Goal: Task Accomplishment & Management: Manage account settings

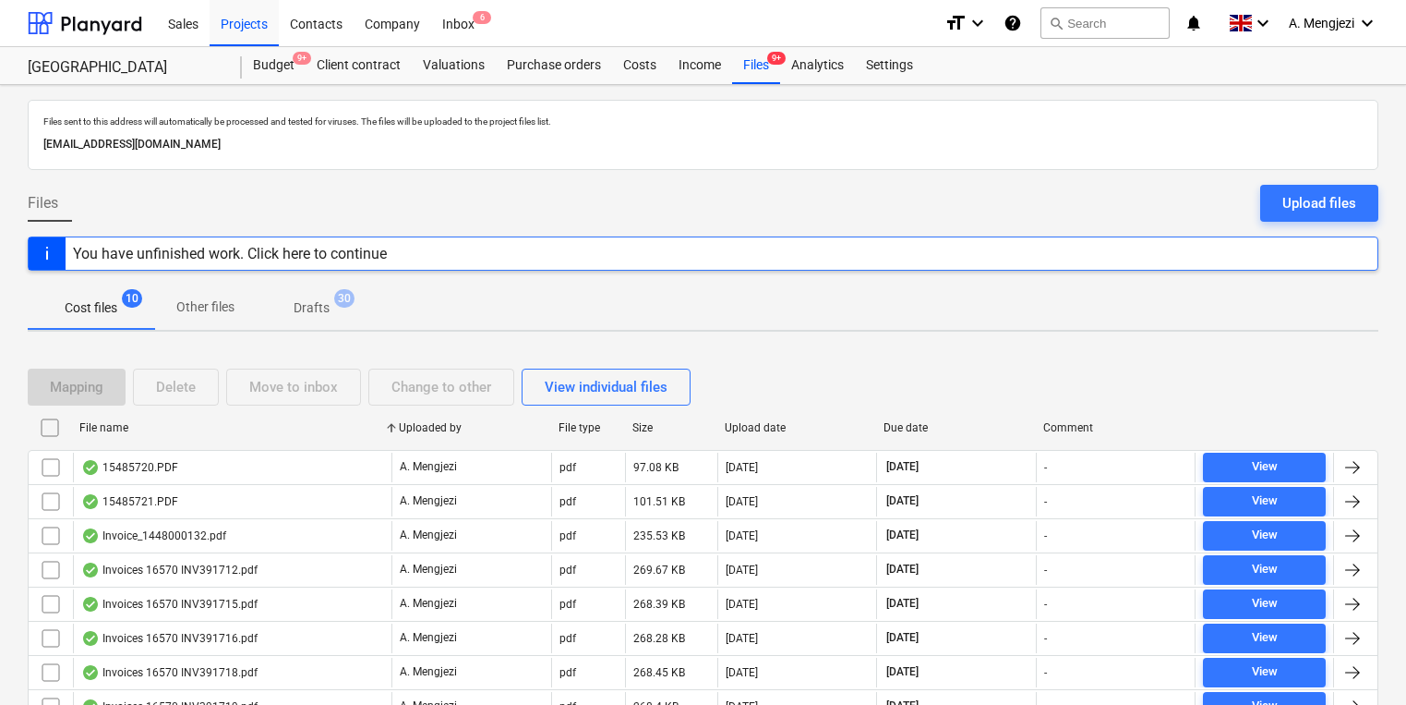
scroll to position [151, 0]
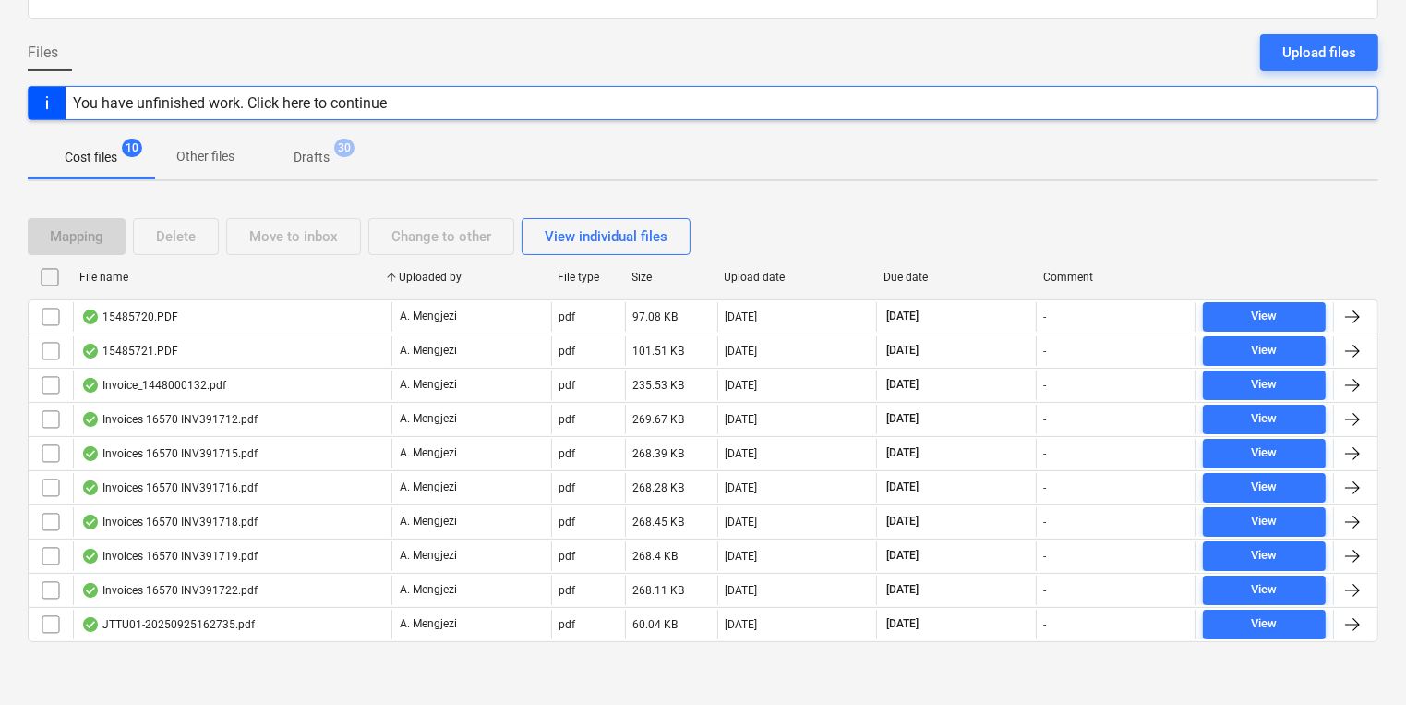
click at [412, 166] on div "Cost files 10 Other files Drafts 30" at bounding box center [703, 157] width 1351 height 44
click at [207, 655] on div at bounding box center [703, 656] width 1351 height 15
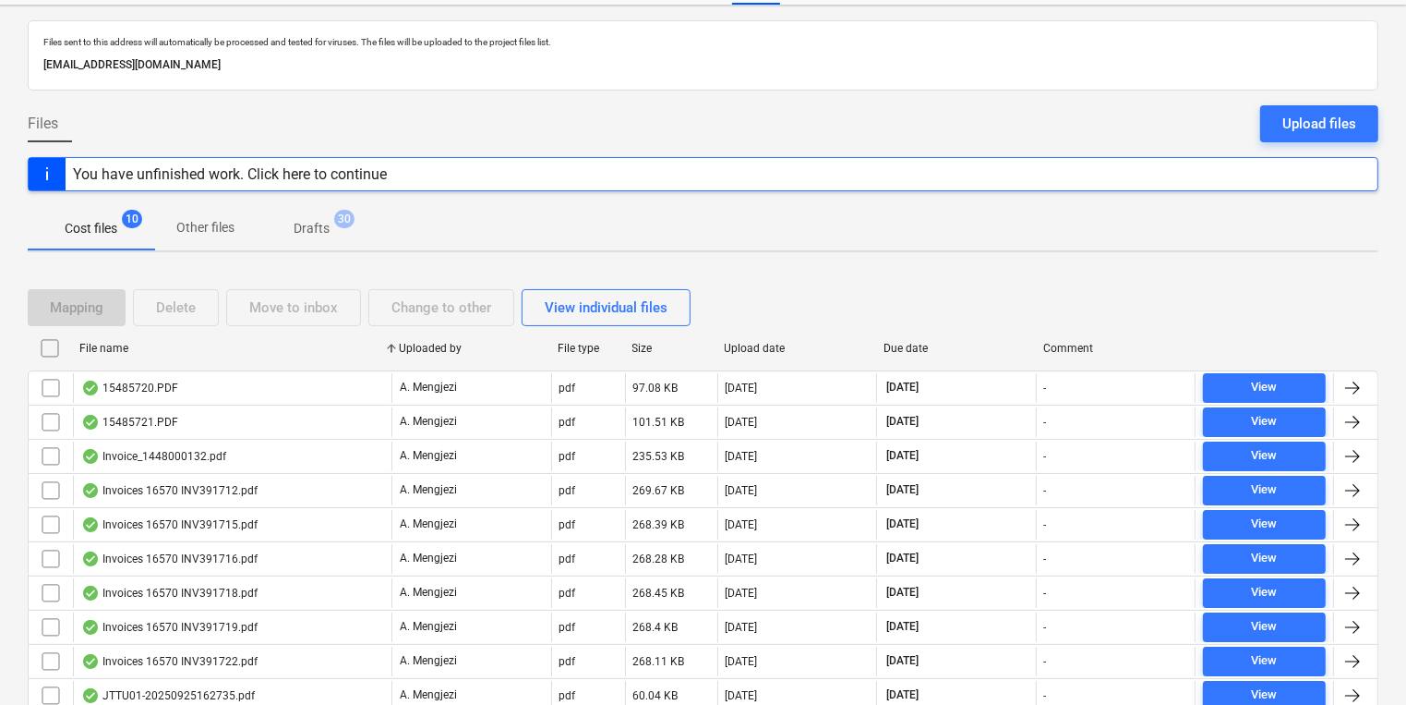
scroll to position [0, 0]
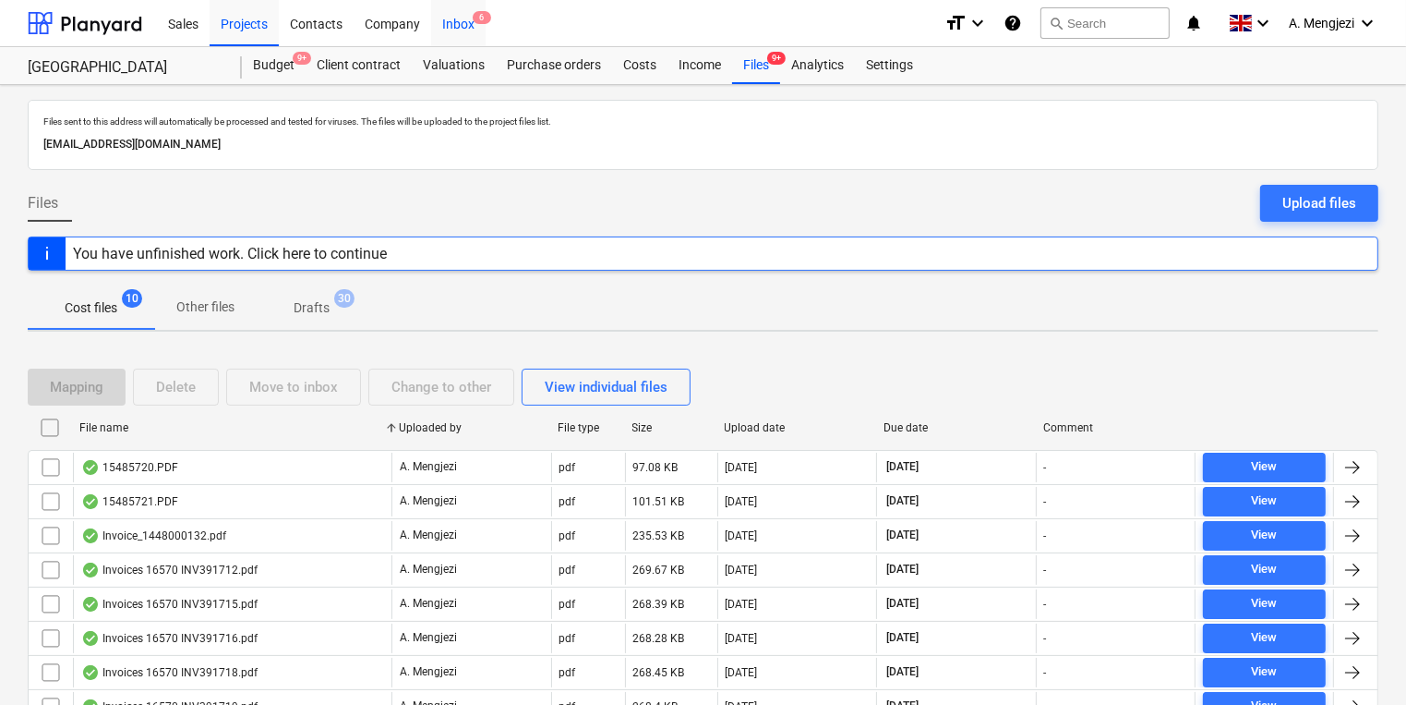
click at [486, 18] on span "6" at bounding box center [482, 17] width 18 height 13
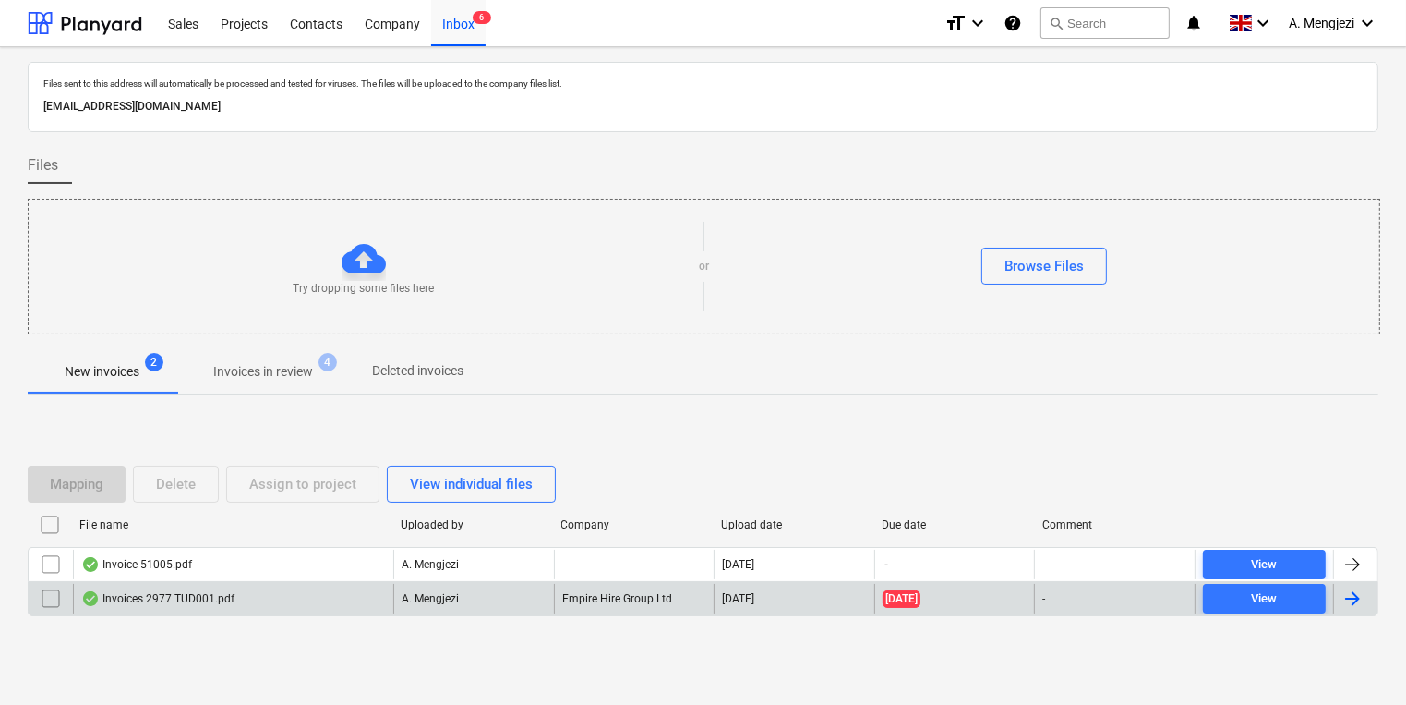
click at [148, 591] on div "Invoices 2977 TUD001.pdf" at bounding box center [157, 598] width 153 height 15
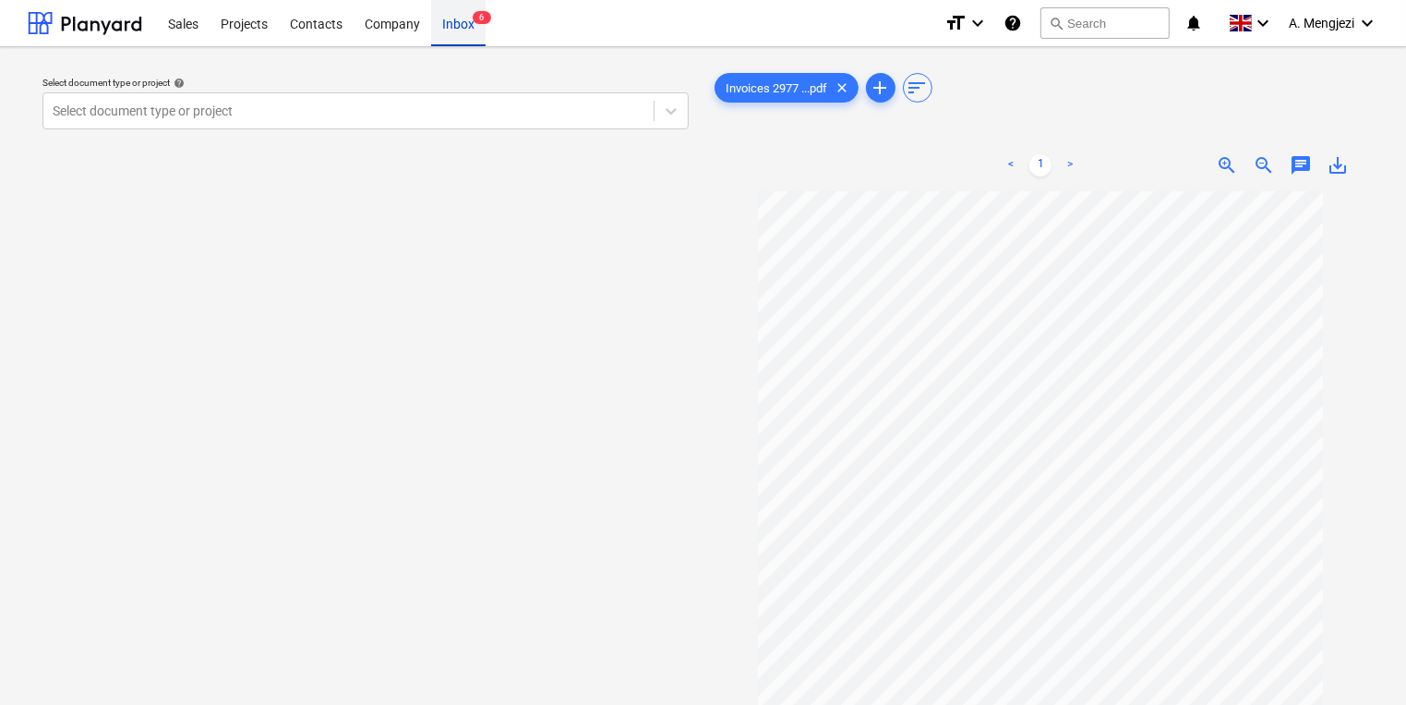
click at [462, 16] on div "Inbox 6" at bounding box center [458, 22] width 54 height 47
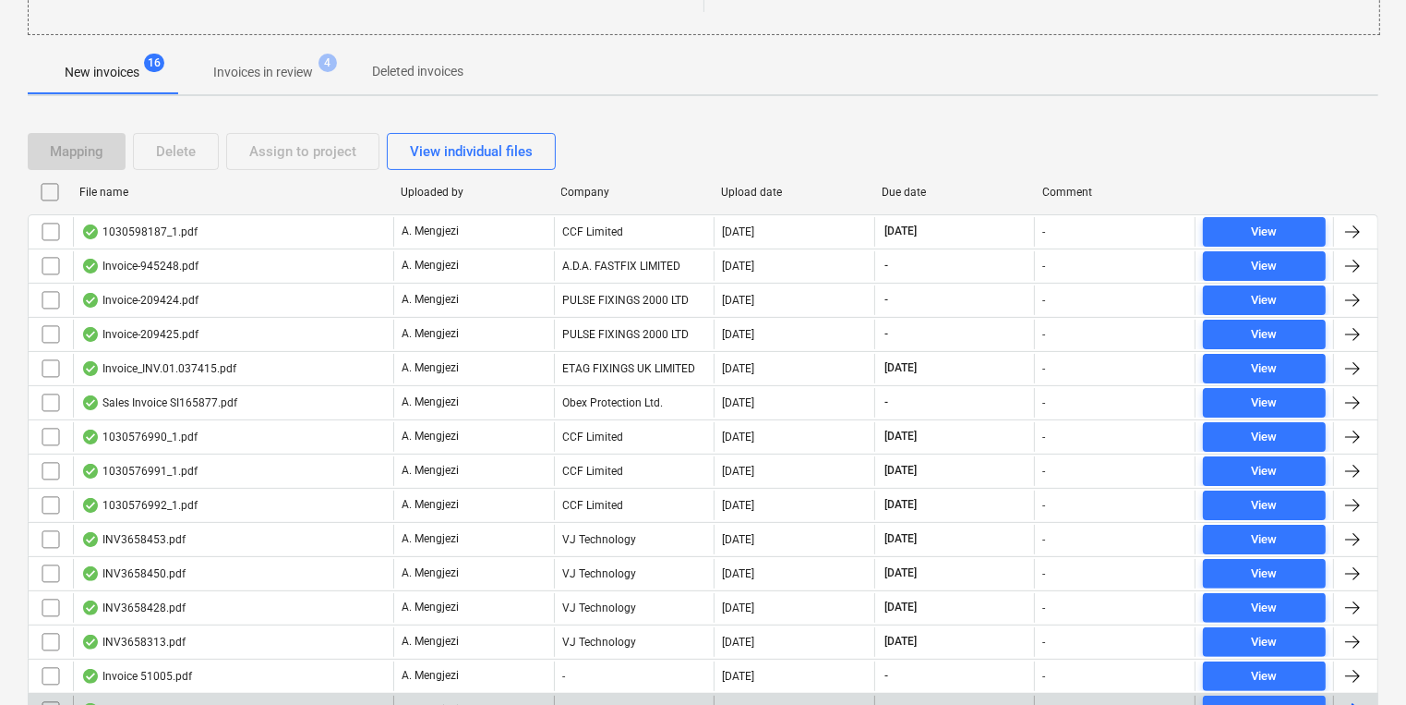
scroll to position [417, 0]
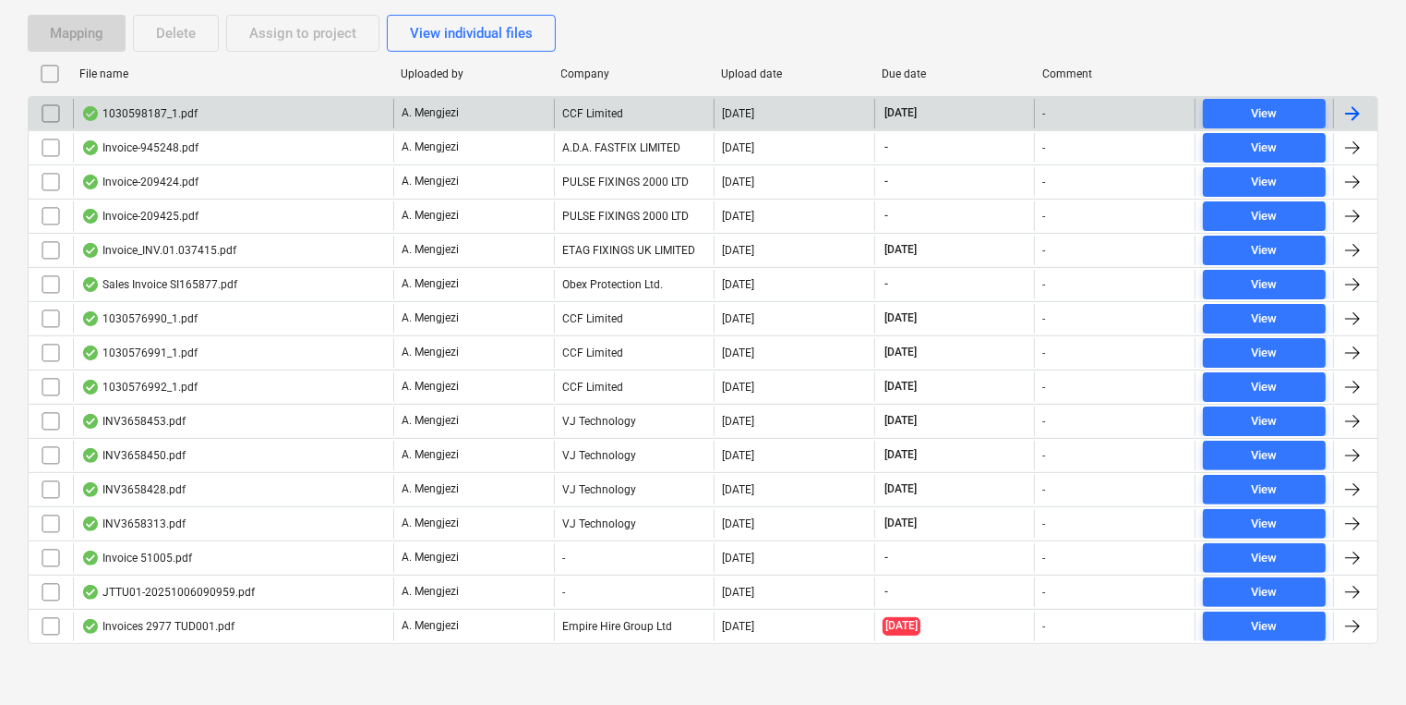
click at [765, 96] on div "1030598187_1.pdf A. Mengjezi CCF Limited [DATE] [DATE] - View" at bounding box center [703, 113] width 1351 height 34
drag, startPoint x: 765, startPoint y: 95, endPoint x: 691, endPoint y: 108, distance: 75.0
click at [691, 108] on div "CCF Limited" at bounding box center [634, 114] width 161 height 30
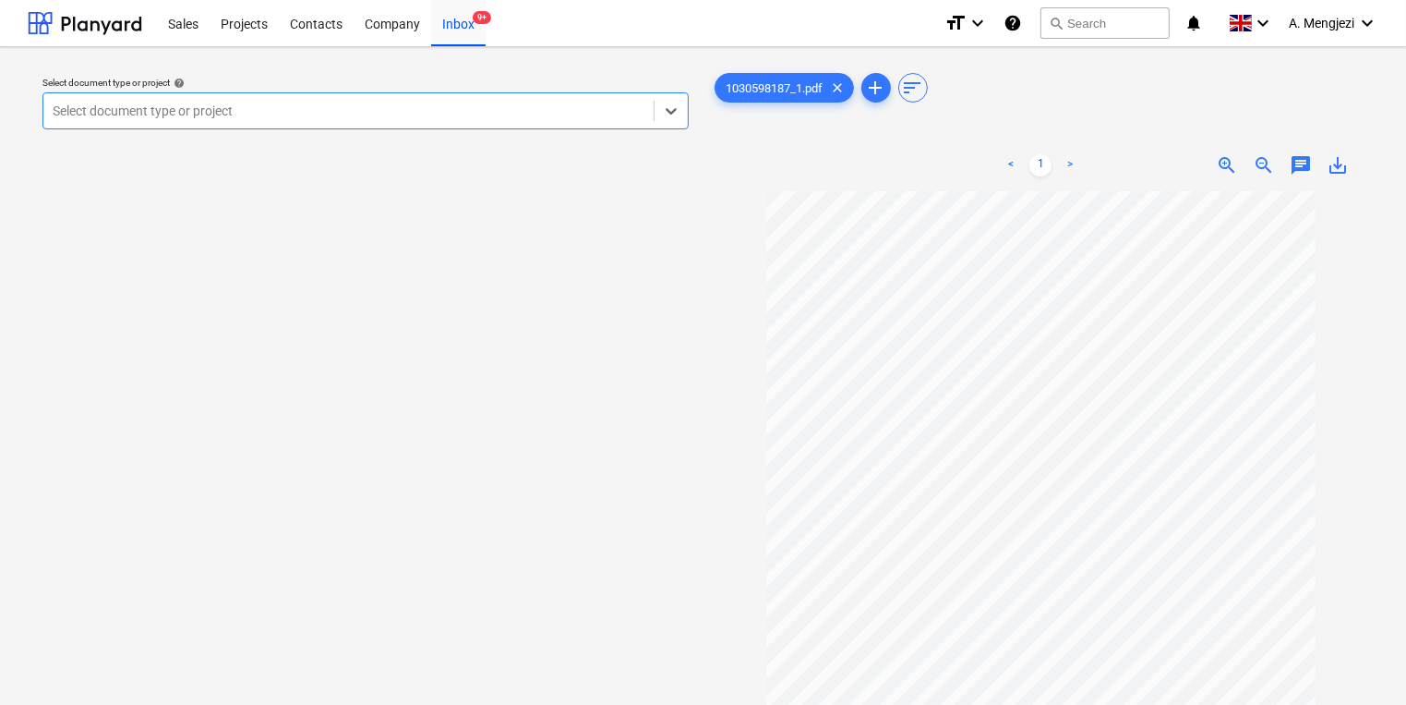
click at [558, 115] on div at bounding box center [349, 111] width 592 height 18
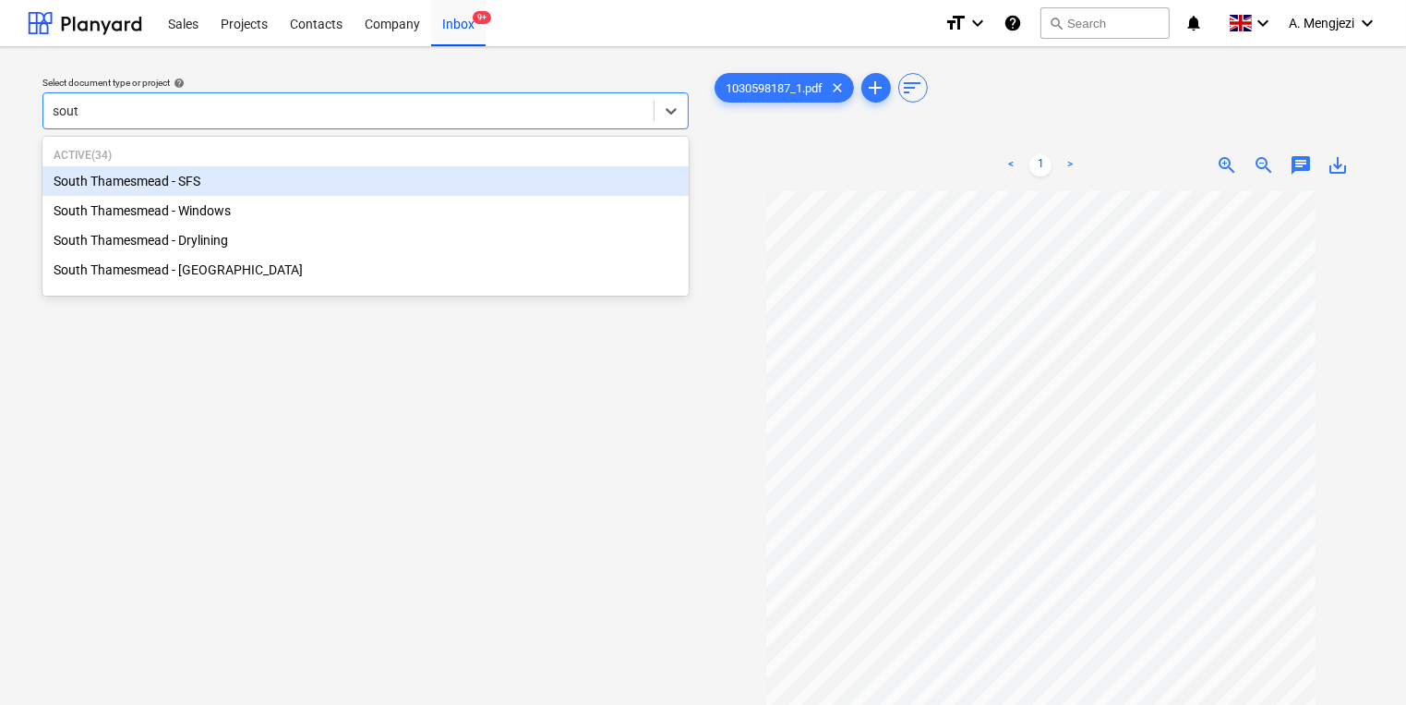
type input "south"
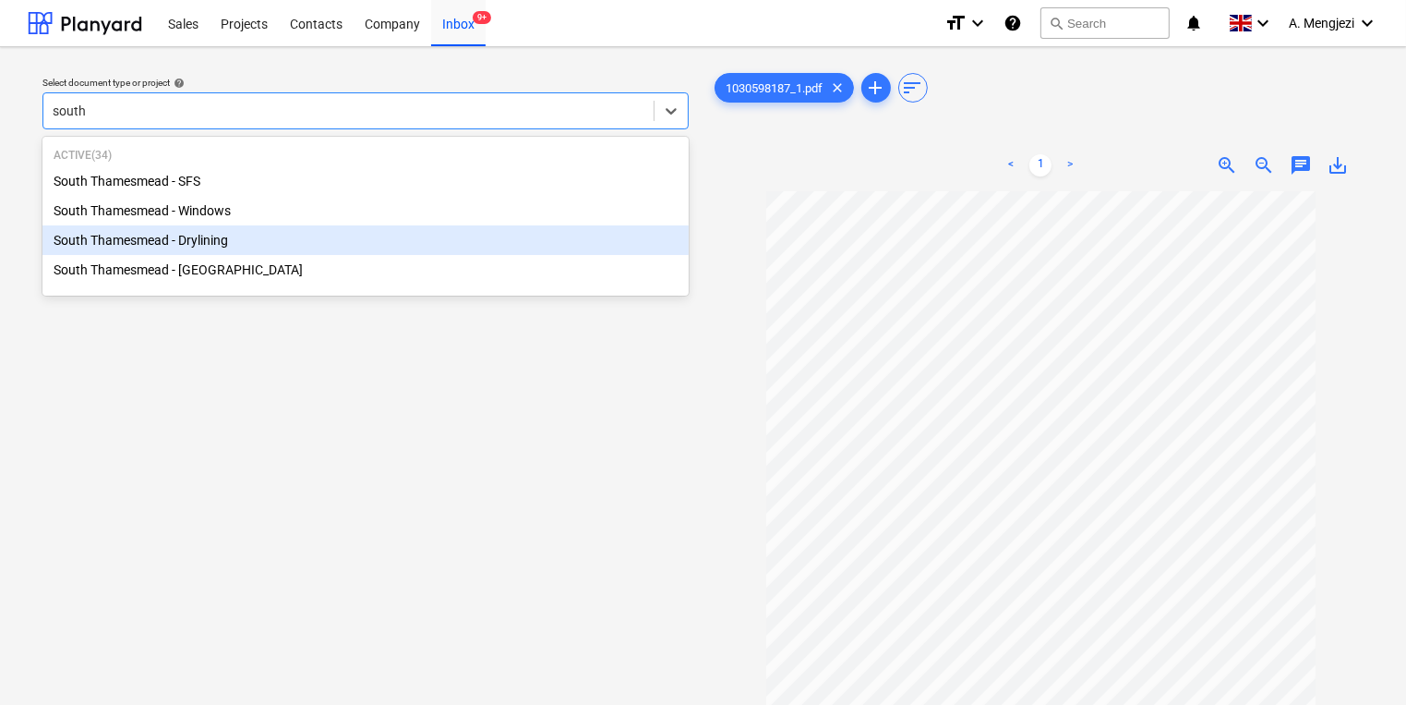
click at [613, 243] on div "South Thamesmead - Drylining" at bounding box center [365, 240] width 646 height 30
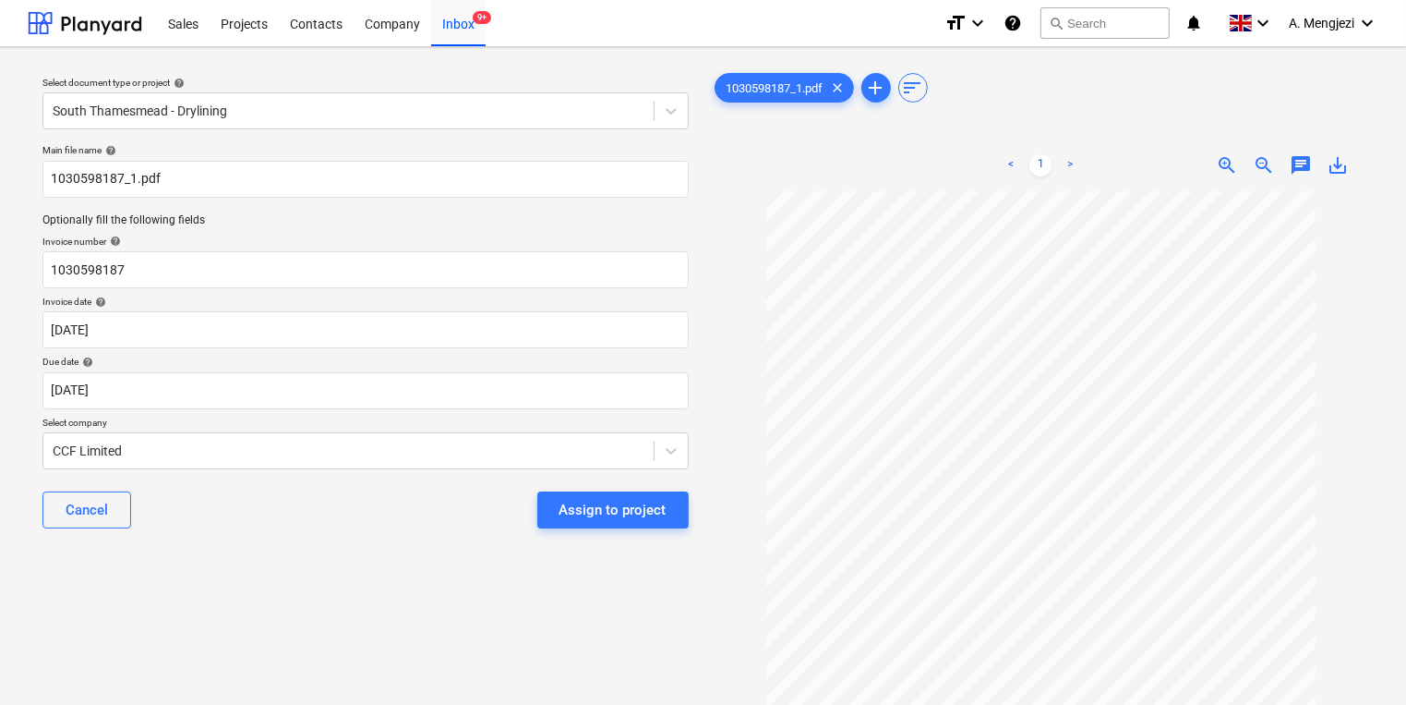
click at [288, 531] on div "Cancel Assign to project" at bounding box center [365, 509] width 646 height 66
click at [564, 500] on div "Assign to project" at bounding box center [613, 510] width 107 height 24
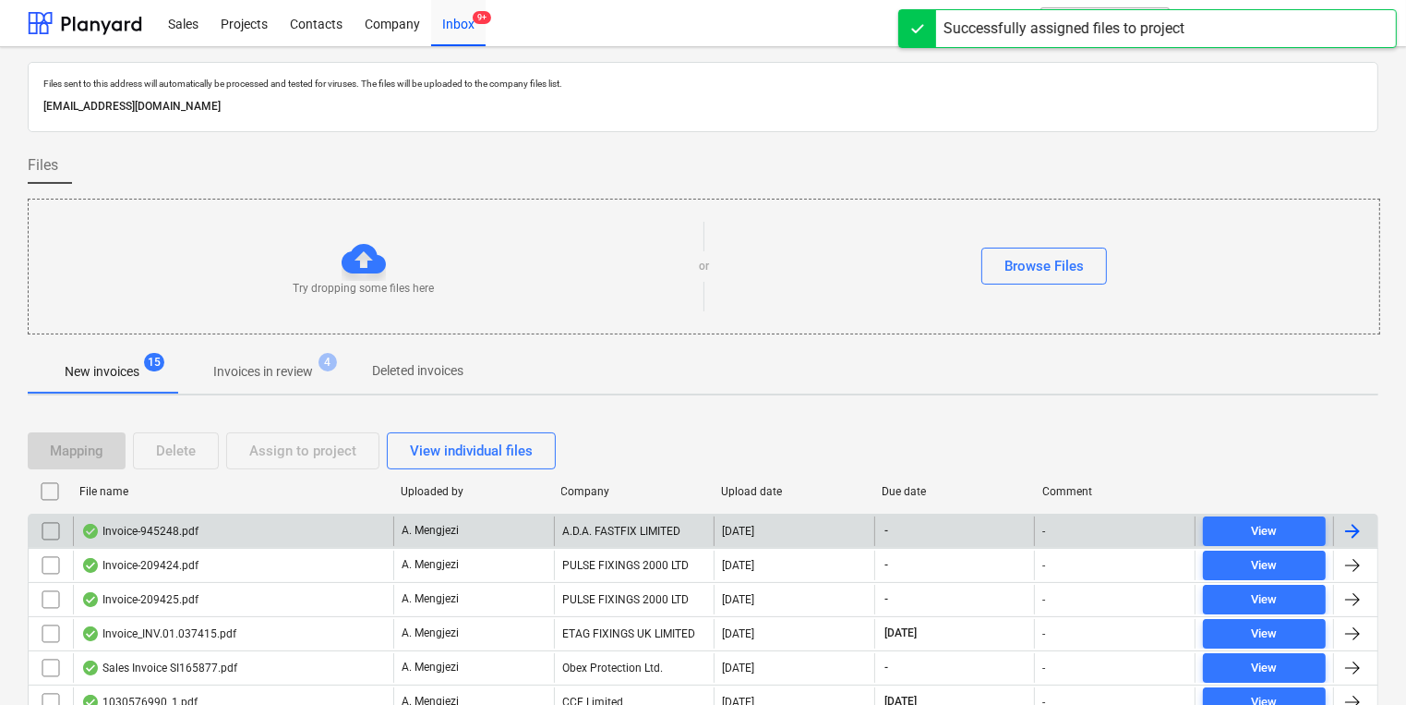
click at [563, 525] on div "A.D.A. FASTFIX LIMITED" at bounding box center [634, 531] width 161 height 30
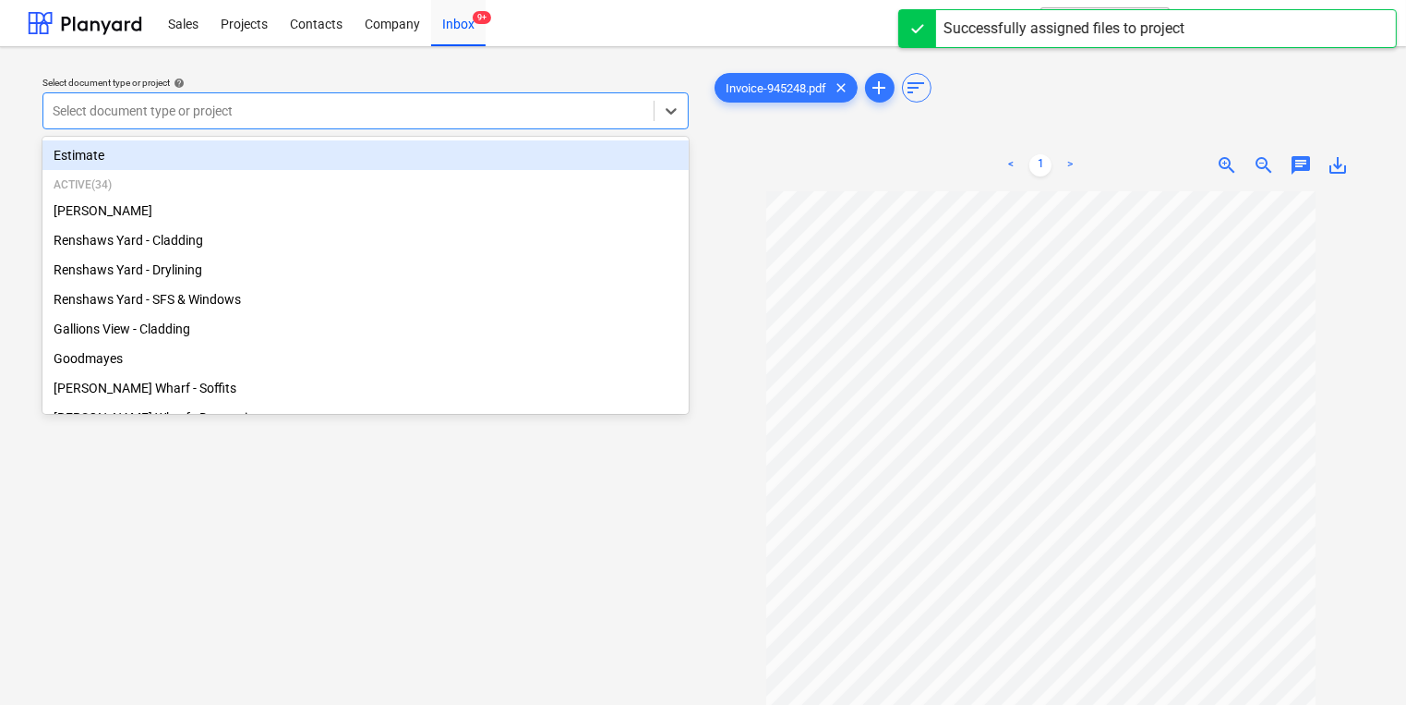
click at [517, 106] on div at bounding box center [349, 111] width 592 height 18
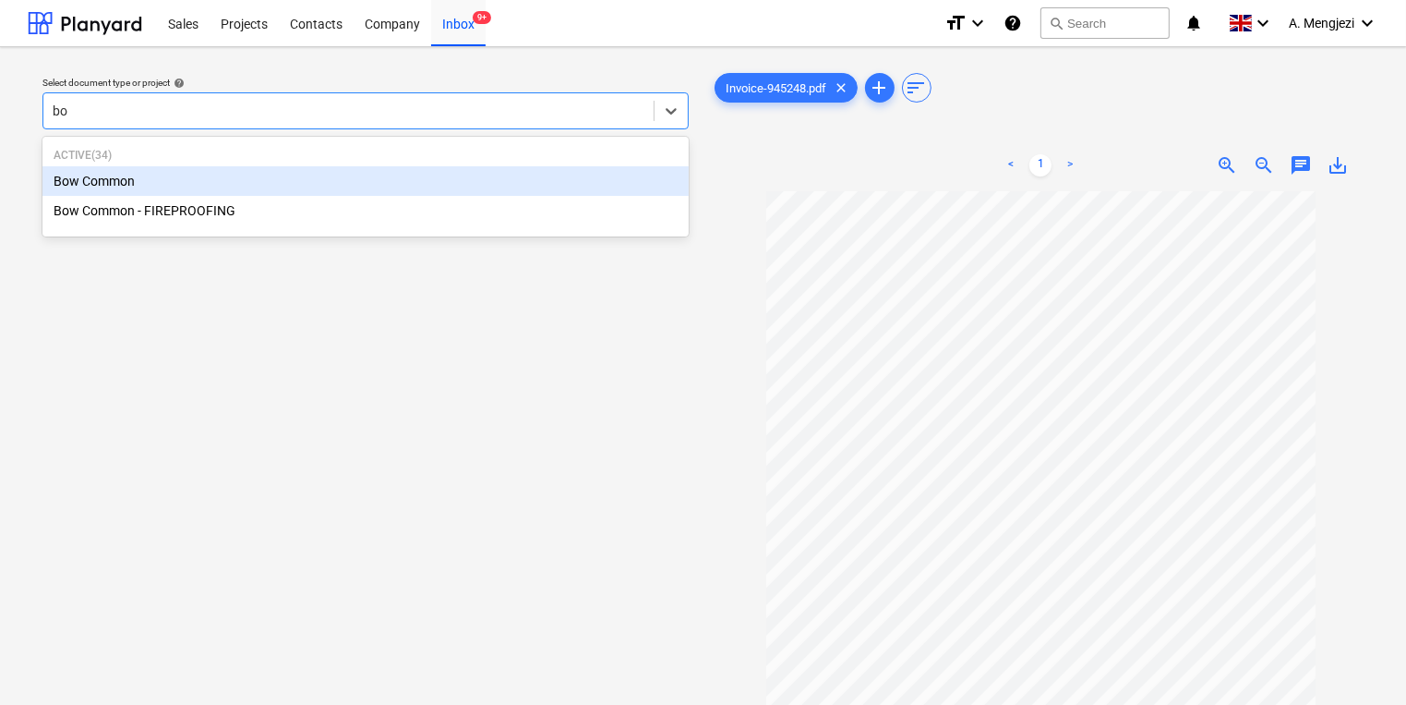
type input "bow"
click at [513, 185] on div "Bow Common" at bounding box center [365, 181] width 646 height 30
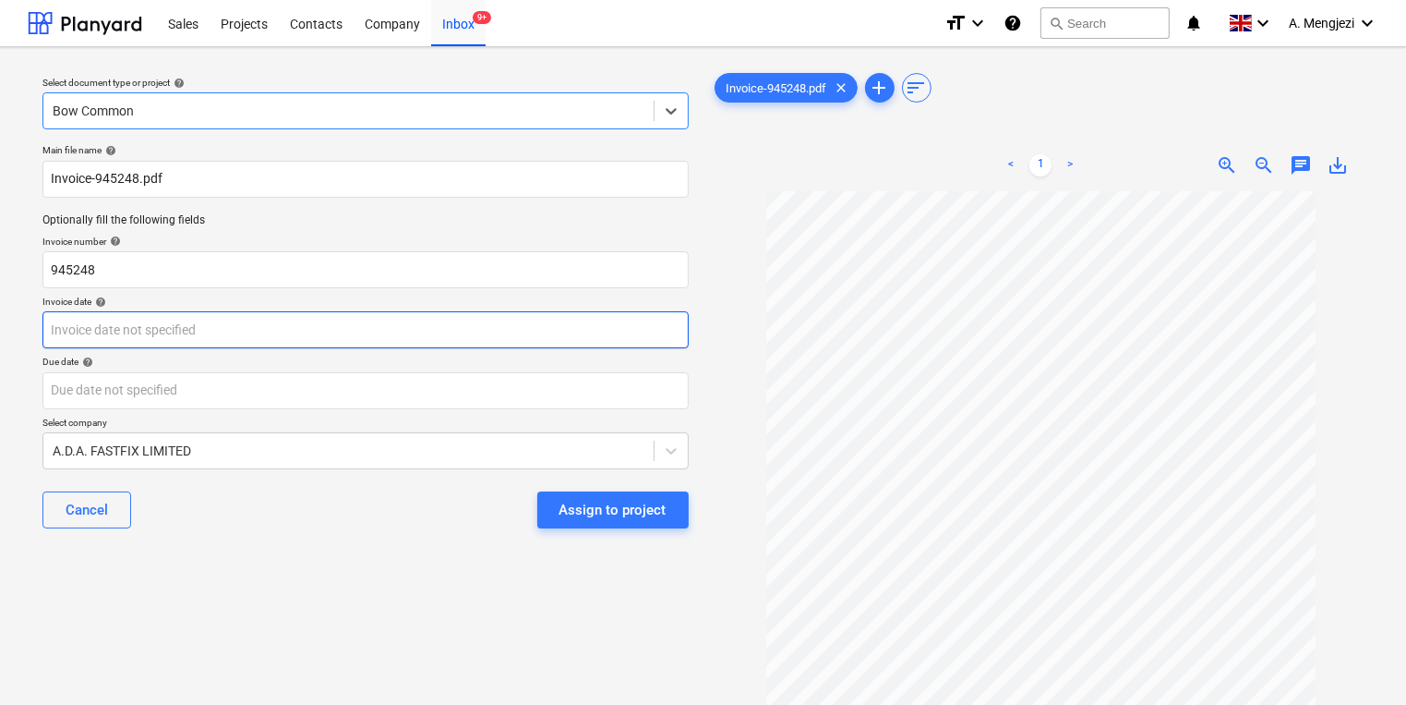
click at [375, 338] on body "Sales Projects Contacts Company Inbox 9+ format_size keyboard_arrow_down help s…" at bounding box center [703, 352] width 1406 height 705
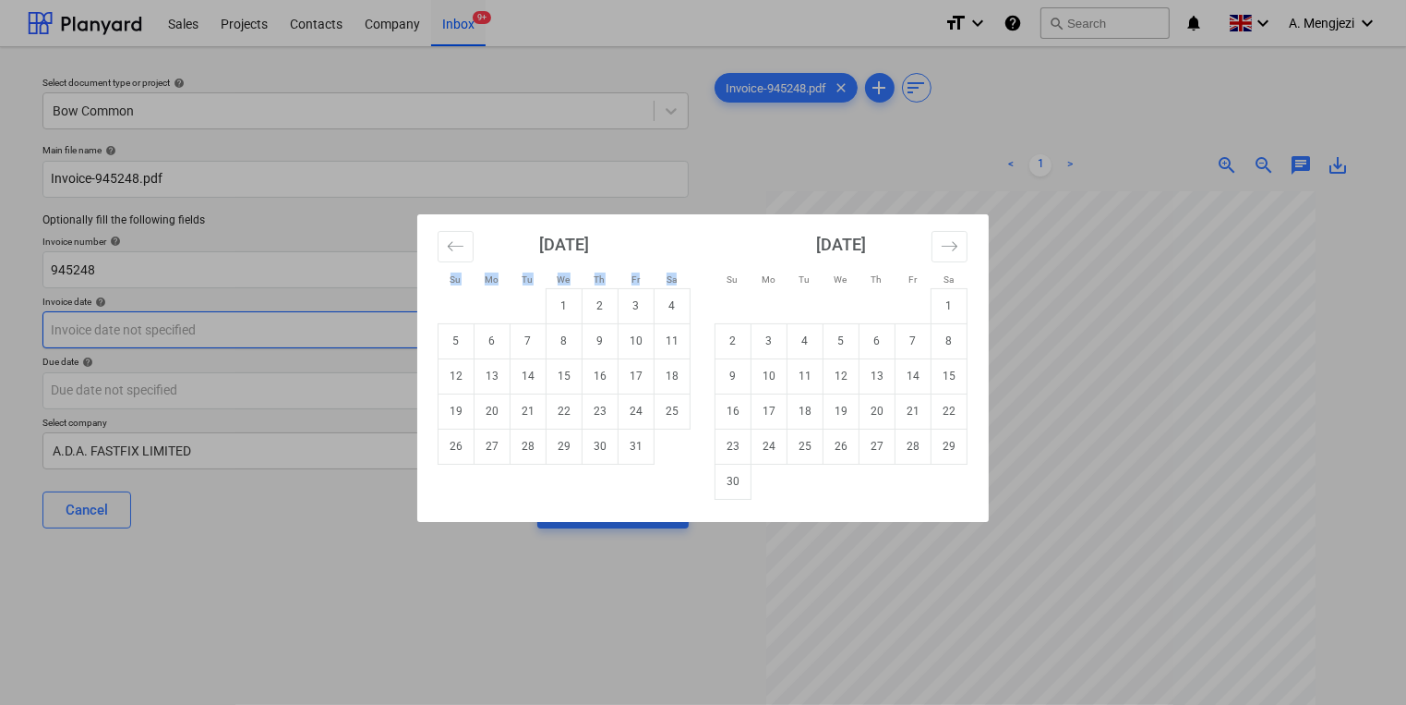
click at [373, 338] on div "Su Mo Tu We Th Fr Sa Su Mo Tu We Th Fr Sa [DATE] 1 2 3 4 5 6 7 8 9 10 11 12 13 …" at bounding box center [703, 352] width 1406 height 705
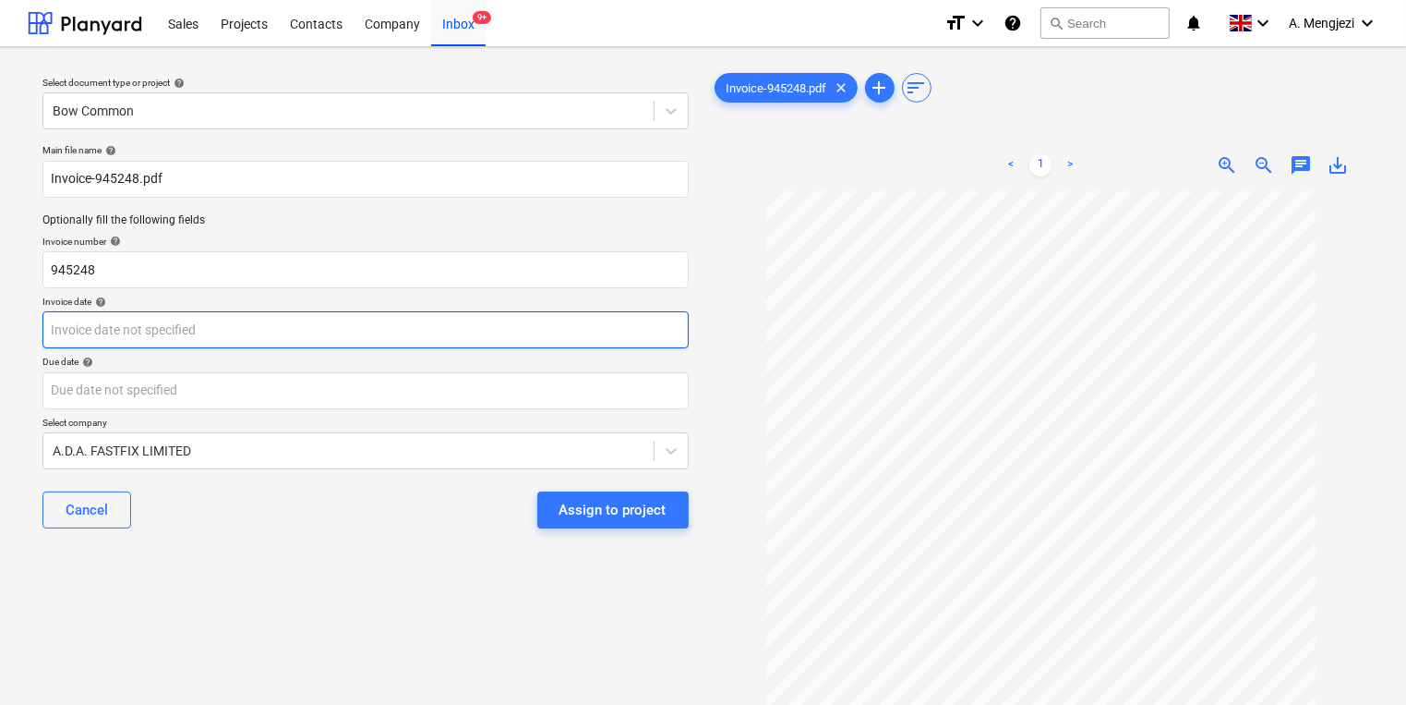
click at [373, 336] on body "Sales Projects Contacts Company Inbox 9+ format_size keyboard_arrow_down help s…" at bounding box center [703, 352] width 1406 height 705
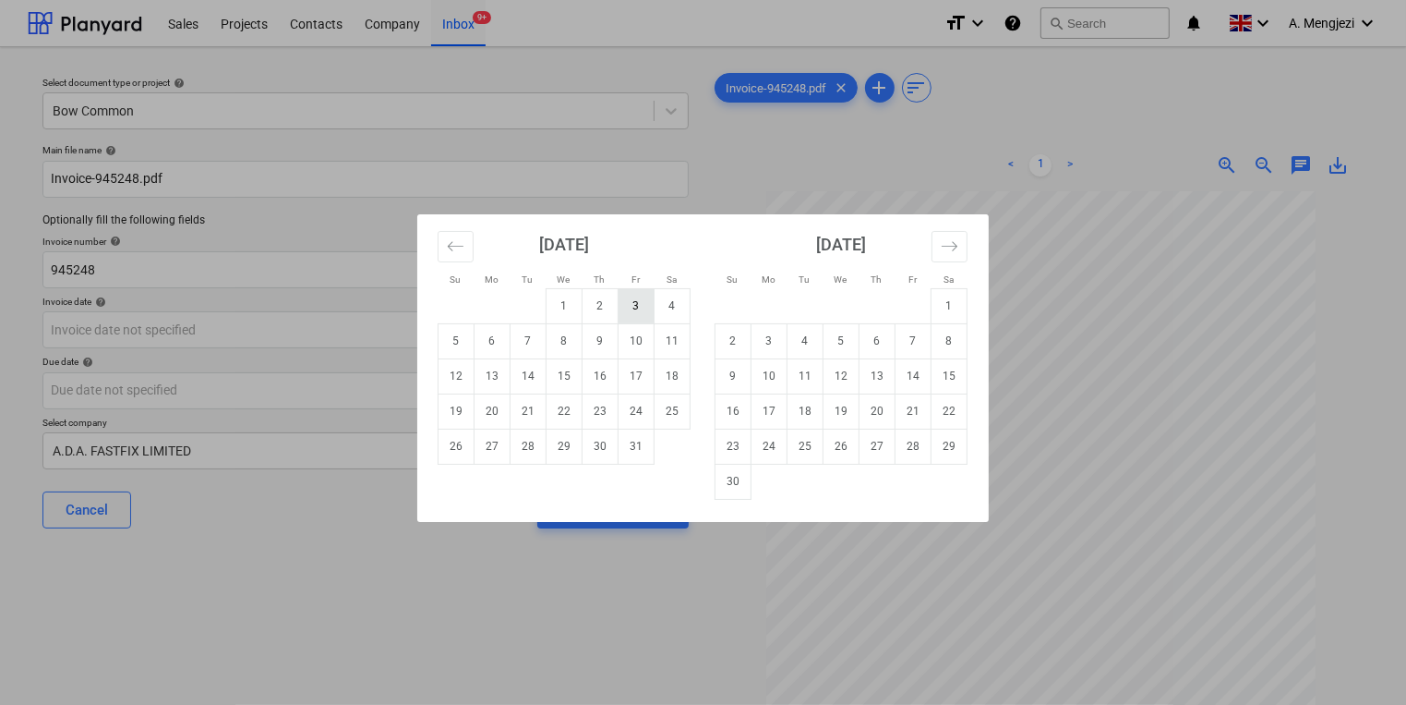
click at [637, 305] on td "3" at bounding box center [637, 305] width 36 height 35
click at [552, 319] on body "Sales Projects Contacts Company Inbox 9+ format_size keyboard_arrow_down help s…" at bounding box center [703, 352] width 1406 height 705
click at [484, 341] on td "6" at bounding box center [493, 340] width 36 height 35
type input "[DATE]"
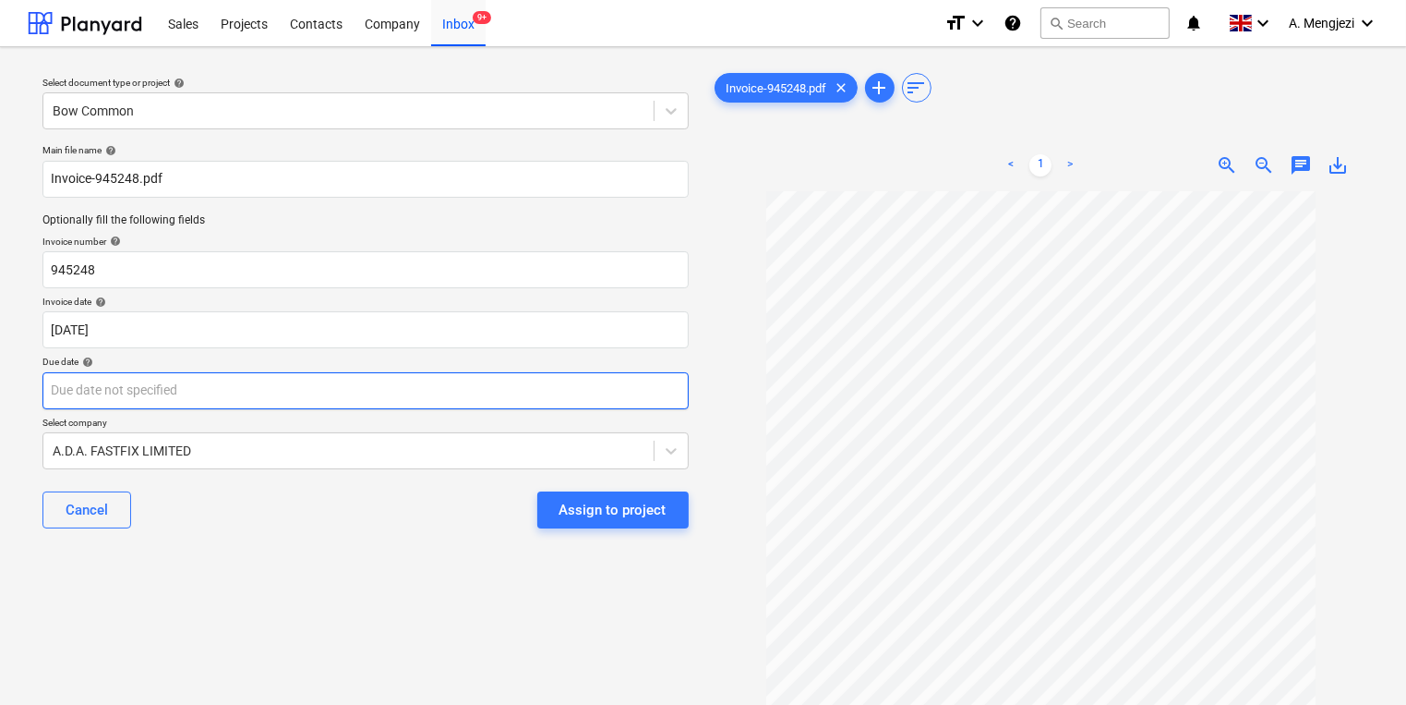
click at [494, 400] on body "Sales Projects Contacts Company Inbox 9+ format_size keyboard_arrow_down help s…" at bounding box center [703, 352] width 1406 height 705
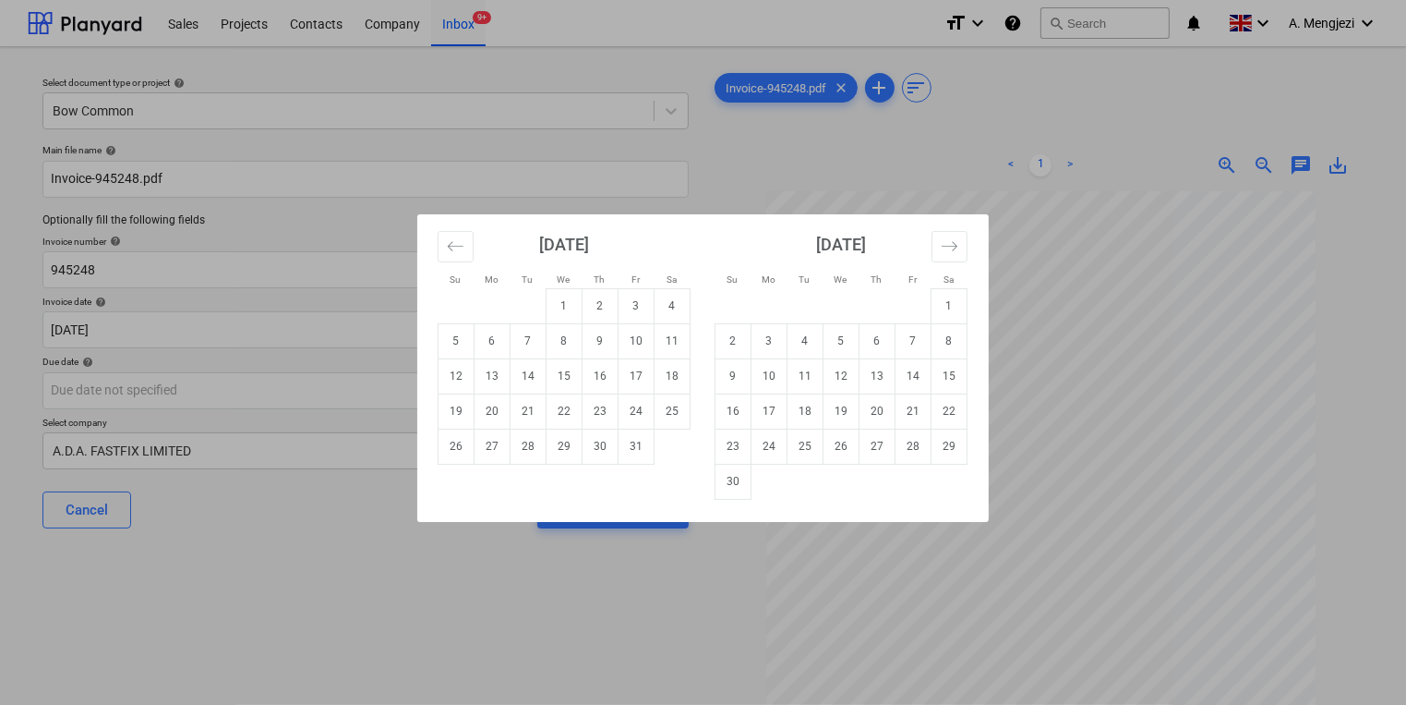
click at [1090, 547] on div "Su Mo Tu We Th Fr Sa Su Mo Tu We Th Fr Sa [DATE] 1 2 3 4 5 6 7 8 9 10 11 12 13 …" at bounding box center [703, 352] width 1406 height 705
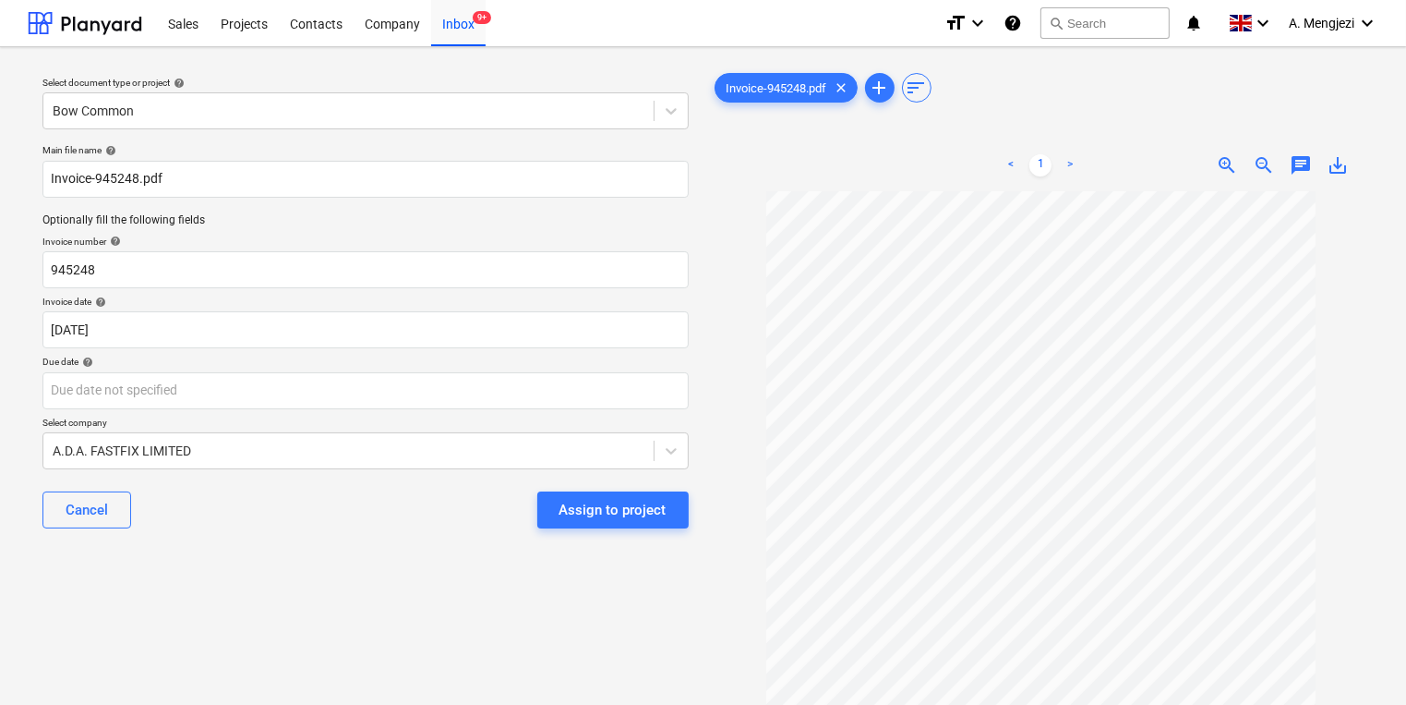
scroll to position [162, 0]
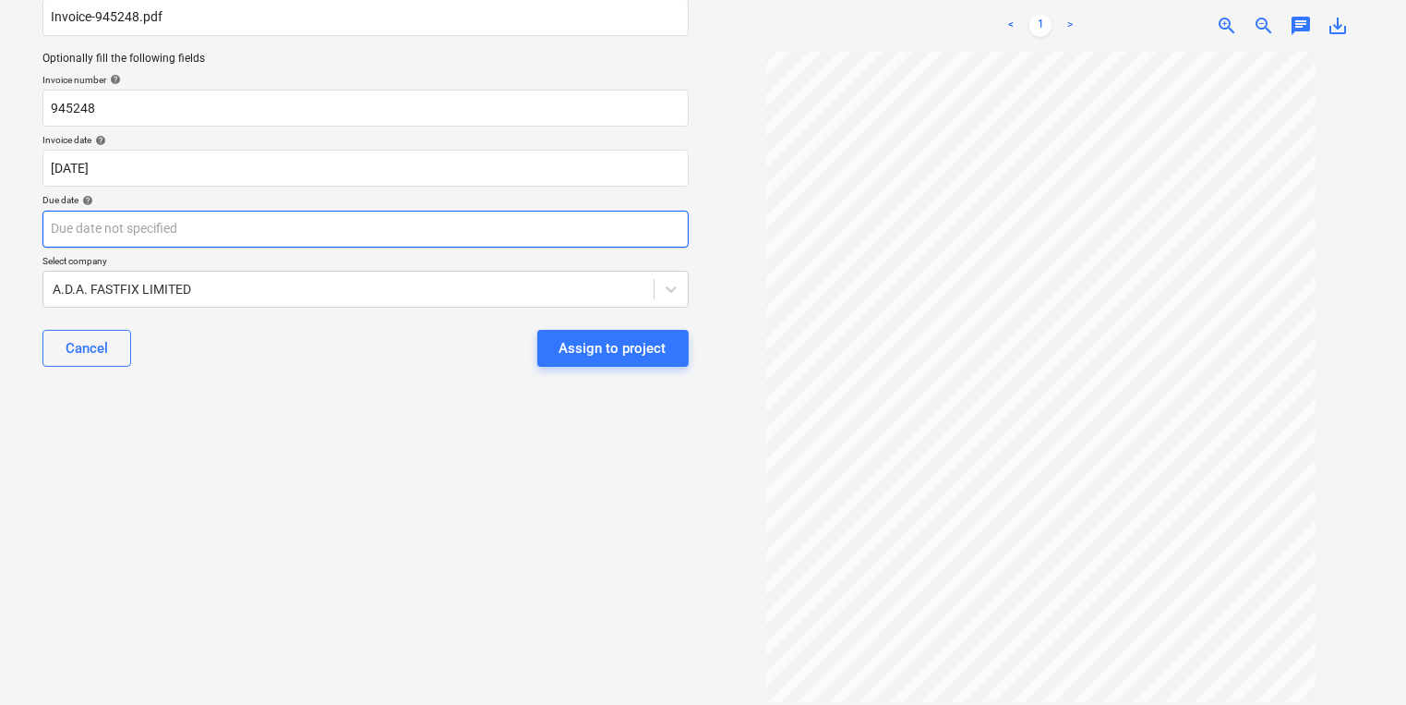
click at [252, 222] on body "Sales Projects Contacts Company Inbox 9+ format_size keyboard_arrow_down help s…" at bounding box center [703, 190] width 1406 height 705
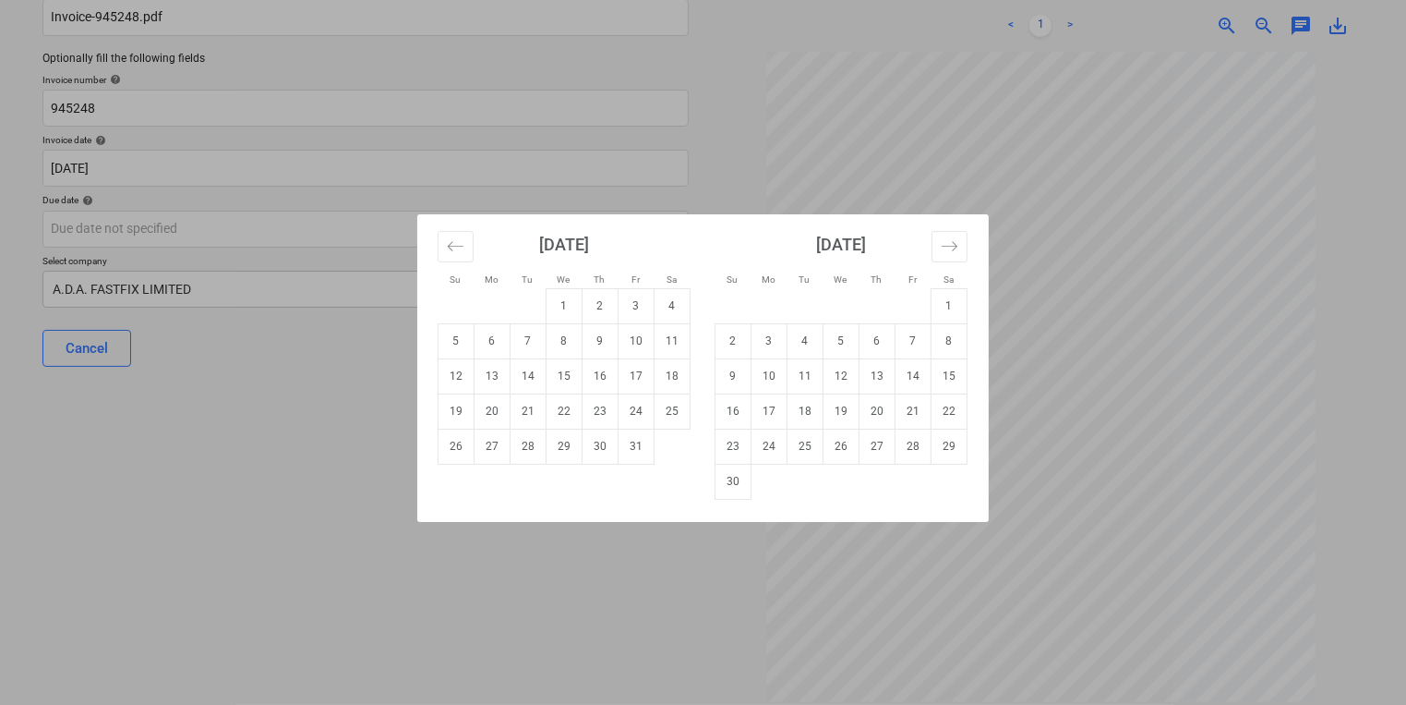
click at [753, 483] on td "Calendar" at bounding box center [770, 481] width 36 height 35
click at [731, 476] on td "30" at bounding box center [734, 481] width 36 height 35
type input "[DATE]"
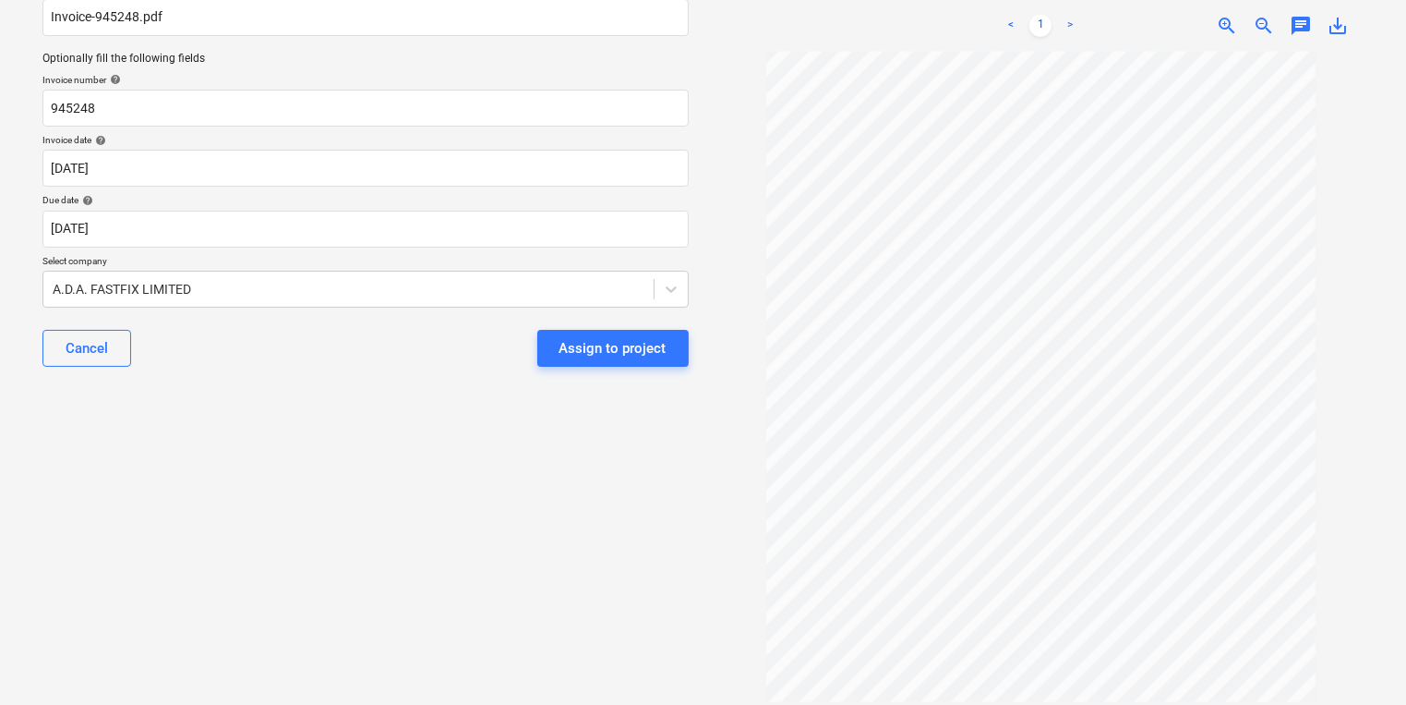
click at [669, 499] on div "Select document type or project help Bow Common Main file name help Invoice-945…" at bounding box center [366, 294] width 676 height 789
click at [614, 373] on div "Cancel Assign to project" at bounding box center [365, 348] width 646 height 66
click at [612, 356] on div "Assign to project" at bounding box center [613, 348] width 107 height 24
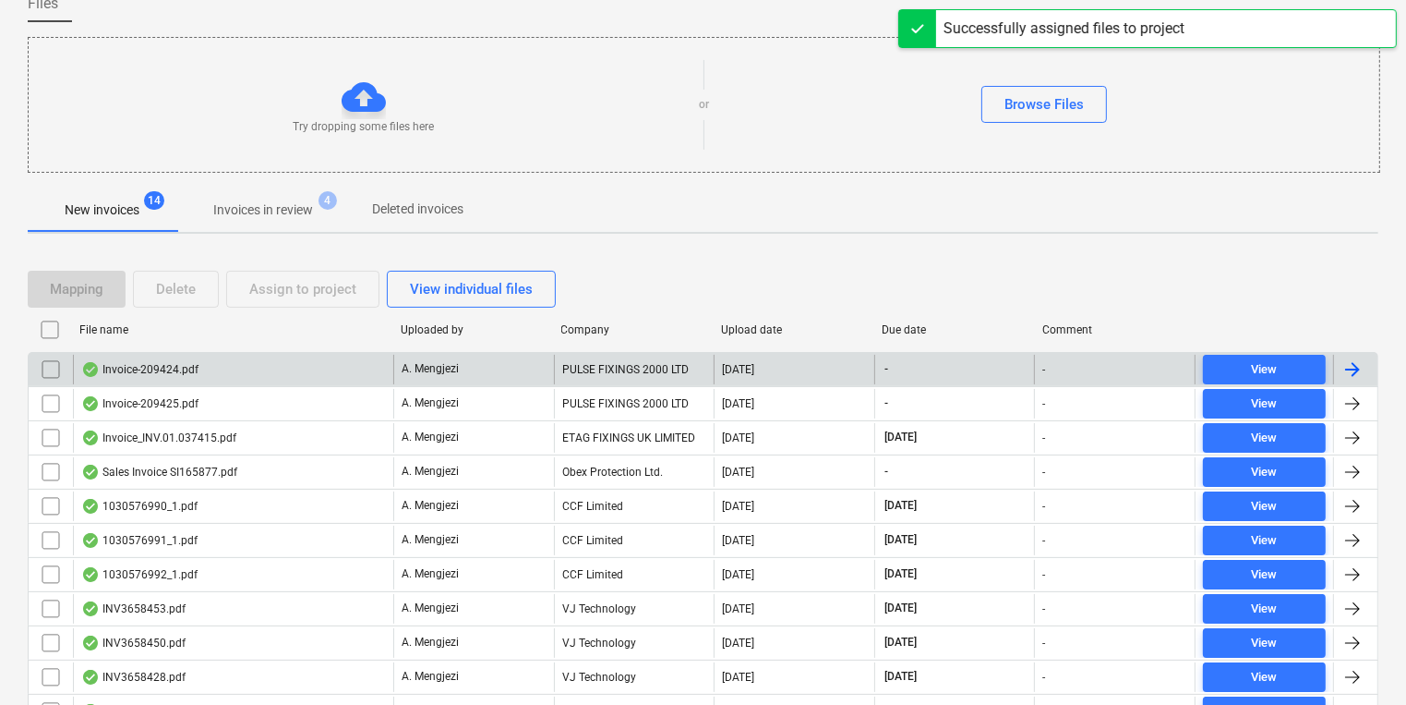
click at [584, 371] on div "PULSE FIXINGS 2000 LTD" at bounding box center [634, 370] width 161 height 30
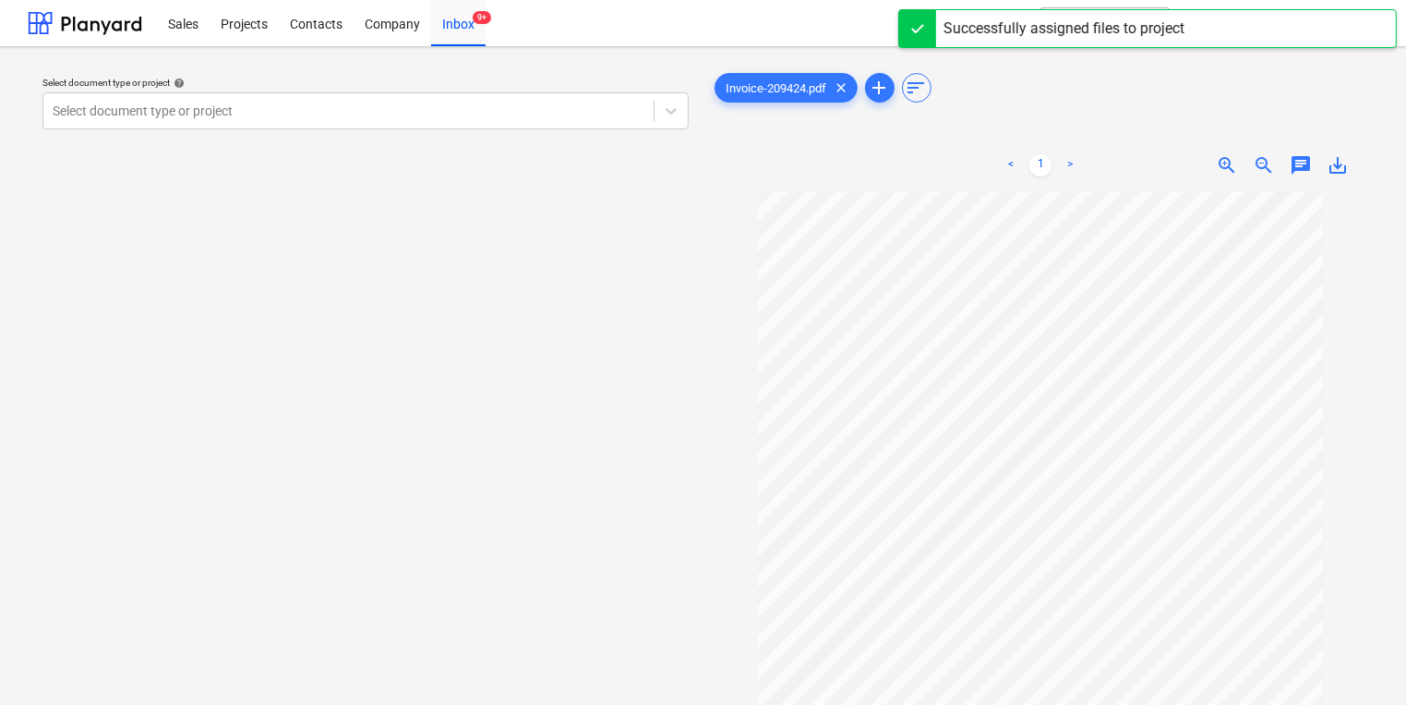
drag, startPoint x: 492, startPoint y: 130, endPoint x: 512, endPoint y: 144, distance: 23.8
click at [499, 135] on div "Select document type or project help Select document type or project" at bounding box center [365, 102] width 661 height 67
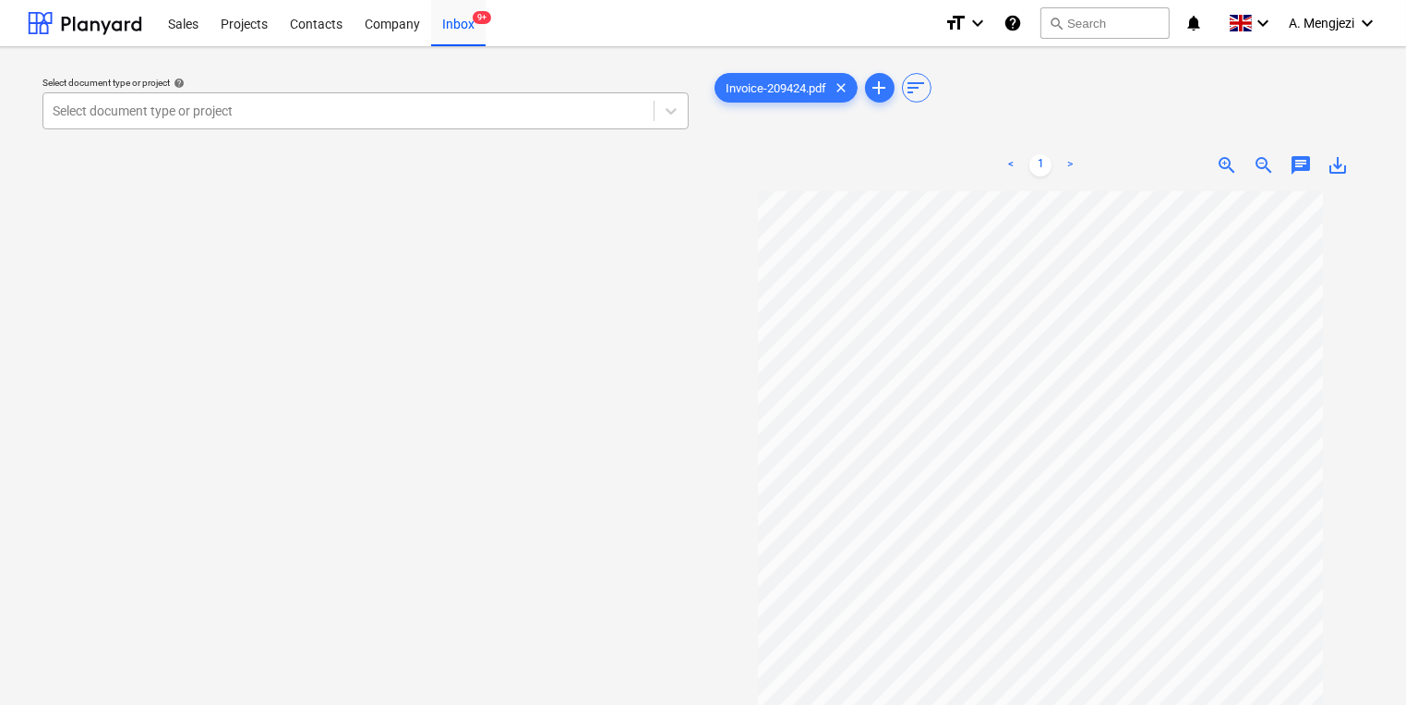
click at [528, 117] on div at bounding box center [349, 111] width 592 height 18
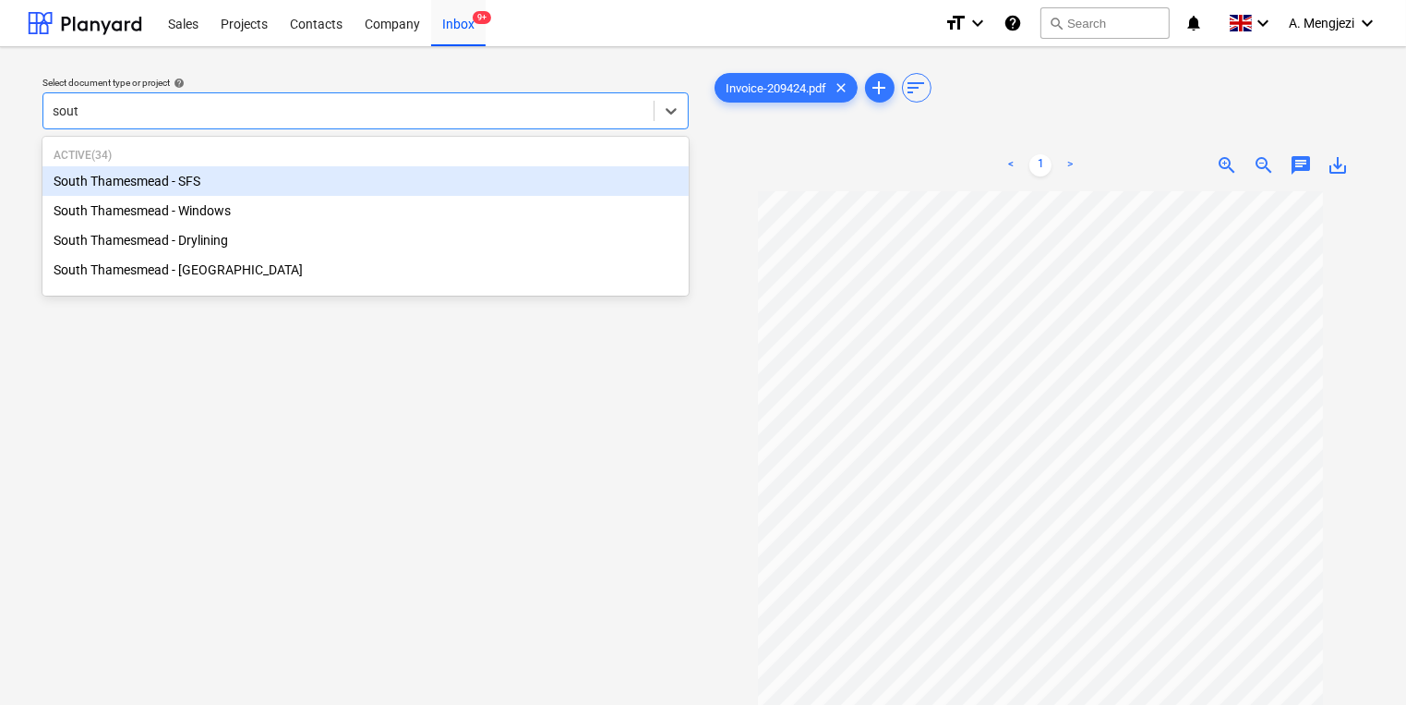
type input "south"
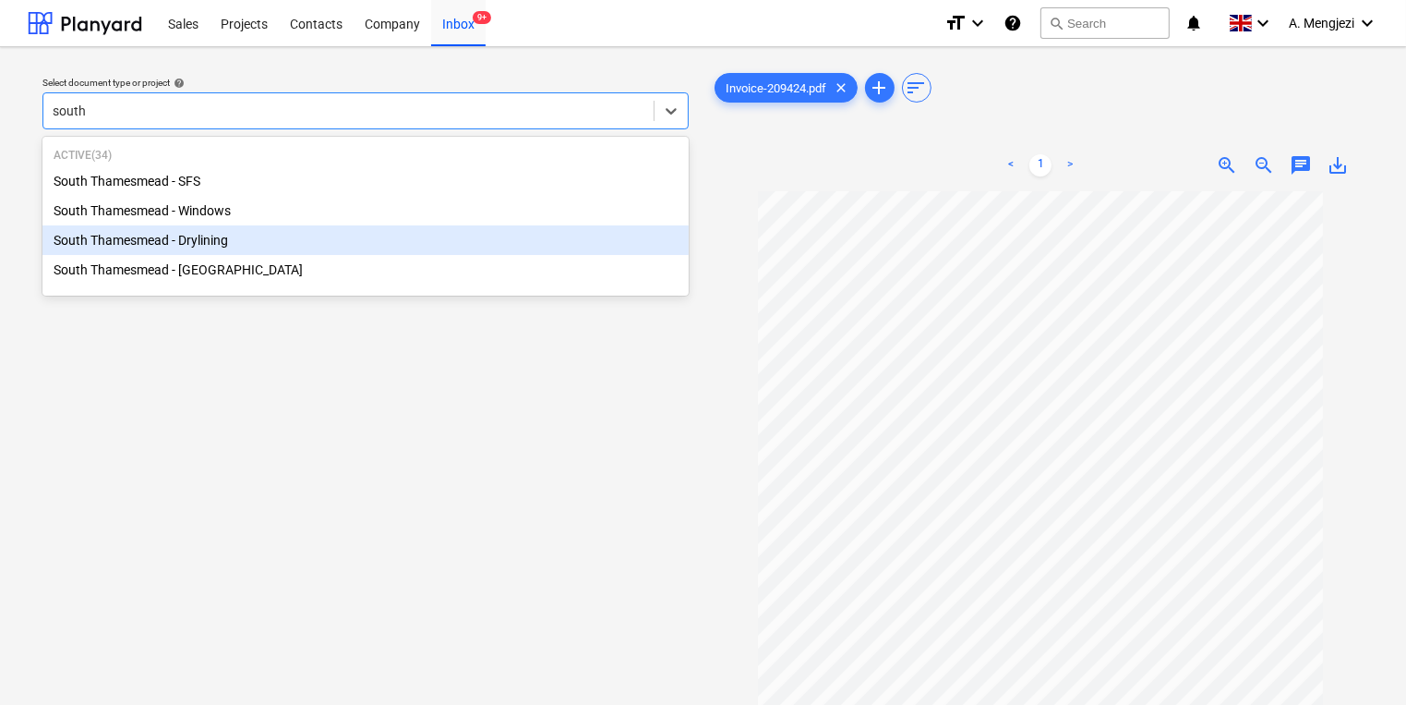
click at [211, 243] on div "South Thamesmead - Drylining" at bounding box center [365, 240] width 646 height 30
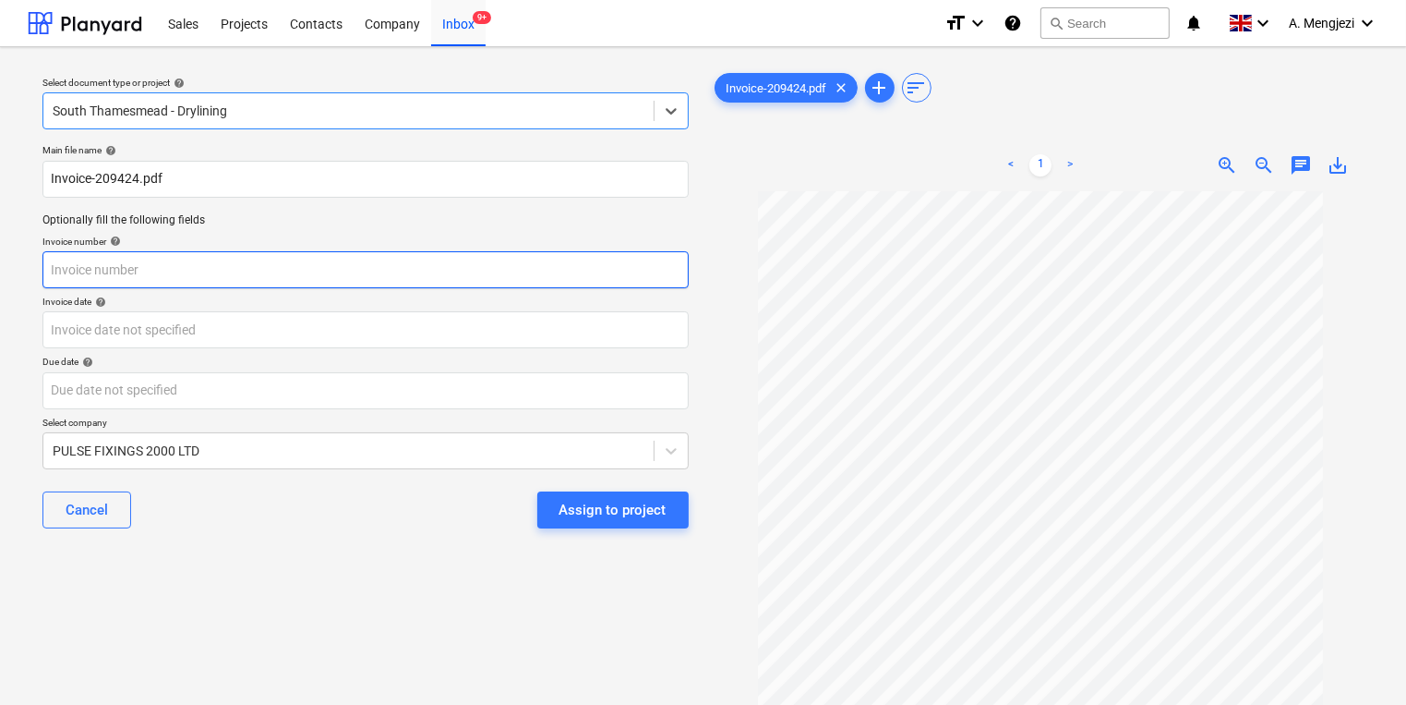
click at [235, 262] on input "text" at bounding box center [365, 269] width 646 height 37
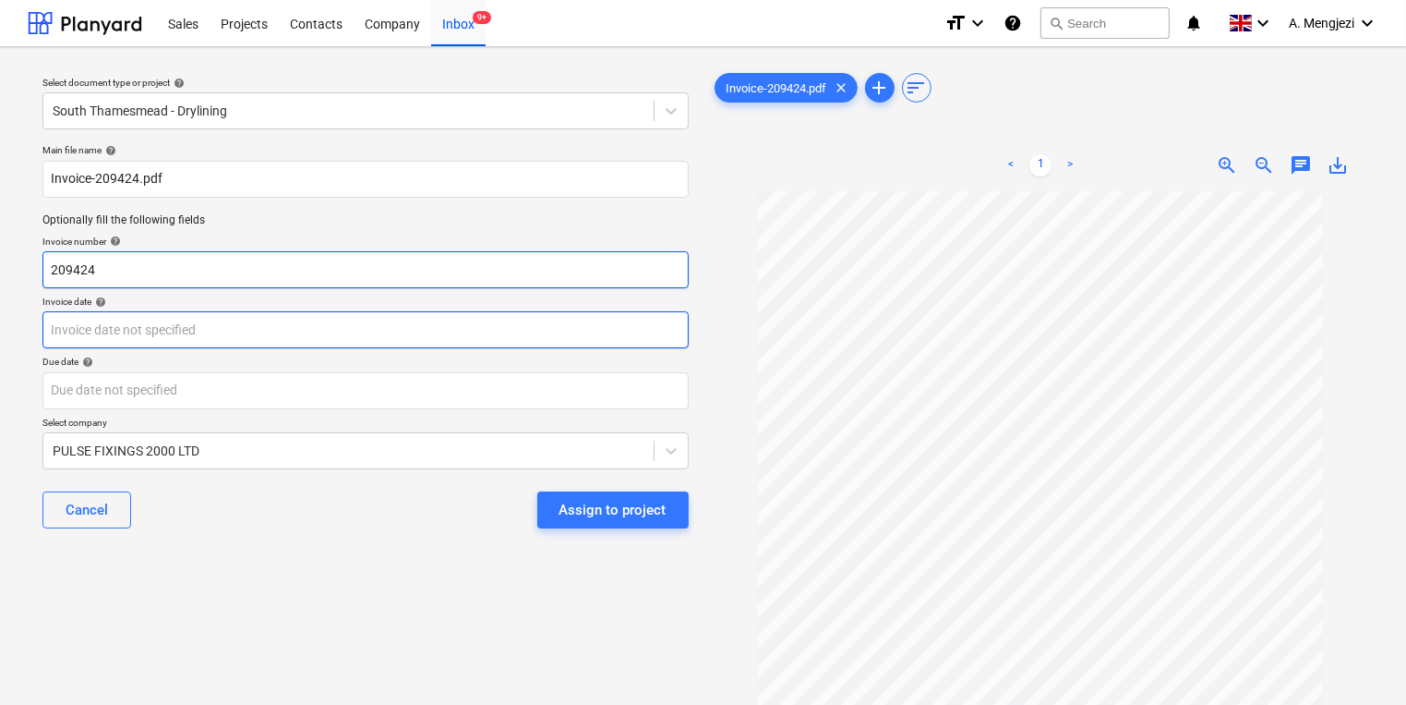
type input "209424"
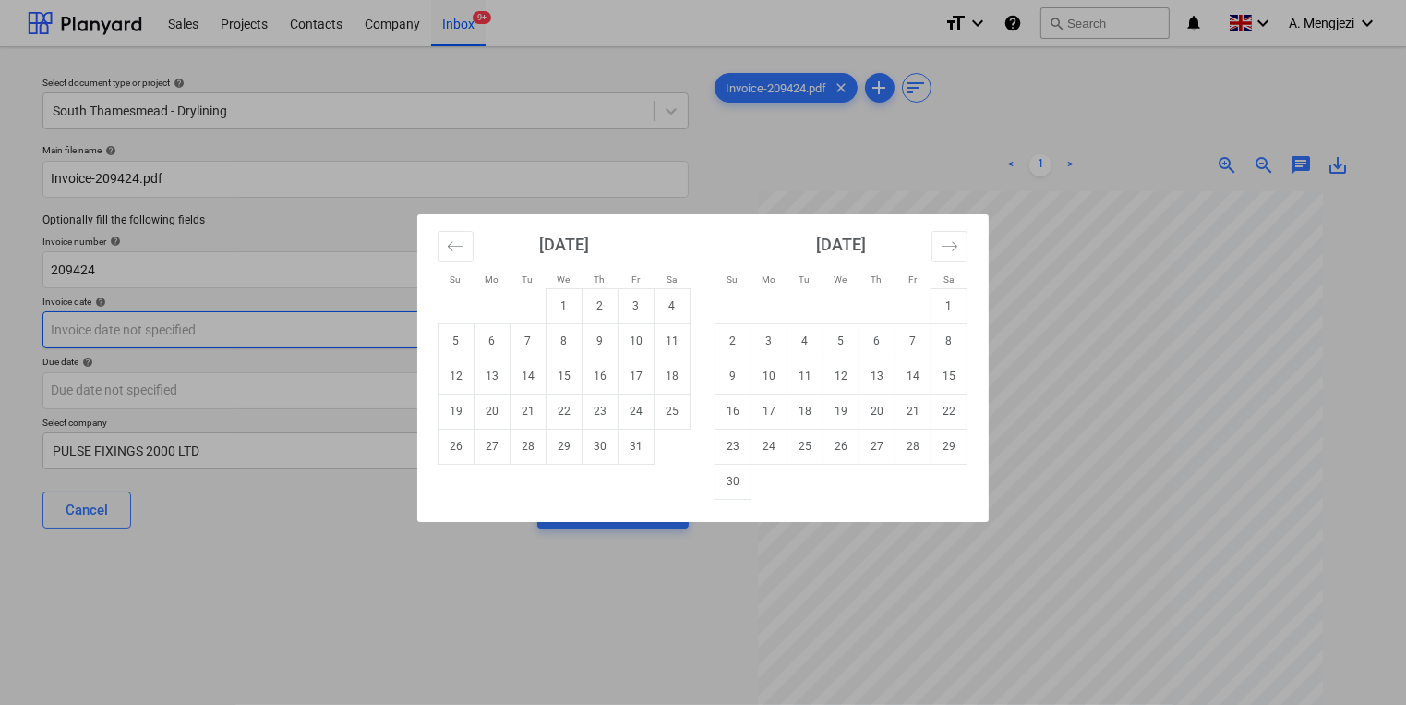
click at [267, 319] on body "Sales Projects Contacts Company Inbox 9+ format_size keyboard_arrow_down help s…" at bounding box center [703, 352] width 1406 height 705
click at [777, 608] on div "Su Mo Tu We Th Fr Sa Su Mo Tu We Th Fr Sa [DATE] 1 2 3 4 5 6 7 8 9 10 11 12 13 …" at bounding box center [703, 352] width 1406 height 705
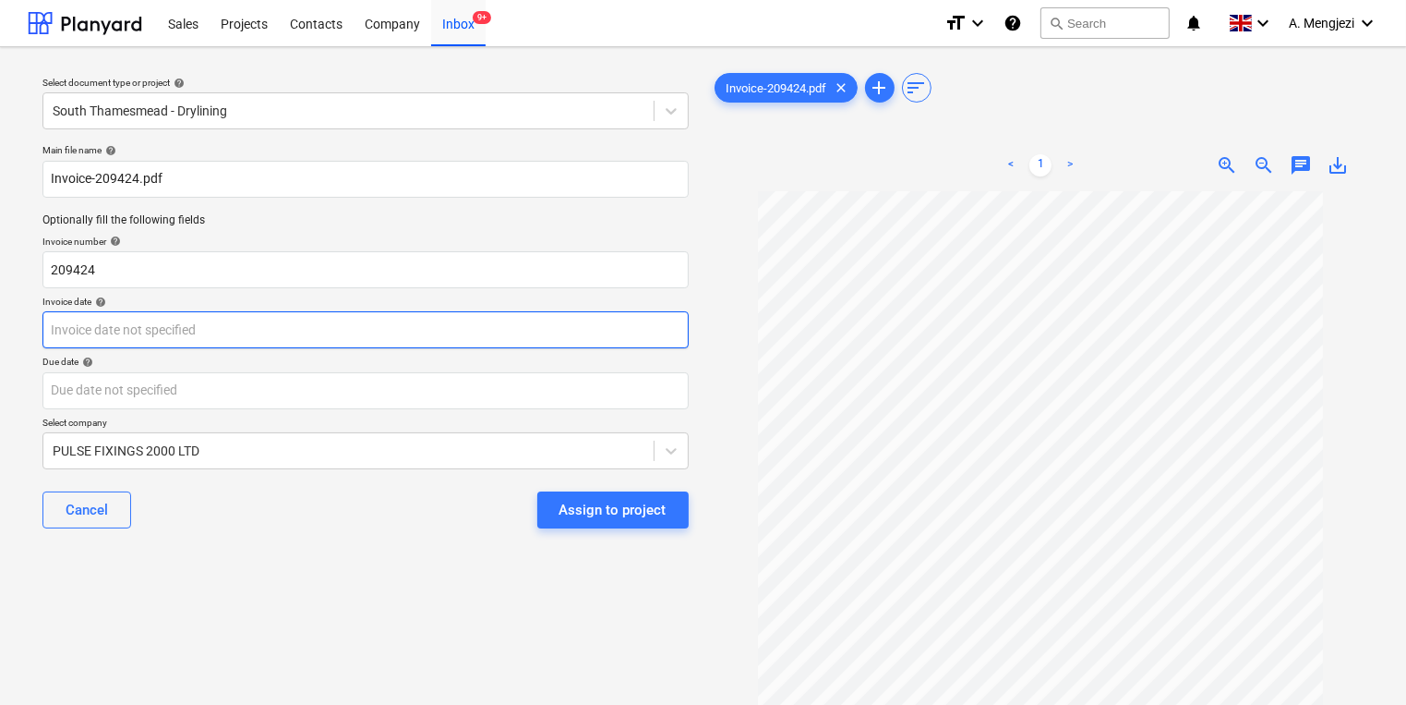
click at [542, 336] on body "Sales Projects Contacts Company Inbox 9+ format_size keyboard_arrow_down help s…" at bounding box center [703, 352] width 1406 height 705
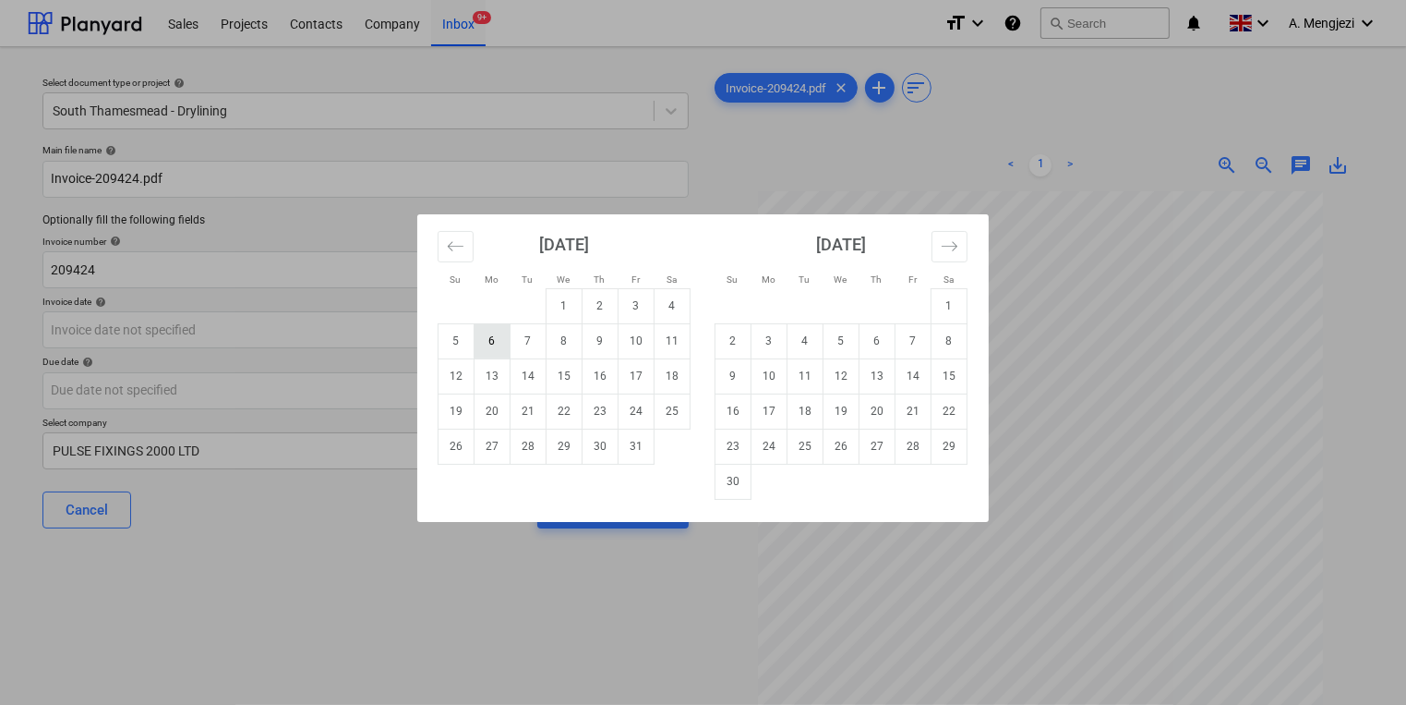
click at [505, 336] on td "6" at bounding box center [493, 340] width 36 height 35
type input "[DATE]"
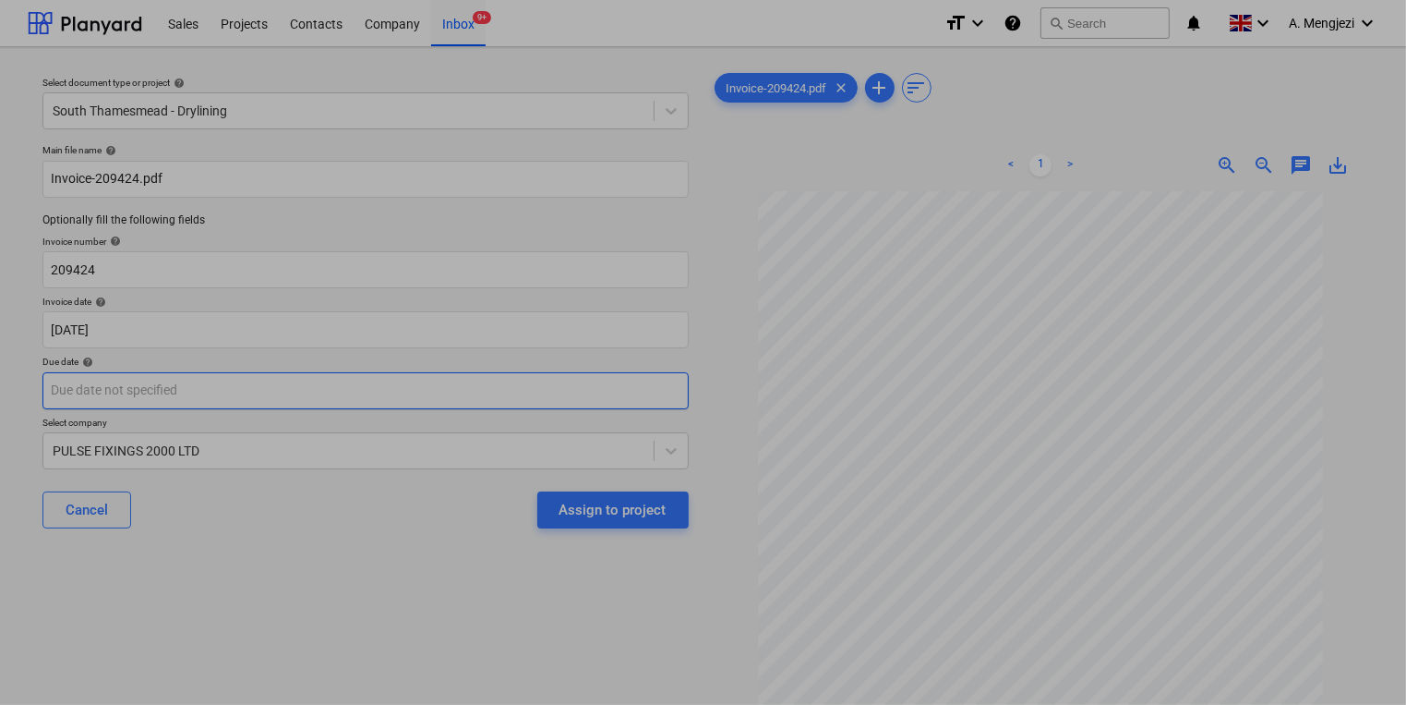
click at [494, 388] on body "Sales Projects Contacts Company Inbox 9+ format_size keyboard_arrow_down help s…" at bounding box center [703, 352] width 1406 height 705
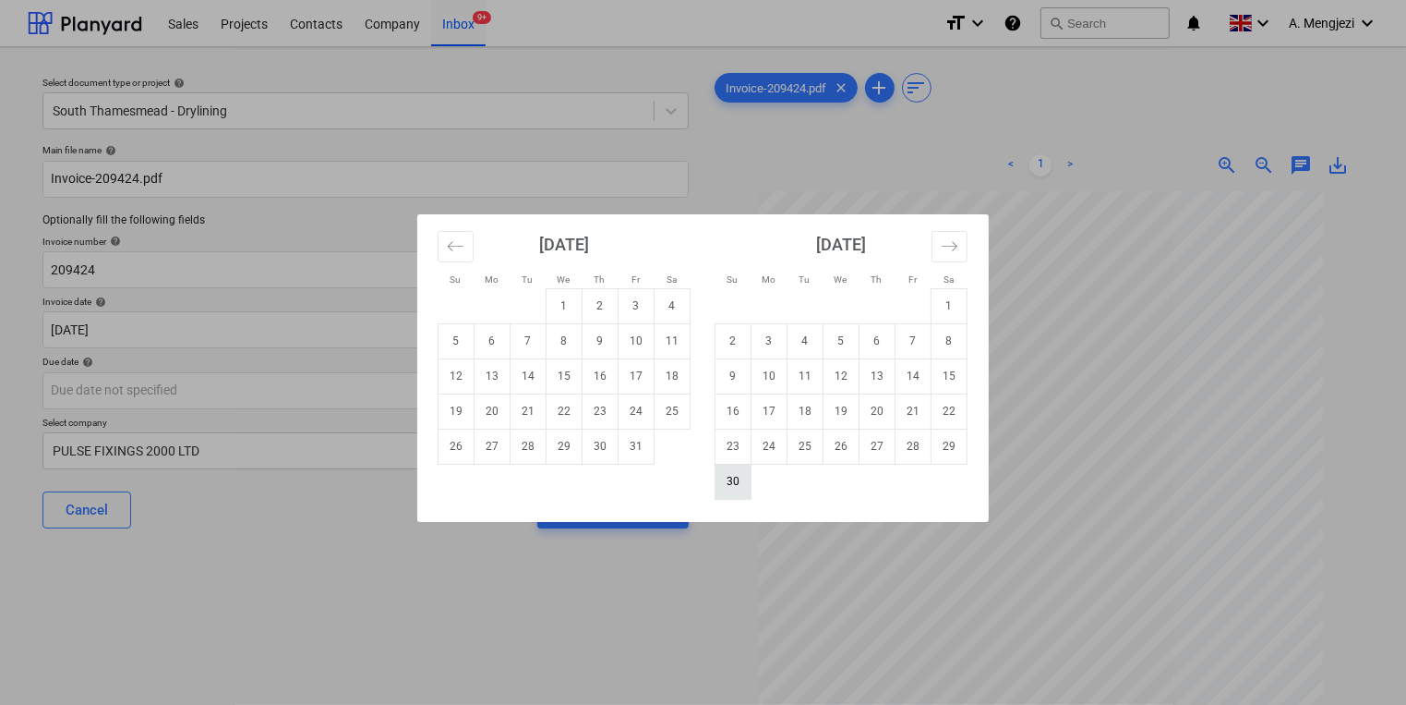
click at [728, 482] on td "30" at bounding box center [734, 481] width 36 height 35
type input "[DATE]"
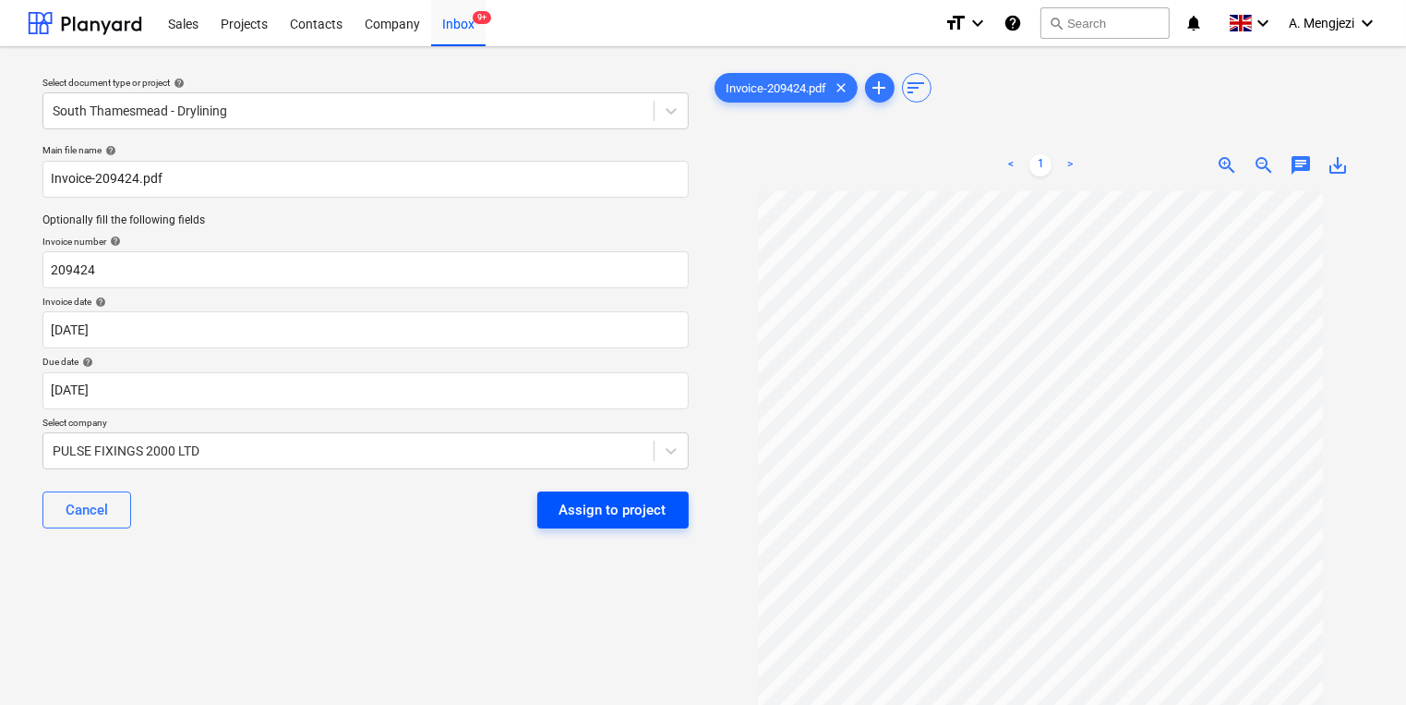
click at [650, 510] on div "Assign to project" at bounding box center [613, 510] width 107 height 24
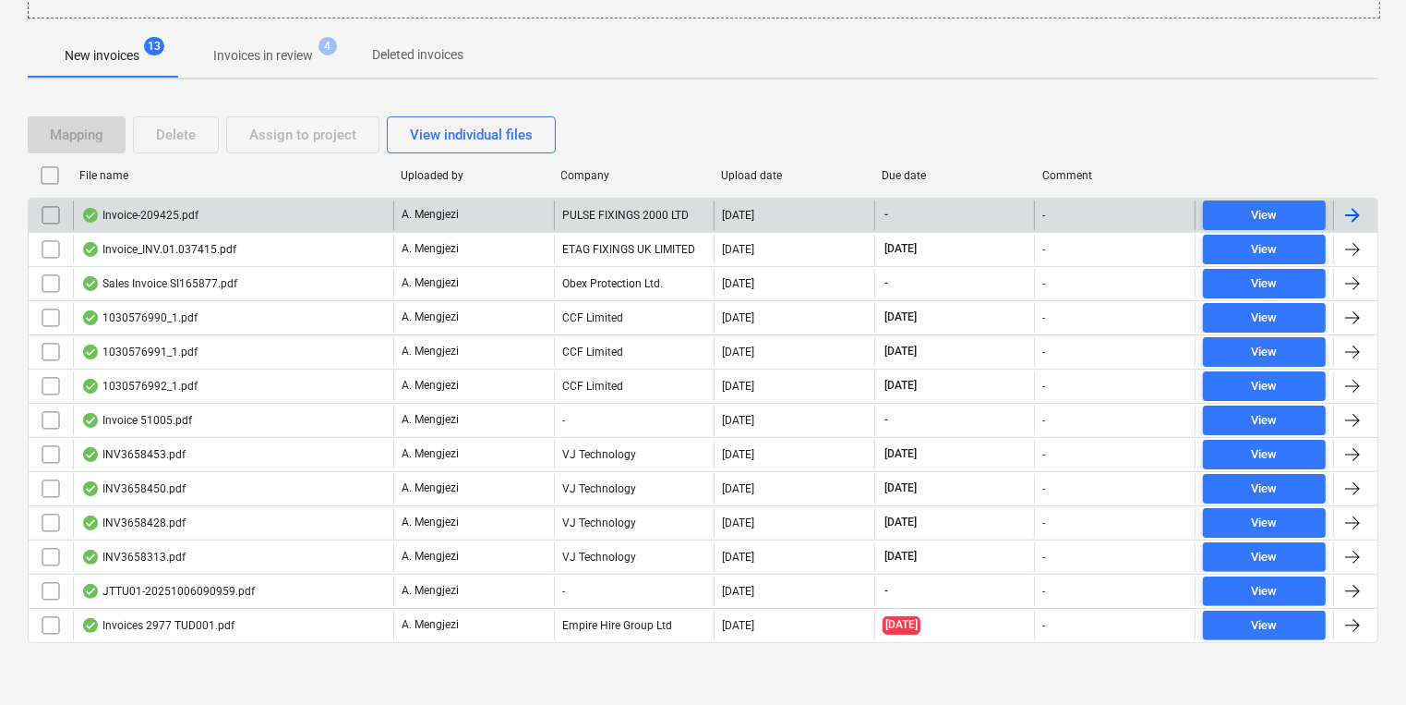
click at [615, 227] on div "PULSE FIXINGS 2000 LTD" at bounding box center [634, 215] width 161 height 30
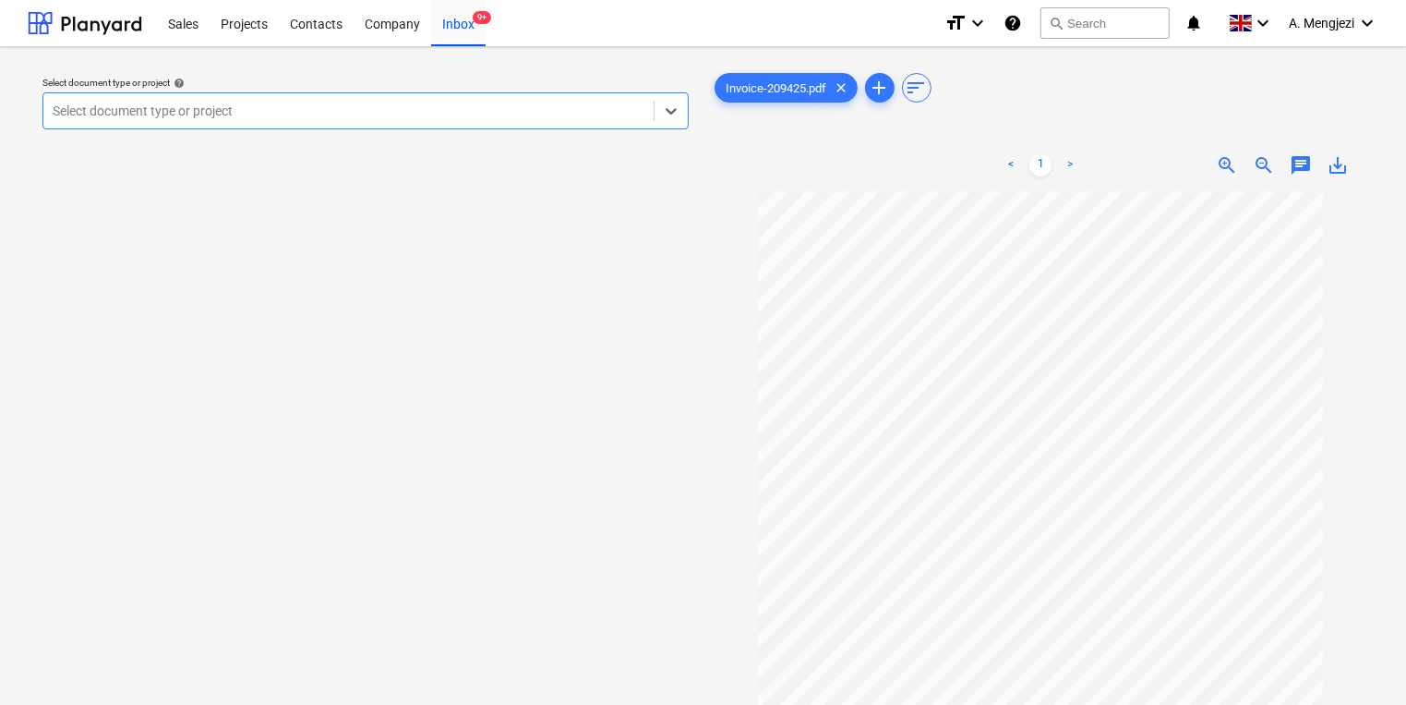
click at [317, 118] on div at bounding box center [349, 111] width 592 height 18
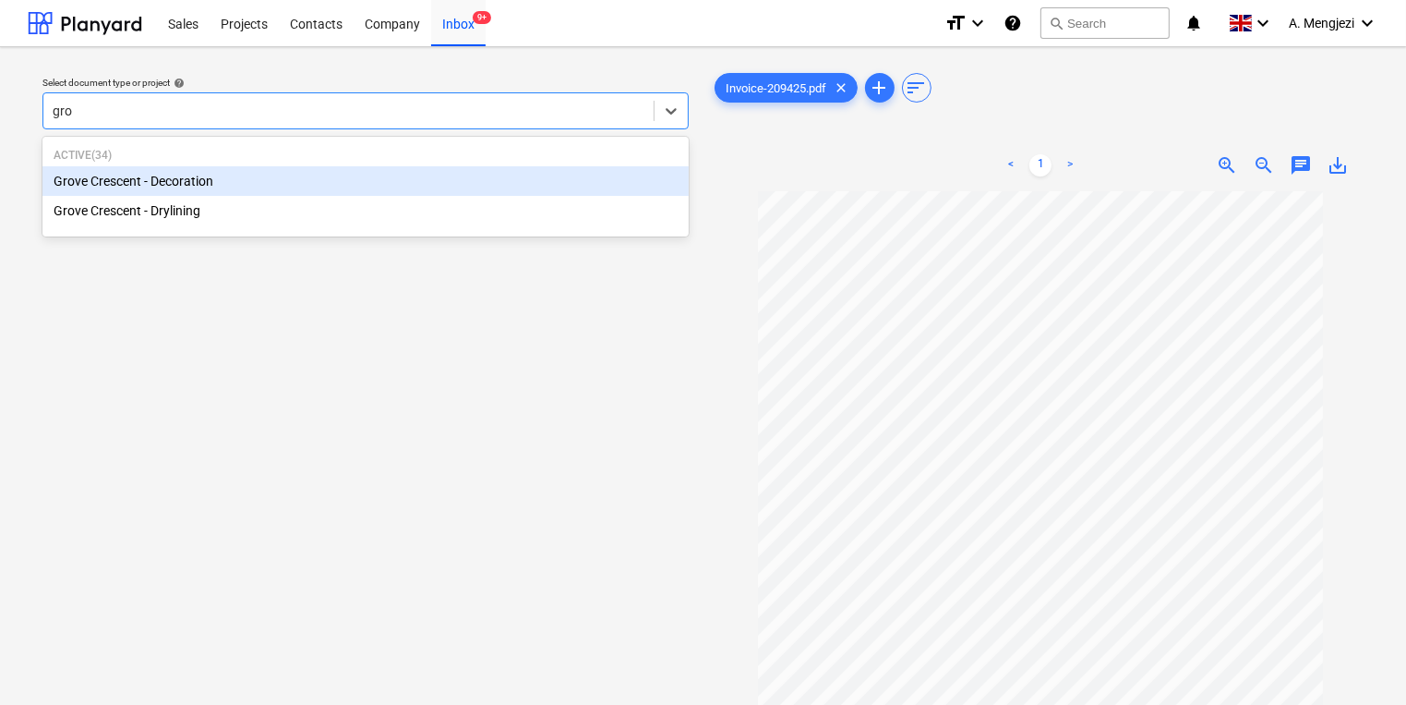
type input "grov"
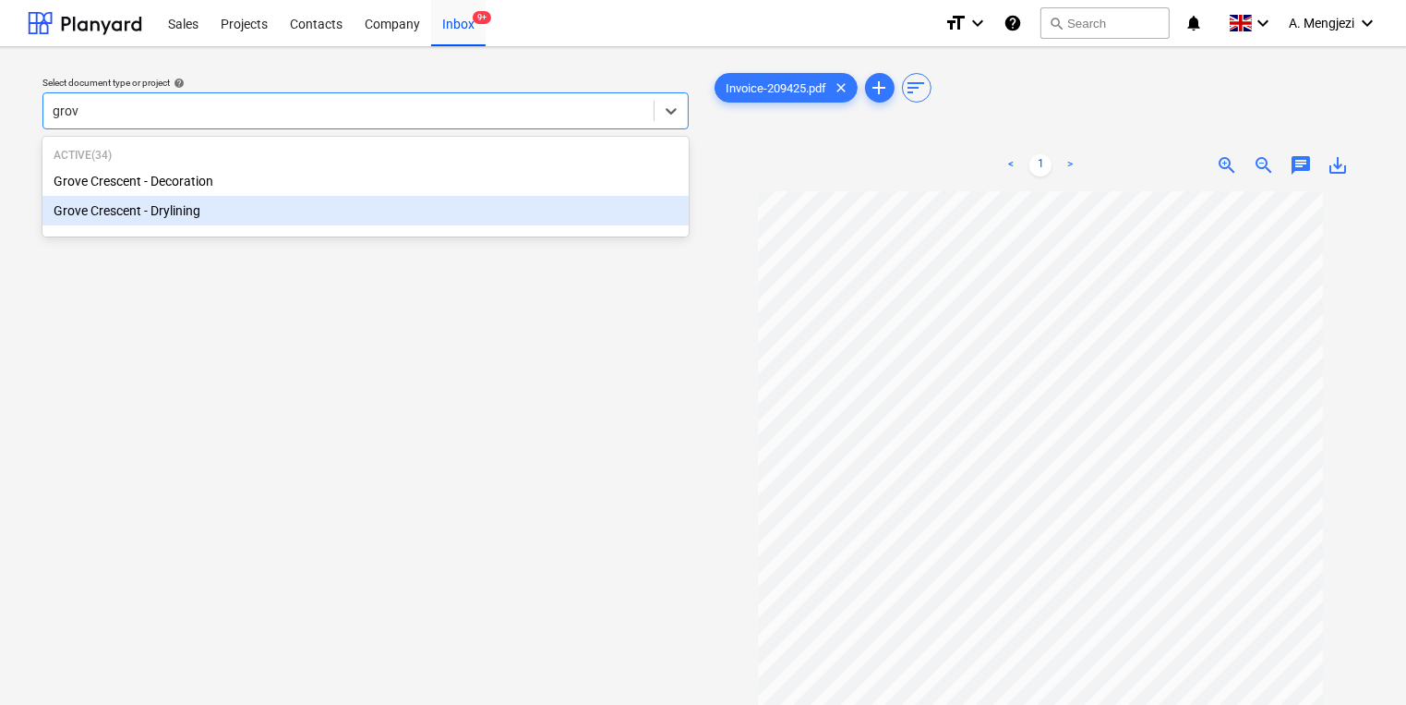
click at [63, 207] on div "Grove Crescent - Drylining" at bounding box center [365, 211] width 646 height 30
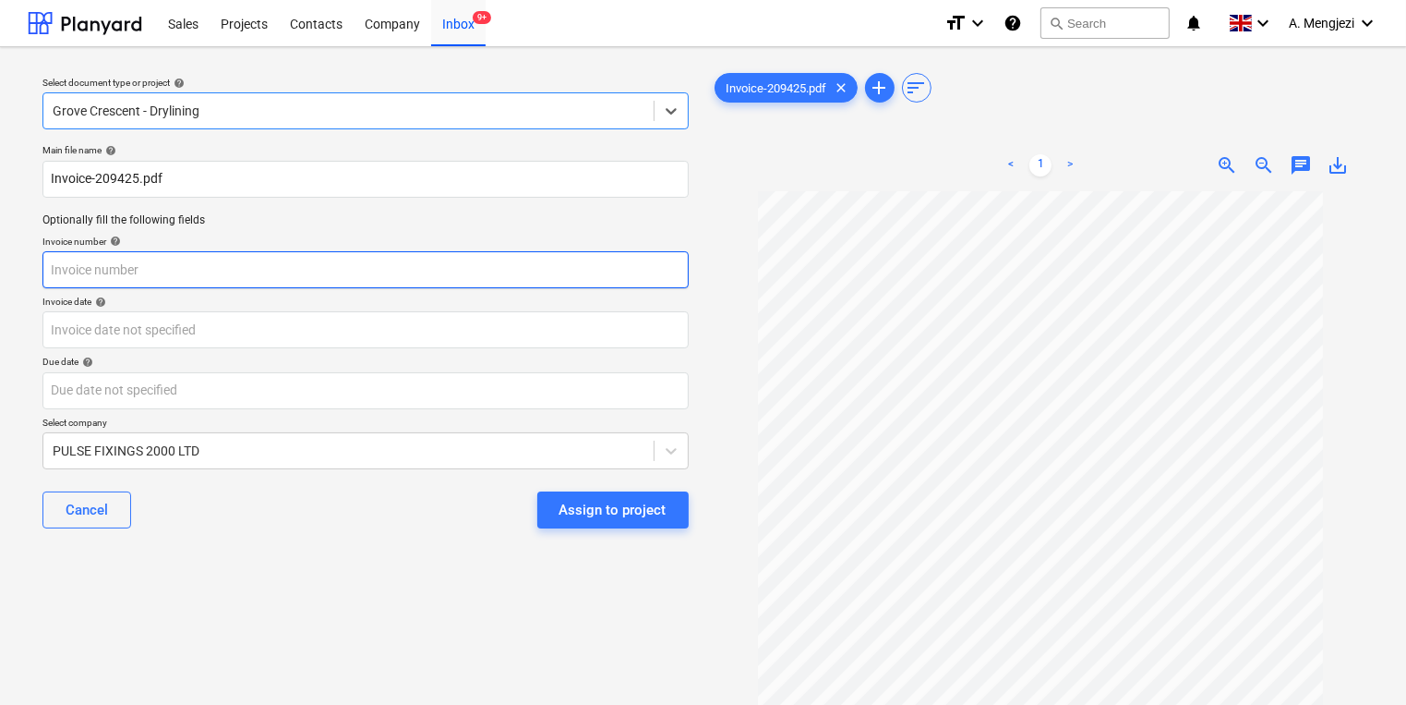
click at [344, 263] on input "text" at bounding box center [365, 269] width 646 height 37
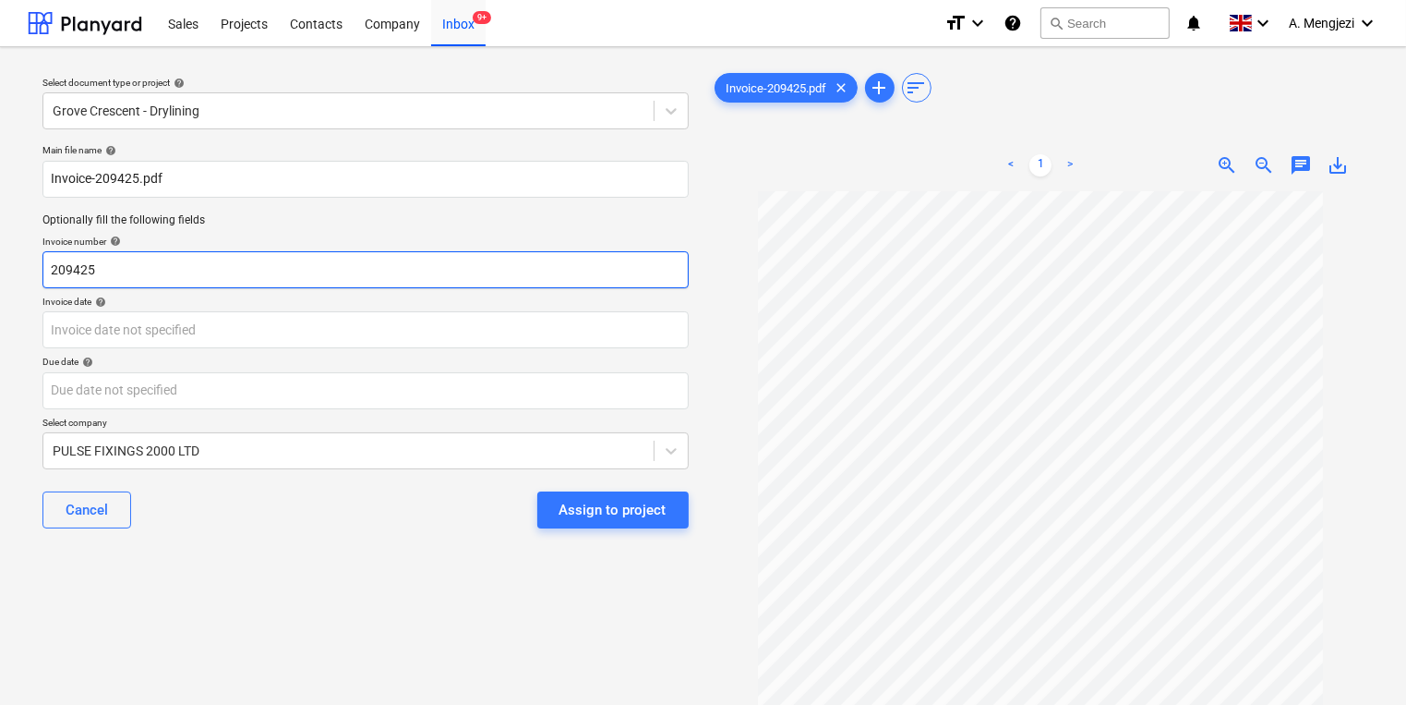
type input "209425"
click at [295, 307] on div "Invoice date help" at bounding box center [365, 301] width 646 height 12
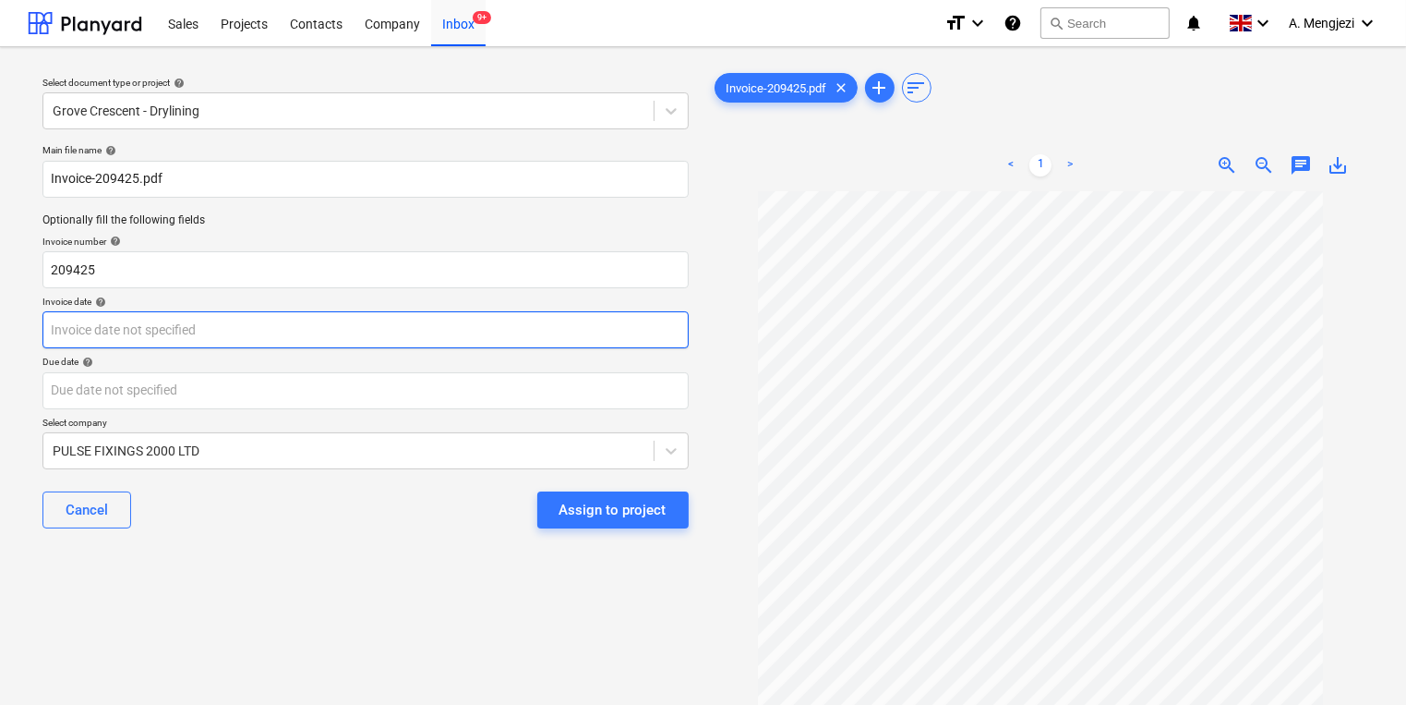
click at [299, 314] on body "Sales Projects Contacts Company Inbox 9+ format_size keyboard_arrow_down help s…" at bounding box center [703, 352] width 1406 height 705
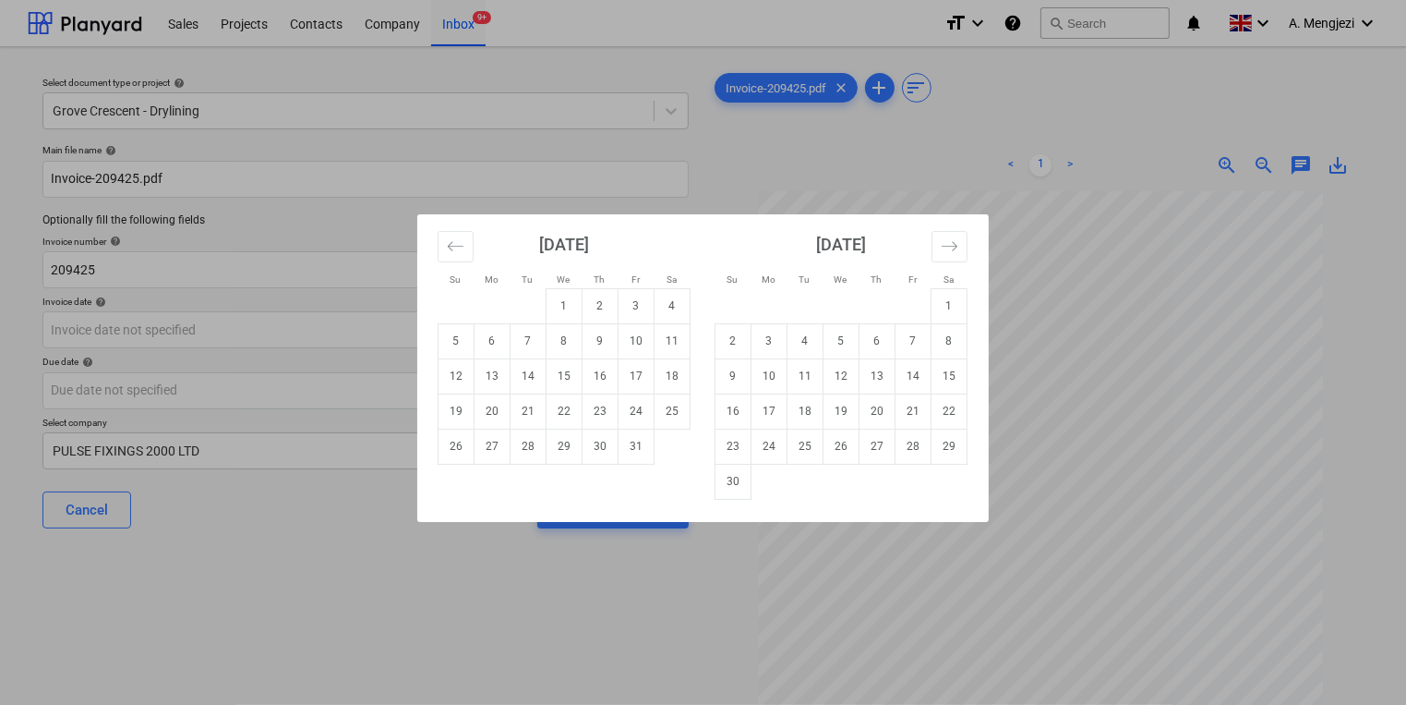
click at [207, 473] on div "Su Mo Tu We Th Fr Sa Su Mo Tu We Th Fr Sa [DATE] 1 2 3 4 5 6 7 8 9 10 11 12 13 …" at bounding box center [703, 352] width 1406 height 705
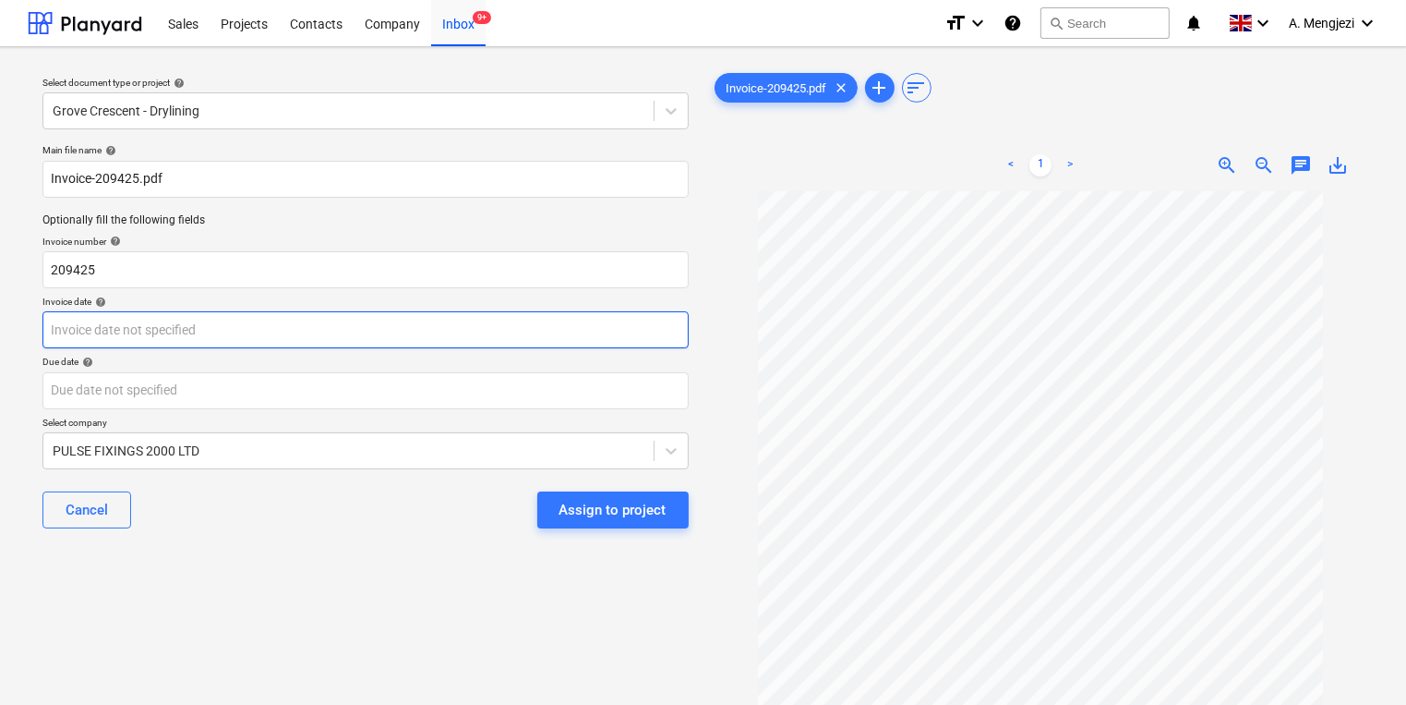
click at [266, 311] on body "Sales Projects Contacts Company Inbox 9+ format_size keyboard_arrow_down help s…" at bounding box center [703, 352] width 1406 height 705
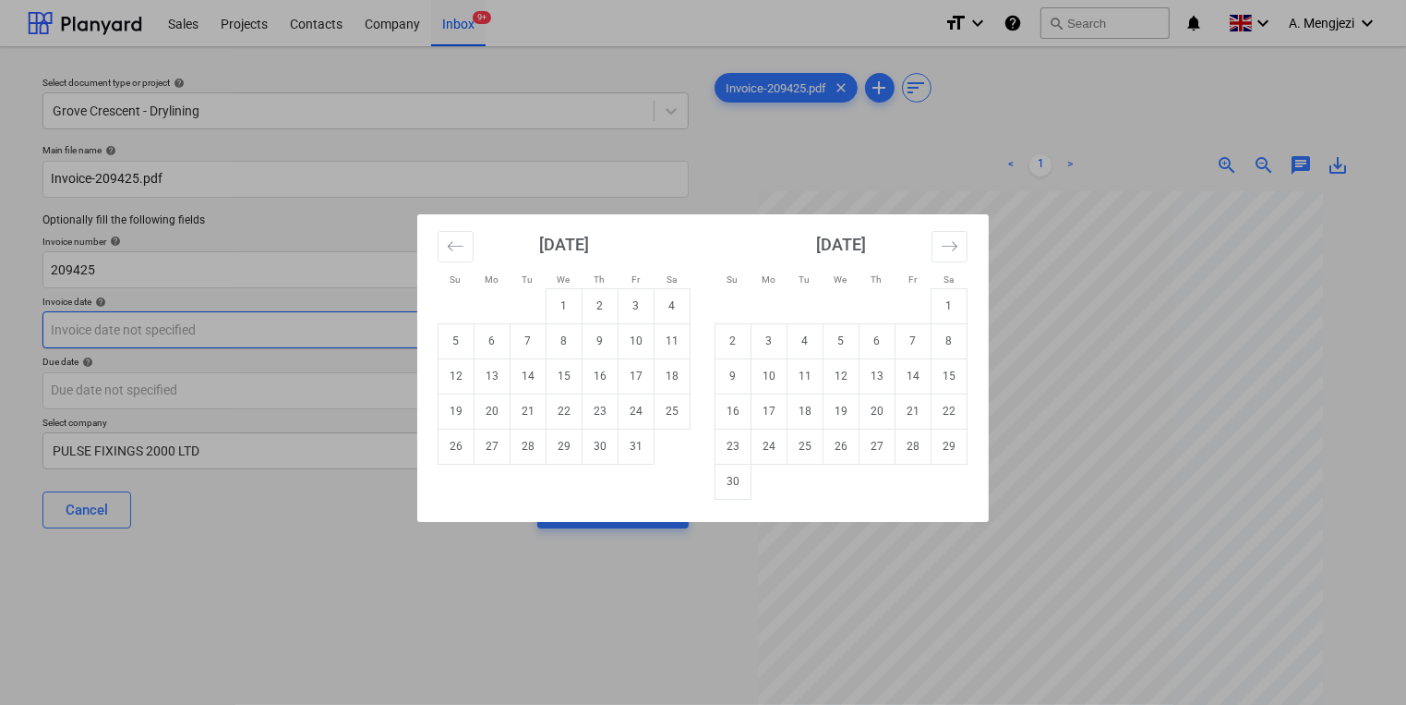
click at [505, 333] on td "6" at bounding box center [493, 340] width 36 height 35
type input "[DATE]"
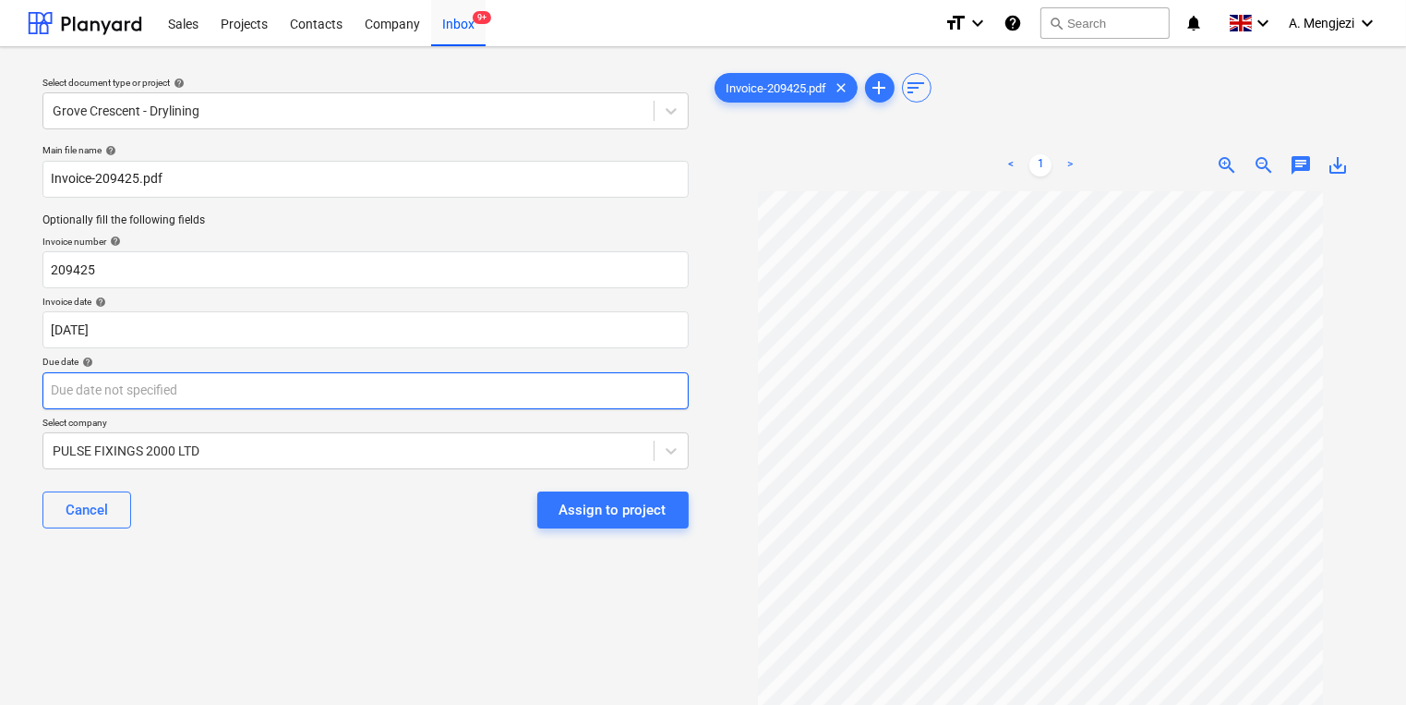
click at [511, 380] on body "Sales Projects Contacts Company Inbox 9+ format_size keyboard_arrow_down help s…" at bounding box center [703, 352] width 1406 height 705
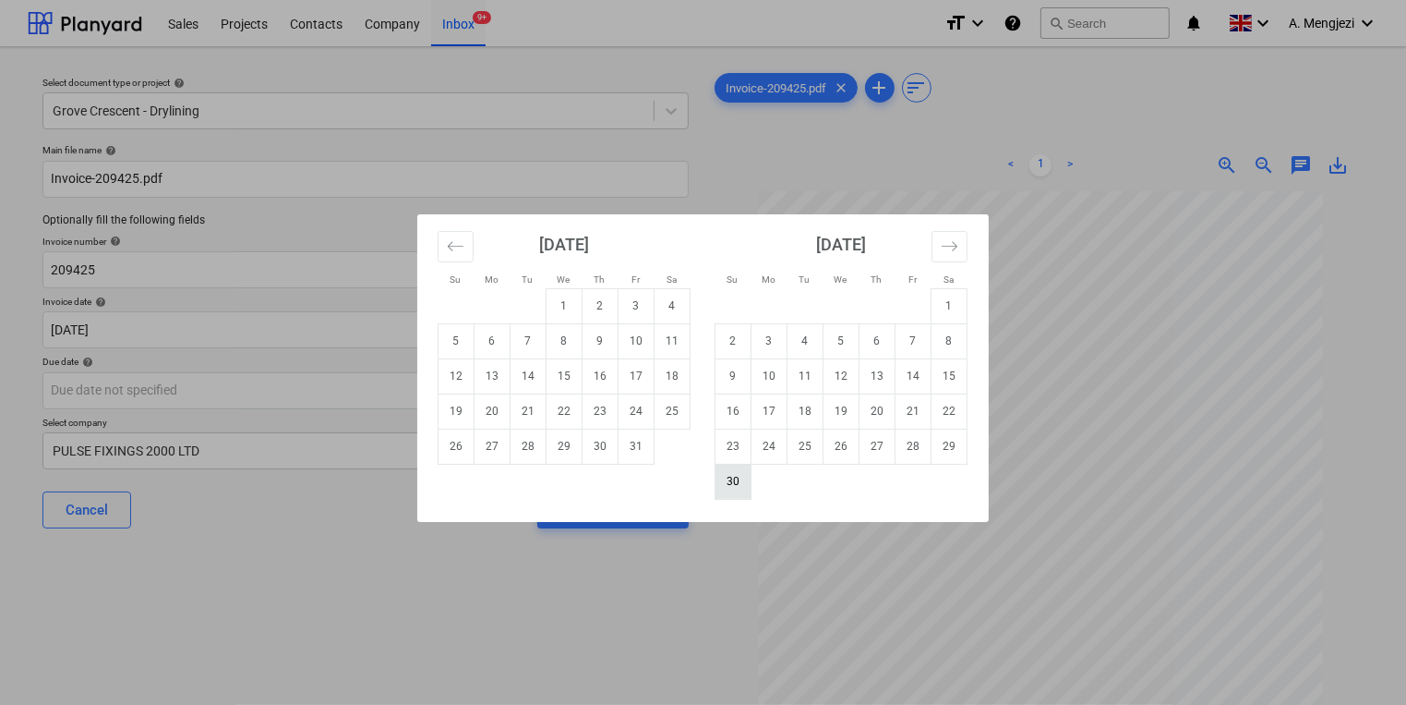
click at [728, 465] on td "30" at bounding box center [734, 481] width 36 height 35
type input "[DATE]"
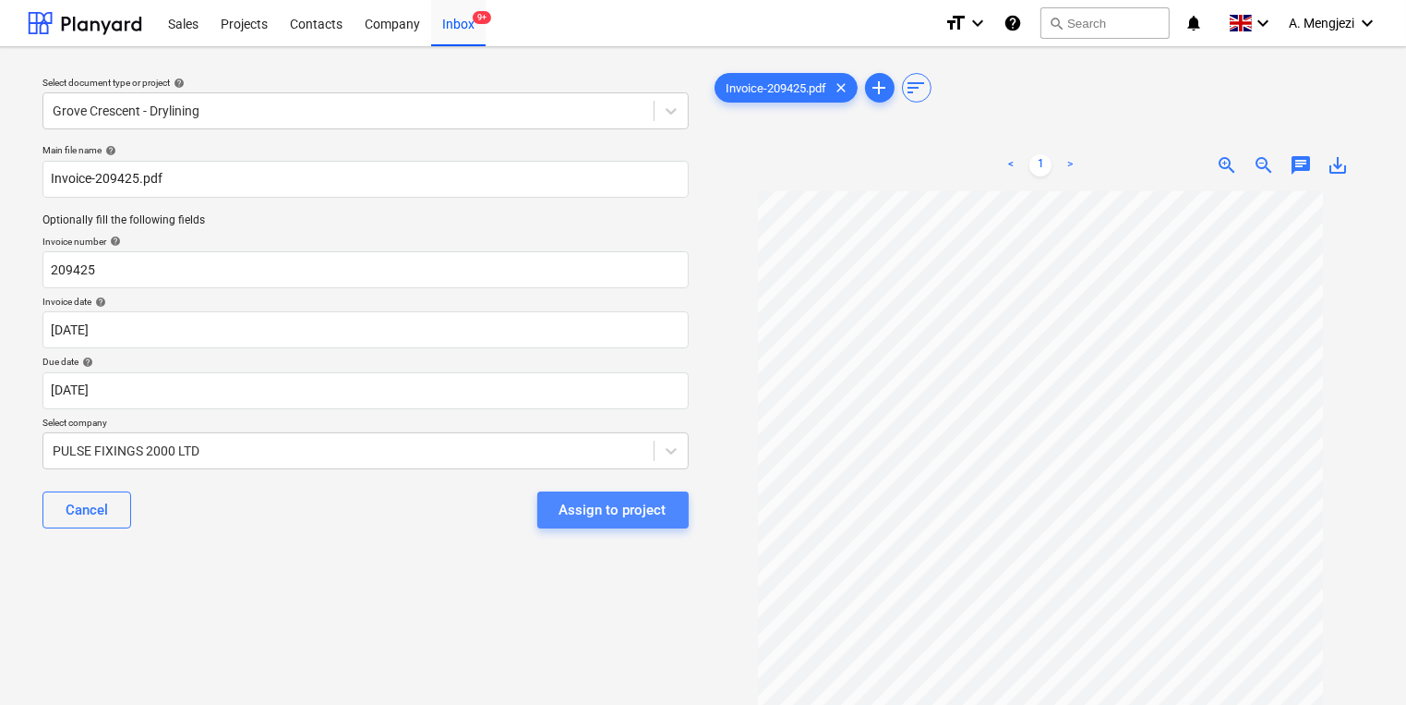
click at [623, 510] on div "Assign to project" at bounding box center [613, 510] width 107 height 24
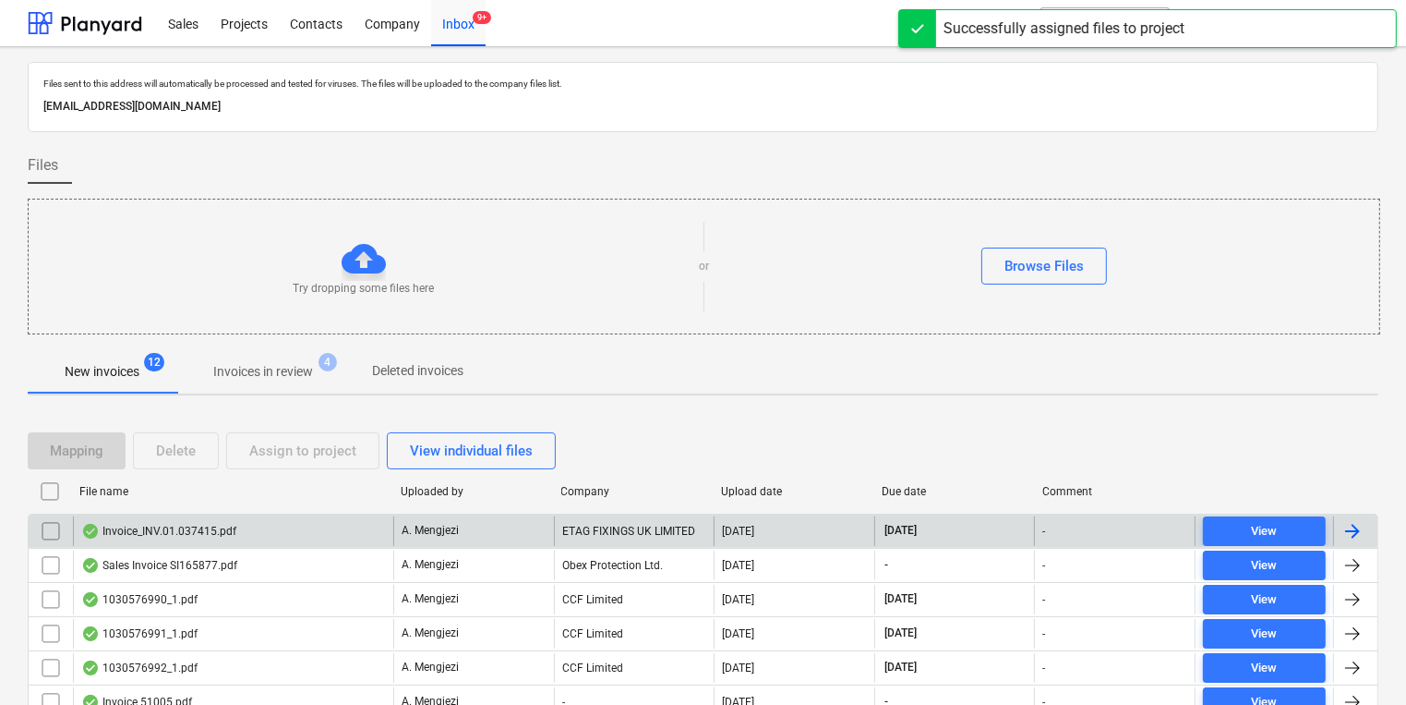
click at [704, 528] on div "ETAG FIXINGS UK LIMITED" at bounding box center [634, 531] width 161 height 30
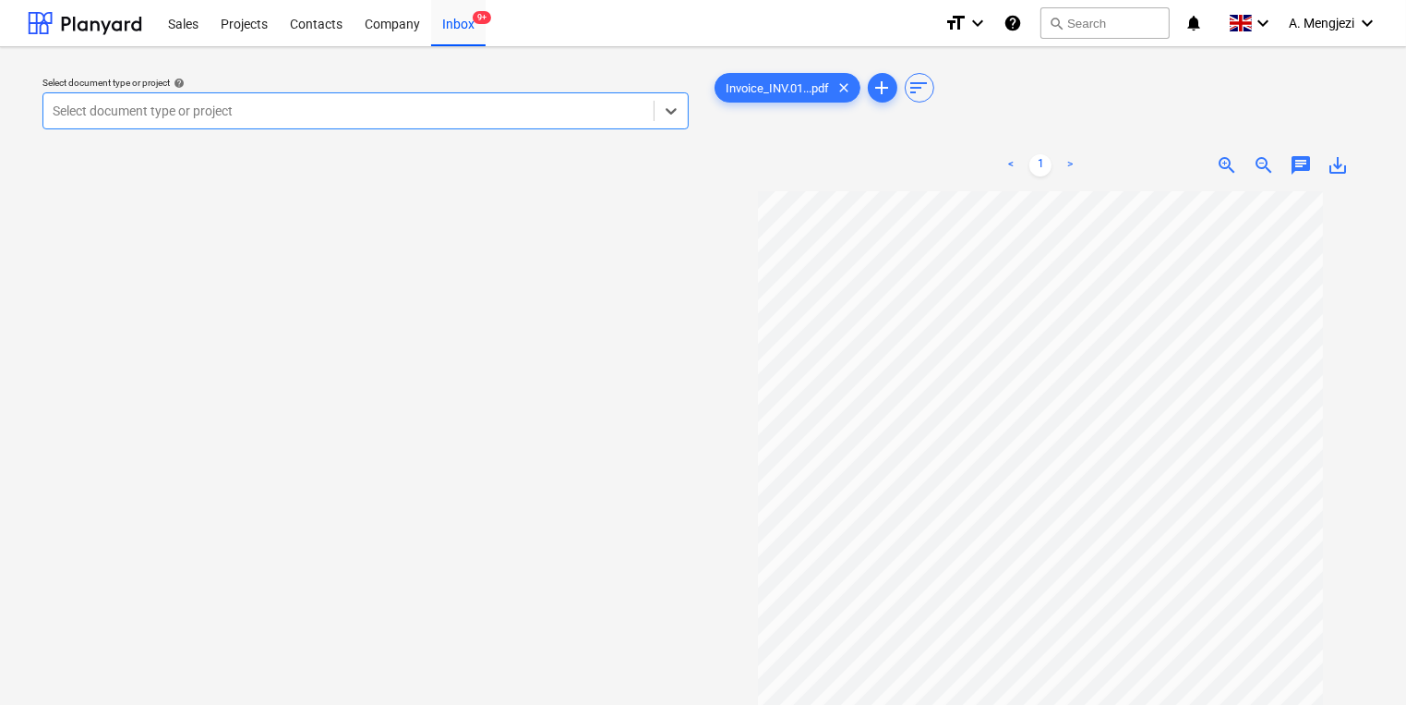
click at [176, 488] on div "Select document type or project help Select is focused ,type to refine list, pr…" at bounding box center [366, 456] width 676 height 789
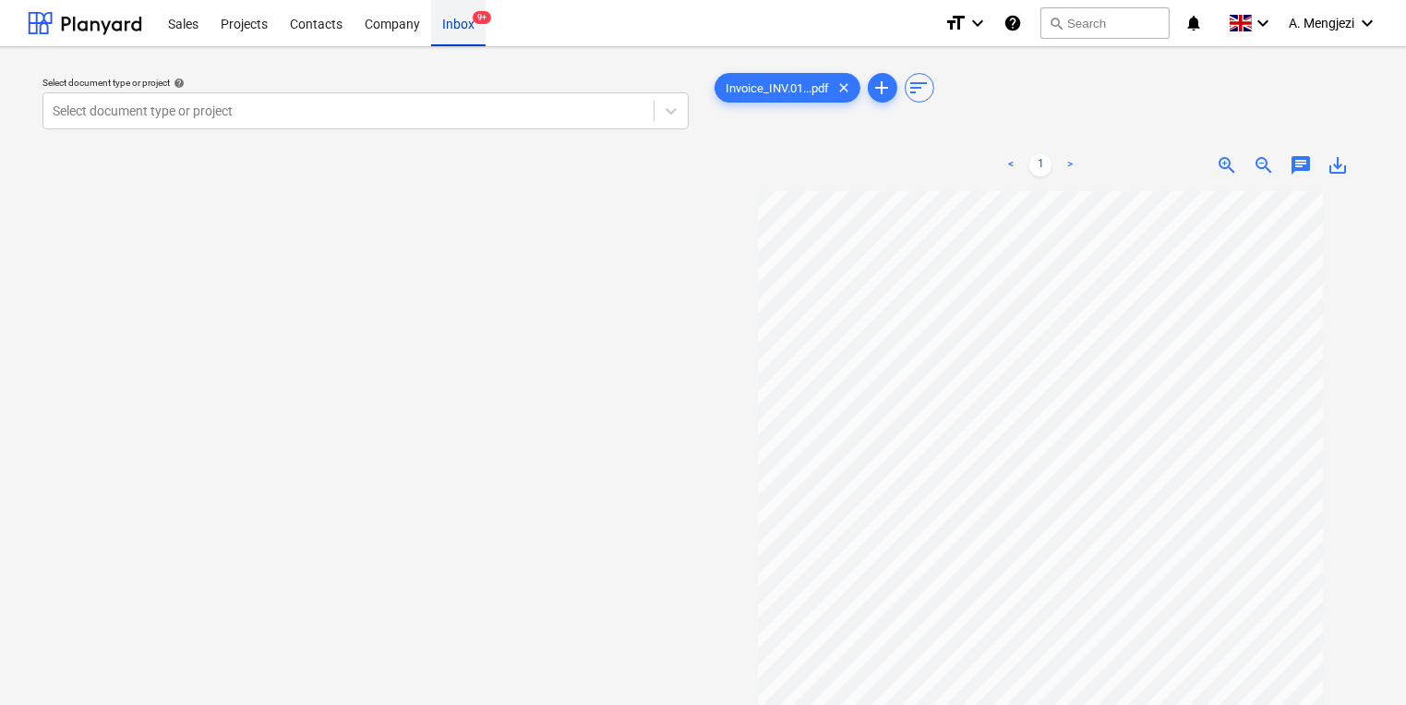
click at [484, 30] on div "Inbox 9+" at bounding box center [458, 22] width 54 height 47
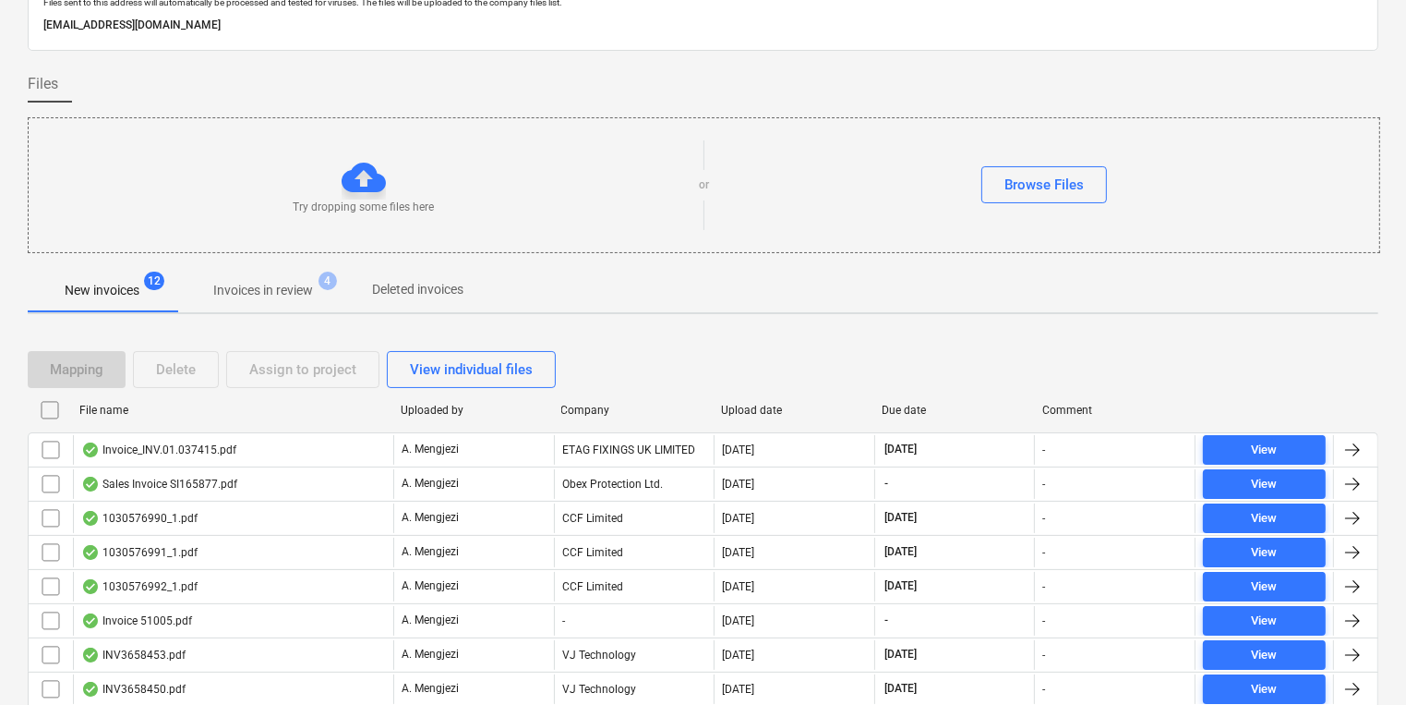
scroll to position [222, 0]
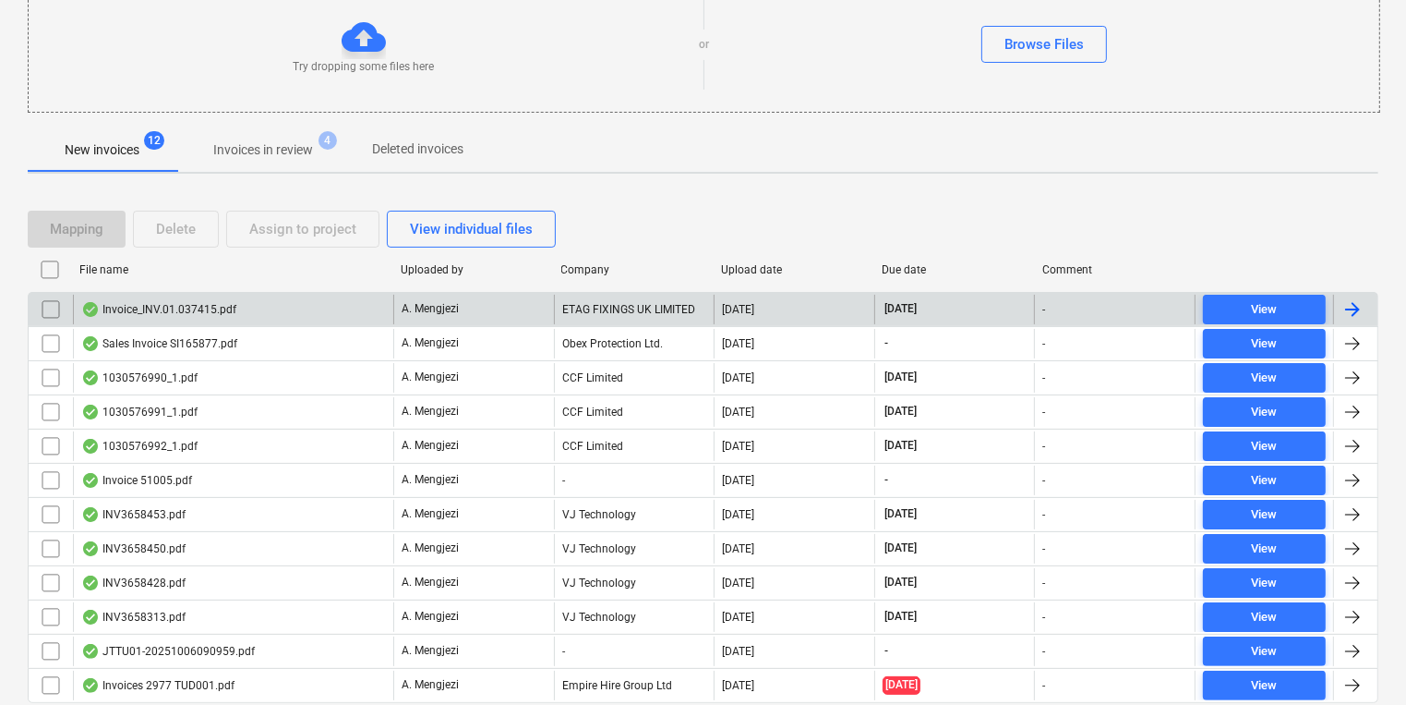
click at [49, 299] on input "checkbox" at bounding box center [51, 310] width 30 height 30
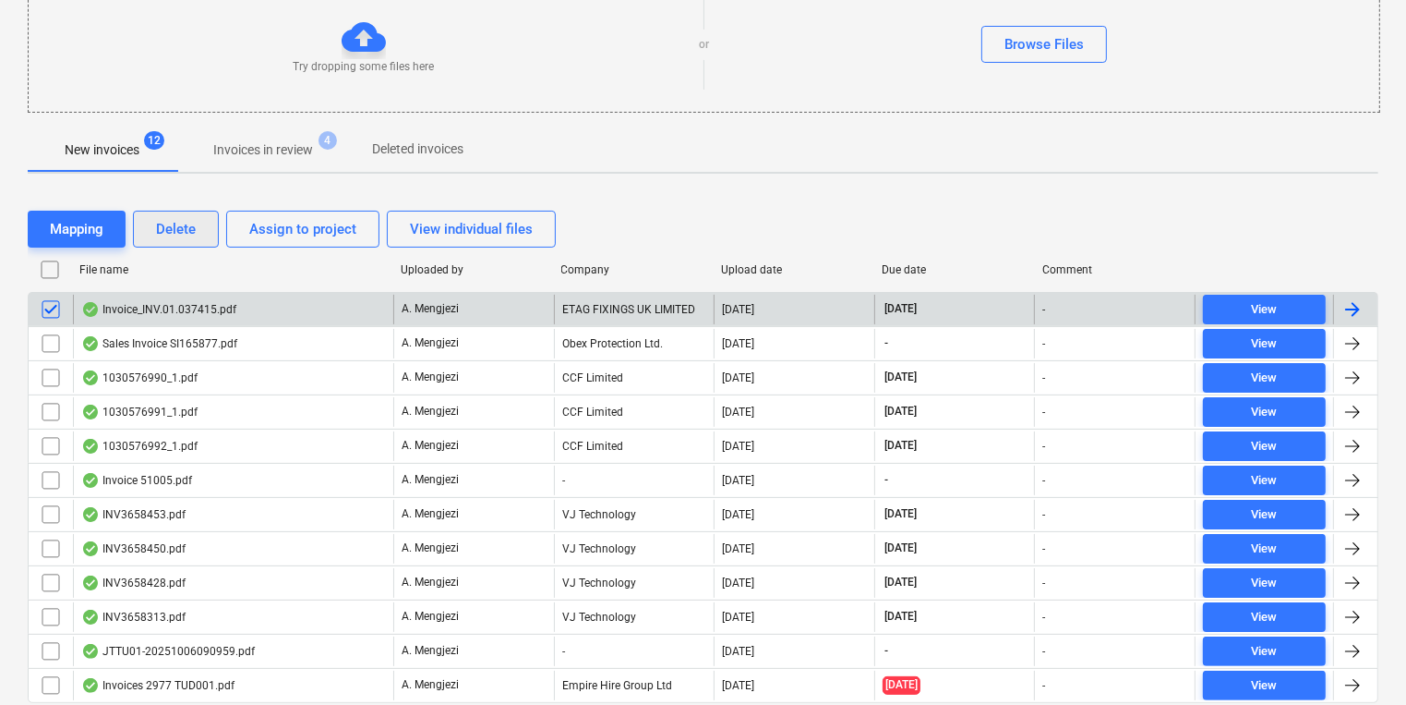
click at [166, 240] on button "Delete" at bounding box center [176, 229] width 86 height 37
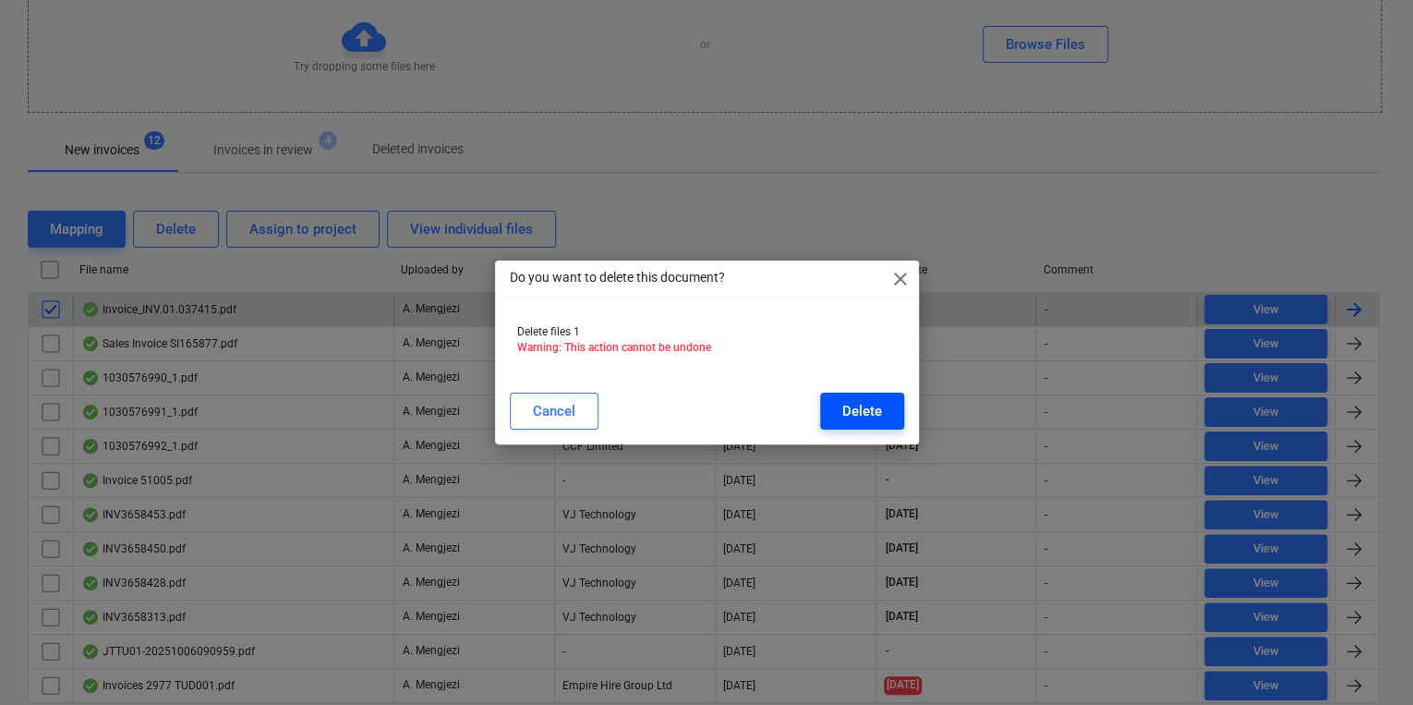
click at [857, 395] on button "Delete" at bounding box center [862, 410] width 84 height 37
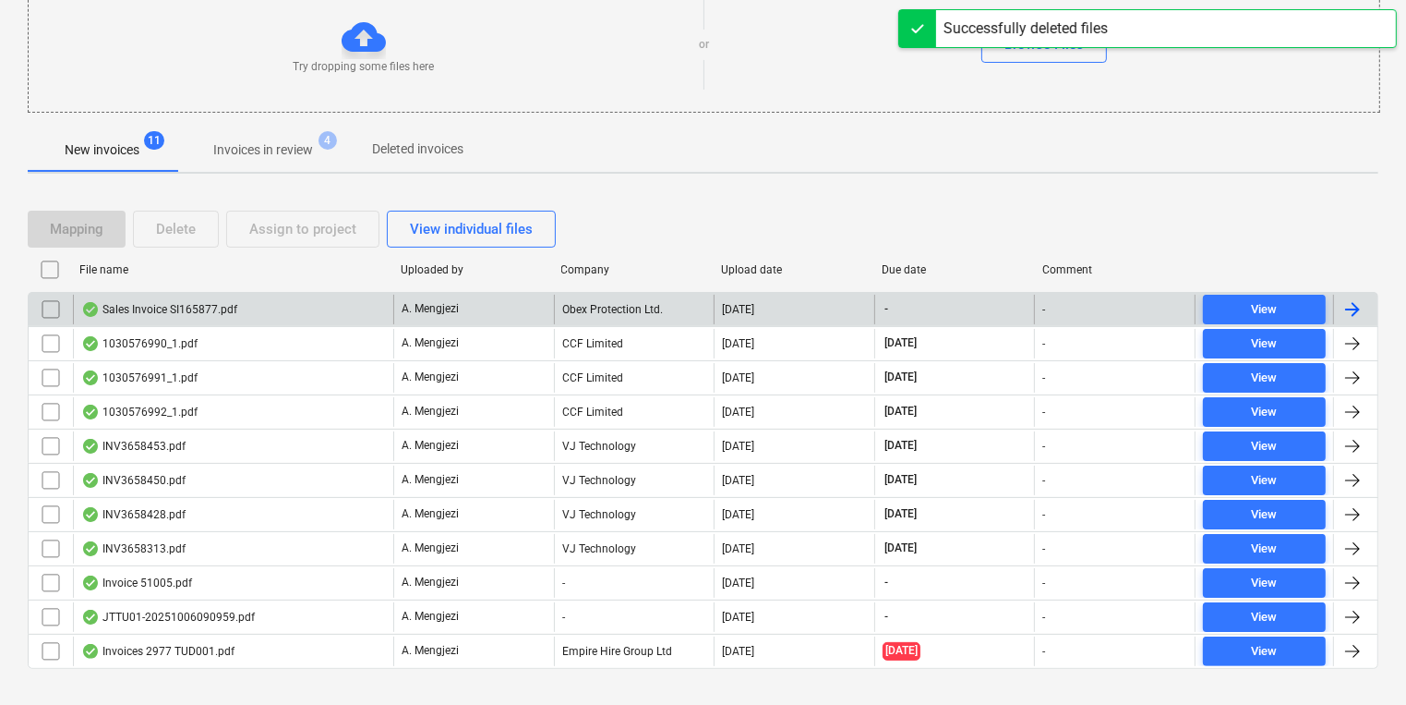
click at [691, 320] on div "Obex Protection Ltd." at bounding box center [634, 310] width 161 height 30
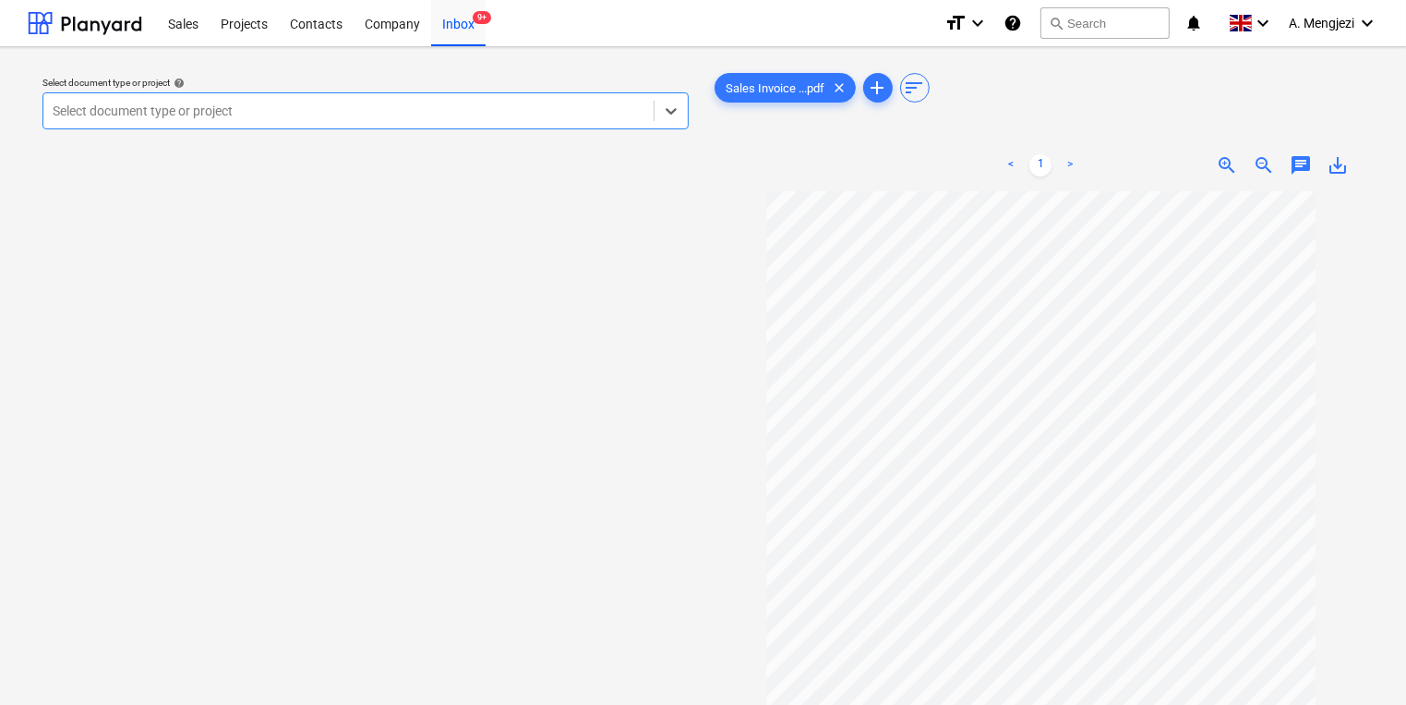
click at [514, 352] on div "Select document type or project help Select is focused ,type to refine list, pr…" at bounding box center [366, 456] width 676 height 789
click at [453, 113] on div at bounding box center [349, 111] width 592 height 18
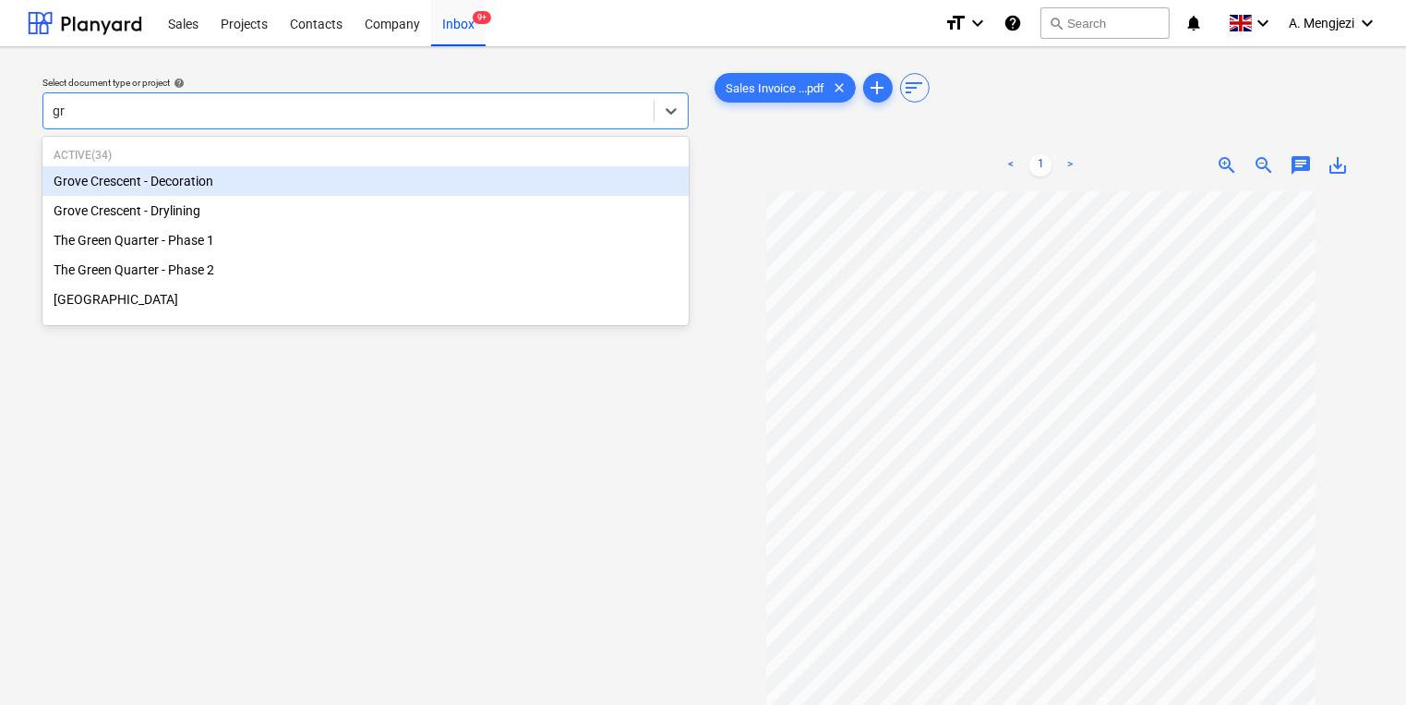
type input "gro"
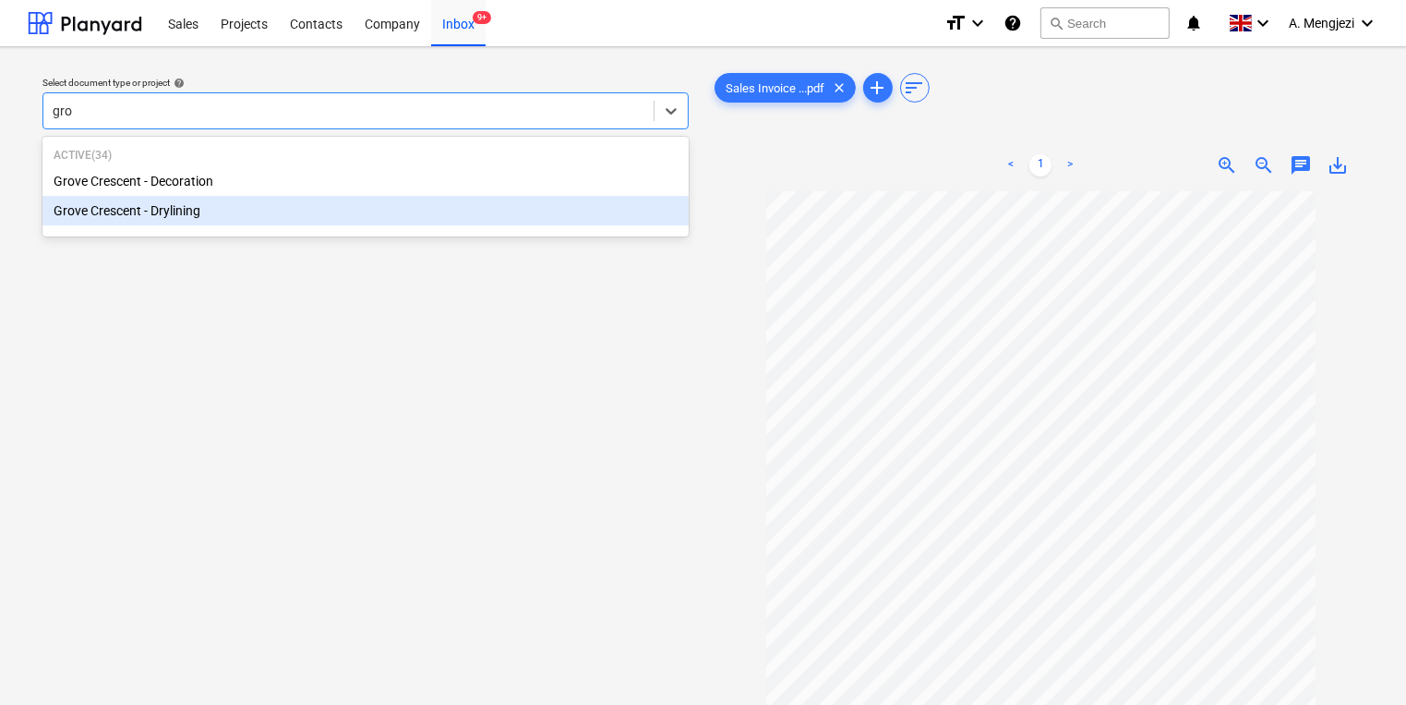
click at [230, 200] on div "Grove Crescent - Drylining" at bounding box center [365, 211] width 646 height 30
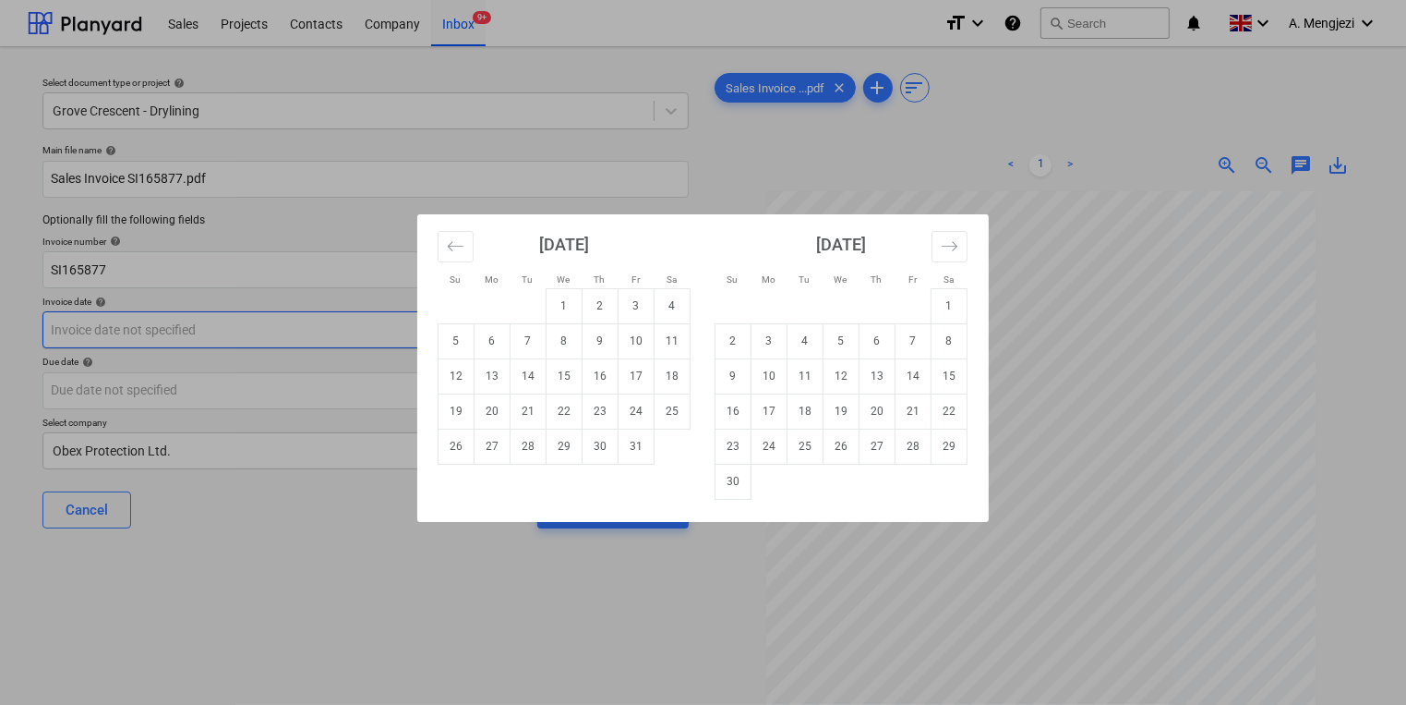
click at [289, 321] on body "Sales Projects Contacts Company Inbox 9+ format_size keyboard_arrow_down help s…" at bounding box center [703, 352] width 1406 height 705
click at [1127, 620] on div "Su Mo Tu We Th Fr Sa Su Mo Tu We Th Fr Sa [DATE] 1 2 3 4 5 6 7 8 9 10 11 12 13 …" at bounding box center [703, 352] width 1406 height 705
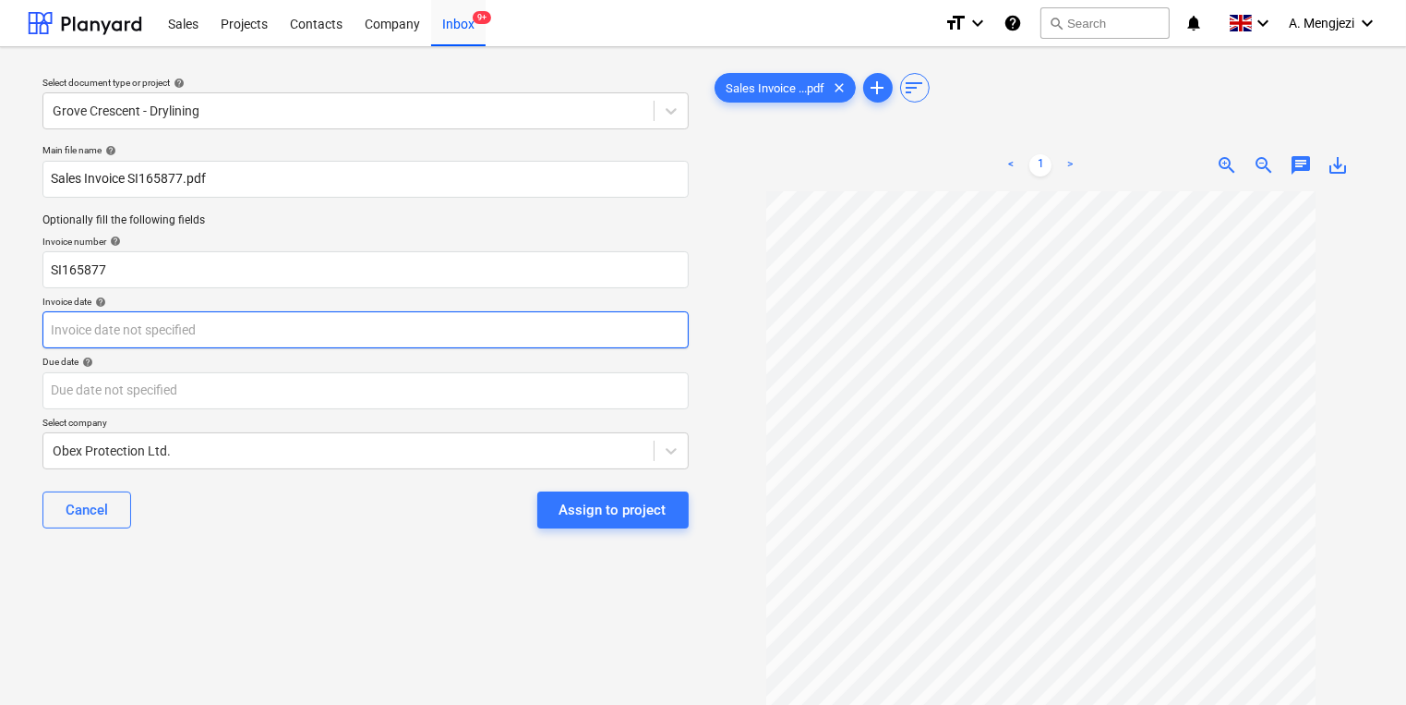
click at [474, 326] on body "Sales Projects Contacts Company Inbox 9+ format_size keyboard_arrow_down help s…" at bounding box center [703, 352] width 1406 height 705
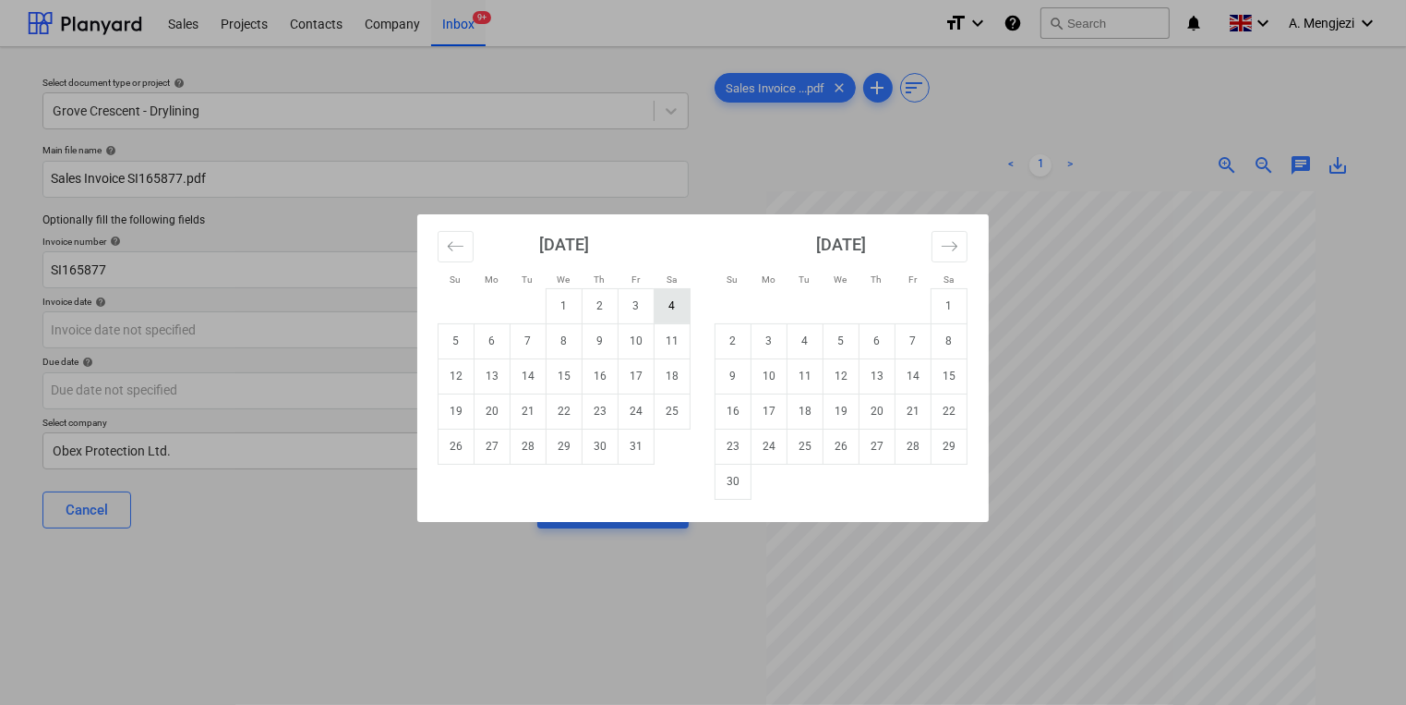
click at [655, 313] on td "4" at bounding box center [673, 305] width 36 height 35
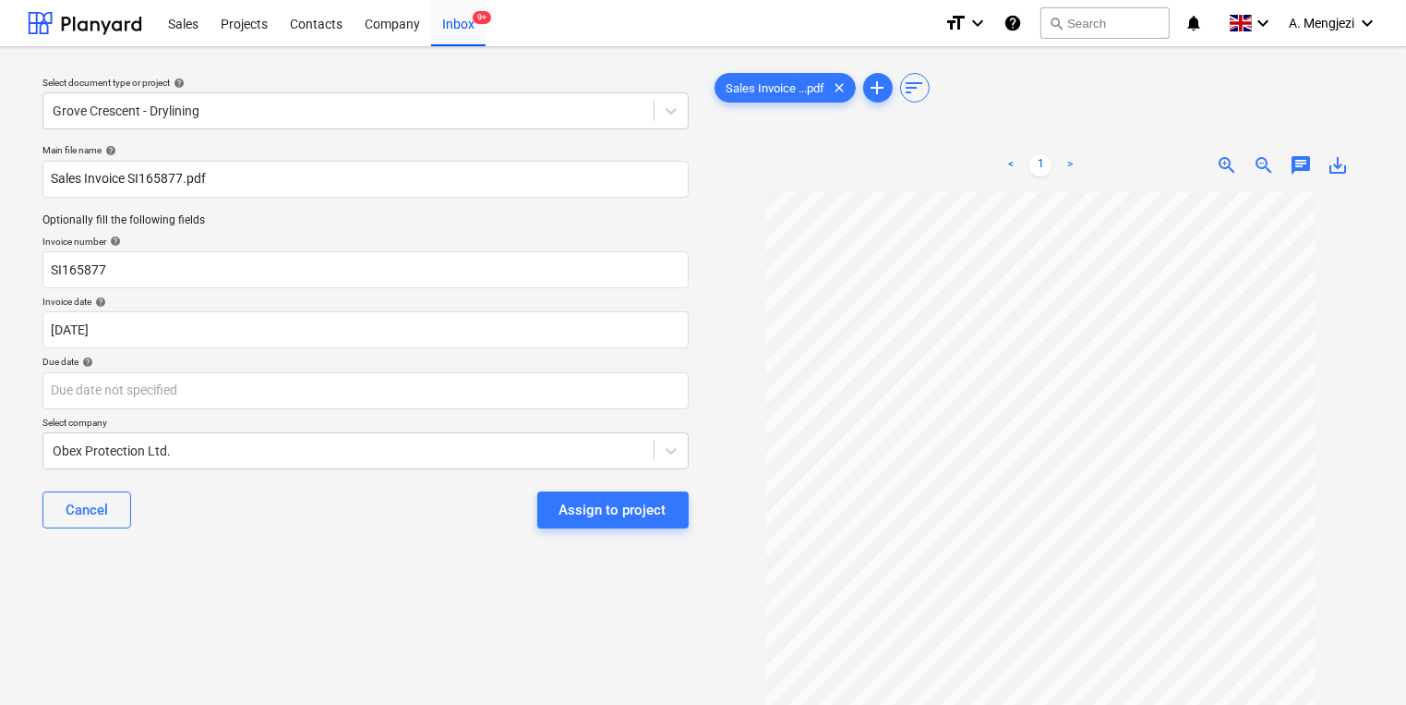
click at [536, 308] on p "Invoice date help" at bounding box center [365, 303] width 646 height 16
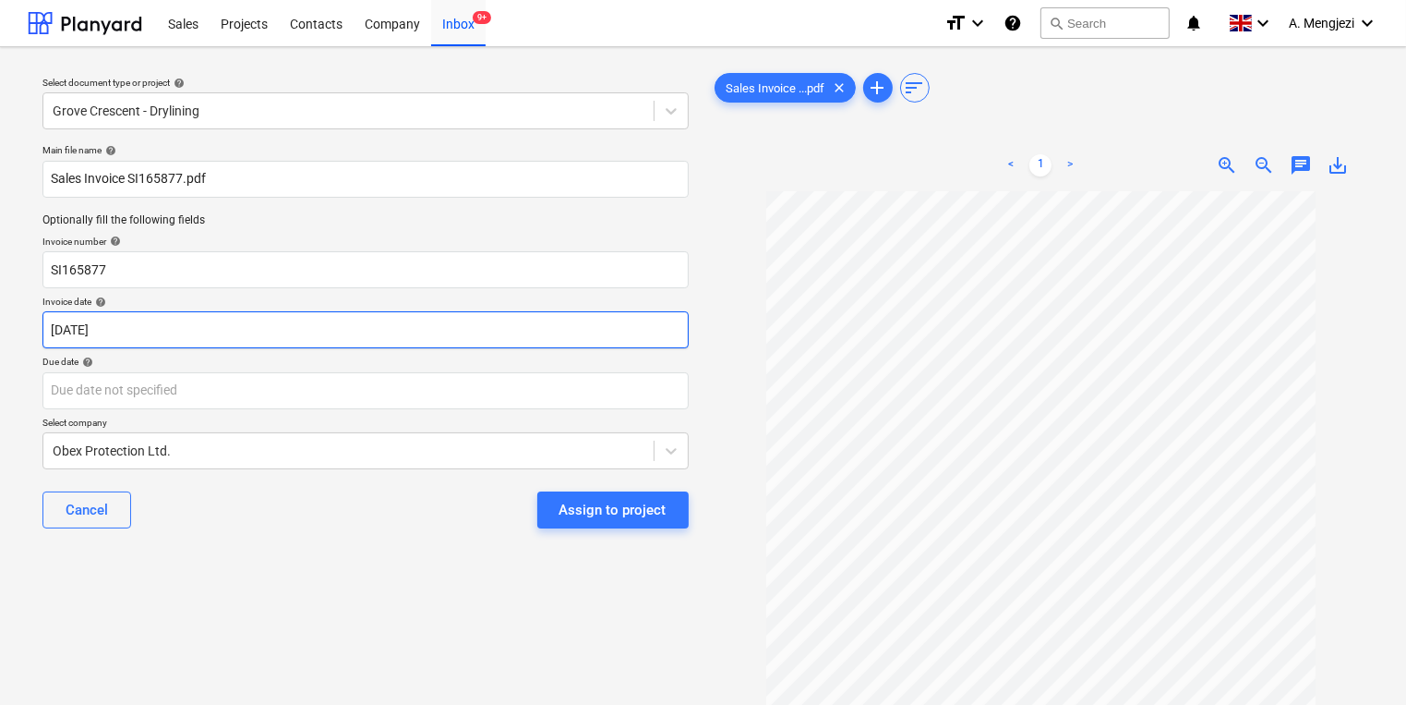
click at [561, 322] on body "Sales Projects Contacts Company Inbox 9+ format_size keyboard_arrow_down help s…" at bounding box center [703, 352] width 1406 height 705
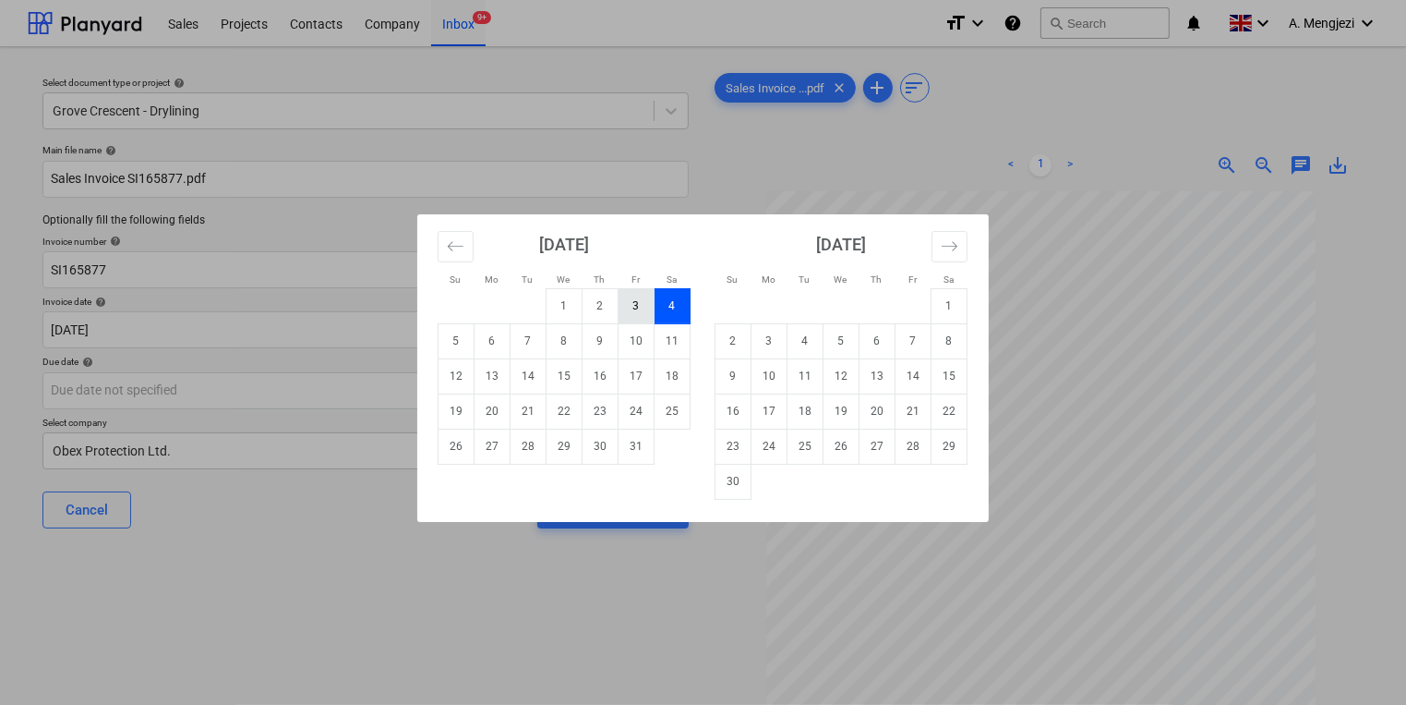
click at [628, 308] on td "3" at bounding box center [637, 305] width 36 height 35
type input "[DATE]"
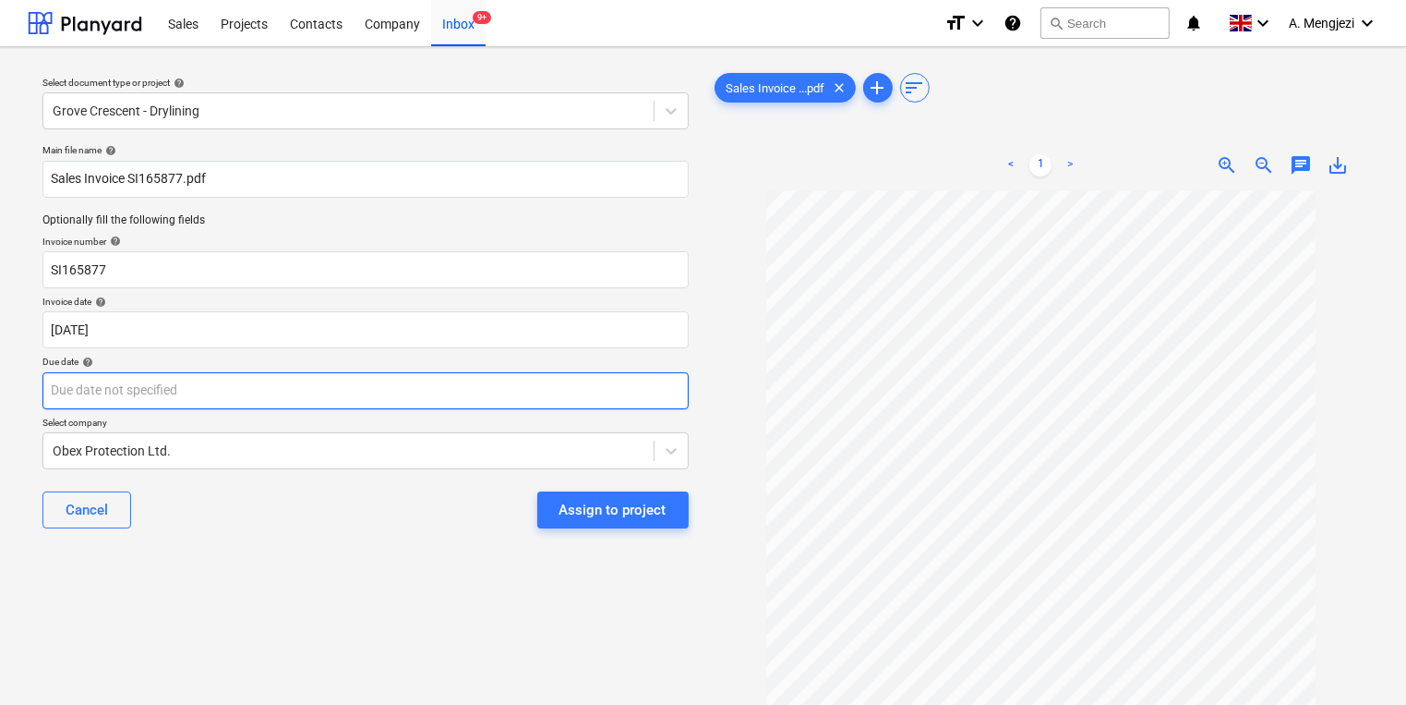
drag, startPoint x: 617, startPoint y: 370, endPoint x: 628, endPoint y: 371, distance: 11.1
click at [617, 371] on div "Due date help" at bounding box center [365, 381] width 646 height 53
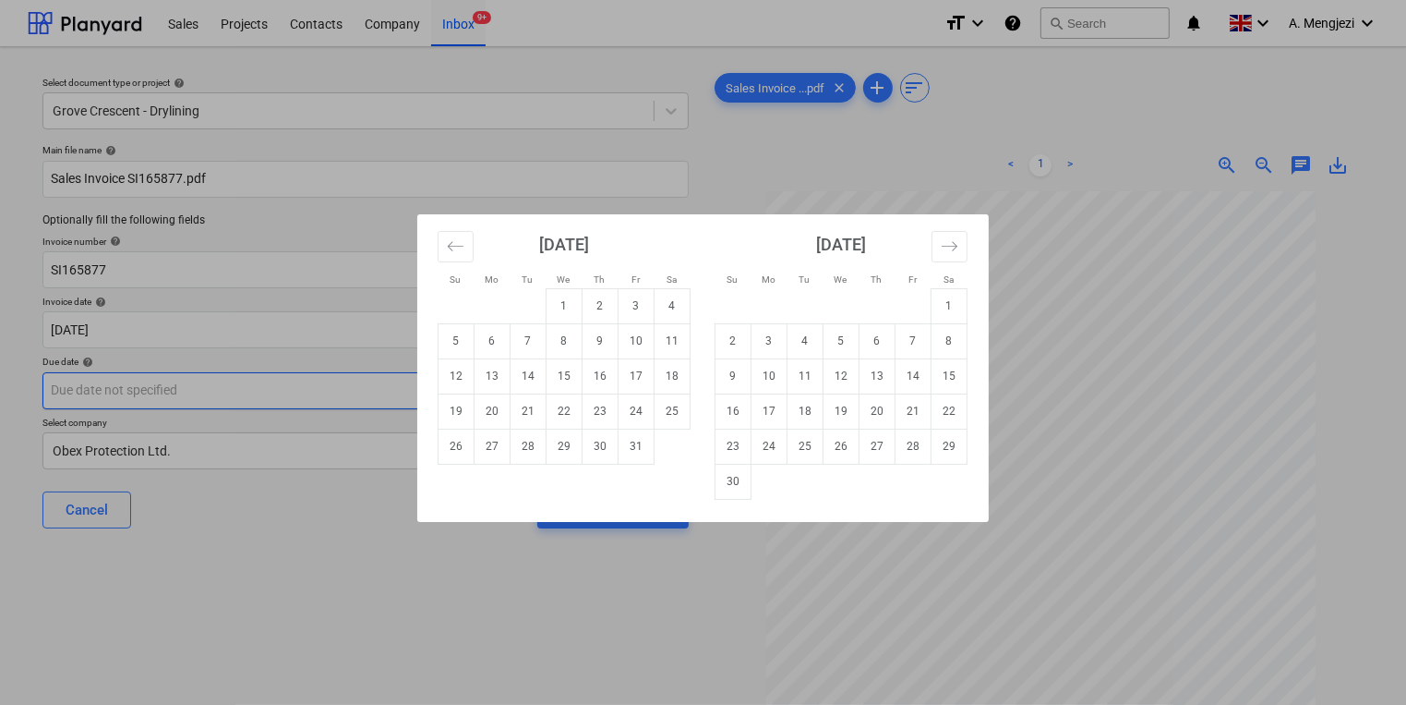
click at [639, 392] on body "Sales Projects Contacts Company Inbox 9+ format_size keyboard_arrow_down help s…" at bounding box center [703, 352] width 1406 height 705
click at [738, 480] on td "30" at bounding box center [734, 481] width 36 height 35
type input "[DATE]"
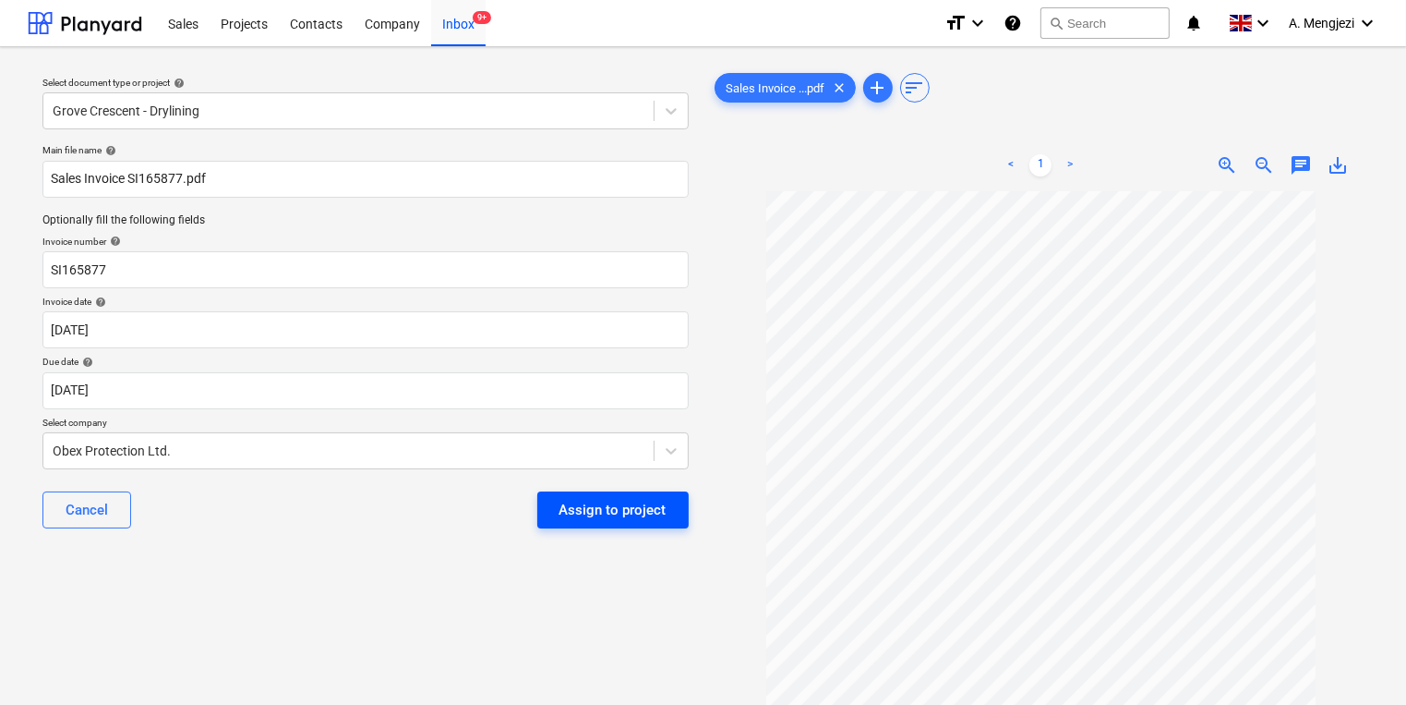
click at [562, 524] on button "Assign to project" at bounding box center [612, 509] width 151 height 37
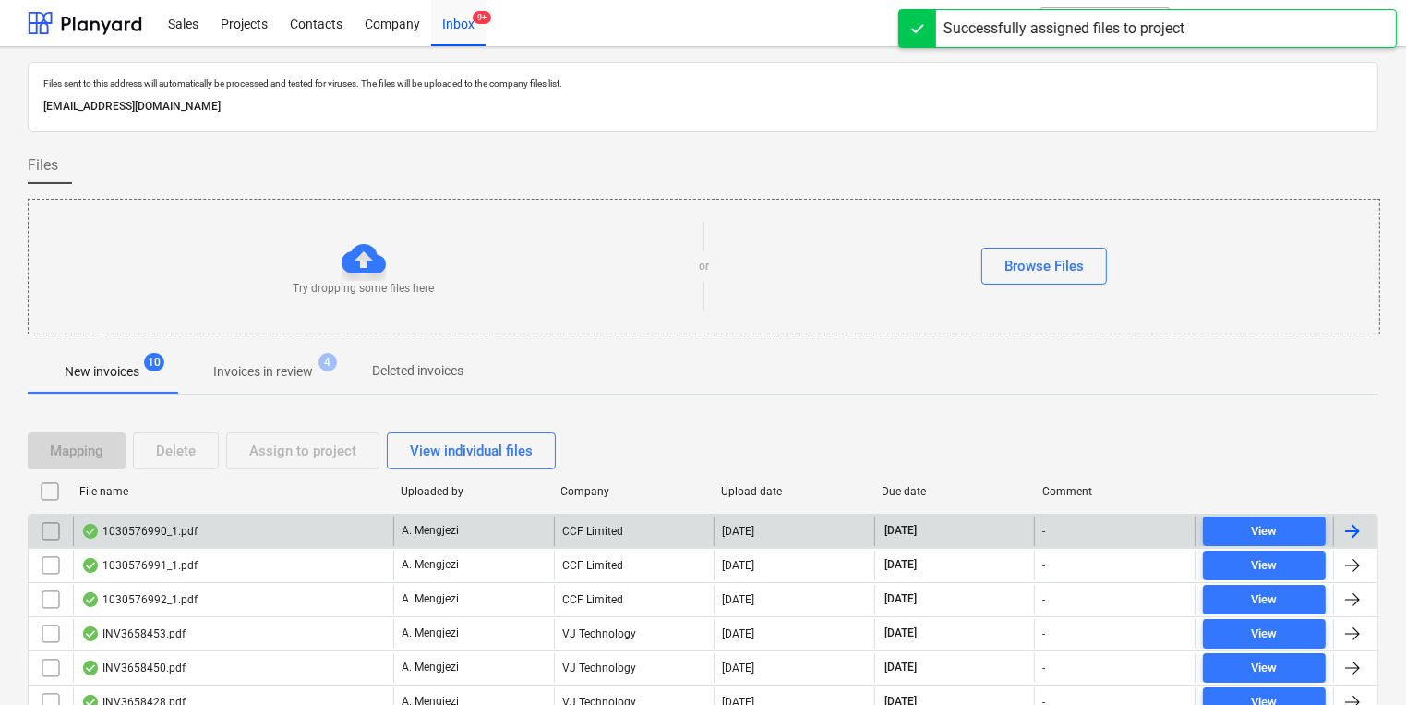
click at [449, 538] on div "A. Mengjezi" at bounding box center [473, 531] width 161 height 30
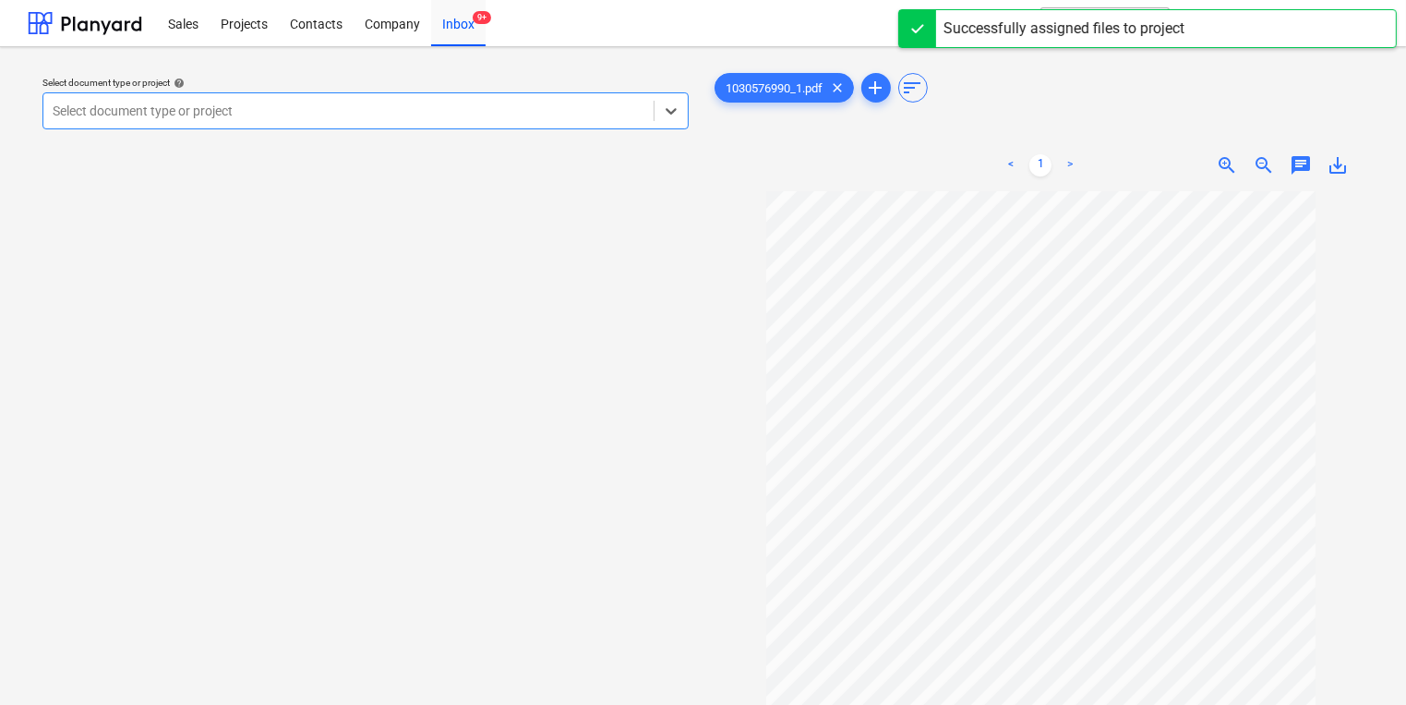
click at [489, 105] on div at bounding box center [349, 111] width 592 height 18
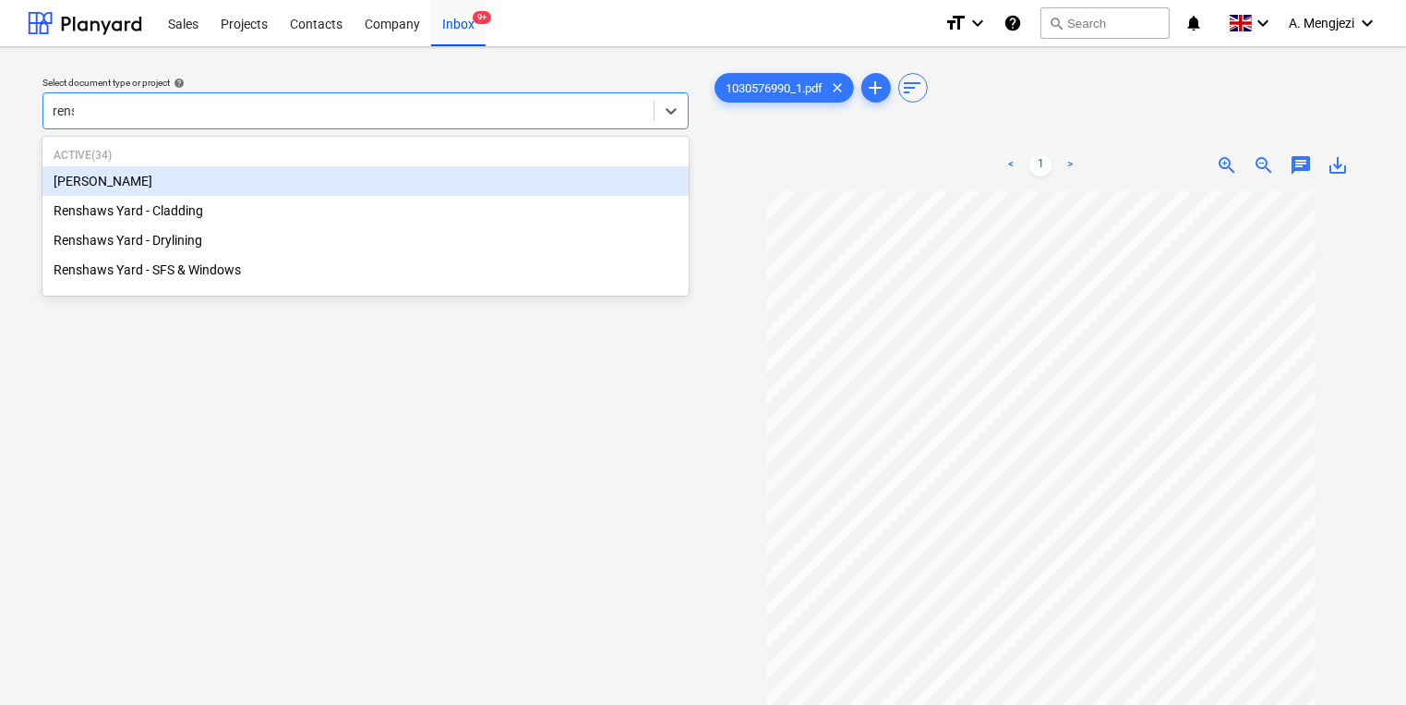
type input "rensh"
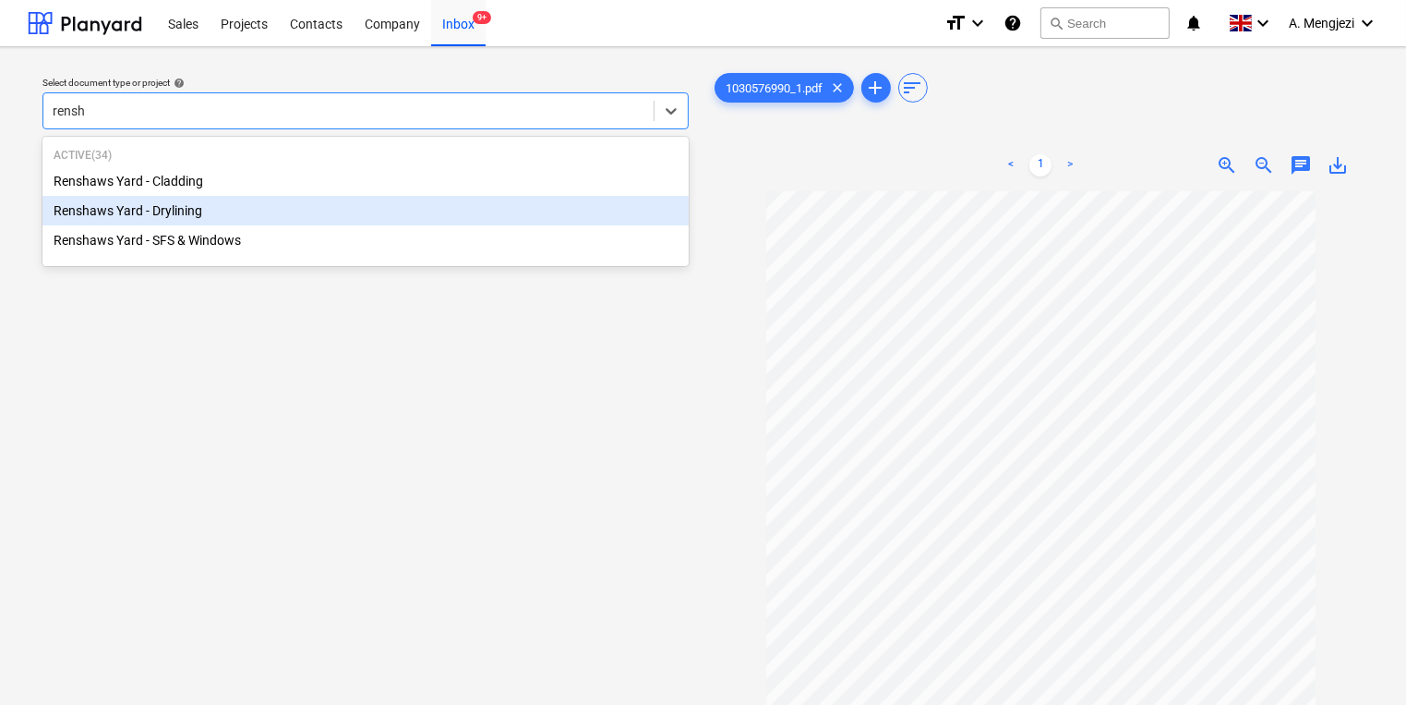
click at [177, 215] on div "Renshaws Yard - Drylining" at bounding box center [365, 211] width 646 height 30
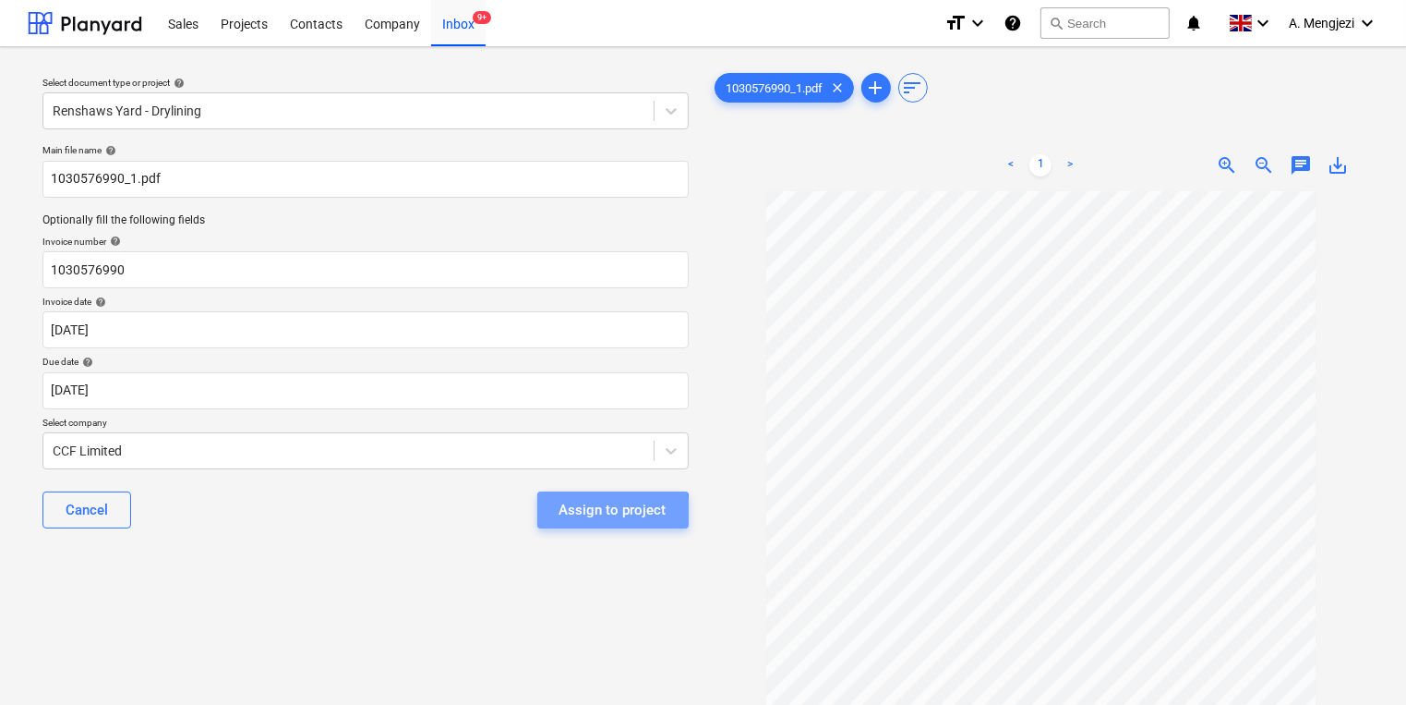
click at [575, 521] on div "Assign to project" at bounding box center [613, 510] width 107 height 24
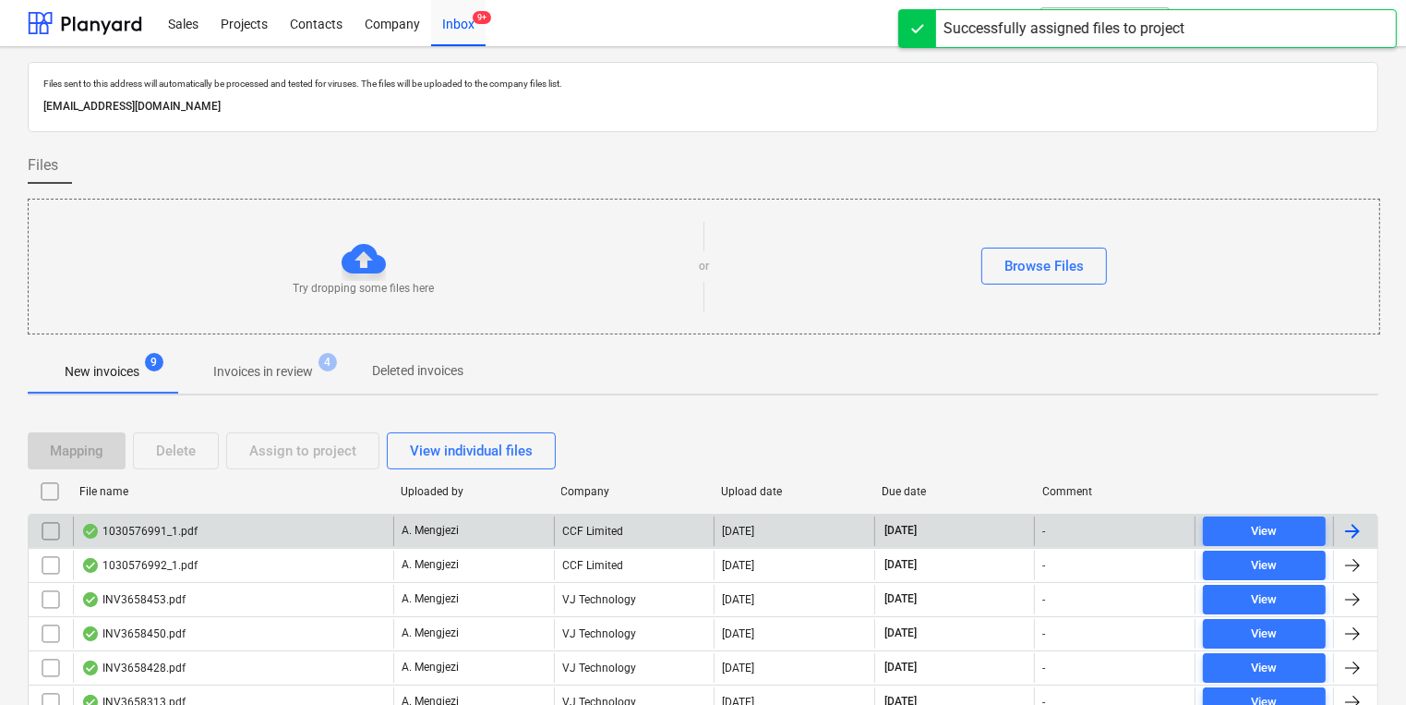
click at [584, 528] on div "CCF Limited" at bounding box center [634, 531] width 161 height 30
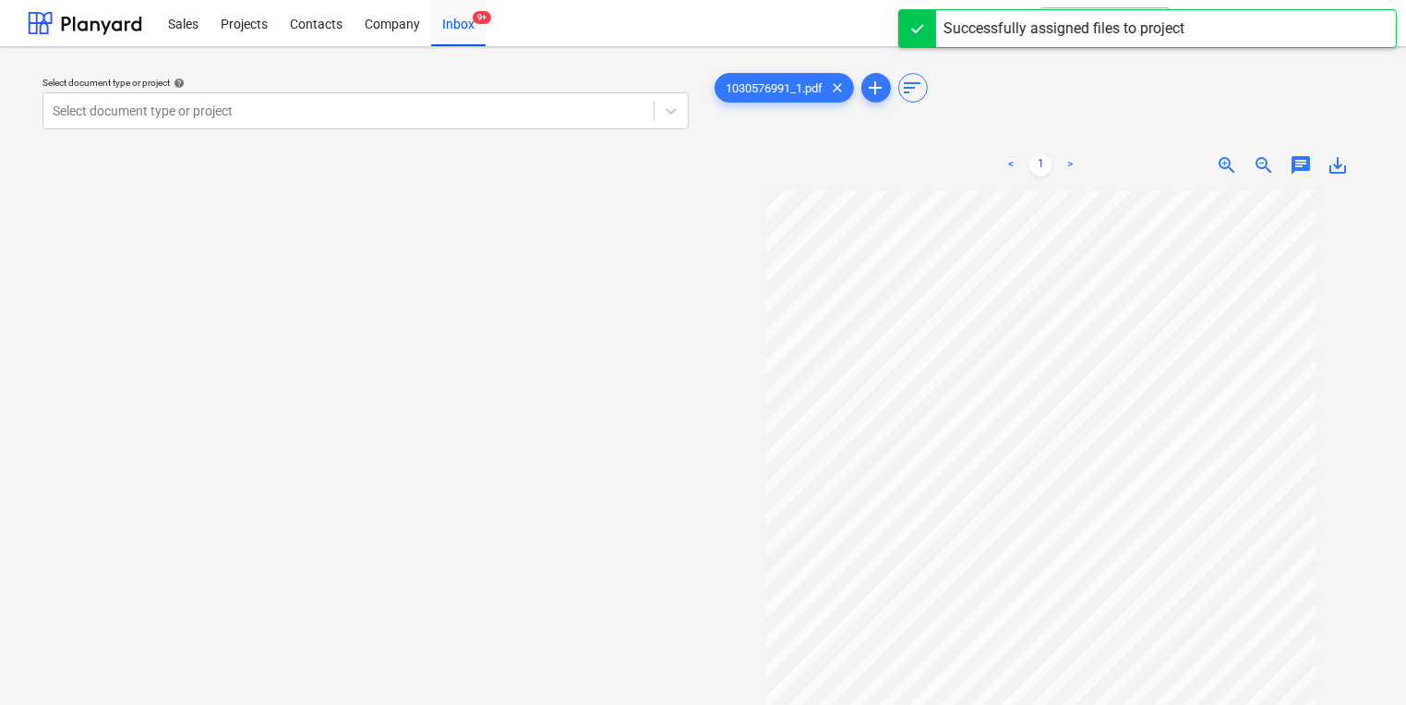
drag, startPoint x: 460, startPoint y: 161, endPoint x: 462, endPoint y: 149, distance: 12.1
click at [462, 161] on div "Select document type or project help Select document type or project" at bounding box center [366, 456] width 676 height 789
click at [462, 134] on div "Select document type or project help Select document type or project" at bounding box center [365, 102] width 661 height 67
click at [457, 109] on div at bounding box center [349, 111] width 592 height 18
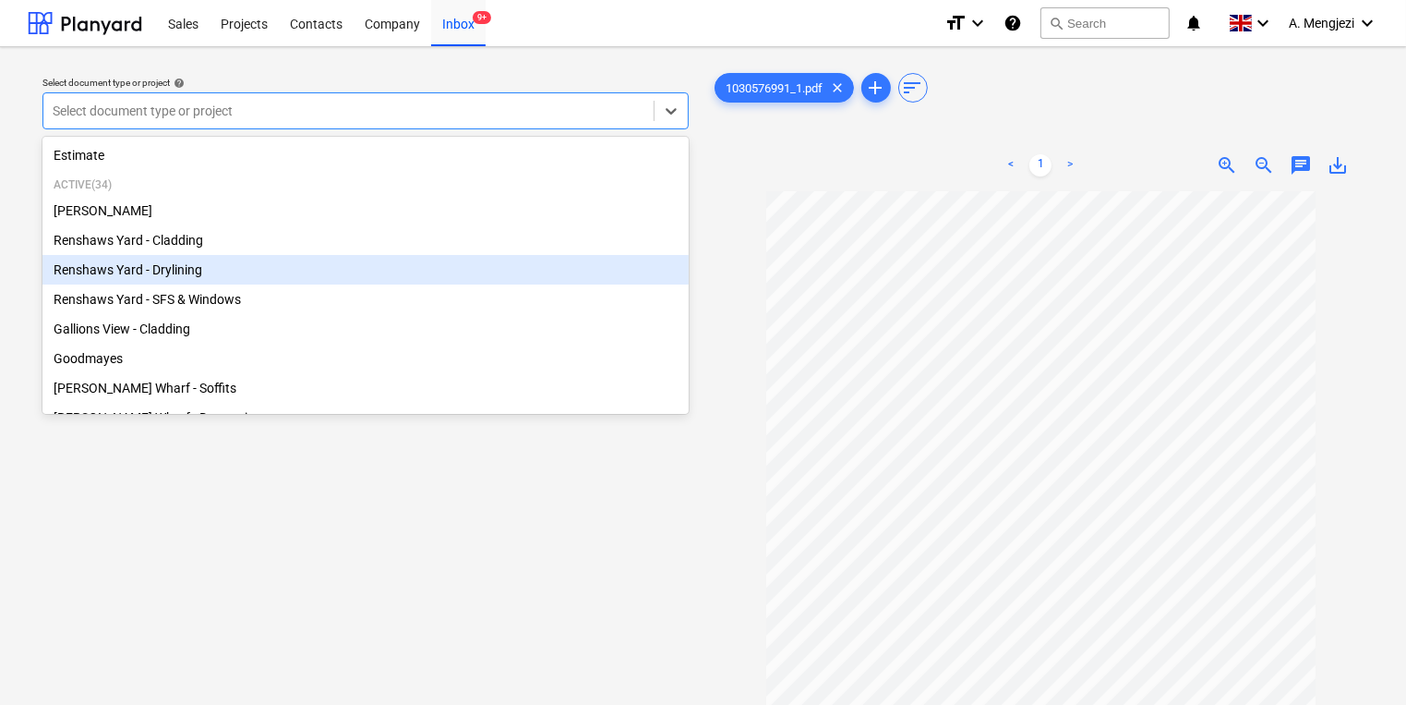
click at [490, 271] on div "Renshaws Yard - Drylining" at bounding box center [365, 270] width 646 height 30
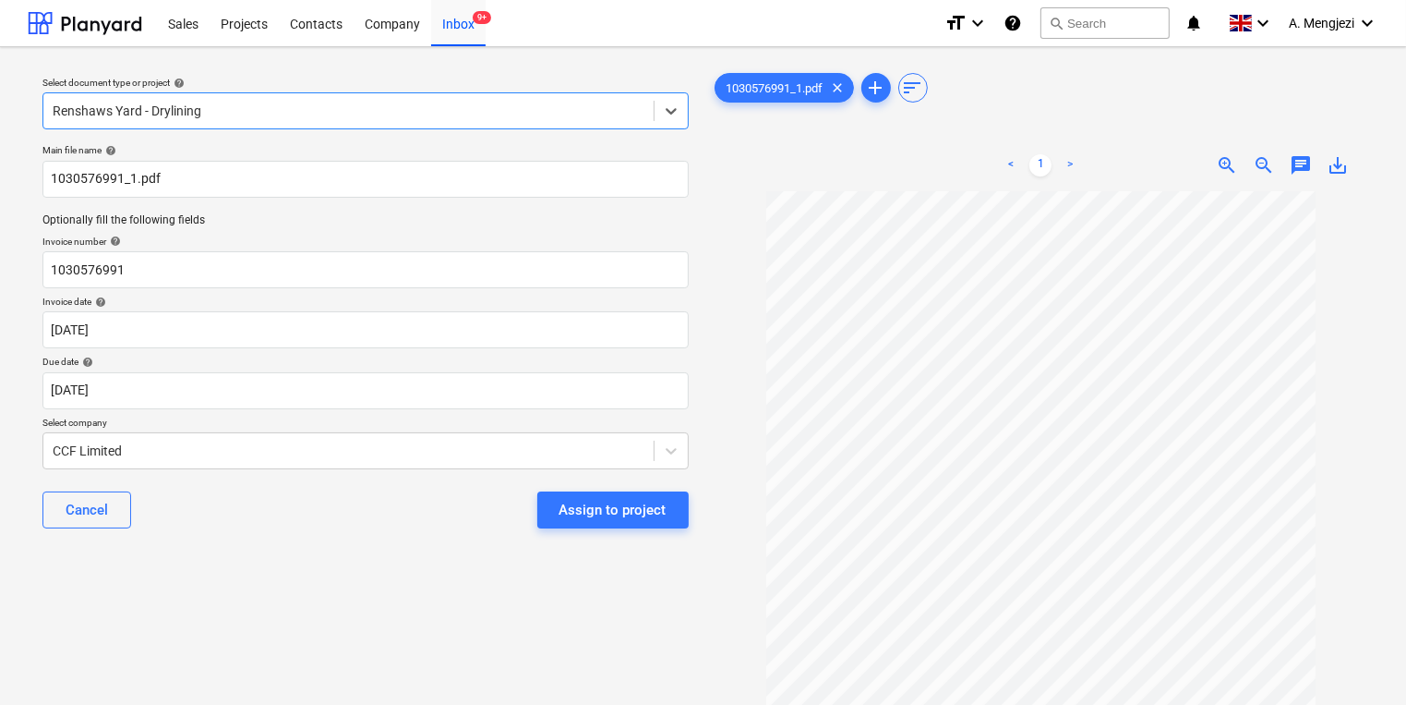
click at [603, 518] on div "Assign to project" at bounding box center [613, 510] width 107 height 24
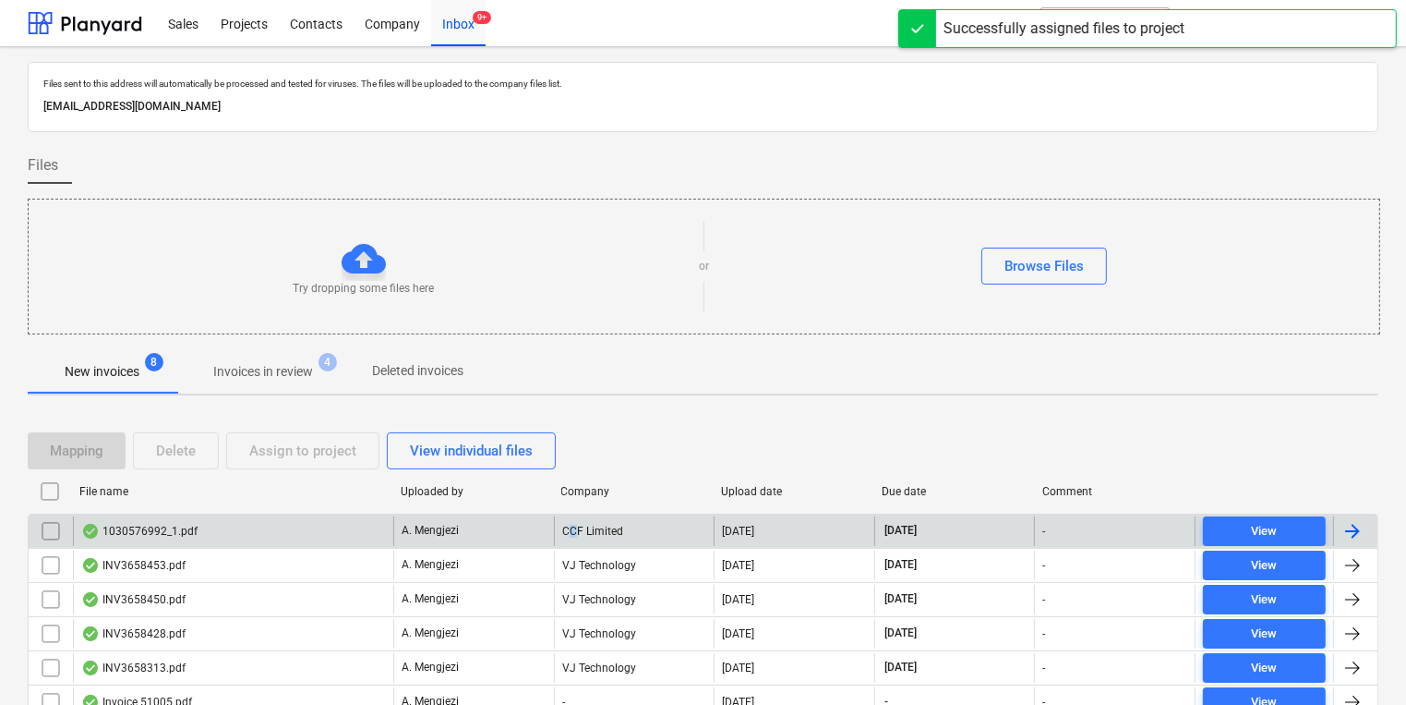
click at [573, 520] on div "CCF Limited" at bounding box center [634, 531] width 161 height 30
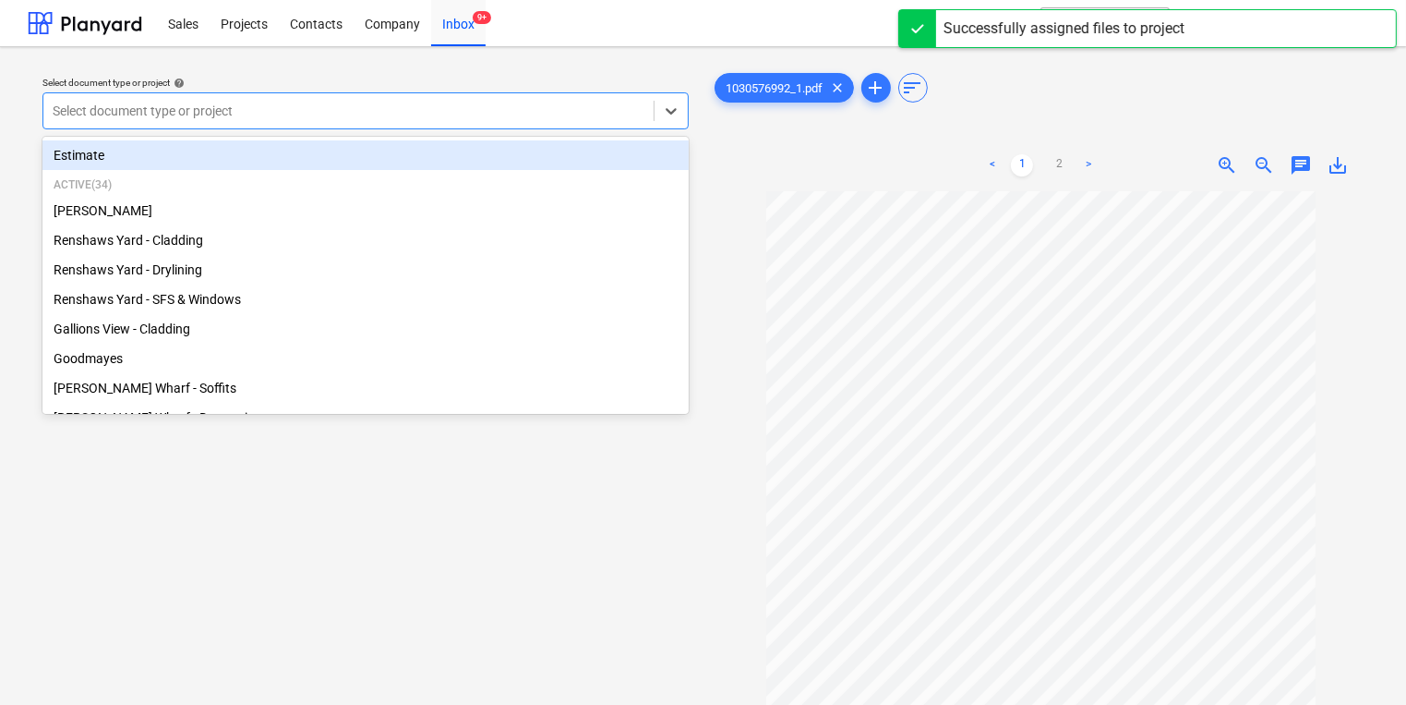
click at [550, 126] on div "Select document type or project" at bounding box center [365, 110] width 646 height 37
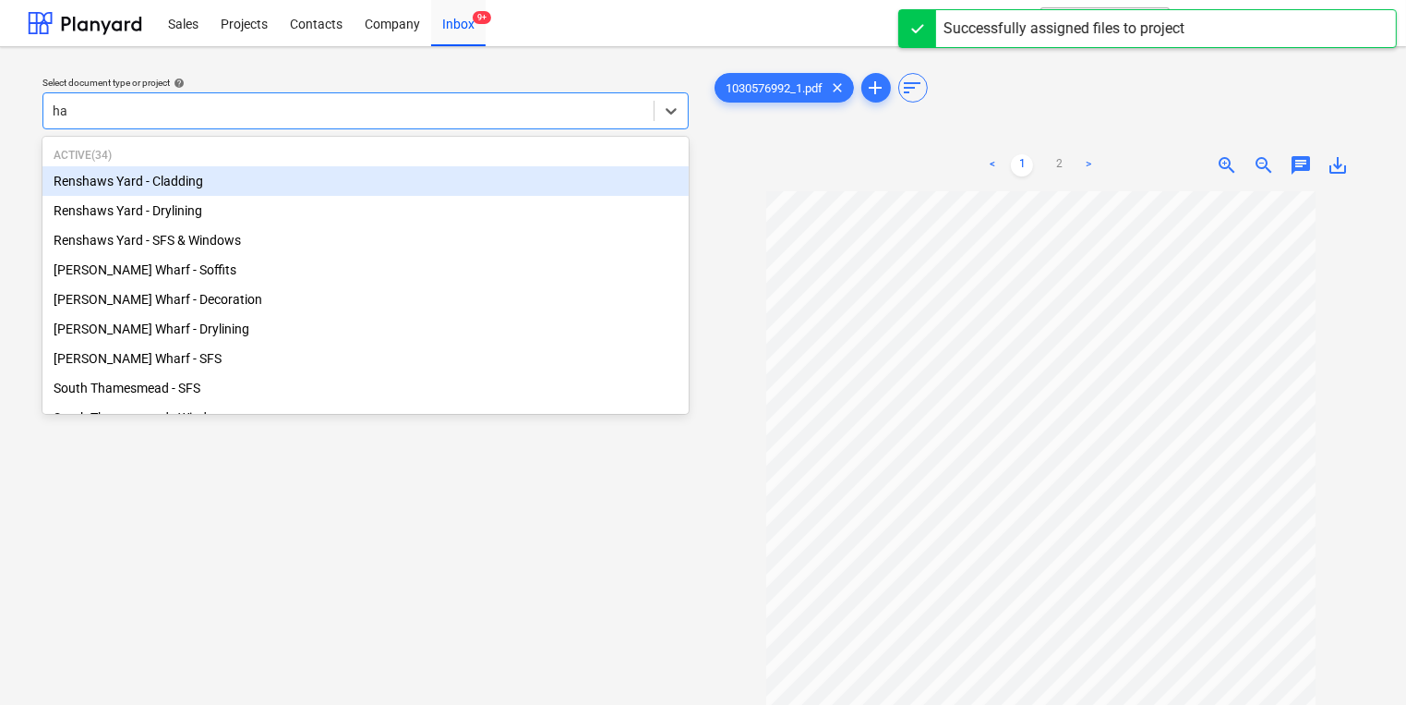
type input "ham"
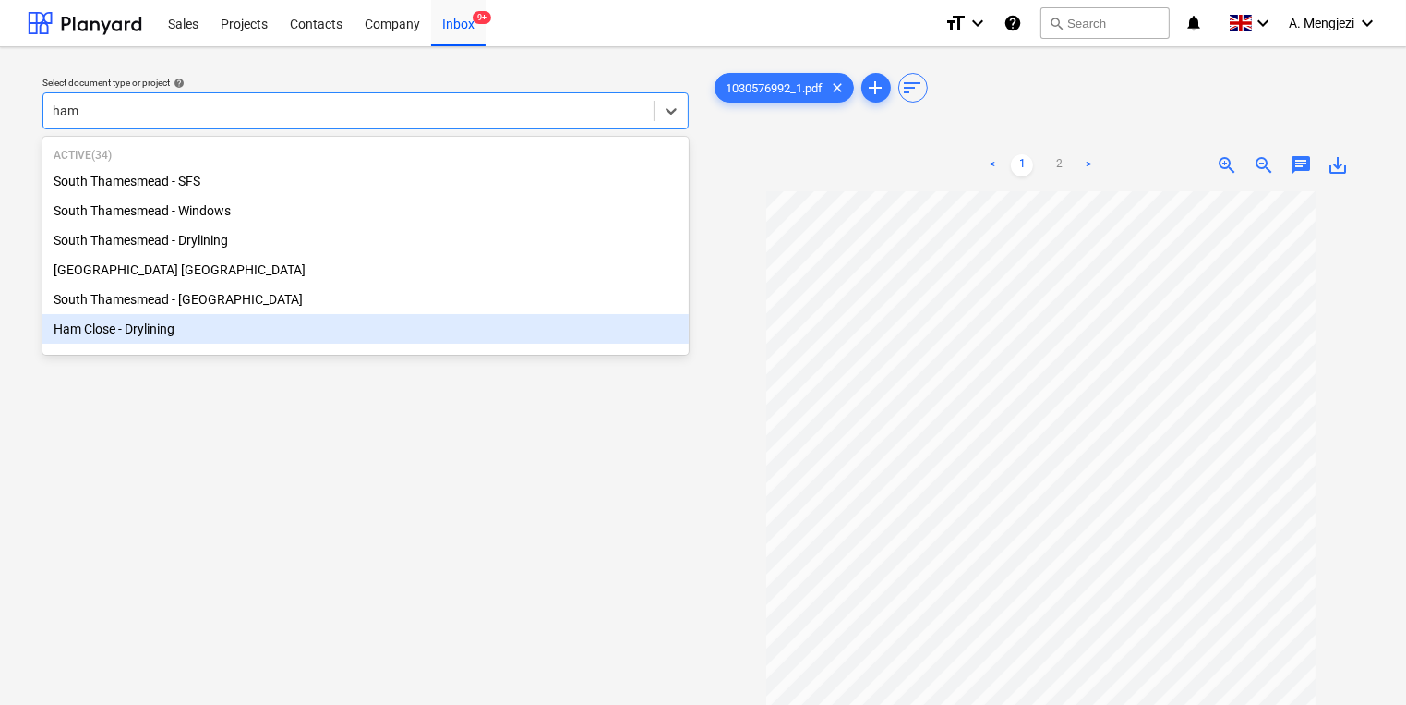
click at [524, 347] on div "Active ( 34 ) [GEOGRAPHIC_DATA] - SFS [GEOGRAPHIC_DATA] - Windows [GEOGRAPHIC_D…" at bounding box center [365, 245] width 646 height 211
click at [512, 325] on div "Ham Close - Drylining" at bounding box center [365, 329] width 646 height 30
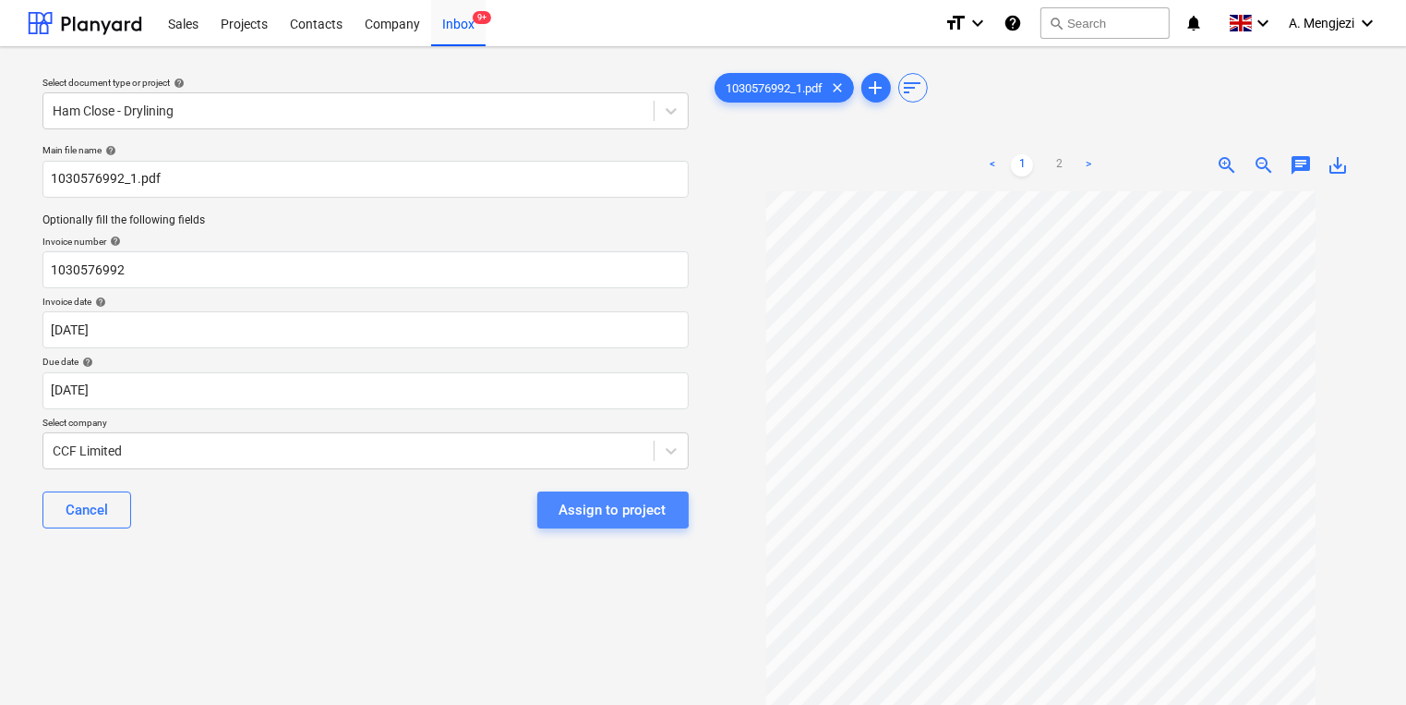
click at [570, 503] on div "Assign to project" at bounding box center [613, 510] width 107 height 24
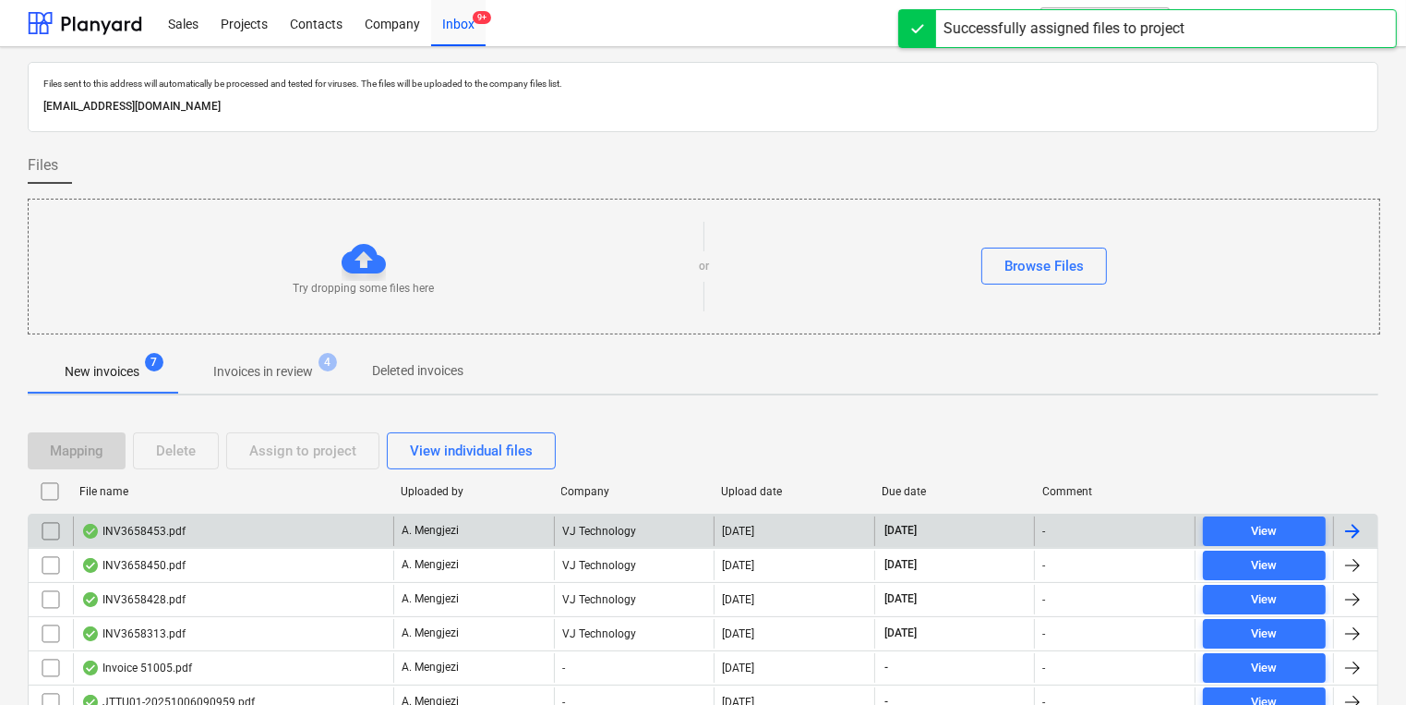
click at [484, 531] on div "A. Mengjezi" at bounding box center [473, 531] width 161 height 30
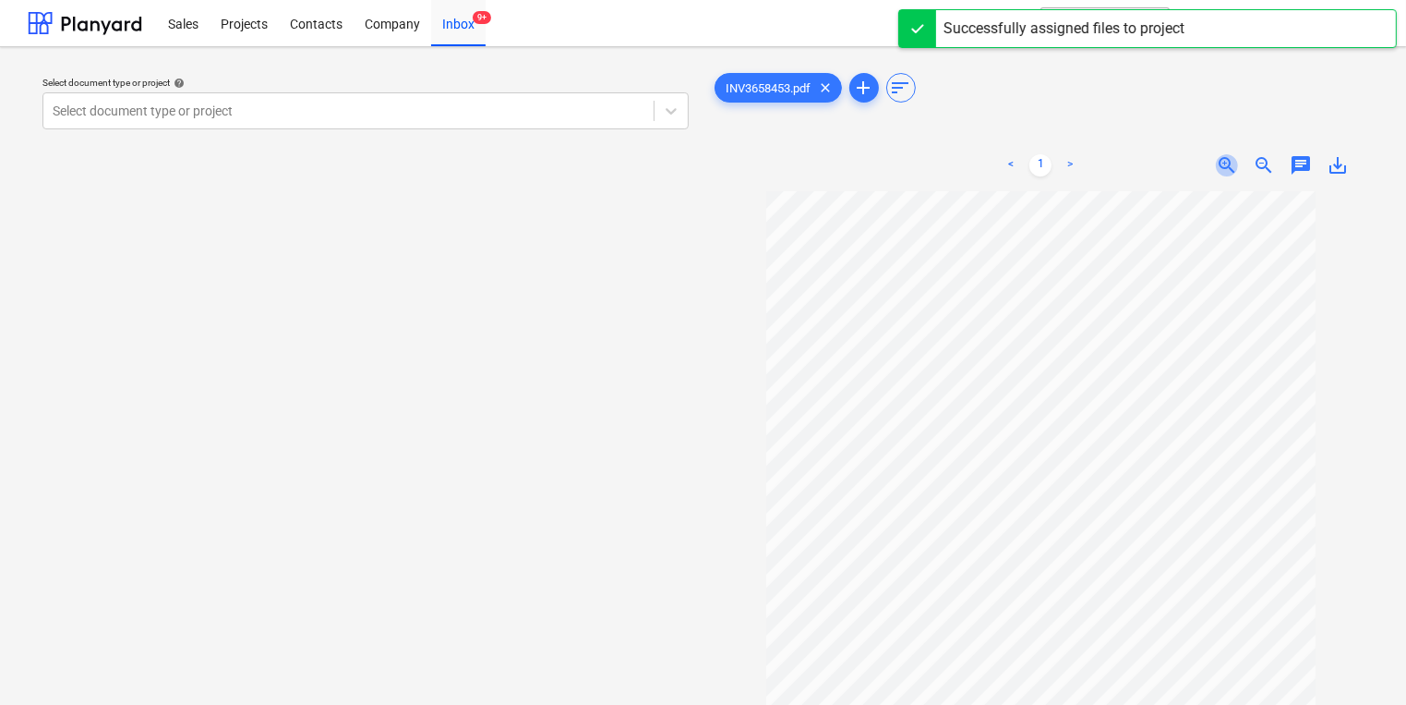
click at [1234, 171] on span "zoom_in" at bounding box center [1227, 165] width 22 height 22
click at [1234, 170] on span "zoom_in" at bounding box center [1227, 165] width 22 height 22
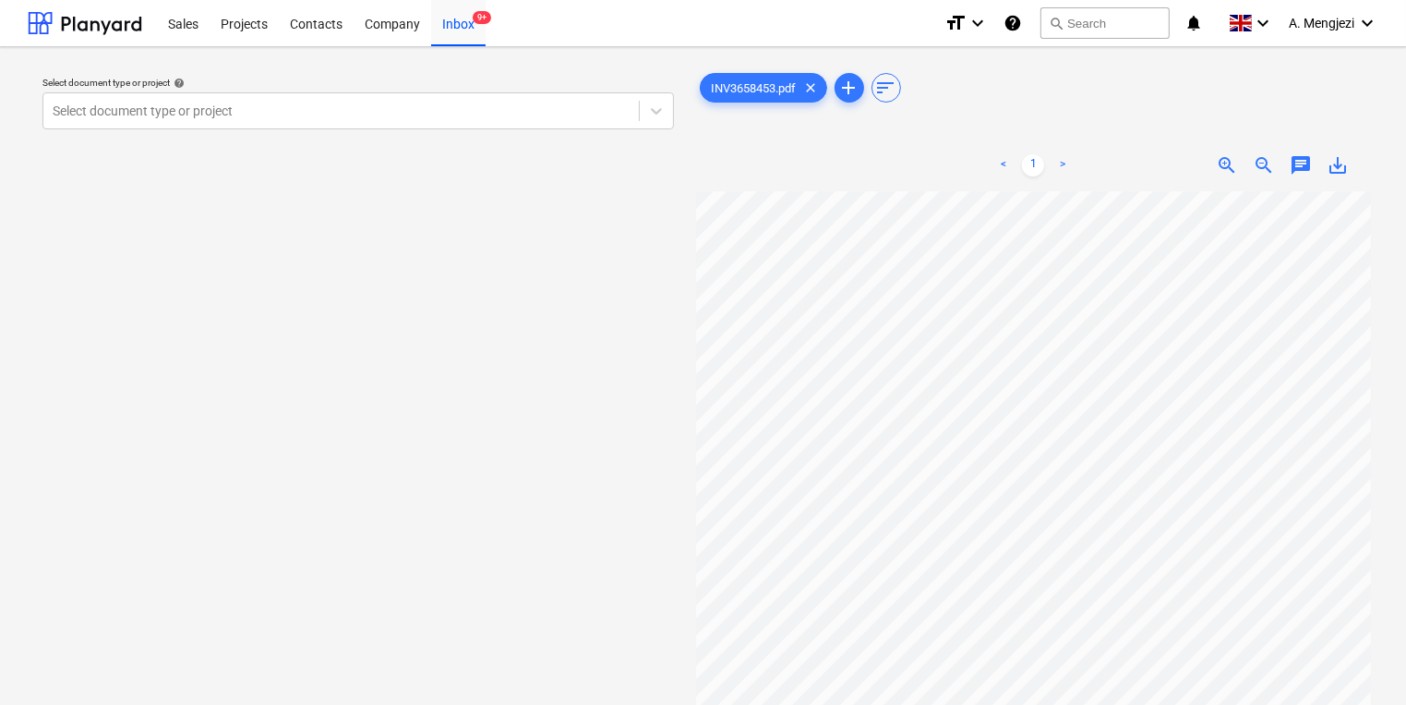
click at [1234, 170] on span "zoom_in" at bounding box center [1227, 165] width 22 height 22
click at [584, 137] on div "Select document type or project help Select document type or project" at bounding box center [358, 456] width 661 height 789
click at [518, 123] on div "Select document type or project" at bounding box center [341, 111] width 596 height 26
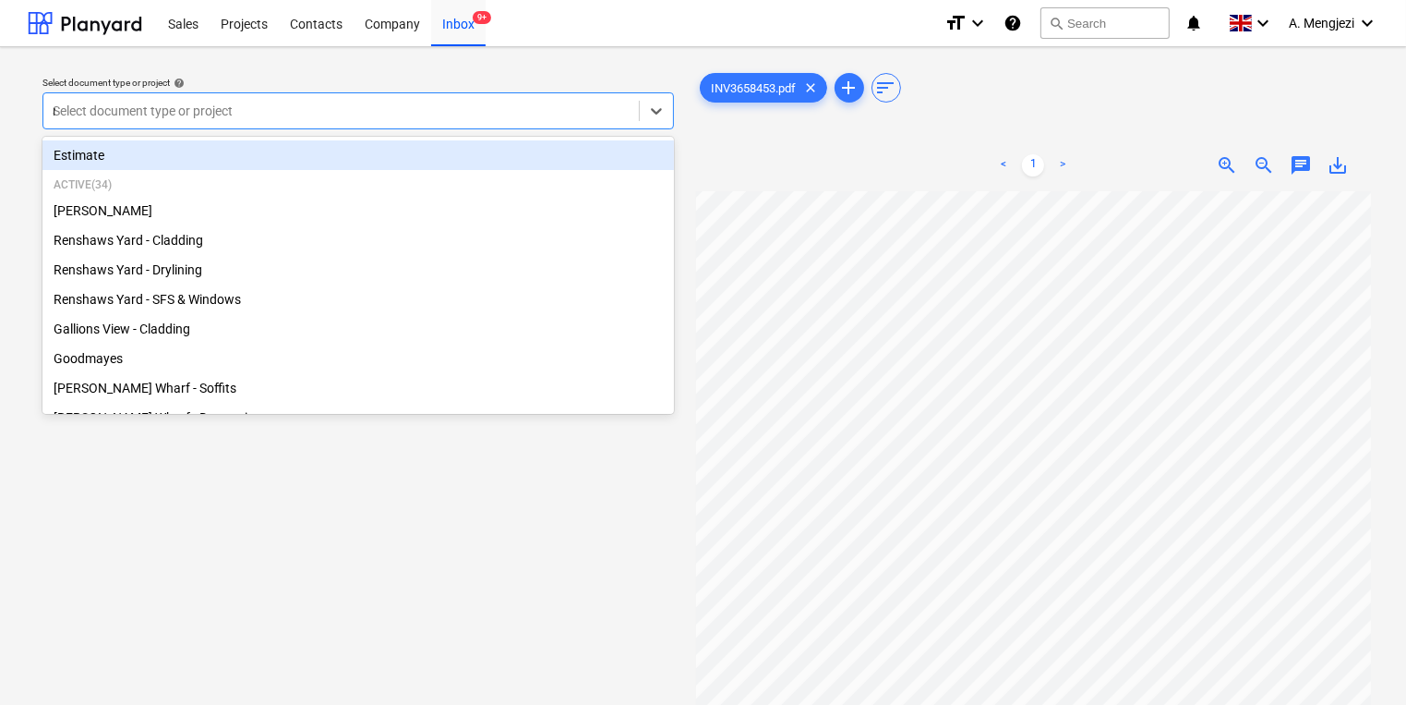
type input "re"
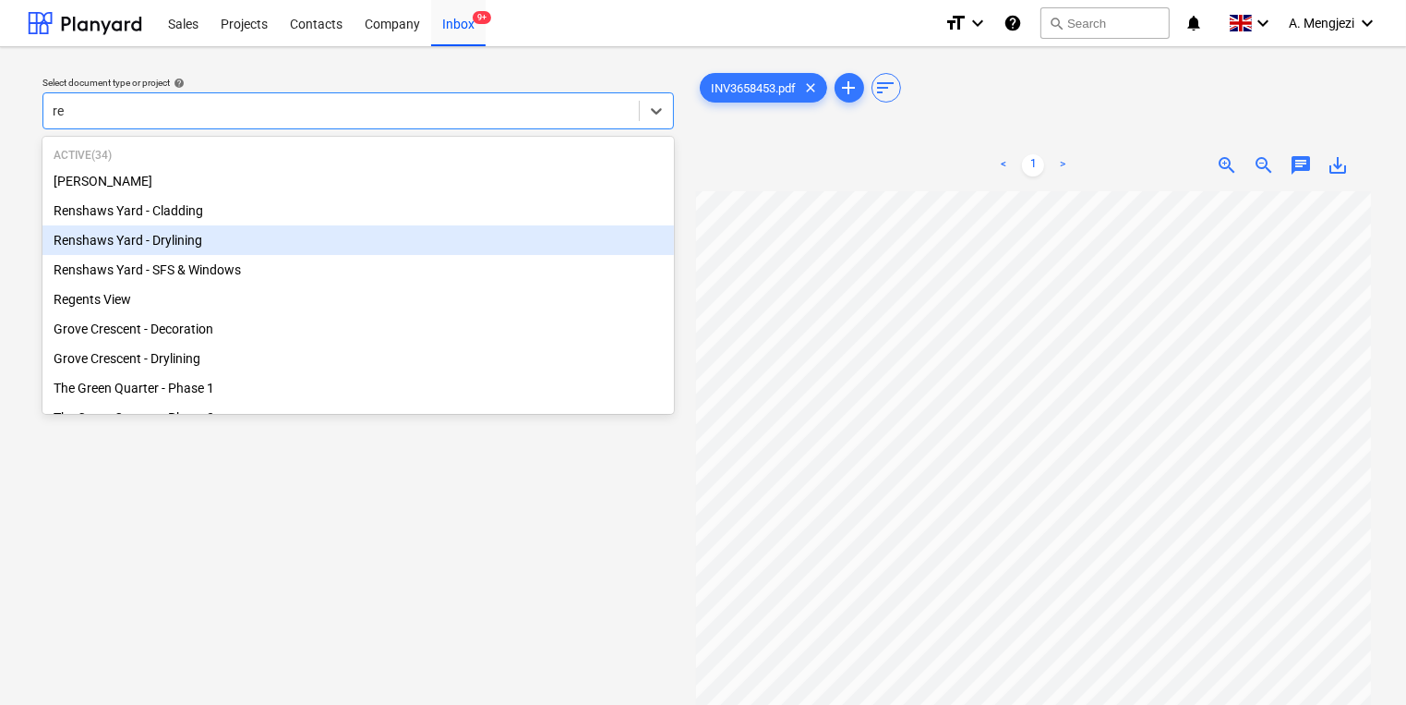
click at [528, 255] on div "Renshaws Yard - Drylining" at bounding box center [358, 240] width 632 height 30
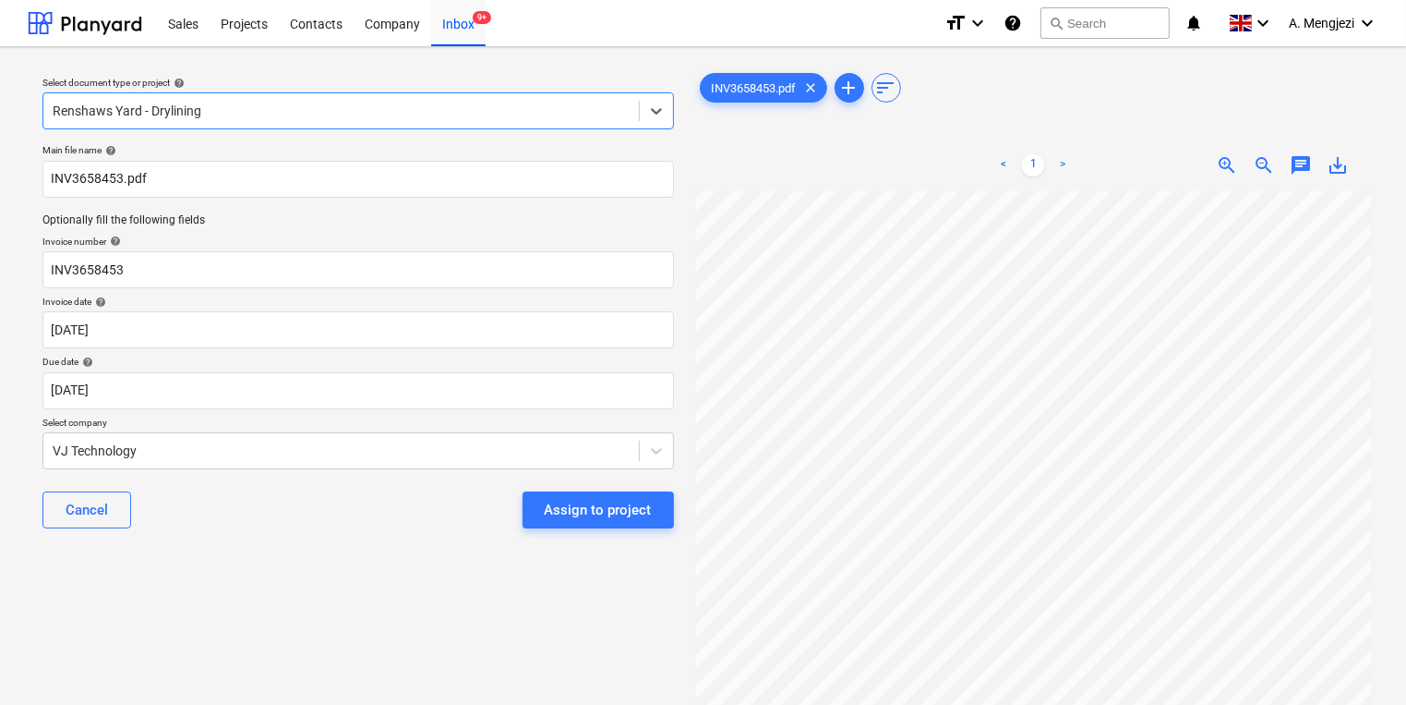
click at [428, 133] on div "Select document type or project help option Renshaws Yard - Drylining, selected…" at bounding box center [358, 102] width 646 height 67
click at [426, 96] on div "Renshaws Yard - Drylining" at bounding box center [358, 110] width 632 height 37
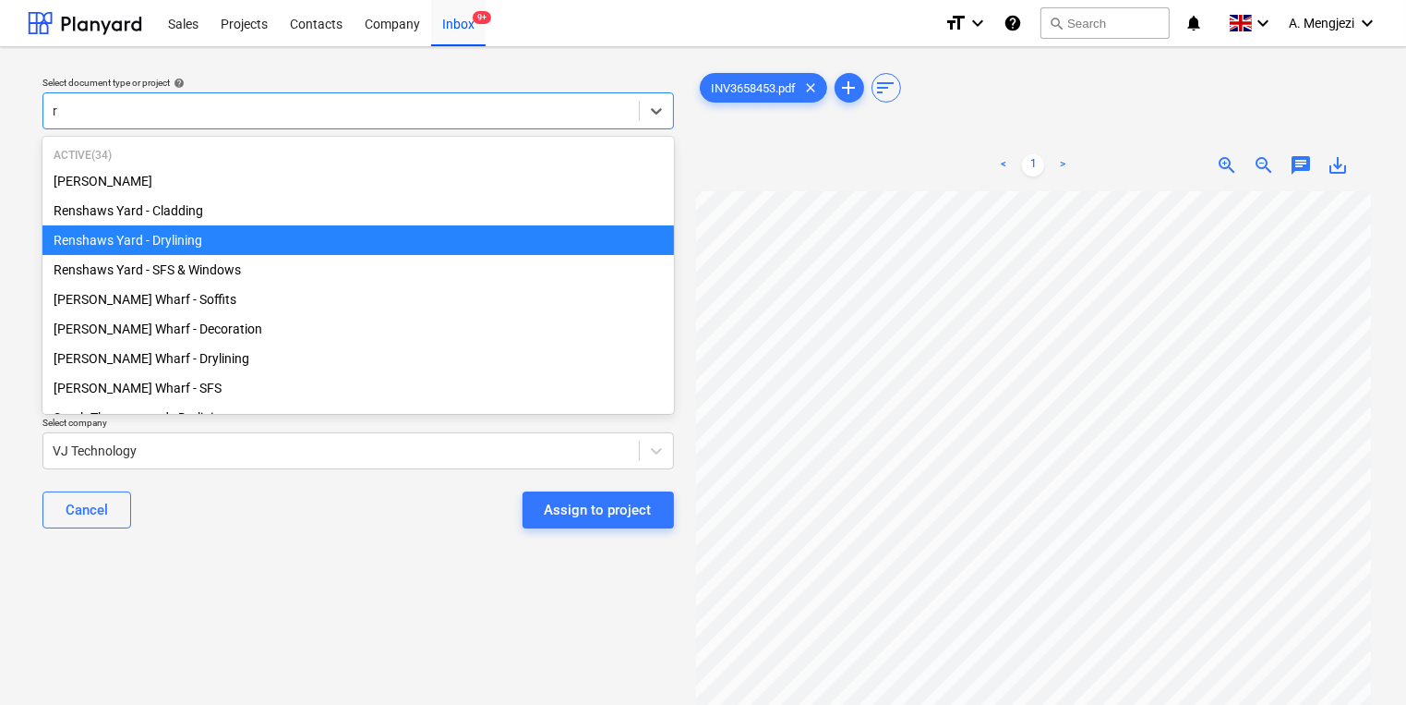
type input "re"
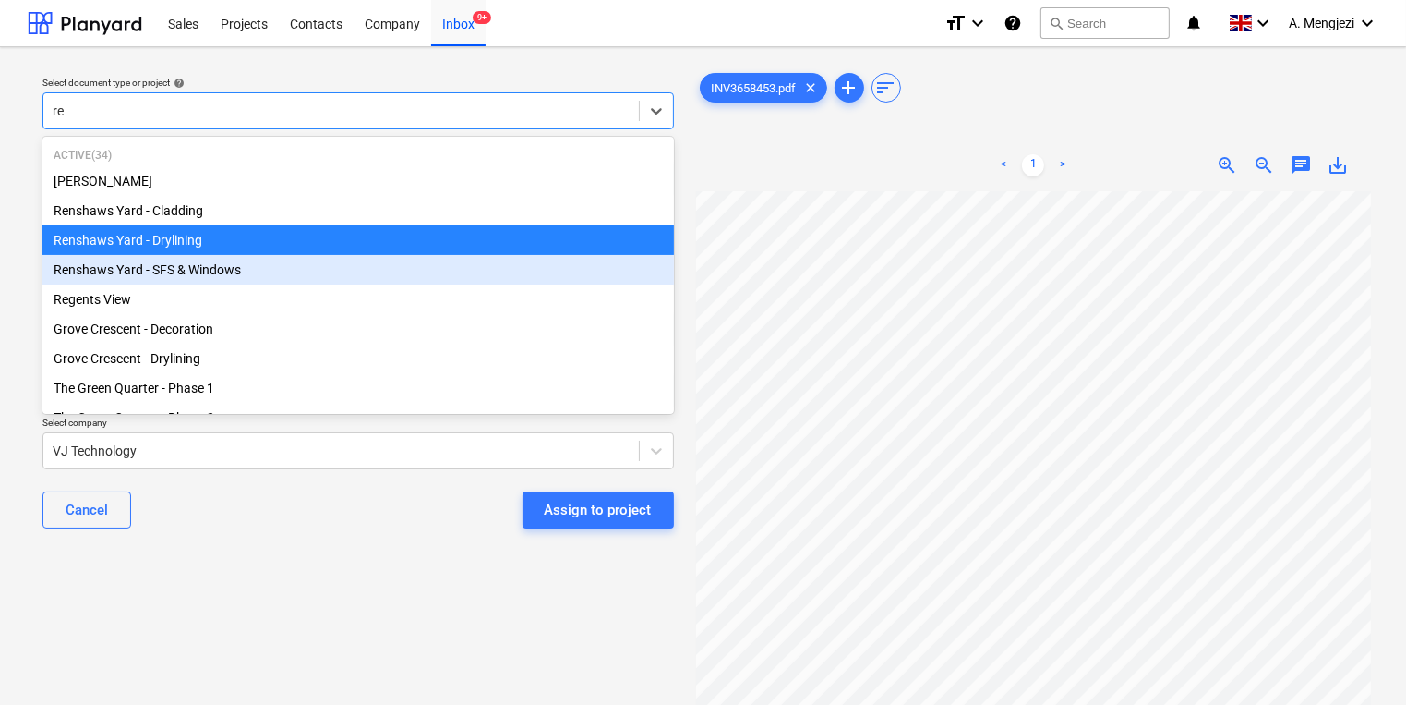
click at [337, 283] on div "Renshaws Yard - SFS & Windows" at bounding box center [358, 270] width 632 height 30
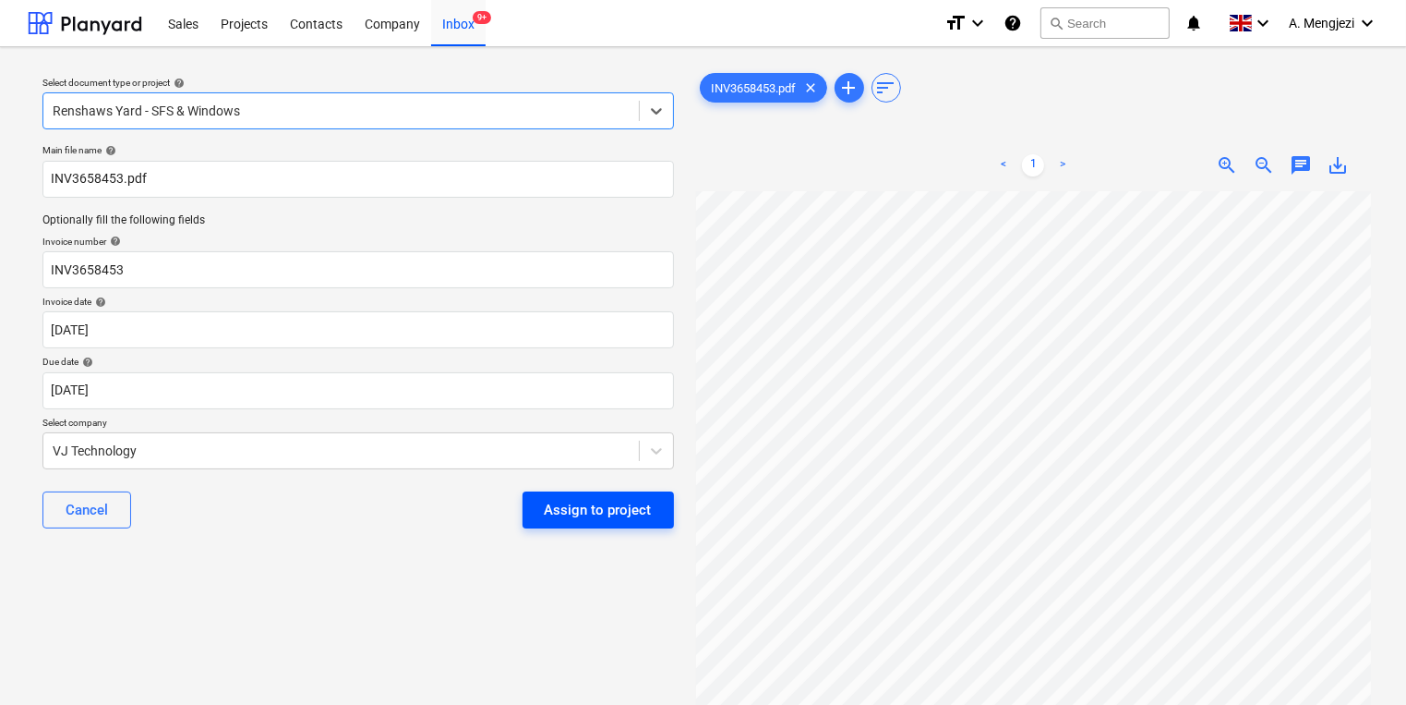
click at [645, 491] on button "Assign to project" at bounding box center [598, 509] width 151 height 37
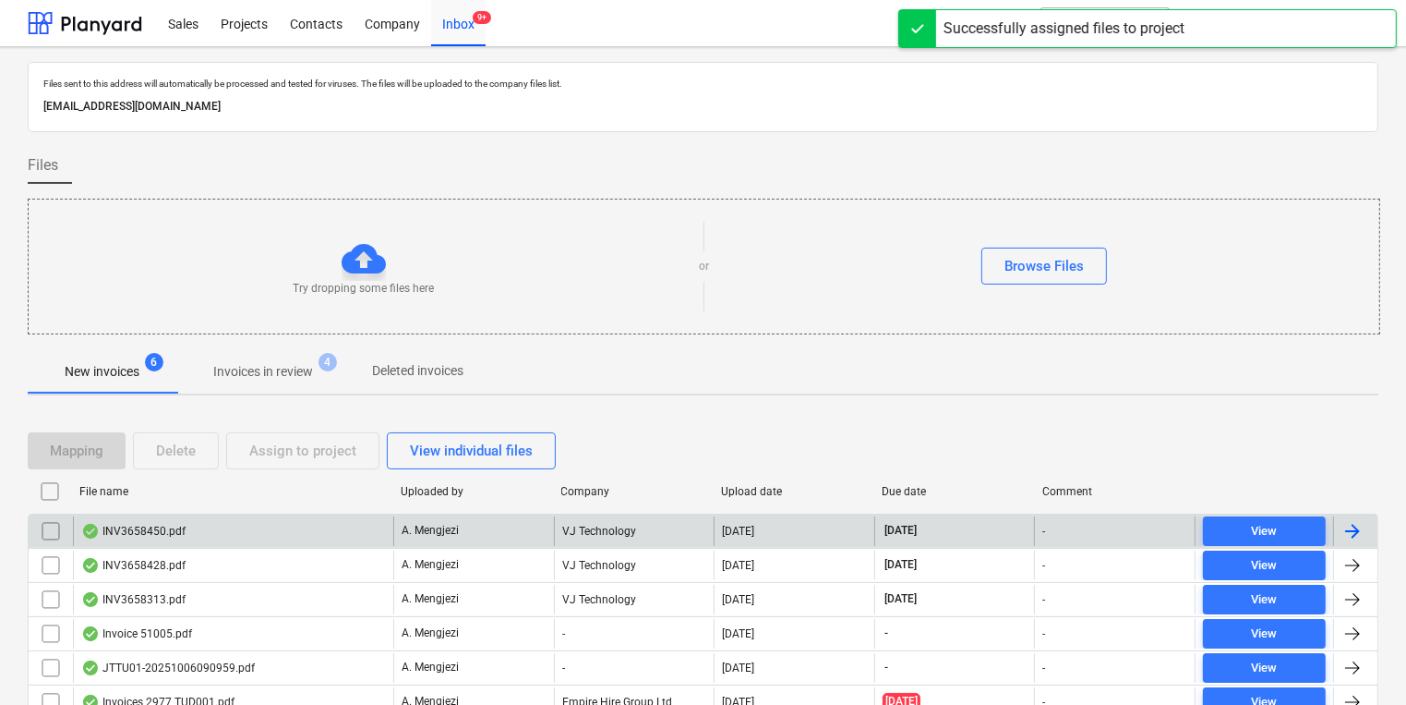
click at [332, 528] on div "INV3658450.pdf" at bounding box center [233, 531] width 320 height 30
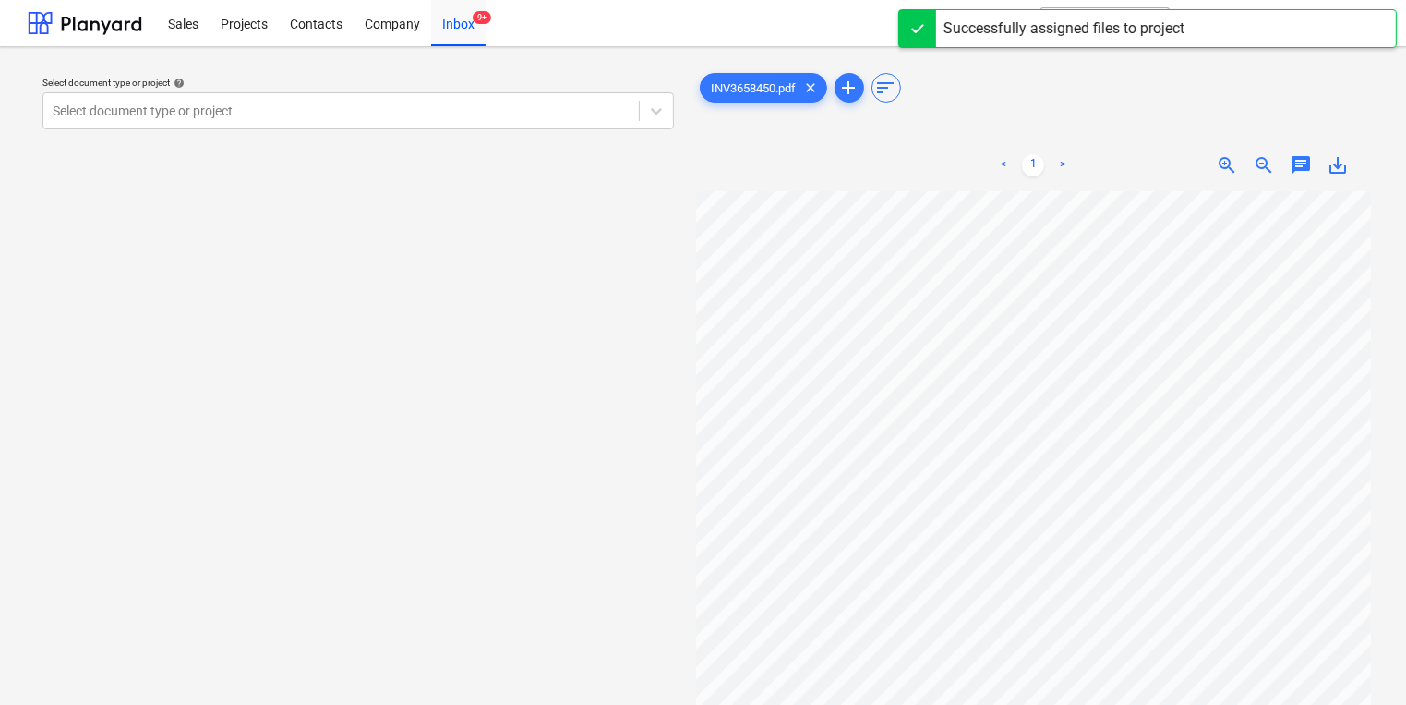
scroll to position [18, 295]
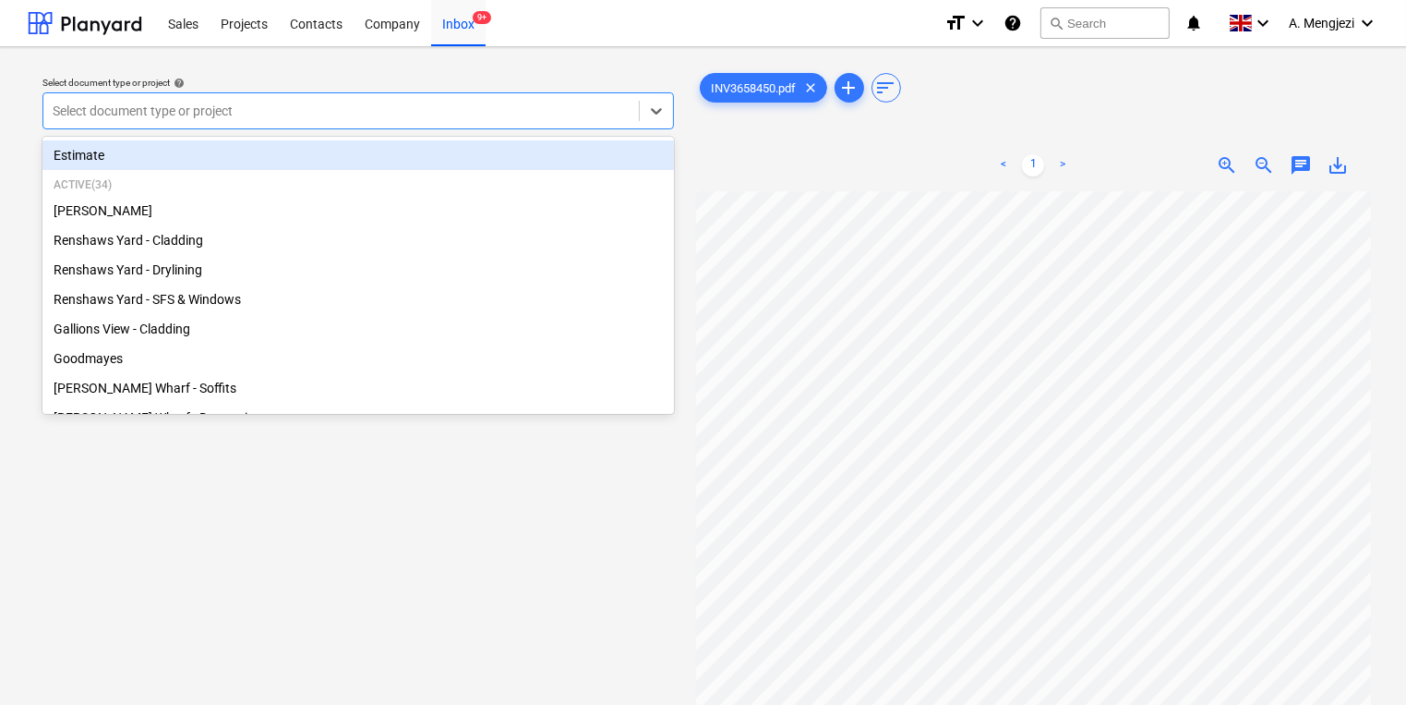
click at [566, 103] on div at bounding box center [341, 111] width 577 height 18
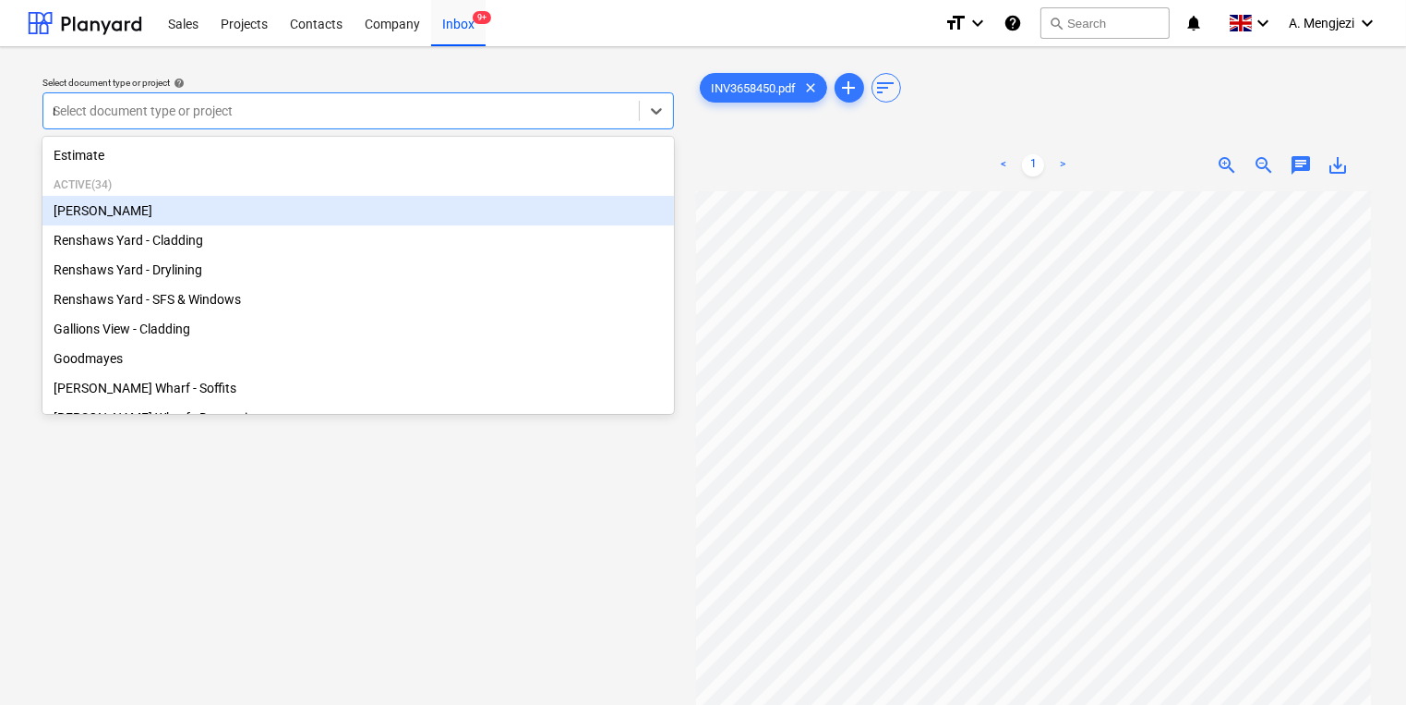
type input "re"
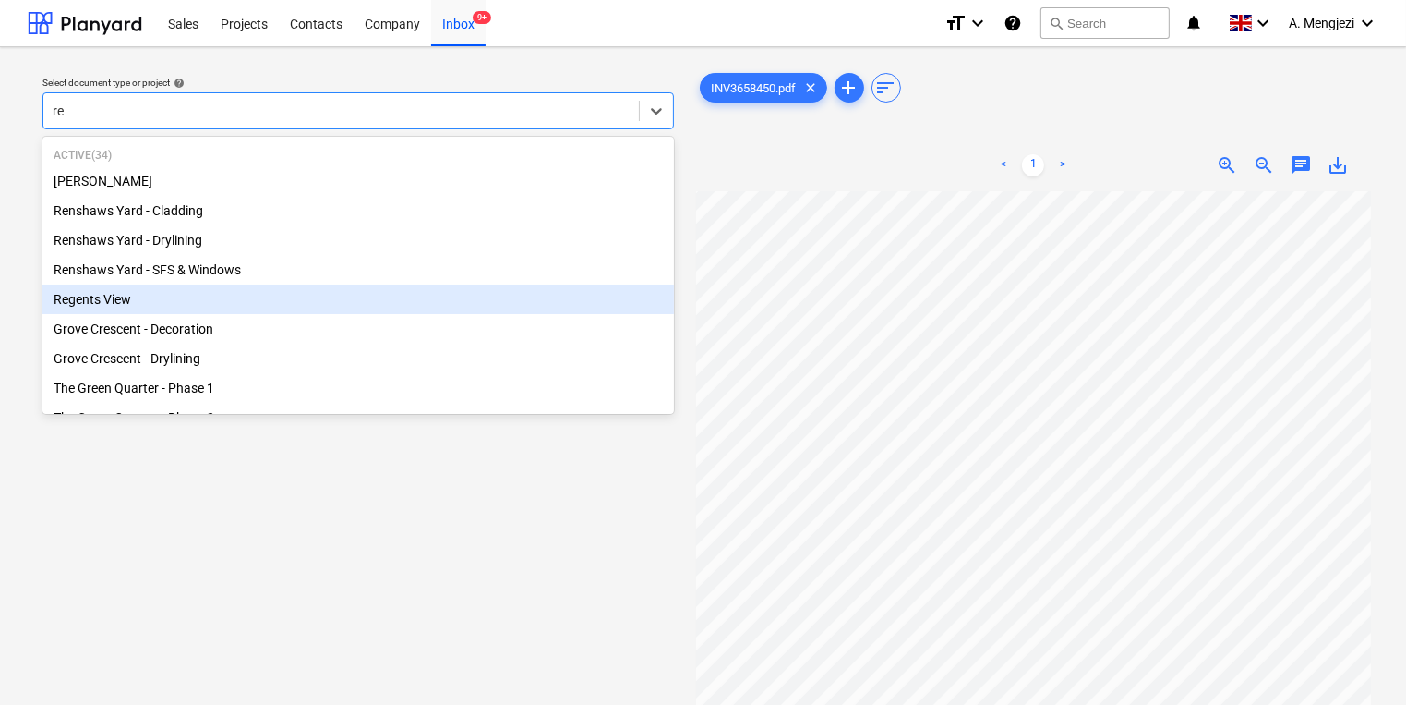
click at [543, 286] on div "Regents View" at bounding box center [358, 299] width 632 height 30
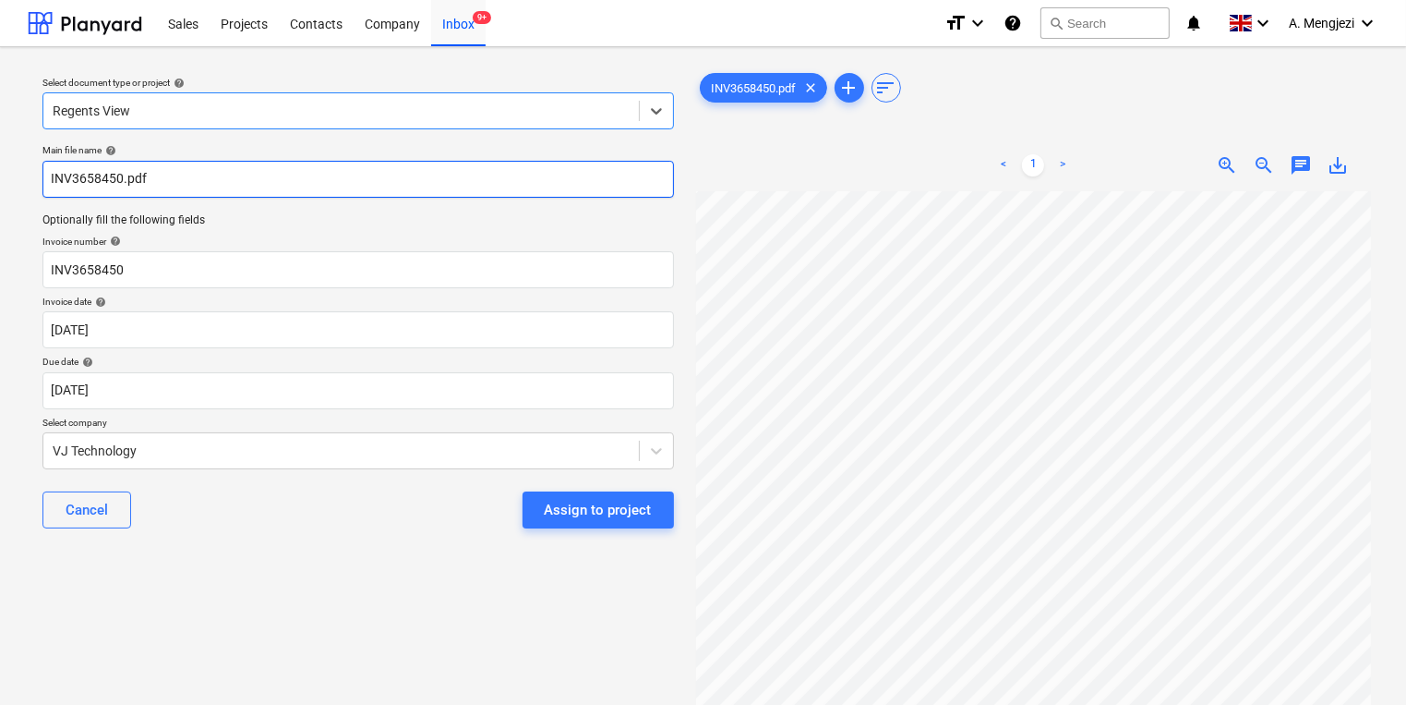
click at [493, 170] on input "INV3658450.pdf" at bounding box center [358, 179] width 632 height 37
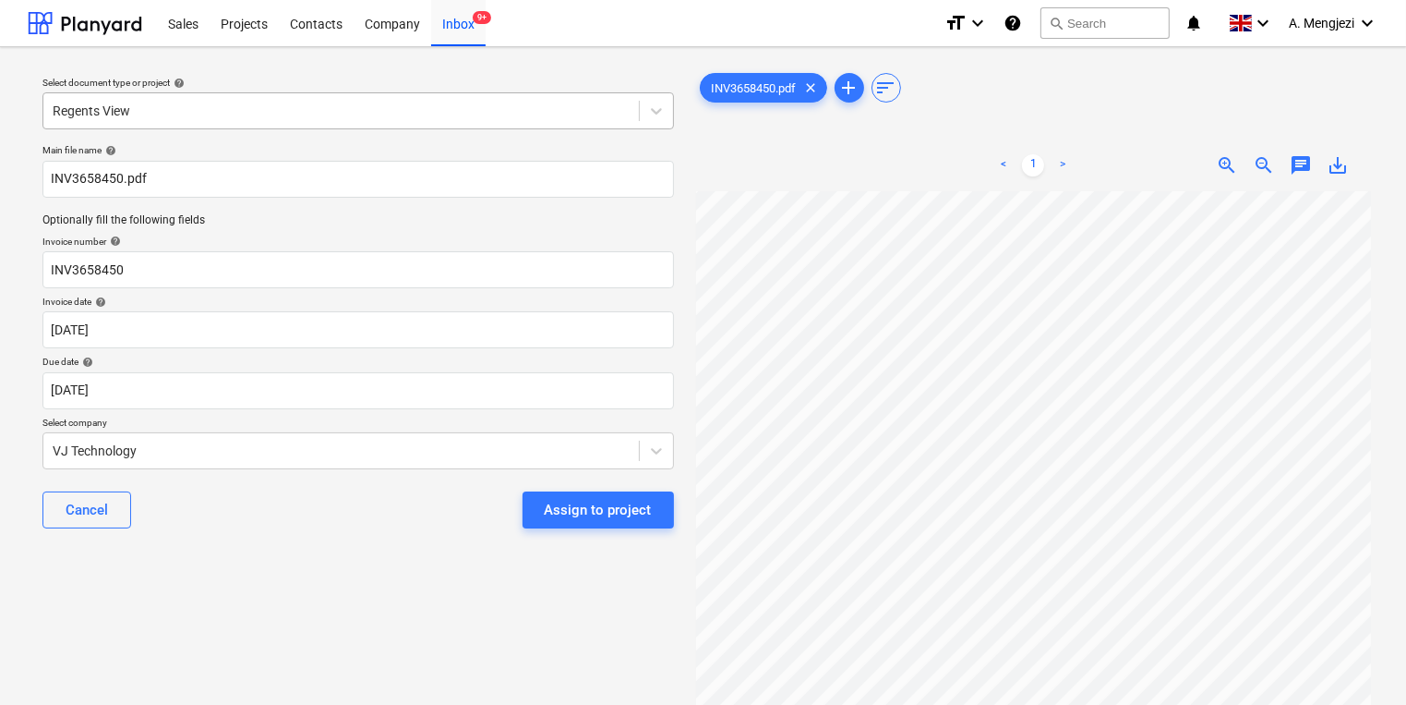
click at [462, 119] on div "Regents View" at bounding box center [341, 111] width 596 height 26
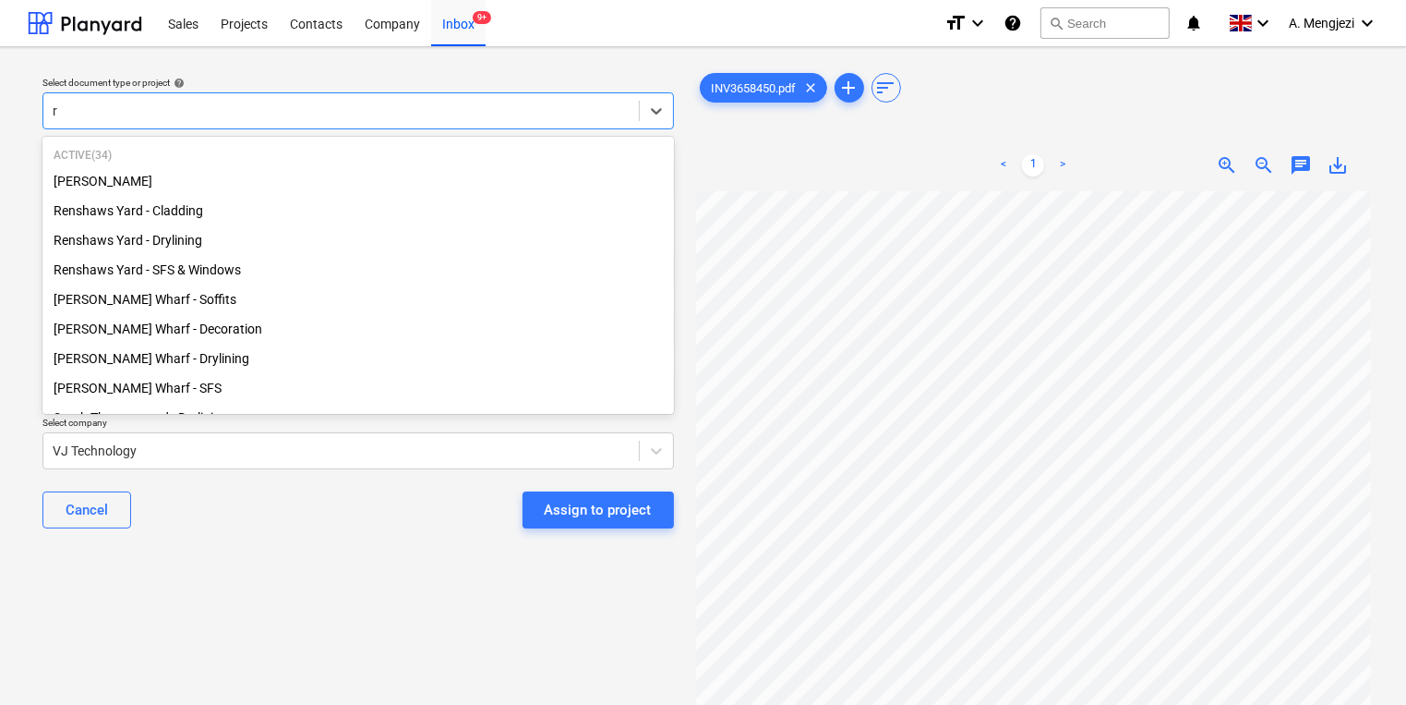
scroll to position [96, 0]
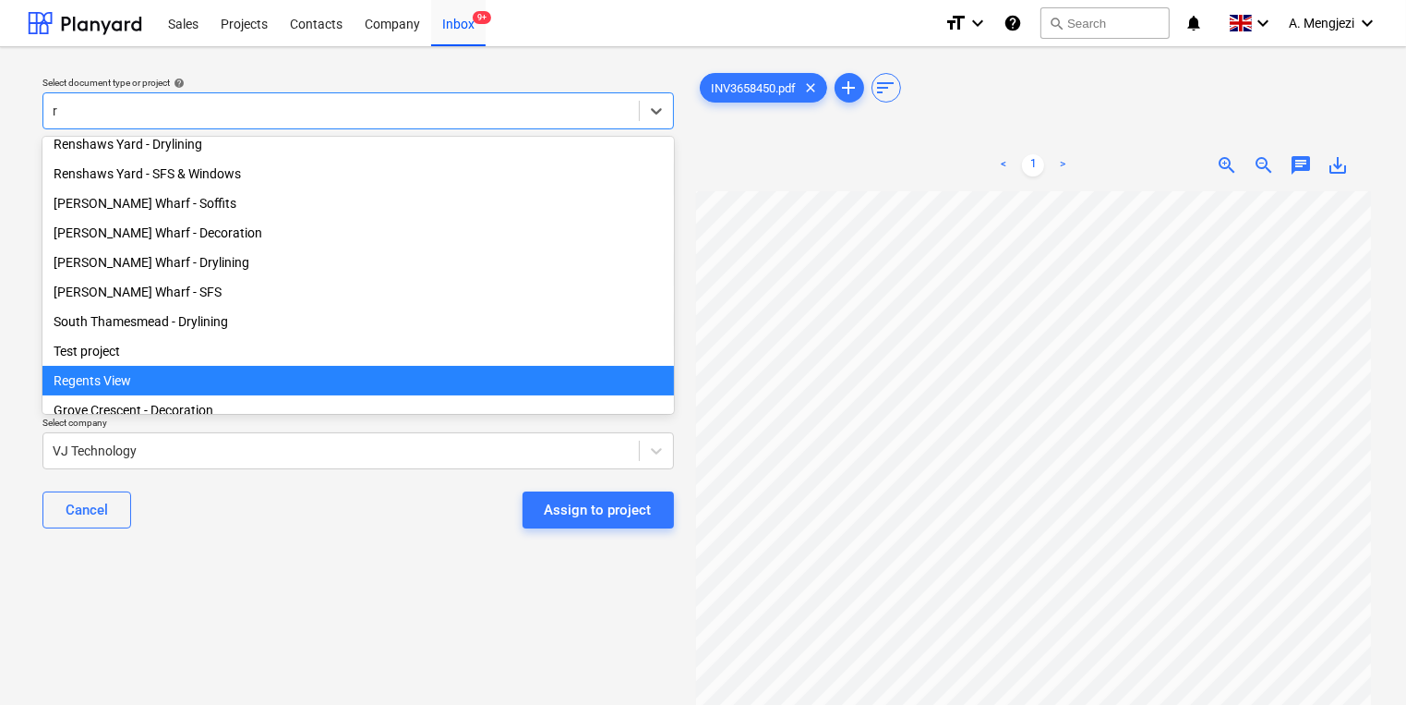
type input "re"
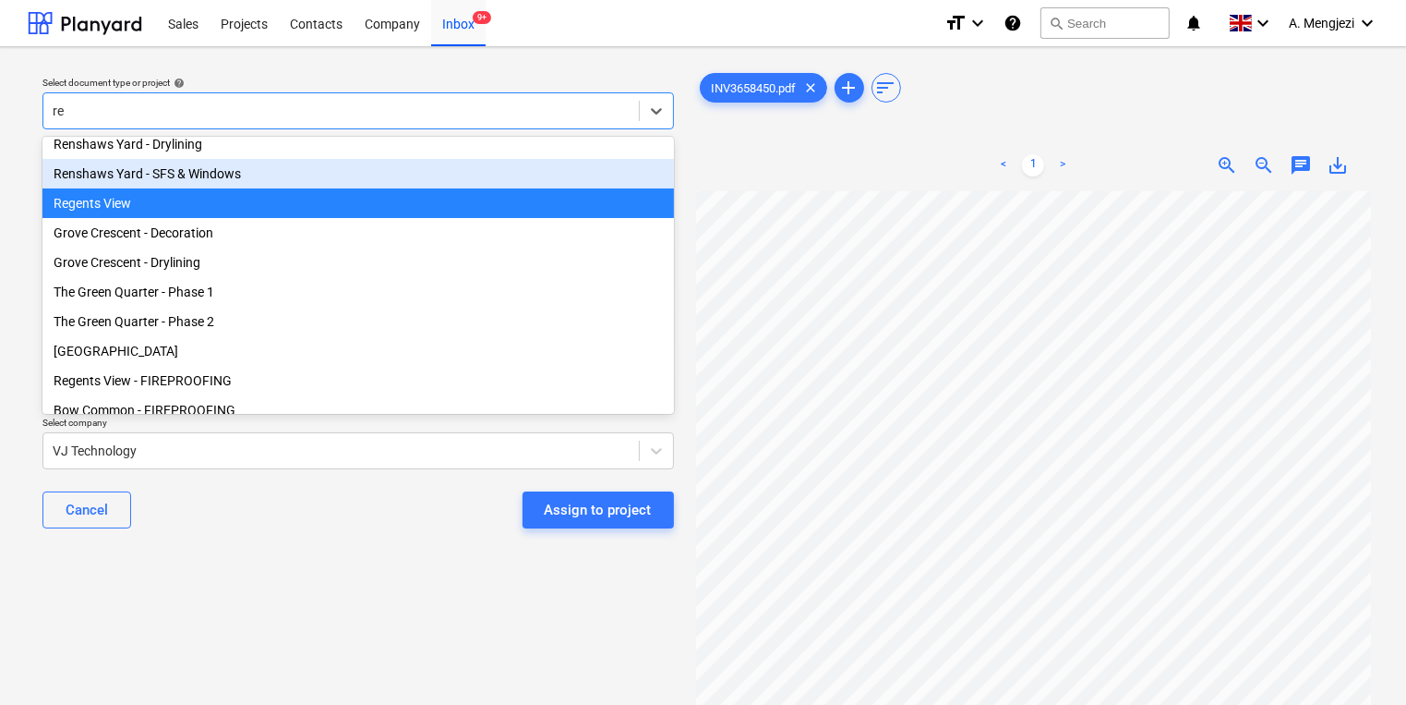
click at [354, 177] on div "Renshaws Yard - SFS & Windows" at bounding box center [358, 174] width 632 height 30
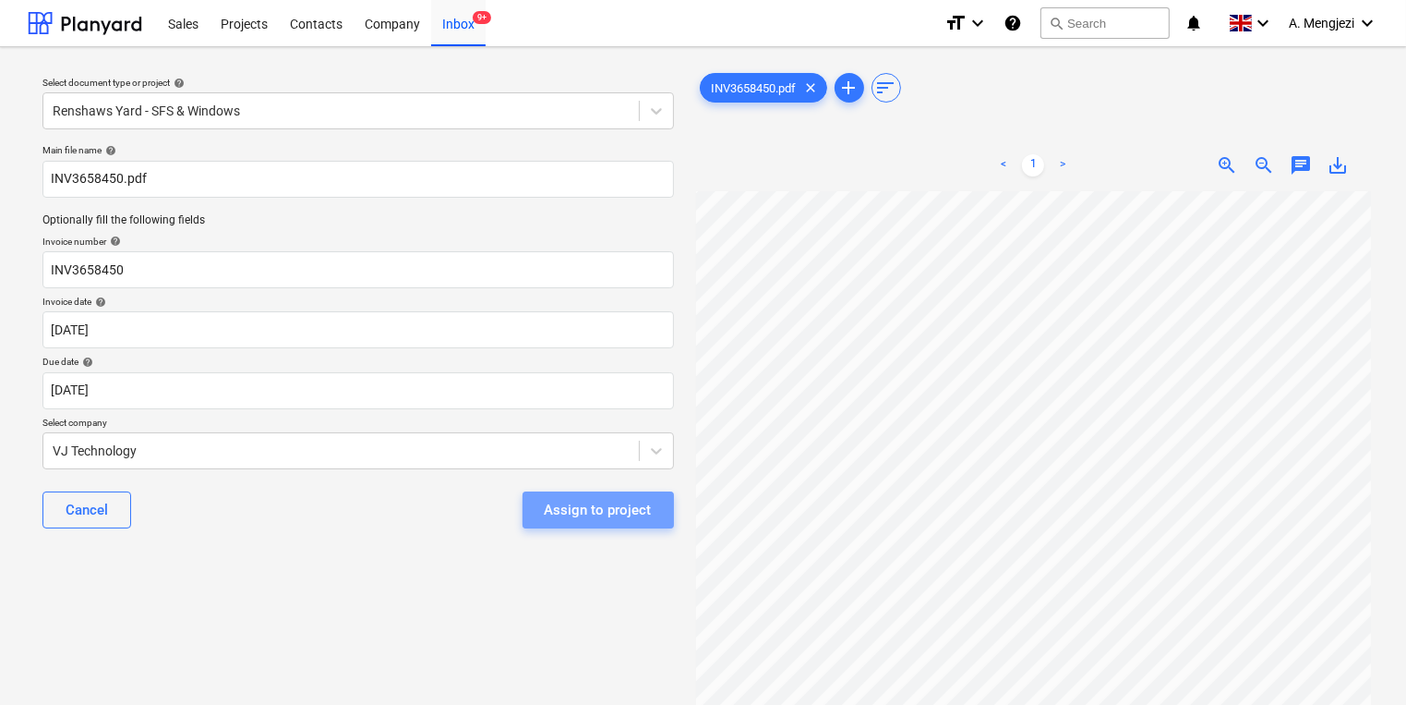
click at [617, 517] on div "Assign to project" at bounding box center [598, 510] width 107 height 24
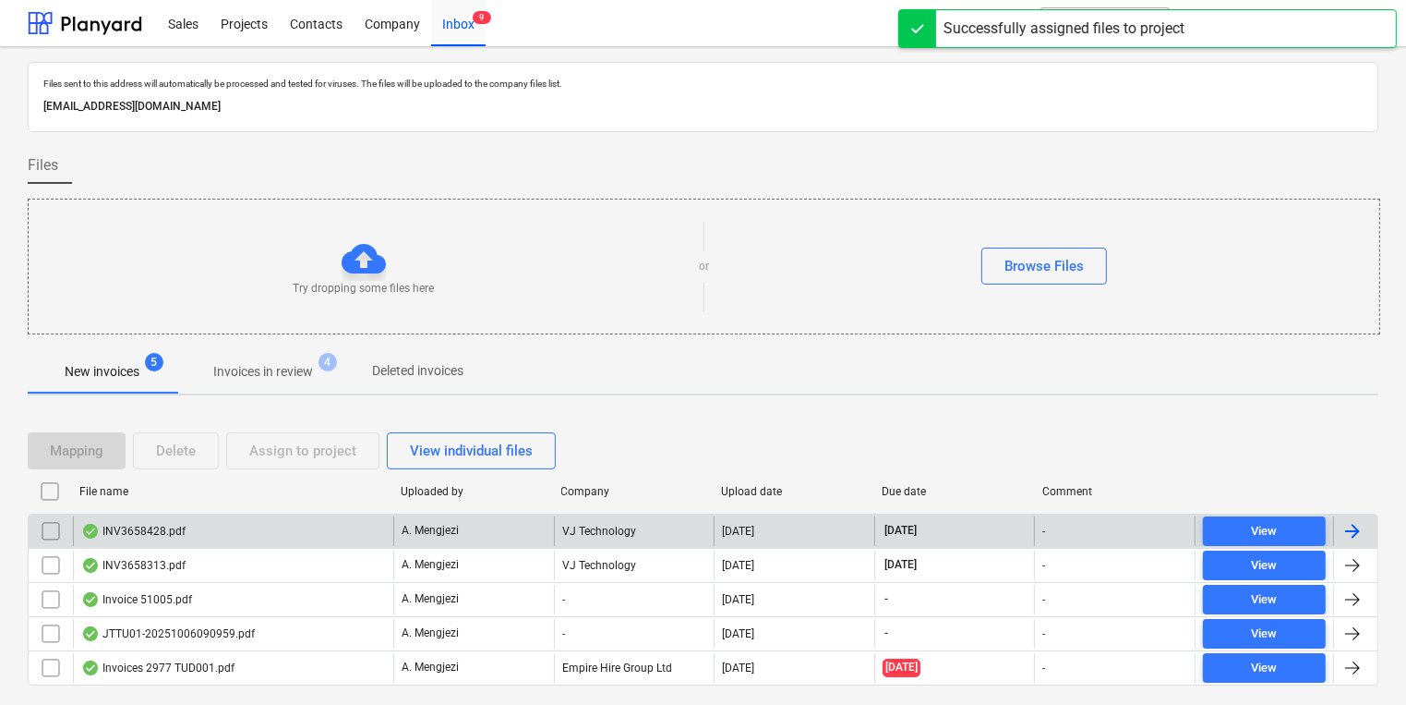
click at [604, 529] on div "VJ Technology" at bounding box center [634, 531] width 161 height 30
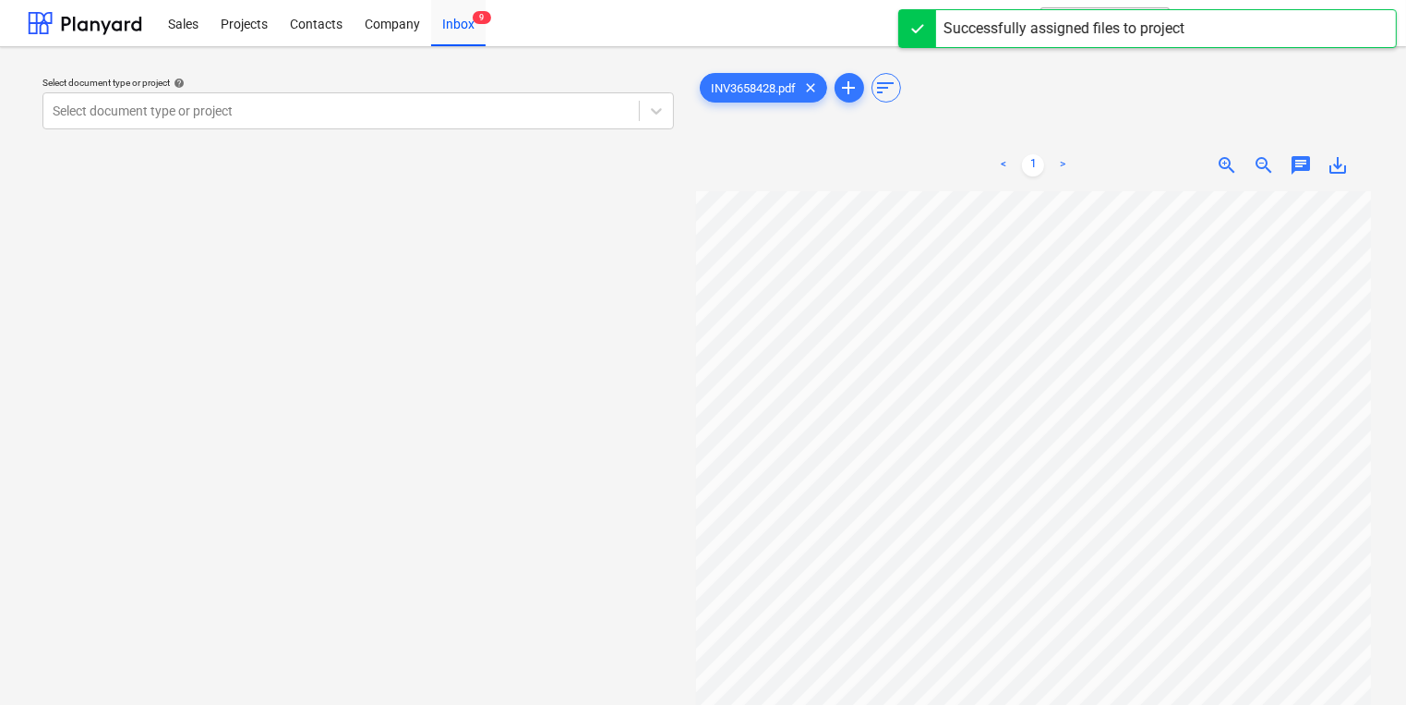
scroll to position [9, 247]
click at [471, 446] on div "Select document type or project help Select document type or project INV3658428…" at bounding box center [703, 456] width 1351 height 789
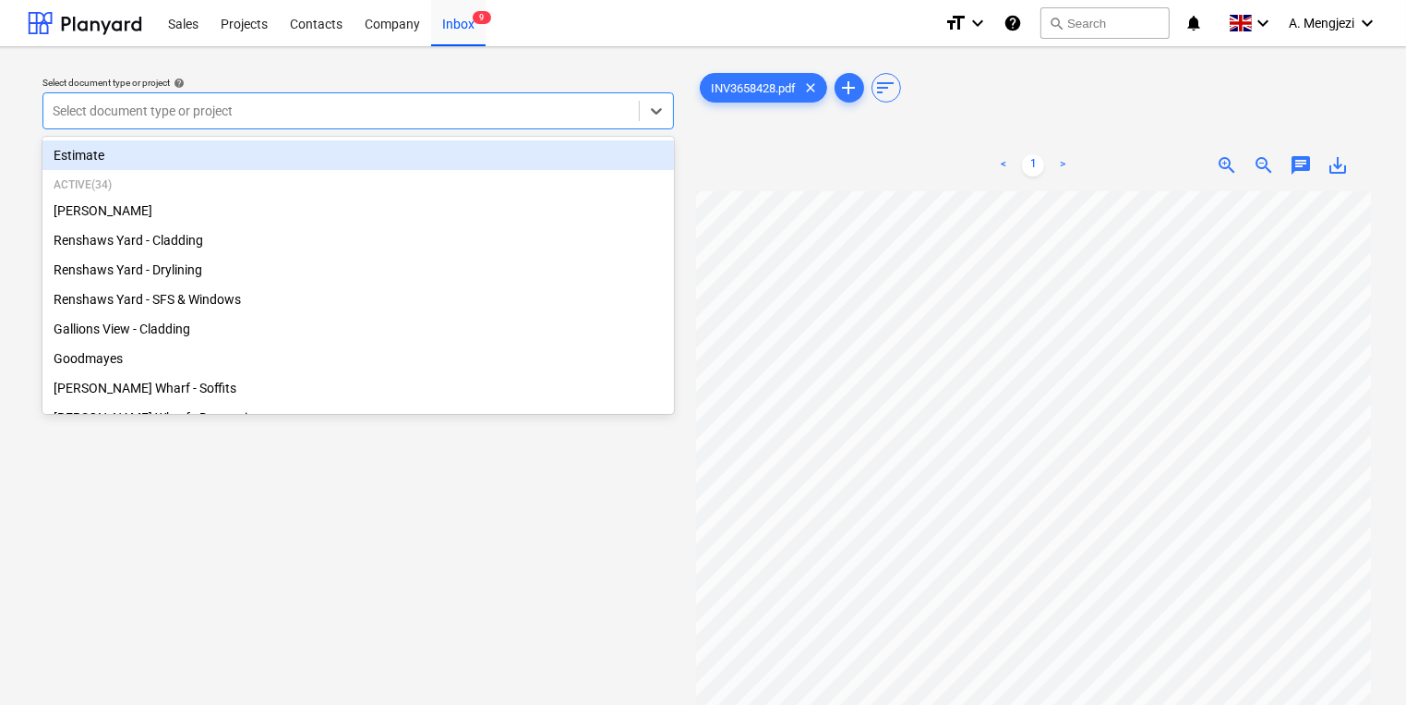
click at [138, 114] on div at bounding box center [341, 111] width 577 height 18
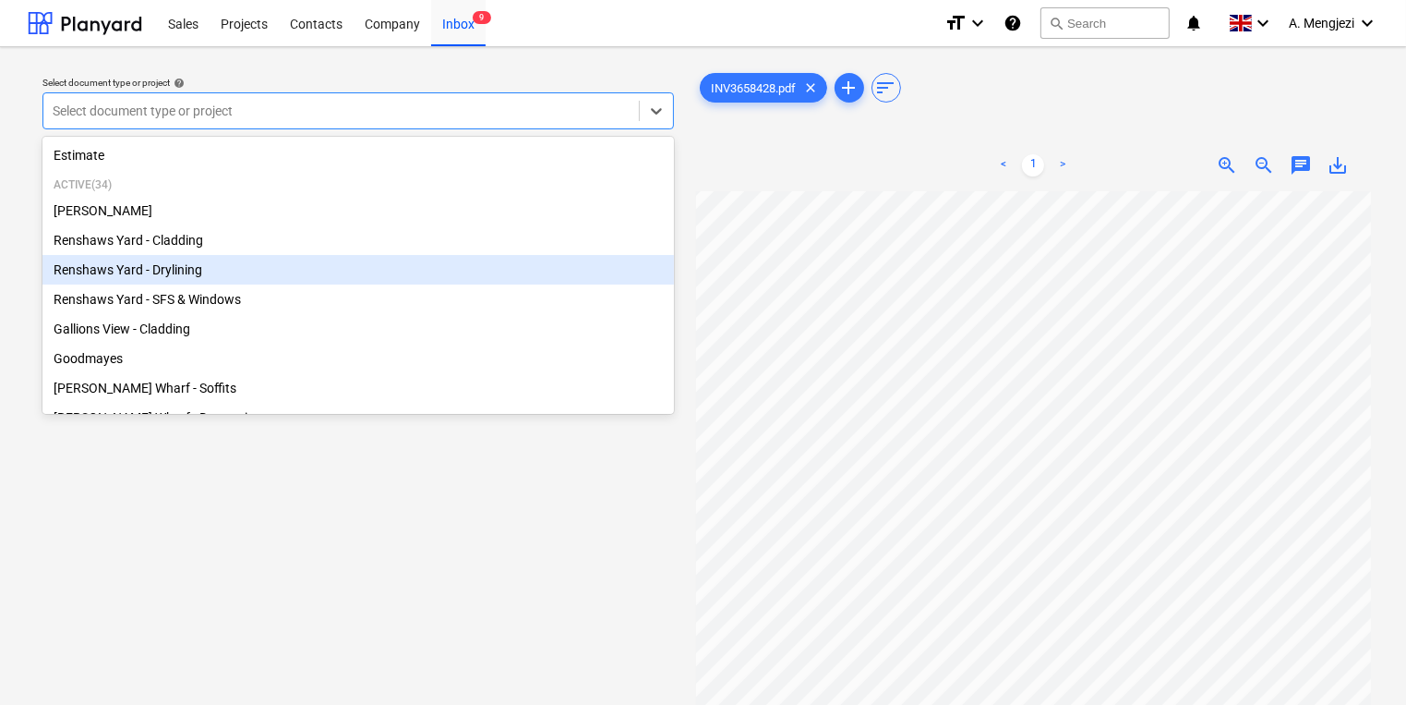
click at [245, 282] on div "Renshaws Yard - Drylining" at bounding box center [358, 270] width 632 height 30
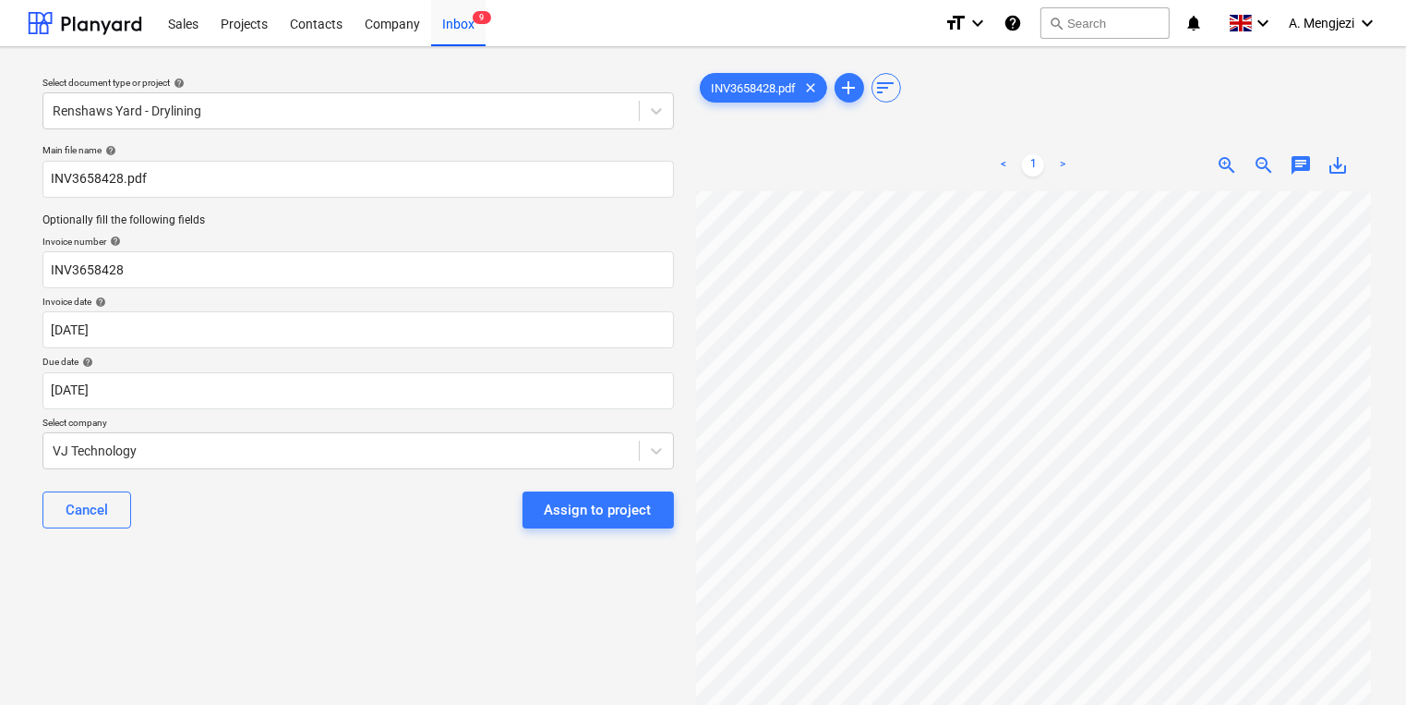
click at [250, 307] on div "Main file name help INV3658428.pdf Optionally fill the following fields Invoice…" at bounding box center [358, 344] width 646 height 414
click at [358, 100] on div "Renshaws Yard - Drylining" at bounding box center [341, 111] width 596 height 26
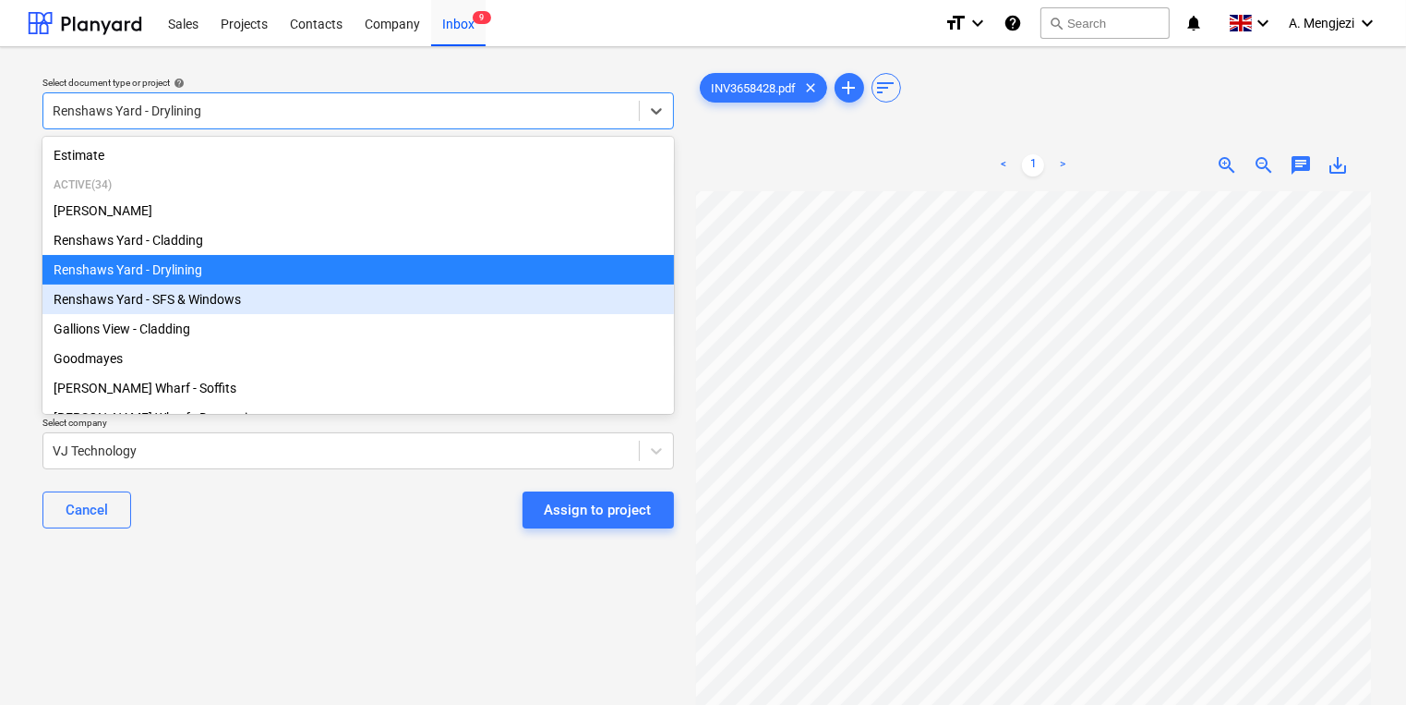
click at [289, 302] on div "Renshaws Yard - SFS & Windows" at bounding box center [358, 299] width 632 height 30
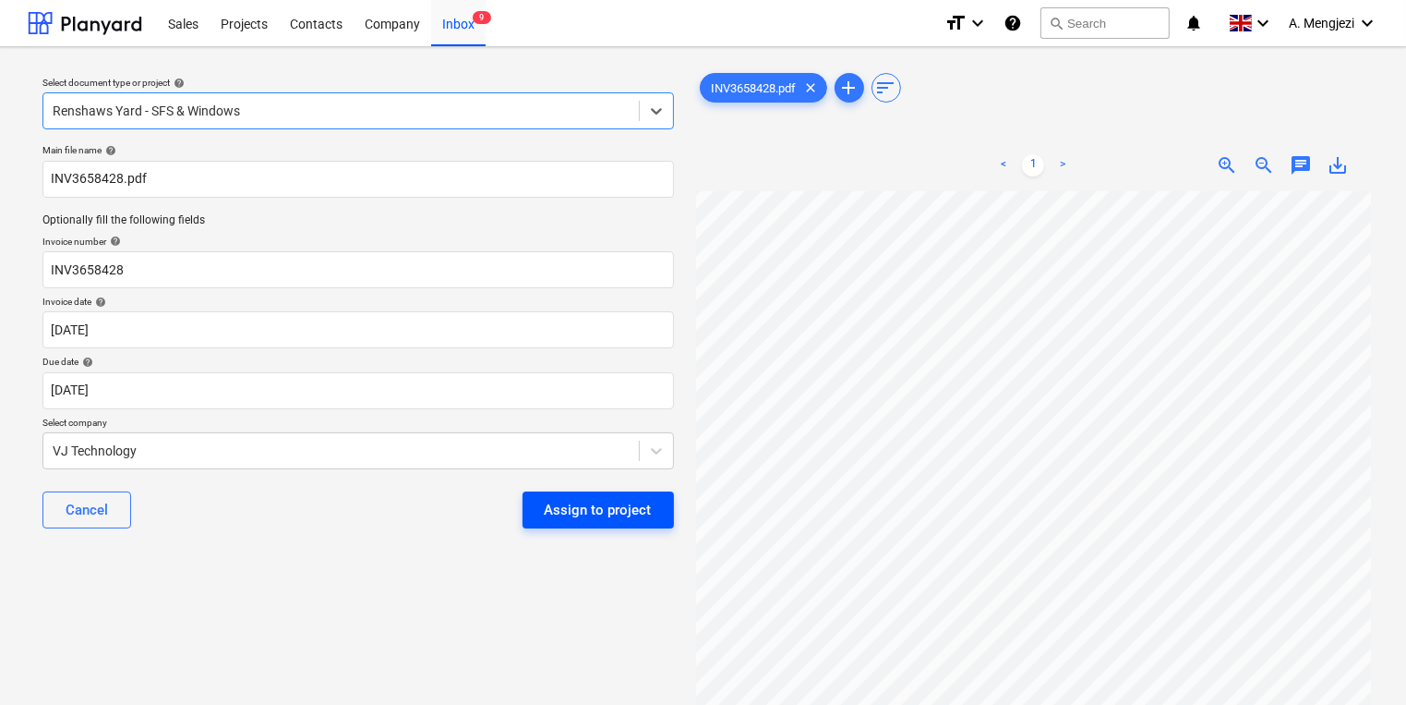
click at [588, 510] on div "Assign to project" at bounding box center [598, 510] width 107 height 24
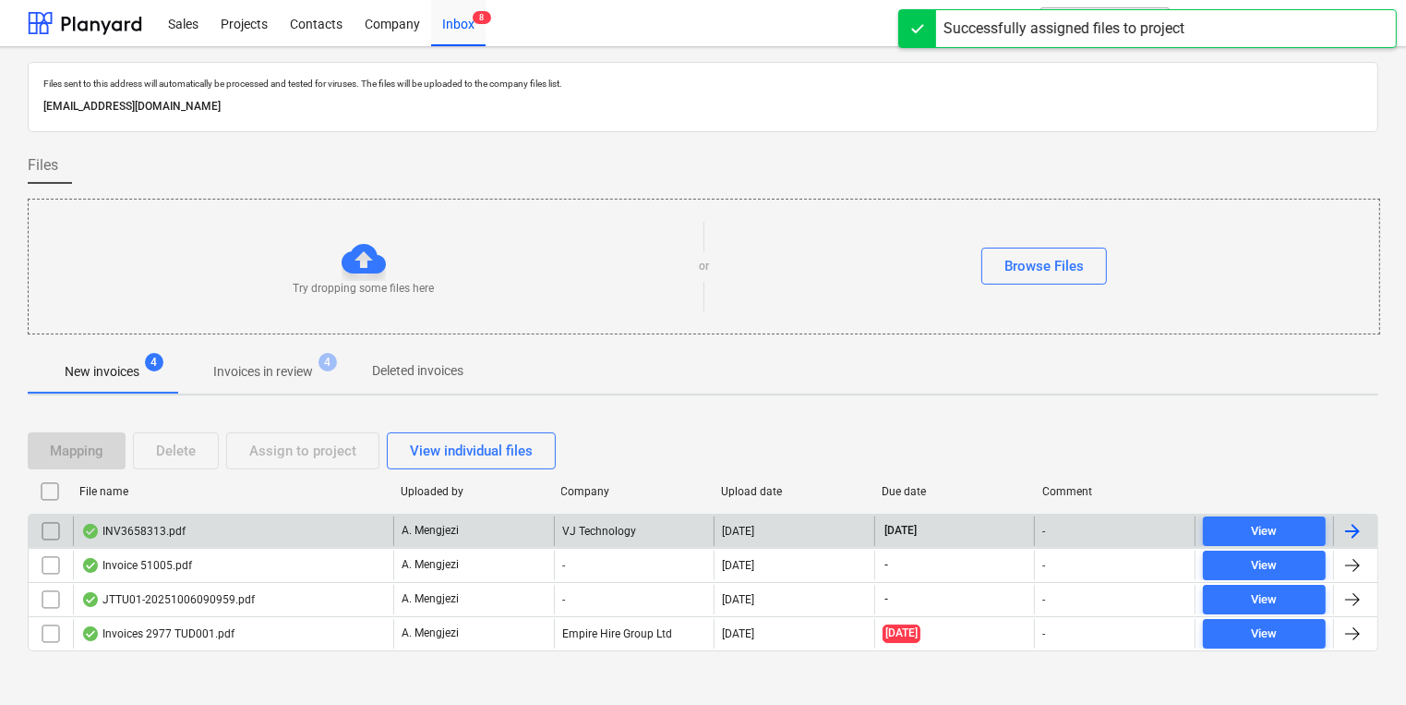
click at [485, 528] on div "A. Mengjezi" at bounding box center [473, 531] width 161 height 30
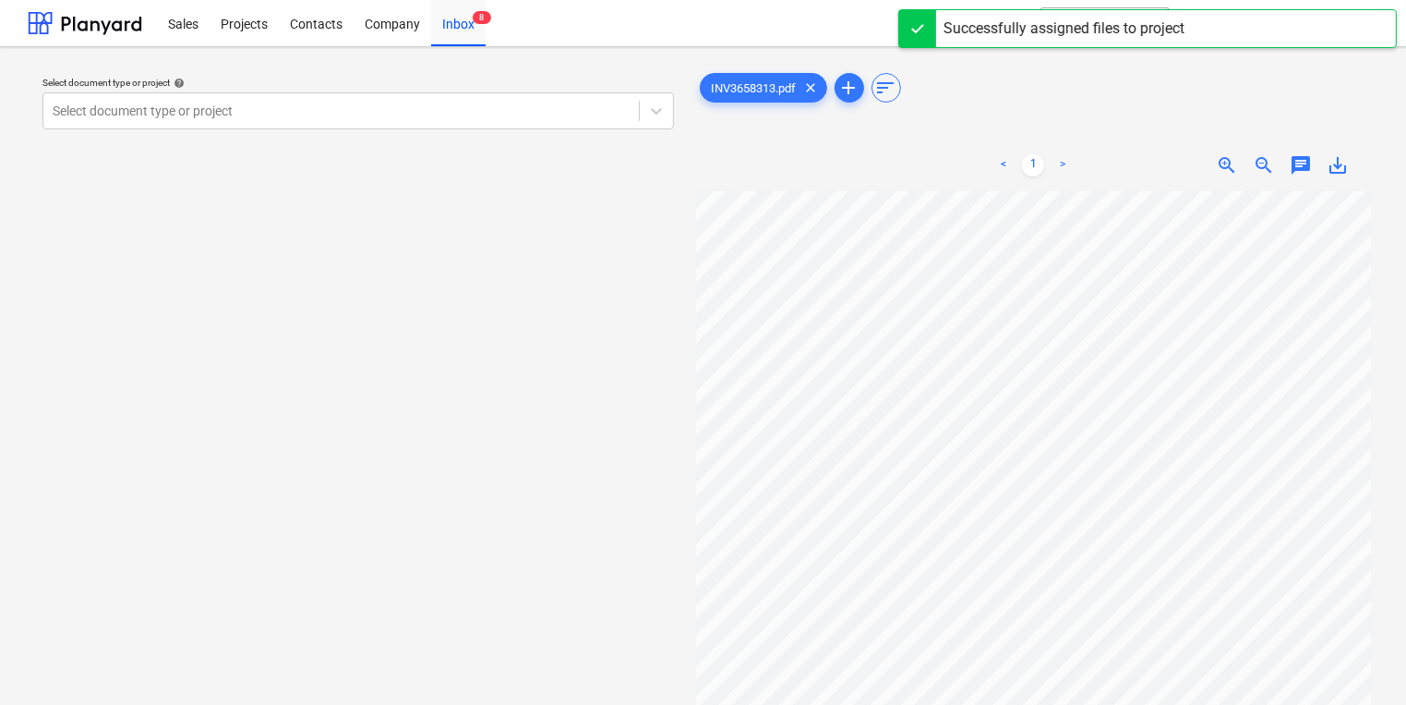
scroll to position [0, 295]
click at [521, 490] on div "Select document type or project help Select document type or project INV3658313…" at bounding box center [703, 456] width 1351 height 789
click at [476, 148] on div "Select document type or project help Select document type or project" at bounding box center [358, 456] width 661 height 789
click at [458, 114] on div at bounding box center [341, 111] width 577 height 18
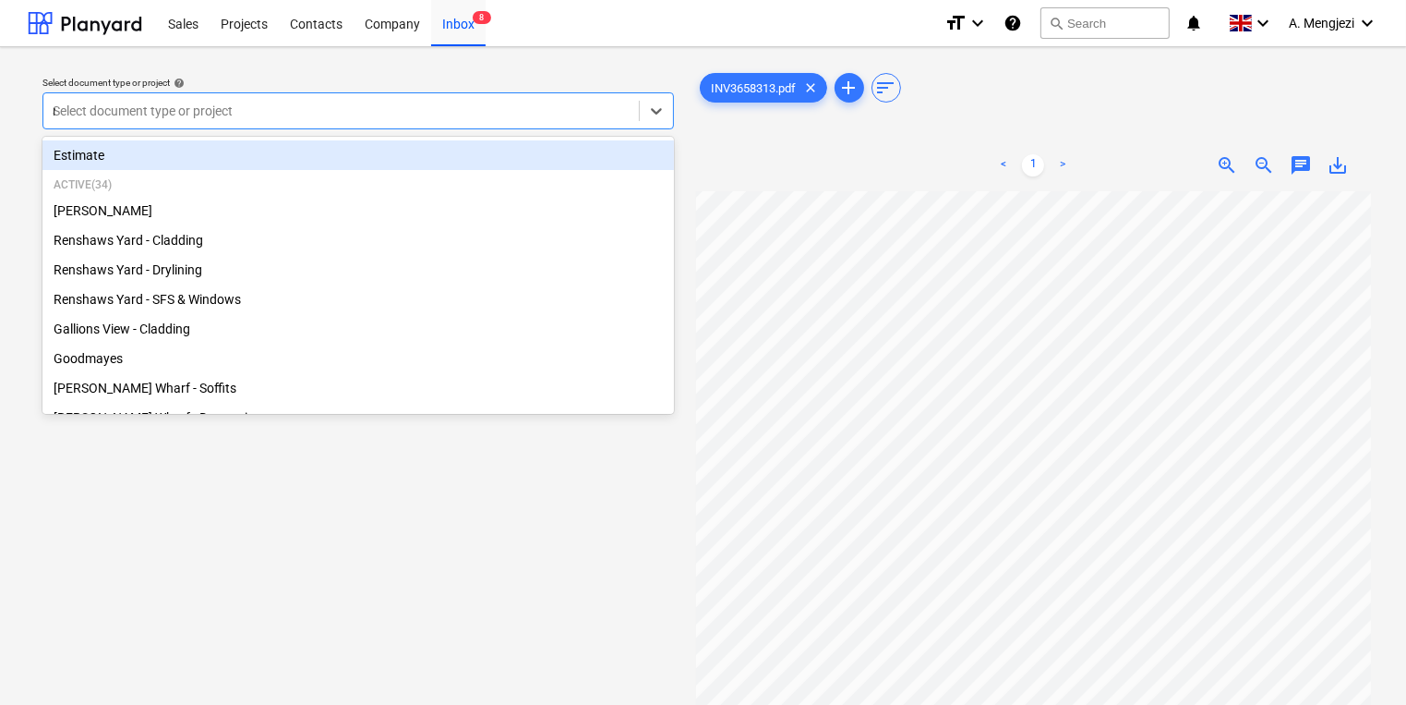
type input "re"
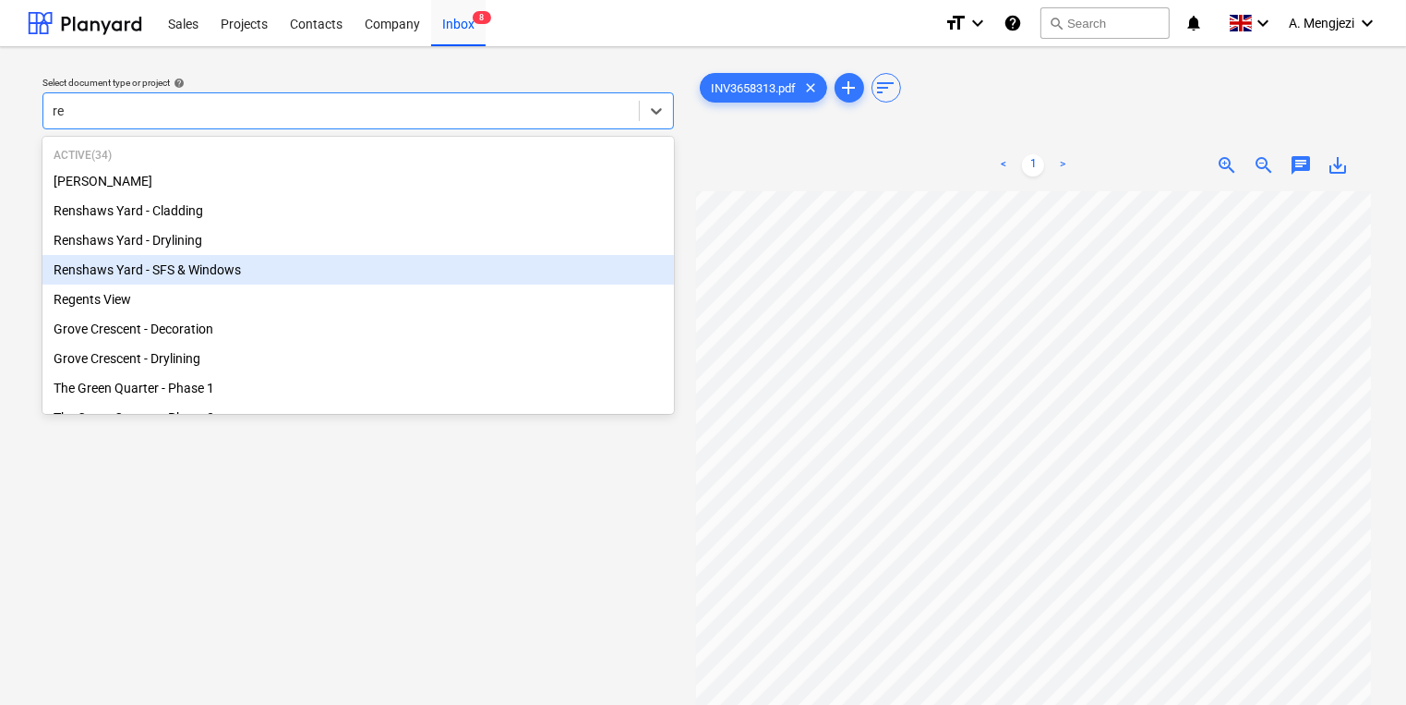
click at [429, 253] on div "Renshaws Yard - Drylining" at bounding box center [358, 240] width 632 height 30
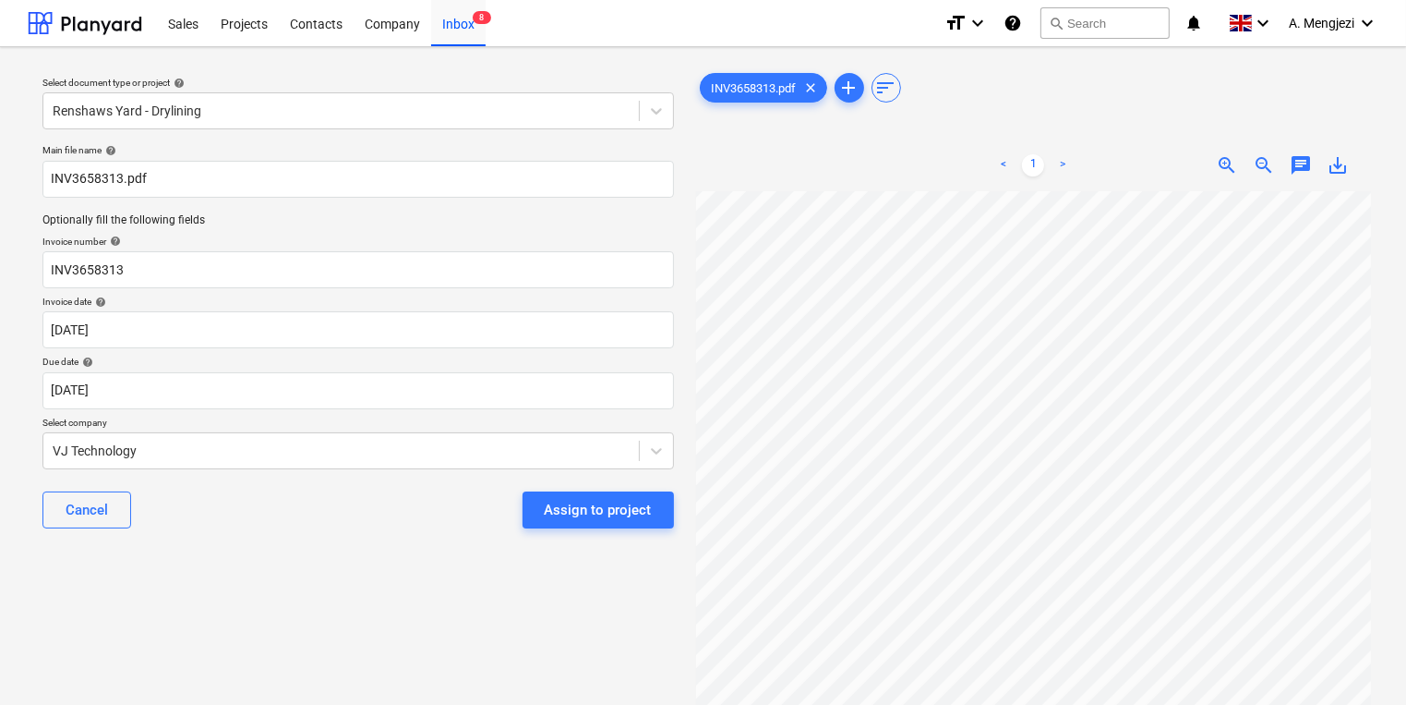
drag, startPoint x: 227, startPoint y: 580, endPoint x: 227, endPoint y: 591, distance: 11.1
click at [228, 591] on div "Select document type or project help Renshaws Yard - Drylining Main file name h…" at bounding box center [358, 456] width 661 height 789
click at [549, 509] on div "Assign to project" at bounding box center [598, 510] width 107 height 24
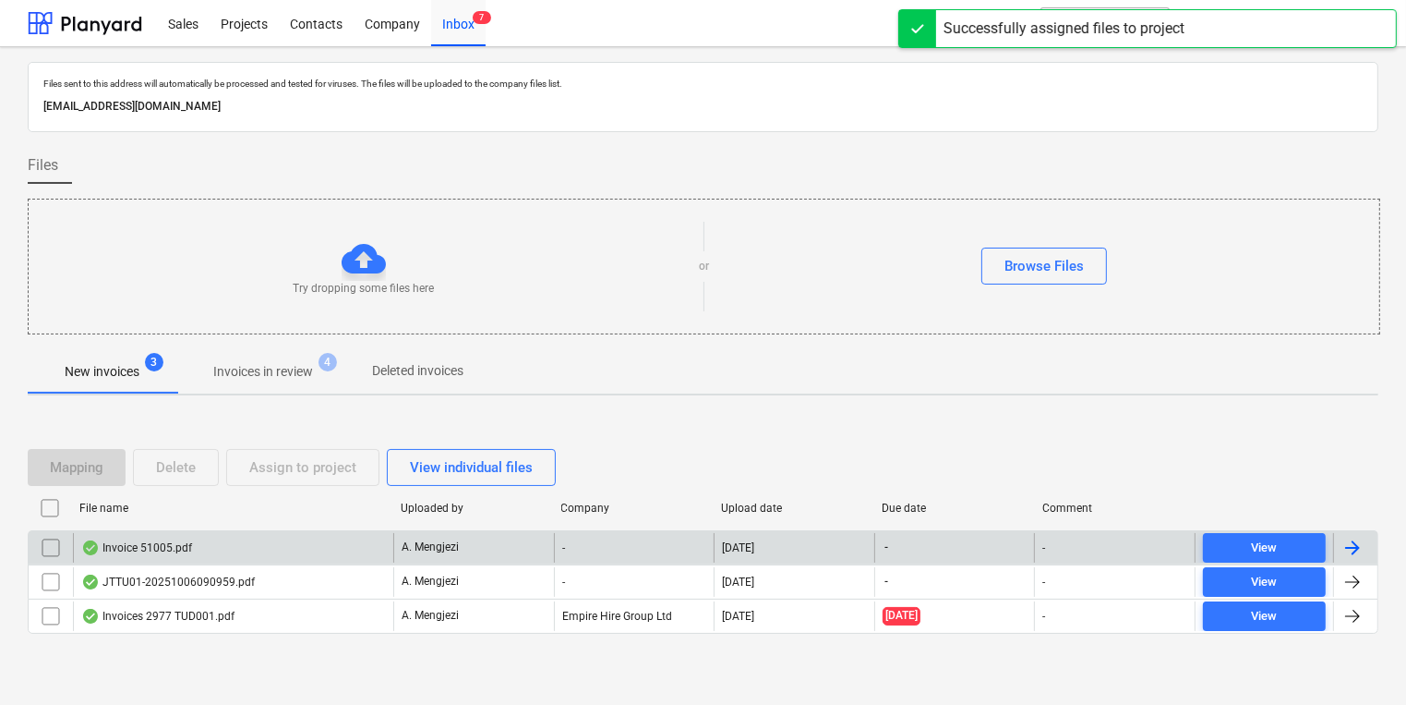
click at [453, 542] on p "A. Mengjezi" at bounding box center [430, 547] width 57 height 16
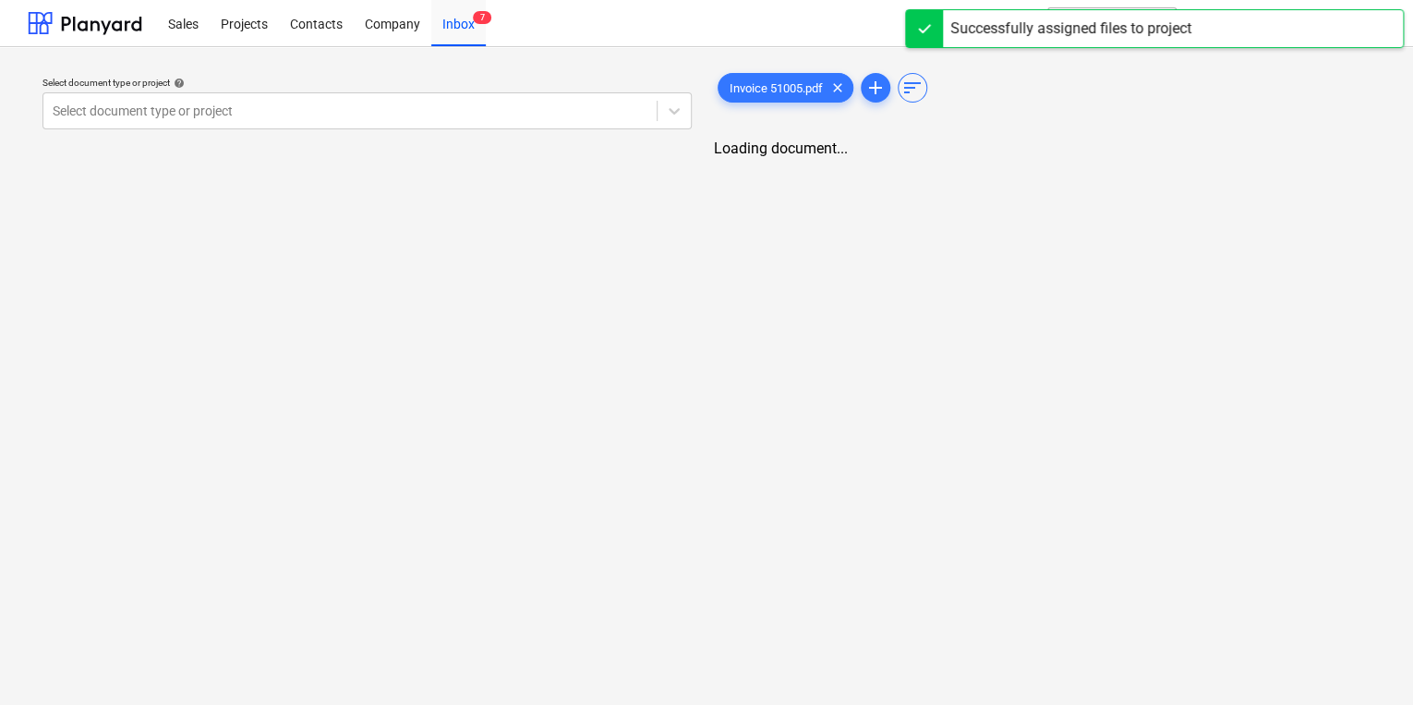
click at [1056, 371] on div "Select document type or project help Select document type or project Invoice 51…" at bounding box center [706, 375] width 1413 height 657
click at [630, 329] on div "Select document type or project help Select document type or project Invoice 51…" at bounding box center [706, 375] width 1413 height 657
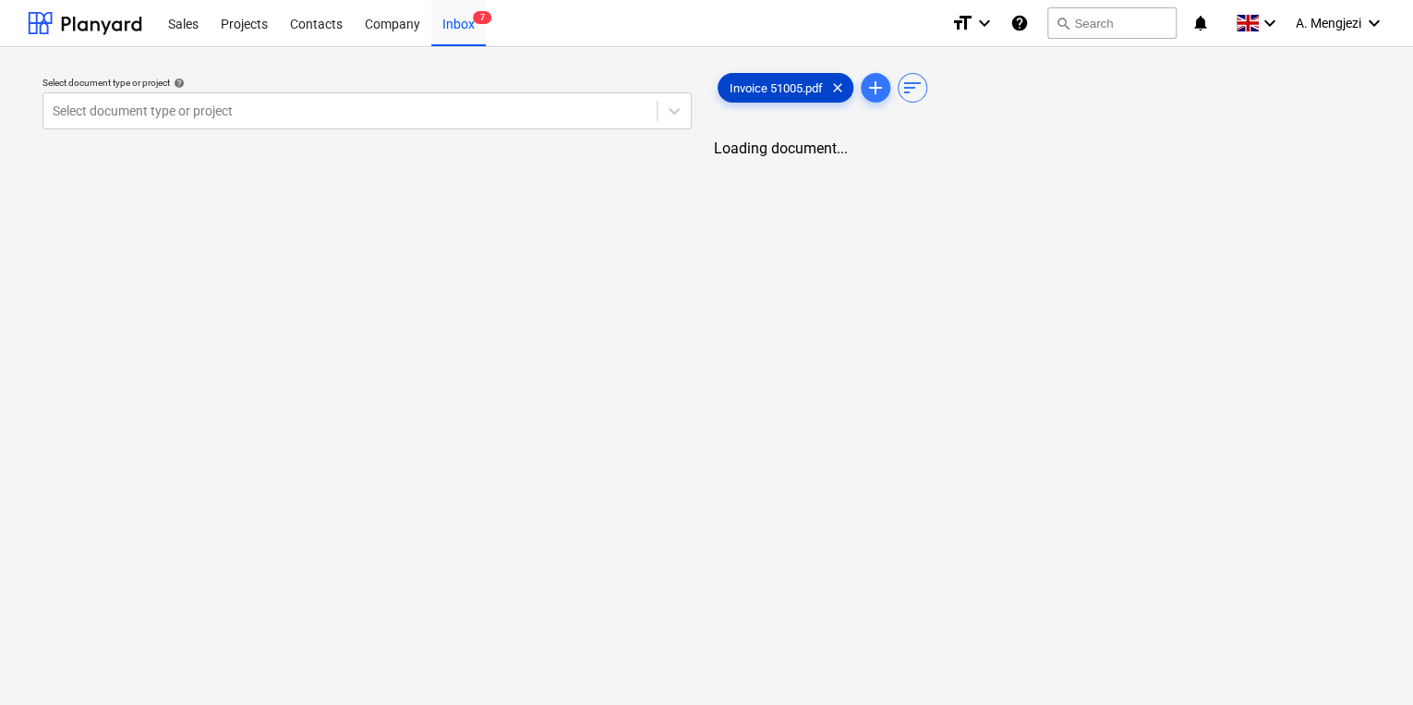
click at [761, 91] on span "Invoice 51005.pdf" at bounding box center [775, 88] width 115 height 14
click at [1018, 336] on div "Select document type or project help Select document type or project Invoice 51…" at bounding box center [706, 375] width 1413 height 657
click at [271, 22] on div "Projects" at bounding box center [244, 22] width 69 height 47
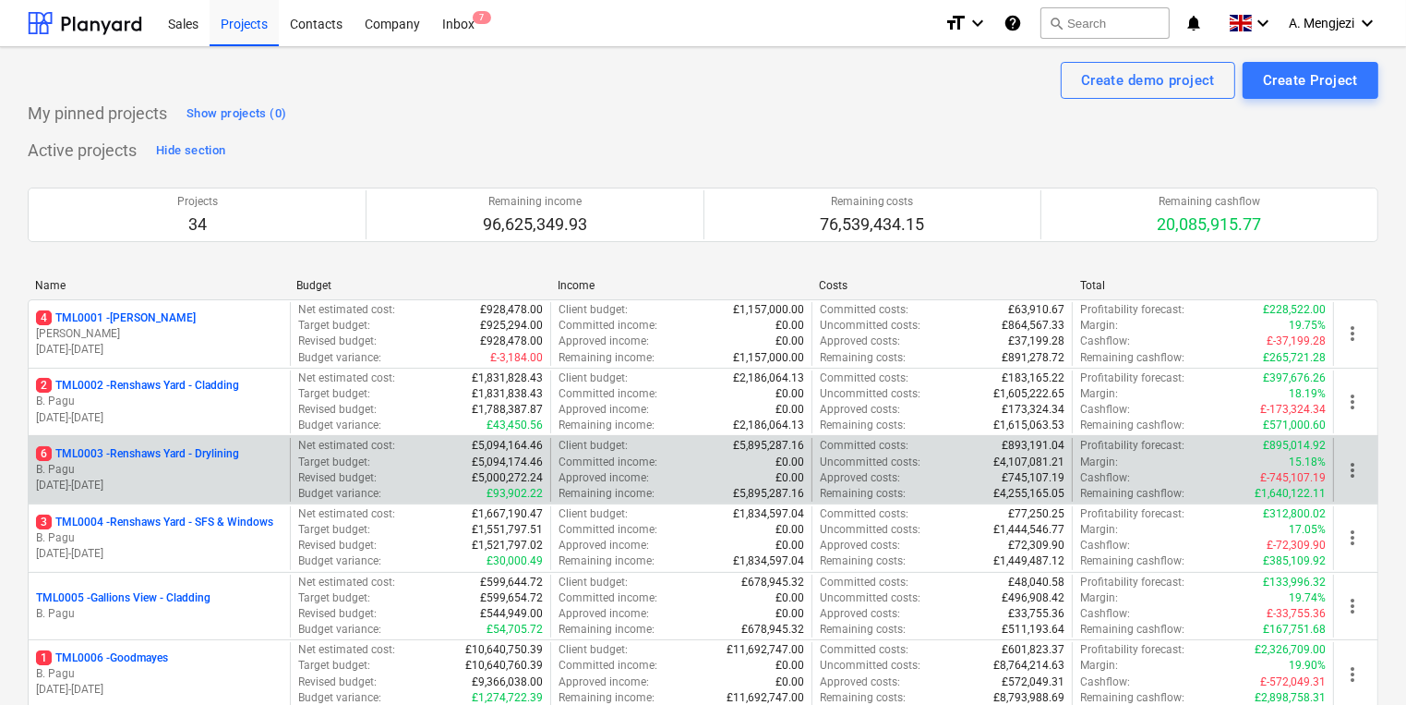
click at [170, 492] on div "6 TML0003 - Renshaws Yard - Drylining B. Pagu [DATE] - [DATE]" at bounding box center [159, 470] width 261 height 64
click at [166, 492] on div "6 TML0003 - Renshaws Yard - Drylining B. Pagu [DATE] - [DATE]" at bounding box center [159, 470] width 261 height 64
click at [147, 473] on p "B. Pagu" at bounding box center [159, 470] width 247 height 16
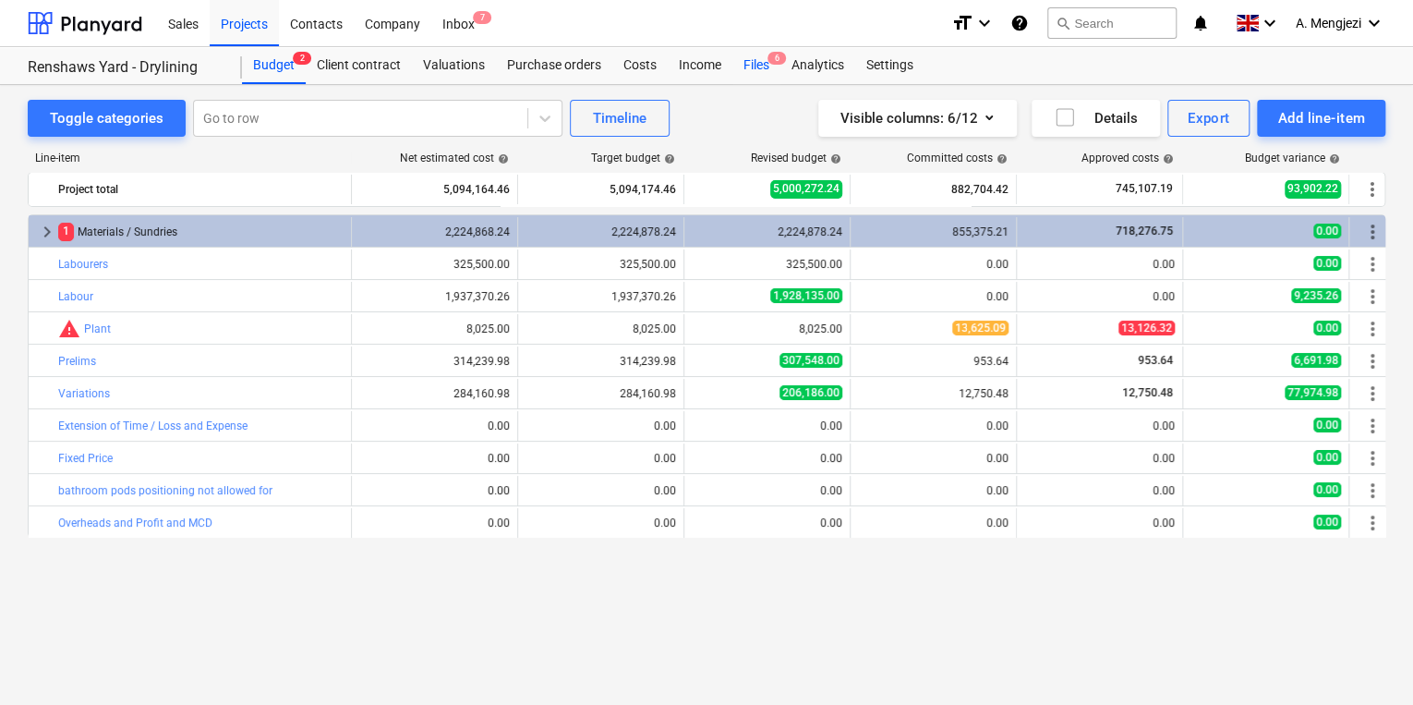
click at [758, 55] on div "Files 6" at bounding box center [756, 65] width 48 height 37
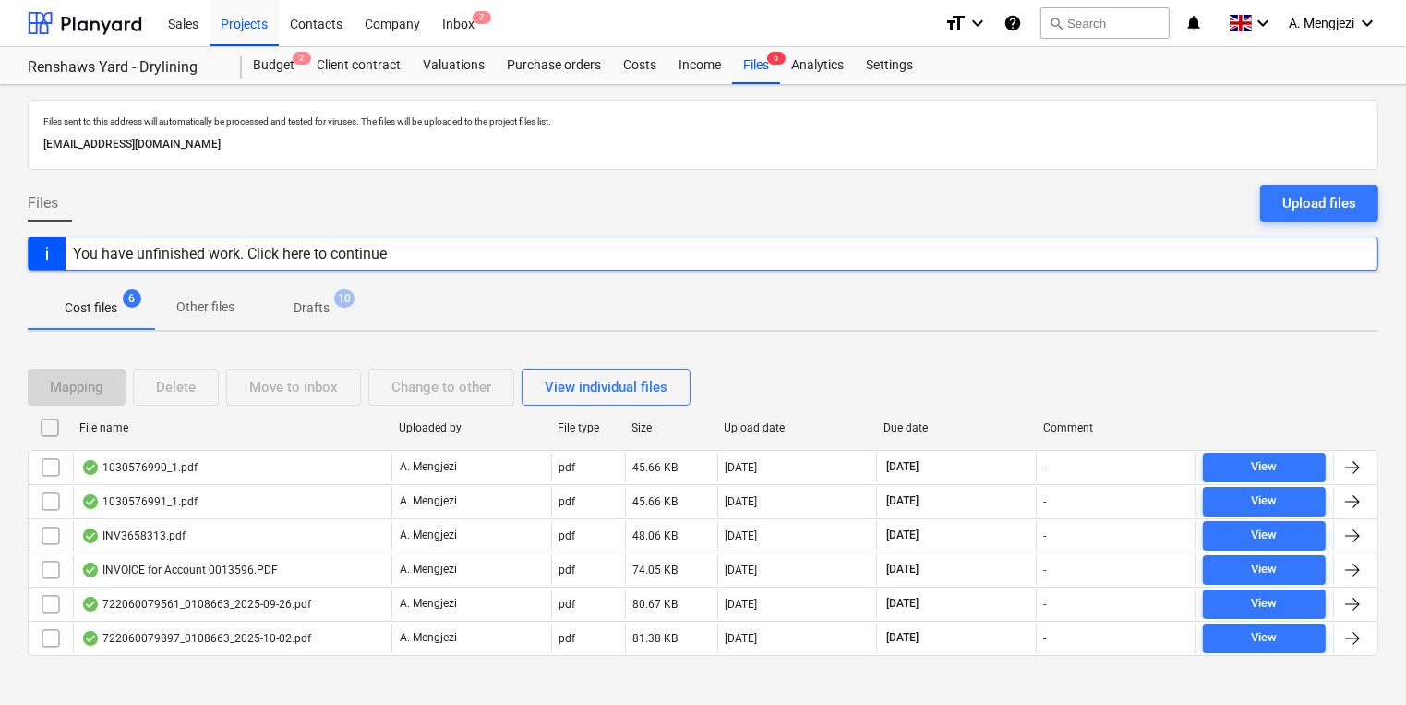
click at [757, 426] on div "Upload date" at bounding box center [797, 427] width 145 height 13
checkbox input "false"
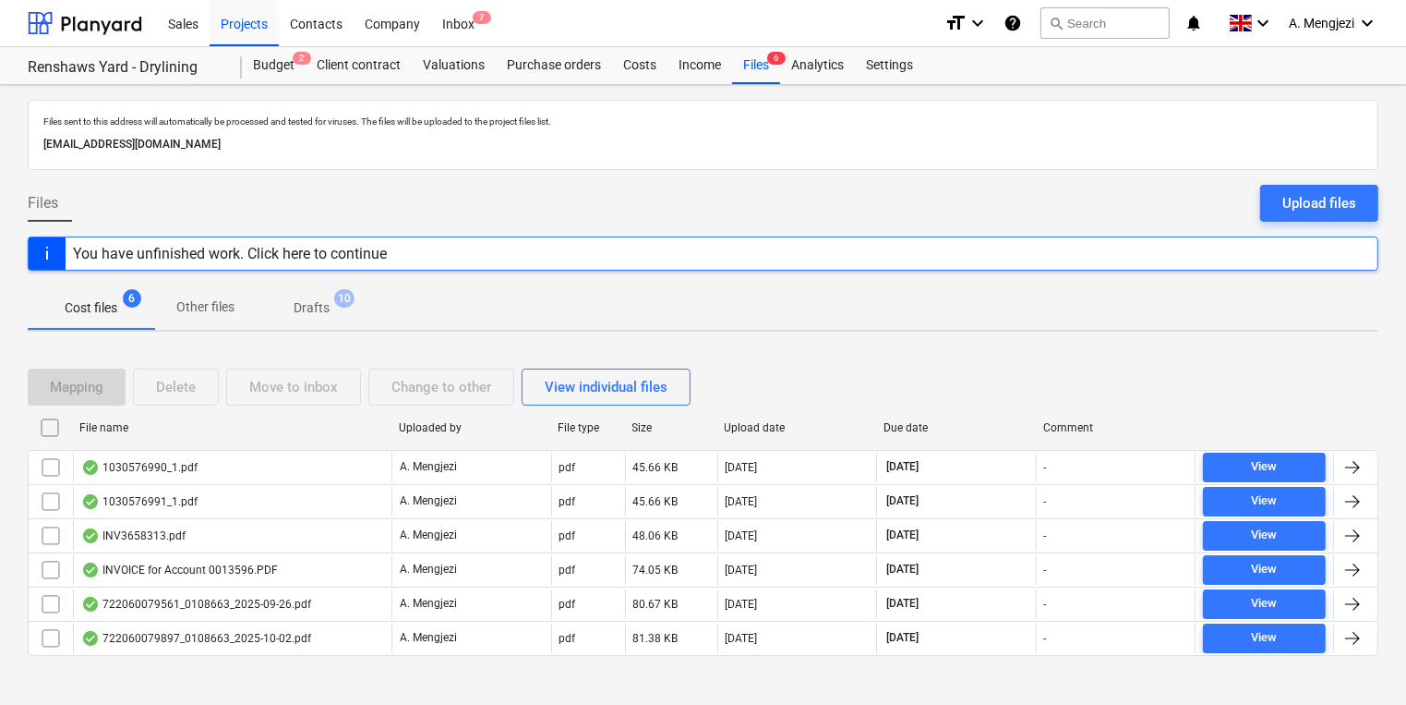
checkbox input "false"
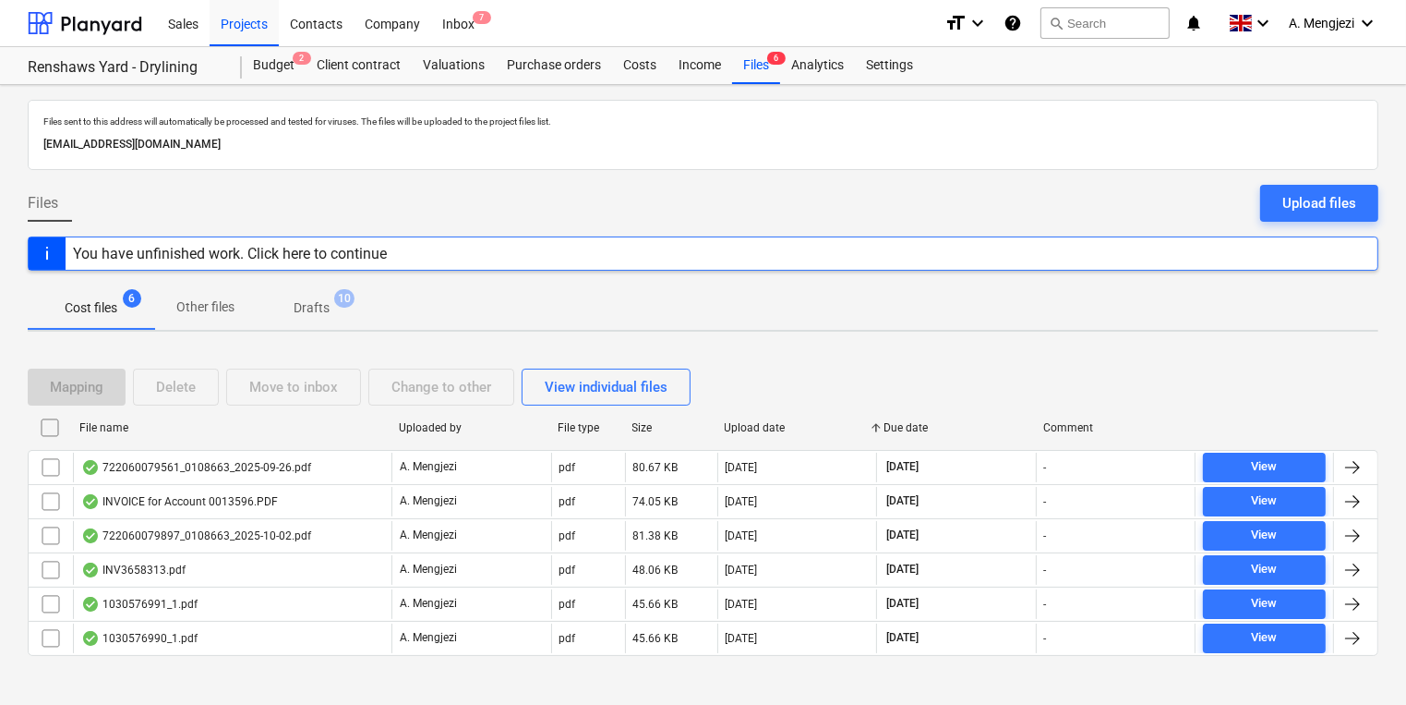
click at [757, 426] on div "Upload date" at bounding box center [797, 427] width 145 height 13
checkbox input "false"
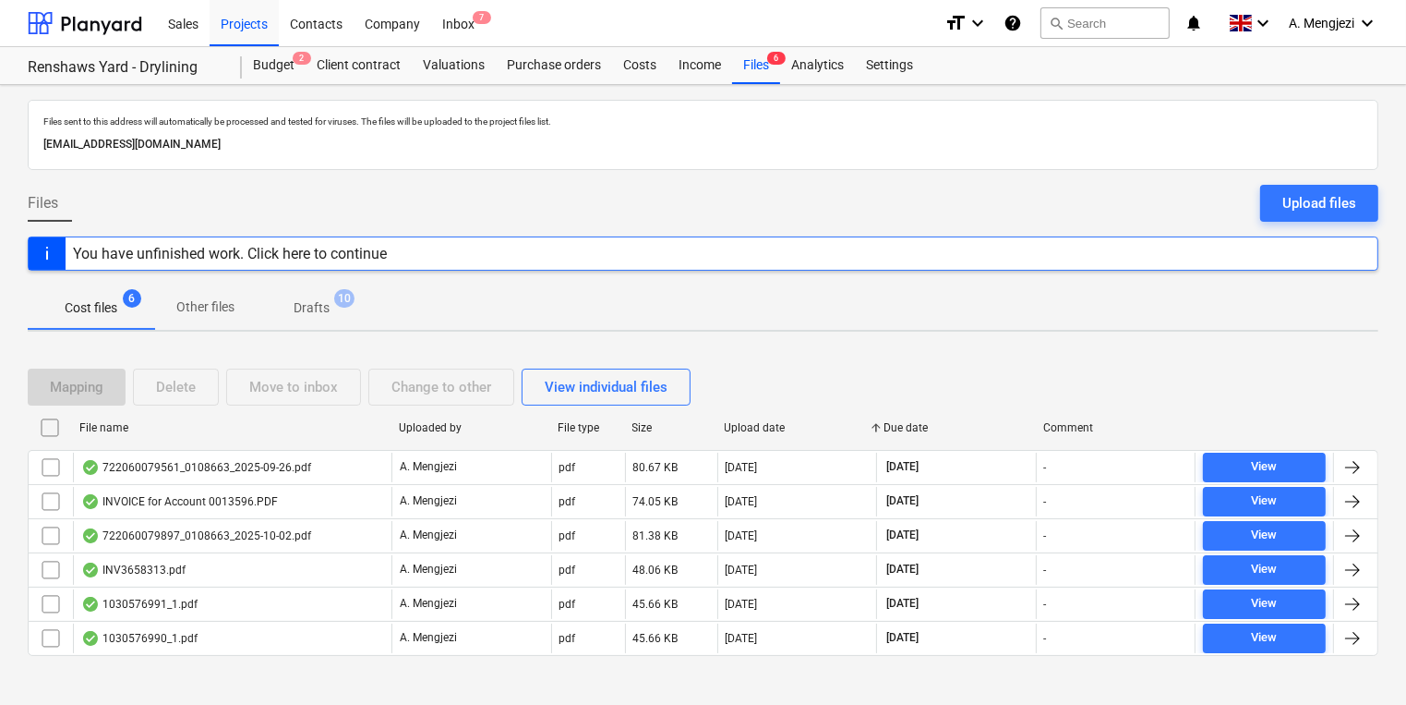
checkbox input "false"
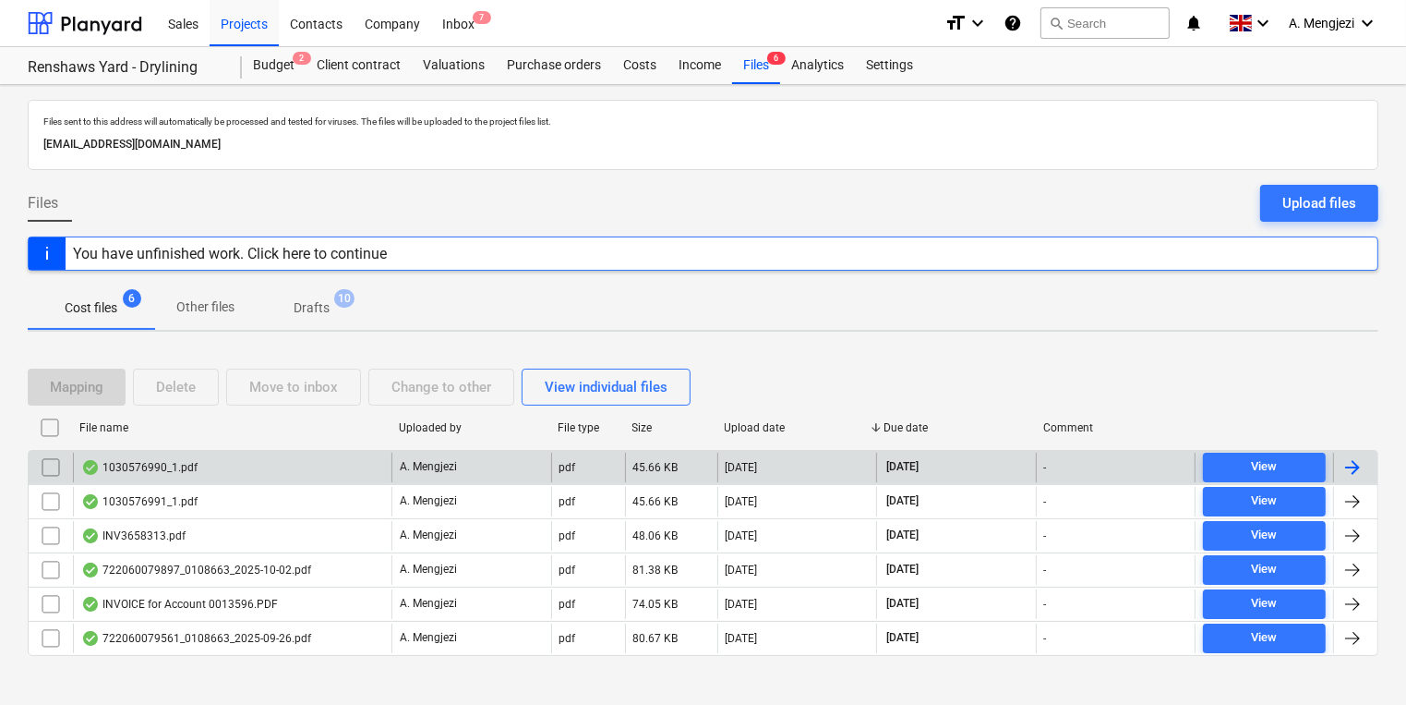
click at [166, 469] on div "1030576990_1.pdf" at bounding box center [139, 467] width 116 height 15
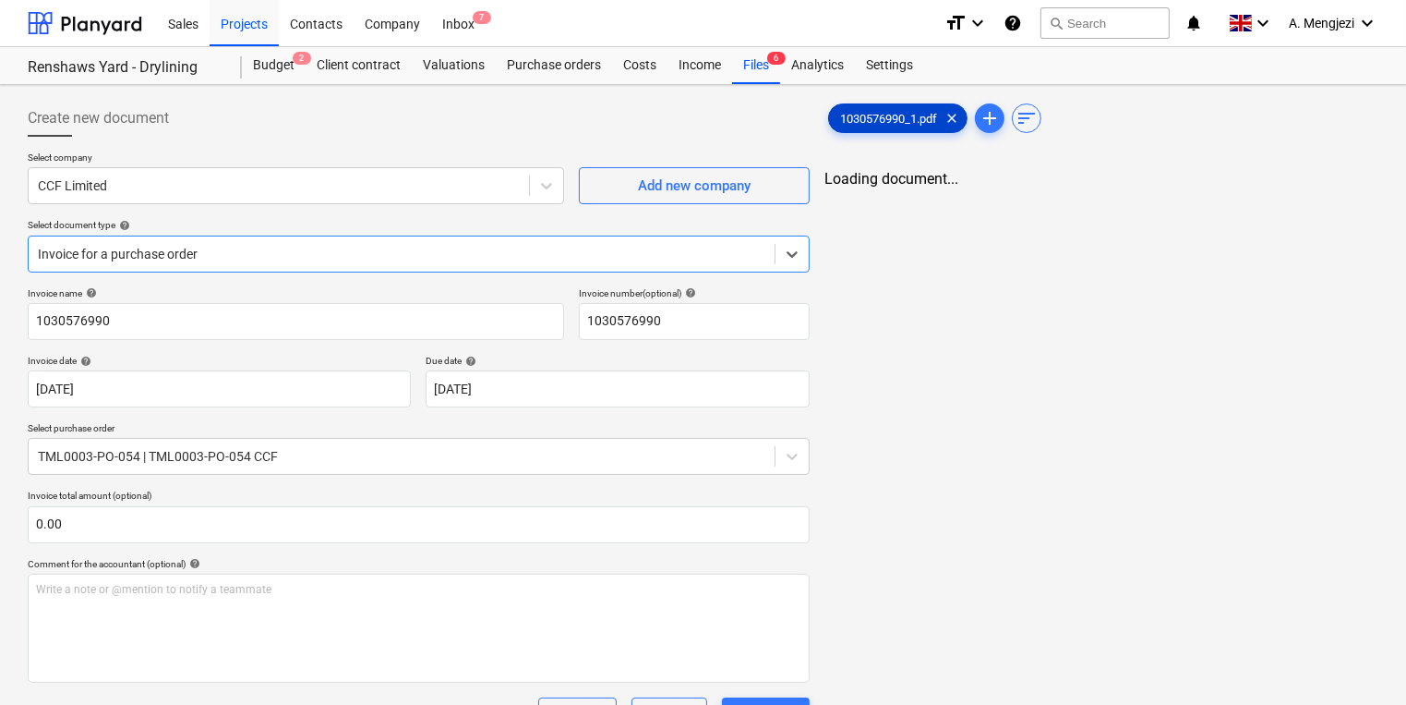
click at [905, 126] on div "1030576990_1.pdf clear" at bounding box center [897, 118] width 139 height 30
click at [756, 53] on div "Files 6" at bounding box center [756, 65] width 48 height 37
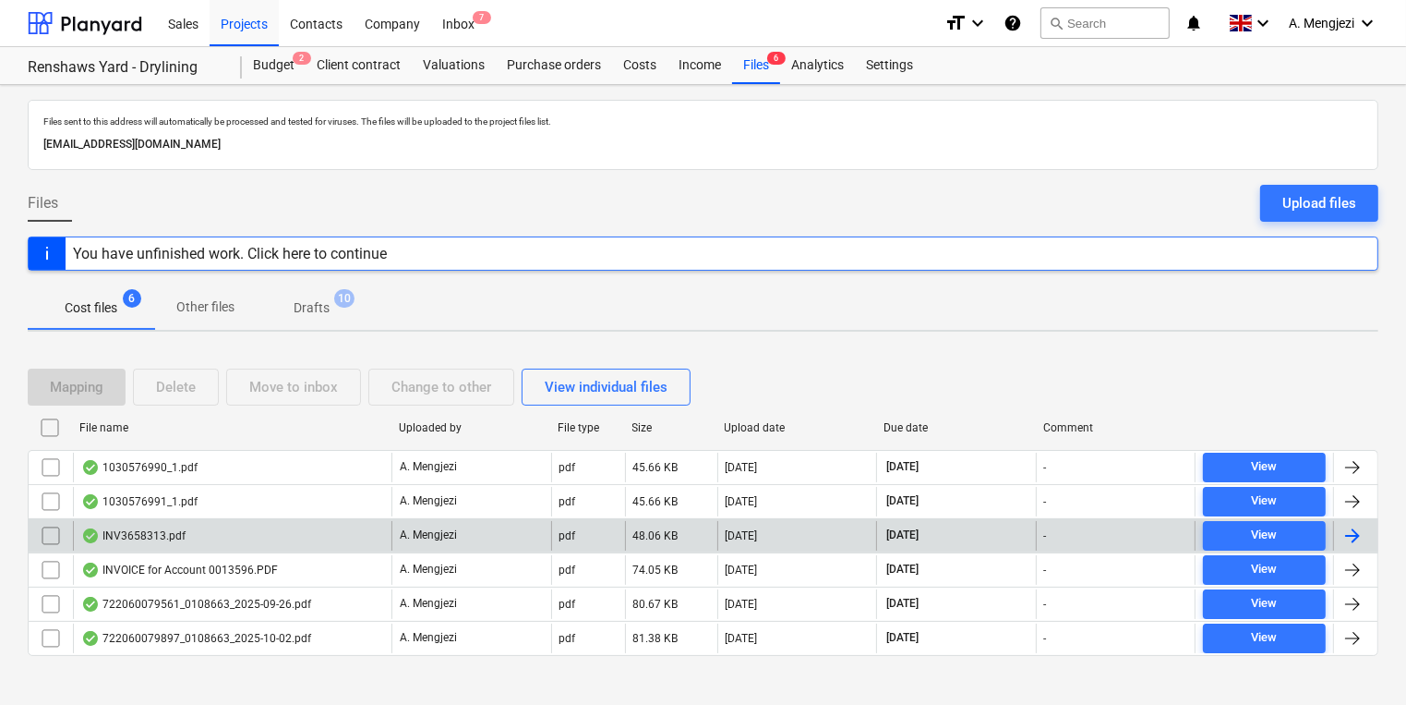
click at [372, 521] on div "INV3658313.pdf" at bounding box center [232, 536] width 319 height 30
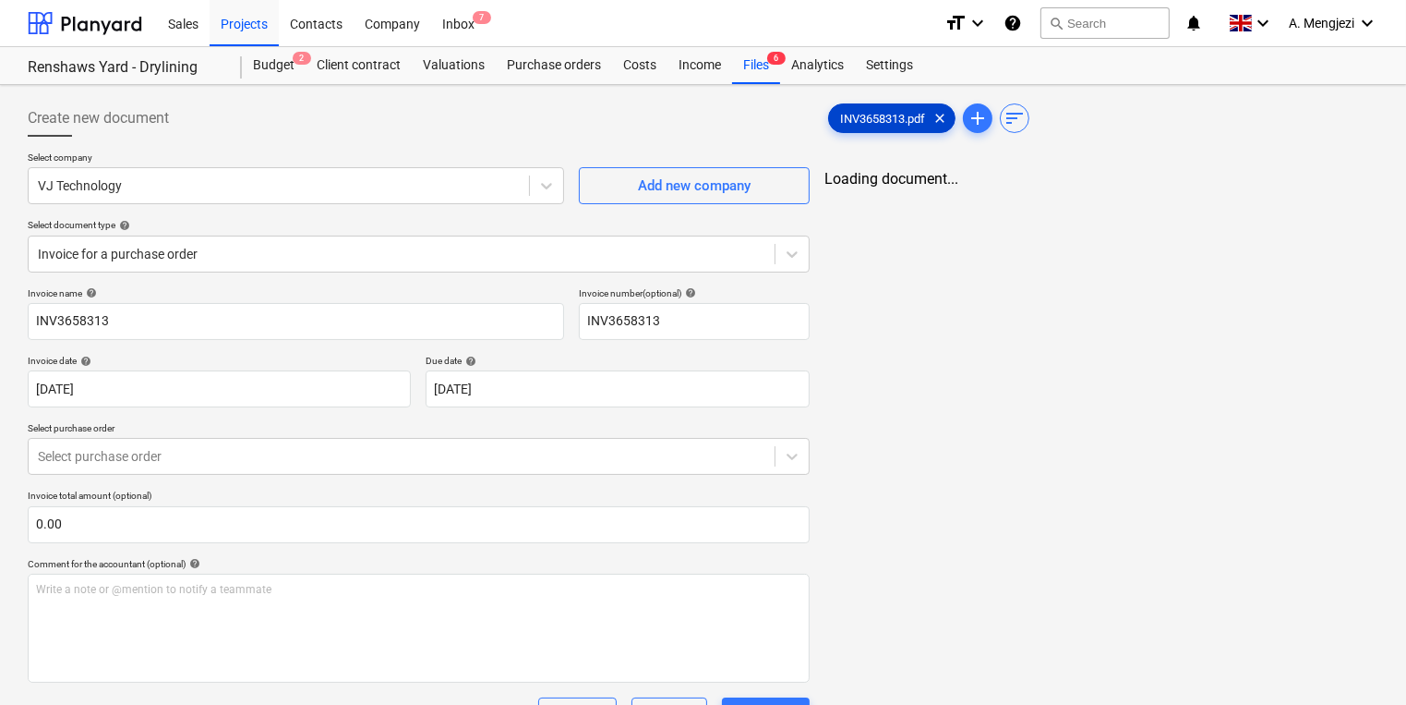
click at [873, 115] on span "INV3658313.pdf" at bounding box center [882, 119] width 107 height 14
click at [757, 66] on div "Files 6" at bounding box center [756, 65] width 48 height 37
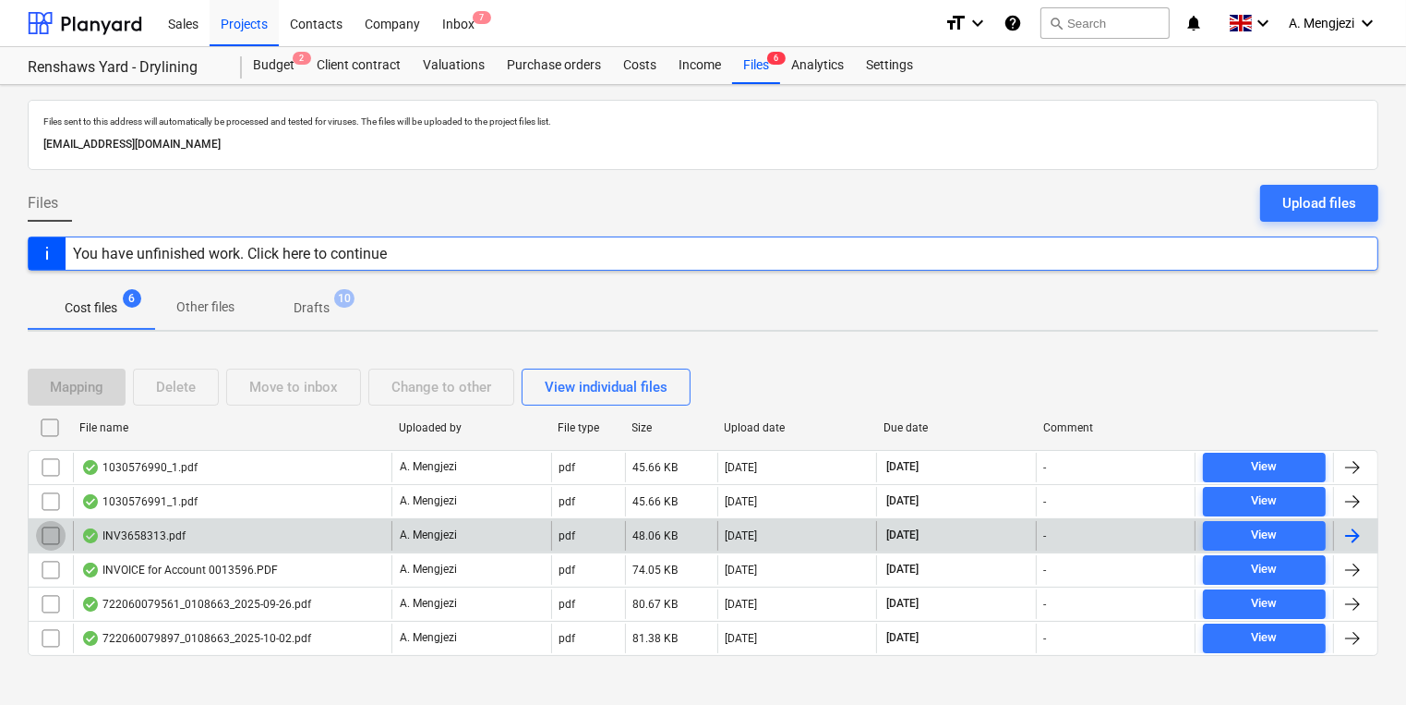
click at [52, 531] on input "checkbox" at bounding box center [51, 536] width 30 height 30
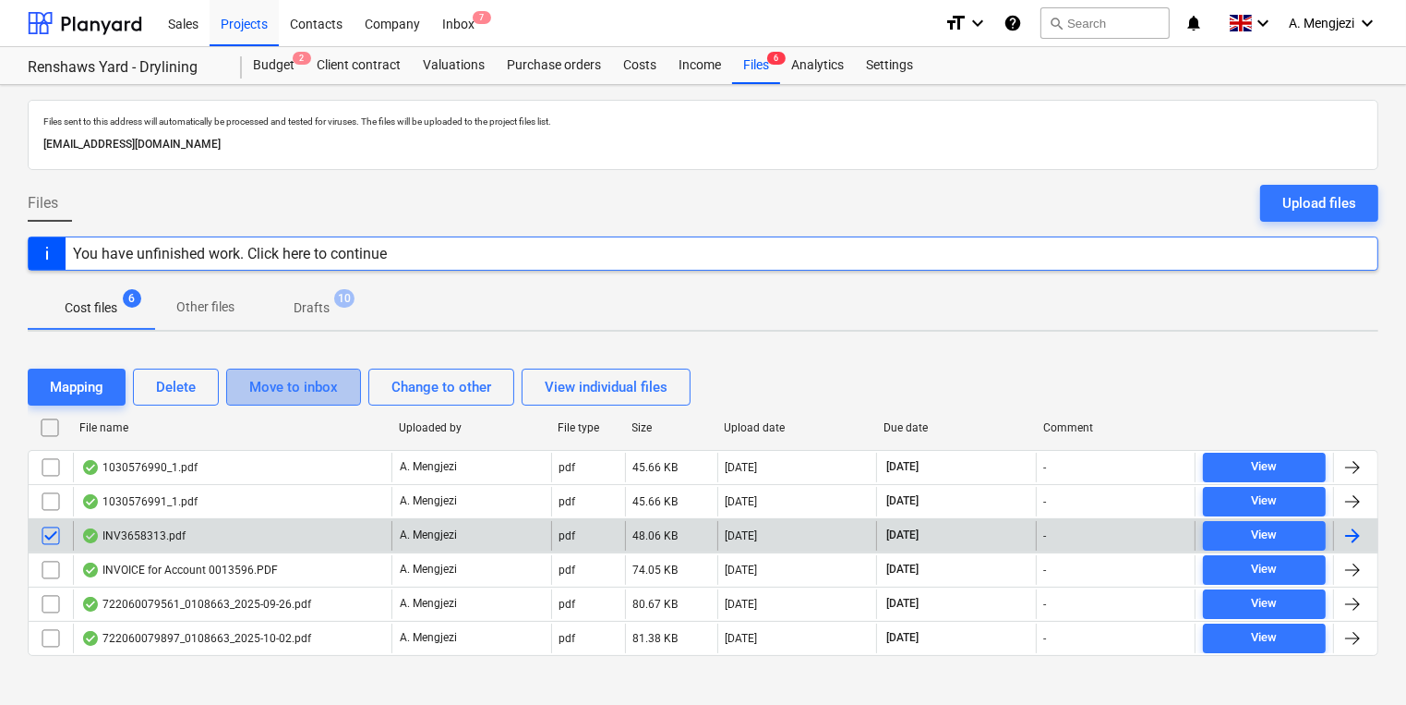
click at [300, 380] on div "Move to inbox" at bounding box center [293, 387] width 89 height 24
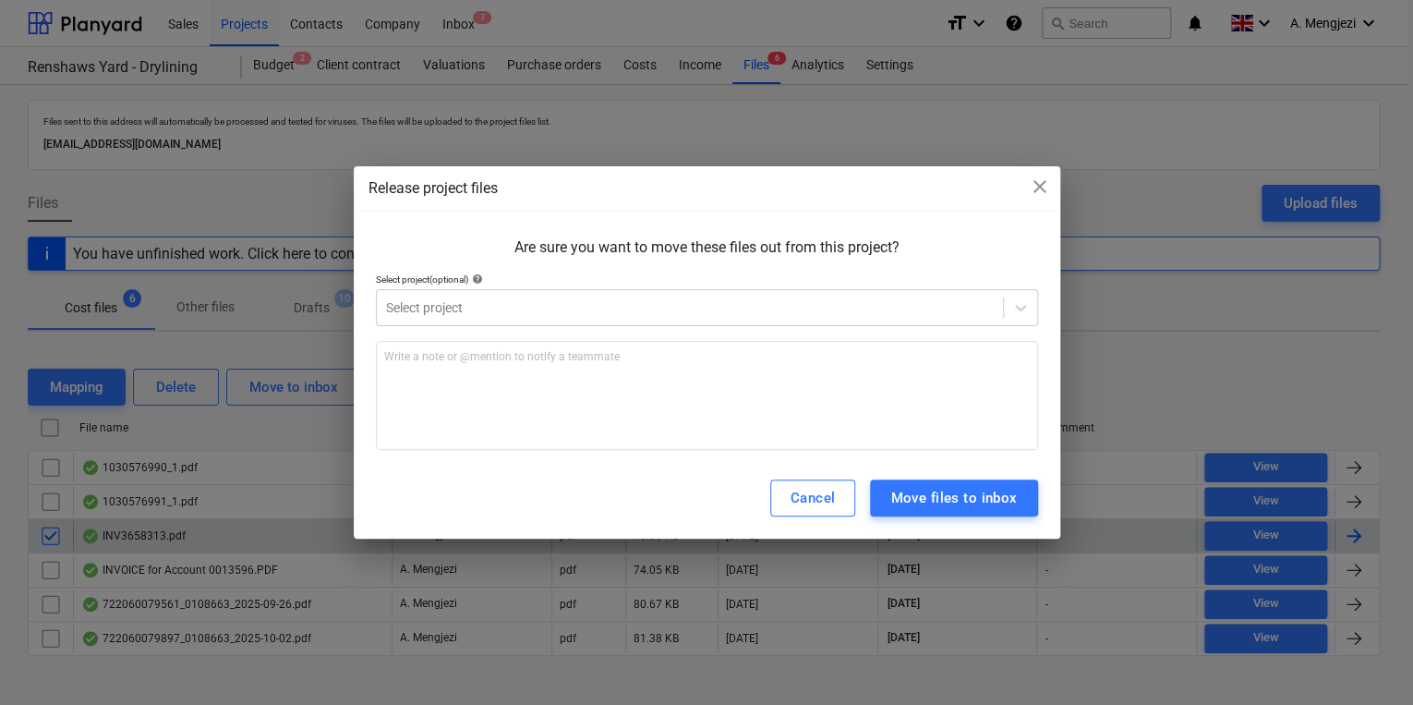
click at [583, 277] on div "Select project (optional) help" at bounding box center [707, 279] width 662 height 12
click at [585, 288] on p "Select project (optional) help" at bounding box center [707, 281] width 662 height 16
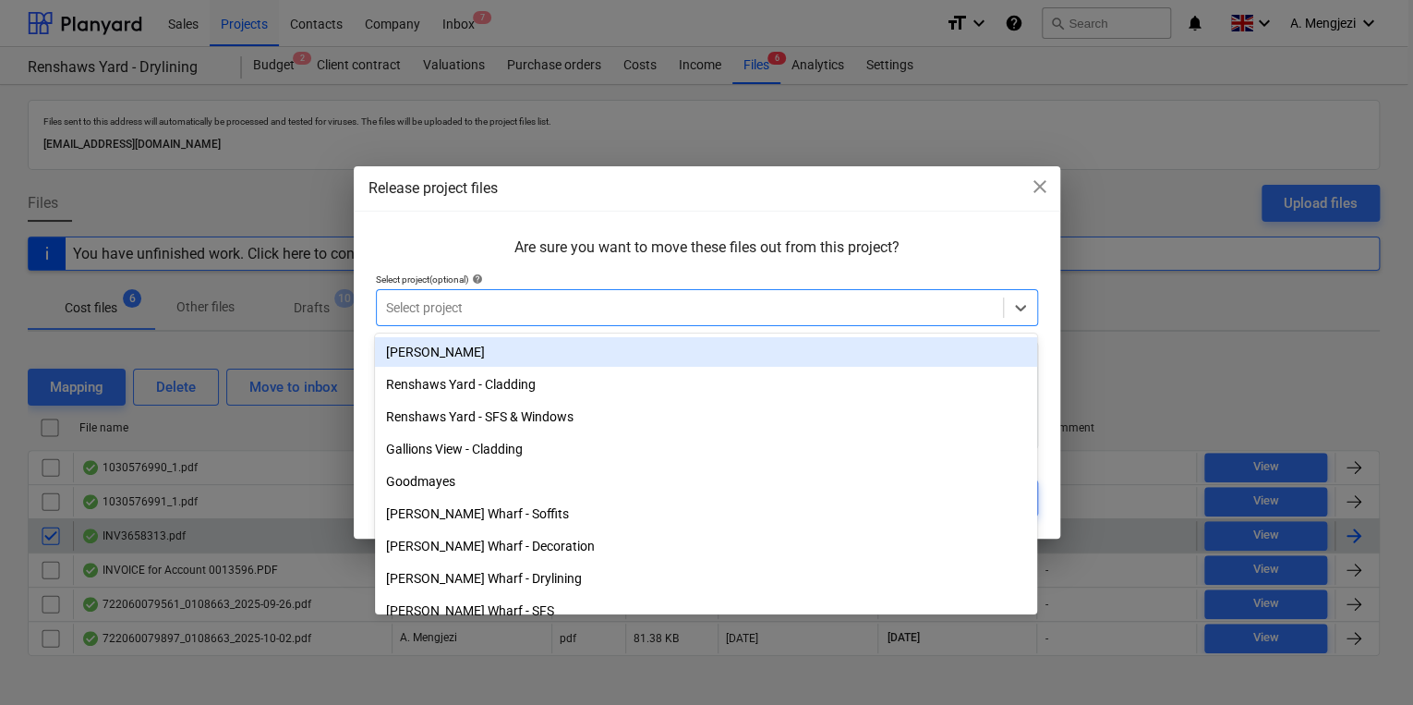
click at [591, 310] on div at bounding box center [690, 307] width 608 height 18
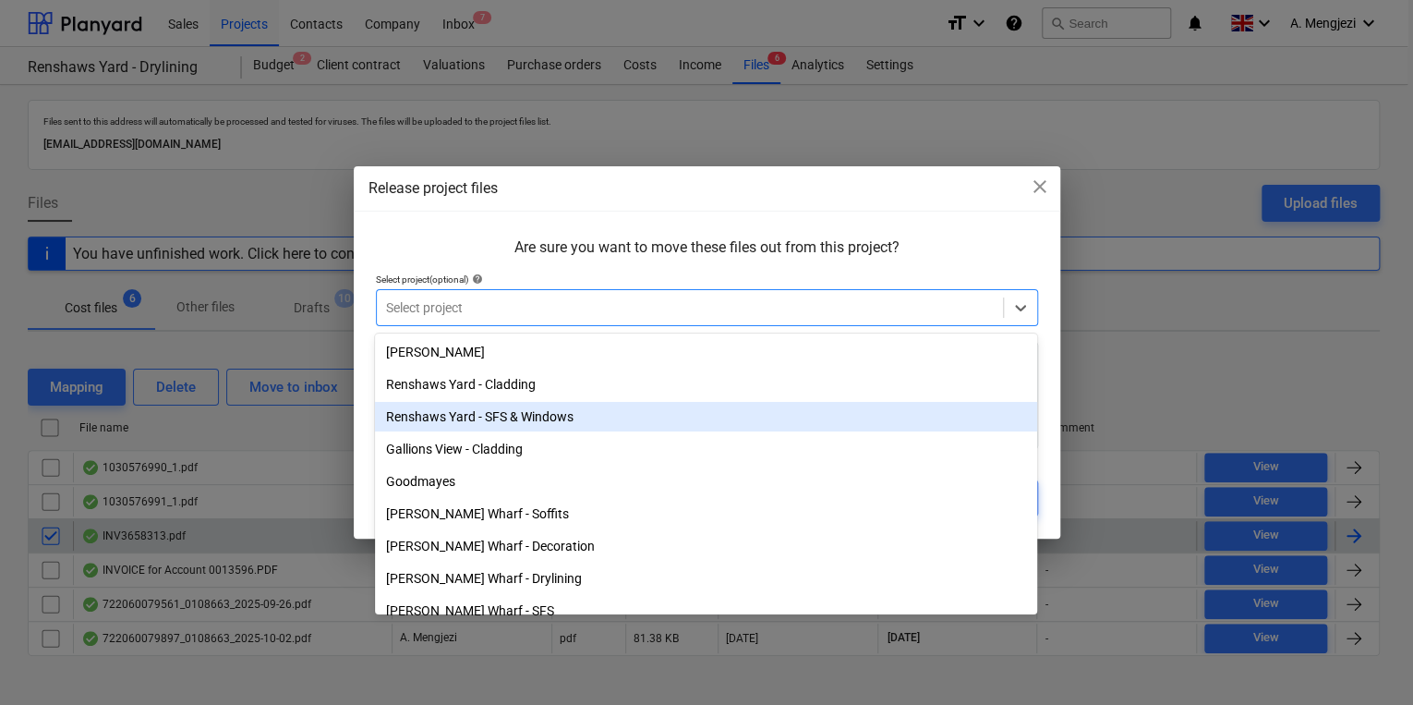
click at [622, 427] on div "Renshaws Yard - SFS & Windows" at bounding box center [706, 417] width 662 height 30
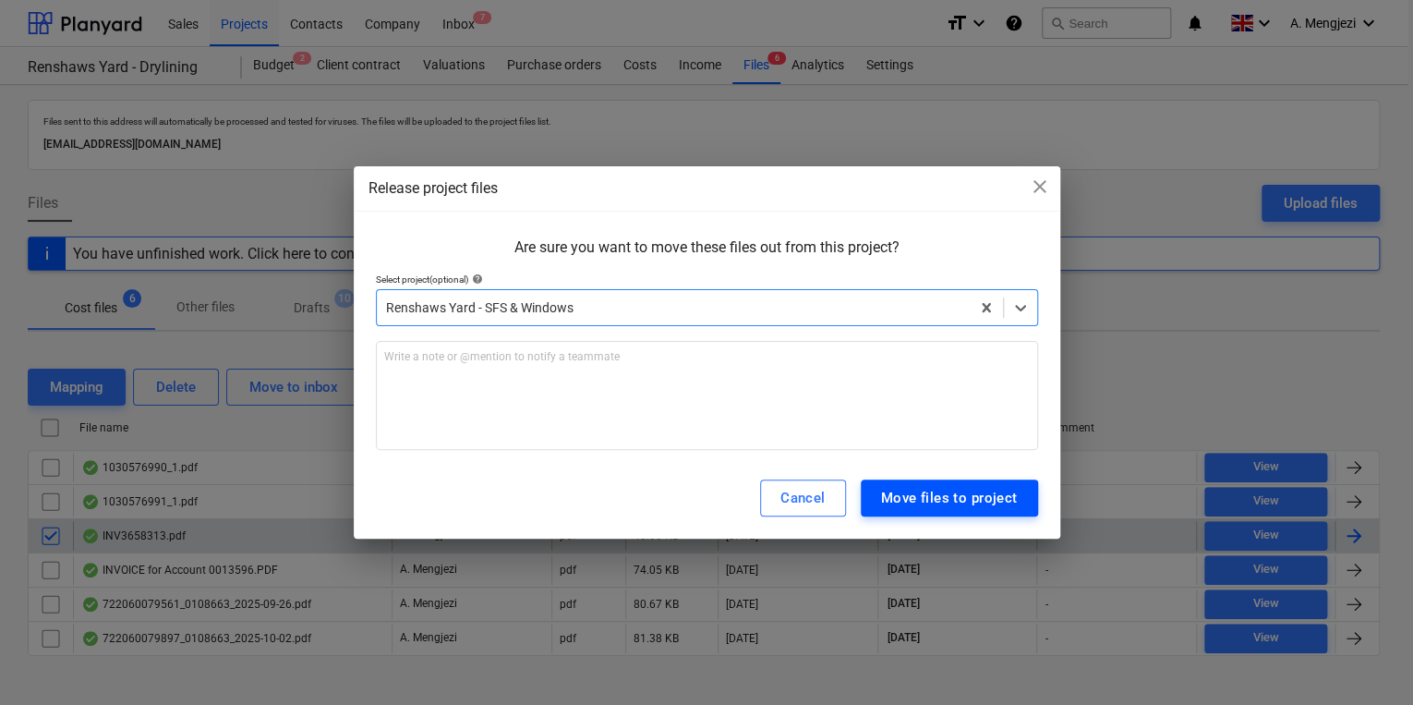
click at [960, 491] on div "Move files to project" at bounding box center [949, 498] width 137 height 24
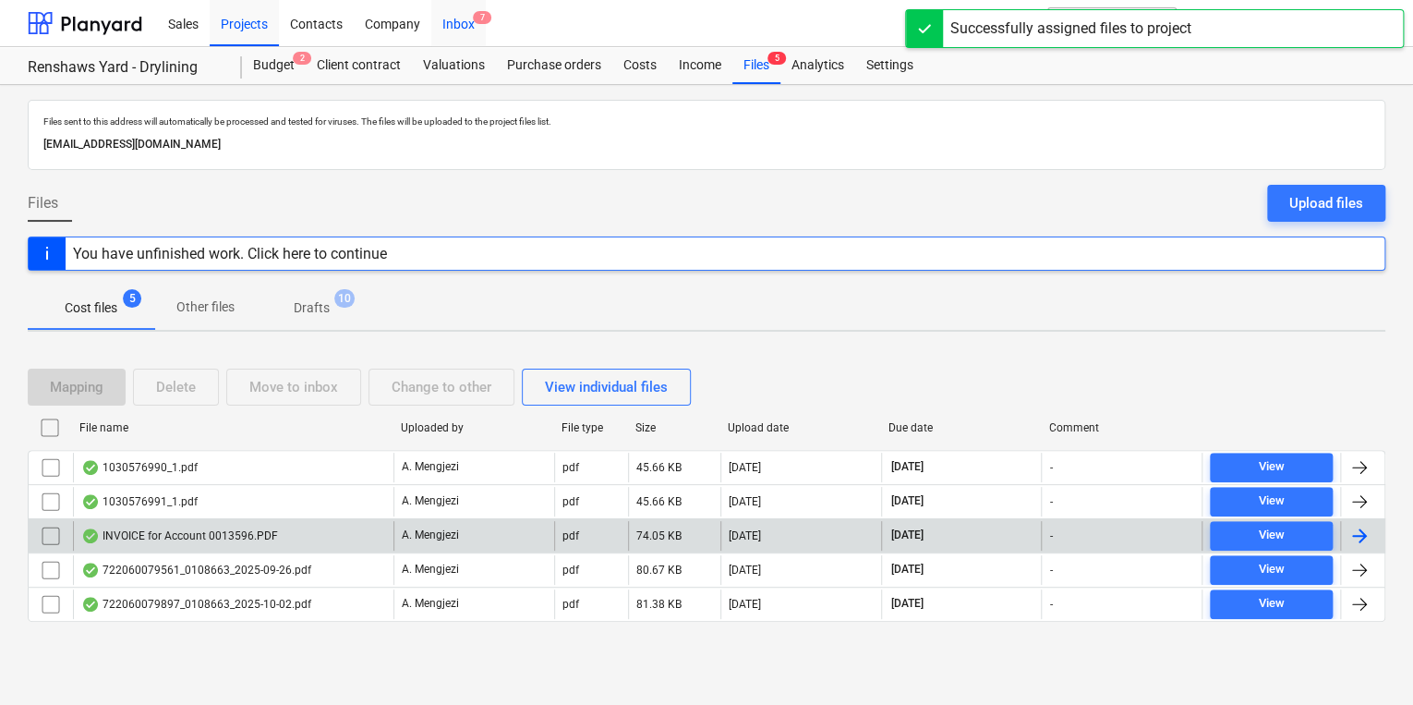
click at [470, 19] on div "Inbox 7" at bounding box center [458, 22] width 54 height 47
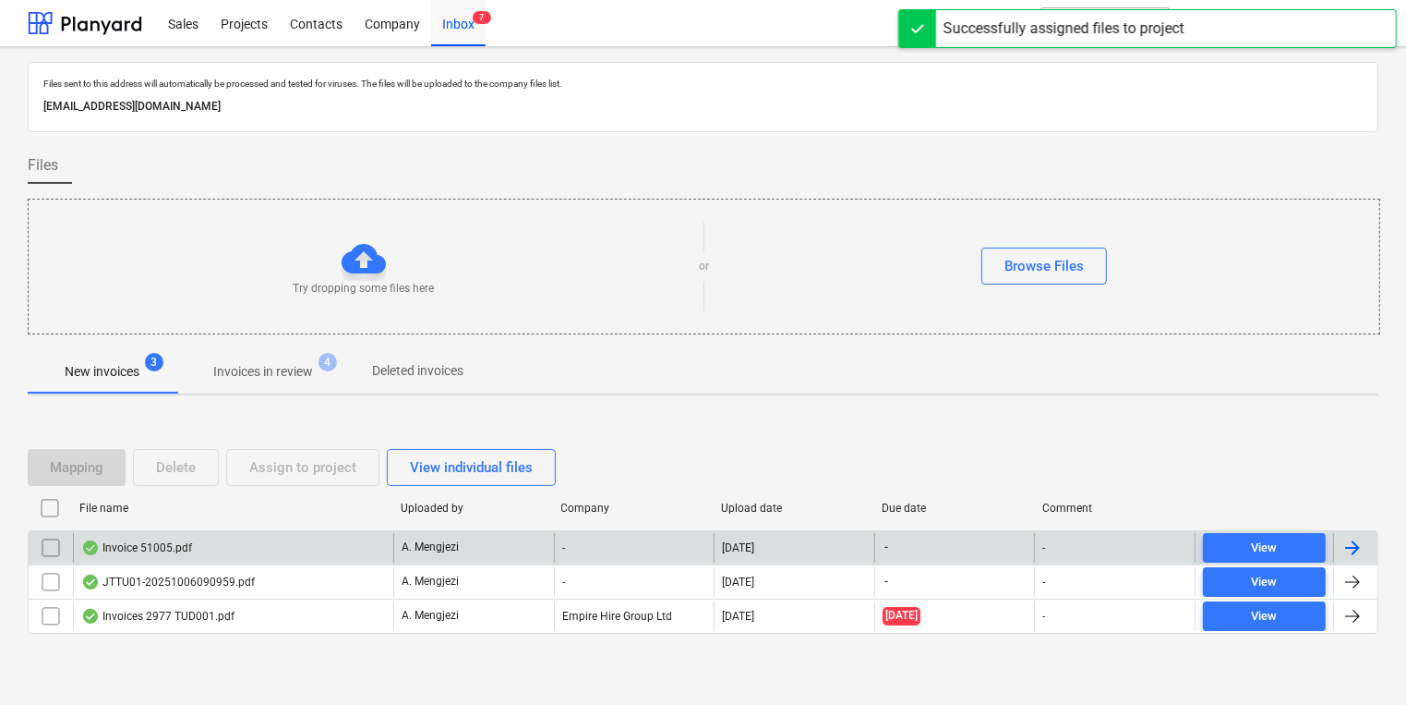
click at [331, 548] on div "Invoice 51005.pdf" at bounding box center [233, 548] width 320 height 30
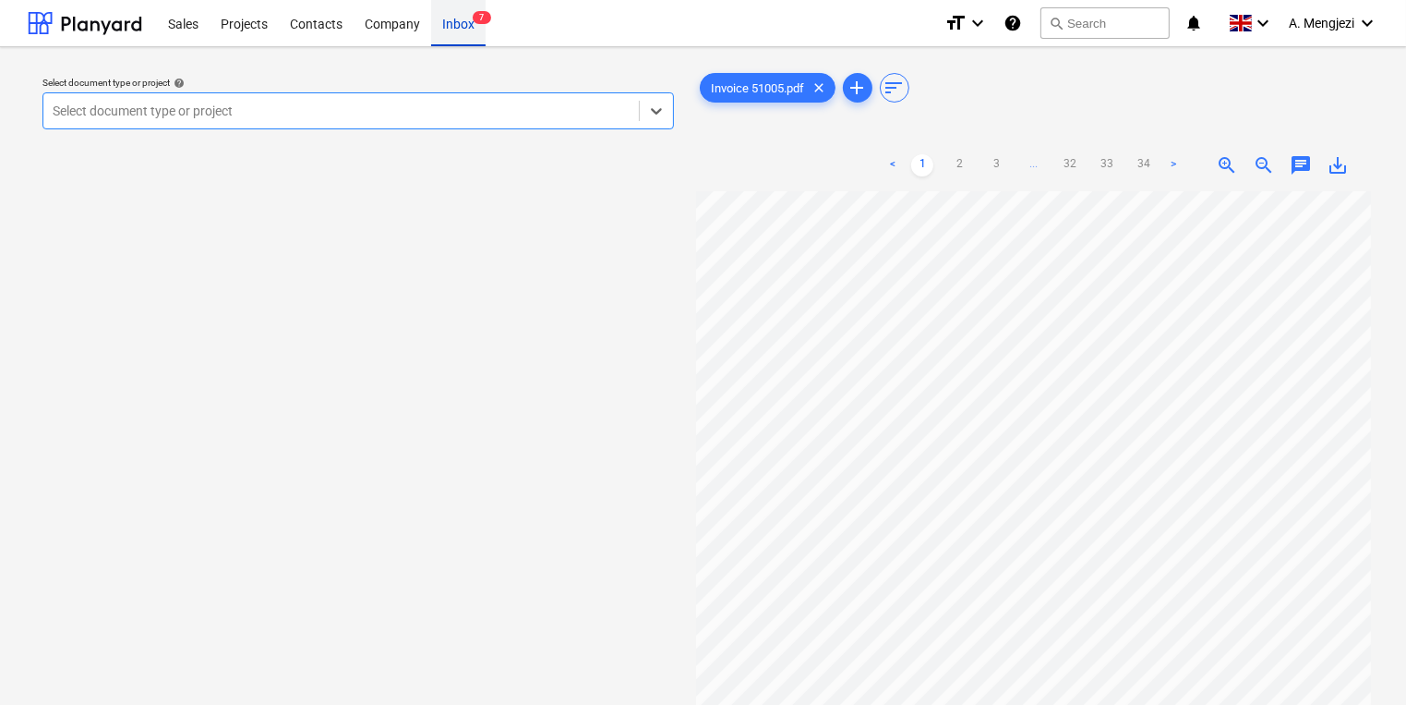
click at [484, 25] on div "Sales Projects Contacts Company Inbox 7" at bounding box center [543, 23] width 773 height 46
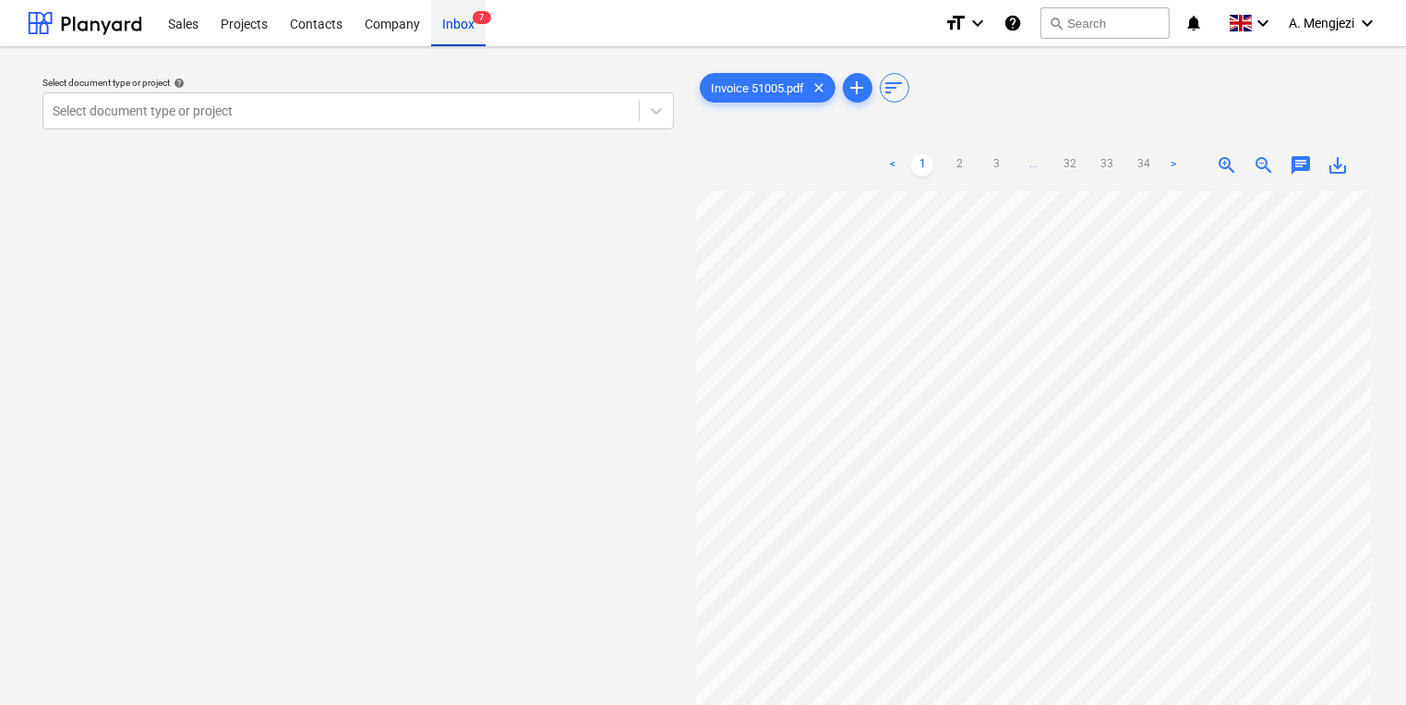
click at [453, 25] on div "Inbox 7" at bounding box center [458, 22] width 54 height 47
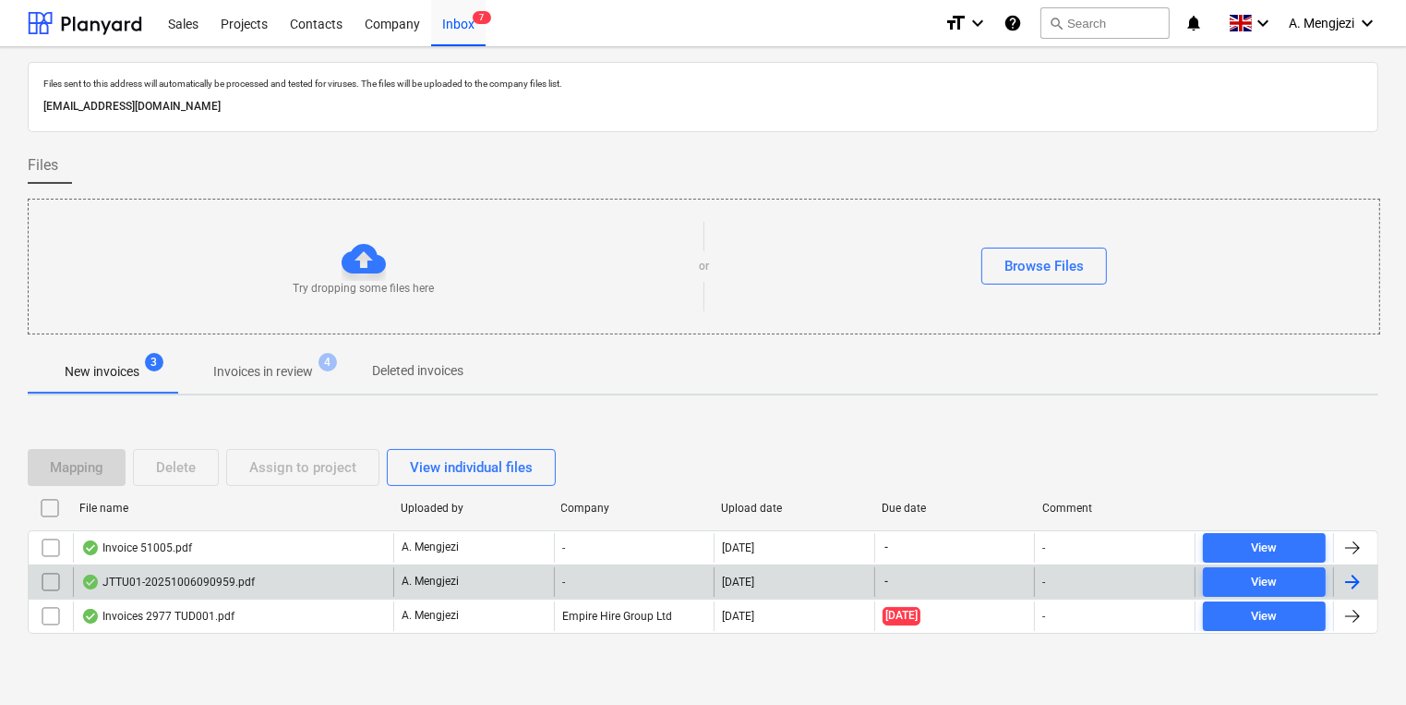
click at [281, 573] on div "JTTU01-20251006090959.pdf" at bounding box center [233, 582] width 320 height 30
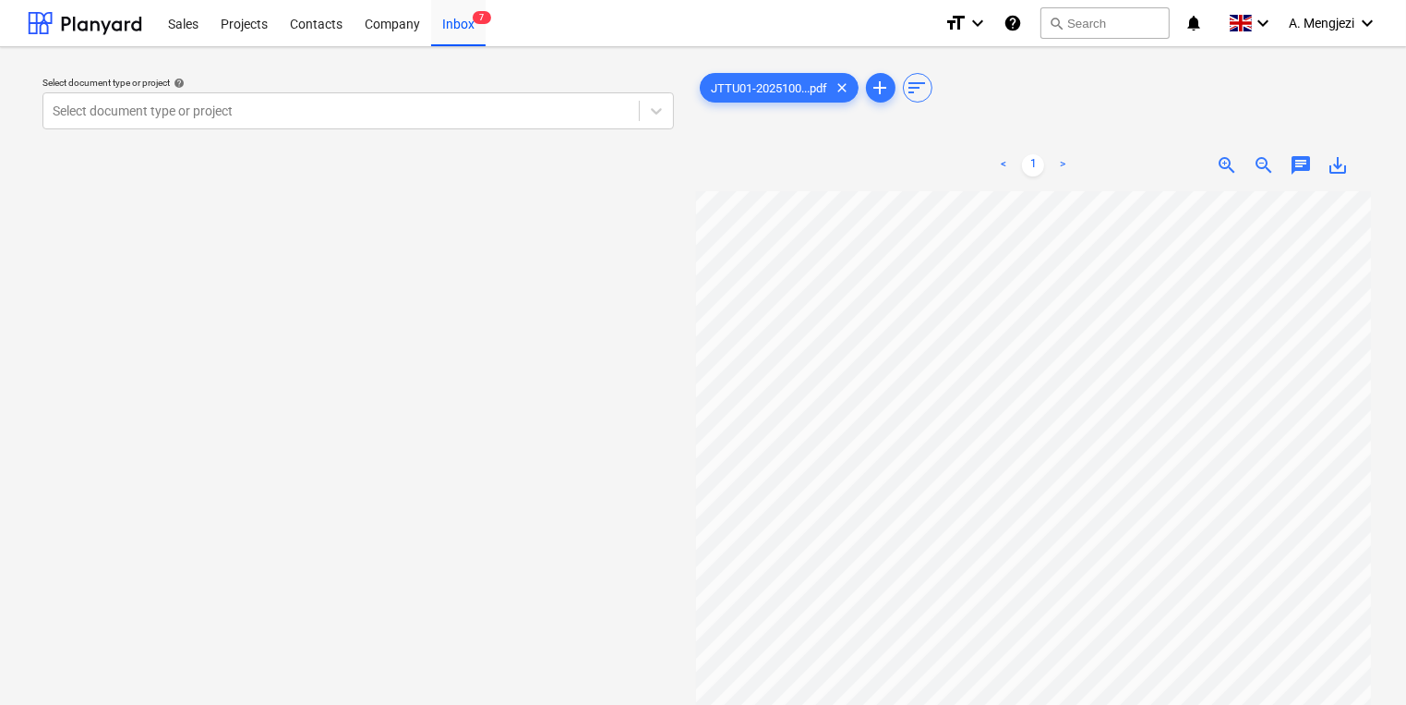
scroll to position [15, 166]
click at [362, 122] on div "Select document type or project" at bounding box center [341, 111] width 596 height 26
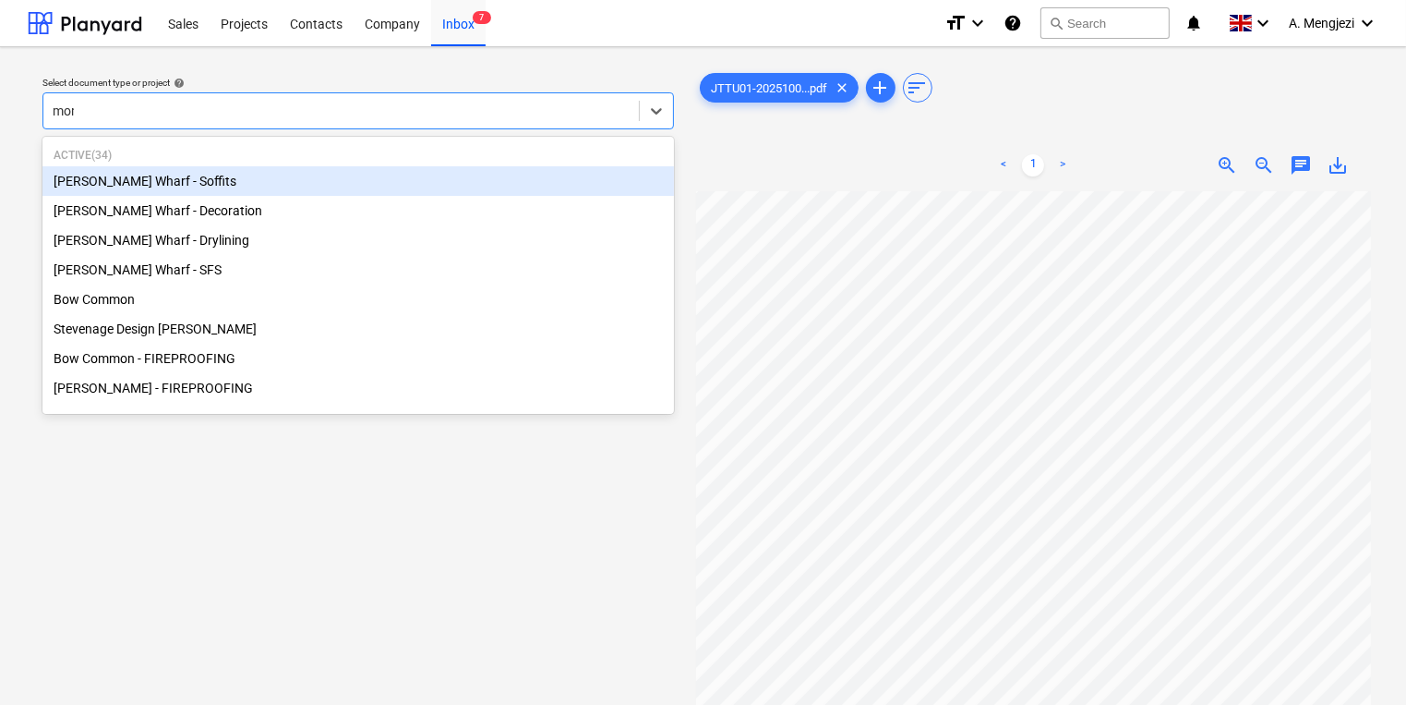
type input "mont"
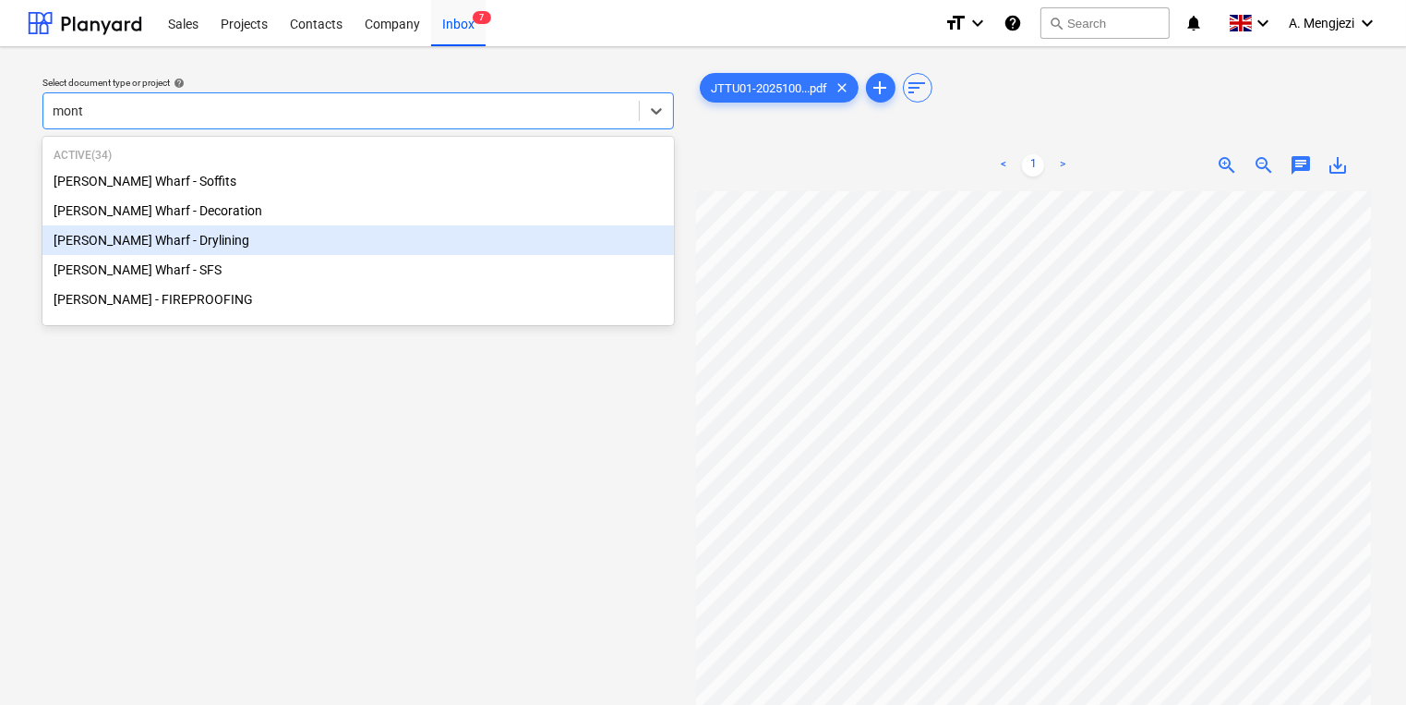
click at [327, 240] on div "[PERSON_NAME] Wharf - Drylining" at bounding box center [358, 240] width 632 height 30
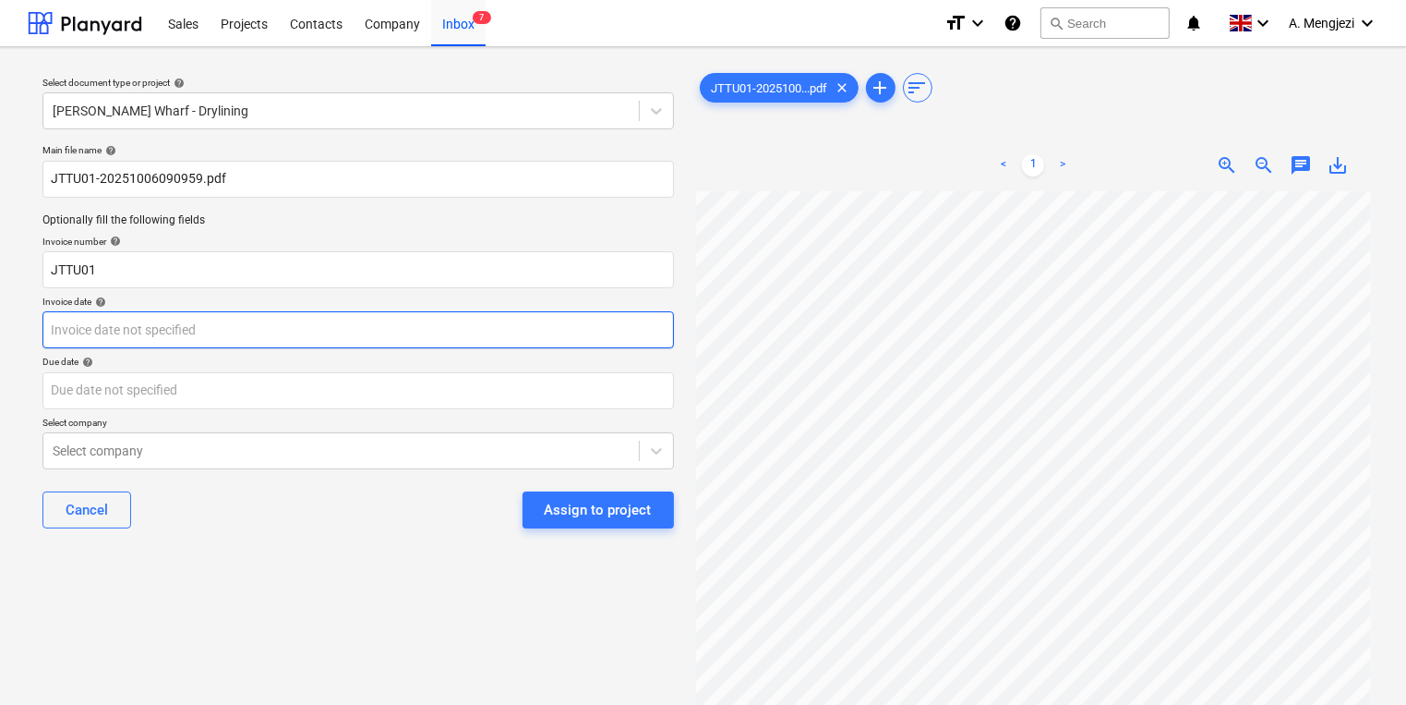
scroll to position [247, 295]
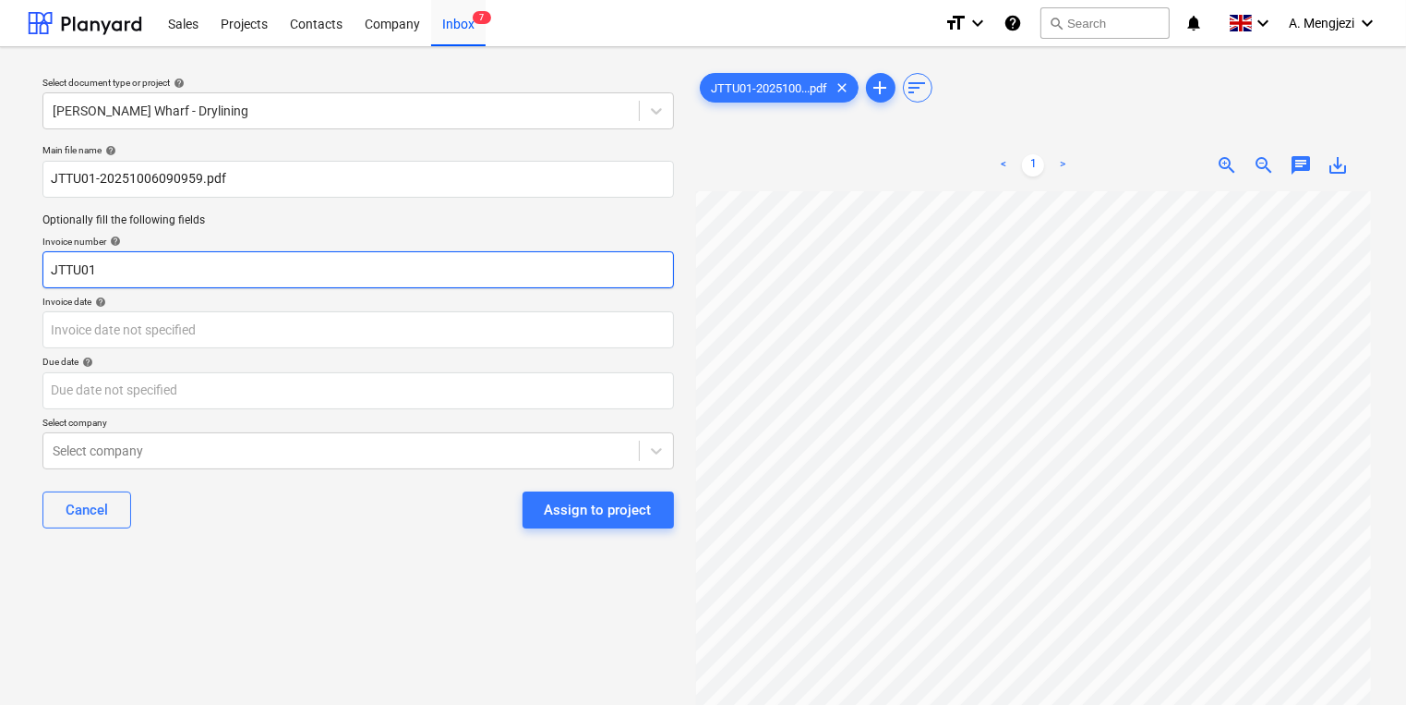
click at [162, 271] on input "JTTU01" at bounding box center [358, 269] width 632 height 37
type input "J"
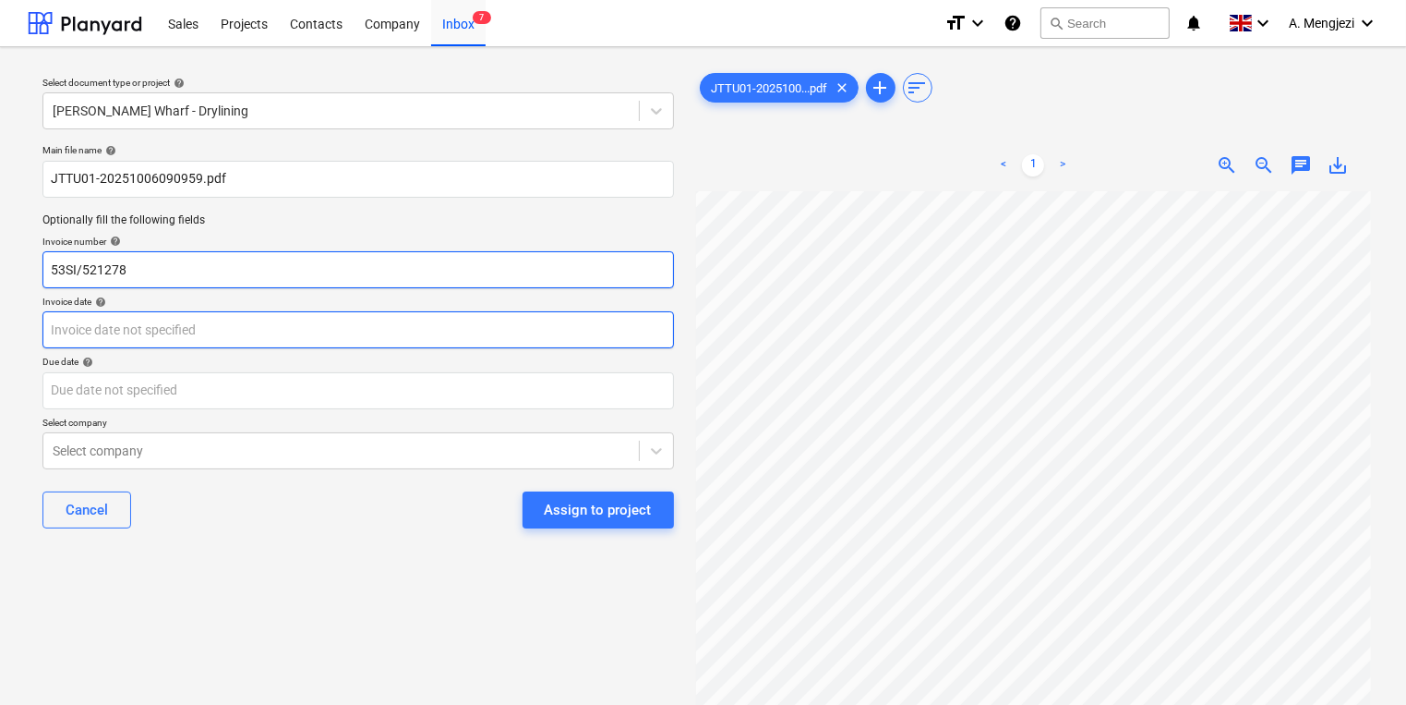
type input "53SI/521278"
click at [574, 331] on body "Sales Projects Contacts Company Inbox 7 format_size keyboard_arrow_down help se…" at bounding box center [703, 352] width 1406 height 705
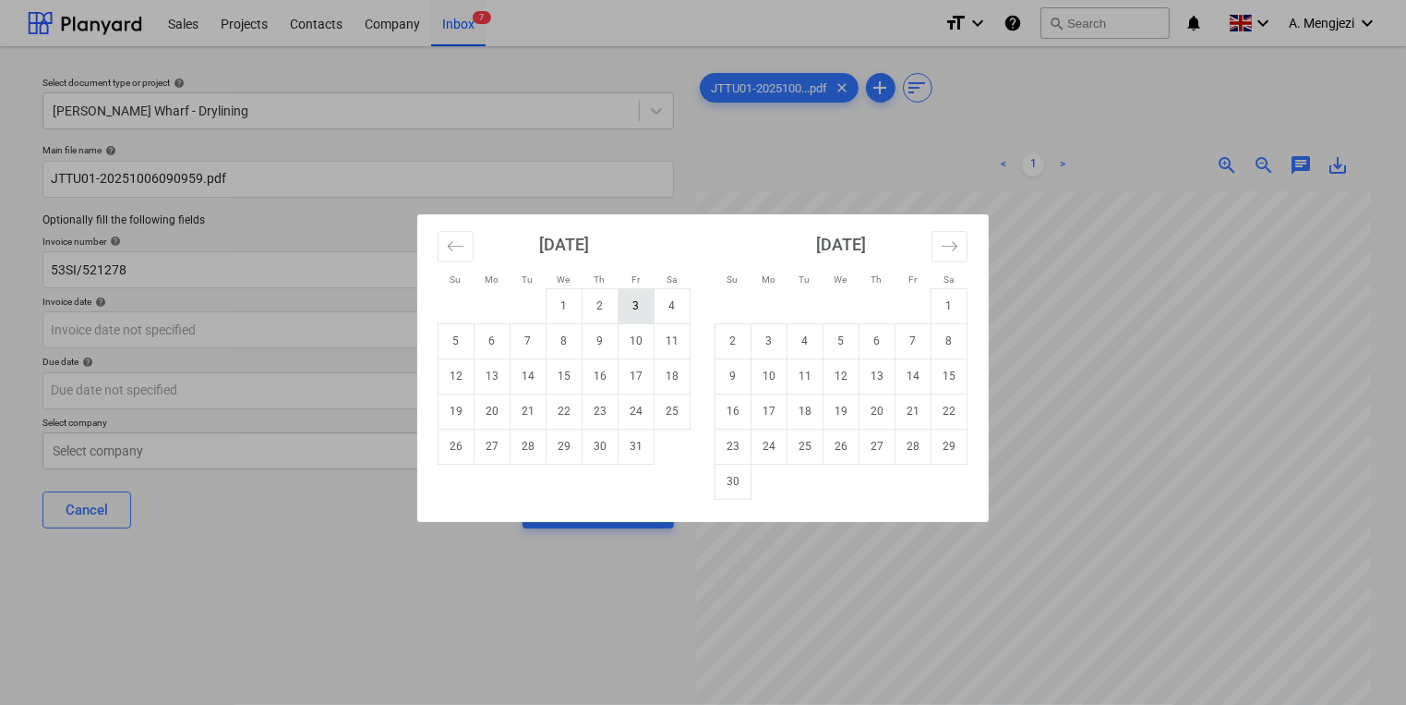
click at [652, 303] on td "3" at bounding box center [637, 305] width 36 height 35
type input "[DATE]"
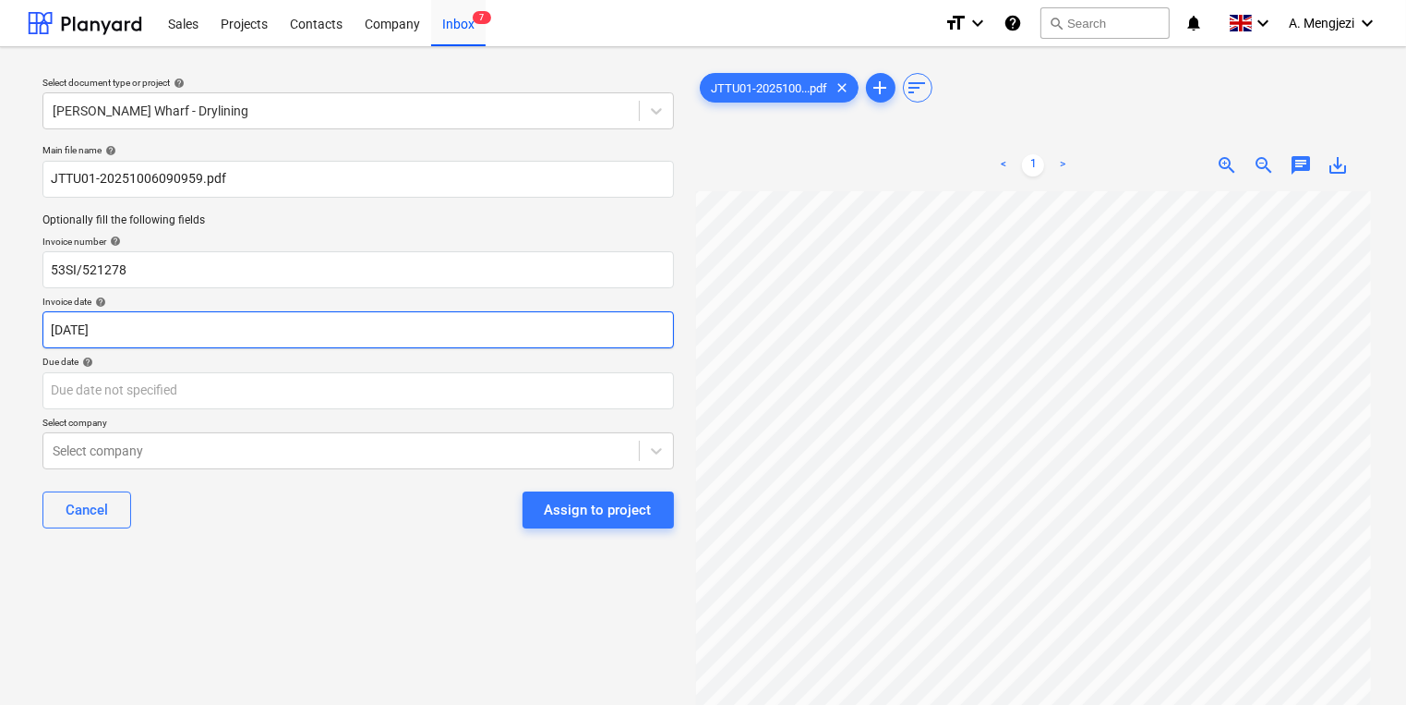
click at [550, 331] on body "Sales Projects Contacts Company Inbox 7 format_size keyboard_arrow_down help se…" at bounding box center [703, 352] width 1406 height 705
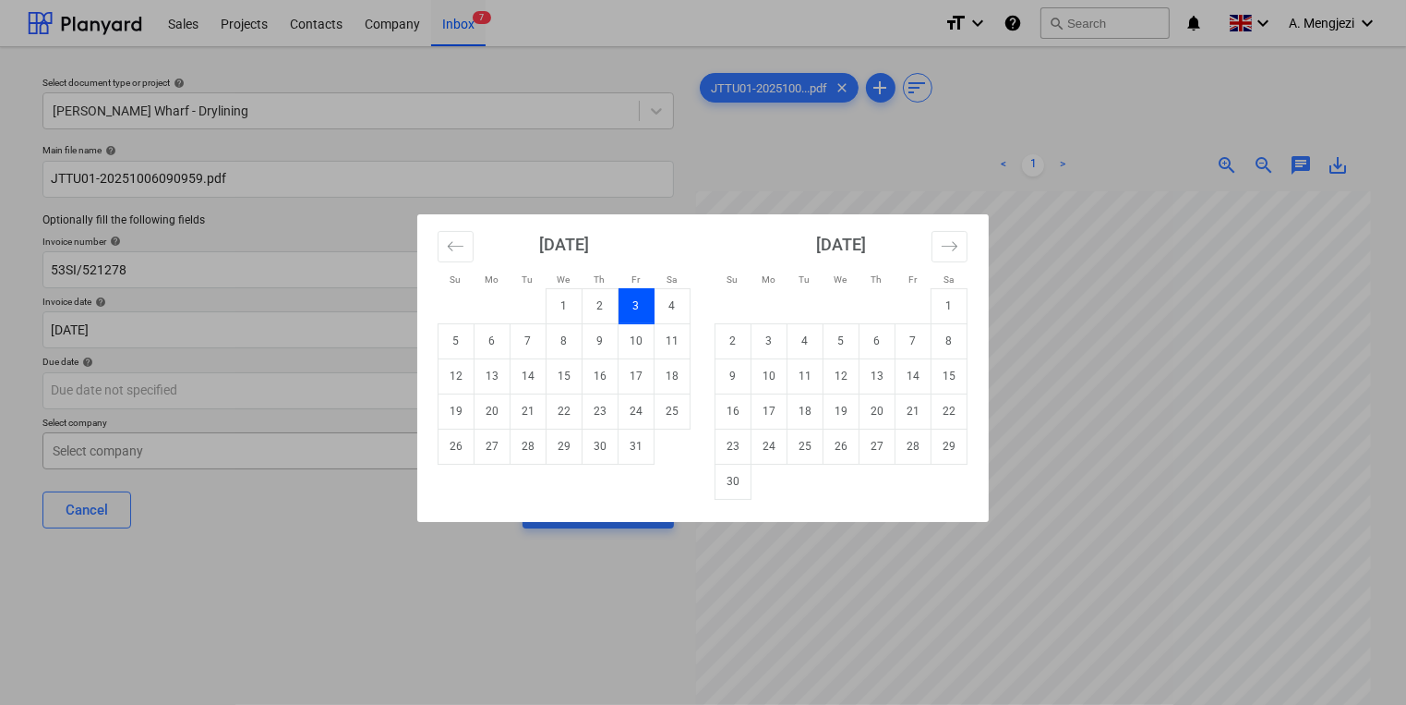
click at [242, 489] on div "Su Mo Tu We Th Fr Sa Su Mo Tu We Th Fr Sa [DATE] 1 2 3 4 5 6 7 8 9 10 11 12 13 …" at bounding box center [703, 352] width 1406 height 705
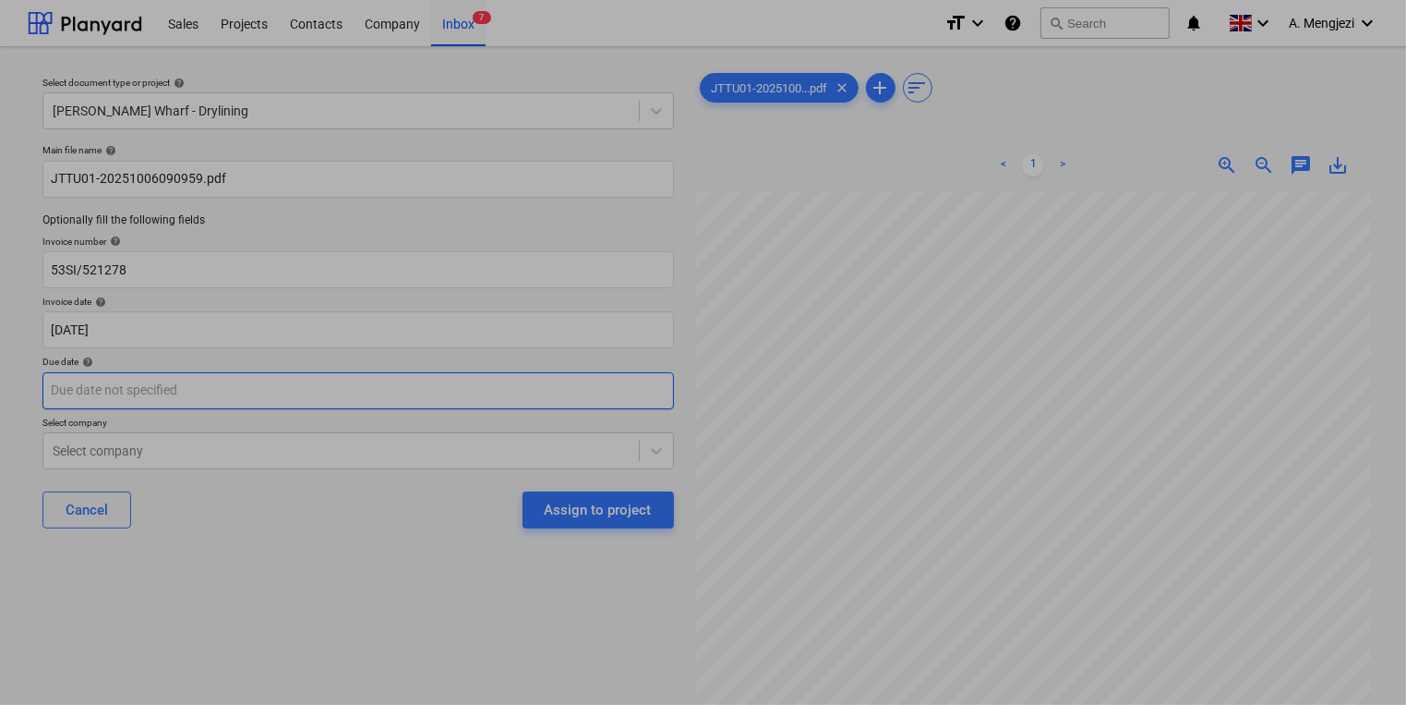
click at [229, 380] on body "Sales Projects Contacts Company Inbox 7 format_size keyboard_arrow_down help se…" at bounding box center [703, 352] width 1406 height 705
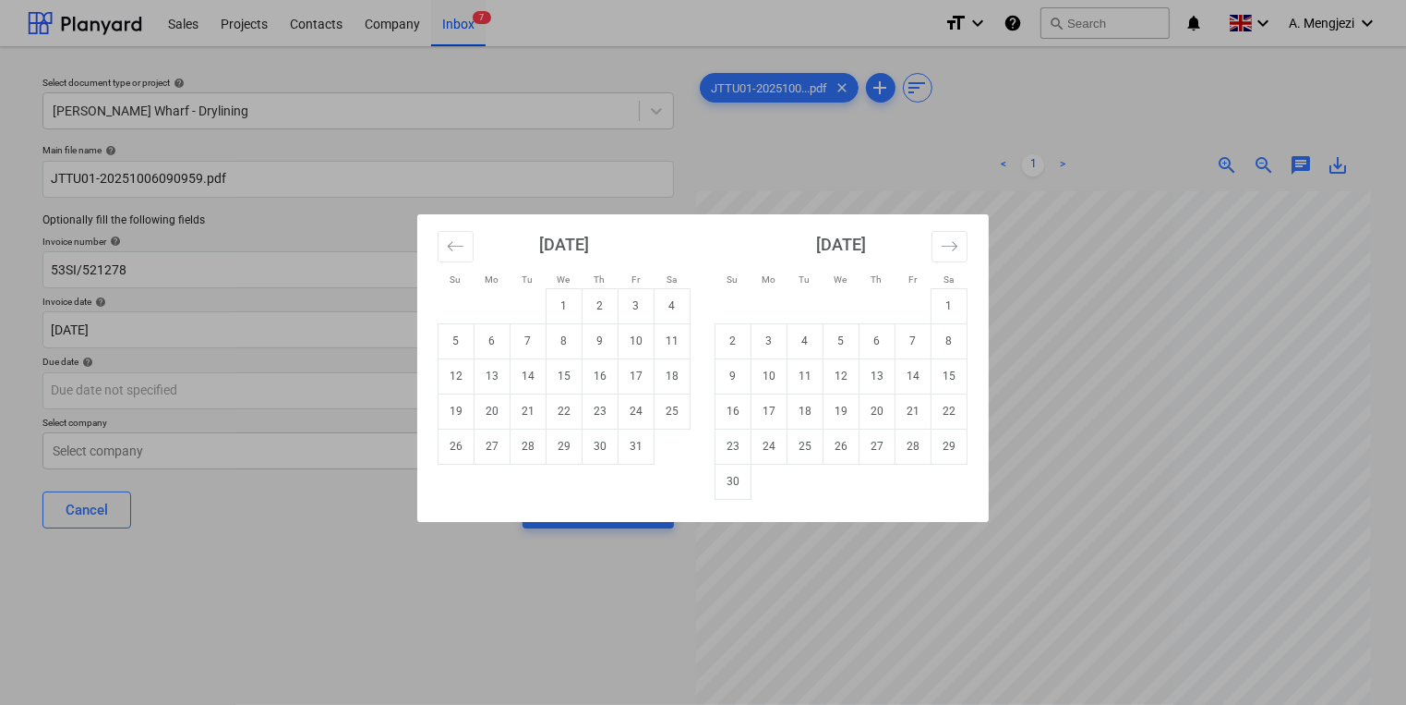
click at [655, 443] on td "Calendar" at bounding box center [673, 445] width 36 height 35
click at [636, 448] on td "31" at bounding box center [637, 445] width 36 height 35
type input "[DATE]"
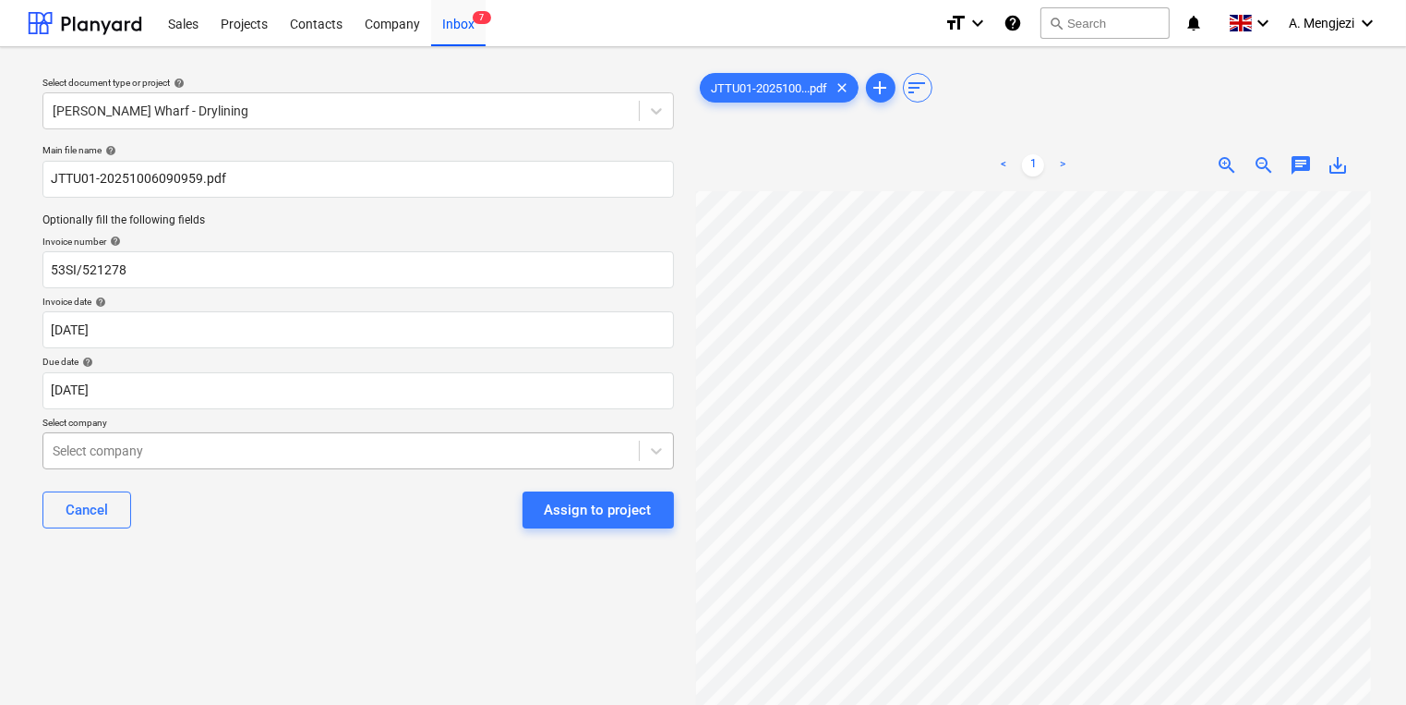
click at [618, 456] on body "Sales Projects Contacts Company Inbox 7 format_size keyboard_arrow_down help se…" at bounding box center [703, 352] width 1406 height 705
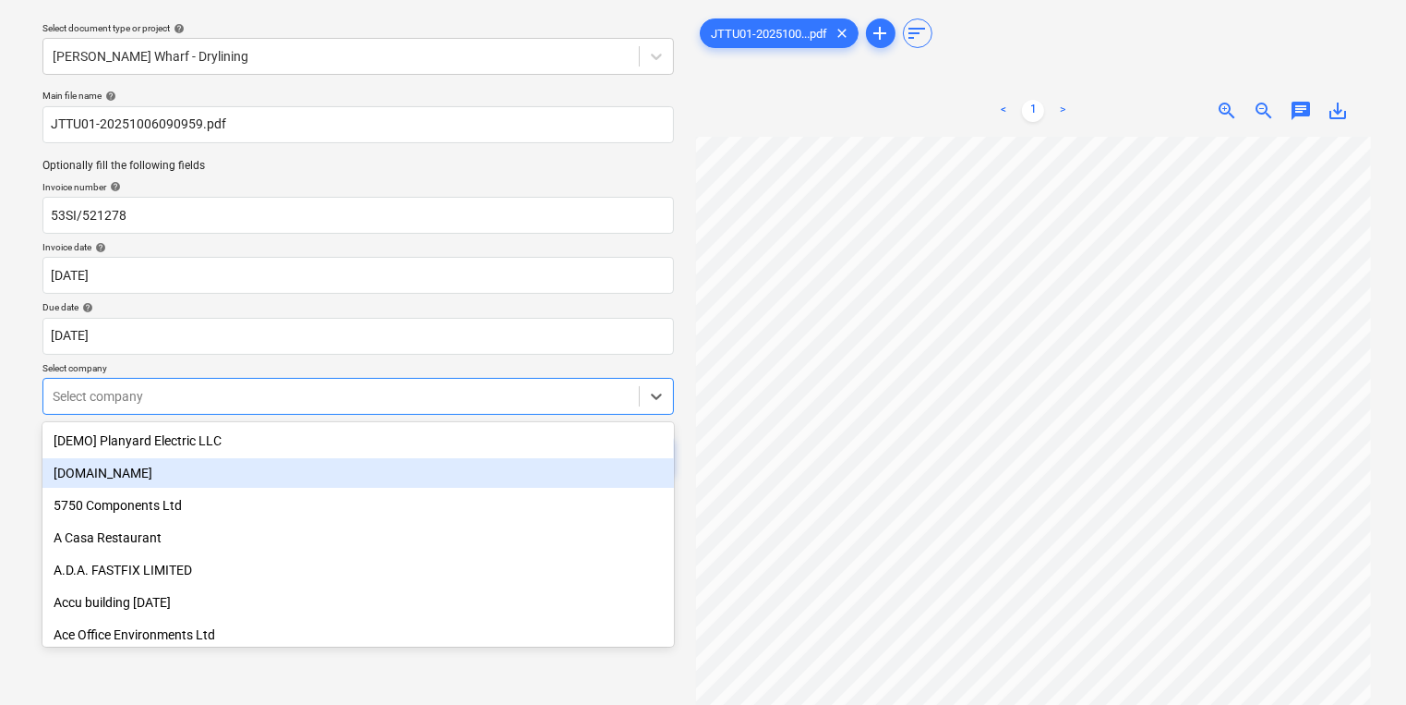
scroll to position [59, 0]
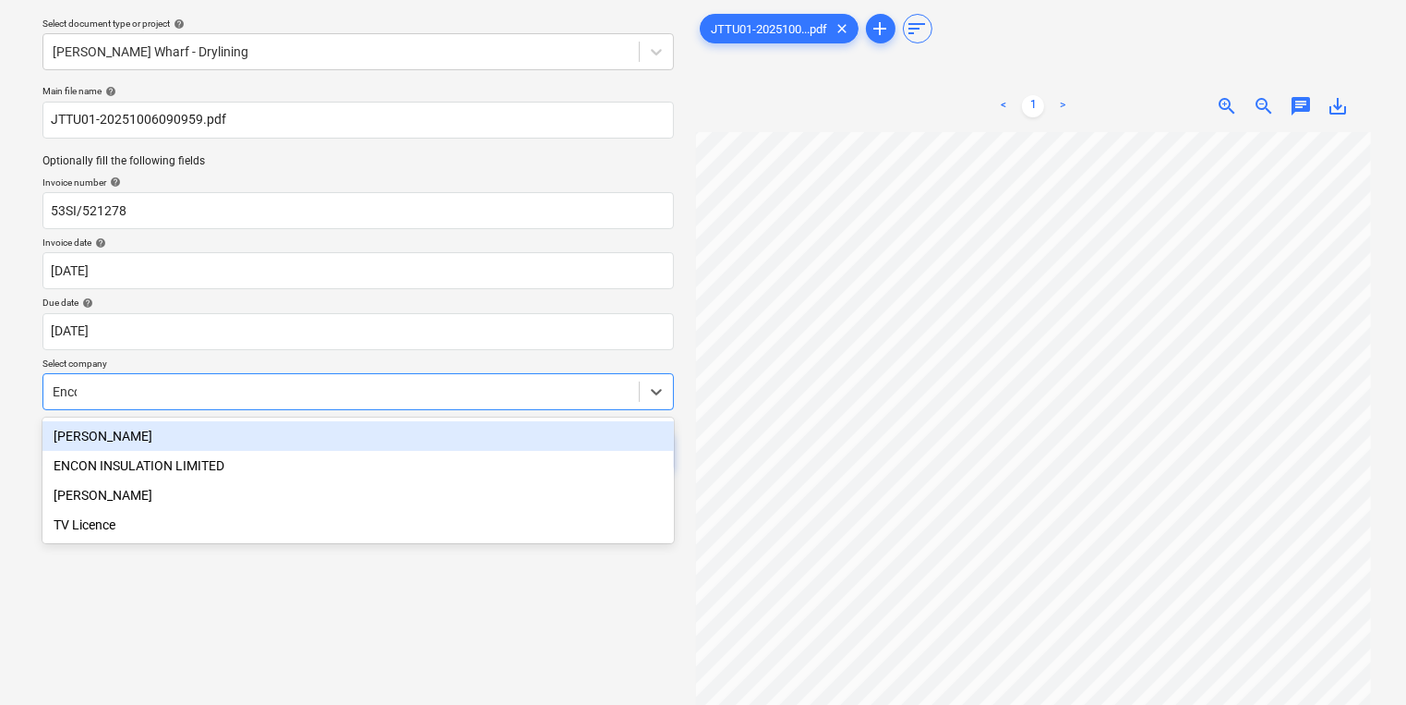
type input "Encon"
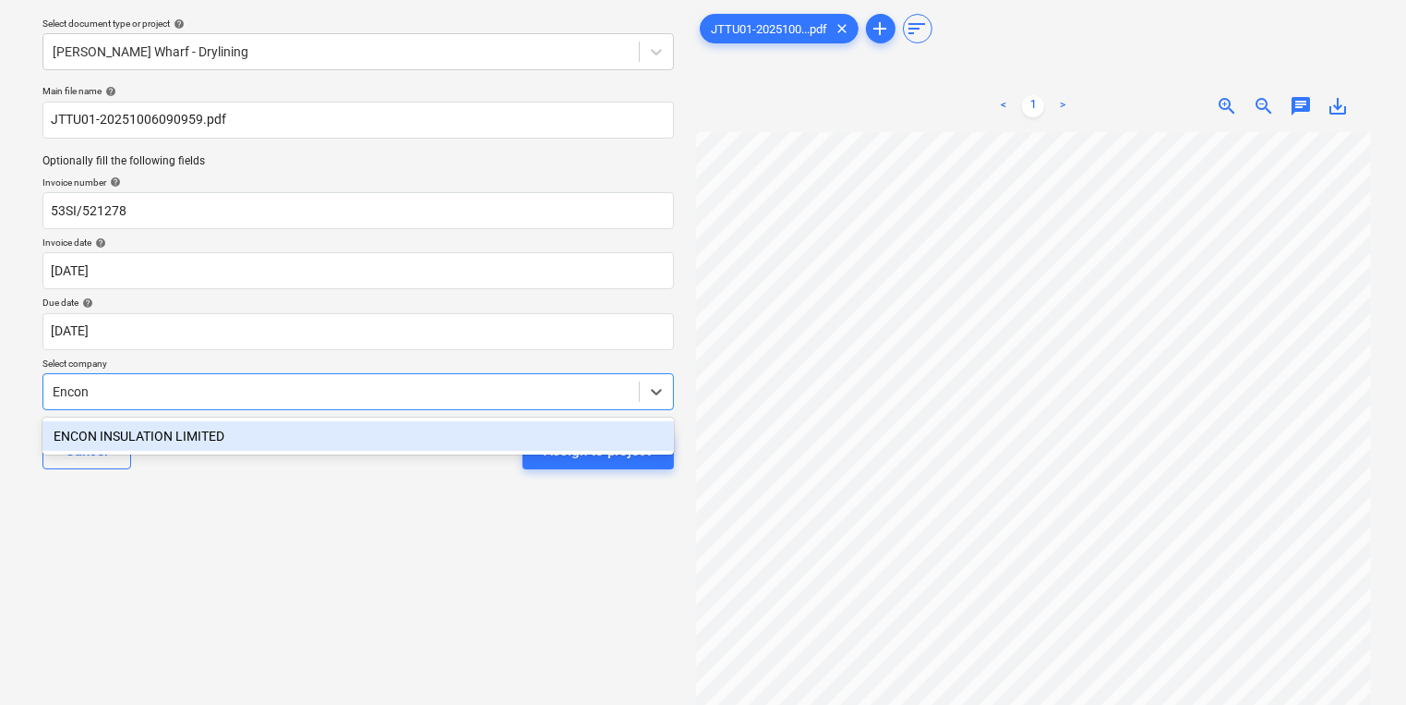
click at [639, 421] on div "ENCON INSULATION LIMITED" at bounding box center [358, 436] width 632 height 30
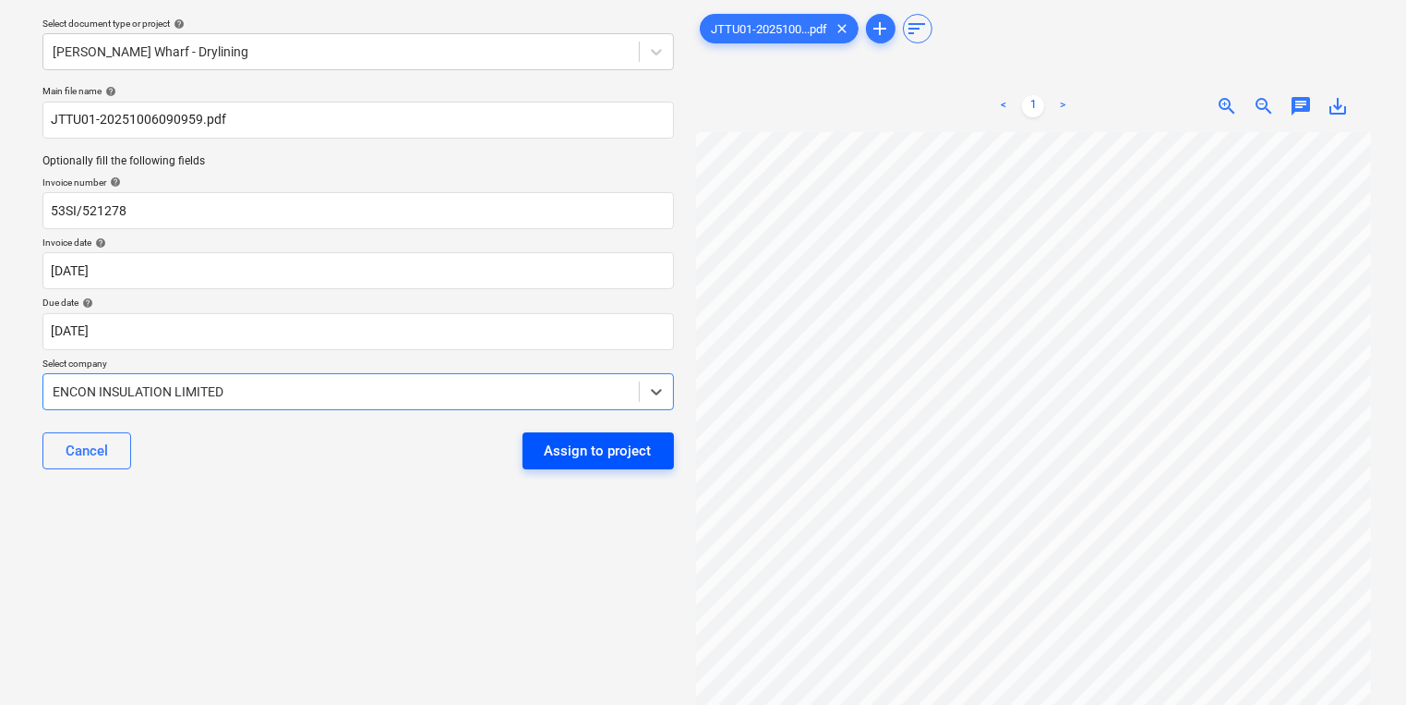
click at [640, 458] on div "Assign to project" at bounding box center [598, 451] width 107 height 24
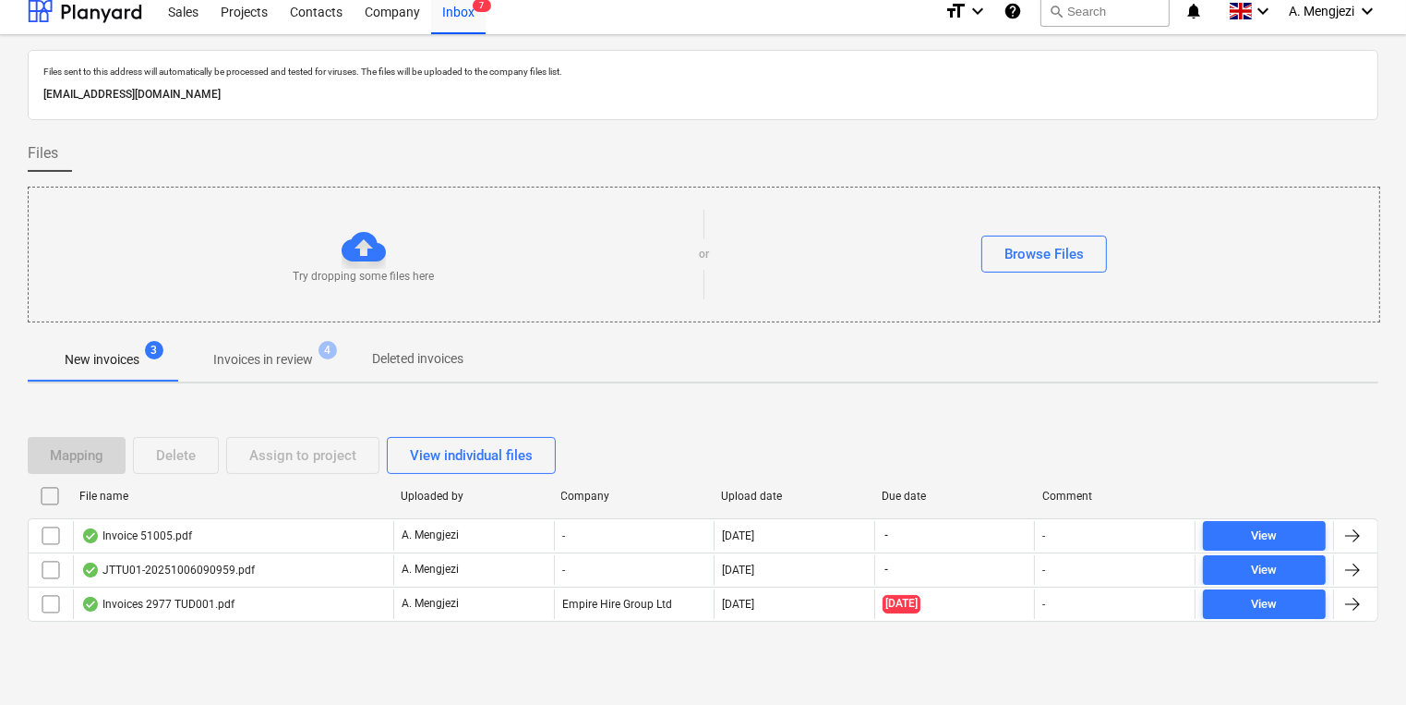
scroll to position [10, 0]
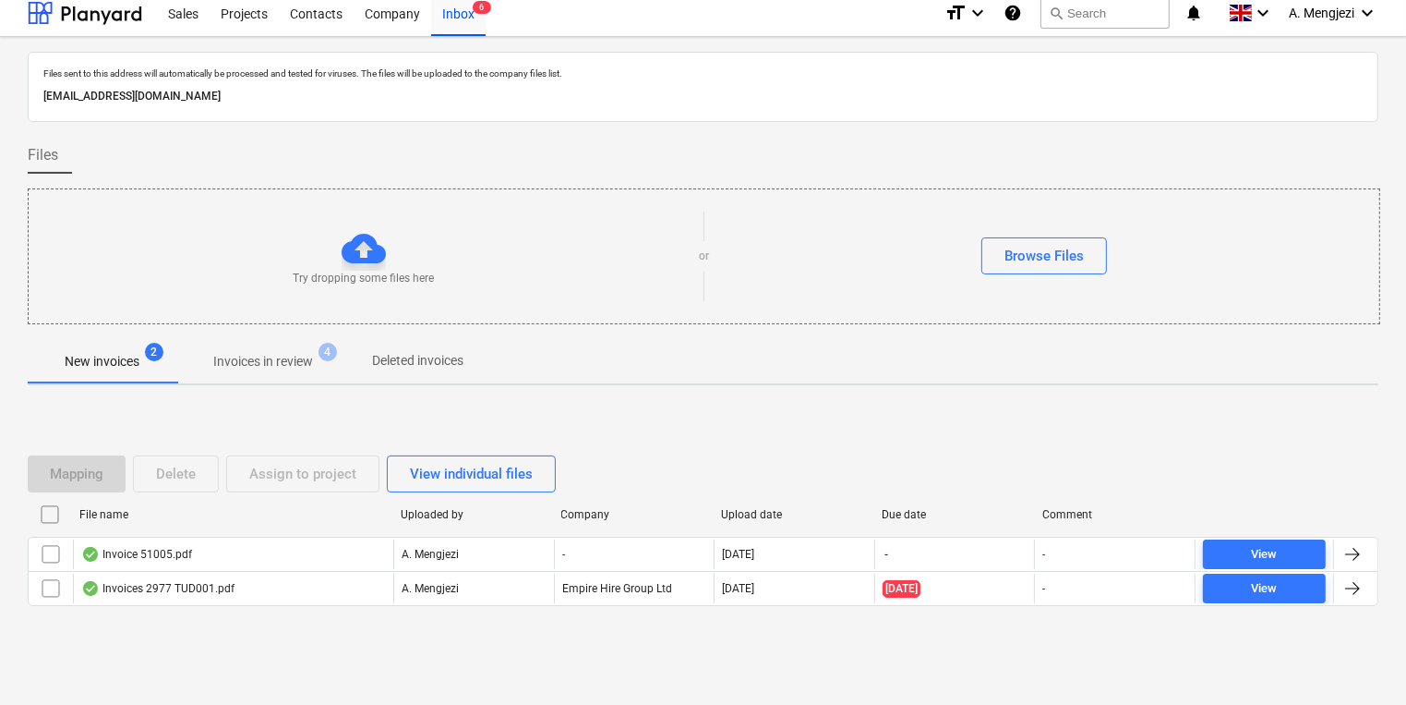
click at [273, 380] on button "Invoices in review 4" at bounding box center [263, 361] width 174 height 44
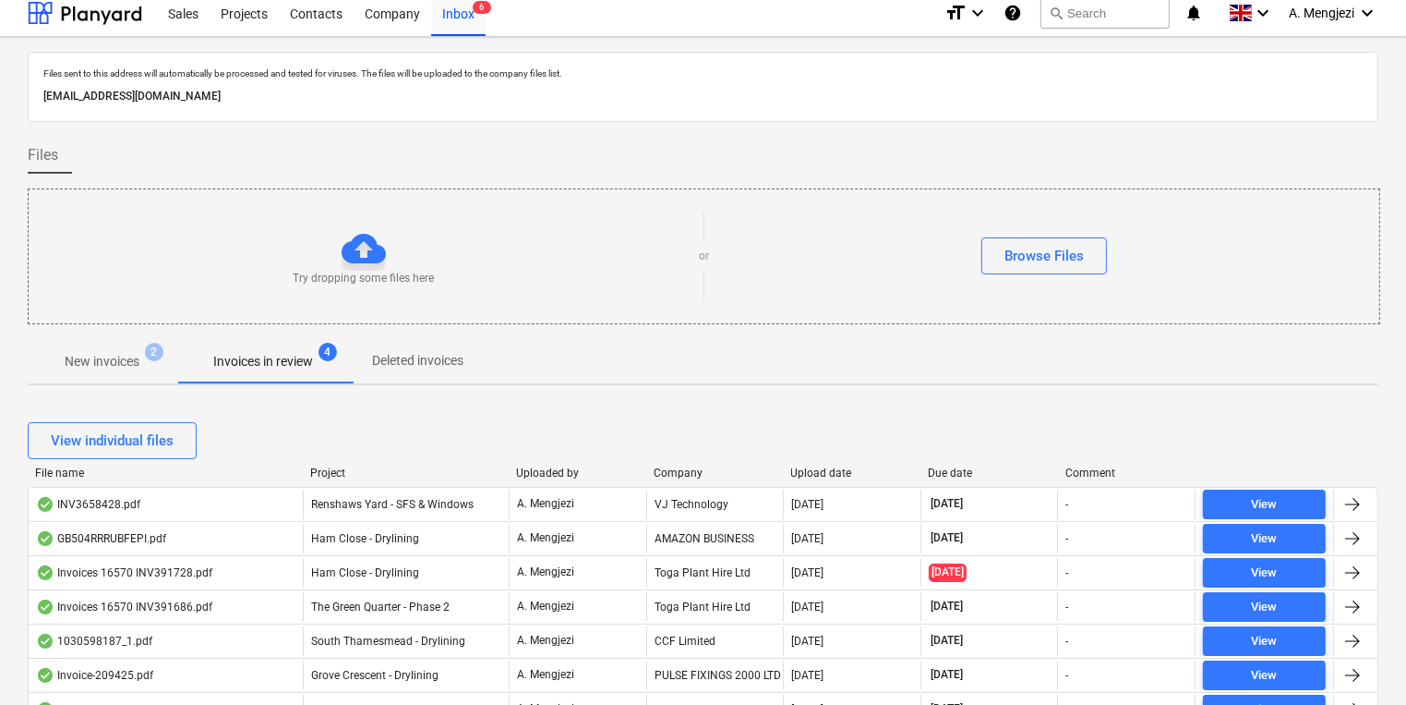
click at [671, 475] on div "Company" at bounding box center [715, 472] width 123 height 13
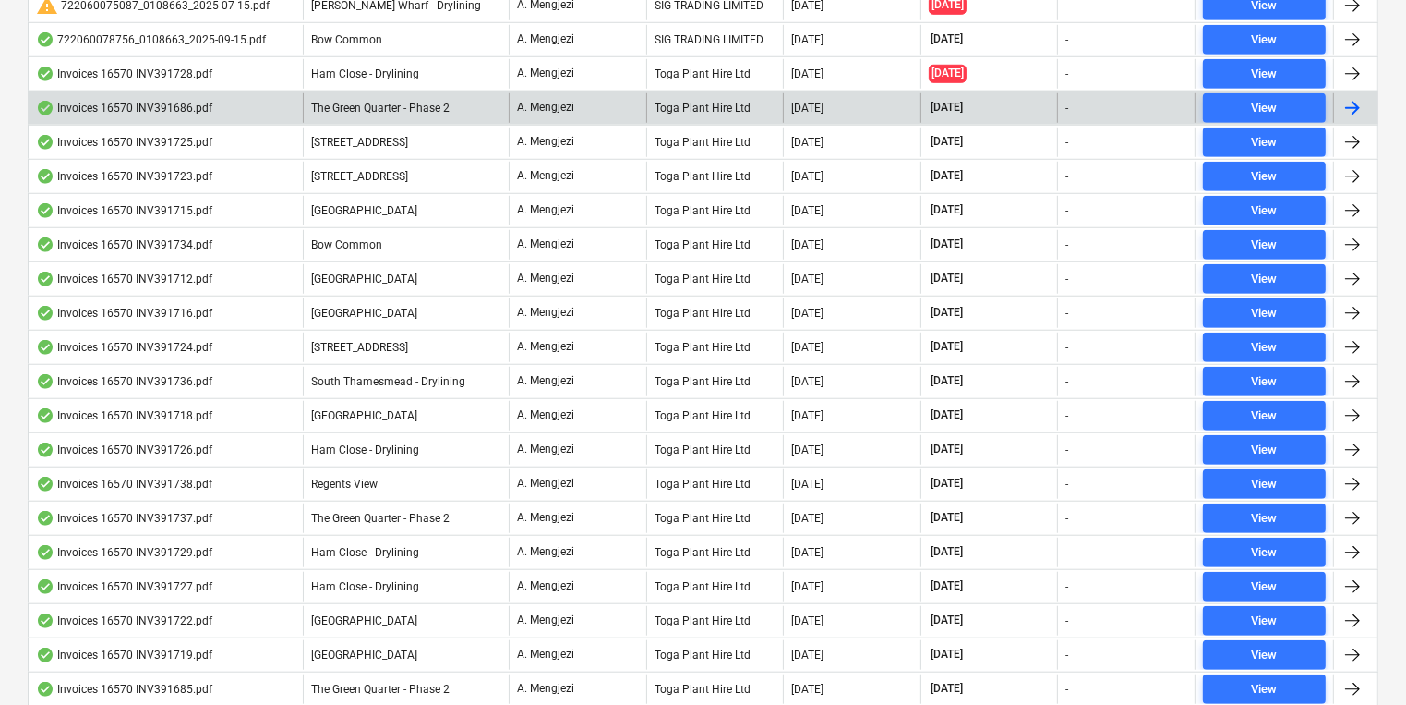
scroll to position [1414, 0]
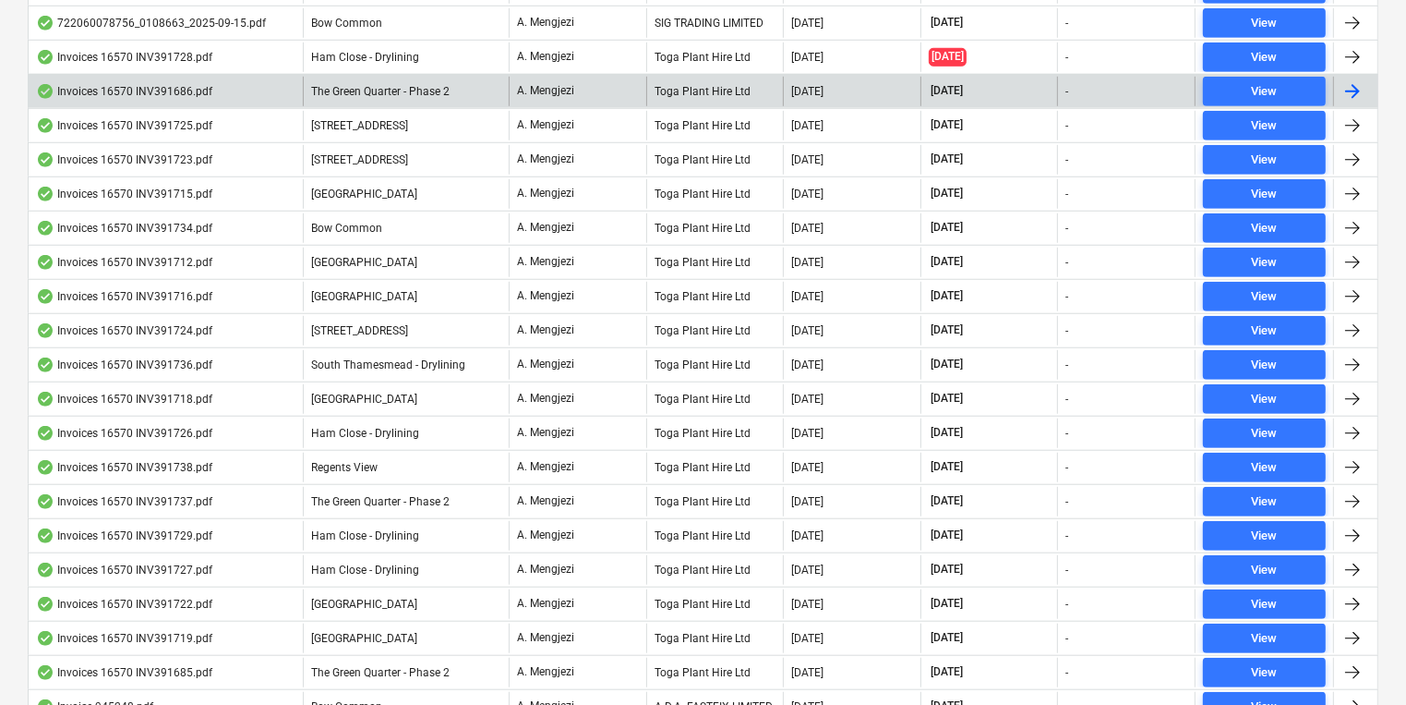
click at [724, 90] on div "Toga Plant Hire Ltd" at bounding box center [715, 92] width 138 height 30
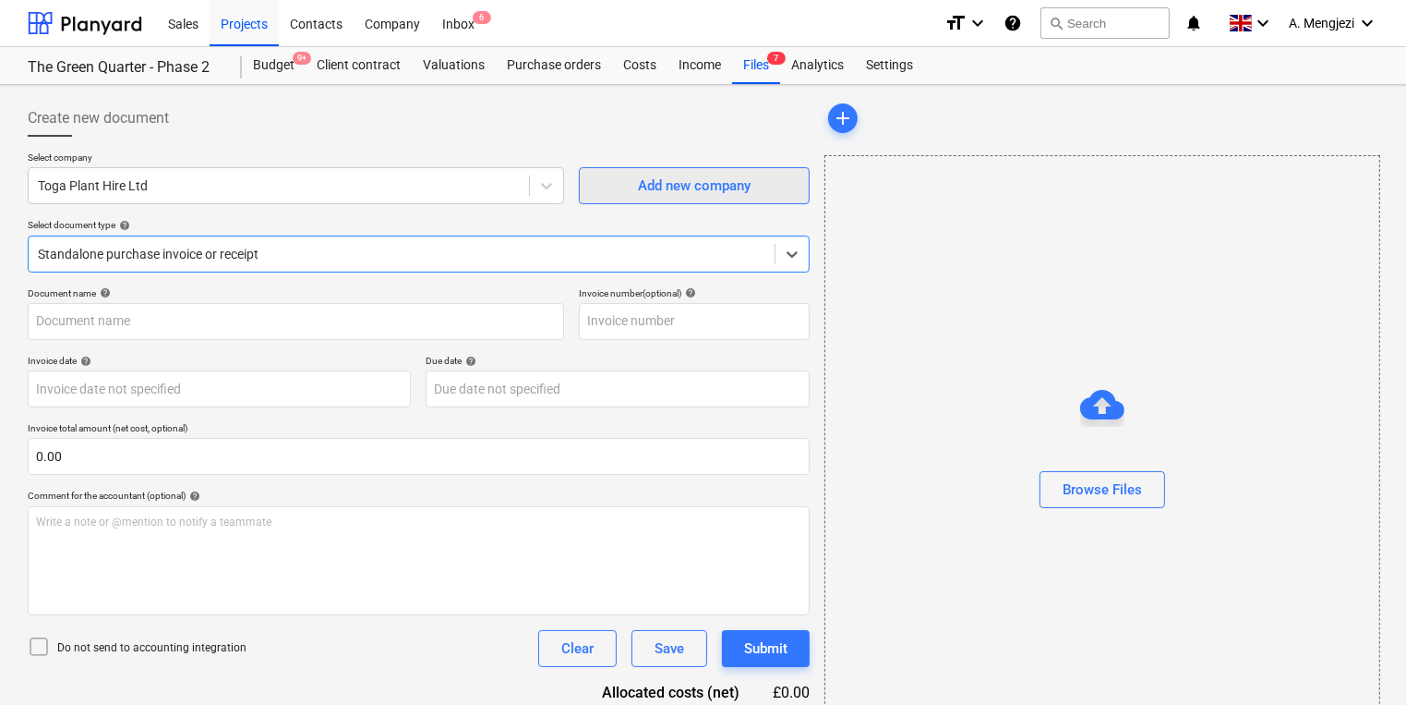
type input "INV391686"
type input "[DATE]"
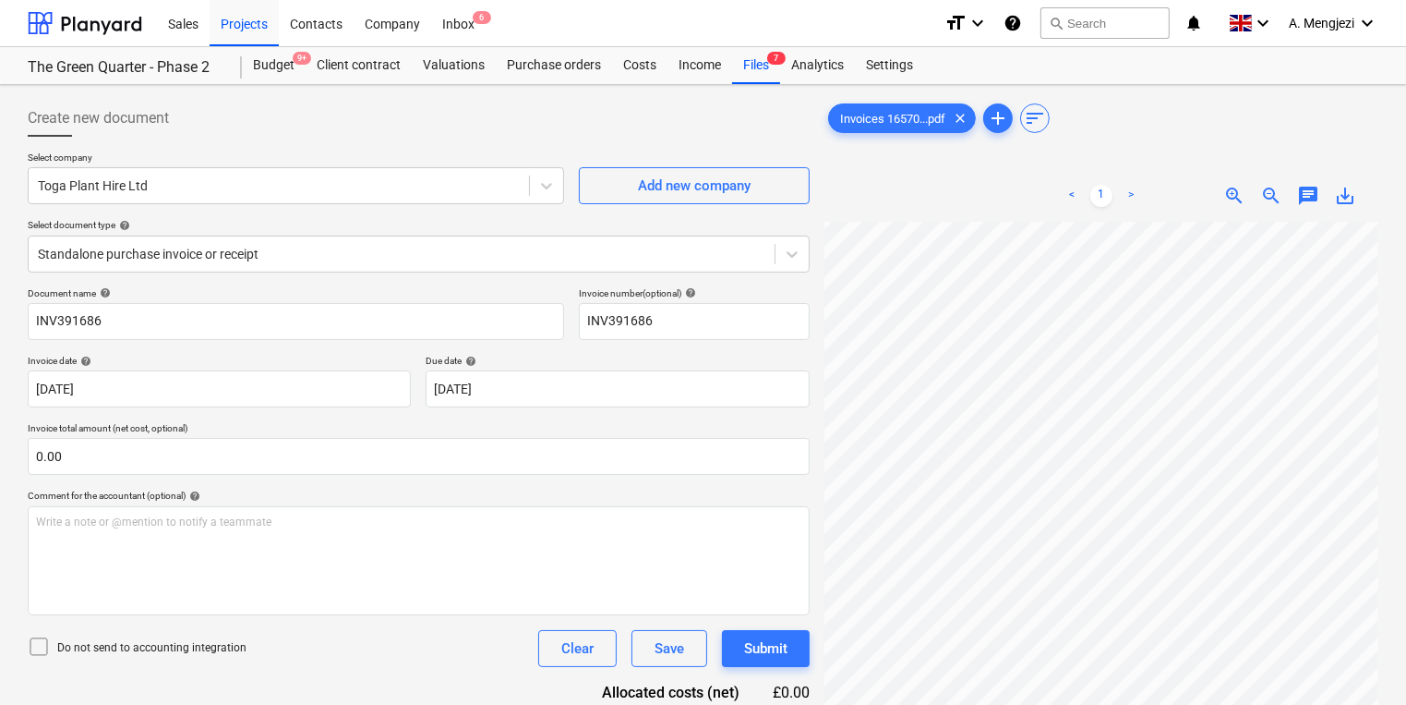
scroll to position [260, 103]
click at [1269, 193] on span "zoom_out" at bounding box center [1271, 196] width 22 height 22
click at [1270, 193] on span "zoom_out" at bounding box center [1271, 196] width 22 height 22
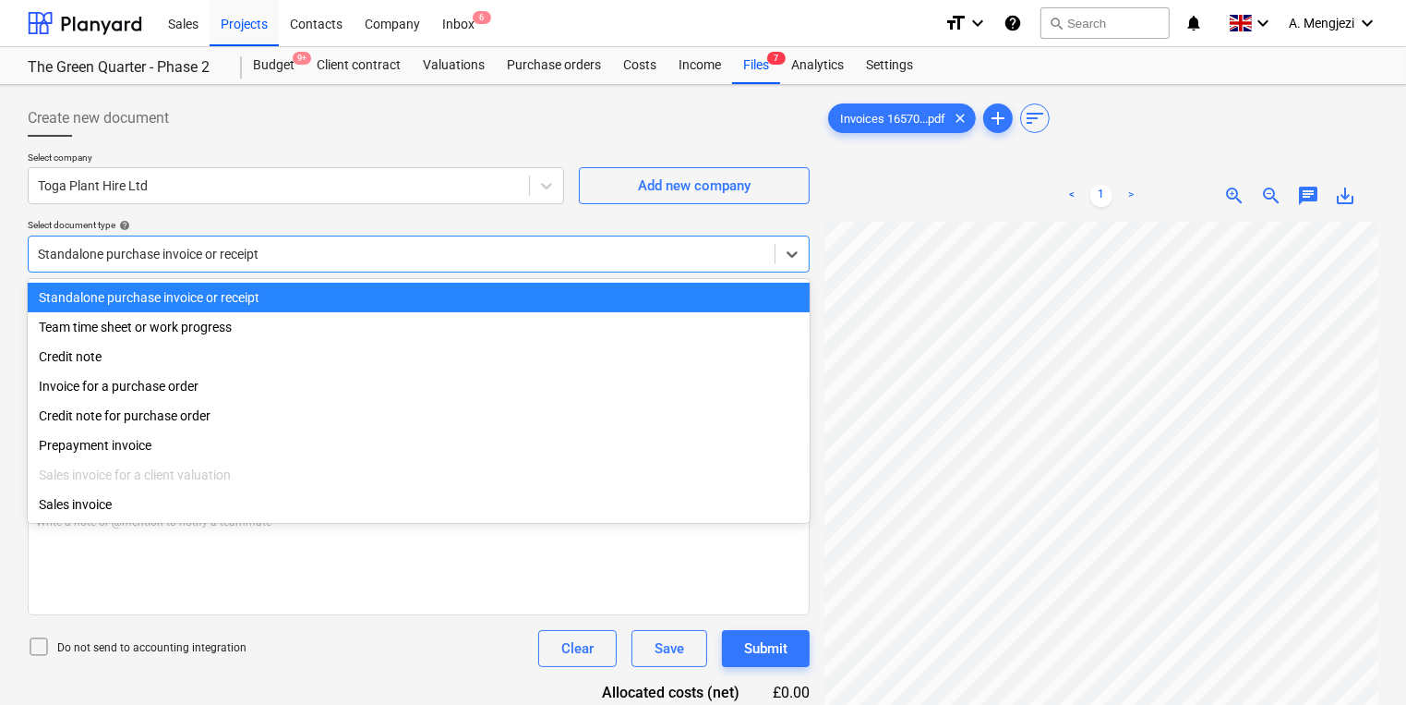
click at [414, 248] on div at bounding box center [402, 254] width 728 height 18
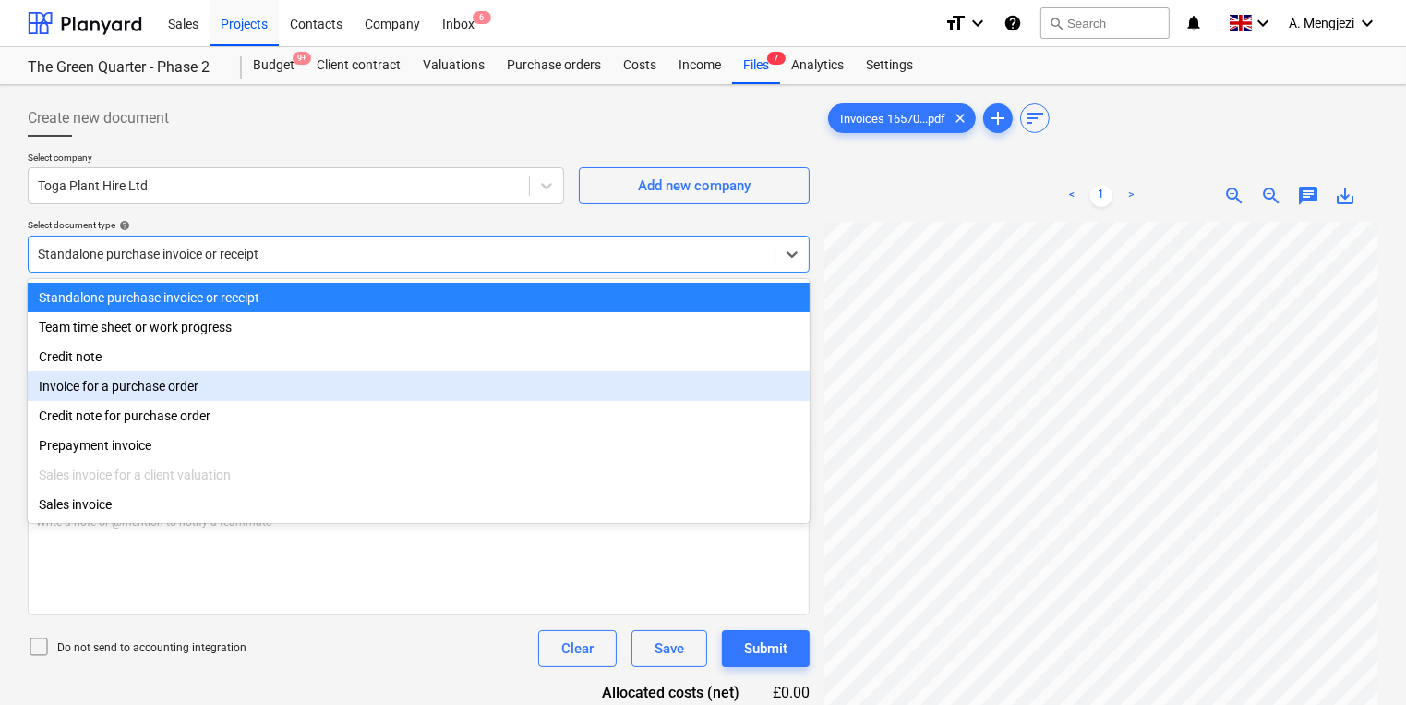
click at [354, 395] on div "Invoice for a purchase order" at bounding box center [419, 386] width 782 height 30
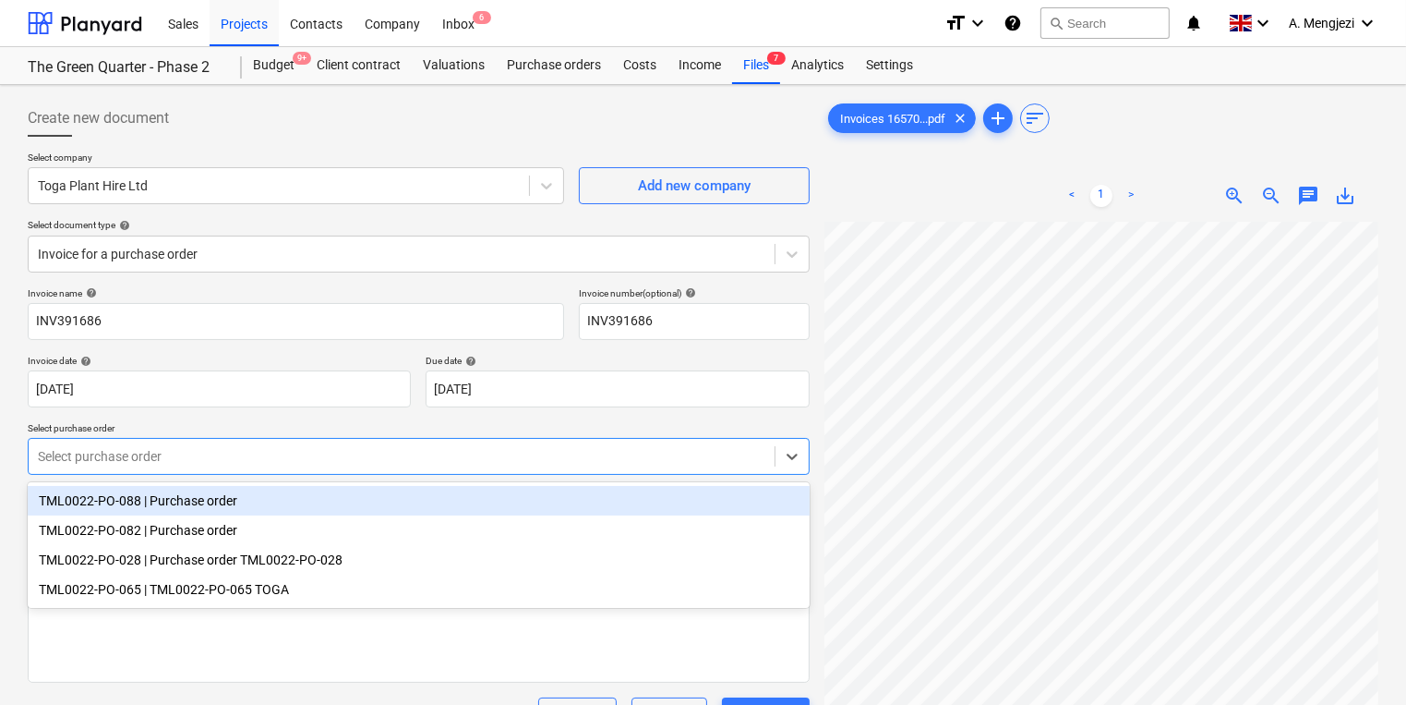
click at [476, 465] on div at bounding box center [402, 456] width 728 height 18
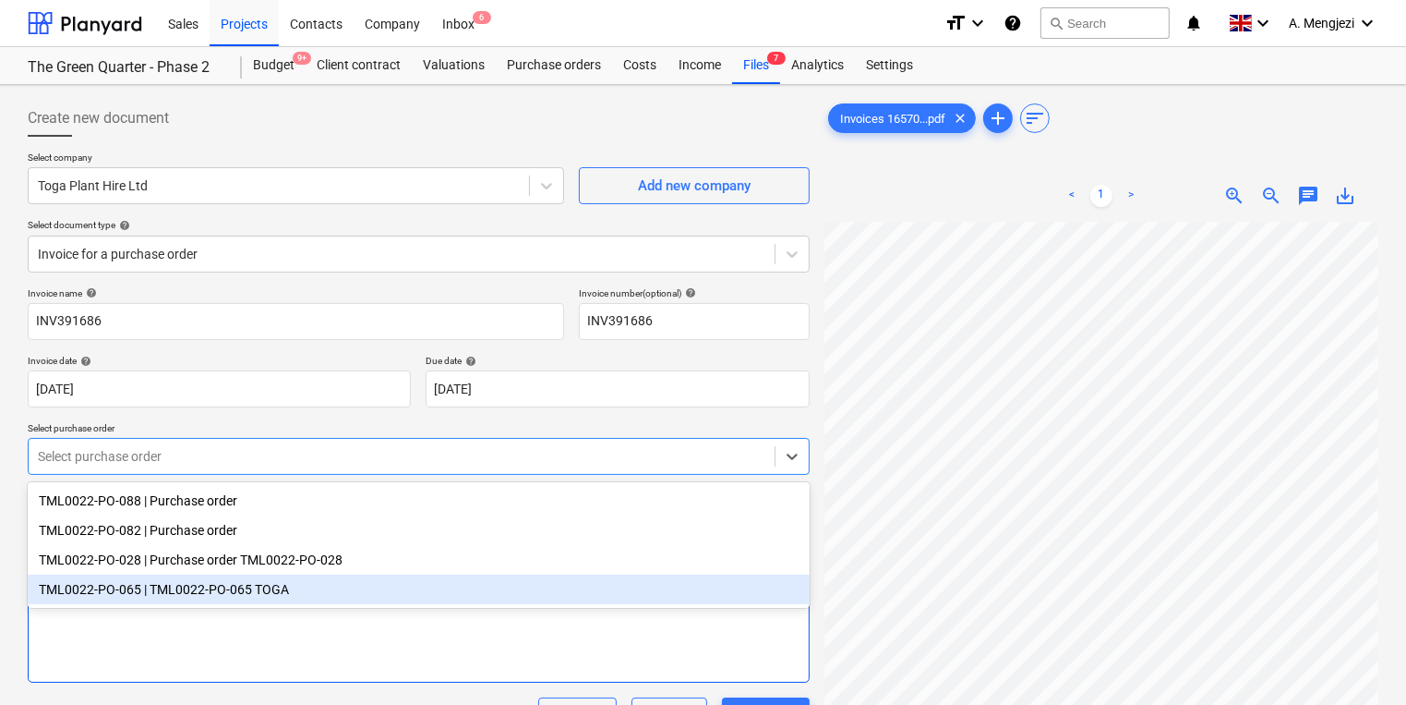
click at [400, 673] on div "Write a note or @mention to notify a teammate [PERSON_NAME]" at bounding box center [419, 627] width 782 height 109
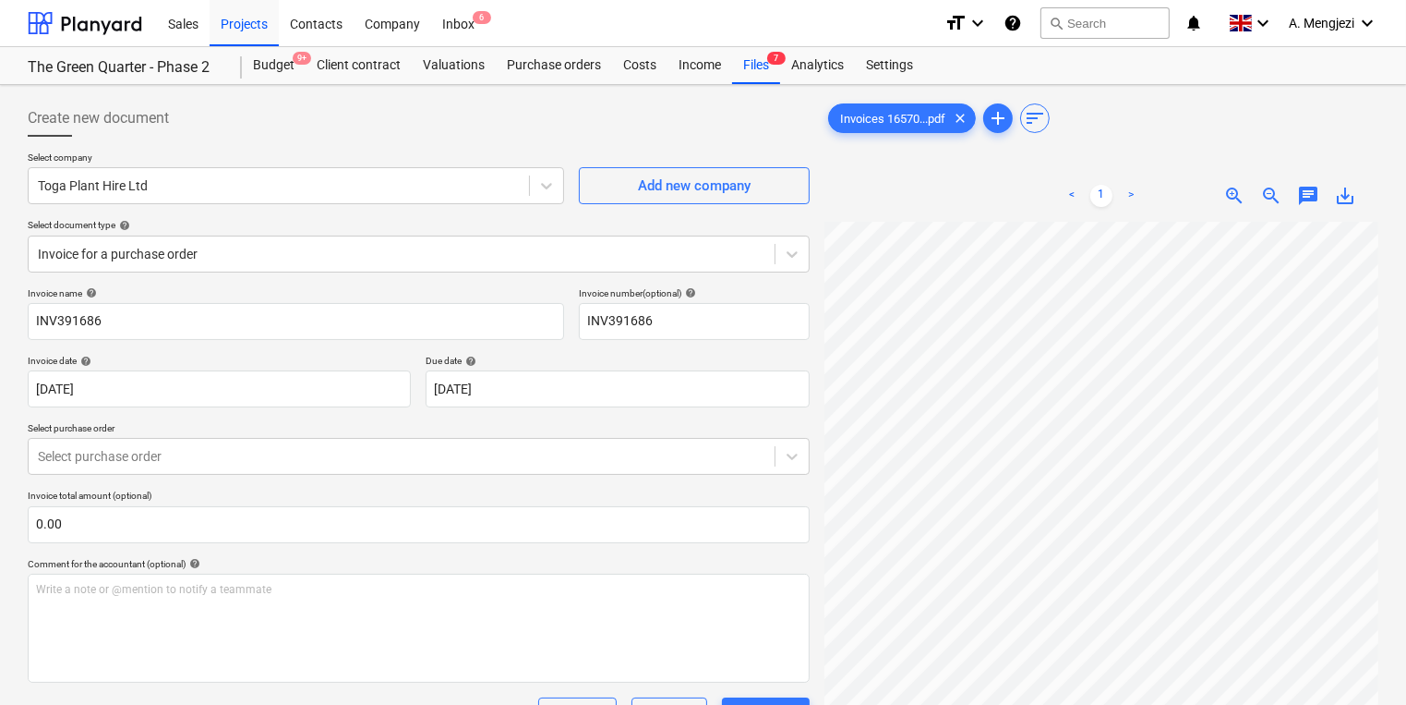
click at [270, 282] on div "Select company Toga Plant Hire Ltd Add new company Select document type help In…" at bounding box center [419, 219] width 782 height 136
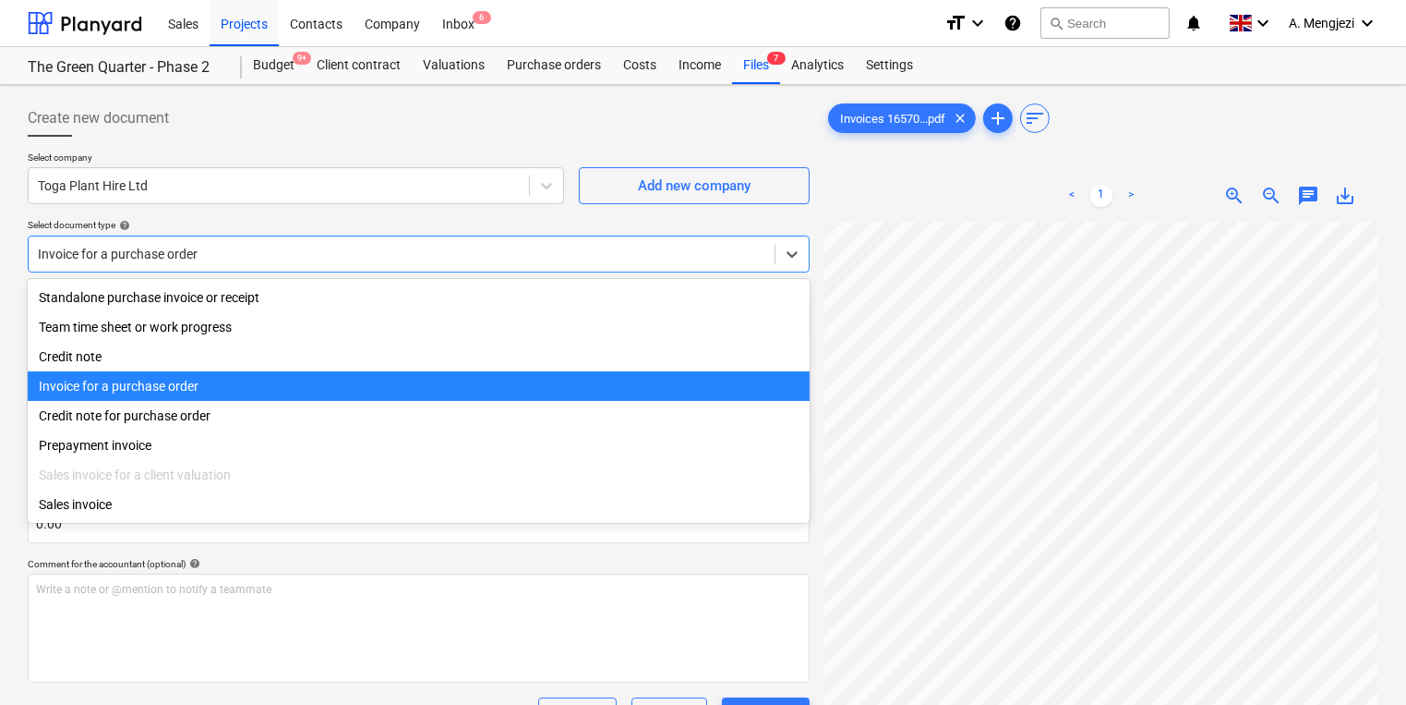
click at [269, 264] on div "Invoice for a purchase order" at bounding box center [402, 254] width 746 height 26
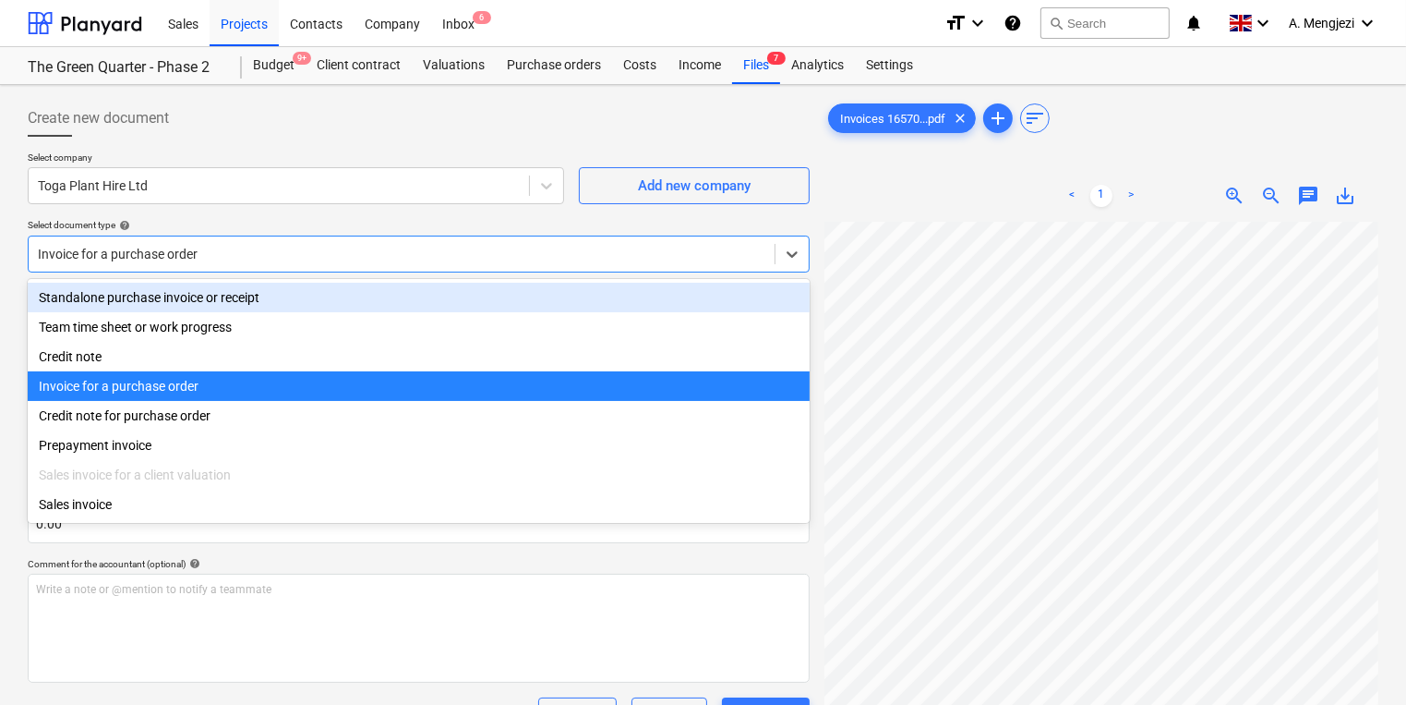
click at [253, 294] on div "Standalone purchase invoice or receipt" at bounding box center [419, 298] width 782 height 30
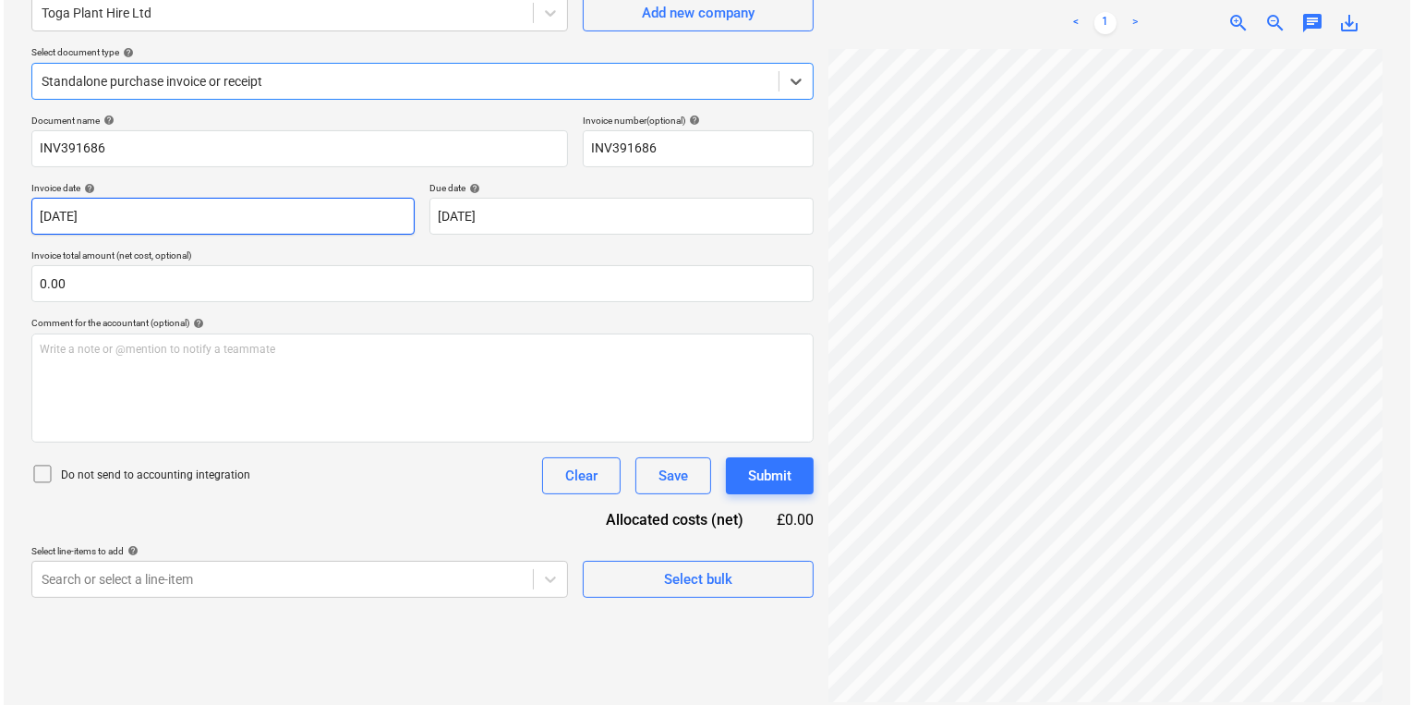
scroll to position [185, 0]
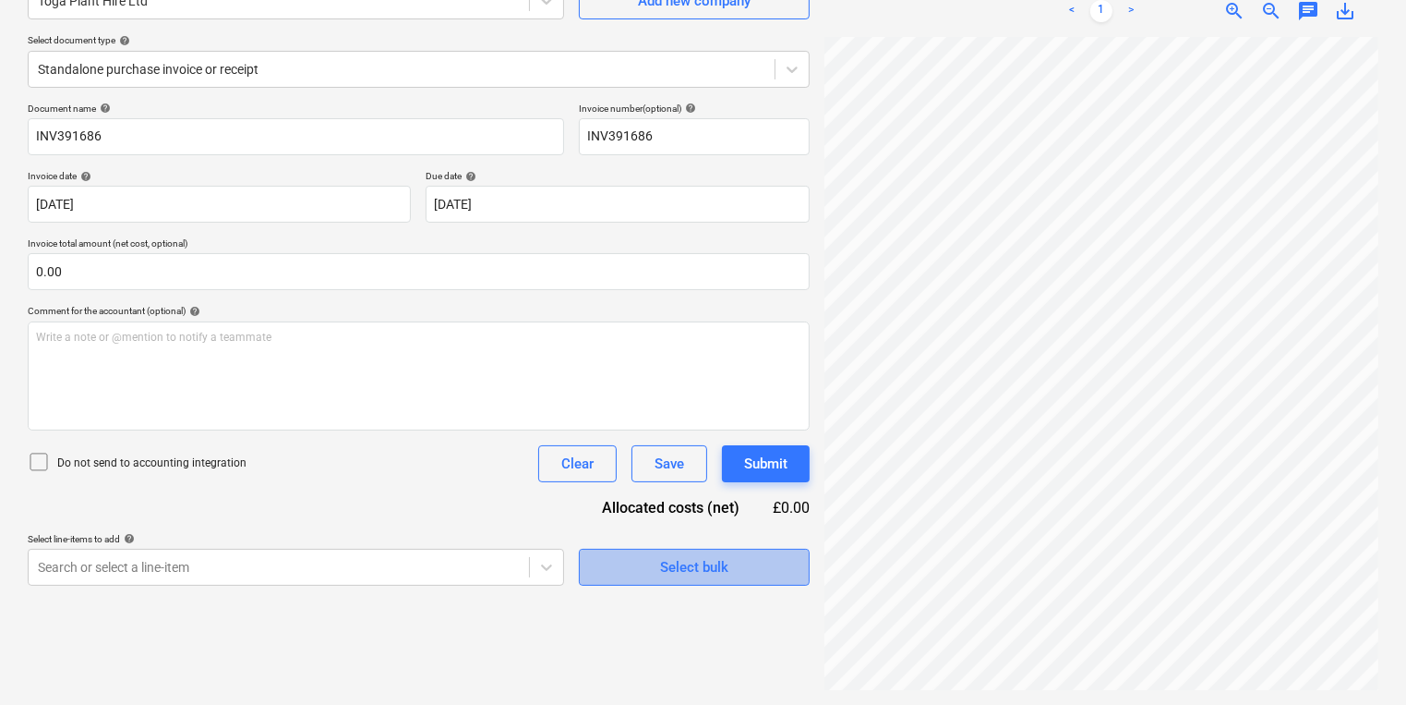
click at [610, 580] on button "Select bulk" at bounding box center [694, 566] width 231 height 37
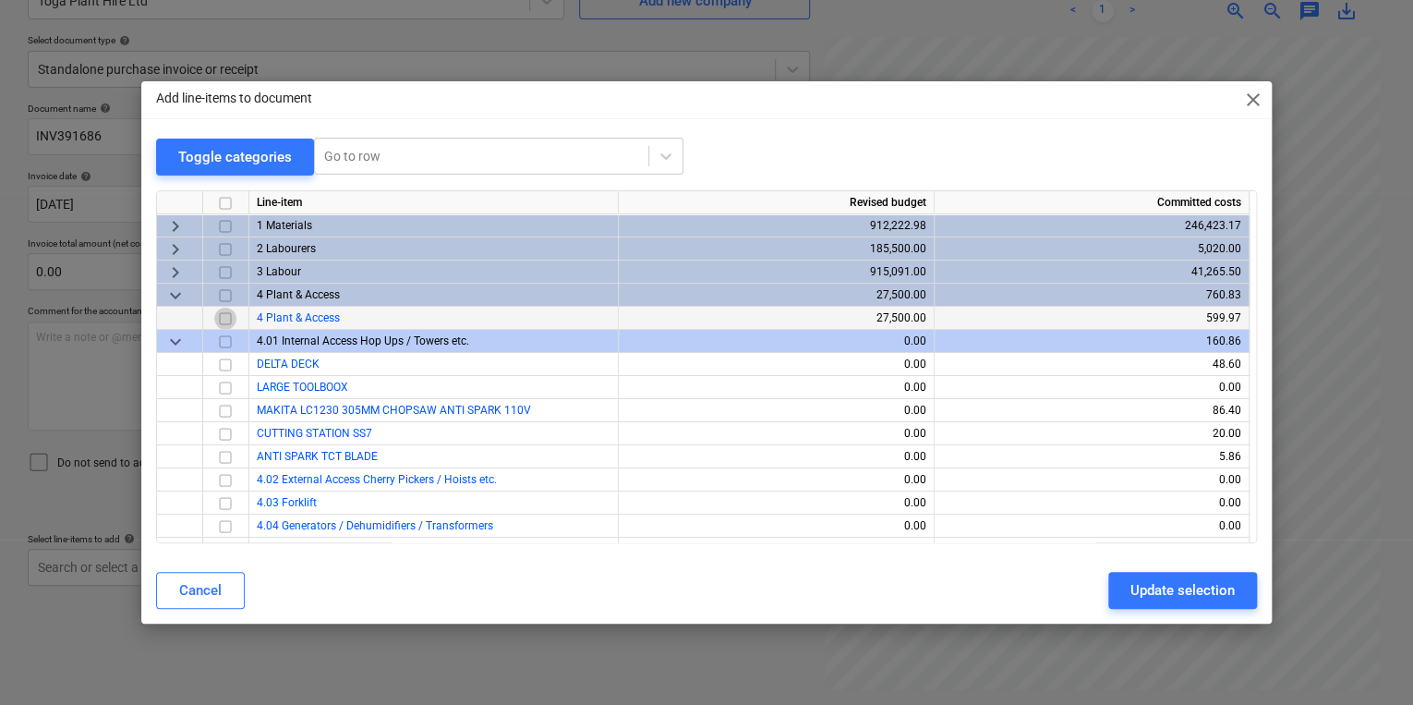
click at [222, 317] on input "checkbox" at bounding box center [225, 318] width 22 height 22
click at [1174, 584] on div "Update selection" at bounding box center [1182, 590] width 104 height 24
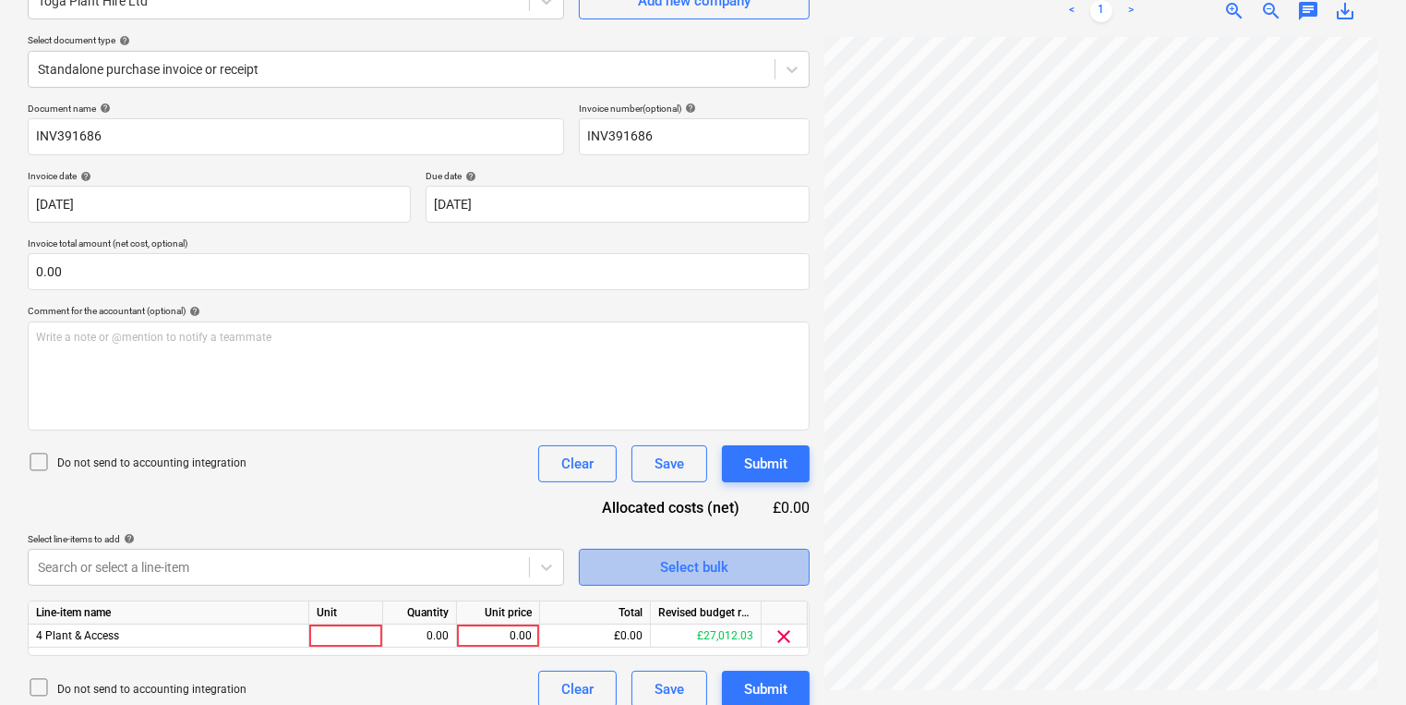
click at [582, 567] on button "Select bulk" at bounding box center [694, 566] width 231 height 37
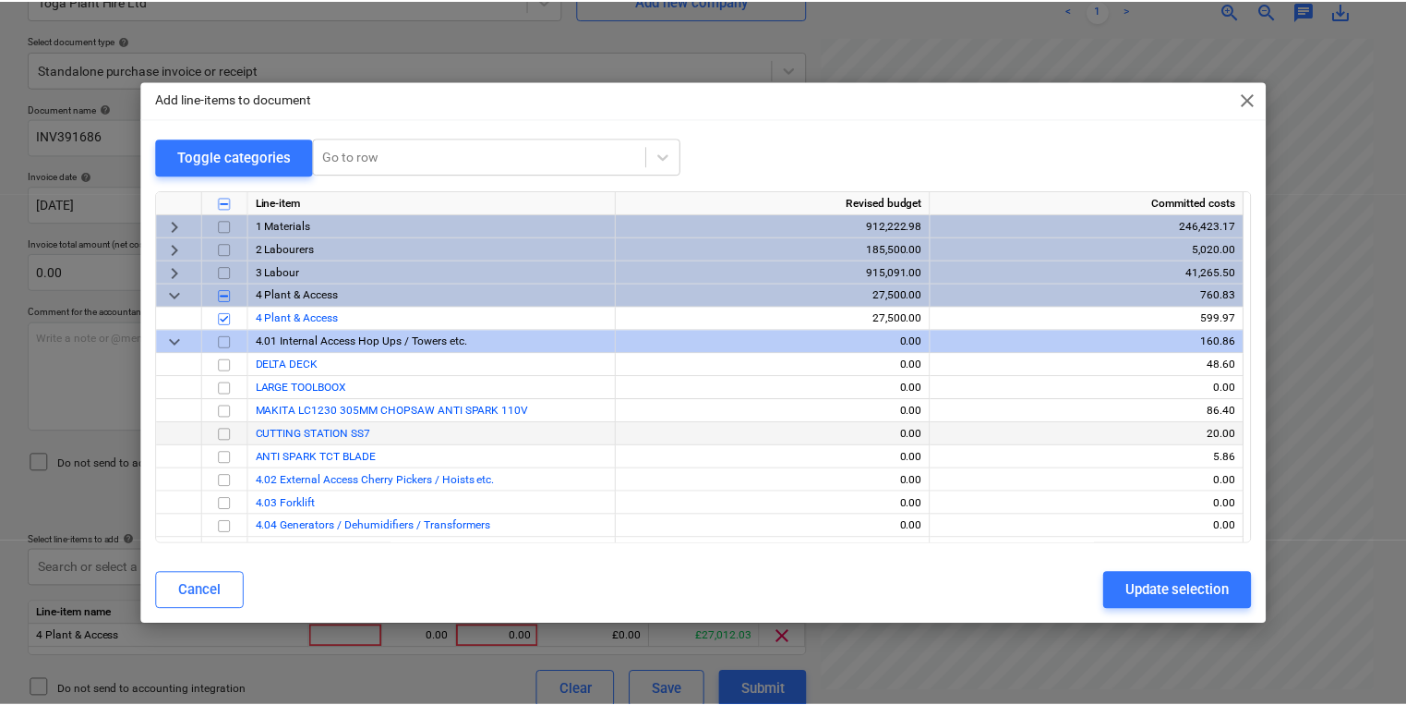
scroll to position [74, 0]
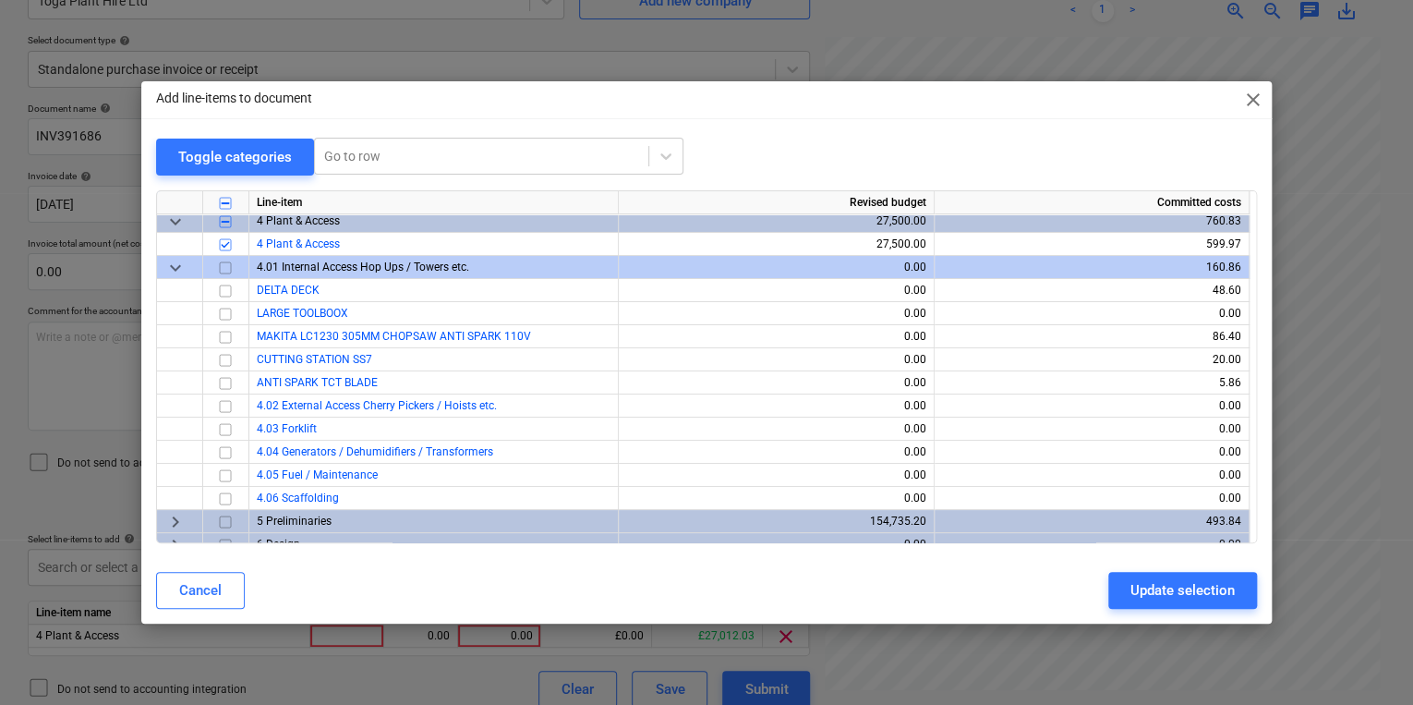
click at [461, 617] on div "Add line-items to document close Toggle categories Go to row Line-item Revised …" at bounding box center [706, 352] width 1130 height 542
click at [454, 622] on div "Add line-items to document close Toggle categories Go to row Line-item Revised …" at bounding box center [706, 352] width 1130 height 542
click at [424, 661] on div "Add line-items to document close Toggle categories Go to row Line-item Revised …" at bounding box center [706, 352] width 1413 height 705
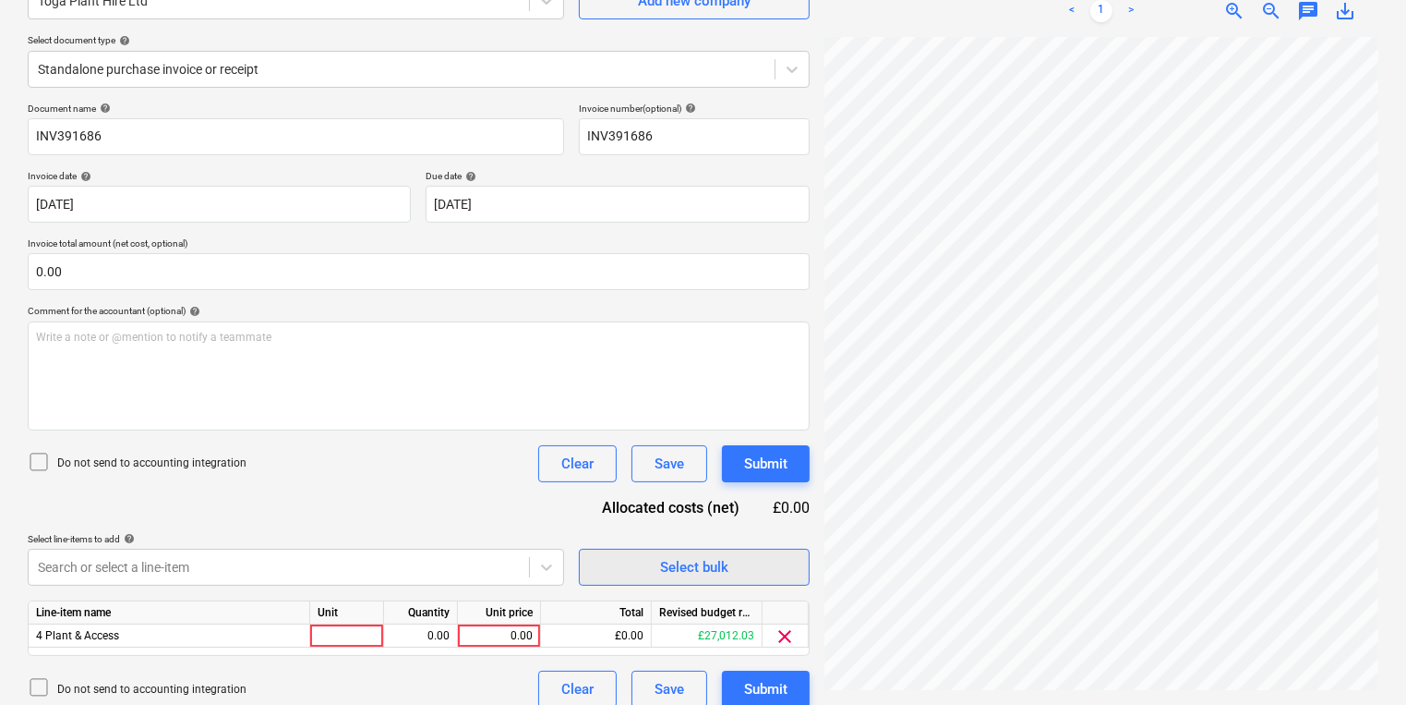
click at [668, 572] on div "Select bulk" at bounding box center [694, 567] width 68 height 24
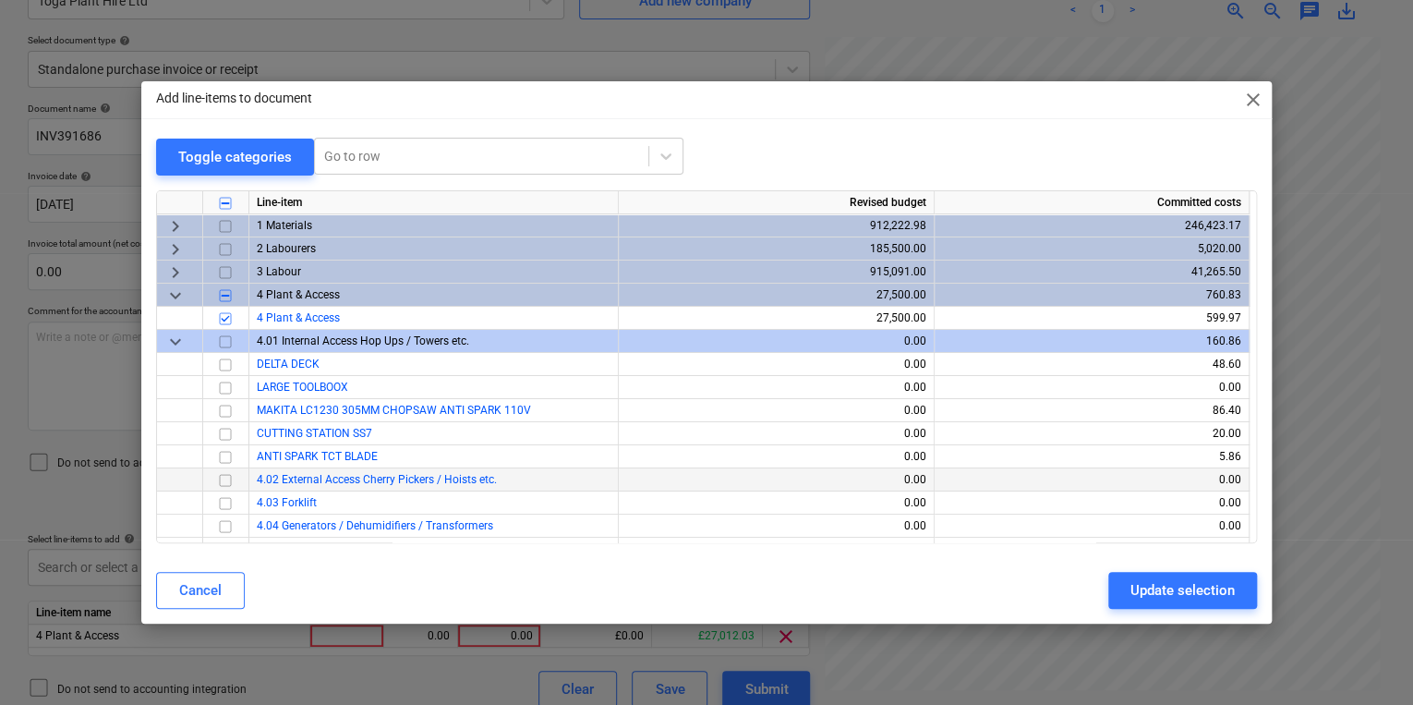
click at [227, 474] on input "checkbox" at bounding box center [225, 479] width 22 height 22
click at [146, 459] on div "Toggle categories Go to row Line-item Revised budget Committed costs keyboard_a…" at bounding box center [706, 347] width 1130 height 419
click at [137, 460] on div "Add line-items to document close Toggle categories Go to row Line-item Revised …" at bounding box center [706, 352] width 1413 height 705
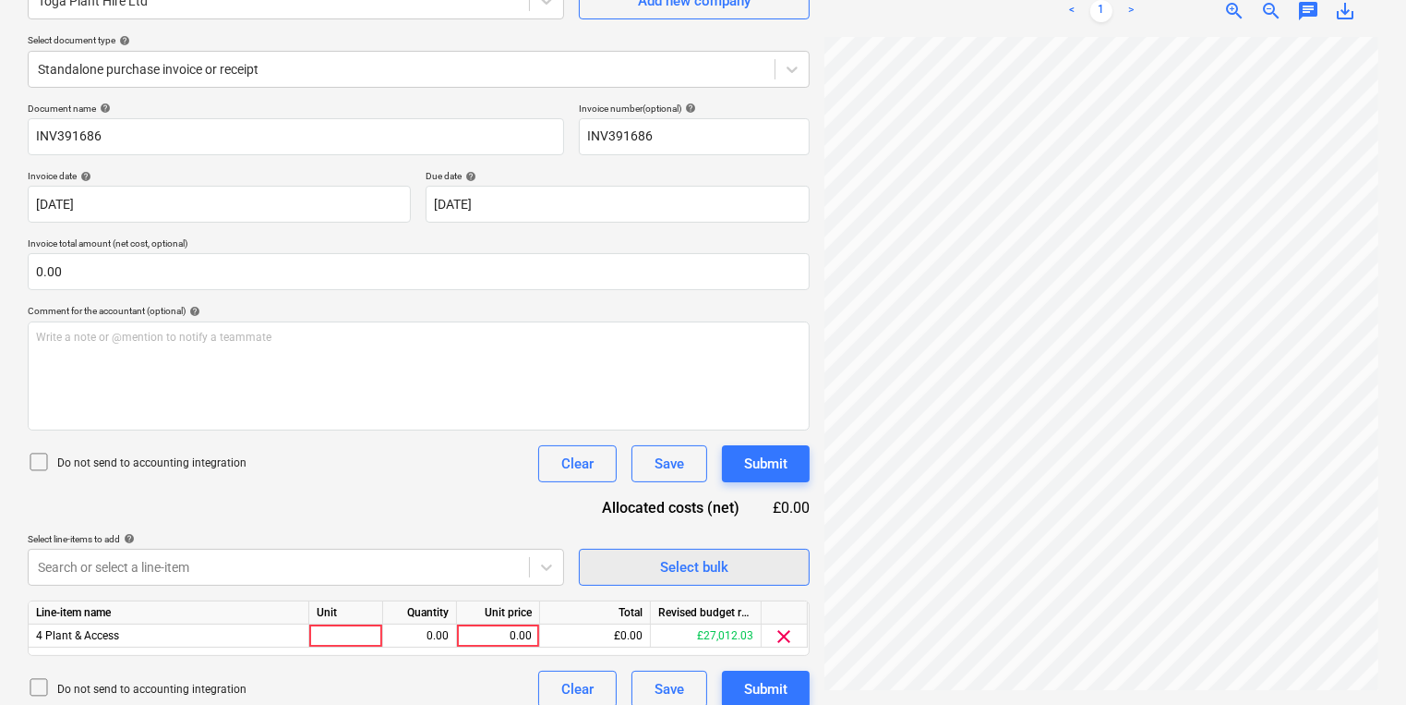
click at [671, 572] on div "Select bulk" at bounding box center [694, 567] width 68 height 24
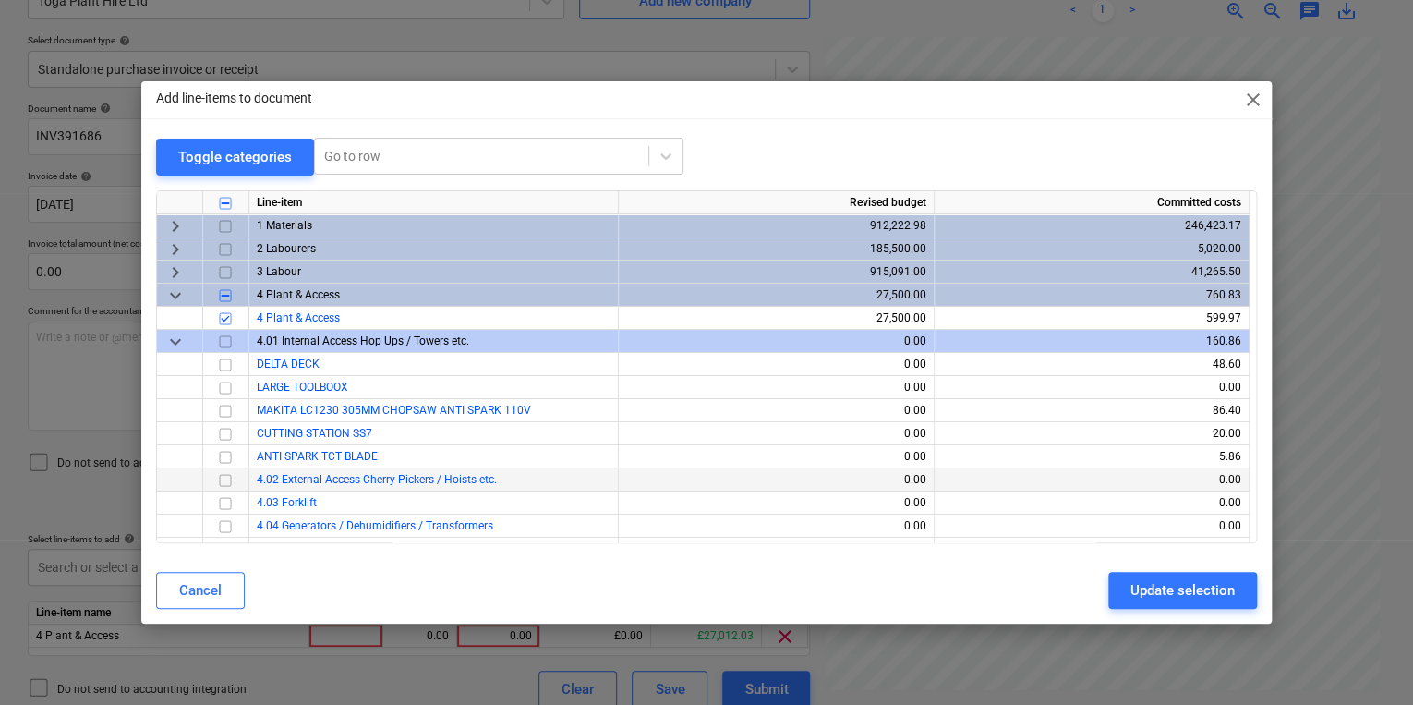
click at [228, 478] on input "checkbox" at bounding box center [225, 479] width 22 height 22
click at [1223, 581] on div "Update selection" at bounding box center [1182, 590] width 104 height 24
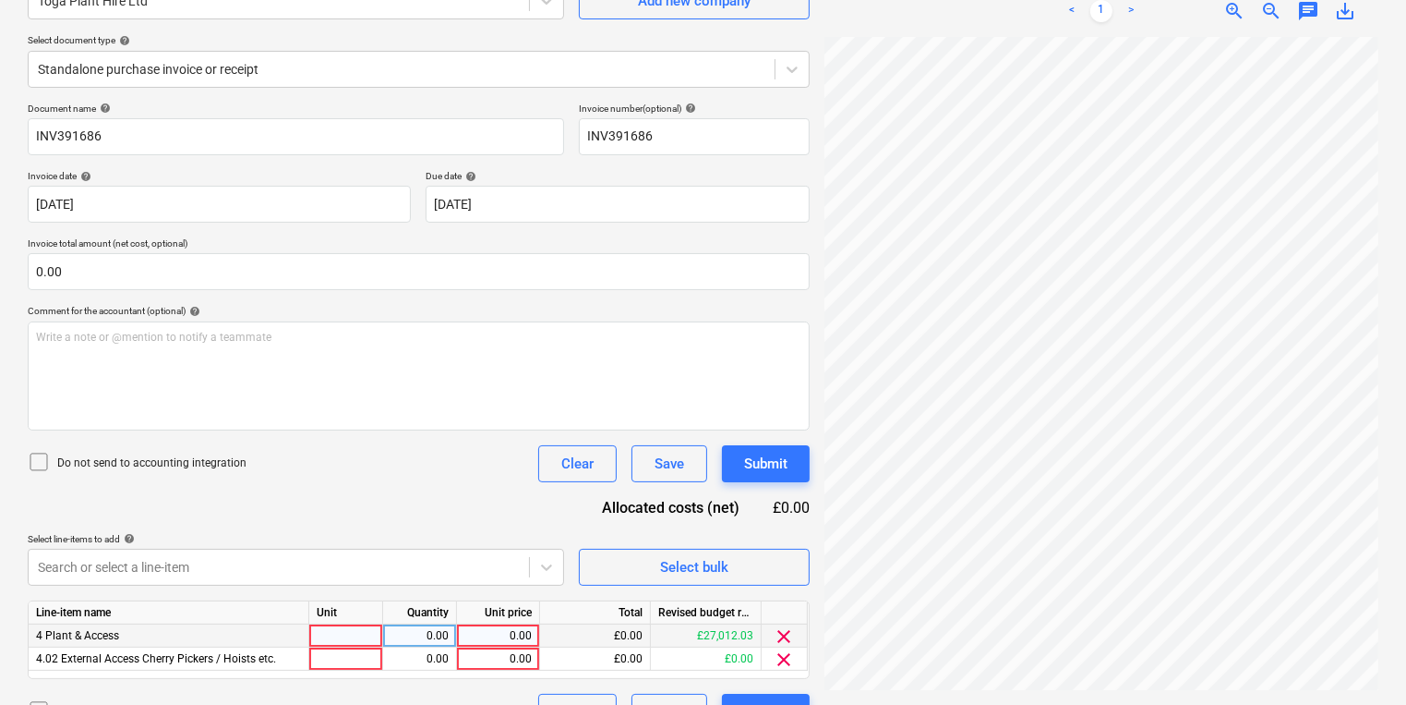
click at [341, 631] on div at bounding box center [346, 635] width 74 height 23
click at [342, 669] on div at bounding box center [346, 658] width 74 height 23
type input "s"
type input "Swing gate podium"
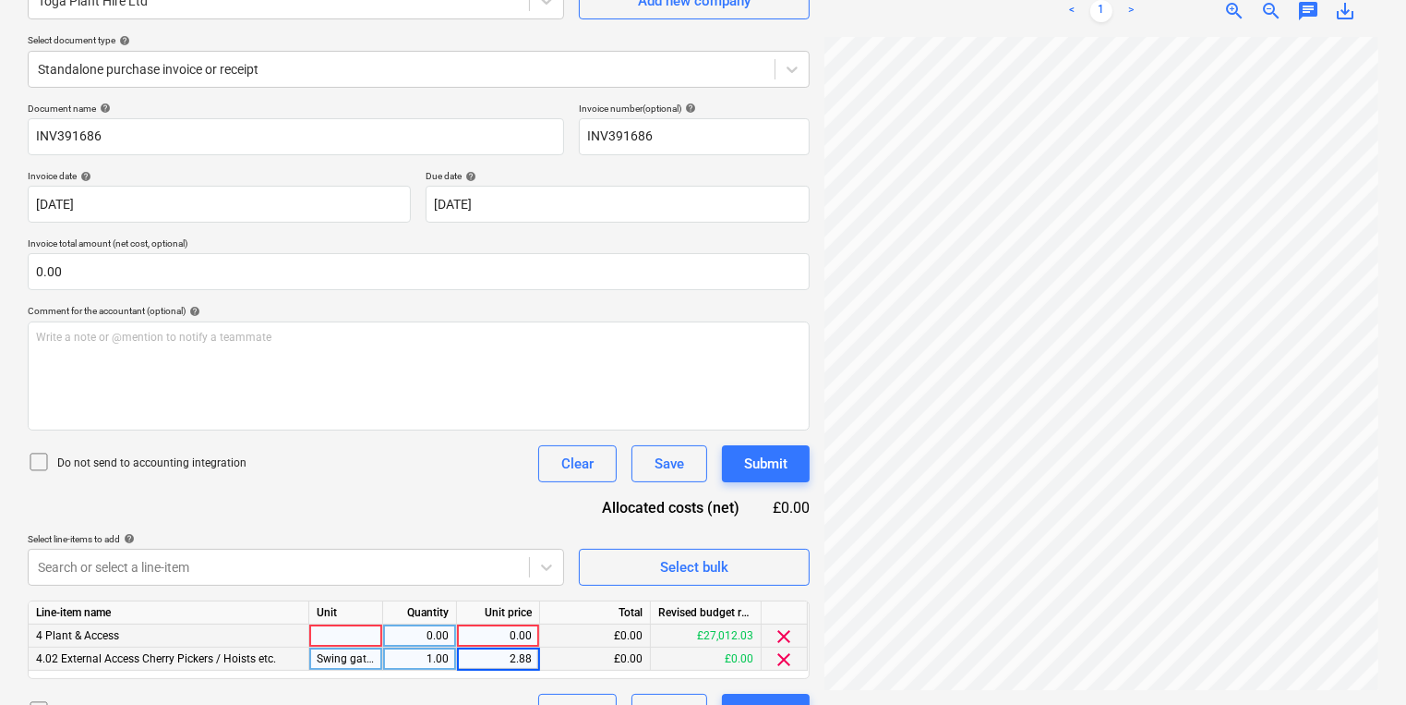
type input "2.885"
click at [325, 632] on div at bounding box center [346, 635] width 74 height 23
type input "Podium tag holder"
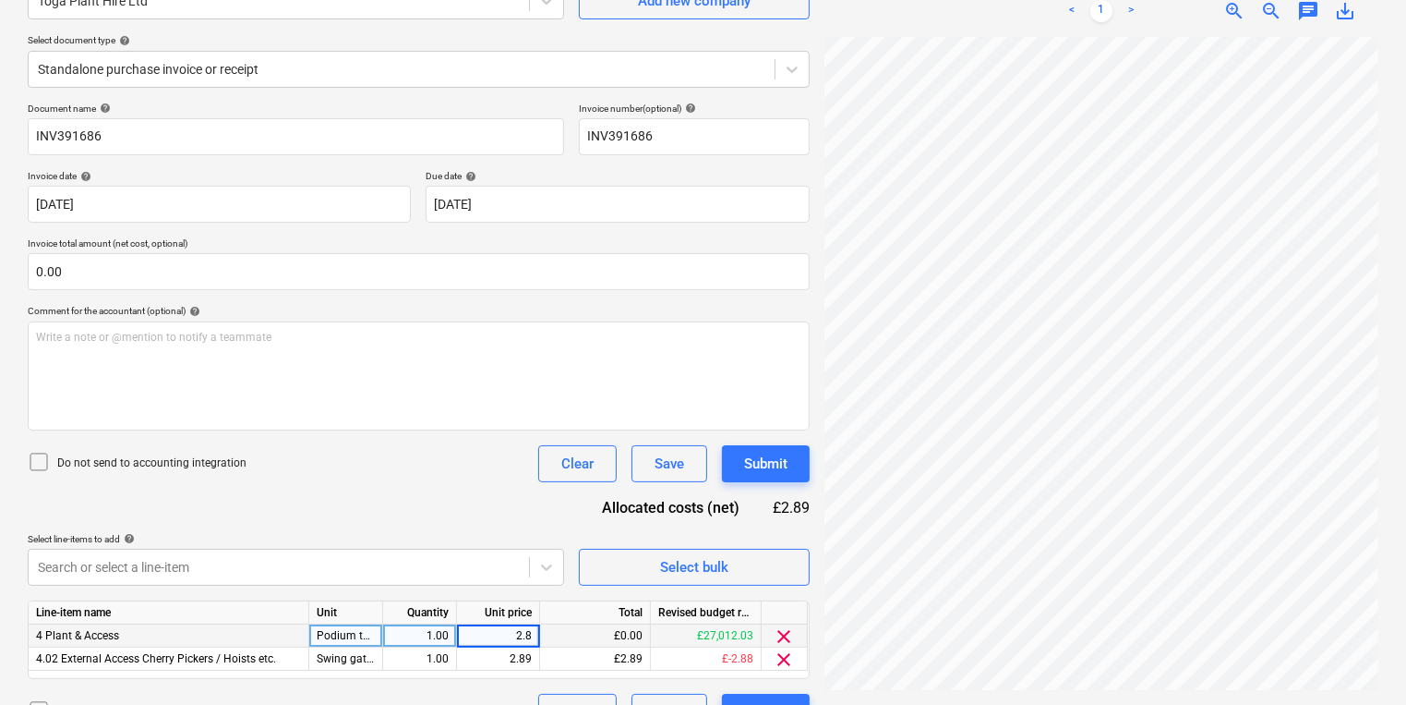
type input "2.85"
click at [500, 661] on div "2.89" at bounding box center [497, 658] width 67 height 23
type input "14"
click at [512, 541] on div "Select line-items to add help" at bounding box center [296, 539] width 536 height 12
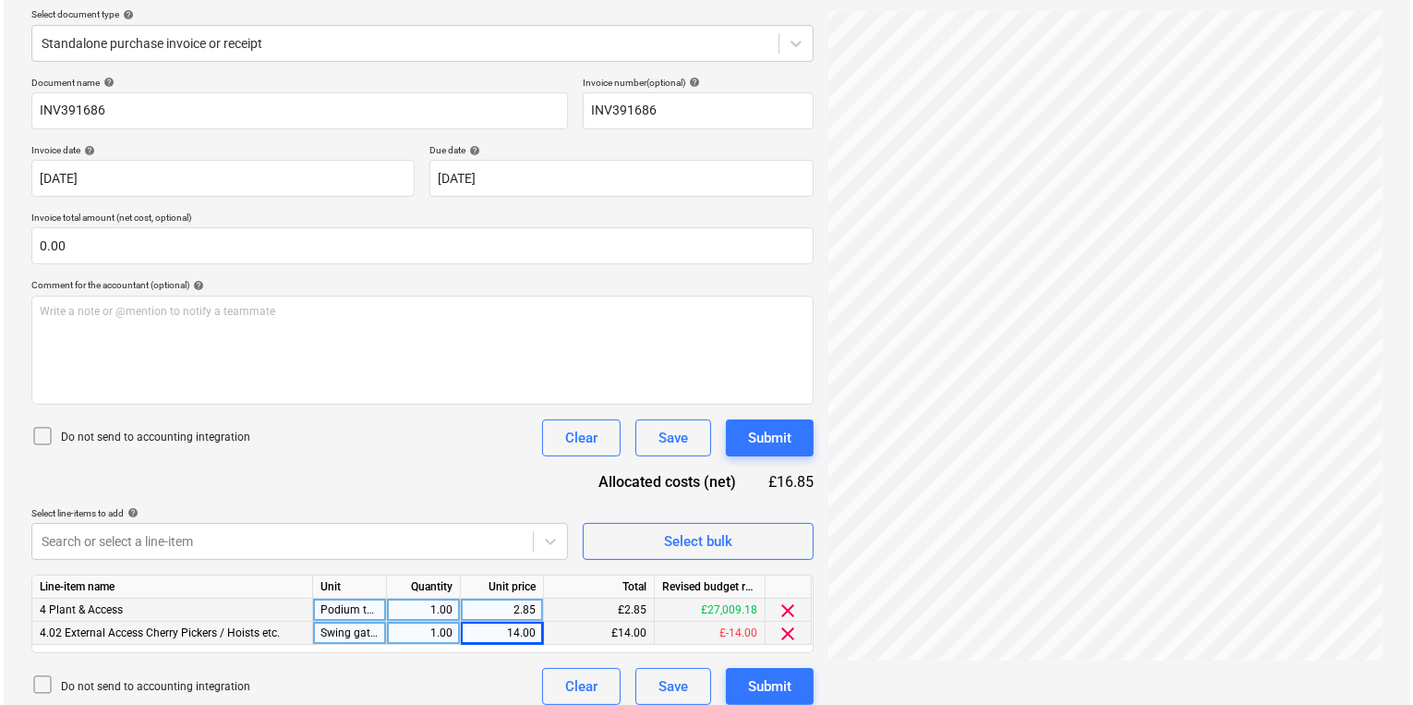
scroll to position [224, 0]
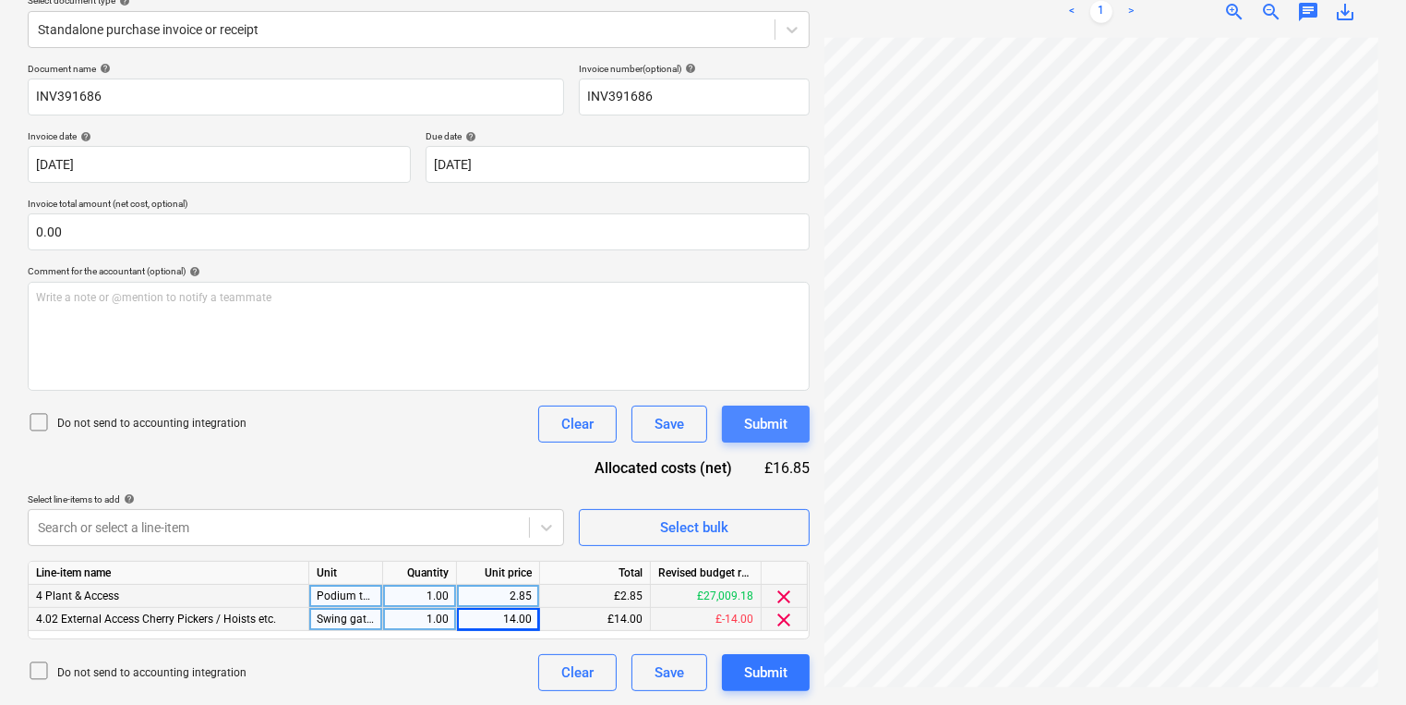
click at [763, 423] on div "Submit" at bounding box center [765, 424] width 43 height 24
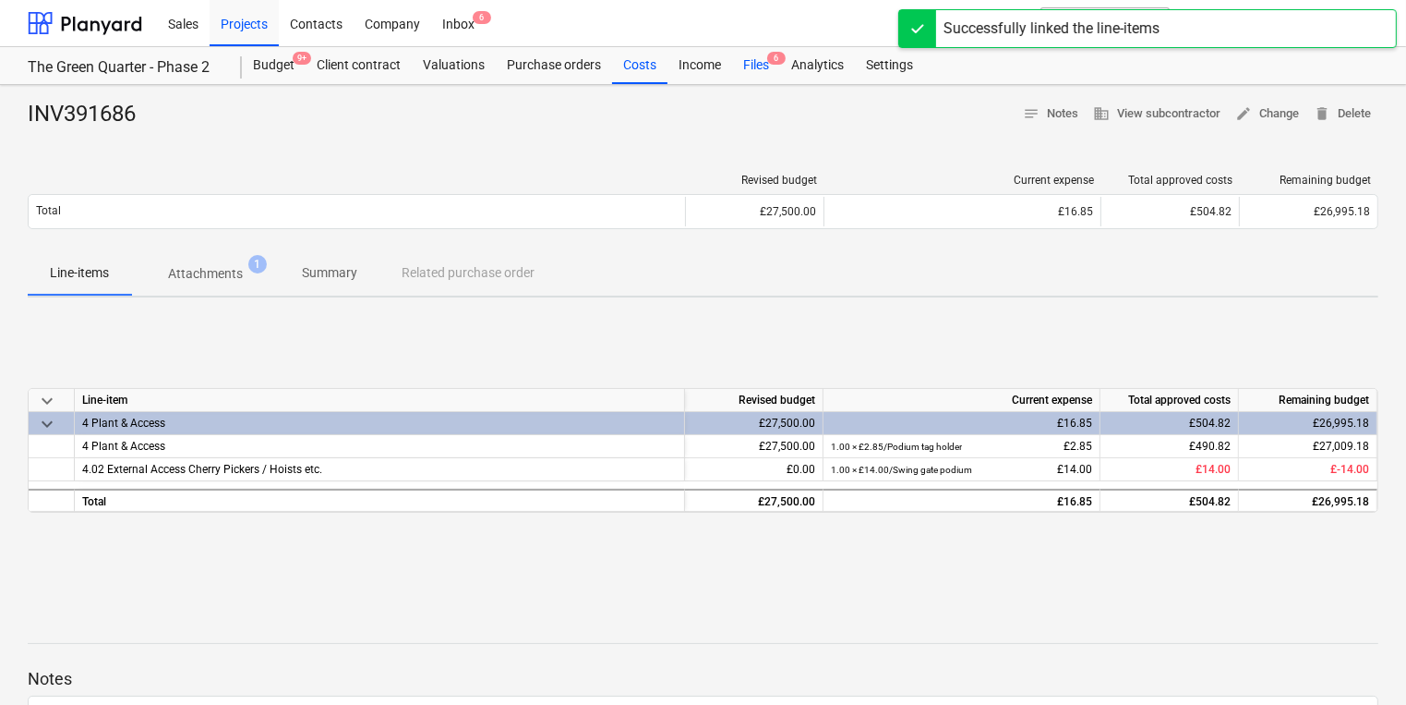
click at [758, 53] on div "Files 6" at bounding box center [756, 65] width 48 height 37
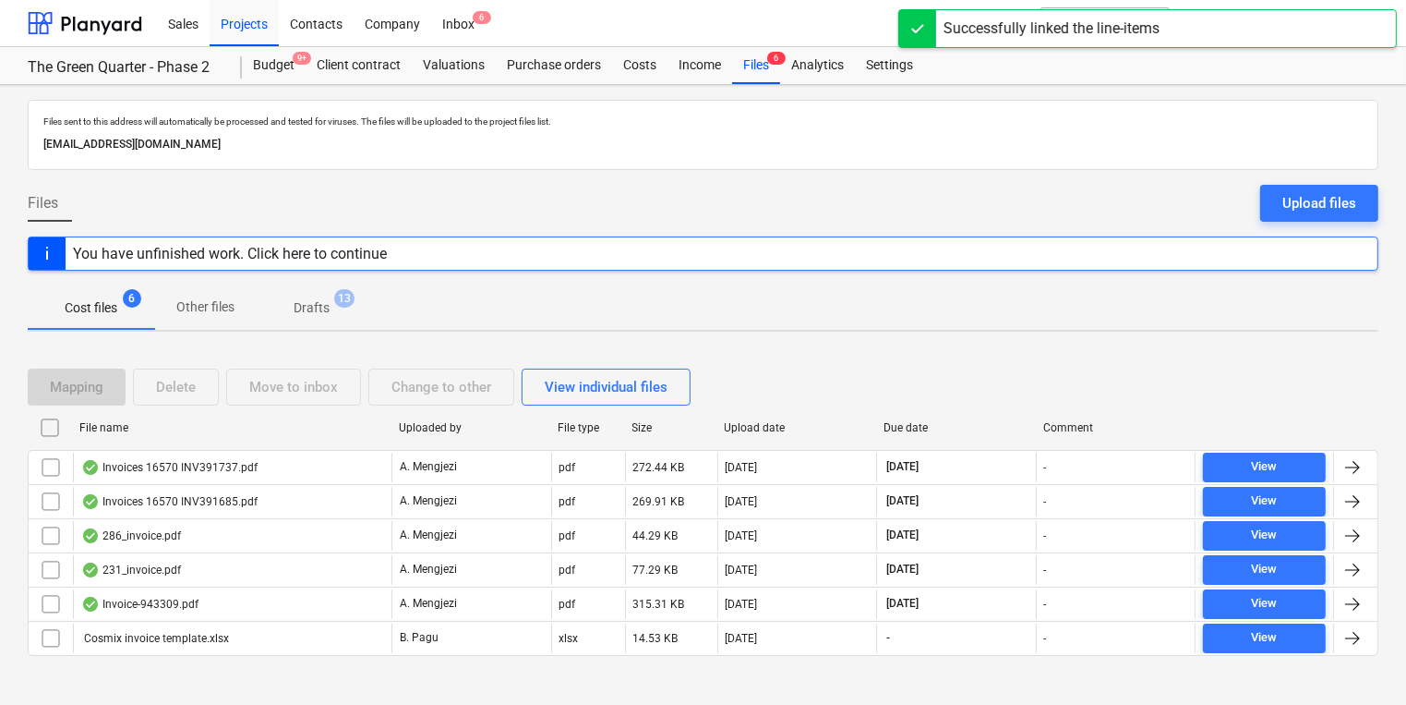
click at [490, 19] on div "Sales Projects Contacts Company Inbox 6" at bounding box center [543, 23] width 773 height 46
click at [478, 18] on span "6" at bounding box center [482, 17] width 18 height 13
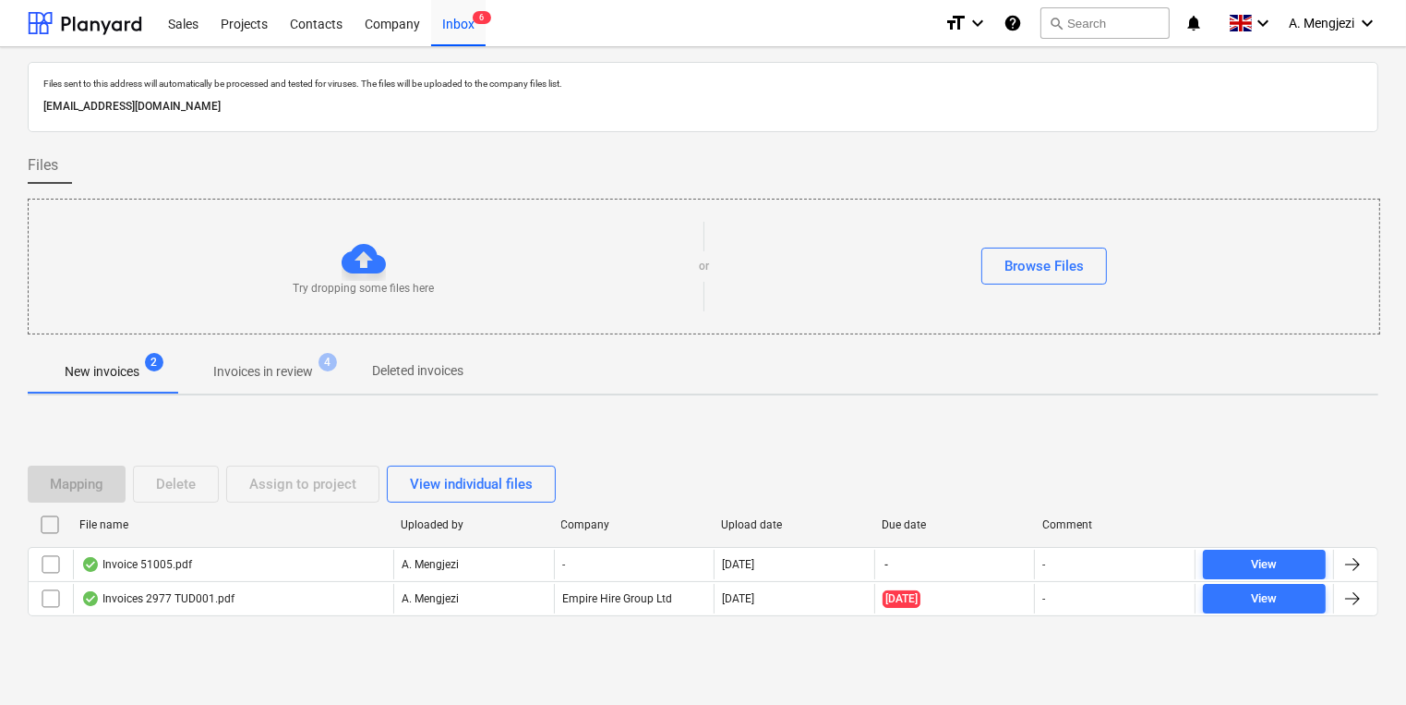
click at [259, 350] on button "Invoices in review 4" at bounding box center [263, 371] width 174 height 44
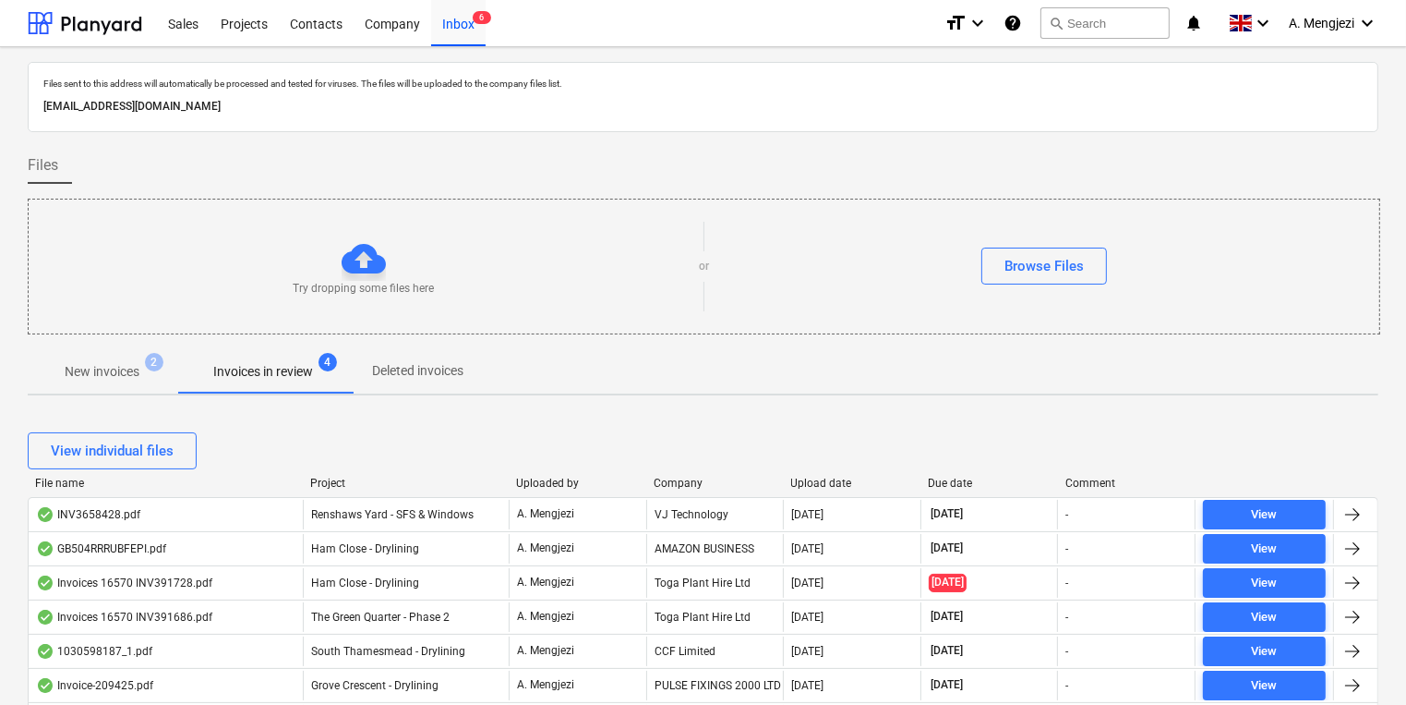
click at [262, 362] on p "Invoices in review" at bounding box center [263, 371] width 100 height 19
click at [421, 425] on div "View individual files" at bounding box center [703, 451] width 1351 height 52
click at [681, 479] on div "Company" at bounding box center [715, 482] width 123 height 13
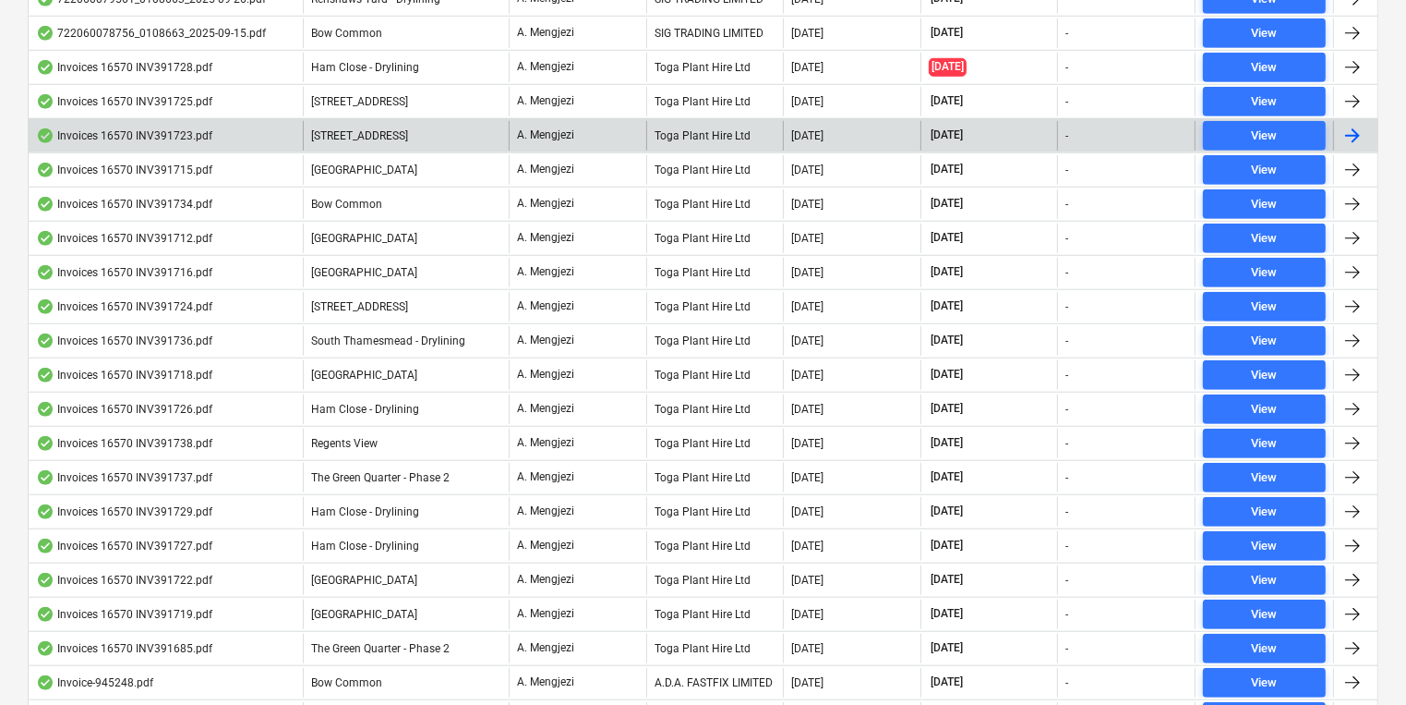
scroll to position [1330, 0]
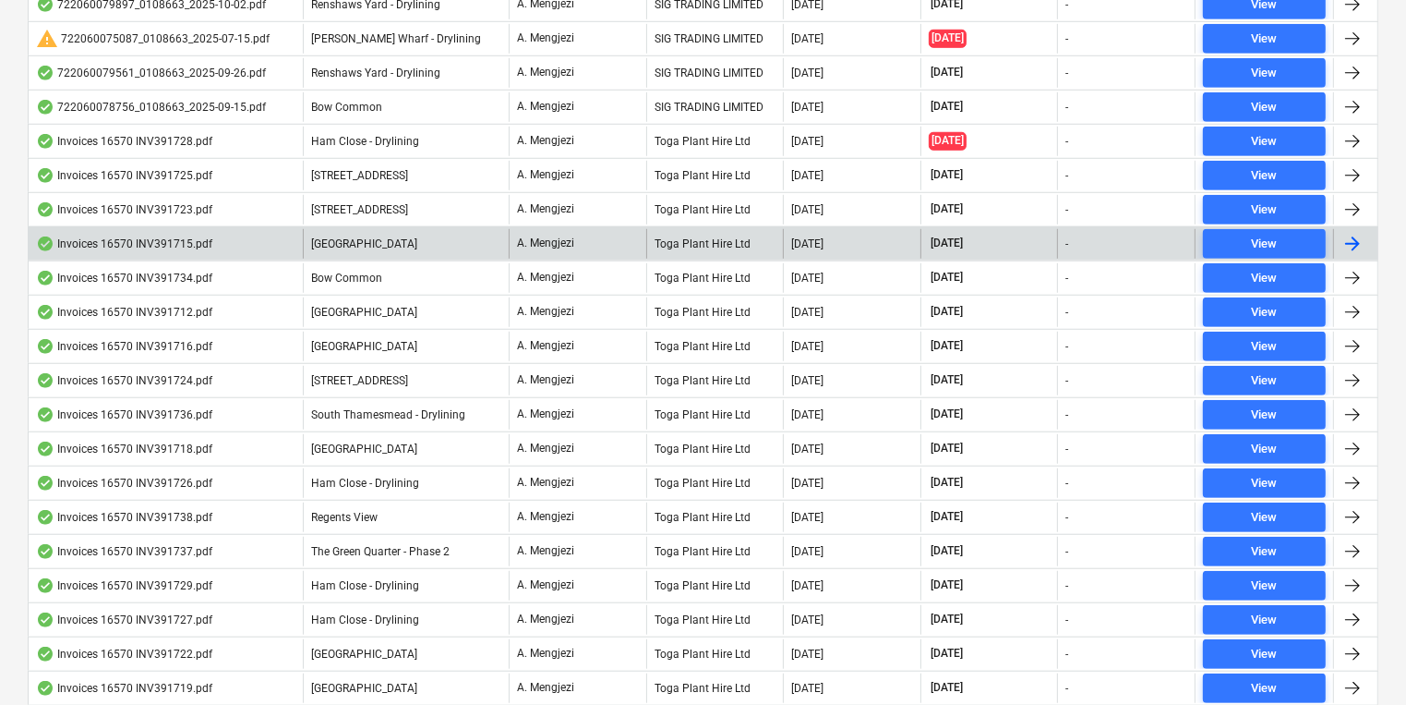
click at [649, 233] on div "Toga Plant Hire Ltd" at bounding box center [715, 244] width 138 height 30
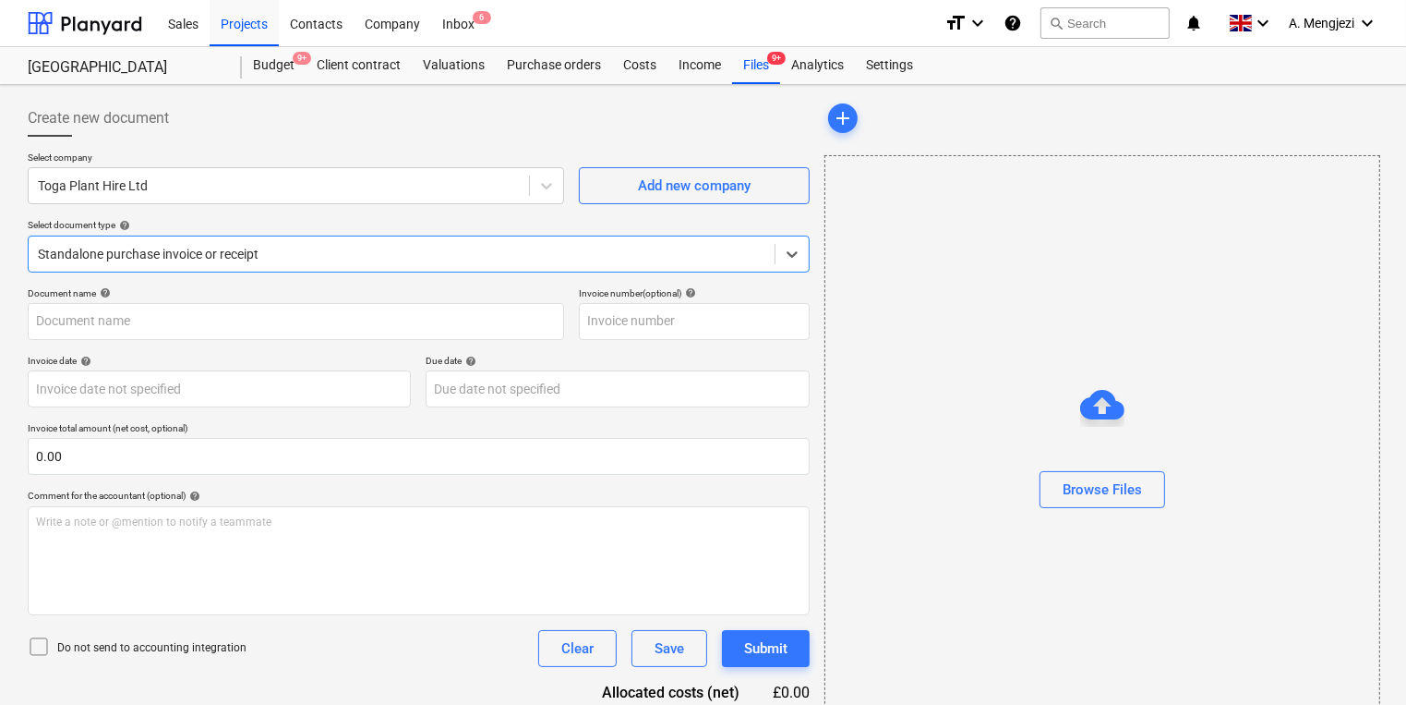
type input "INV391715"
type input "[DATE]"
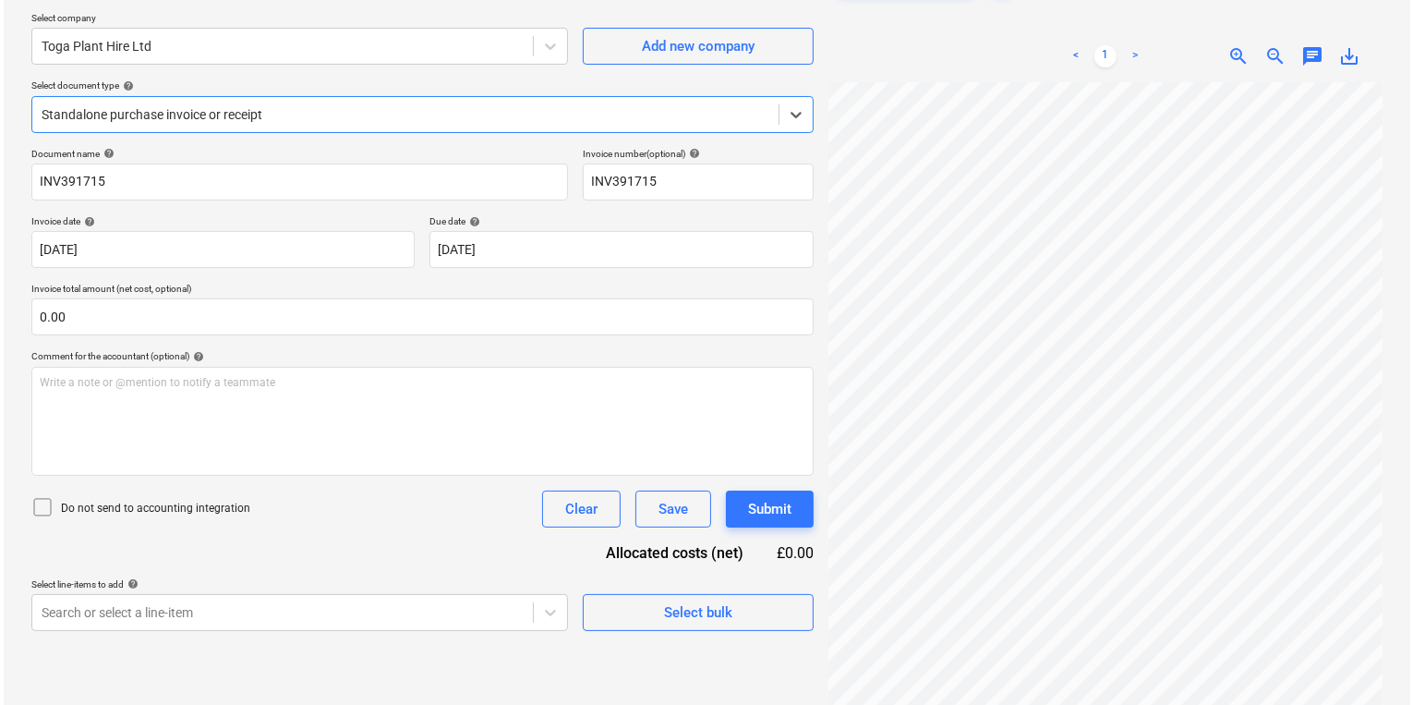
scroll to position [185, 0]
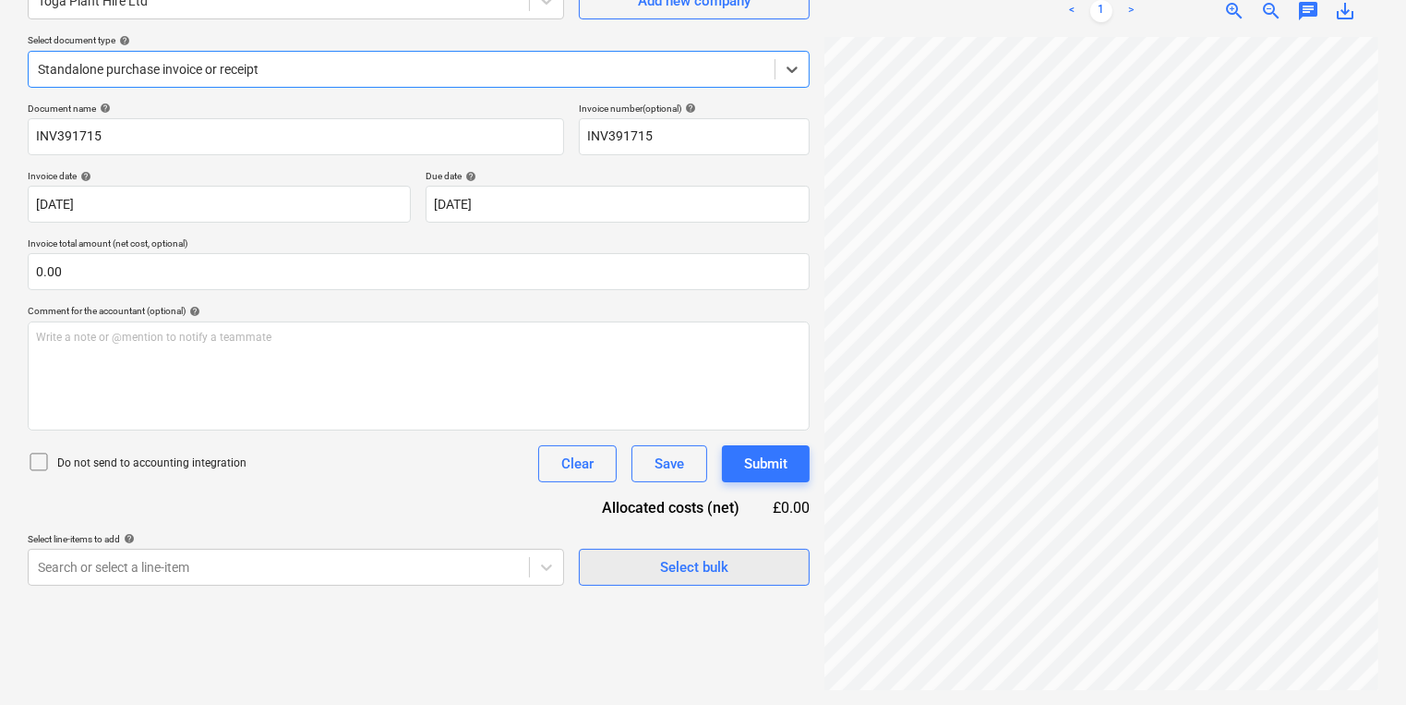
click at [657, 576] on span "Select bulk" at bounding box center [694, 567] width 185 height 24
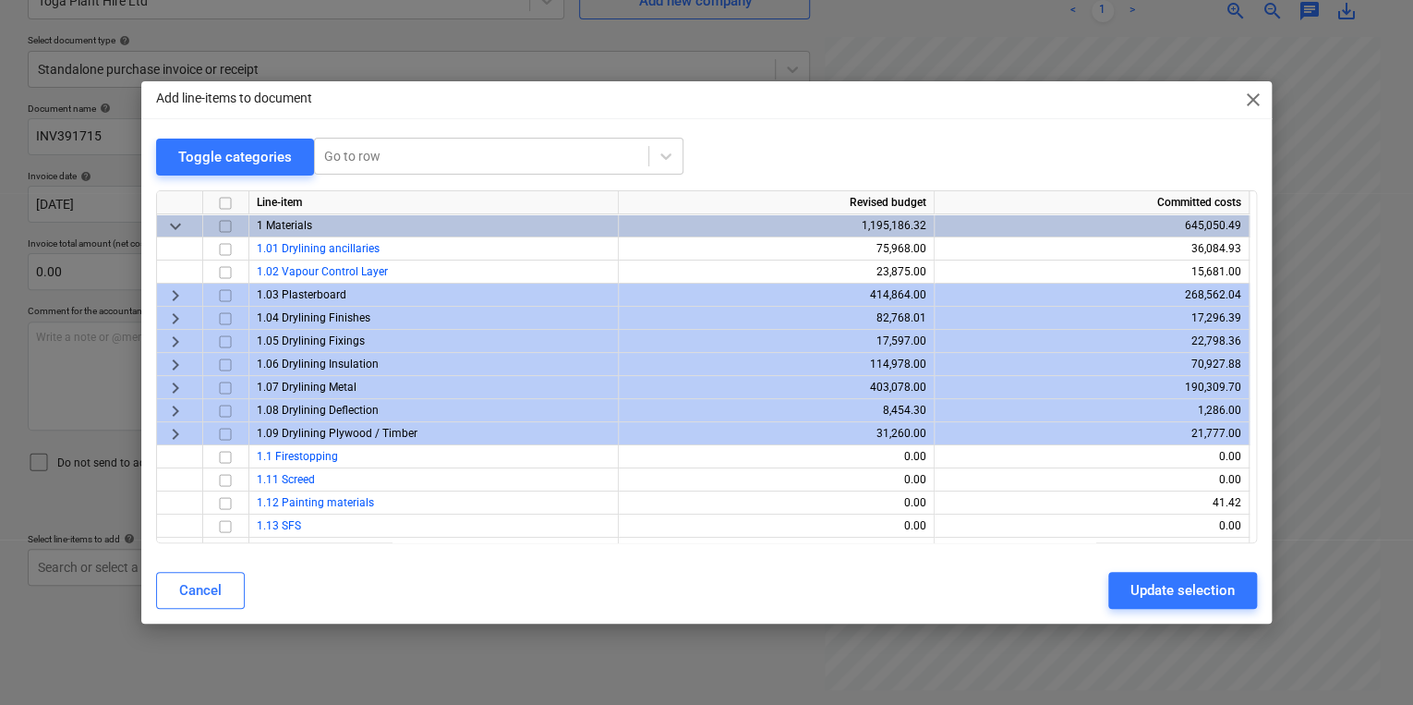
click at [518, 656] on div "Add line-items to document close Toggle categories Go to row Line-item Revised …" at bounding box center [706, 352] width 1413 height 705
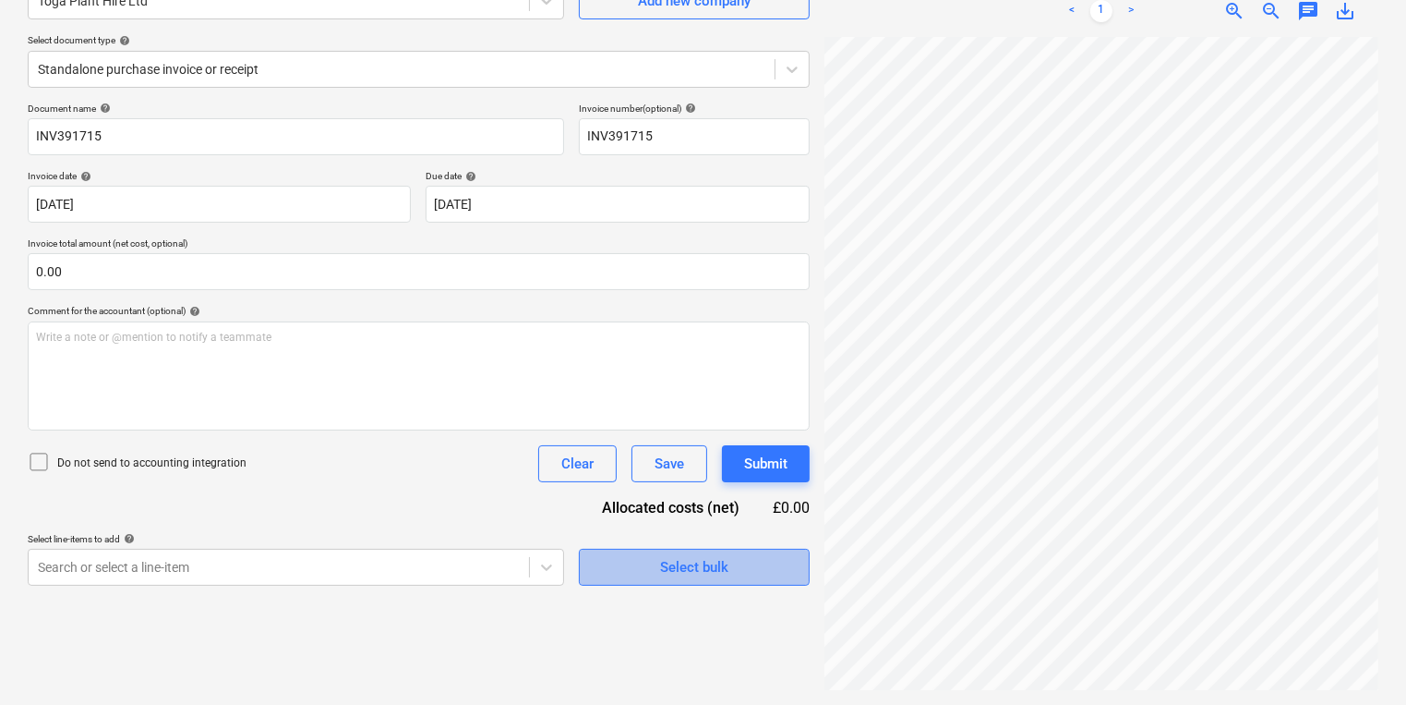
click at [676, 572] on div "Select bulk" at bounding box center [694, 567] width 68 height 24
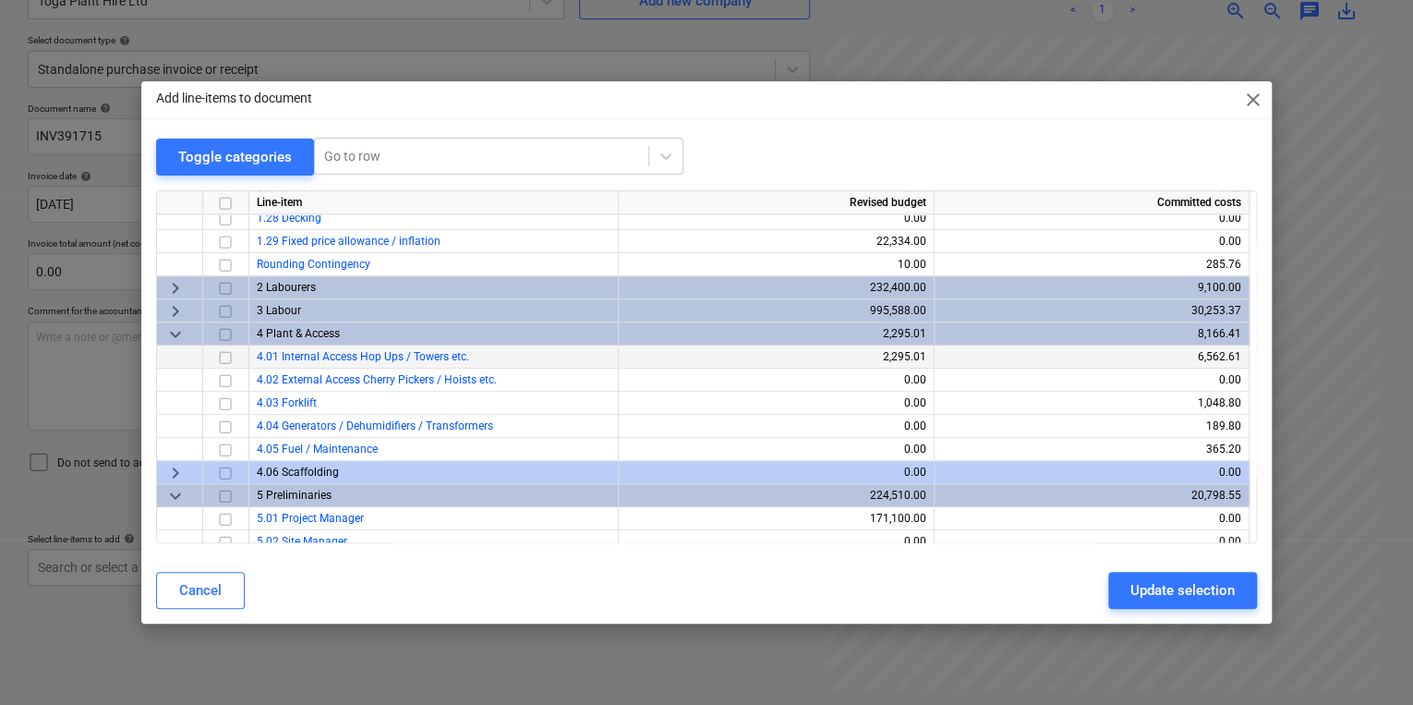
scroll to position [739, 0]
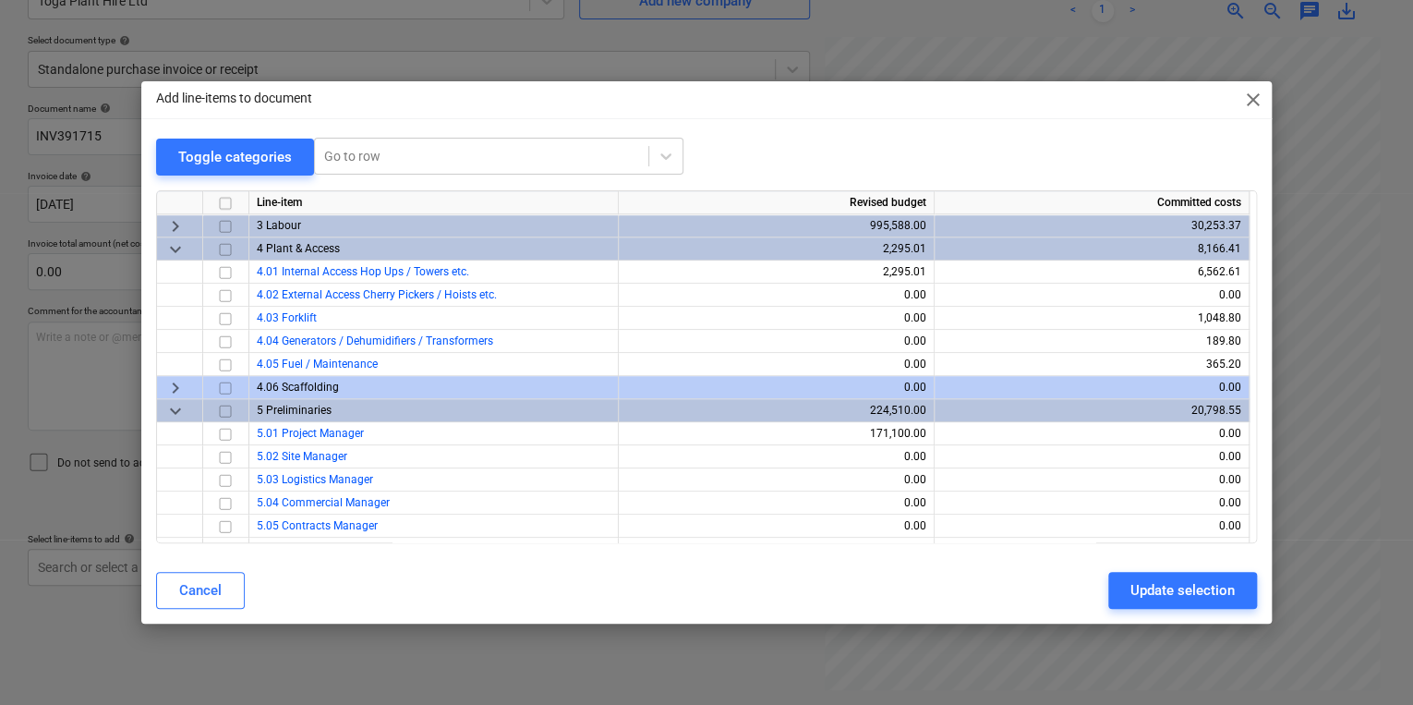
click at [396, 654] on div "Add line-items to document close Toggle categories Go to row Line-item Revised …" at bounding box center [706, 352] width 1413 height 705
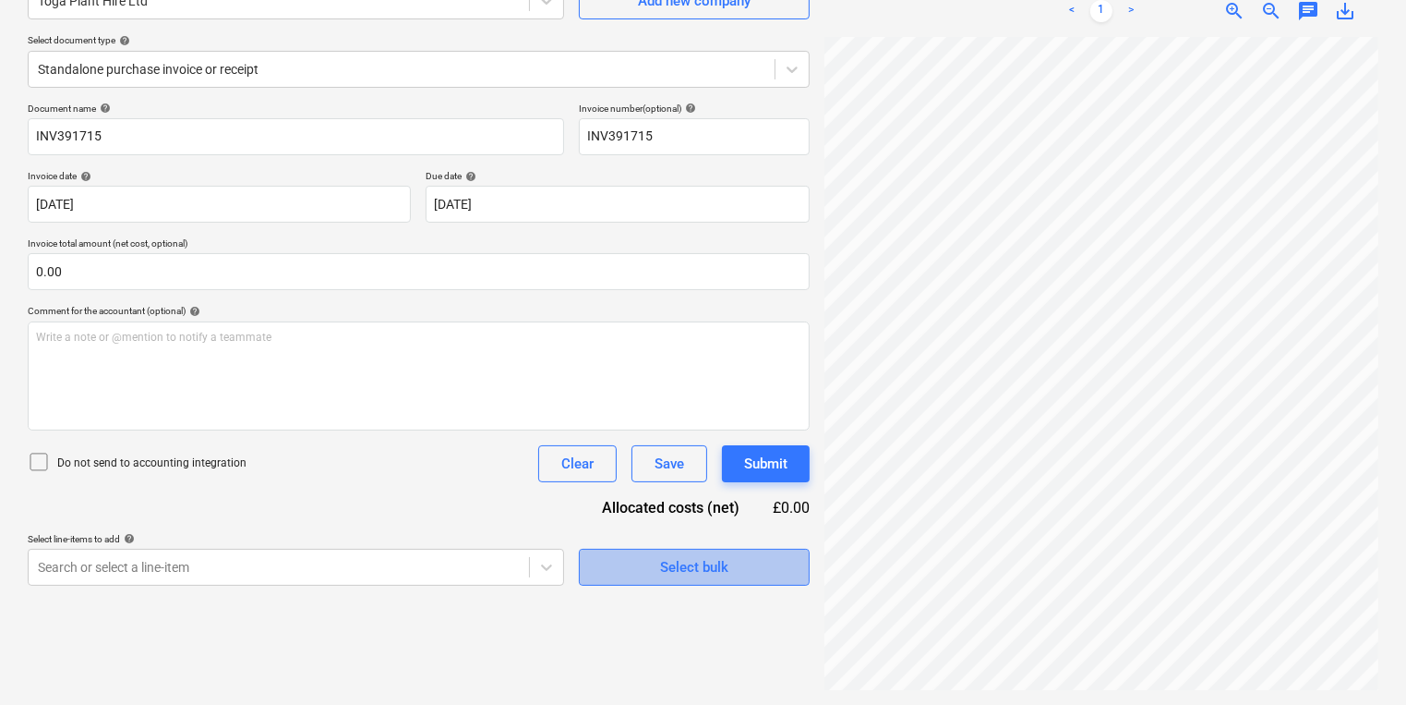
click at [664, 577] on div "Select bulk" at bounding box center [694, 567] width 68 height 24
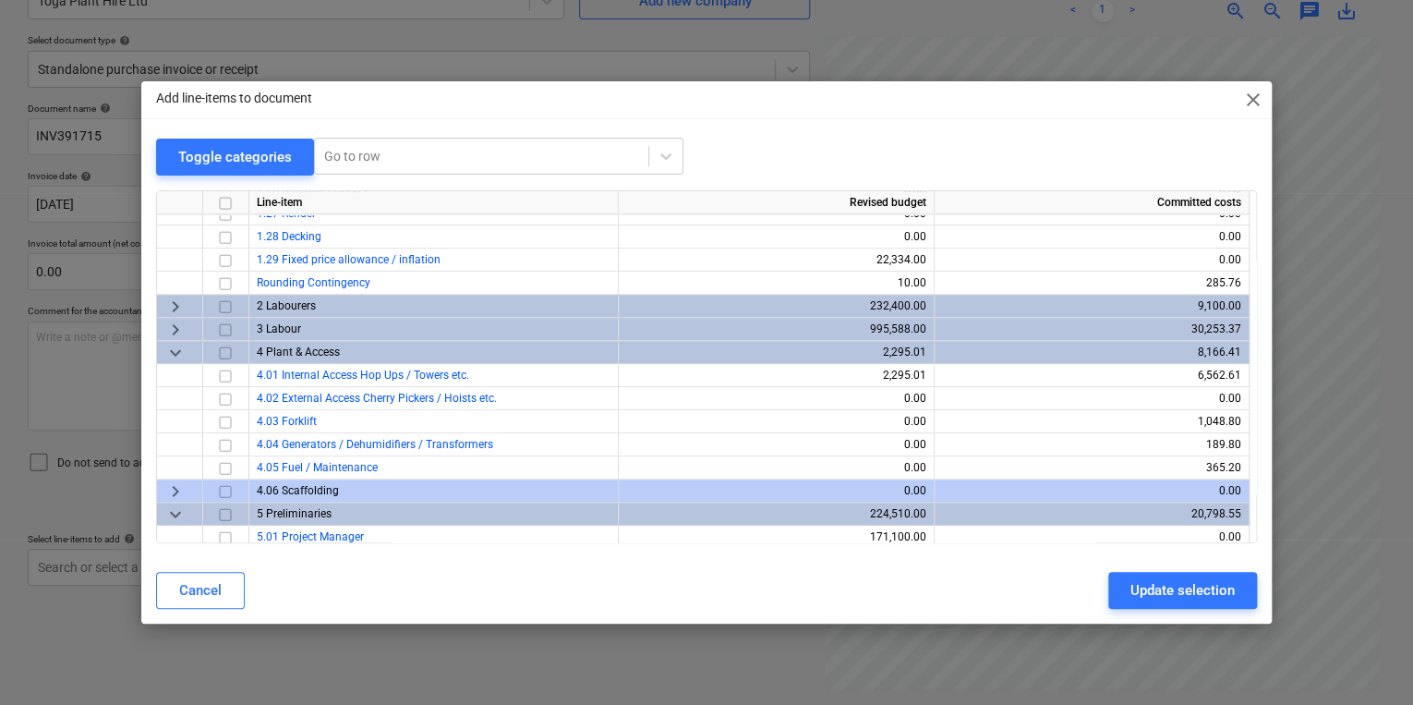
scroll to position [623, 0]
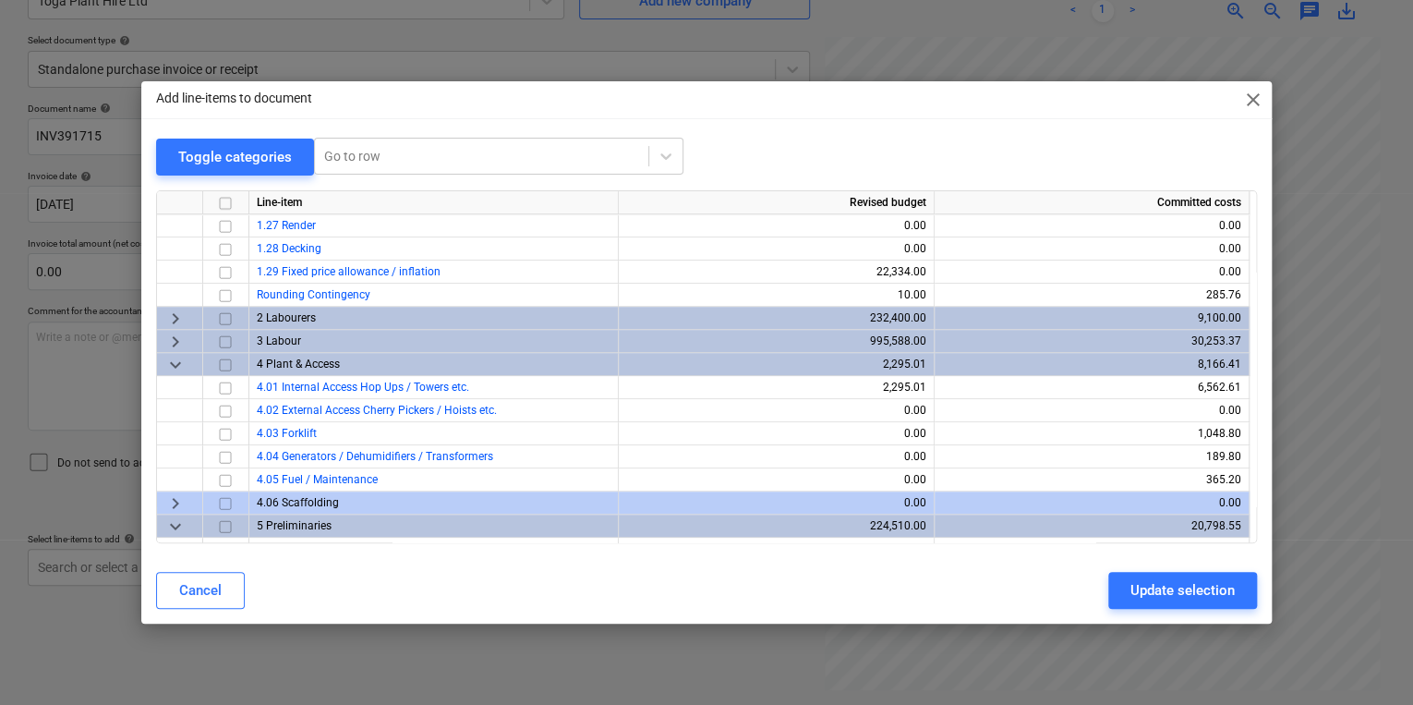
click at [336, 364] on span "4 Plant & Access" at bounding box center [298, 363] width 83 height 13
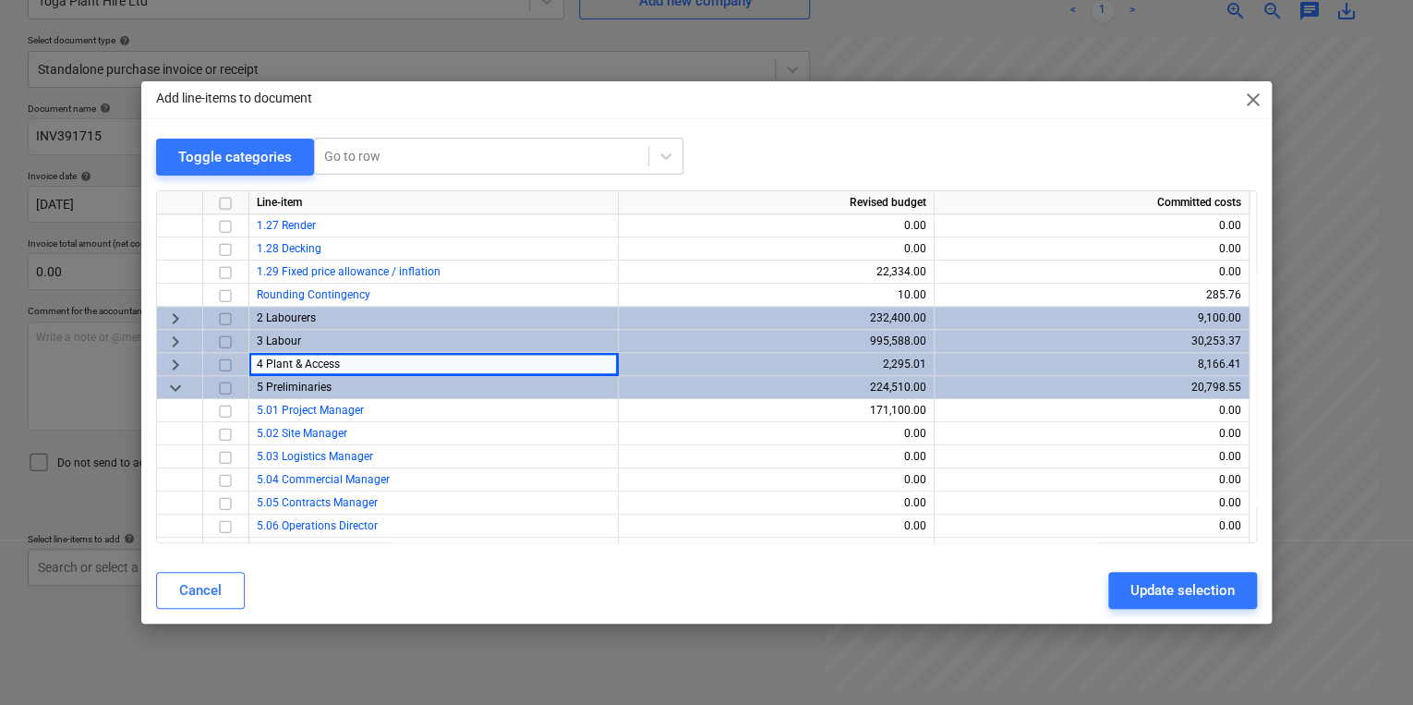
click at [332, 363] on span "4 Plant & Access" at bounding box center [298, 363] width 83 height 13
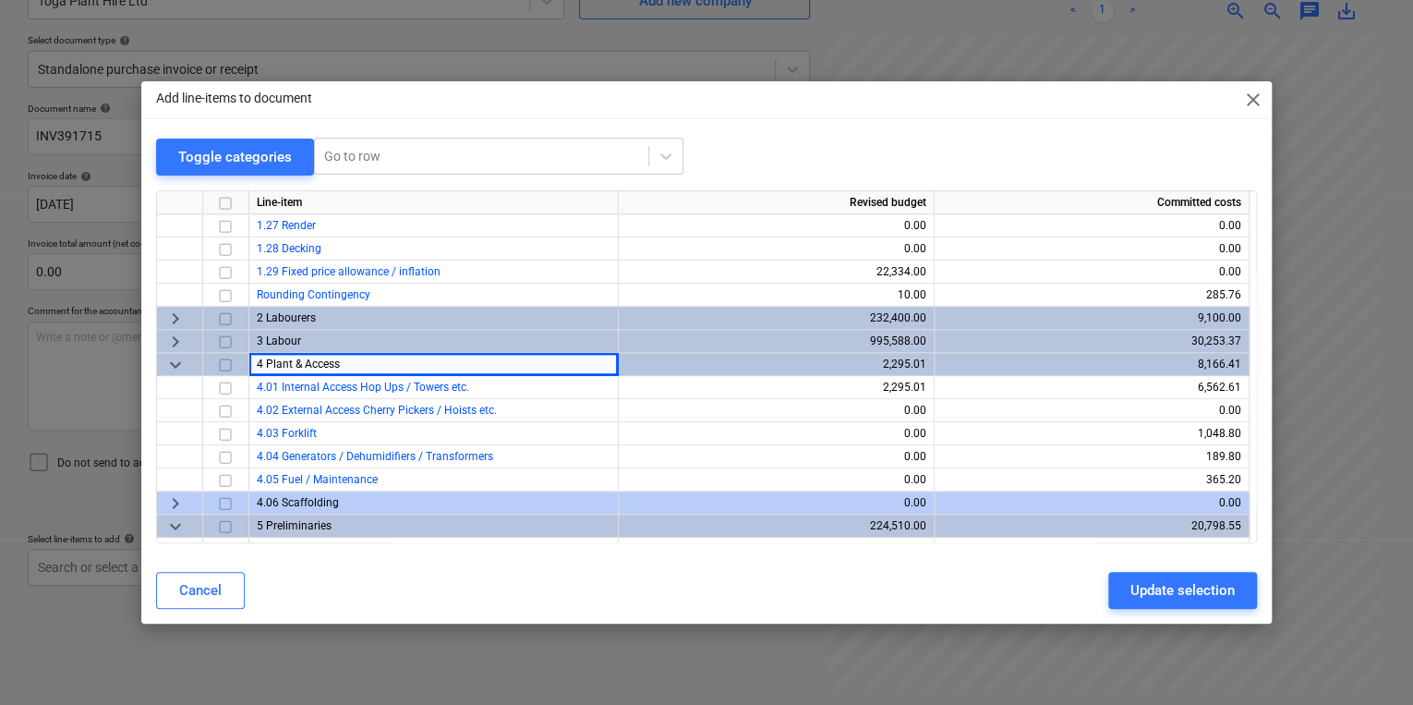
click at [220, 362] on input "checkbox" at bounding box center [225, 364] width 22 height 22
click at [277, 648] on div "Add line-items to document close Toggle categories Go to row Line-item Revised …" at bounding box center [706, 352] width 1413 height 705
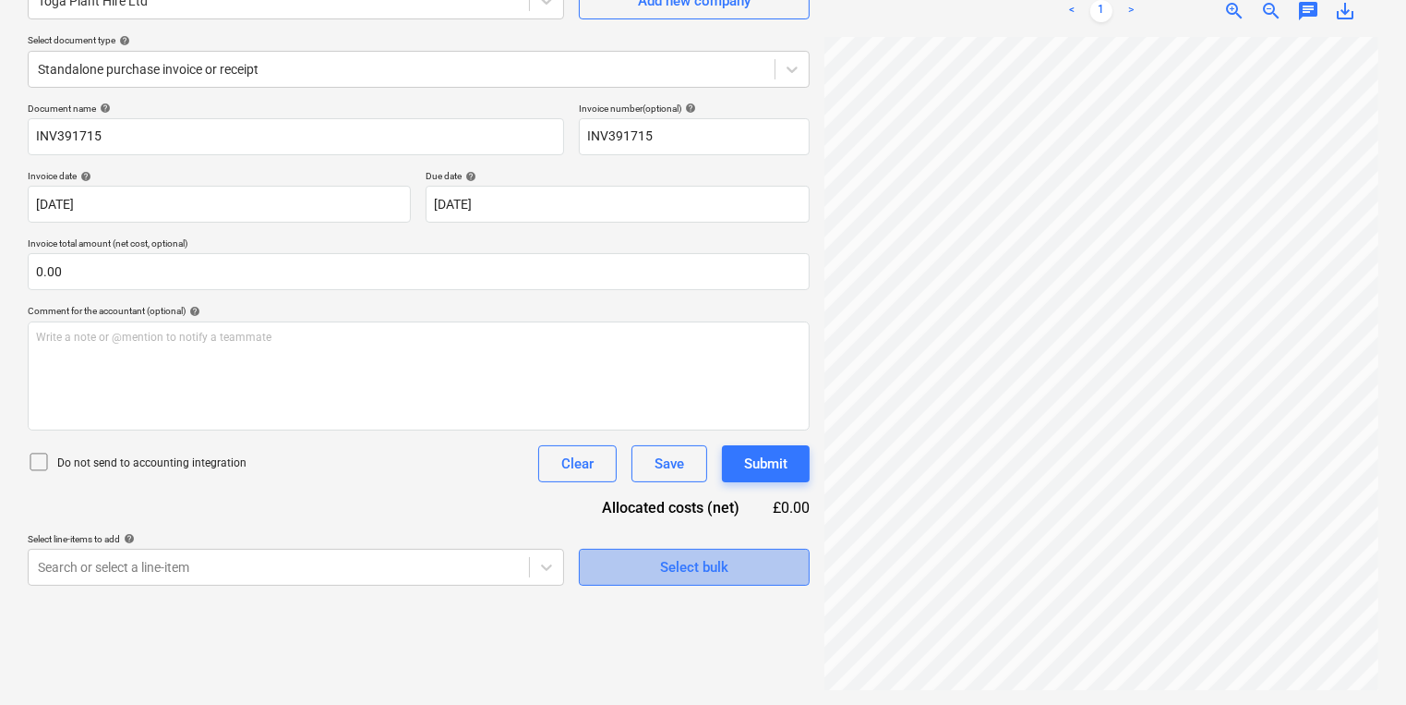
click at [597, 560] on button "Select bulk" at bounding box center [694, 566] width 231 height 37
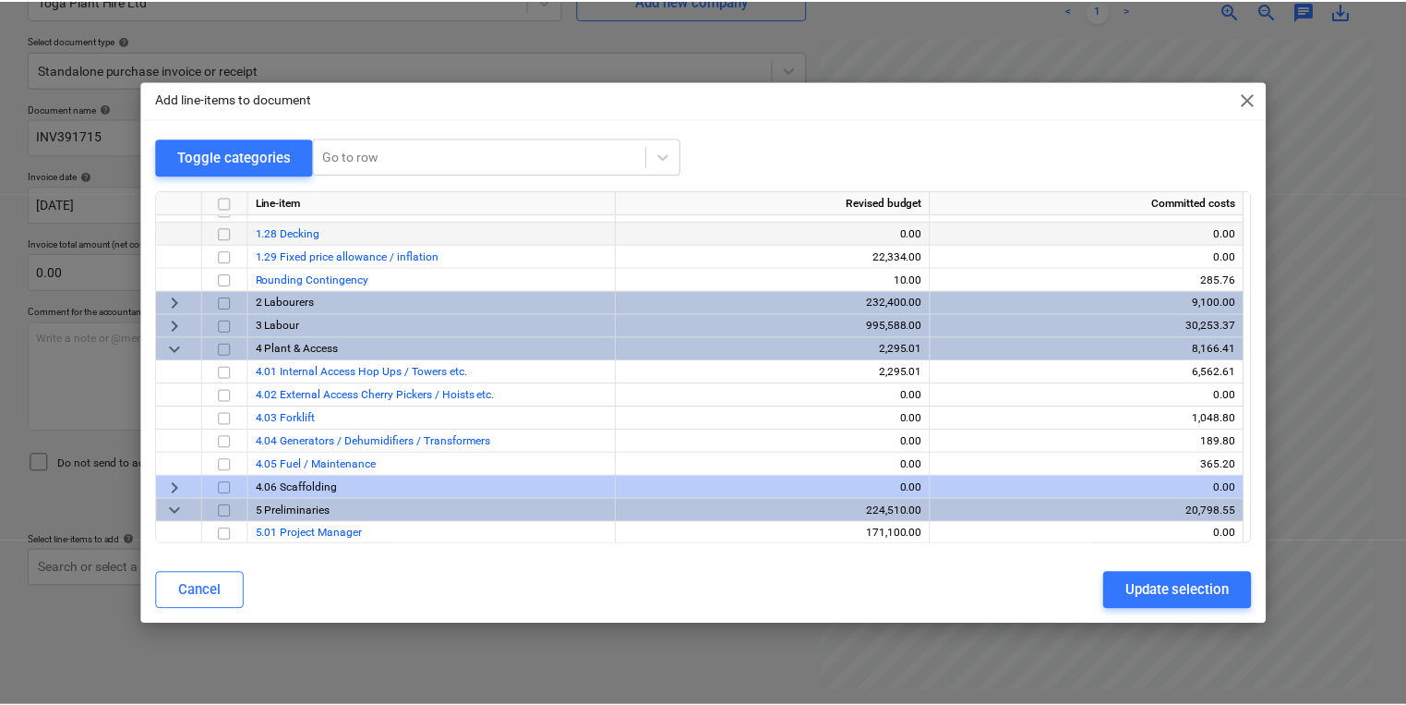
scroll to position [665, 0]
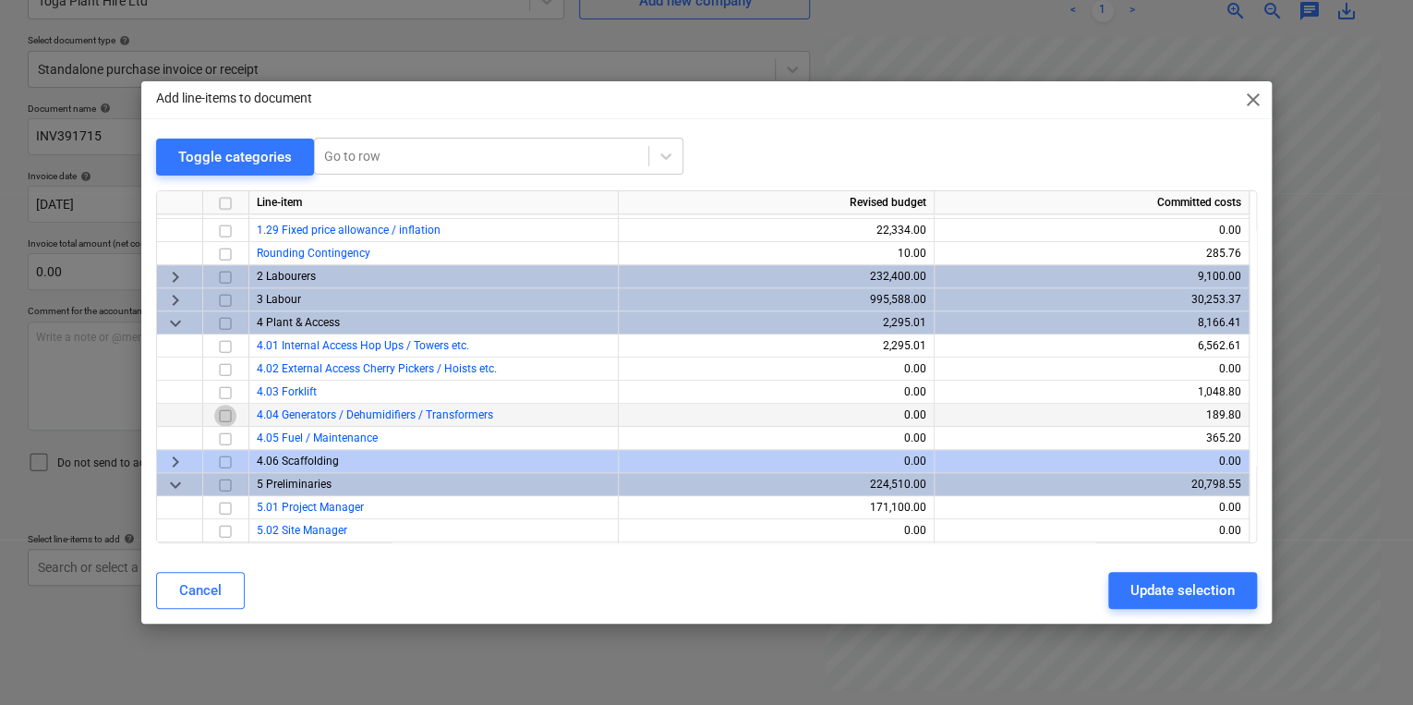
click at [229, 411] on input "checkbox" at bounding box center [225, 415] width 22 height 22
click at [228, 441] on input "checkbox" at bounding box center [225, 438] width 22 height 22
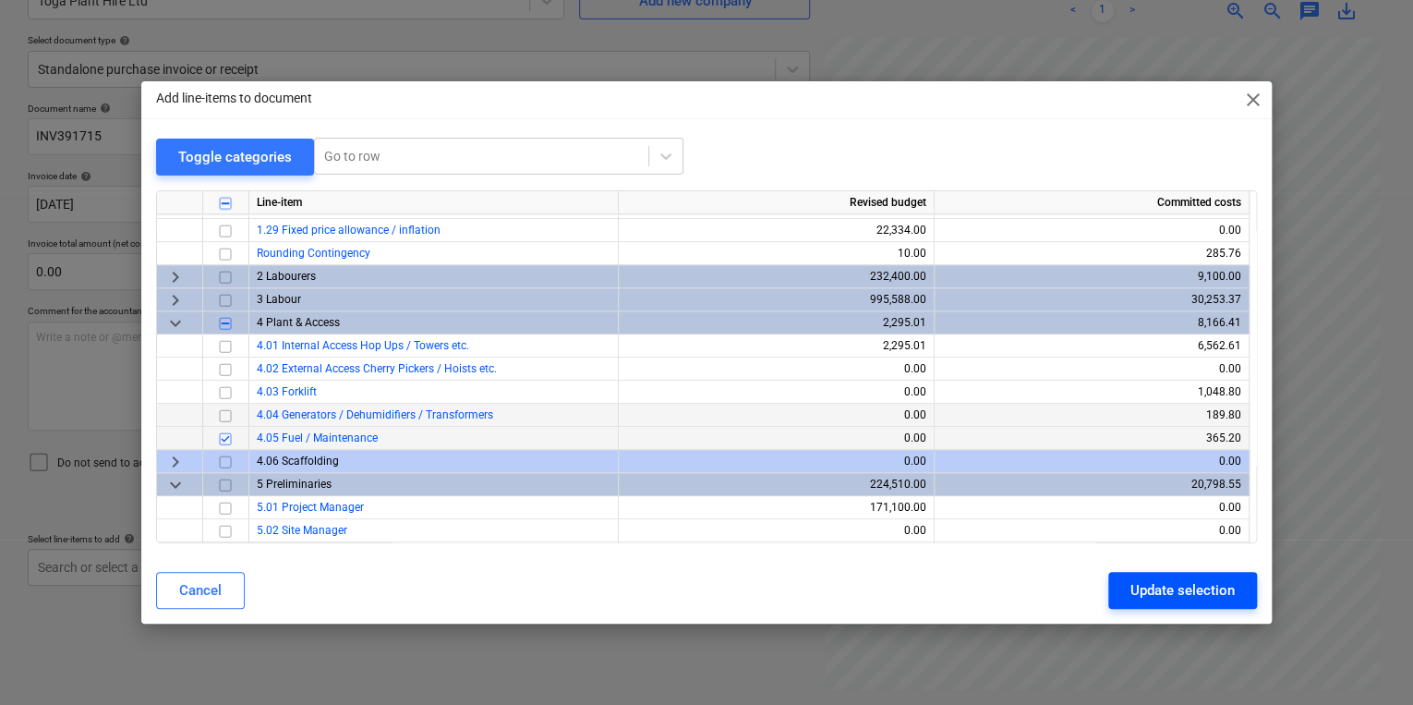
click at [1206, 591] on div "Update selection" at bounding box center [1182, 590] width 104 height 24
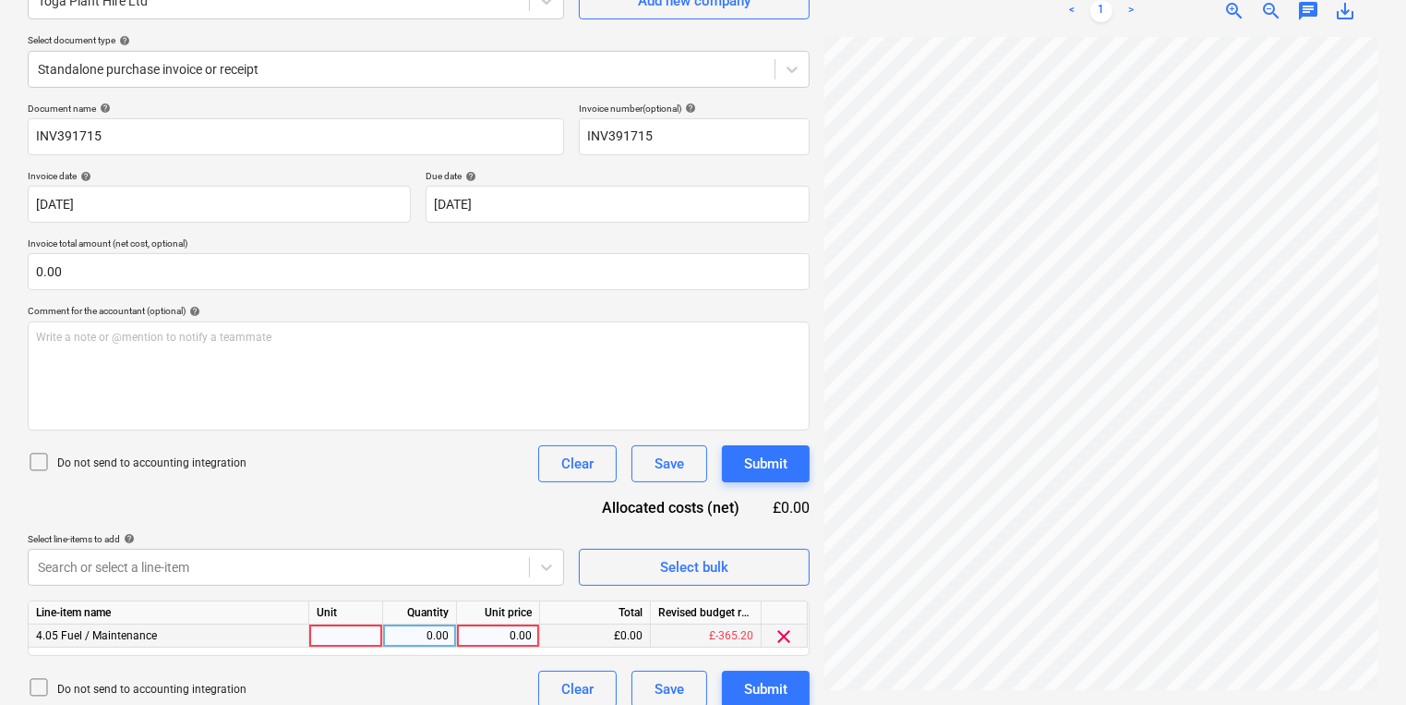
click at [349, 634] on div at bounding box center [346, 635] width 74 height 23
type input "Lighjt duty sheet"
type input "39.60"
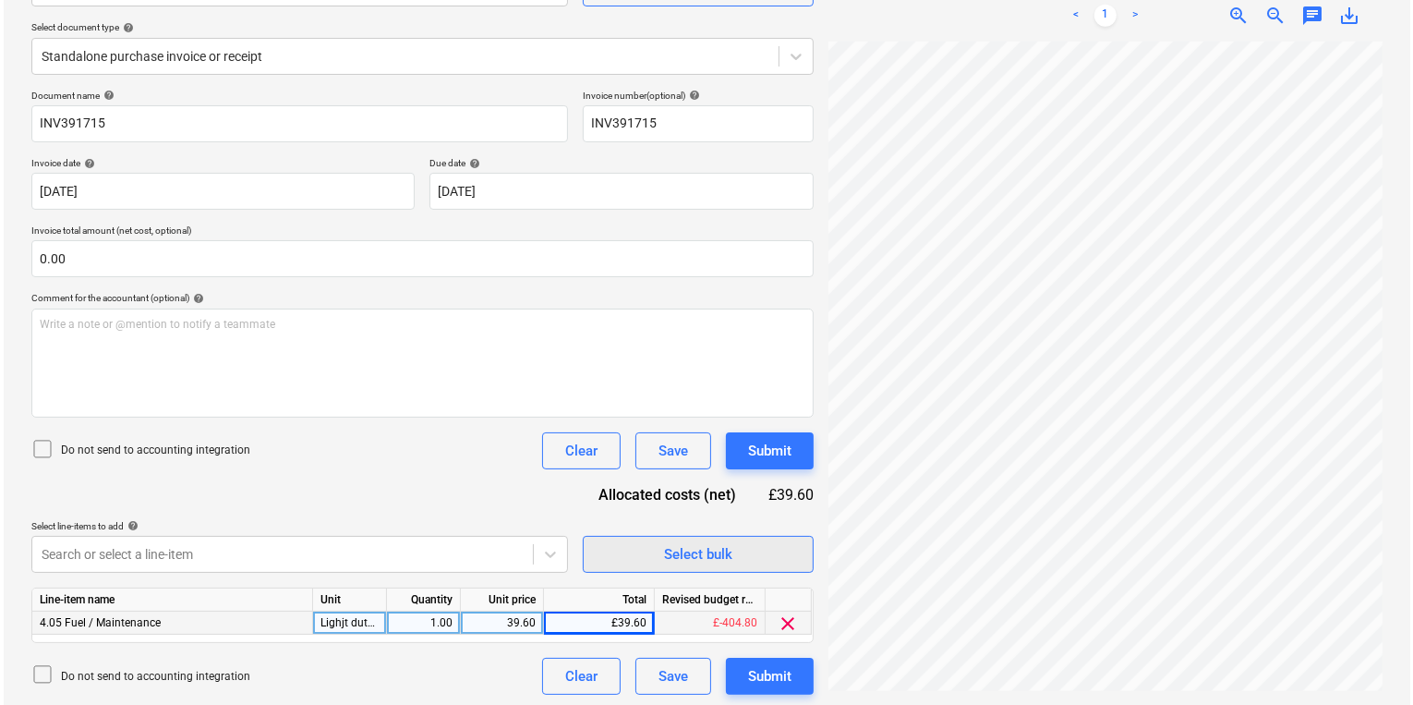
scroll to position [201, 0]
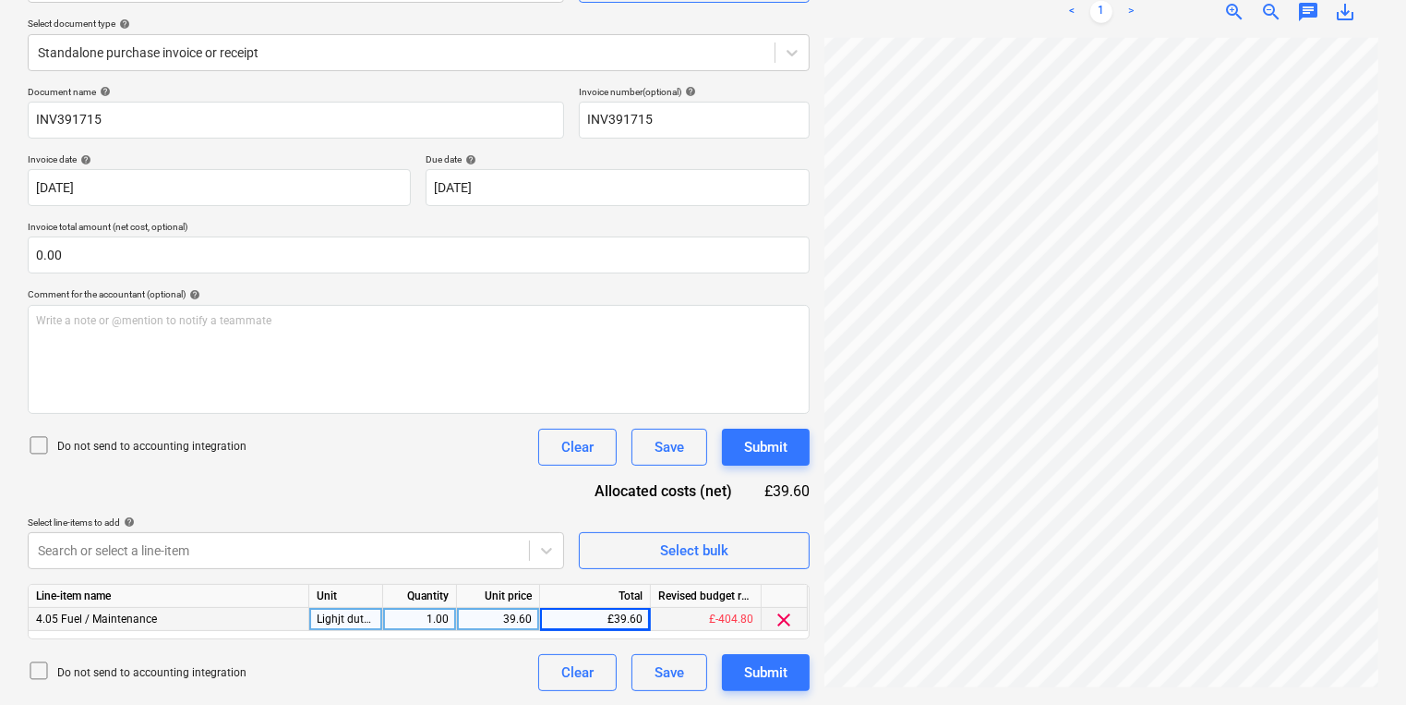
click at [789, 648] on div "Document name help INV391715 Invoice number (optional) help INV391715 Invoice d…" at bounding box center [419, 388] width 782 height 605
click at [783, 672] on div "Submit" at bounding box center [765, 672] width 43 height 24
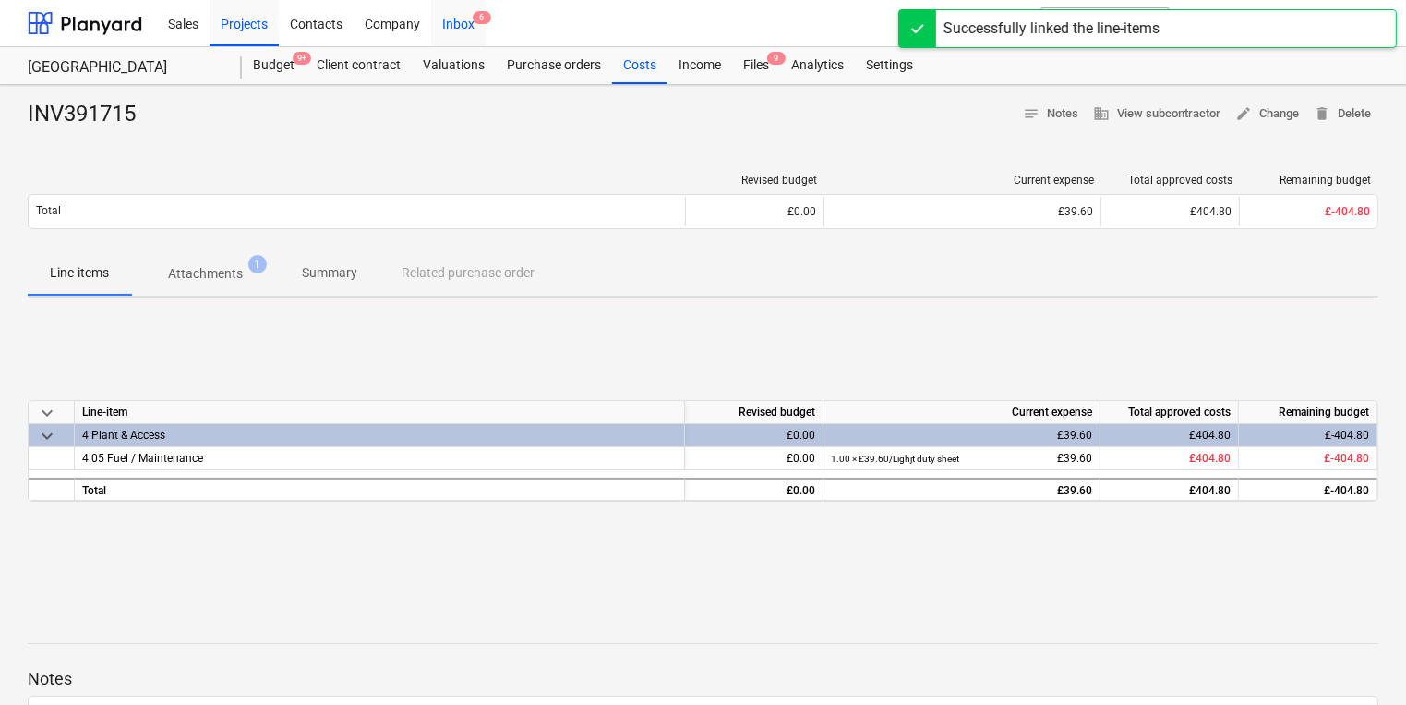
click at [458, 17] on div "Inbox 6" at bounding box center [458, 22] width 54 height 47
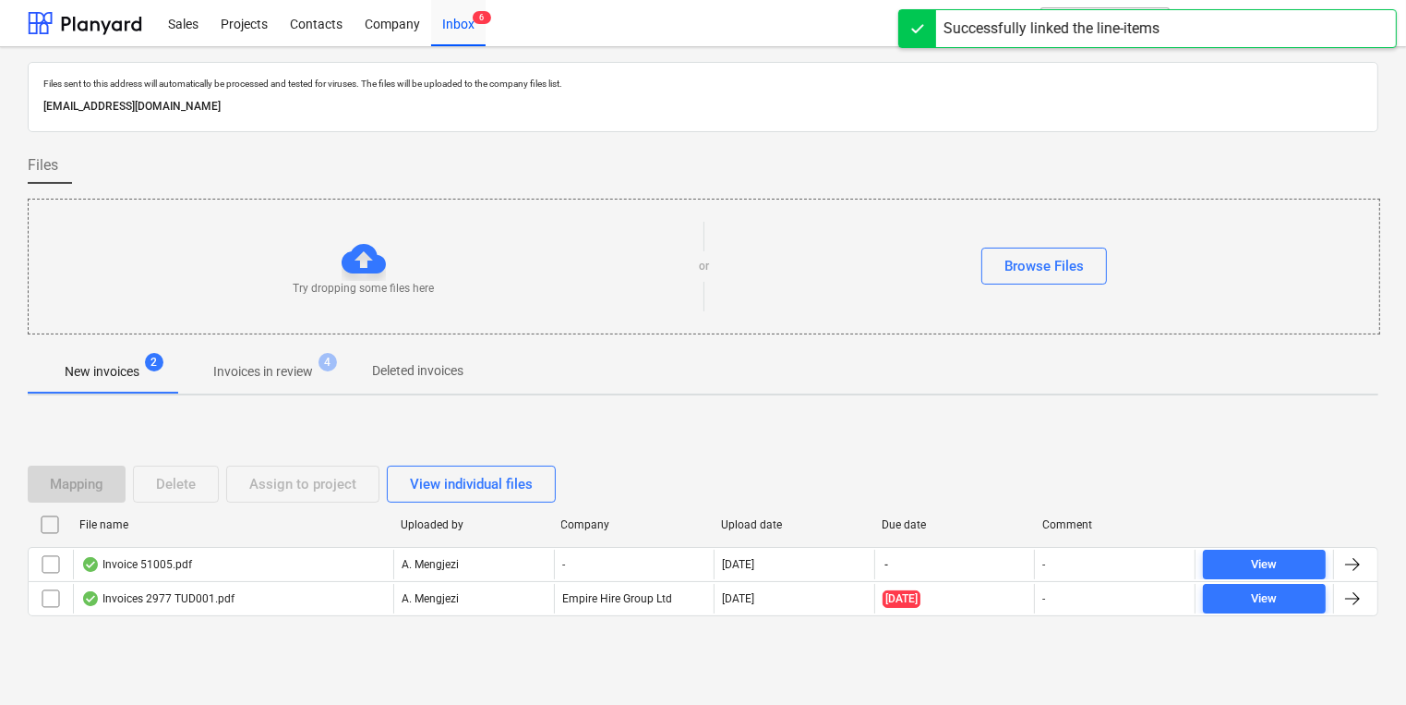
click at [292, 357] on span "Invoices in review 4" at bounding box center [263, 371] width 174 height 33
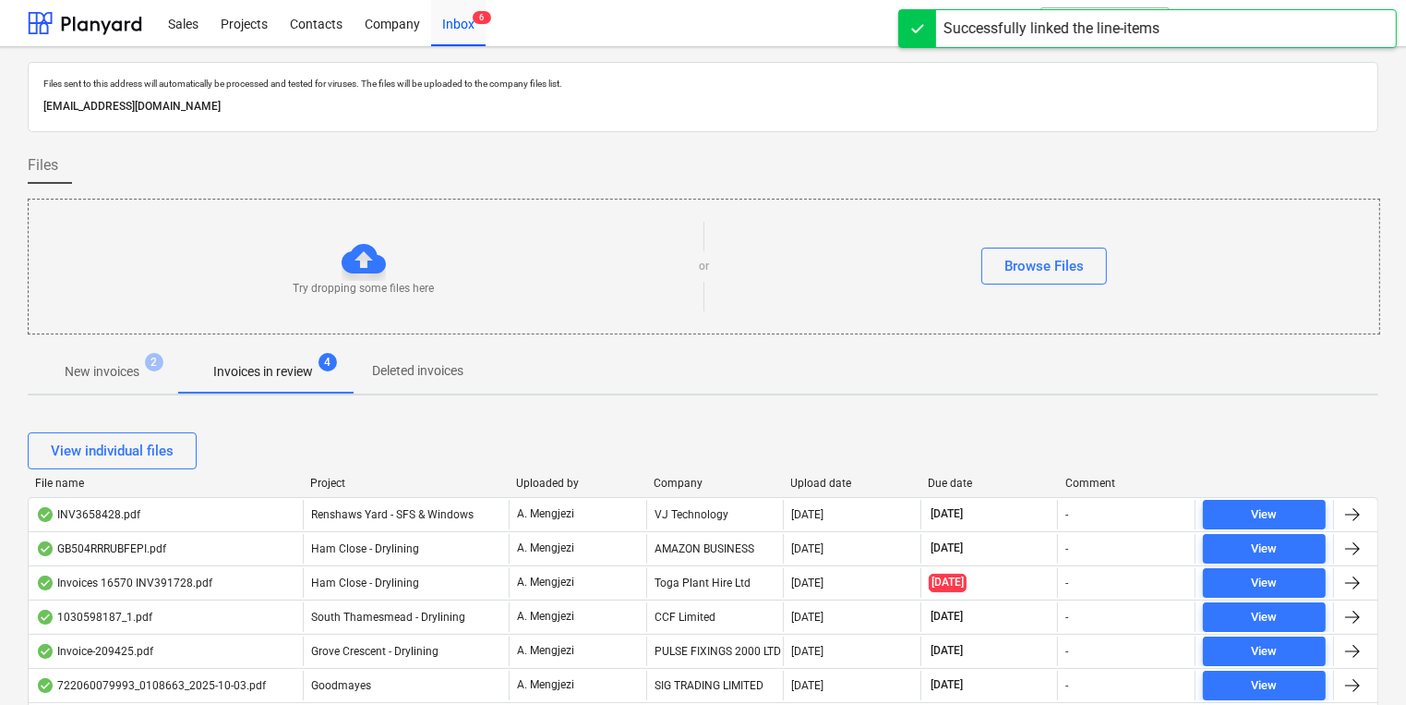
click at [683, 488] on div "File name Project Uploaded by Company Upload date Due date Comment" at bounding box center [703, 486] width 1351 height 20
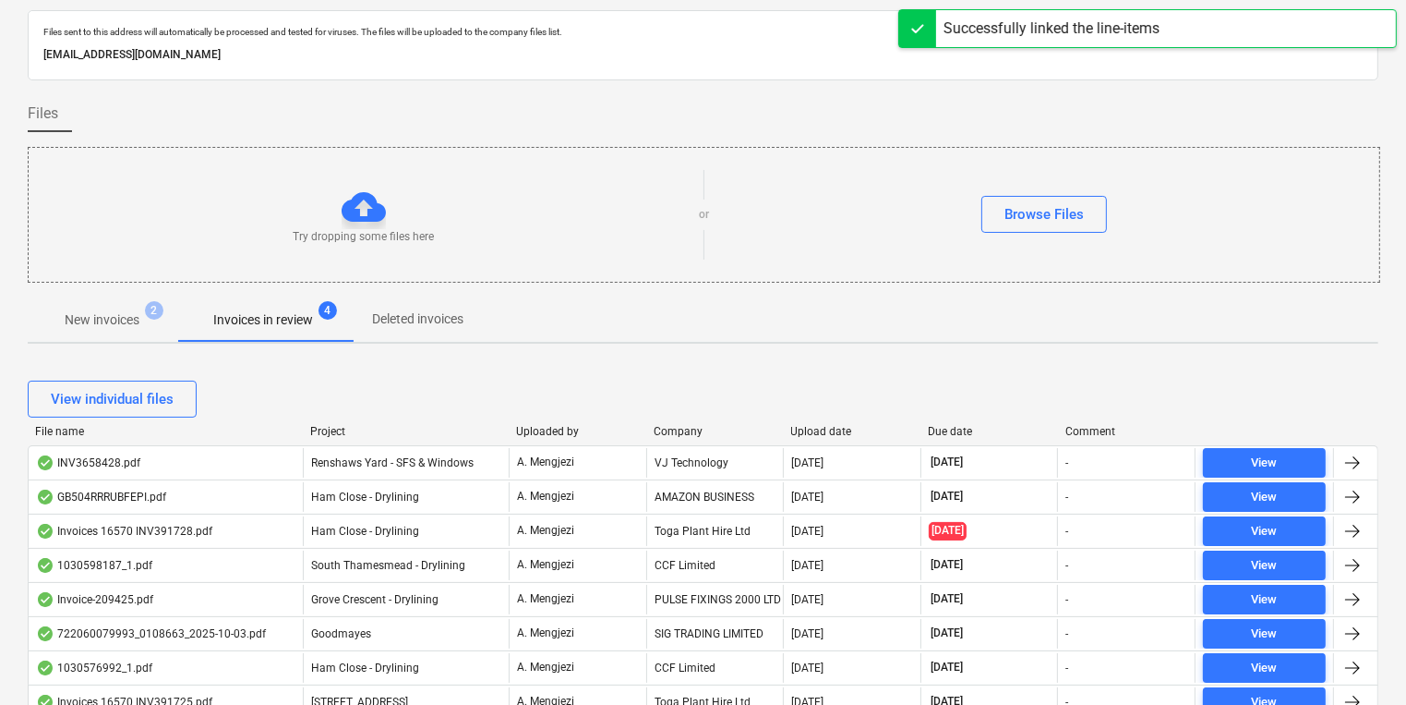
scroll to position [74, 0]
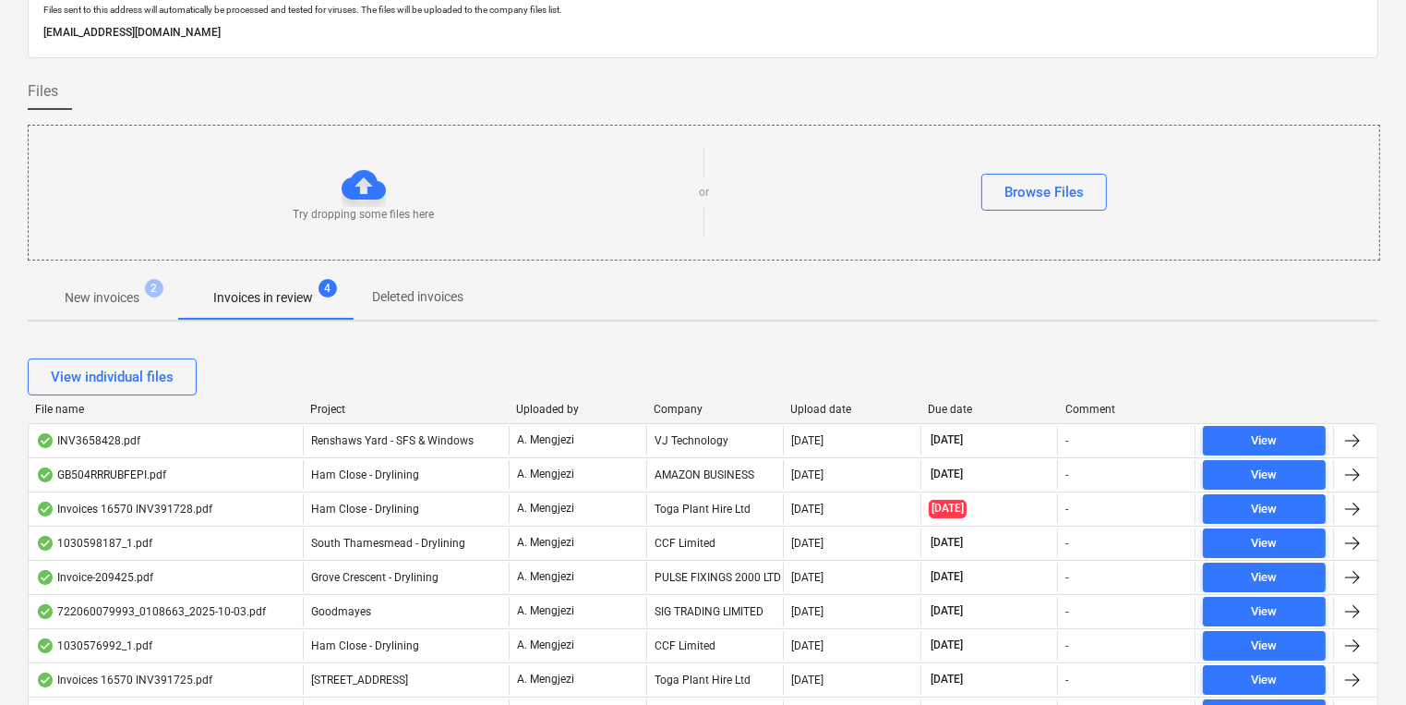
drag, startPoint x: 682, startPoint y: 416, endPoint x: 683, endPoint y: 404, distance: 13.0
click at [683, 414] on div "File name Project Uploaded by Company Upload date Due date Comment" at bounding box center [703, 413] width 1351 height 20
click at [683, 404] on div "Company" at bounding box center [715, 409] width 123 height 13
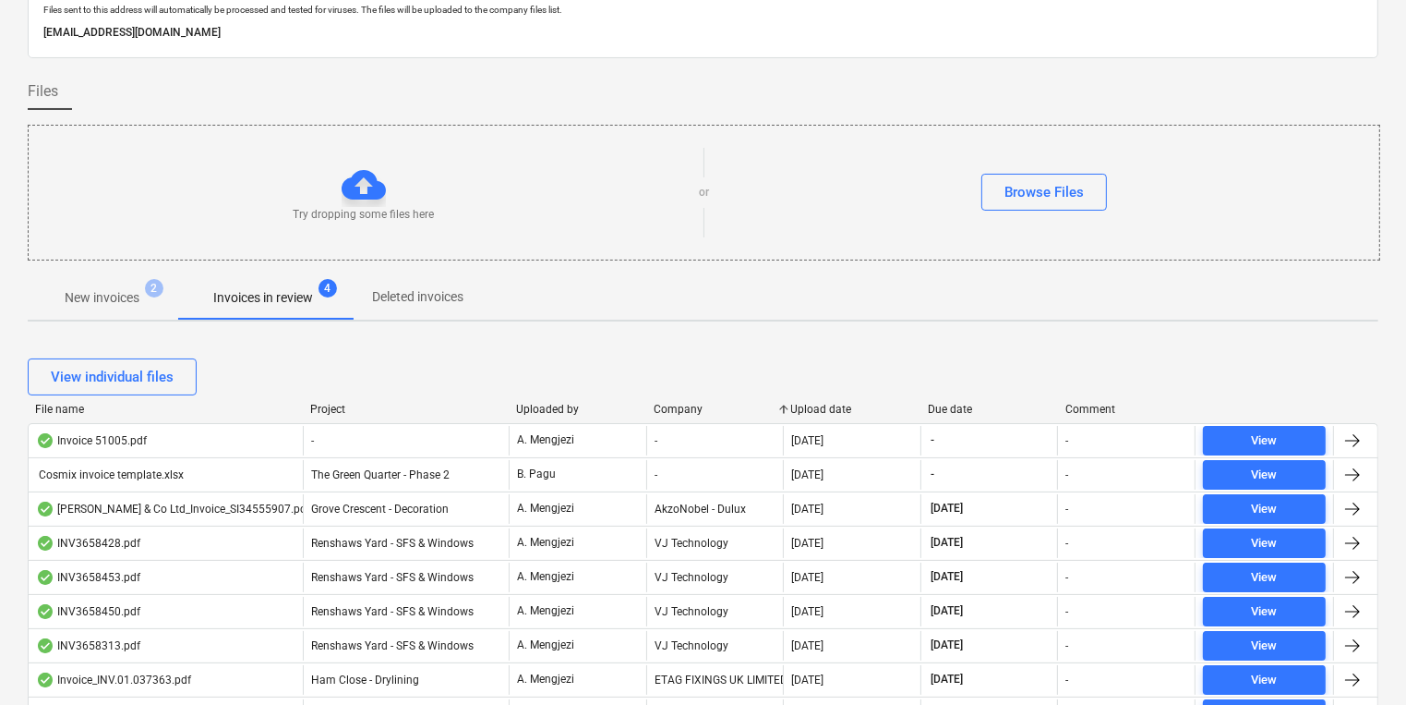
click at [683, 404] on div "Company" at bounding box center [715, 409] width 123 height 13
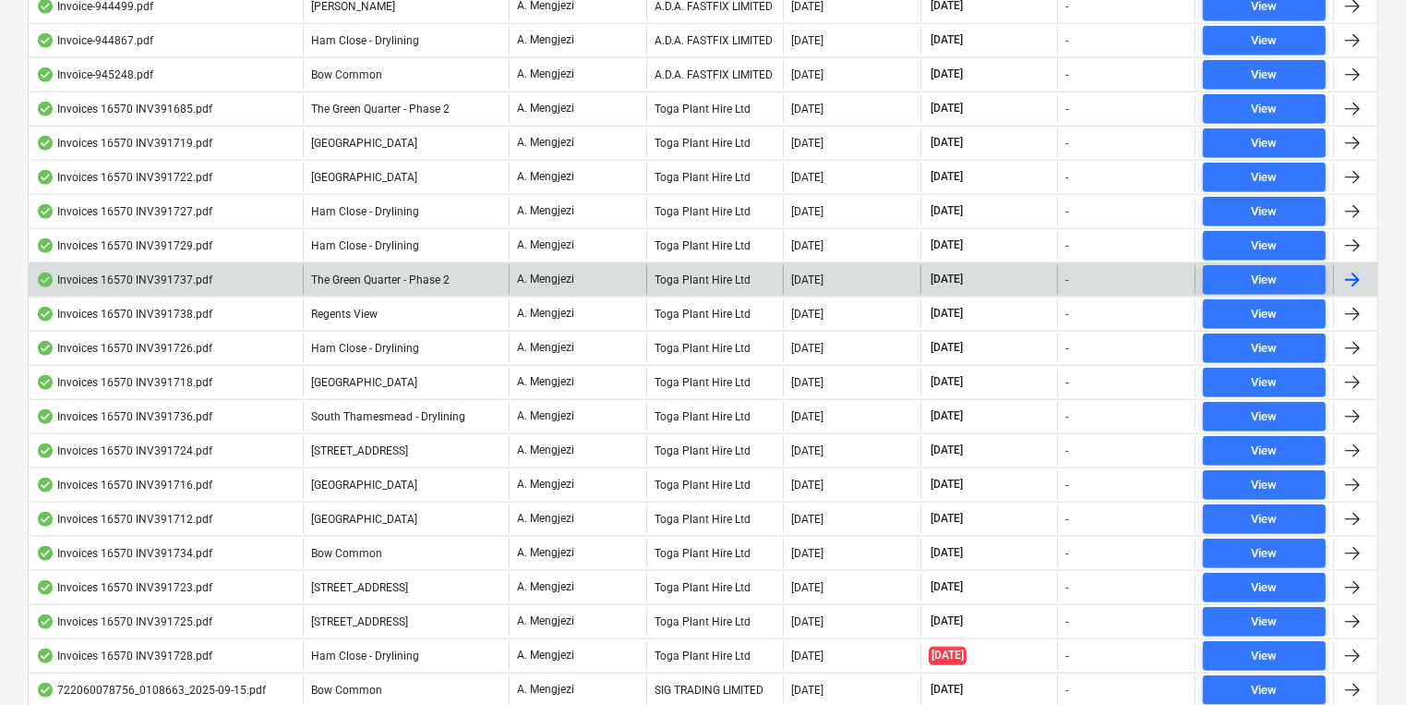
scroll to position [1921, 0]
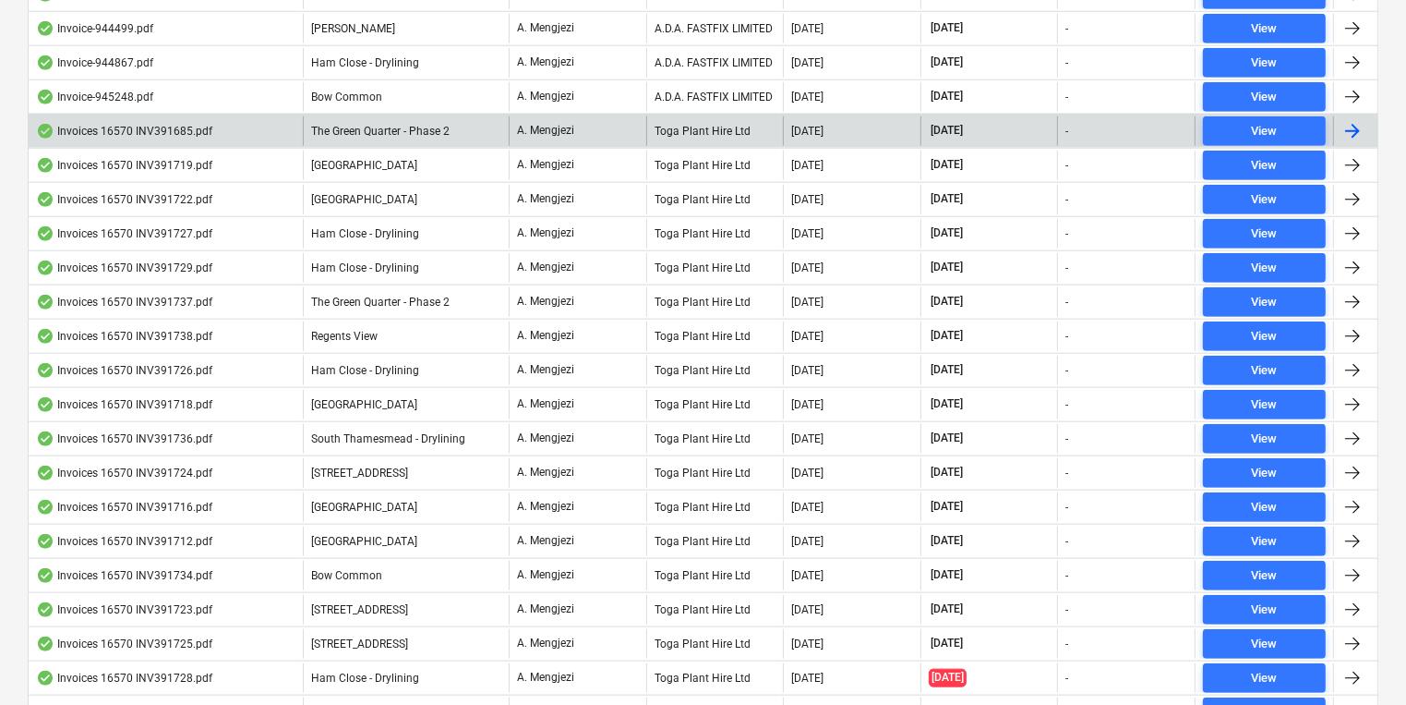
click at [723, 126] on div "Toga Plant Hire Ltd" at bounding box center [715, 131] width 138 height 30
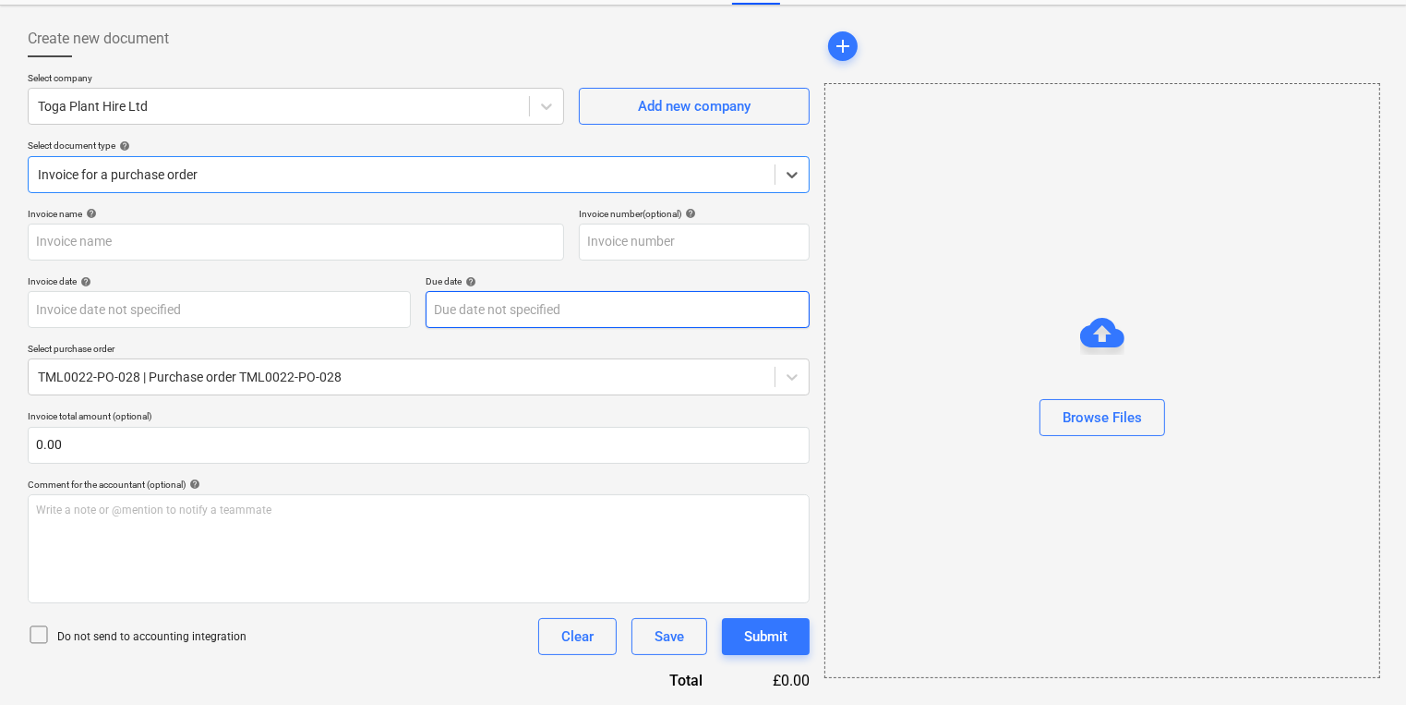
type input "INV391685"
type input "[DATE]"
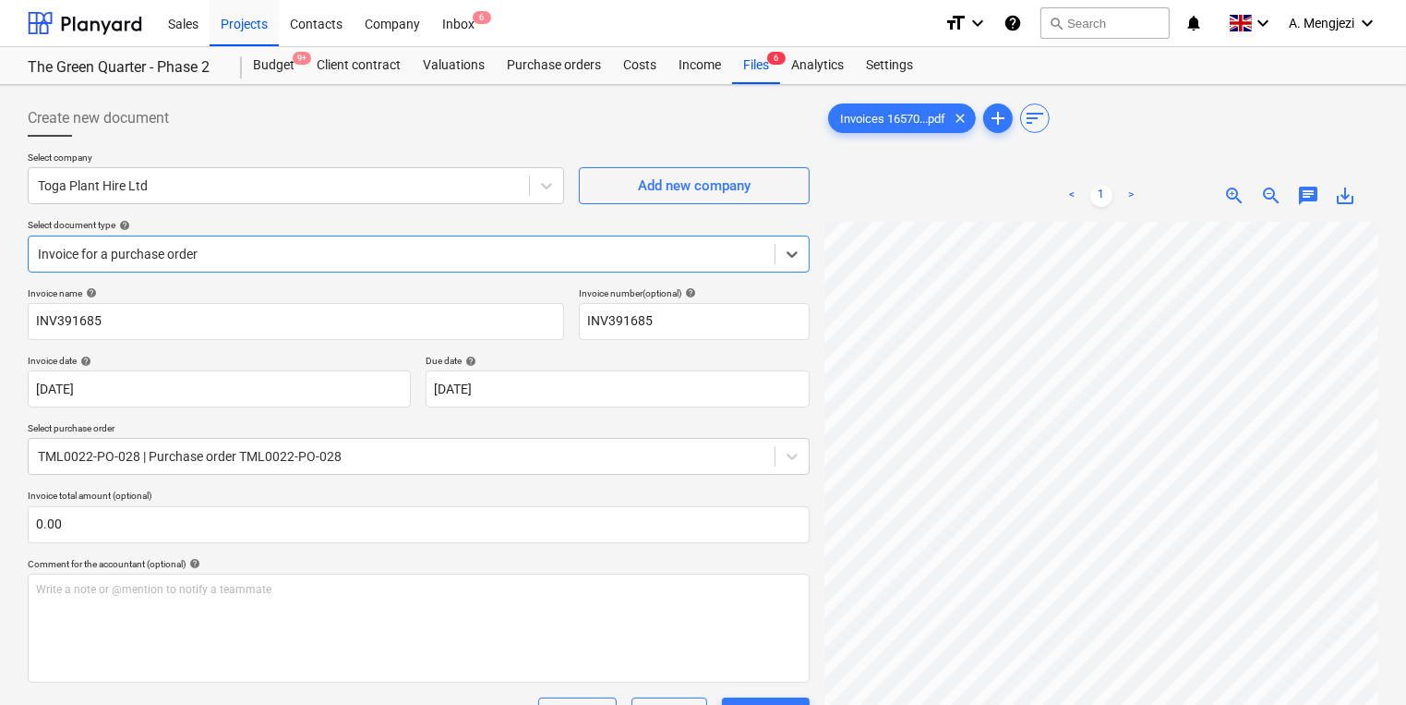
scroll to position [0, 0]
click at [793, 64] on div "Analytics" at bounding box center [817, 65] width 75 height 37
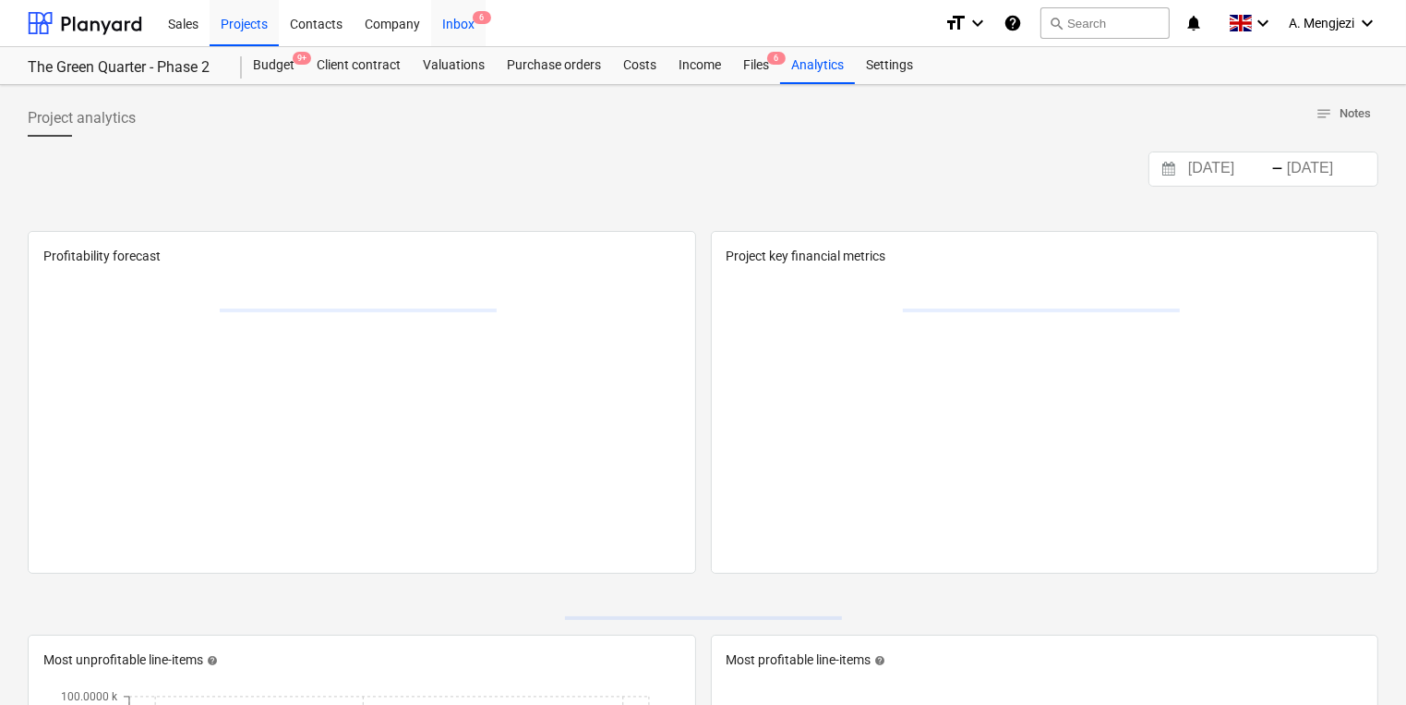
click at [467, 27] on div "Inbox 6" at bounding box center [458, 22] width 54 height 47
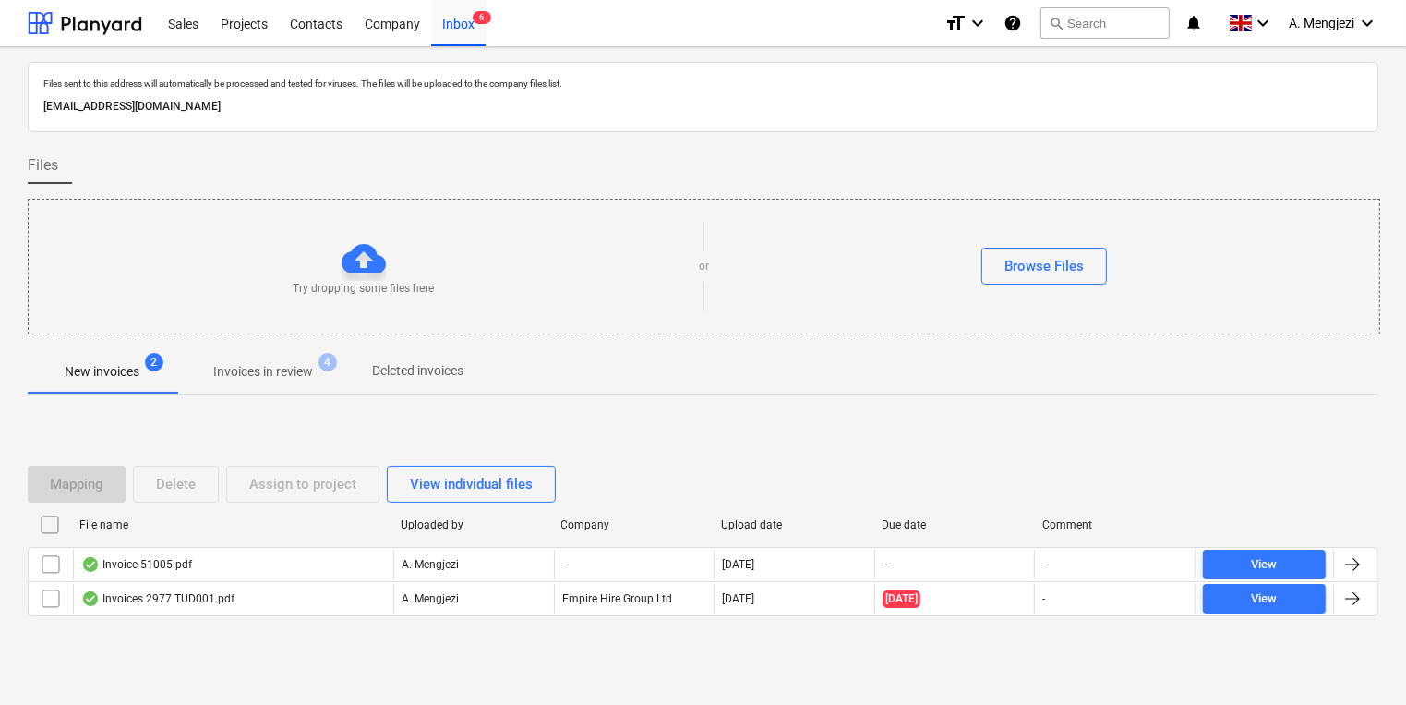
click at [257, 357] on span "Invoices in review 4" at bounding box center [263, 371] width 174 height 33
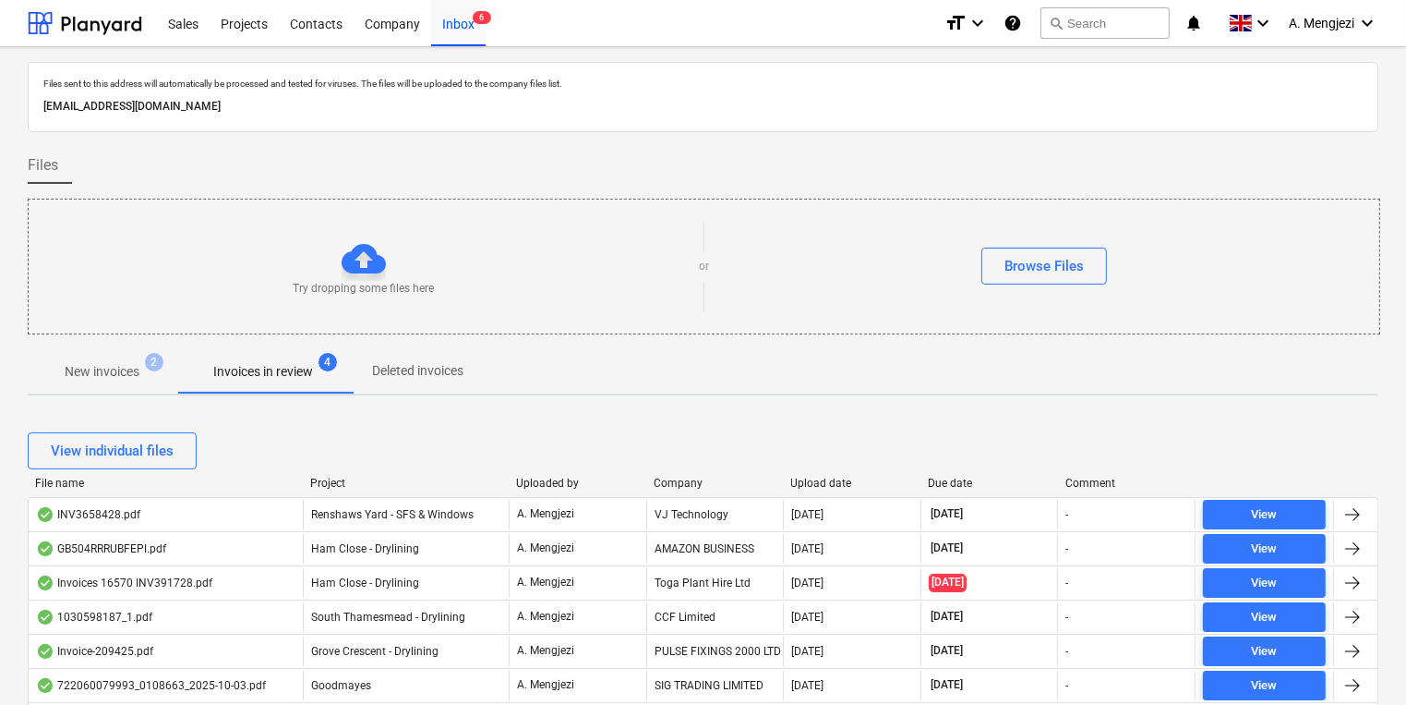
click at [669, 488] on div "Company" at bounding box center [715, 482] width 123 height 13
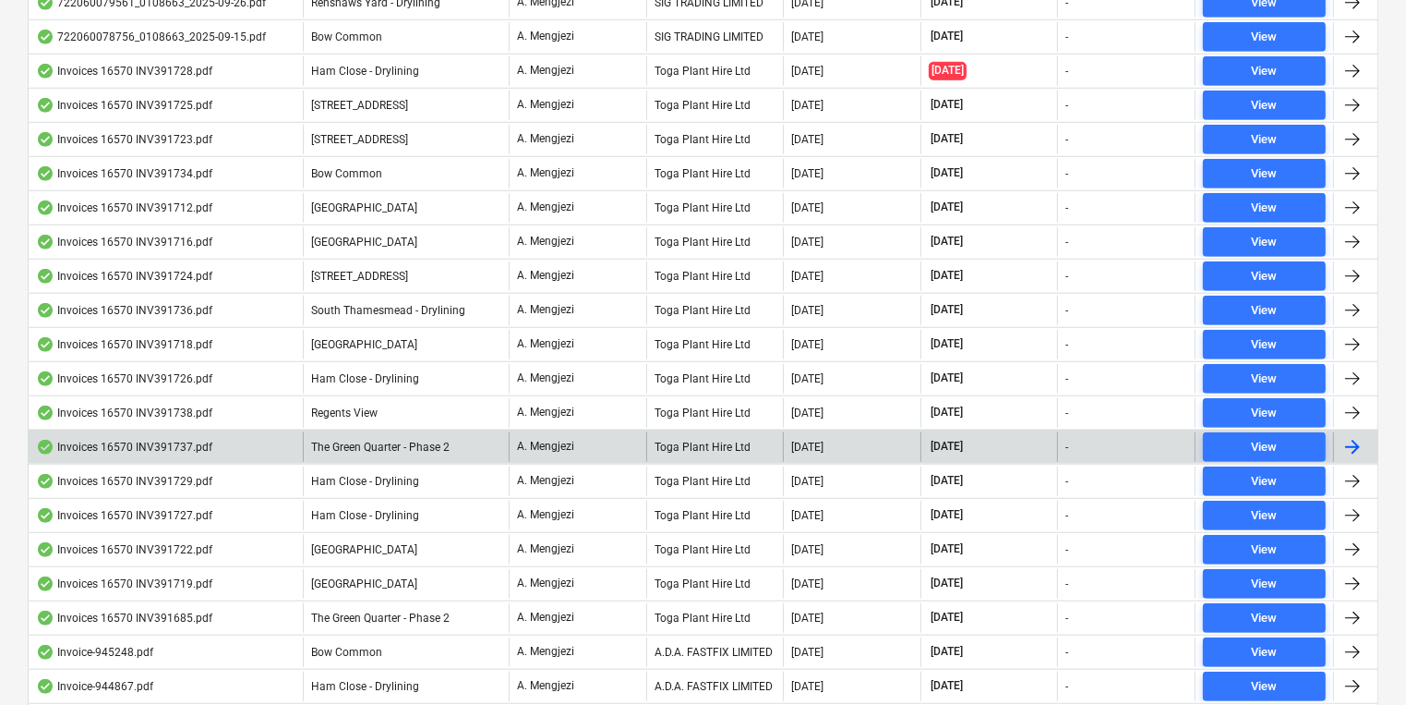
scroll to position [1404, 0]
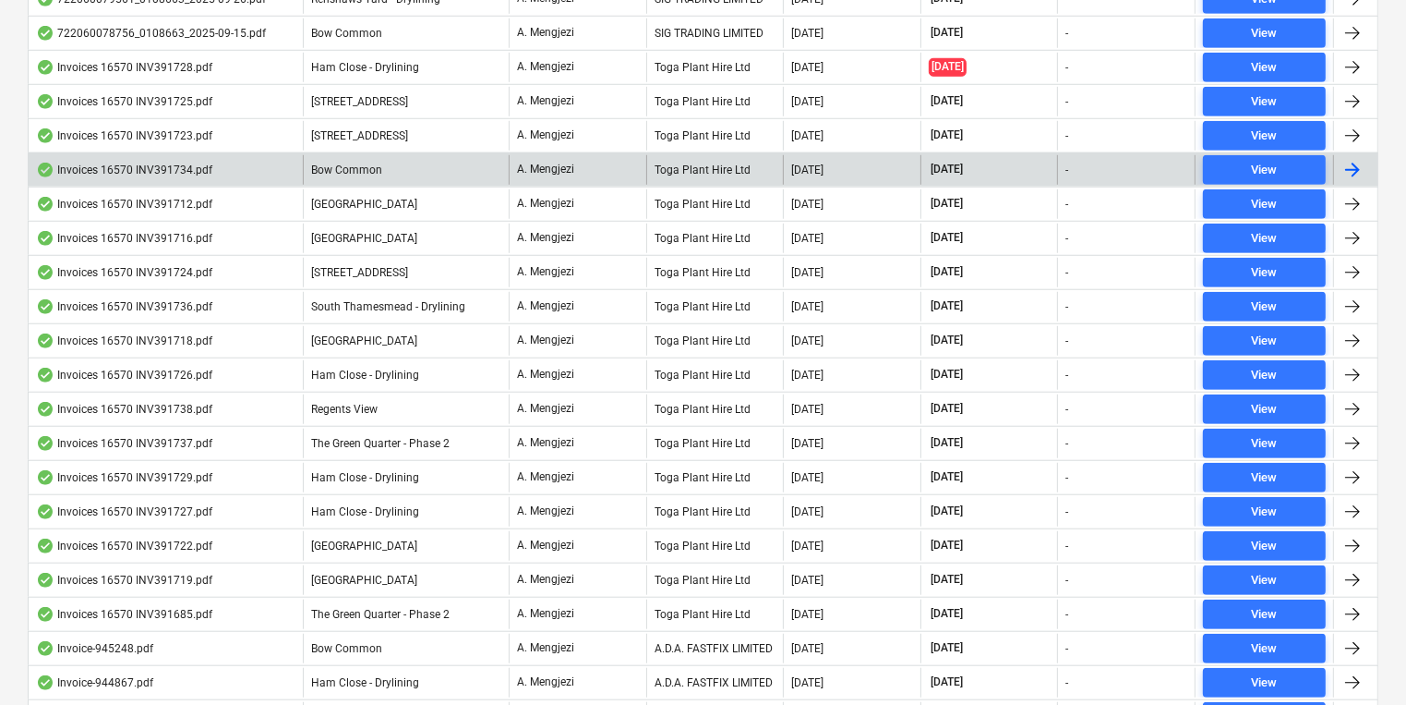
click at [682, 172] on div "Toga Plant Hire Ltd" at bounding box center [715, 170] width 138 height 30
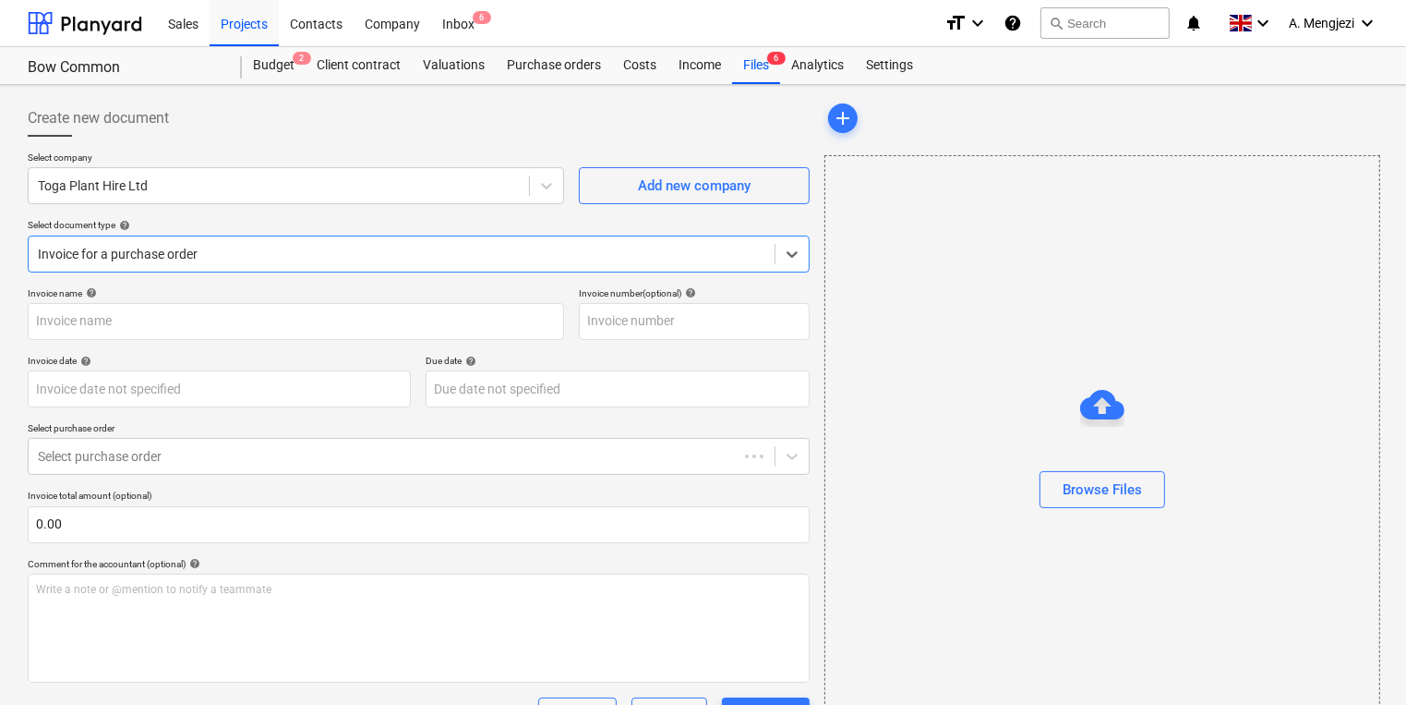
type input "INV391734"
type input "[DATE]"
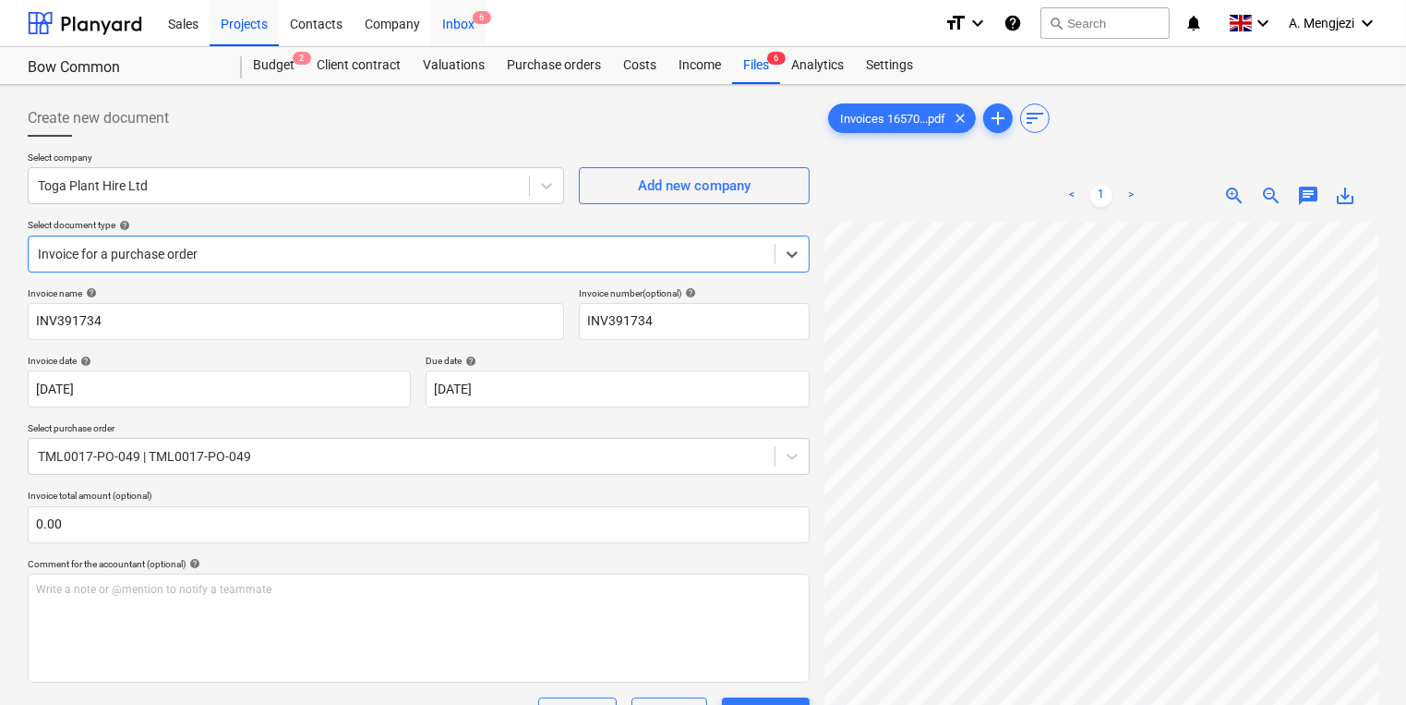
click at [462, 30] on div "Inbox 6" at bounding box center [458, 22] width 54 height 47
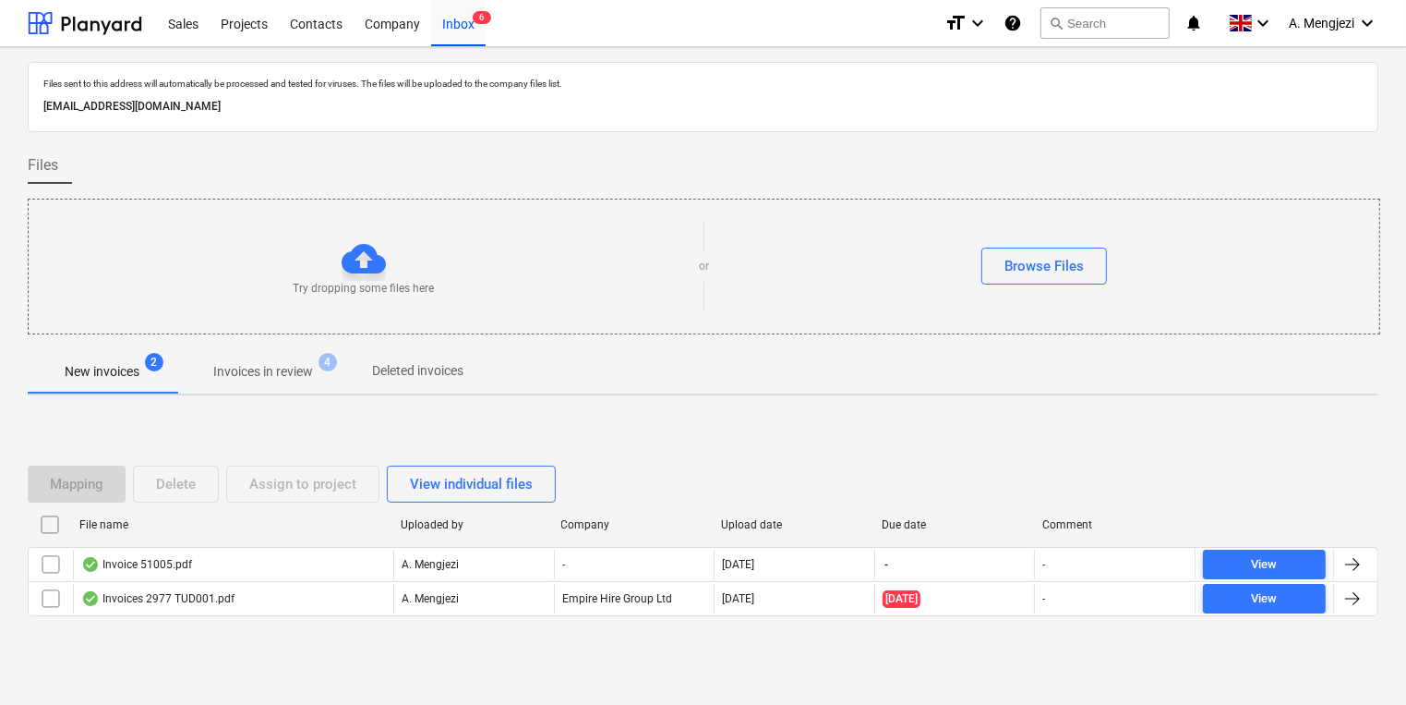
click at [258, 365] on p "Invoices in review" at bounding box center [263, 371] width 100 height 19
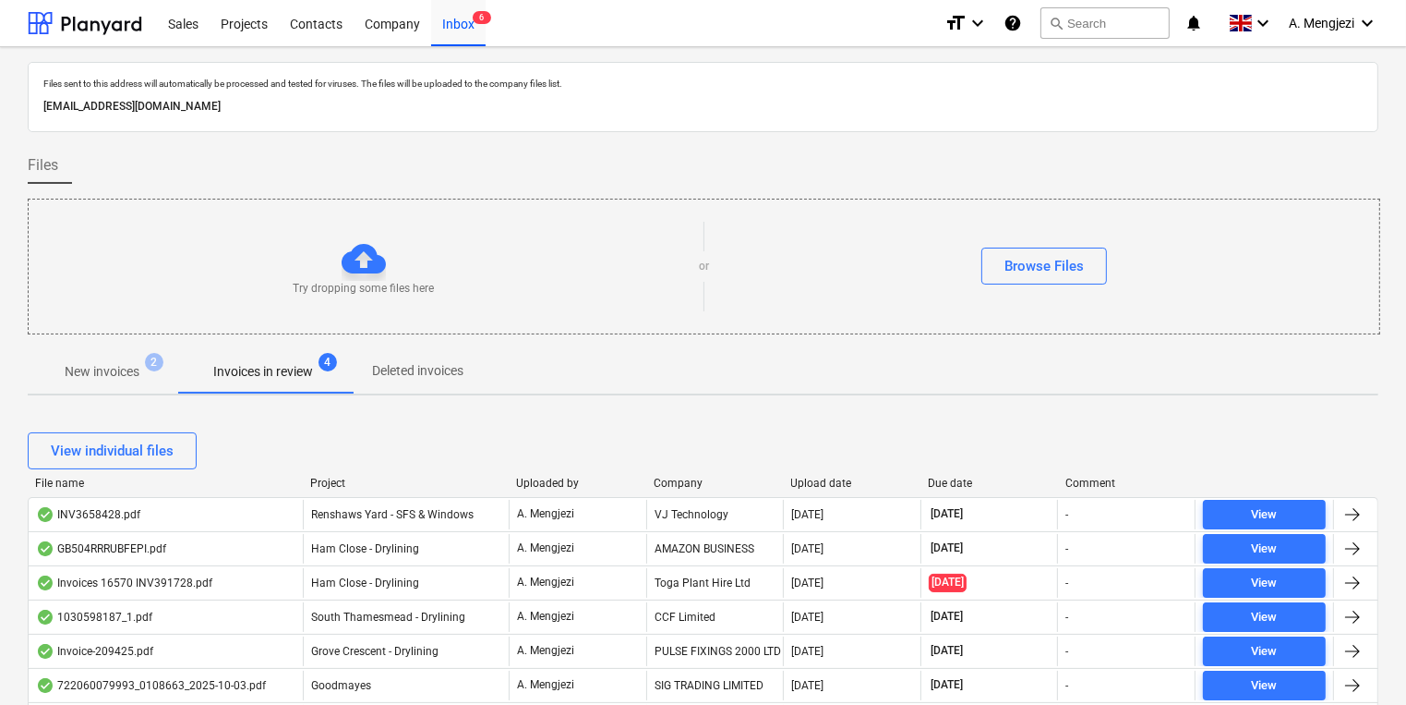
click at [681, 478] on div "Company" at bounding box center [715, 482] width 123 height 13
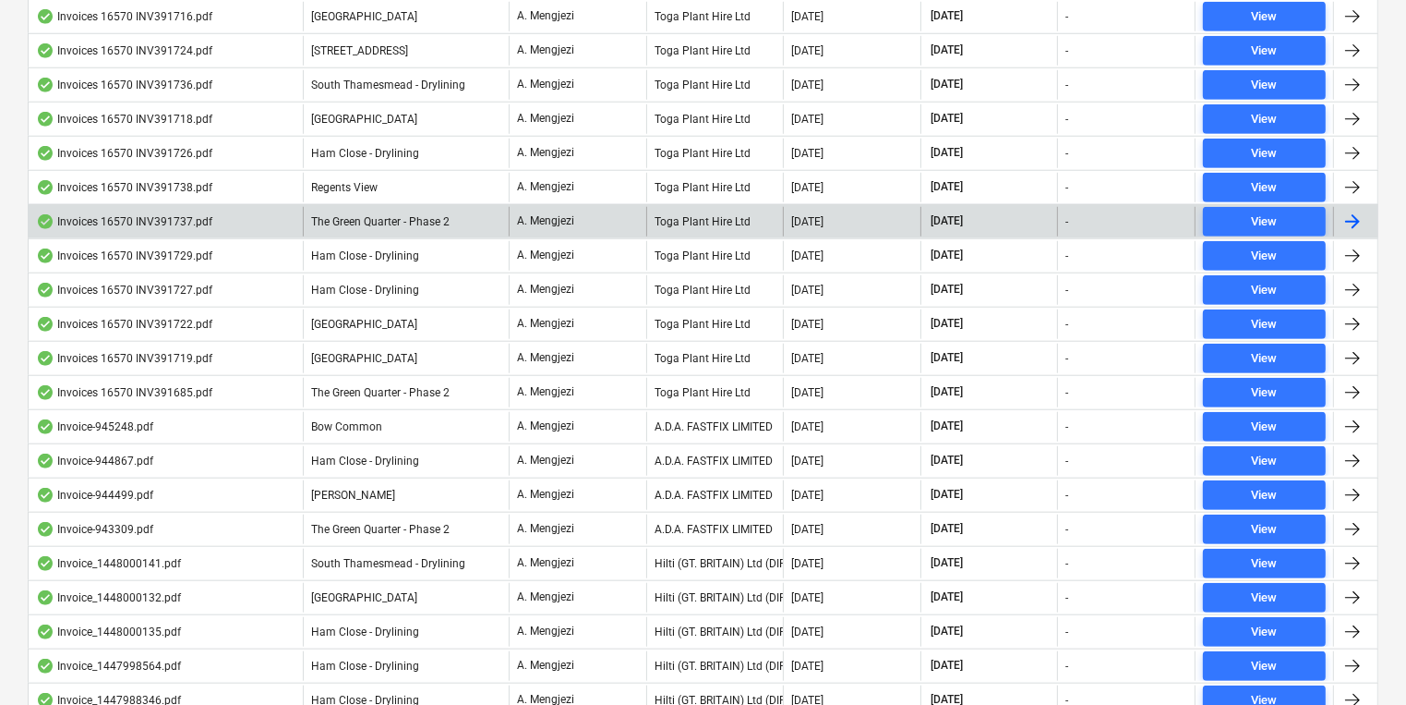
scroll to position [1551, 0]
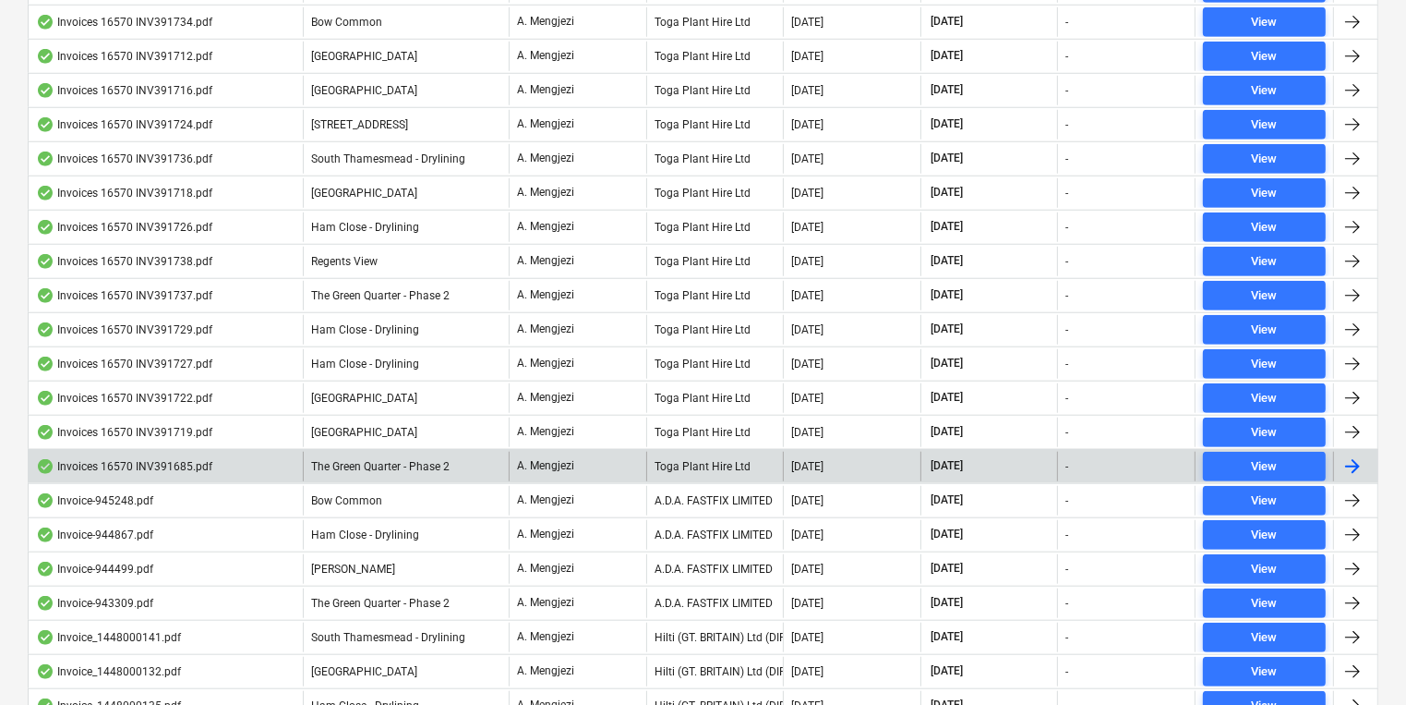
click at [442, 466] on div "The Green Quarter - Phase 2" at bounding box center [406, 467] width 206 height 30
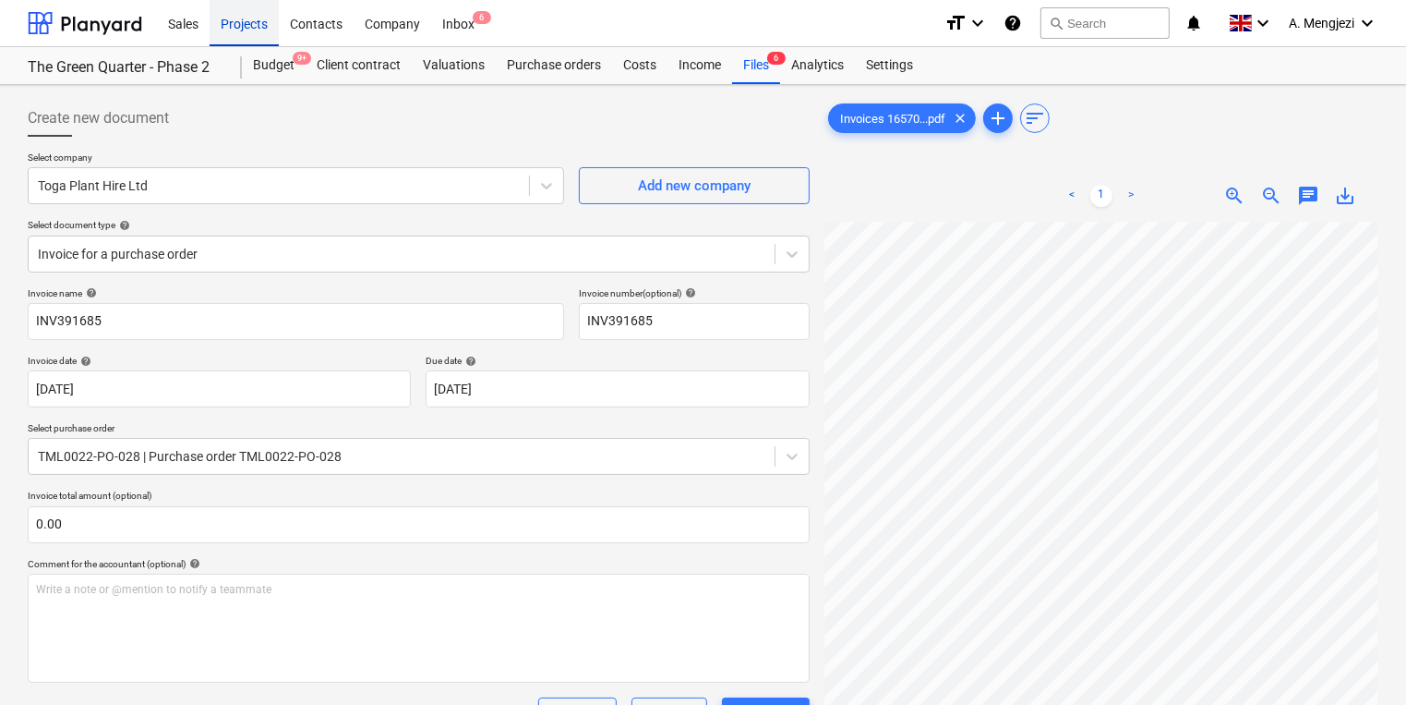
click at [251, 35] on div "Projects" at bounding box center [244, 22] width 69 height 47
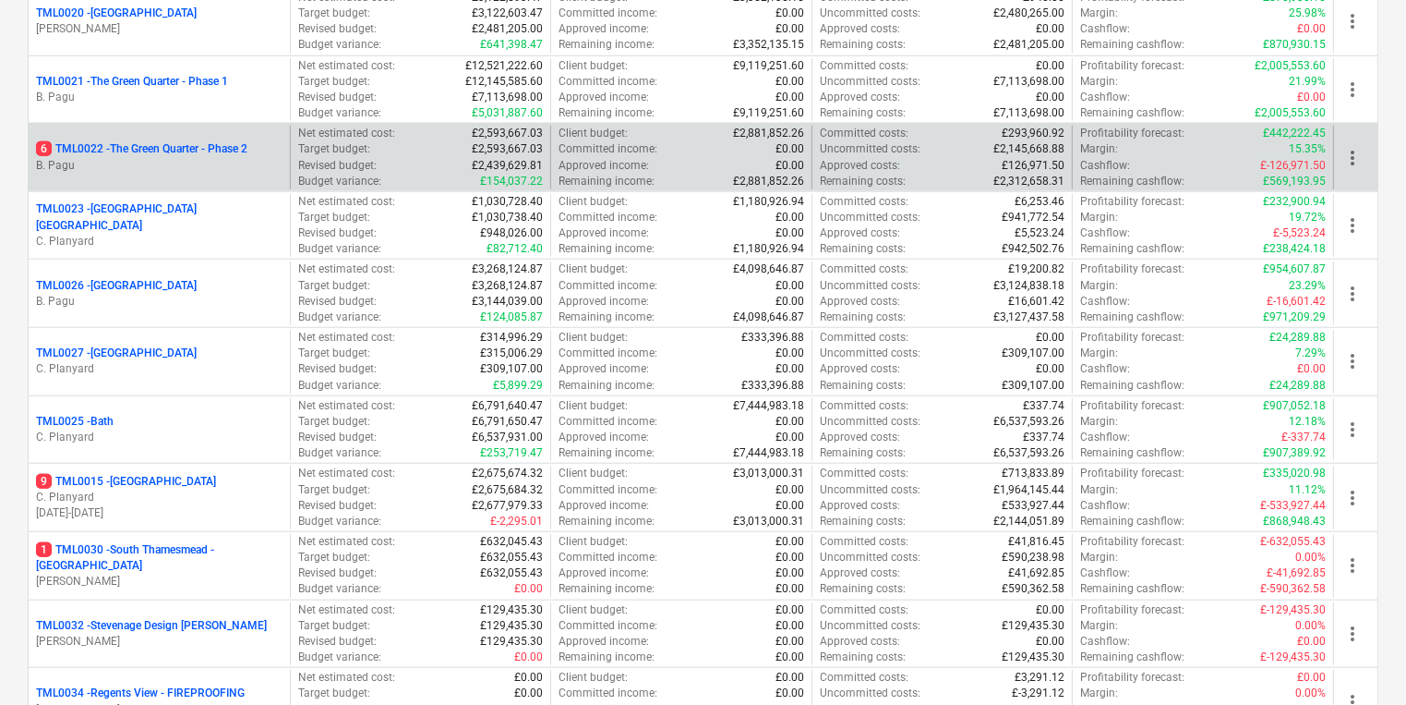
scroll to position [1603, 0]
click at [244, 127] on div "6 TML0022 - The Green Quarter - Phase 2 B. Pagu" at bounding box center [159, 159] width 261 height 64
click at [235, 177] on div "6 TML0022 - The Green Quarter - Phase 2 B. Pagu" at bounding box center [159, 159] width 261 height 64
click at [247, 144] on p "6 TML0022 - The Green Quarter - Phase 2" at bounding box center [141, 150] width 211 height 16
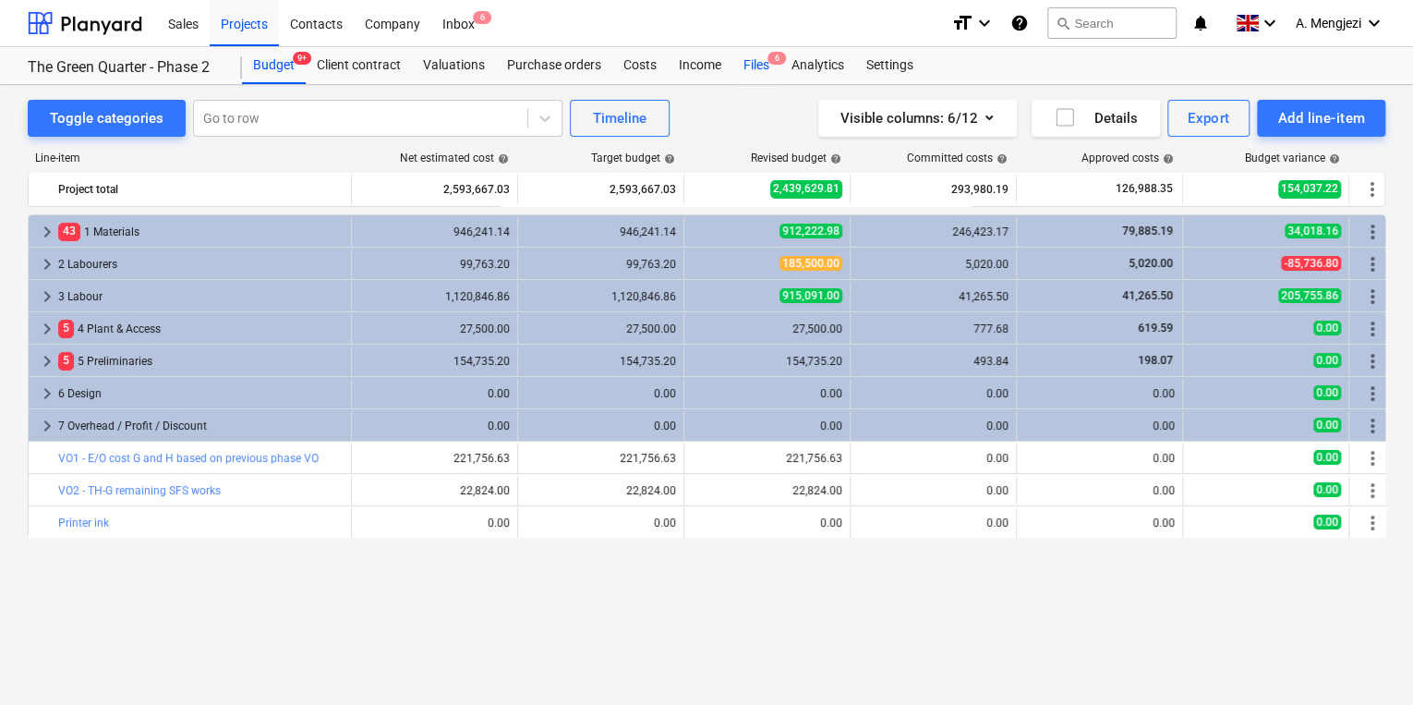
click at [758, 61] on div "Files 6" at bounding box center [756, 65] width 48 height 37
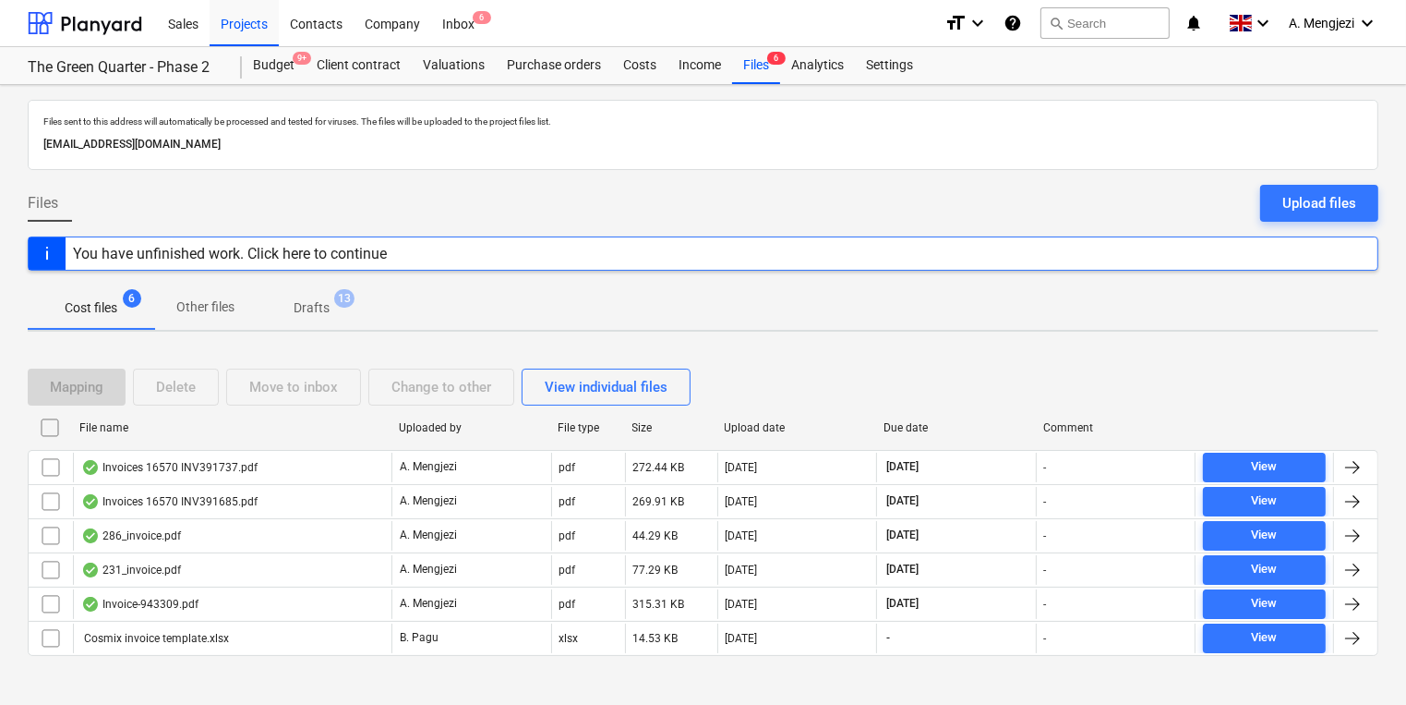
click at [195, 421] on div "File name" at bounding box center [231, 427] width 305 height 13
checkbox input "false"
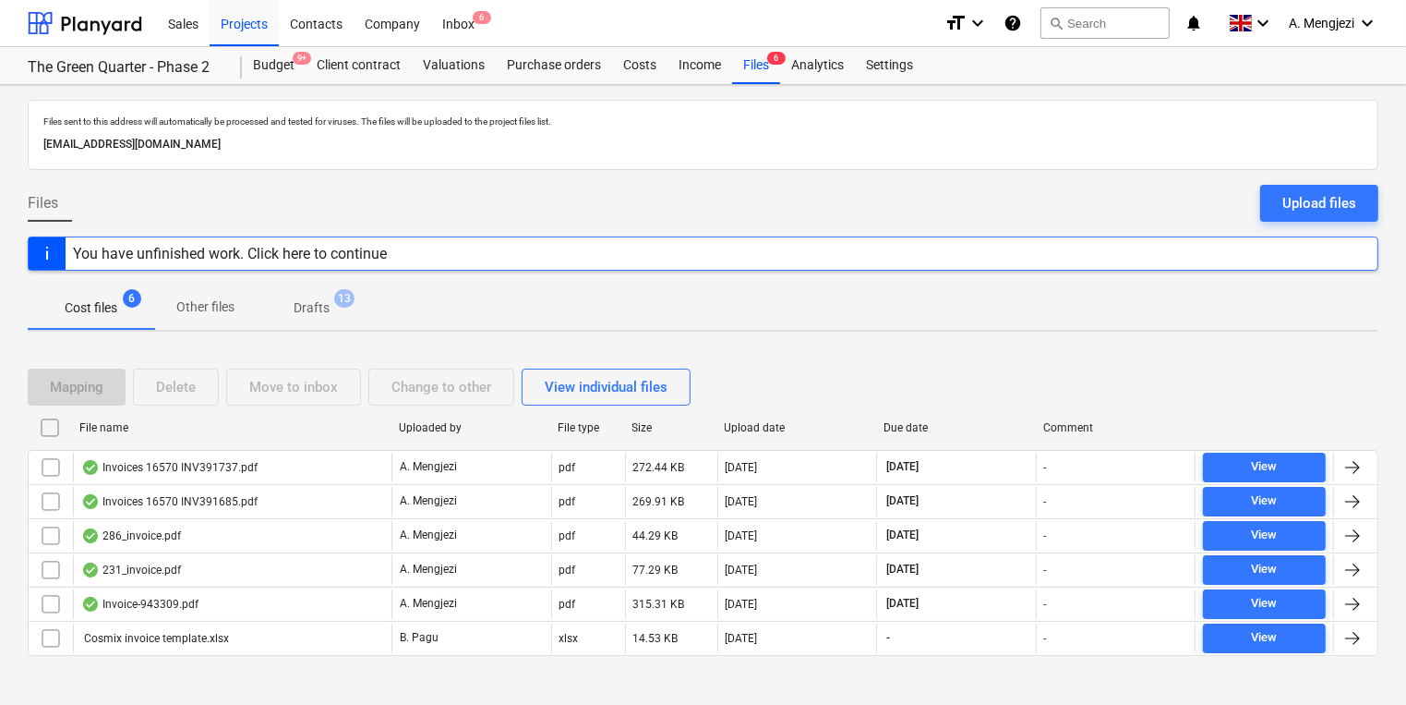
checkbox input "false"
click at [195, 421] on div "File name" at bounding box center [231, 427] width 305 height 13
checkbox input "false"
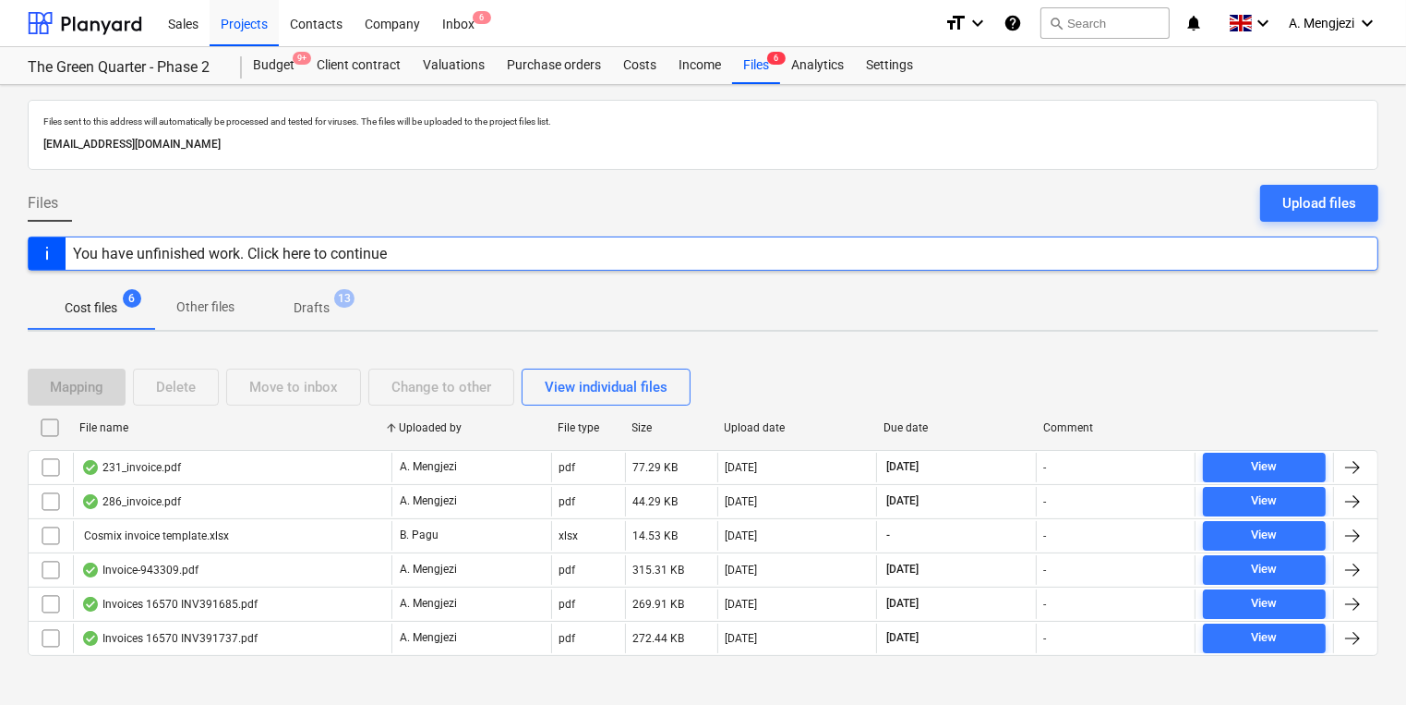
checkbox input "false"
click at [196, 421] on div "File name" at bounding box center [231, 427] width 305 height 13
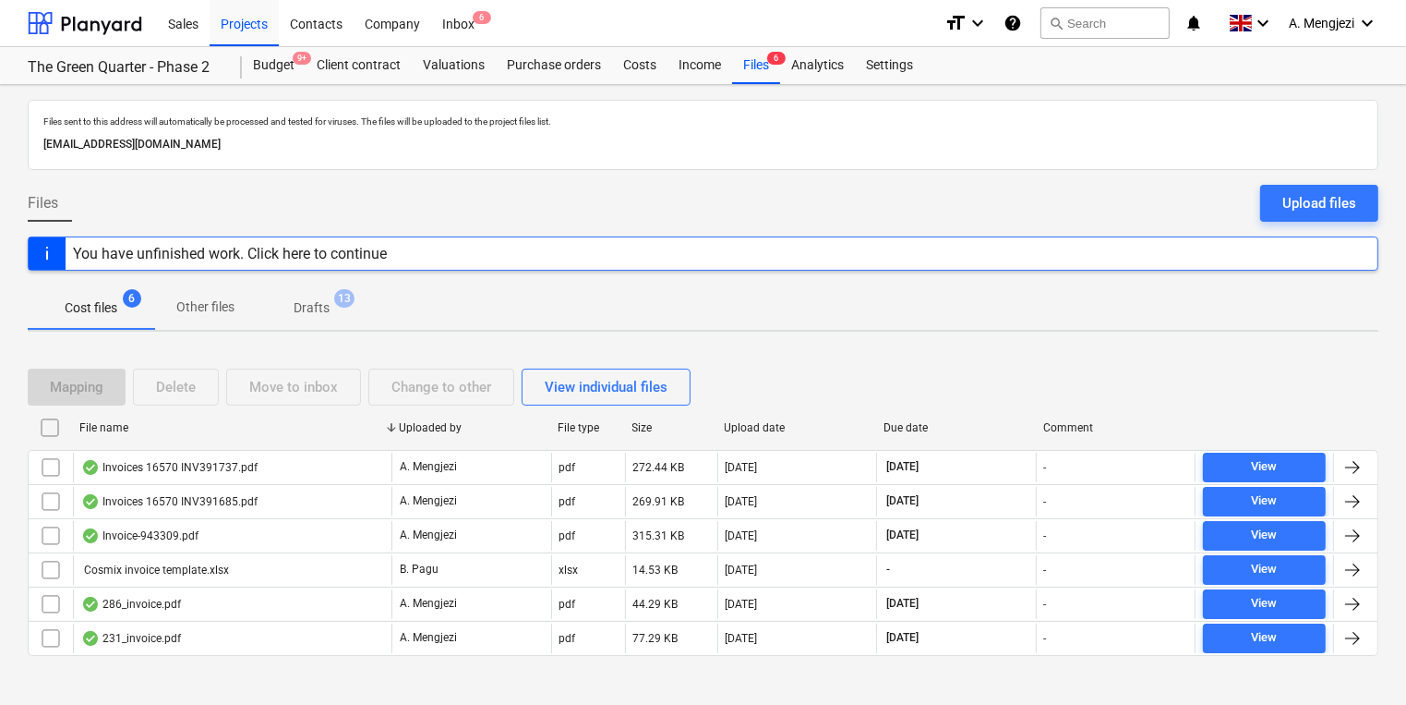
checkbox input "false"
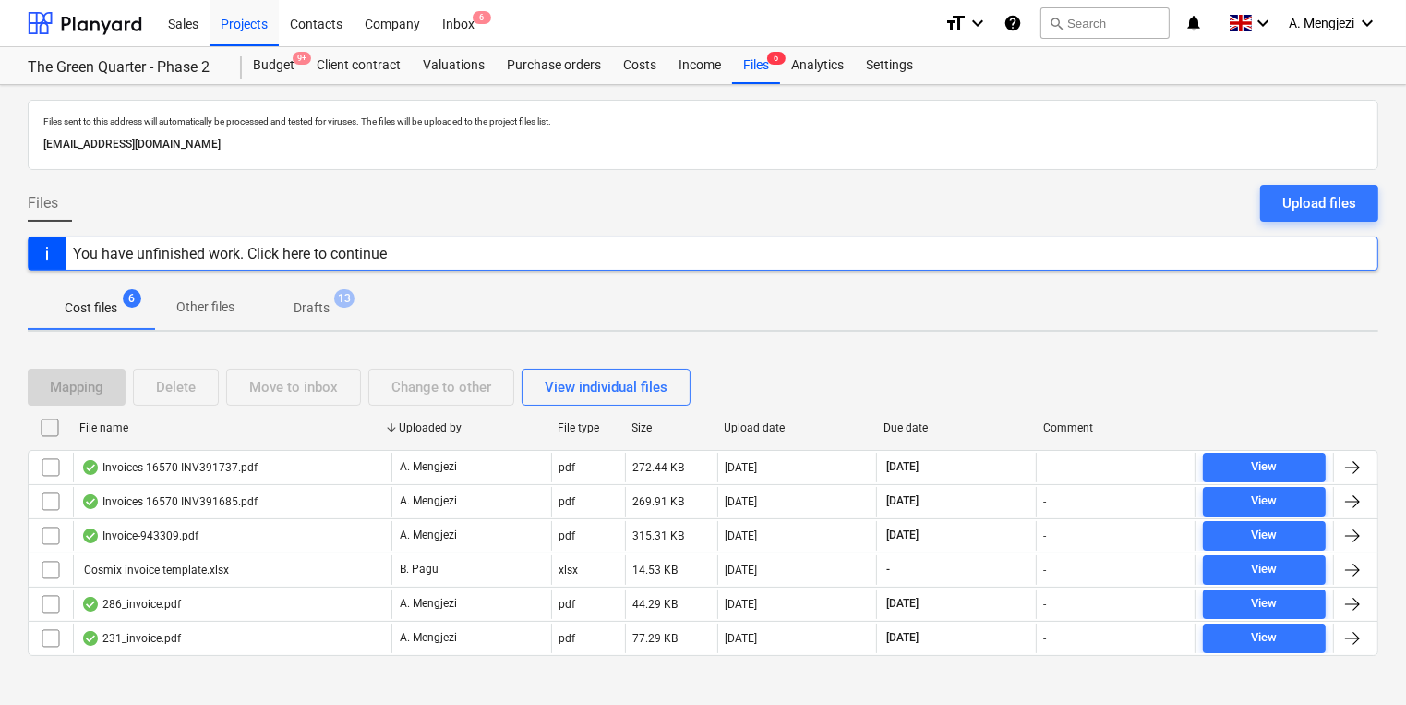
checkbox input "false"
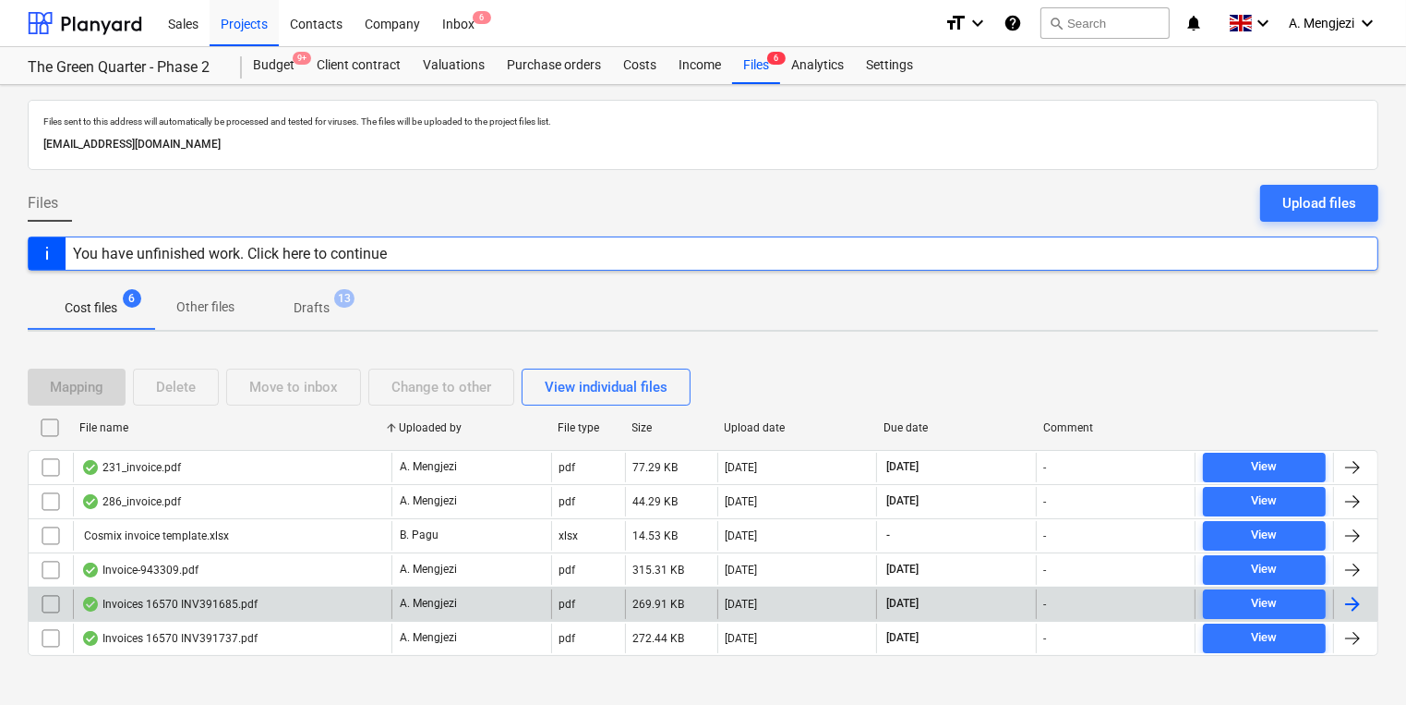
click at [271, 602] on div "Invoices 16570 INV391685.pdf" at bounding box center [232, 604] width 319 height 30
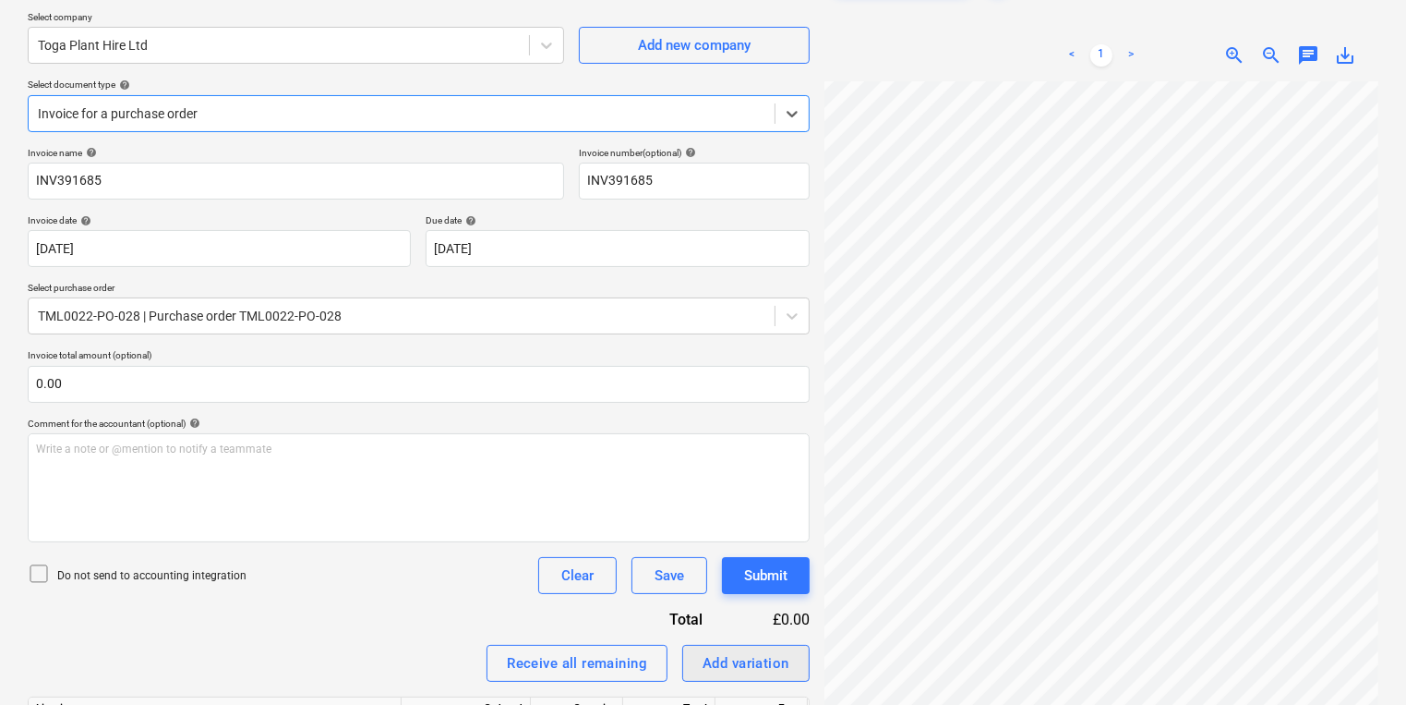
scroll to position [443, 0]
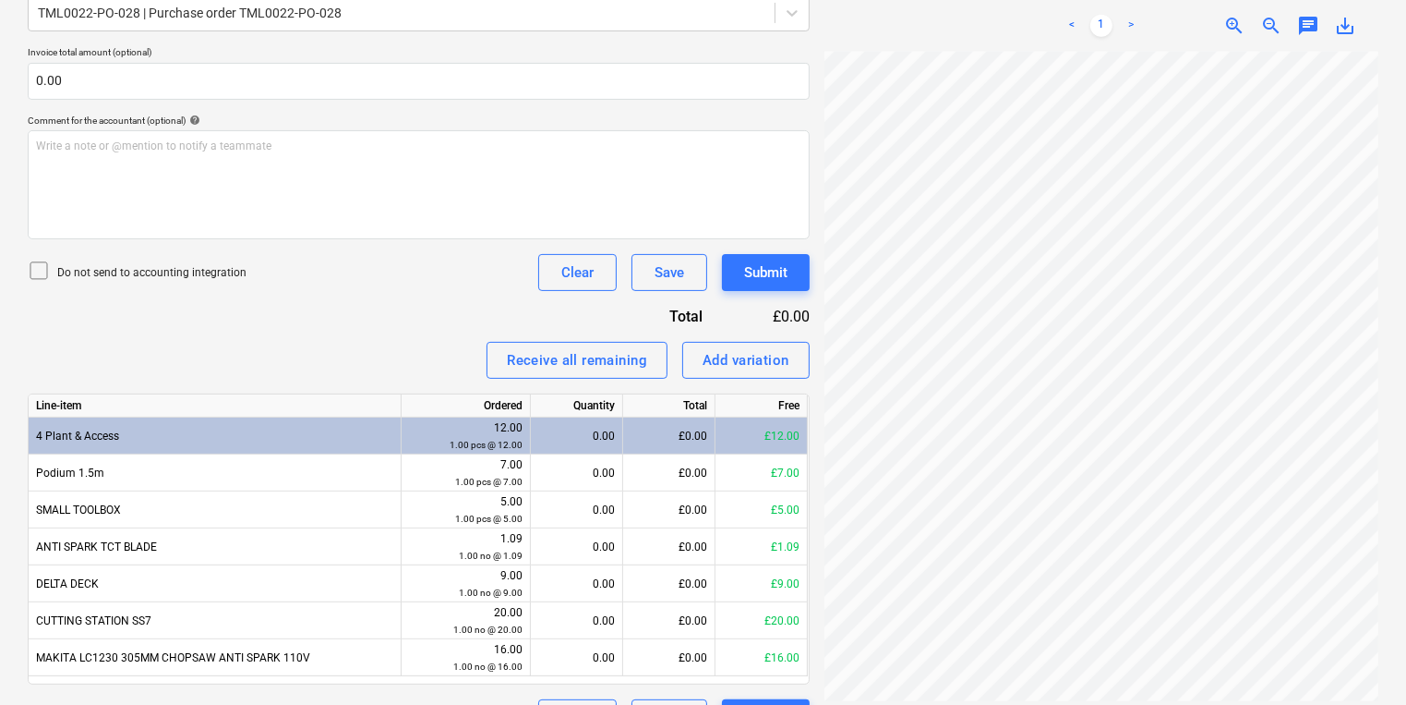
click at [320, 451] on div "4 Plant & Access" at bounding box center [215, 435] width 373 height 37
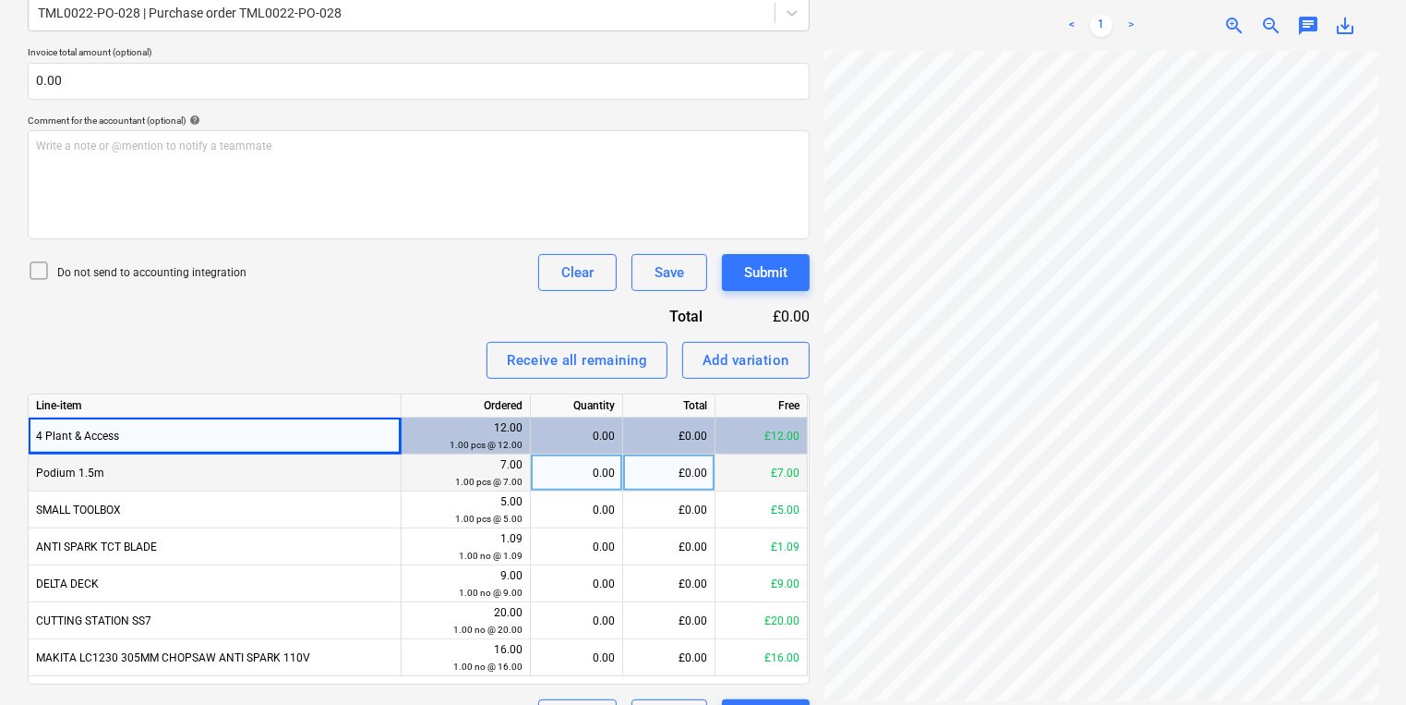
click at [313, 479] on div "Podium 1.5m" at bounding box center [215, 472] width 373 height 37
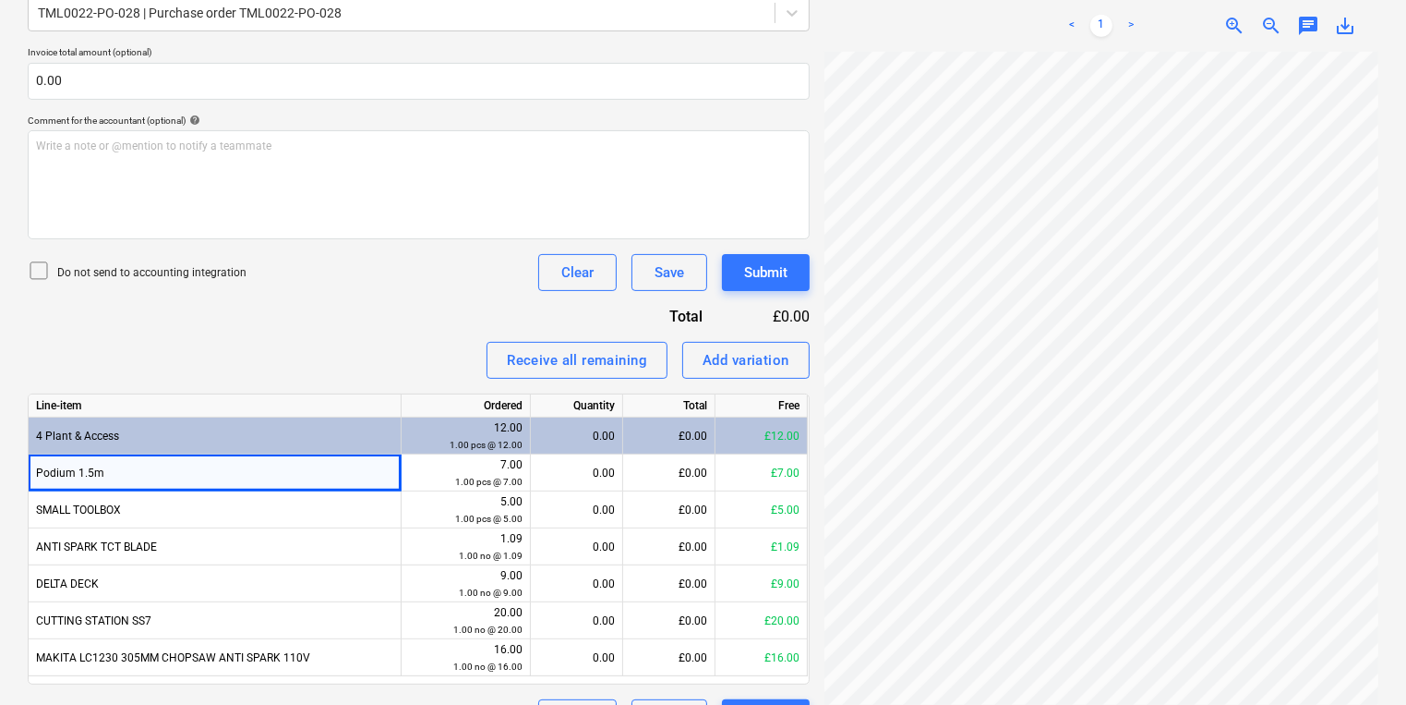
scroll to position [6, 0]
click at [768, 366] on div "Add variation" at bounding box center [746, 360] width 87 height 24
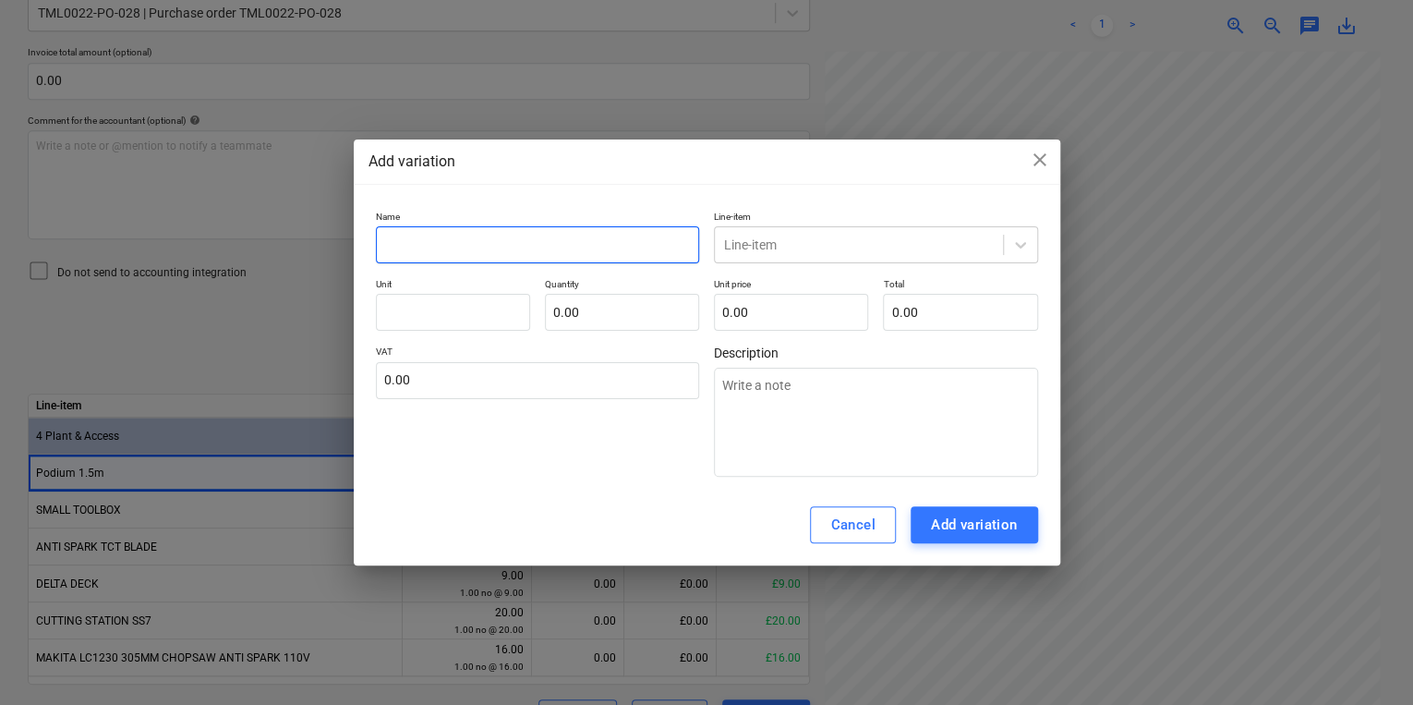
click at [497, 246] on input "text" at bounding box center [538, 244] width 324 height 37
type textarea "x"
type input "S"
type textarea "x"
type input "Sw"
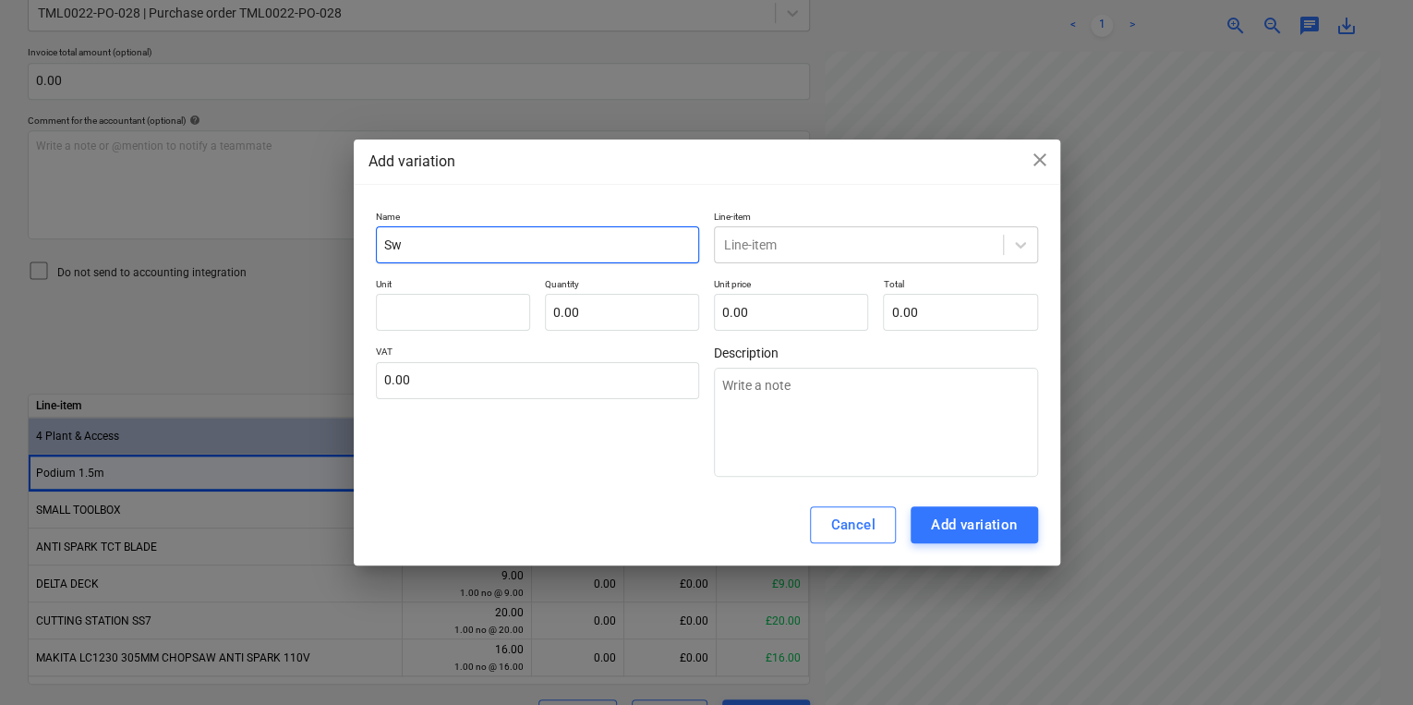
type textarea "x"
type input "Swi"
type textarea "x"
type input "Swin"
type textarea "x"
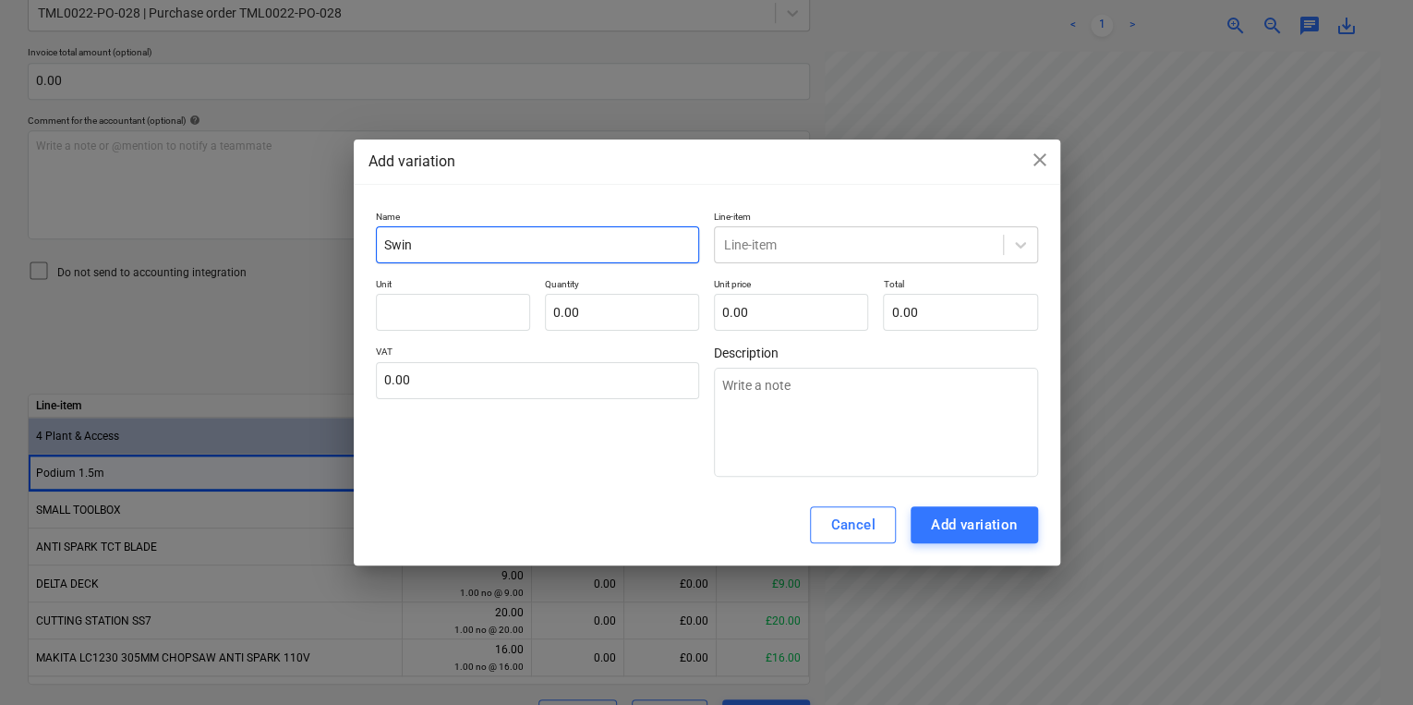
type input "Swing"
type textarea "x"
type input "Swing"
type textarea "x"
type input "Swing g"
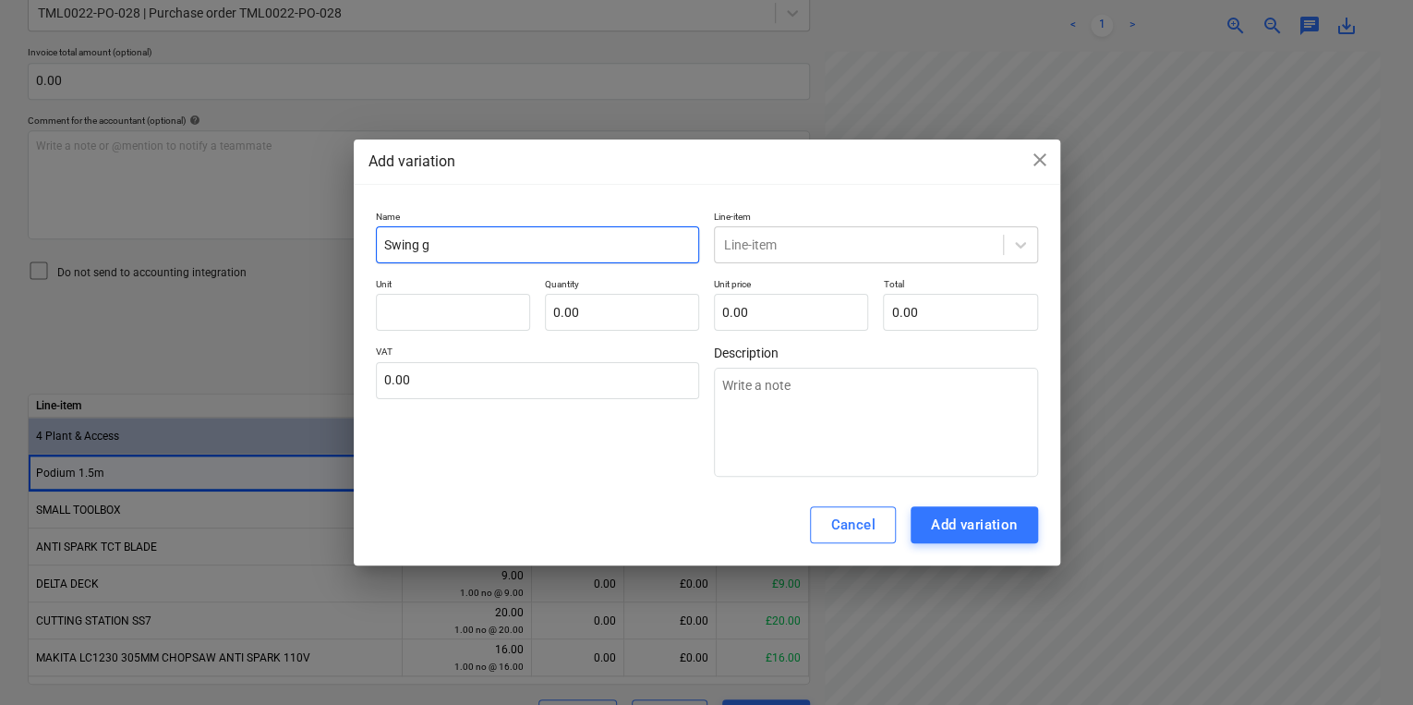
type textarea "x"
type input "Swing ga"
type textarea "x"
type input "Swing gat"
type textarea "x"
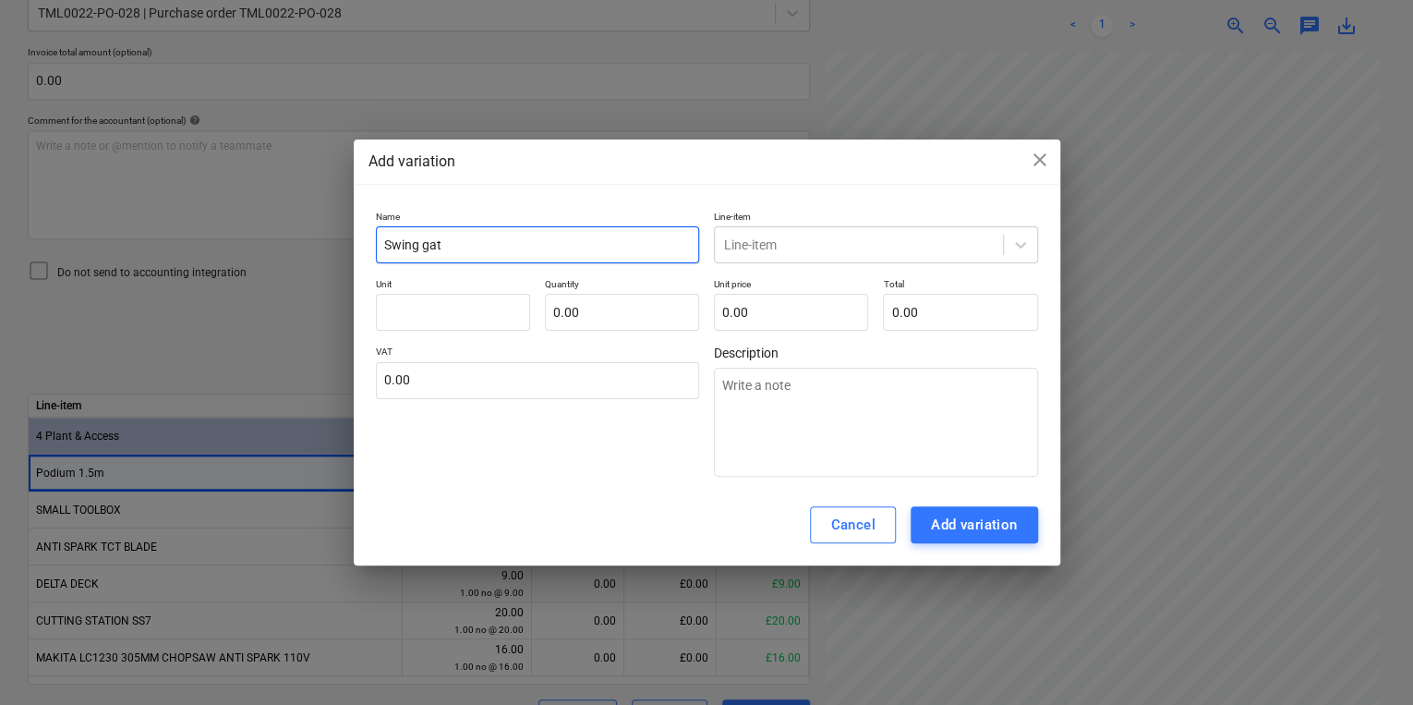
type input "Swing gate"
type textarea "x"
type input "Swing gate"
type textarea "x"
type input "Swing gate p"
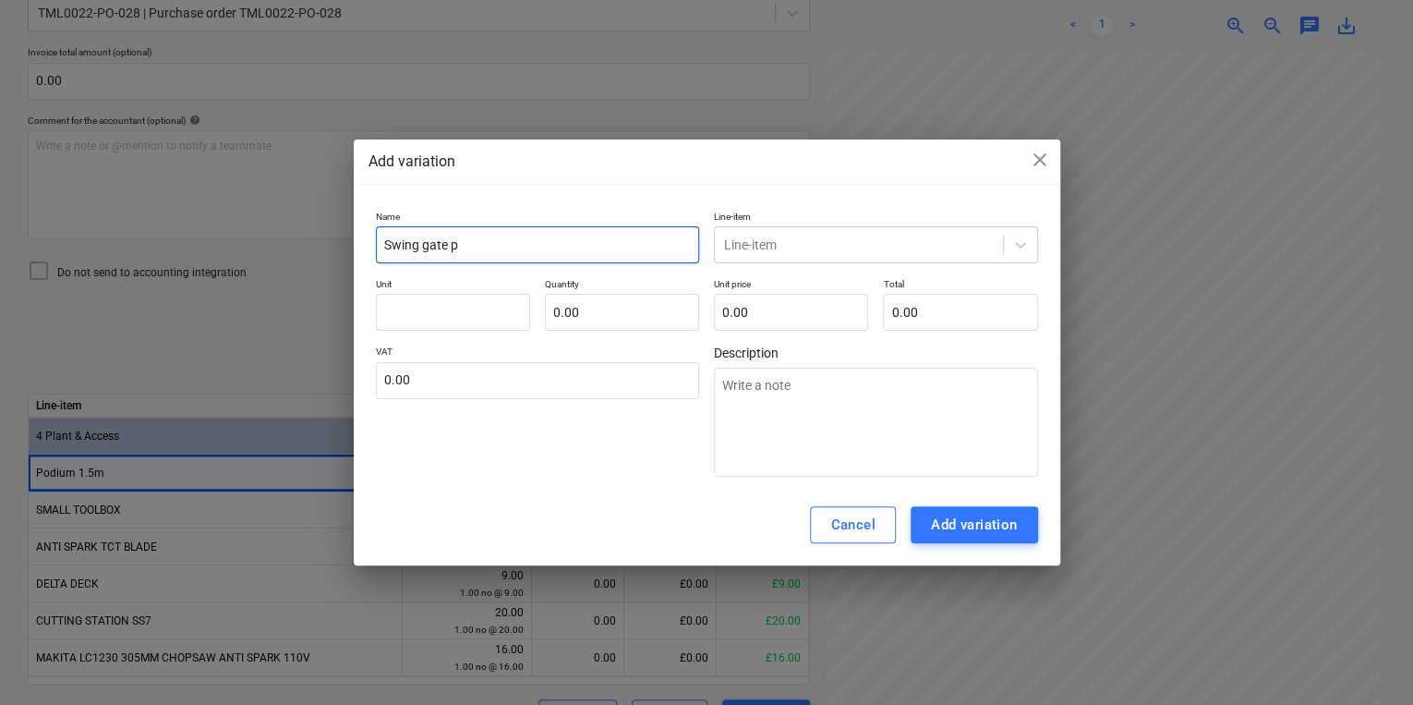
type textarea "x"
type input "Swing gate po"
type textarea "x"
type input "Swing gate pod"
type textarea "x"
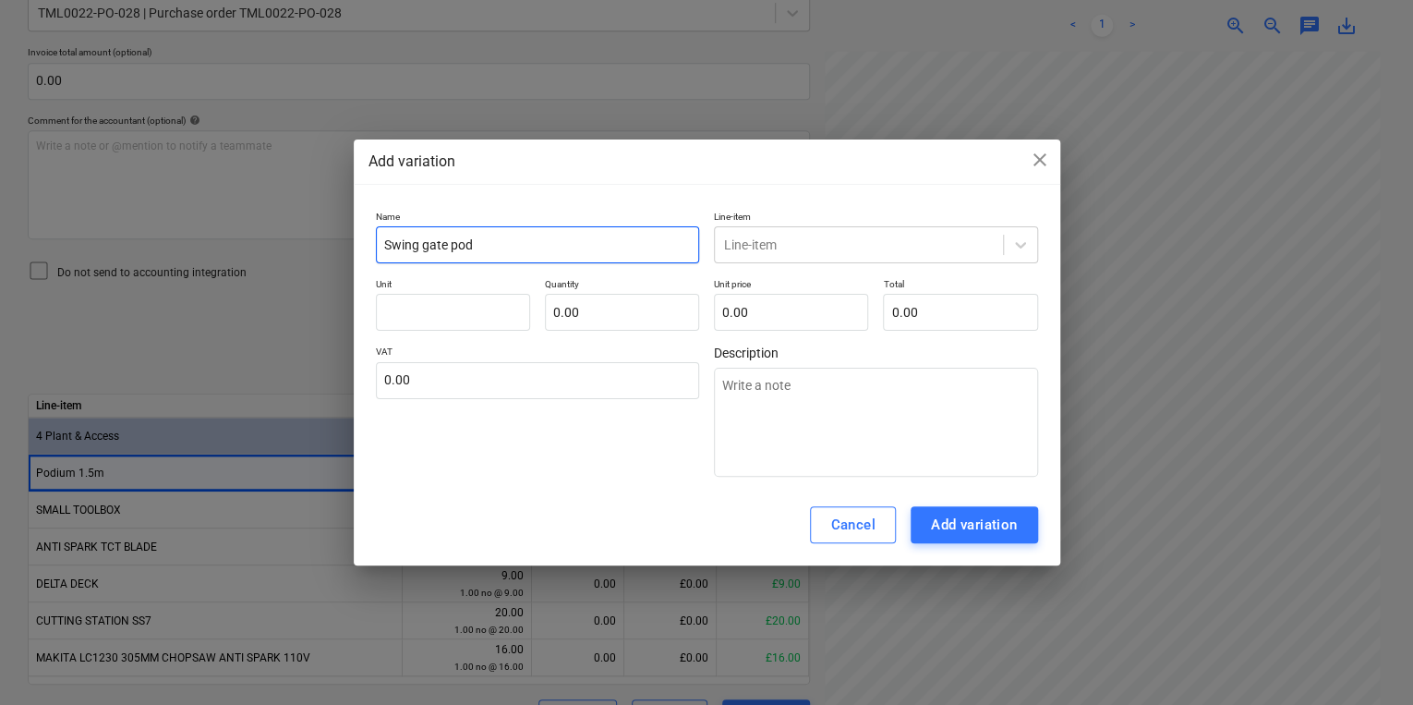
type input "Swing gate podi"
type textarea "x"
type input "Swing gate podiu"
type textarea "x"
type input "Swing gate podium"
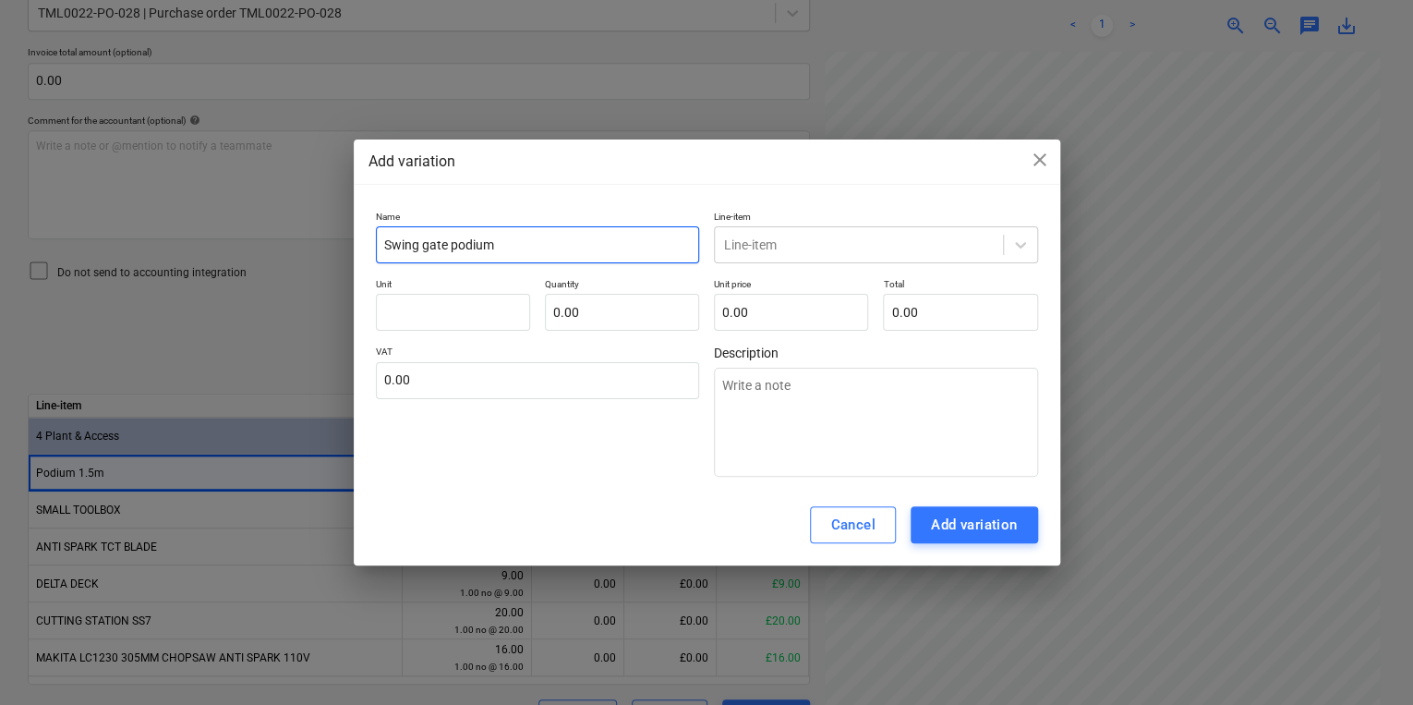
type textarea "x"
type input "Swing gate podium"
type textarea "x"
type input "Swing gate podium 2"
type textarea "x"
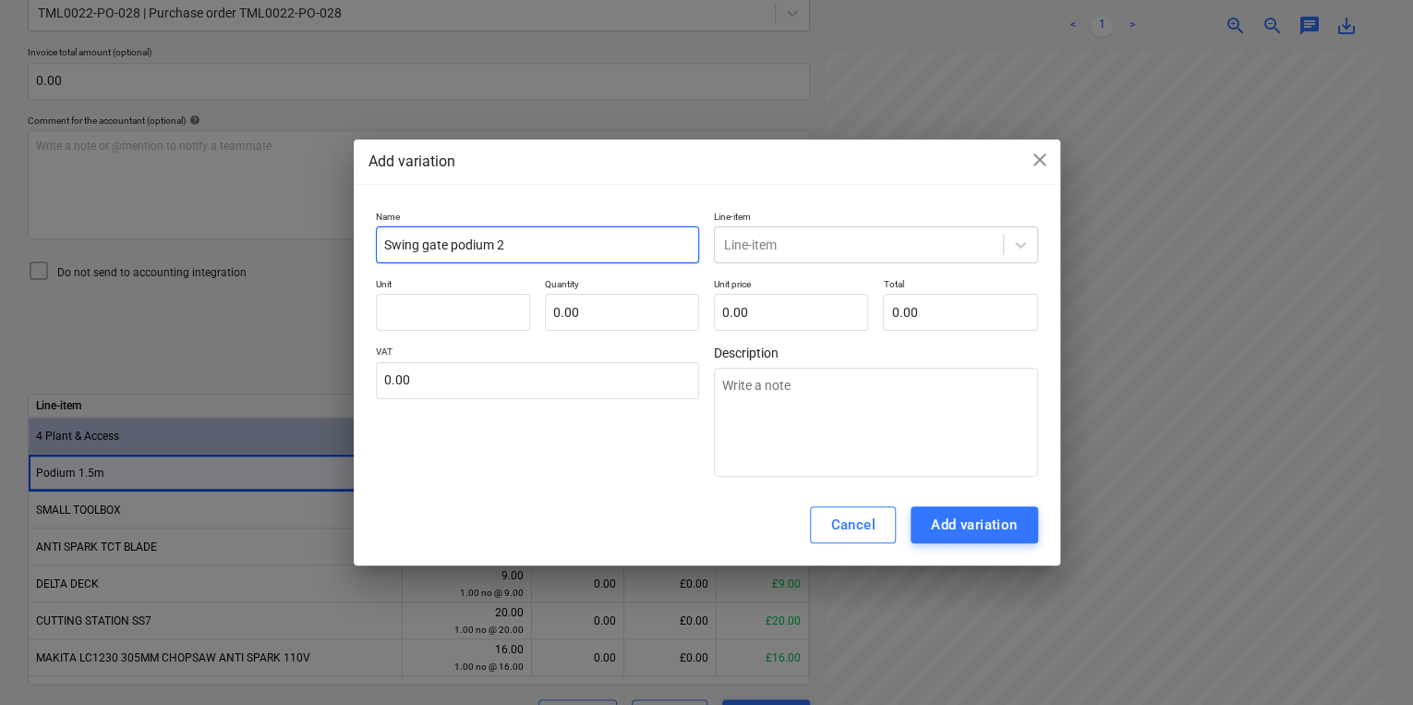
type input "Swing gate podium 25"
type textarea "x"
type input "Swing gate podium 2"
type textarea "x"
type input "Swing gate podium"
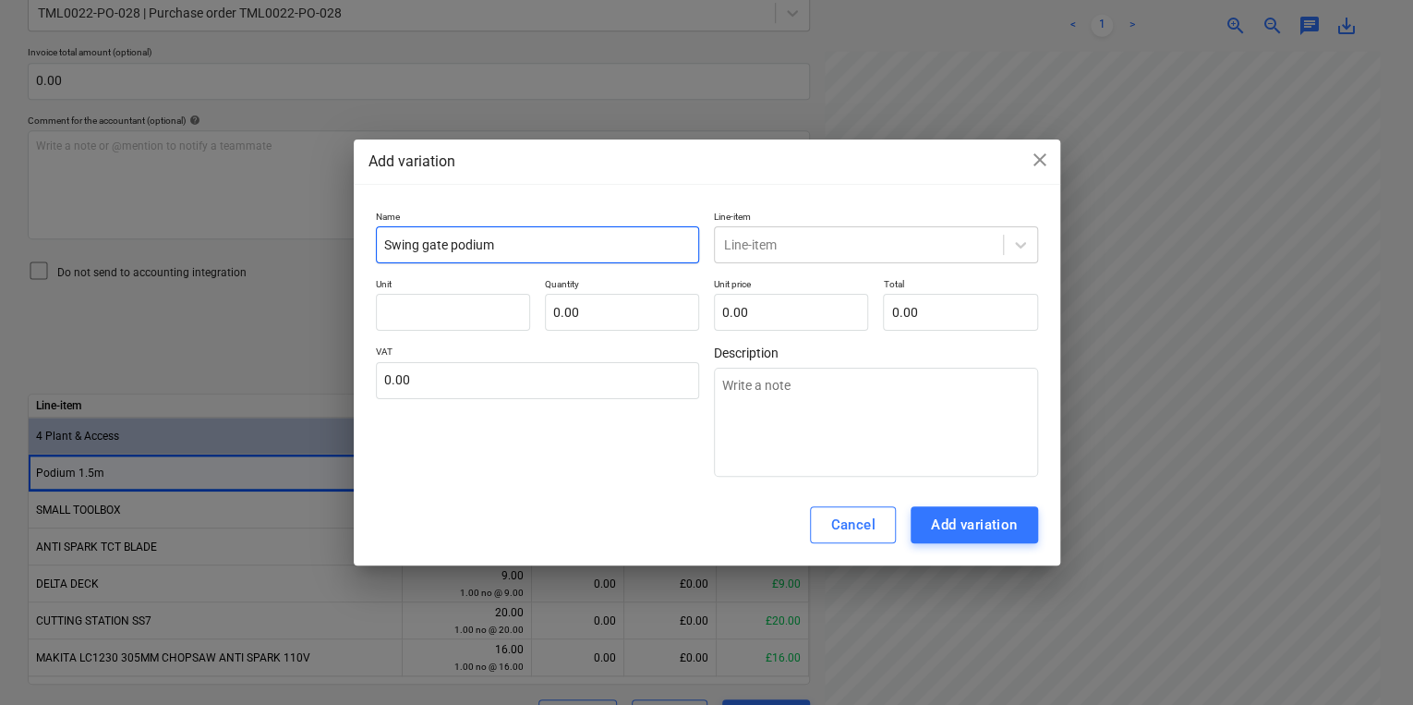
type textarea "x"
type input "Swing gate podium 1"
type textarea "x"
type input "Swing gate podium 1."
type textarea "x"
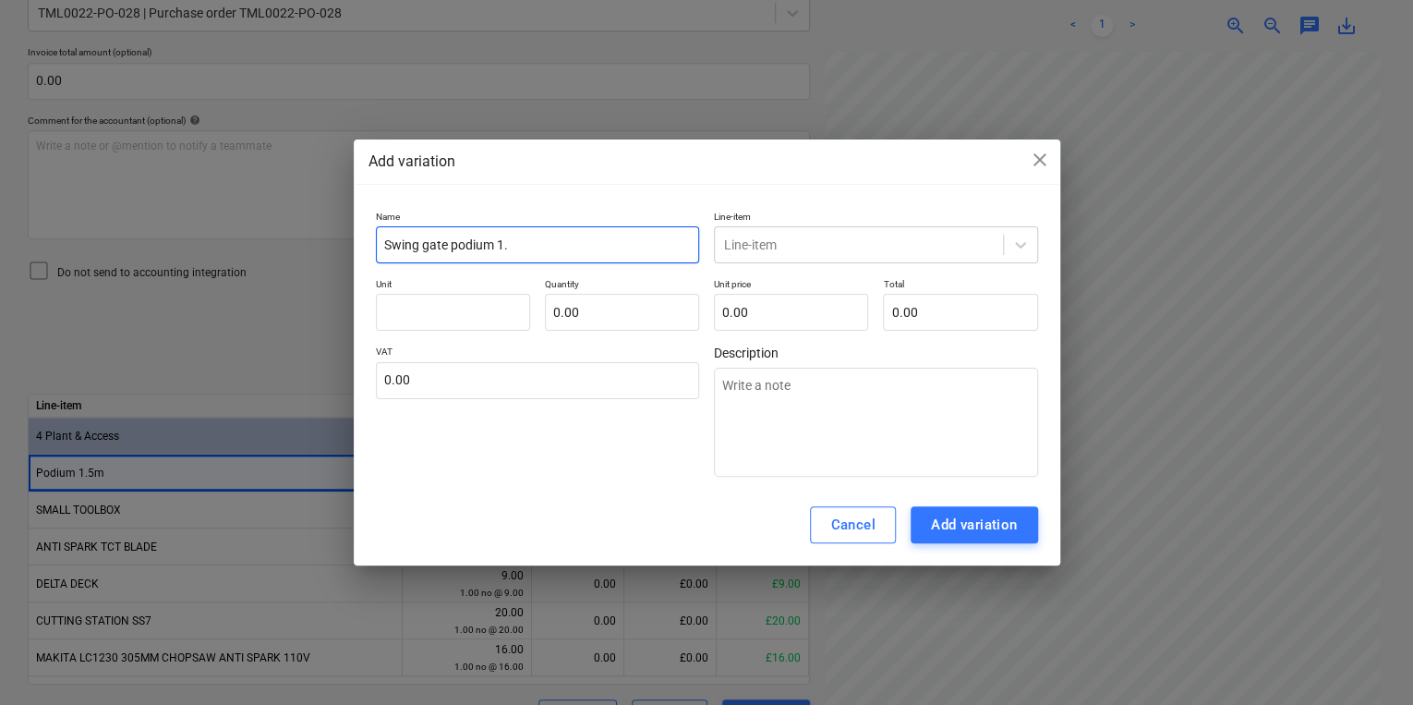
type input "Swing gate podium 1.5"
type textarea "x"
type input "Swing gate podium 1.5m"
type textarea "x"
type input "Swing gate podium 1.5m"
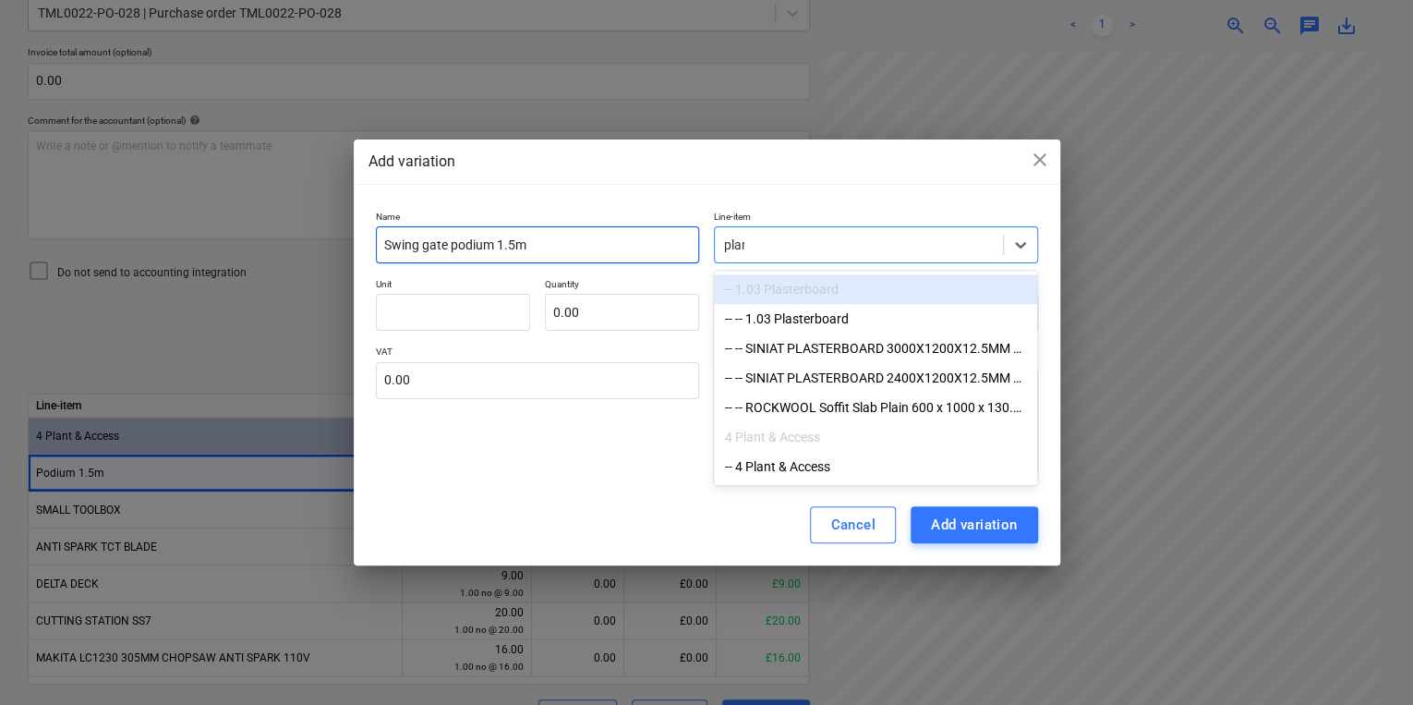
type input "plant"
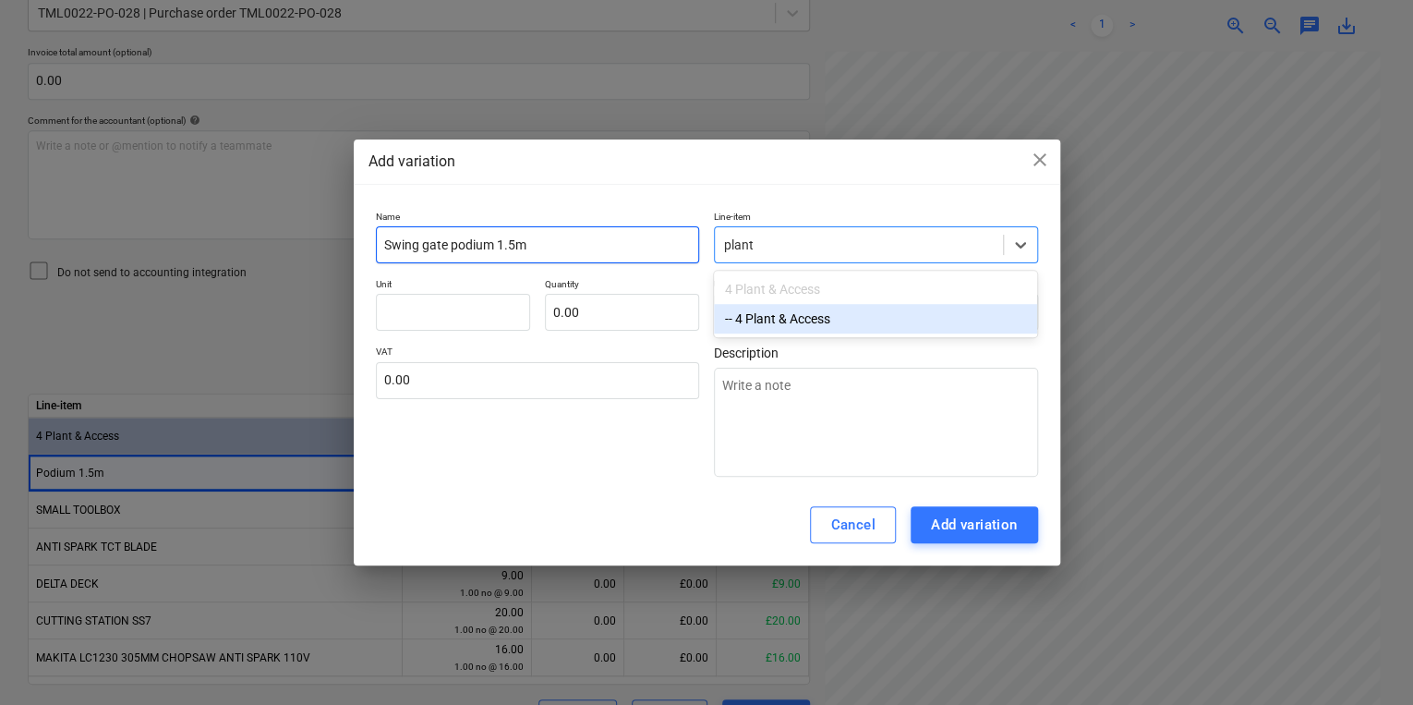
type textarea "x"
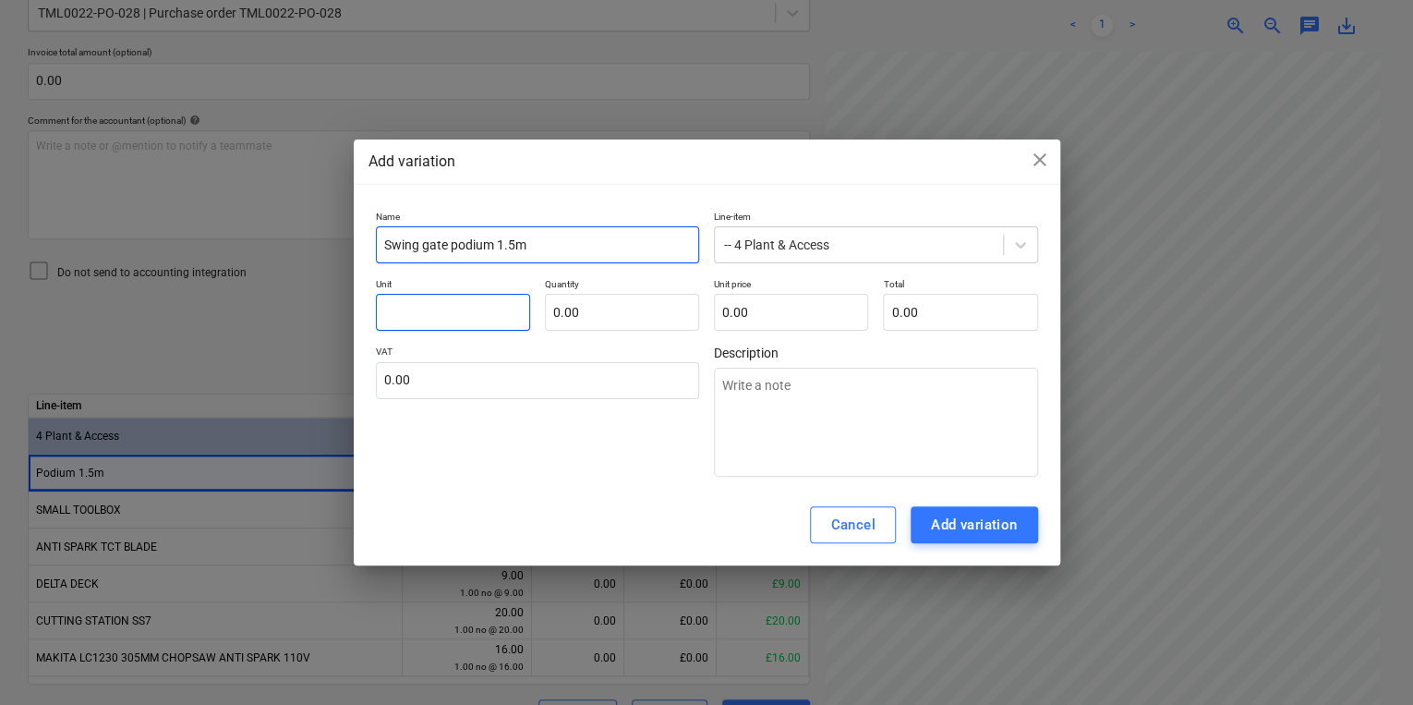
type textarea "x"
type input "p"
type textarea "x"
type input "pl"
type textarea "x"
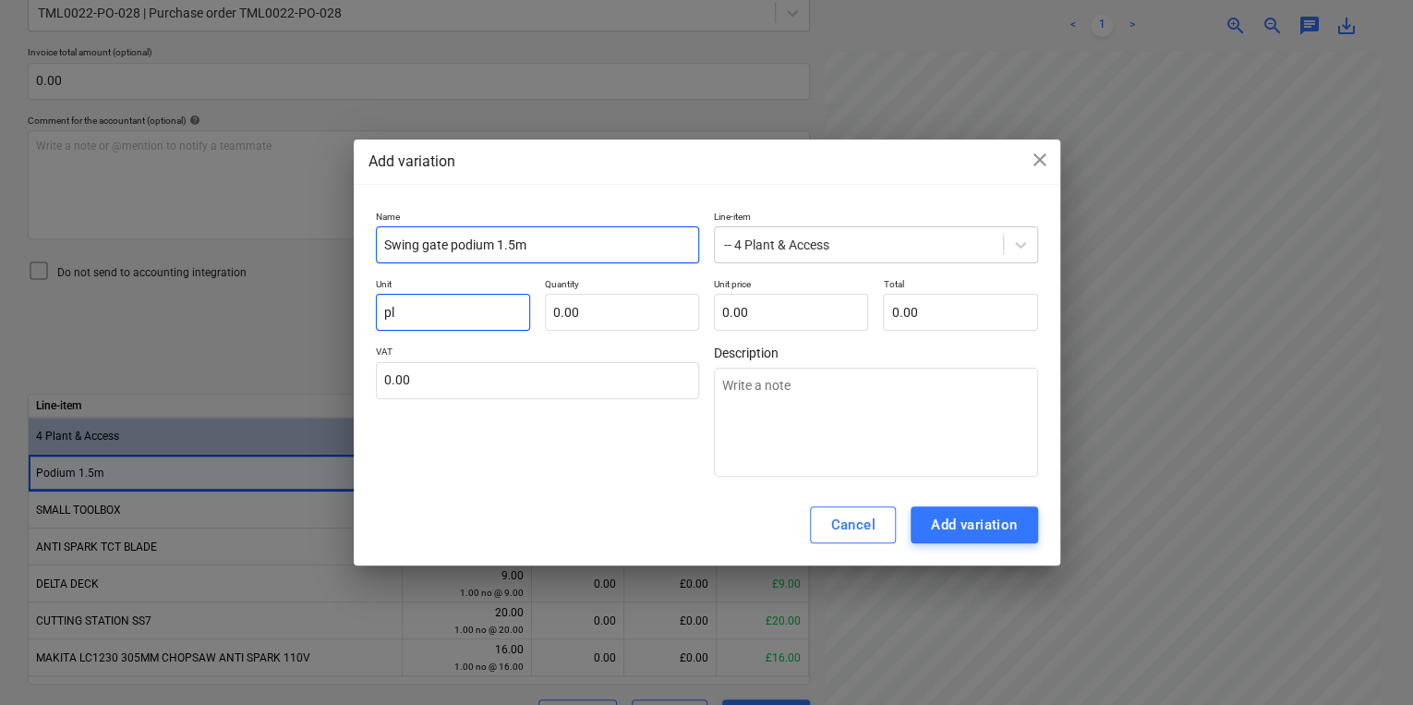
type input "pla"
type textarea "x"
type input "plan"
type textarea "x"
type input "plant"
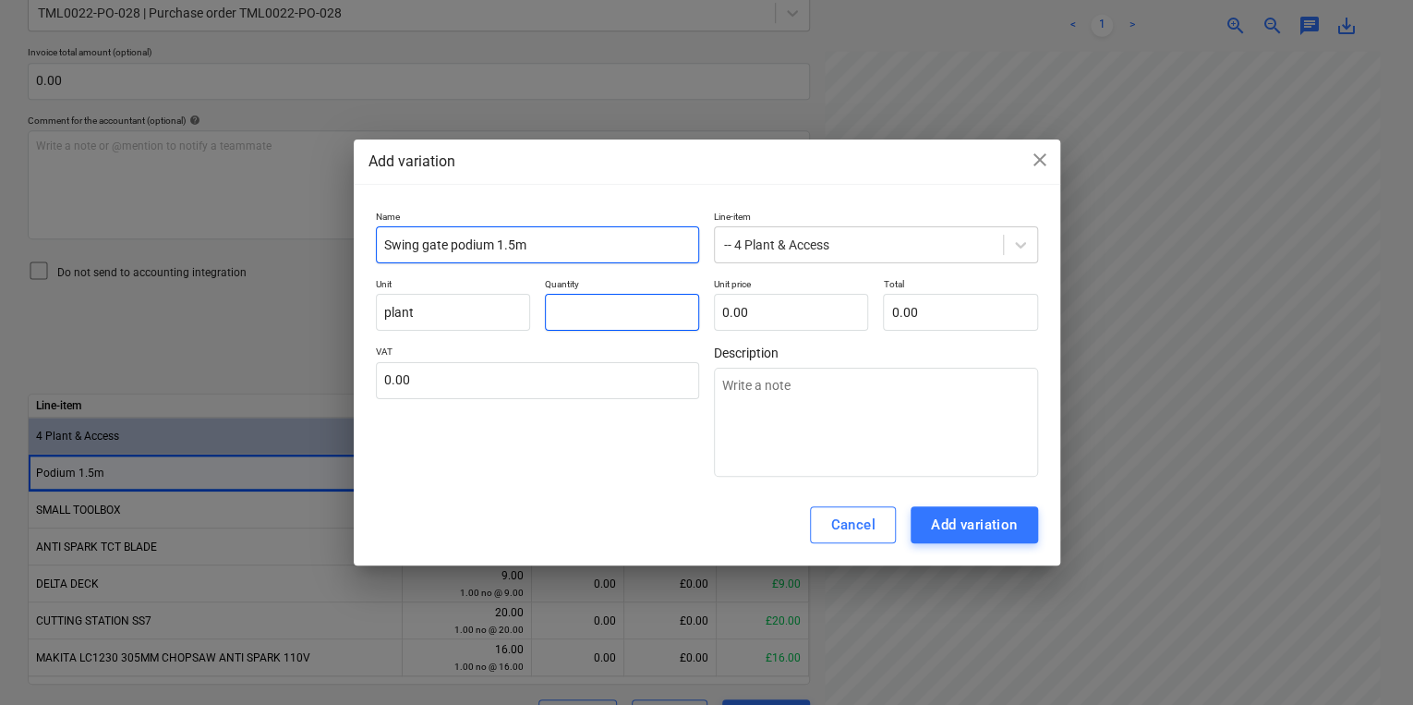
type textarea "x"
type input "1.00"
type textarea "x"
type input "2"
type input "2.00"
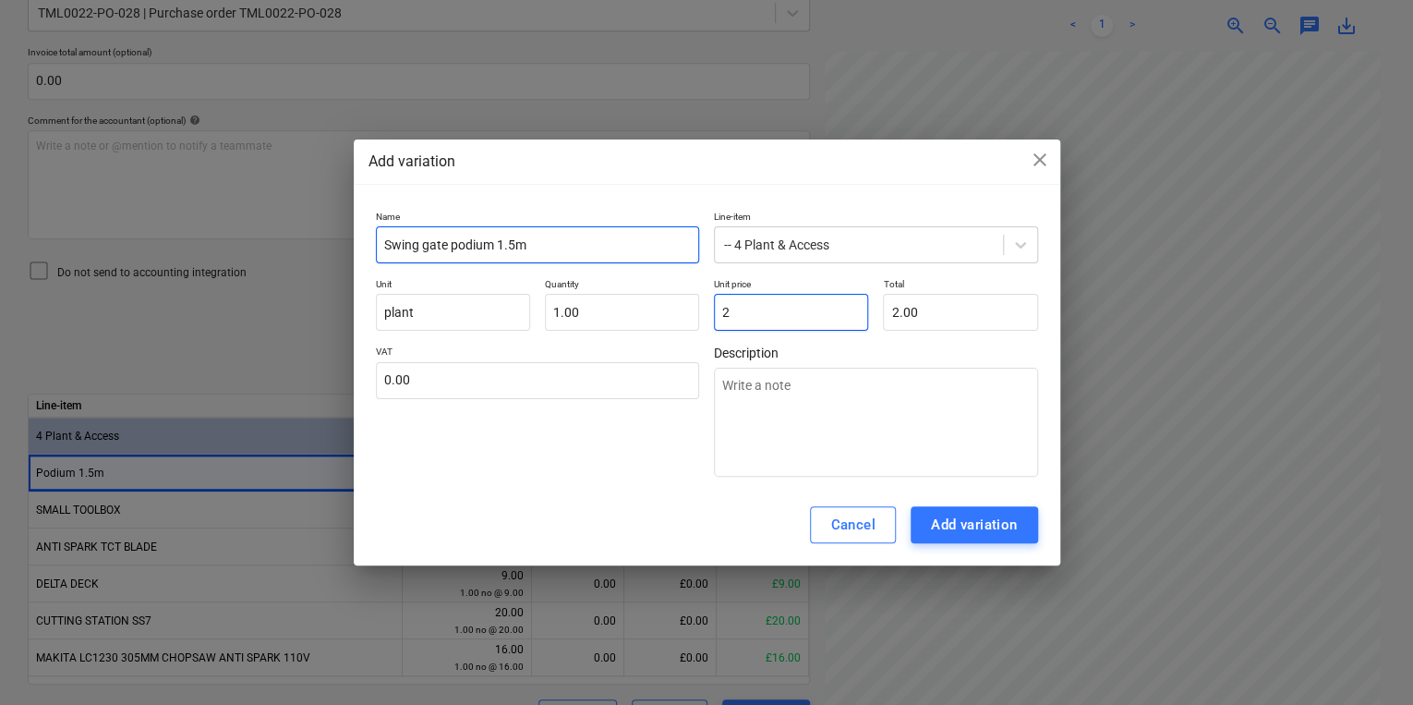
type textarea "x"
type input "23"
type input "23.00"
type input "230"
type textarea "x"
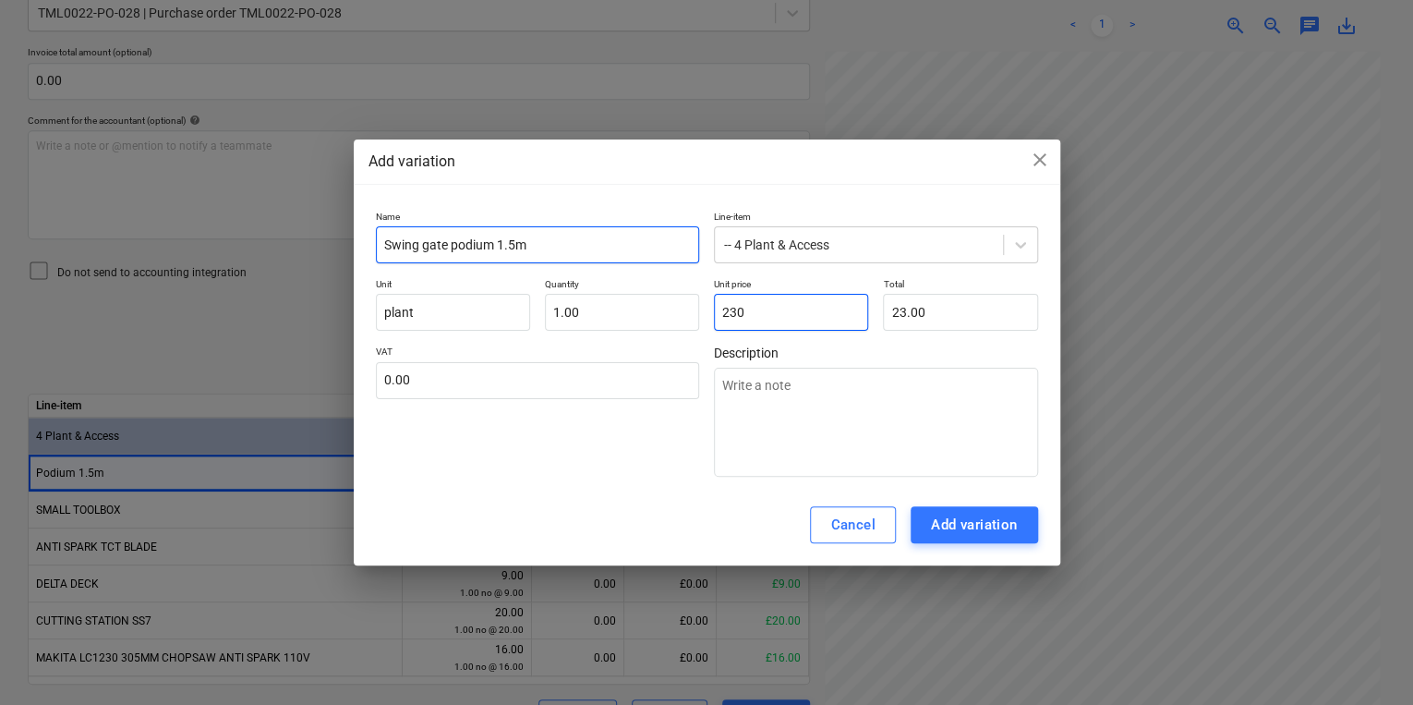
type input "230."
type input "230.00"
type textarea "x"
type input "230.8"
type input "230.80"
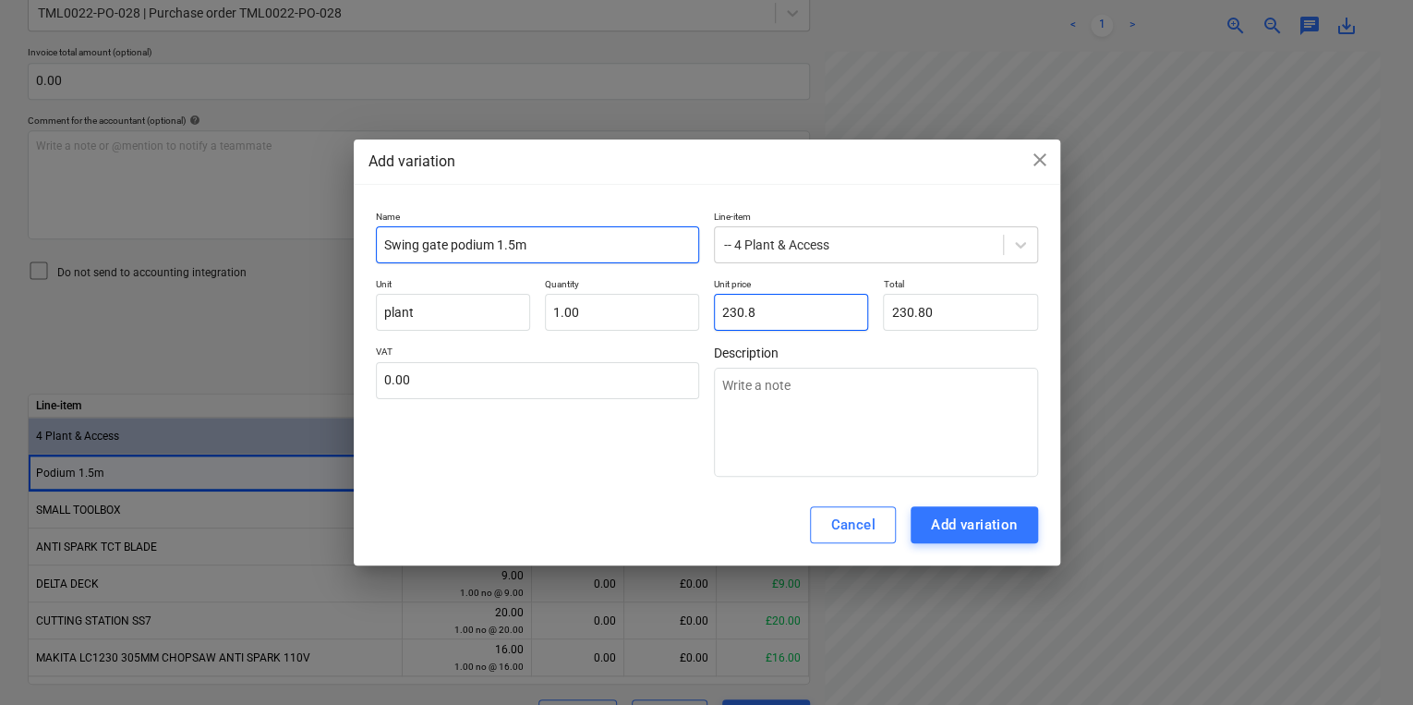
type textarea "x"
type input "230.80"
type textarea "x"
type input "230.8"
type textarea "x"
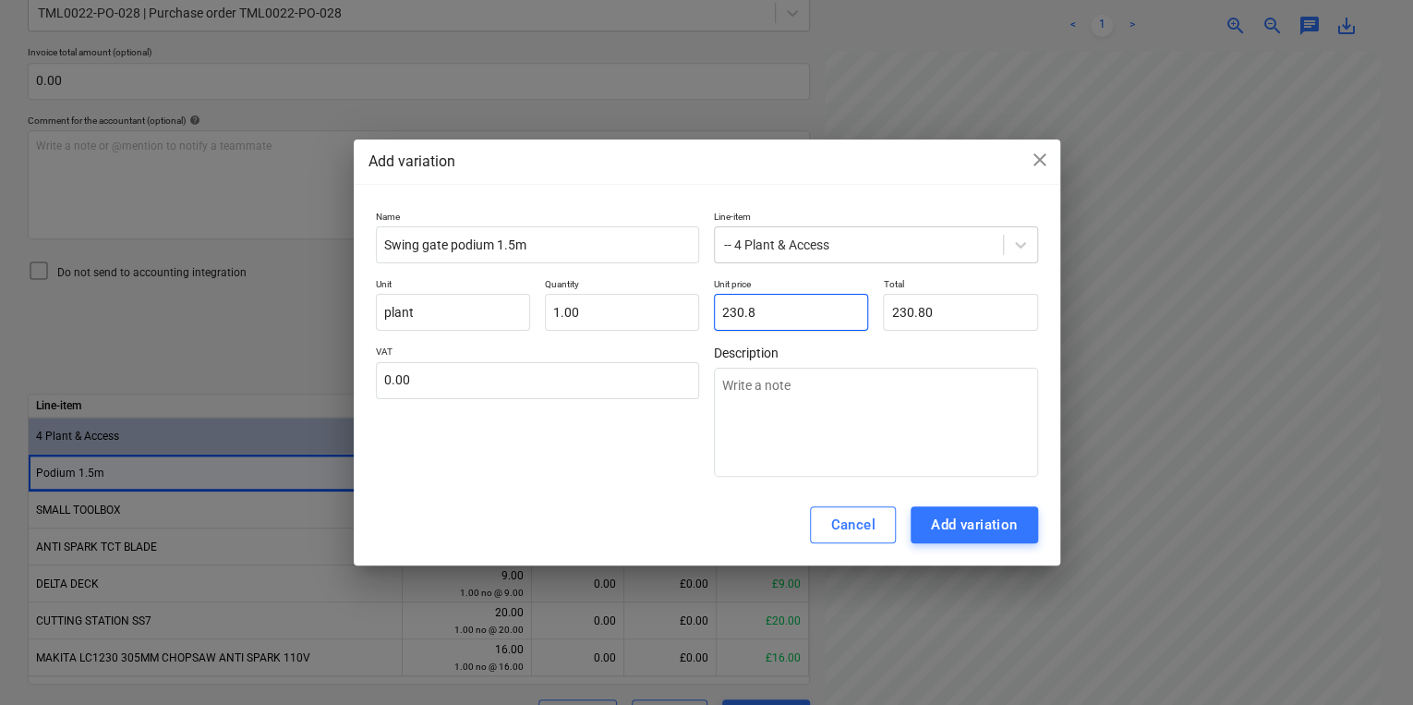
type input "230."
type input "230.00"
type textarea "x"
type input "230"
type textarea "x"
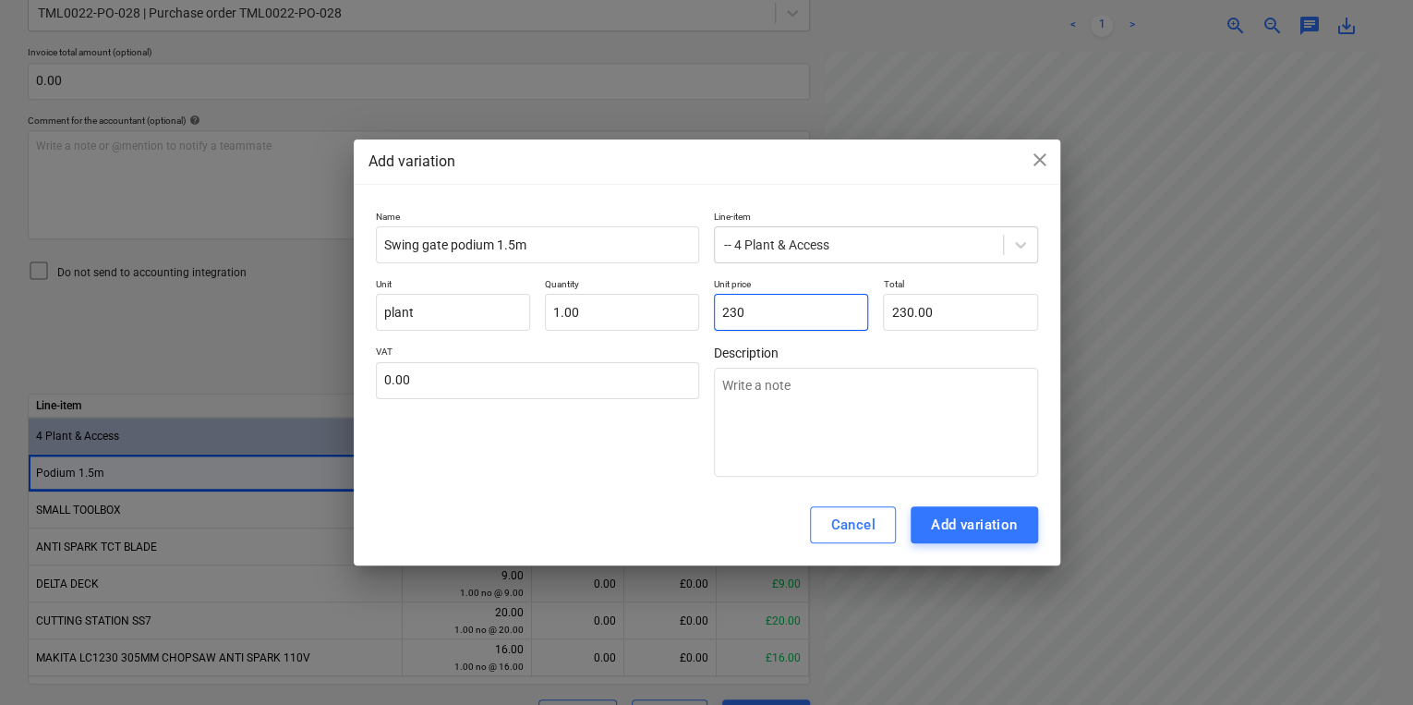
type input "23"
type input "23.00"
type textarea "x"
type input "23."
type textarea "x"
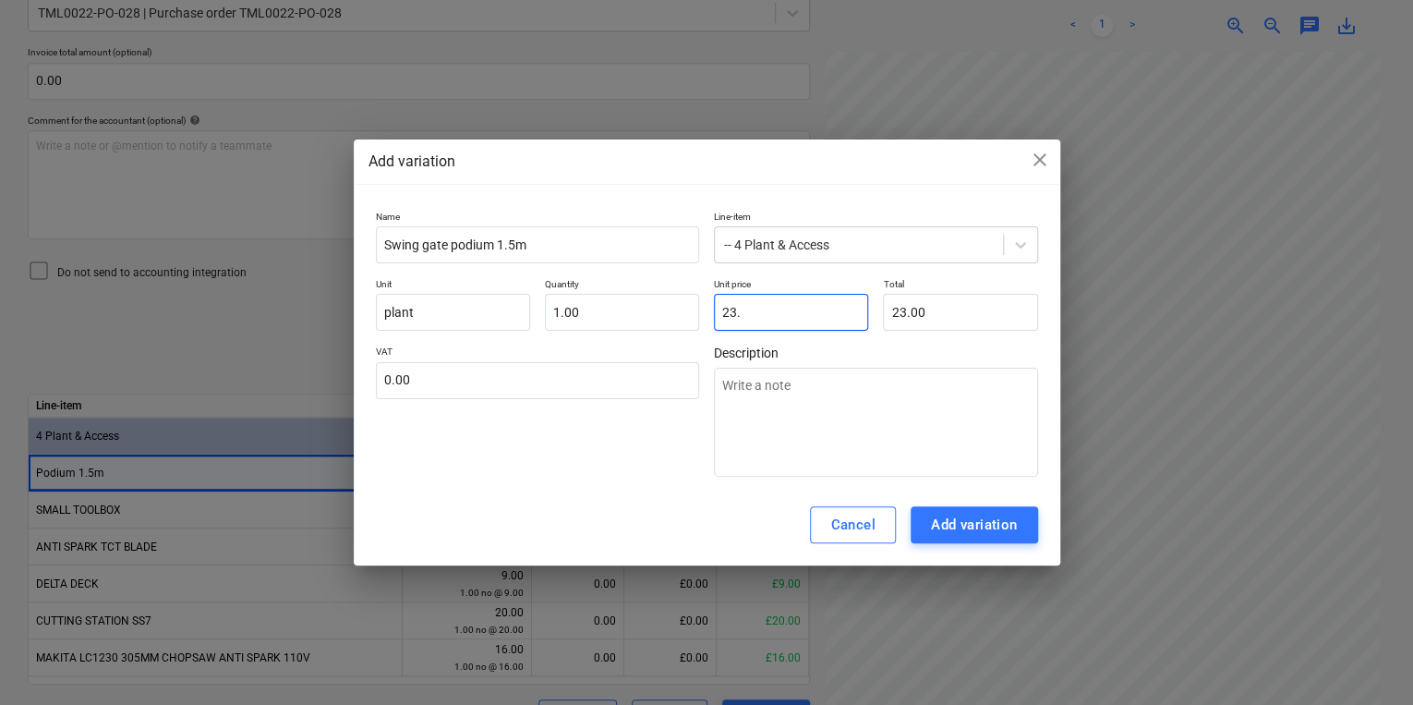
type input "23.8"
type input "23.80"
type textarea "x"
type input "23.80"
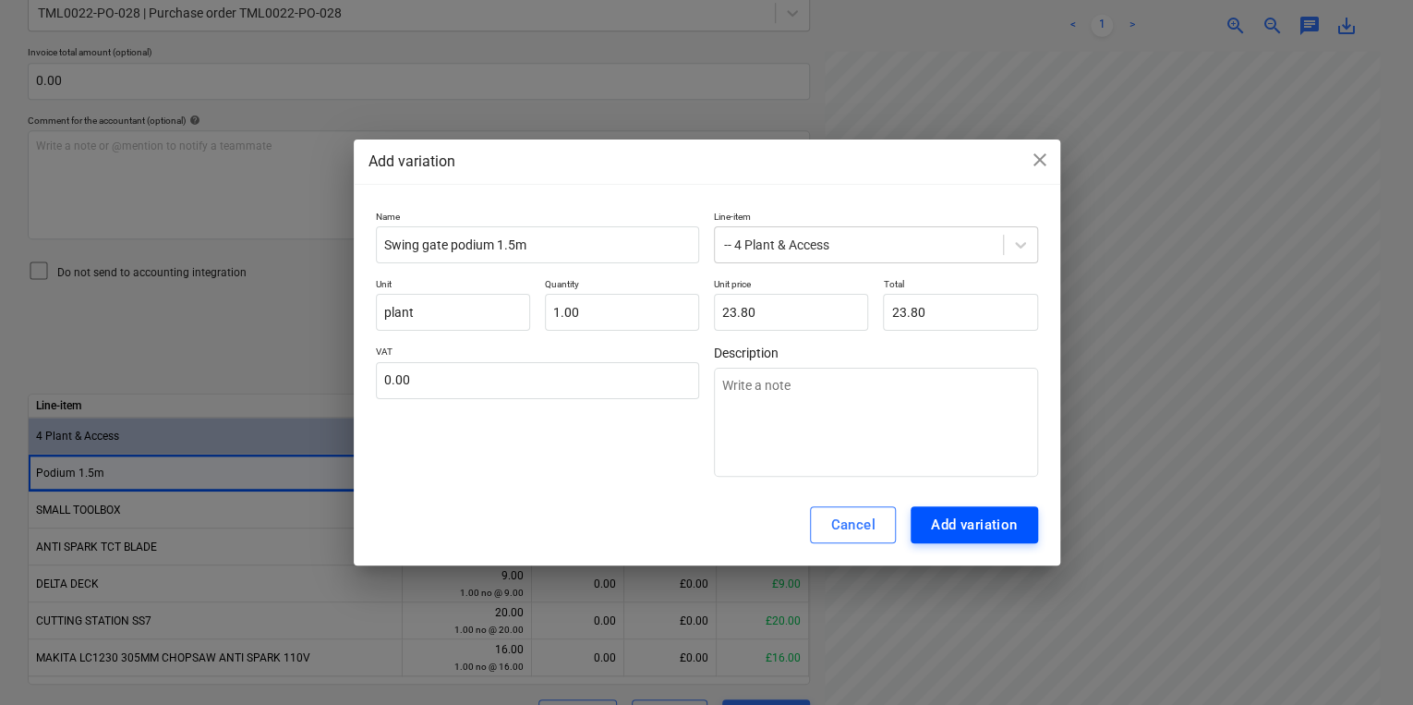
click at [975, 526] on div "Add variation" at bounding box center [974, 524] width 87 height 24
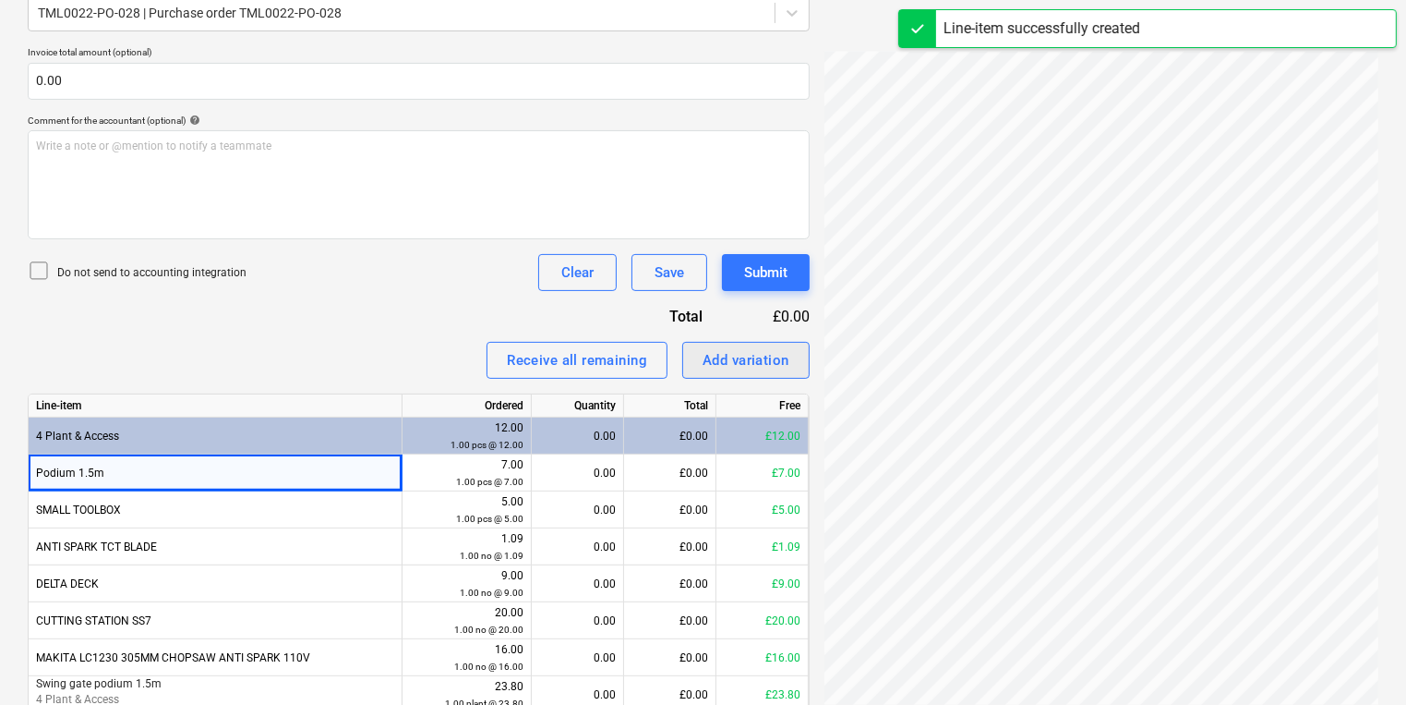
click at [736, 358] on div "Add variation" at bounding box center [746, 360] width 87 height 24
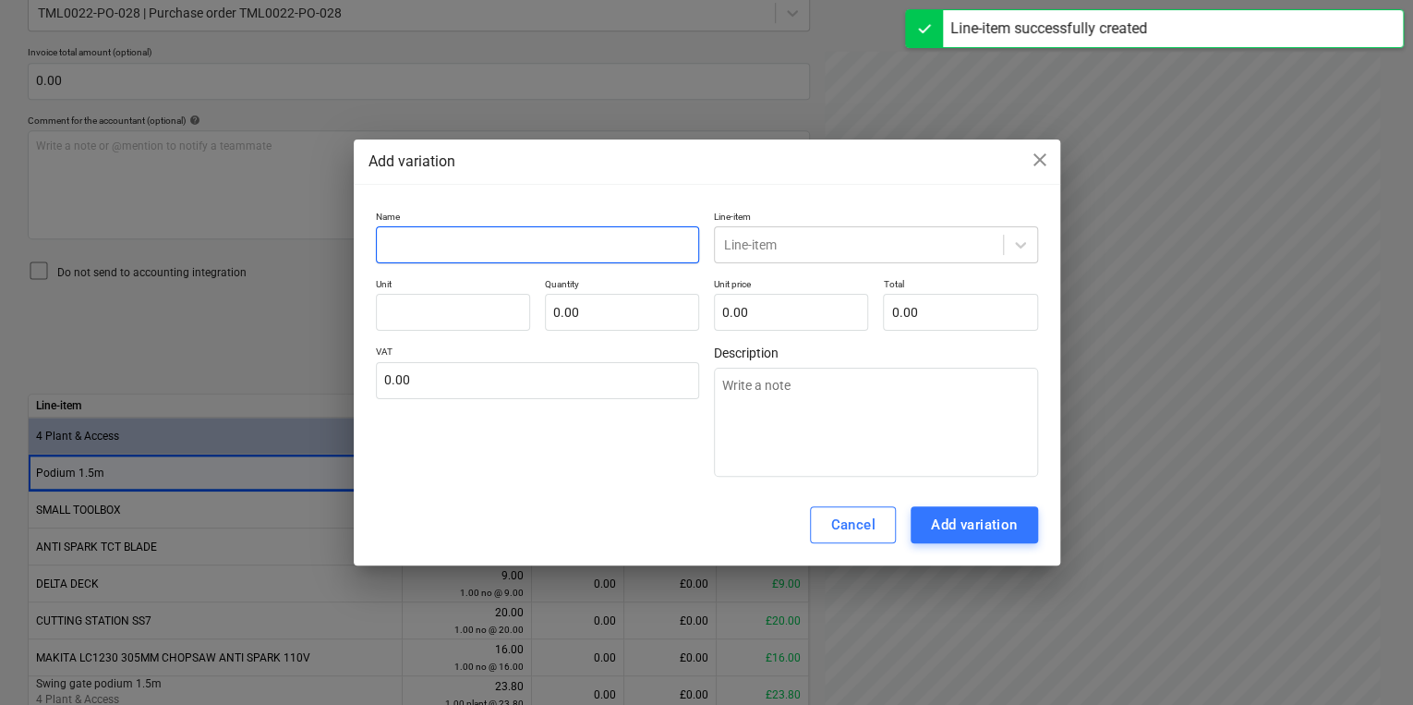
drag, startPoint x: 609, startPoint y: 228, endPoint x: 609, endPoint y: 240, distance: 12.0
click at [609, 228] on input "text" at bounding box center [538, 244] width 324 height 37
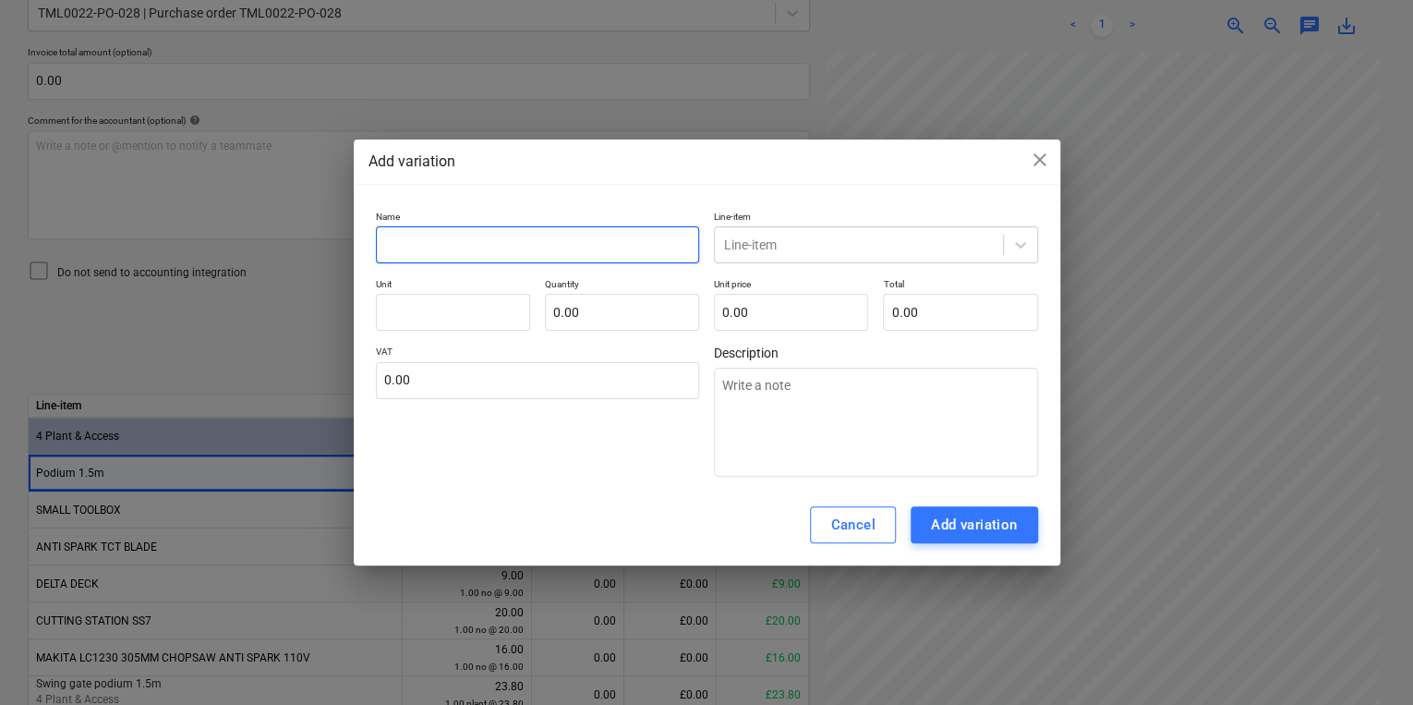
type textarea "x"
type input "W"
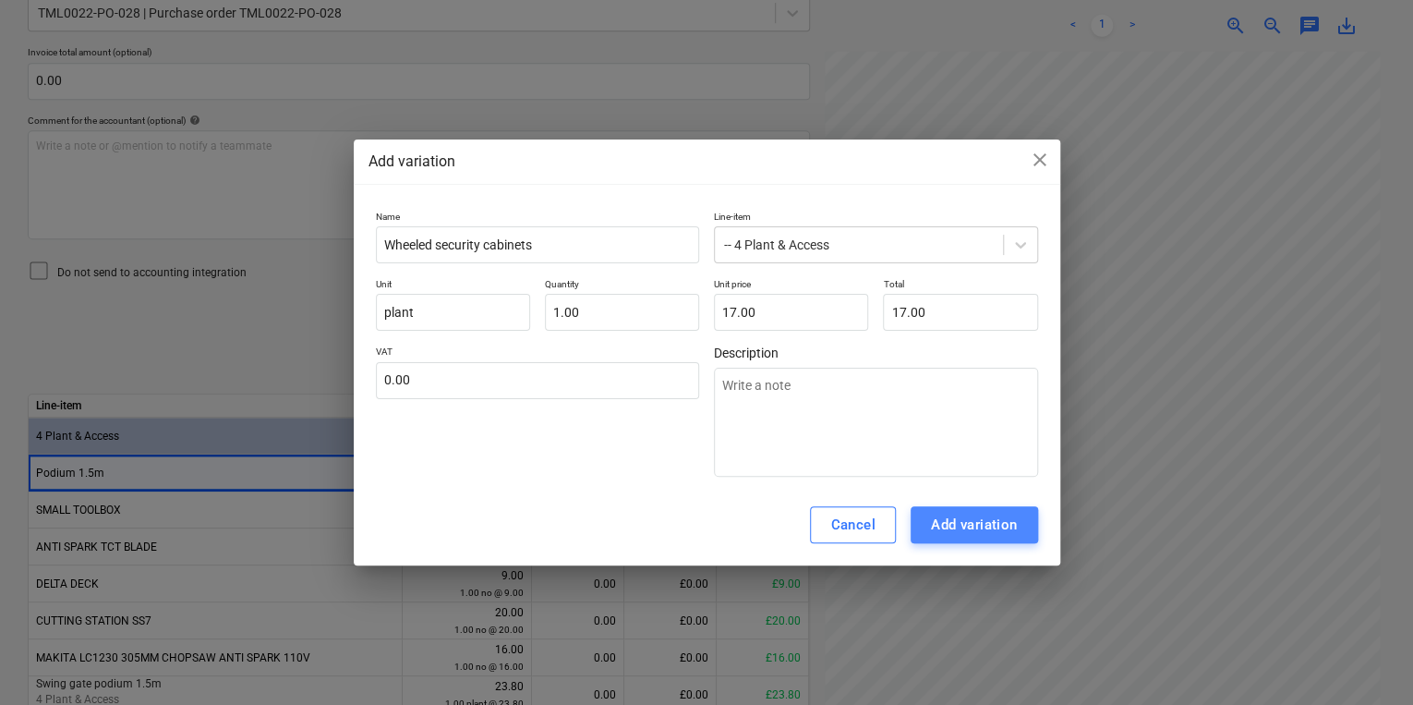
click at [1016, 528] on div "Add variation" at bounding box center [974, 524] width 87 height 24
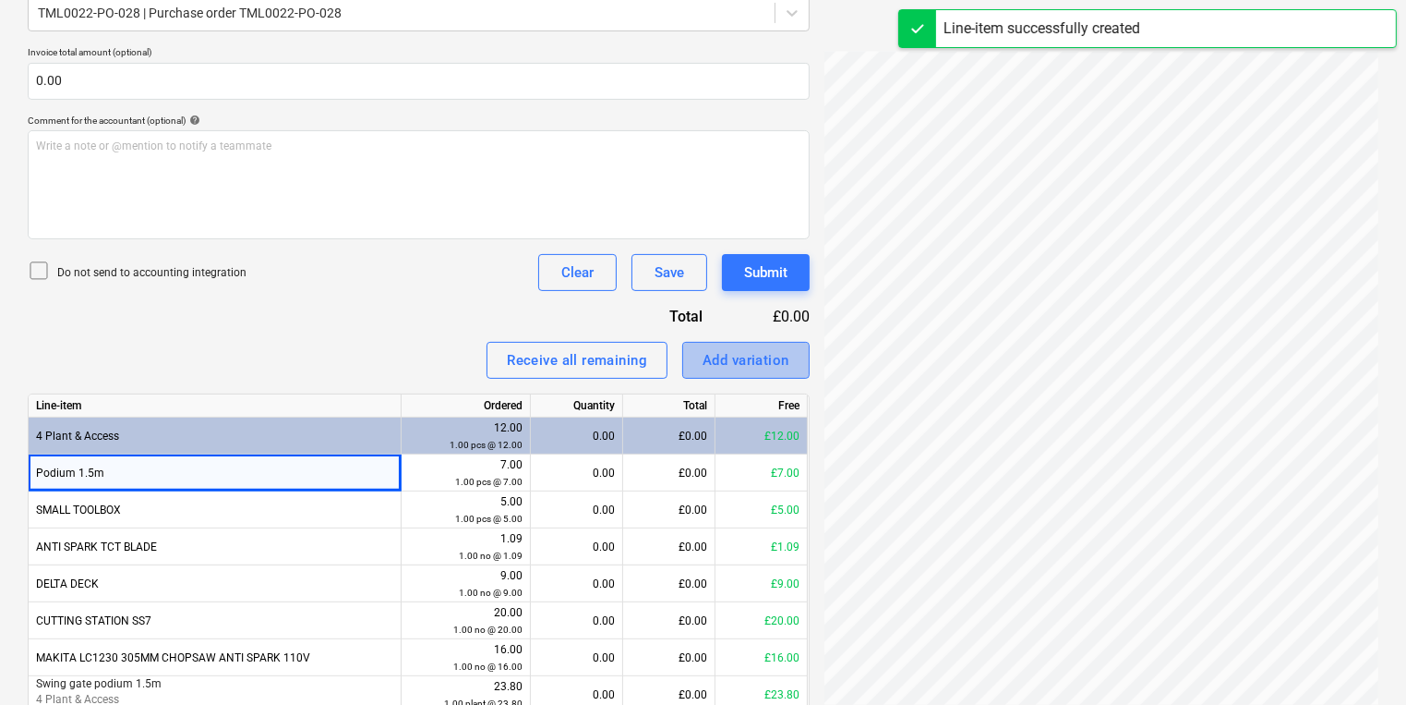
click at [741, 352] on div "Add variation" at bounding box center [746, 360] width 87 height 24
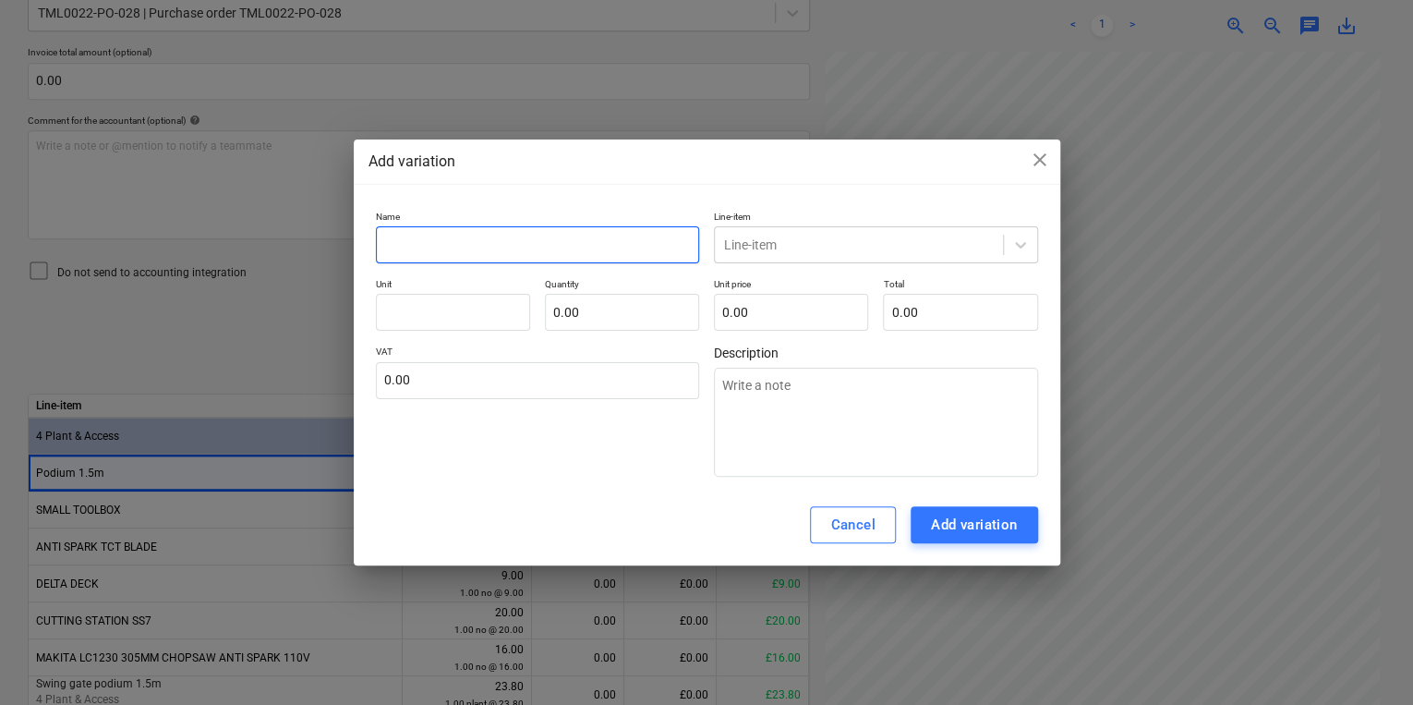
click at [595, 242] on input "text" at bounding box center [538, 244] width 324 height 37
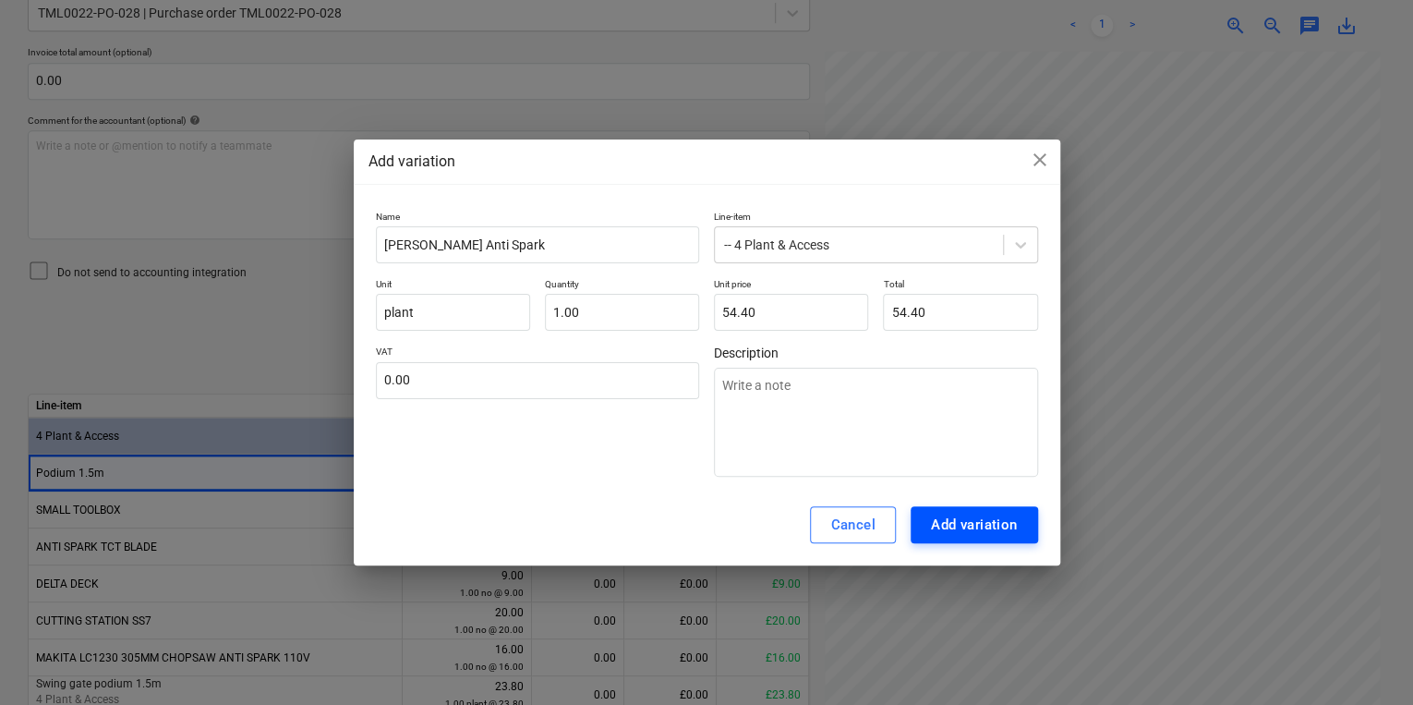
click at [994, 532] on div "Add variation" at bounding box center [974, 524] width 87 height 24
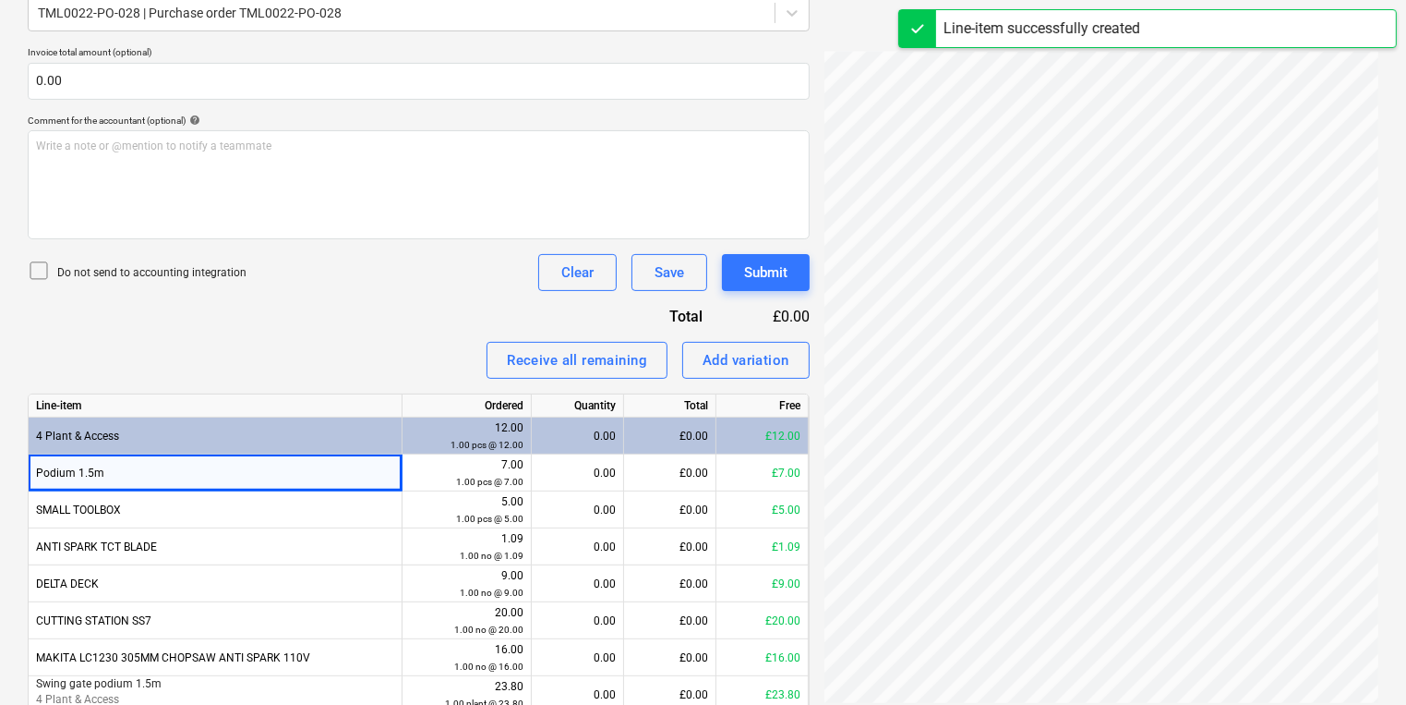
scroll to position [91, 0]
click at [706, 358] on div "Add variation" at bounding box center [746, 360] width 87 height 24
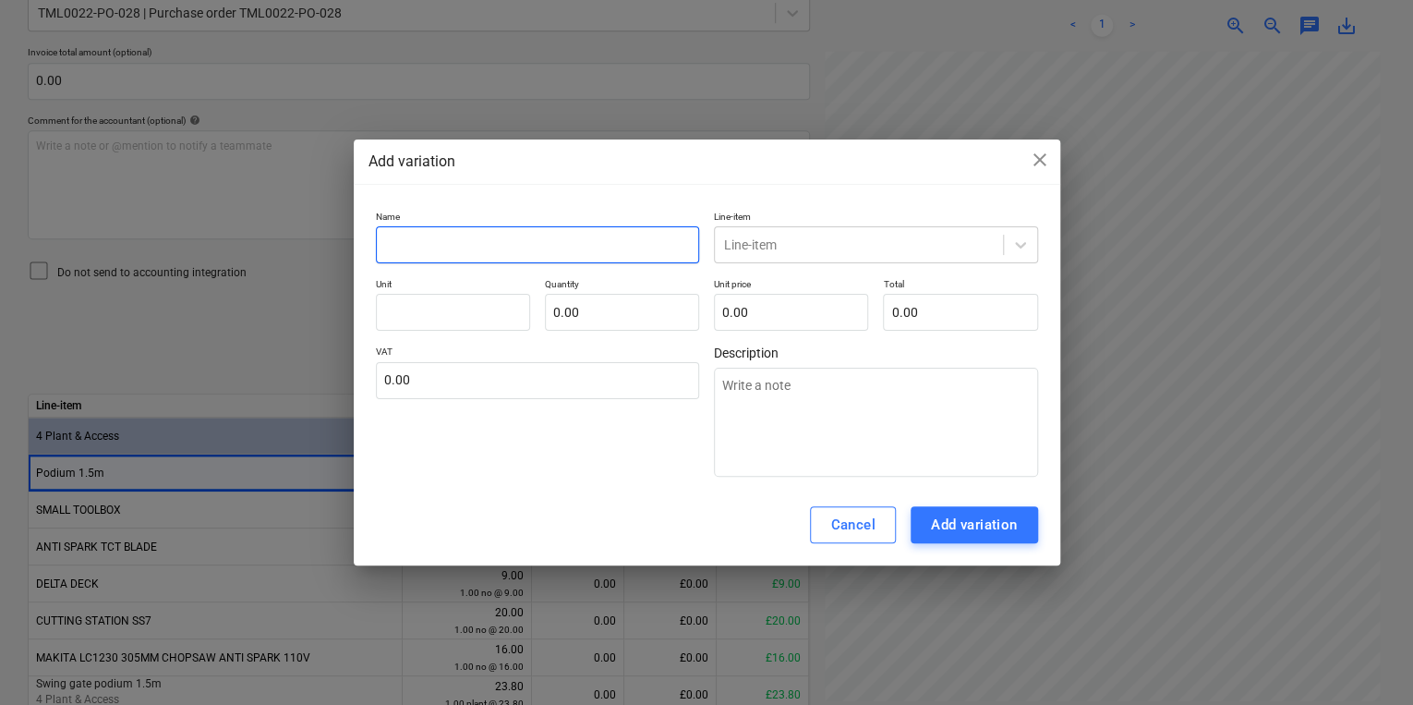
click at [684, 247] on input "text" at bounding box center [538, 244] width 324 height 37
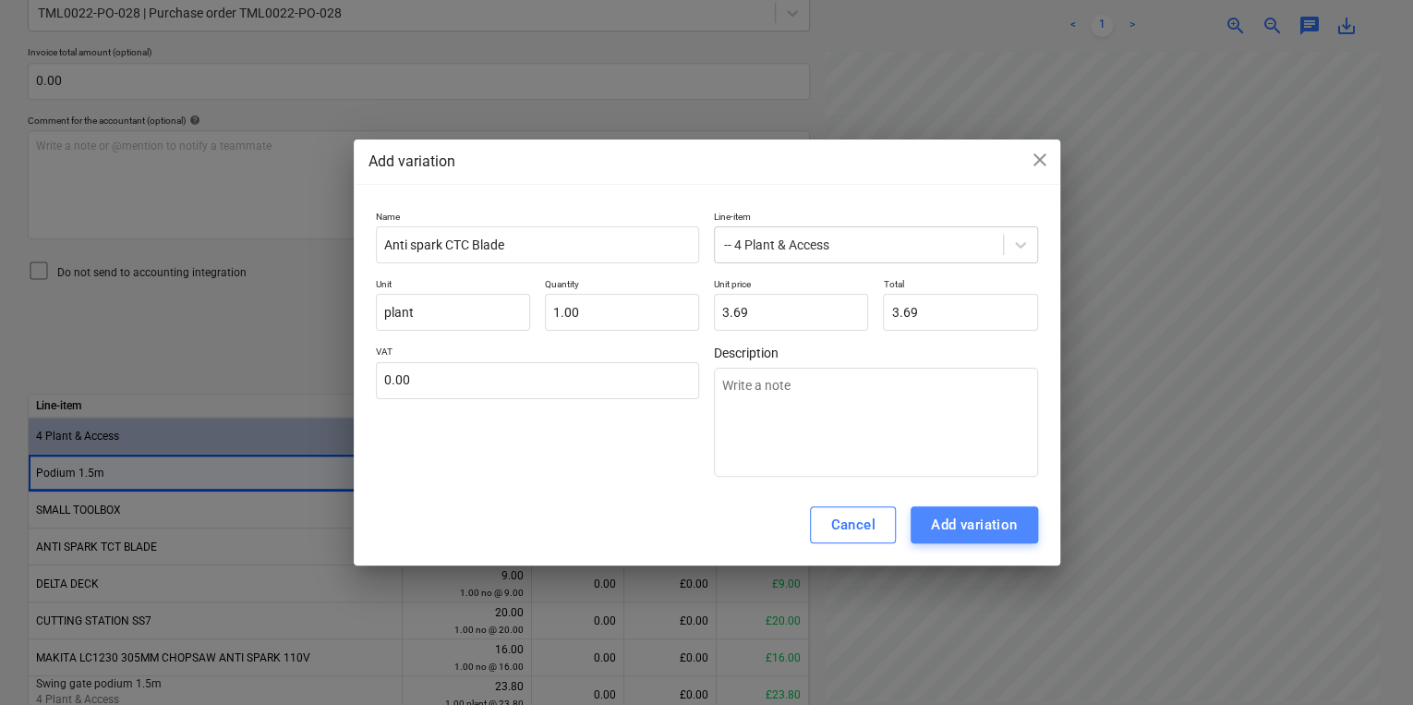
click at [971, 528] on div "Add variation" at bounding box center [974, 524] width 87 height 24
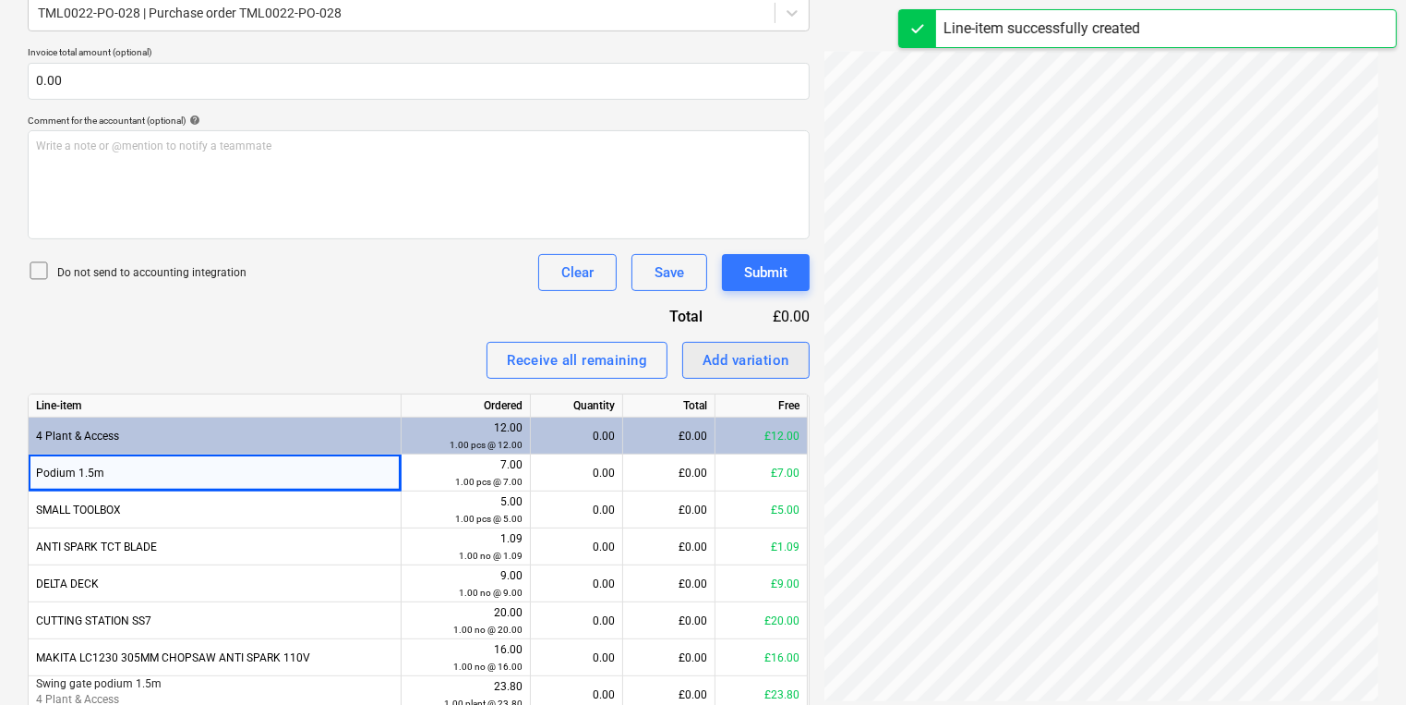
click at [747, 372] on button "Add variation" at bounding box center [745, 360] width 127 height 37
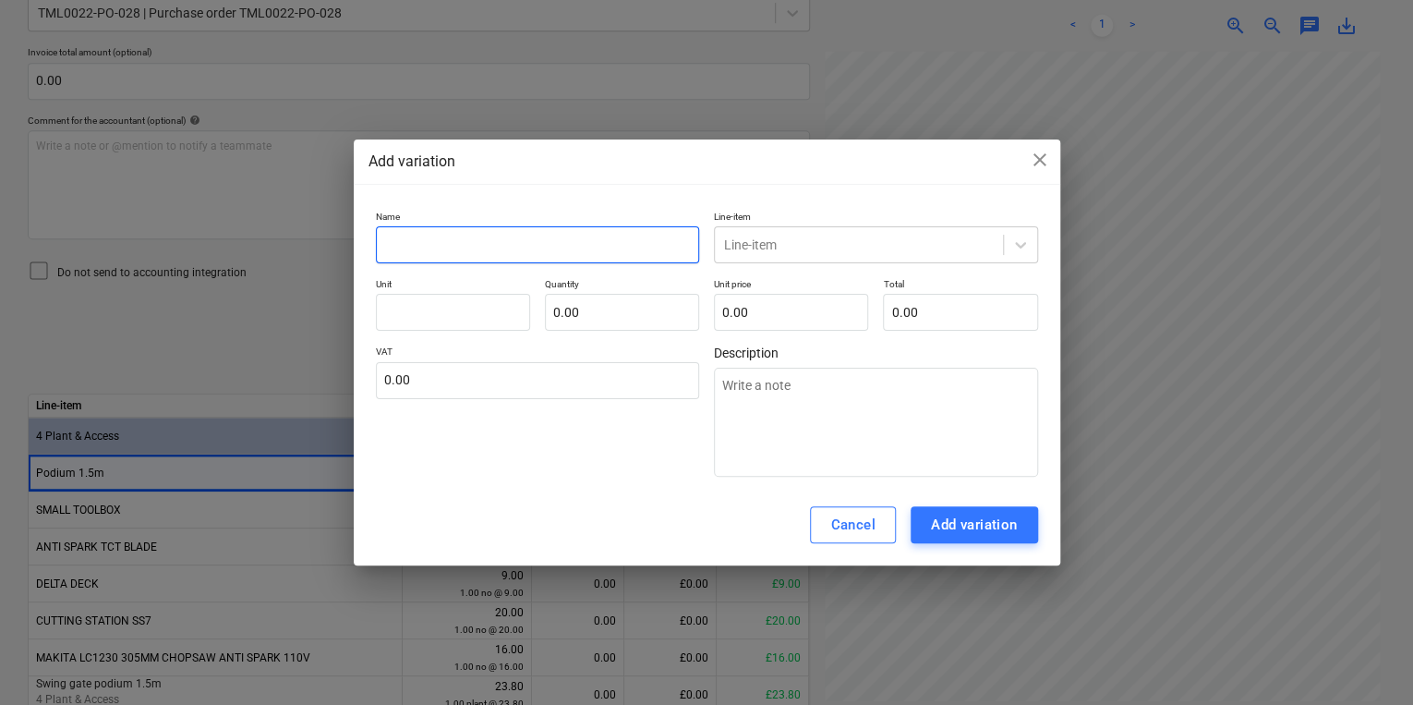
click at [528, 249] on input "text" at bounding box center [538, 244] width 324 height 37
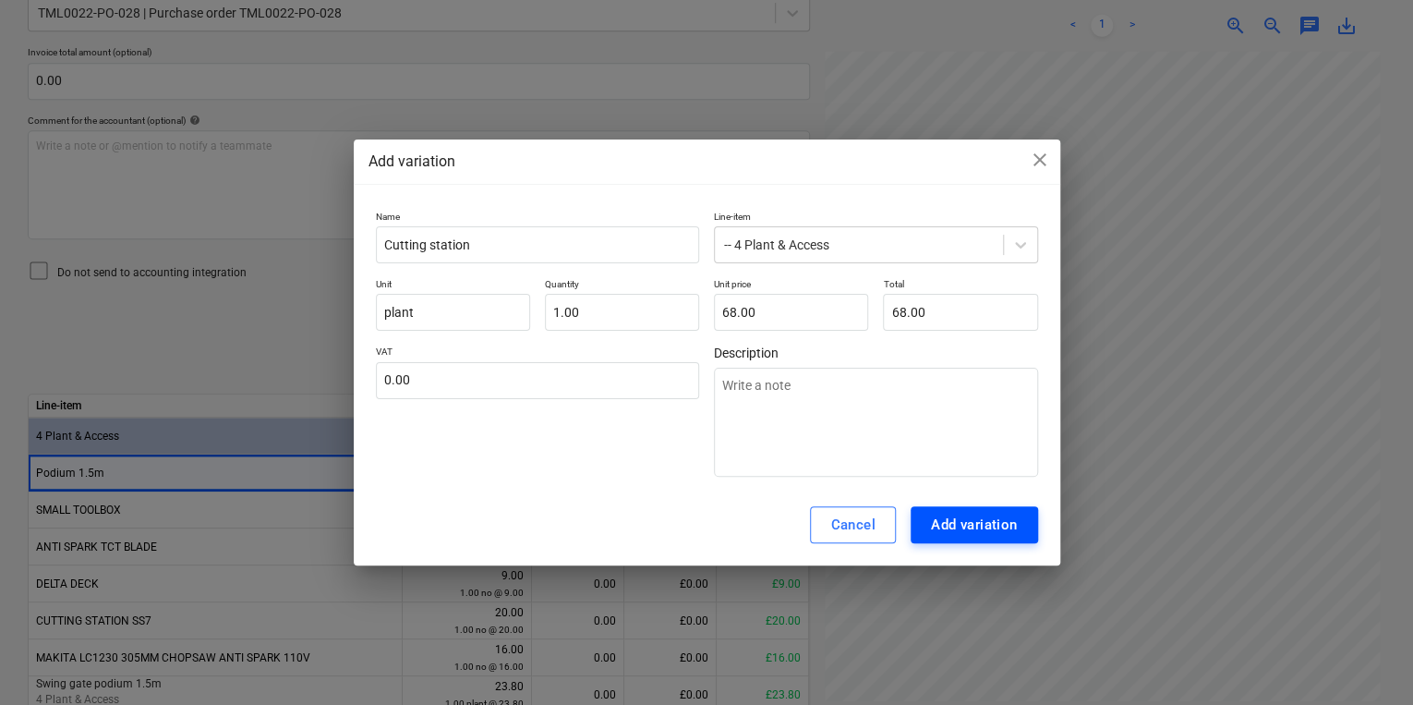
click at [945, 527] on div "Add variation" at bounding box center [974, 524] width 87 height 24
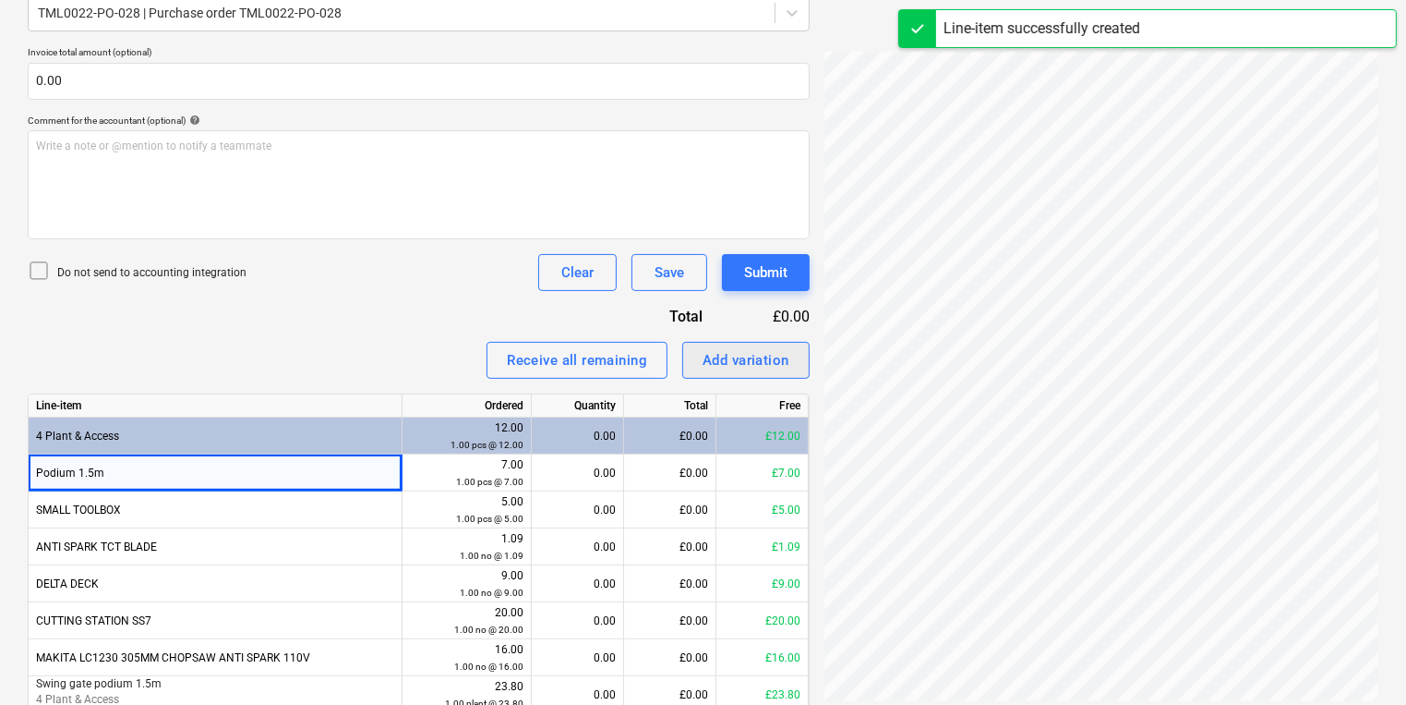
click at [794, 363] on button "Add variation" at bounding box center [745, 360] width 127 height 37
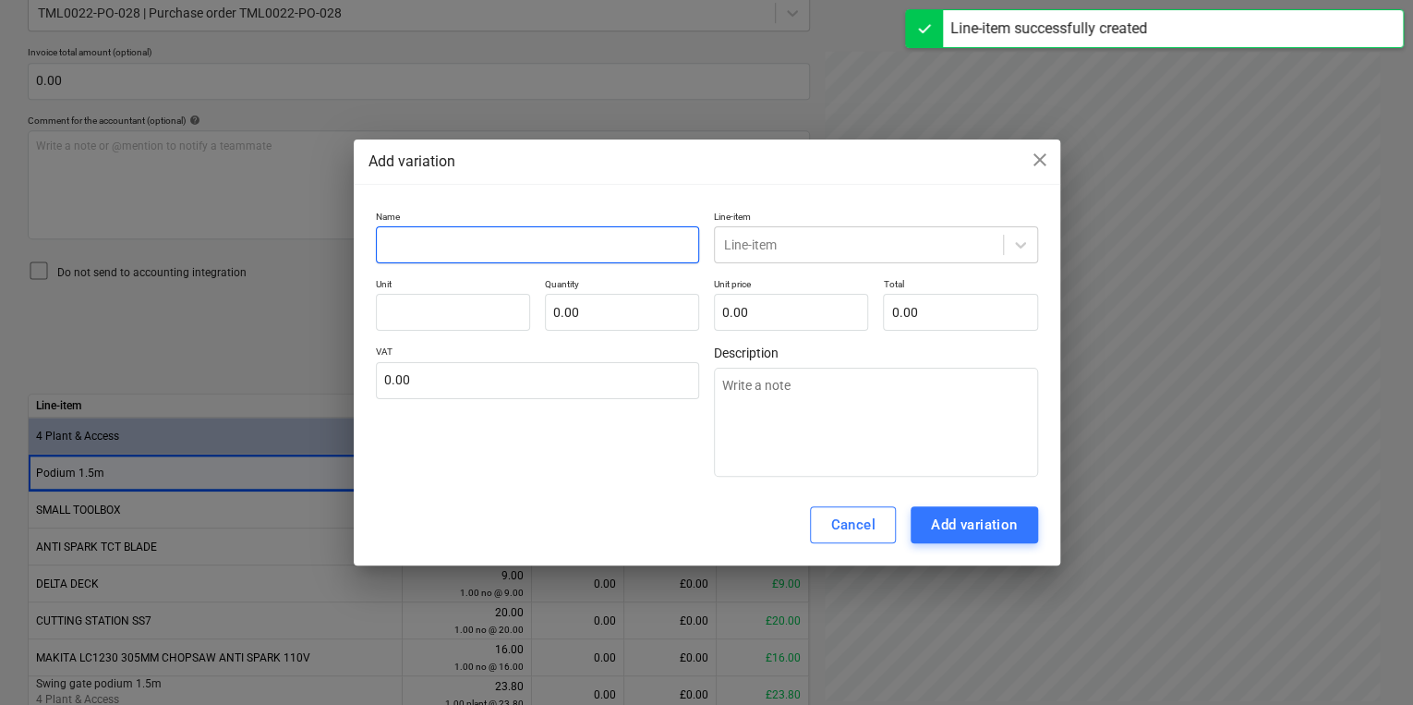
click at [607, 238] on input "text" at bounding box center [538, 244] width 324 height 37
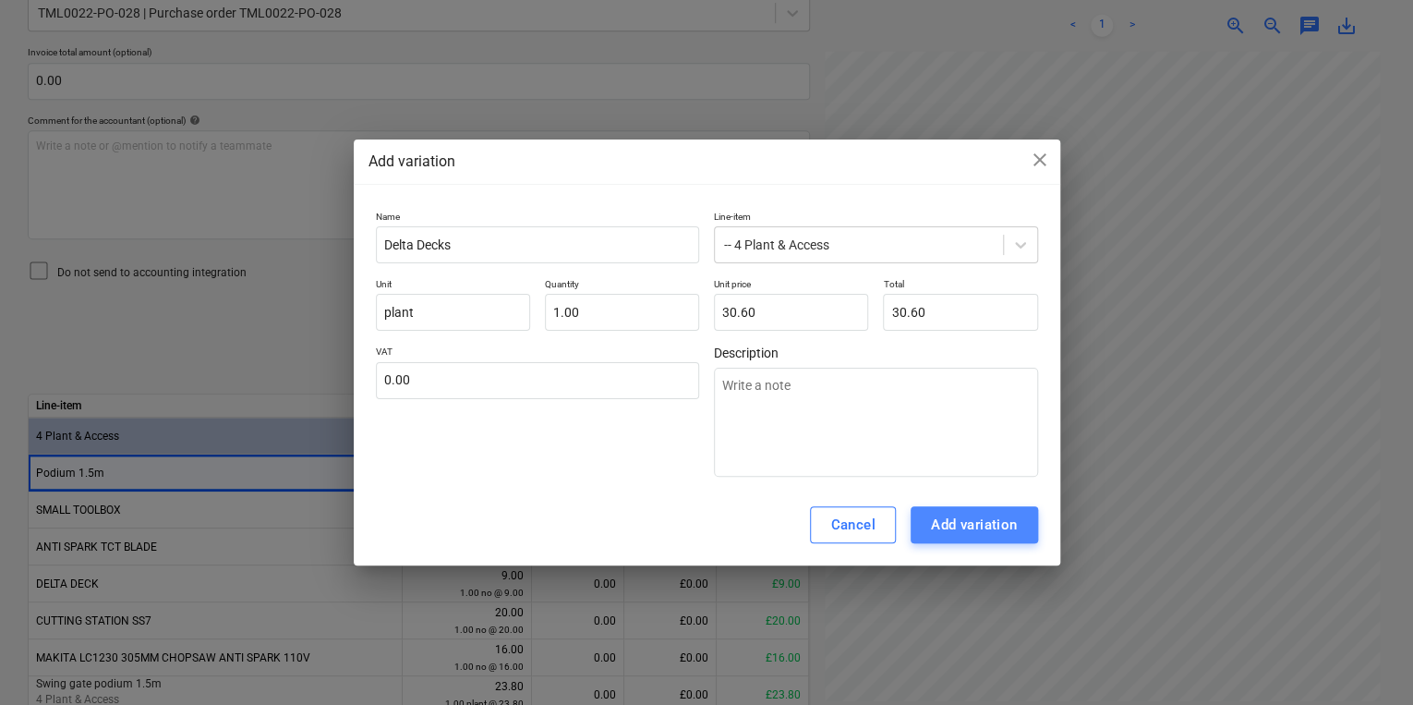
click at [975, 531] on div "Add variation" at bounding box center [974, 524] width 87 height 24
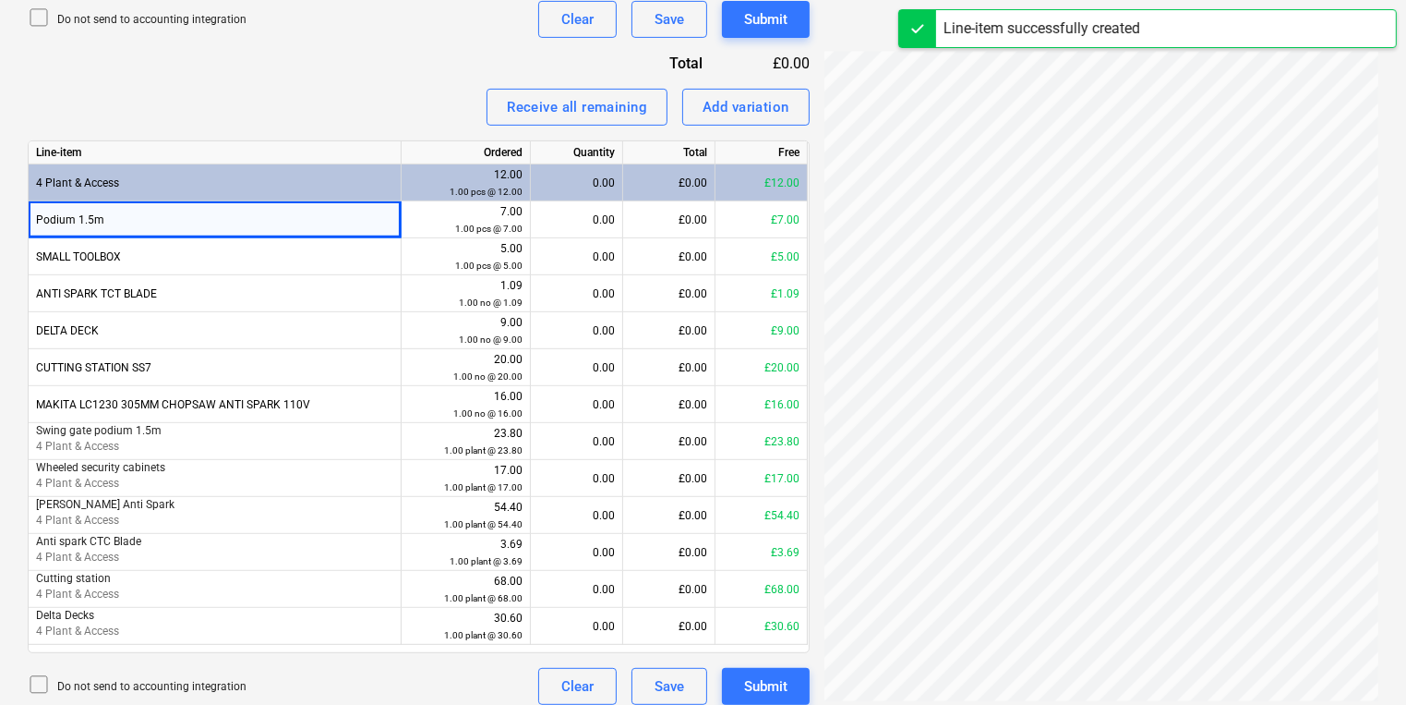
scroll to position [710, 0]
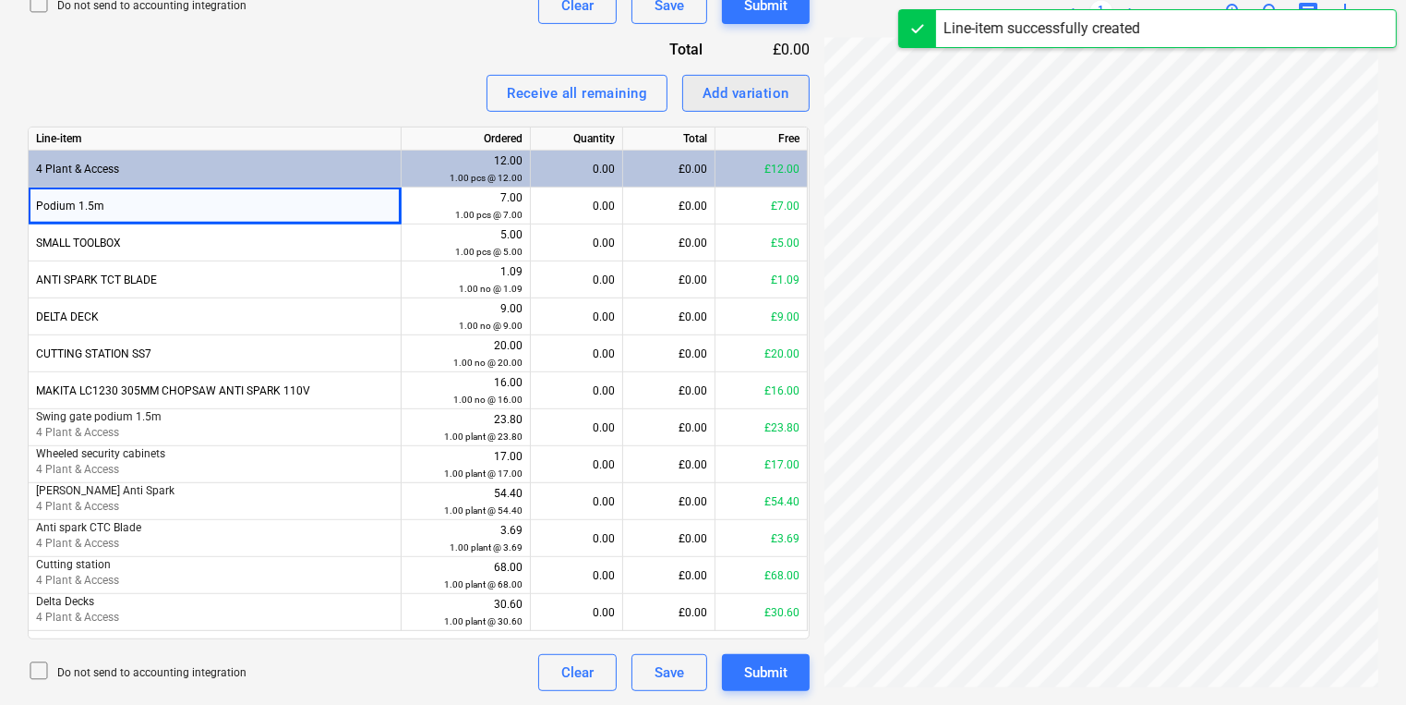
click at [777, 86] on div "Add variation" at bounding box center [746, 93] width 87 height 24
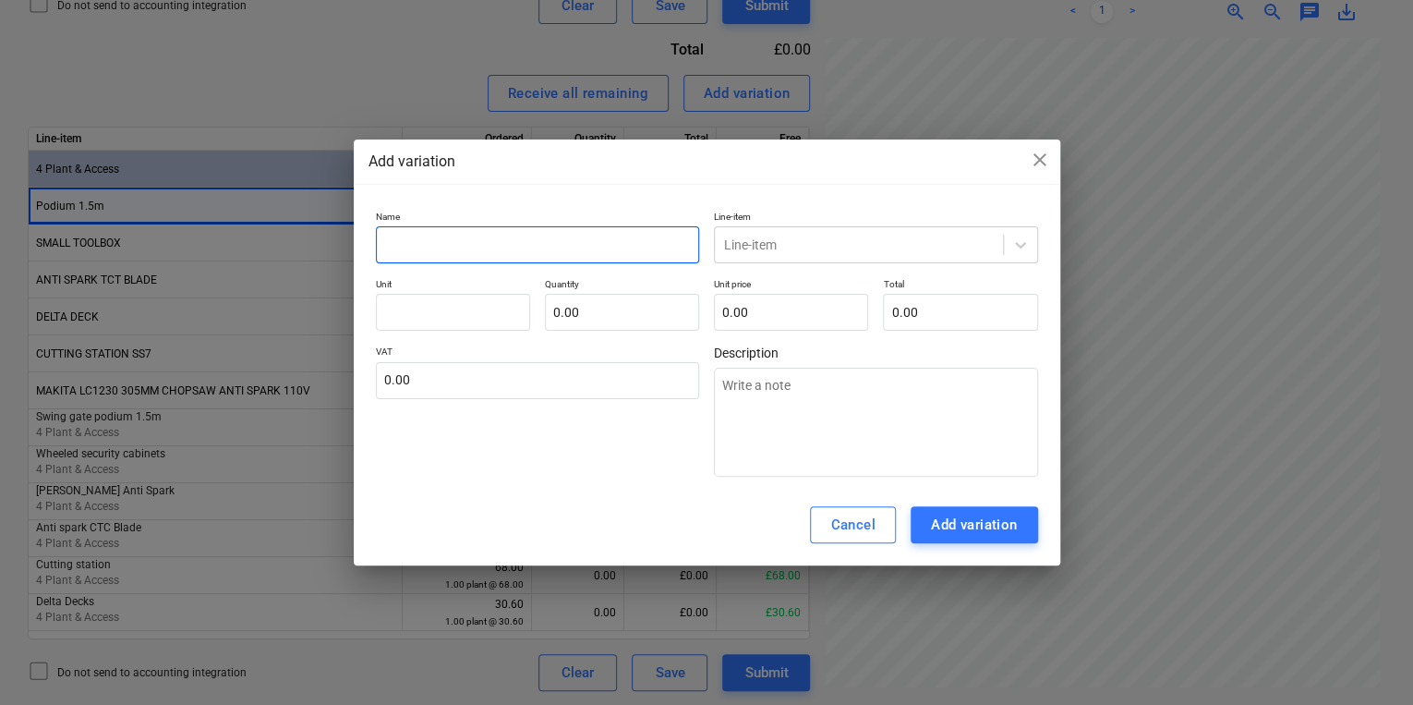
click at [680, 229] on input "text" at bounding box center [538, 244] width 324 height 37
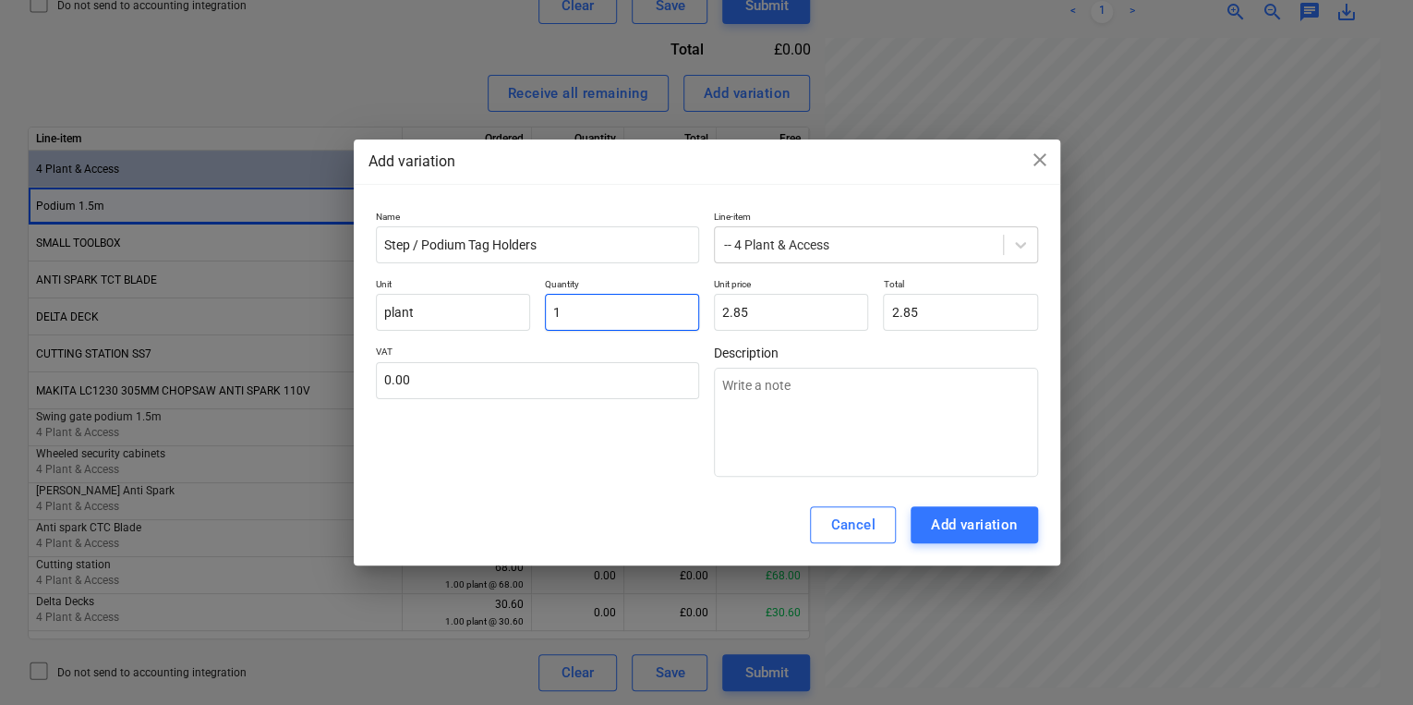
click at [608, 310] on input "1" at bounding box center [622, 312] width 154 height 37
click at [723, 485] on div "Cancel Add variation" at bounding box center [707, 524] width 706 height 81
click at [1028, 548] on div "Cancel Add variation" at bounding box center [707, 524] width 706 height 81
click at [1012, 534] on div "Add variation" at bounding box center [974, 524] width 87 height 24
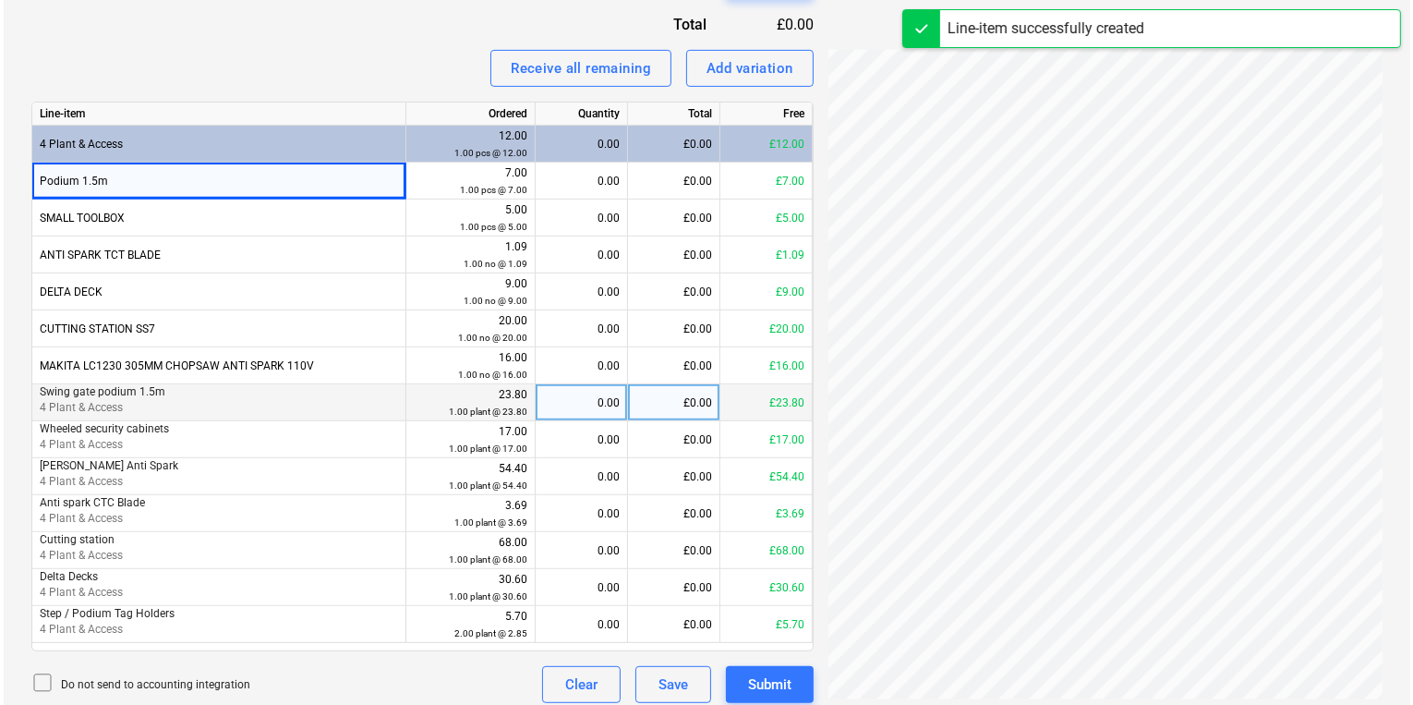
scroll to position [747, 0]
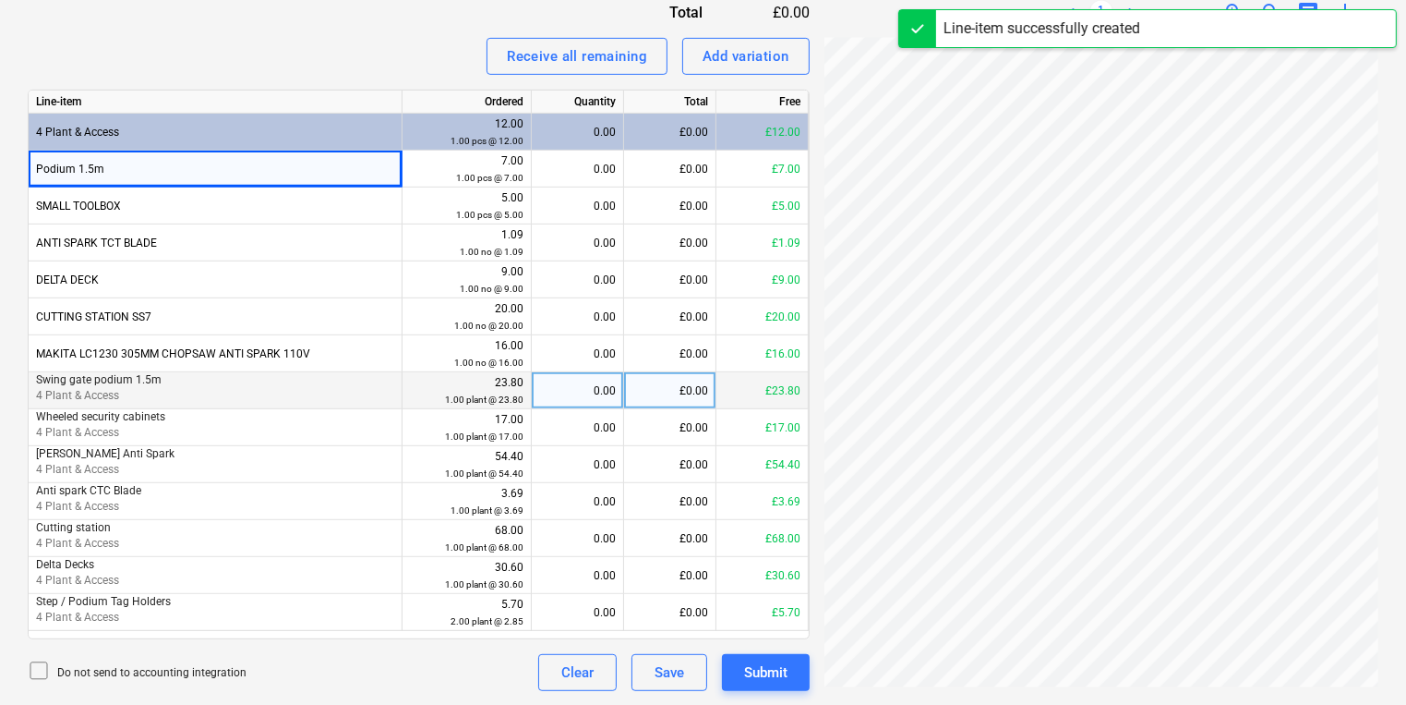
click at [542, 392] on div "0.00" at bounding box center [577, 390] width 77 height 37
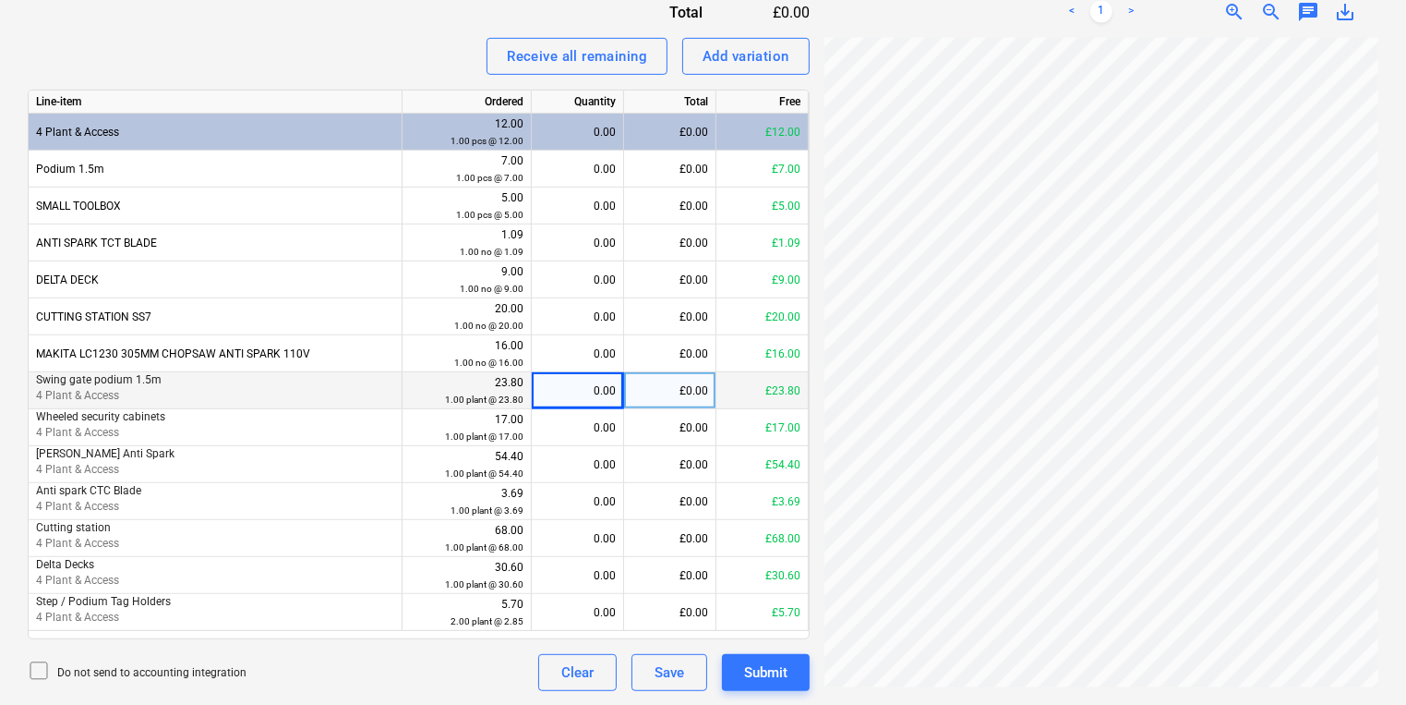
click at [576, 377] on div "0.00" at bounding box center [577, 390] width 77 height 37
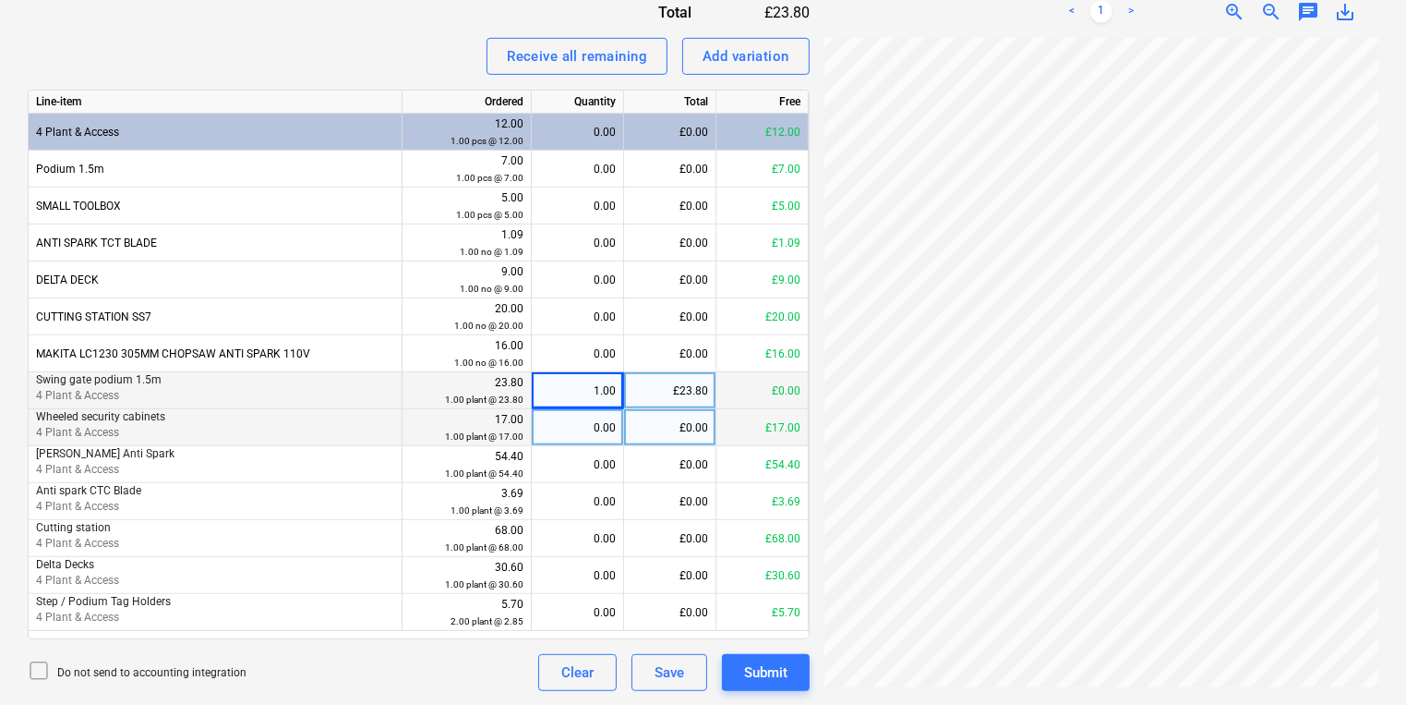
click at [609, 436] on div "0.00" at bounding box center [577, 427] width 77 height 37
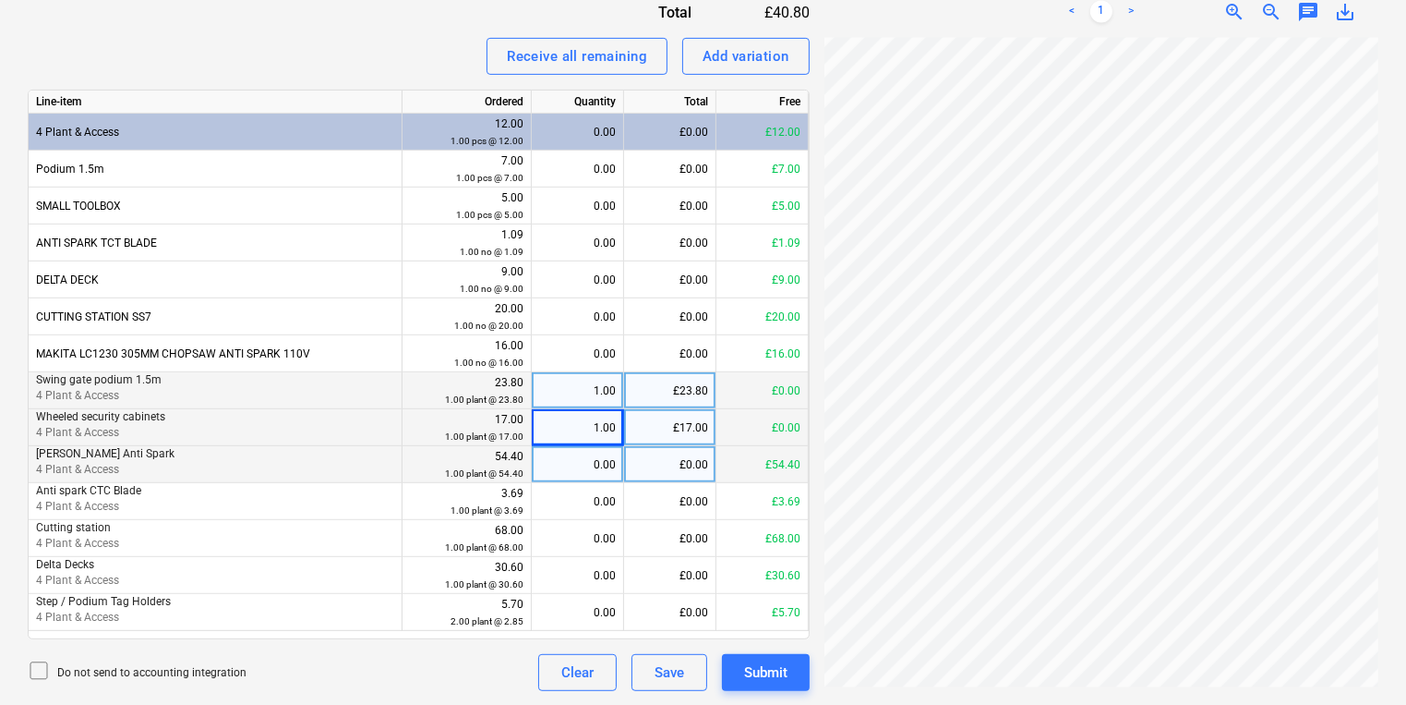
click at [604, 458] on div "0.00" at bounding box center [577, 464] width 77 height 37
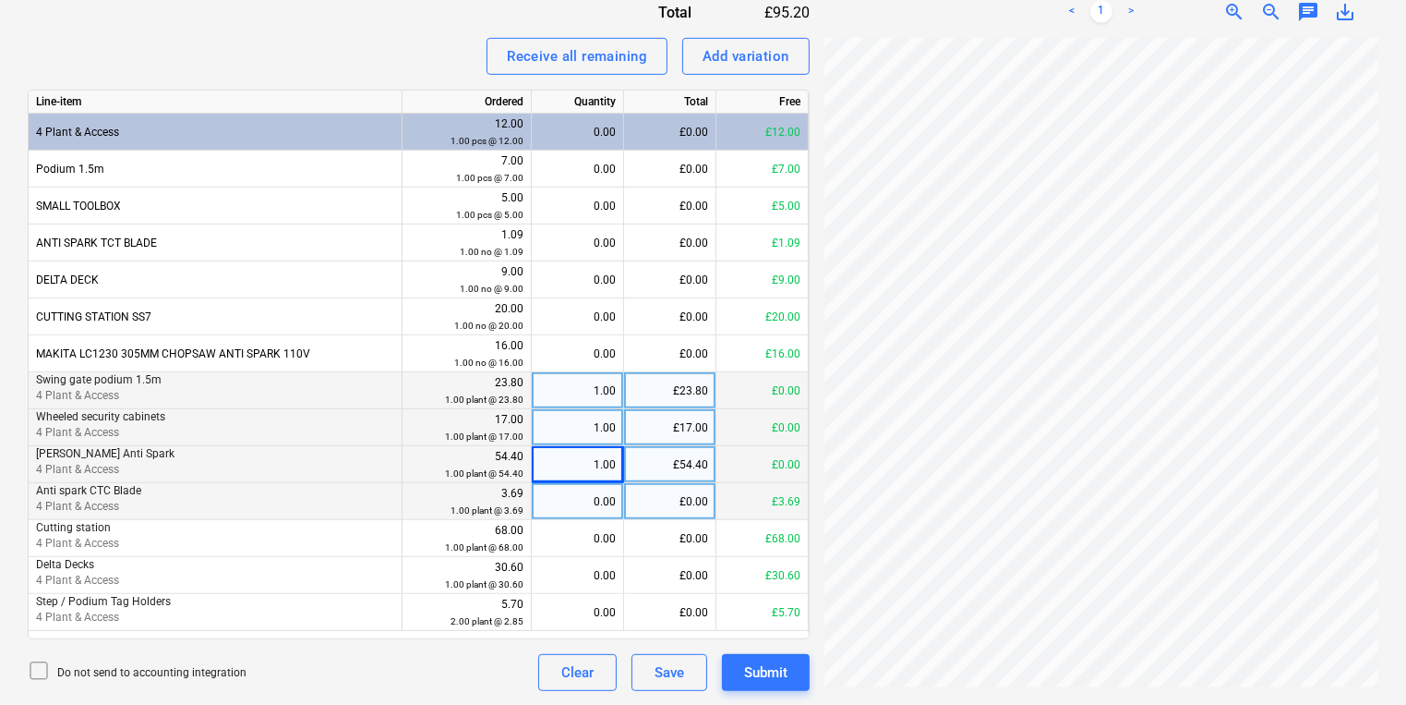
click at [608, 499] on div "0.00" at bounding box center [577, 501] width 77 height 37
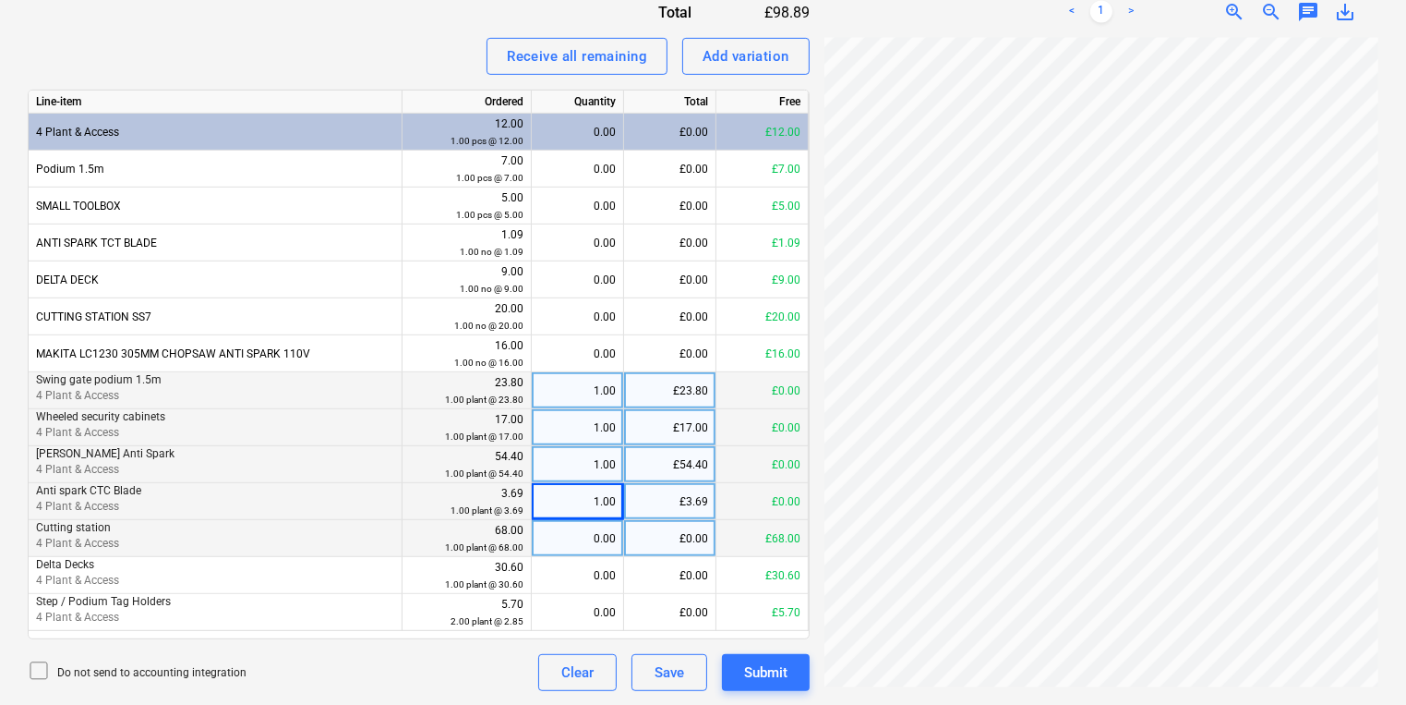
click at [616, 548] on div "0.00" at bounding box center [578, 538] width 92 height 37
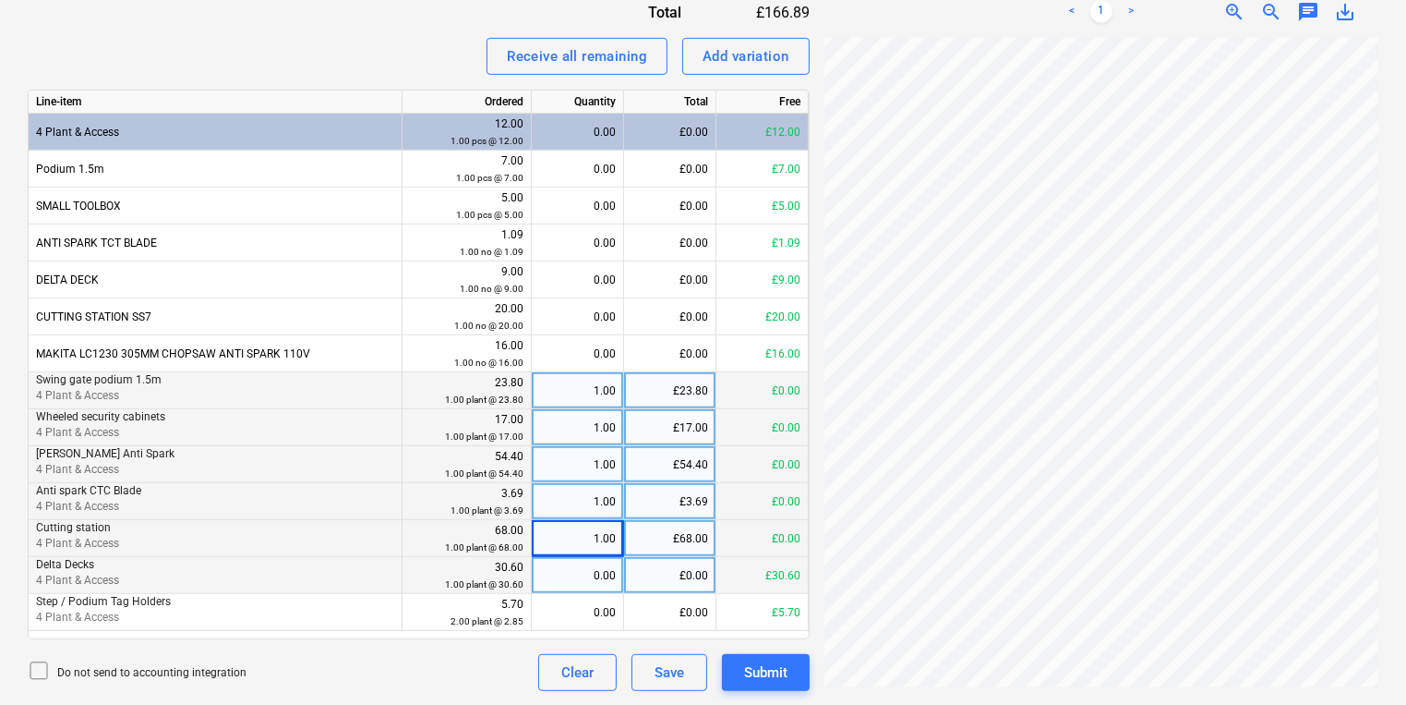
click at [609, 584] on div "0.00" at bounding box center [577, 575] width 77 height 37
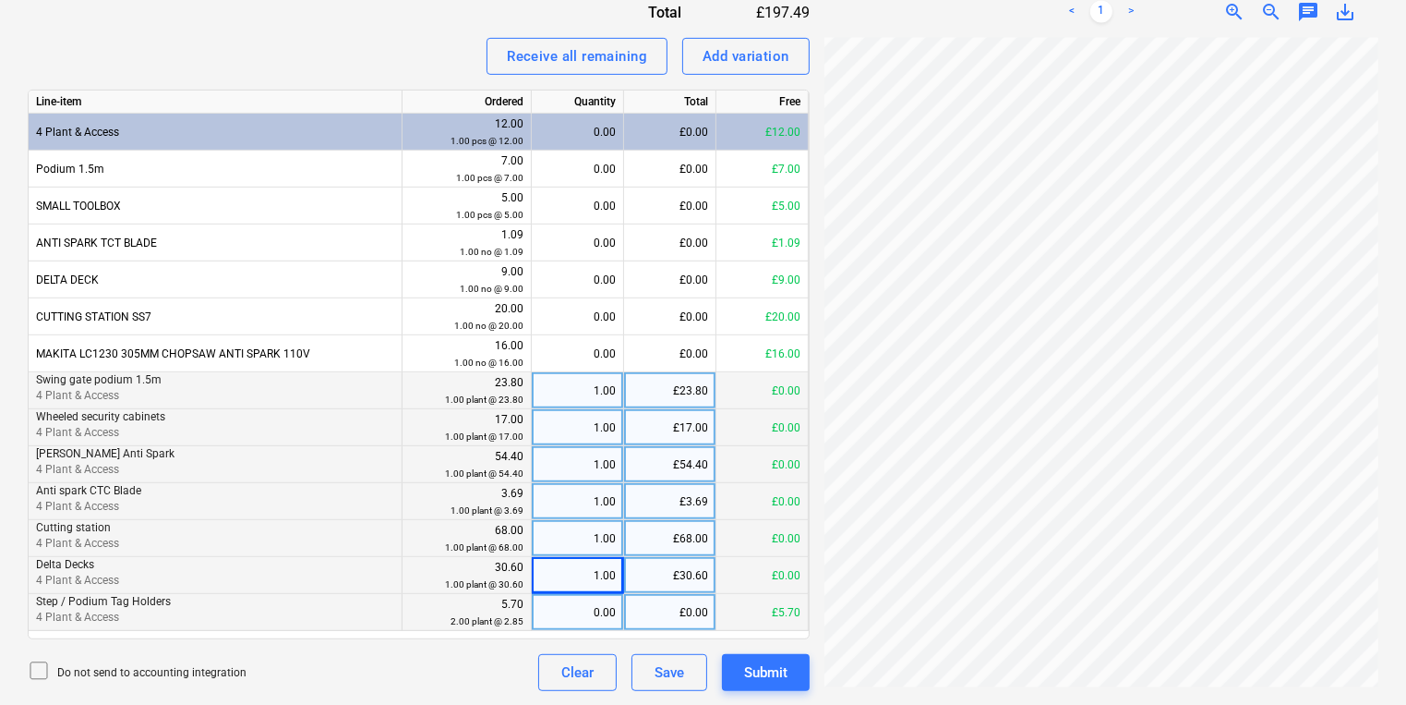
click at [609, 609] on div "0.00" at bounding box center [577, 612] width 77 height 37
click at [785, 651] on div "Invoice name help INV391685 Invoice number (optional) help INV391685 Invoice da…" at bounding box center [419, 115] width 782 height 1151
click at [785, 661] on div "Submit" at bounding box center [765, 672] width 43 height 24
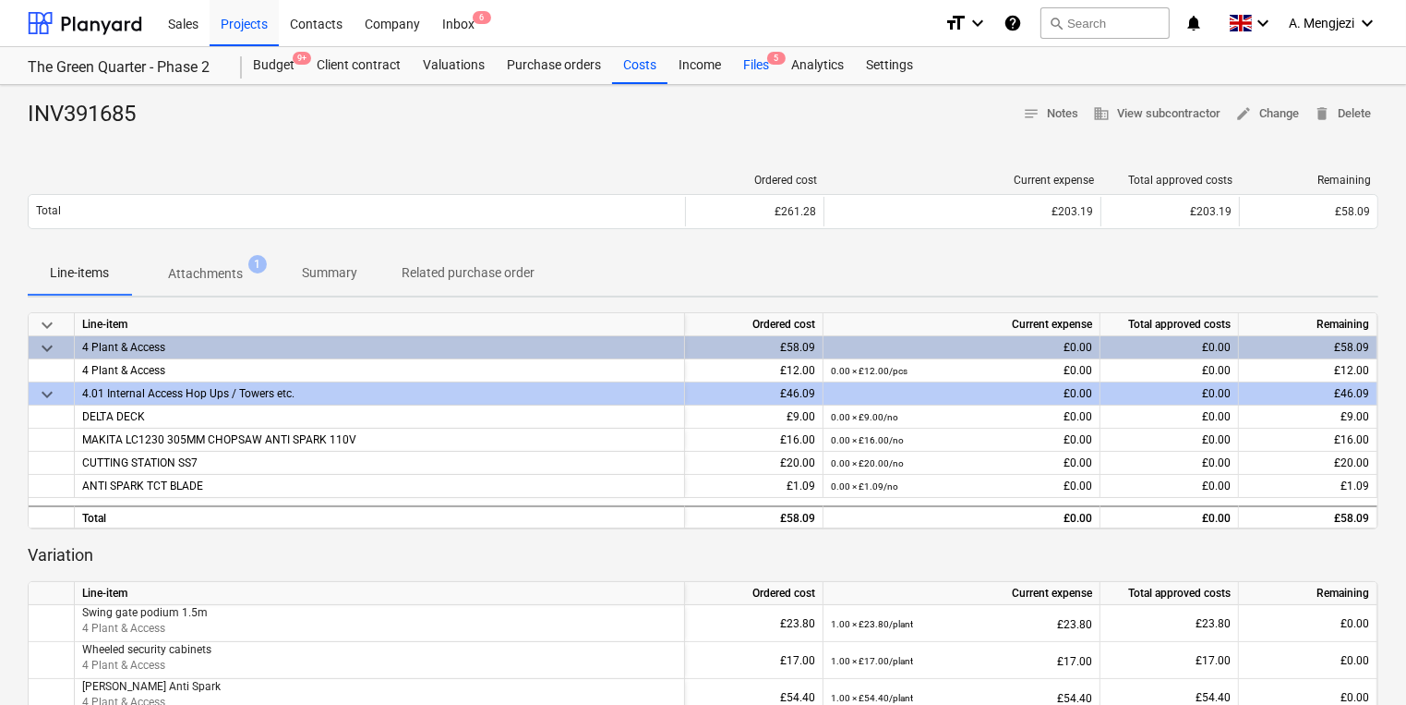
click at [765, 70] on div "Files 5" at bounding box center [756, 65] width 48 height 37
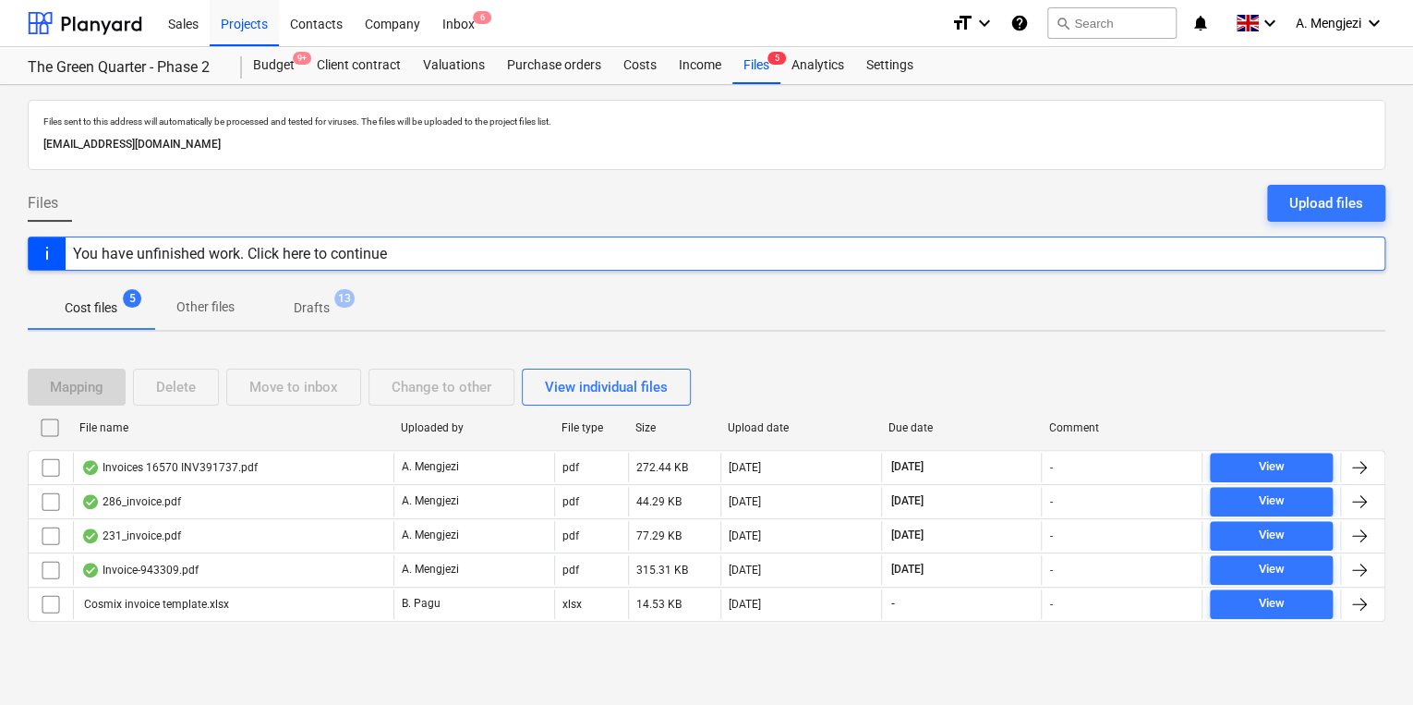
click at [297, 436] on div "File name" at bounding box center [232, 428] width 321 height 30
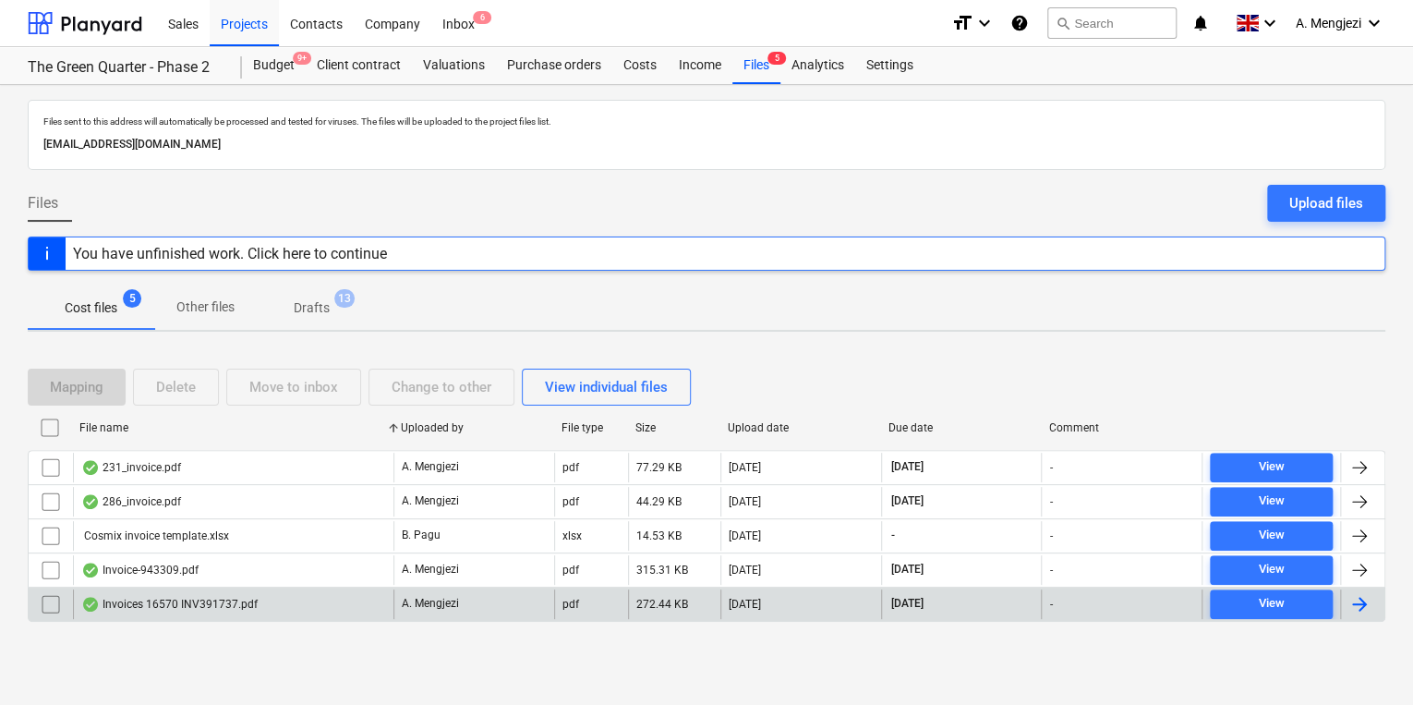
click at [307, 598] on div "Invoices 16570 INV391737.pdf" at bounding box center [233, 604] width 320 height 30
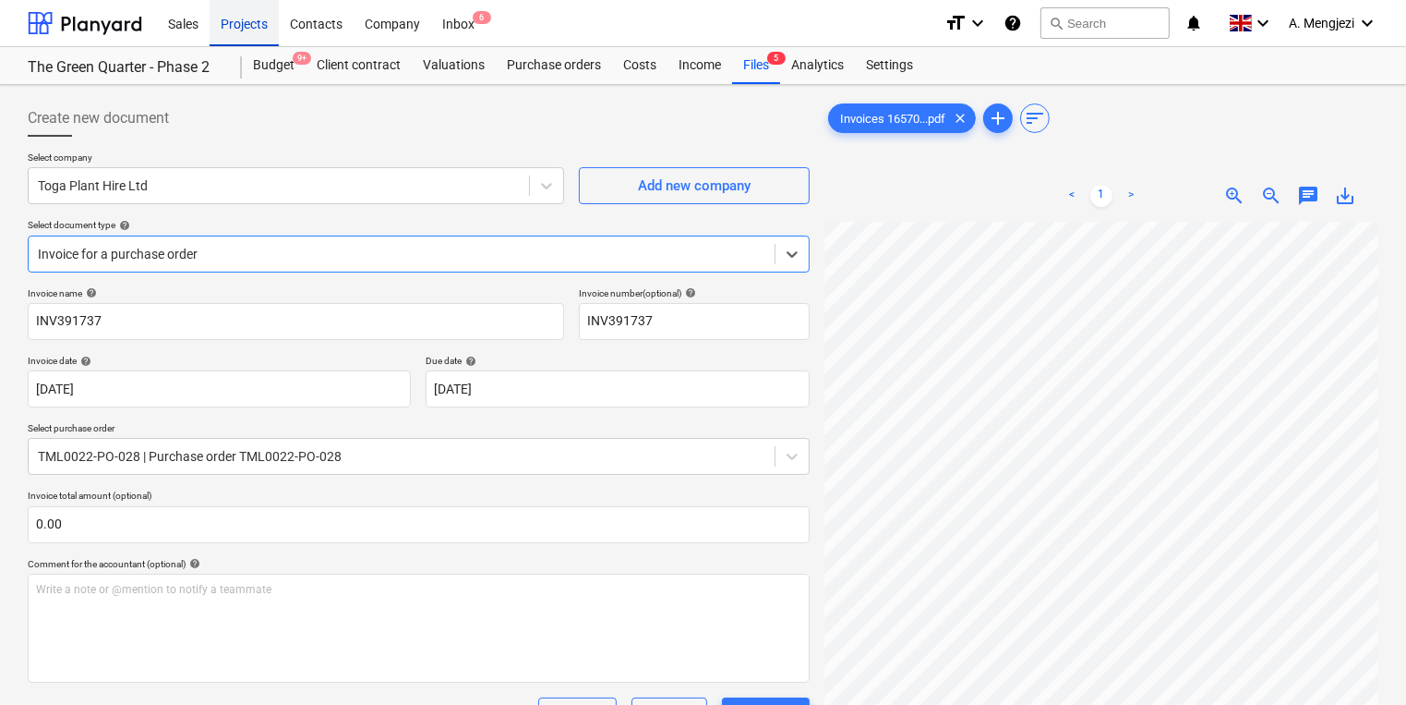
click at [240, 30] on div "Projects" at bounding box center [244, 22] width 69 height 47
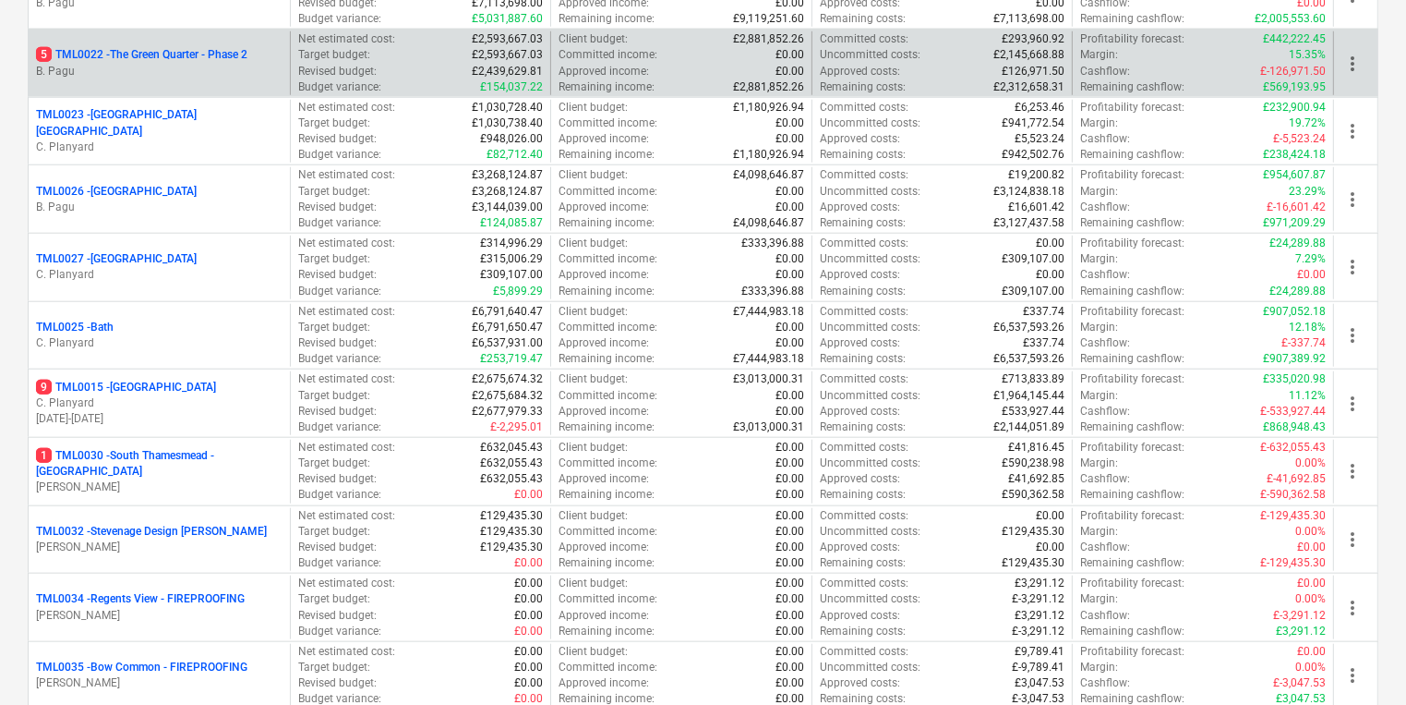
scroll to position [1699, 0]
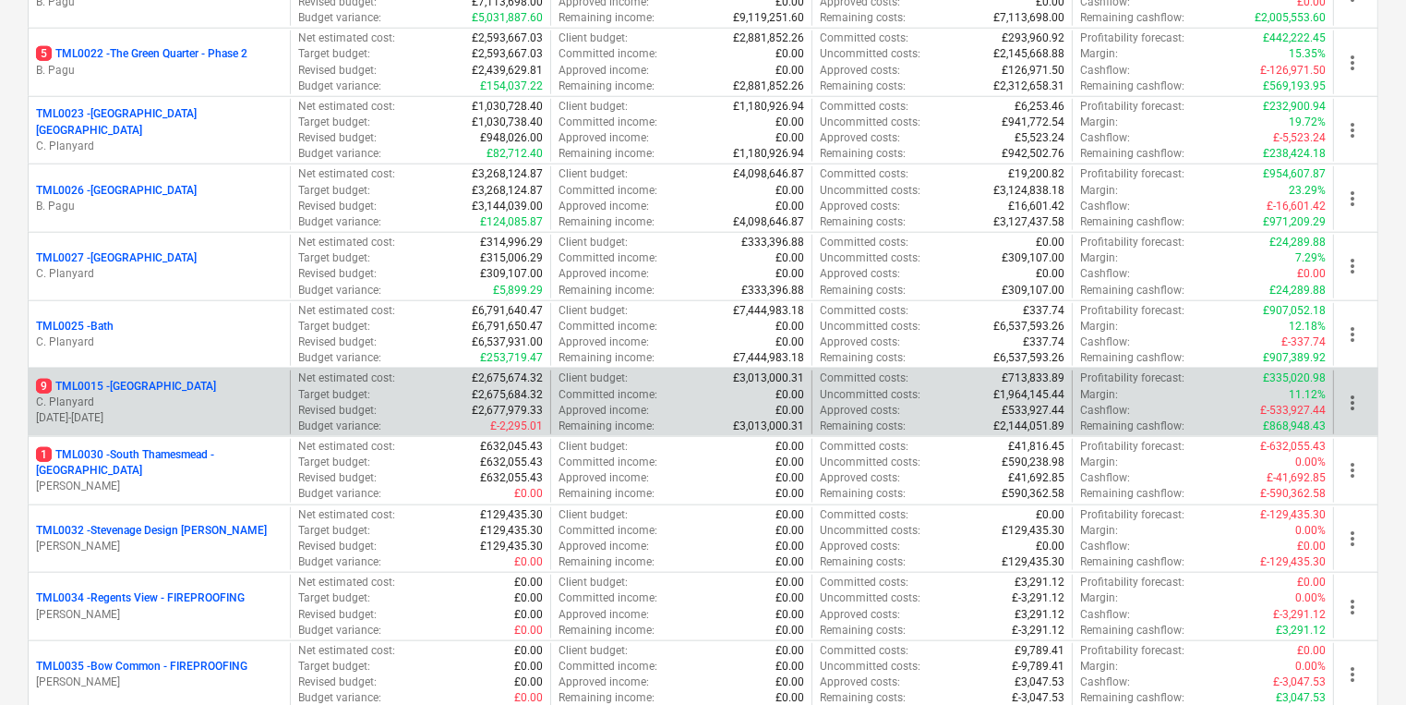
click at [207, 410] on p "[DATE] - [DATE]" at bounding box center [159, 418] width 247 height 16
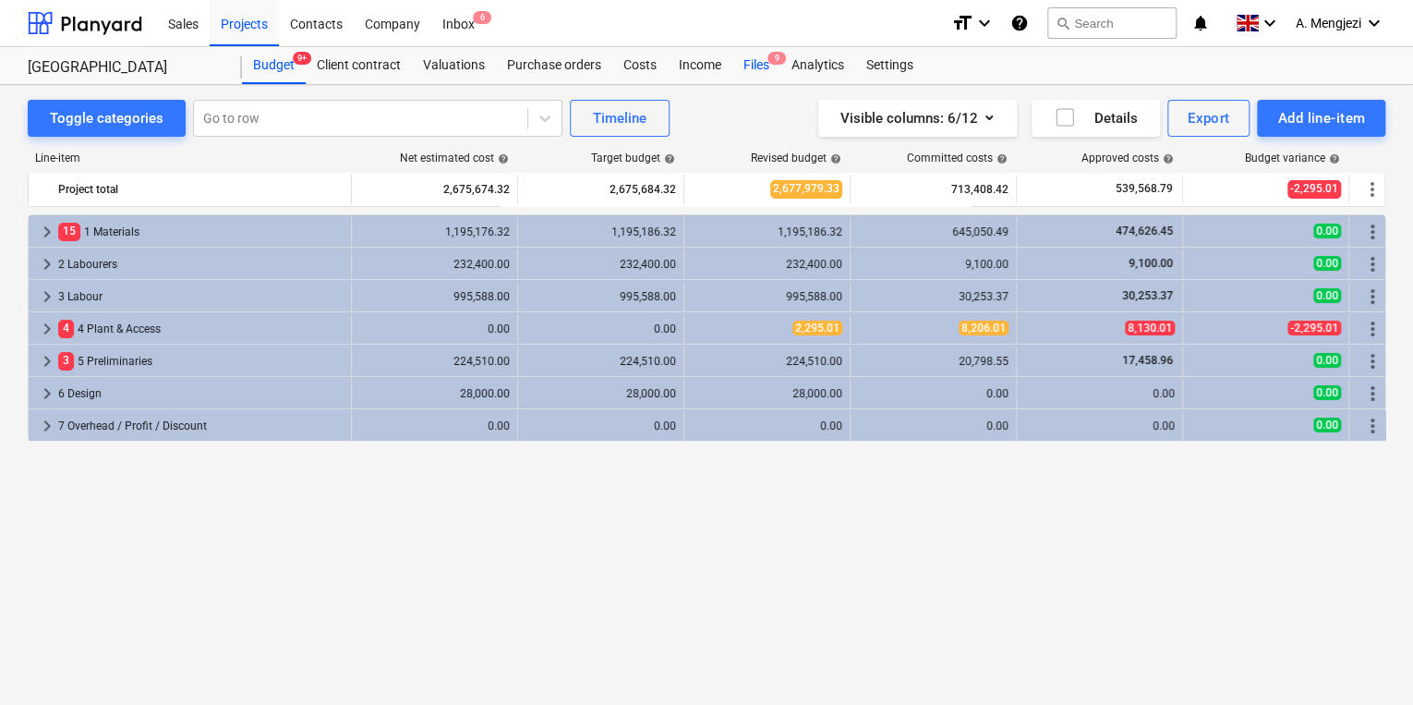
click at [767, 67] on div "Files 9" at bounding box center [756, 65] width 48 height 37
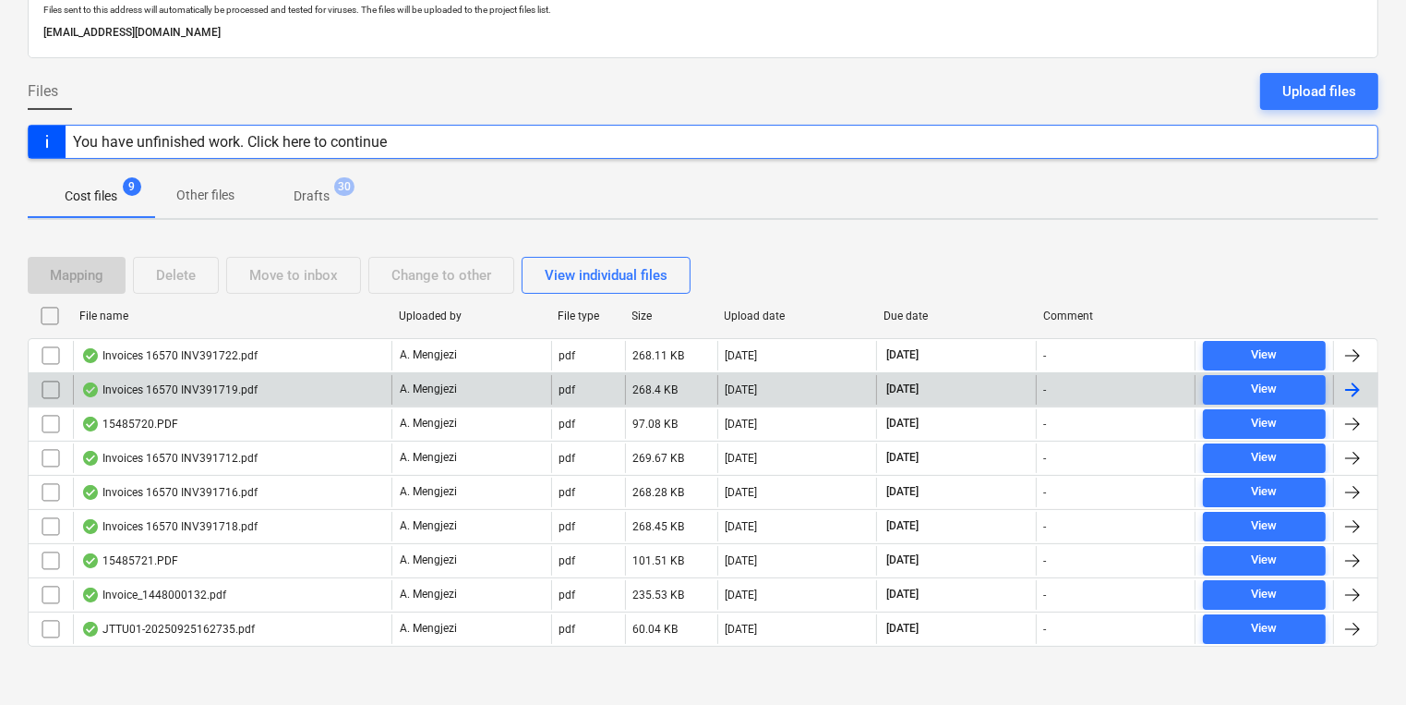
scroll to position [116, 0]
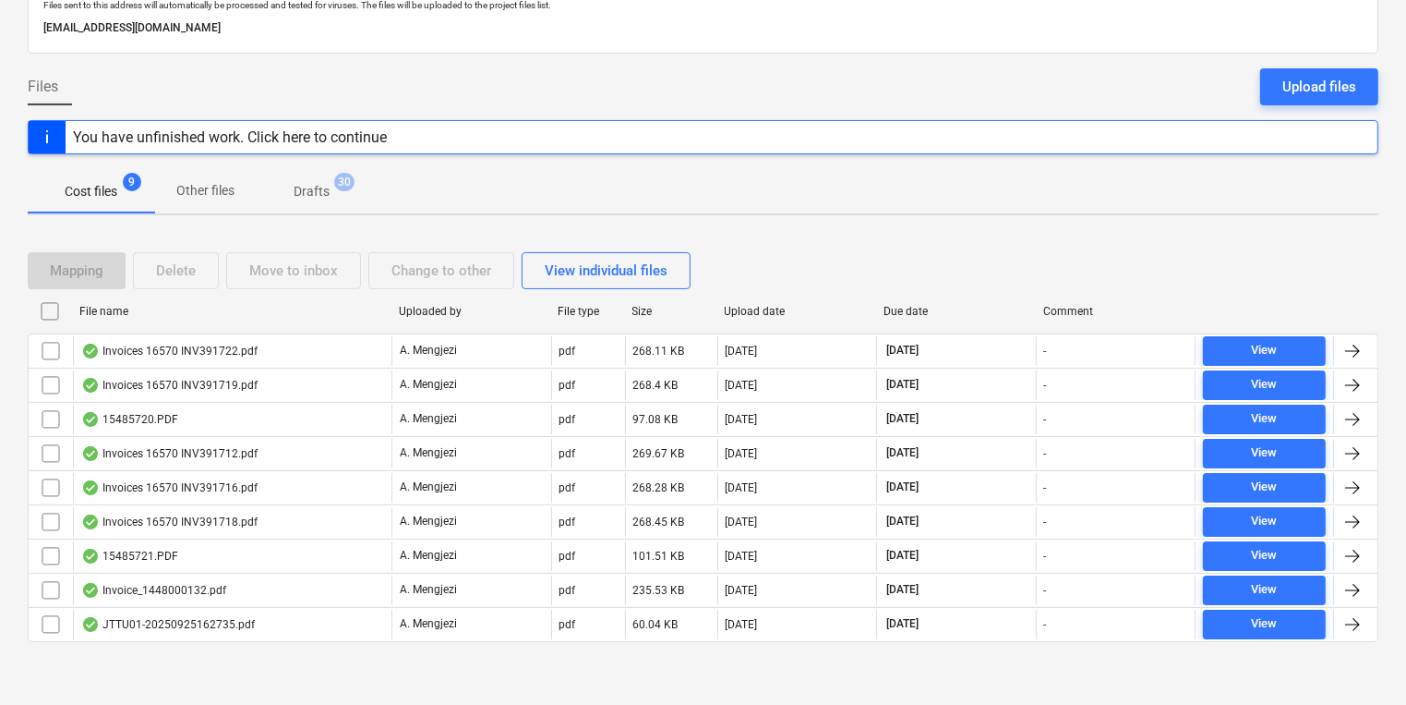
click at [330, 305] on div "File name" at bounding box center [231, 311] width 305 height 13
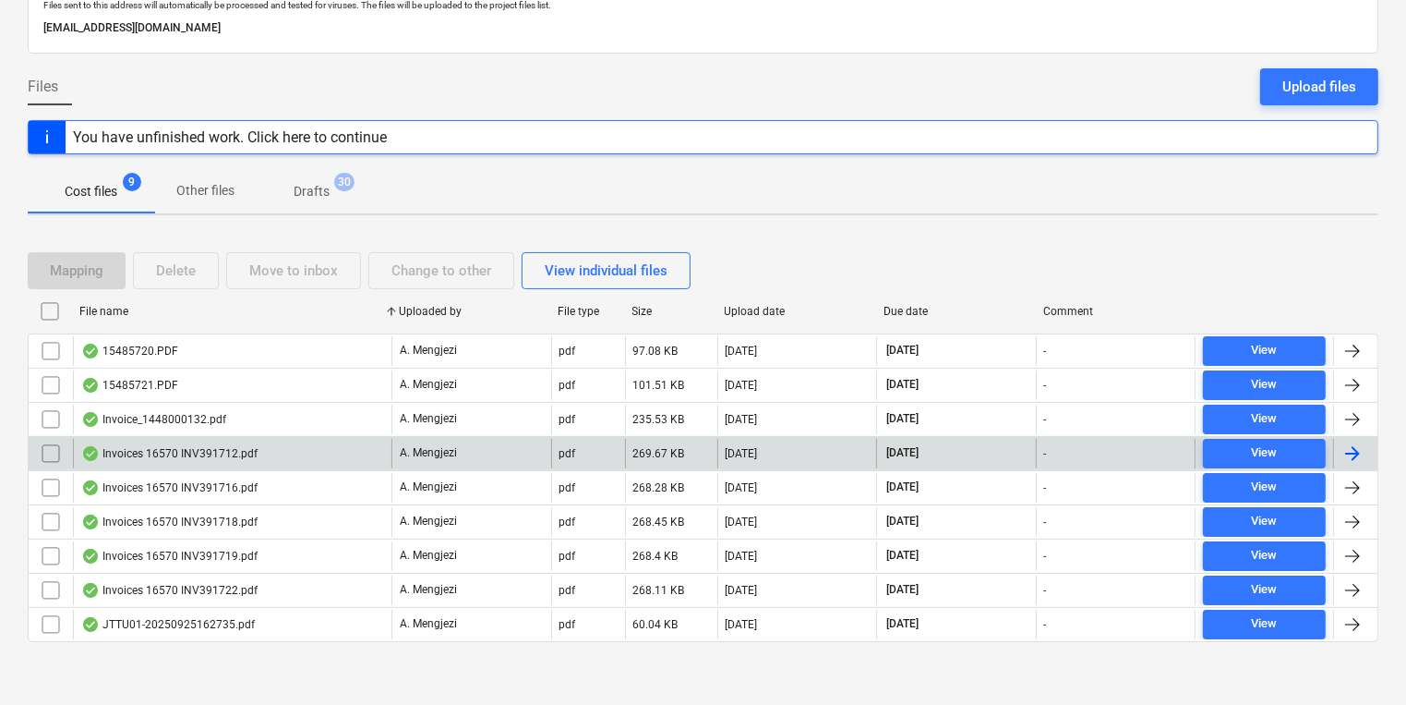
click at [337, 451] on div "Invoices 16570 INV391712.pdf" at bounding box center [232, 454] width 319 height 30
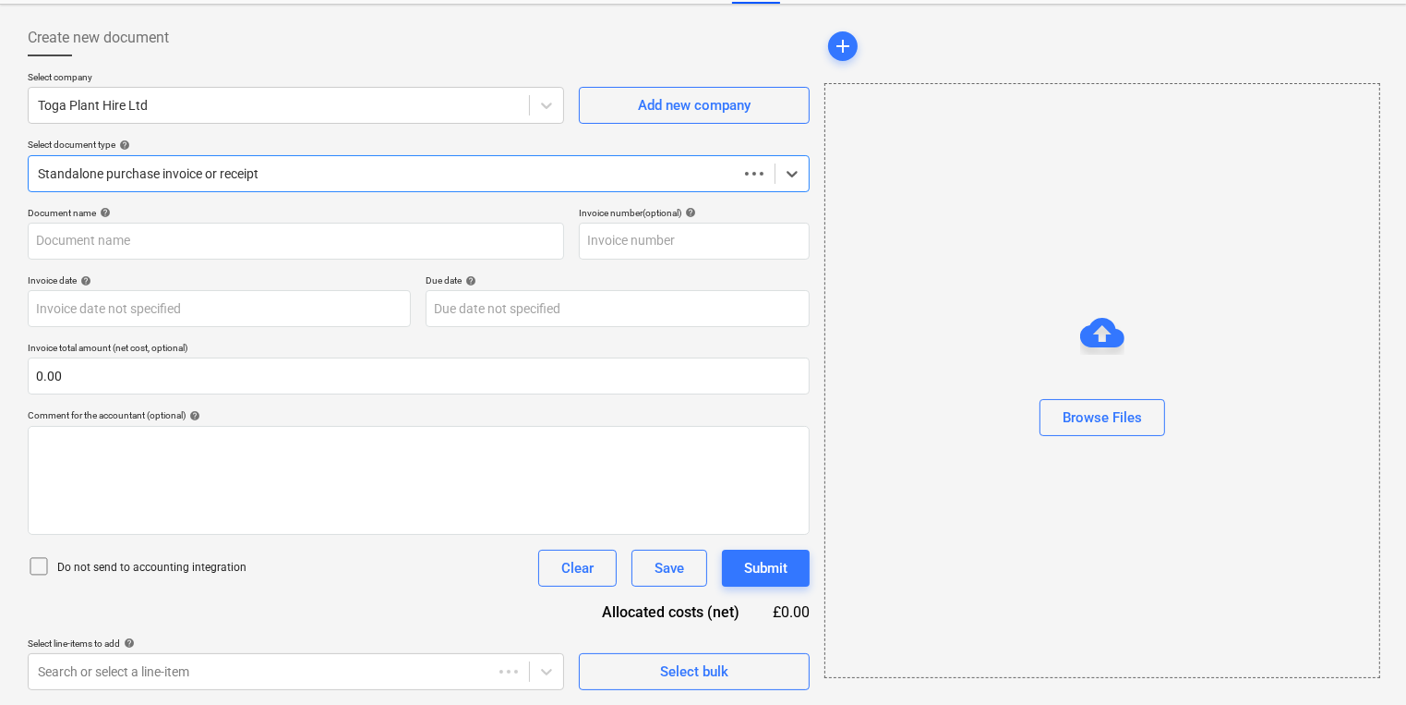
scroll to position [79, 0]
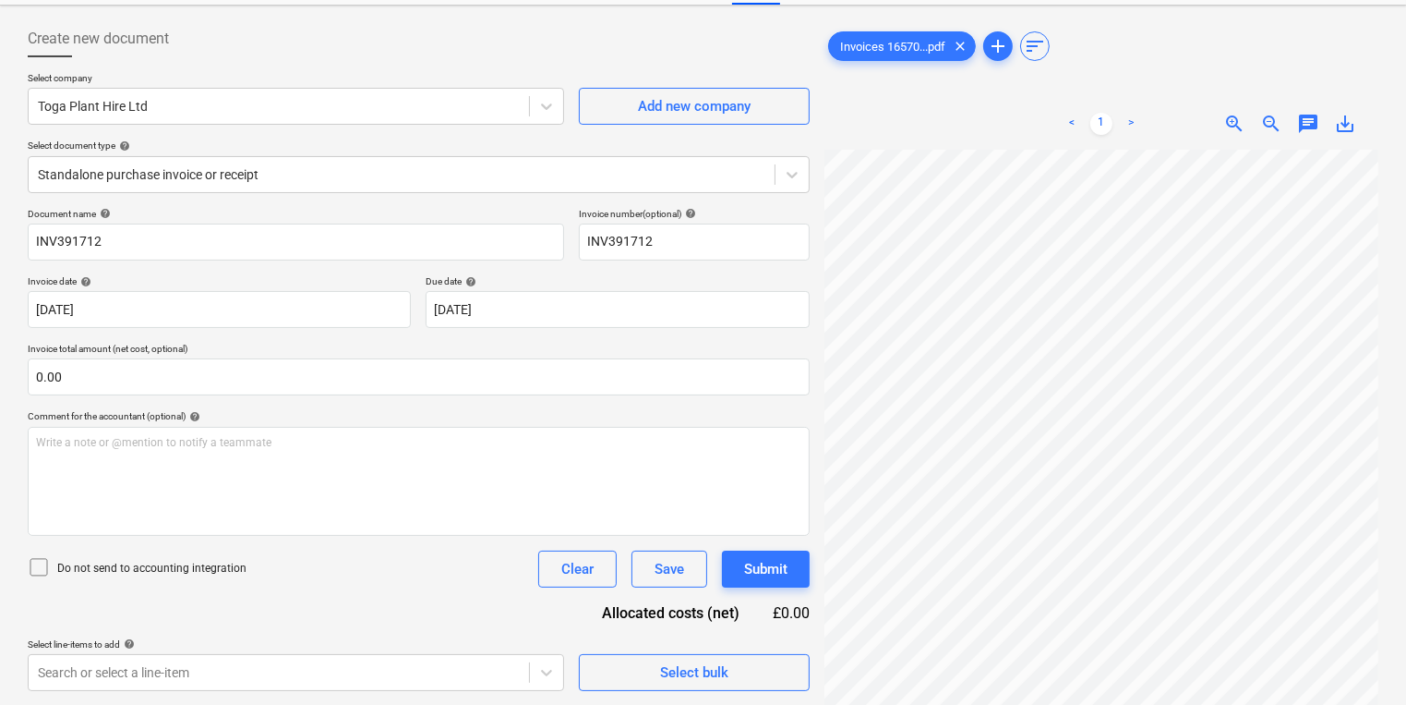
click at [303, 208] on div "Document name help" at bounding box center [296, 214] width 536 height 12
click at [303, 191] on div "Standalone purchase invoice or receipt" at bounding box center [419, 174] width 782 height 37
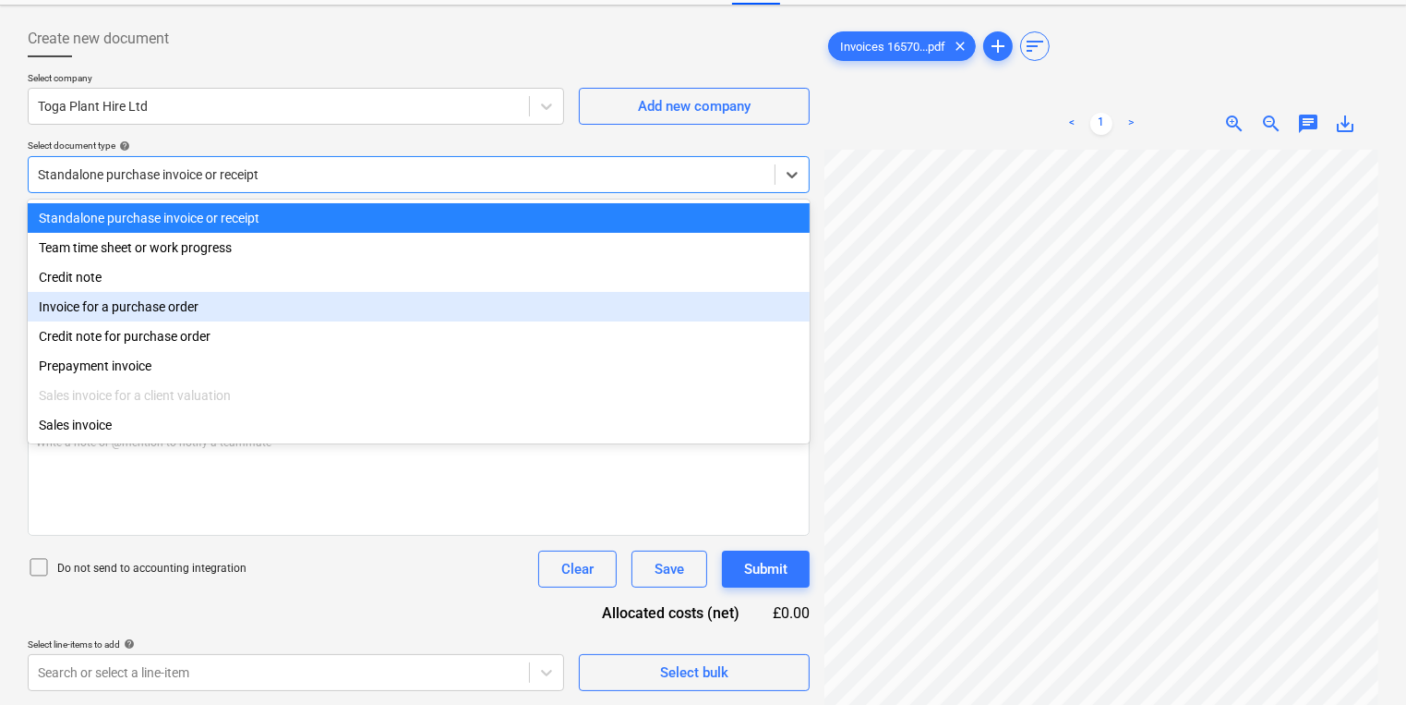
click at [211, 315] on div "Invoice for a purchase order" at bounding box center [419, 307] width 782 height 30
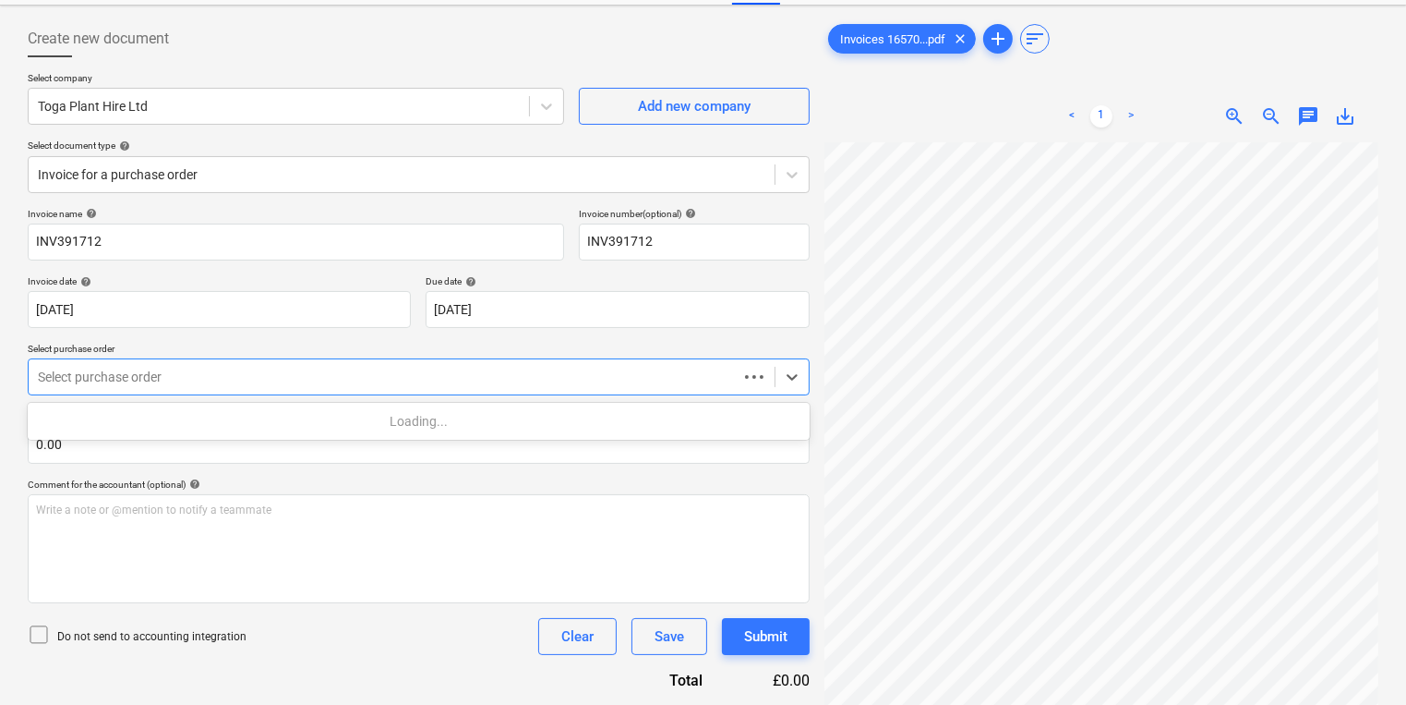
click at [202, 361] on div "Select purchase order" at bounding box center [419, 376] width 782 height 37
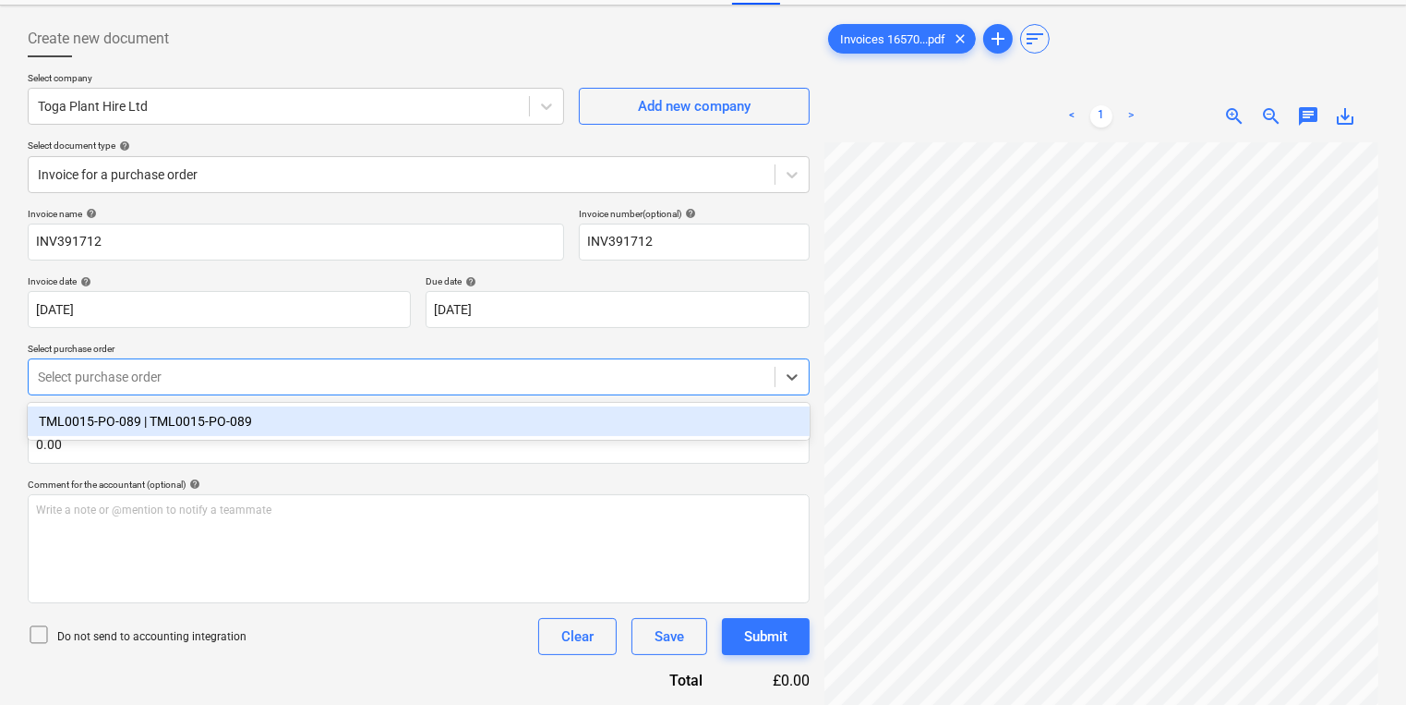
click at [214, 411] on div "TML0015-PO-089 | TML0015-PO-089" at bounding box center [419, 421] width 782 height 30
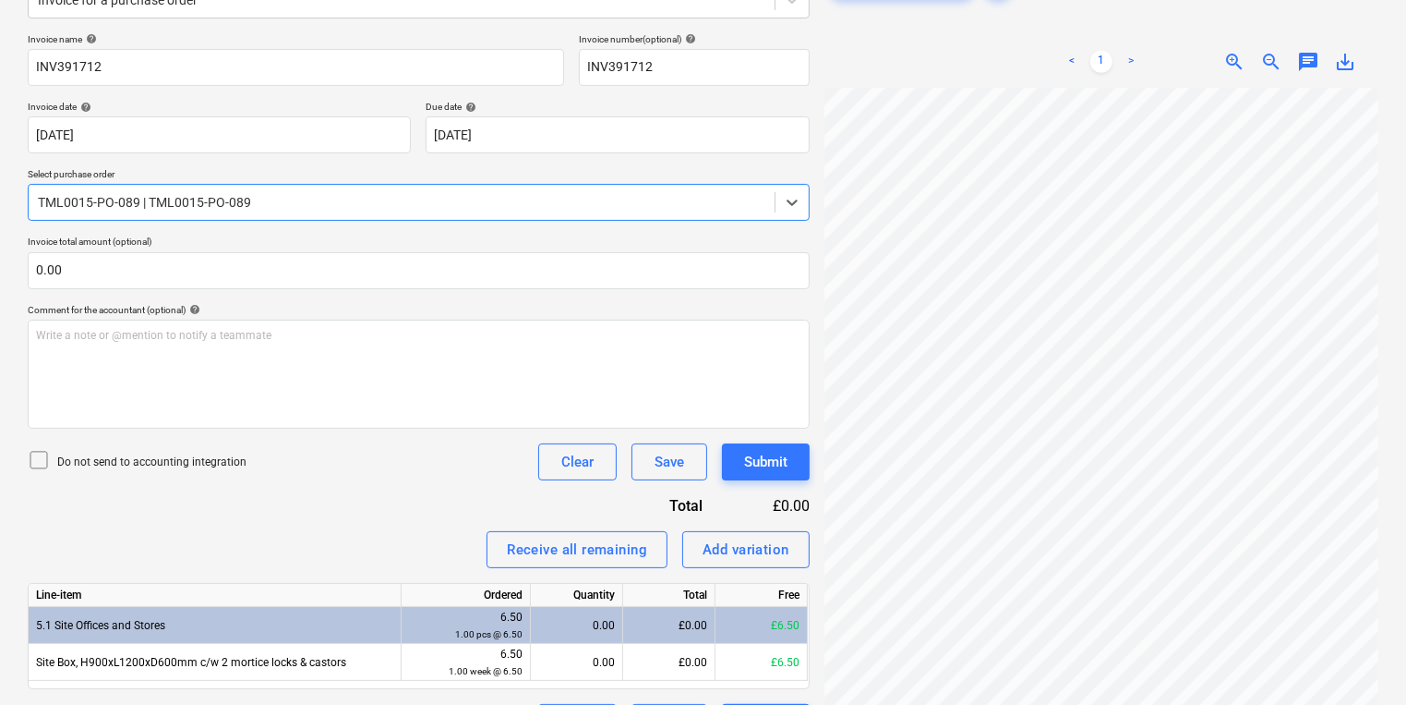
scroll to position [230, 0]
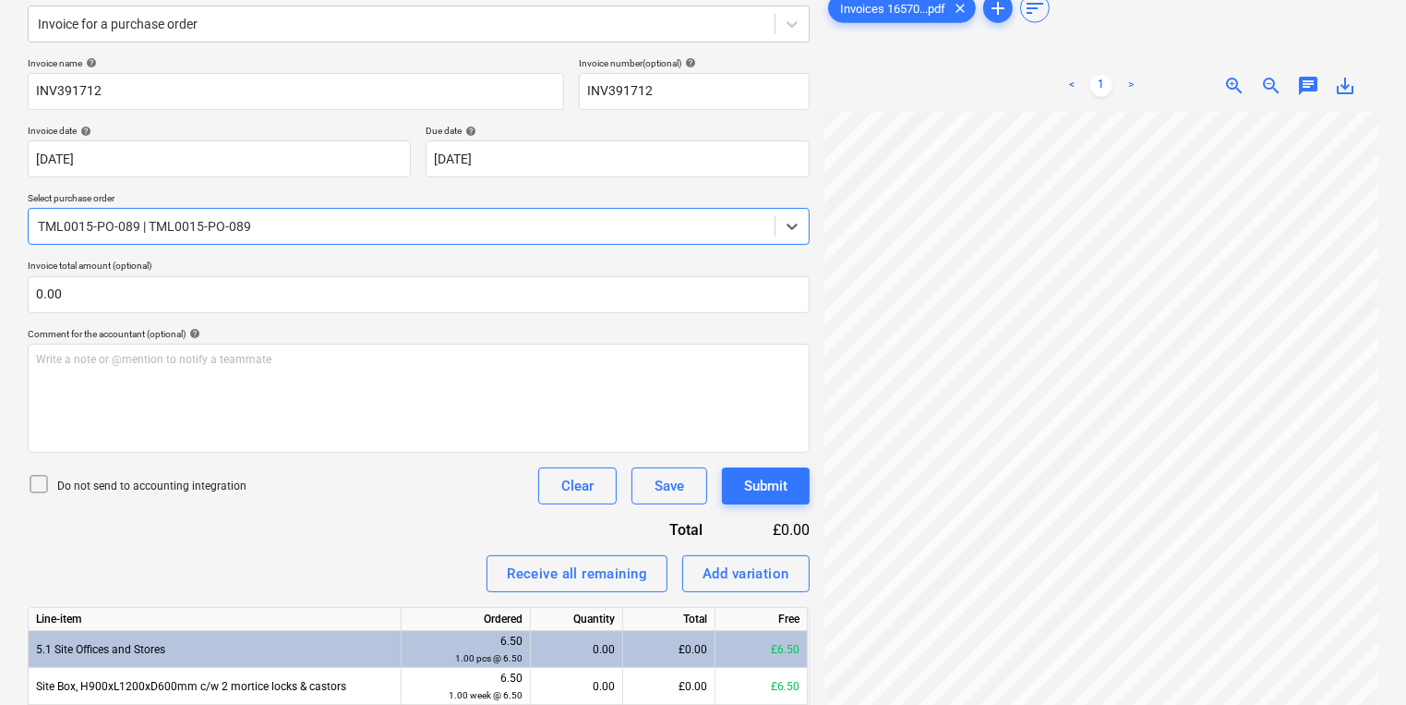
click at [350, 225] on div at bounding box center [402, 226] width 728 height 18
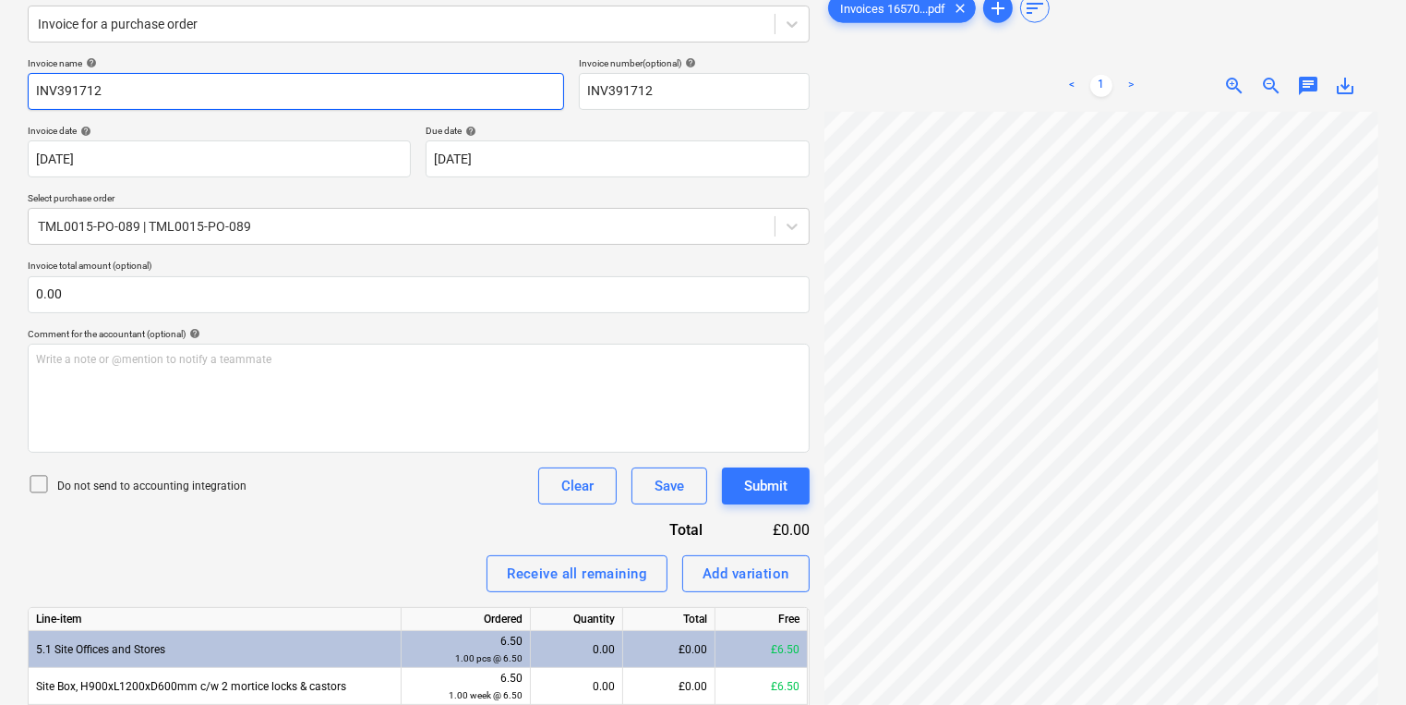
click at [345, 94] on input "INV391712" at bounding box center [296, 91] width 536 height 37
click at [353, 39] on div "Invoice for a purchase order" at bounding box center [419, 24] width 782 height 37
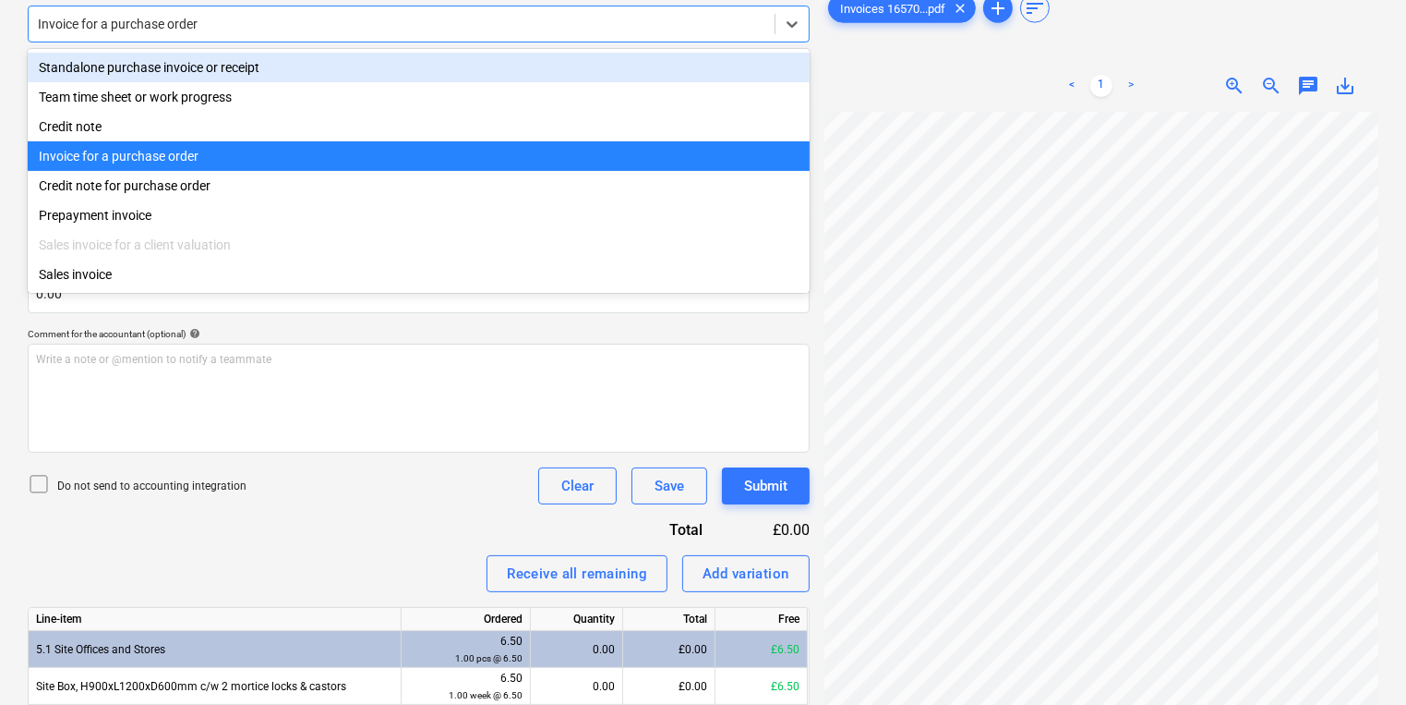
click at [346, 69] on div "Standalone purchase invoice or receipt" at bounding box center [419, 68] width 782 height 30
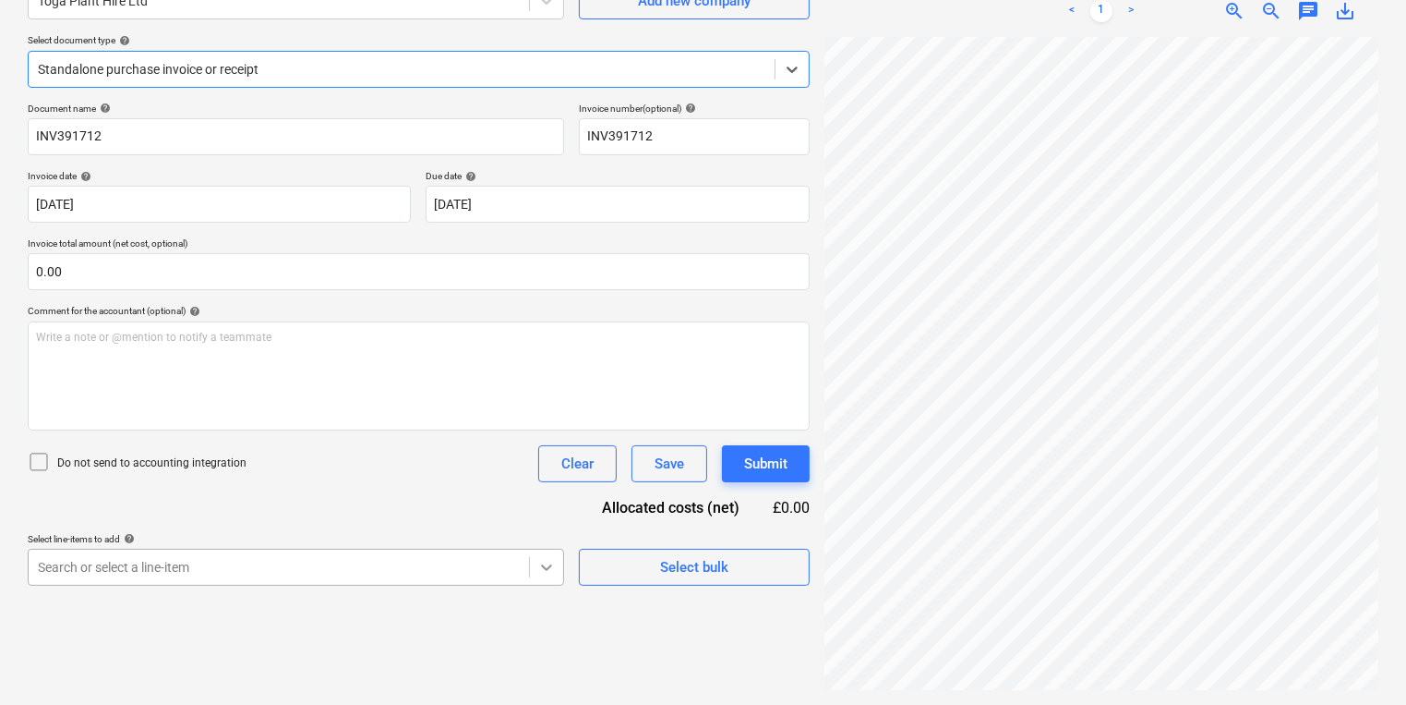
scroll to position [353, 0]
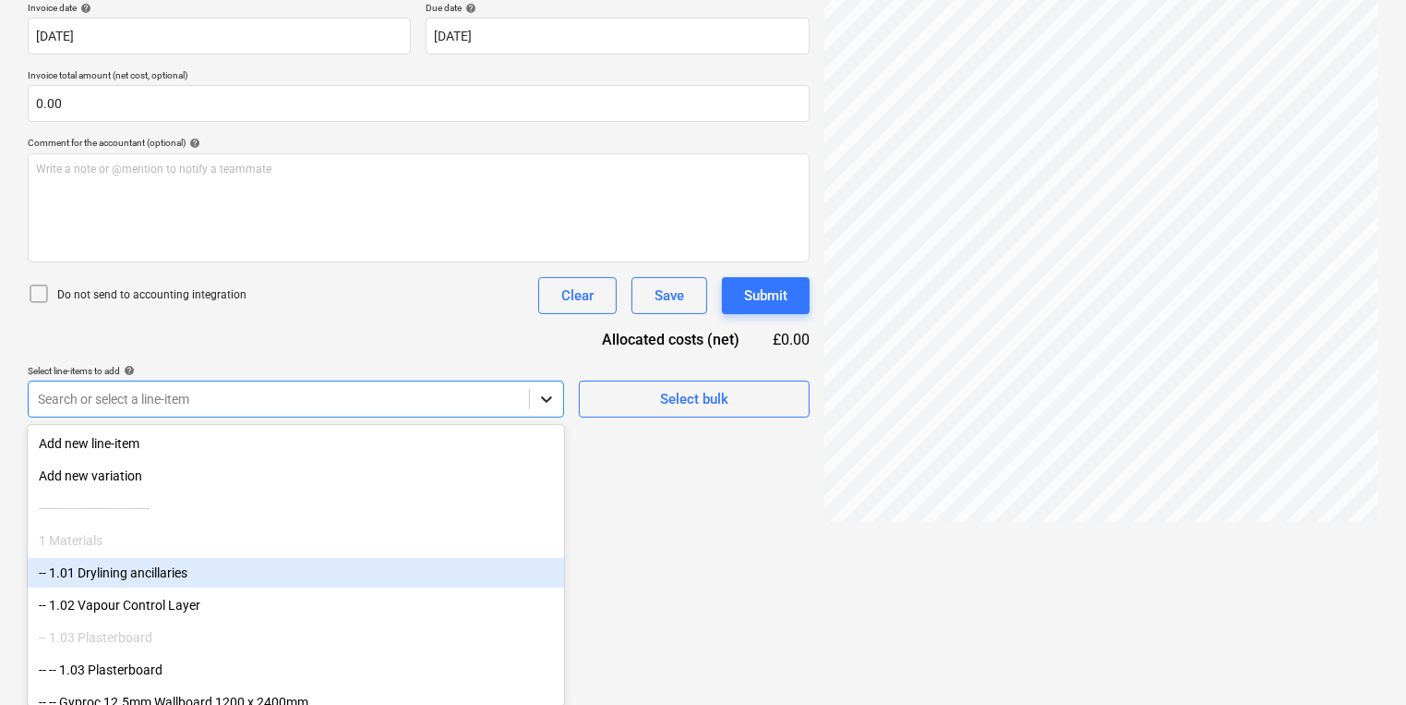
click at [543, 352] on body "Sales Projects Contacts Company Inbox 6 format_size keyboard_arrow_down help se…" at bounding box center [703, -1] width 1406 height 705
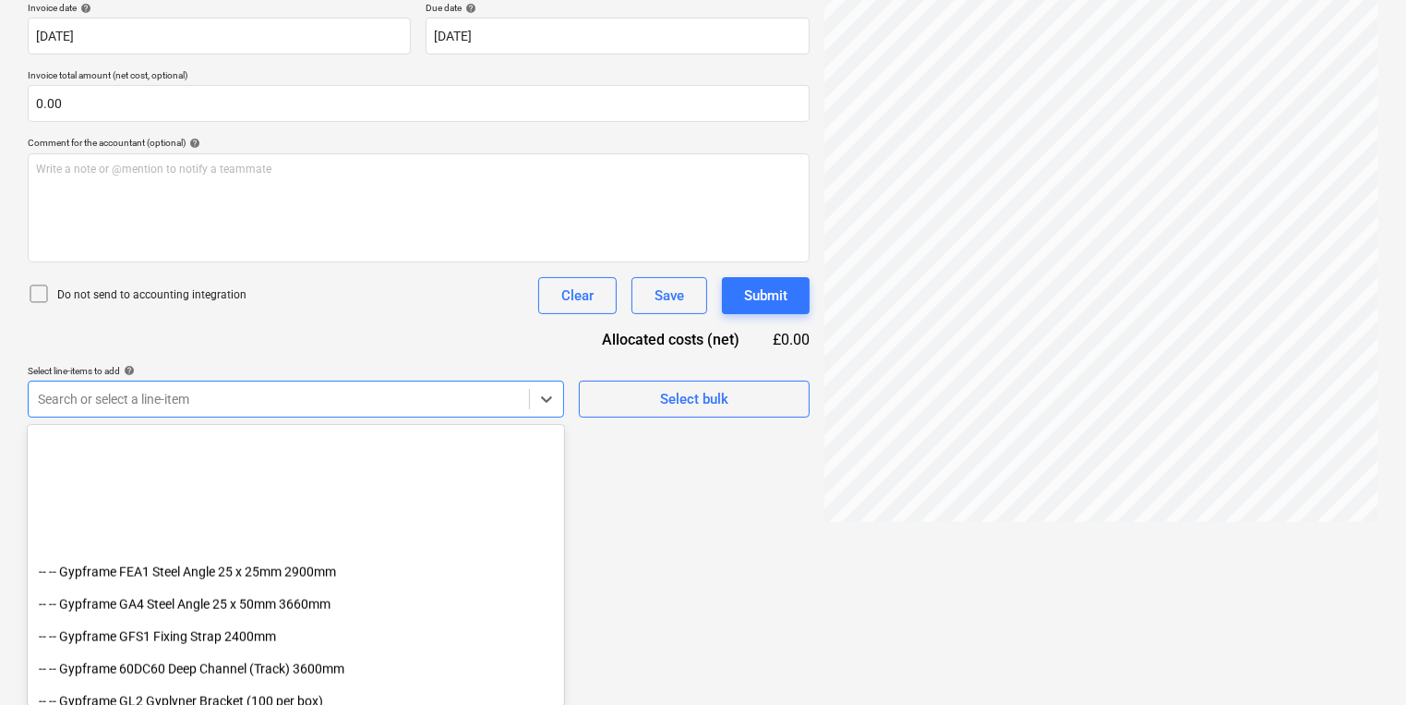
scroll to position [2512, 0]
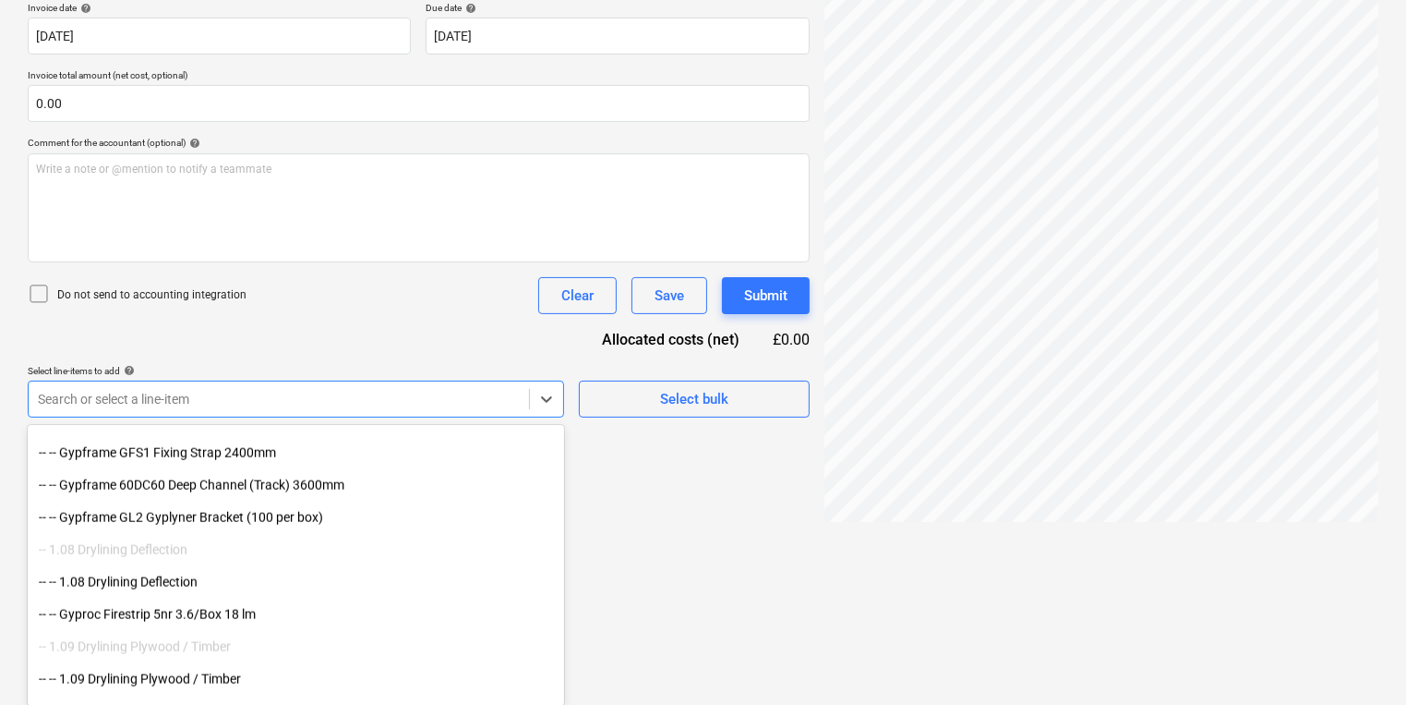
click at [660, 520] on div "Create new document Select company Toga Plant Hire Ltd Add new company Select d…" at bounding box center [418, 134] width 797 height 789
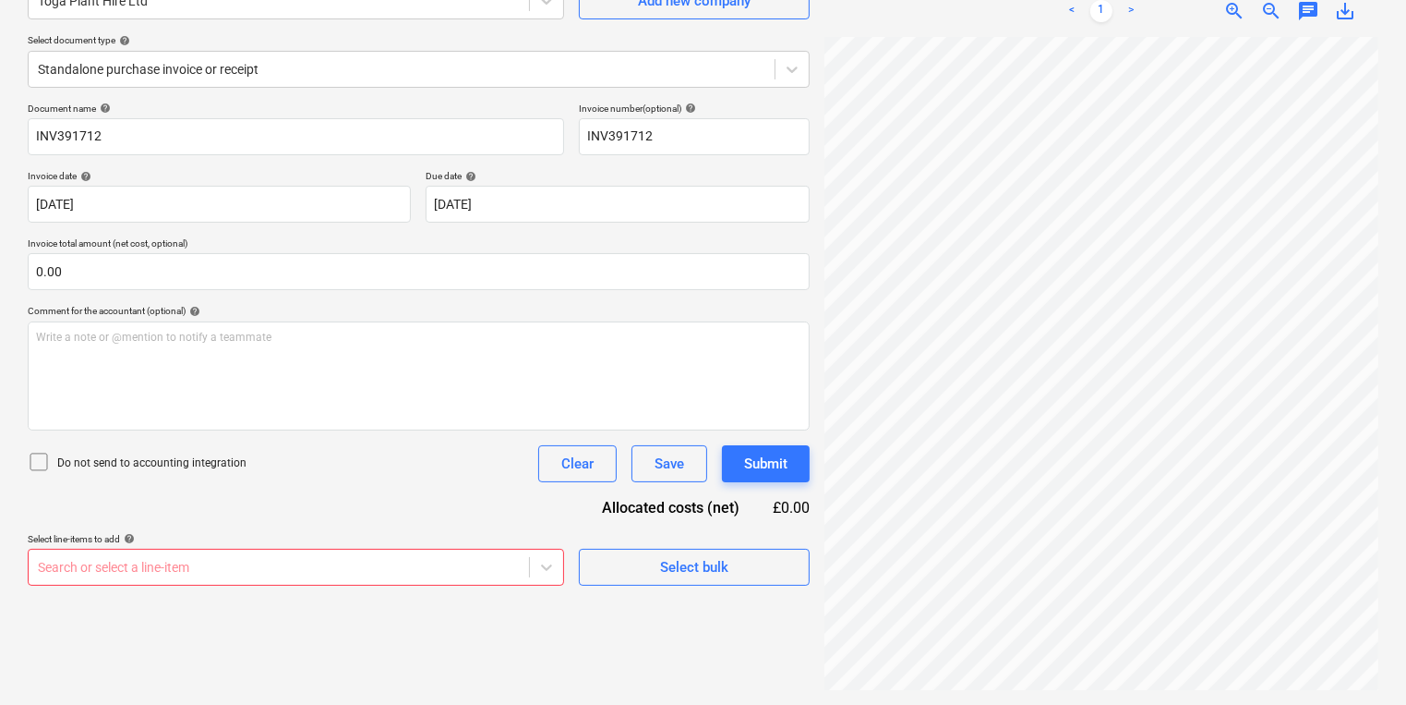
click at [680, 584] on div "Create new document Select company Toga Plant Hire Ltd Add new company Select d…" at bounding box center [418, 302] width 797 height 789
click at [661, 566] on div "Select bulk" at bounding box center [694, 567] width 68 height 24
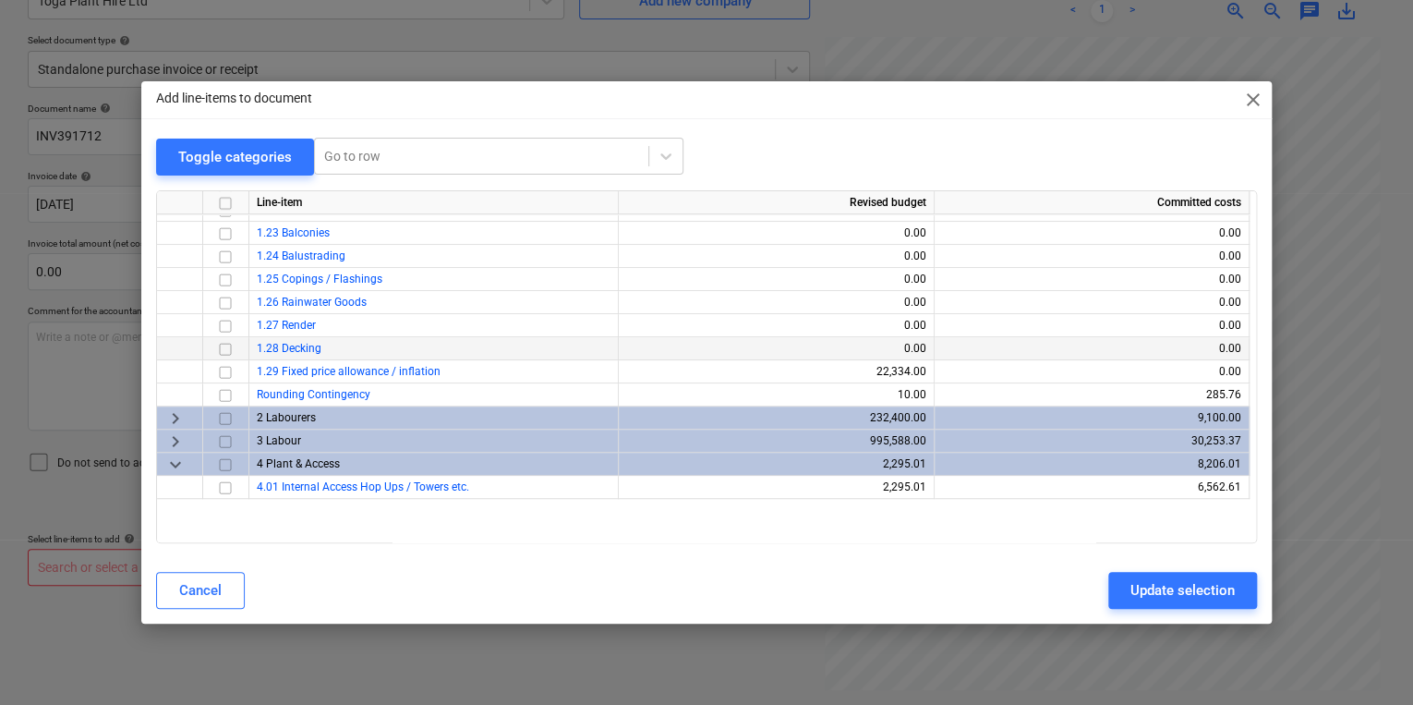
scroll to position [739, 0]
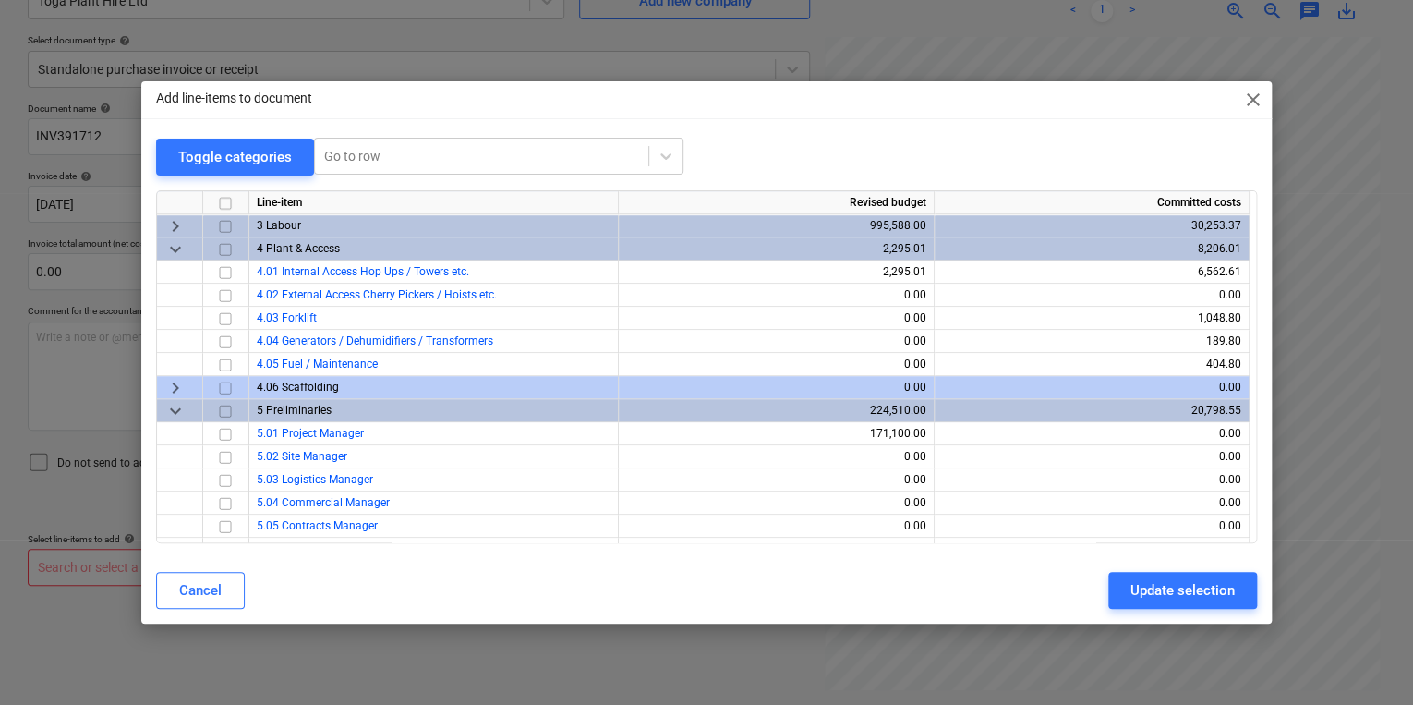
click at [223, 250] on input "checkbox" at bounding box center [225, 248] width 22 height 22
click at [159, 247] on div "keyboard_arrow_down" at bounding box center [180, 248] width 46 height 23
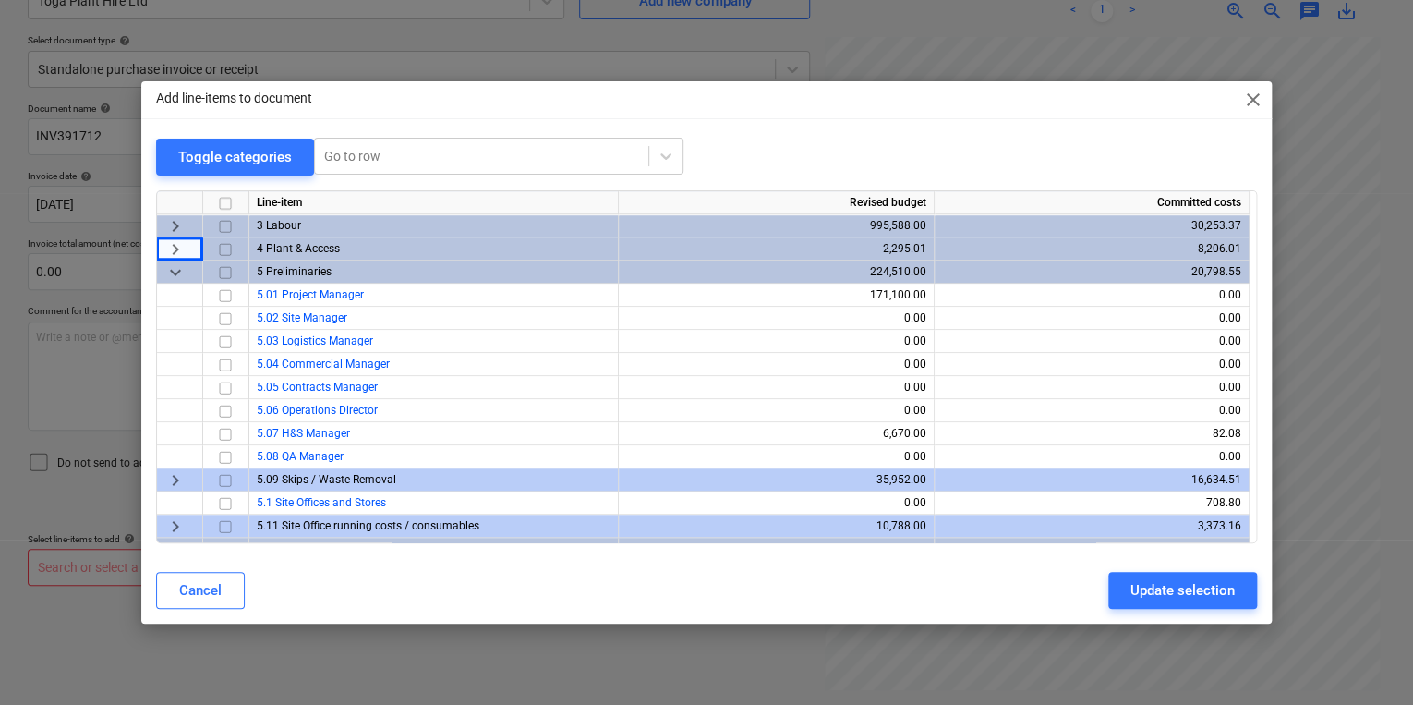
click at [173, 267] on span "keyboard_arrow_down" at bounding box center [175, 271] width 22 height 22
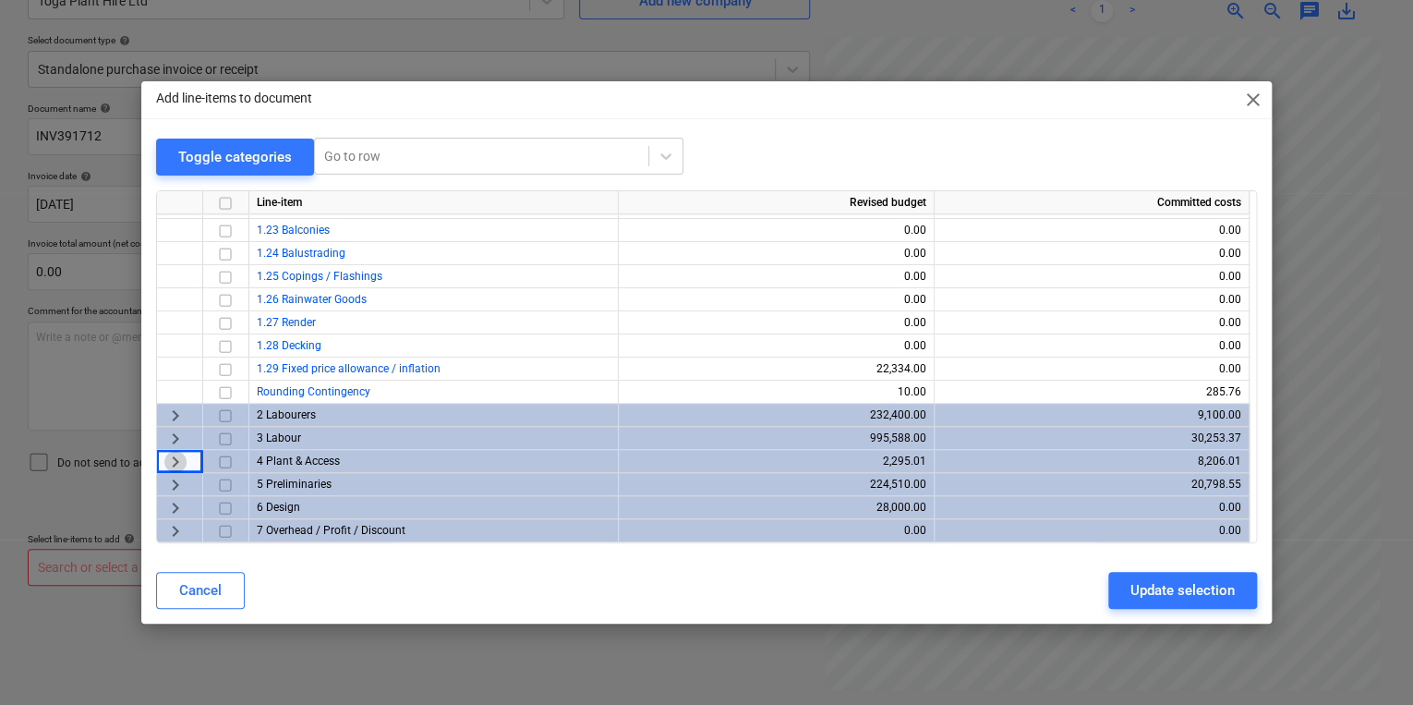
click at [174, 454] on span "keyboard_arrow_right" at bounding box center [175, 461] width 22 height 22
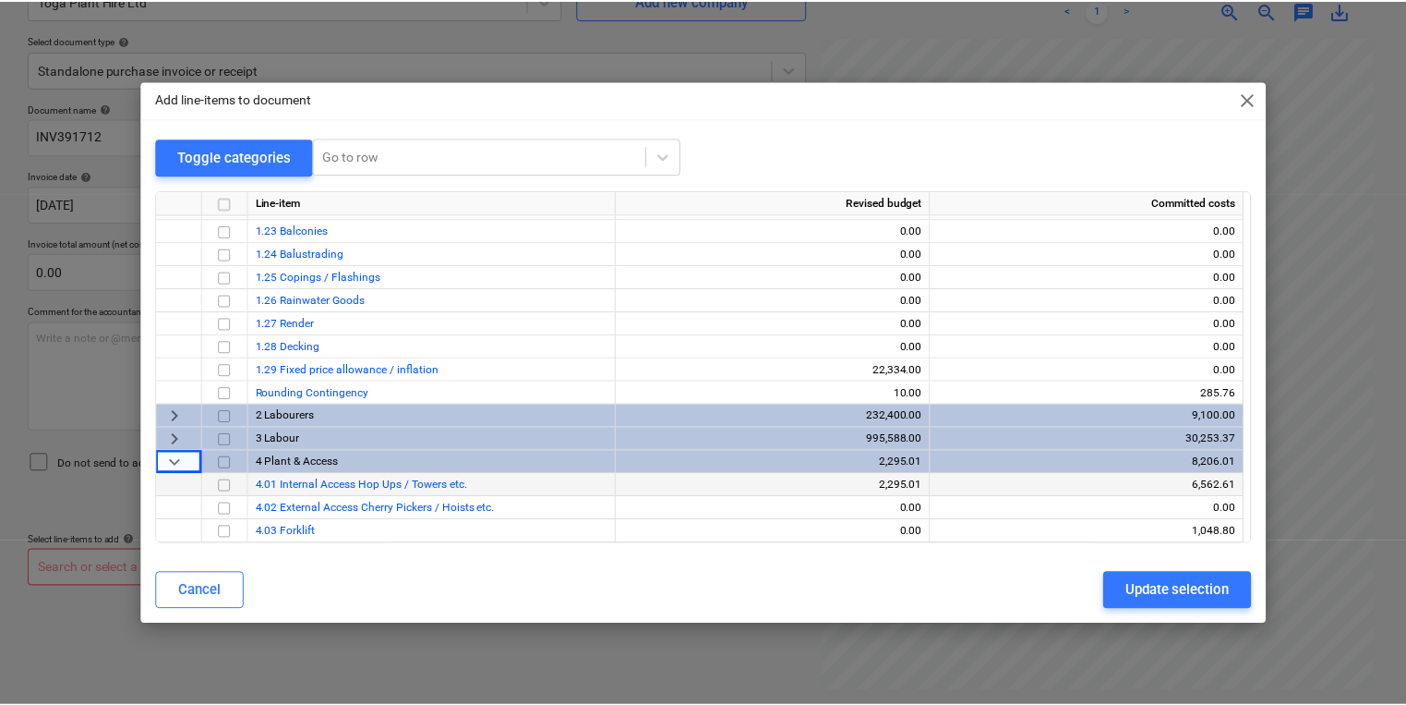
scroll to position [665, 0]
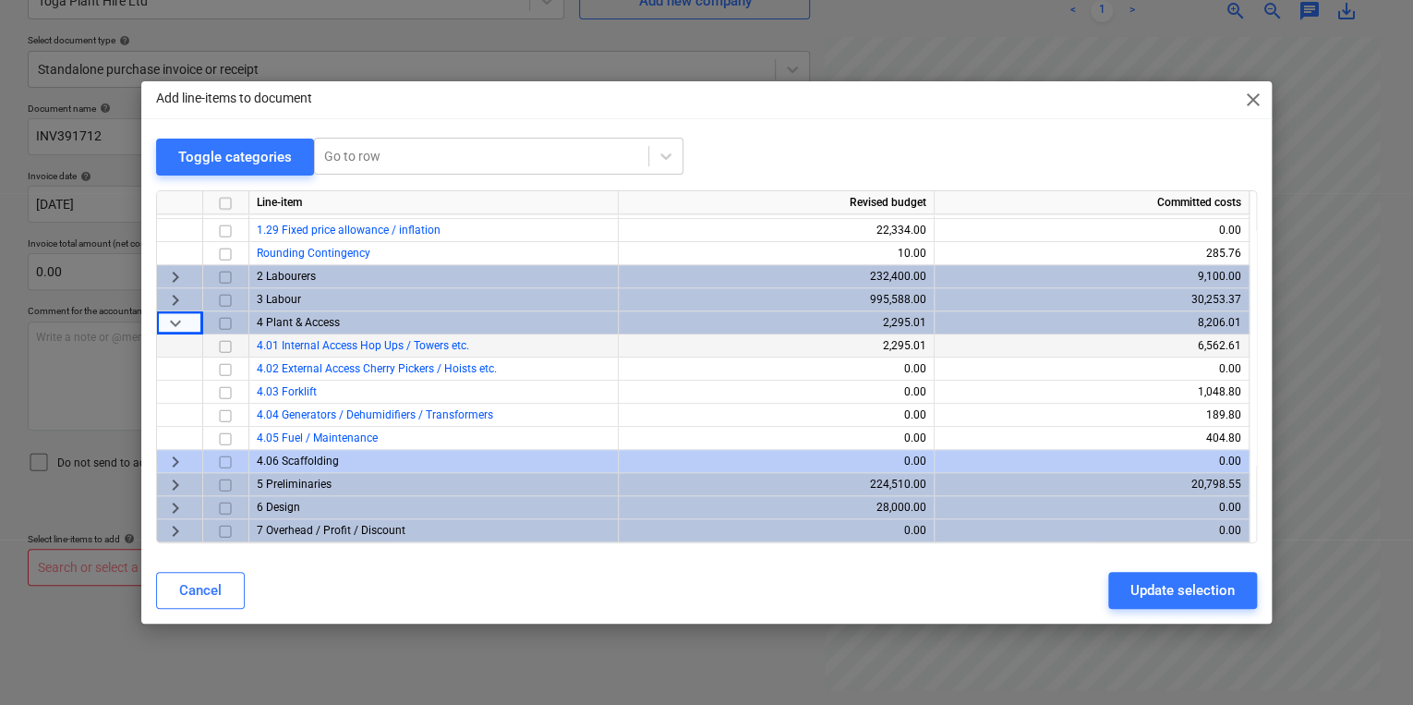
click at [698, 649] on div "Add line-items to document close Toggle categories Go to row Line-item Revised …" at bounding box center [706, 352] width 1413 height 705
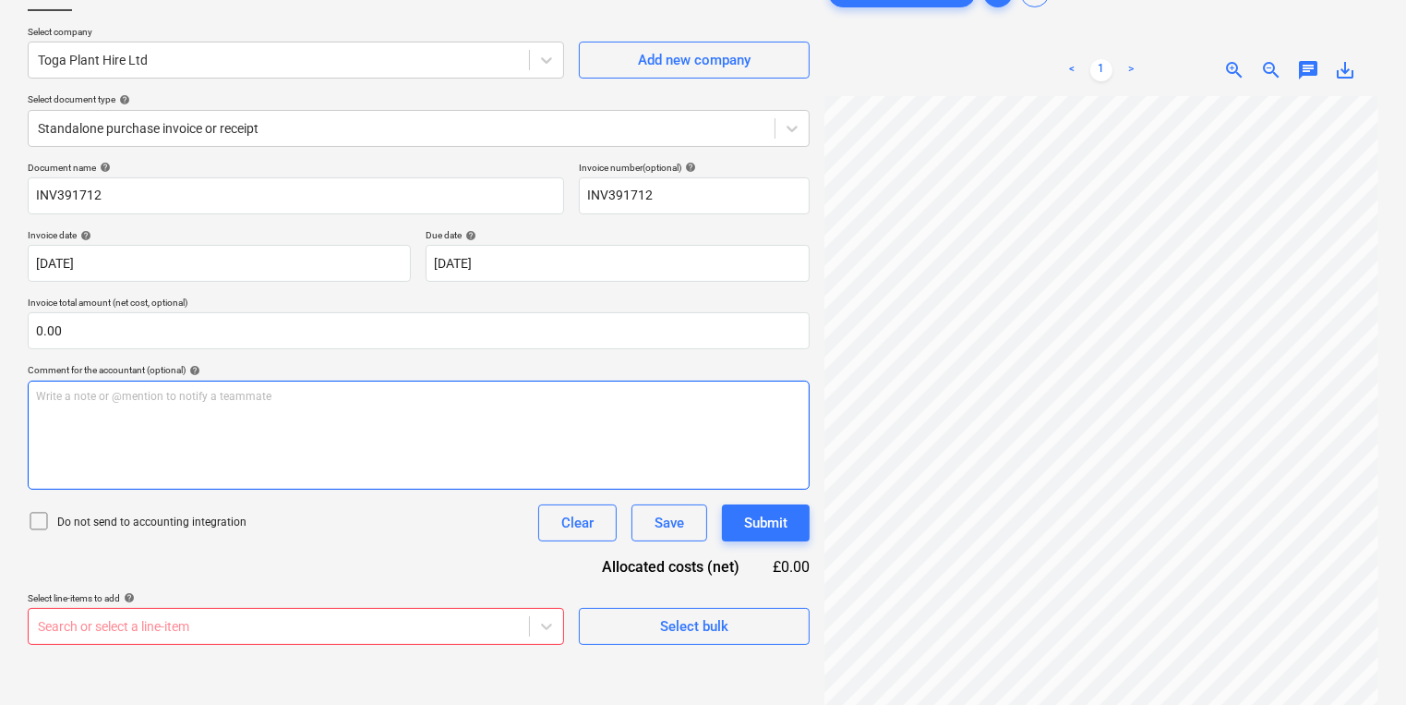
scroll to position [0, 0]
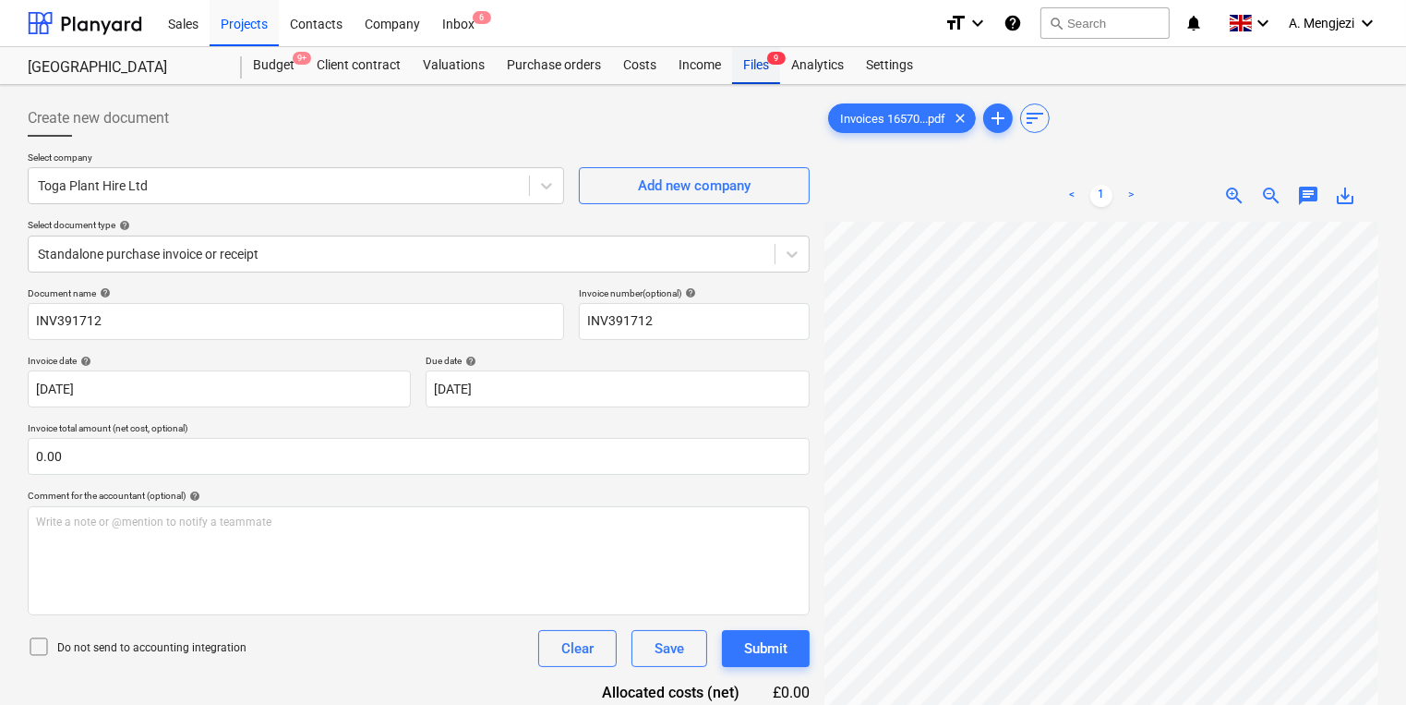
click at [742, 74] on div "Files 9" at bounding box center [756, 65] width 48 height 37
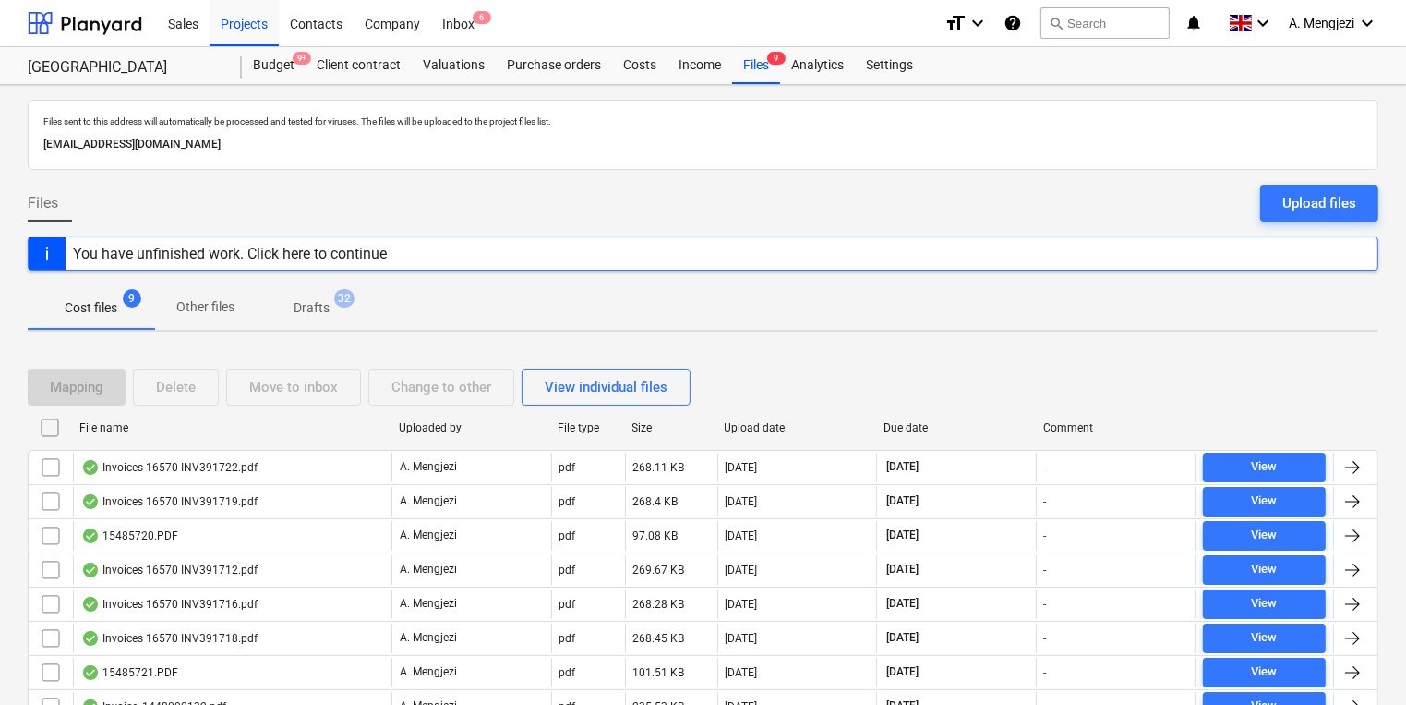
click at [177, 433] on div "File name" at bounding box center [231, 428] width 319 height 30
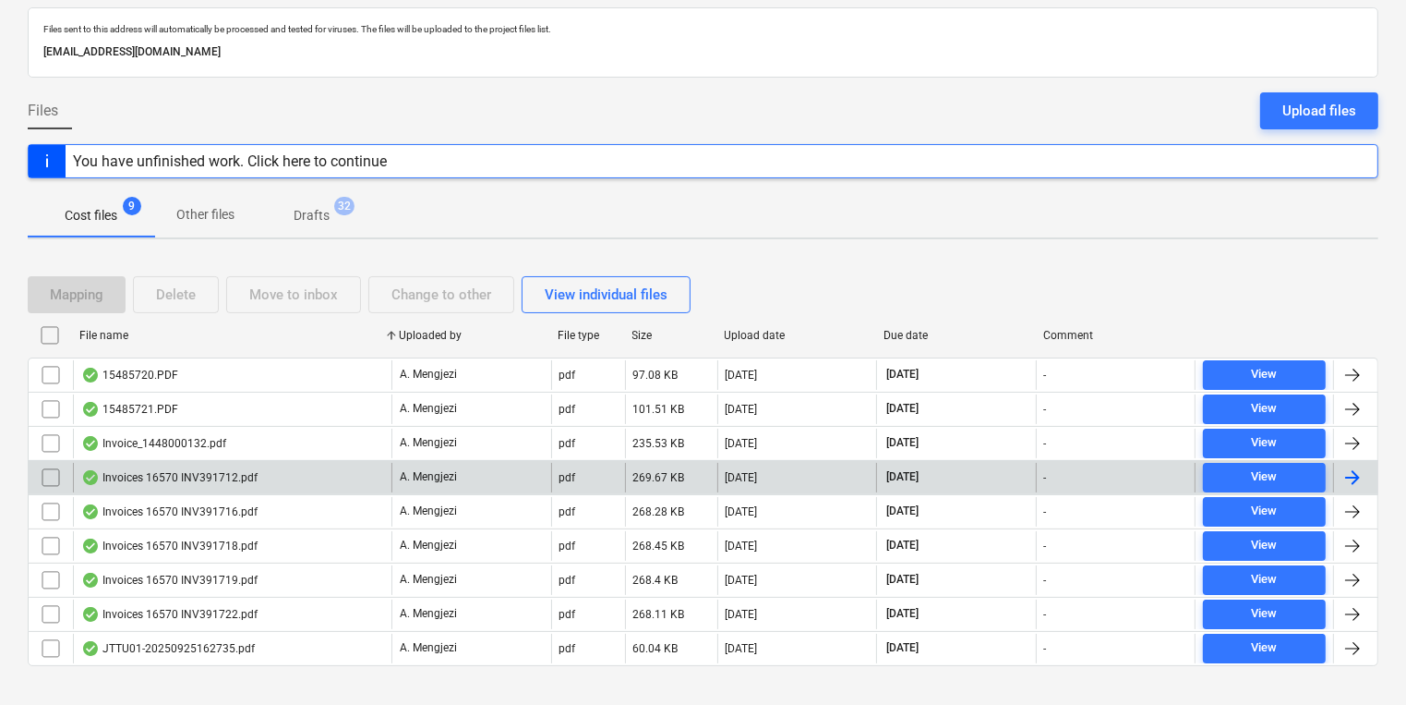
scroll to position [116, 0]
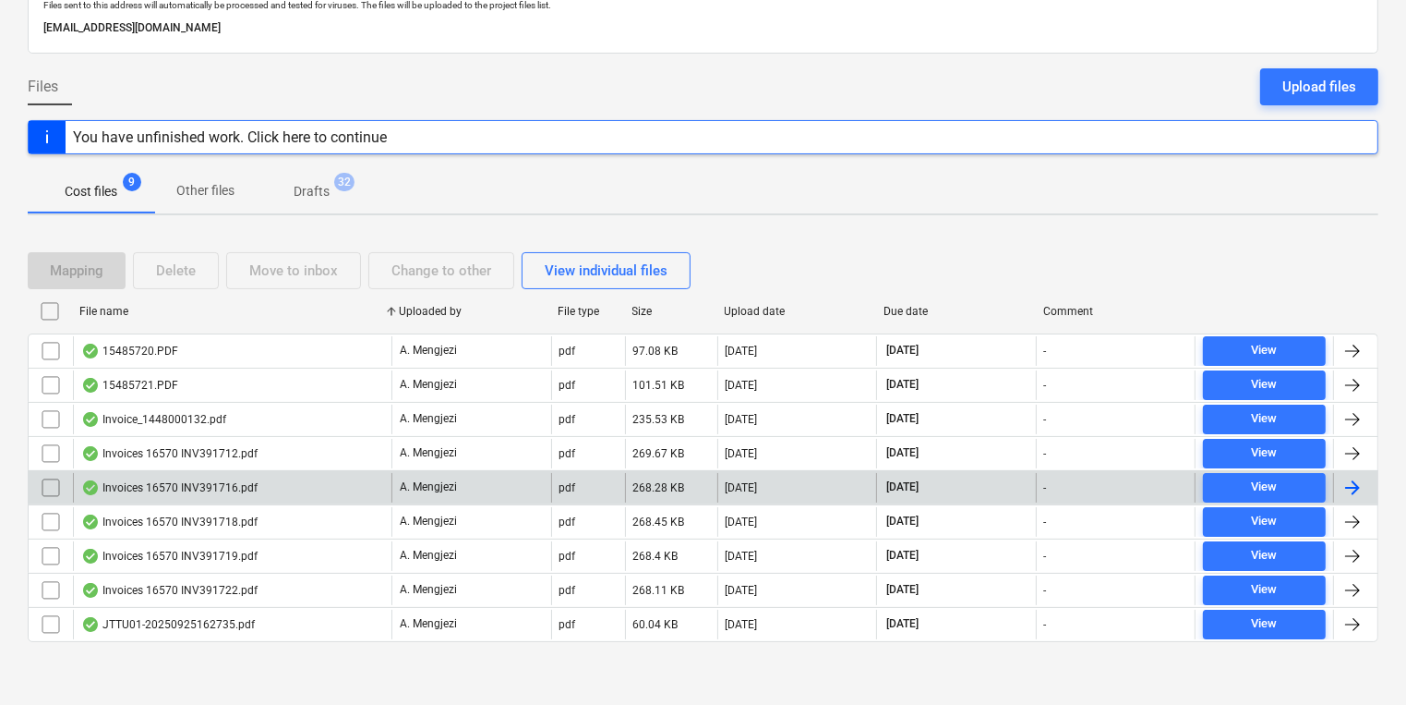
click at [289, 494] on div "Invoices 16570 INV391716.pdf" at bounding box center [232, 488] width 319 height 30
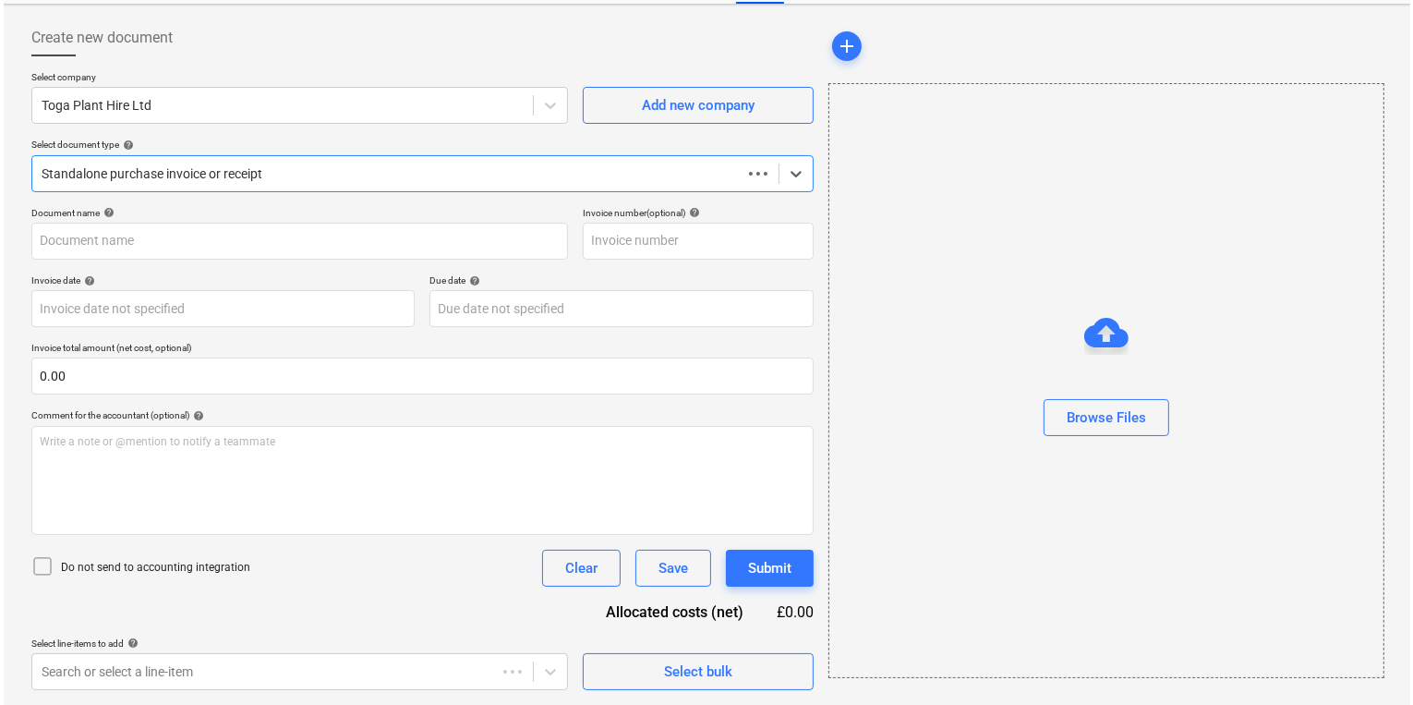
scroll to position [79, 0]
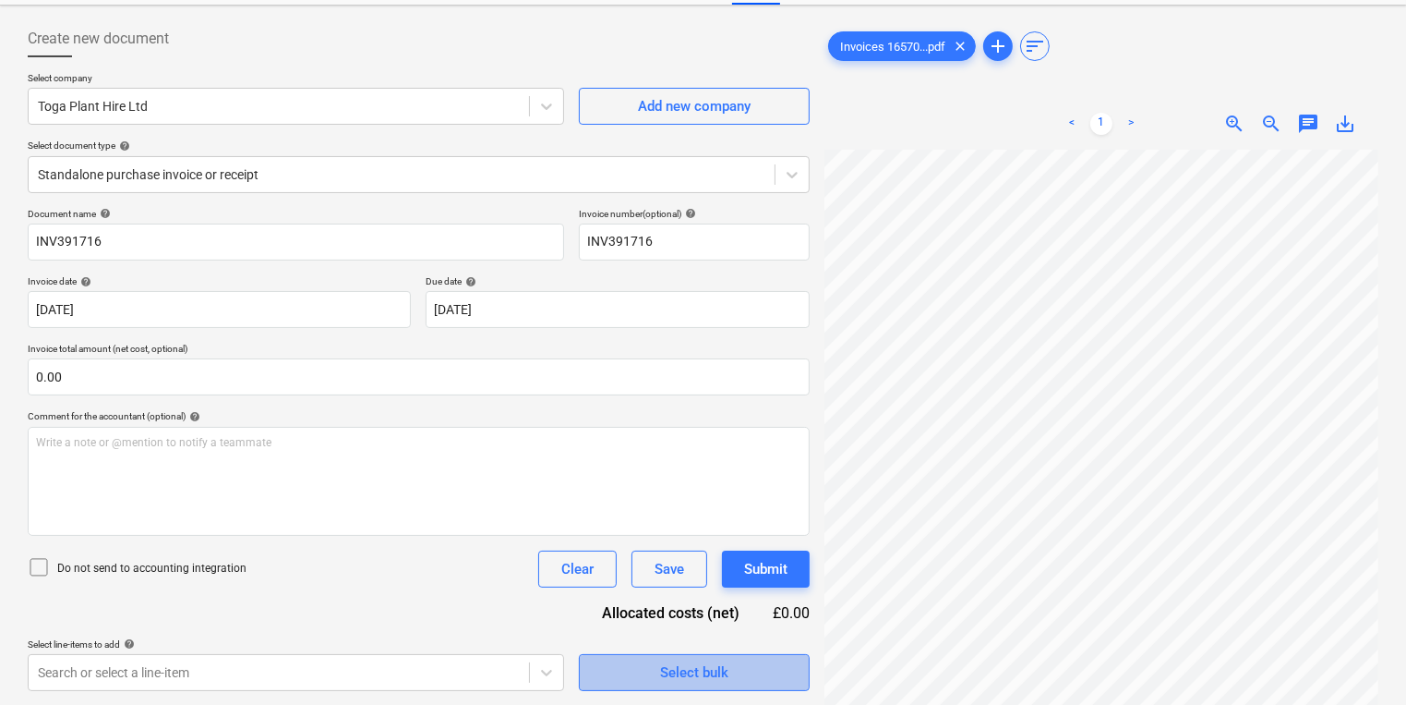
click at [656, 676] on span "Select bulk" at bounding box center [694, 672] width 185 height 24
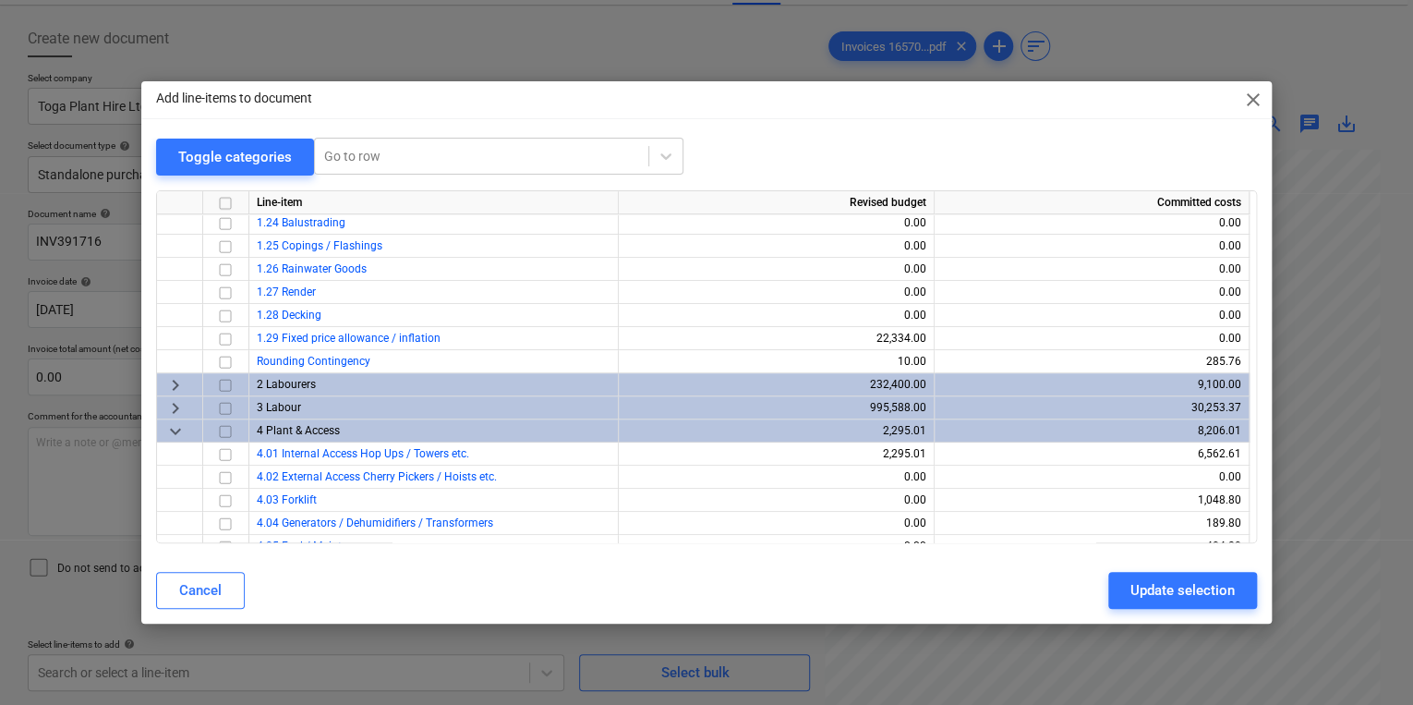
scroll to position [665, 0]
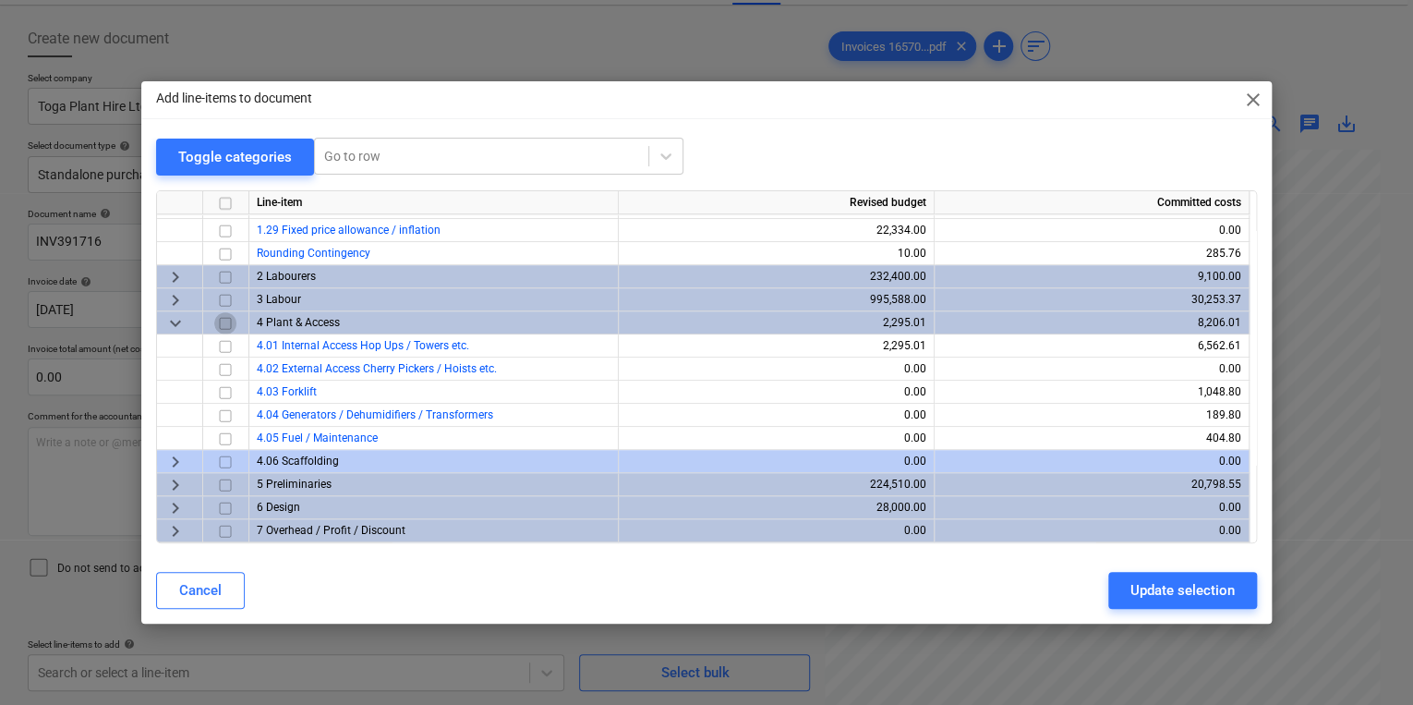
click at [230, 326] on input "checkbox" at bounding box center [225, 322] width 22 height 22
click at [315, 624] on div "Add line-items to document close Toggle categories Go to row Line-item Revised …" at bounding box center [706, 352] width 1413 height 705
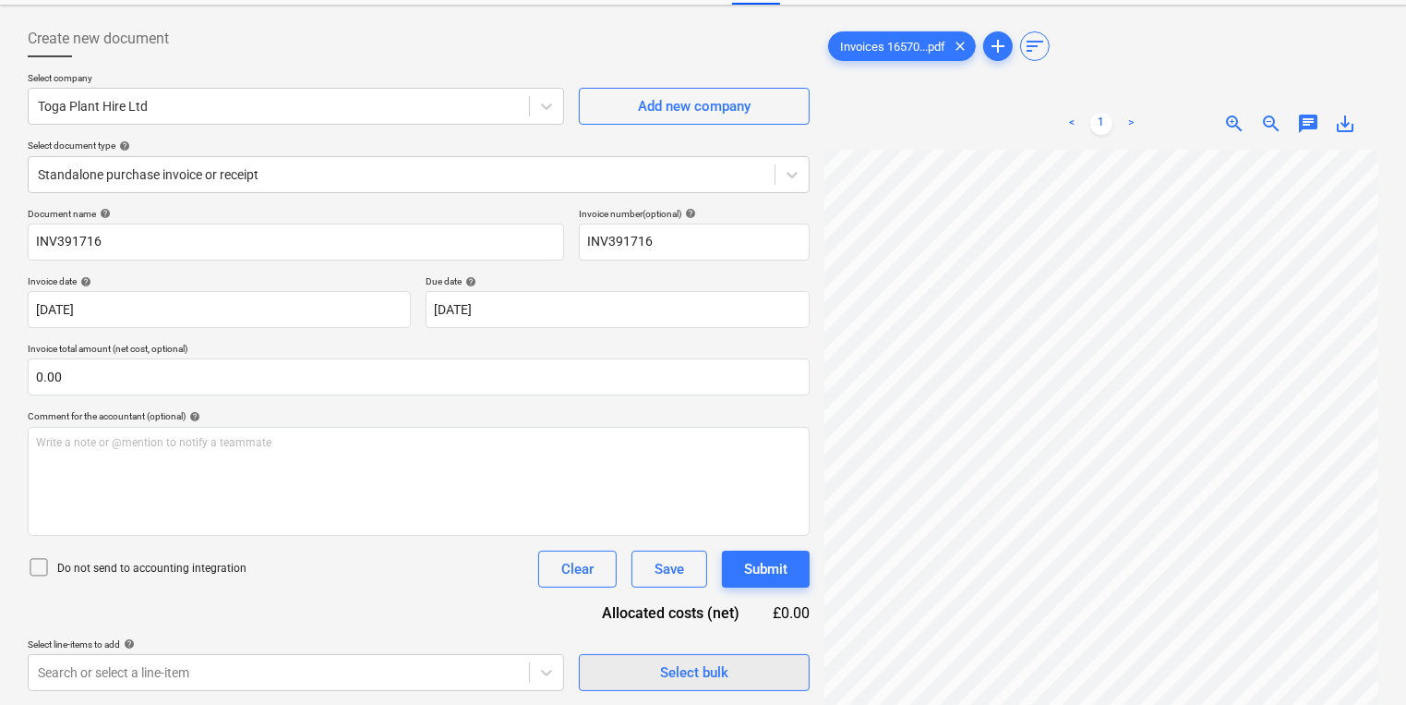
click at [661, 681] on div "Select bulk" at bounding box center [694, 672] width 68 height 24
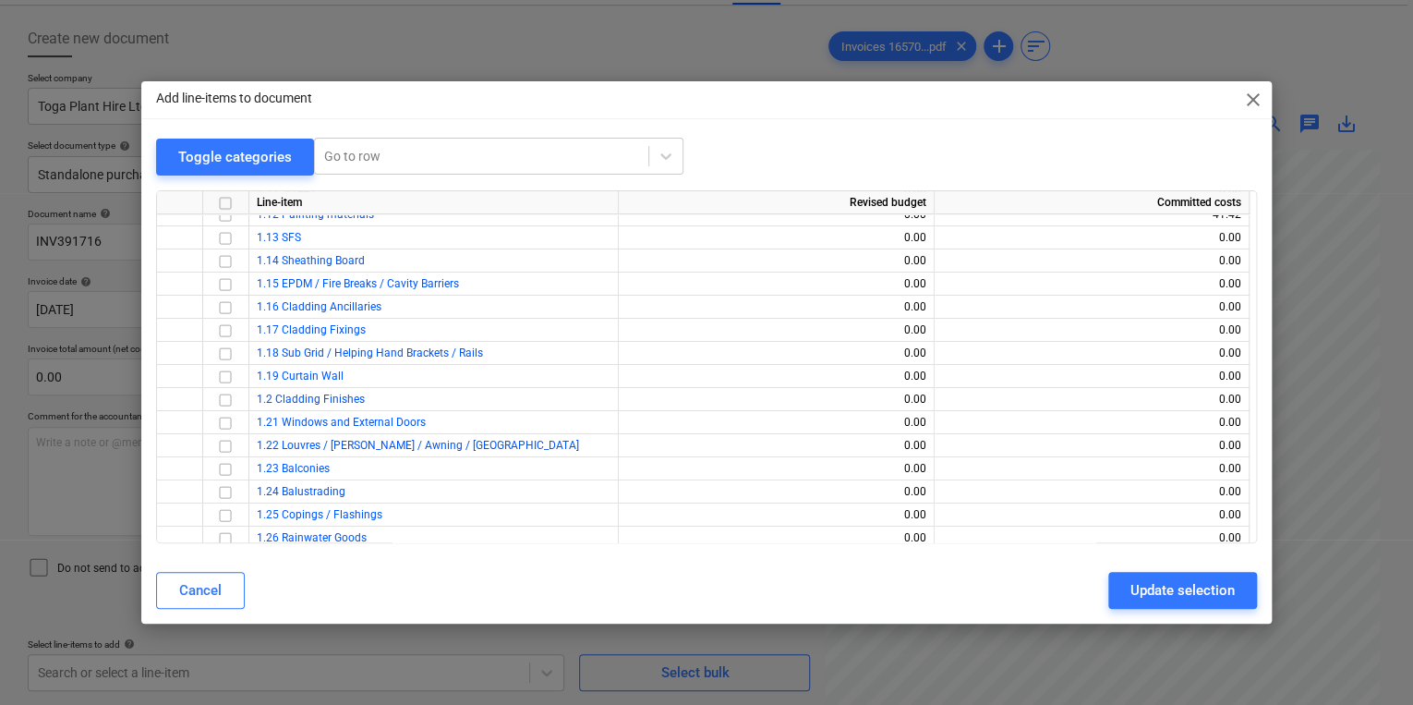
scroll to position [74, 0]
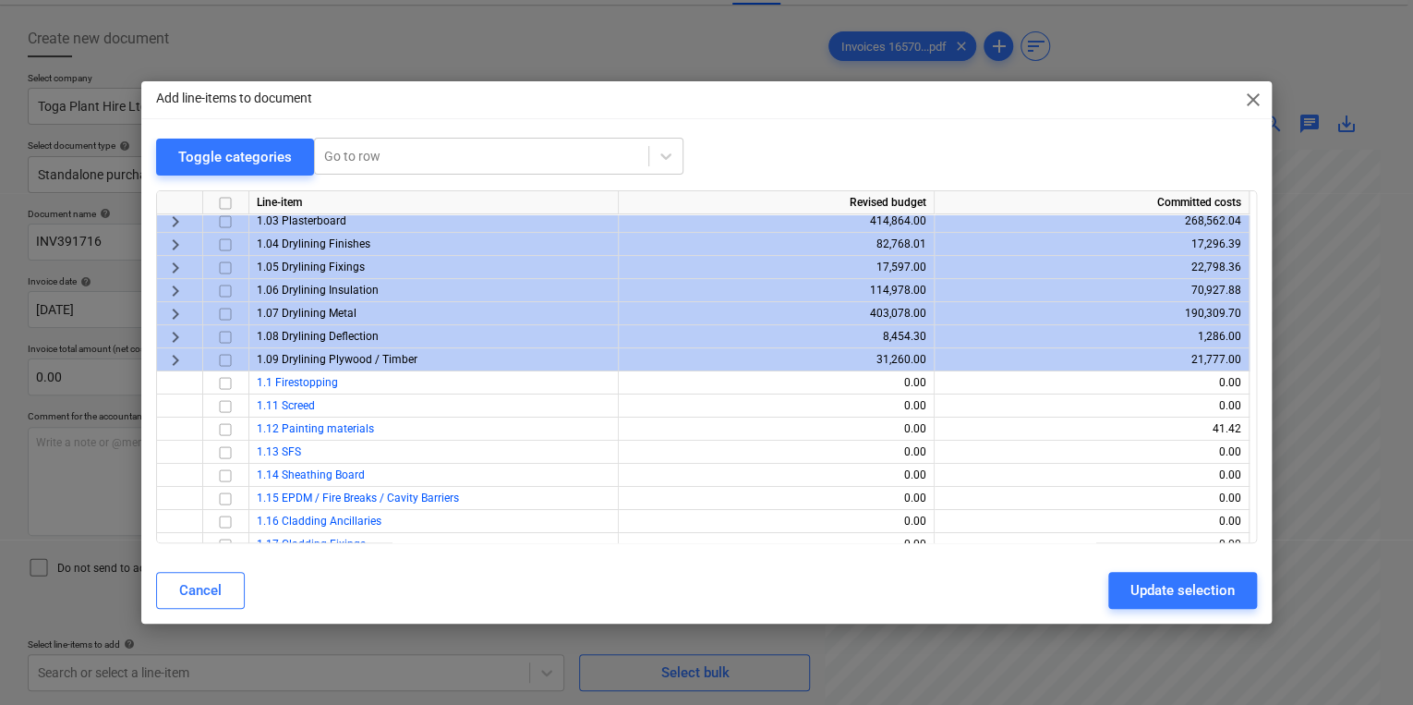
click at [175, 355] on span "keyboard_arrow_right" at bounding box center [175, 359] width 22 height 22
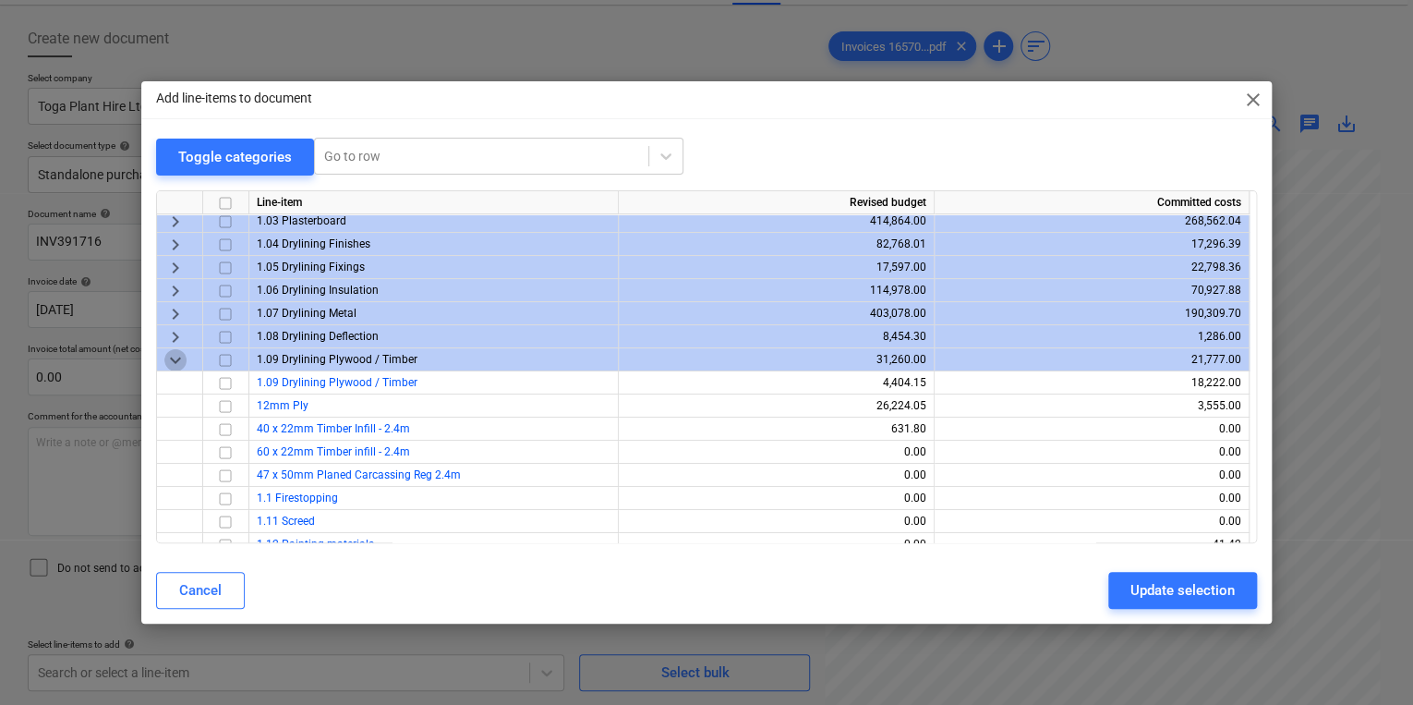
click at [175, 355] on span "keyboard_arrow_down" at bounding box center [175, 359] width 22 height 22
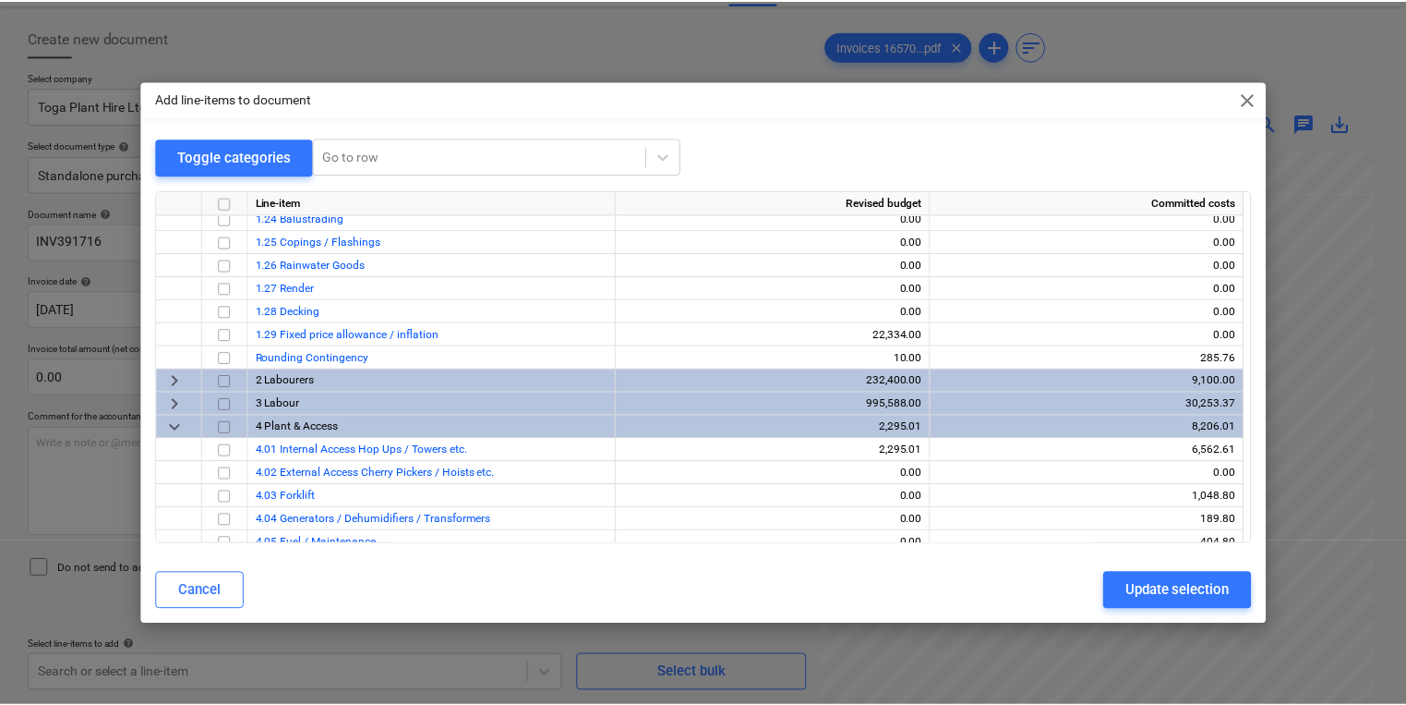
scroll to position [665, 0]
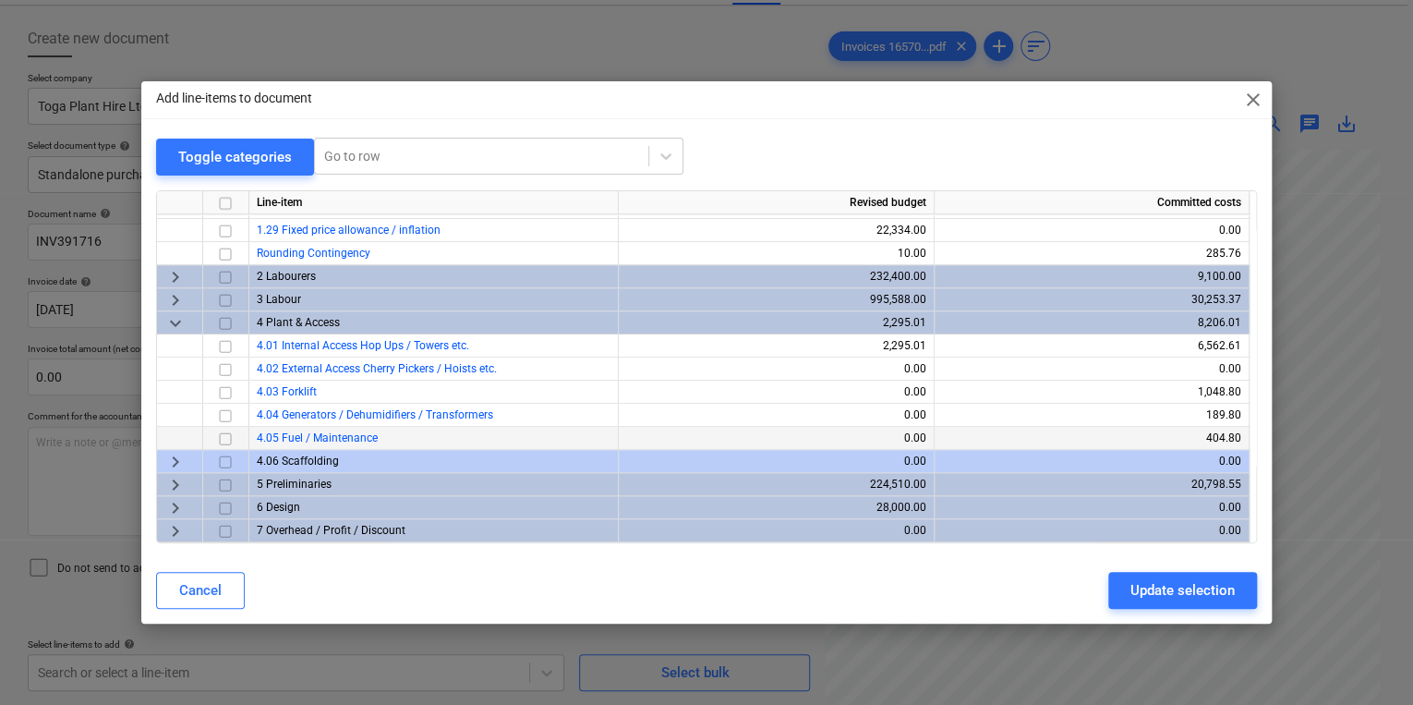
click at [222, 440] on input "checkbox" at bounding box center [225, 438] width 22 height 22
click at [1199, 614] on div "Cancel Update selection" at bounding box center [706, 590] width 1123 height 52
click at [1185, 596] on div "Update selection" at bounding box center [1182, 590] width 104 height 24
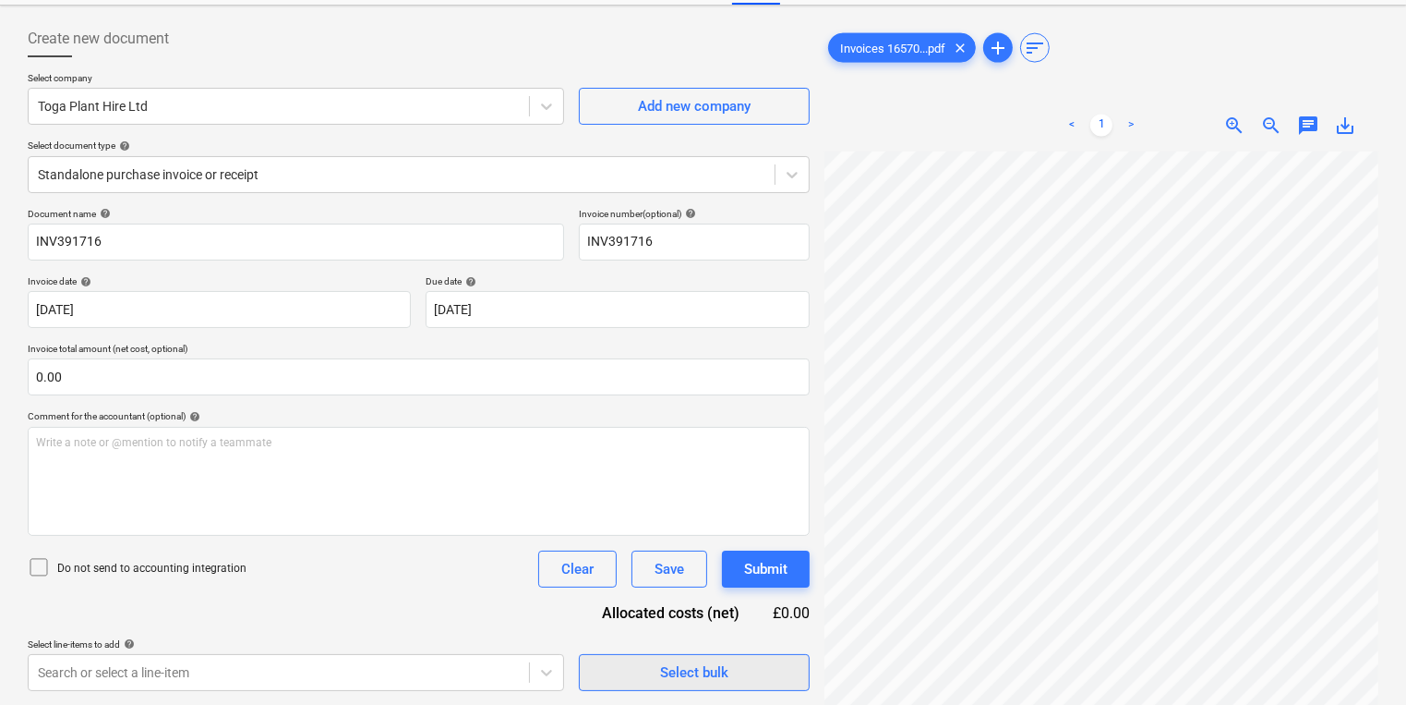
scroll to position [201, 0]
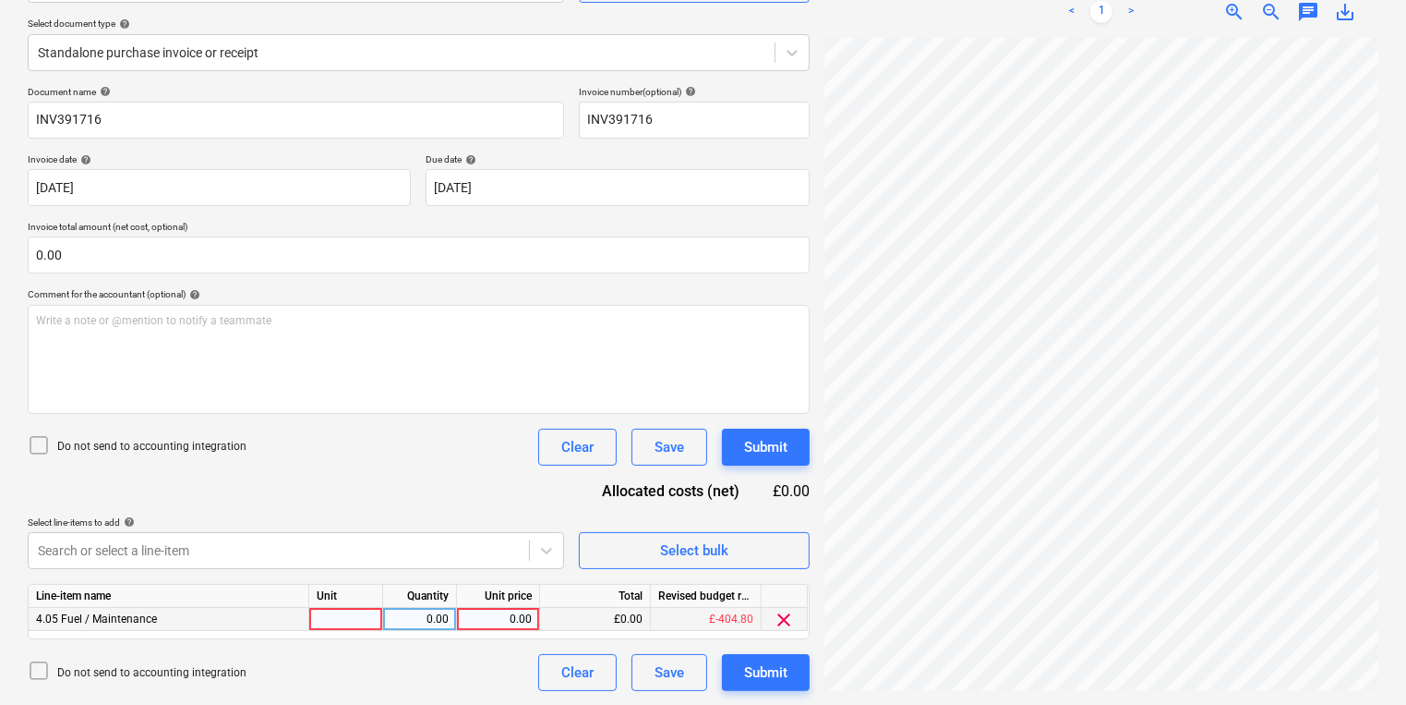
click at [364, 622] on div at bounding box center [346, 619] width 74 height 23
click at [793, 666] on button "Submit" at bounding box center [766, 672] width 88 height 37
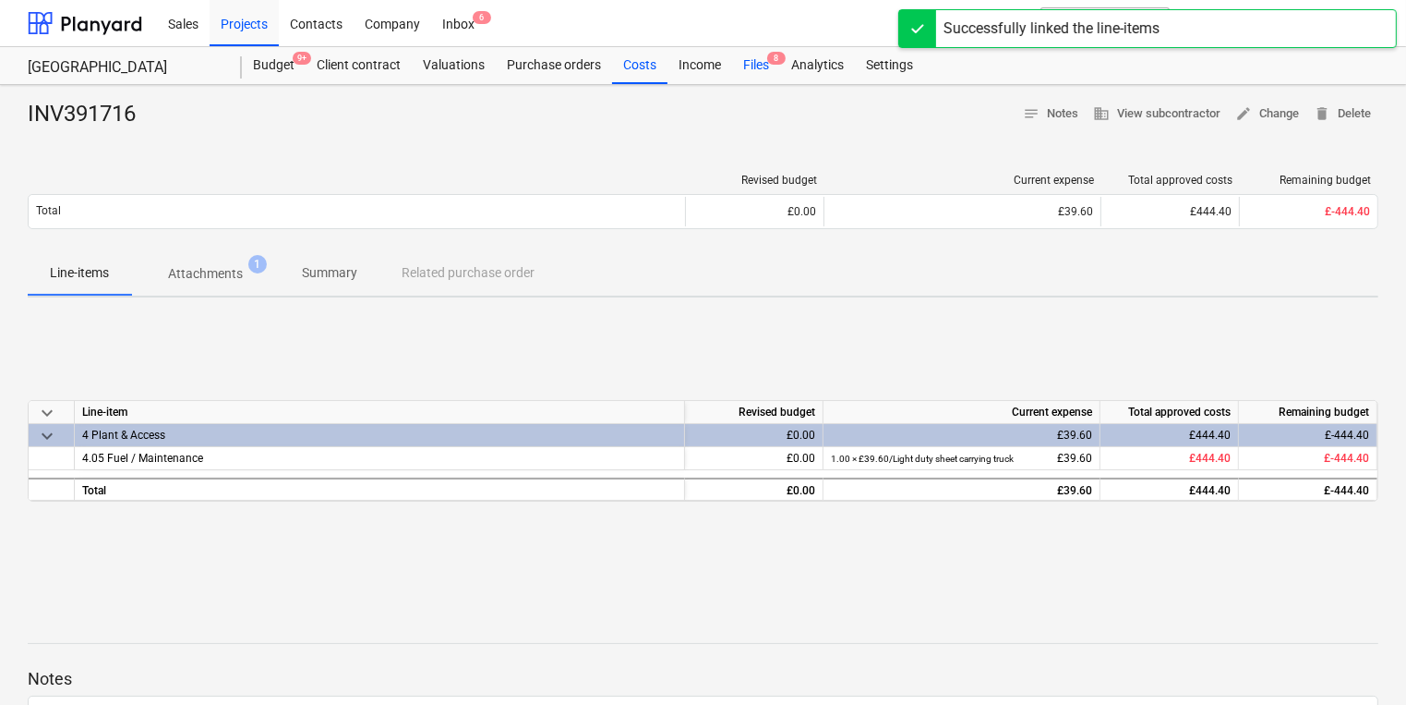
click at [773, 78] on div "Files 8" at bounding box center [756, 65] width 48 height 37
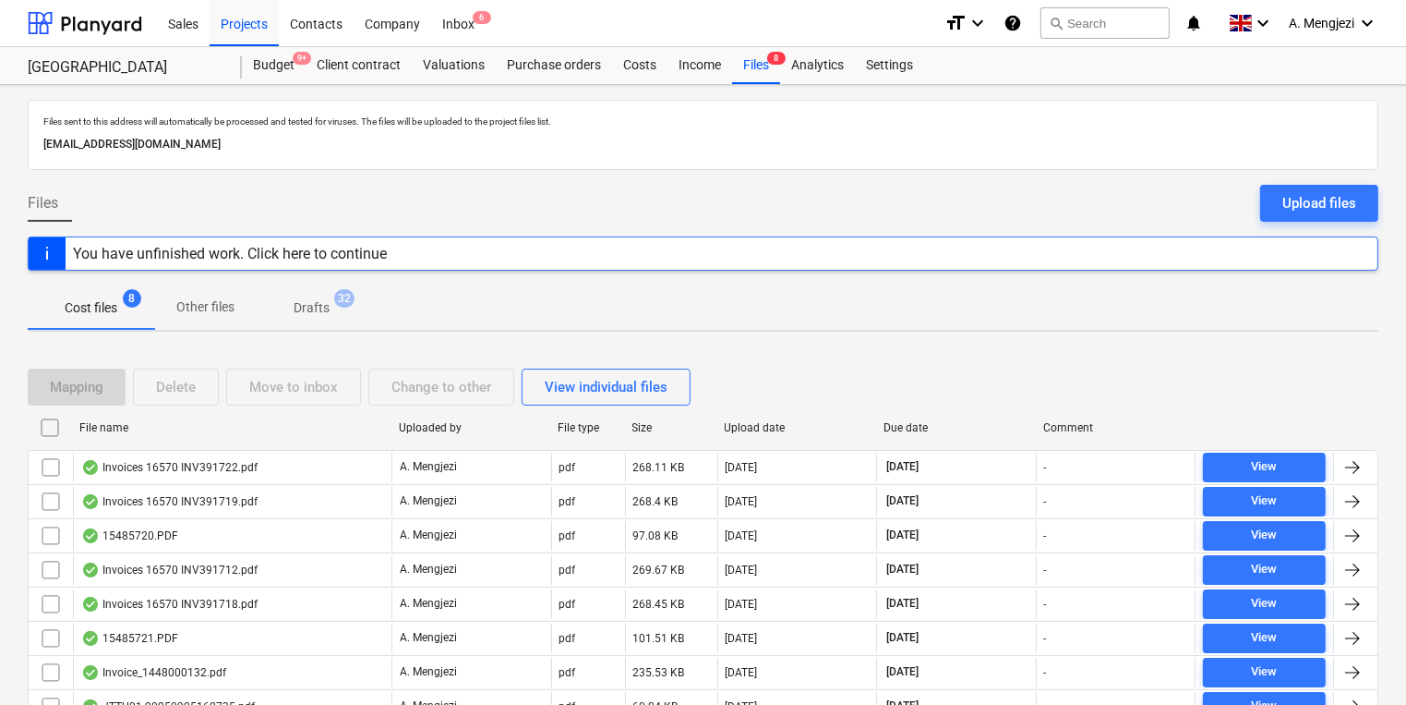
click at [212, 418] on div "File name" at bounding box center [231, 428] width 319 height 30
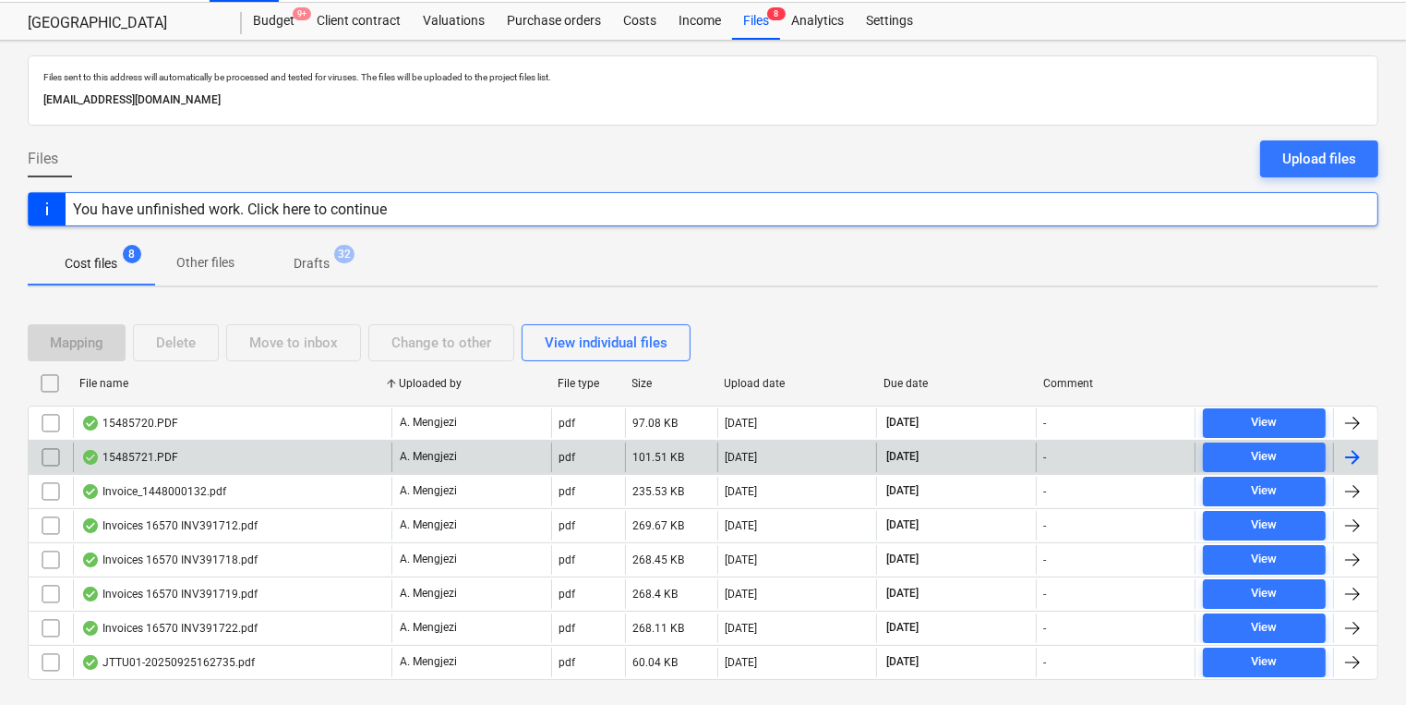
scroll to position [82, 0]
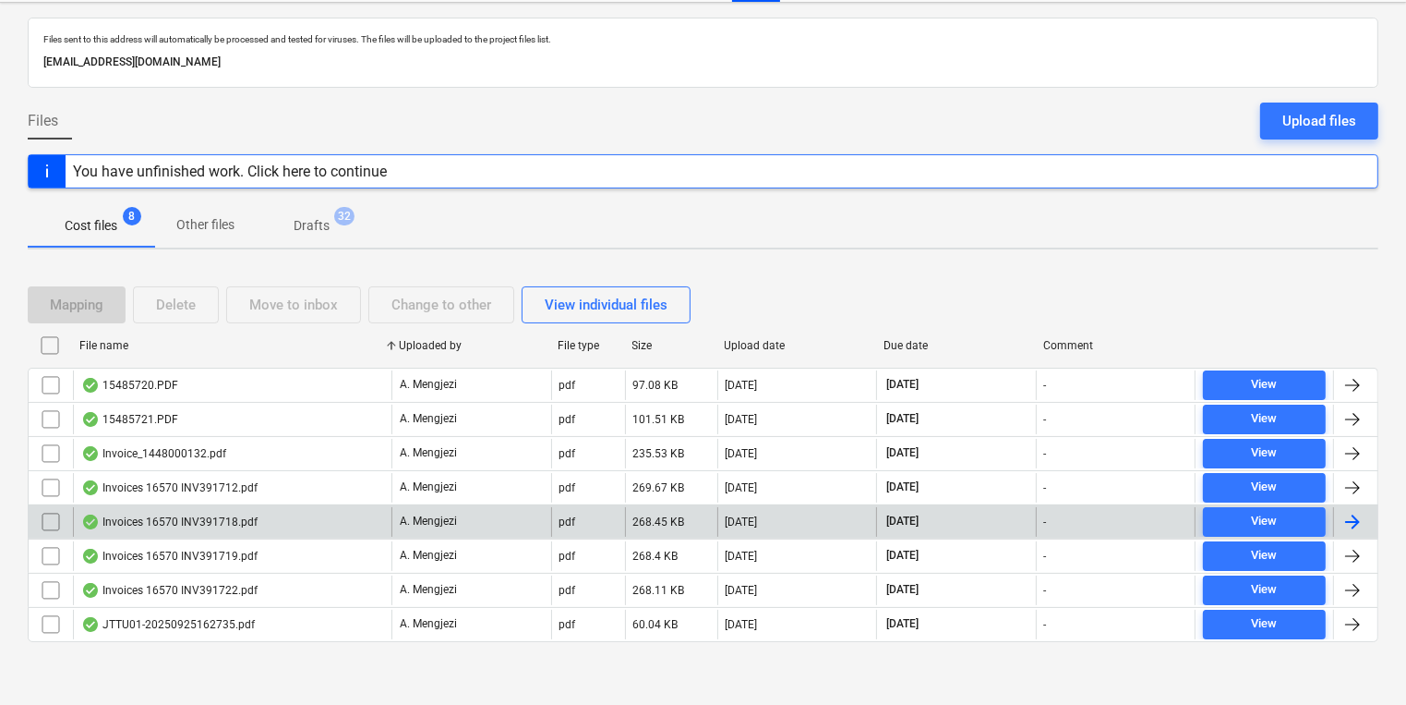
click at [258, 521] on div "Invoices 16570 INV391718.pdf" at bounding box center [232, 522] width 319 height 30
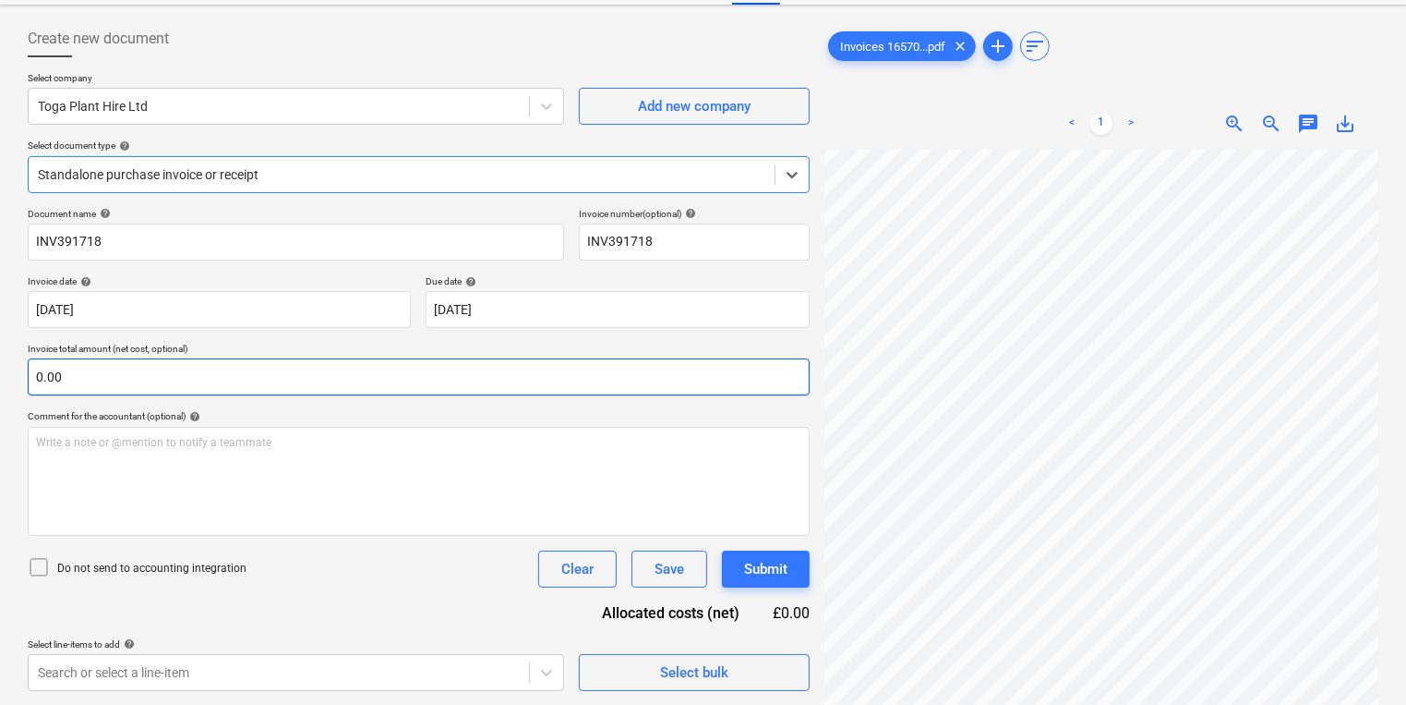
scroll to position [91, 0]
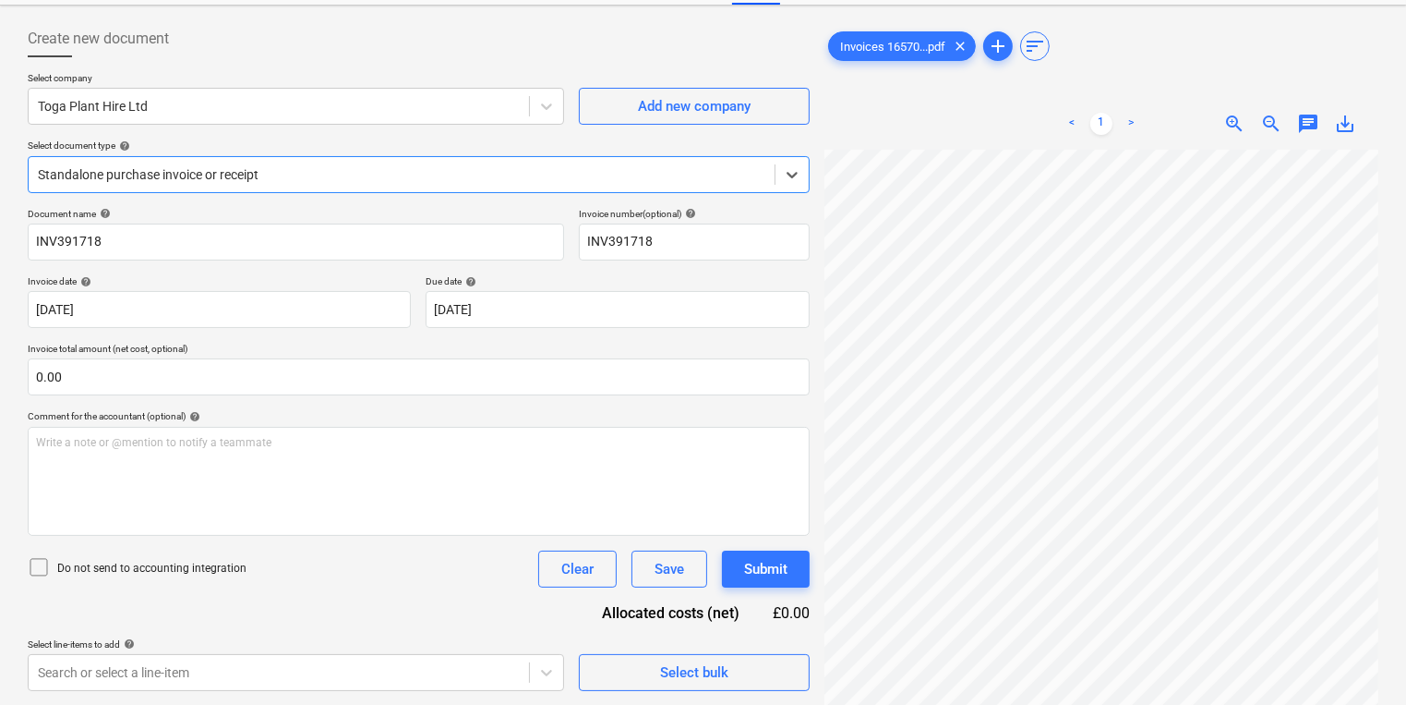
click at [537, 183] on div "Standalone purchase invoice or receipt" at bounding box center [402, 175] width 746 height 26
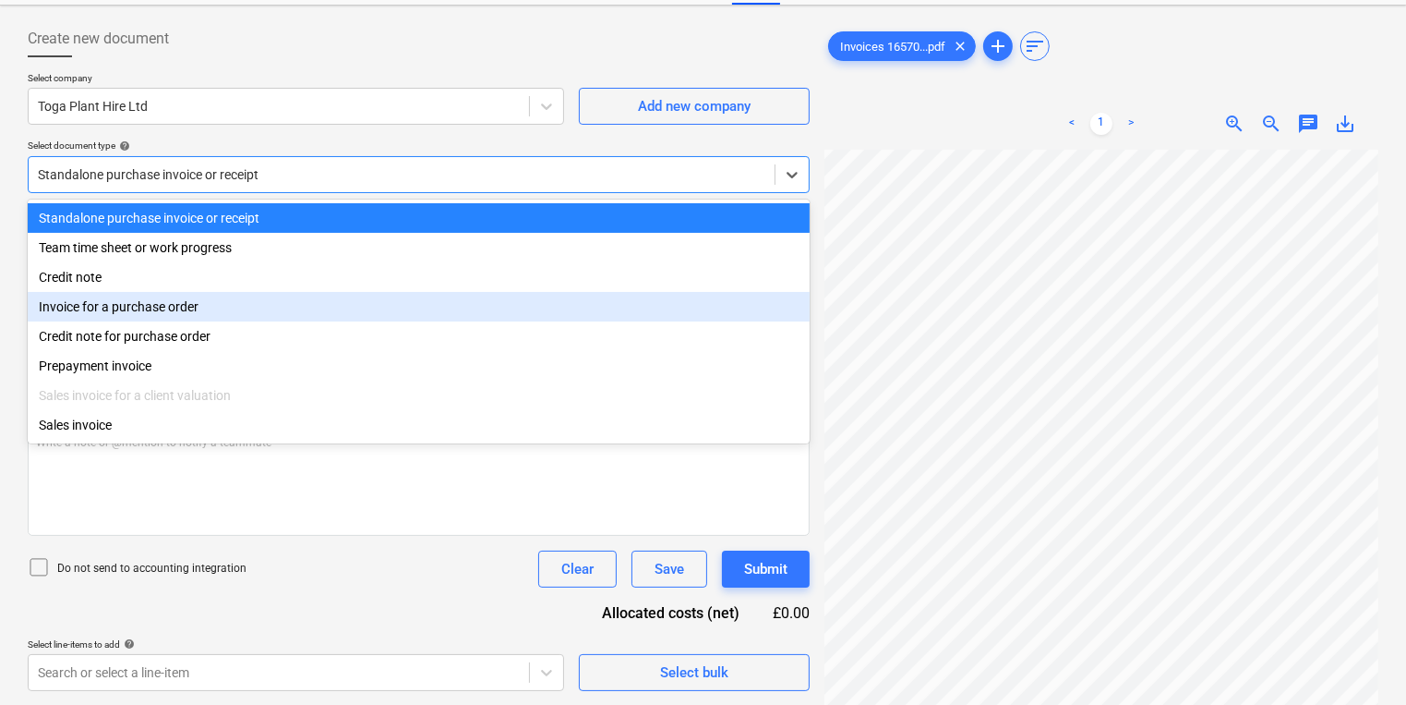
click at [415, 302] on div "Invoice for a purchase order" at bounding box center [419, 307] width 782 height 30
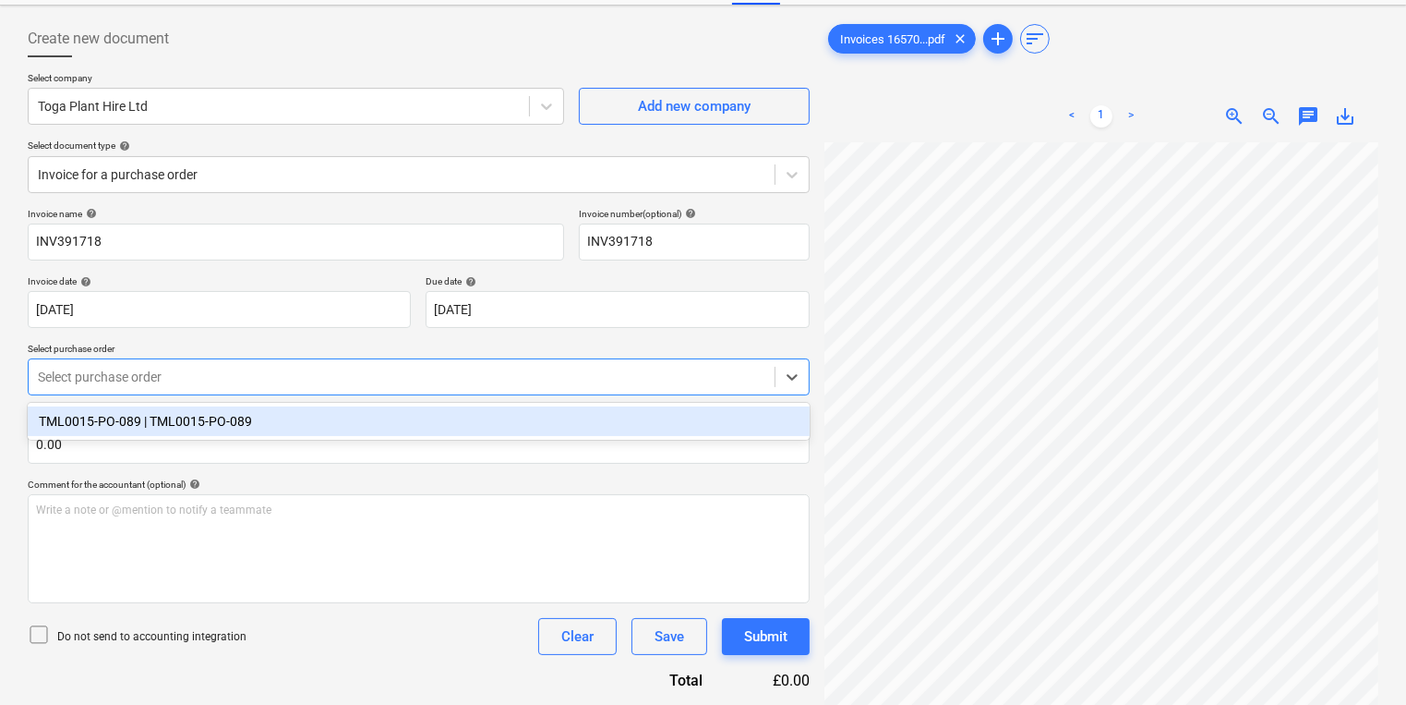
click at [413, 381] on div at bounding box center [402, 377] width 728 height 18
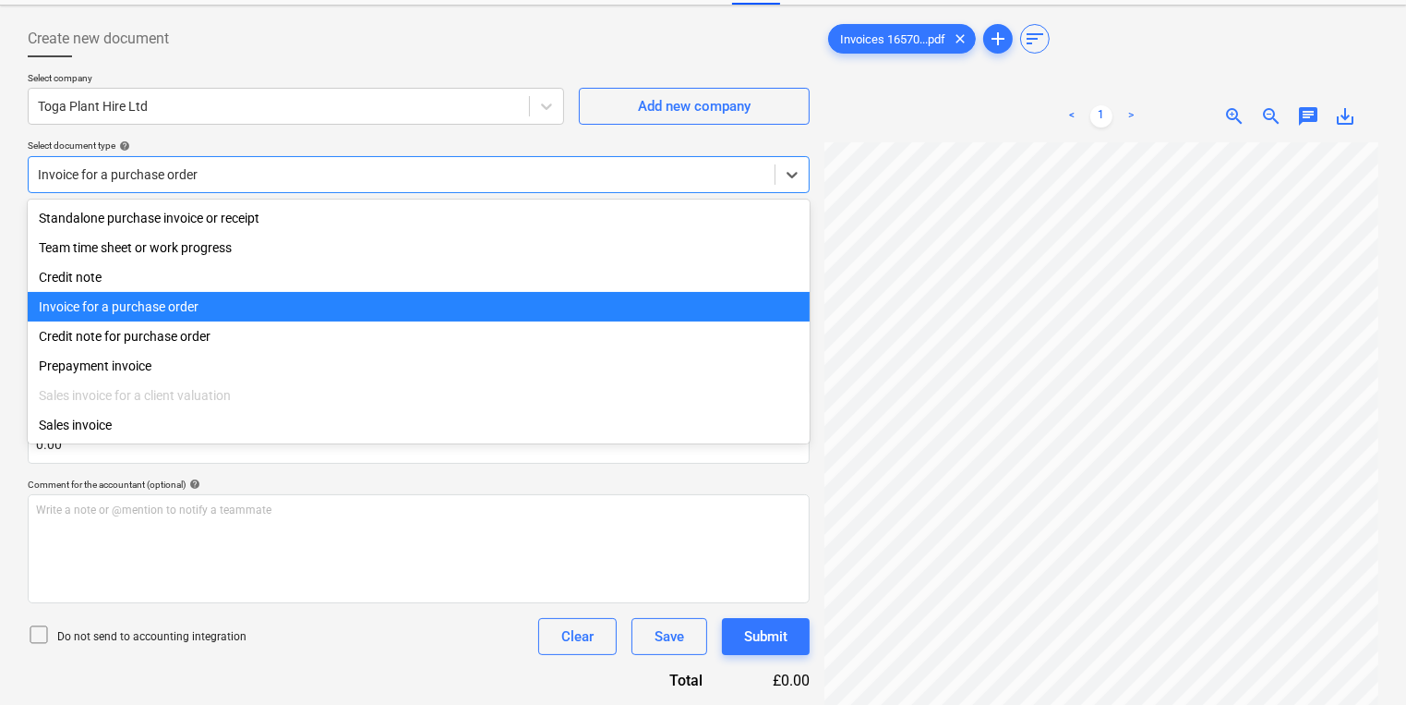
click at [452, 179] on div at bounding box center [402, 174] width 728 height 18
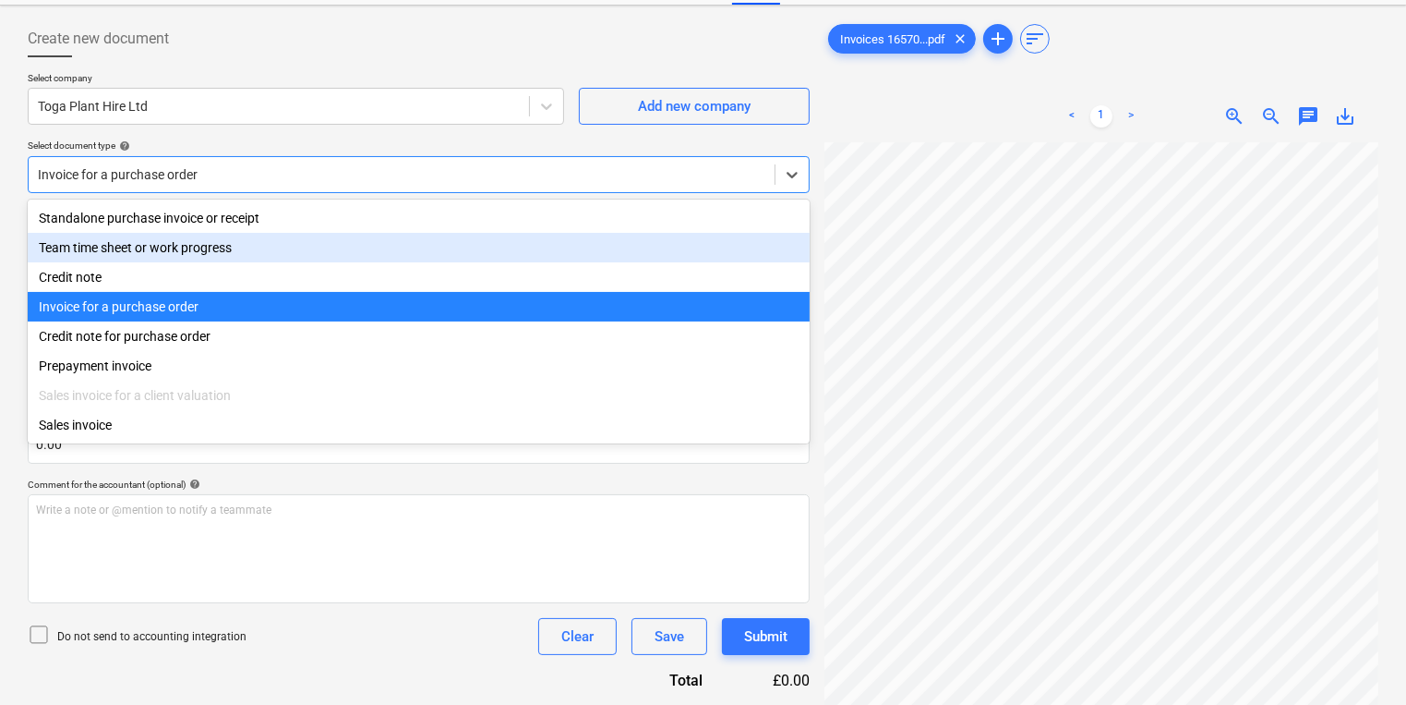
click at [444, 236] on div "Team time sheet or work progress" at bounding box center [419, 248] width 782 height 30
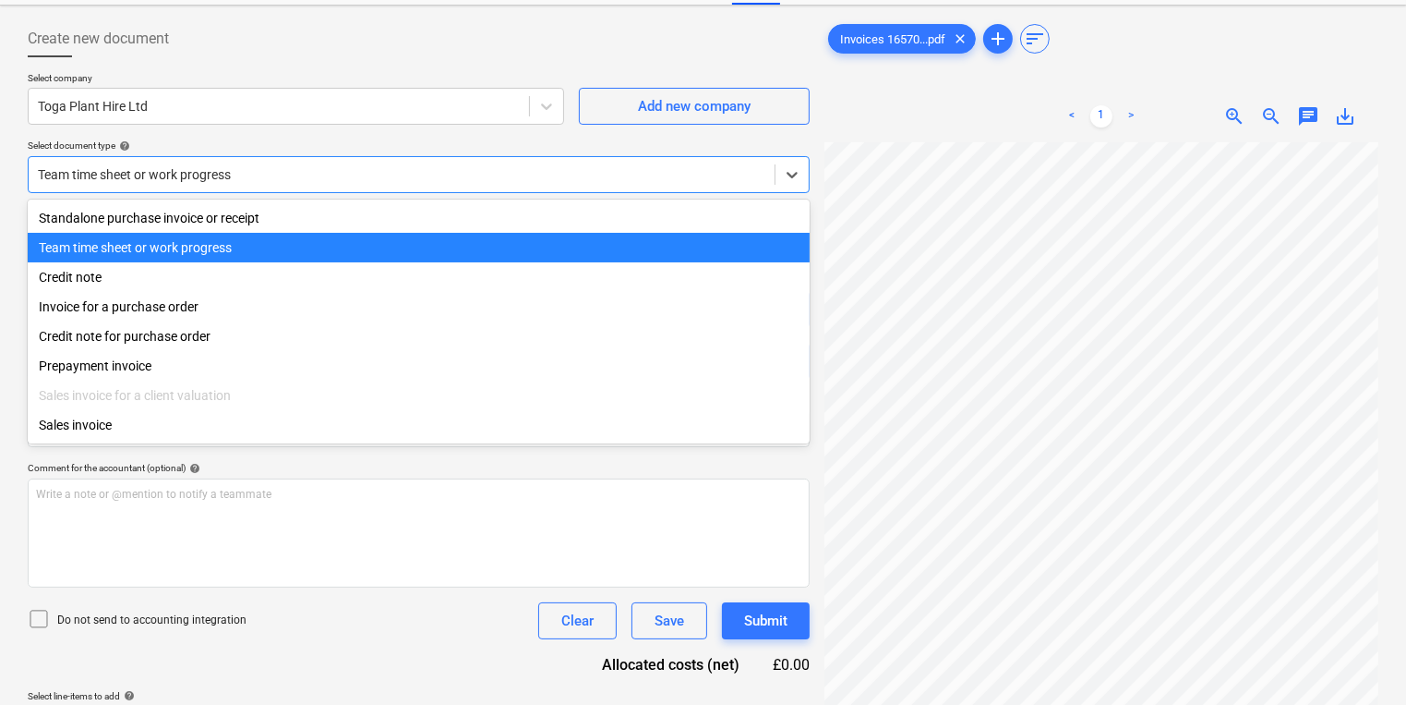
click at [458, 181] on div at bounding box center [402, 174] width 728 height 18
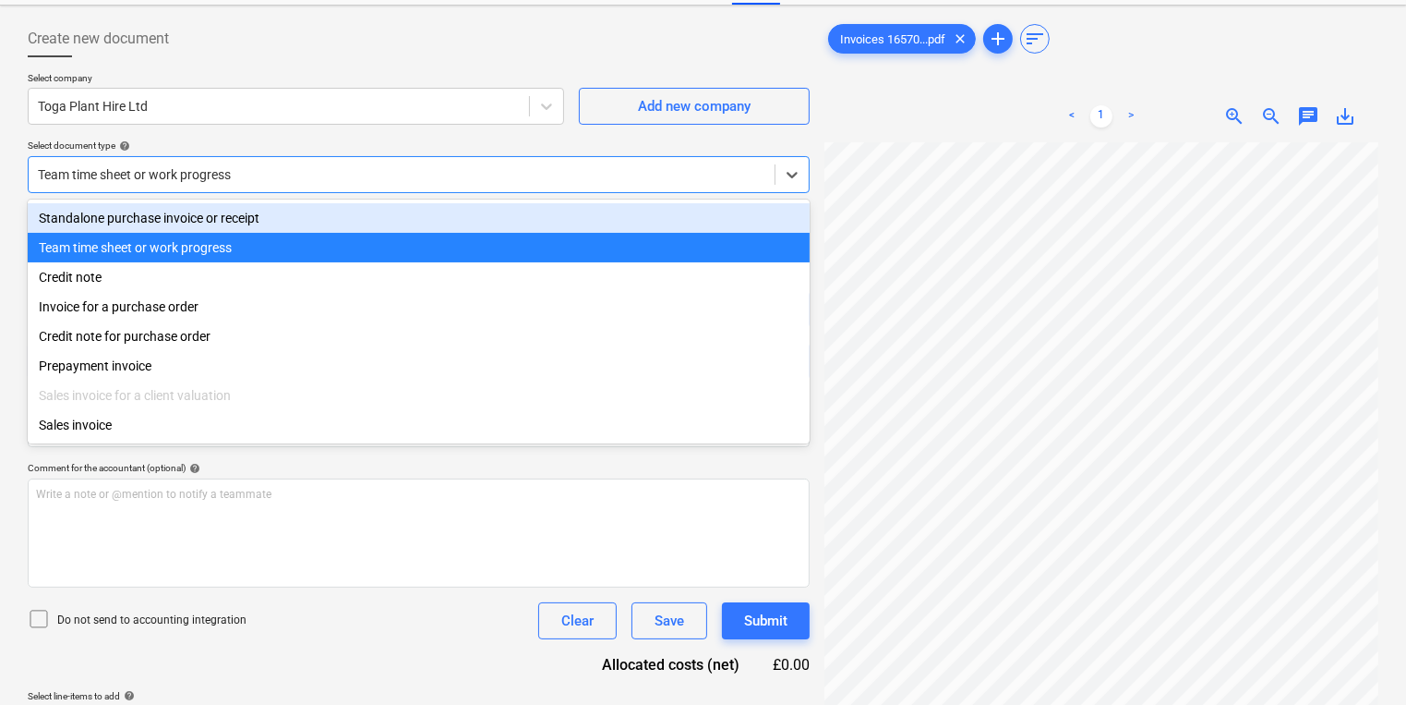
click at [446, 213] on div "Standalone purchase invoice or receipt" at bounding box center [419, 218] width 782 height 30
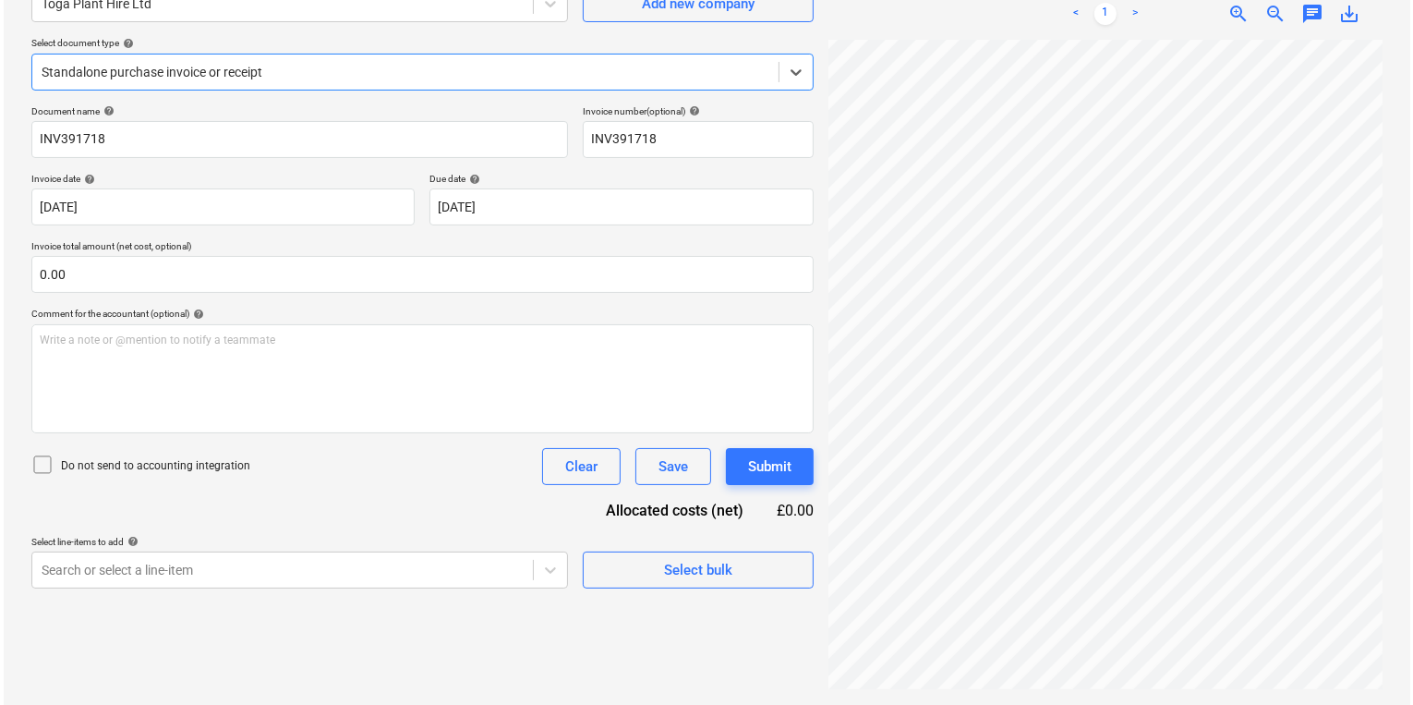
scroll to position [185, 0]
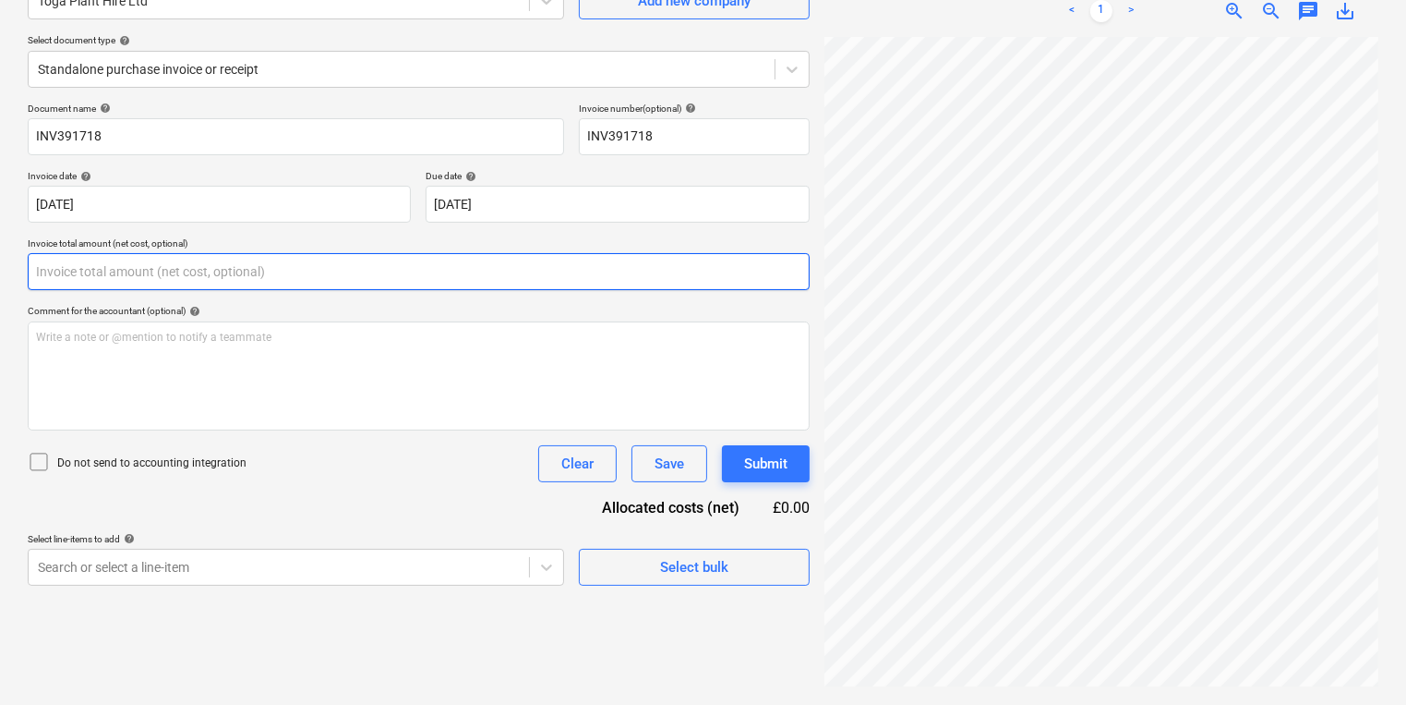
click at [254, 285] on input "text" at bounding box center [419, 271] width 782 height 37
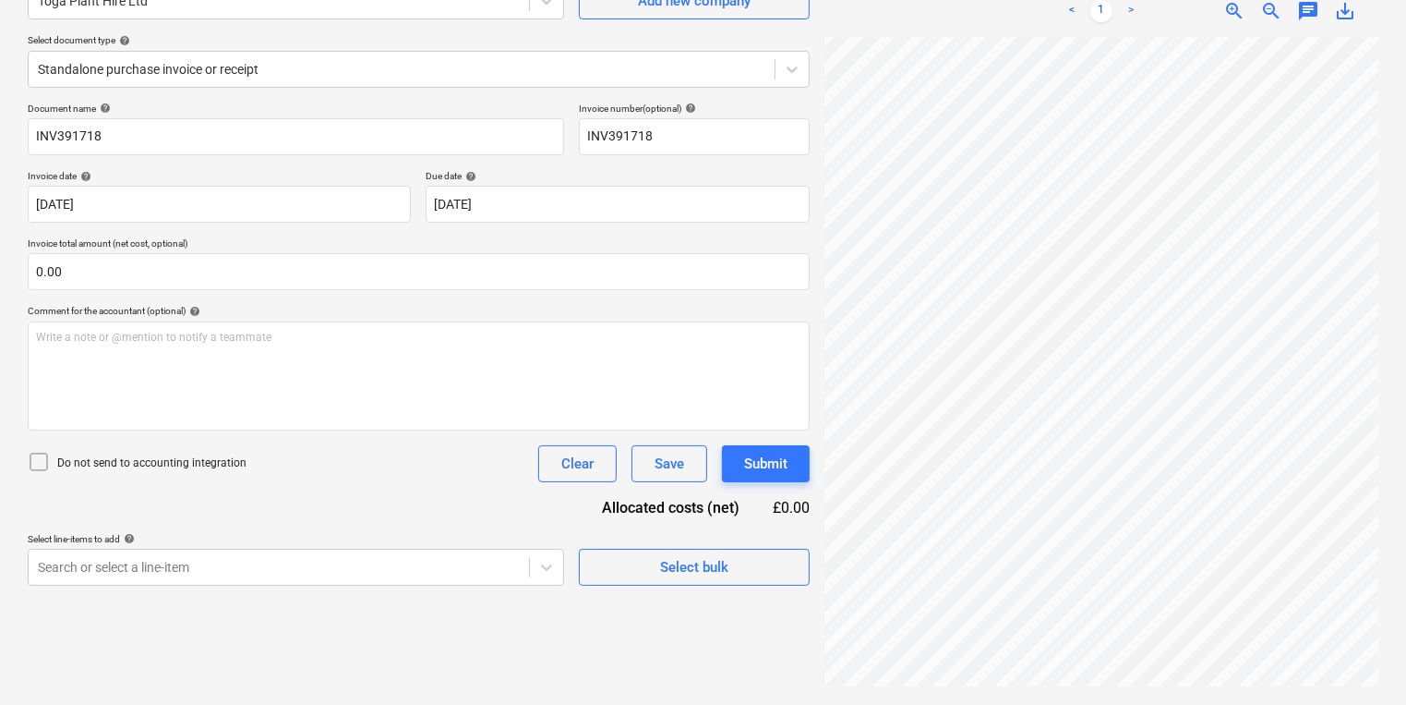
click at [295, 621] on div "Create new document Select company Toga Plant Hire Ltd Add new company Select d…" at bounding box center [418, 302] width 797 height 789
click at [646, 569] on span "Select bulk" at bounding box center [694, 567] width 185 height 24
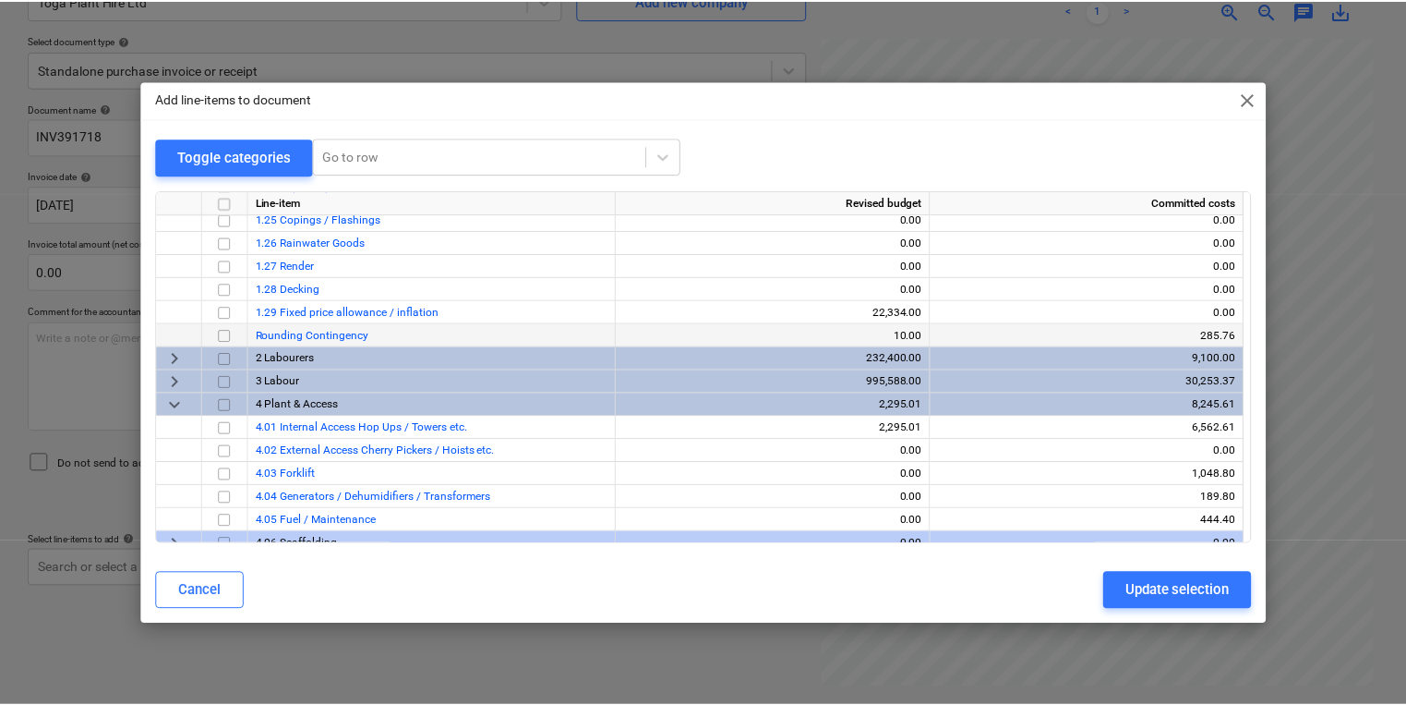
scroll to position [665, 0]
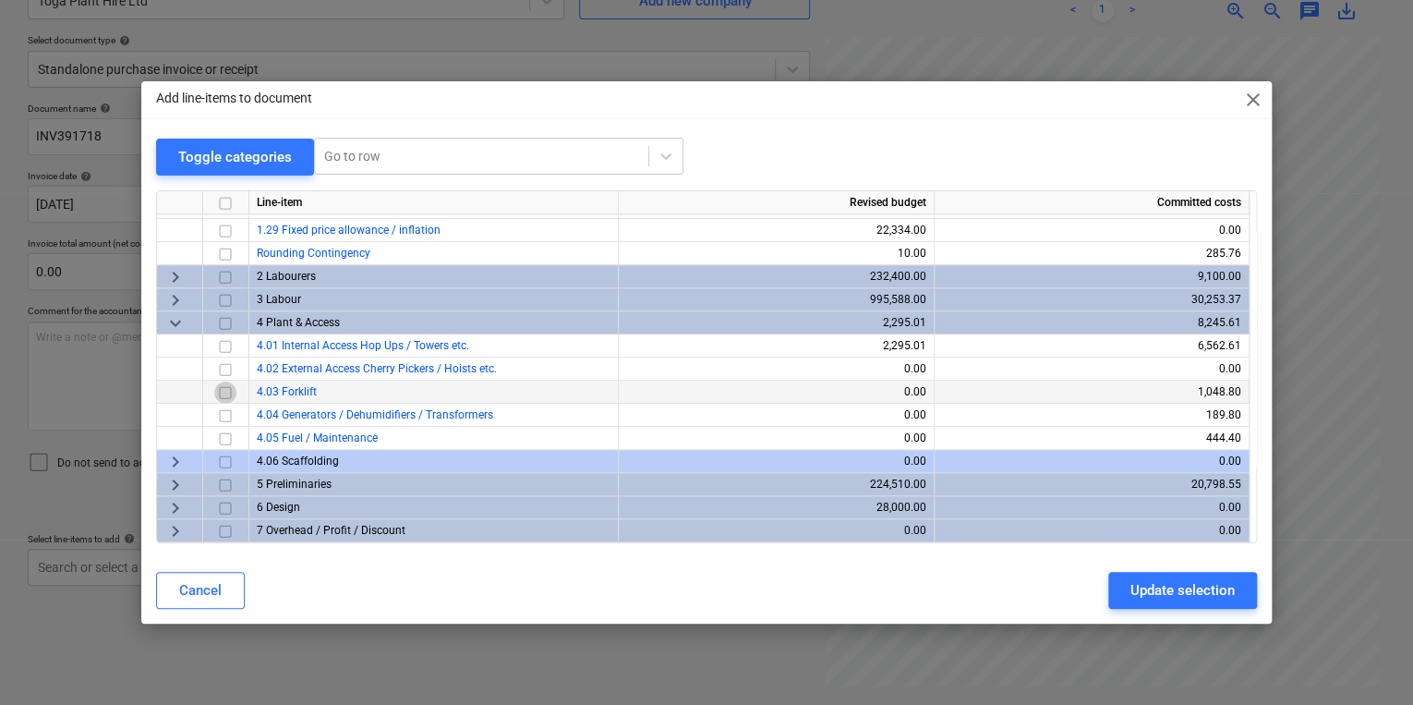
click at [225, 392] on input "checkbox" at bounding box center [225, 391] width 22 height 22
click at [1170, 595] on div "Update selection" at bounding box center [1182, 590] width 104 height 24
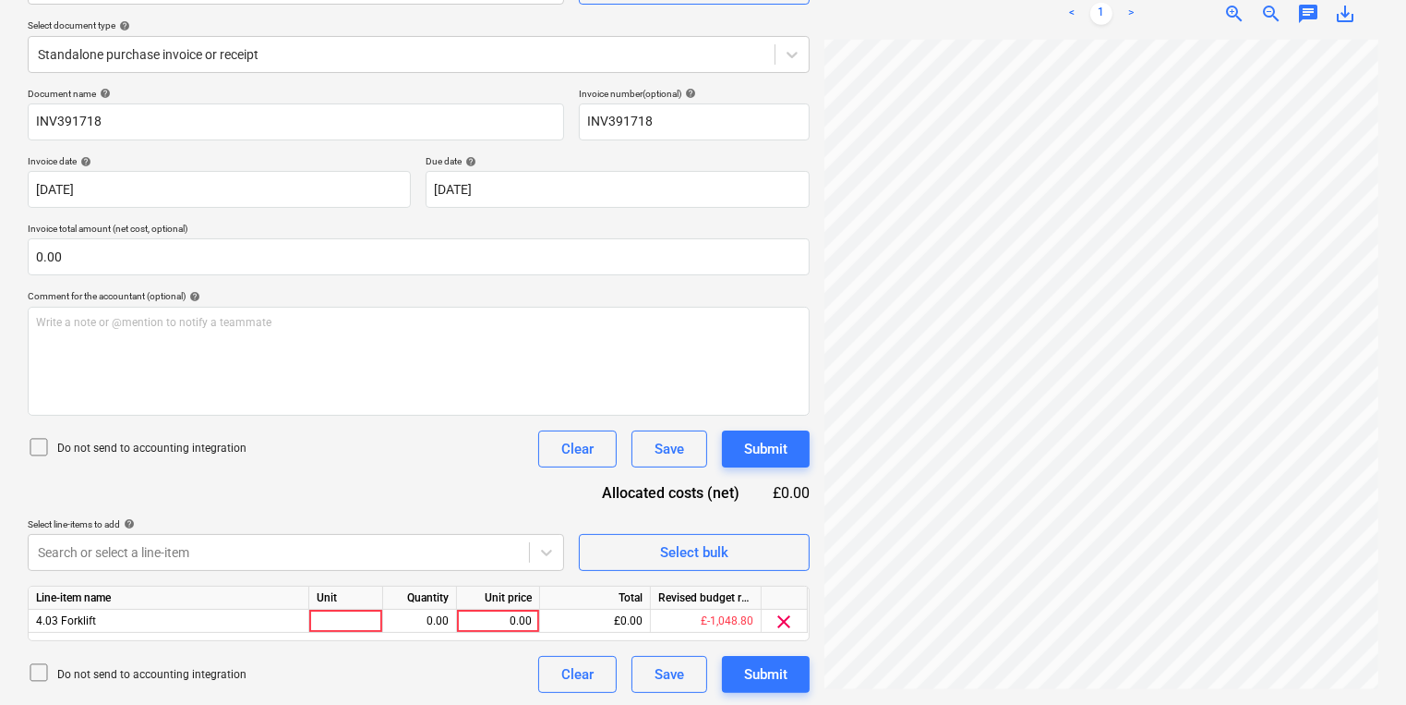
scroll to position [201, 0]
click at [350, 619] on div at bounding box center [346, 619] width 74 height 23
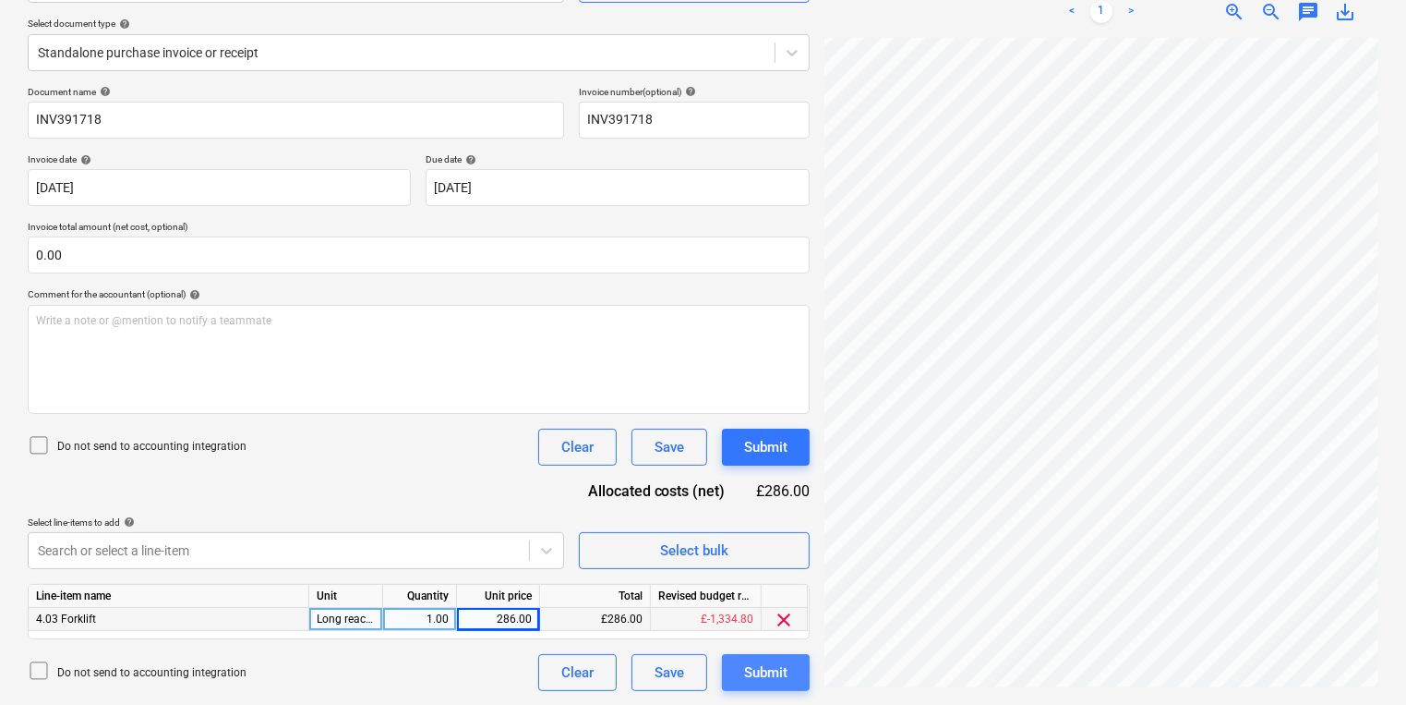
click at [741, 683] on button "Submit" at bounding box center [766, 672] width 88 height 37
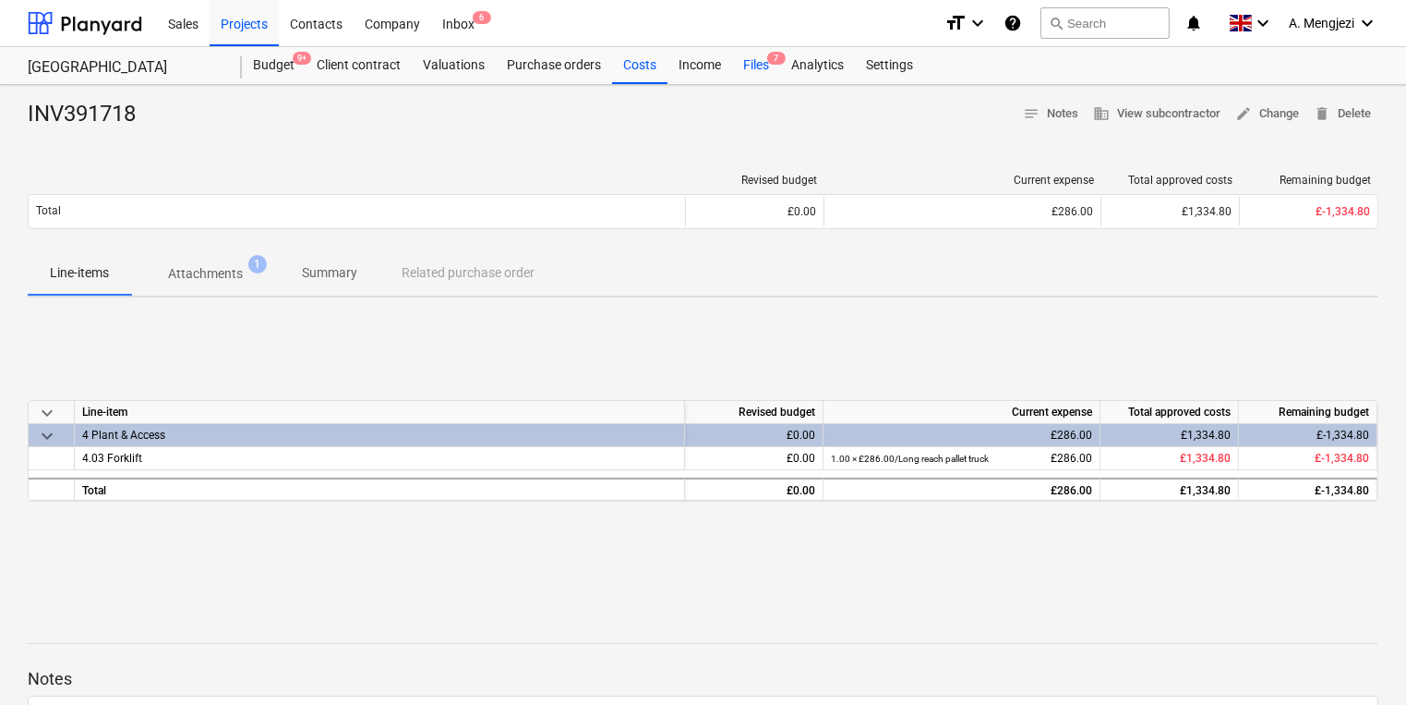
click at [765, 65] on div "Files 7" at bounding box center [756, 65] width 48 height 37
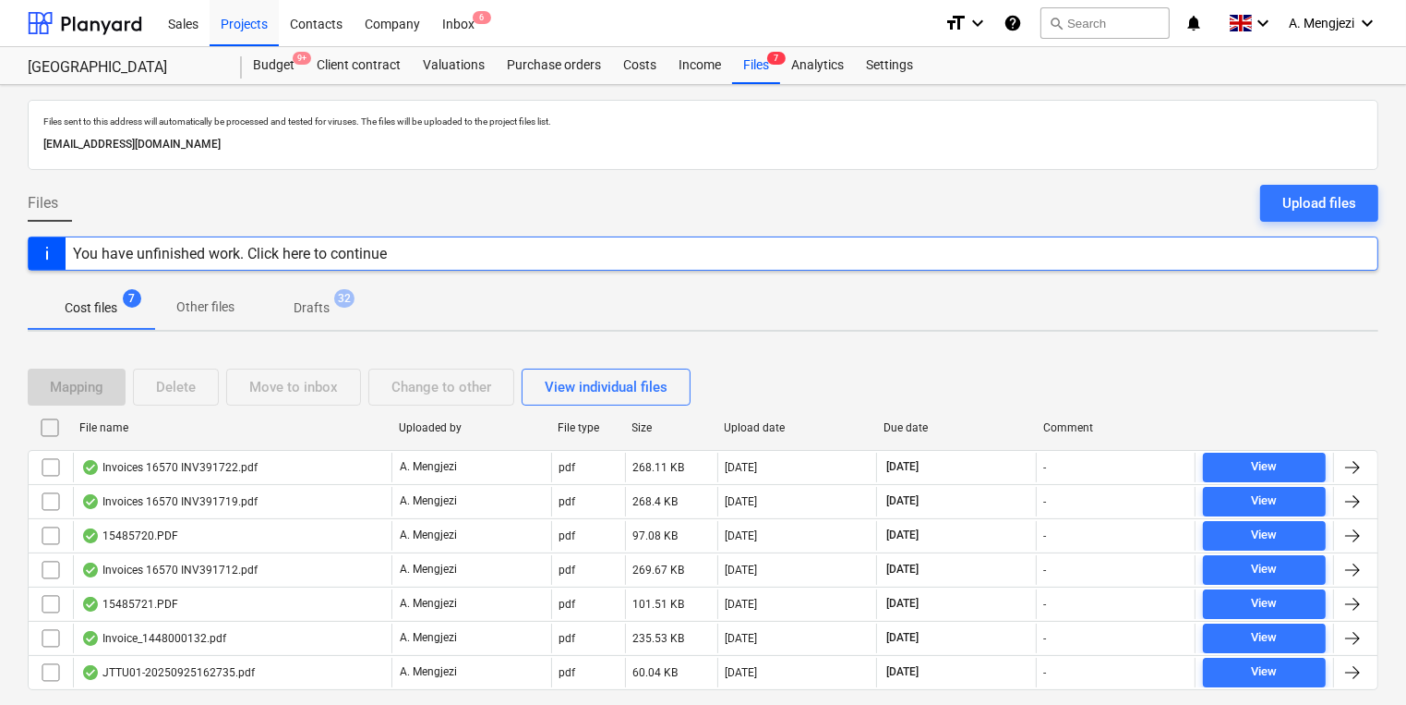
click at [287, 432] on div "File name" at bounding box center [231, 428] width 319 height 30
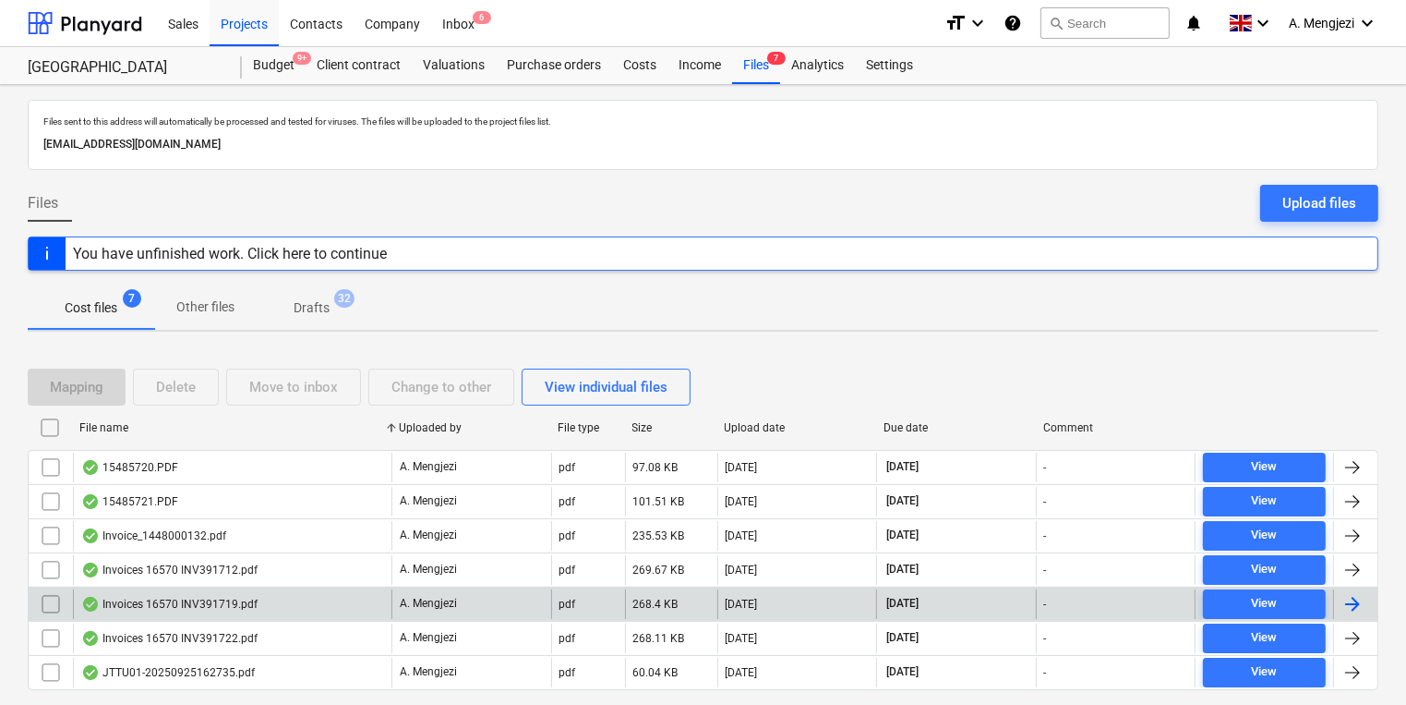
click at [319, 601] on div "Invoices 16570 INV391719.pdf" at bounding box center [232, 604] width 319 height 30
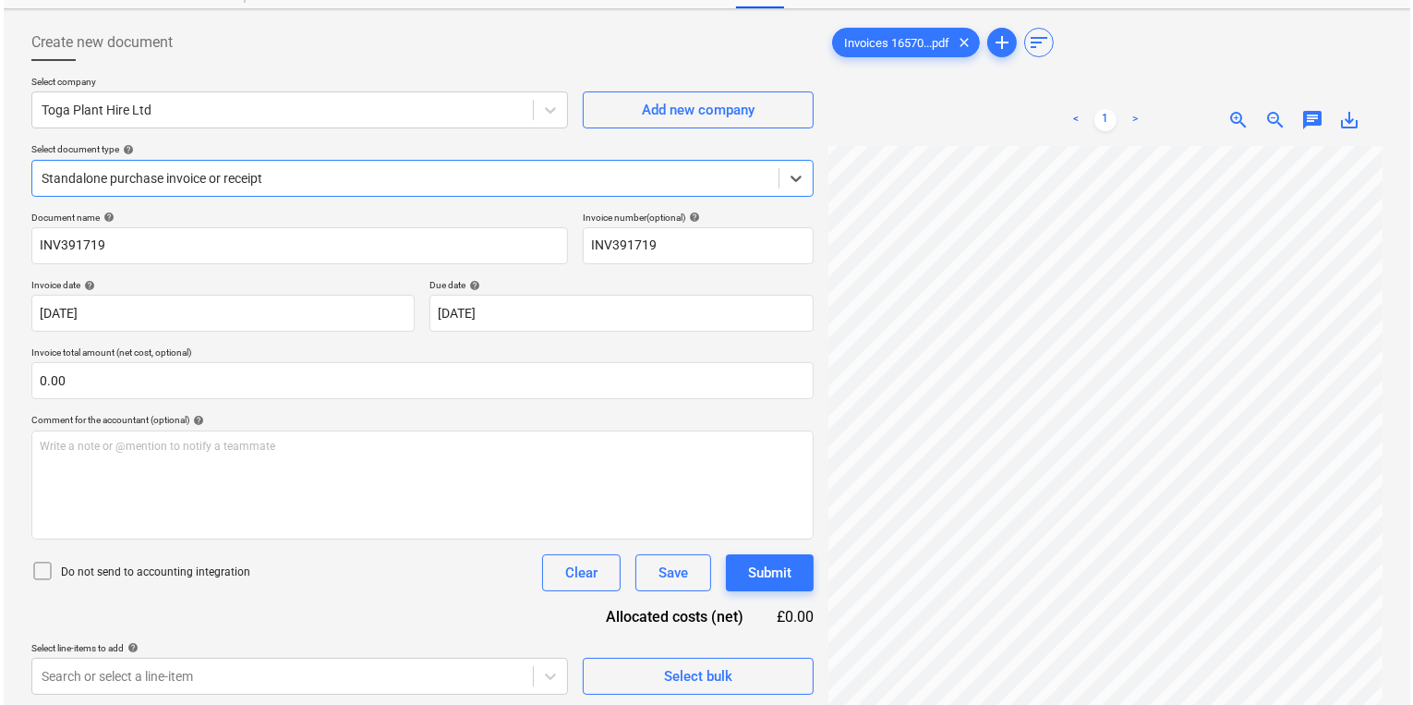
scroll to position [185, 0]
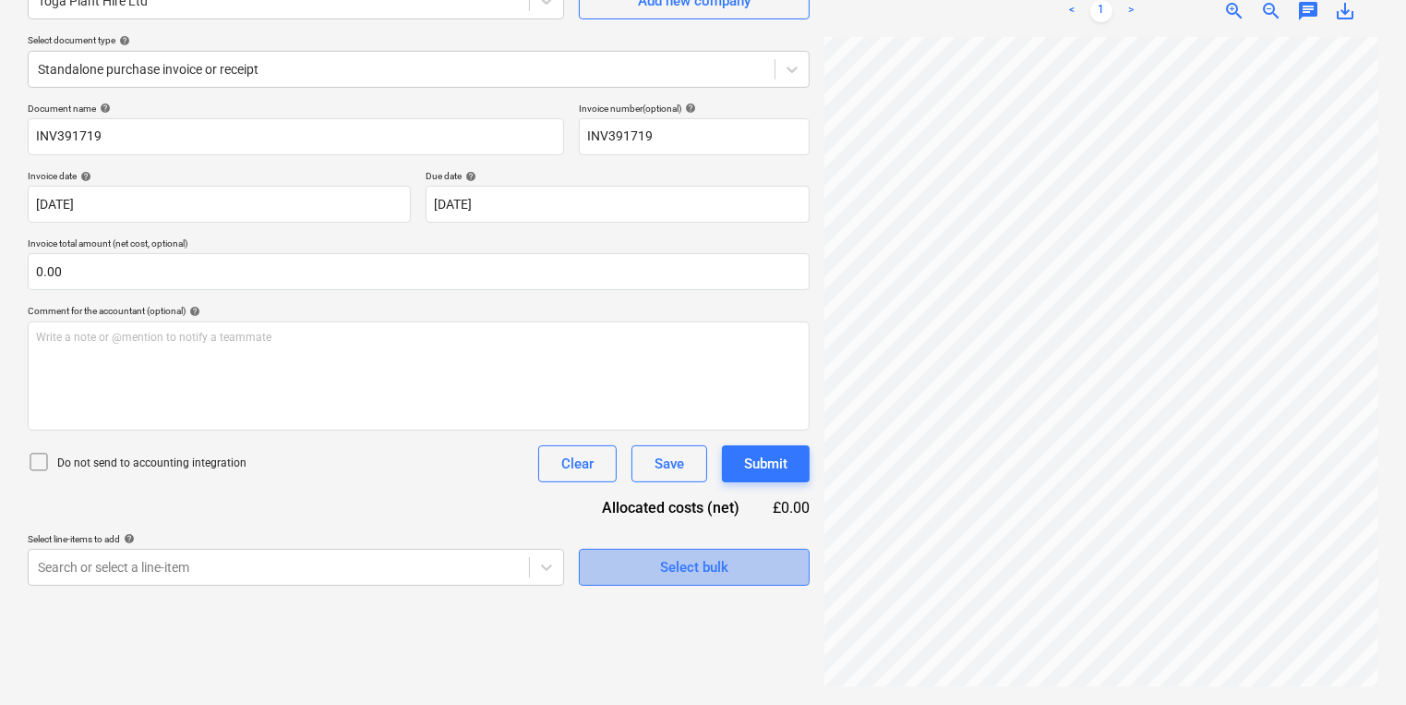
click at [642, 569] on span "Select bulk" at bounding box center [694, 567] width 185 height 24
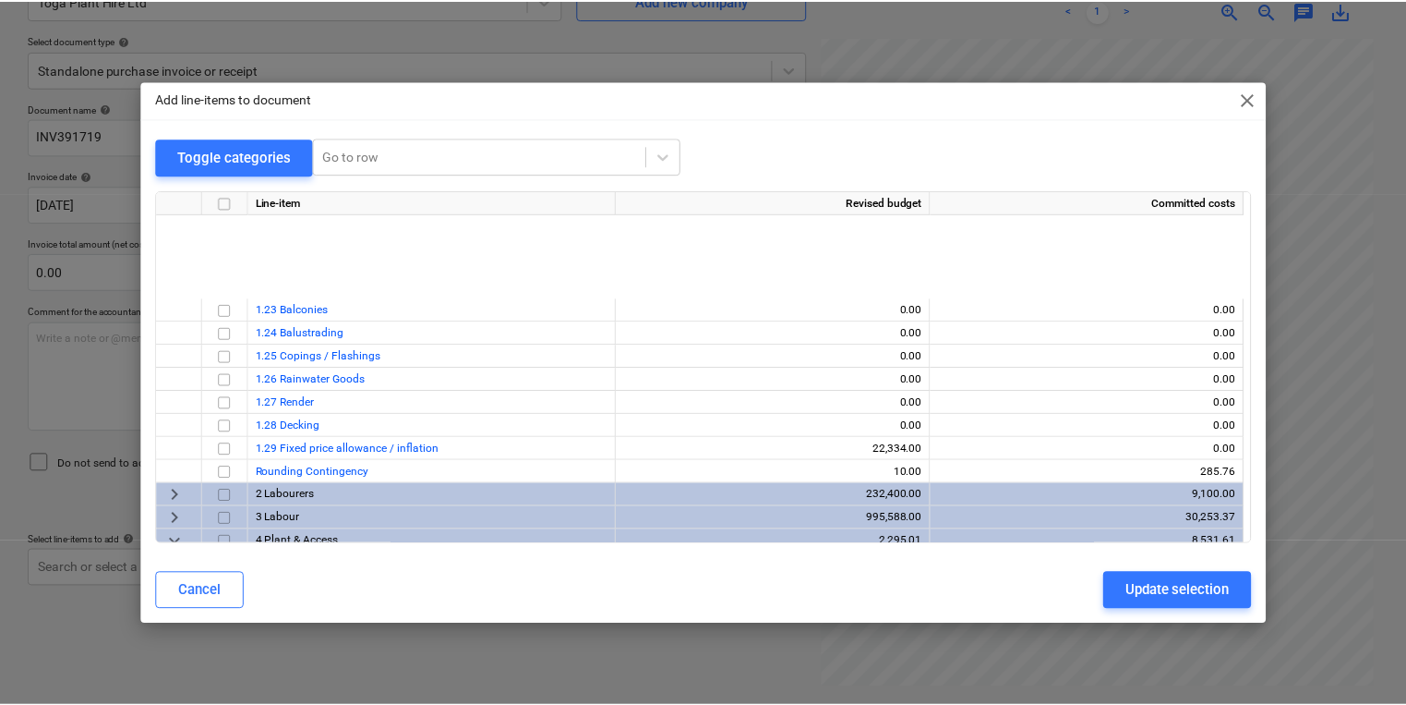
scroll to position [665, 0]
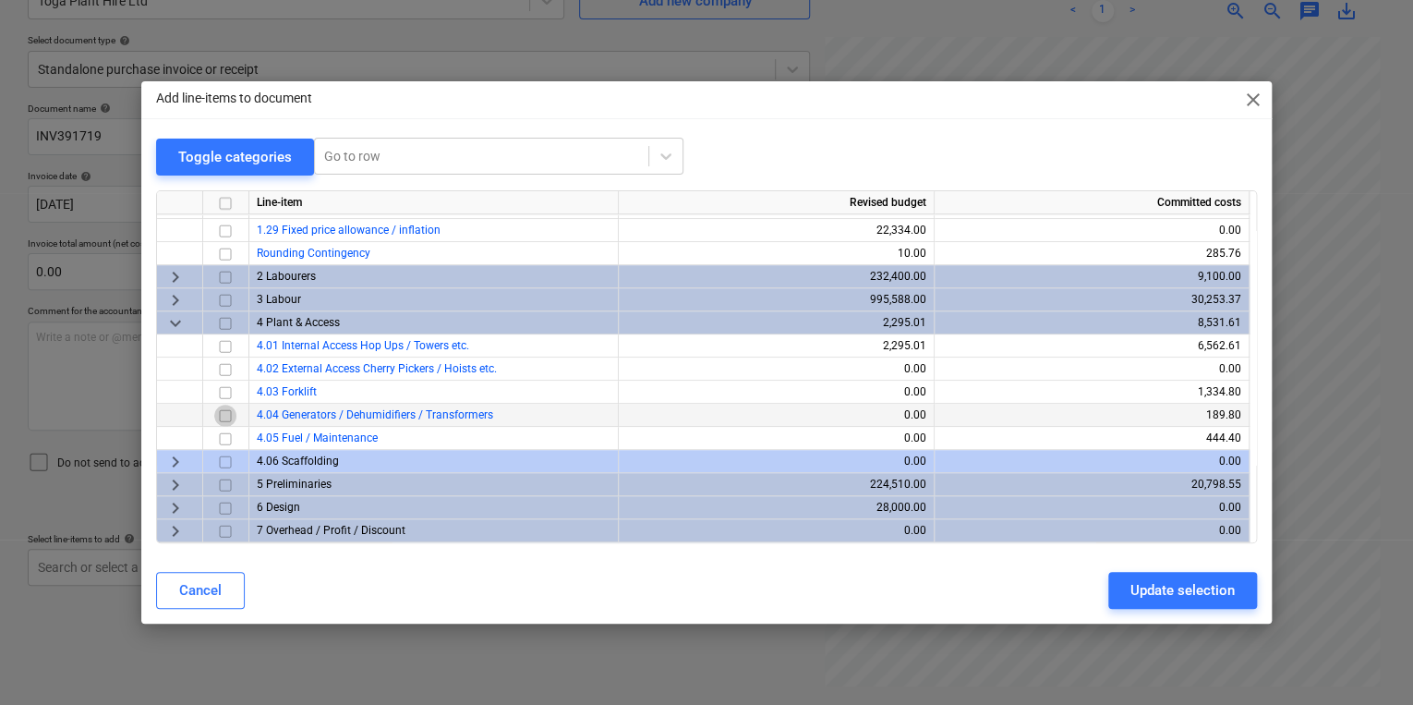
click at [226, 414] on input "checkbox" at bounding box center [225, 415] width 22 height 22
click at [1182, 594] on div "Update selection" at bounding box center [1182, 590] width 104 height 24
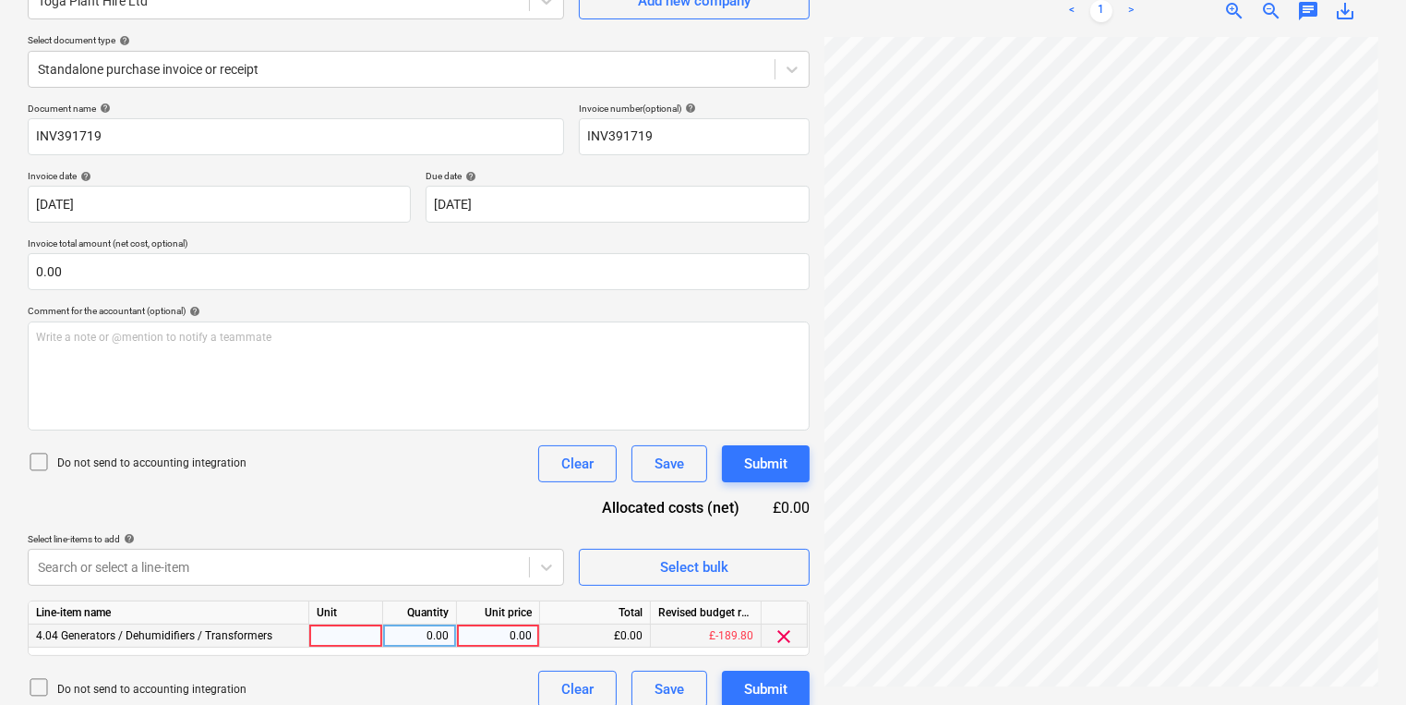
click at [343, 639] on div at bounding box center [346, 635] width 74 height 23
click at [361, 519] on div "Document name help INV391719 Invoice number (optional) help INV391719 Invoice d…" at bounding box center [419, 404] width 782 height 605
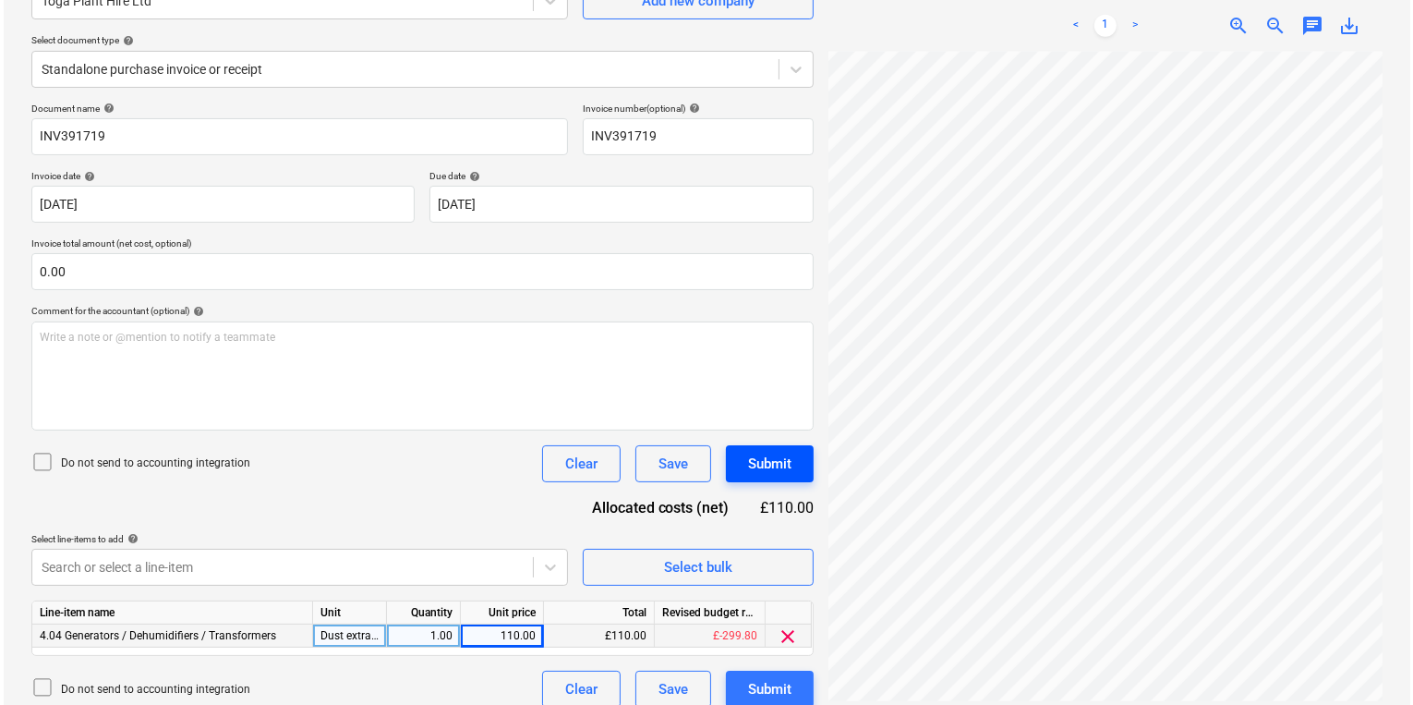
scroll to position [201, 0]
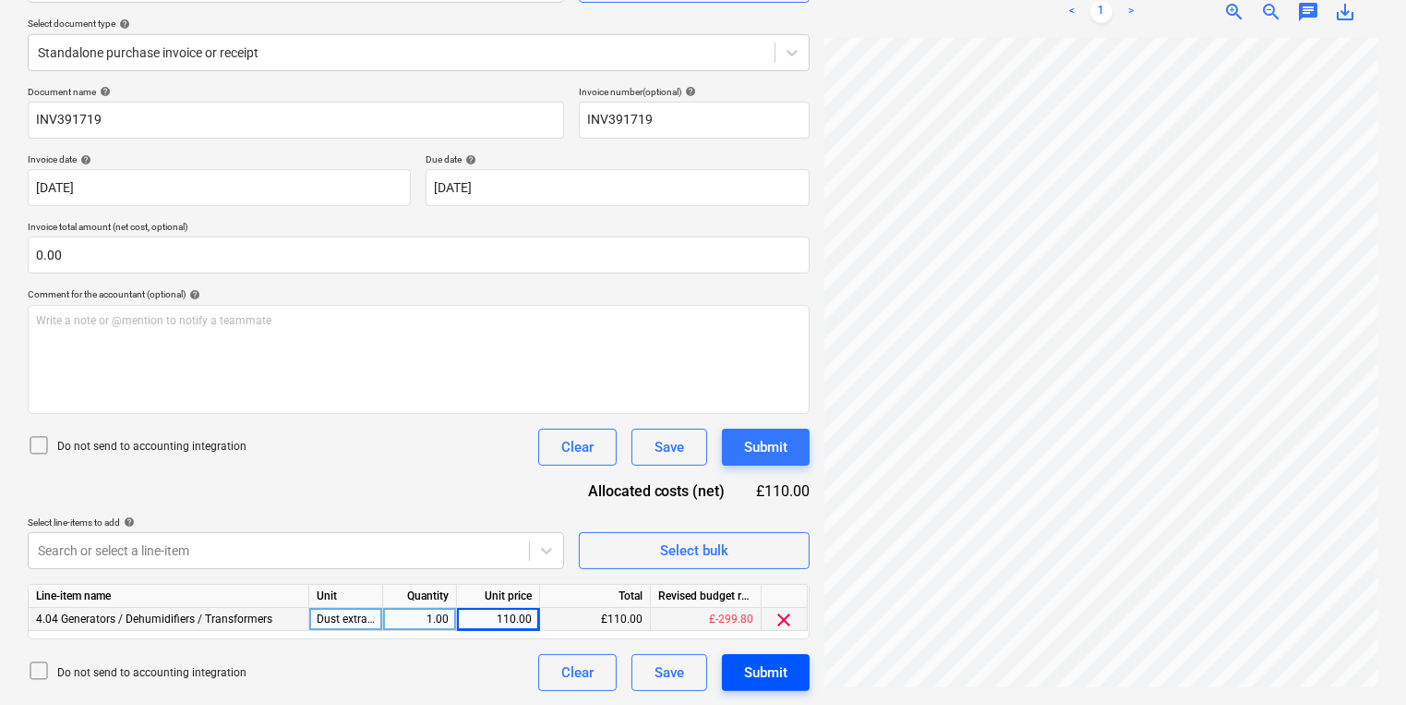
click at [786, 685] on button "Submit" at bounding box center [766, 672] width 88 height 37
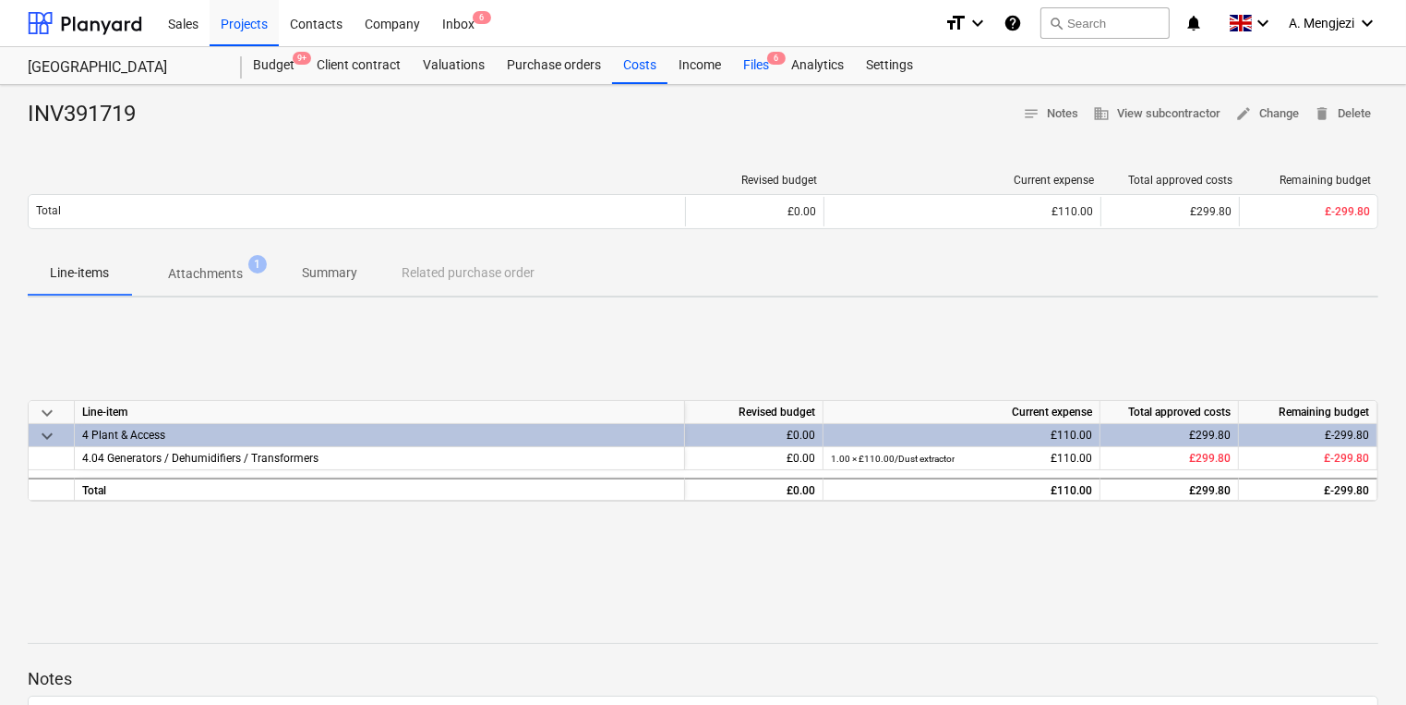
click at [752, 69] on div "Files 6" at bounding box center [756, 65] width 48 height 37
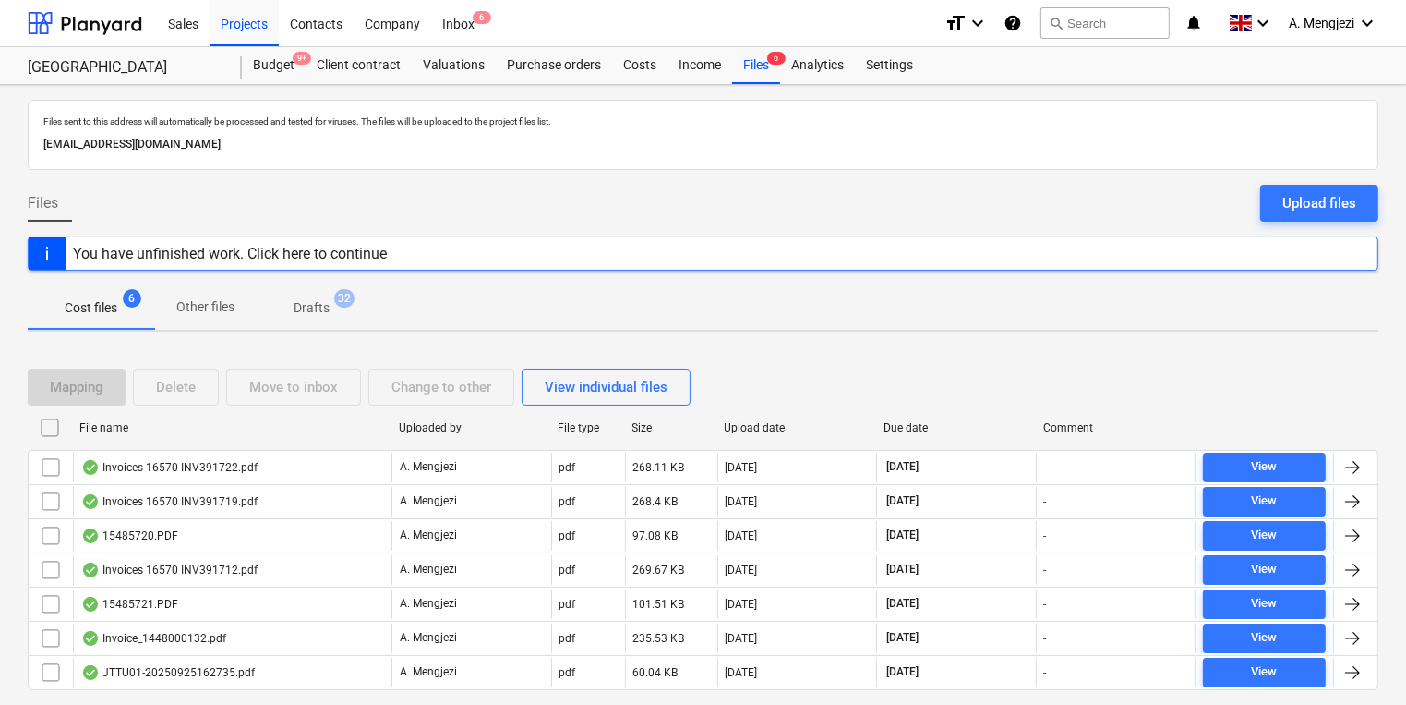
click at [199, 432] on div "File name" at bounding box center [231, 428] width 319 height 30
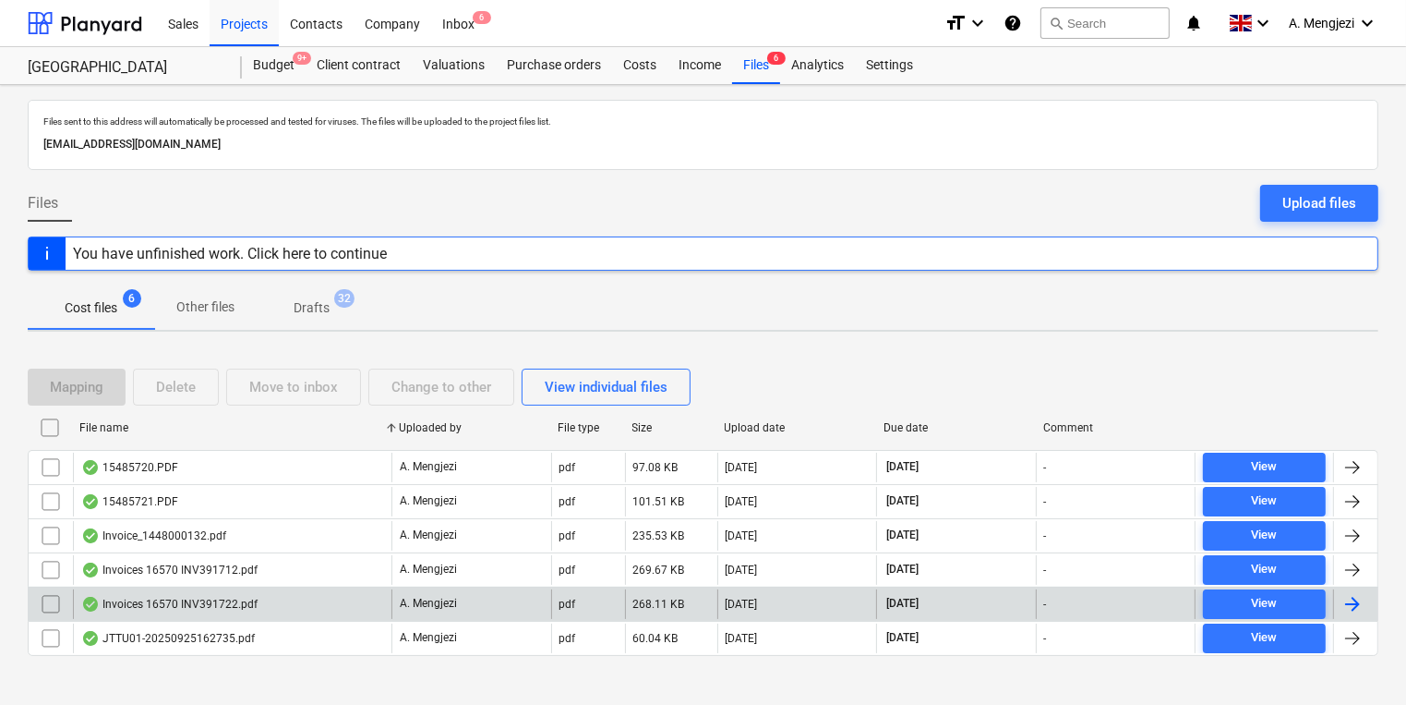
click at [257, 604] on div "Invoices 16570 INV391722.pdf" at bounding box center [232, 604] width 319 height 30
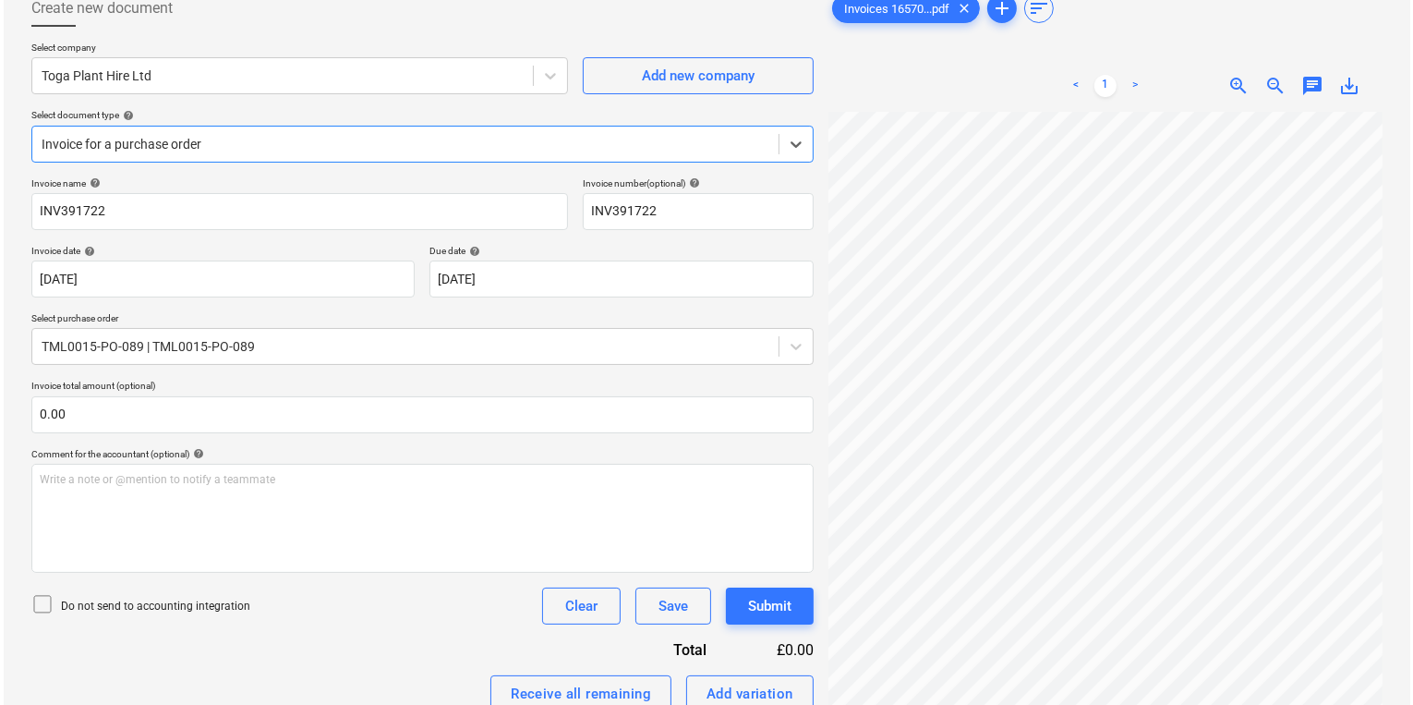
scroll to position [295, 0]
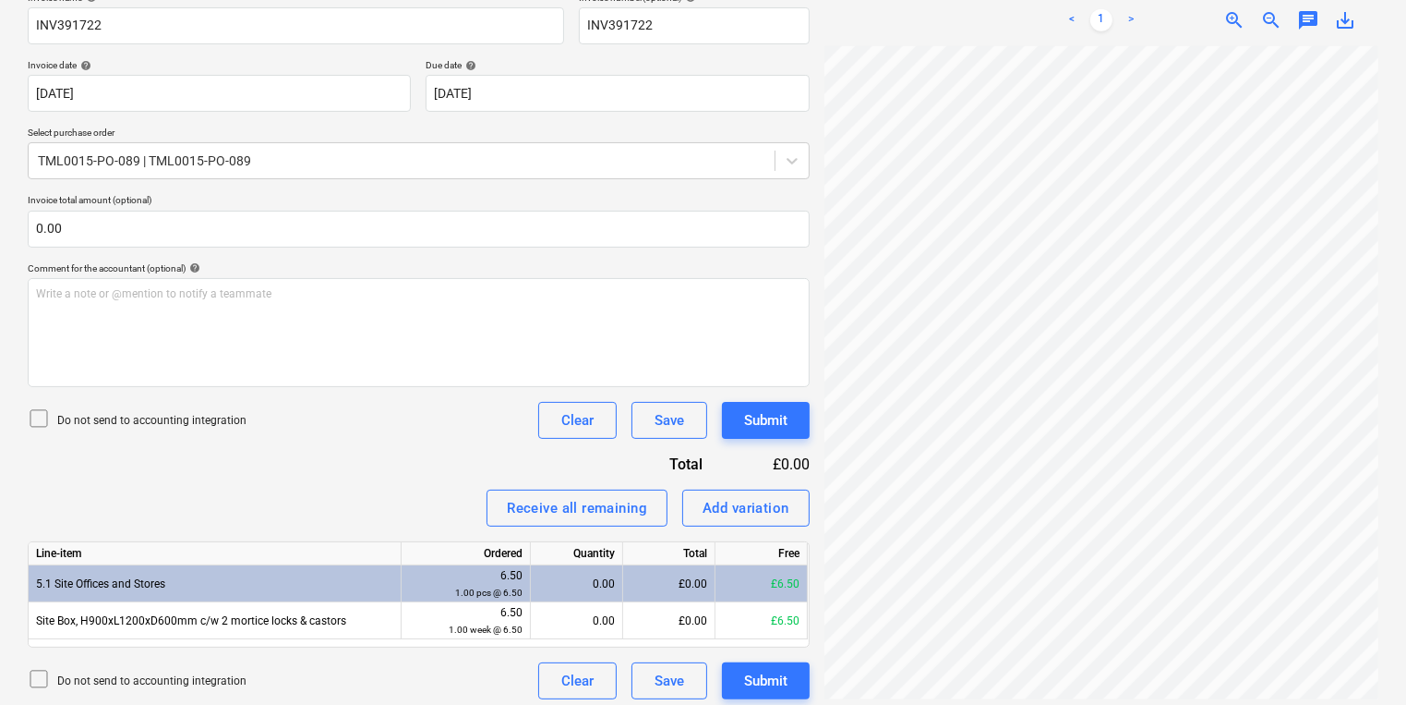
click at [439, 462] on div "Invoice name help INV391722 Invoice number (optional) help INV391722 Invoice da…" at bounding box center [419, 345] width 782 height 707
click at [779, 518] on div "Add variation" at bounding box center [746, 508] width 87 height 24
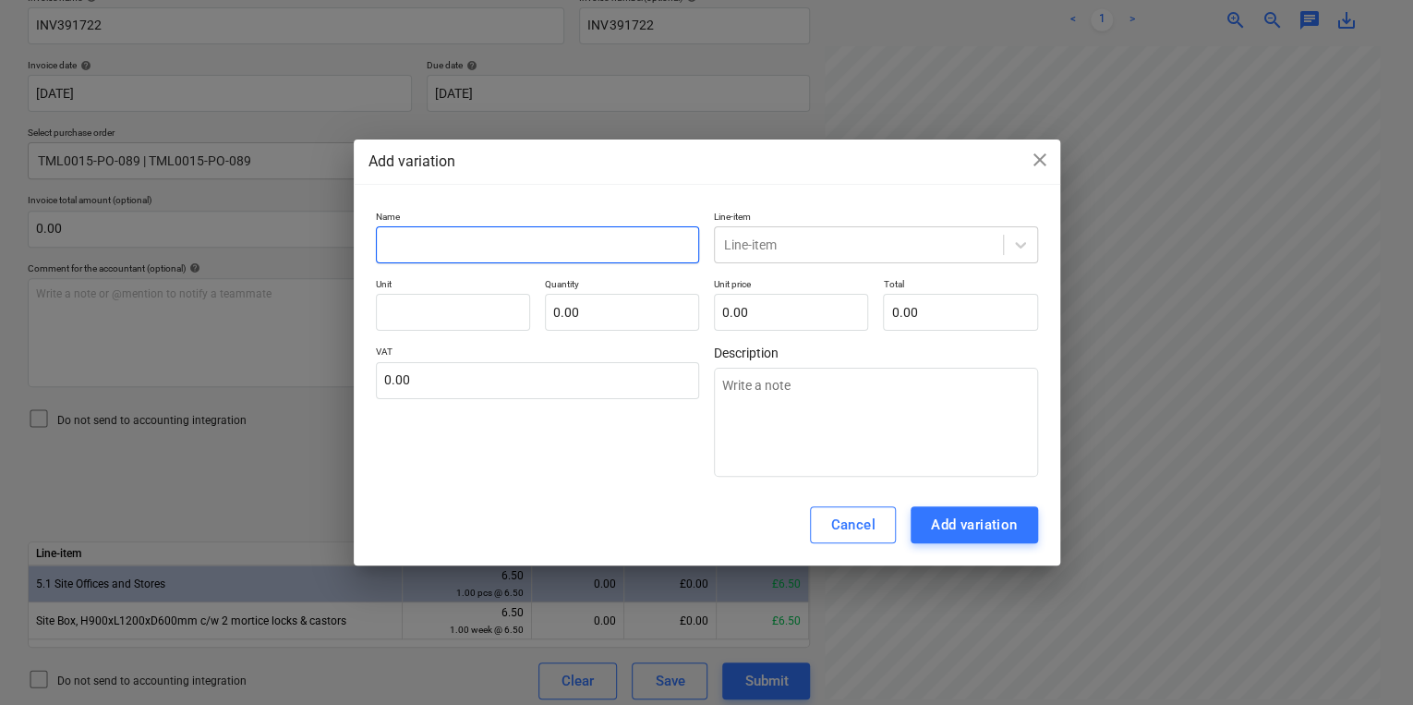
click at [657, 236] on input "text" at bounding box center [538, 244] width 324 height 37
click at [1047, 170] on span "close" at bounding box center [1040, 160] width 22 height 22
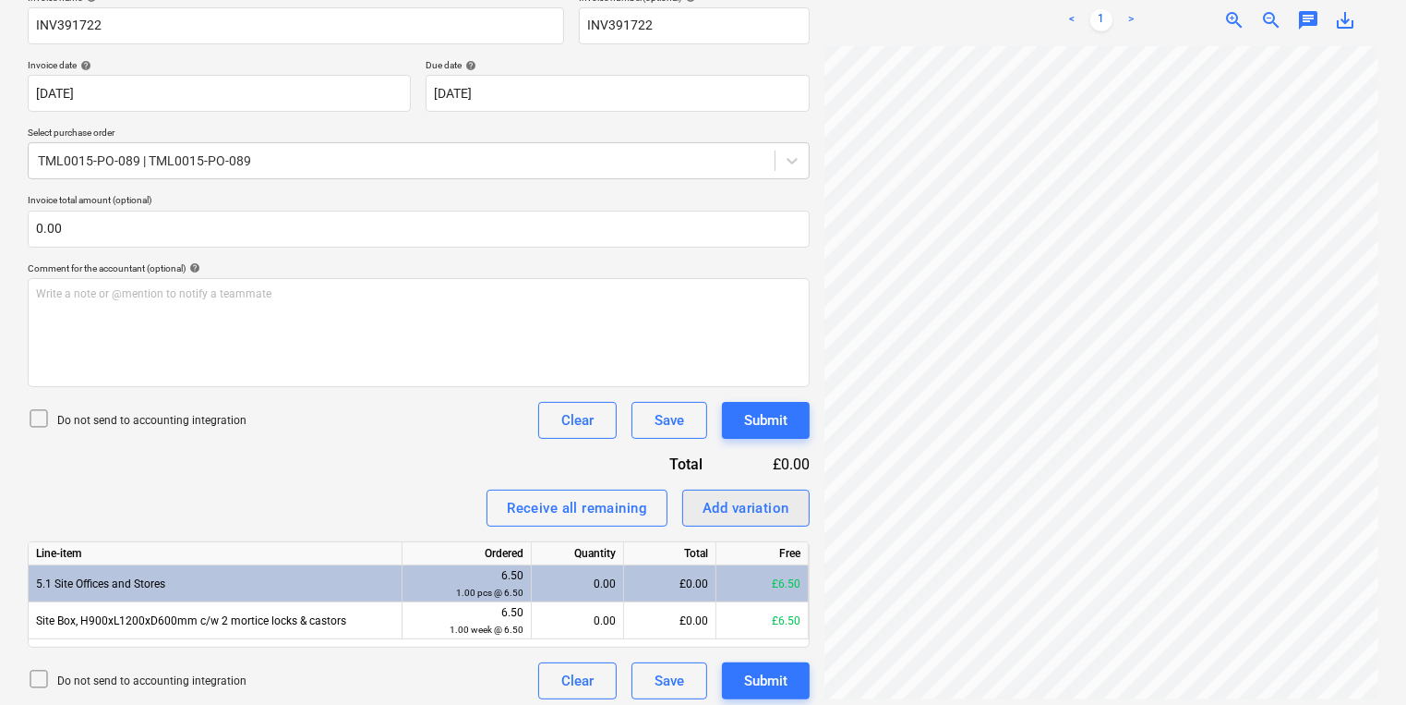
click at [736, 509] on div "Add variation" at bounding box center [746, 508] width 87 height 24
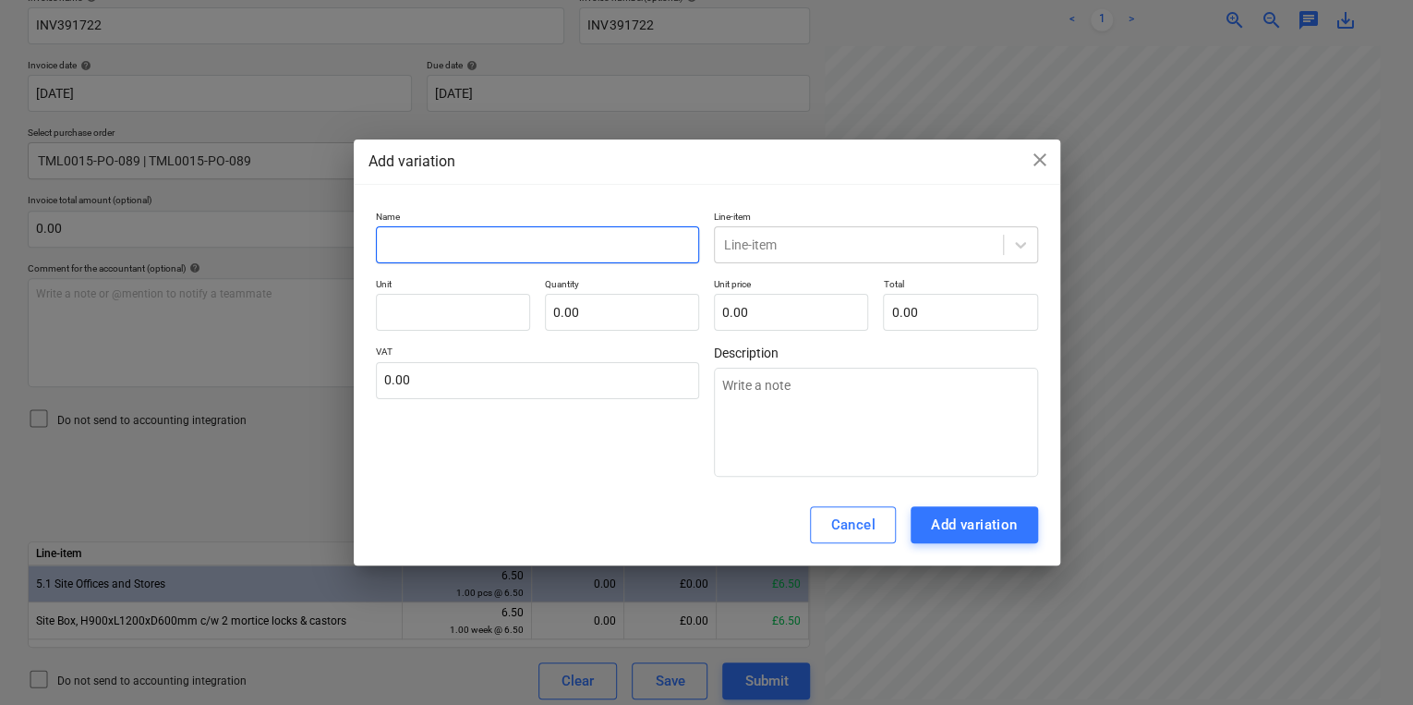
click at [547, 229] on input "text" at bounding box center [538, 244] width 324 height 37
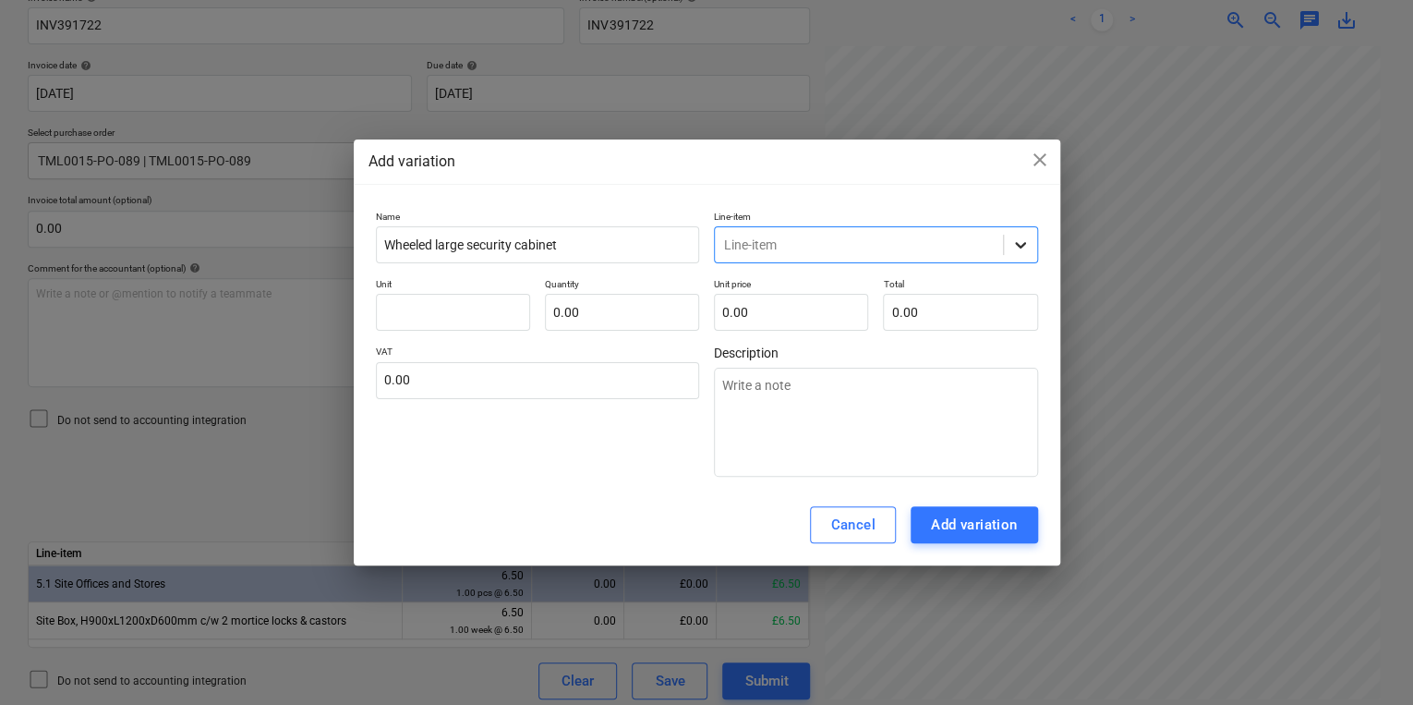
click at [1030, 243] on div at bounding box center [1020, 244] width 33 height 33
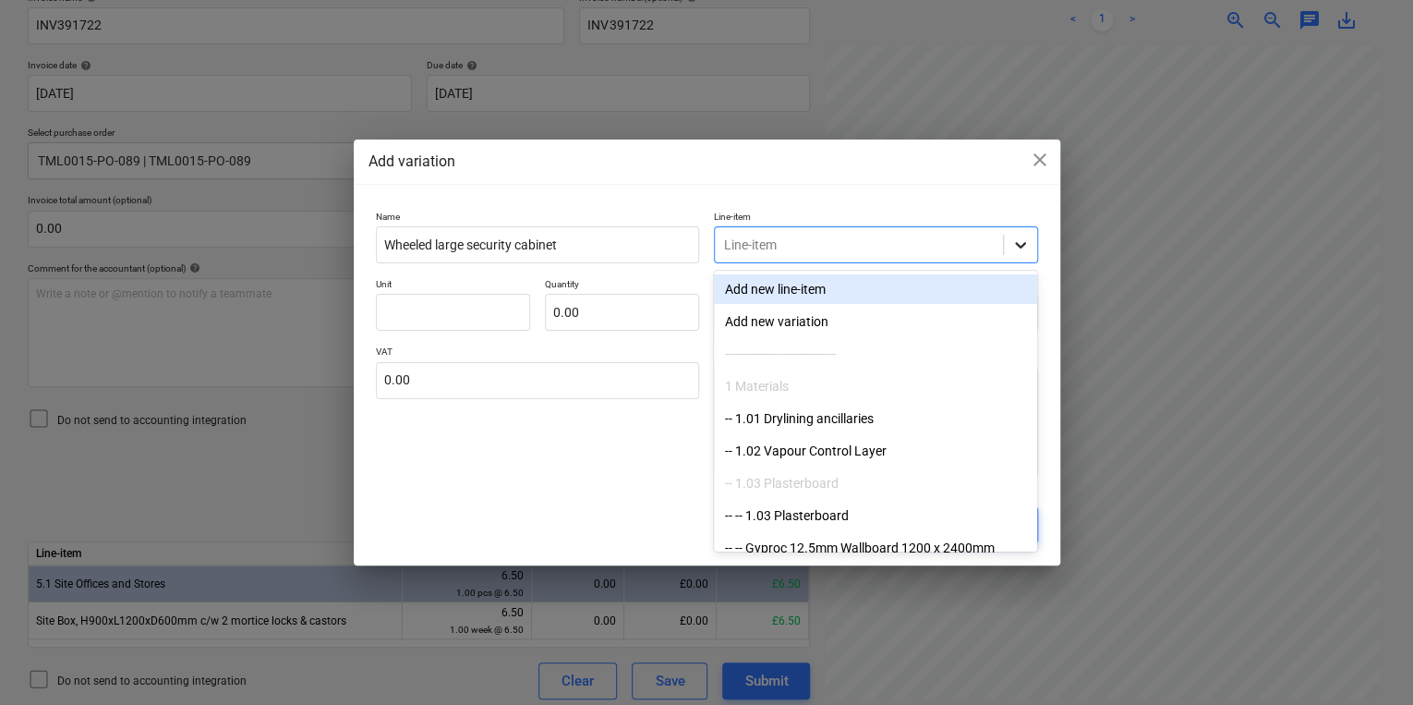
click at [1029, 243] on div at bounding box center [1020, 244] width 33 height 33
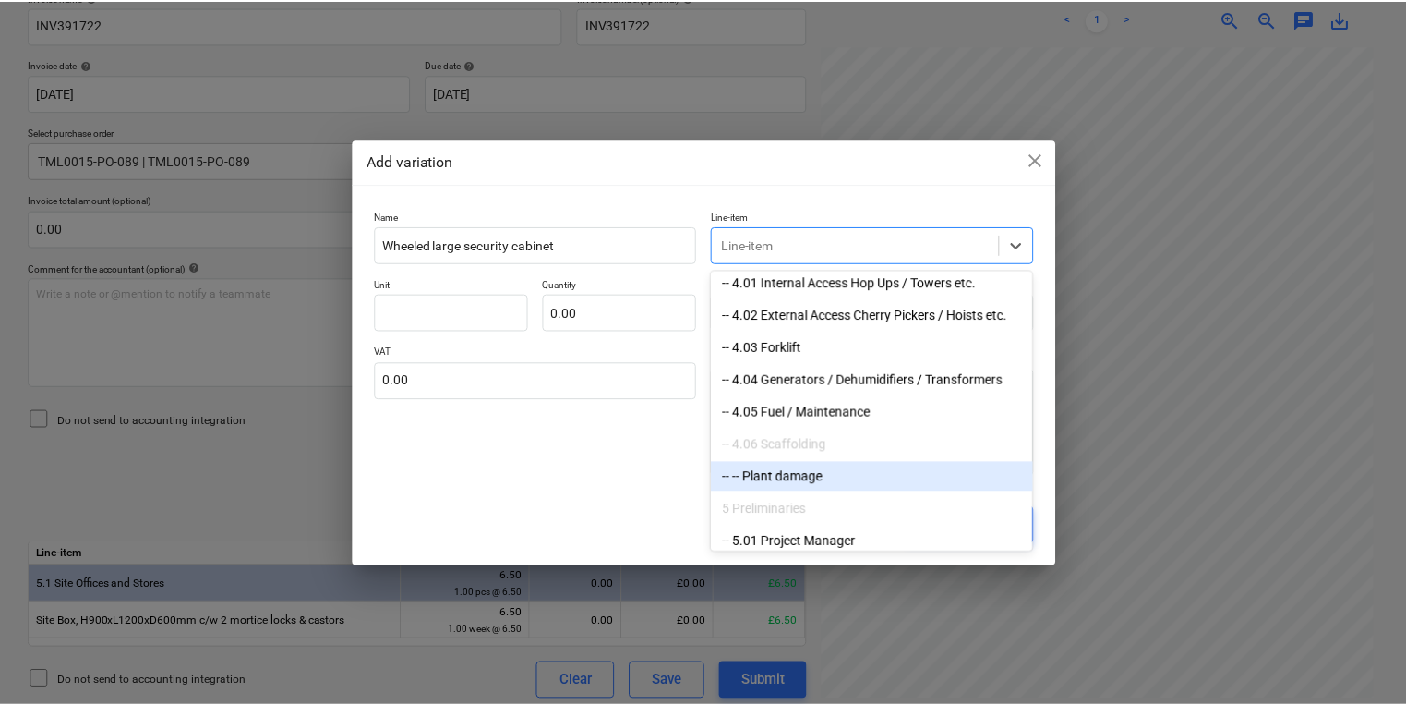
scroll to position [3767, 0]
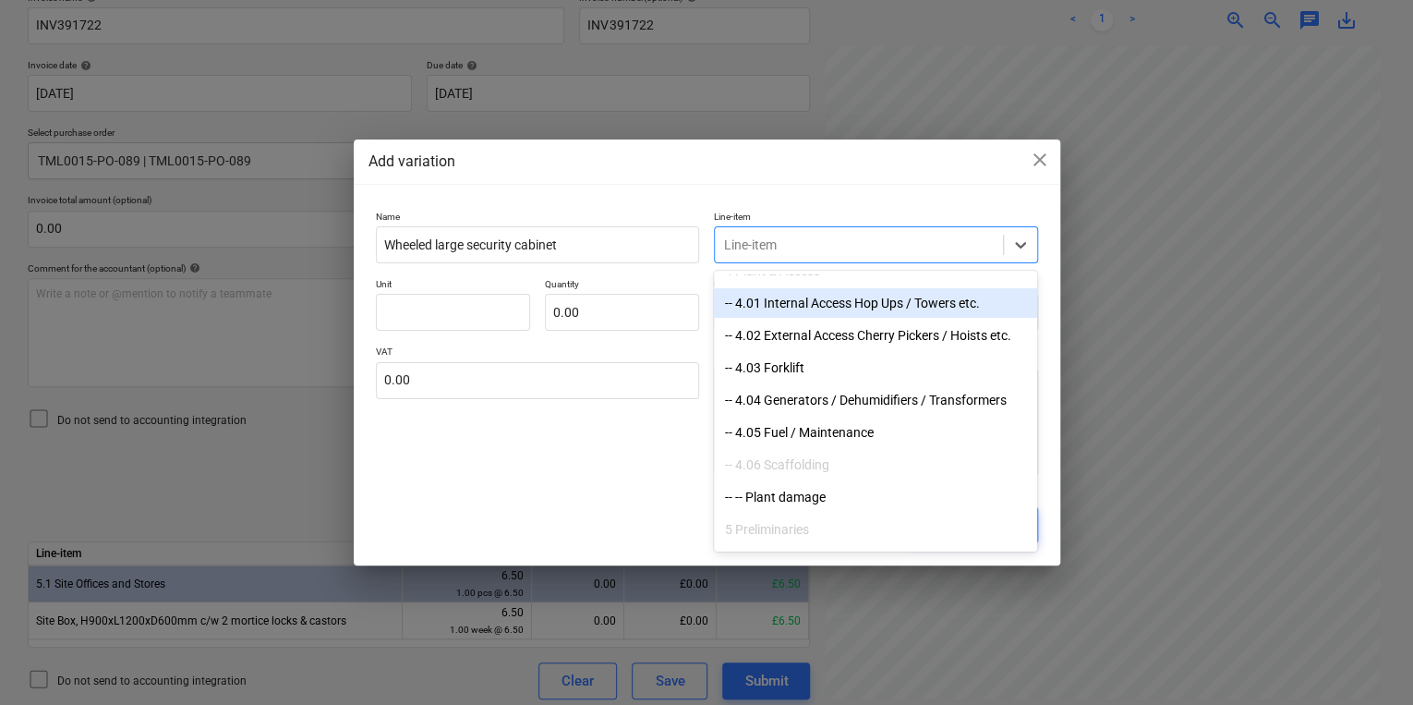
click at [839, 314] on div "-- 4.01 Internal Access Hop Ups / Towers etc." at bounding box center [875, 303] width 323 height 30
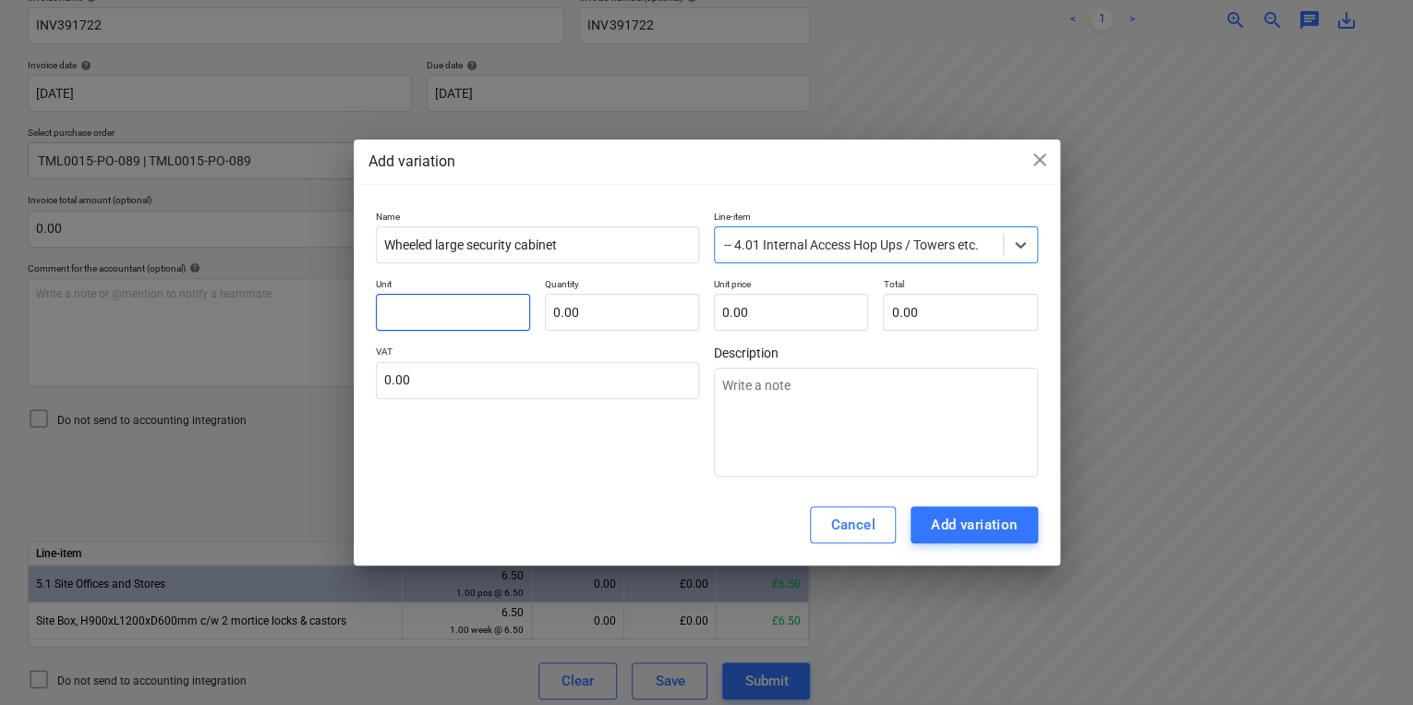
click at [428, 316] on input "text" at bounding box center [453, 312] width 154 height 37
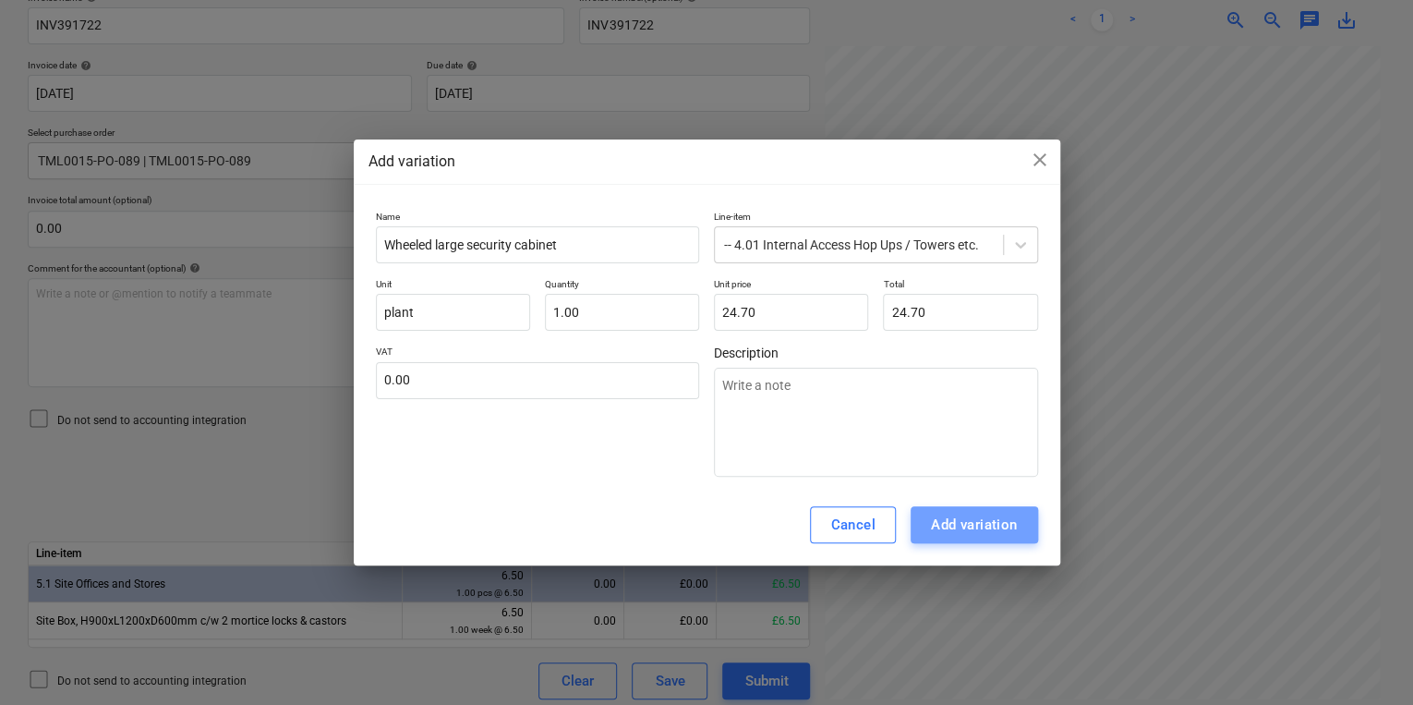
click at [973, 525] on div "Add variation" at bounding box center [974, 524] width 87 height 24
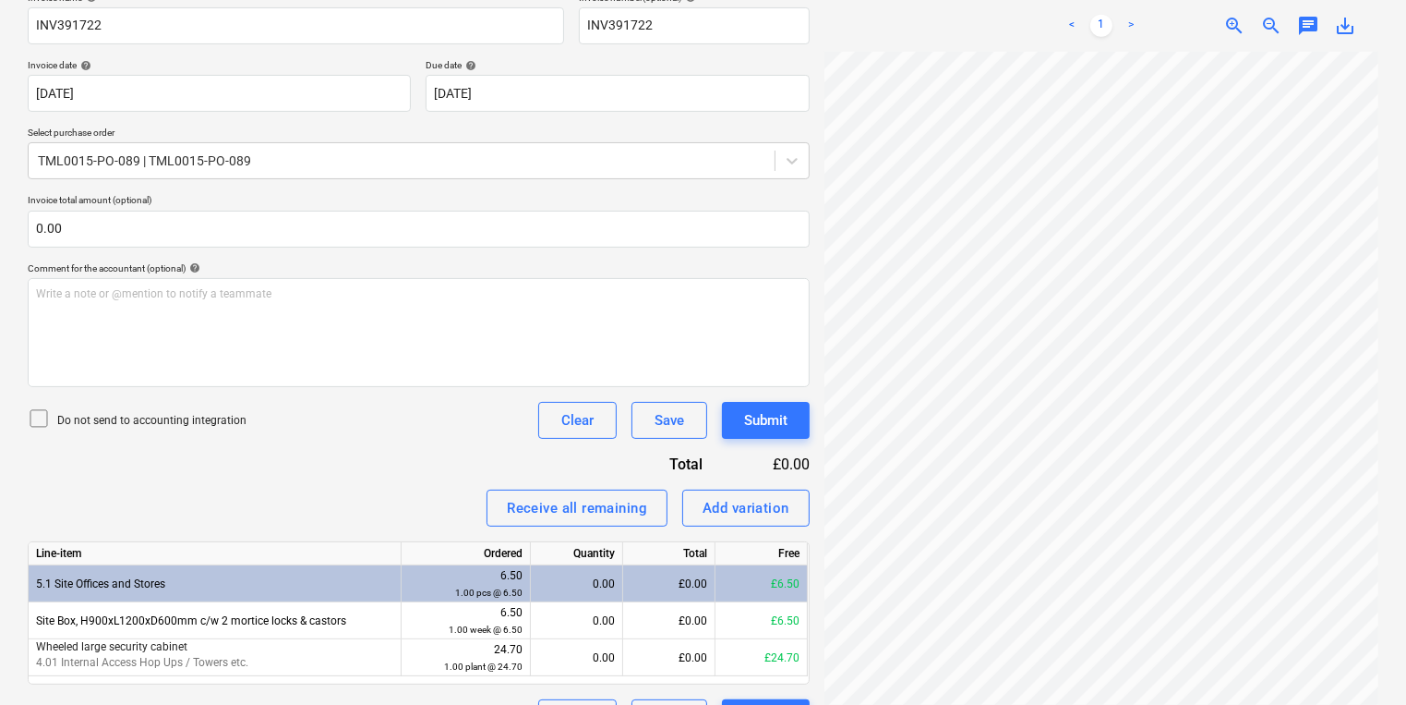
scroll to position [341, 0]
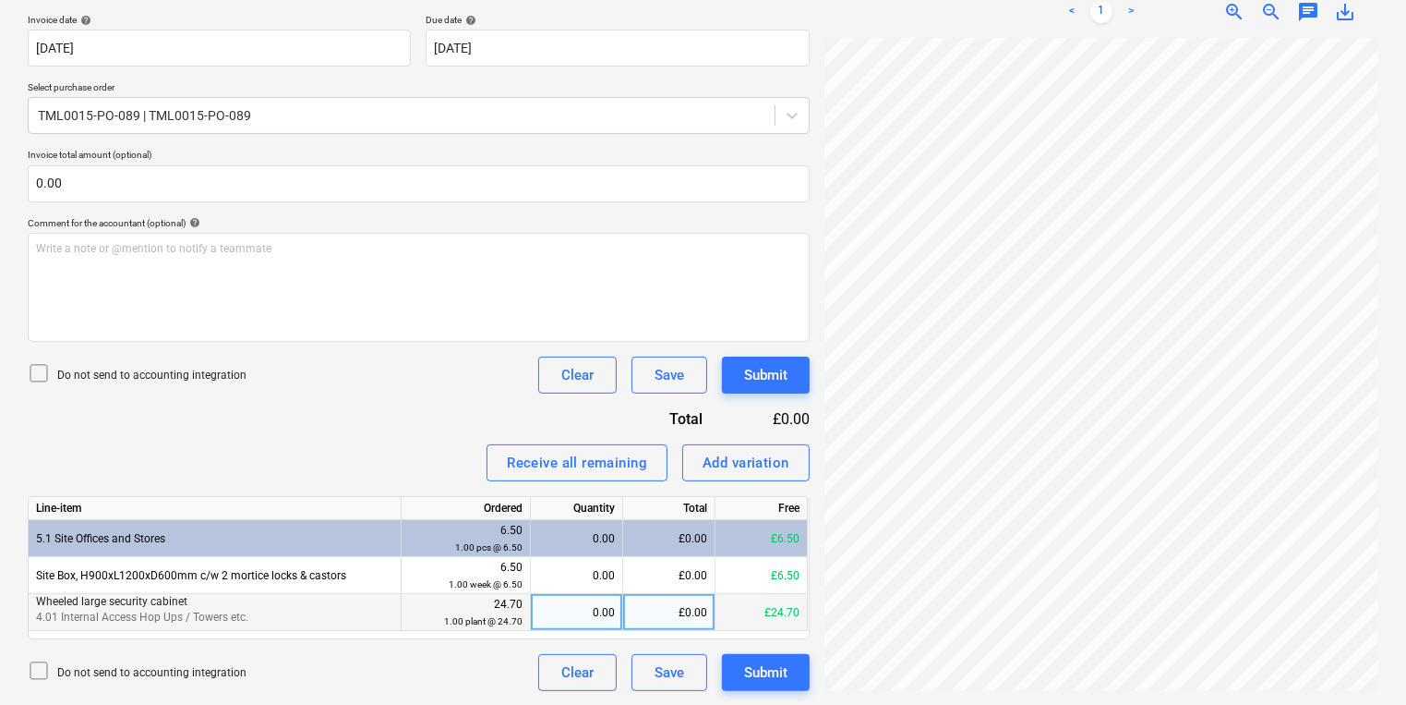
click at [578, 606] on div "0.00" at bounding box center [576, 612] width 77 height 37
click at [792, 671] on button "Submit" at bounding box center [766, 672] width 88 height 37
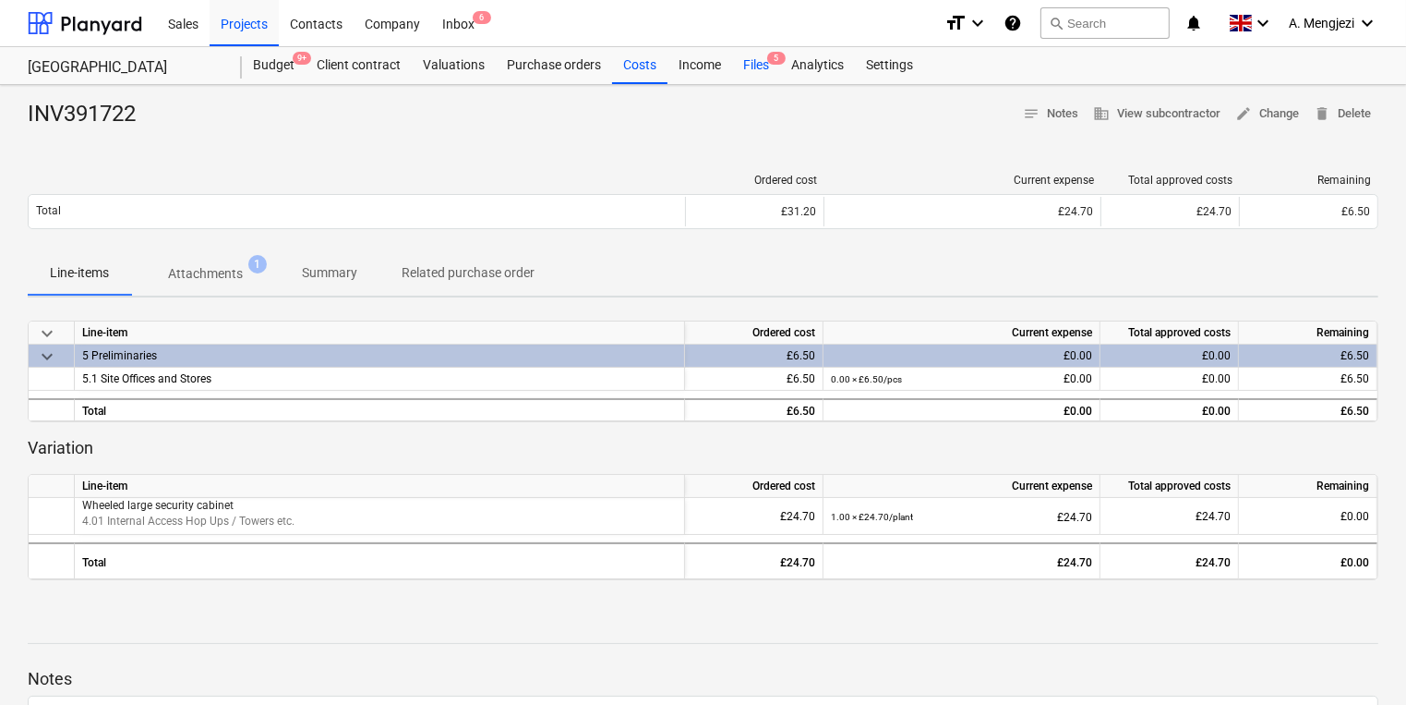
click at [766, 56] on div "Files 5" at bounding box center [756, 65] width 48 height 37
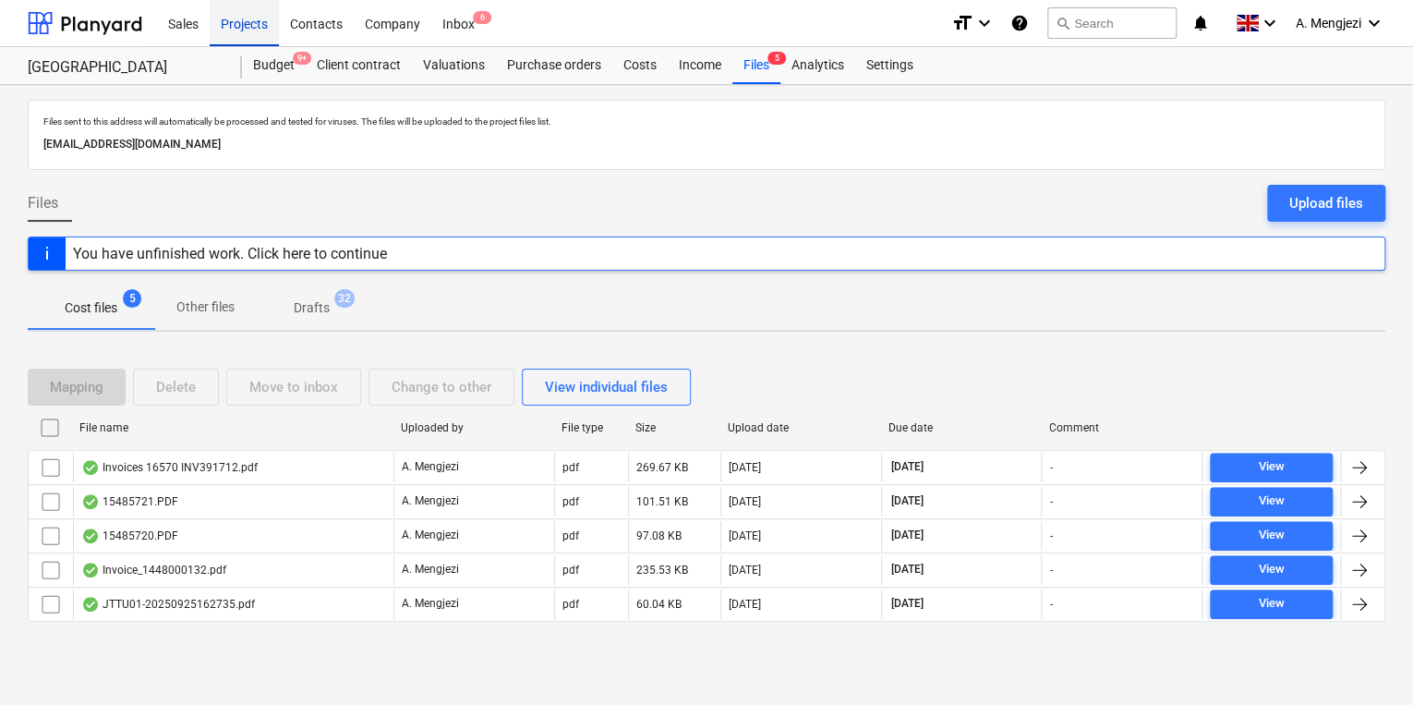
click at [235, 26] on div "Projects" at bounding box center [244, 22] width 69 height 47
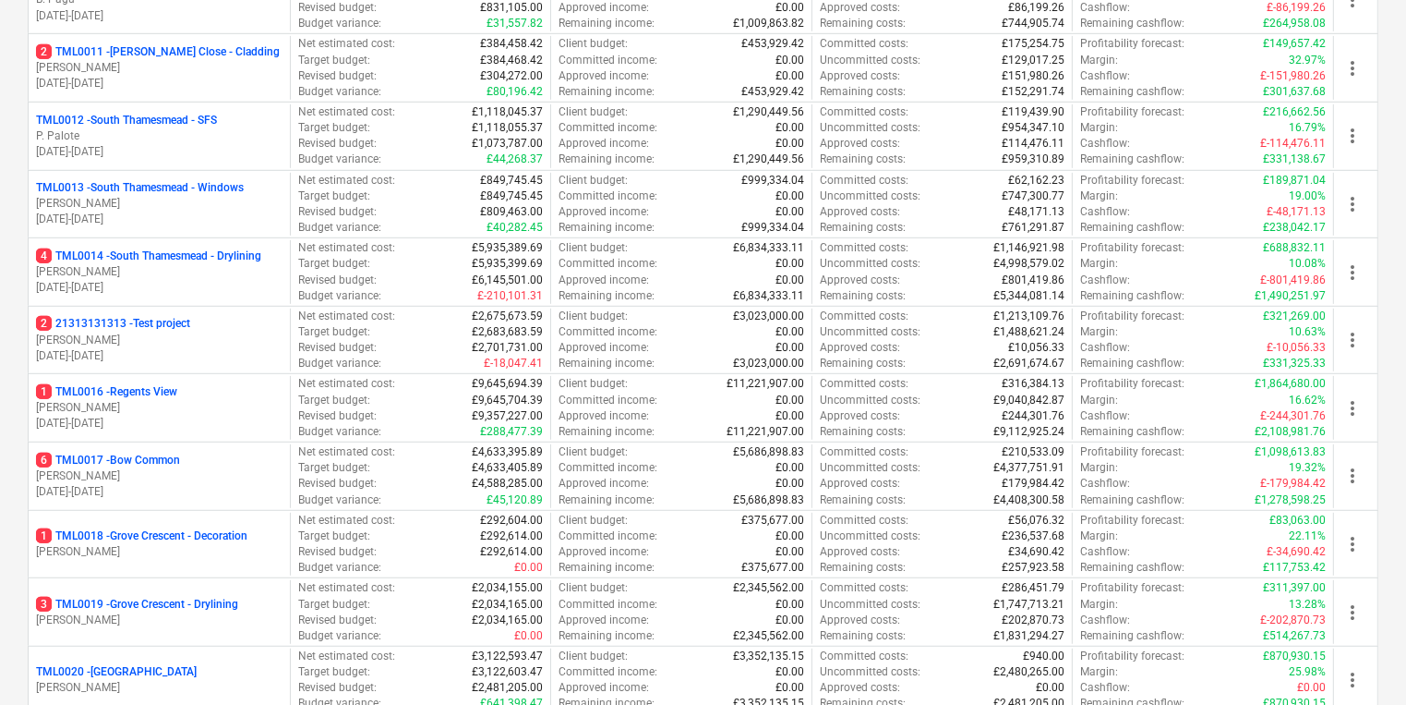
scroll to position [1182, 0]
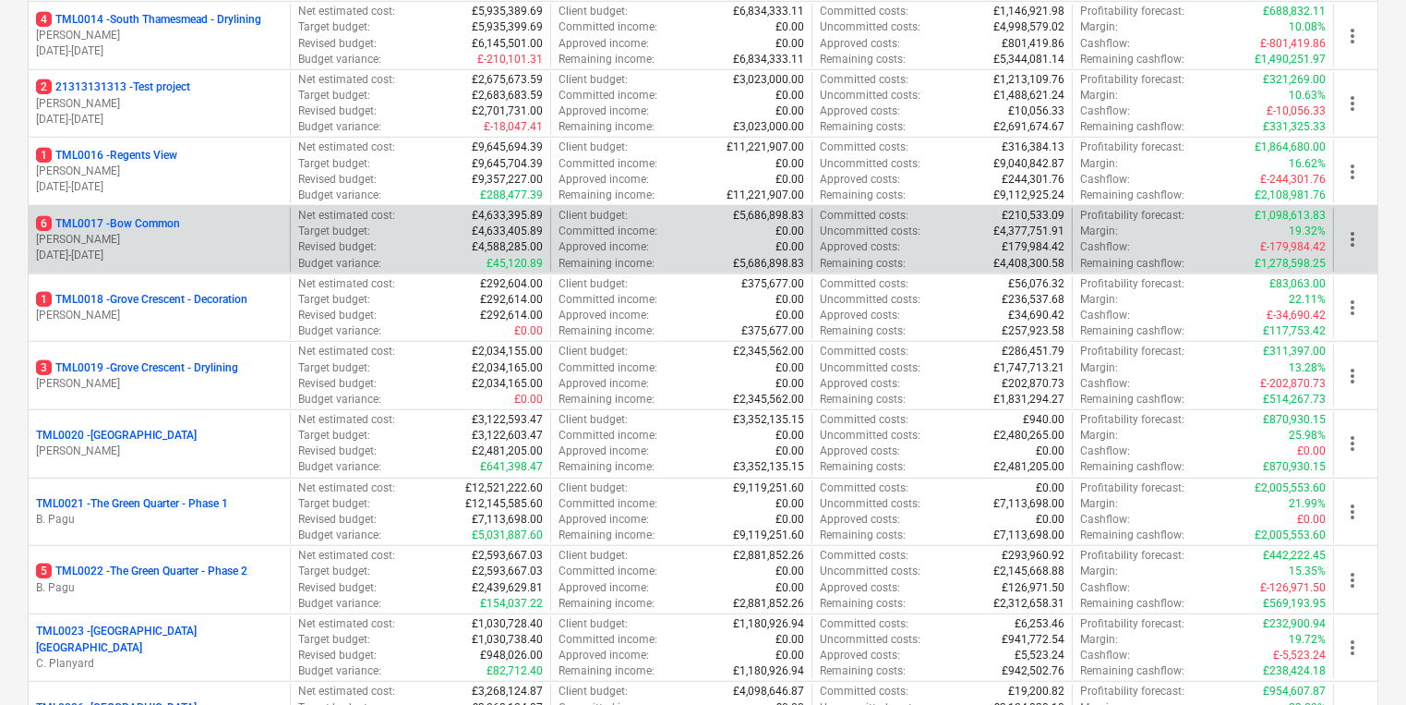
click at [122, 220] on p "6 TML0017 - Bow Common" at bounding box center [108, 224] width 144 height 16
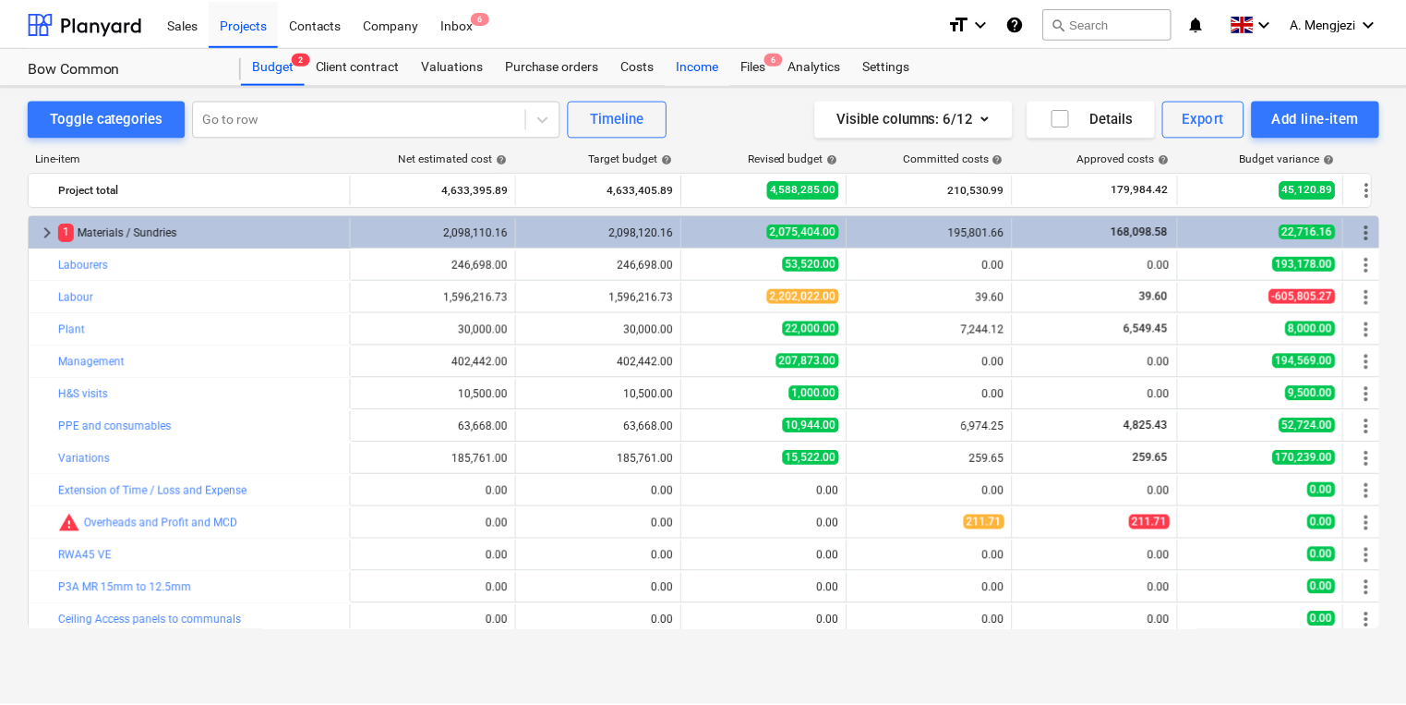
scroll to position [71, 0]
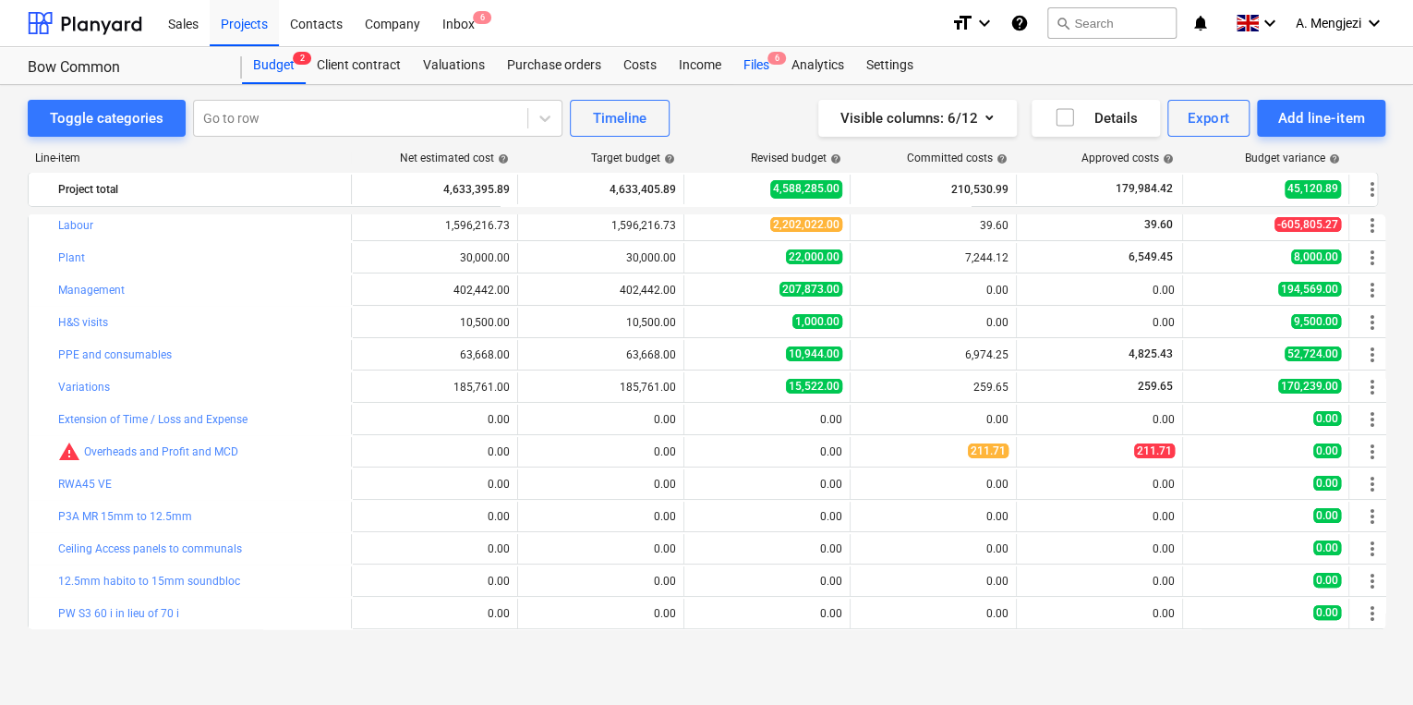
click at [753, 59] on div "Files 6" at bounding box center [756, 65] width 48 height 37
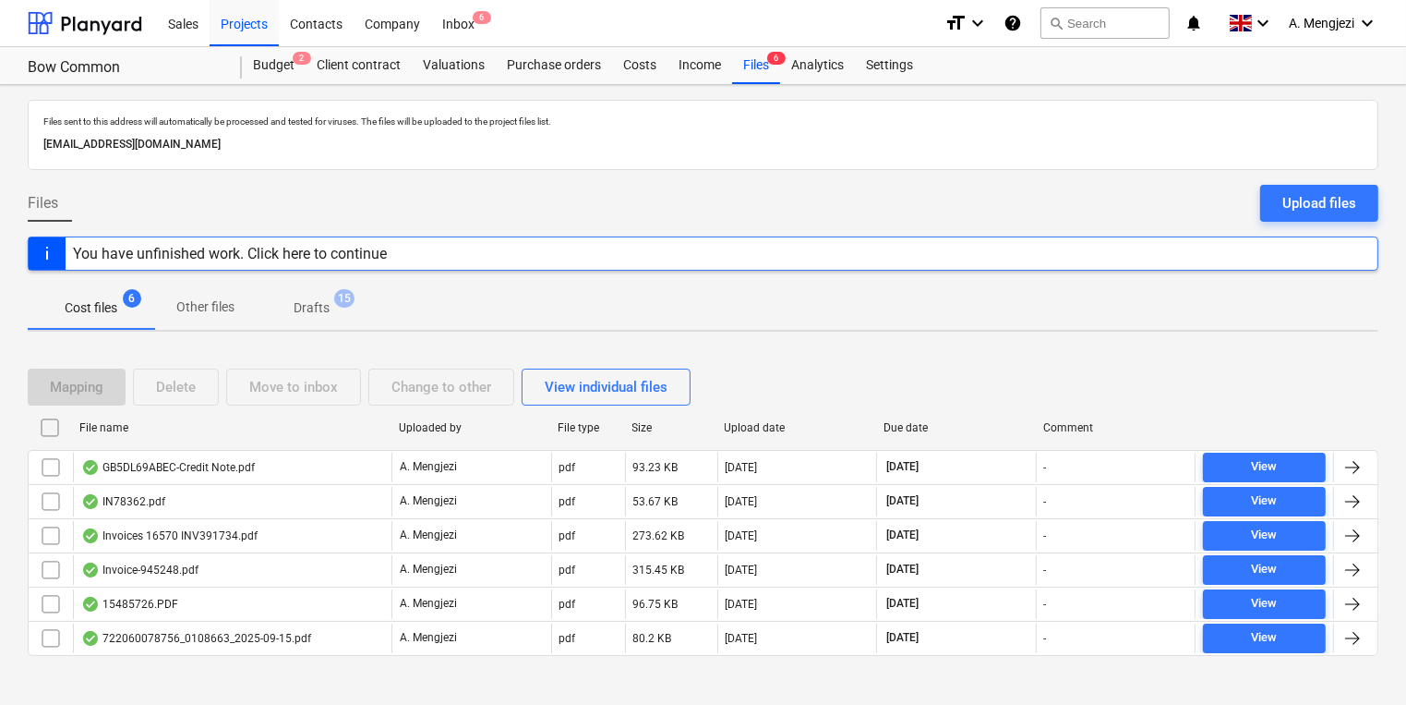
click at [287, 438] on div "File name" at bounding box center [231, 428] width 319 height 30
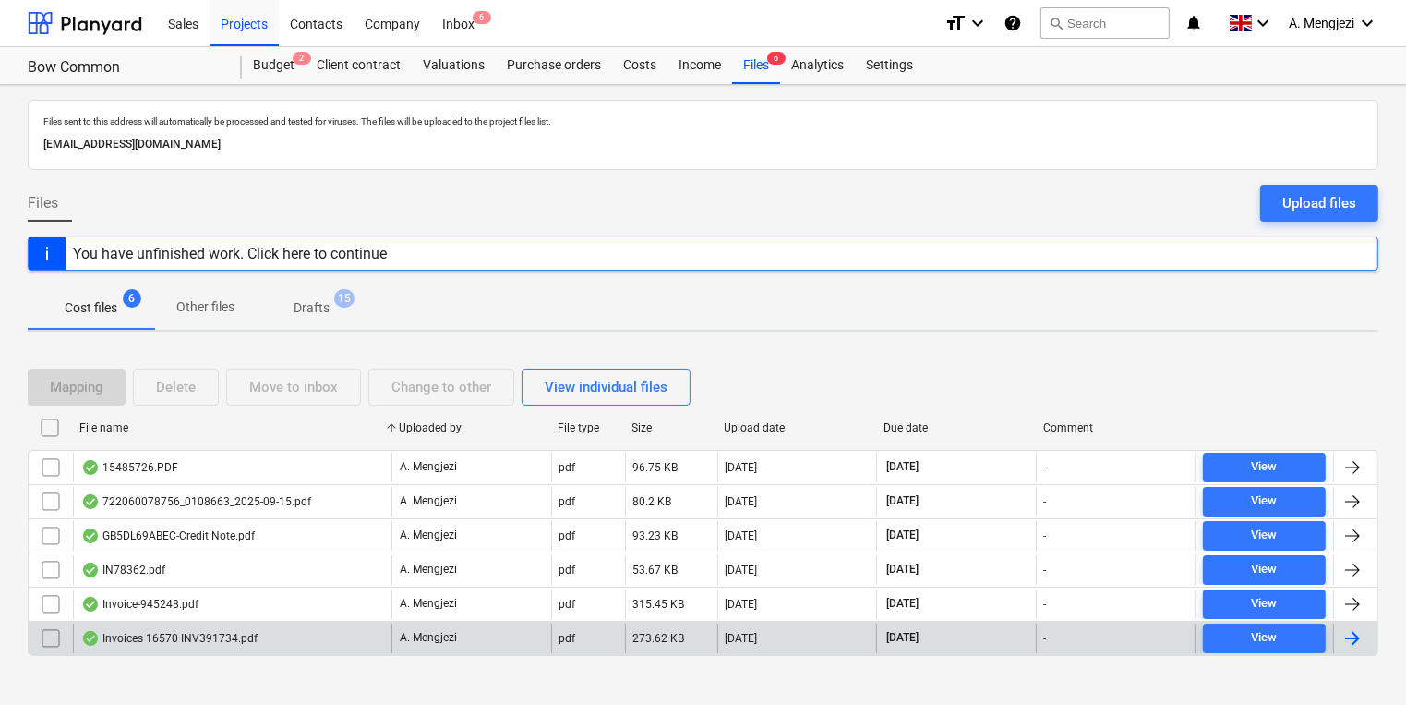
click at [283, 635] on div "Invoices 16570 INV391734.pdf" at bounding box center [232, 638] width 319 height 30
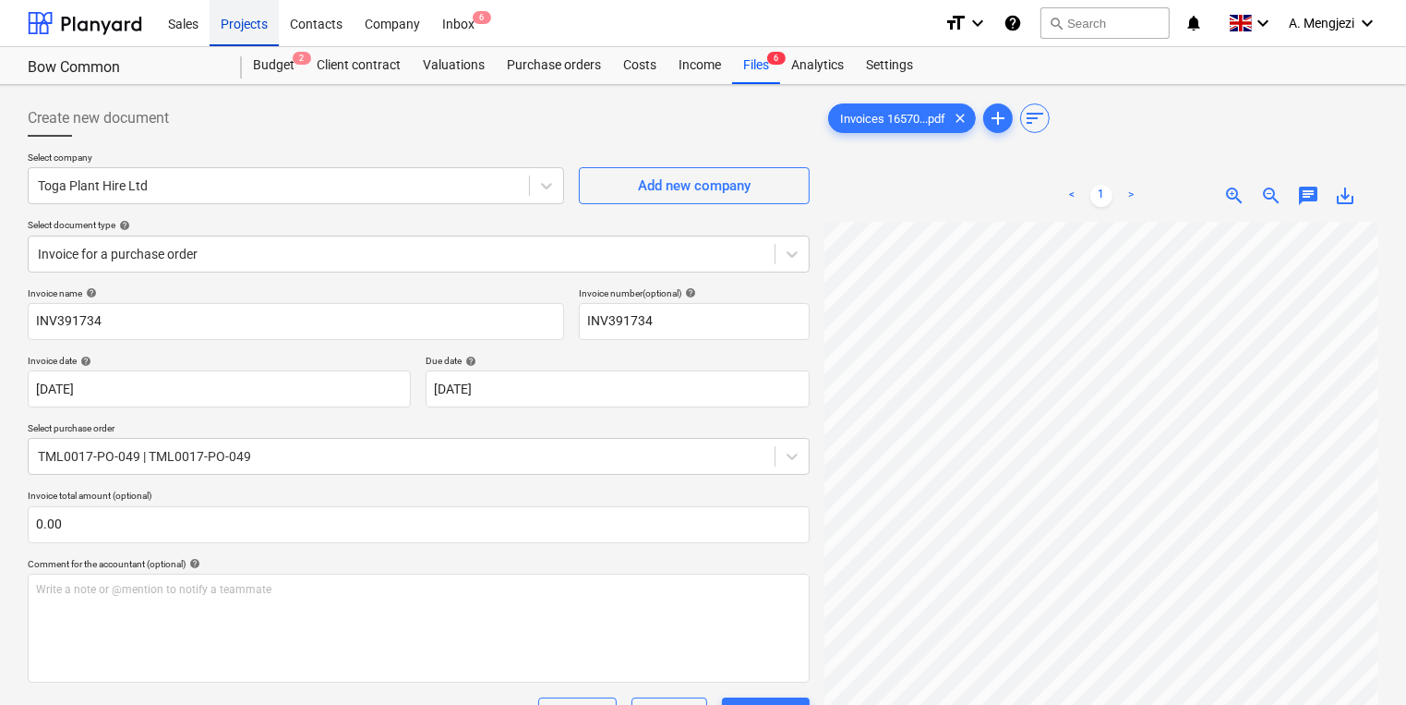
click at [259, 26] on div "Projects" at bounding box center [244, 22] width 69 height 47
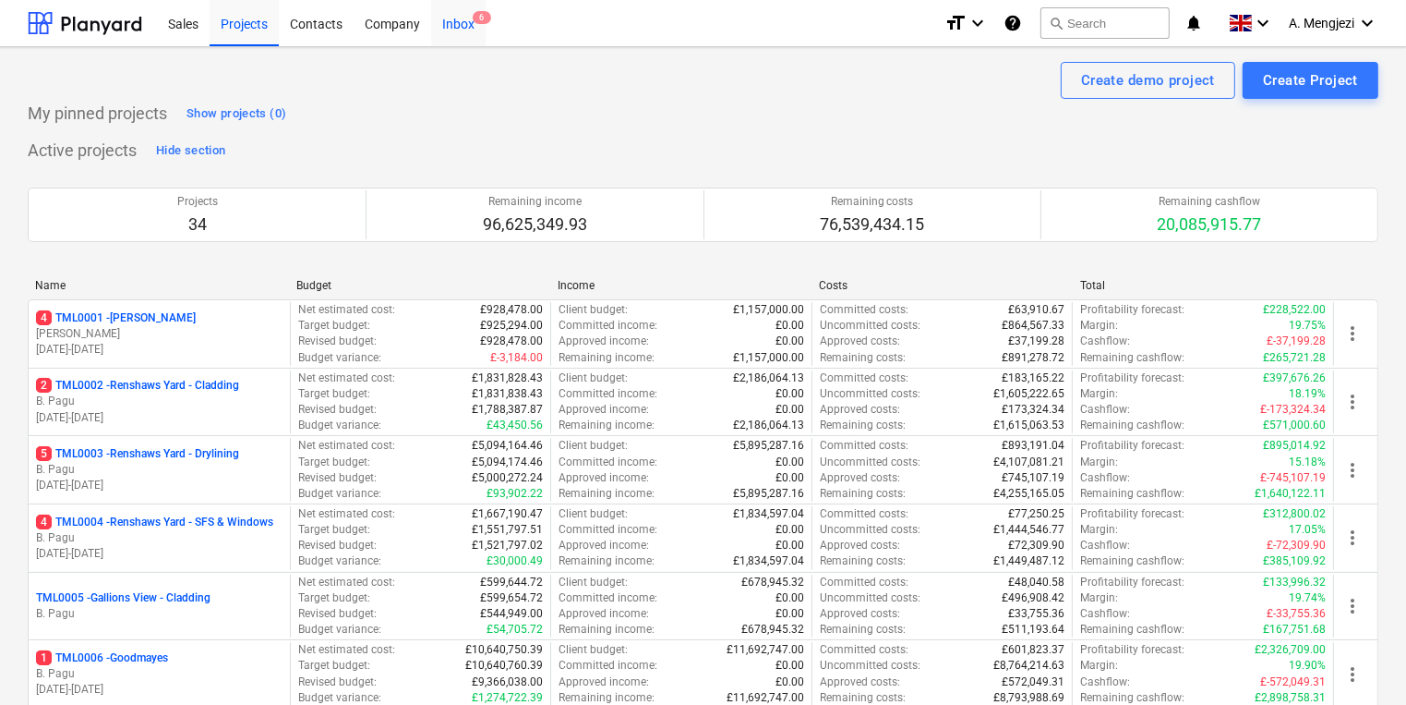
click at [475, 24] on span "6" at bounding box center [482, 17] width 18 height 13
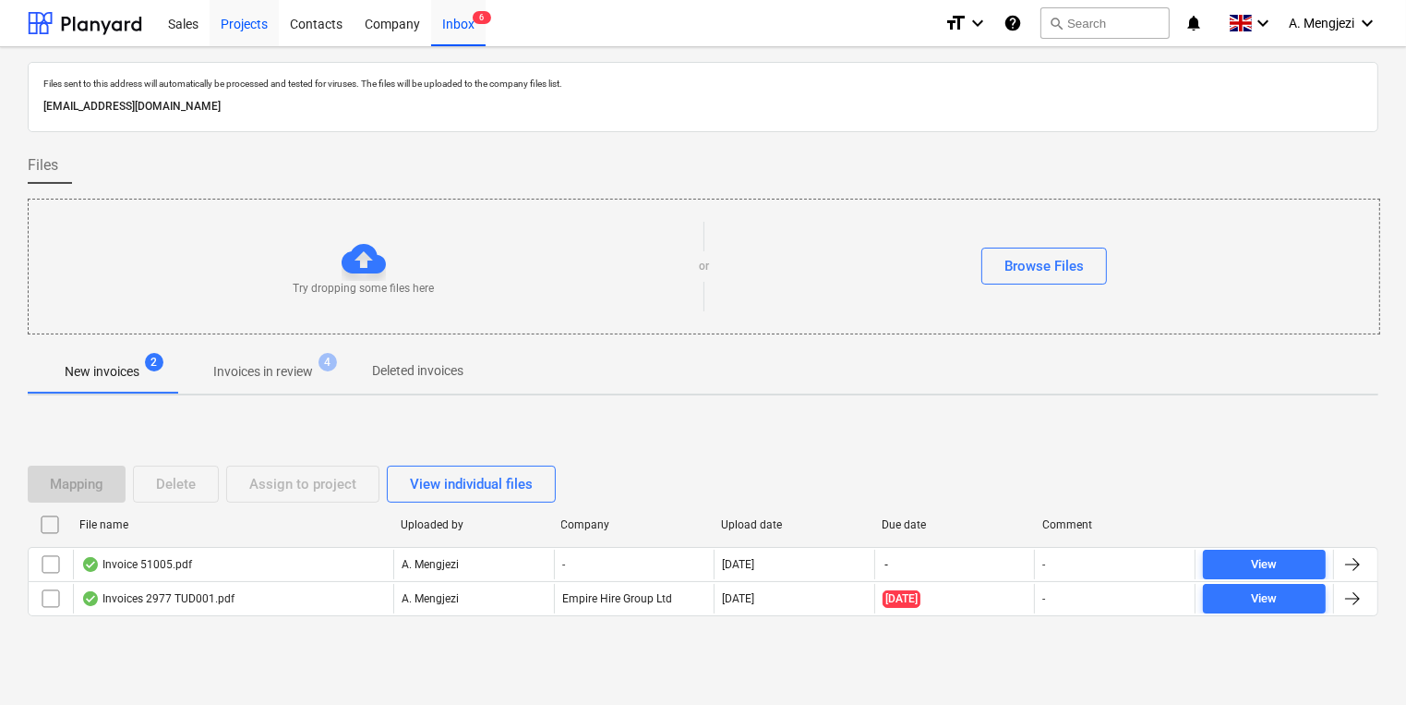
click at [255, 20] on div "Projects" at bounding box center [244, 22] width 69 height 47
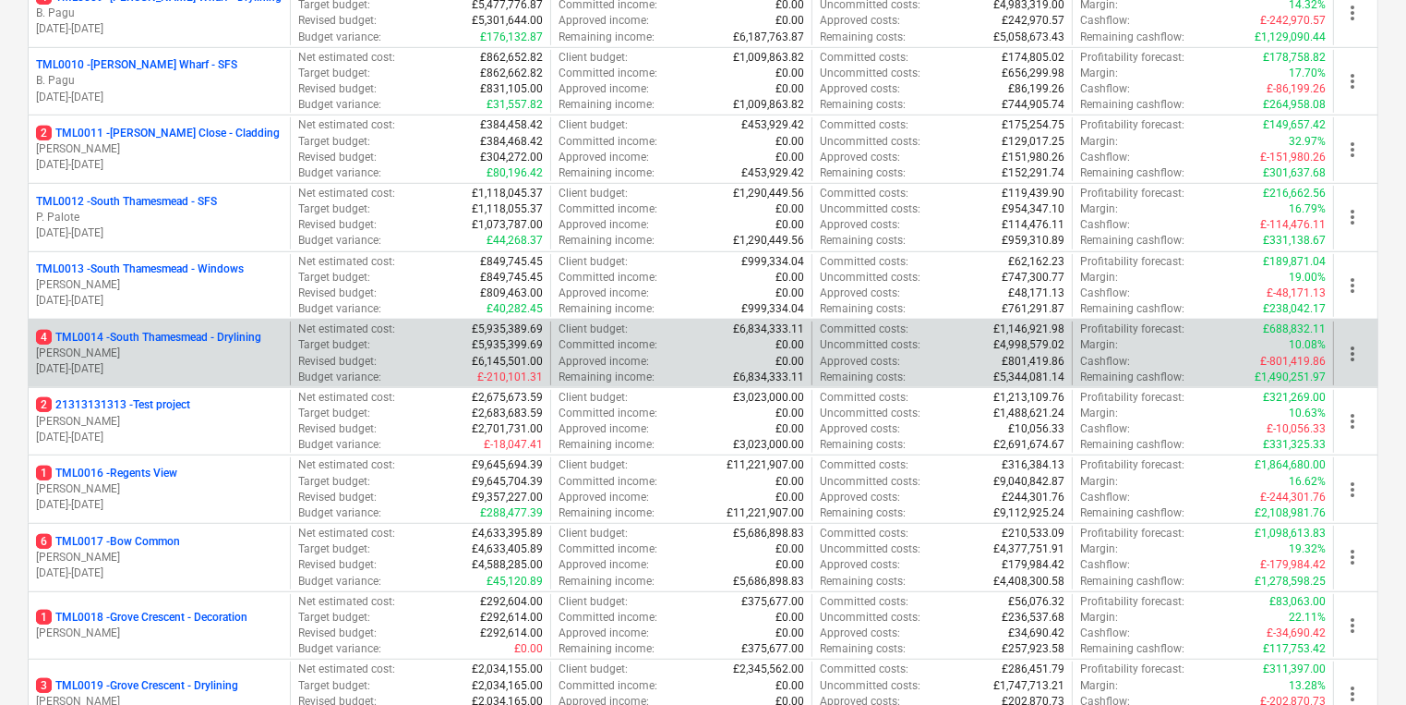
scroll to position [886, 0]
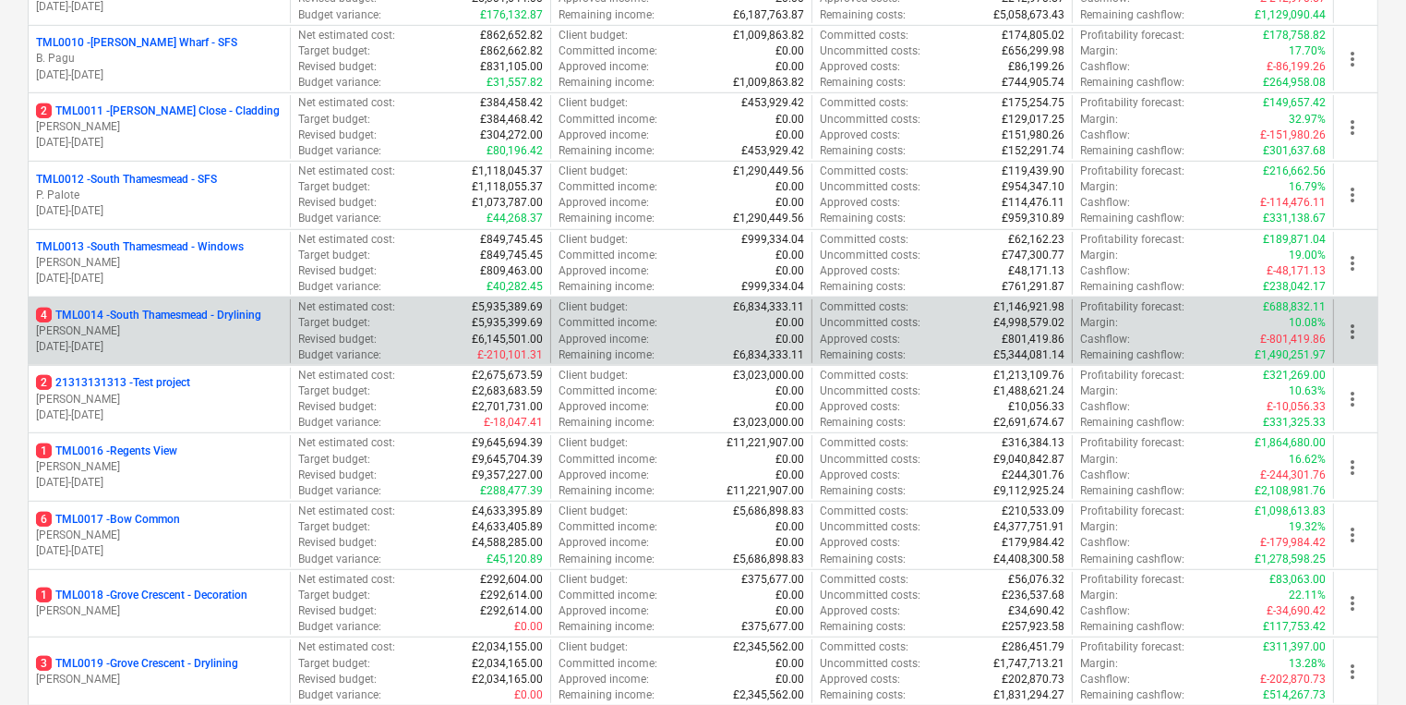
click at [239, 331] on p "[PERSON_NAME]" at bounding box center [159, 331] width 247 height 16
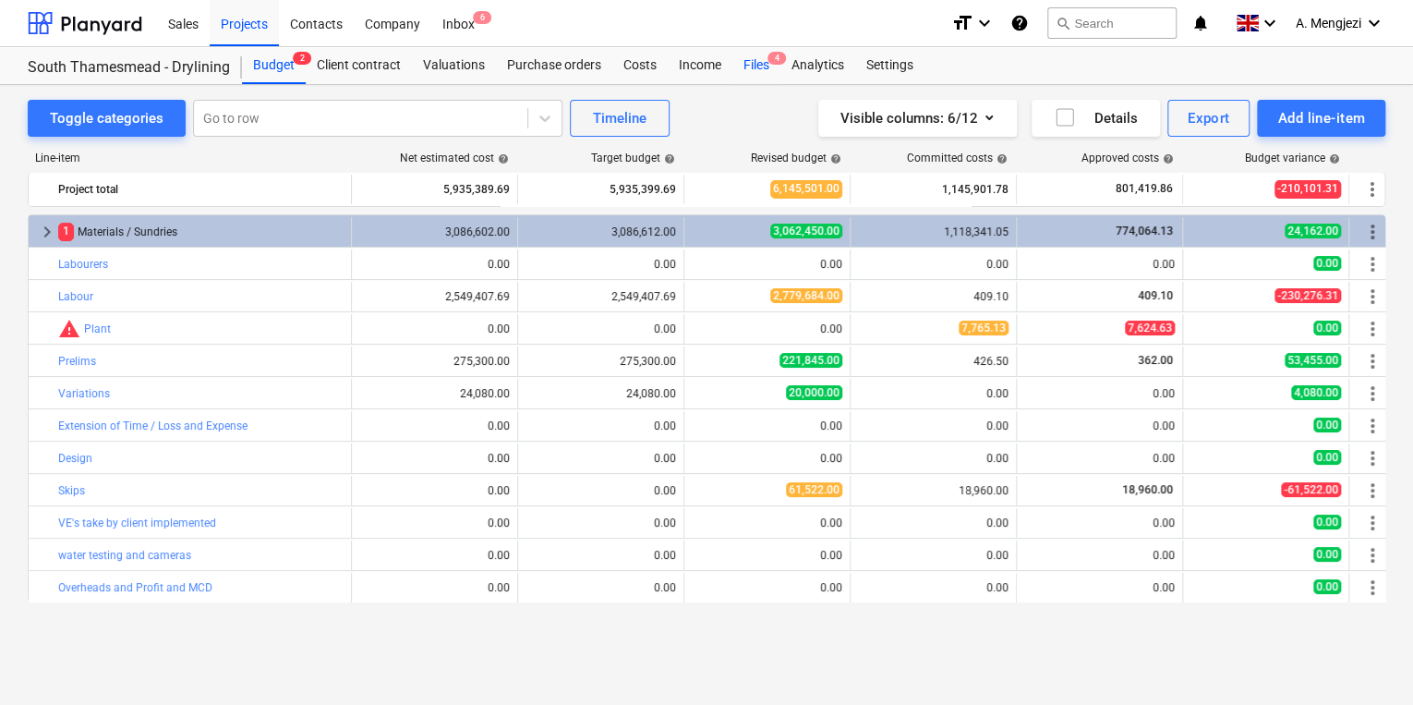
click at [754, 62] on div "Files 4" at bounding box center [756, 65] width 48 height 37
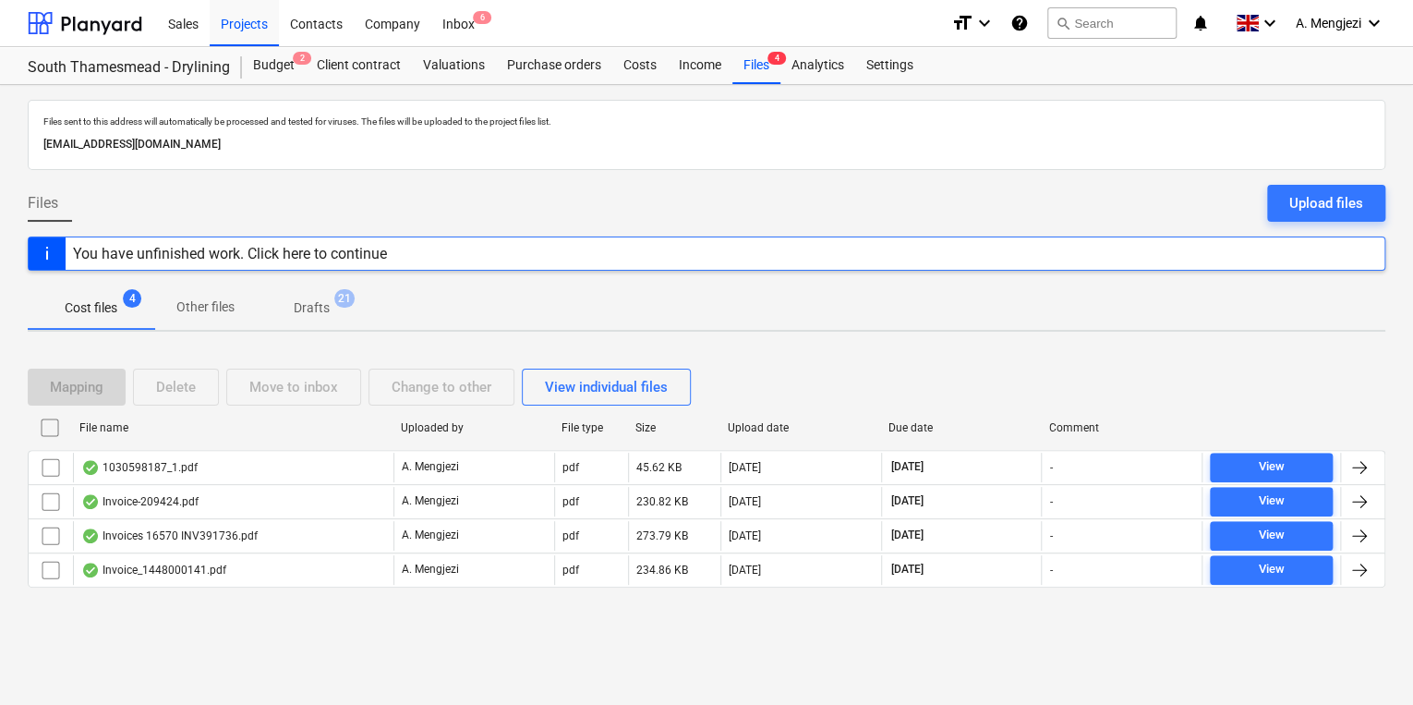
click at [302, 606] on div at bounding box center [706, 602] width 1357 height 15
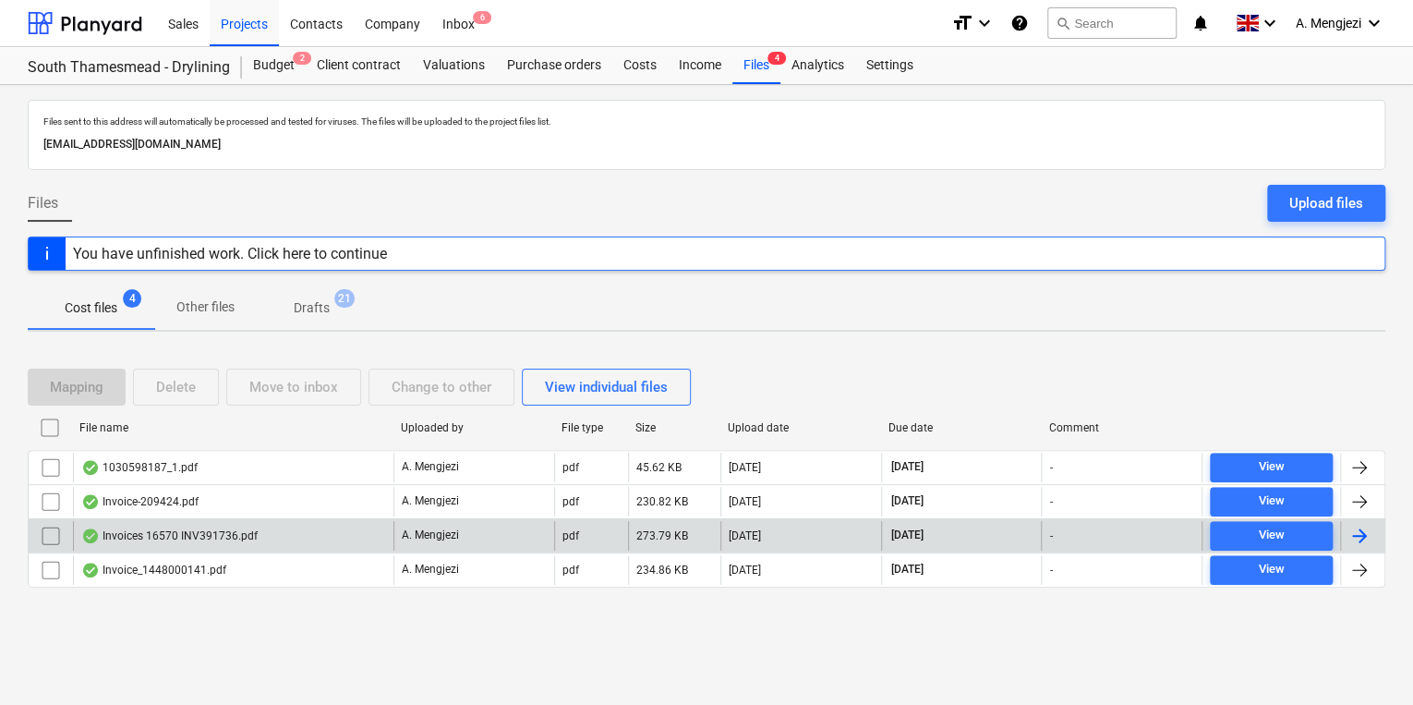
click at [291, 526] on div "Invoices 16570 INV391736.pdf" at bounding box center [233, 536] width 320 height 30
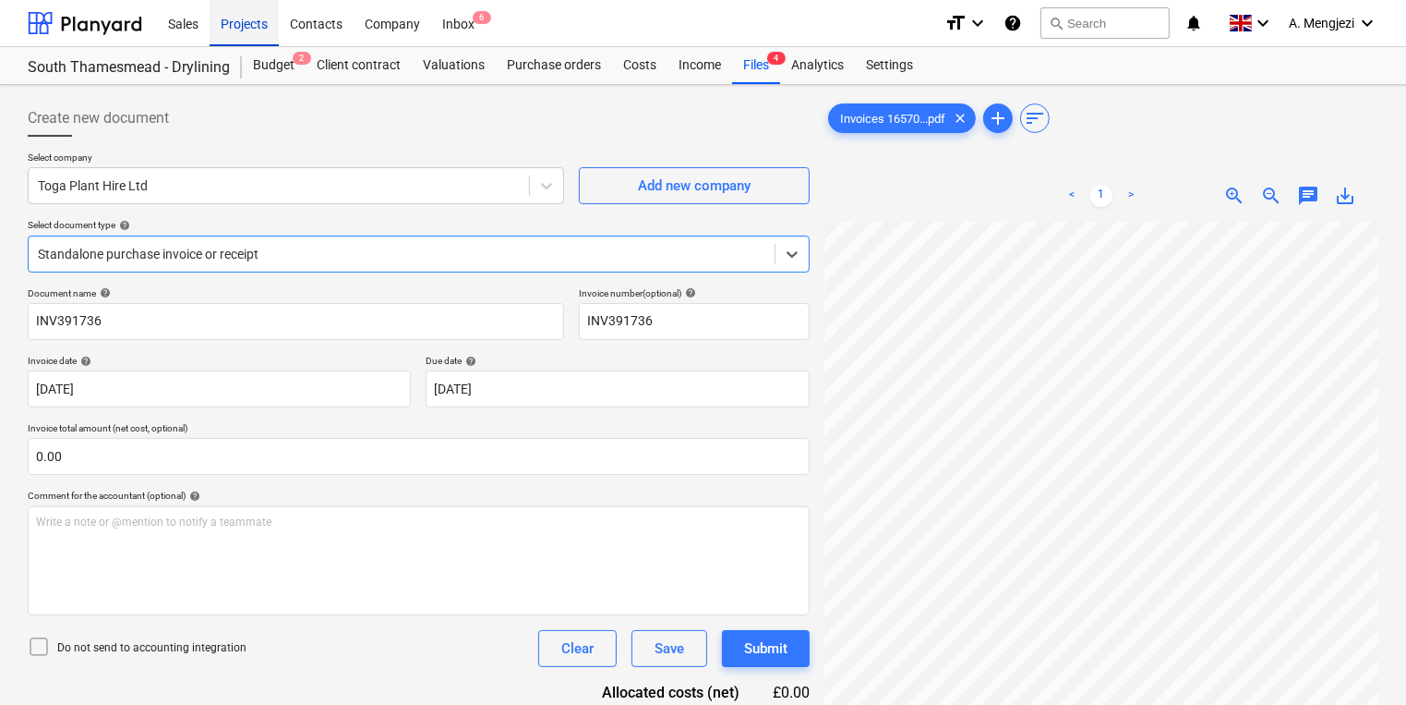
click at [255, 24] on div "Projects" at bounding box center [244, 22] width 69 height 47
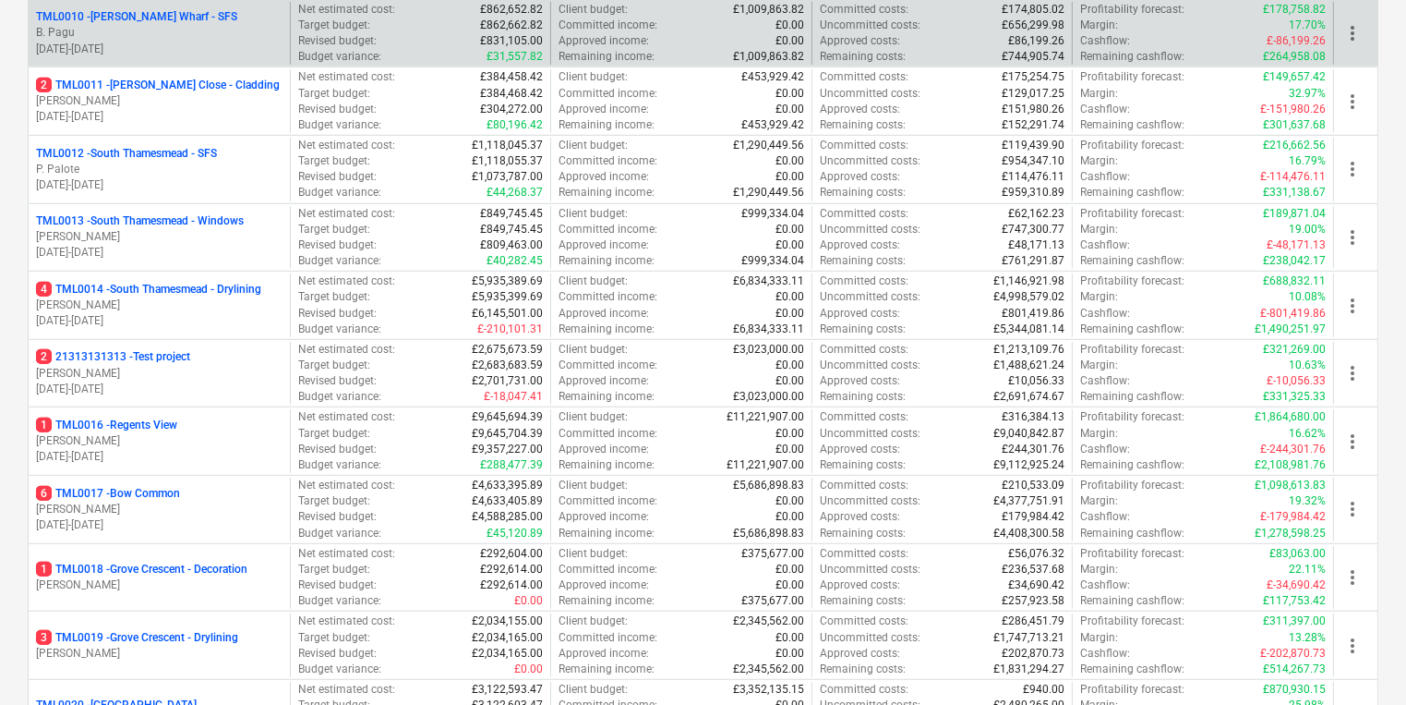
scroll to position [1108, 0]
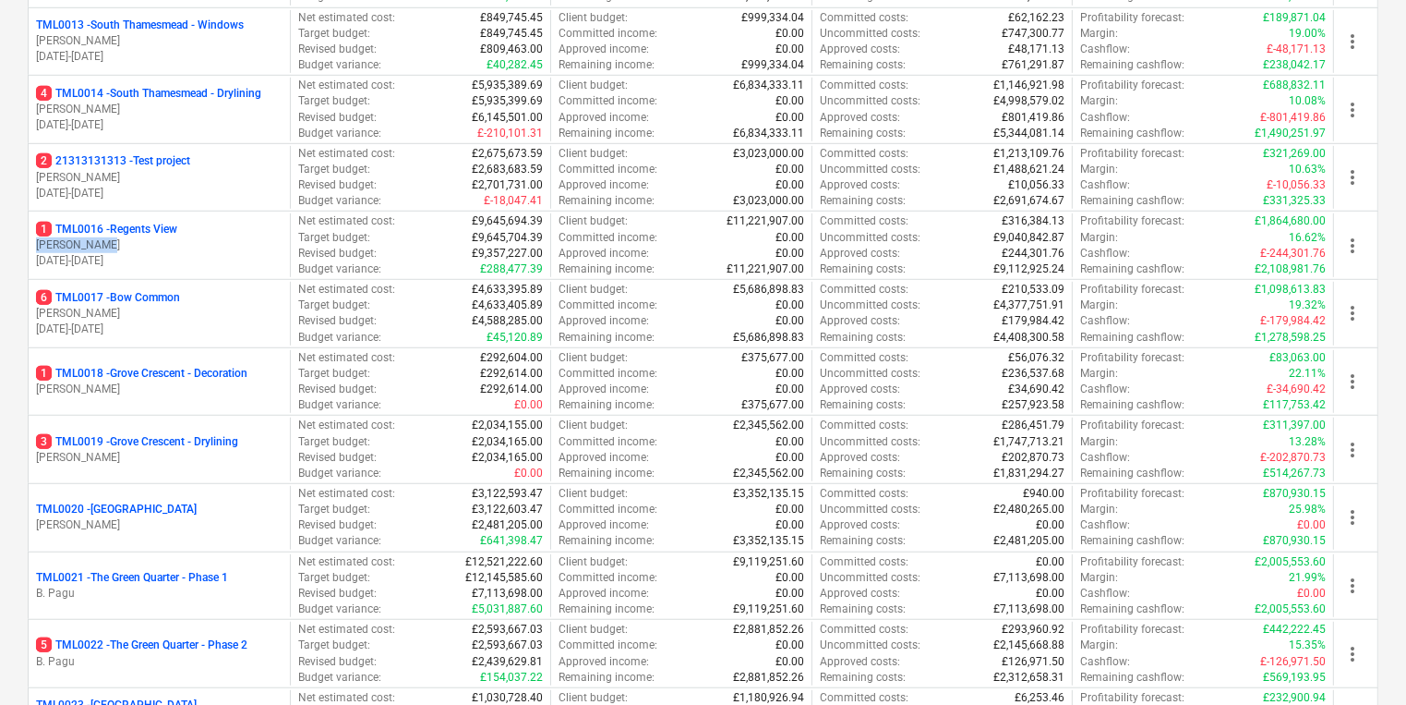
click at [211, 231] on div "1 TML0016 - Regents View [PERSON_NAME] [DATE] - [DATE]" at bounding box center [159, 245] width 247 height 47
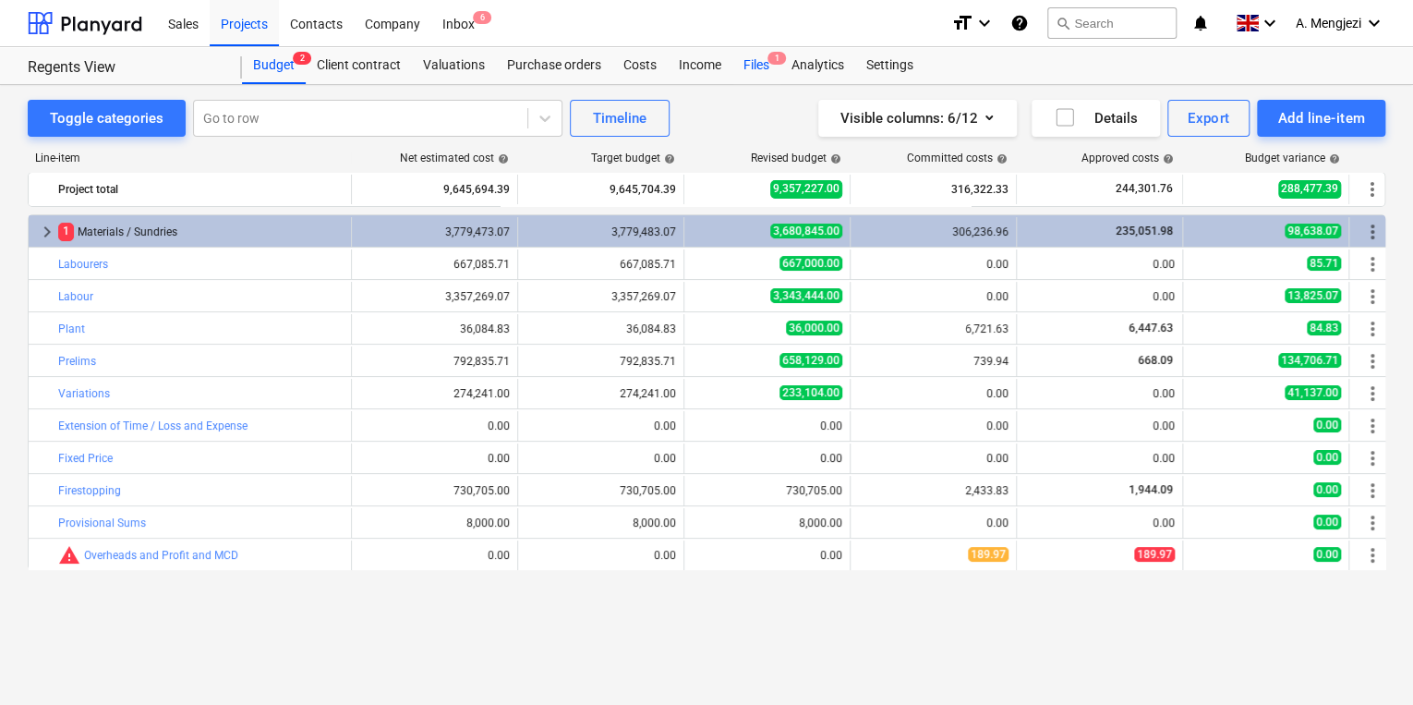
click at [770, 52] on div "Files 1" at bounding box center [756, 65] width 48 height 37
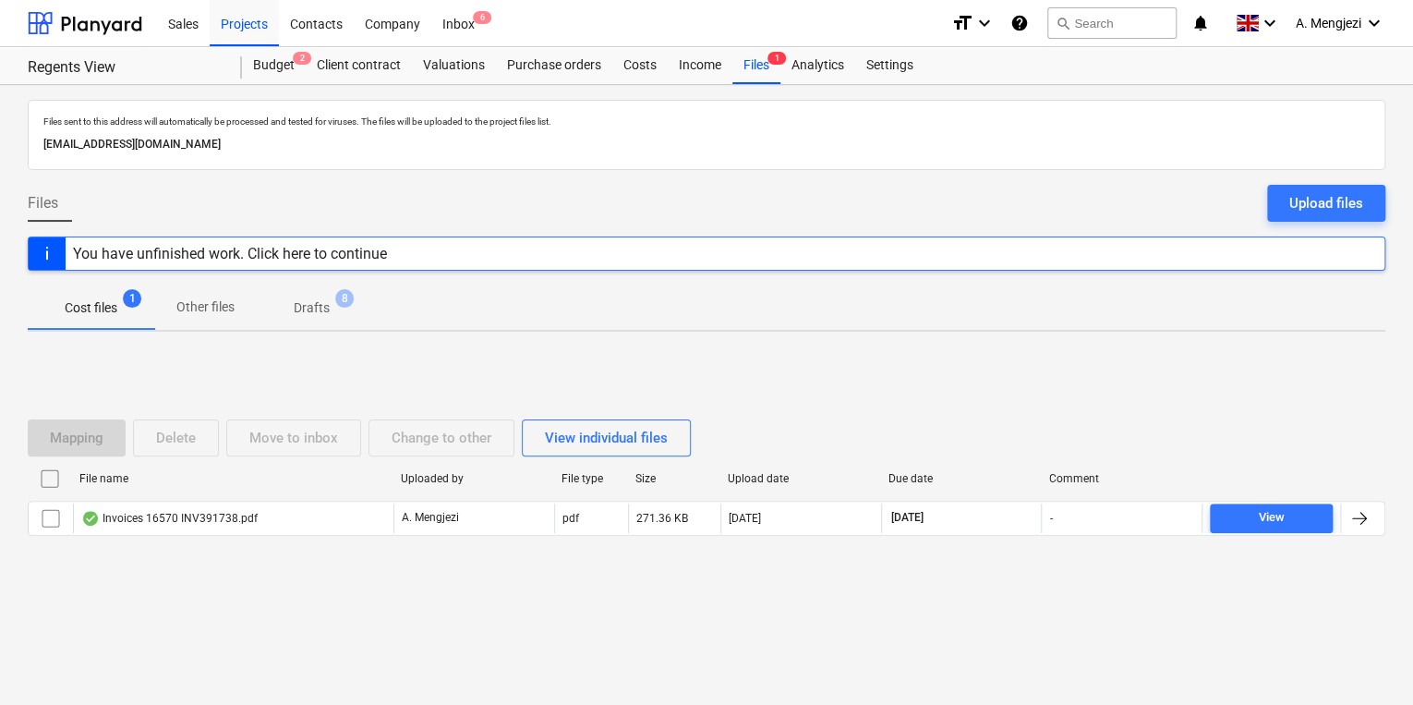
click at [238, 559] on div "Mapping Delete Move to inbox Change to other View individual files File name Up…" at bounding box center [706, 484] width 1357 height 175
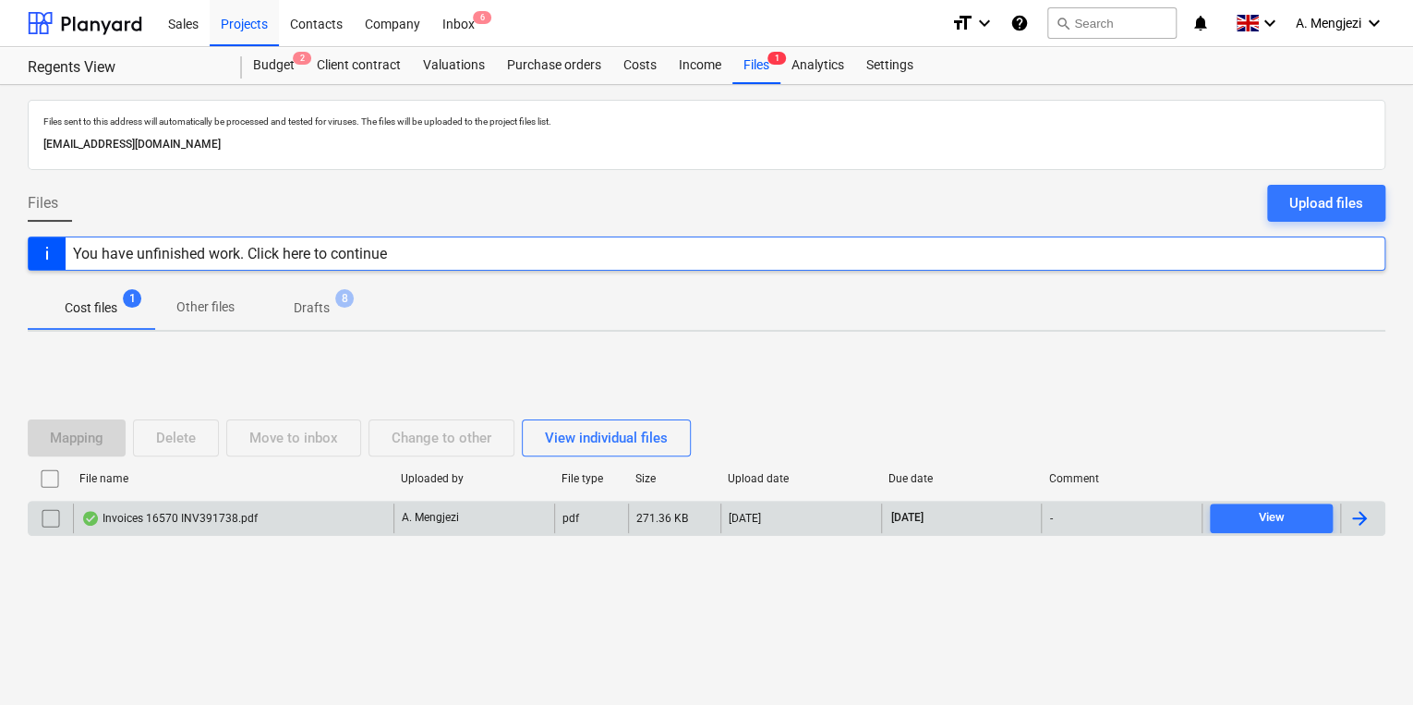
click at [262, 511] on div "Invoices 16570 INV391738.pdf" at bounding box center [233, 518] width 320 height 30
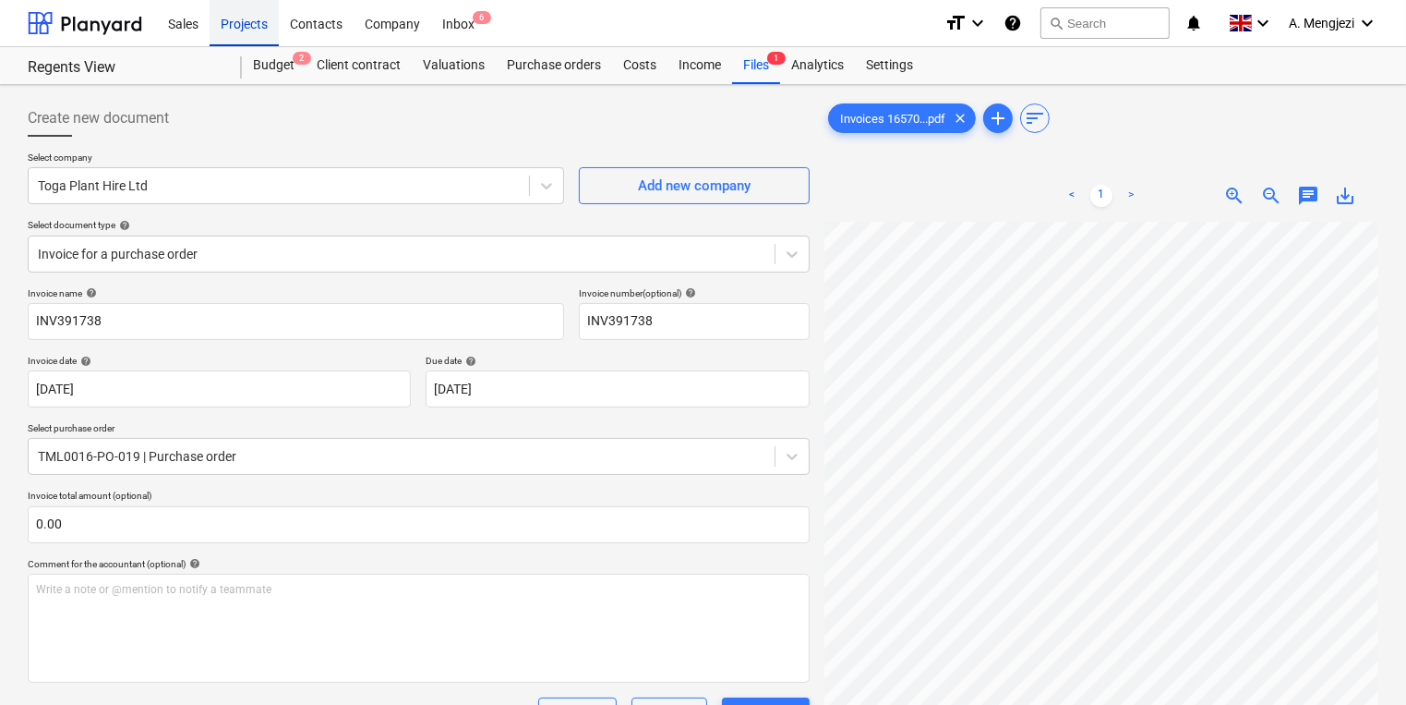
click at [263, 30] on div "Projects" at bounding box center [244, 22] width 69 height 47
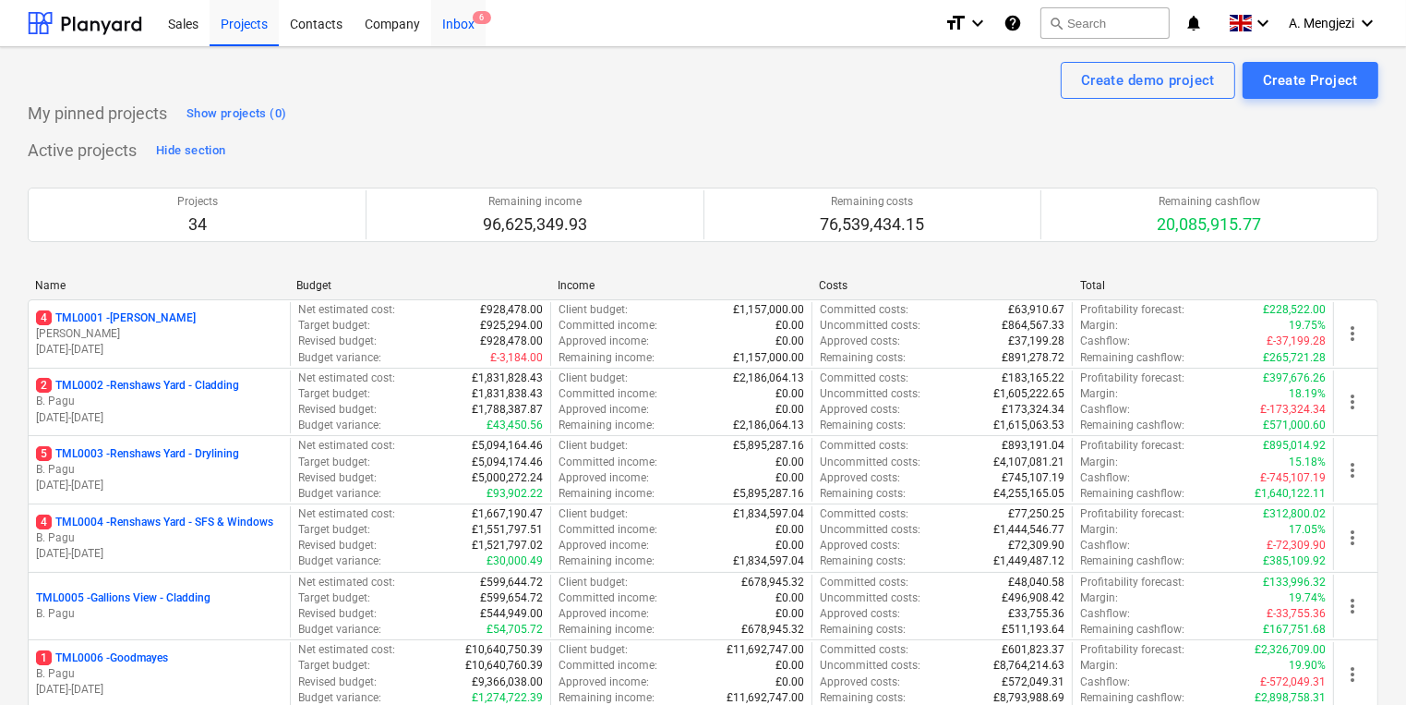
click at [469, 46] on div "Sales Projects Contacts Company Inbox 6 format_size keyboard_arrow_down help se…" at bounding box center [703, 23] width 1406 height 47
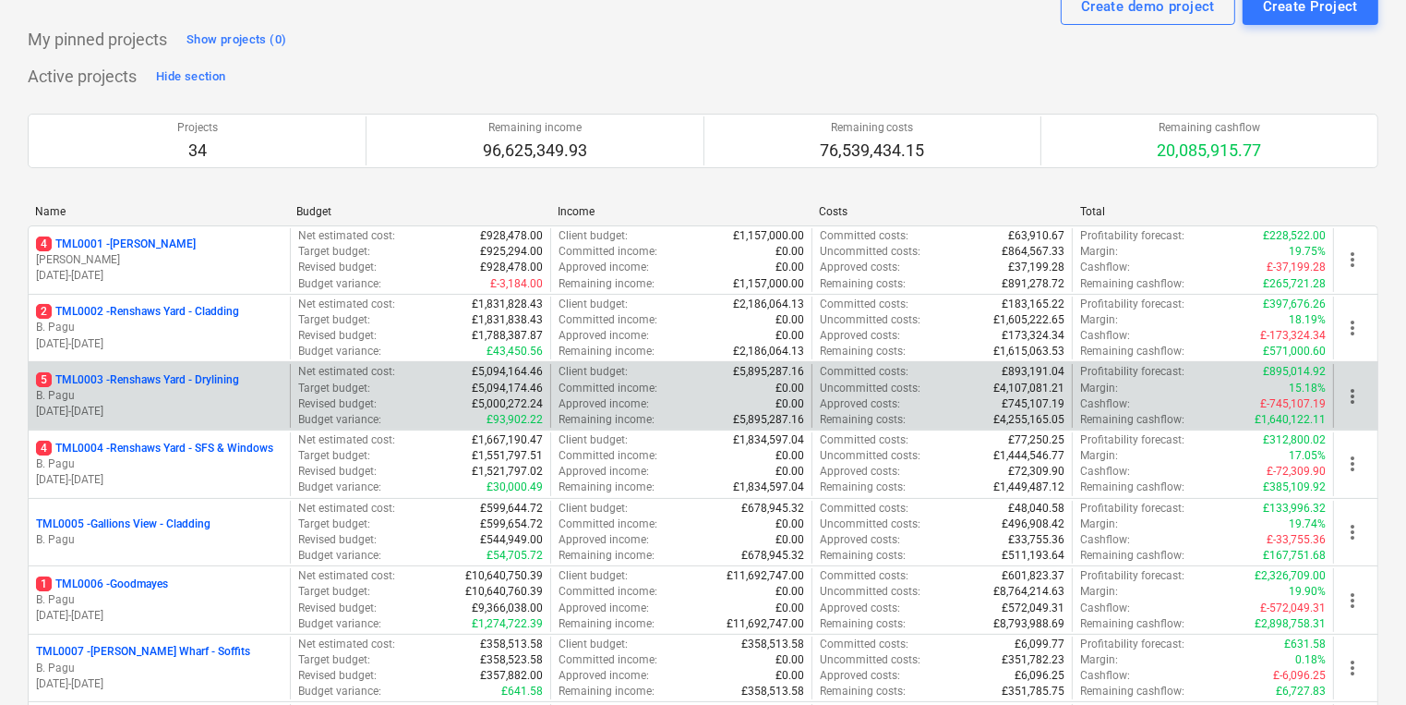
scroll to position [295, 0]
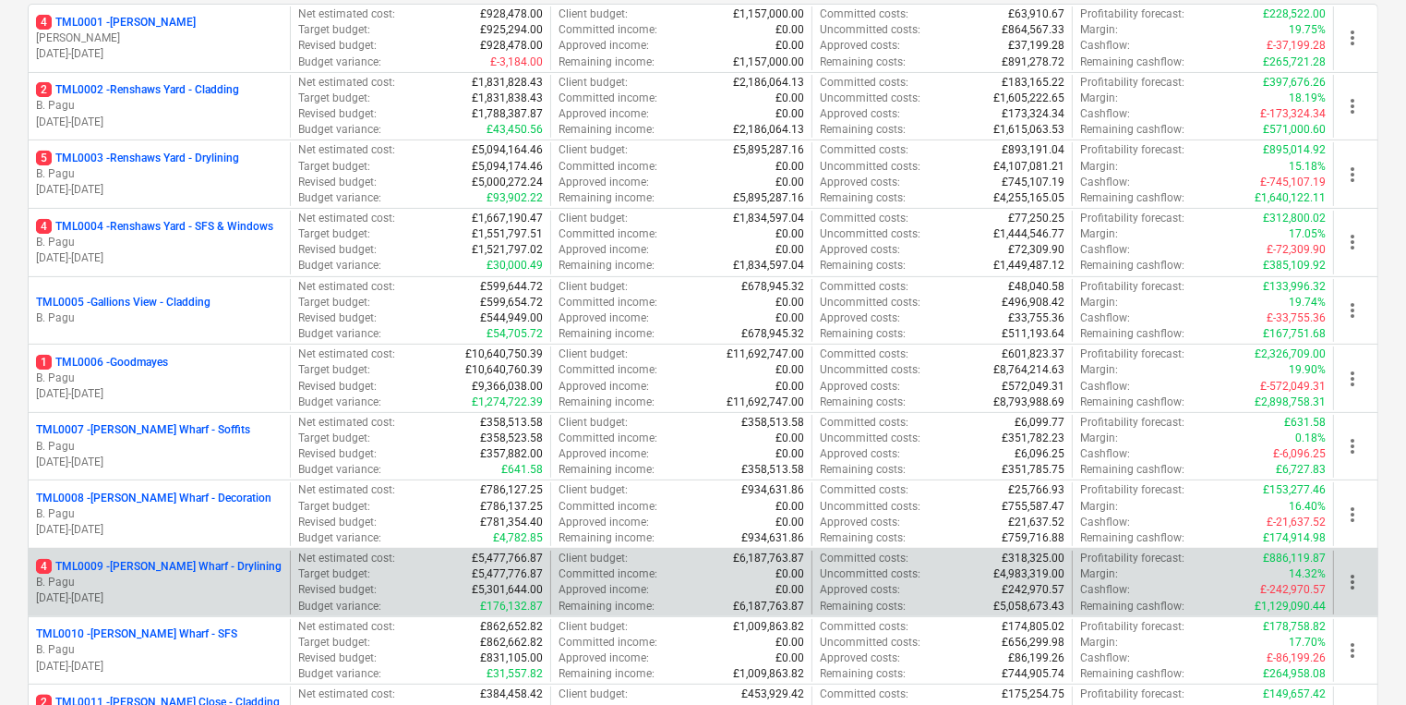
click at [265, 597] on p "[DATE] - [DATE]" at bounding box center [159, 598] width 247 height 16
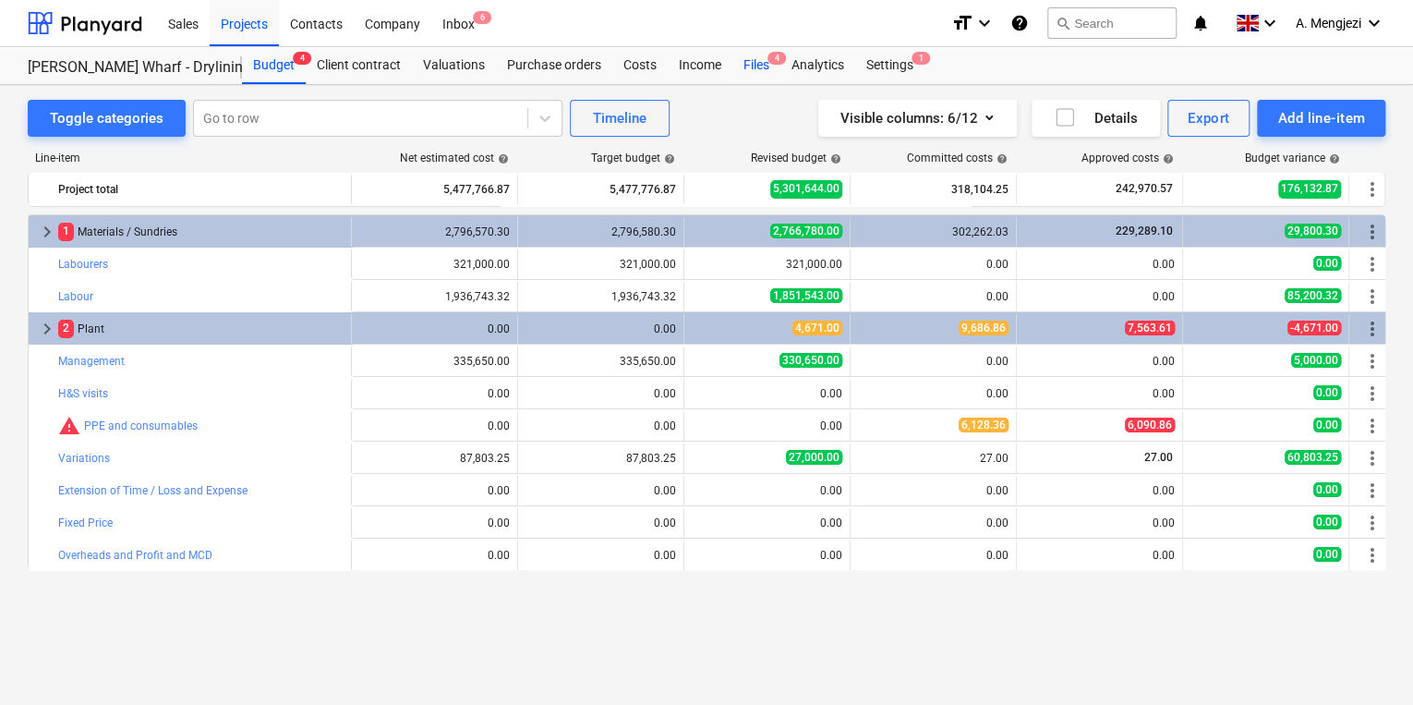
click at [756, 71] on div "Files 4" at bounding box center [756, 65] width 48 height 37
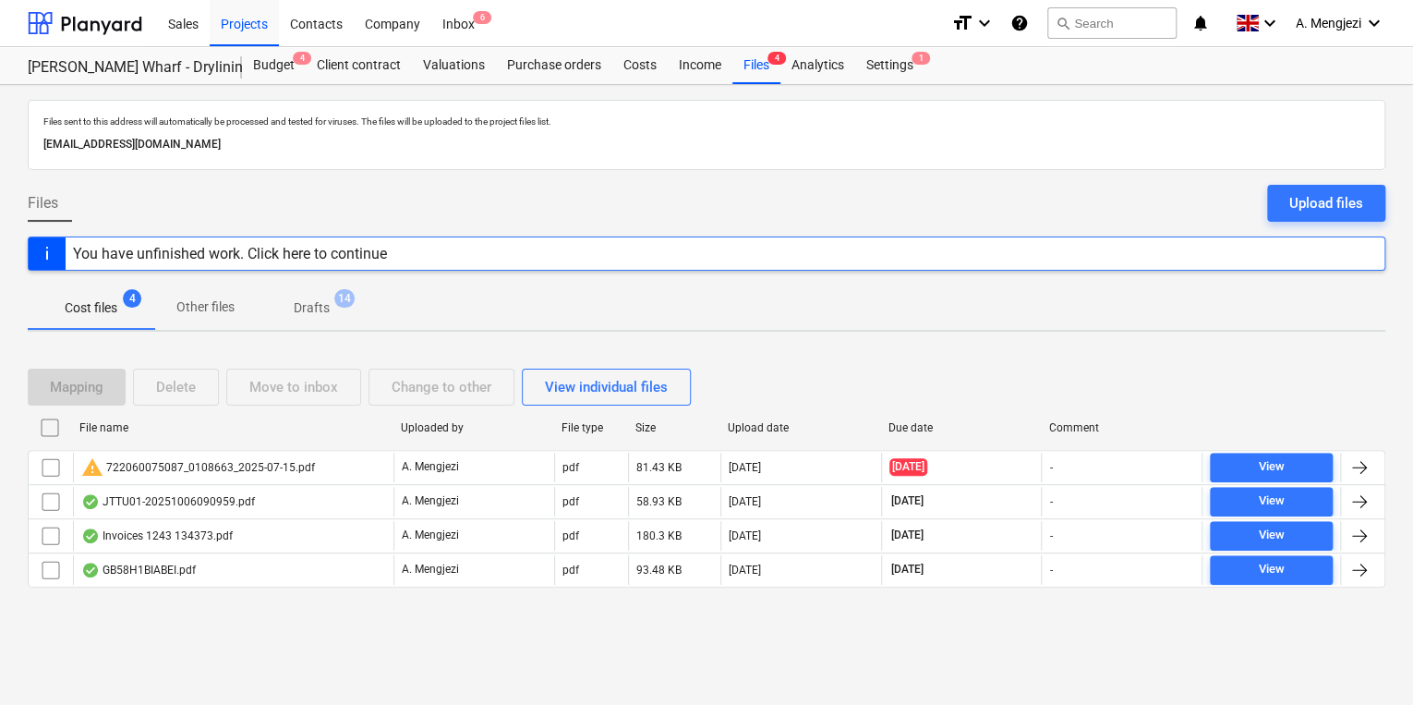
click at [270, 613] on div "Mapping Delete Move to inbox Change to other View individual files File name Up…" at bounding box center [706, 485] width 1357 height 278
click at [266, 609] on div "Mapping Delete Move to inbox Change to other View individual files File name Up…" at bounding box center [706, 485] width 1357 height 278
click at [268, 609] on div "Mapping Delete Move to inbox Change to other View individual files File name Up…" at bounding box center [706, 485] width 1357 height 278
click at [267, 609] on div "Mapping Delete Move to inbox Change to other View individual files File name Up…" at bounding box center [706, 485] width 1357 height 278
click at [265, 608] on div "Mapping Delete Move to inbox Change to other View individual files File name Up…" at bounding box center [706, 485] width 1357 height 278
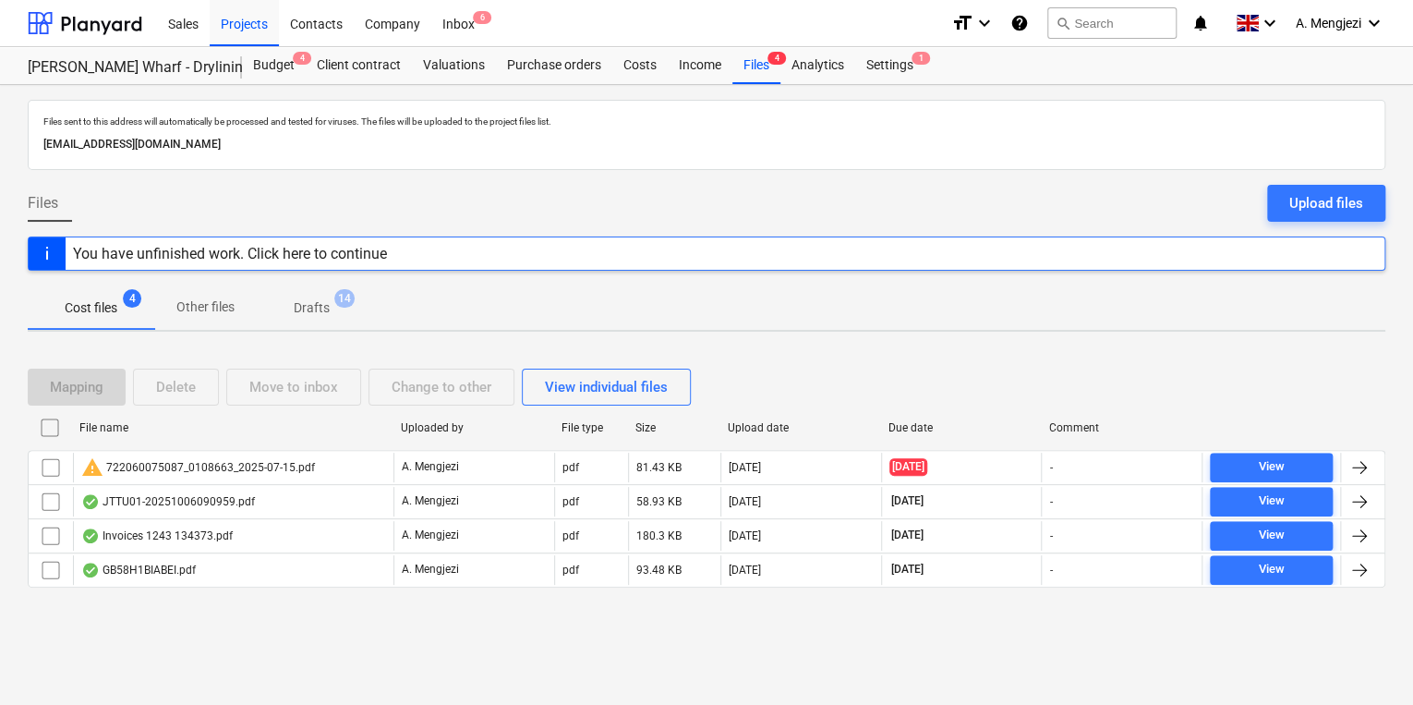
click at [265, 608] on div "Mapping Delete Move to inbox Change to other View individual files File name Up…" at bounding box center [706, 485] width 1357 height 278
drag, startPoint x: 265, startPoint y: 608, endPoint x: 261, endPoint y: 594, distance: 14.3
click at [264, 608] on div "Mapping Delete Move to inbox Change to other View individual files File name Up…" at bounding box center [706, 485] width 1357 height 278
click at [275, 428] on div "File name" at bounding box center [232, 427] width 307 height 13
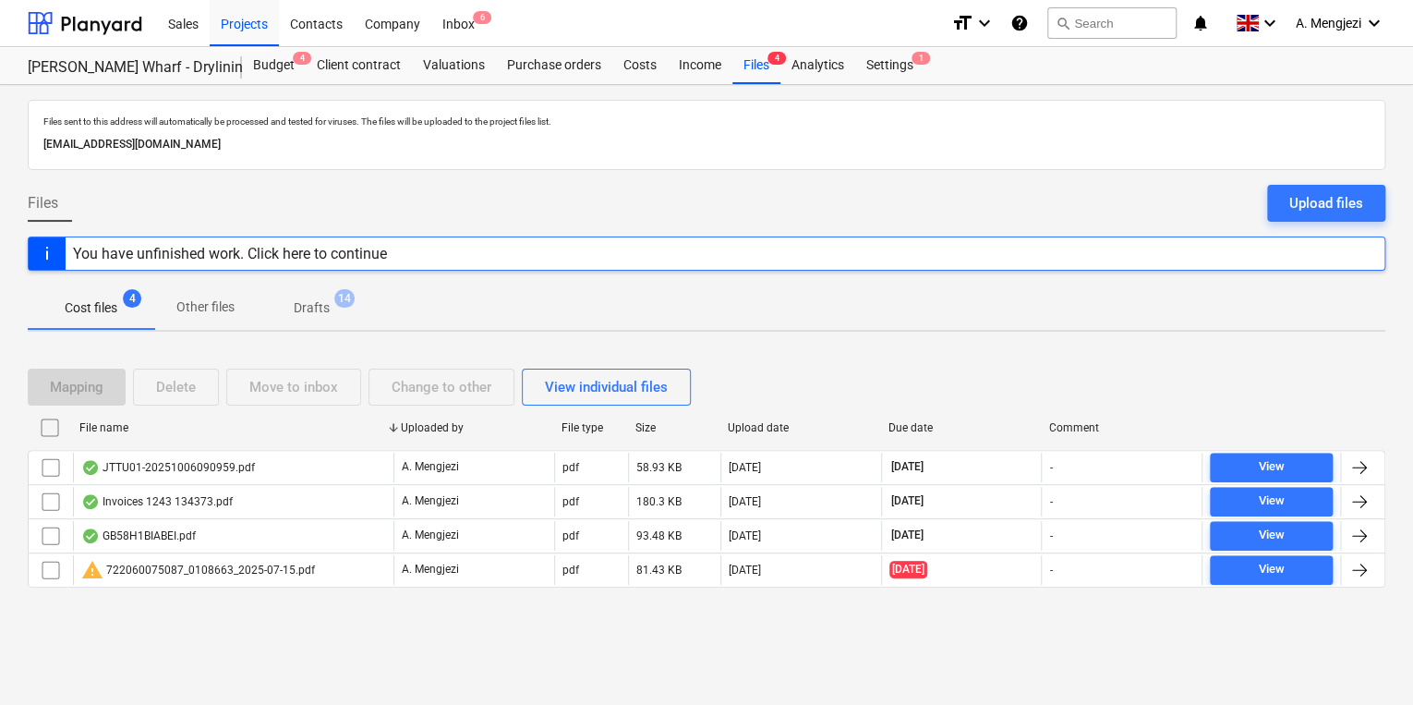
click at [275, 428] on div "File name" at bounding box center [232, 427] width 307 height 13
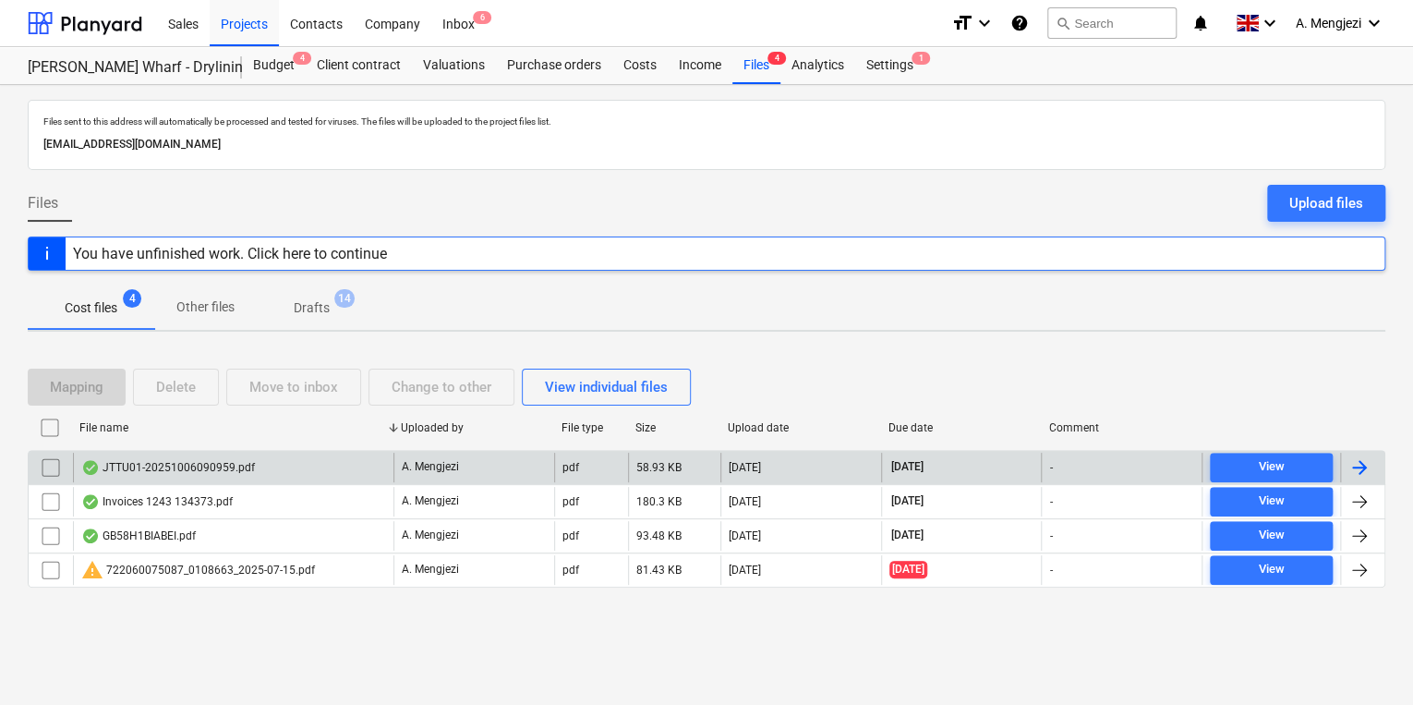
click at [277, 462] on div "JTTU01-20251006090959.pdf" at bounding box center [233, 467] width 320 height 30
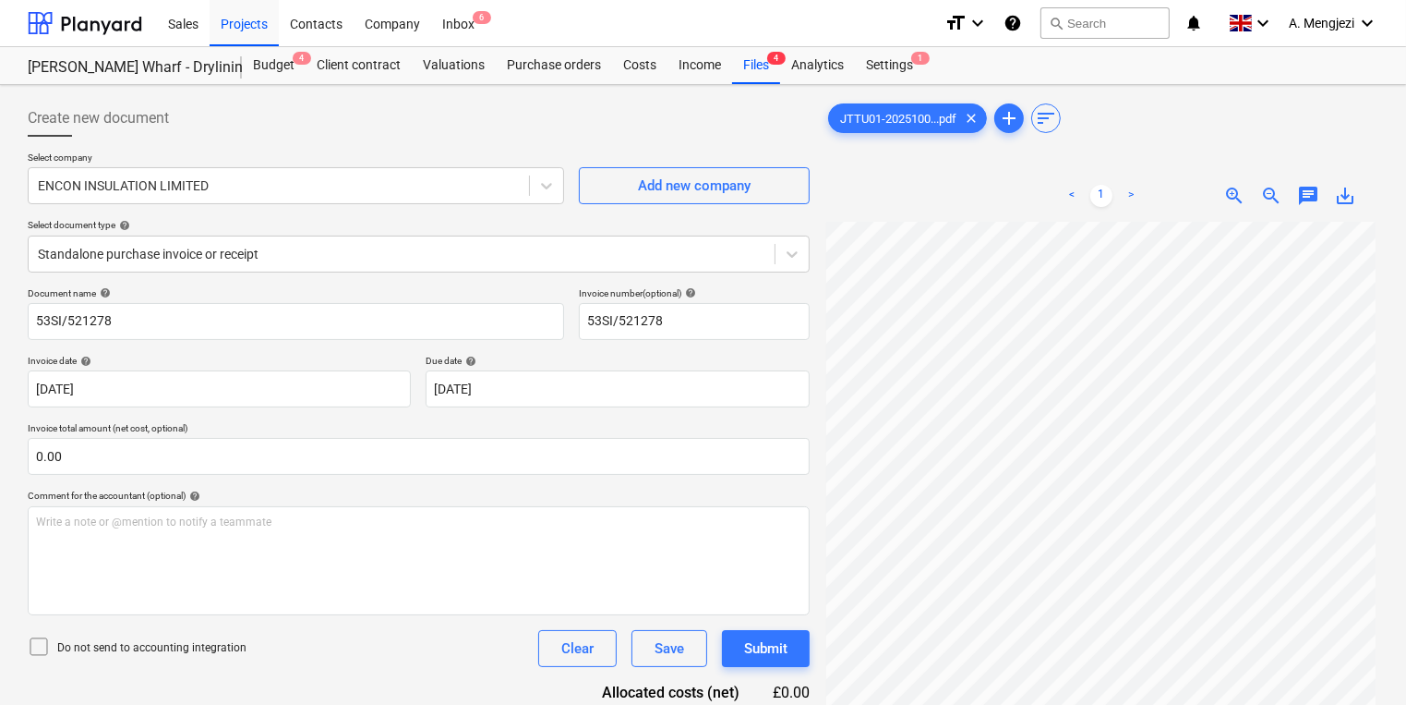
scroll to position [74, 0]
click at [480, 12] on span "6" at bounding box center [482, 17] width 18 height 13
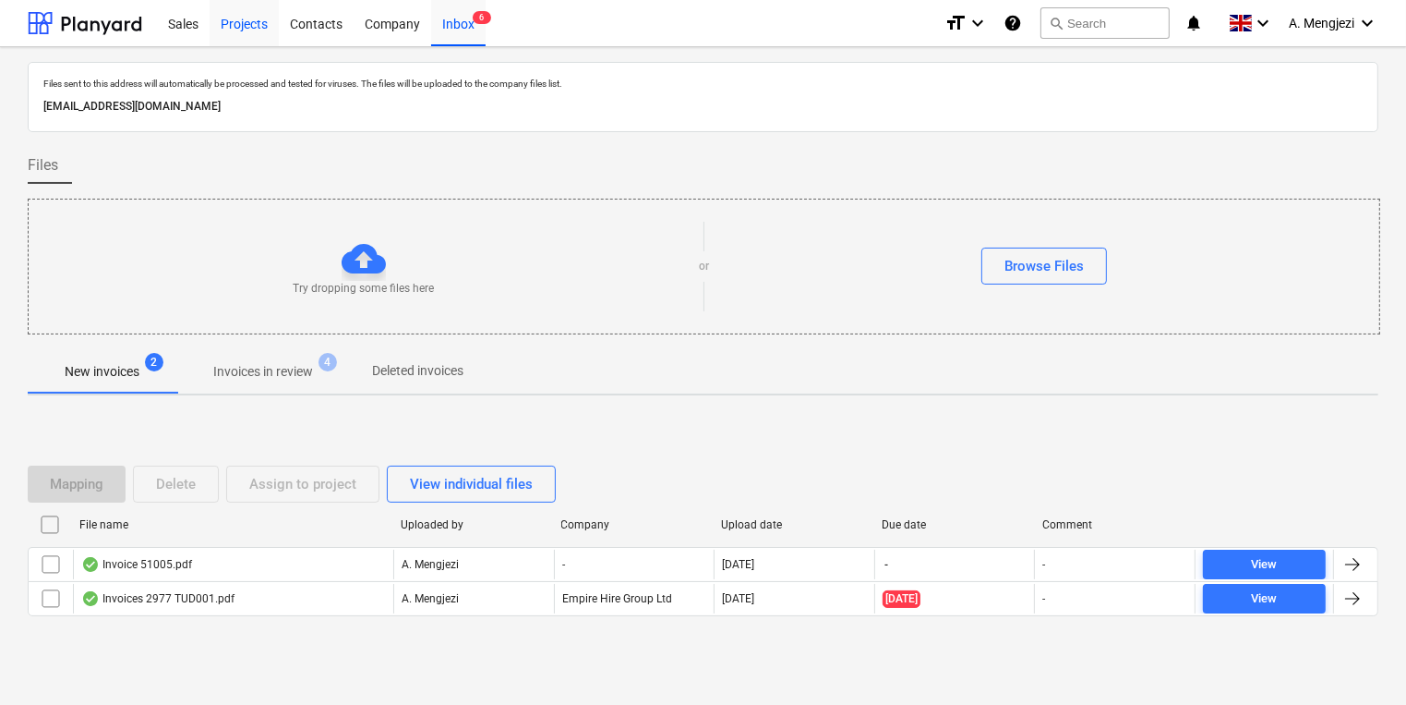
click at [222, 11] on div "Projects" at bounding box center [244, 22] width 69 height 47
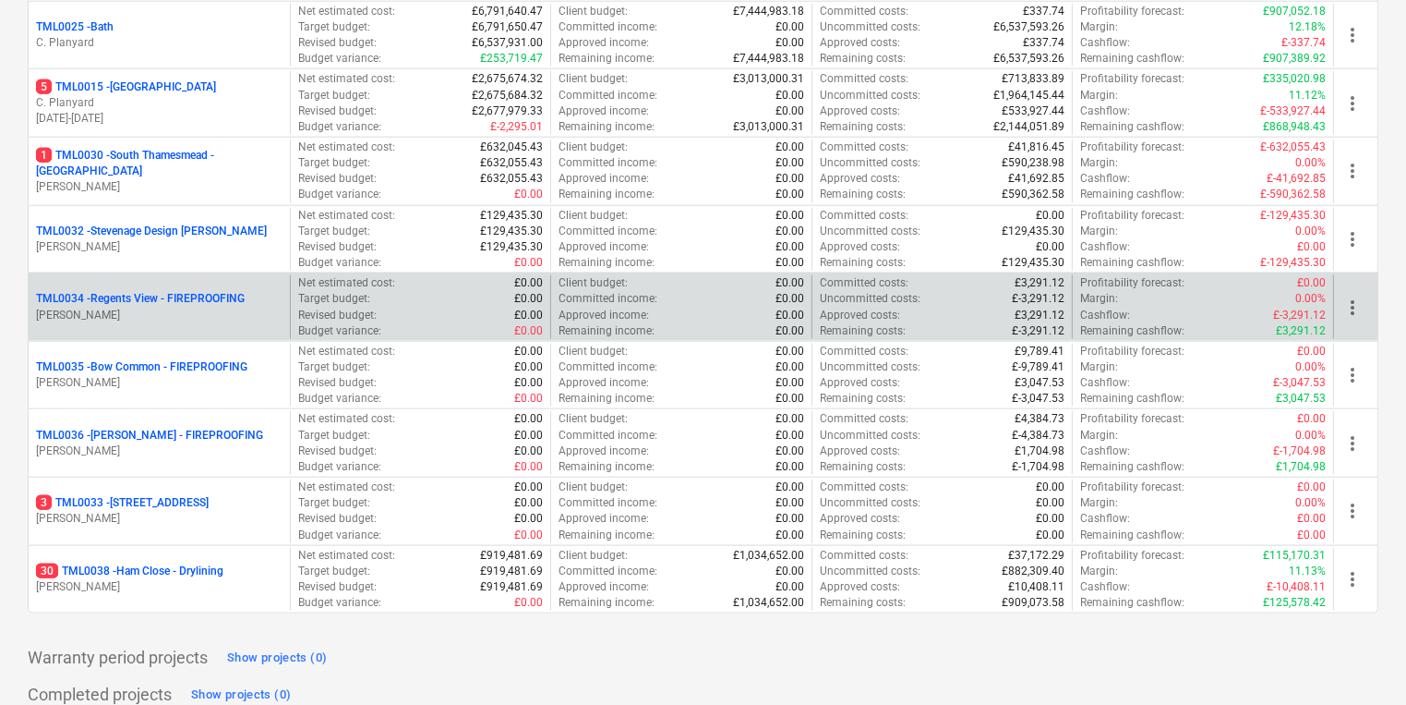
scroll to position [2046, 0]
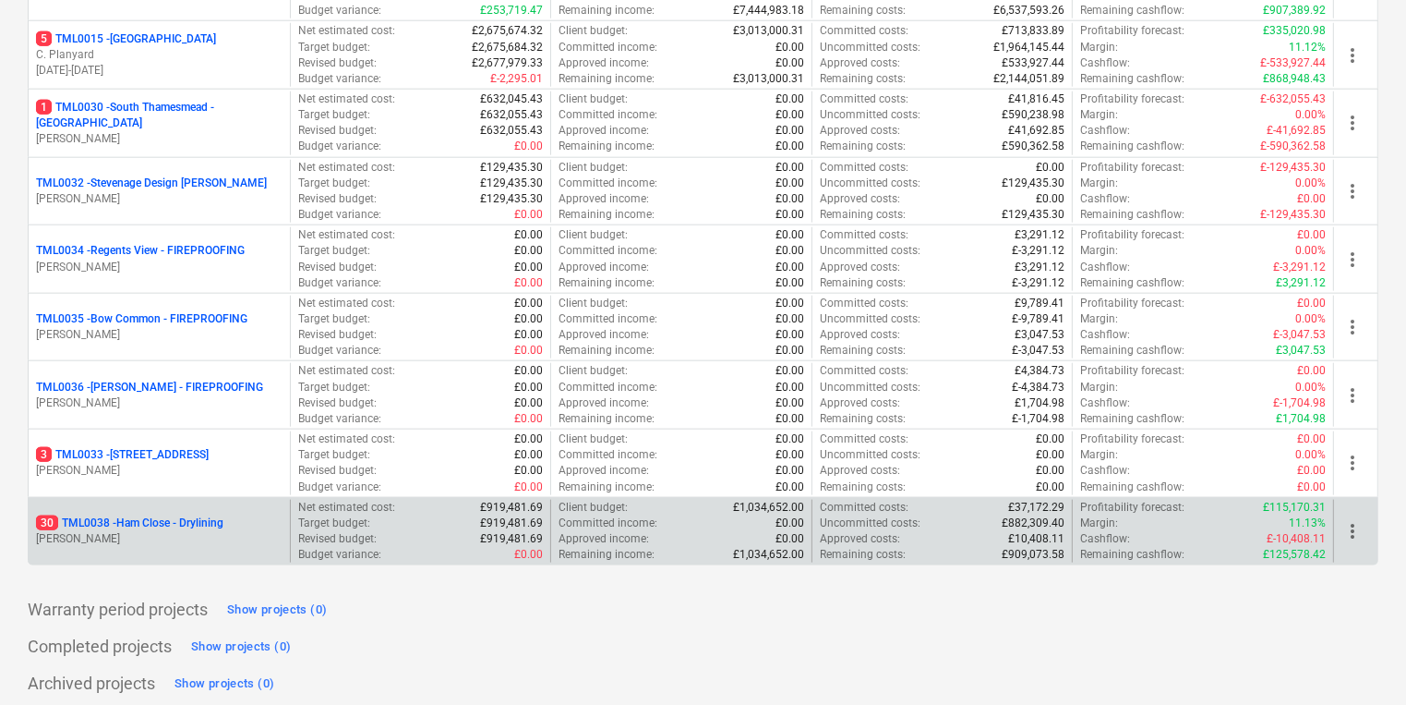
click at [358, 531] on p "Revised budget :" at bounding box center [337, 539] width 78 height 16
click at [319, 531] on p "Revised budget :" at bounding box center [337, 539] width 78 height 16
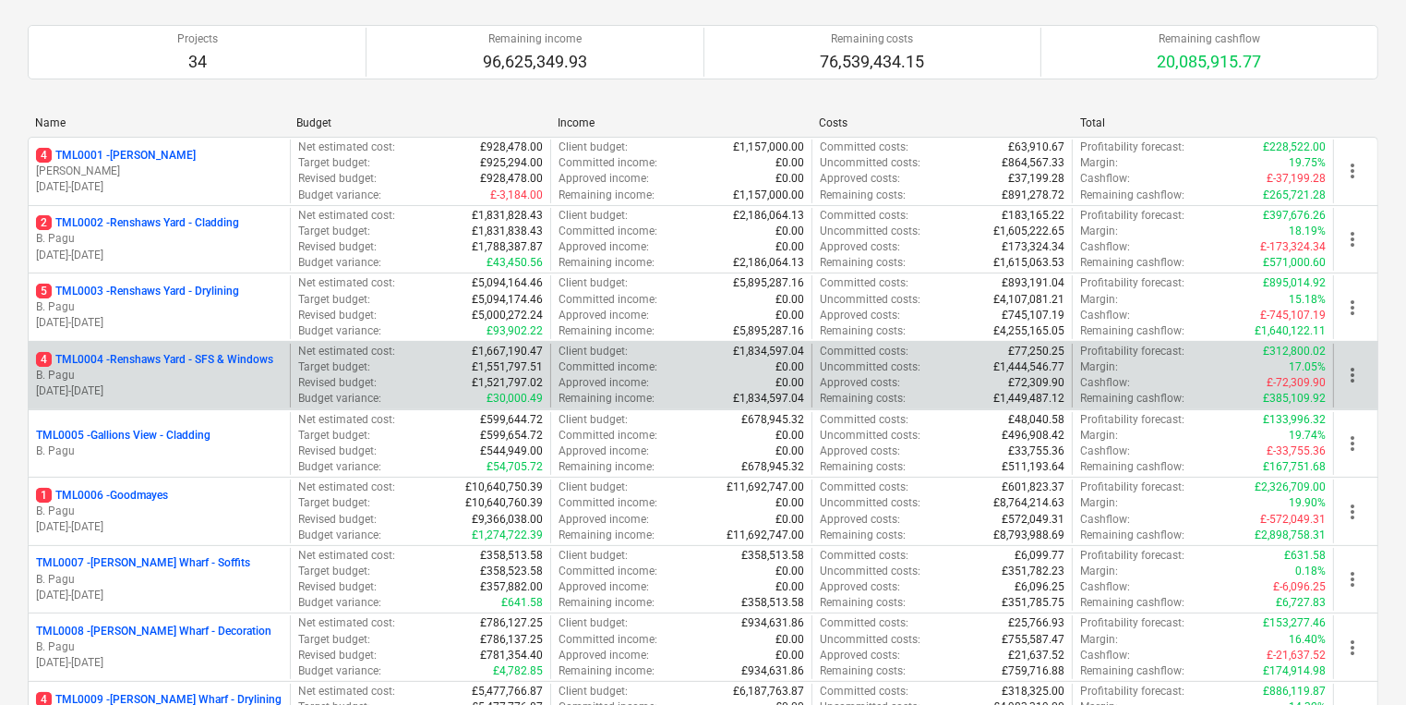
scroll to position [0, 0]
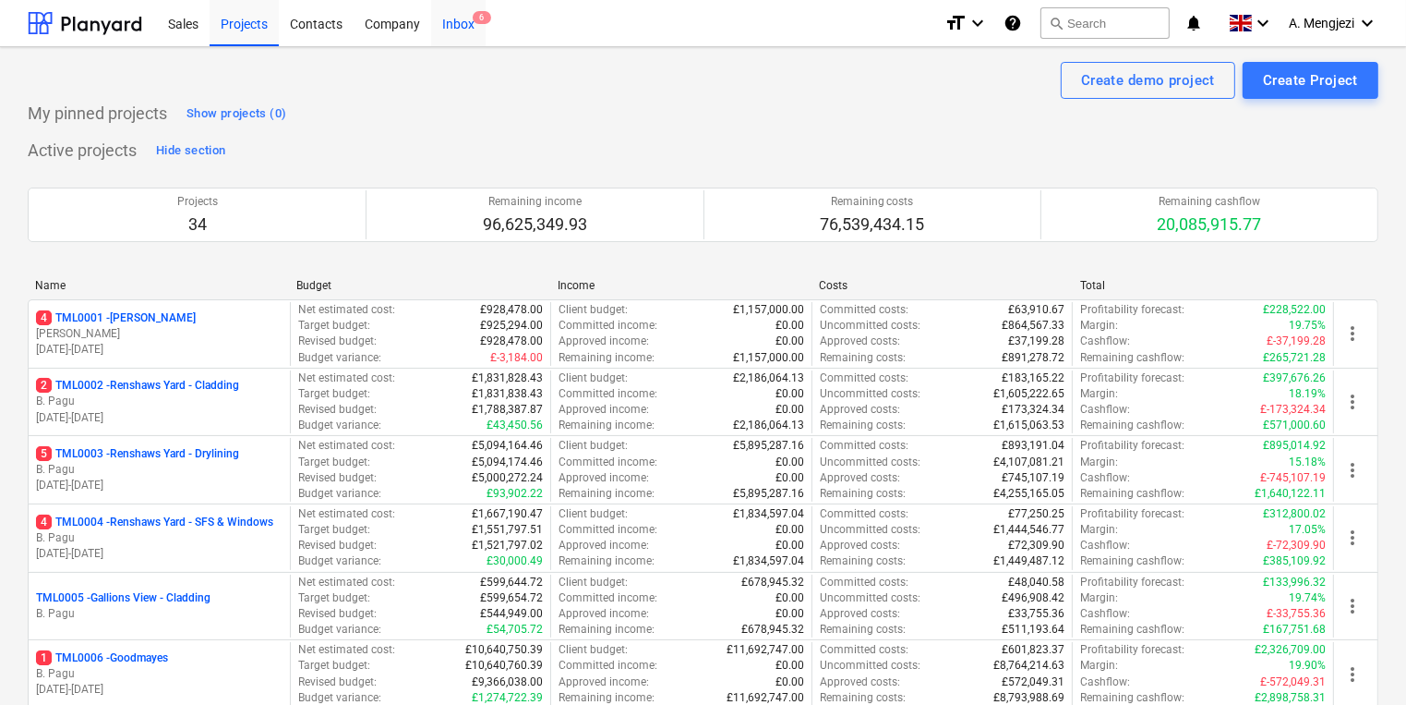
click at [468, 31] on div "Inbox 6" at bounding box center [458, 22] width 54 height 47
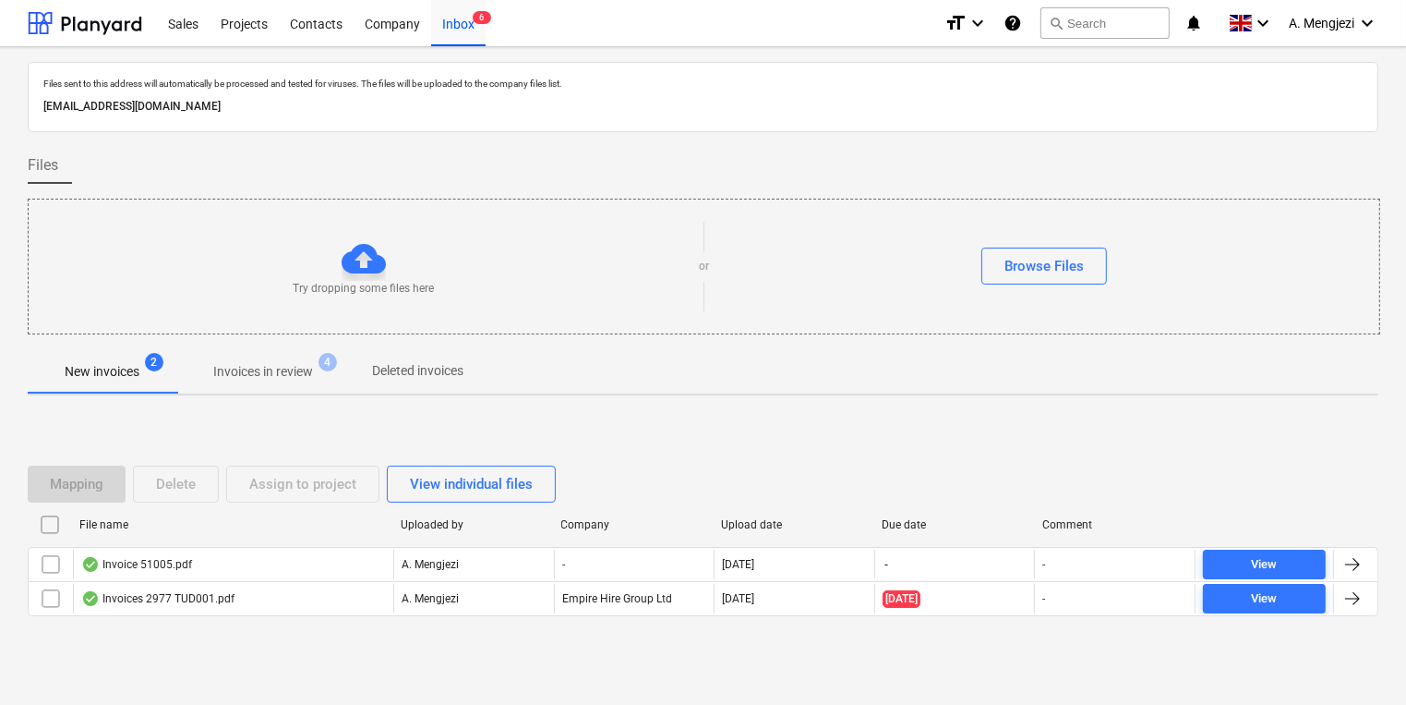
click at [267, 364] on p "Invoices in review" at bounding box center [263, 371] width 100 height 19
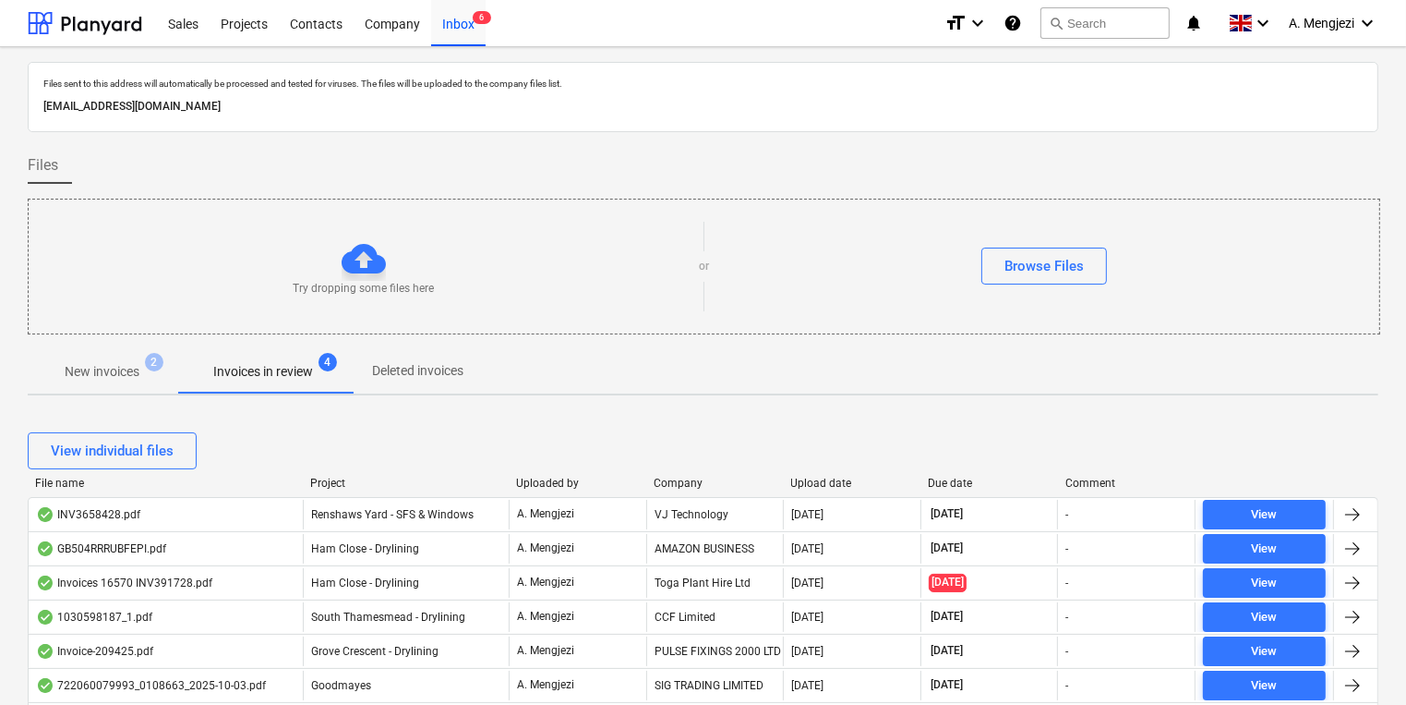
click at [338, 478] on div "Project" at bounding box center [405, 482] width 191 height 13
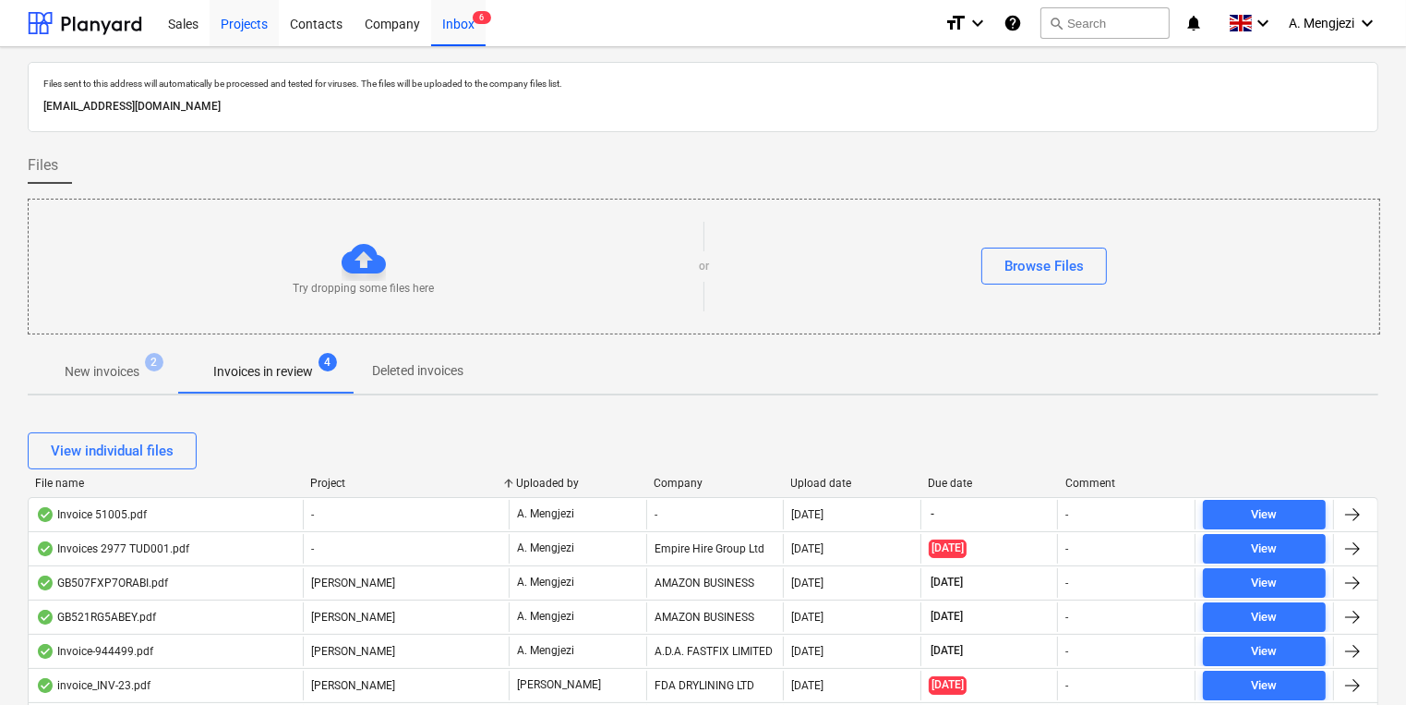
click at [253, 30] on div "Projects" at bounding box center [244, 22] width 69 height 47
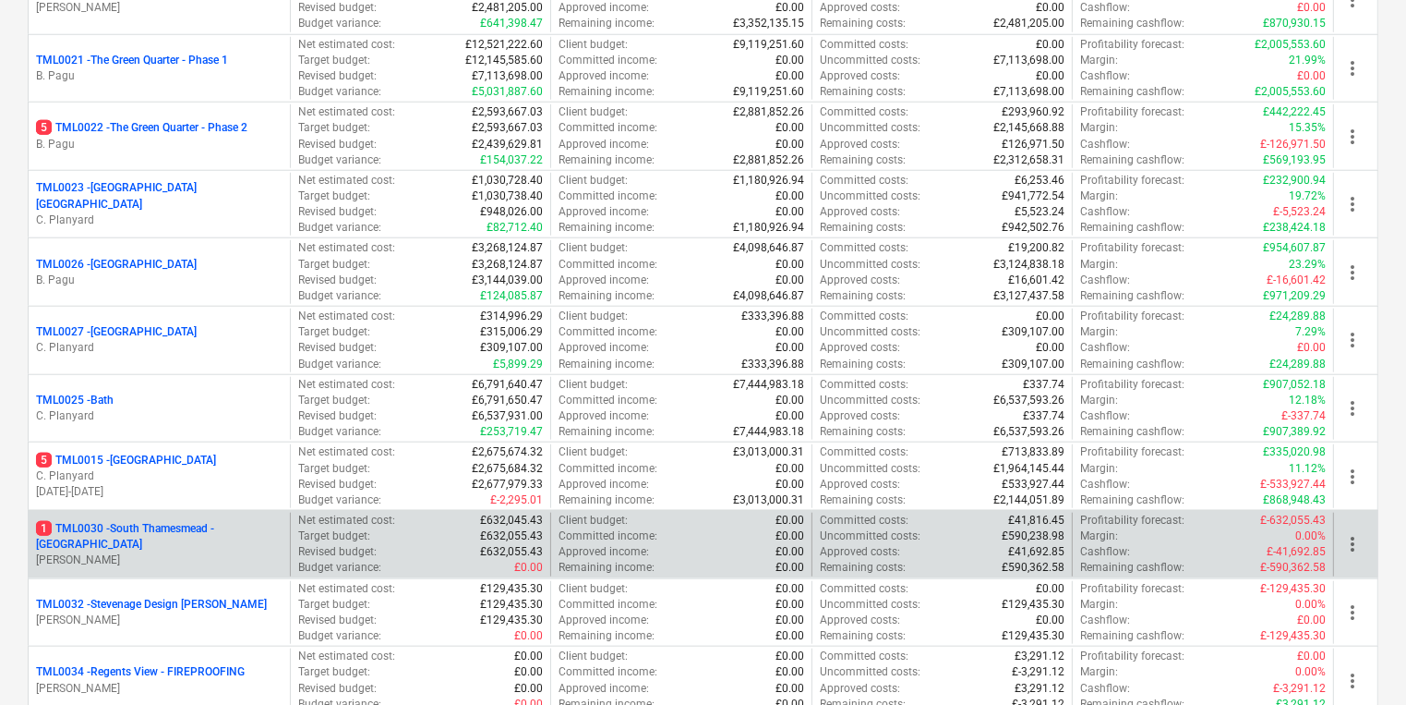
scroll to position [2046, 0]
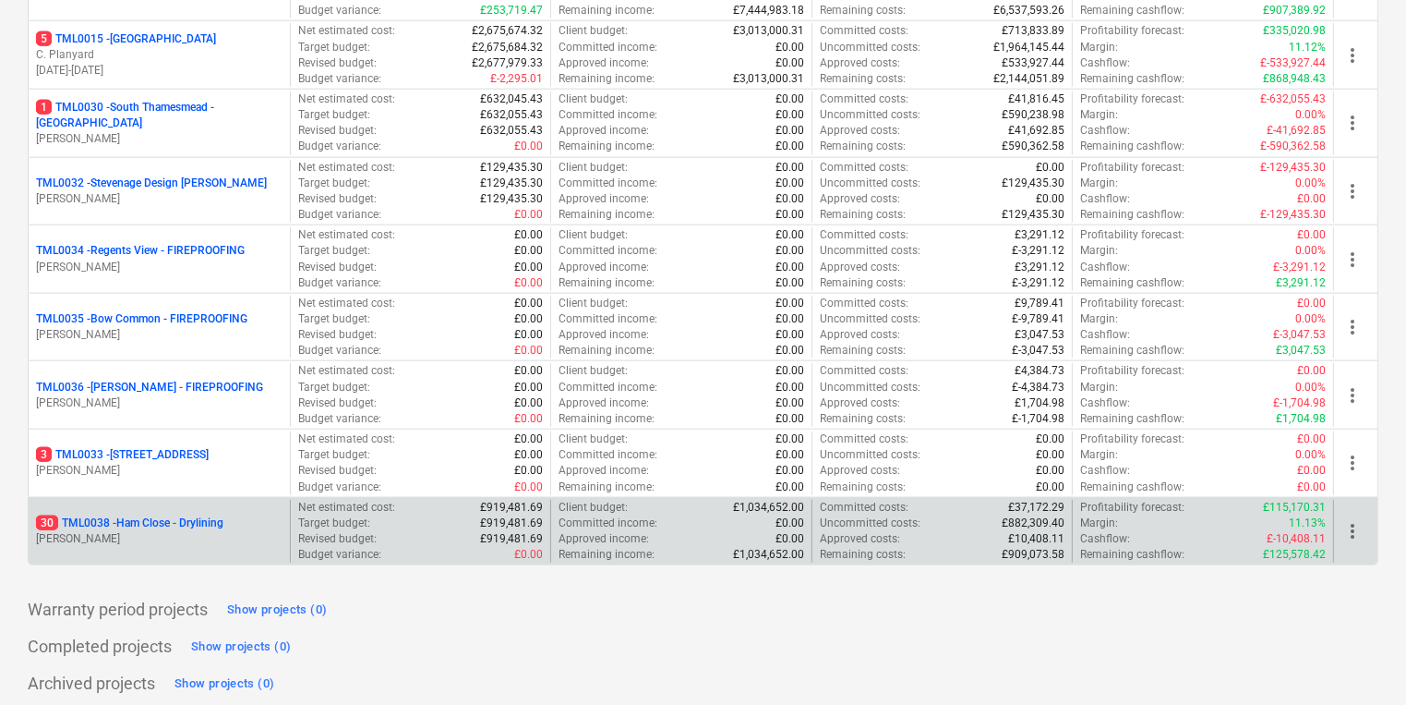
click at [246, 550] on div "30 TML0038 - Ham Close - Drylining [PERSON_NAME]" at bounding box center [159, 532] width 261 height 64
click at [259, 517] on div "30 TML0038 - Ham Close - Drylining" at bounding box center [159, 523] width 247 height 16
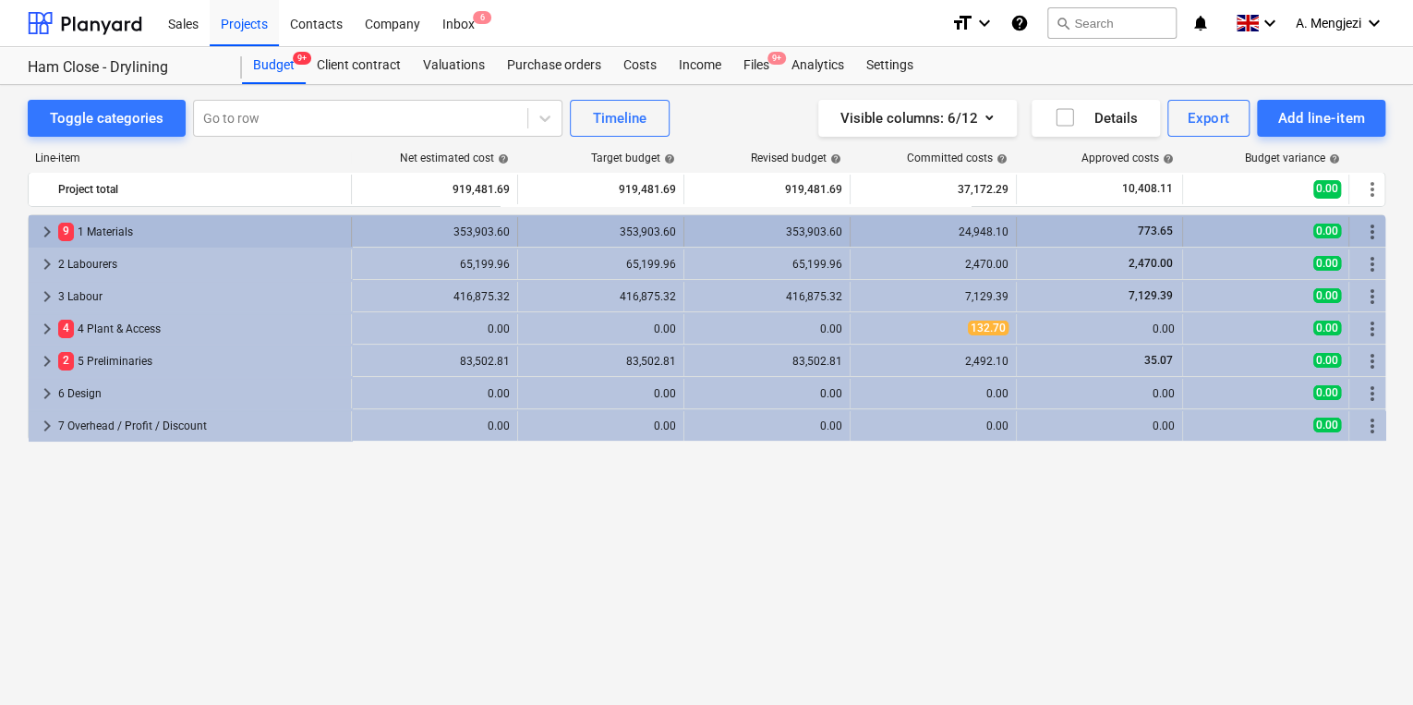
click at [48, 223] on span "keyboard_arrow_right" at bounding box center [47, 232] width 22 height 22
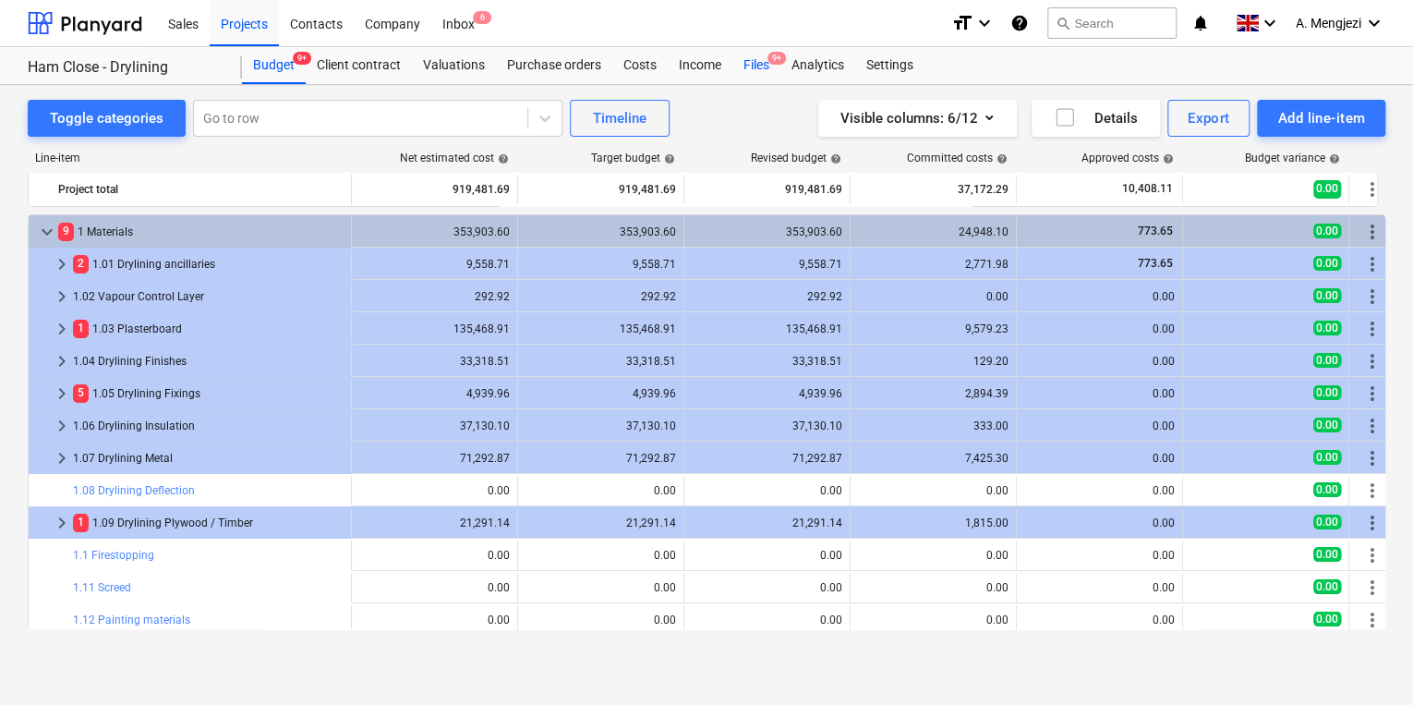
click at [752, 66] on div "Files 9+" at bounding box center [756, 65] width 48 height 37
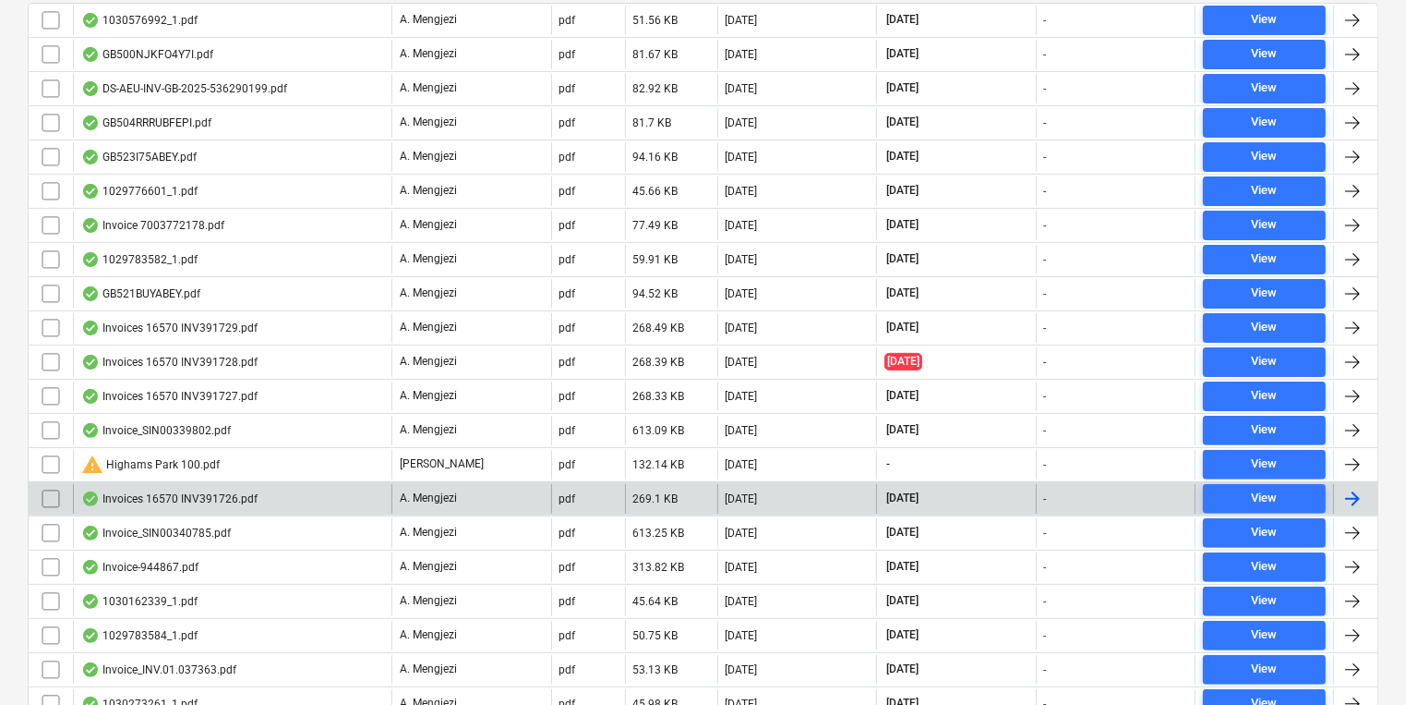
scroll to position [165, 0]
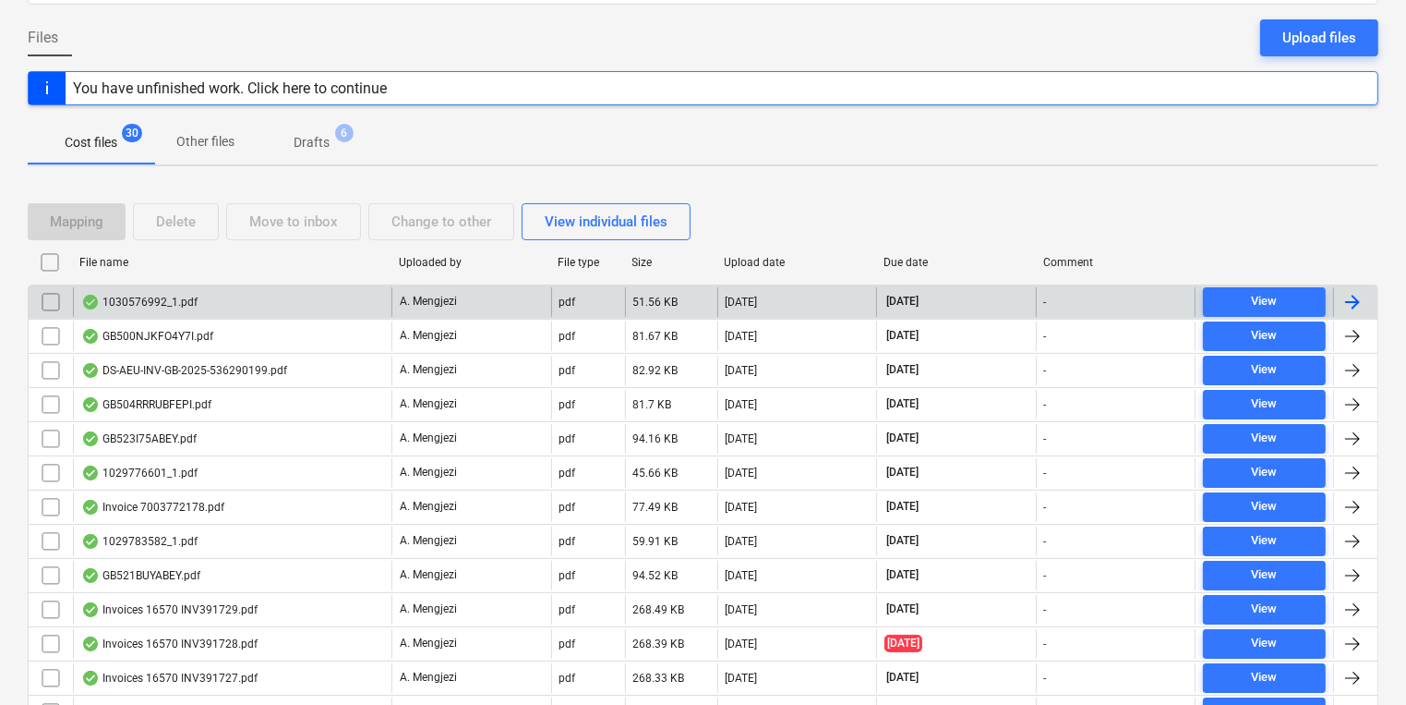
click at [310, 302] on div "1030576992_1.pdf" at bounding box center [232, 302] width 319 height 30
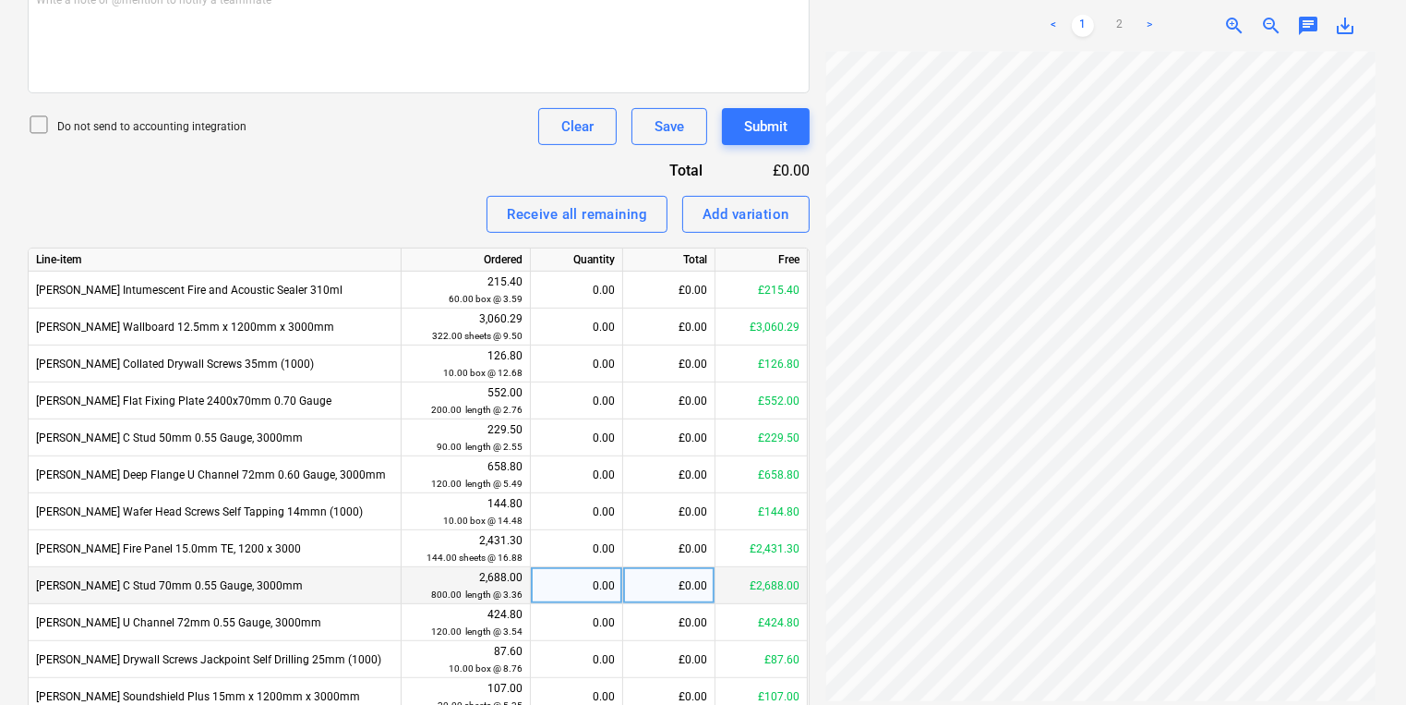
scroll to position [673, 0]
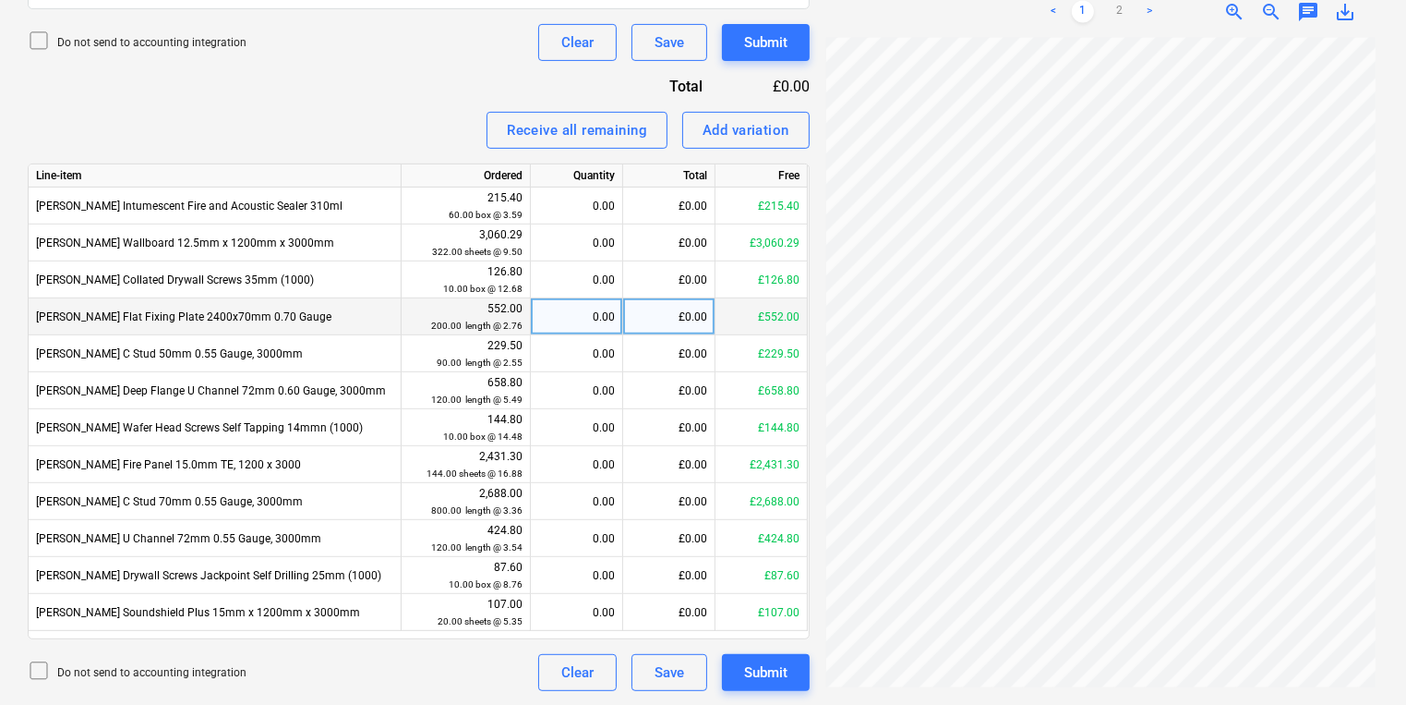
click at [585, 325] on div "0.00" at bounding box center [576, 316] width 77 height 37
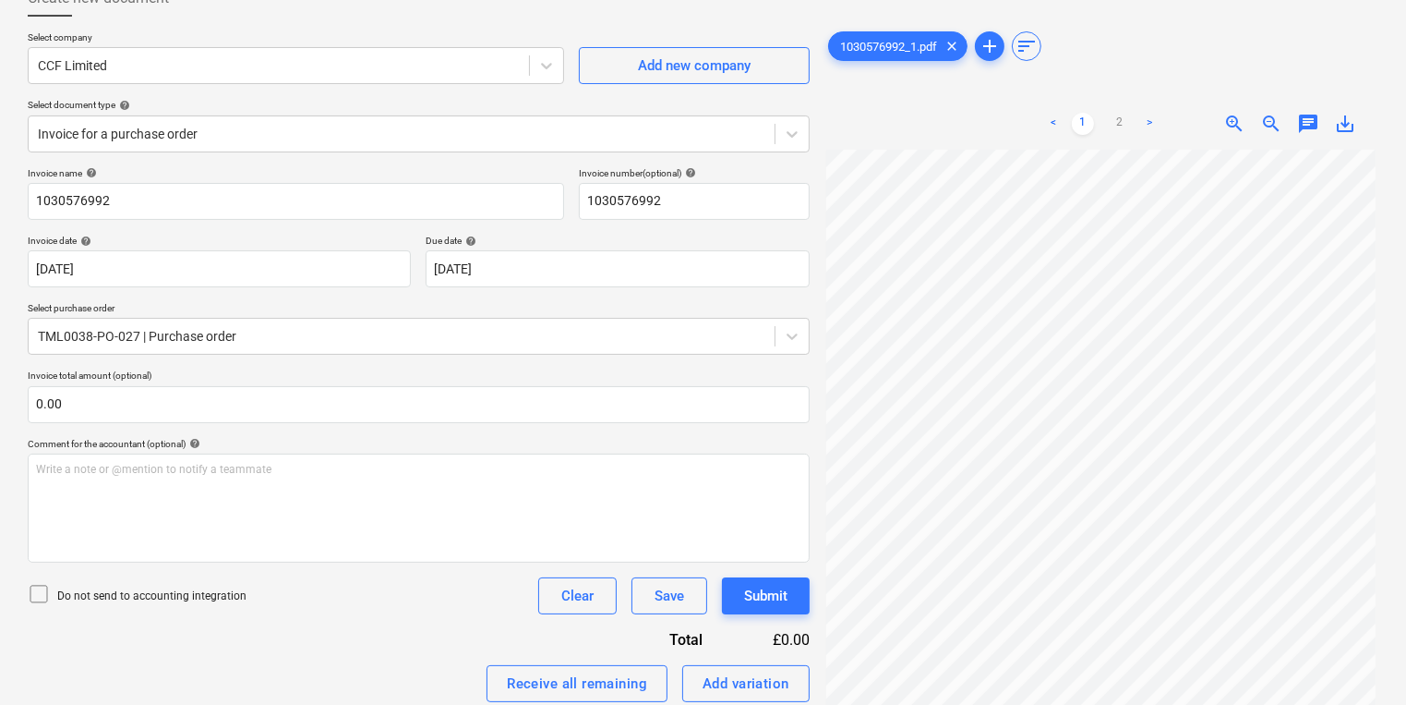
scroll to position [0, 0]
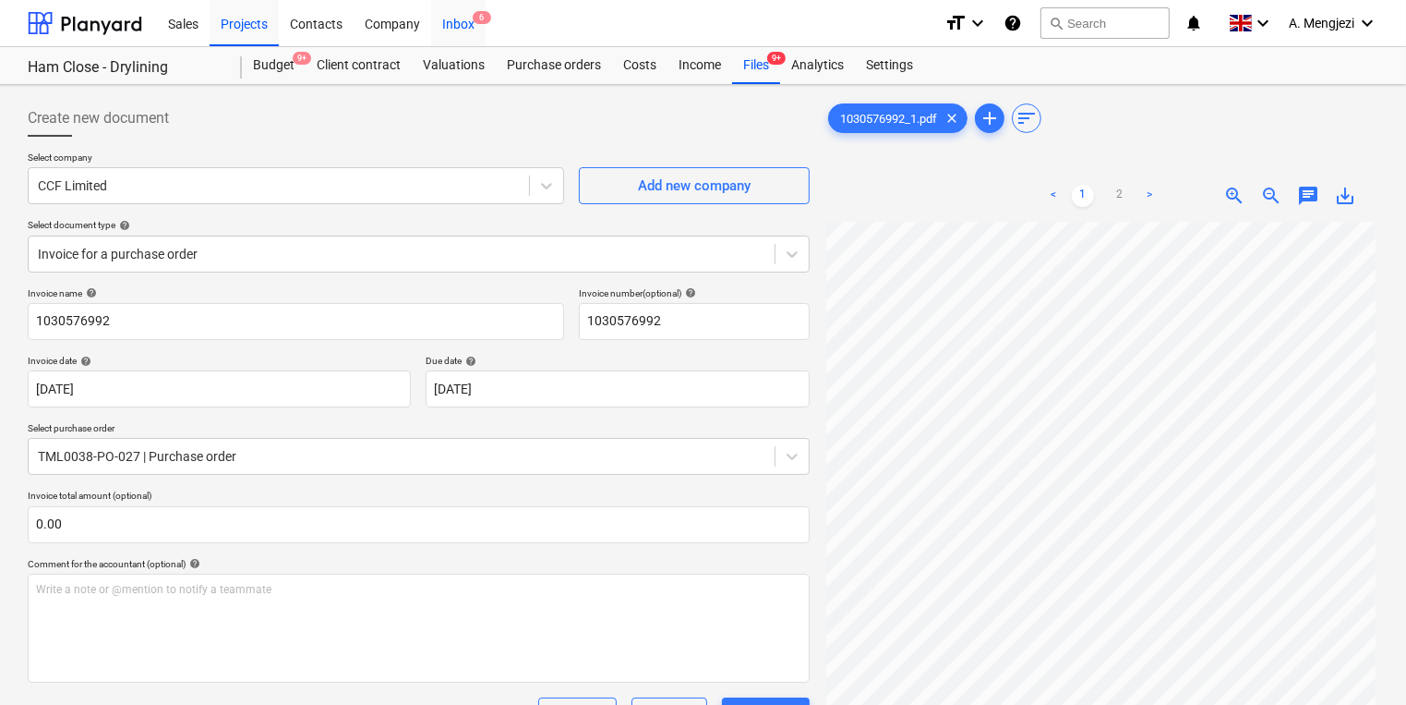
click at [476, 39] on div "Inbox 6" at bounding box center [458, 22] width 54 height 47
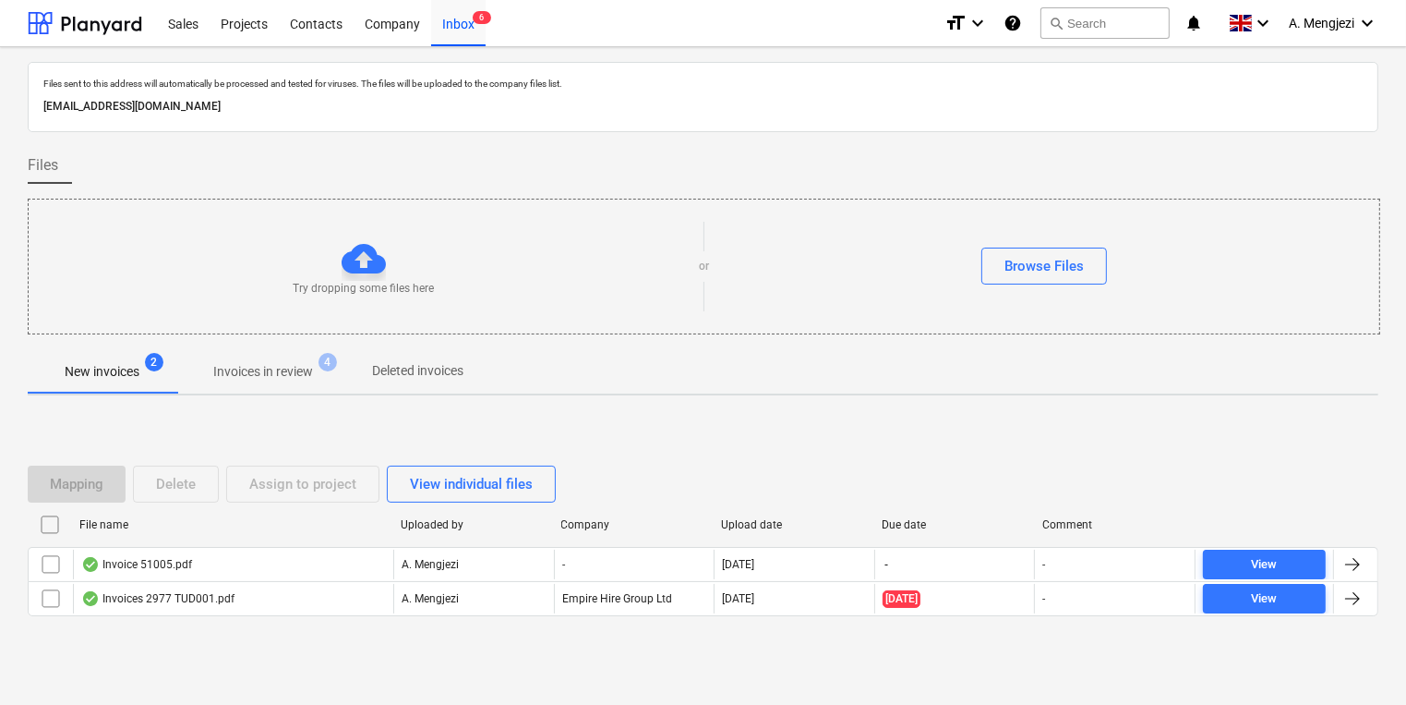
click at [227, 360] on span "Invoices in review 4" at bounding box center [263, 371] width 174 height 33
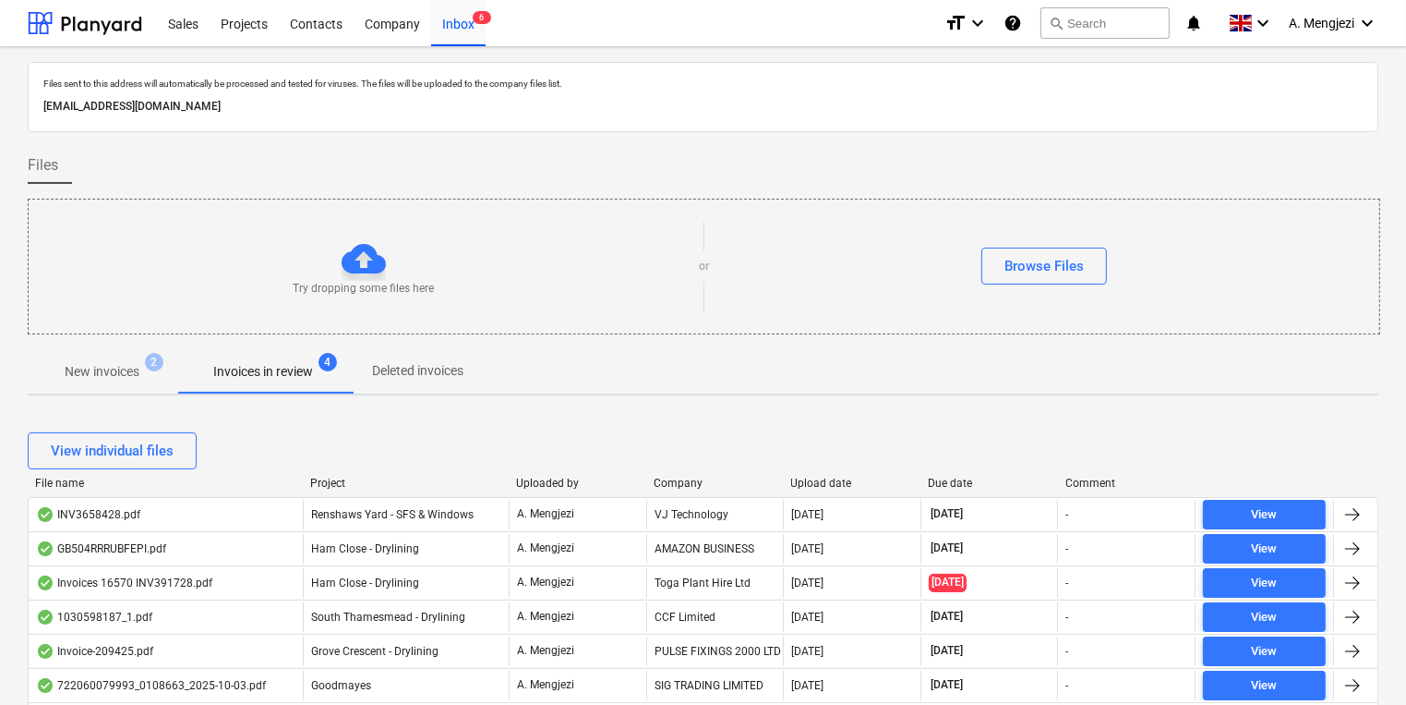
click at [824, 245] on div "Try dropping some files here or Browse Files" at bounding box center [704, 266] width 1351 height 104
click at [233, 24] on div "Projects" at bounding box center [244, 22] width 69 height 47
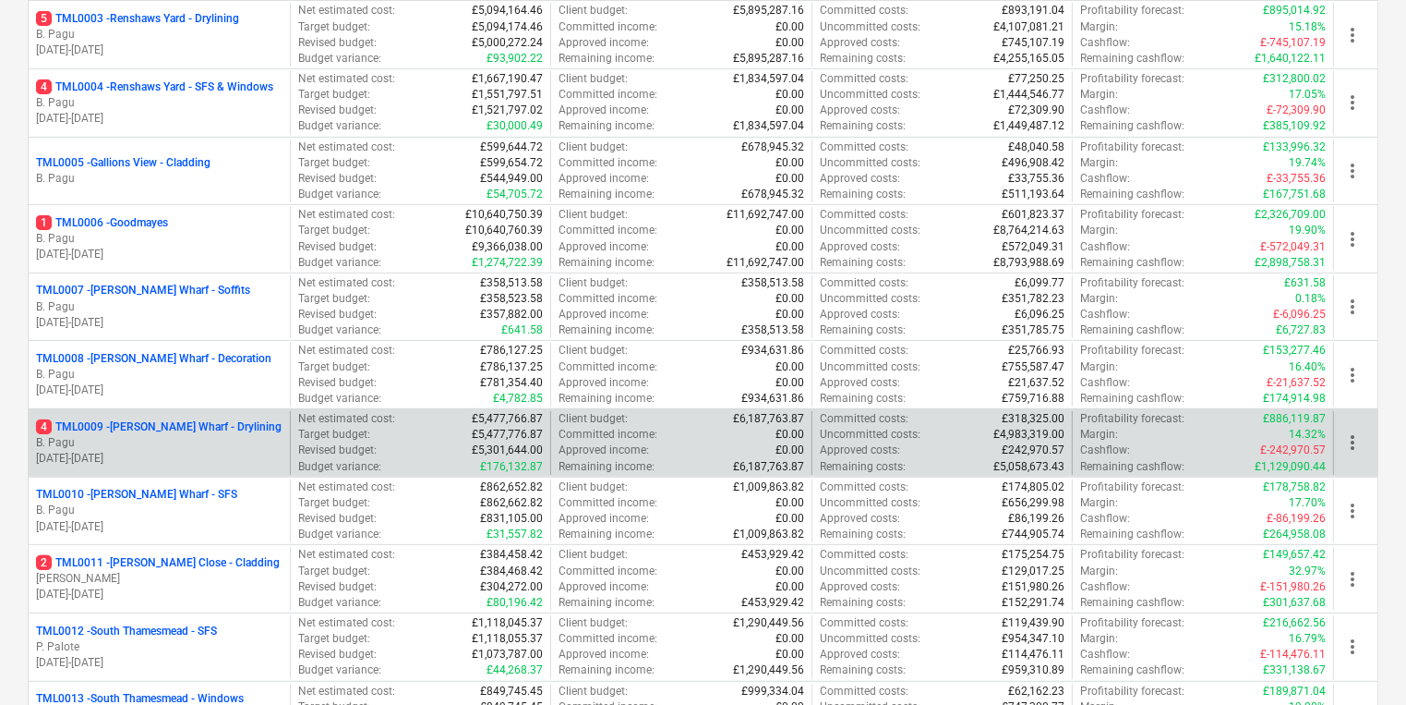
scroll to position [517, 0]
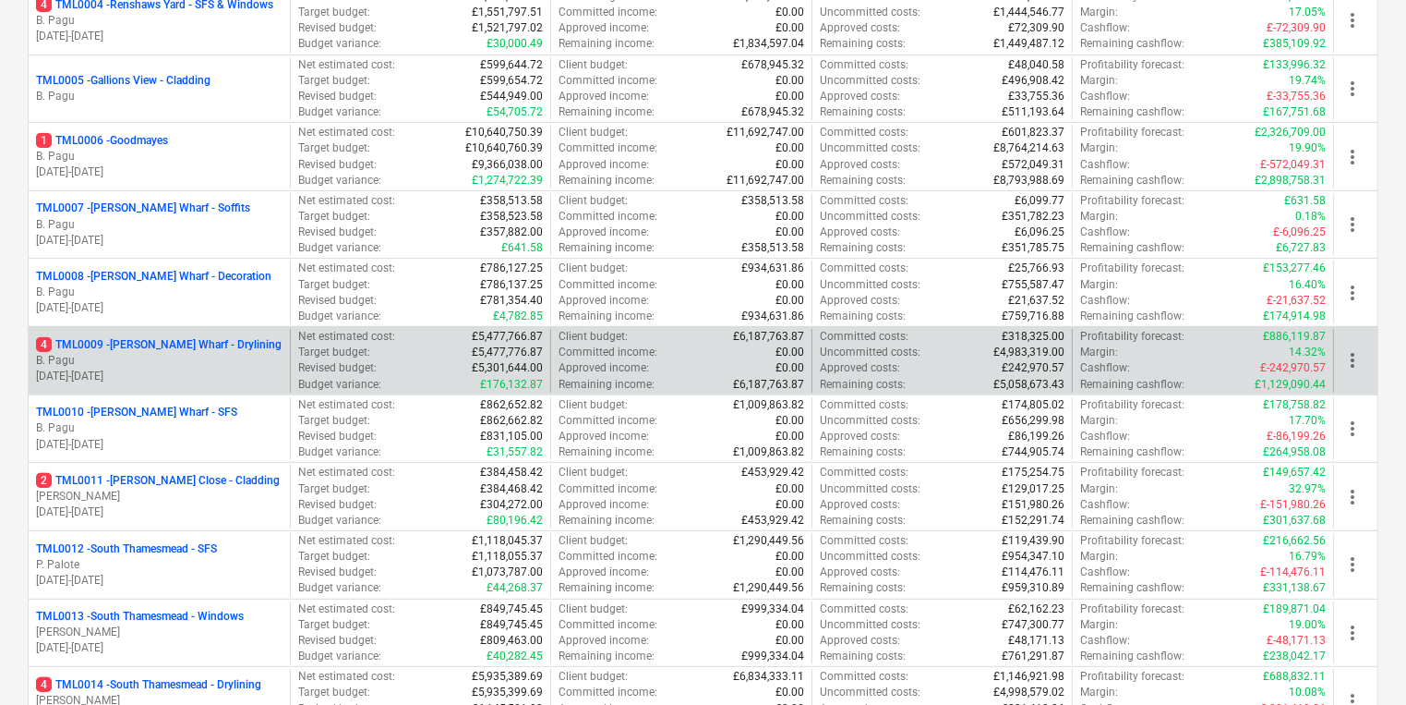
click at [295, 368] on div "Net estimated cost : £5,477,766.87 Target budget : £5,477,776.87 Revised budget…" at bounding box center [420, 361] width 261 height 64
click at [79, 372] on p "[DATE] - [DATE]" at bounding box center [159, 376] width 247 height 16
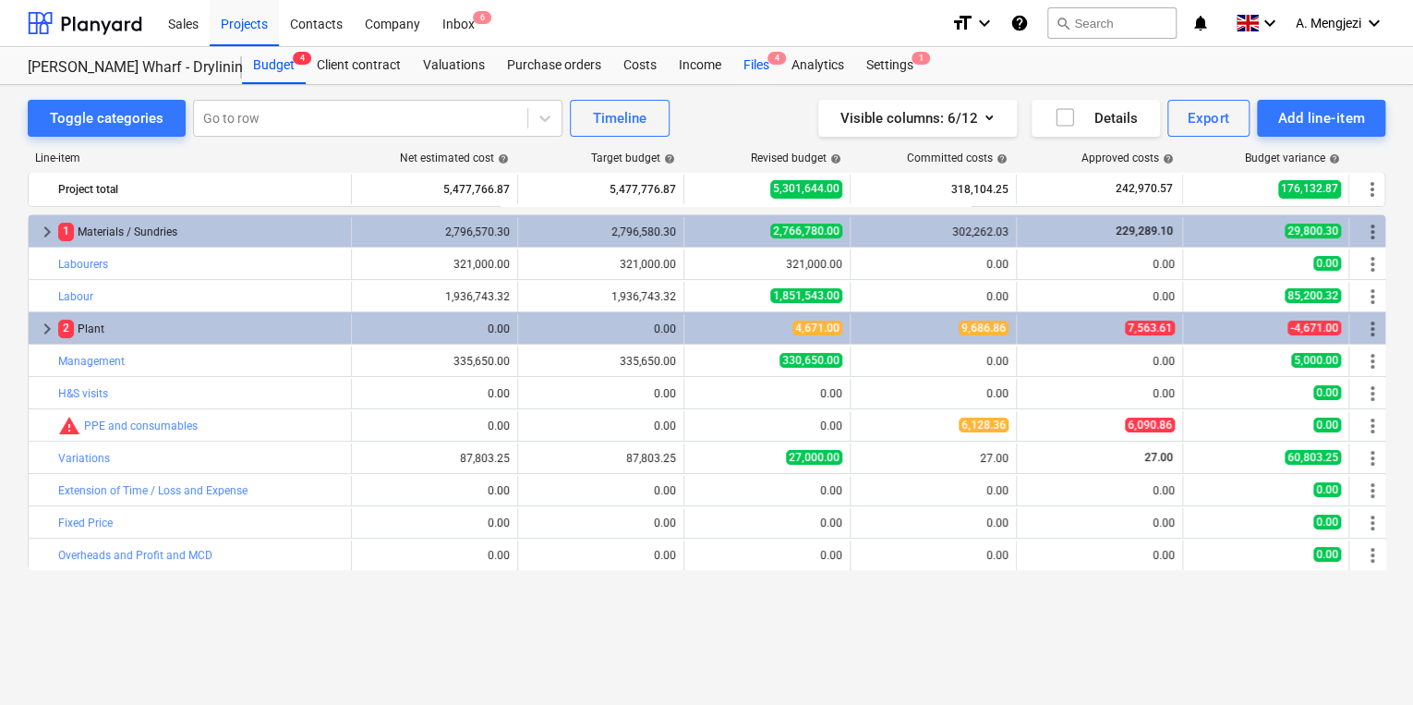
click at [772, 66] on div "Files 4" at bounding box center [756, 65] width 48 height 37
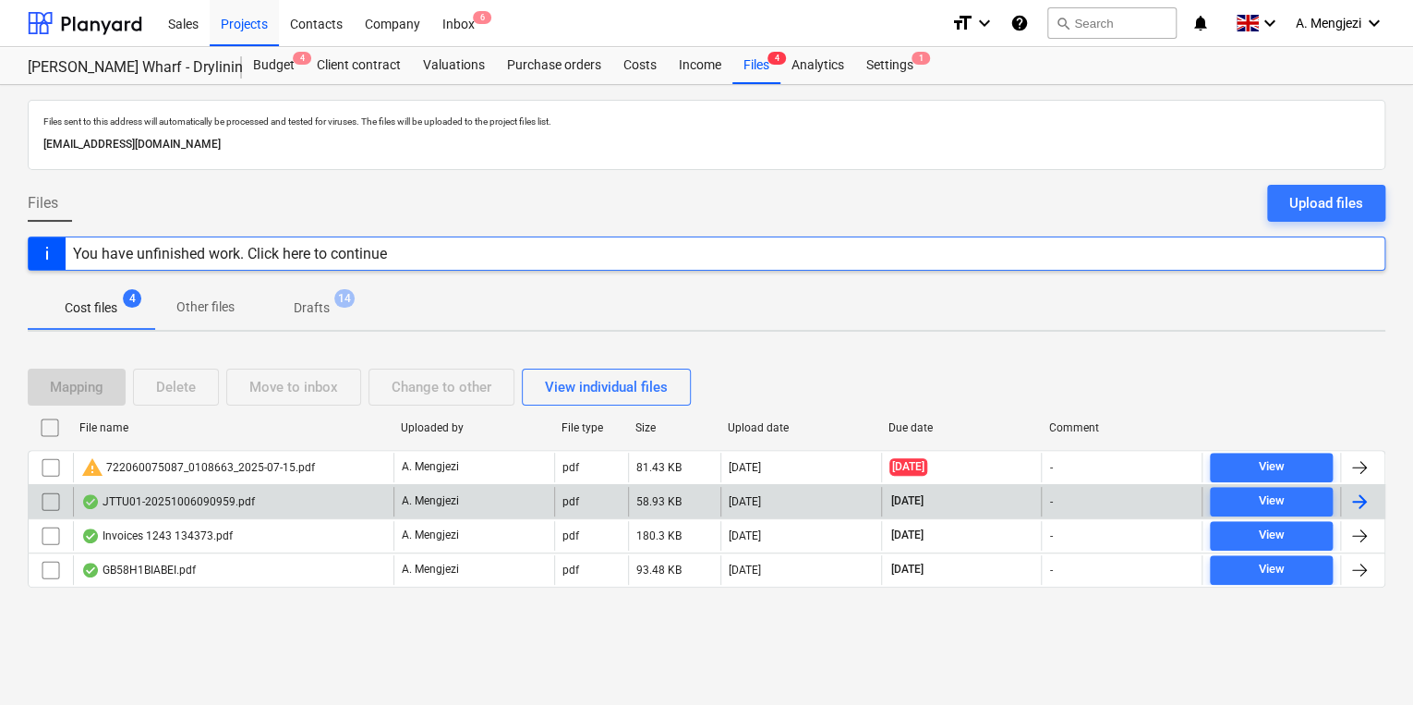
click at [373, 504] on div "JTTU01-20251006090959.pdf" at bounding box center [233, 502] width 320 height 30
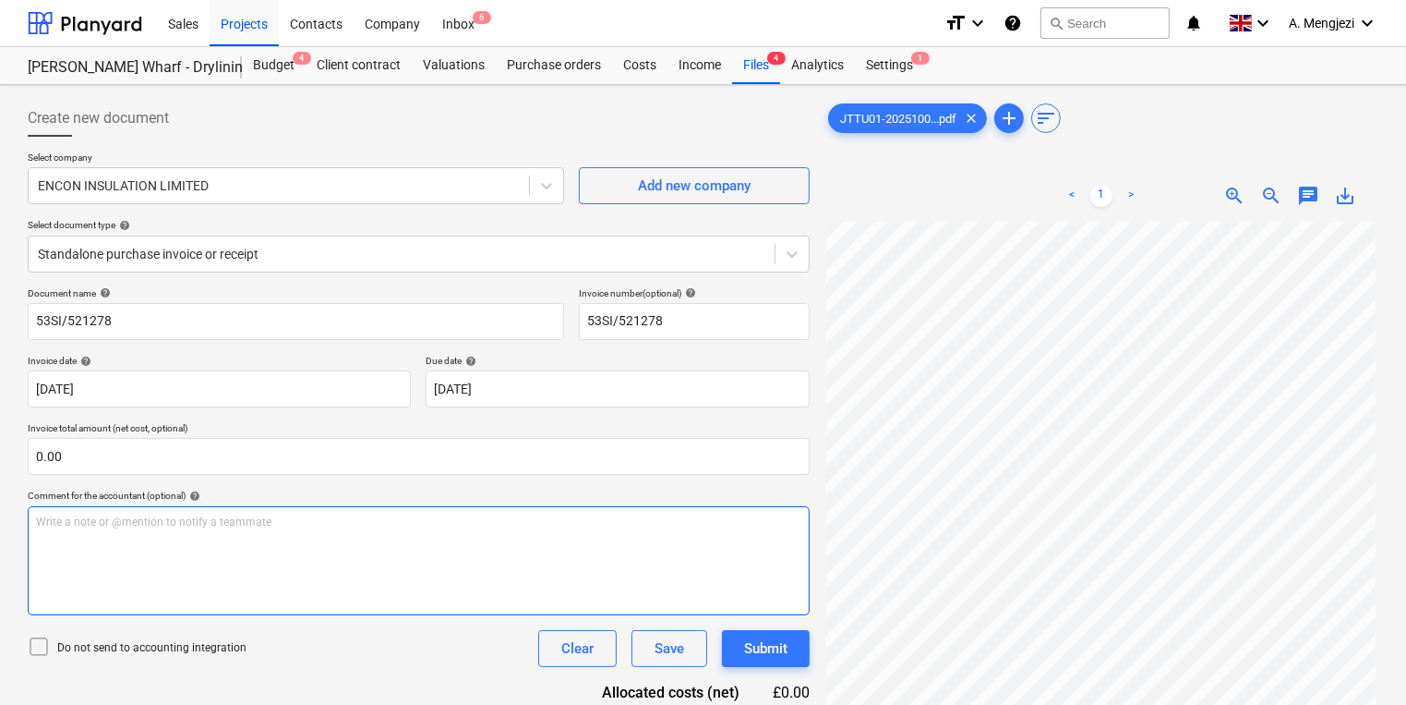
click at [335, 591] on div "Write a note or @mention to notify a teammate [PERSON_NAME]" at bounding box center [419, 560] width 782 height 109
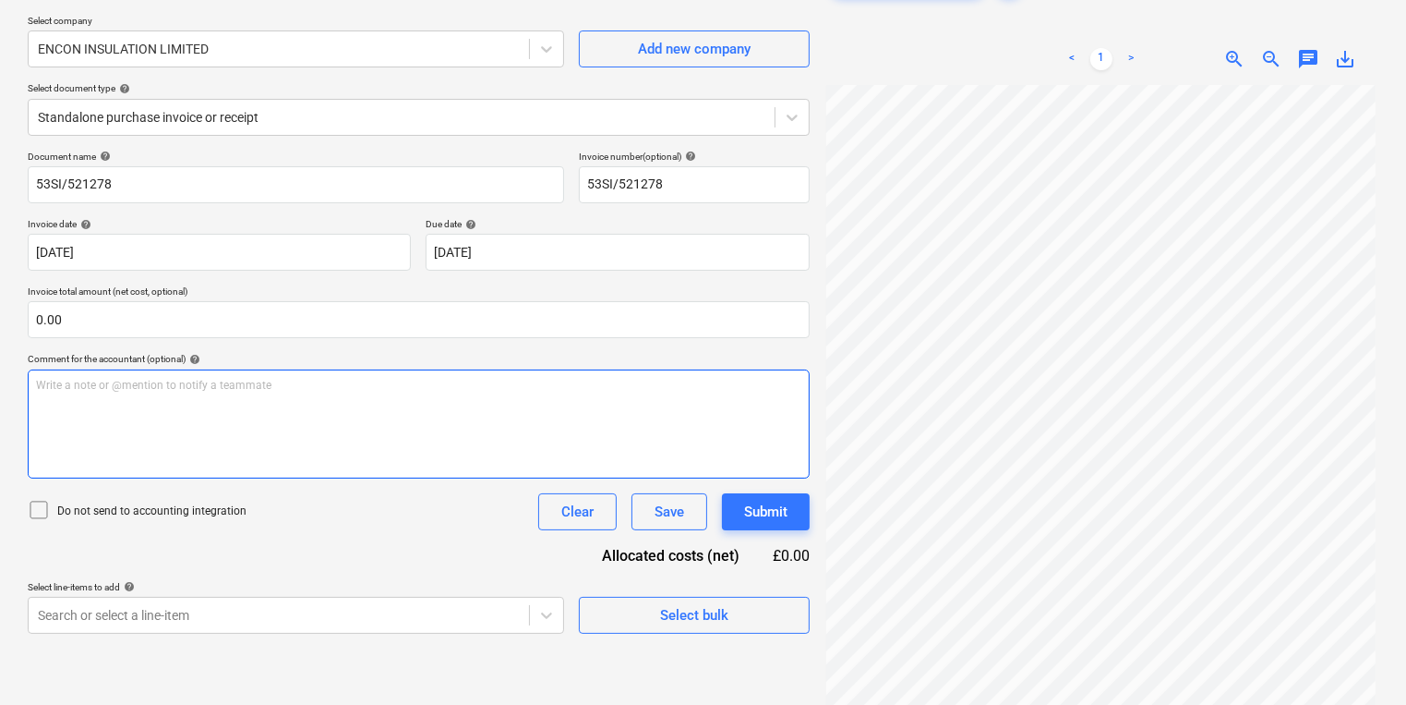
scroll to position [37, 0]
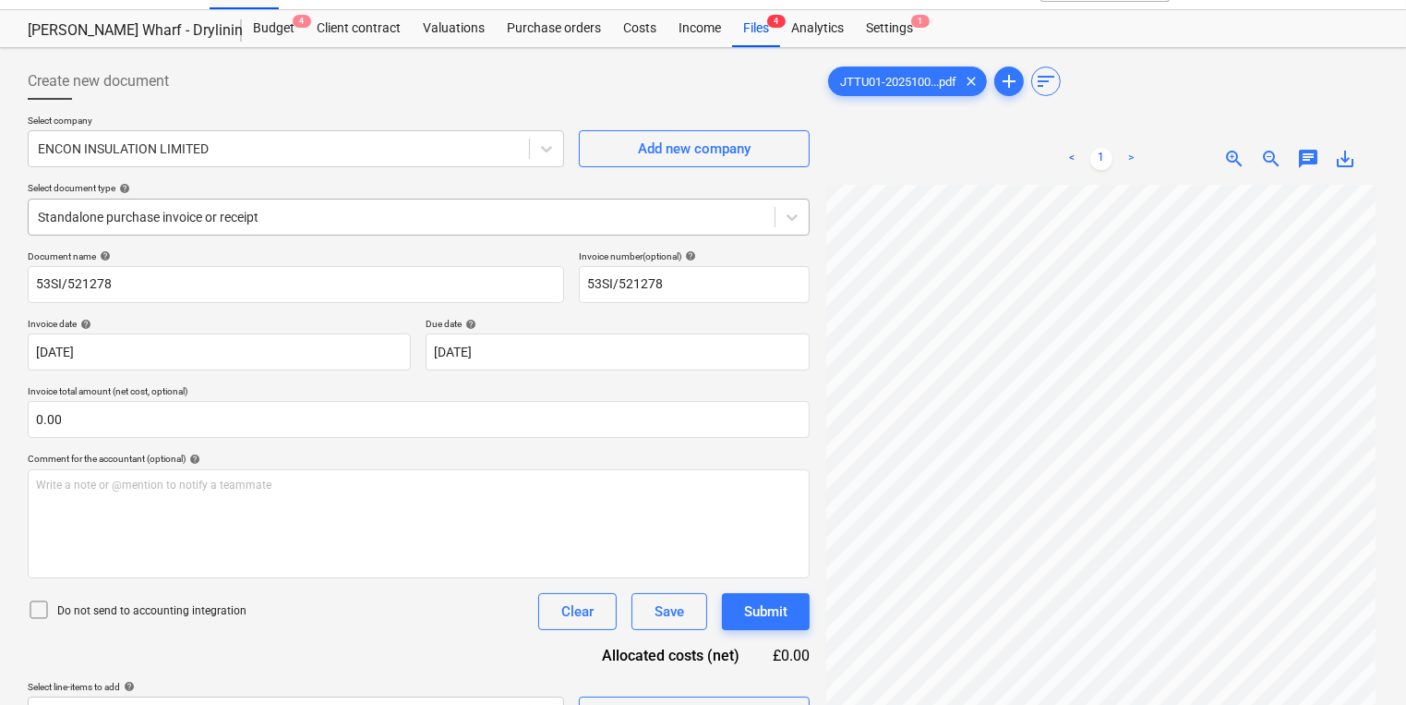
click at [377, 219] on div at bounding box center [402, 217] width 728 height 18
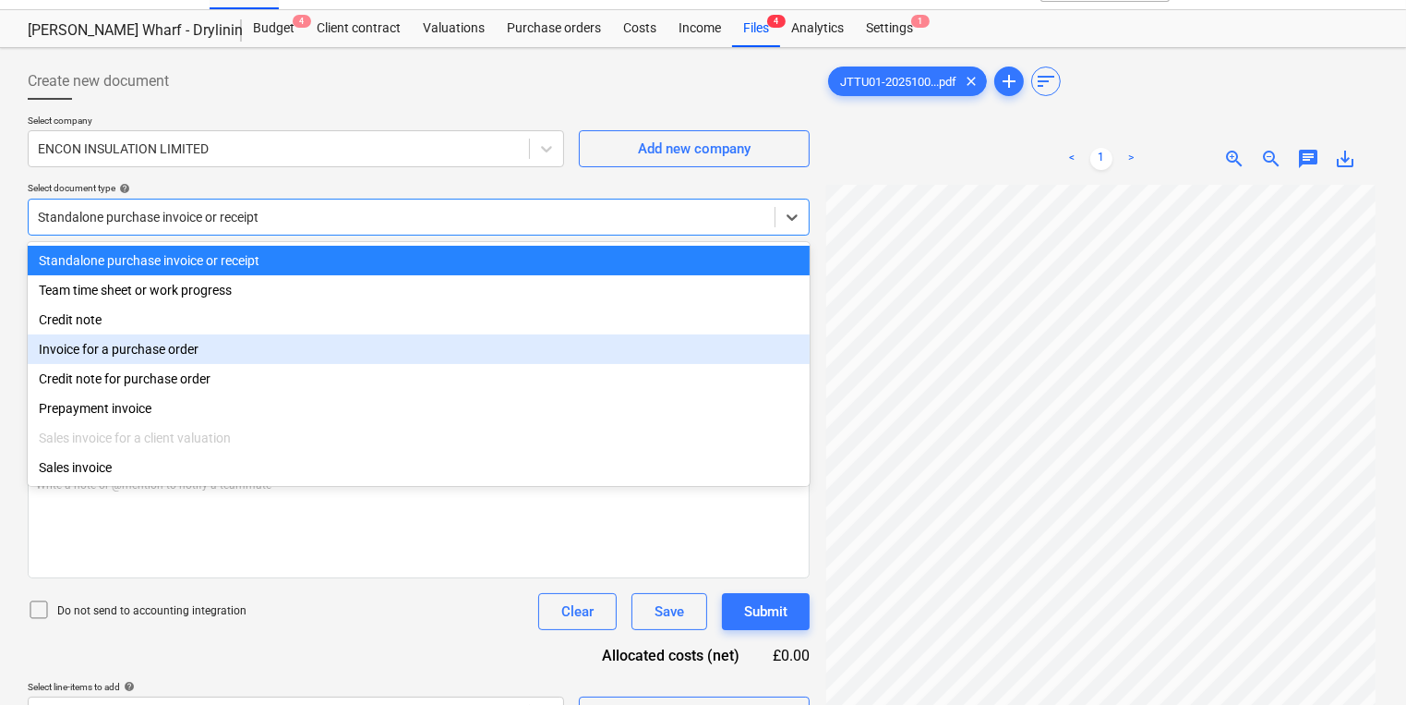
click at [375, 343] on div "Invoice for a purchase order" at bounding box center [419, 349] width 782 height 30
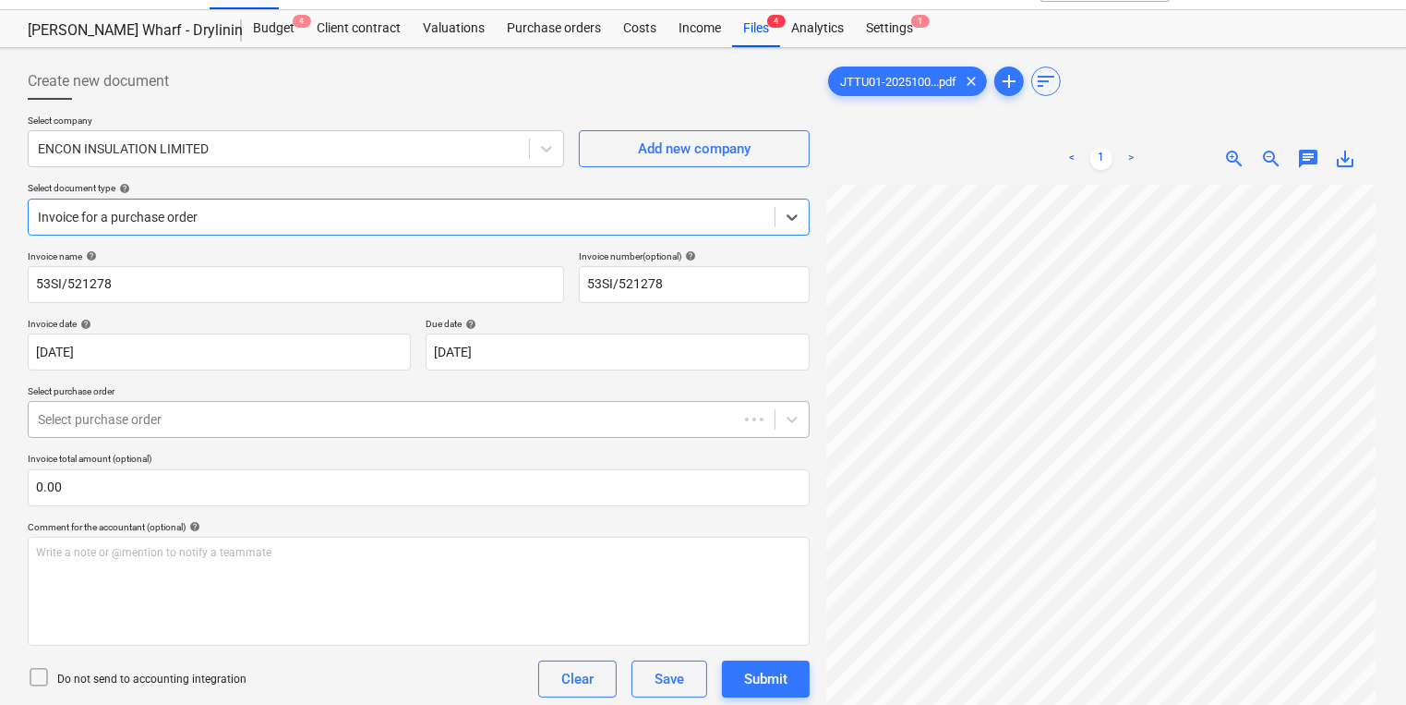
click at [373, 410] on div at bounding box center [383, 419] width 691 height 18
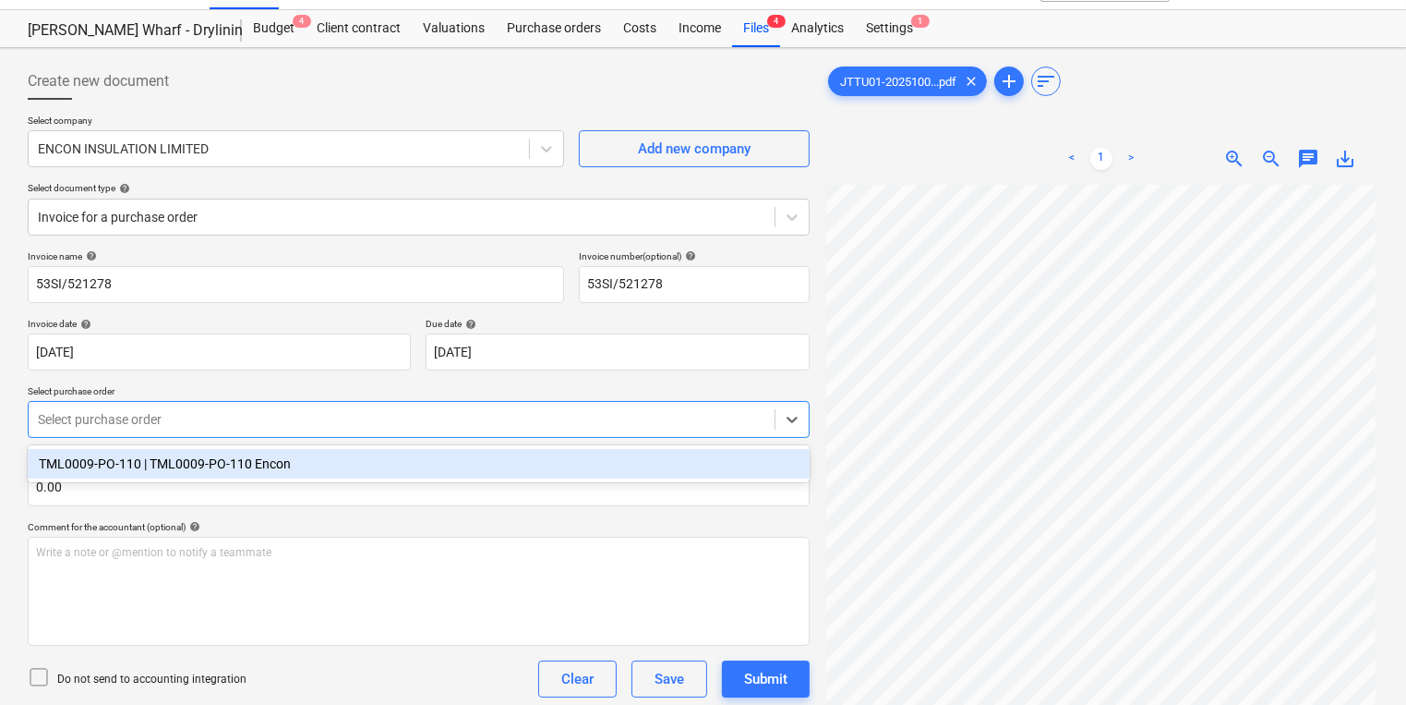
click at [394, 478] on div "TML0009-PO-110 | TML0009-PO-110 Encon" at bounding box center [419, 464] width 782 height 30
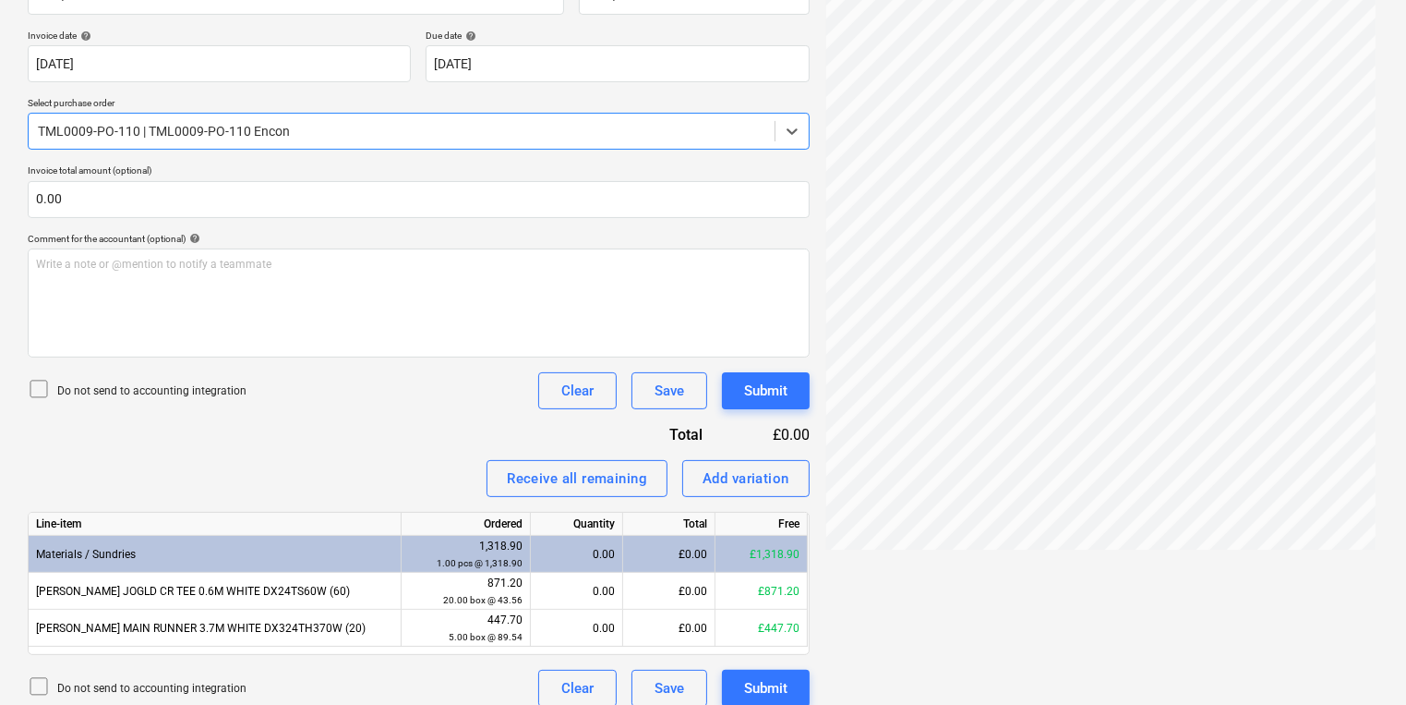
scroll to position [332, 0]
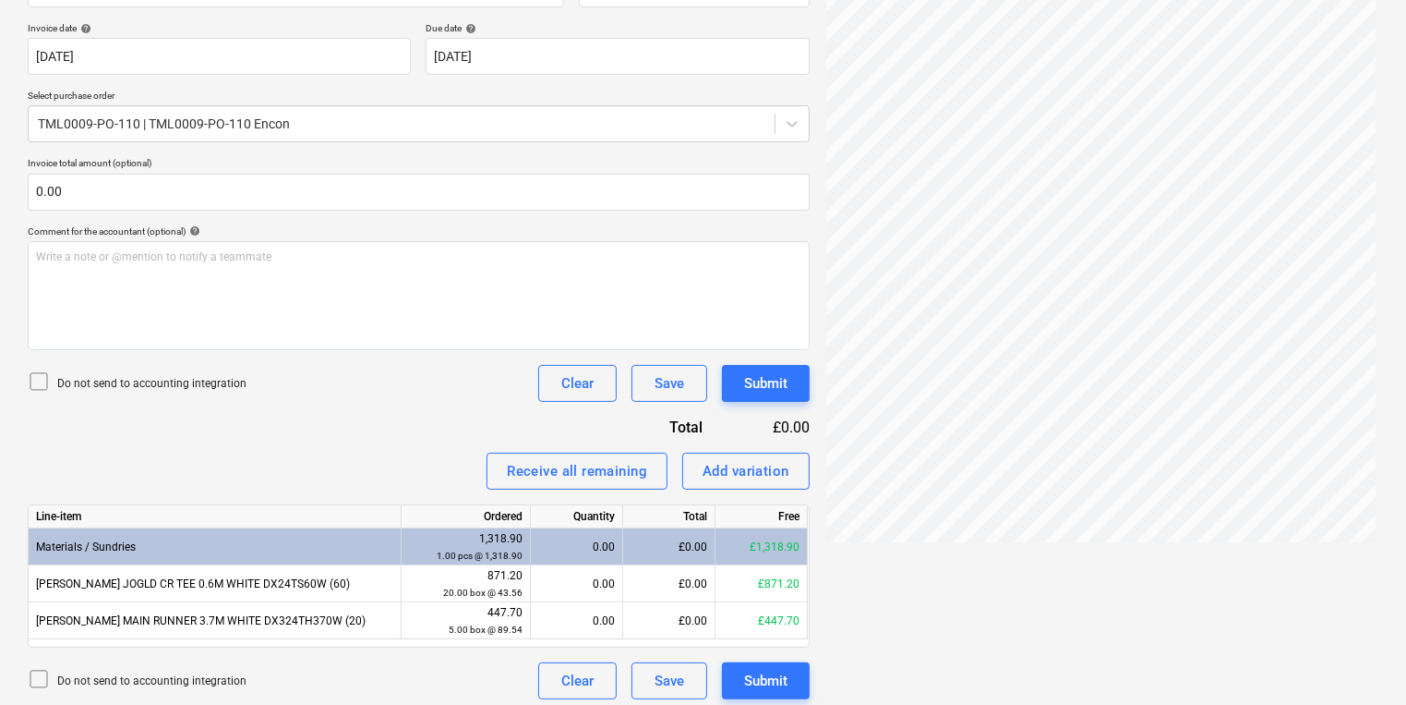
click at [425, 669] on div "Do not send to accounting integration Clear Save Submit" at bounding box center [419, 680] width 782 height 37
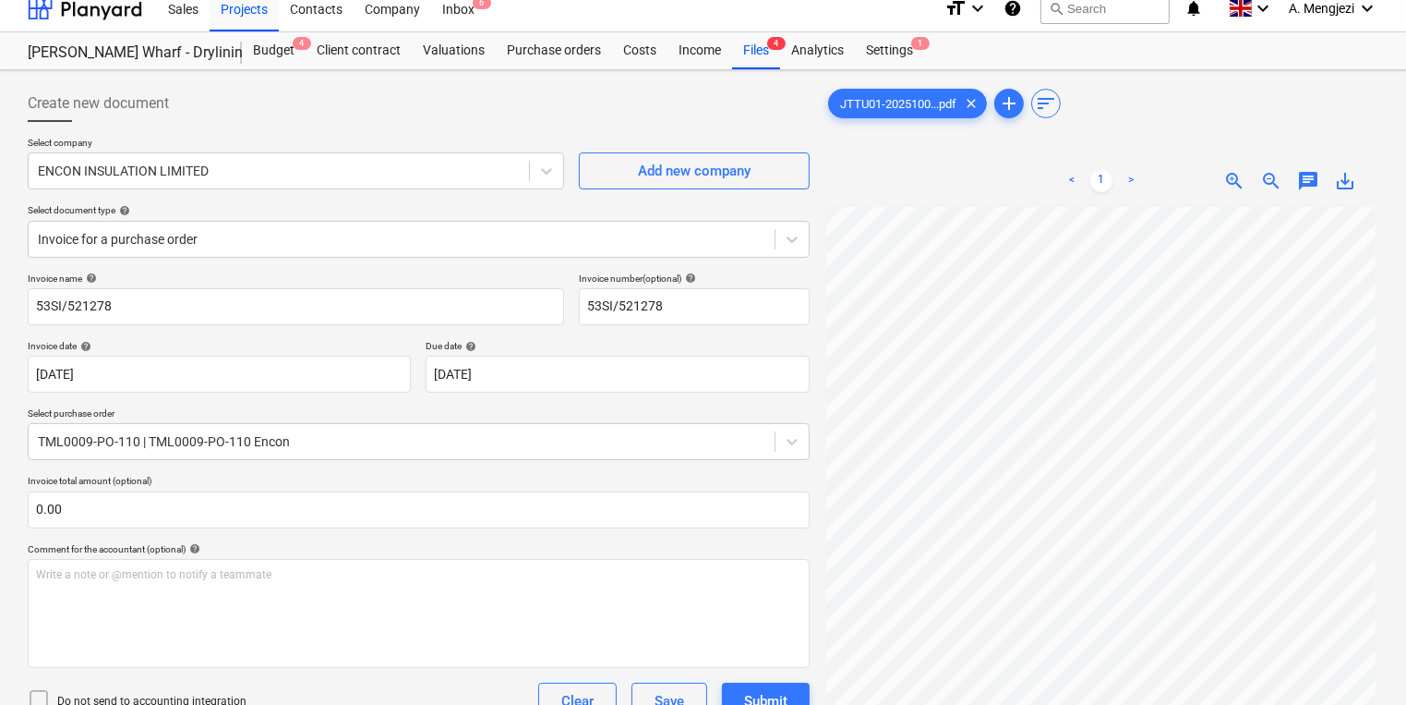
scroll to position [0, 0]
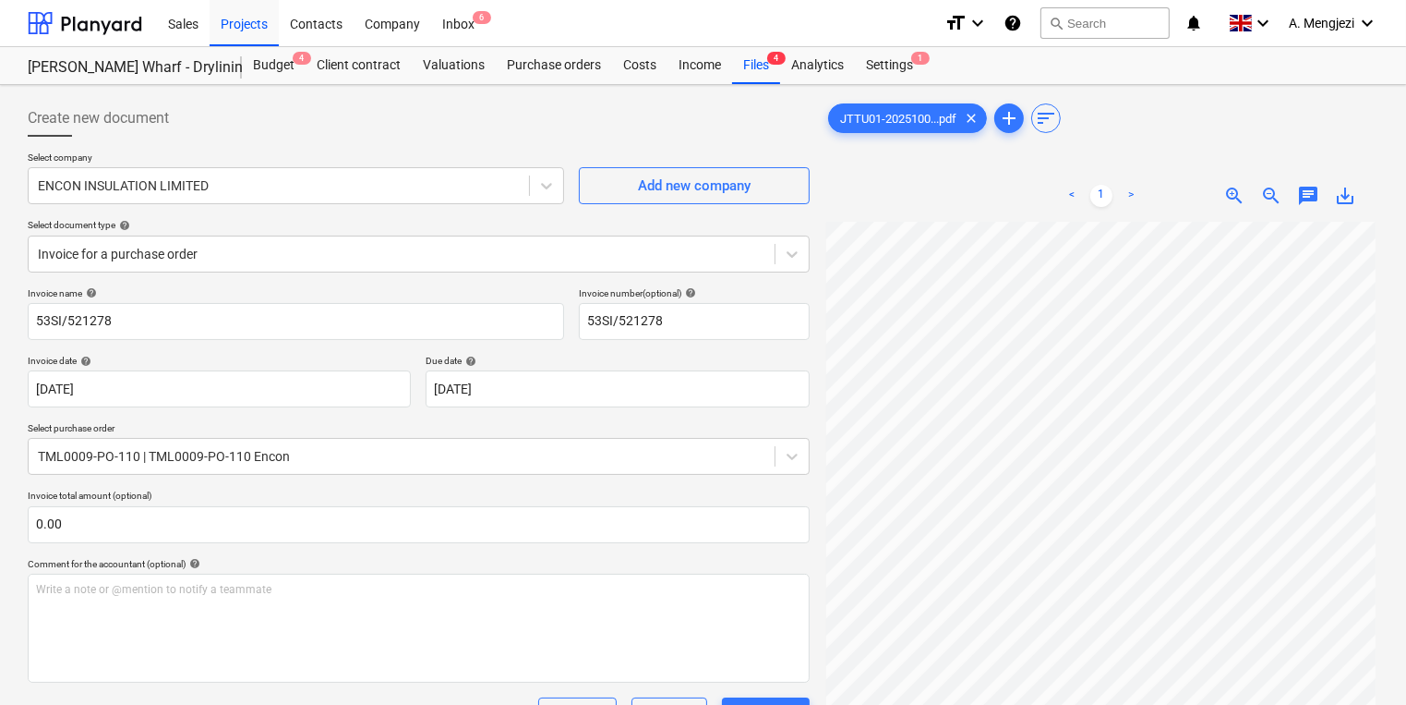
click at [1235, 204] on span "zoom_in" at bounding box center [1234, 196] width 22 height 22
click at [658, 278] on div "Create new document Select company ENCON INSULATION LIMITED Add new company Sel…" at bounding box center [703, 565] width 1366 height 946
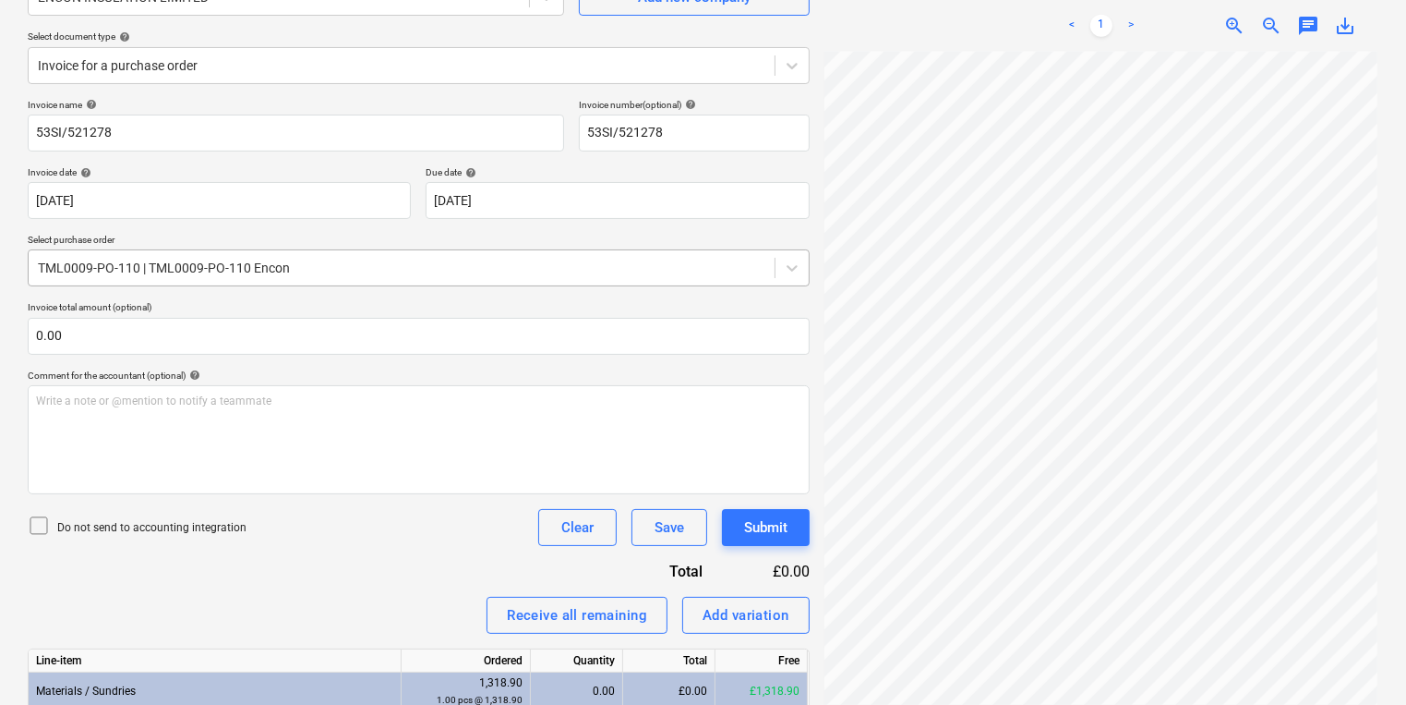
scroll to position [341, 0]
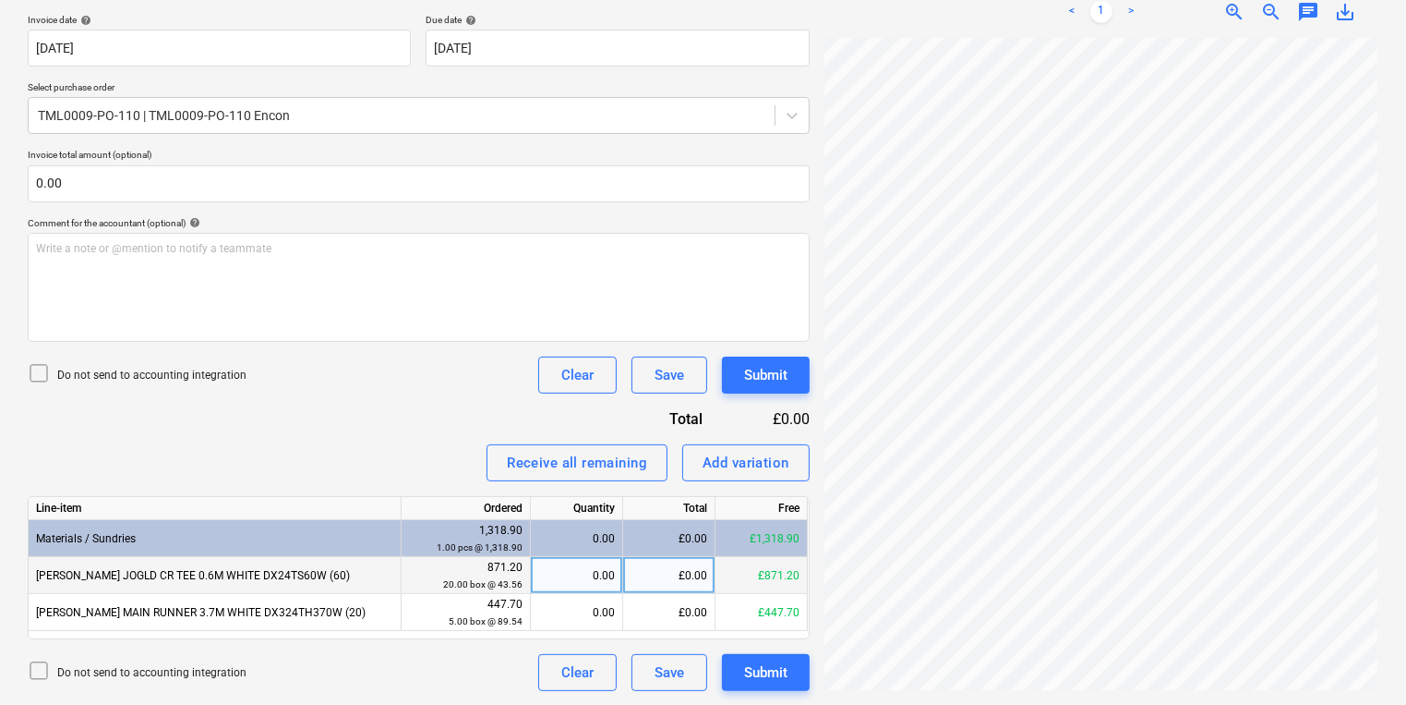
click at [604, 580] on div "0.00" at bounding box center [576, 575] width 77 height 37
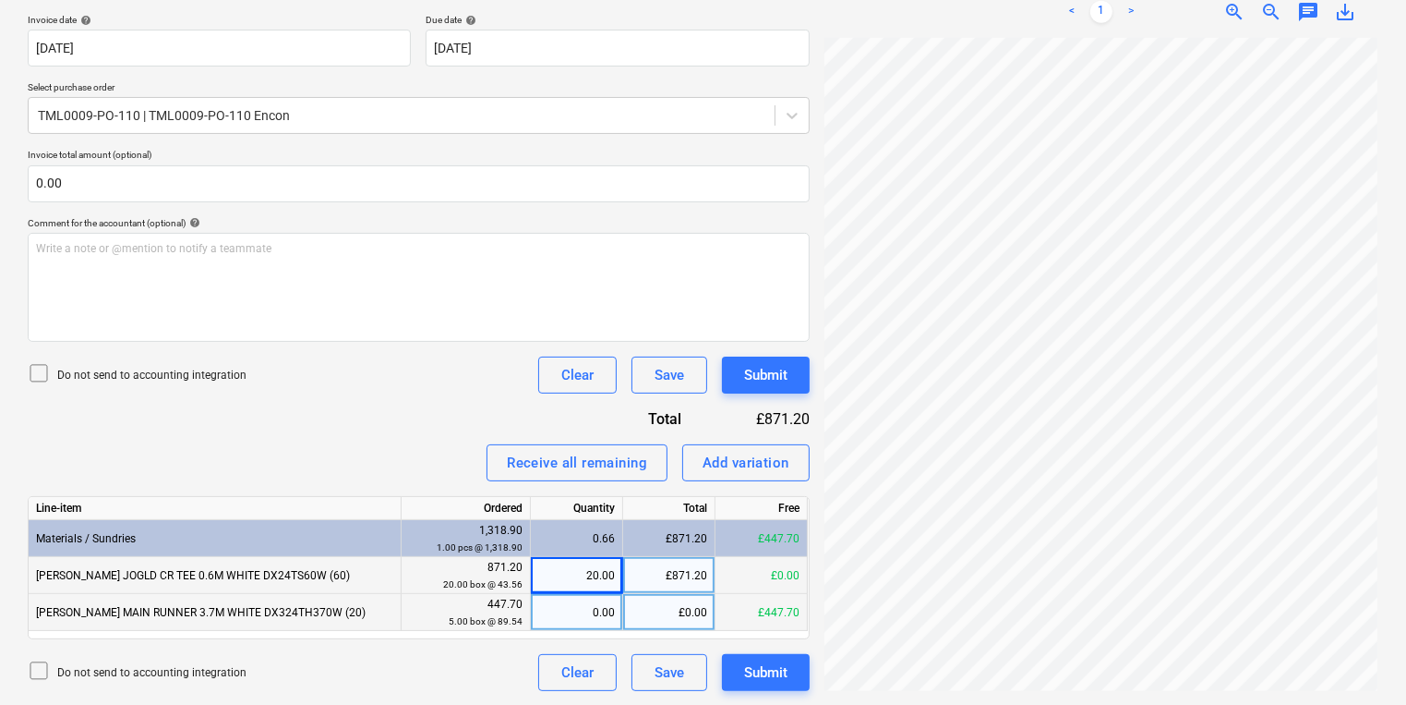
click at [676, 628] on div "£0.00" at bounding box center [669, 612] width 92 height 37
click at [800, 373] on button "Submit" at bounding box center [766, 374] width 88 height 37
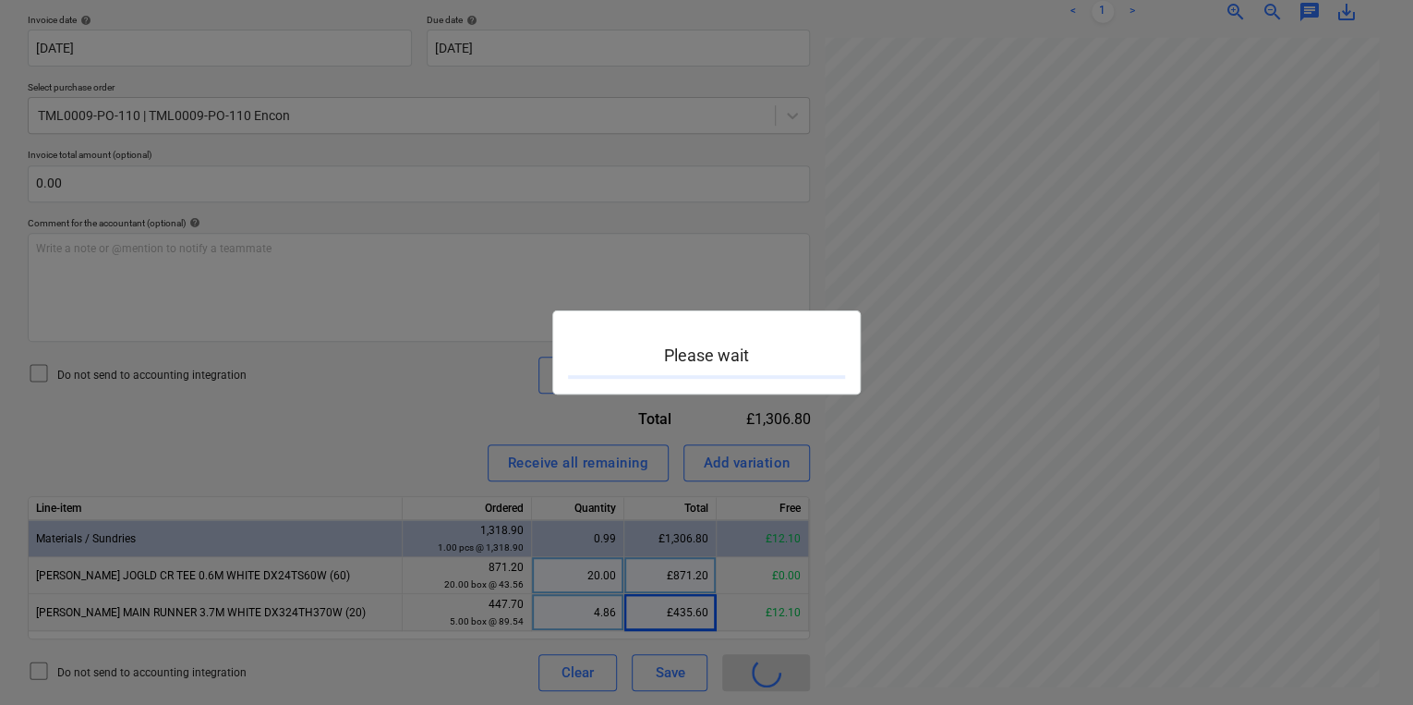
scroll to position [720, 416]
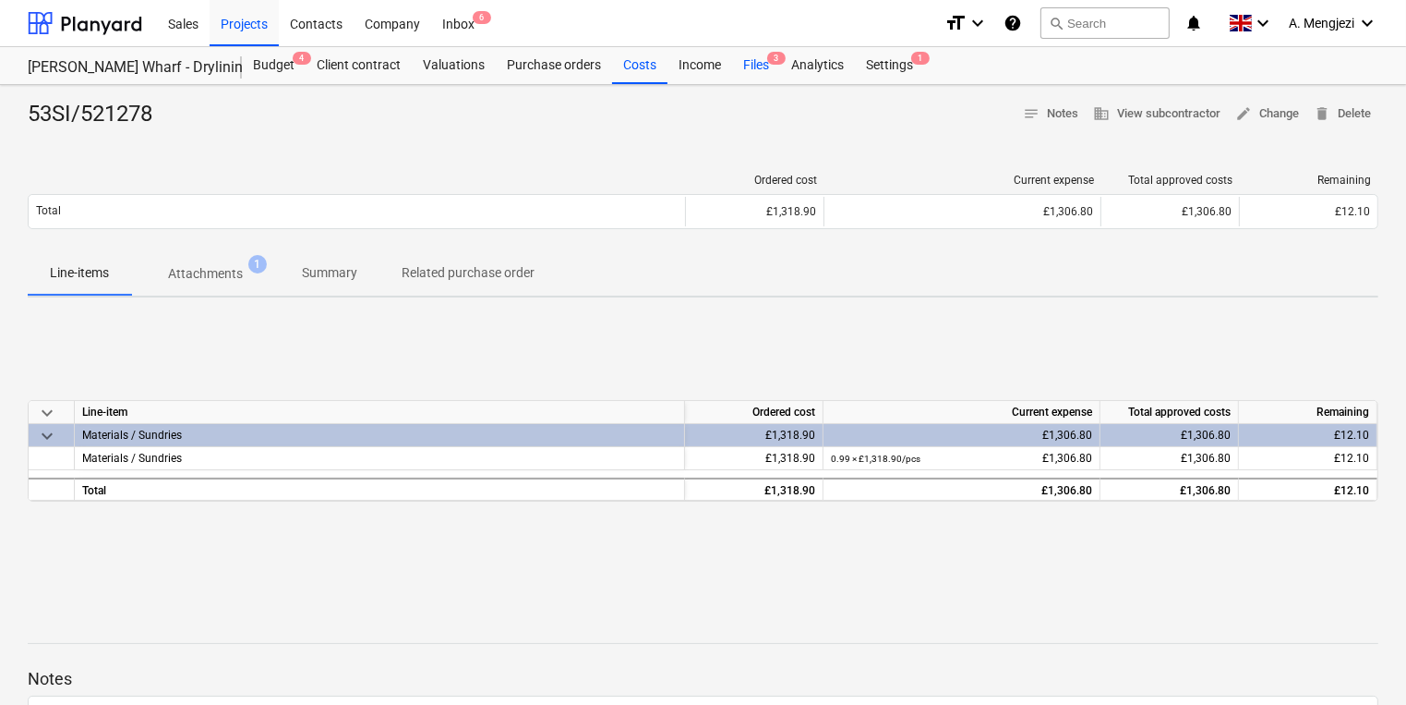
click at [755, 70] on div "Files 3" at bounding box center [756, 65] width 48 height 37
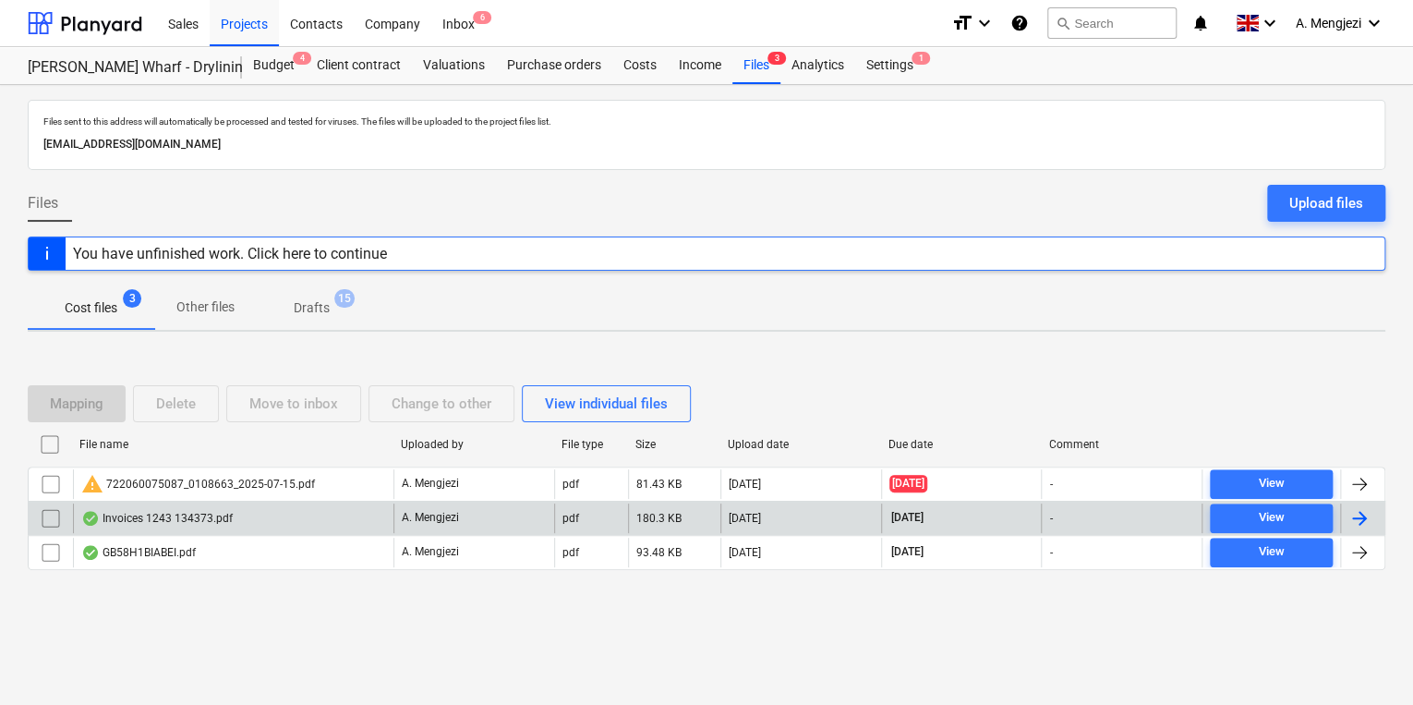
click at [417, 503] on div "A. Mengjezi" at bounding box center [473, 518] width 161 height 30
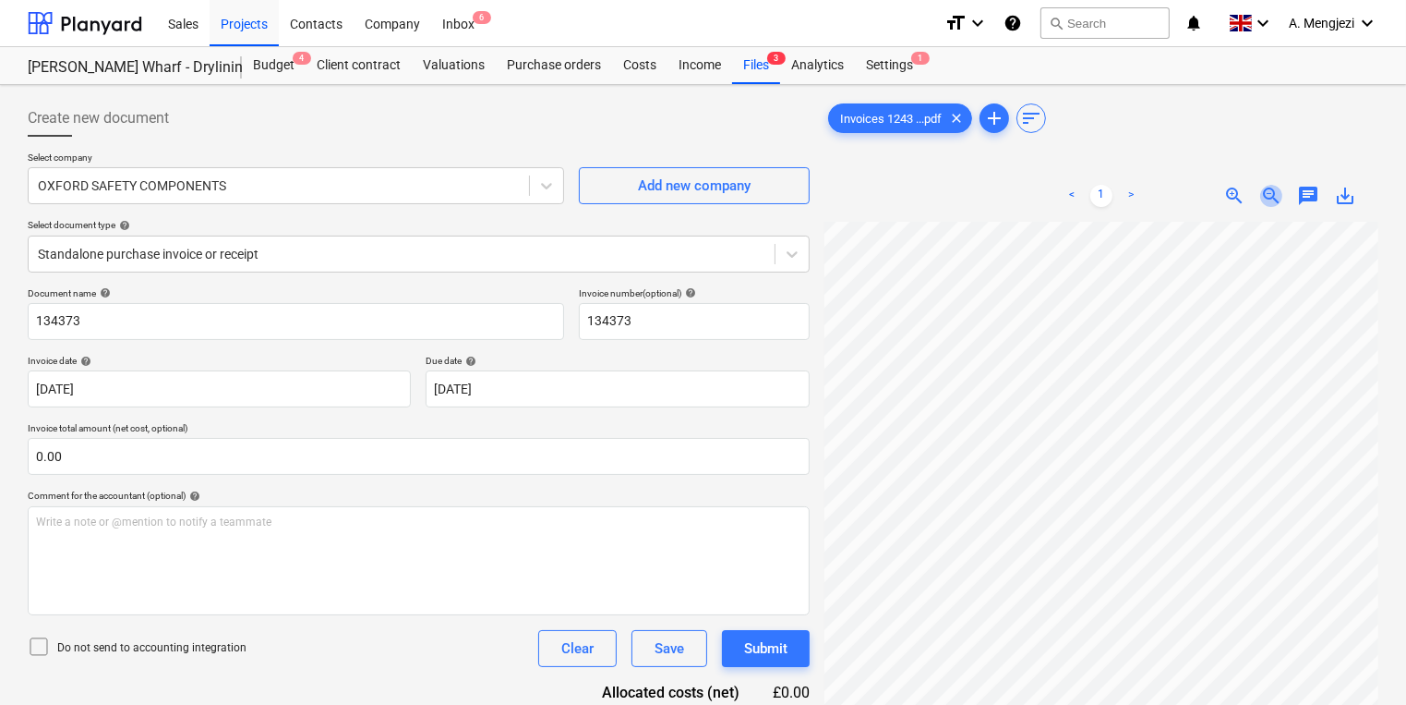
click at [1277, 192] on span "zoom_out" at bounding box center [1271, 196] width 22 height 22
click at [1277, 191] on span "zoom_out" at bounding box center [1271, 196] width 22 height 22
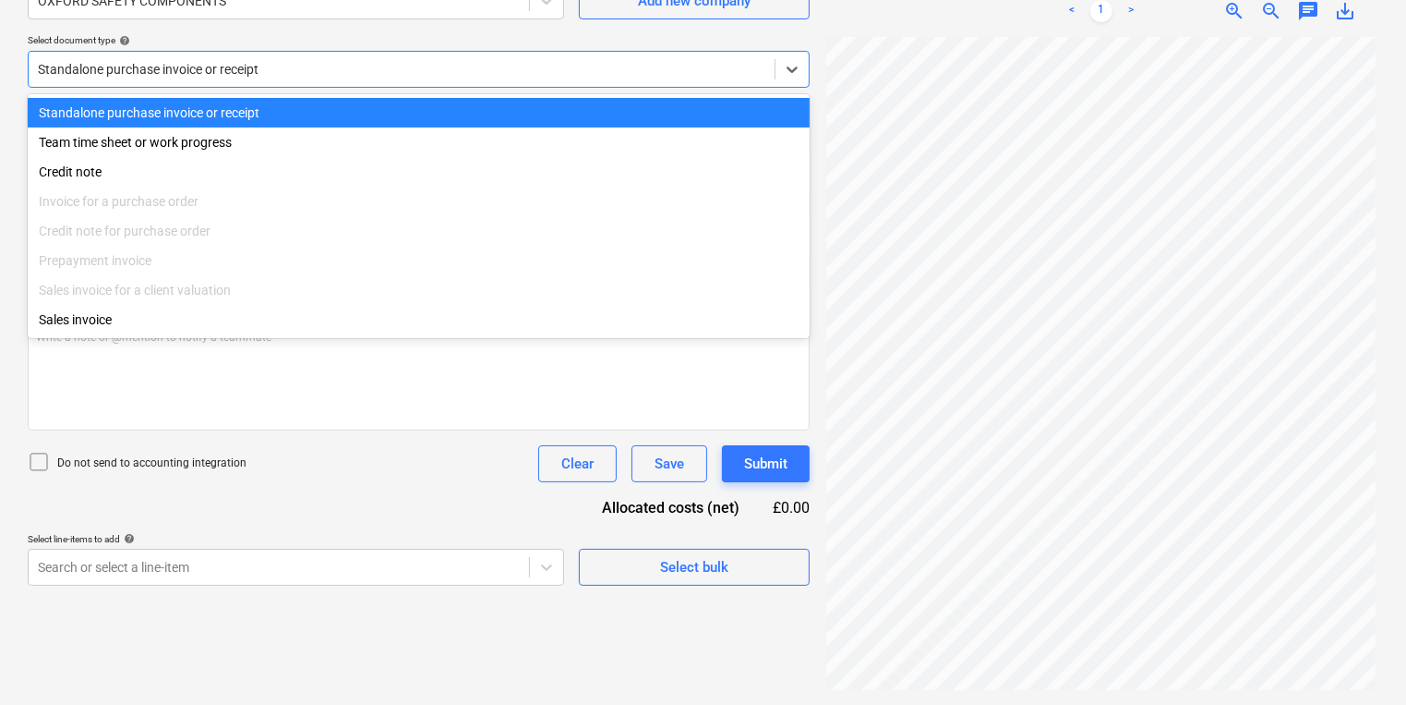
click at [606, 67] on div at bounding box center [402, 69] width 728 height 18
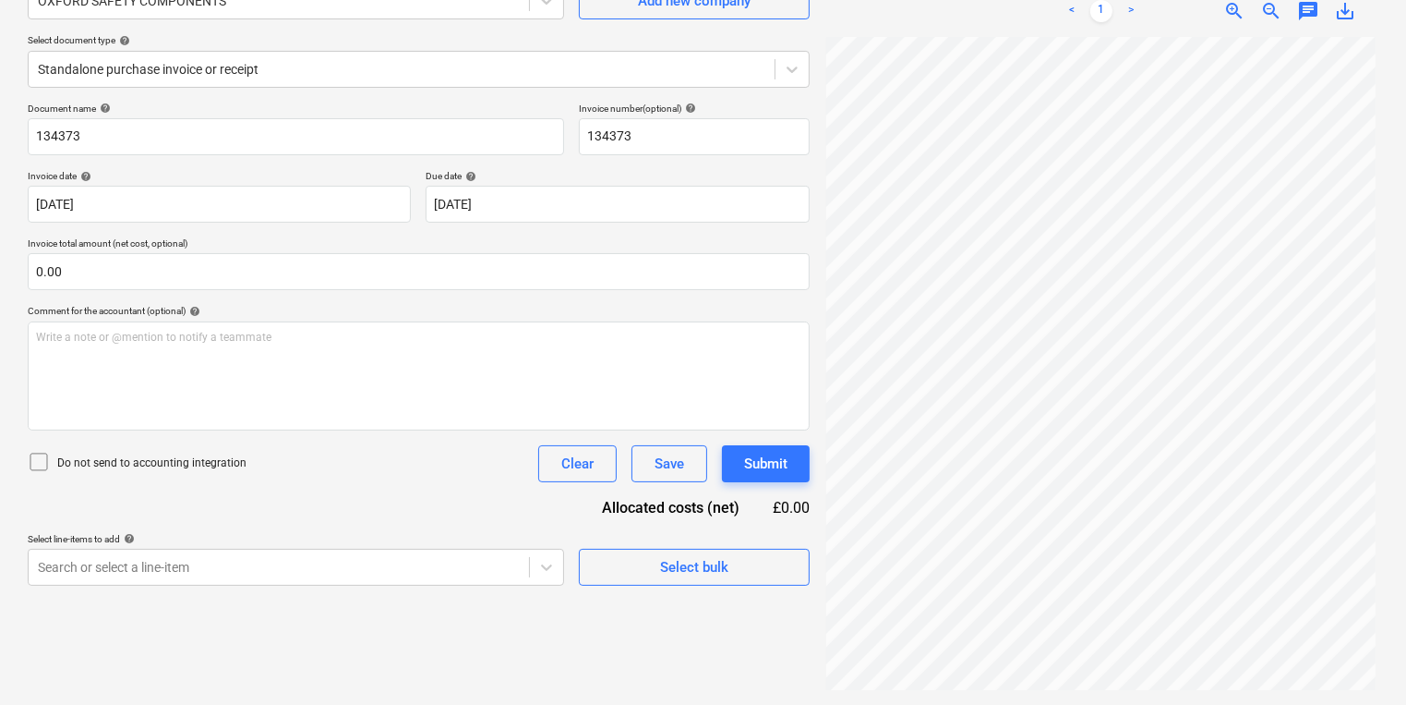
click at [435, 90] on div "Select company OXFORD SAFETY COMPONENTS Add new company Select document type he…" at bounding box center [419, 35] width 782 height 136
click at [753, 577] on span "Select bulk" at bounding box center [694, 567] width 185 height 24
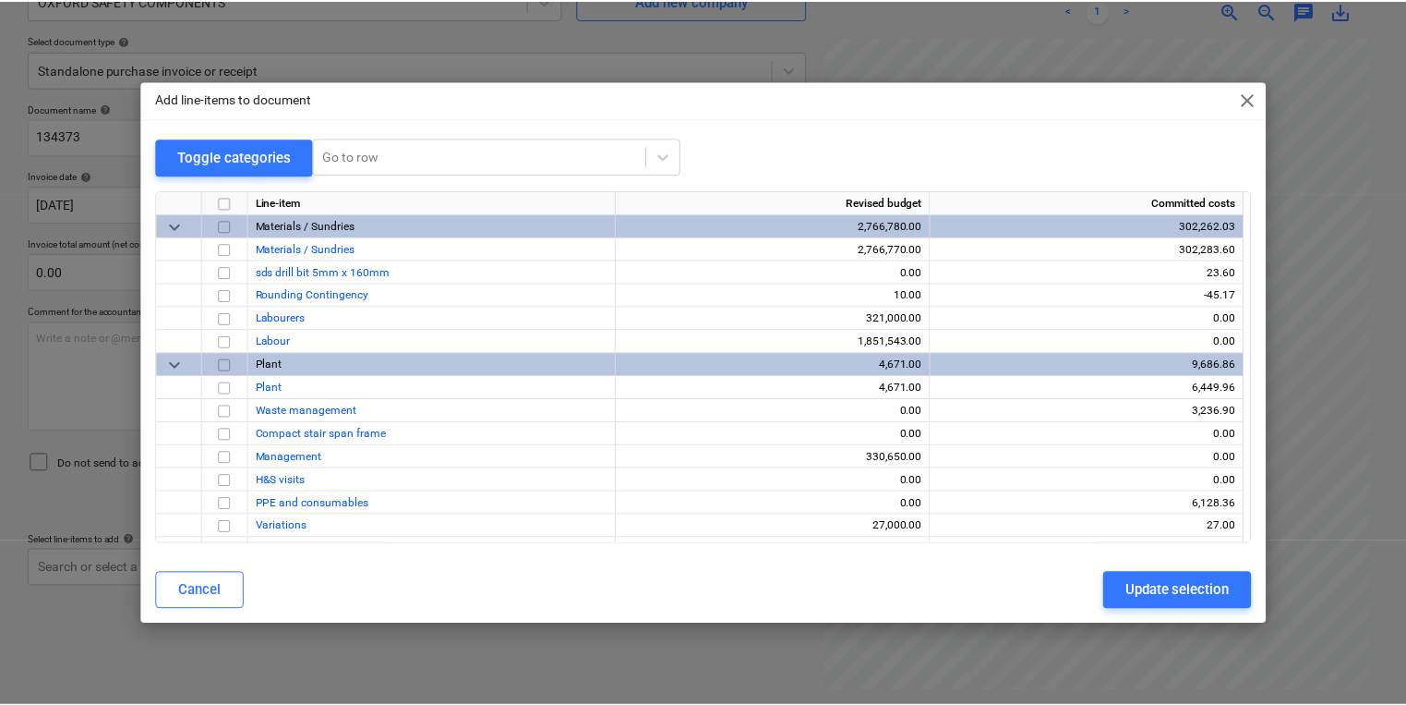
scroll to position [0, 4]
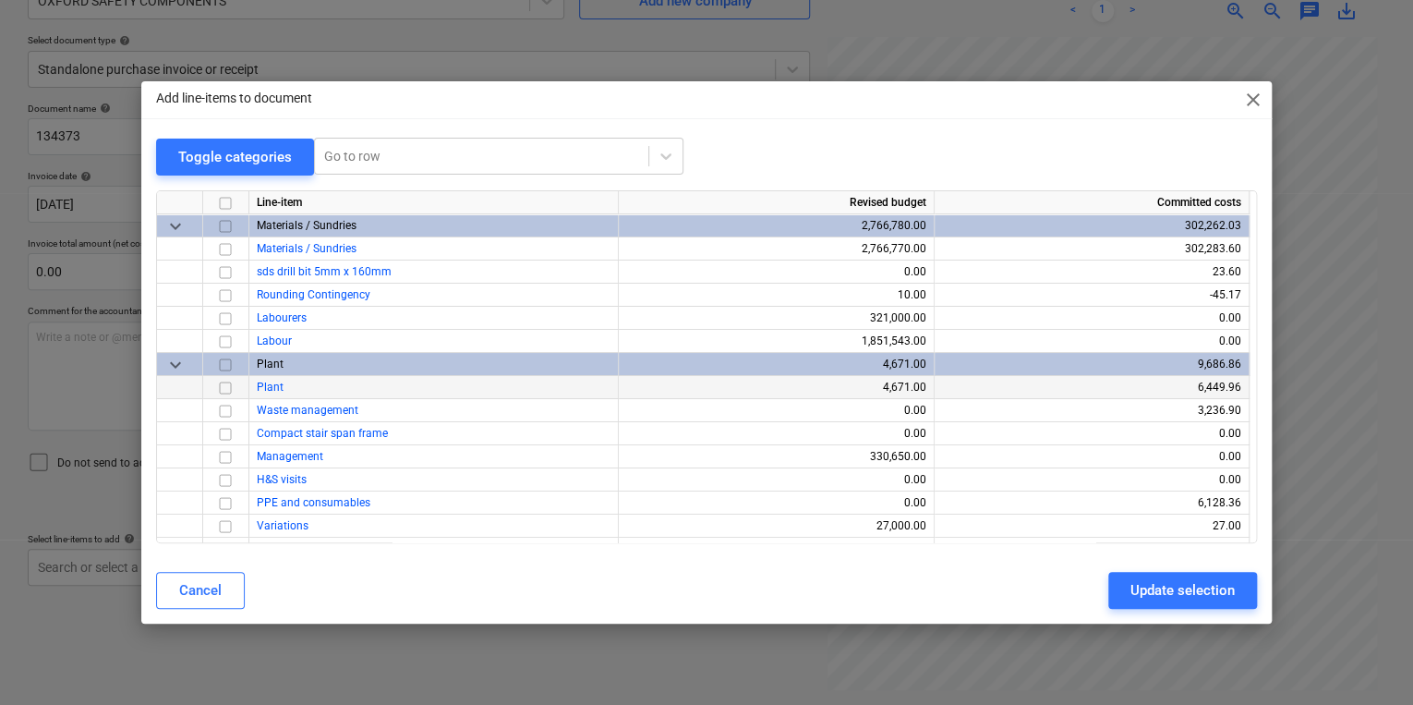
click at [221, 382] on input "checkbox" at bounding box center [225, 387] width 22 height 22
click at [1169, 578] on div "Update selection" at bounding box center [1182, 590] width 104 height 24
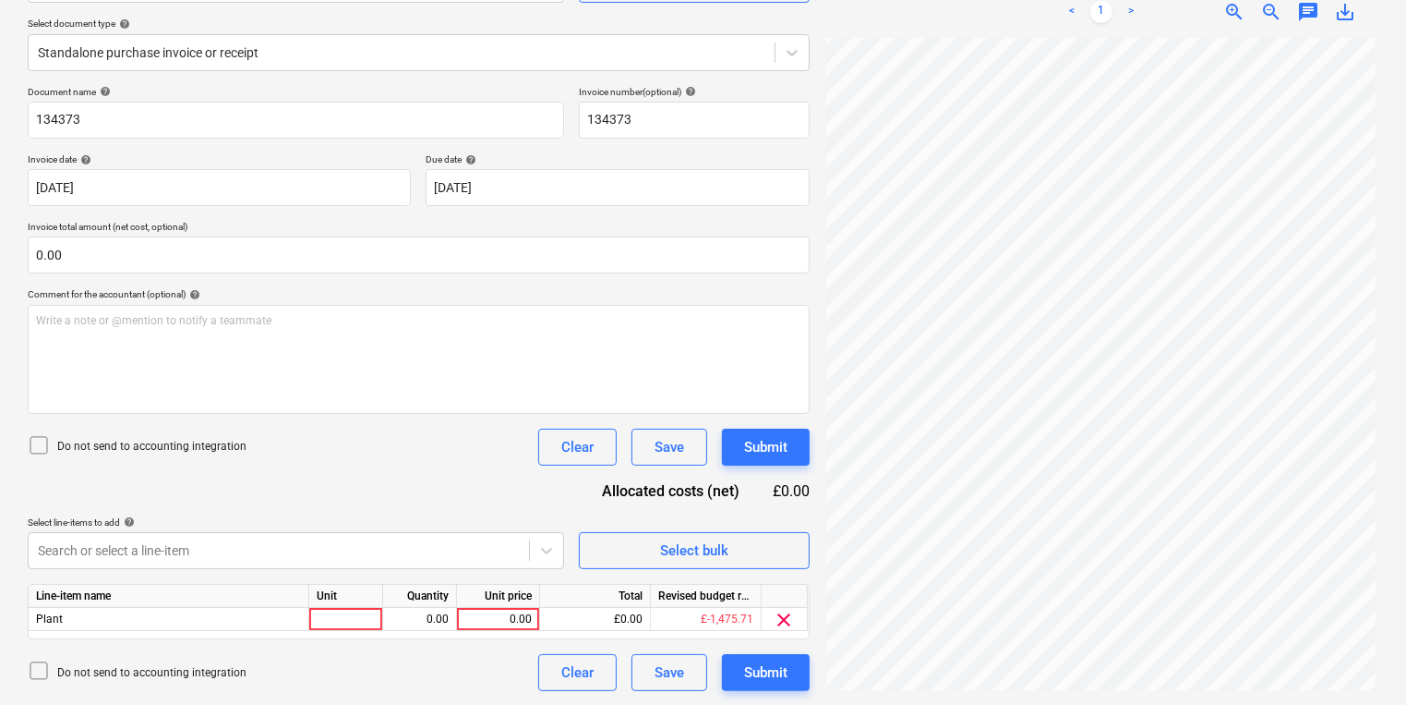
scroll to position [0, 2]
click at [351, 620] on div at bounding box center [346, 619] width 74 height 23
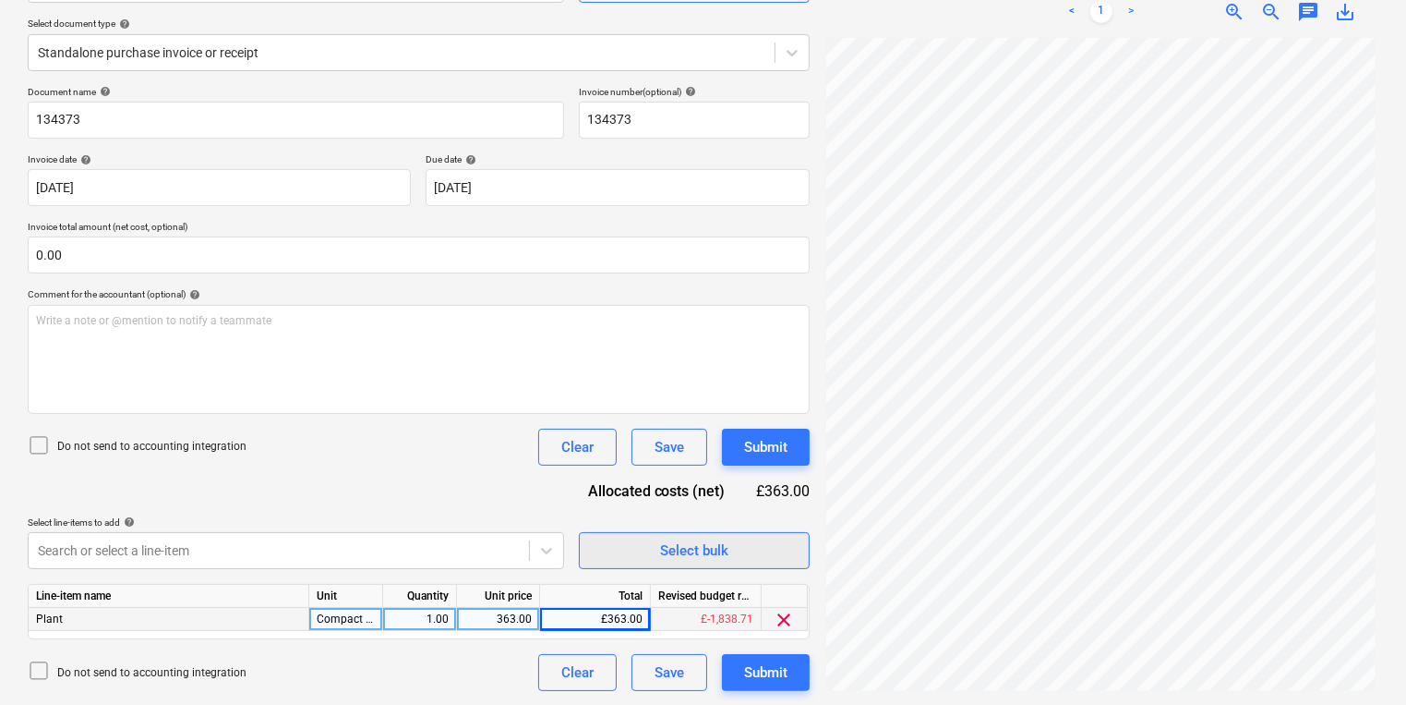
click at [704, 552] on div "Select bulk" at bounding box center [694, 550] width 68 height 24
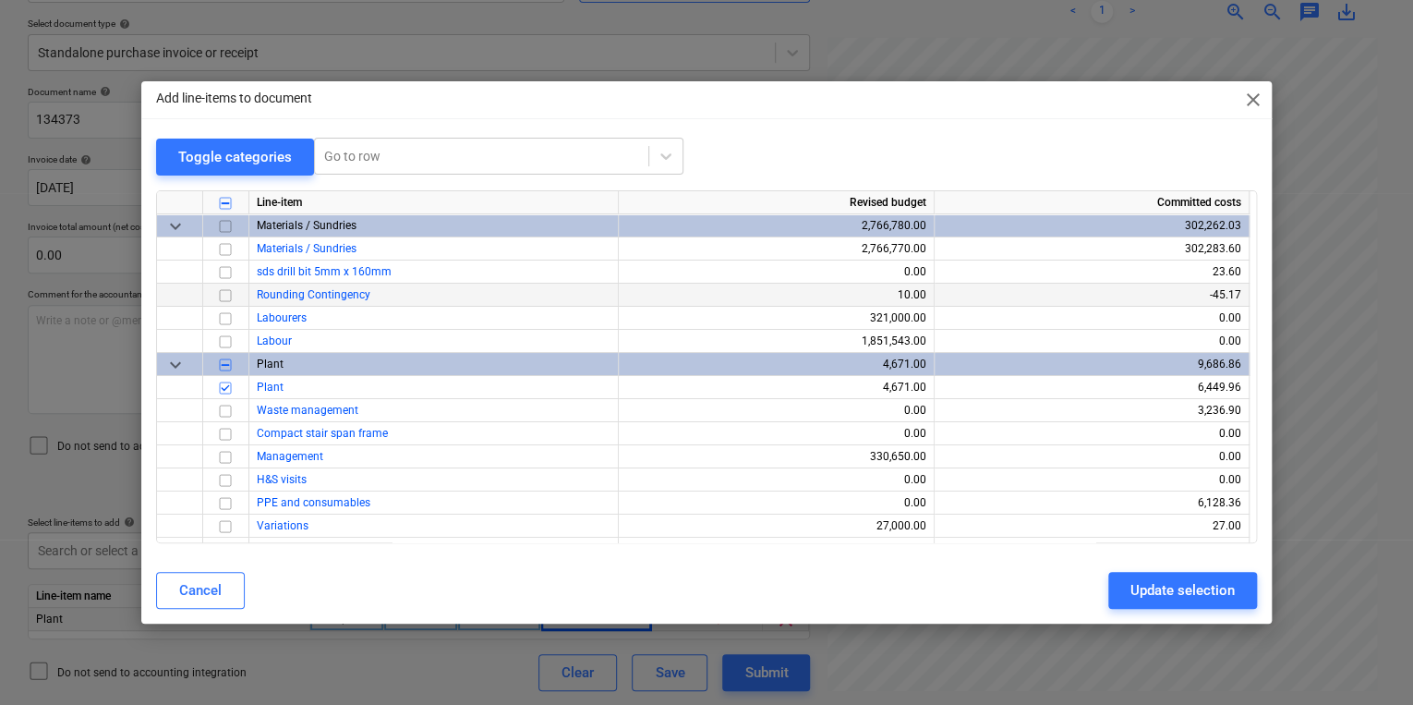
click at [215, 289] on input "checkbox" at bounding box center [225, 294] width 22 height 22
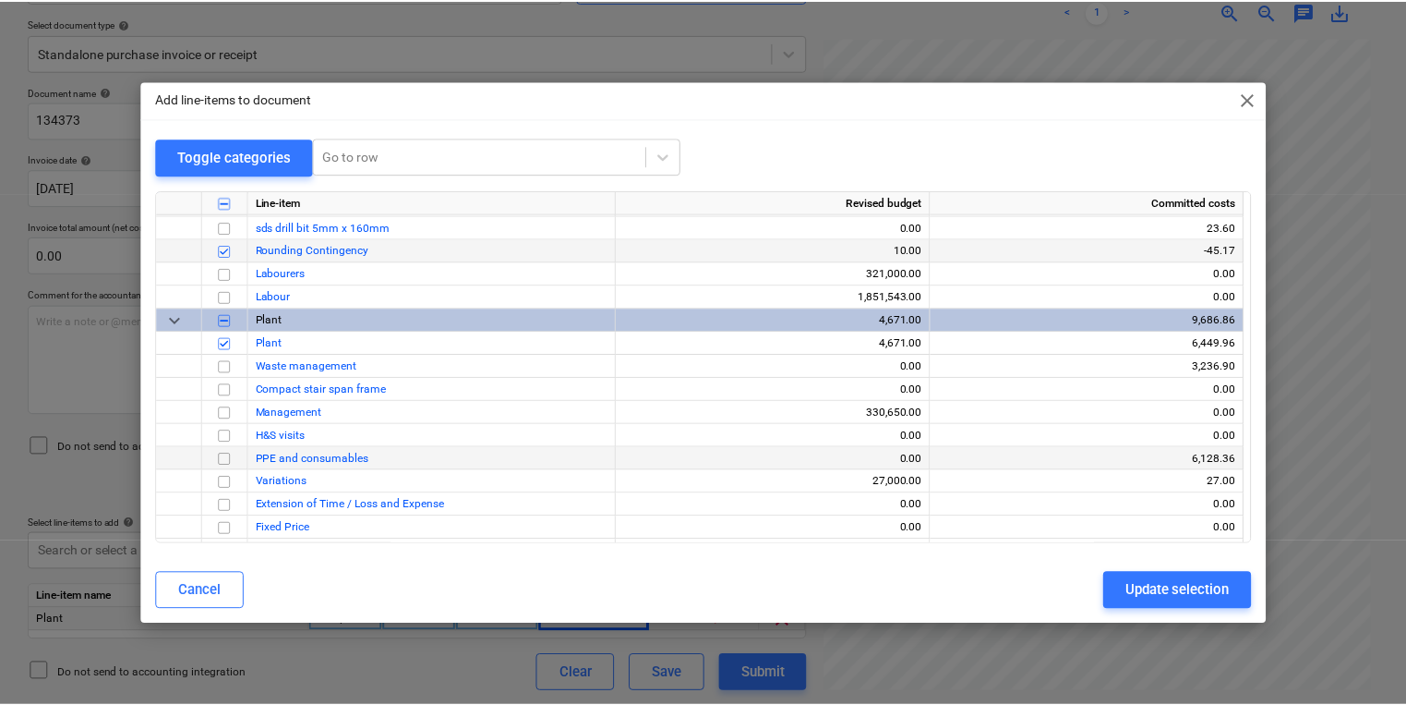
scroll to position [65, 0]
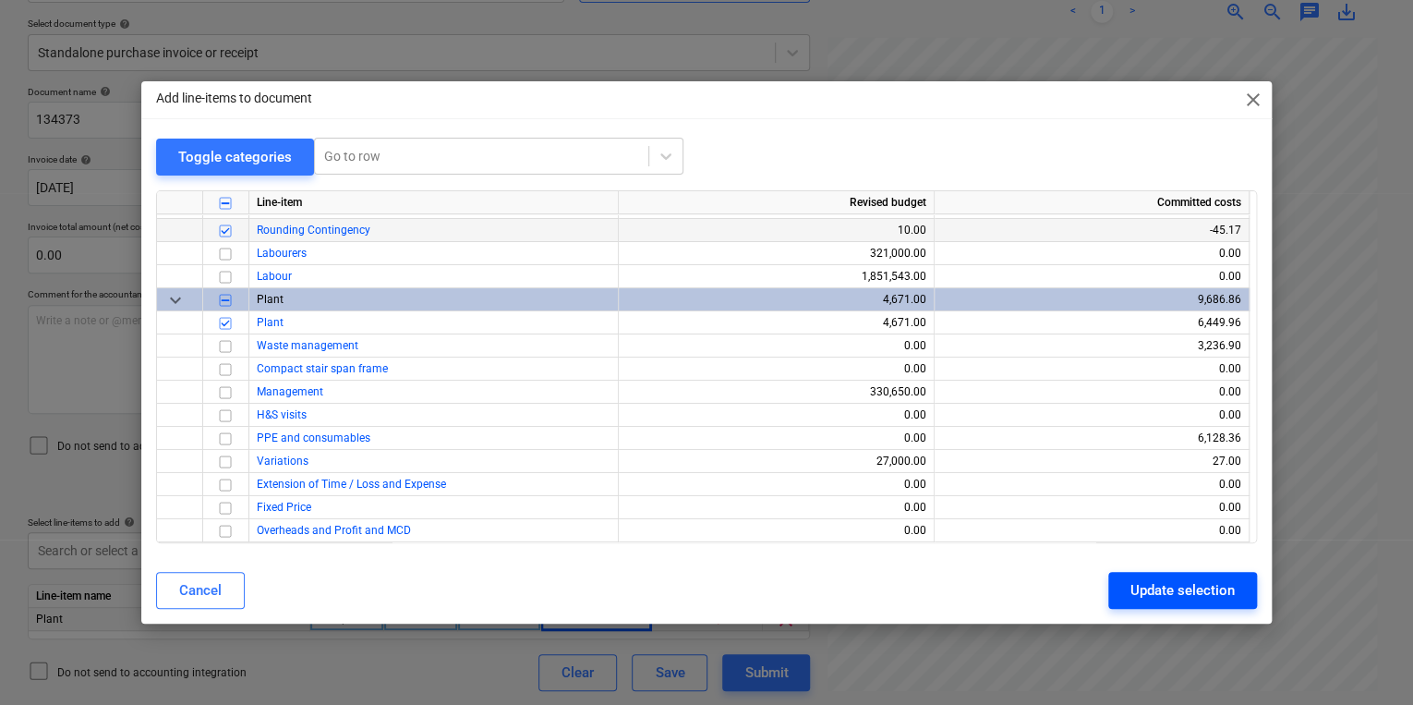
click at [1150, 587] on div "Update selection" at bounding box center [1182, 590] width 104 height 24
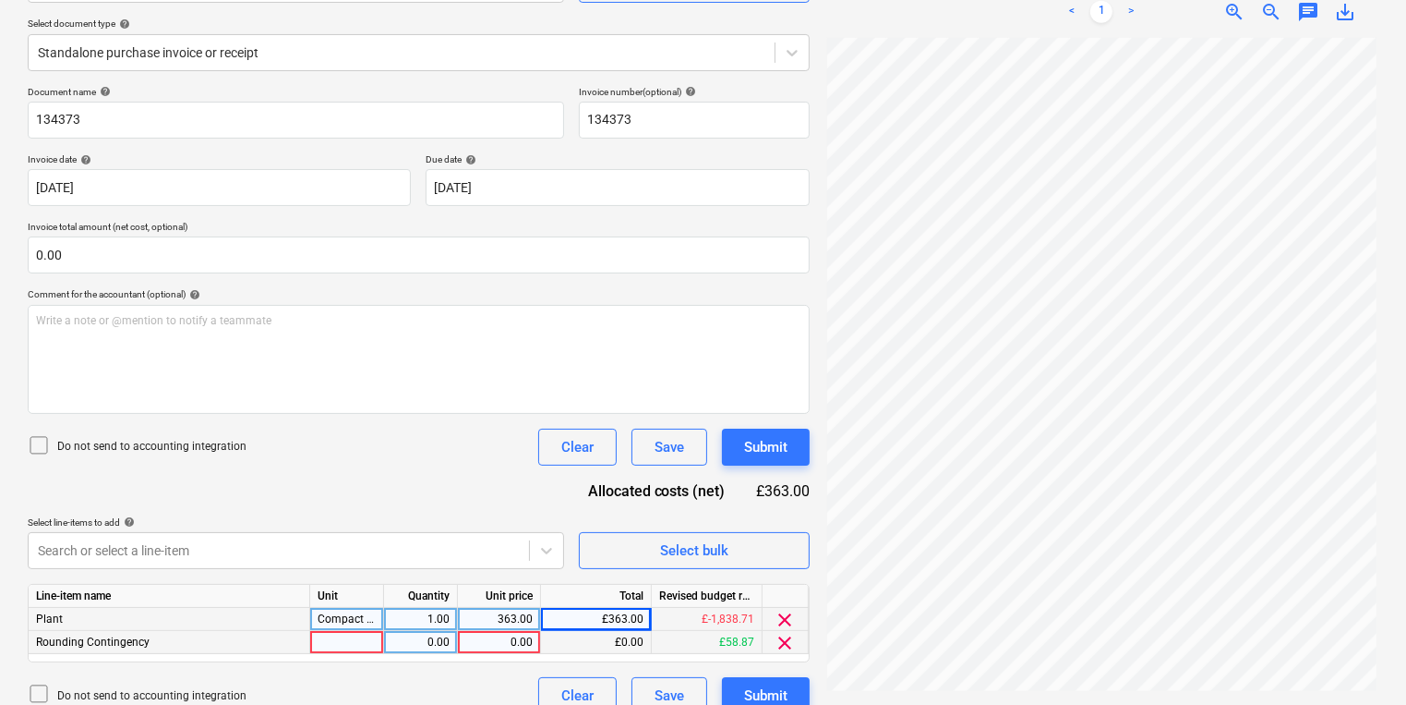
click at [355, 650] on div at bounding box center [347, 642] width 74 height 23
click at [702, 548] on div "Select bulk" at bounding box center [694, 550] width 68 height 24
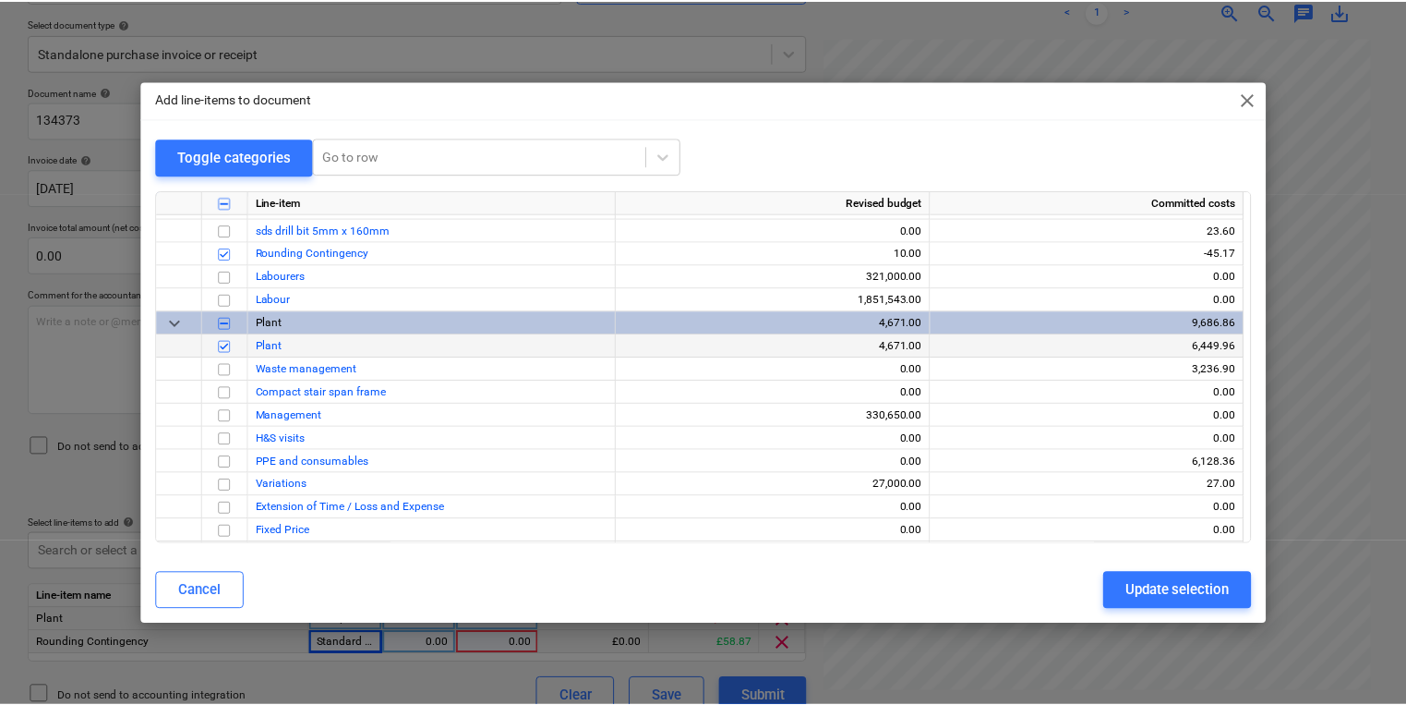
scroll to position [65, 0]
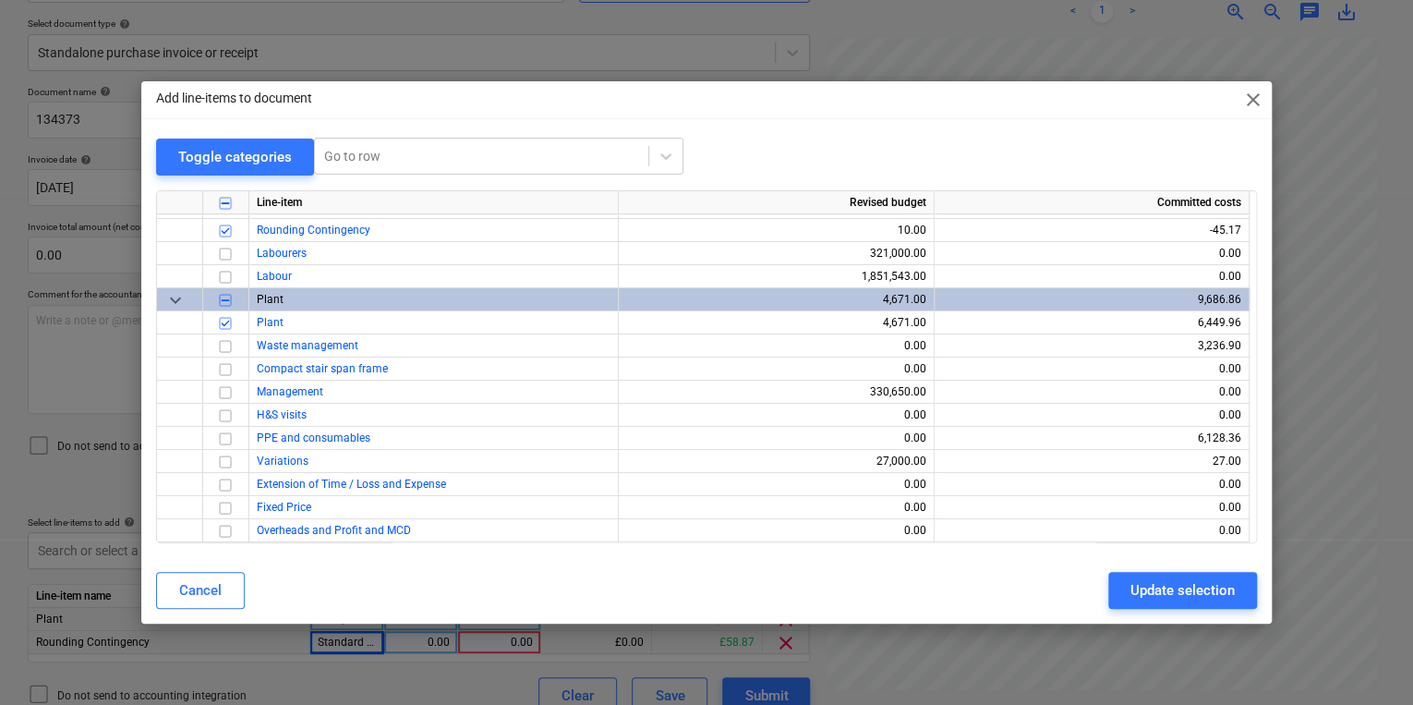
click at [404, 576] on div "Cancel Update selection" at bounding box center [706, 590] width 1101 height 37
click at [221, 455] on input "checkbox" at bounding box center [225, 461] width 22 height 22
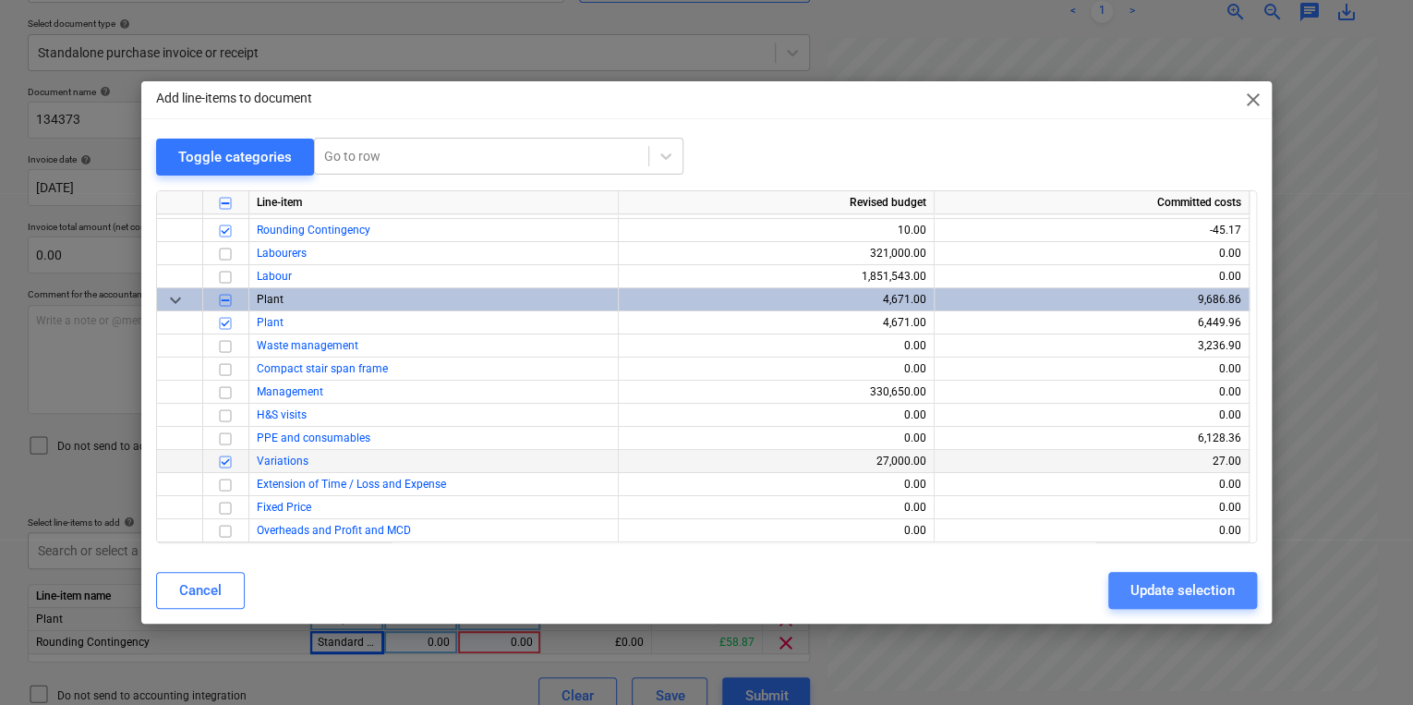
click at [1199, 602] on button "Update selection" at bounding box center [1182, 590] width 149 height 37
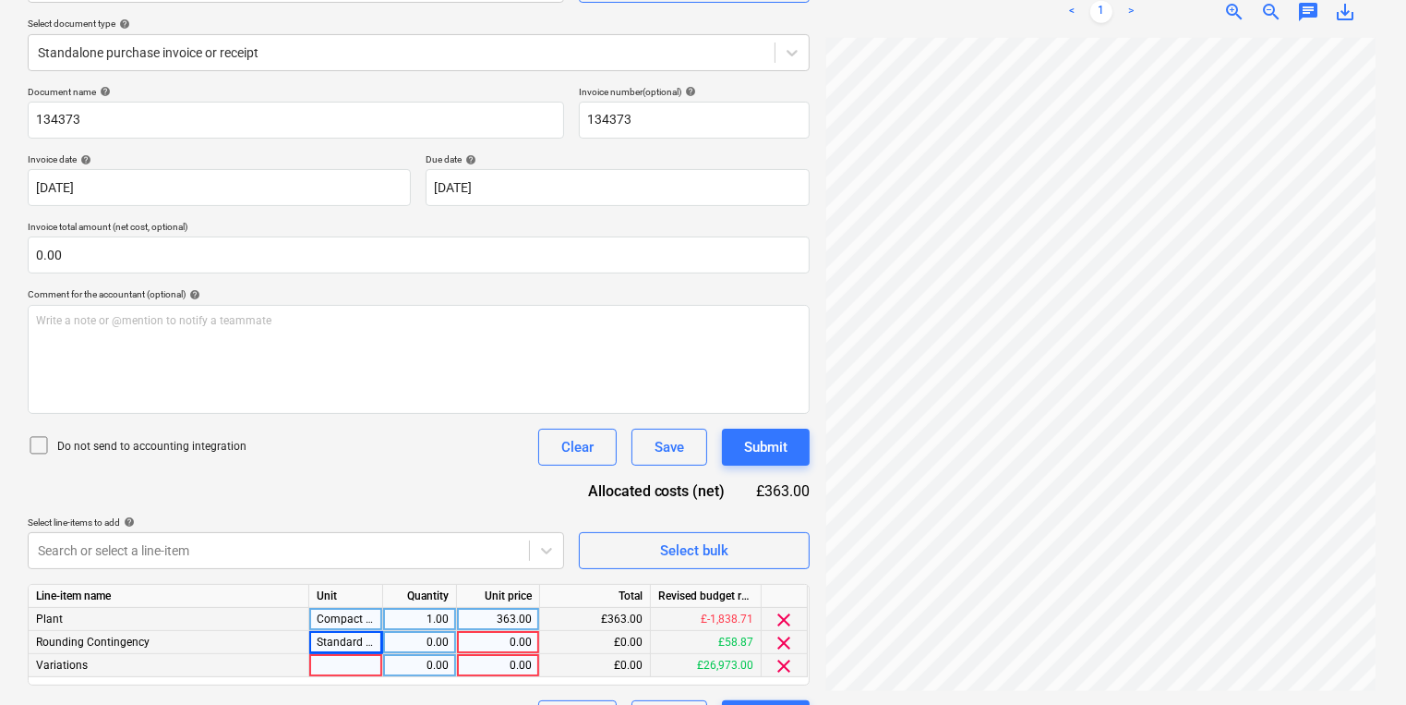
click at [335, 656] on div at bounding box center [346, 665] width 74 height 23
click at [445, 623] on div "1.00" at bounding box center [420, 619] width 58 height 23
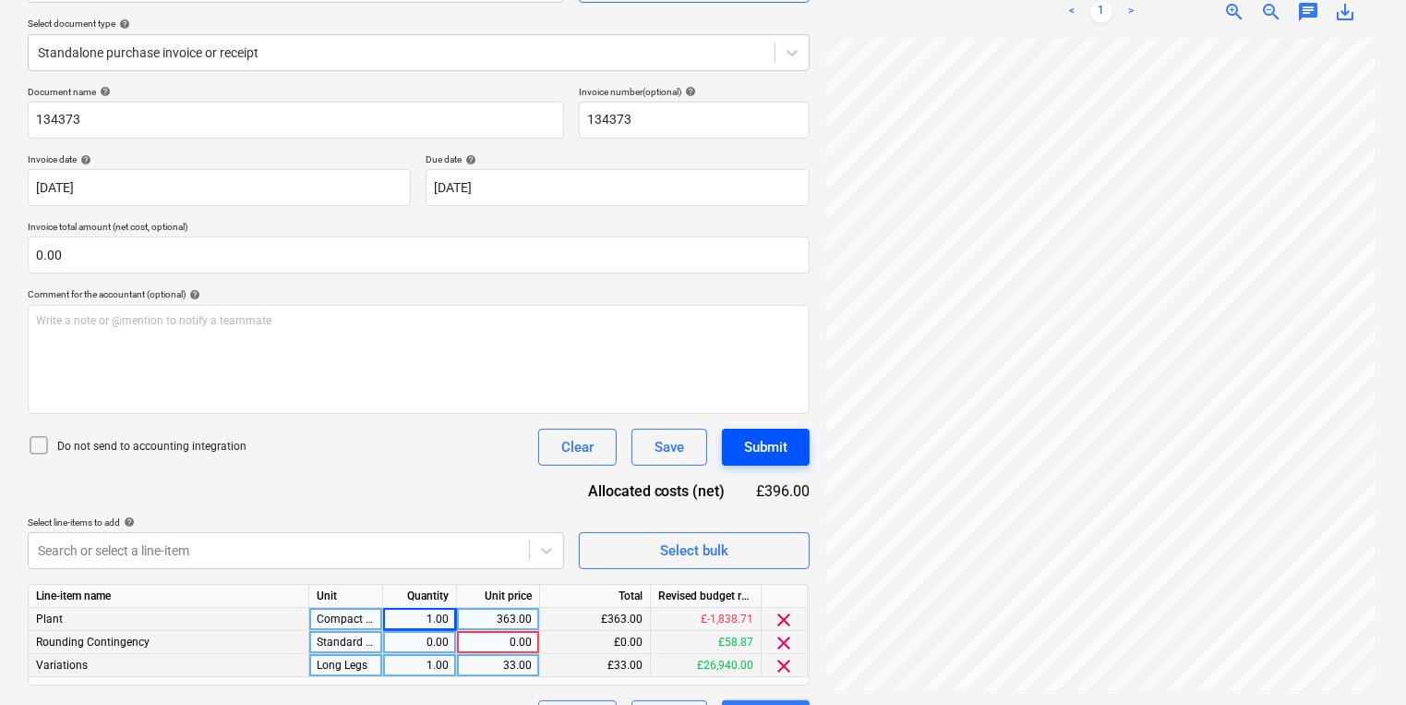
scroll to position [0, 1]
click at [437, 614] on div "1.00" at bounding box center [420, 619] width 58 height 23
click at [433, 639] on div "0.00" at bounding box center [420, 642] width 58 height 23
click at [511, 635] on div "0.00" at bounding box center [497, 642] width 67 height 23
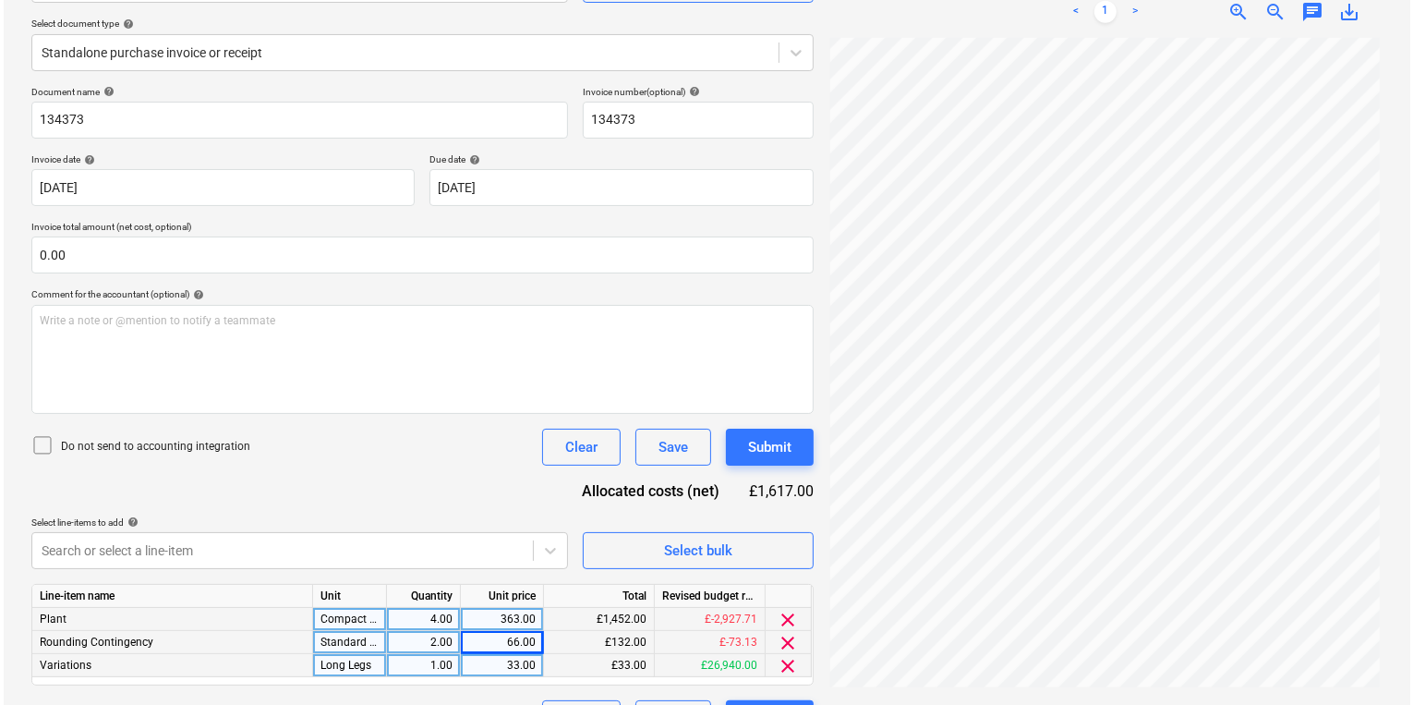
scroll to position [247, 0]
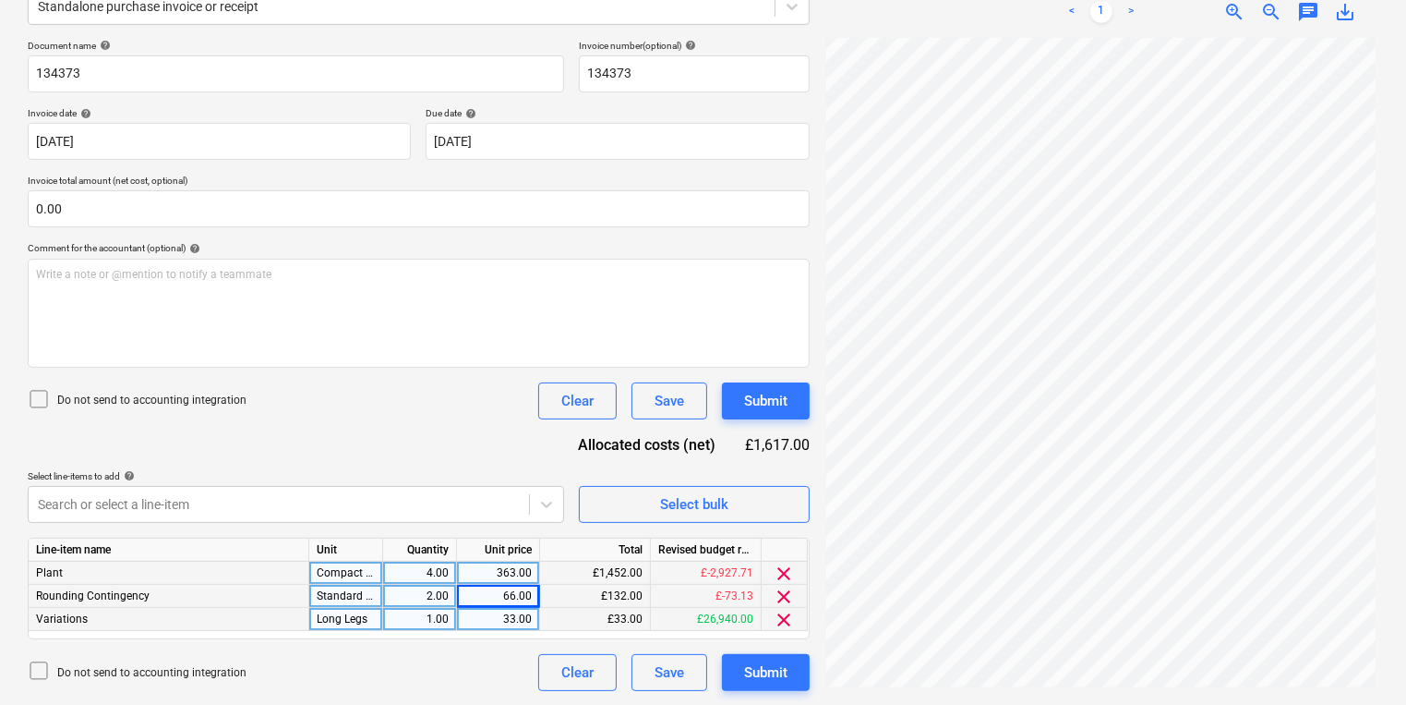
click at [430, 574] on div "4.00" at bounding box center [420, 572] width 58 height 23
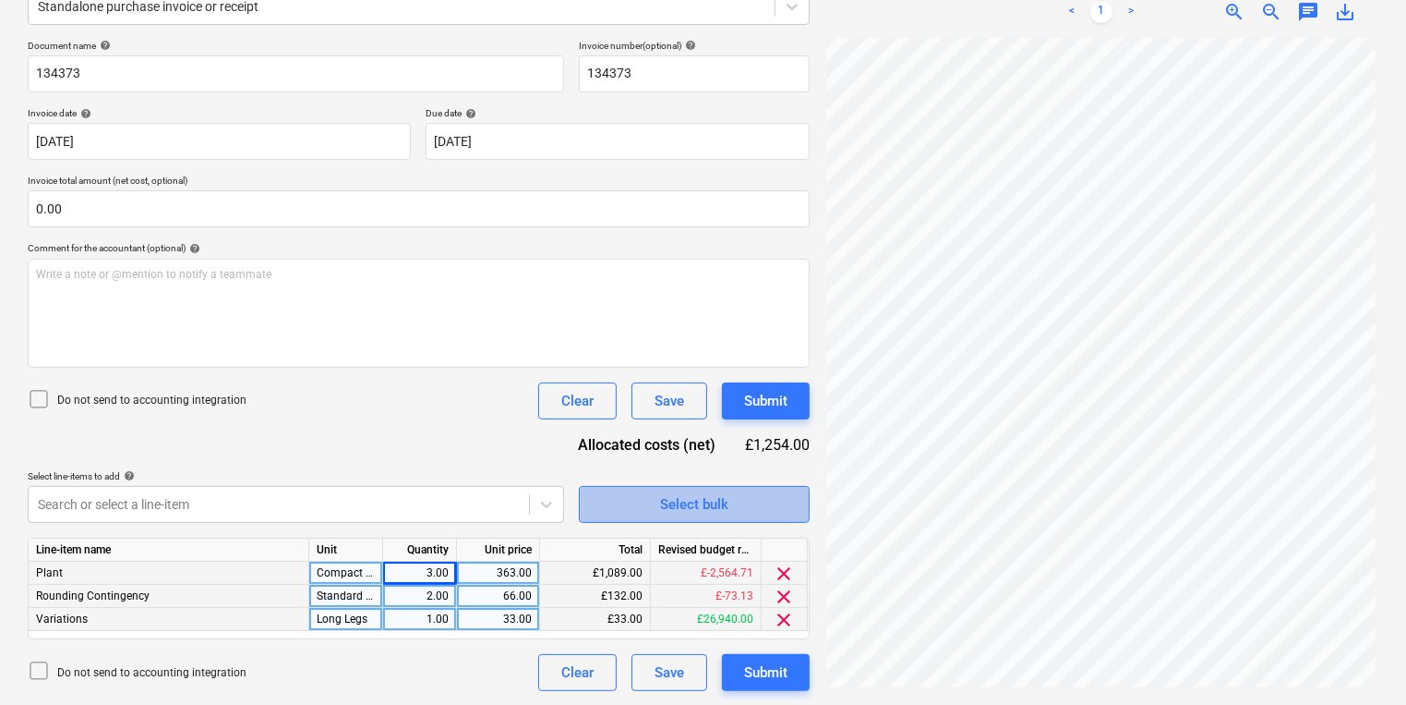
click at [744, 502] on span "Select bulk" at bounding box center [694, 504] width 185 height 24
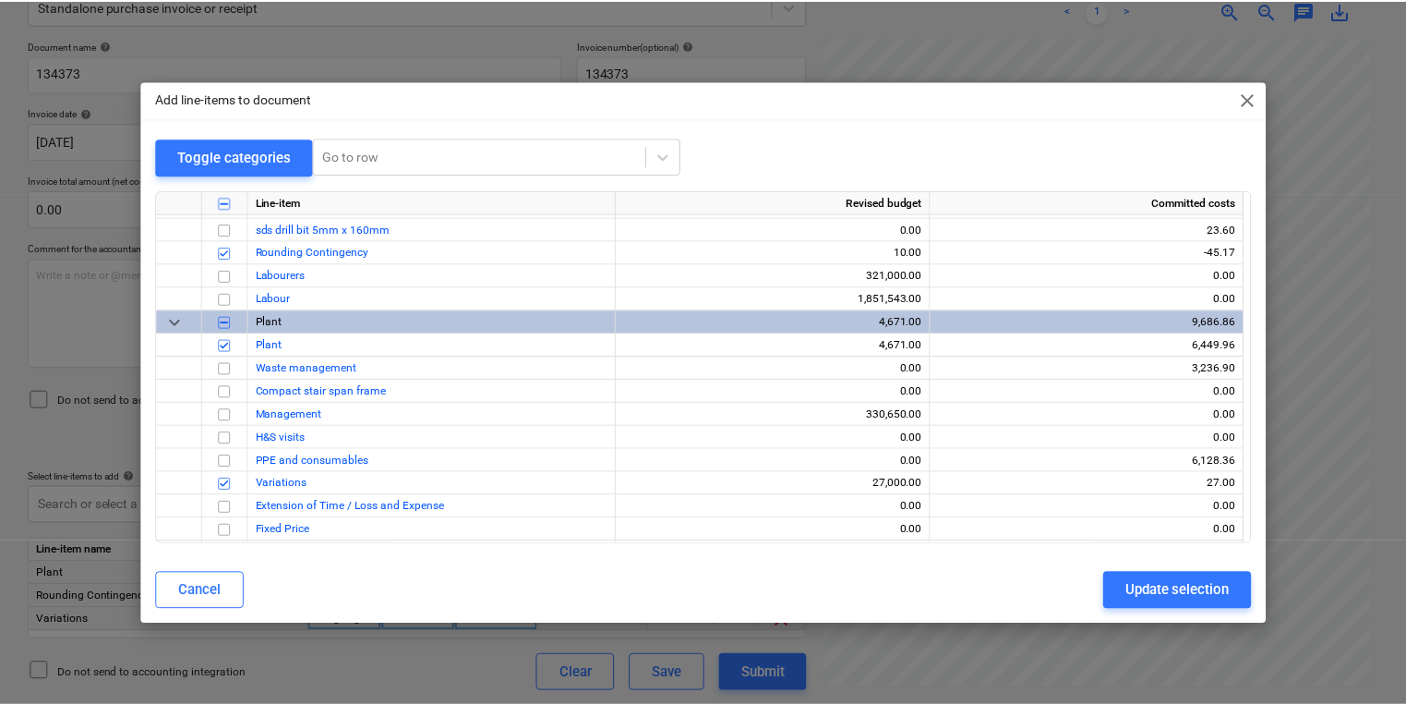
scroll to position [65, 0]
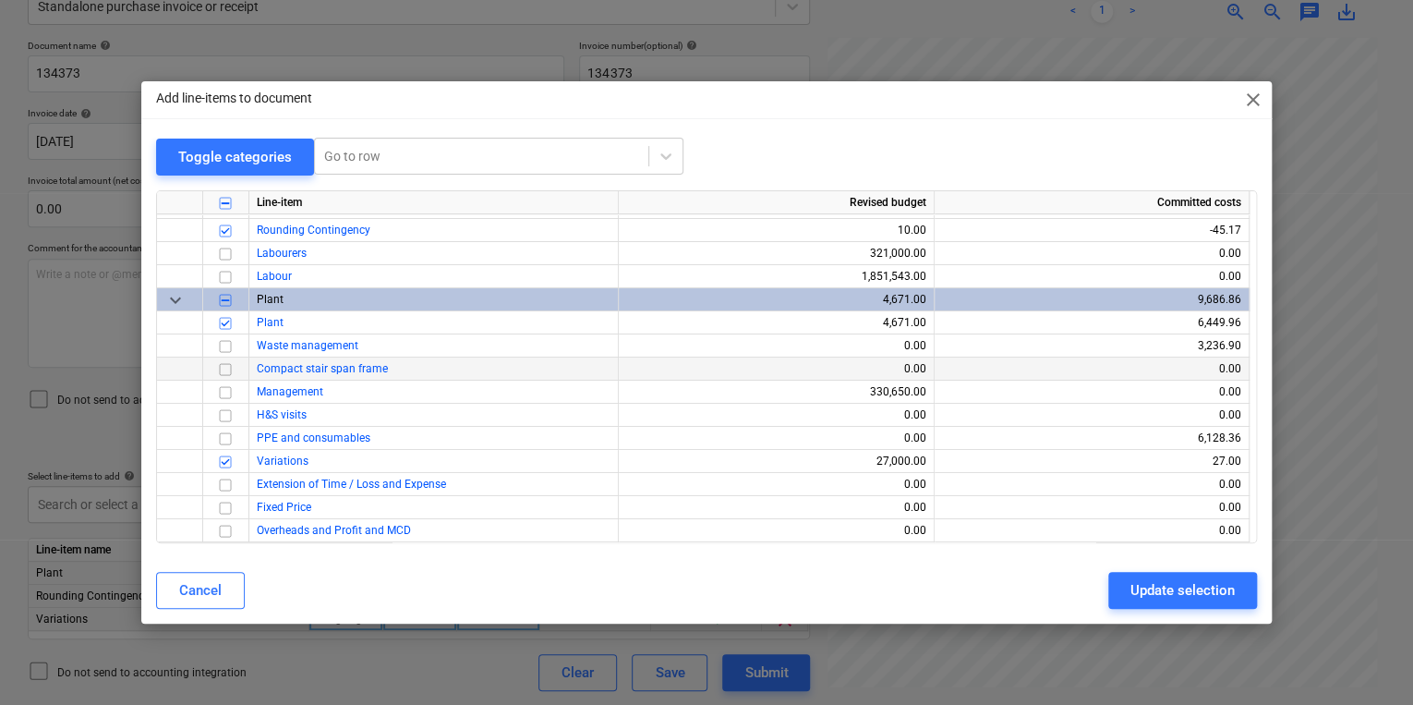
click at [275, 376] on div "Compact stair span frame" at bounding box center [433, 368] width 369 height 23
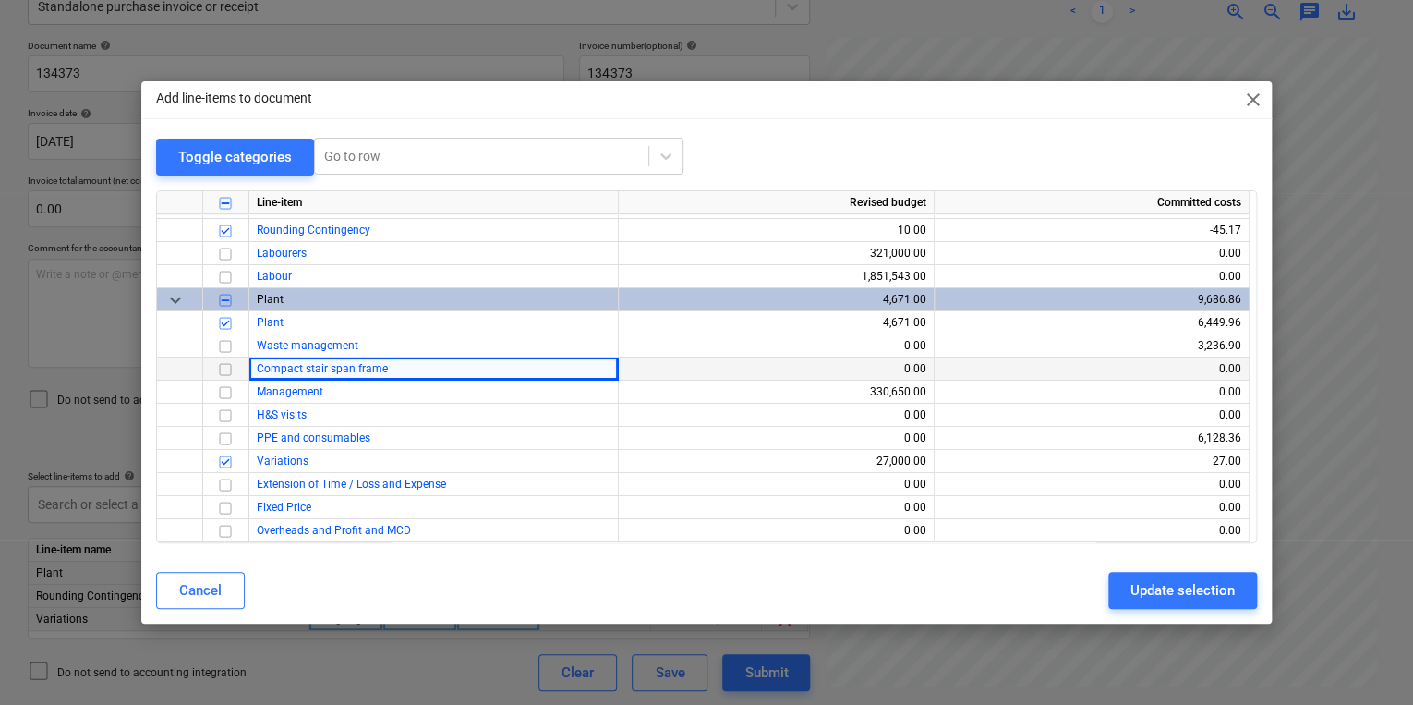
click at [233, 368] on input "checkbox" at bounding box center [225, 368] width 22 height 22
click at [1173, 598] on div "Update selection" at bounding box center [1182, 590] width 104 height 24
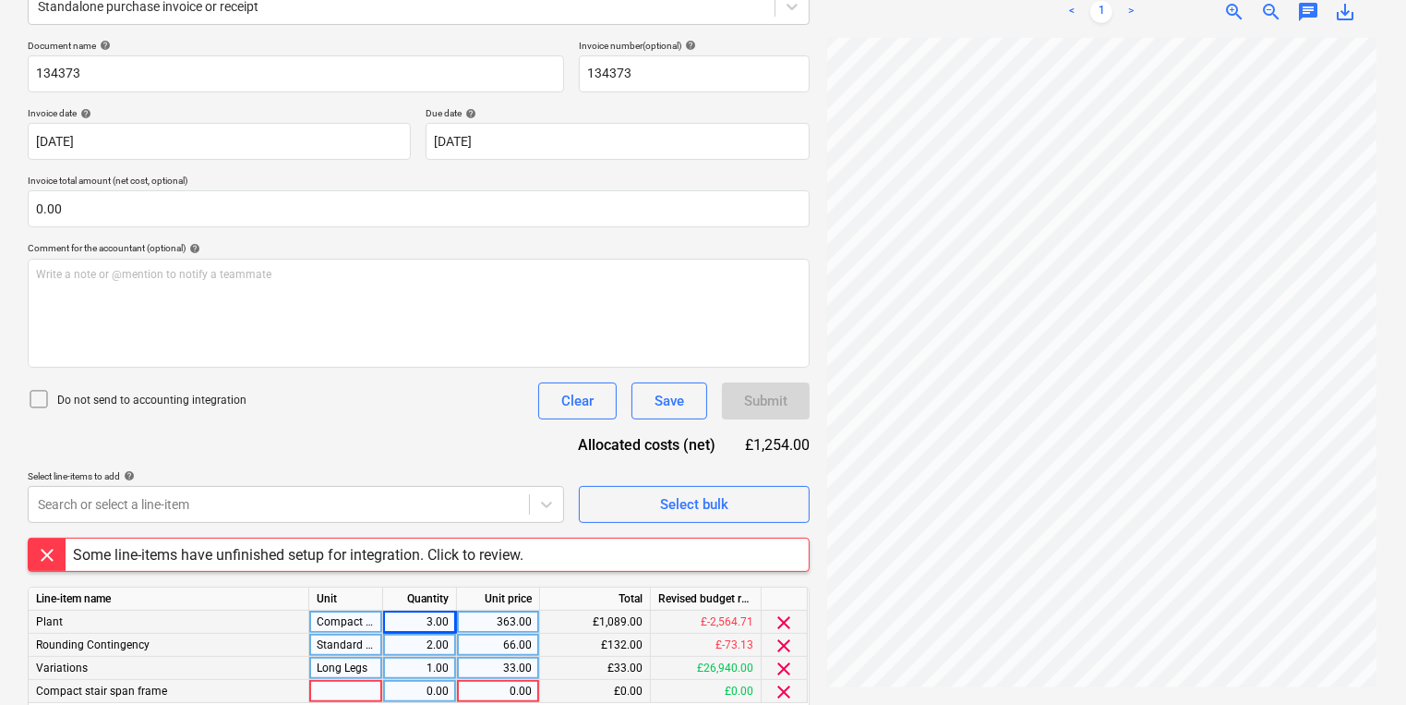
click at [343, 699] on div at bounding box center [346, 691] width 74 height 23
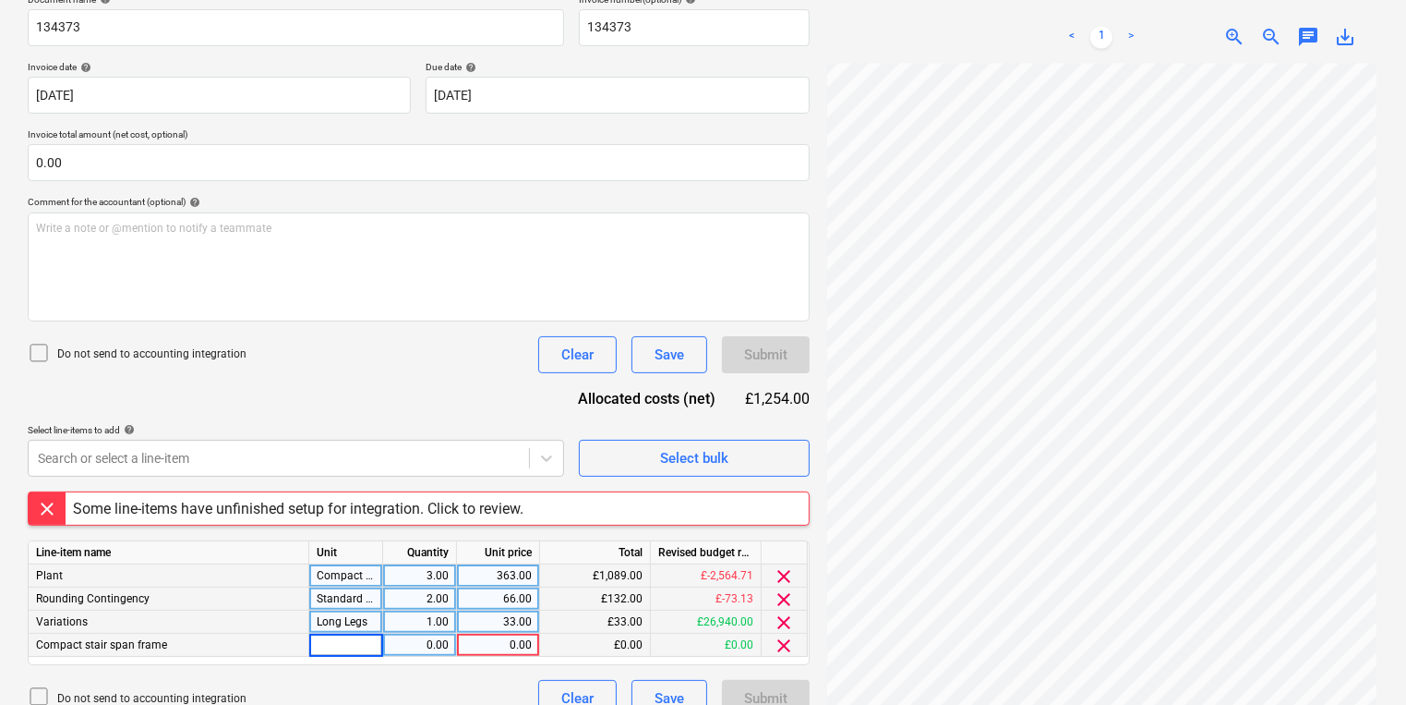
scroll to position [319, 0]
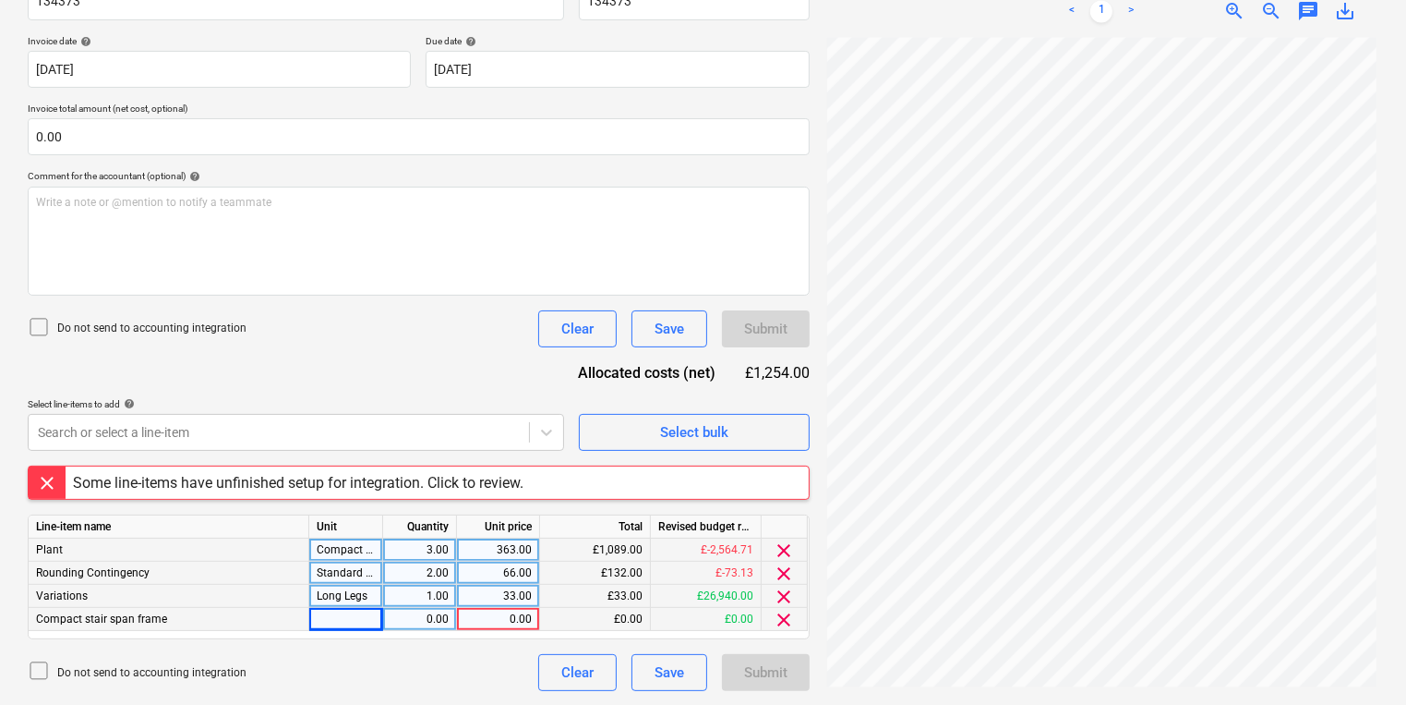
click at [343, 698] on div "Create new document Select company OXFORD SAFETY COMPONENTS Add new company Sel…" at bounding box center [703, 235] width 1406 height 940
click at [764, 617] on div "clear" at bounding box center [785, 619] width 46 height 23
click at [771, 615] on div "clear" at bounding box center [785, 619] width 46 height 23
click at [785, 617] on span "clear" at bounding box center [785, 620] width 22 height 22
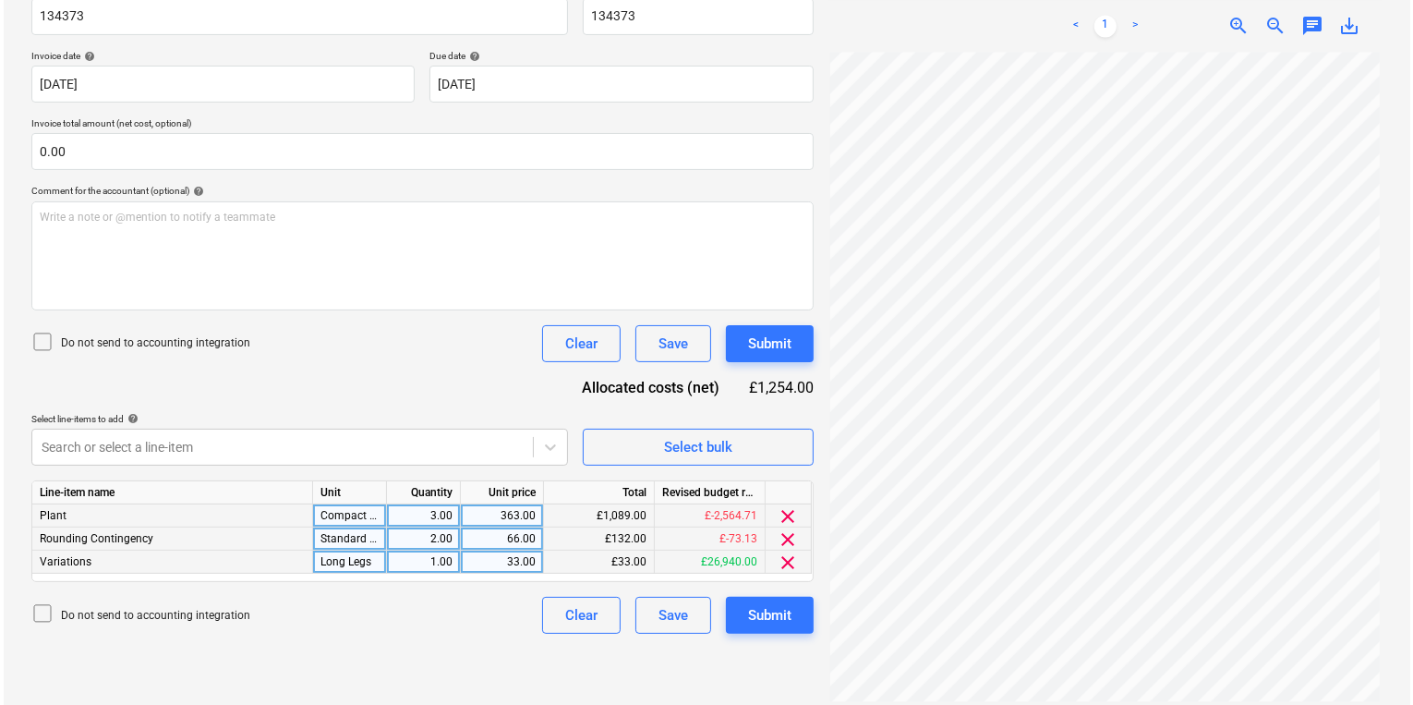
scroll to position [138, 0]
click at [655, 449] on span "Select bulk" at bounding box center [694, 447] width 185 height 24
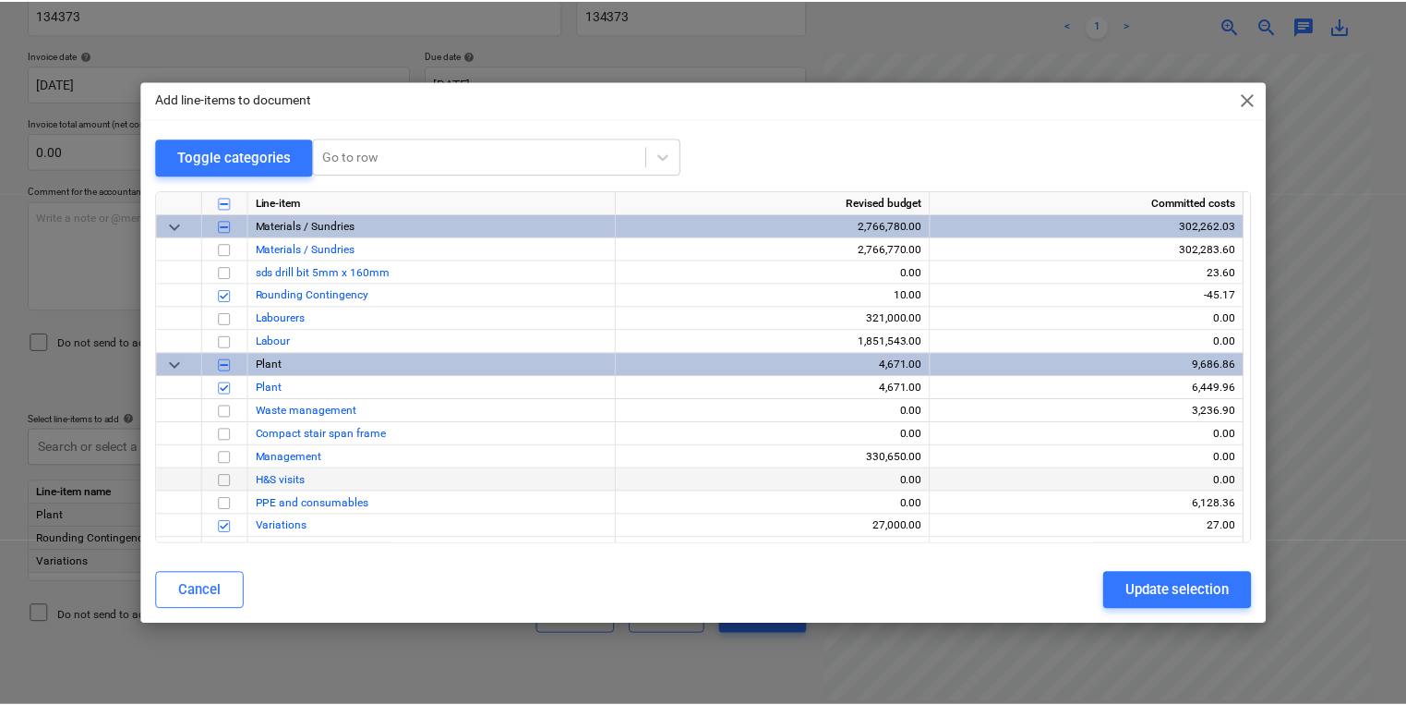
scroll to position [65, 0]
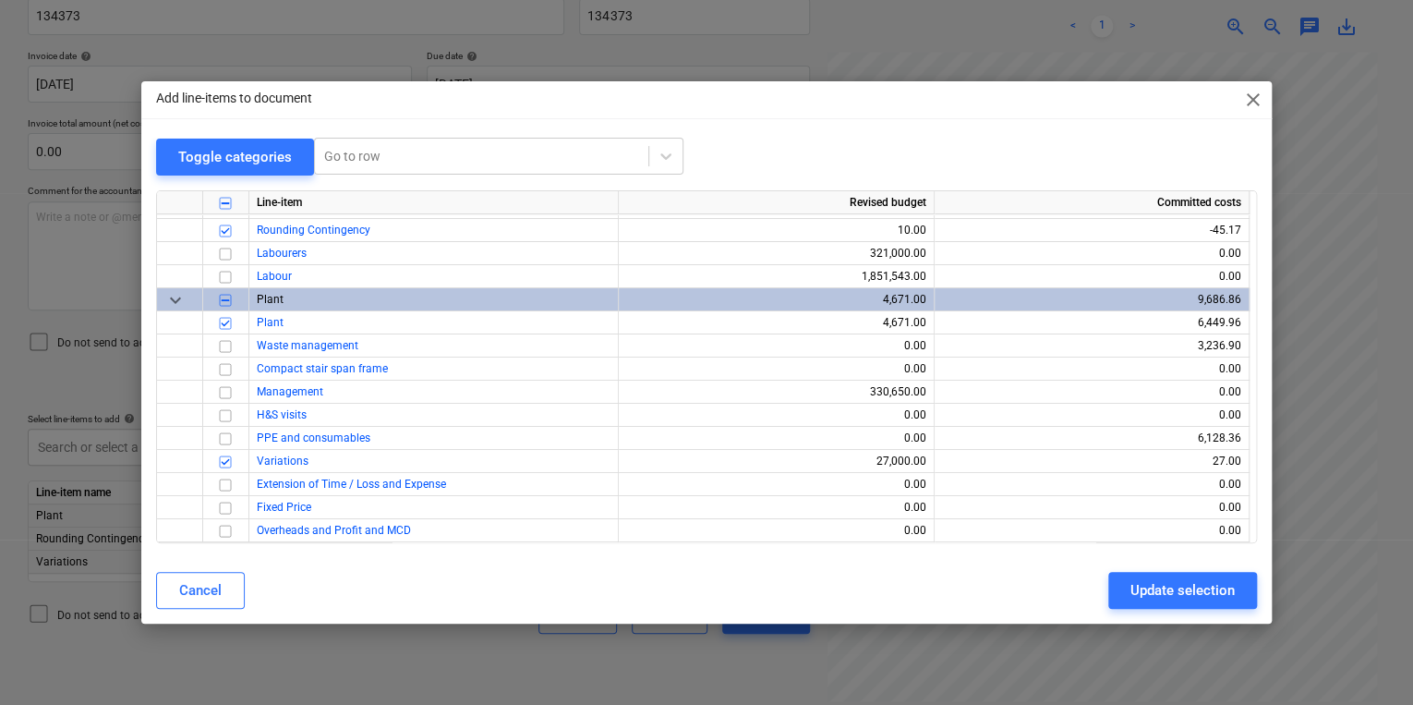
click at [384, 643] on div "Add line-items to document close Toggle categories Go to row Line-item Revised …" at bounding box center [706, 352] width 1413 height 705
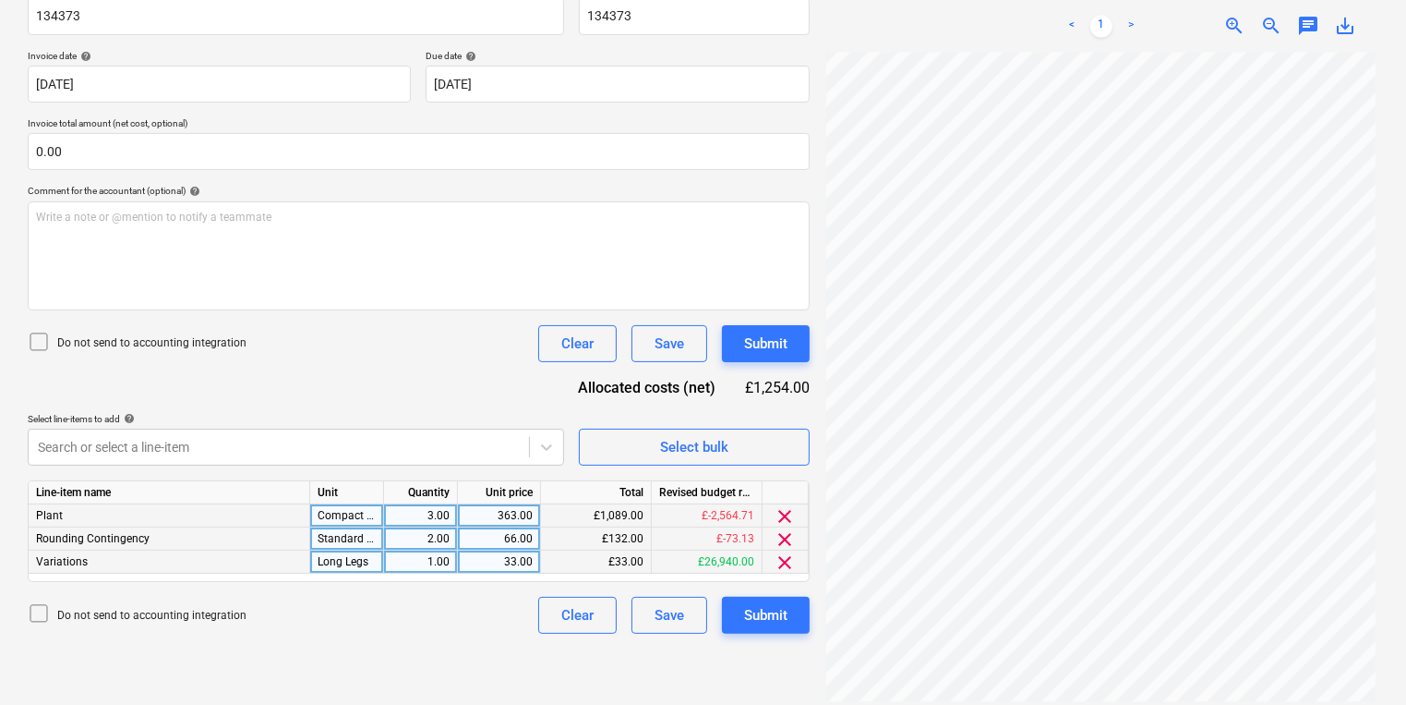
click at [428, 517] on div "3.00" at bounding box center [421, 515] width 58 height 23
click at [755, 621] on div "Submit" at bounding box center [765, 615] width 43 height 24
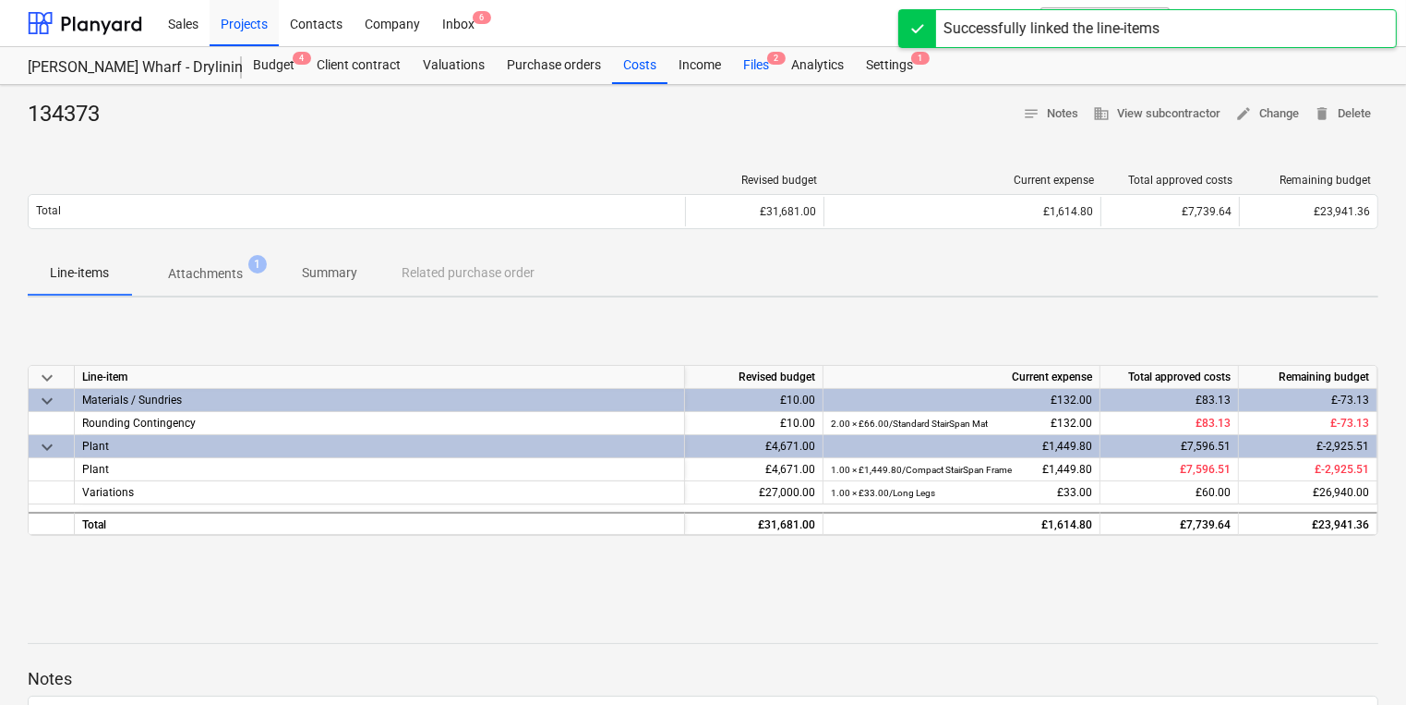
click at [761, 79] on div "Files 2" at bounding box center [756, 65] width 48 height 37
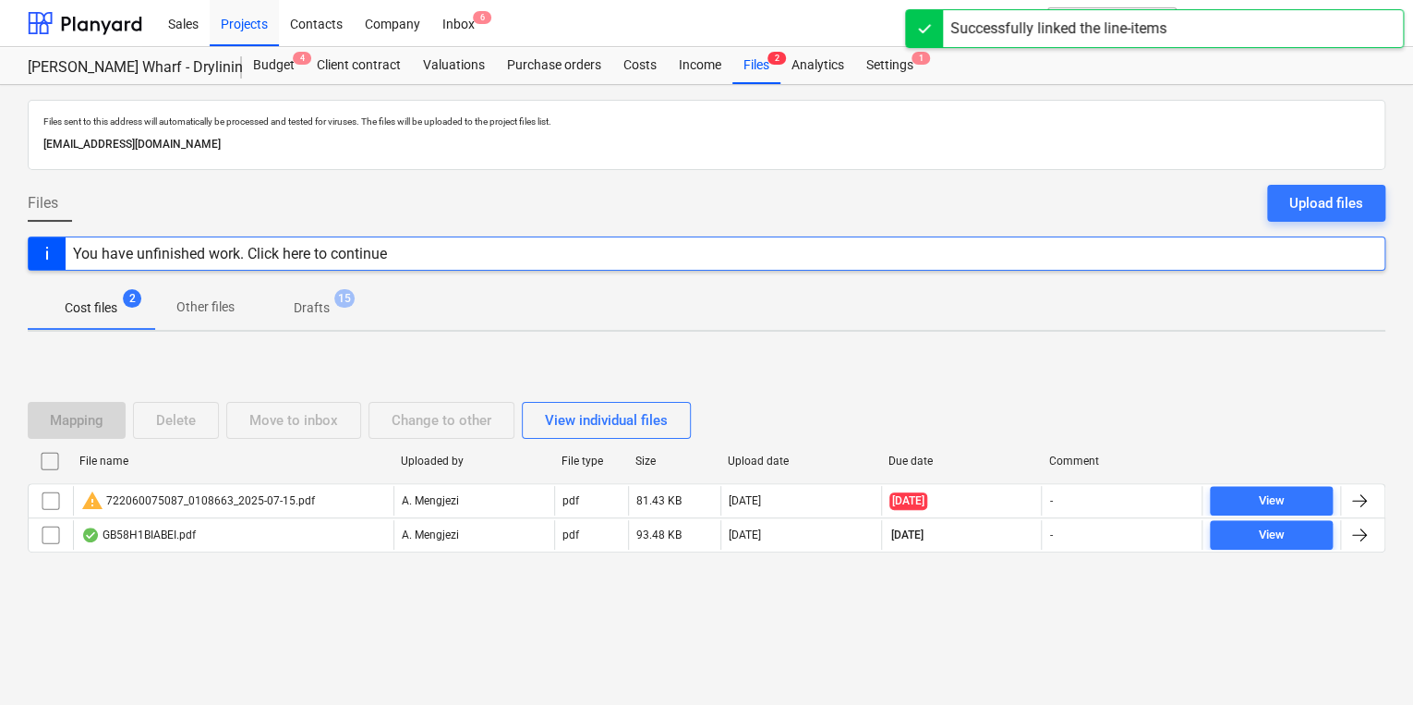
click at [613, 605] on div "Mapping Delete Move to inbox Change to other View individual files File name Up…" at bounding box center [706, 484] width 1357 height 277
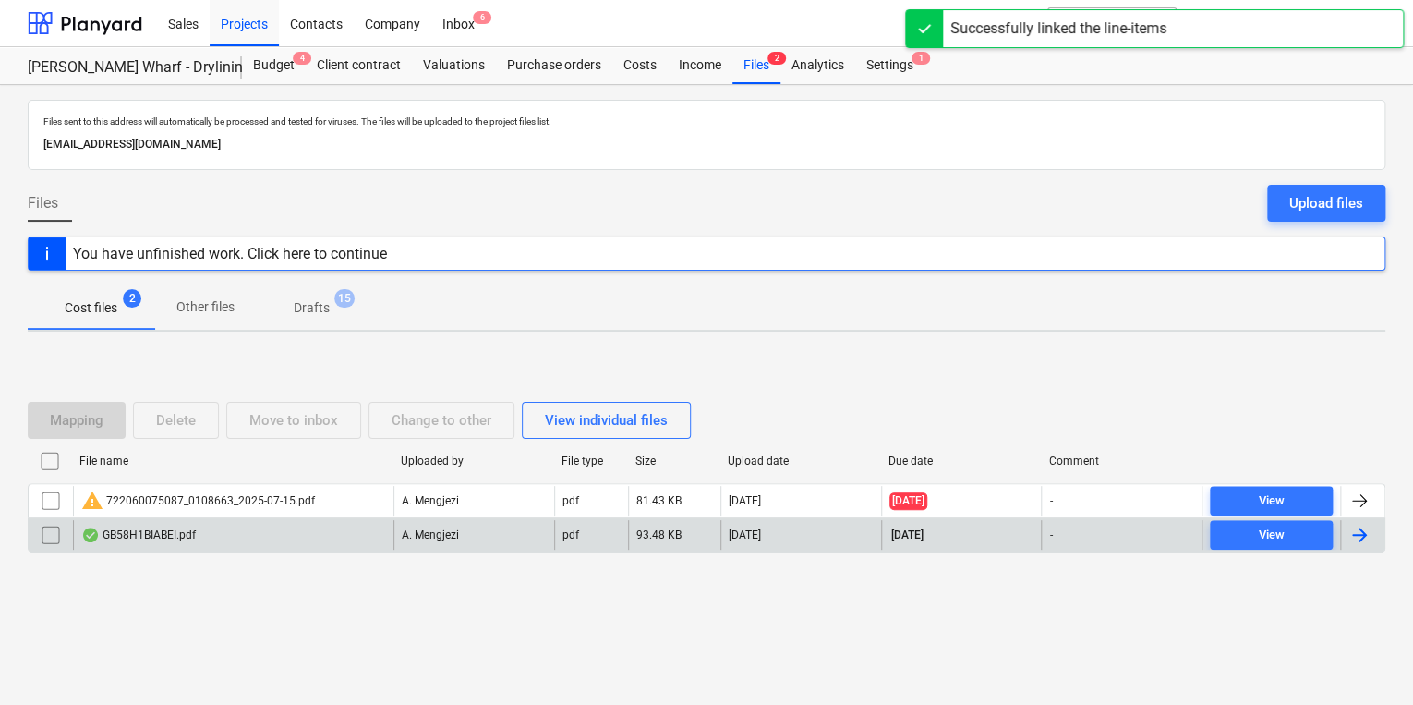
click at [430, 538] on p "A. Mengjezi" at bounding box center [430, 535] width 57 height 16
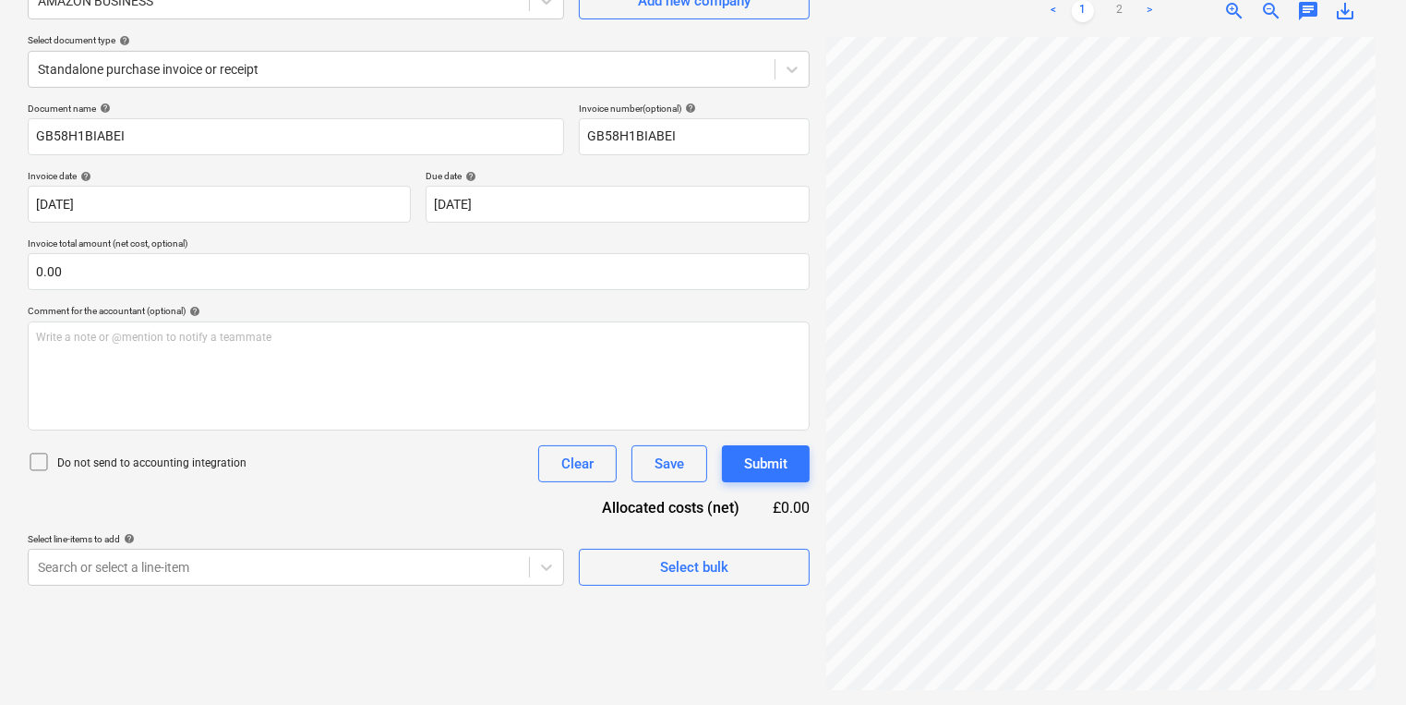
click at [1123, 13] on div "Fetching purchase order failed" at bounding box center [1043, 19] width 198 height 22
click at [1118, 8] on div "Fetching purchase order failed" at bounding box center [1043, 19] width 198 height 22
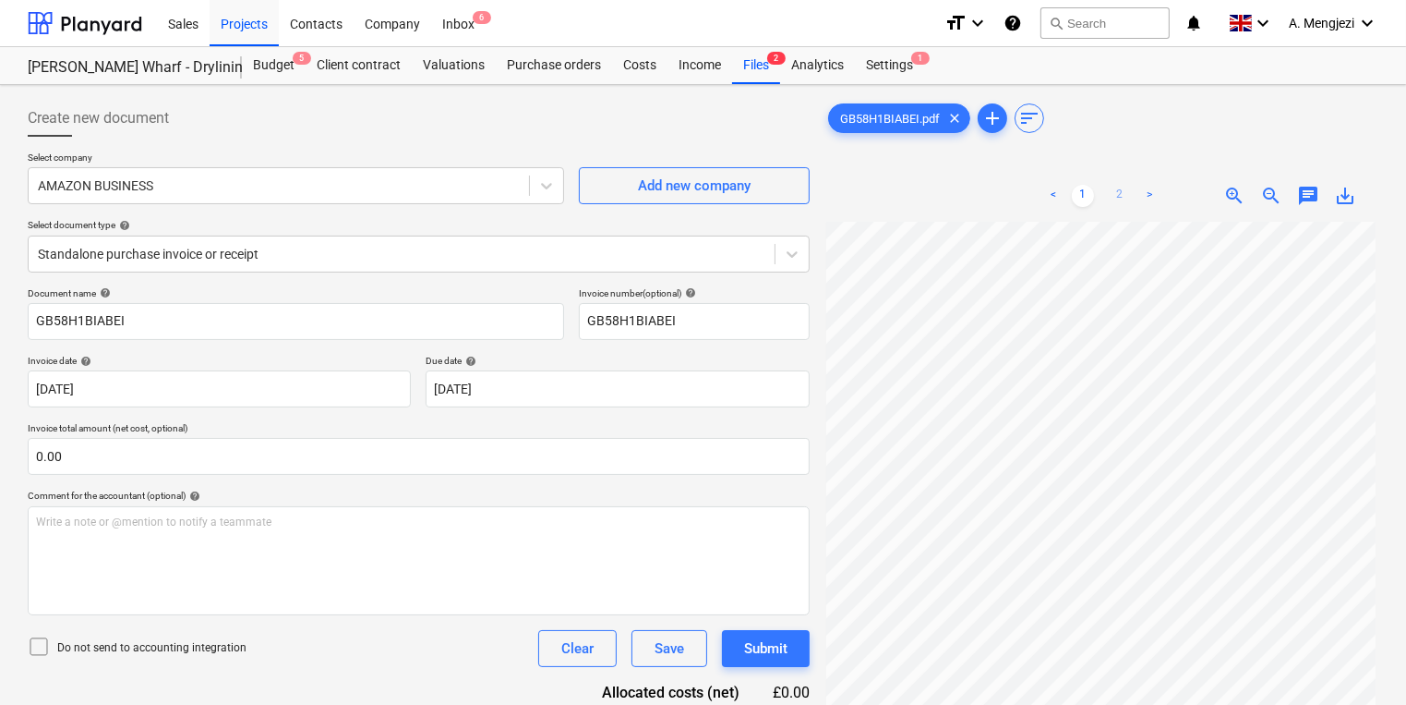
click at [1122, 192] on link "2" at bounding box center [1120, 196] width 22 height 22
click at [1093, 196] on link "1" at bounding box center [1083, 196] width 22 height 22
click at [1111, 188] on link "2" at bounding box center [1120, 196] width 22 height 22
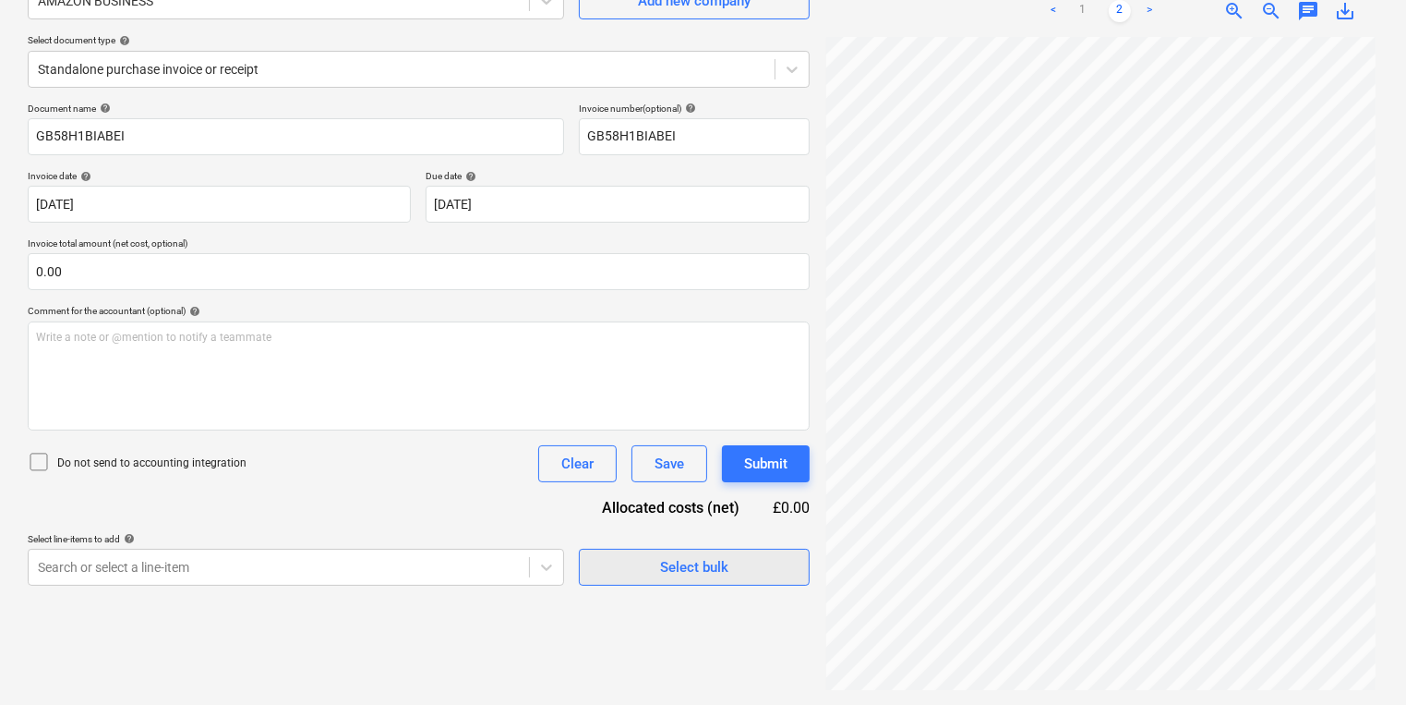
click at [672, 572] on div "Select bulk" at bounding box center [694, 567] width 68 height 24
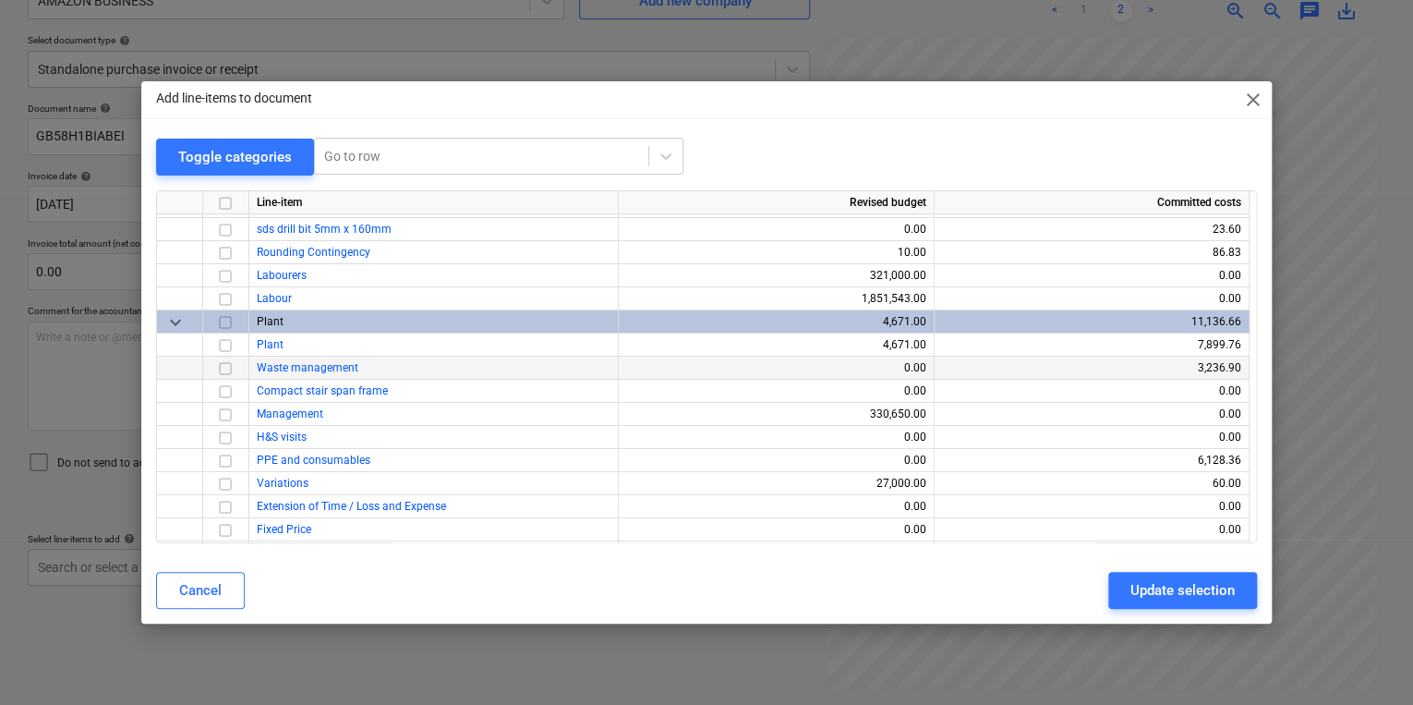
scroll to position [65, 0]
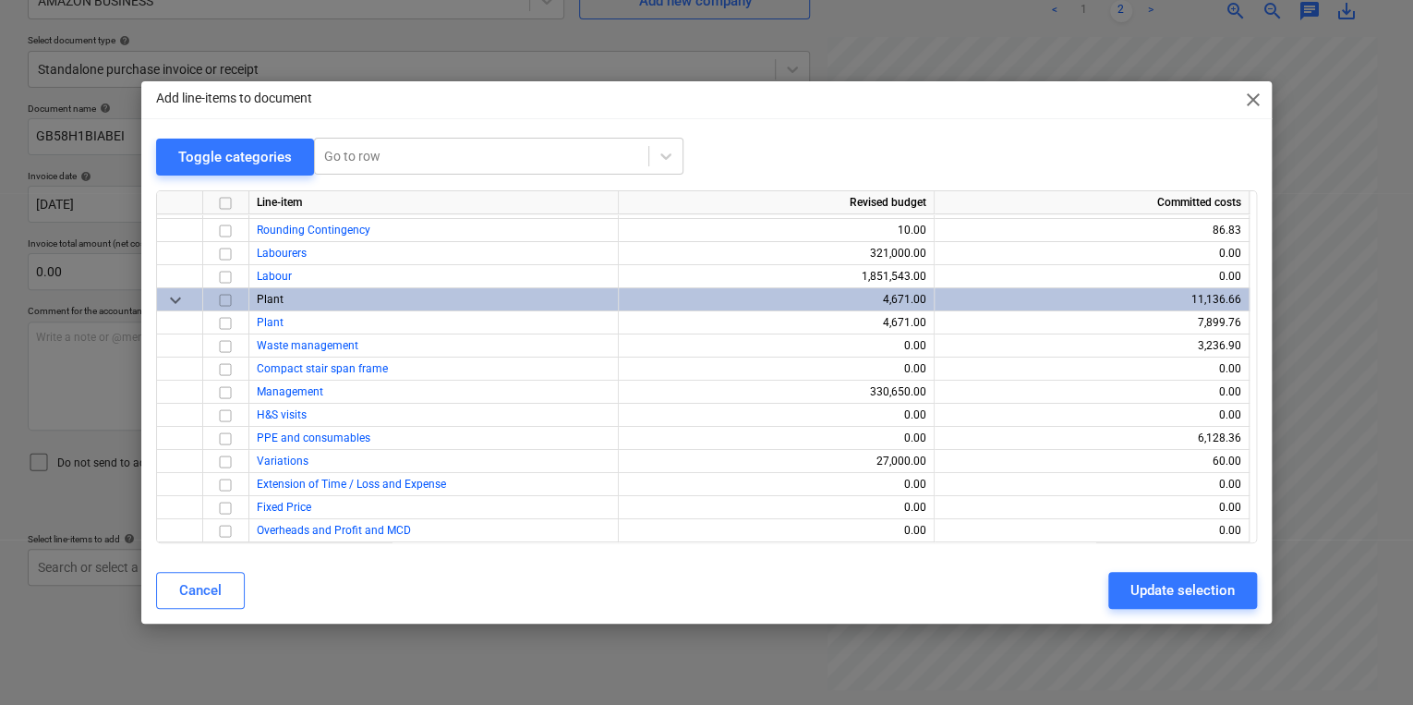
click at [166, 295] on span "keyboard_arrow_down" at bounding box center [175, 299] width 22 height 22
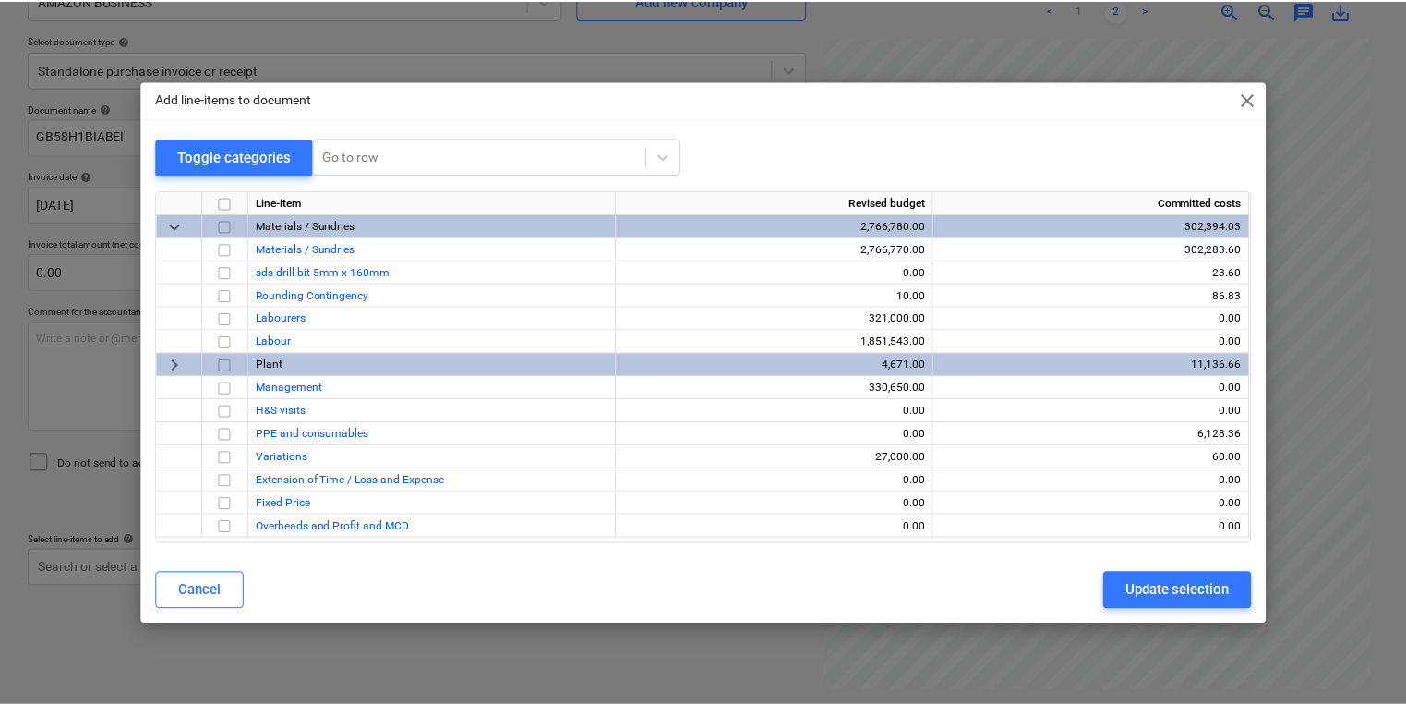
scroll to position [0, 0]
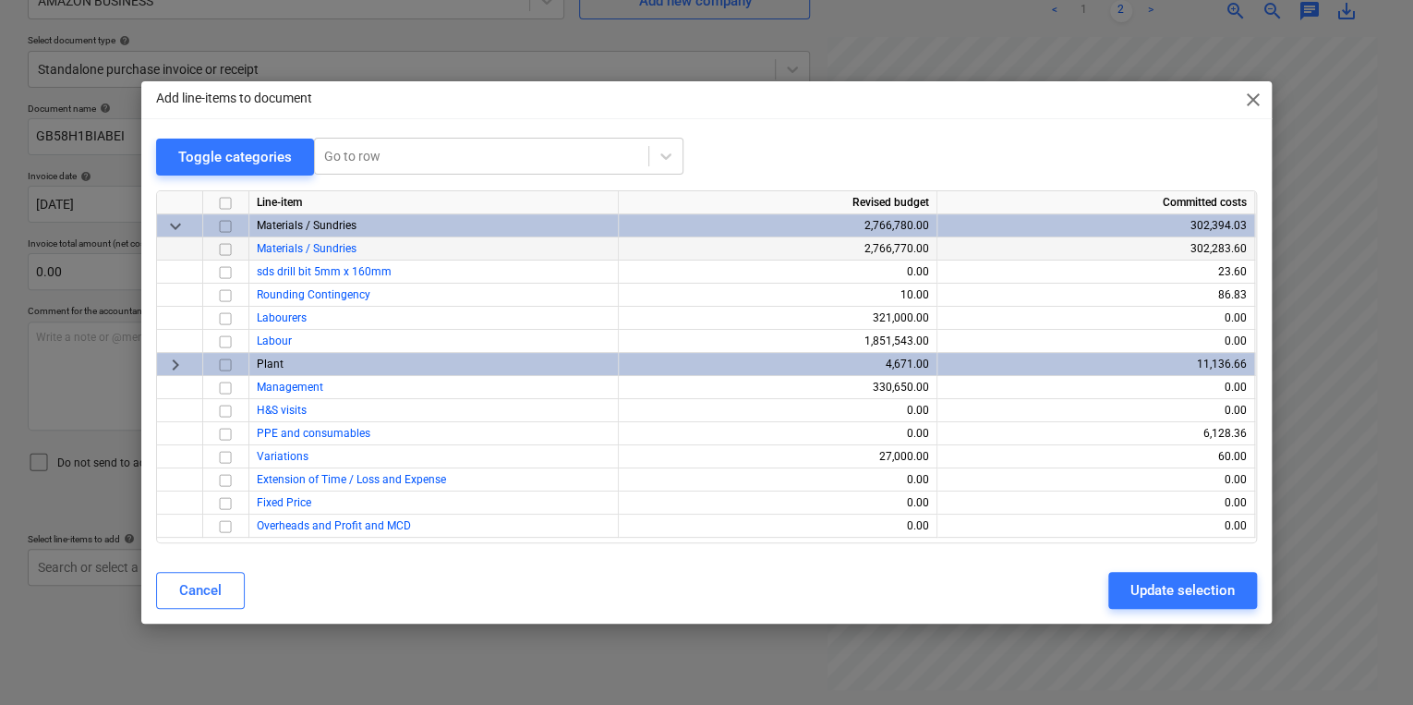
click at [233, 247] on input "checkbox" at bounding box center [225, 248] width 22 height 22
click at [1170, 593] on div "Update selection" at bounding box center [1182, 590] width 104 height 24
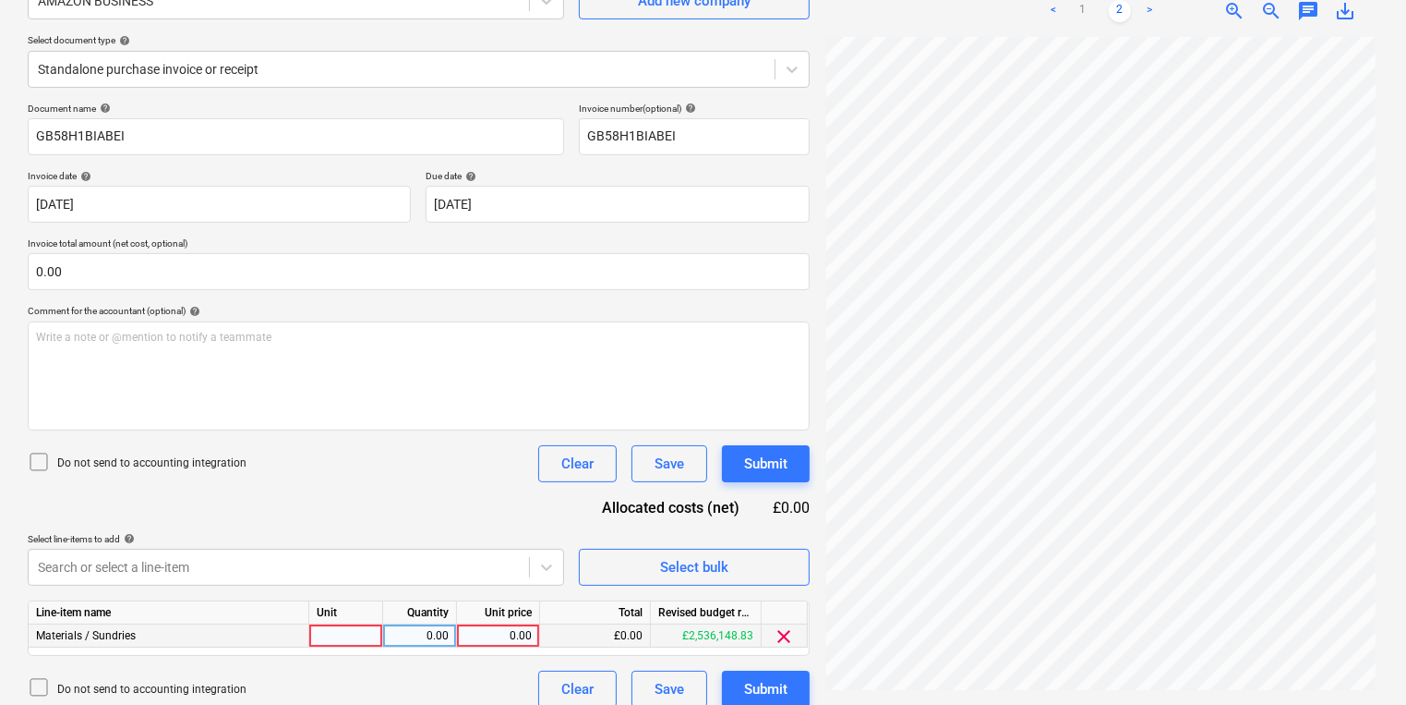
click at [343, 641] on div at bounding box center [346, 635] width 74 height 23
click at [333, 635] on div "A4 R" at bounding box center [346, 635] width 74 height 23
click at [351, 635] on input "A4 R" at bounding box center [345, 635] width 73 height 22
click at [421, 638] on div "1.00" at bounding box center [420, 635] width 58 height 23
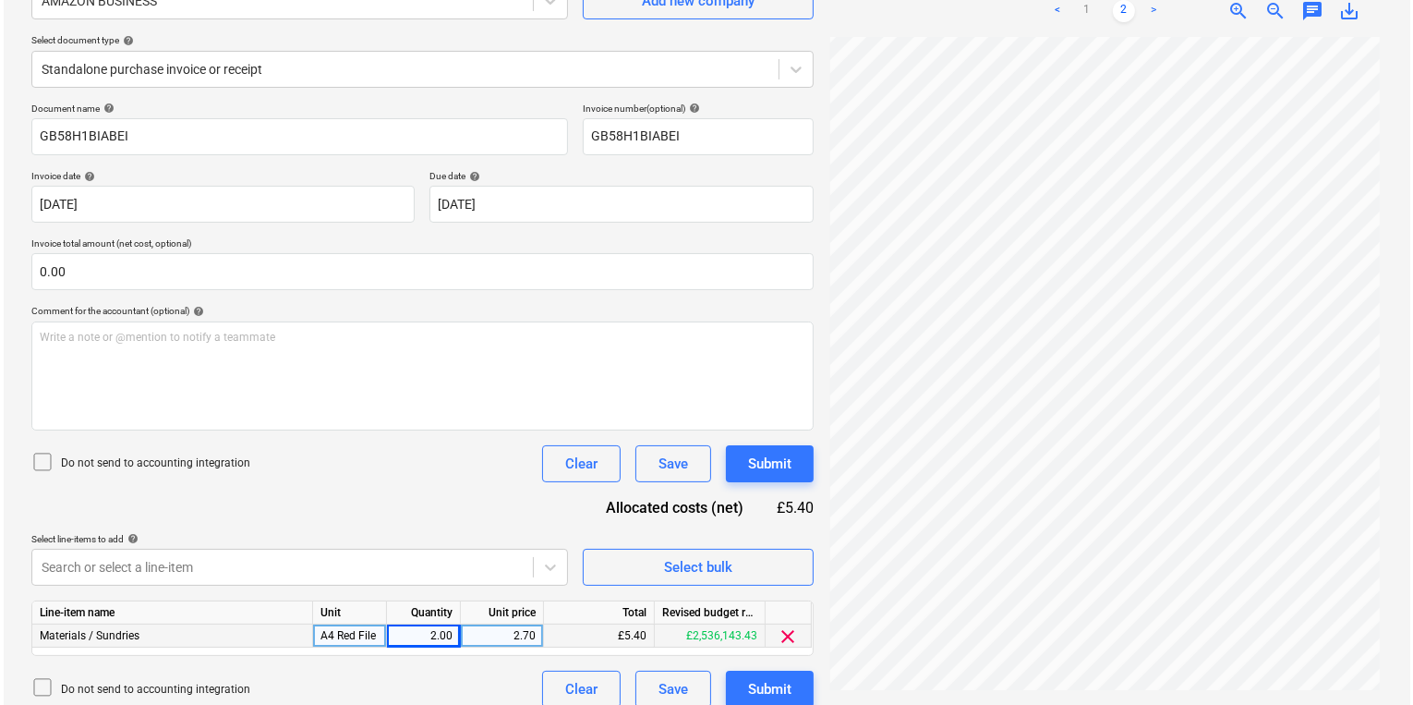
scroll to position [137, 0]
click at [731, 693] on button "Submit" at bounding box center [766, 688] width 88 height 37
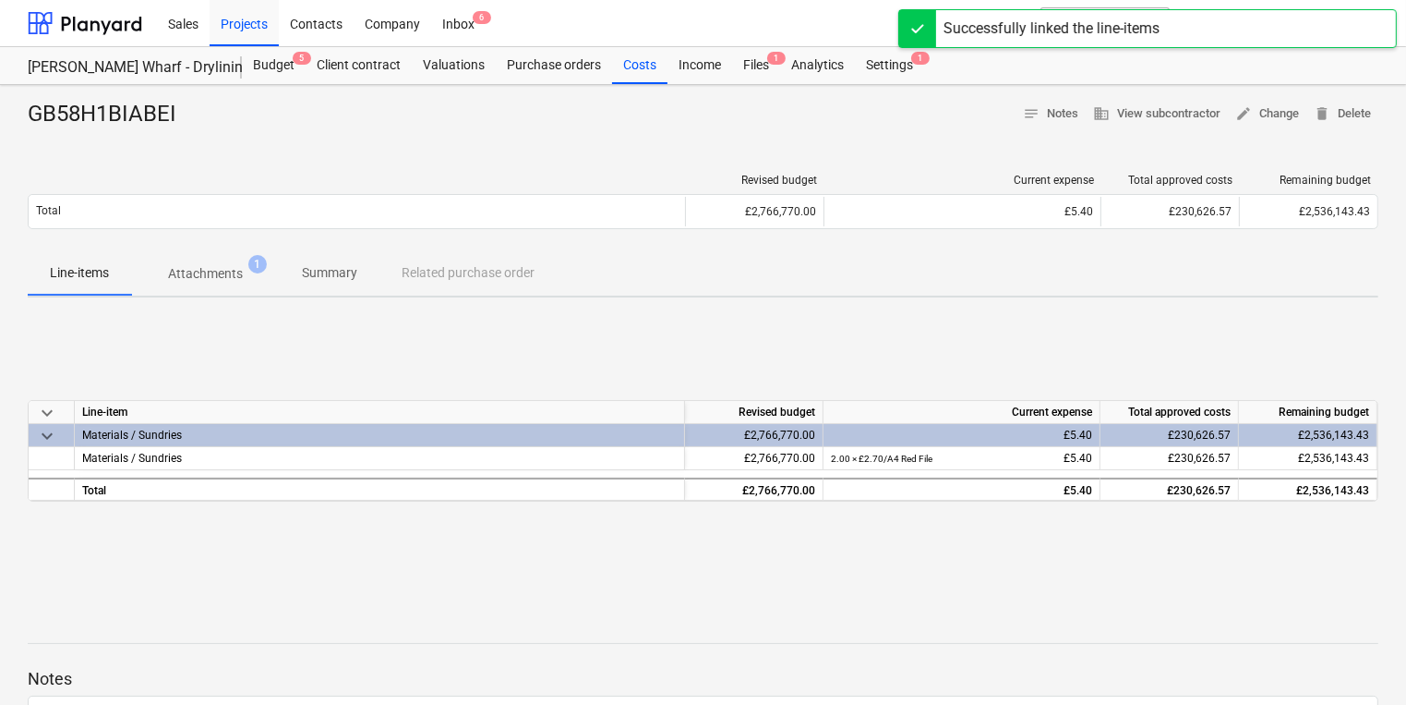
drag, startPoint x: 420, startPoint y: 676, endPoint x: 420, endPoint y: 661, distance: 14.8
click at [420, 676] on p "Notes" at bounding box center [703, 679] width 1351 height 22
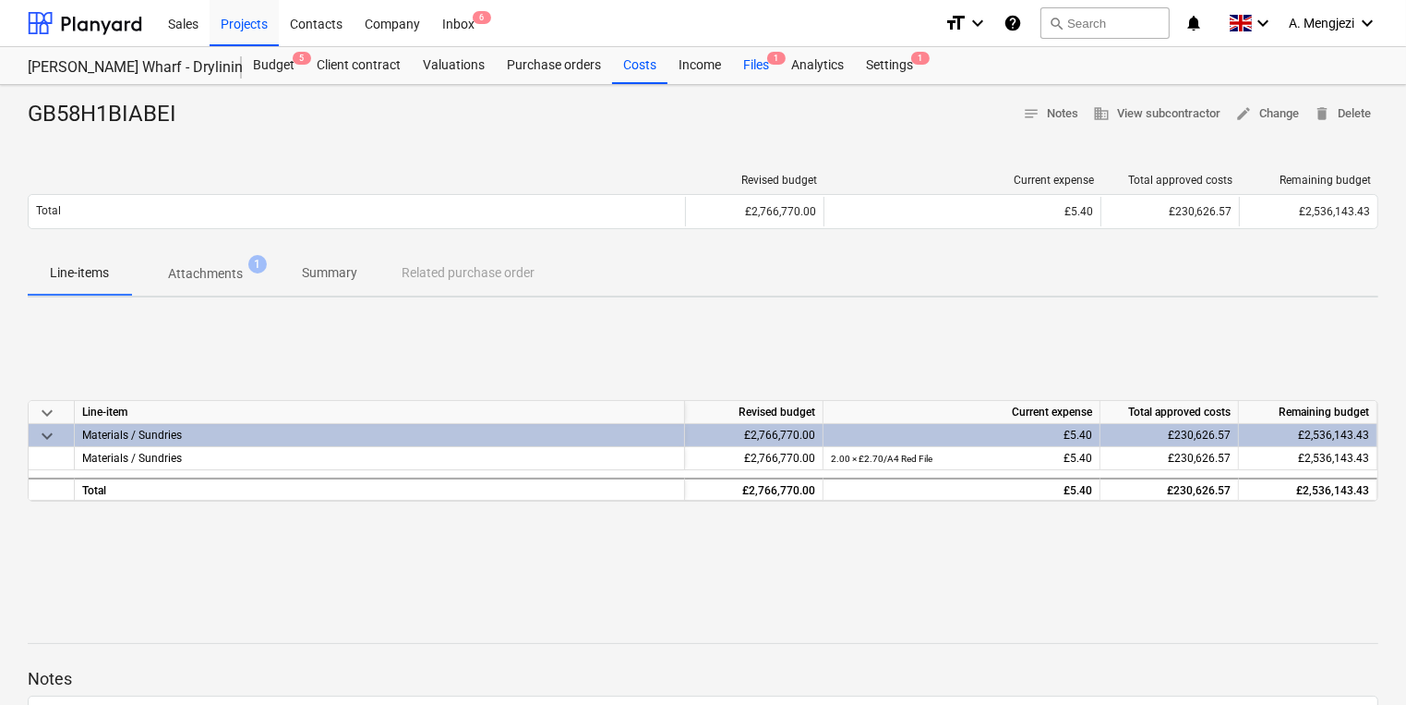
click at [776, 67] on div "Files 1" at bounding box center [756, 65] width 48 height 37
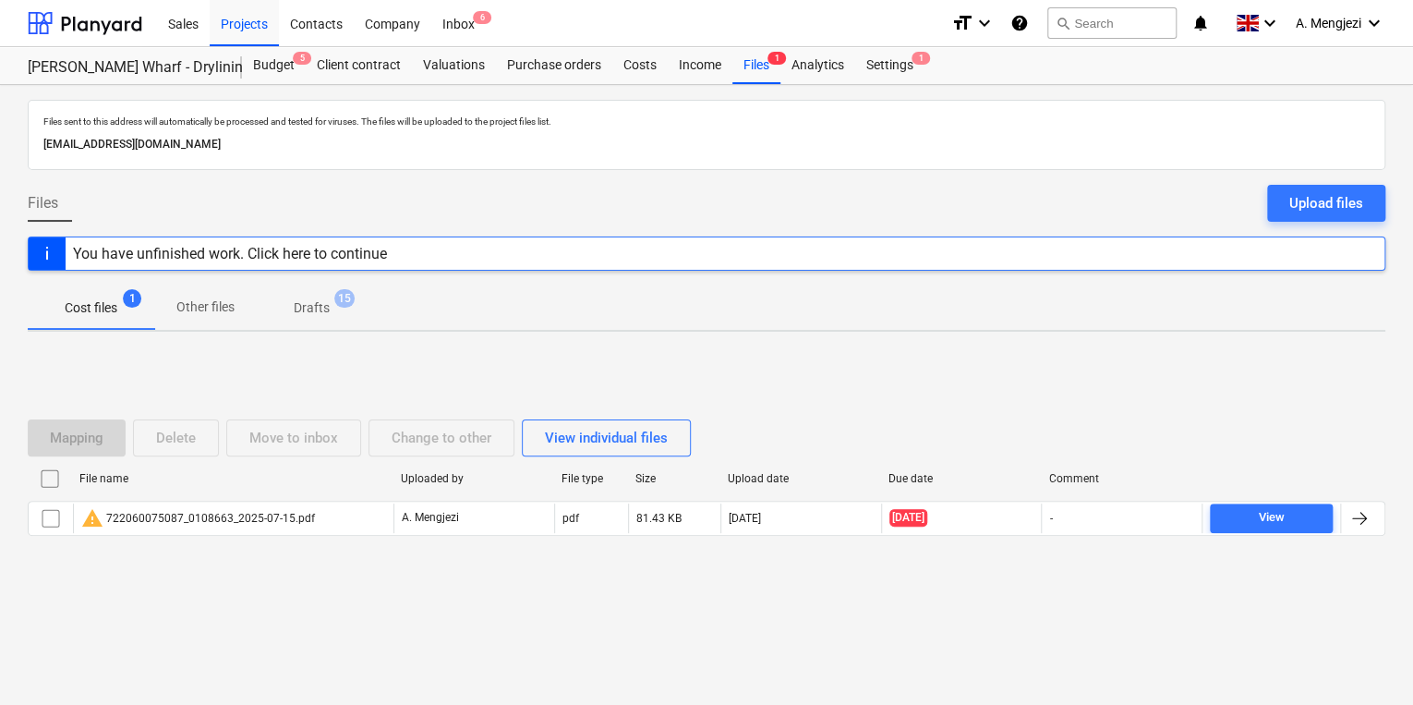
click at [236, 641] on div "Files sent to this address will automatically be processed and tested for virus…" at bounding box center [706, 395] width 1413 height 620
click at [240, 18] on div "Projects" at bounding box center [244, 22] width 69 height 47
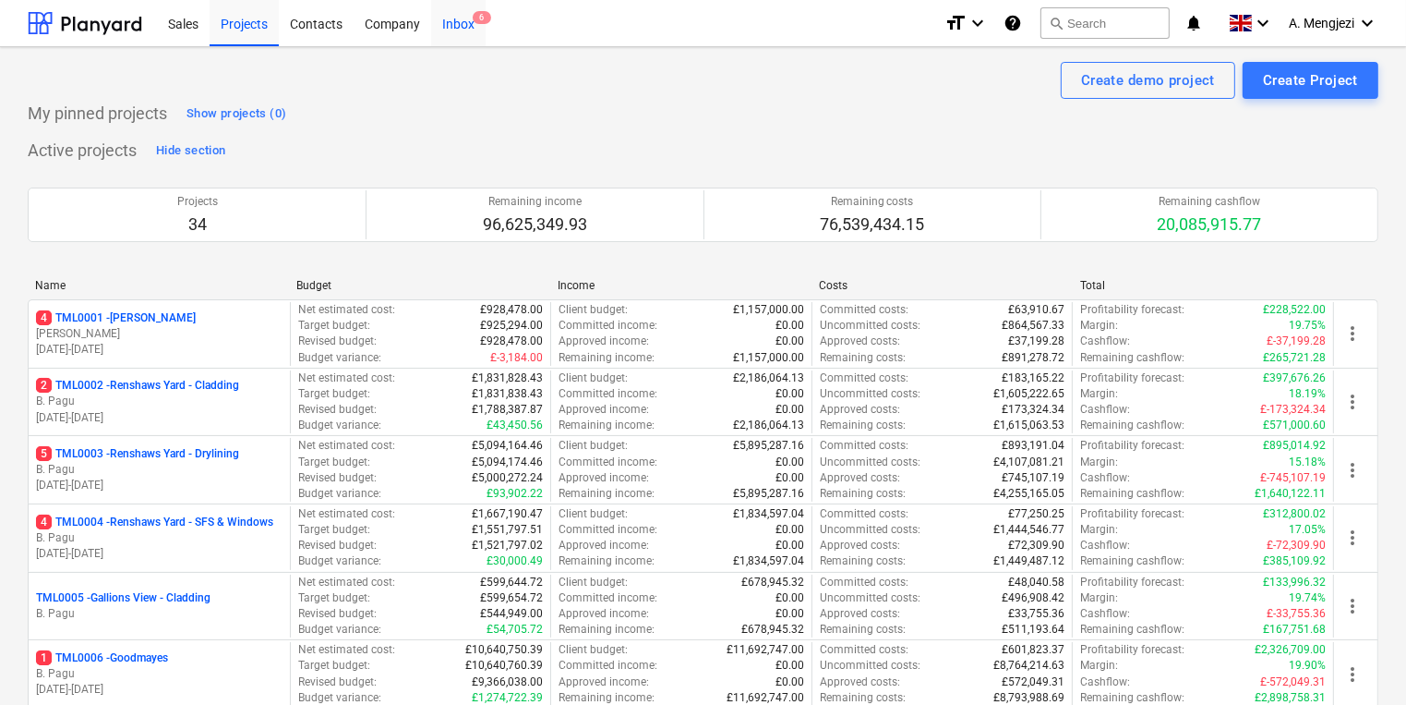
click at [462, 35] on div "Inbox 6" at bounding box center [458, 22] width 54 height 47
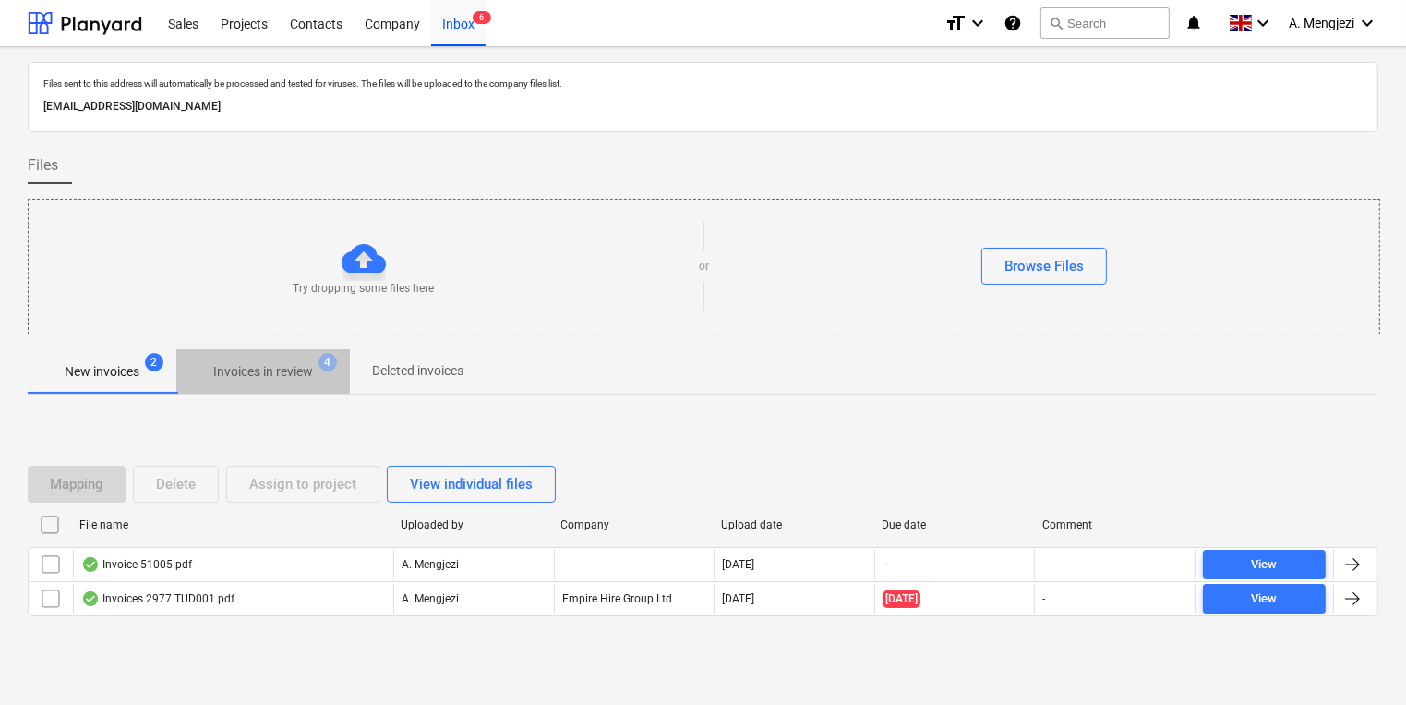
click at [237, 372] on p "Invoices in review" at bounding box center [263, 371] width 100 height 19
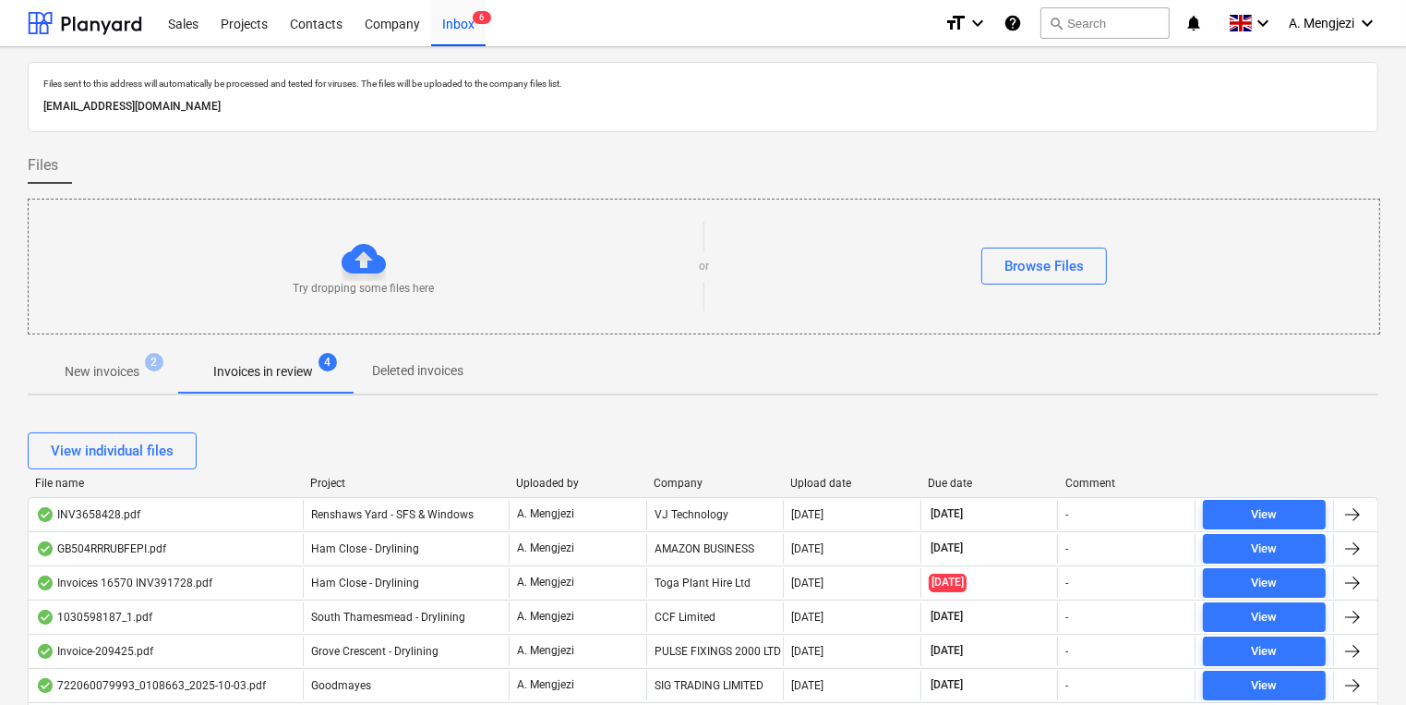
click at [276, 473] on div "View individual files" at bounding box center [703, 451] width 1351 height 52
click at [311, 459] on div "View individual files" at bounding box center [703, 450] width 1351 height 37
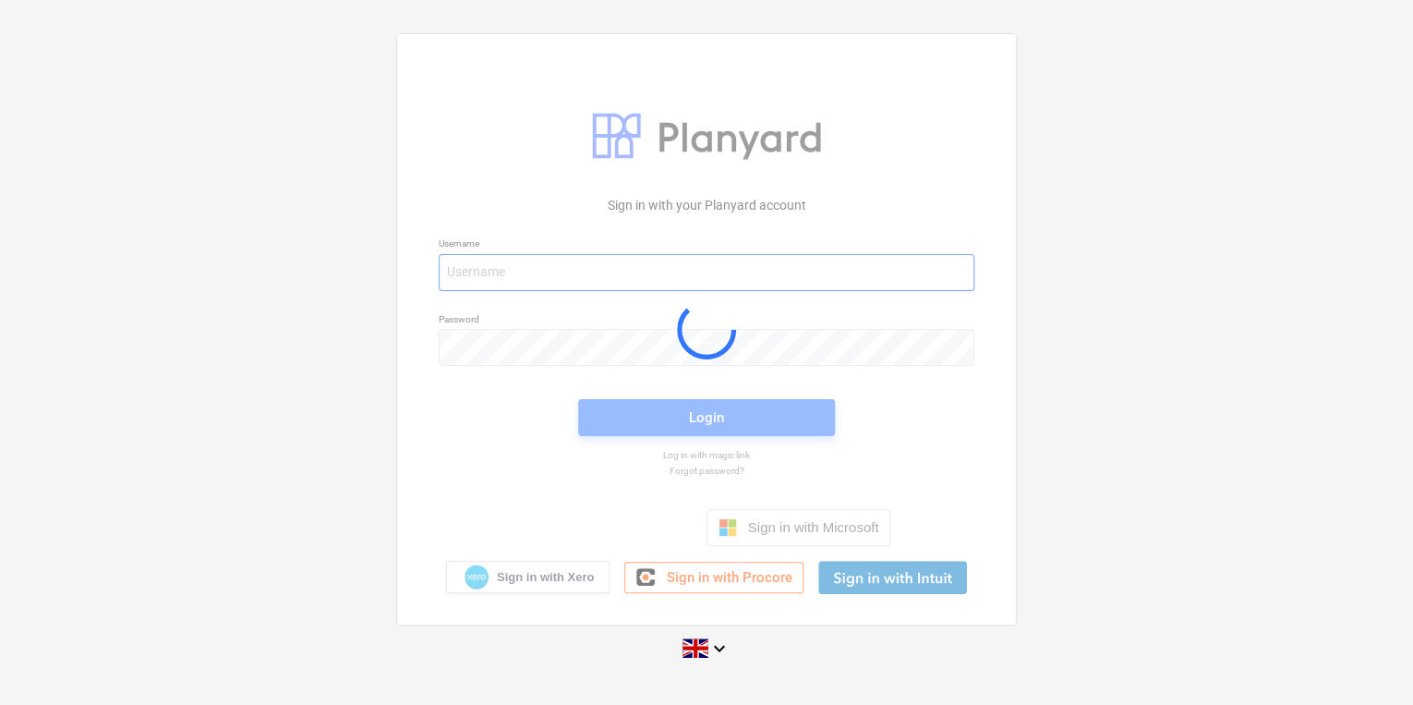
type input "[PERSON_NAME][EMAIL_ADDRESS][PERSON_NAME][DOMAIN_NAME]"
click at [673, 415] on div at bounding box center [706, 328] width 619 height 589
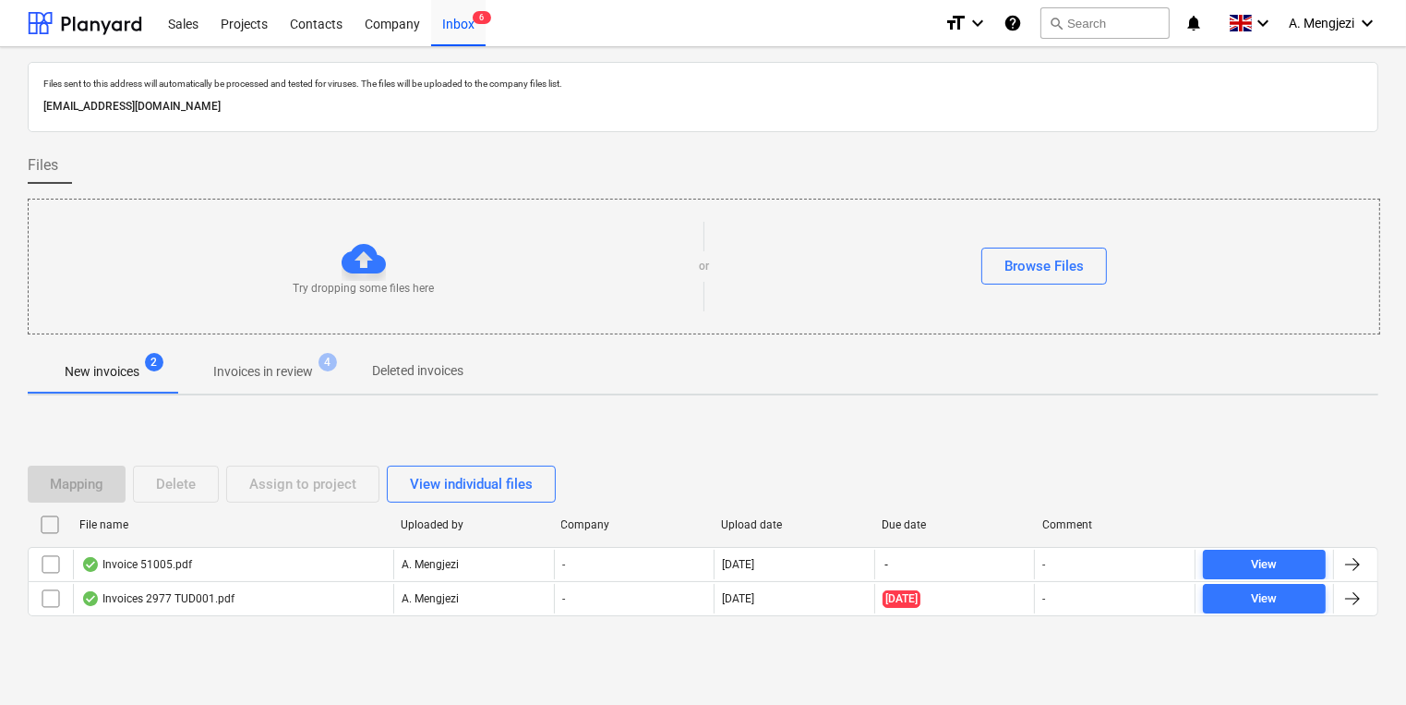
click at [231, 375] on p "Invoices in review" at bounding box center [263, 371] width 100 height 19
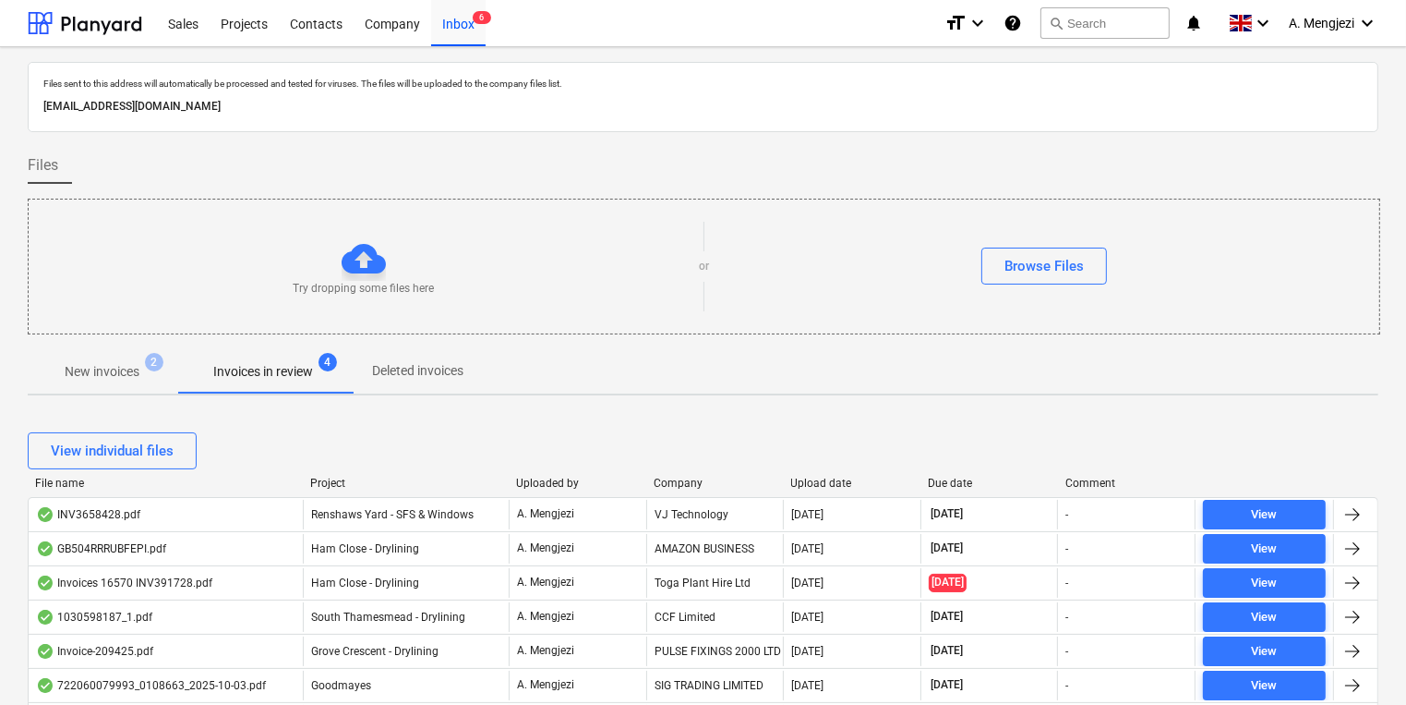
click at [699, 476] on div "Company" at bounding box center [715, 482] width 123 height 13
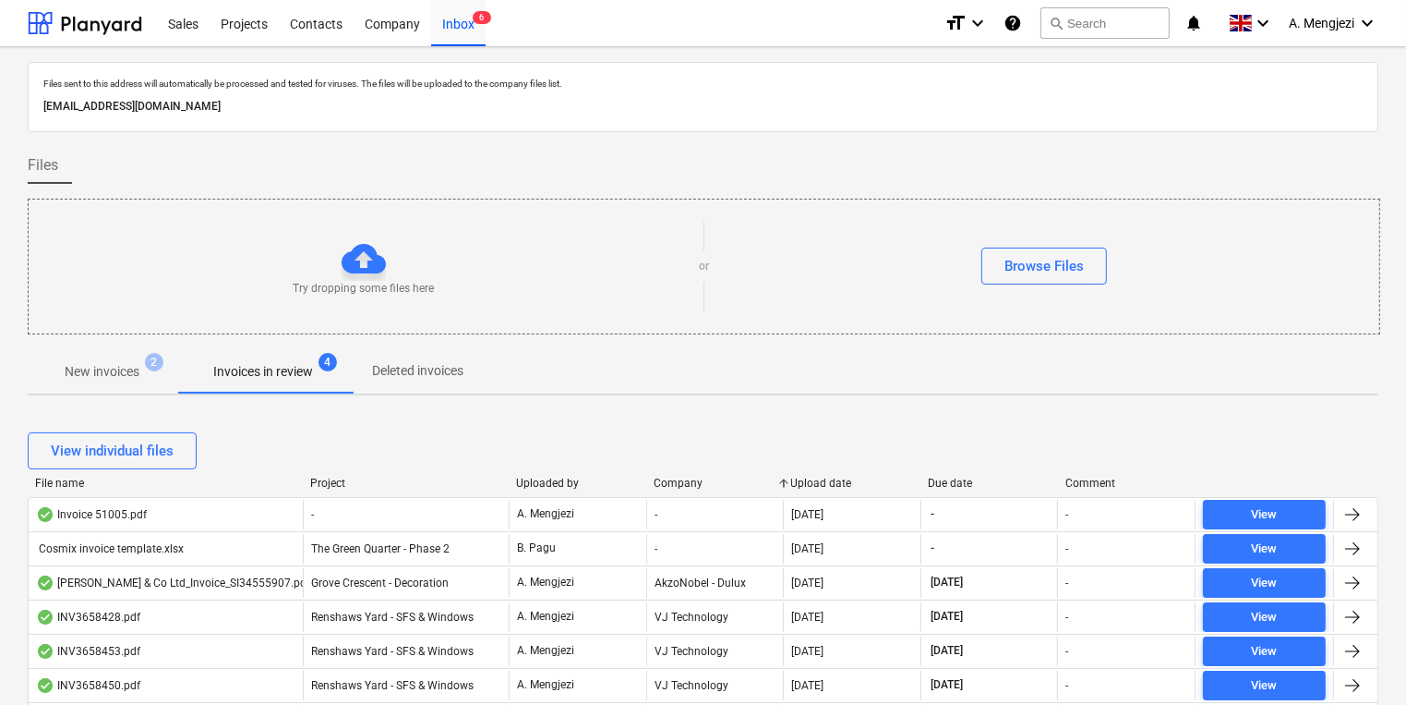
click at [698, 476] on div "Company" at bounding box center [715, 482] width 123 height 13
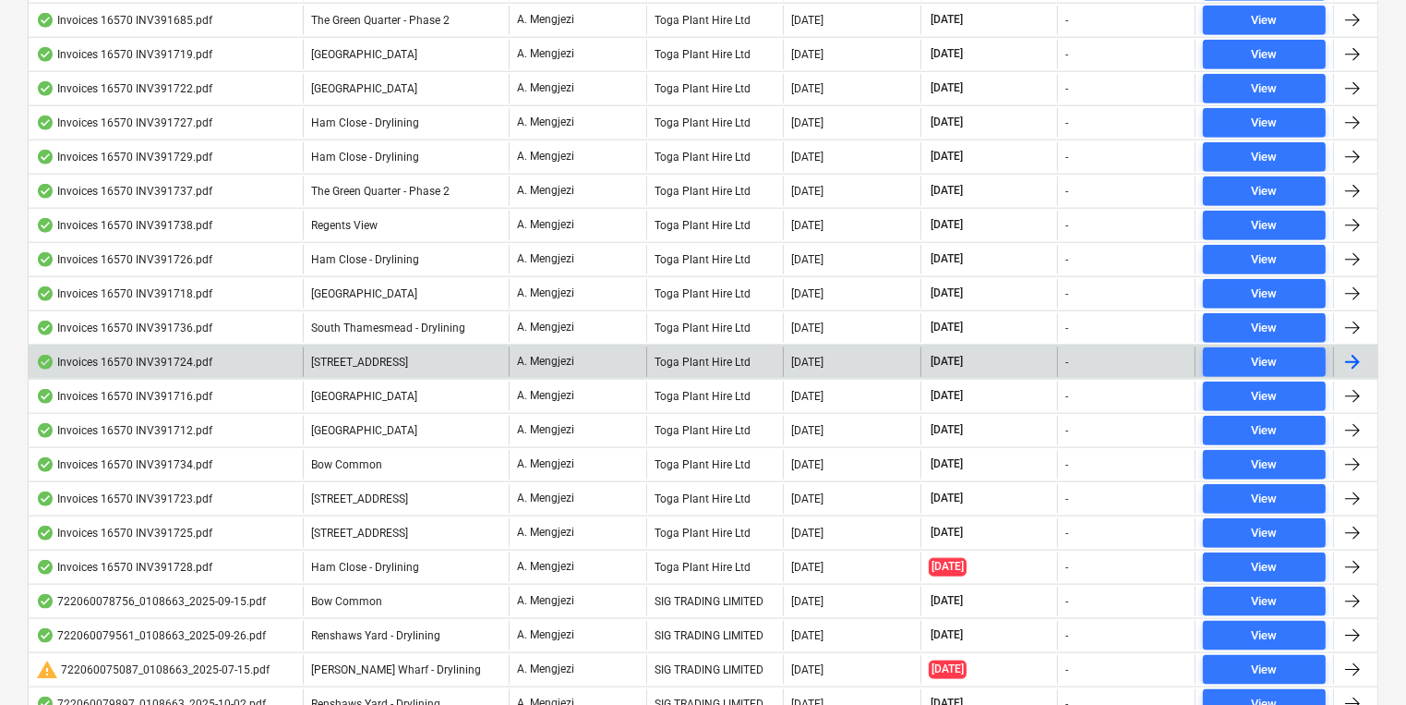
scroll to position [1958, 0]
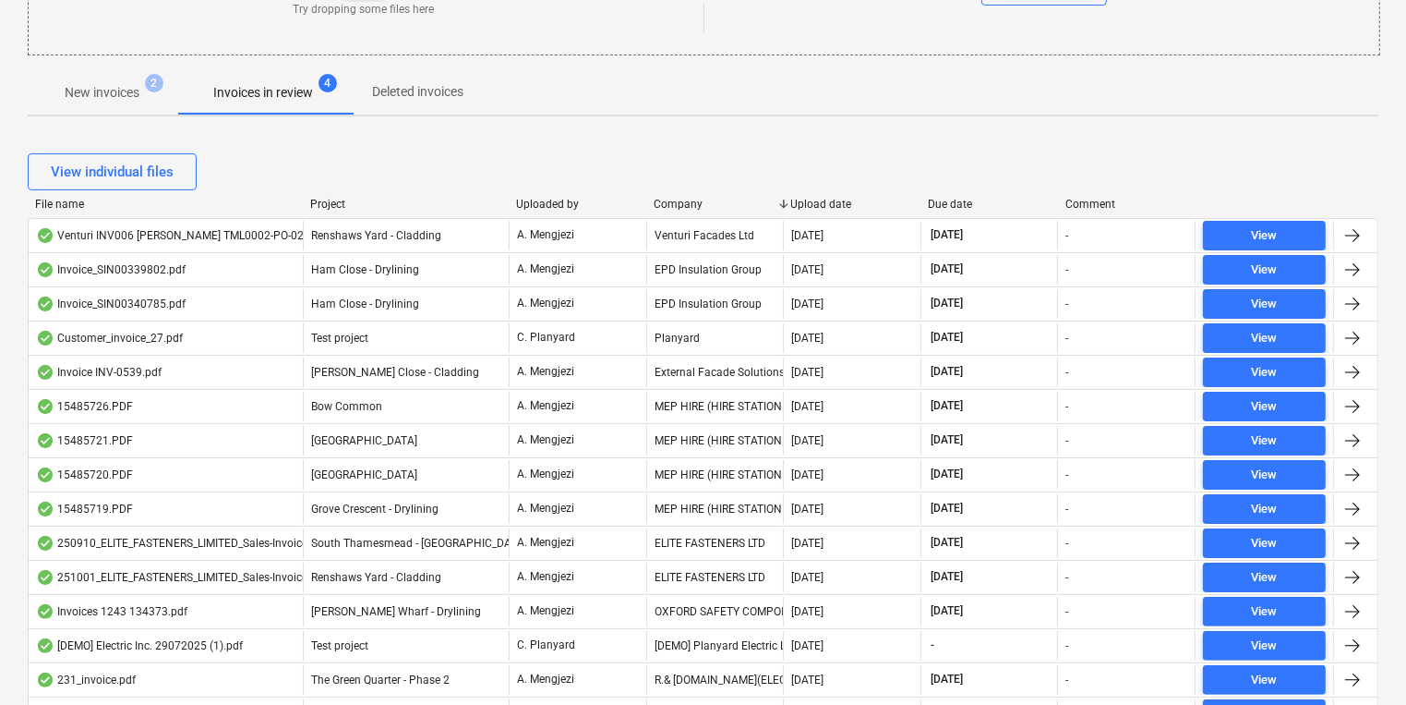
scroll to position [37, 0]
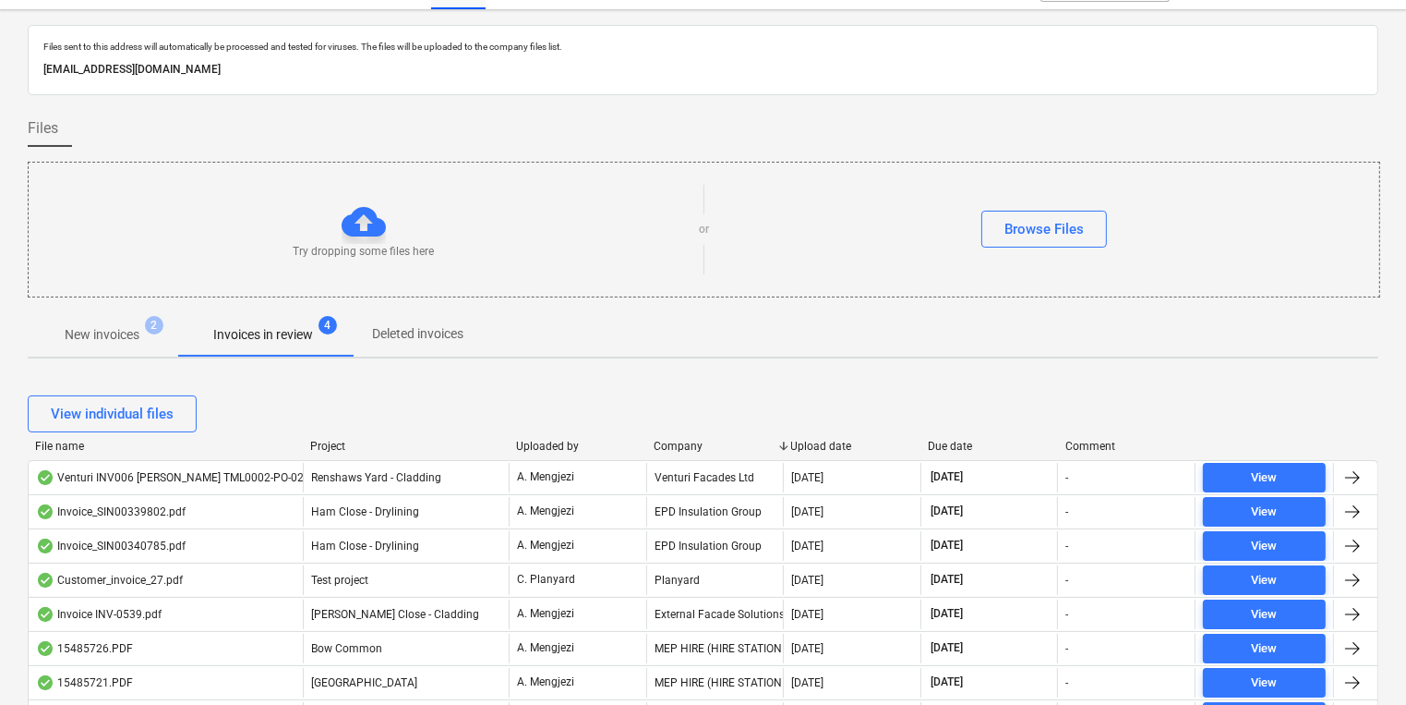
click at [300, 338] on p "Invoices in review" at bounding box center [263, 334] width 100 height 19
click at [92, 329] on p "New invoices" at bounding box center [102, 334] width 75 height 19
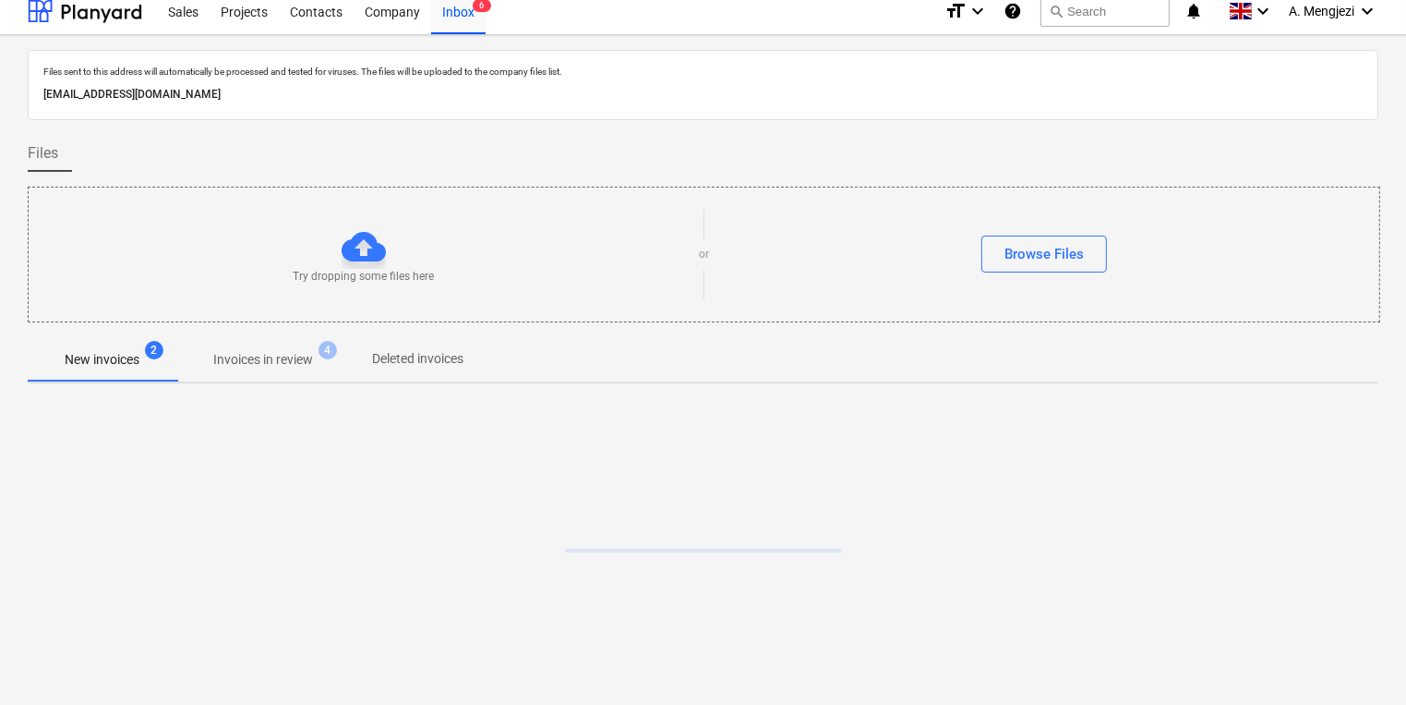
scroll to position [10, 0]
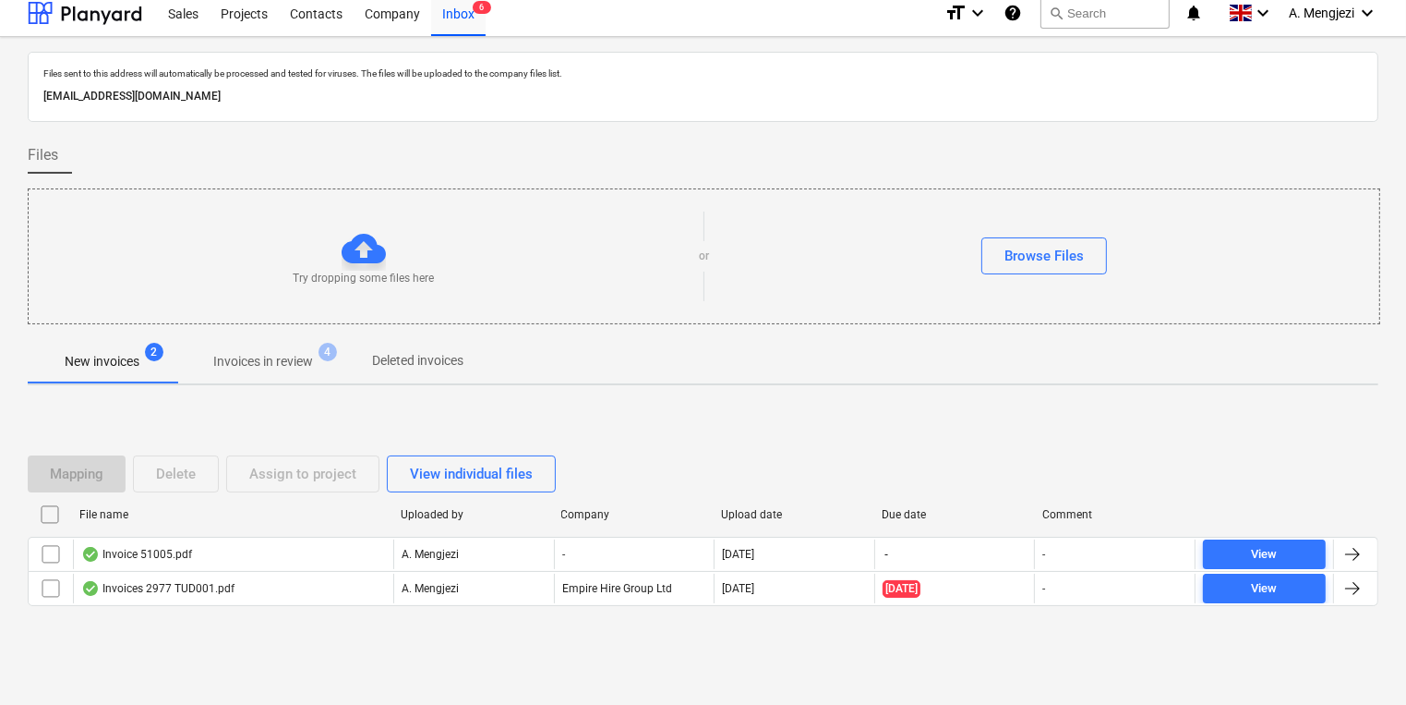
click at [244, 380] on button "Invoices in review 4" at bounding box center [263, 361] width 174 height 44
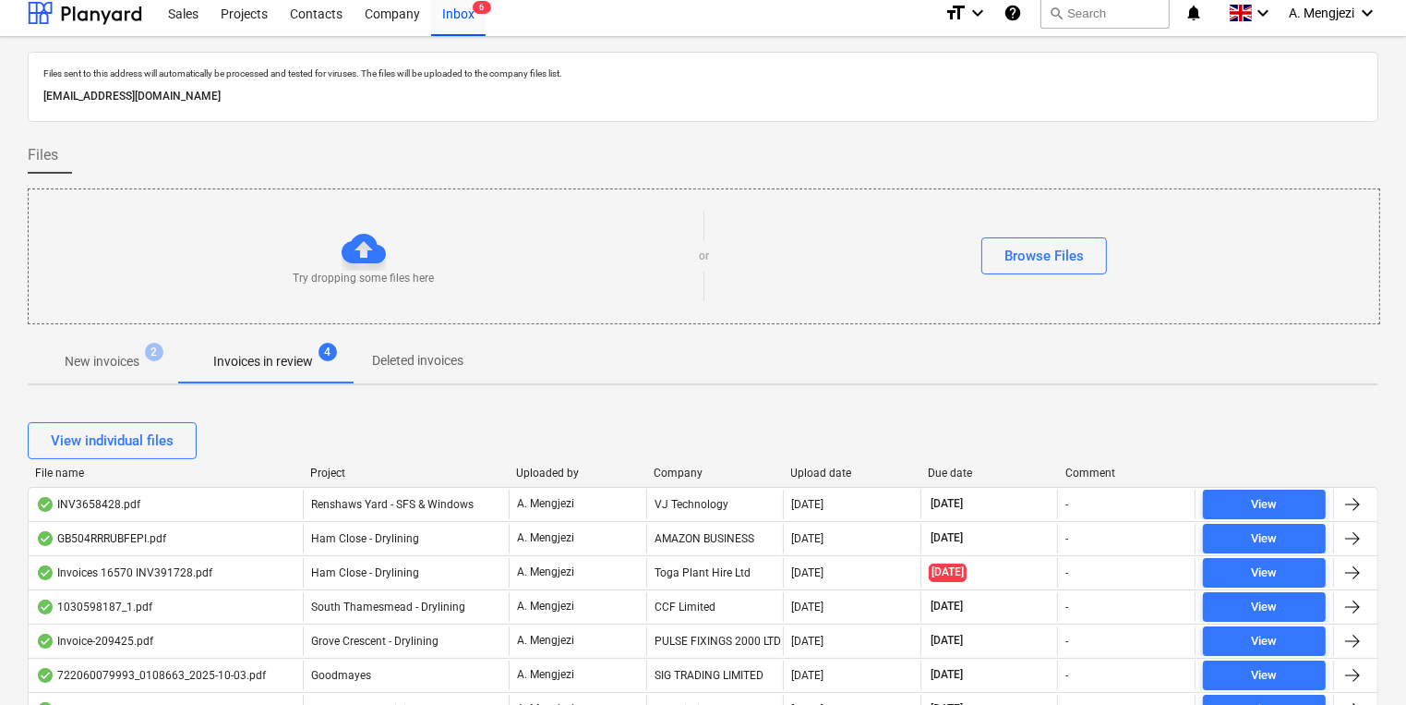
click at [245, 375] on span "Invoices in review 4" at bounding box center [263, 360] width 174 height 33
click at [676, 469] on div "Company" at bounding box center [715, 472] width 123 height 13
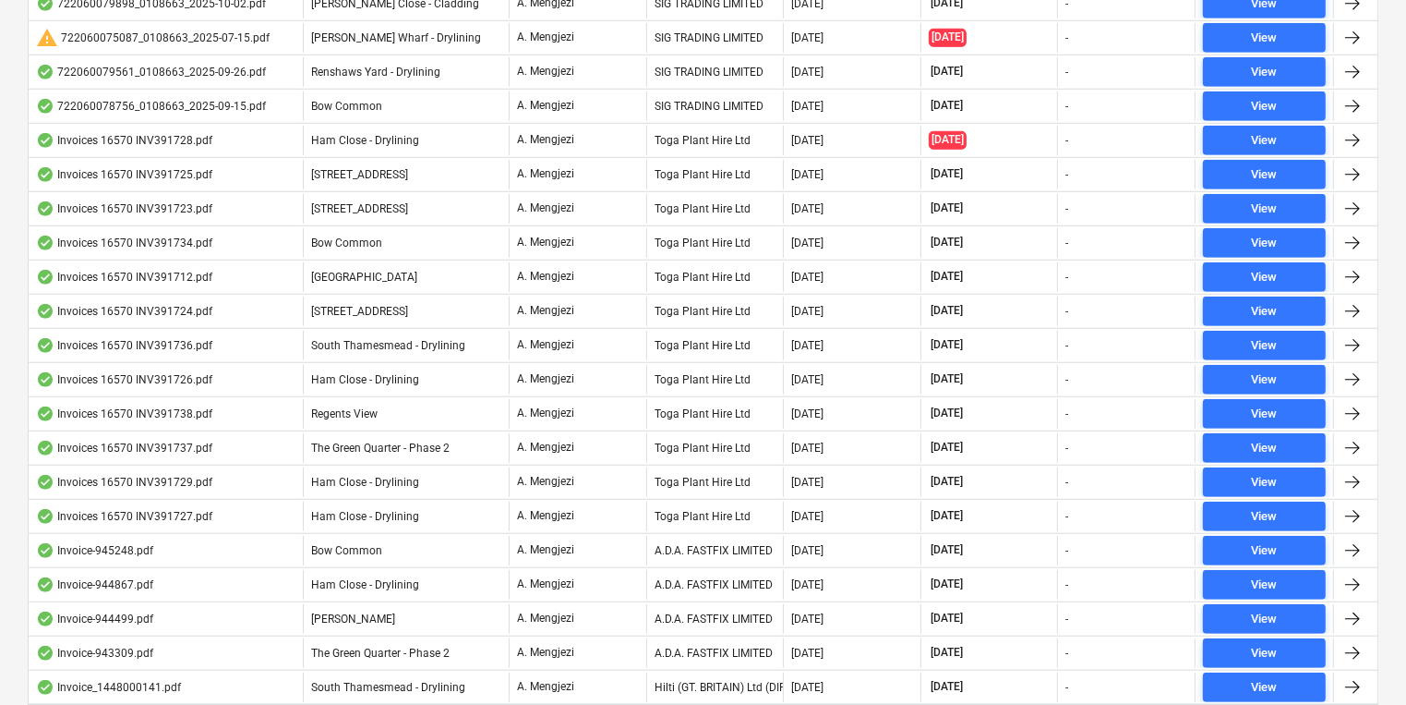
scroll to position [1266, 0]
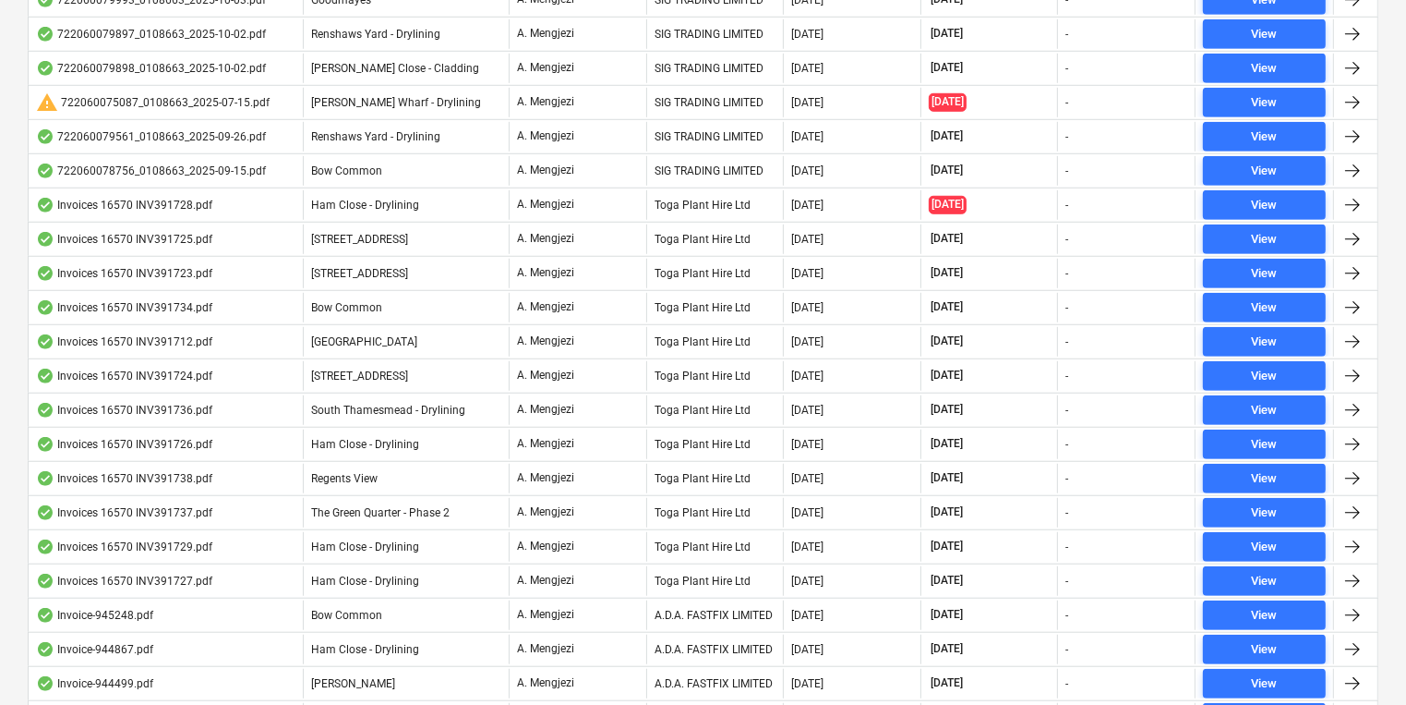
click at [15, 355] on div "Files sent to this address will automatically be processed and tested for virus…" at bounding box center [703, 491] width 1406 height 3421
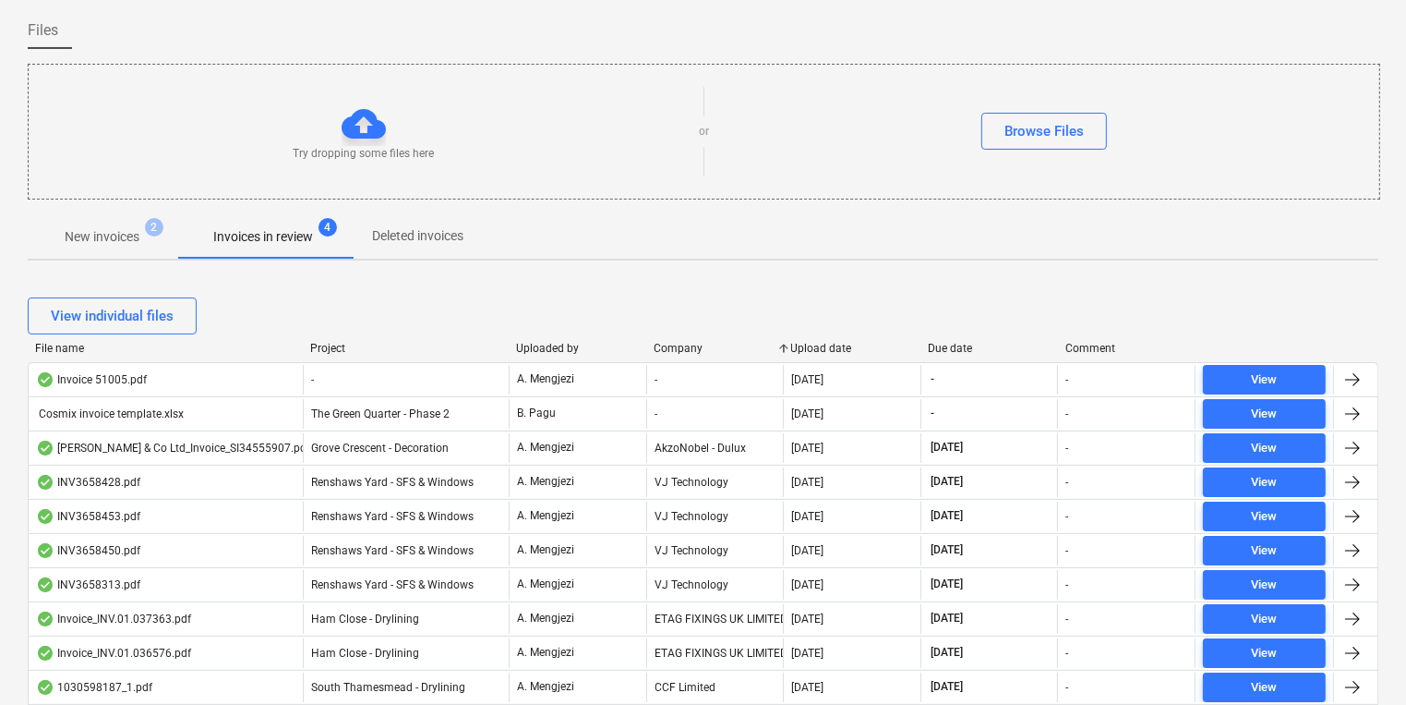
scroll to position [10, 0]
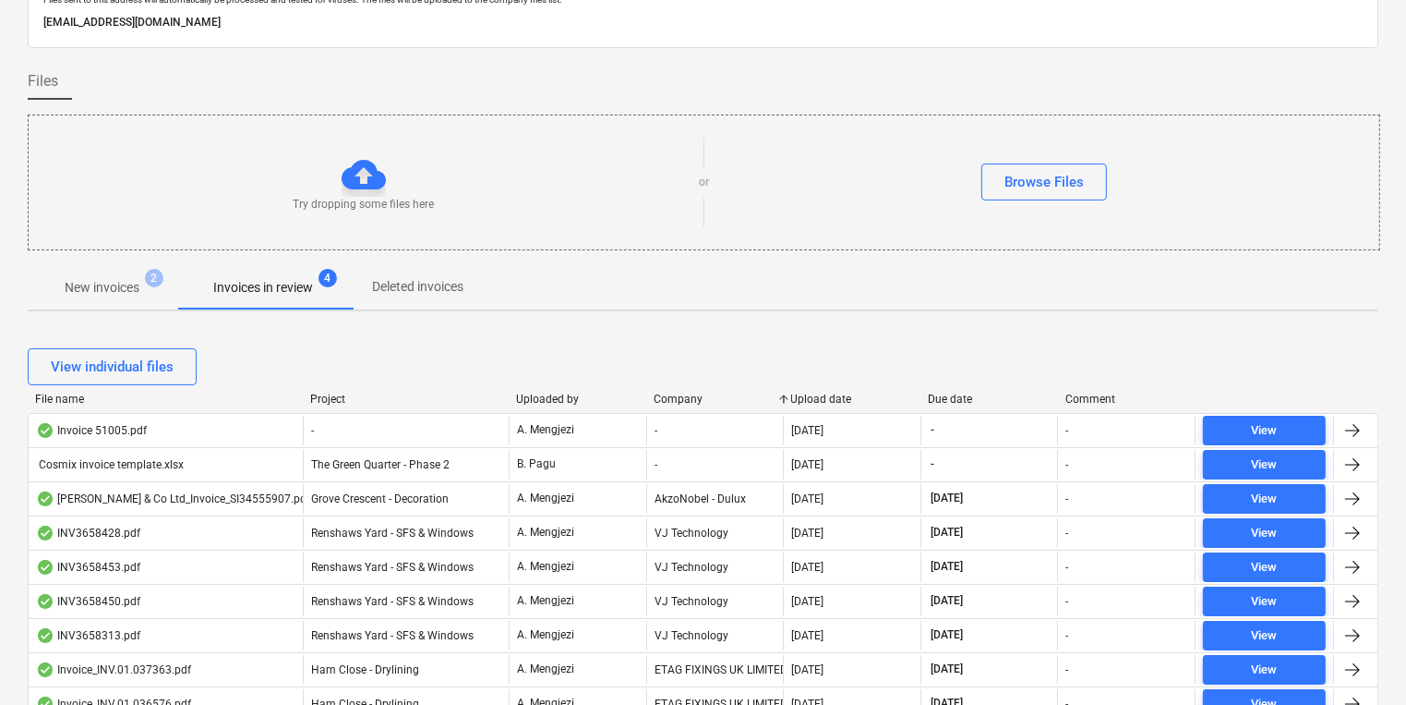
click at [331, 403] on div "Project" at bounding box center [405, 398] width 191 height 13
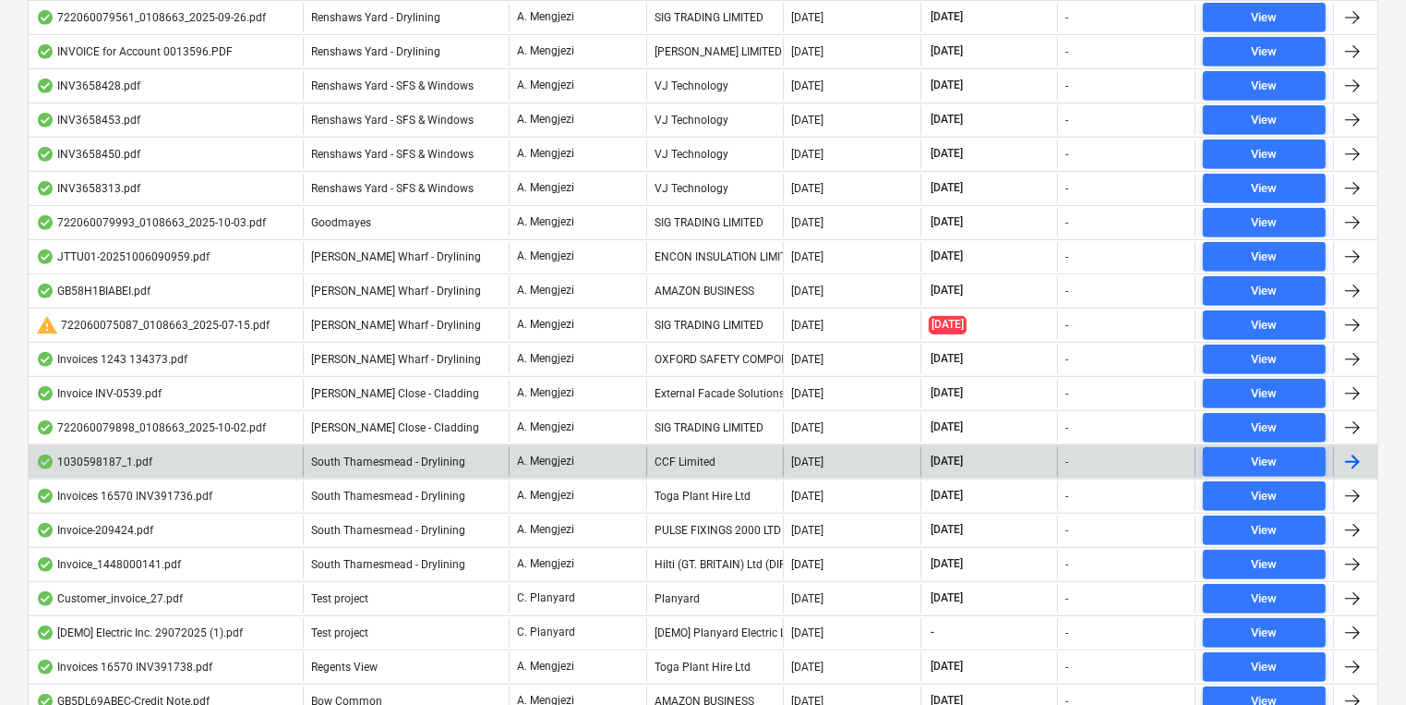
scroll to position [825, 0]
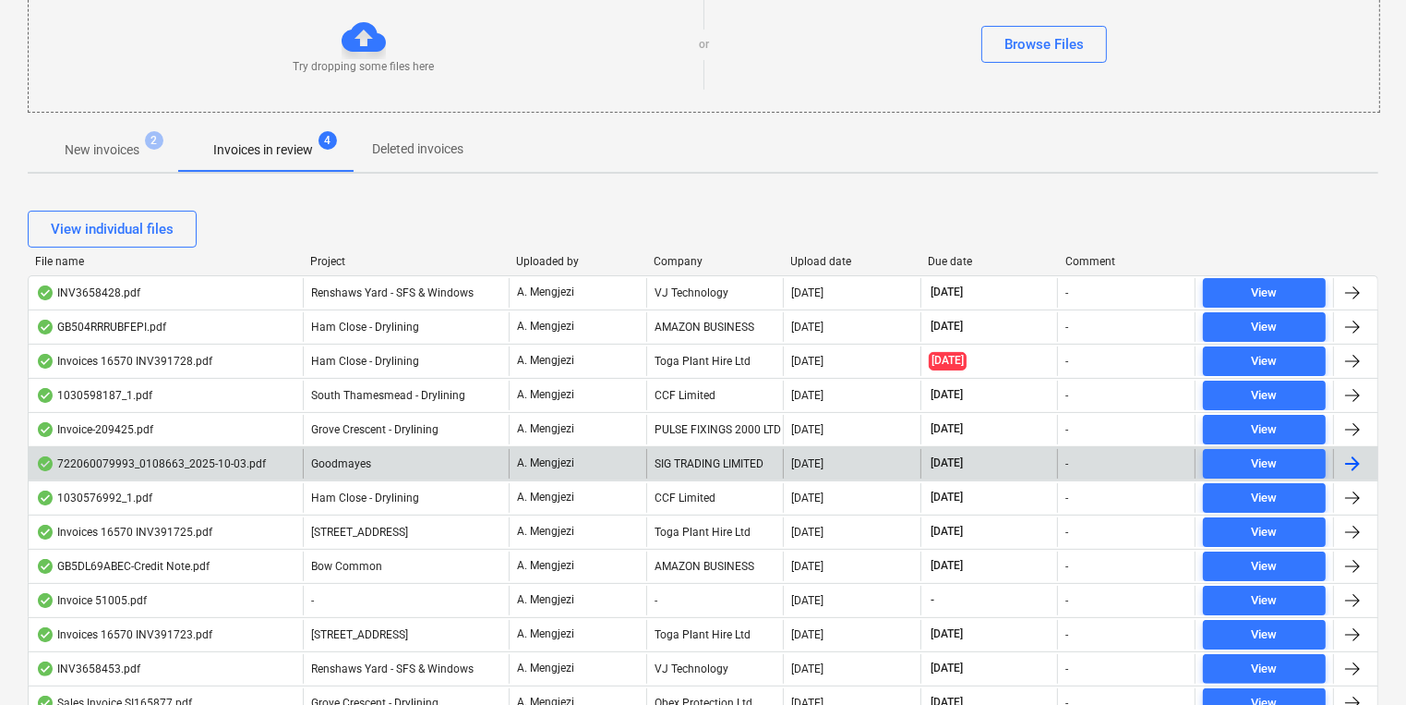
scroll to position [222, 0]
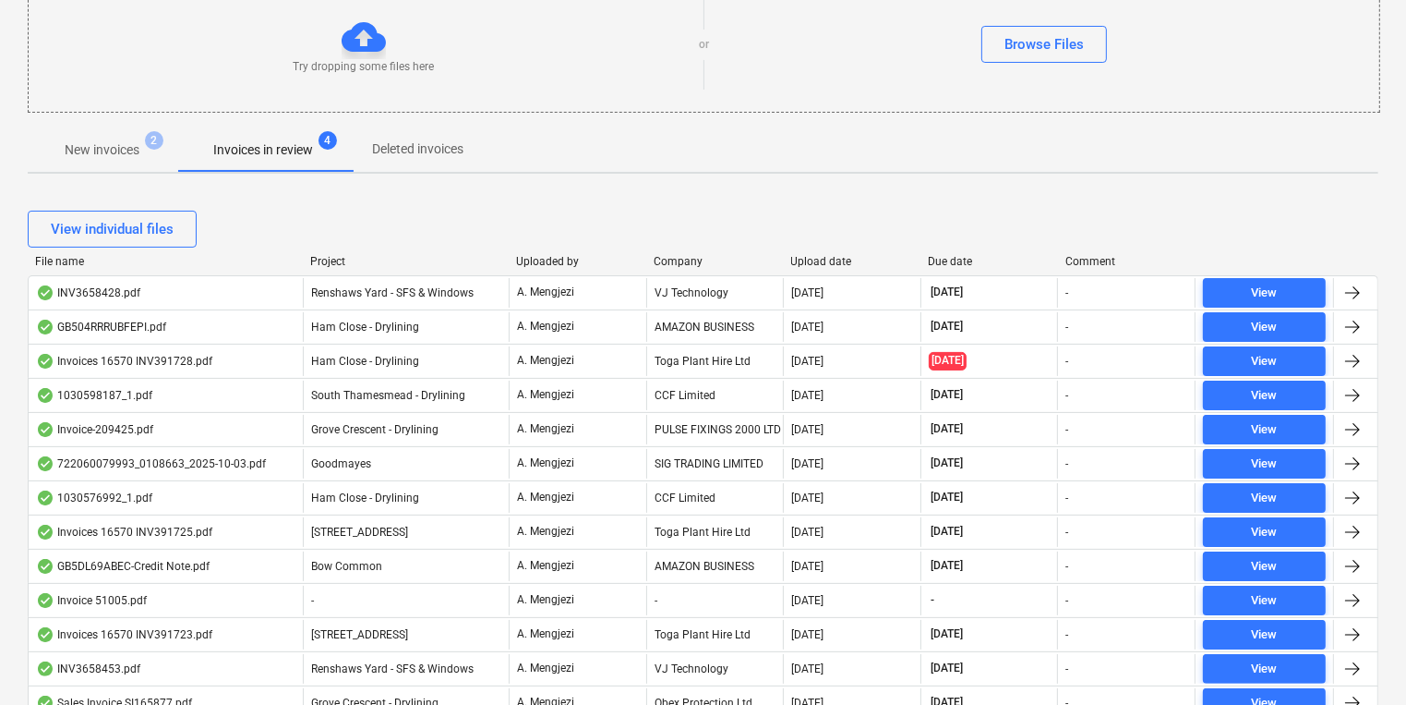
click at [332, 255] on div "Project" at bounding box center [405, 261] width 191 height 13
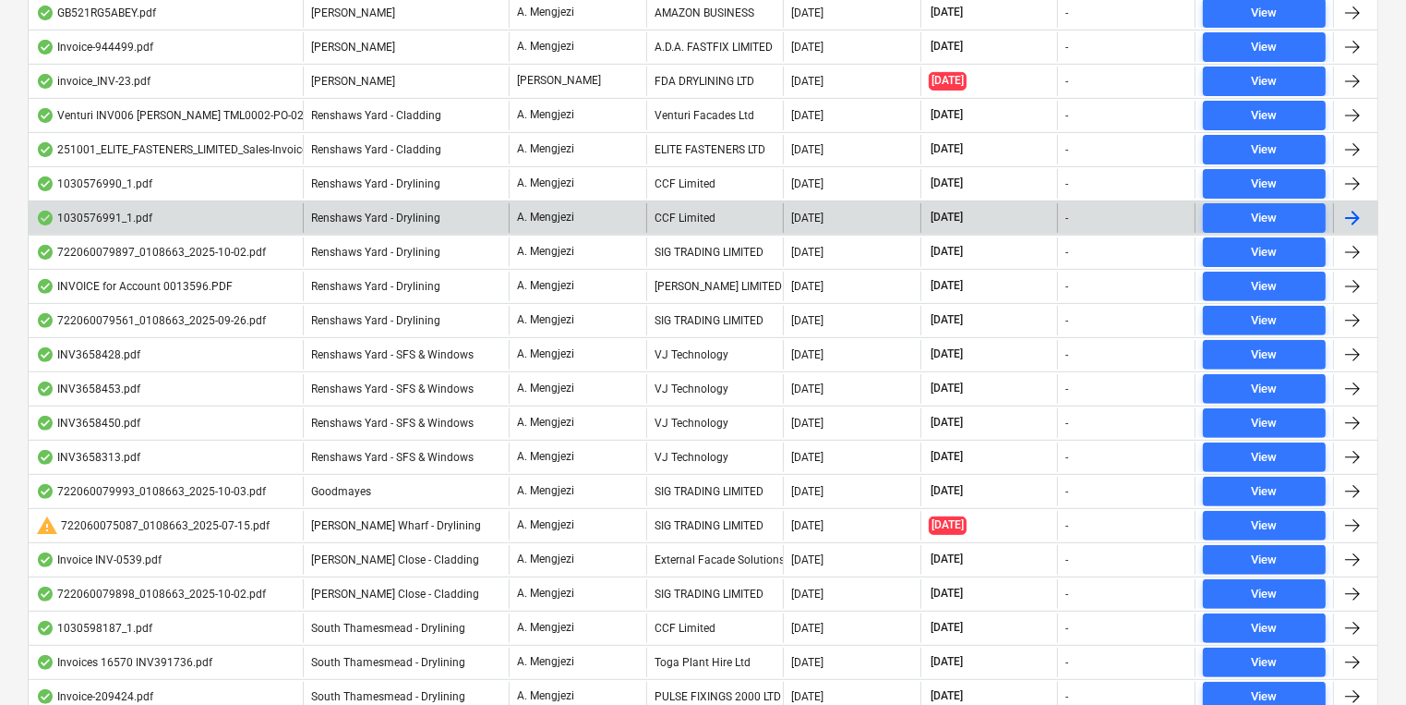
scroll to position [591, 0]
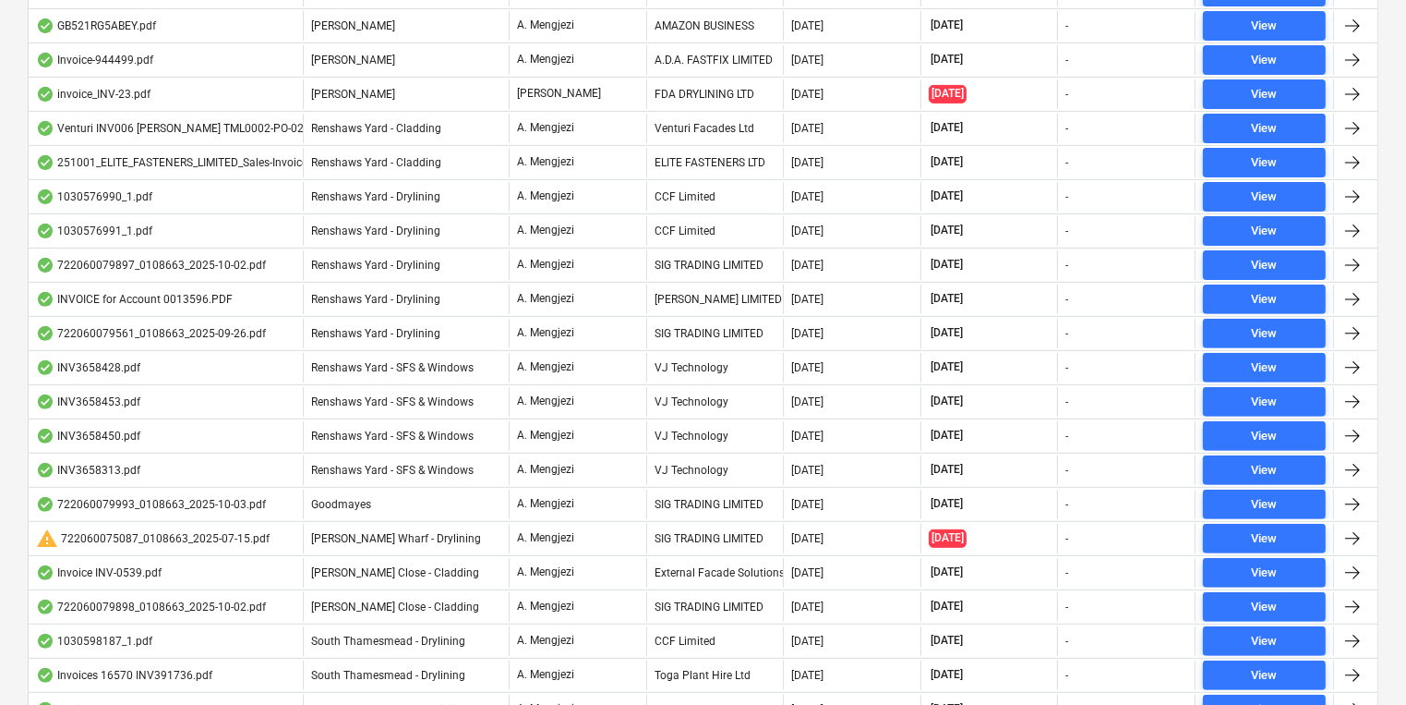
click at [347, 133] on div "Renshaws Yard - Cladding" at bounding box center [406, 129] width 206 height 30
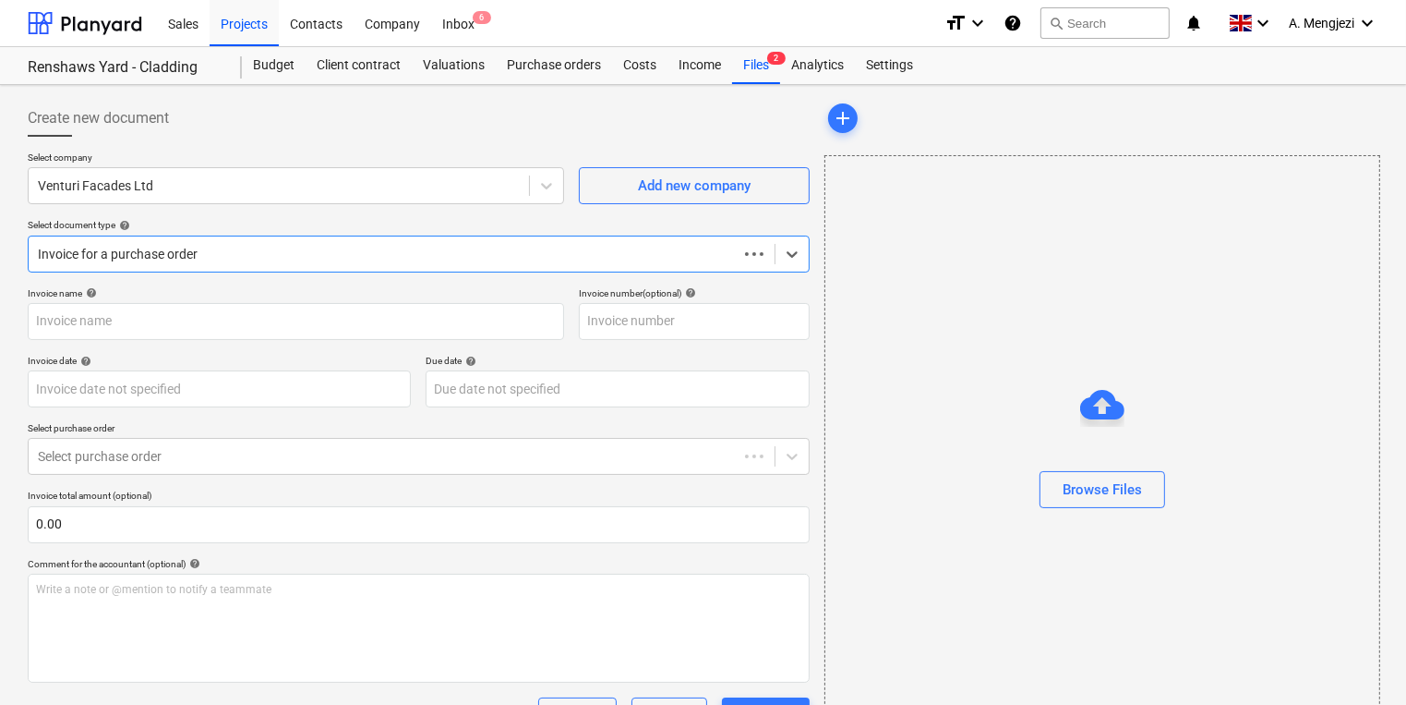
type input "6"
type input "26 Sep 2025"
type input "26 Oct 2025"
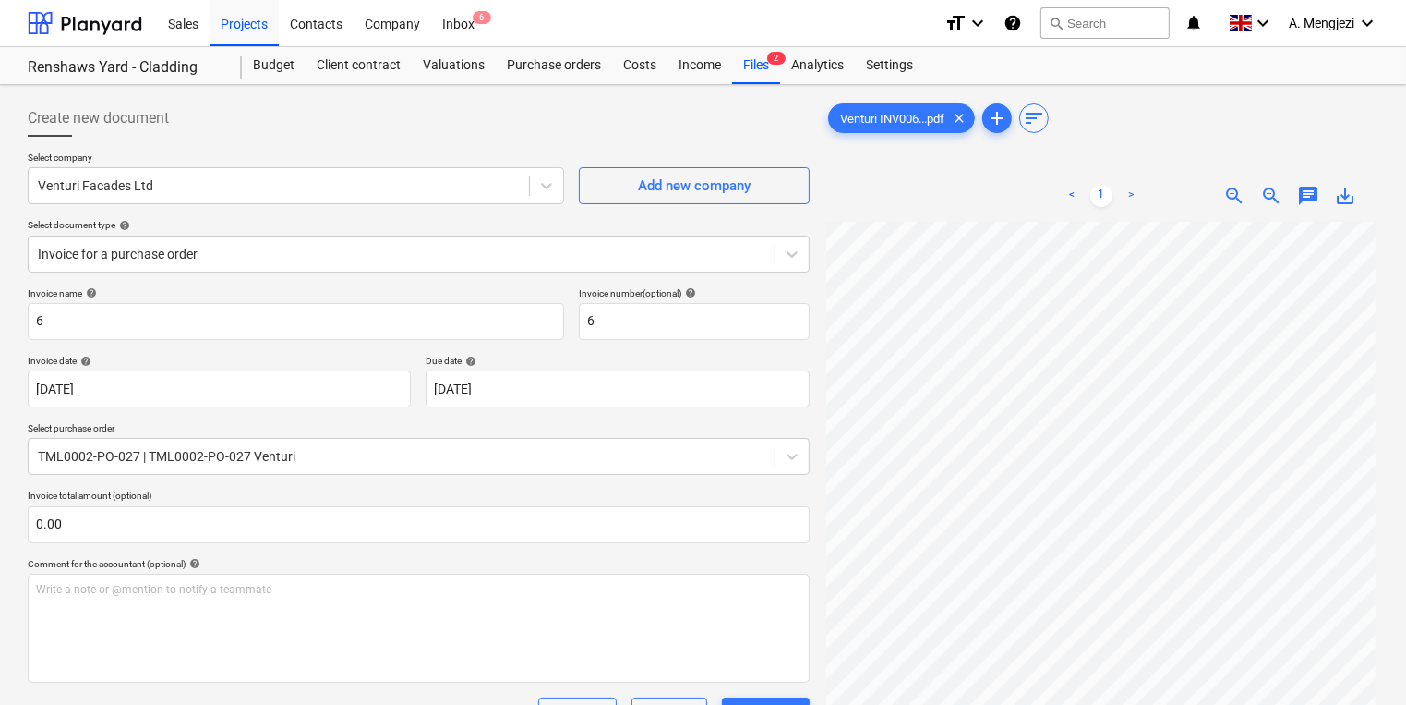
click at [603, 547] on div "Invoice name help 6 Invoice number (optional) help 6 Invoice date help 26 Sep 2…" at bounding box center [419, 659] width 782 height 744
click at [748, 66] on div "Files 2" at bounding box center [756, 65] width 48 height 37
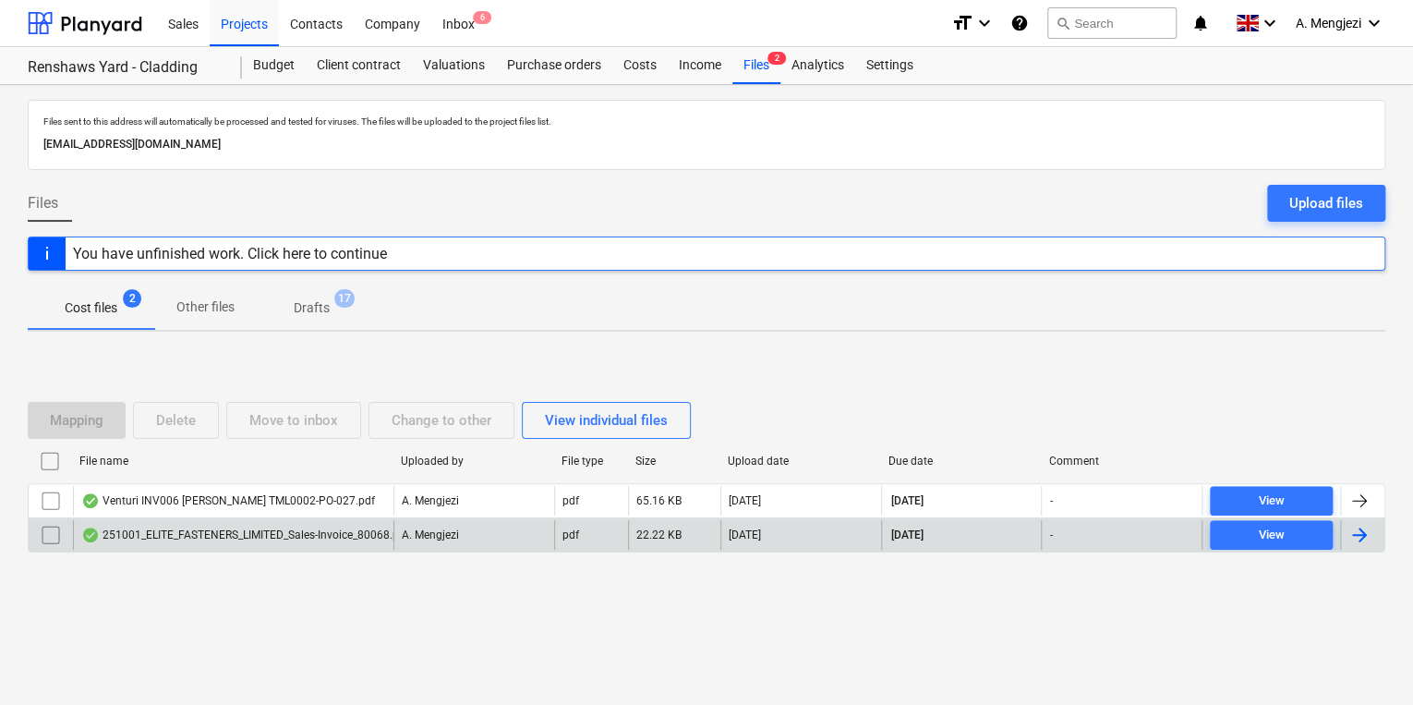
click at [275, 538] on div "251001_ELITE_FASTENERS_LIMITED_Sales-Invoice_80068.pdf" at bounding box center [245, 534] width 328 height 15
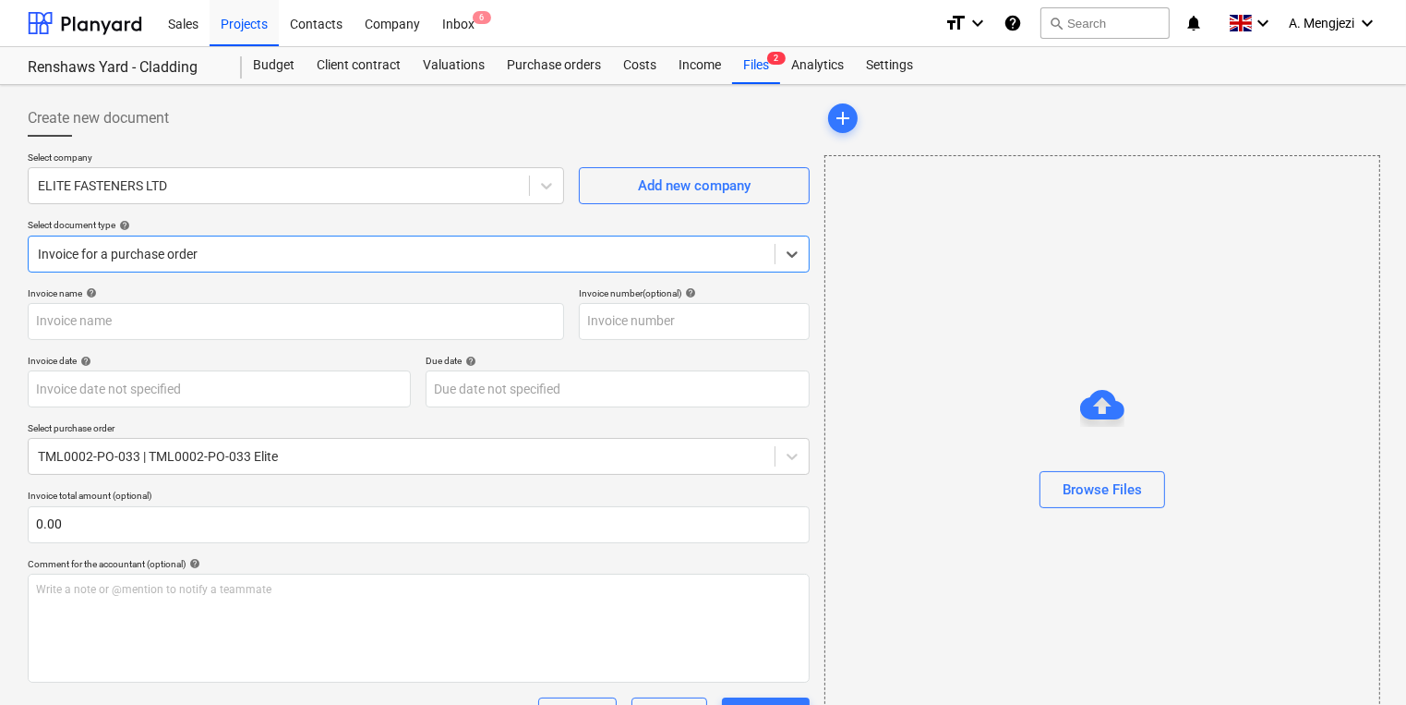
type input "80068"
type input "[DATE]"
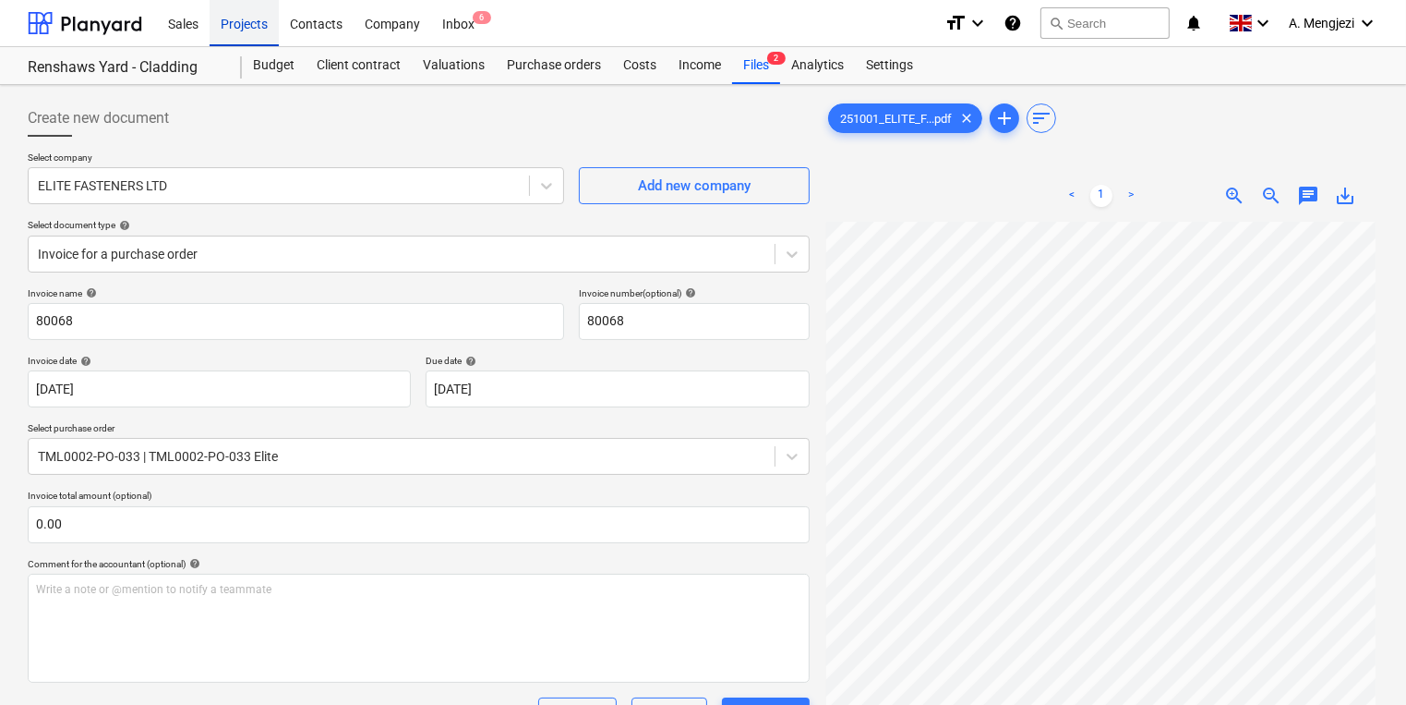
click at [267, 26] on div "Projects" at bounding box center [244, 22] width 69 height 47
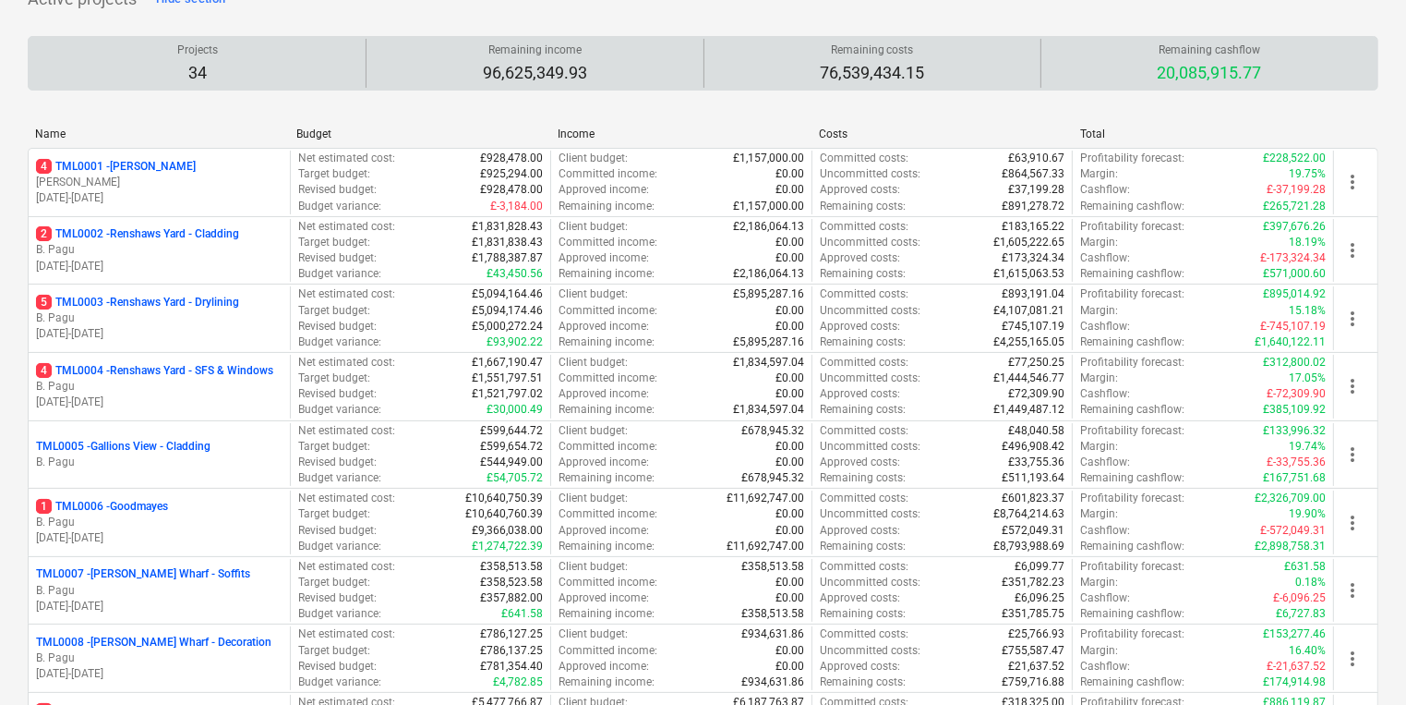
scroll to position [222, 0]
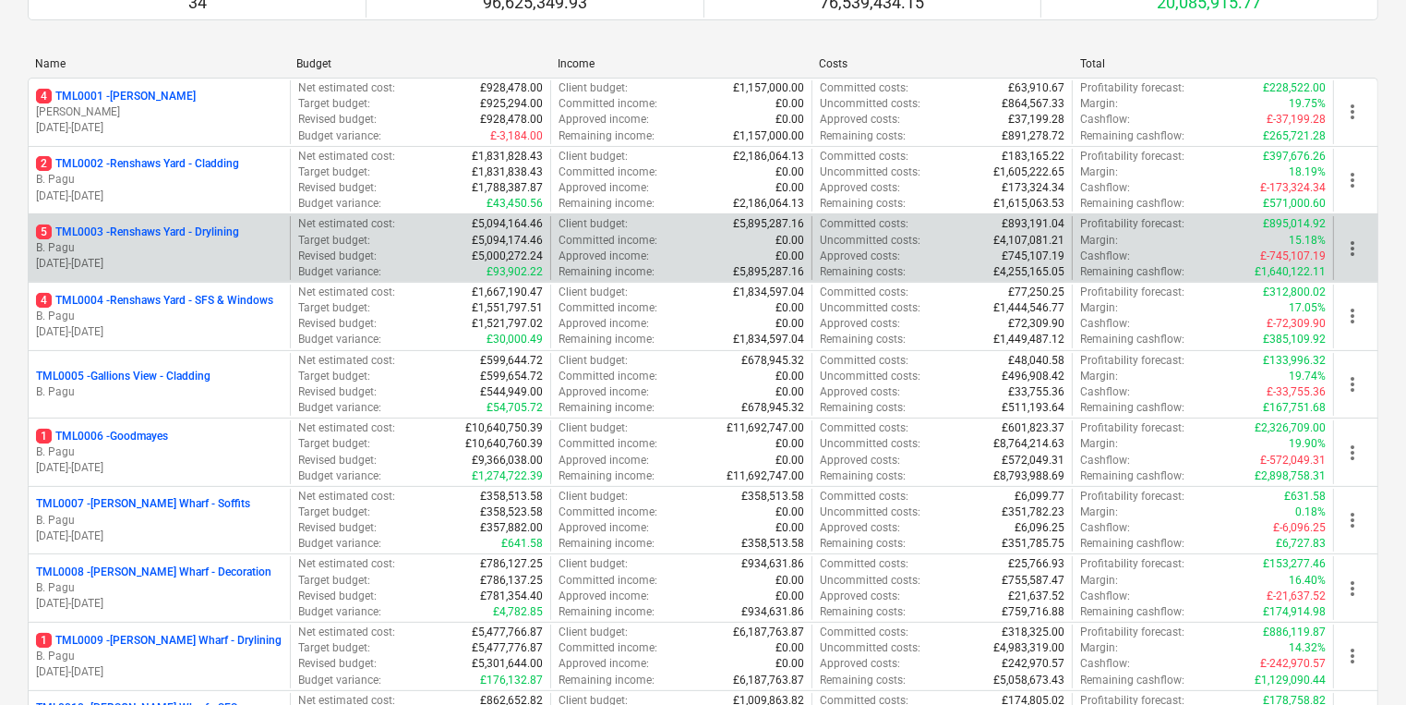
click at [222, 261] on p "30.09.2024 - 27.04.2026" at bounding box center [159, 264] width 247 height 16
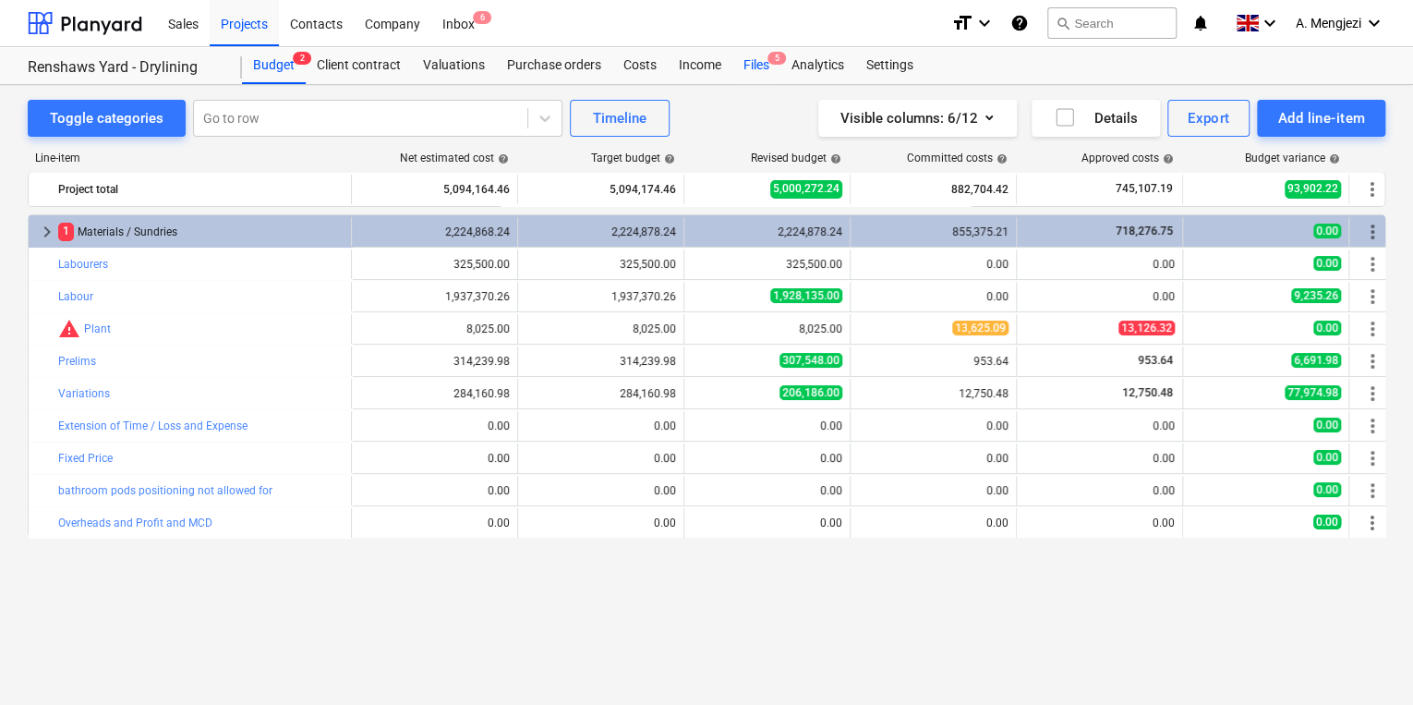
click at [776, 54] on span "5" at bounding box center [776, 58] width 18 height 13
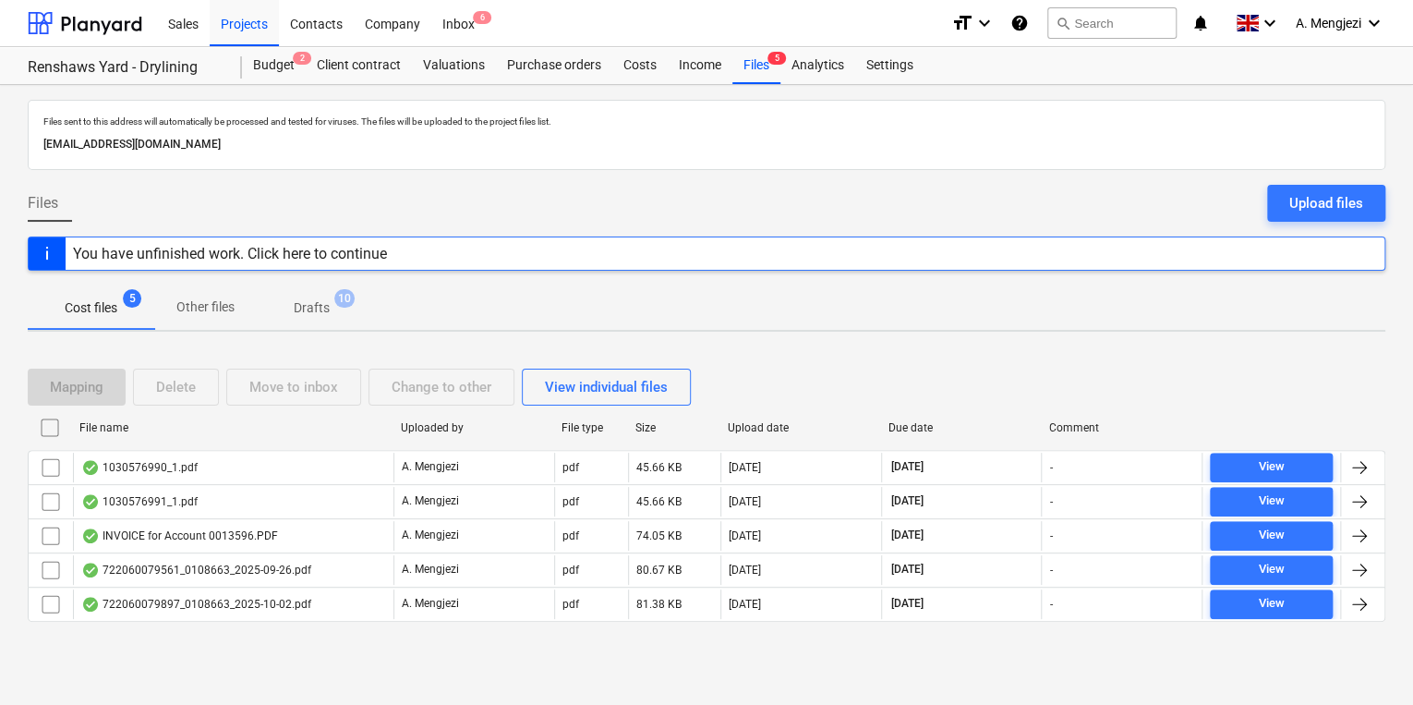
click at [209, 638] on div at bounding box center [706, 636] width 1357 height 15
click at [199, 425] on div "File name" at bounding box center [232, 427] width 307 height 13
checkbox input "false"
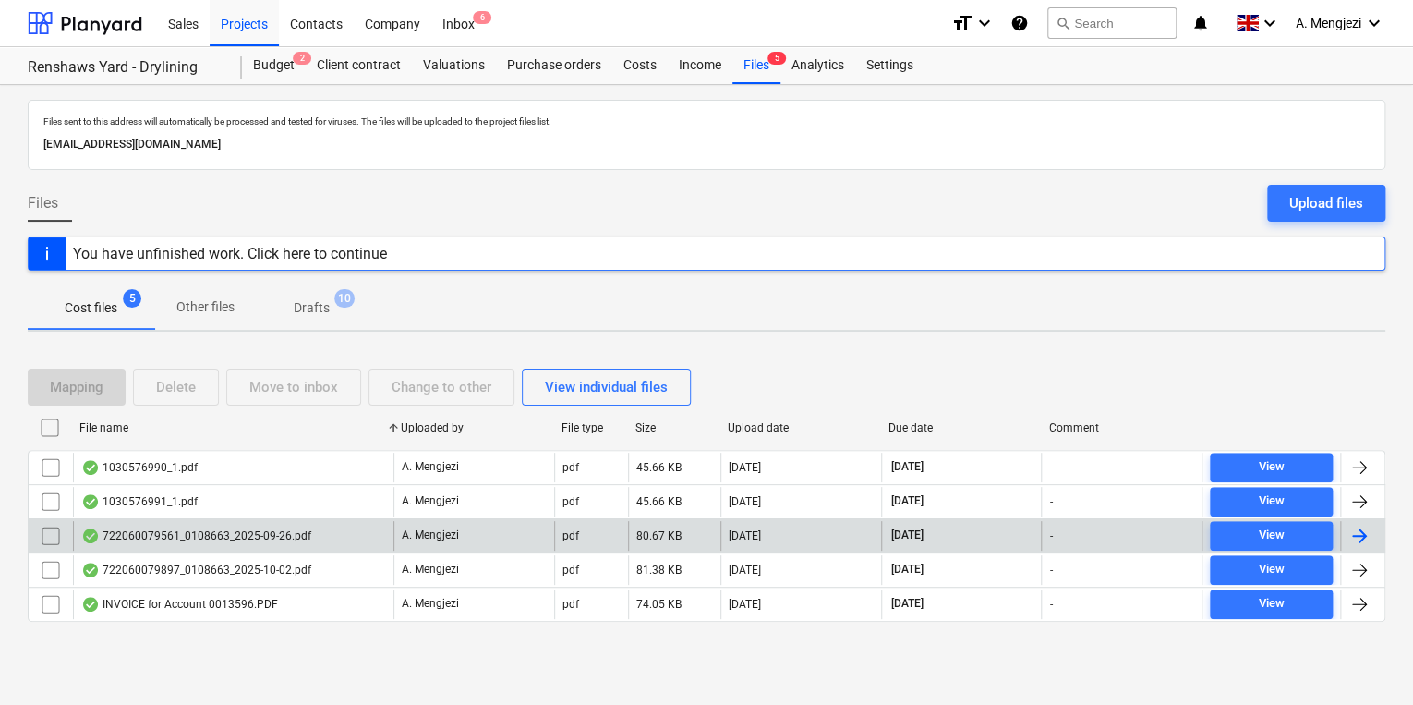
click at [182, 547] on div "722060079561_0108663_2025-09-26.pdf" at bounding box center [233, 536] width 320 height 30
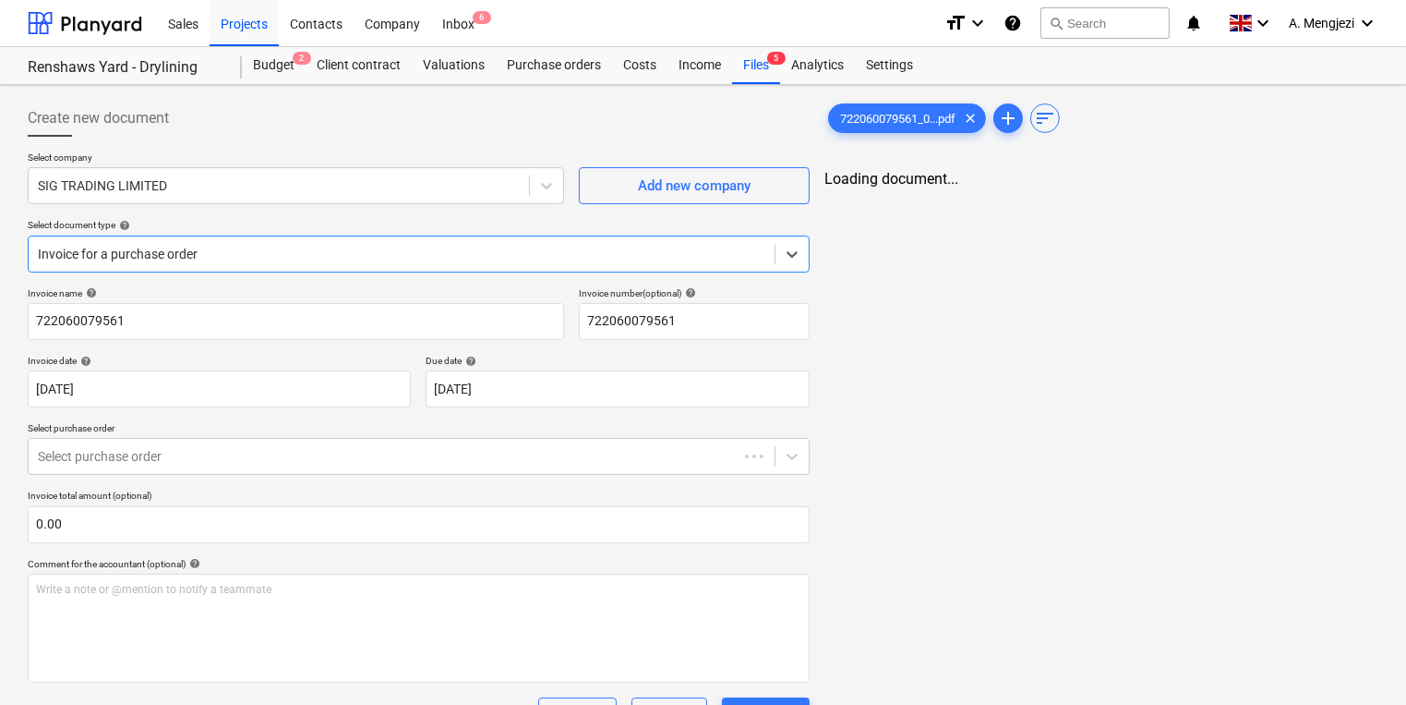
type input "722060079561"
type input "26 Sep 2025"
type input "15 Nov 2025"
click at [763, 56] on div "Files 5" at bounding box center [756, 65] width 48 height 37
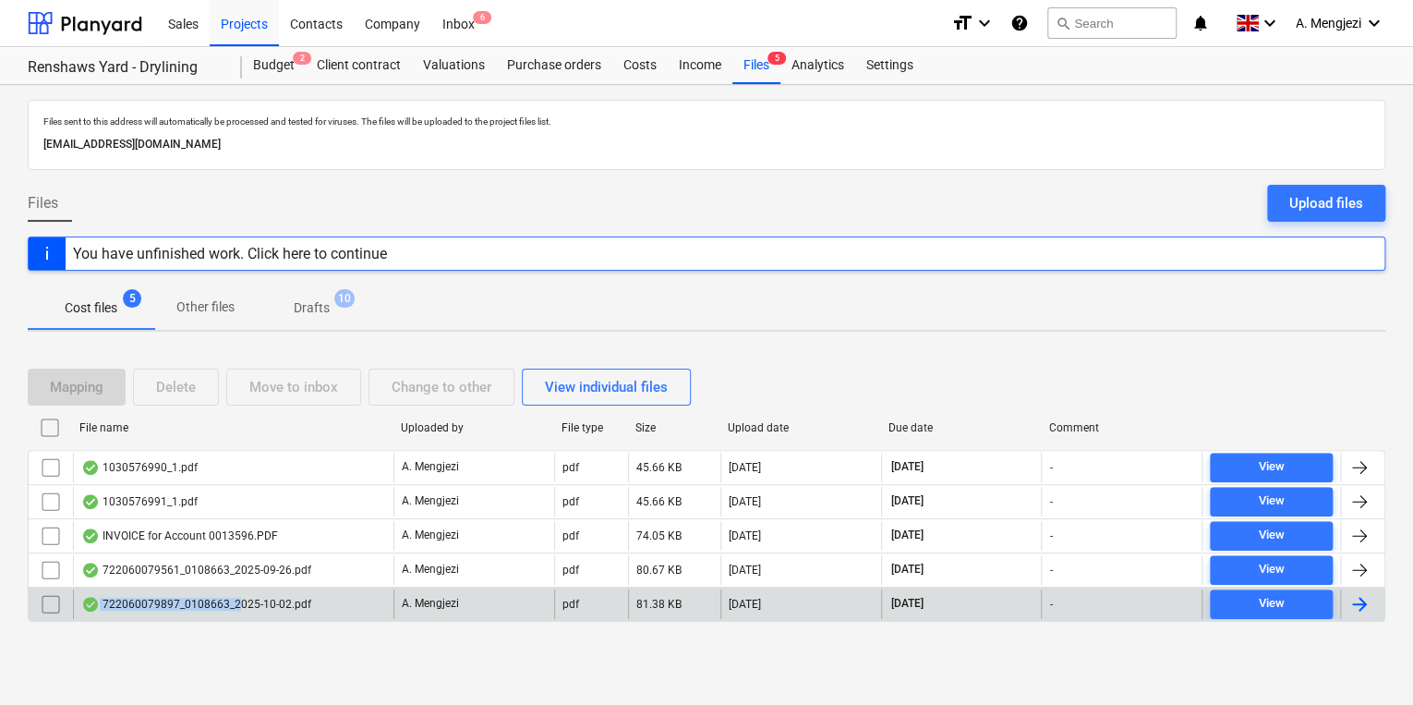
click at [238, 597] on div "722060079897_0108663_2025-10-02.pdf" at bounding box center [196, 604] width 230 height 15
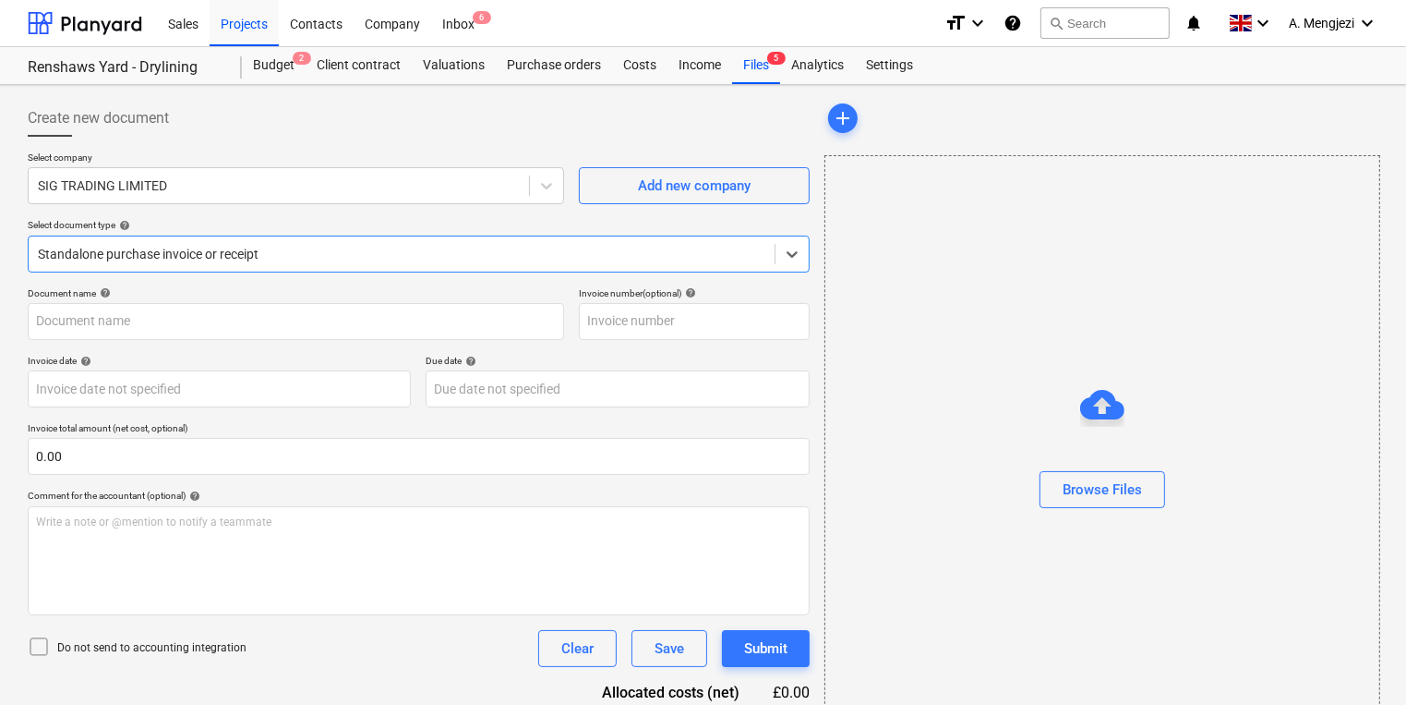
type input "722060079897"
type input "[DATE]"
type input "15 Nov 2025"
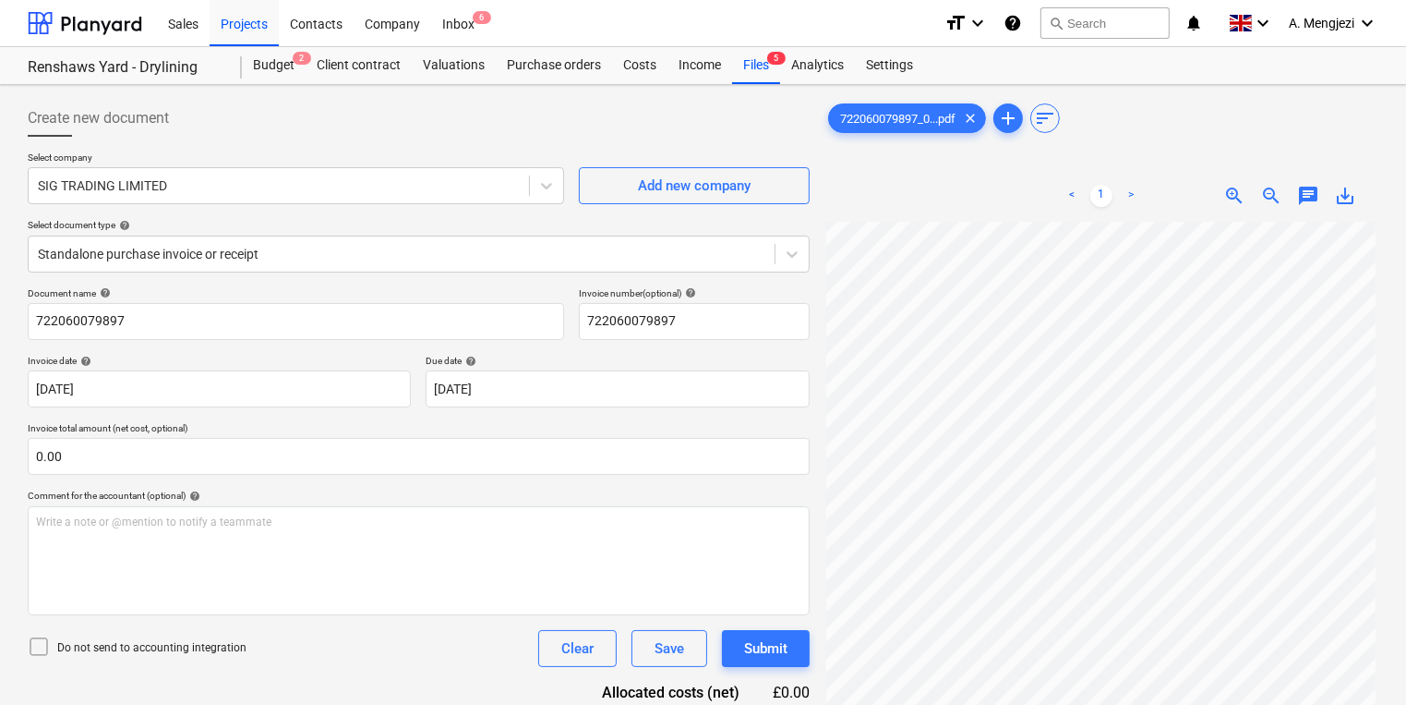
click at [387, 295] on div "Document name help" at bounding box center [296, 293] width 536 height 12
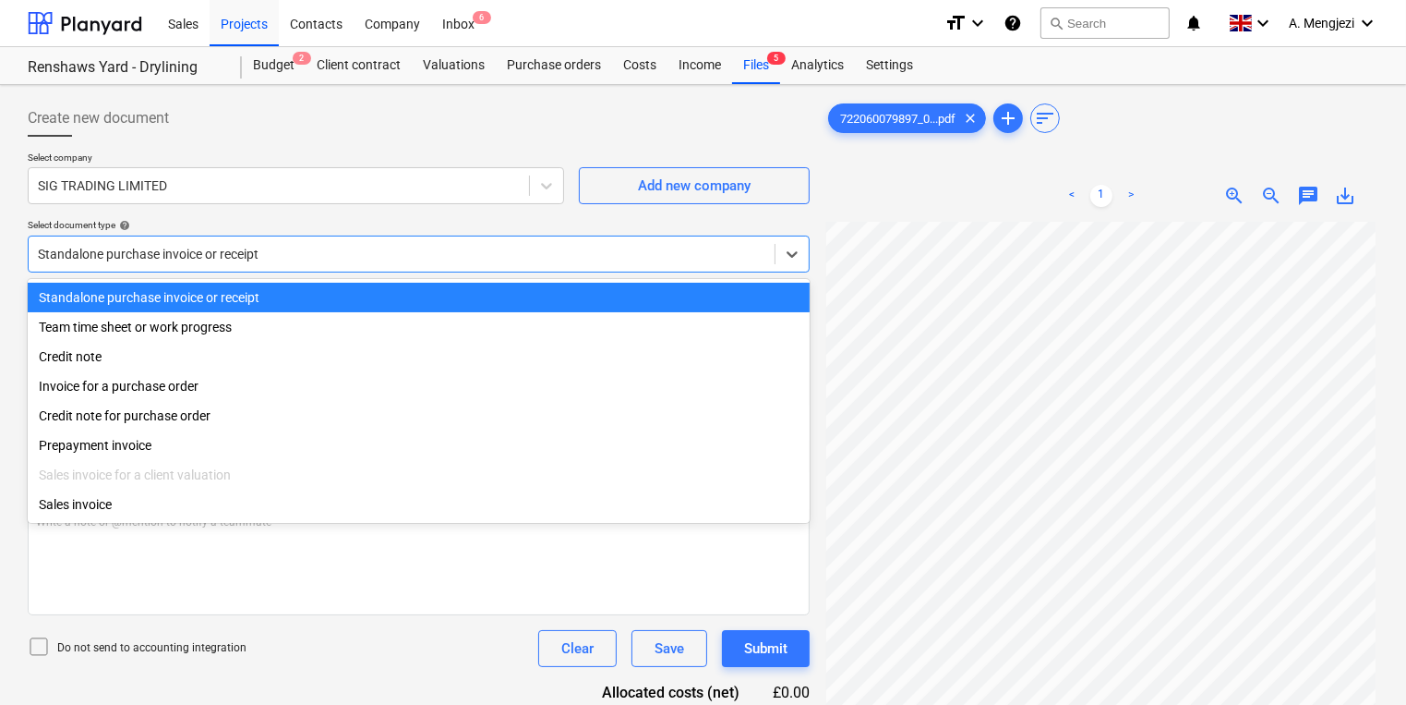
click at [398, 241] on div "Standalone purchase invoice or receipt" at bounding box center [402, 254] width 746 height 26
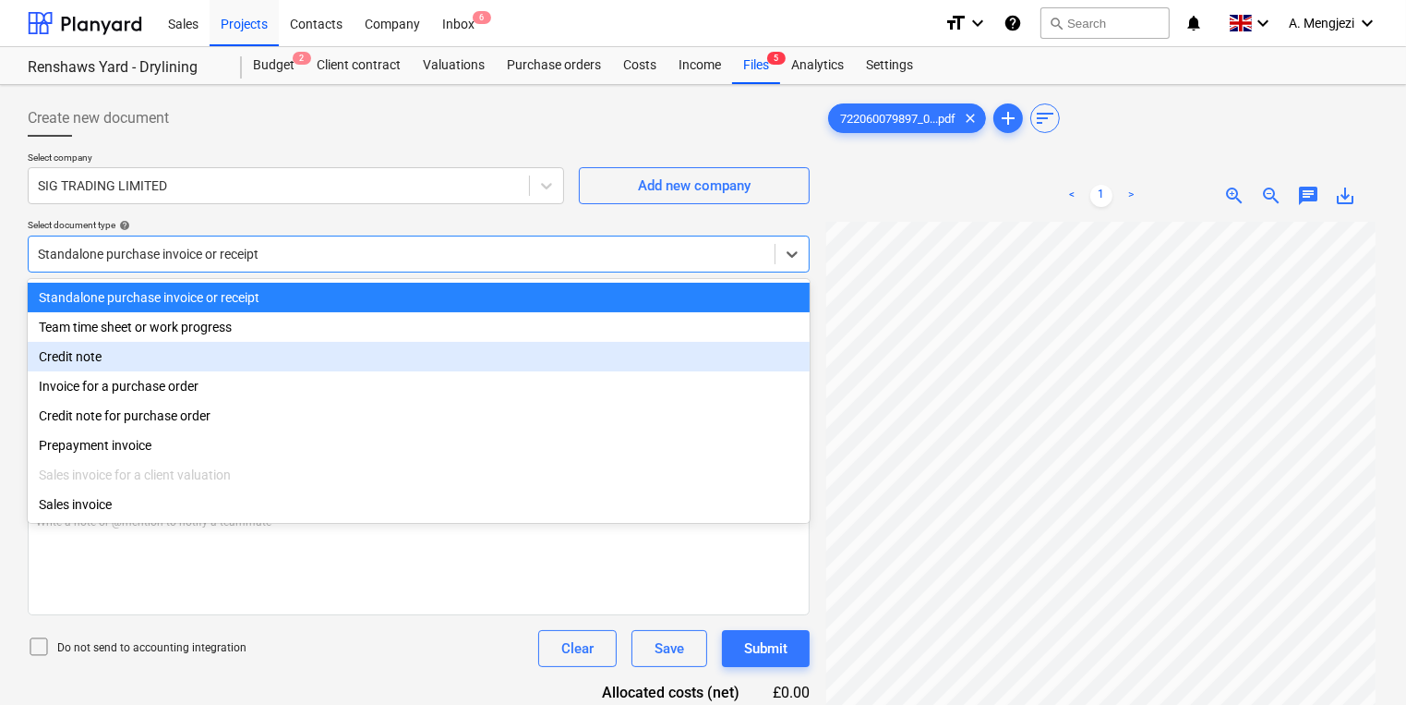
click at [318, 374] on div "Invoice for a purchase order" at bounding box center [419, 386] width 782 height 30
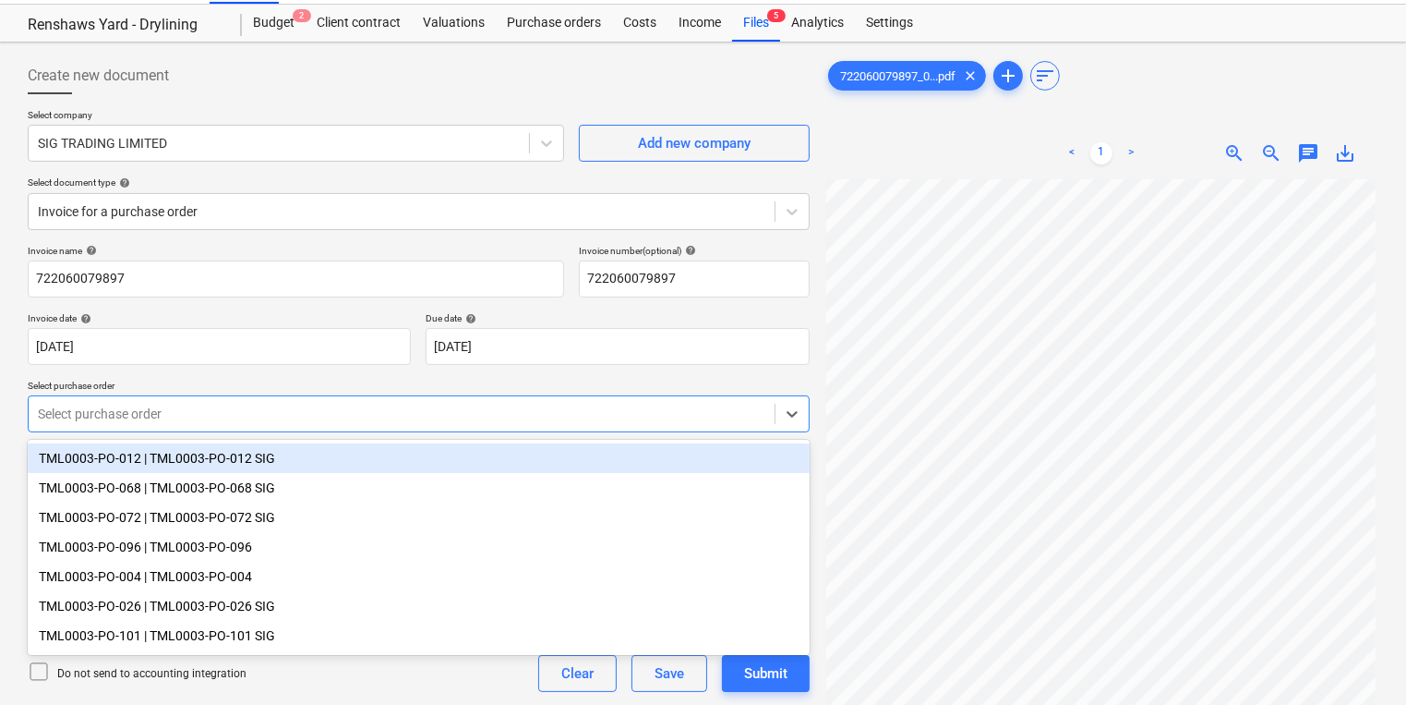
click at [301, 437] on div "Invoice name help 722060079897 Invoice number (optional) help 722060079897 Invo…" at bounding box center [419, 486] width 782 height 483
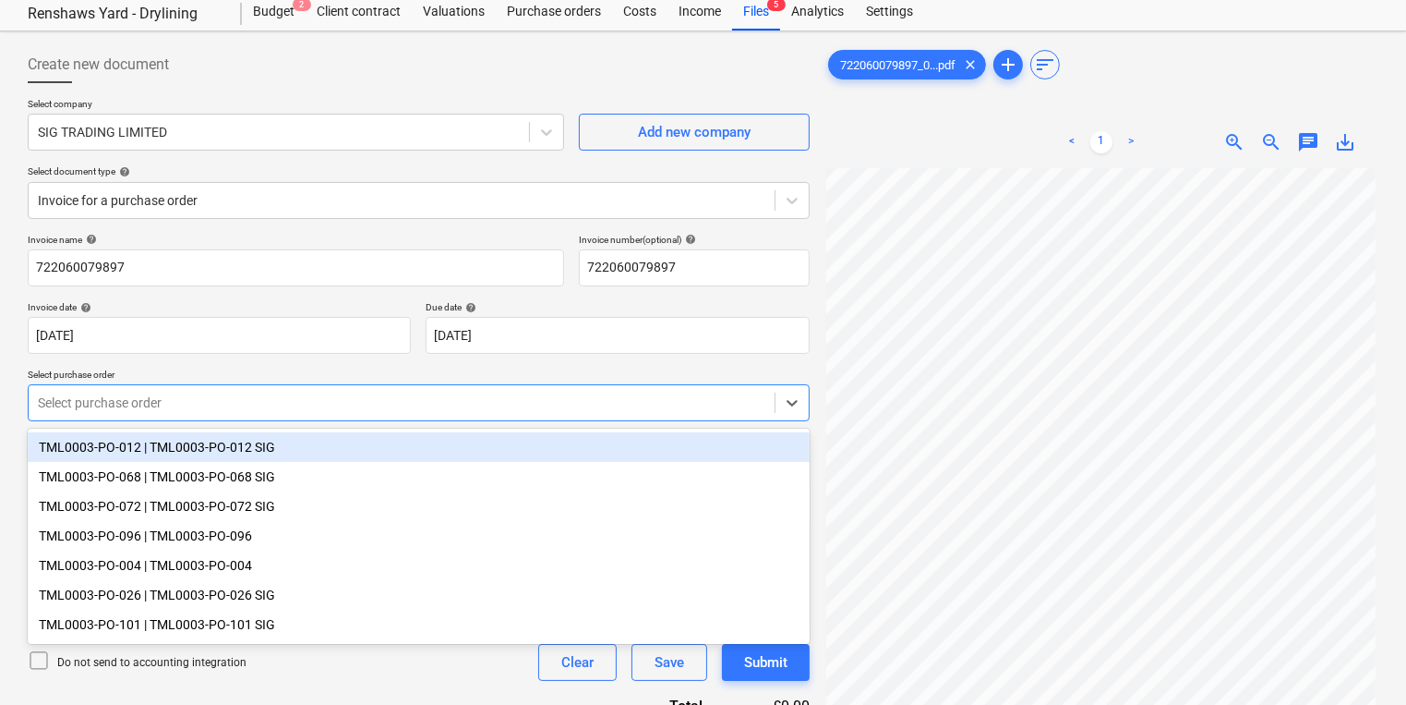
scroll to position [62, 0]
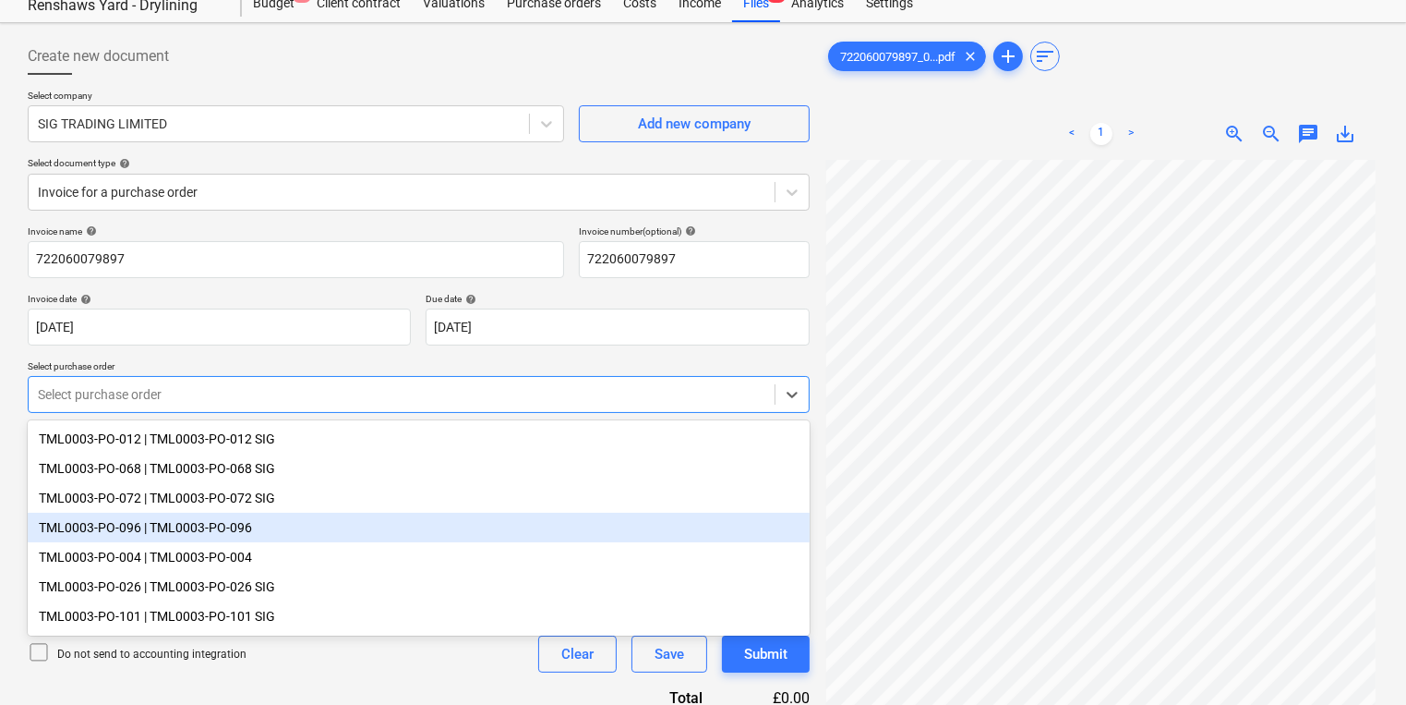
click at [303, 532] on div "TML0003-PO-096 | TML0003-PO-096" at bounding box center [419, 527] width 782 height 30
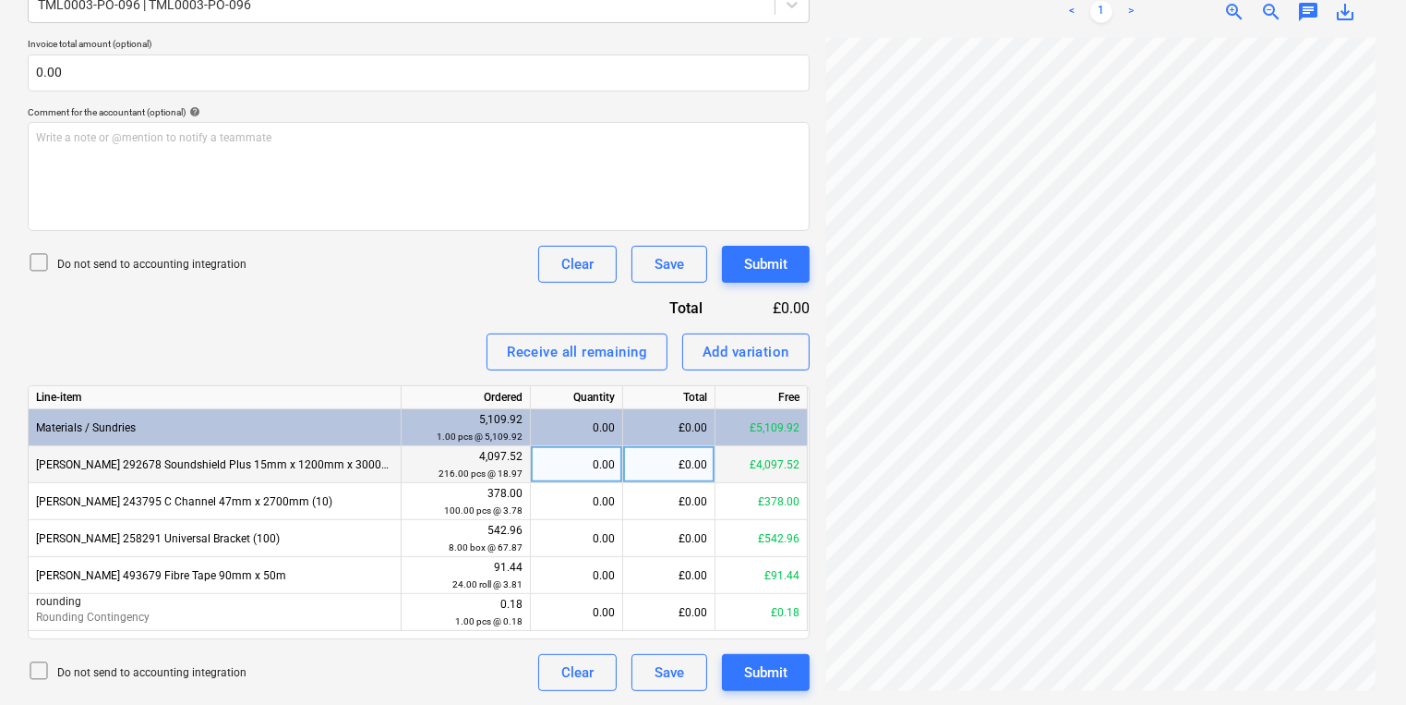
scroll to position [63, 0]
click at [560, 464] on div "0.00" at bounding box center [576, 464] width 77 height 37
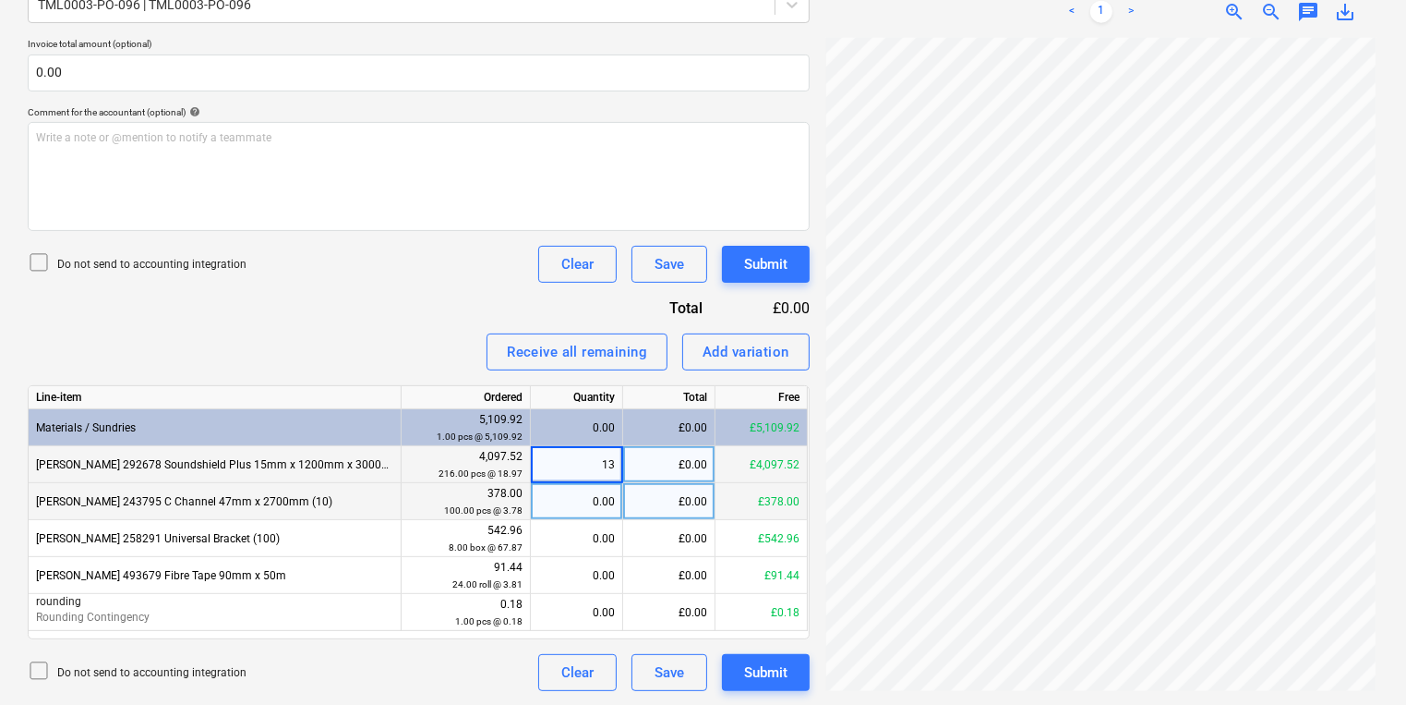
type input "135"
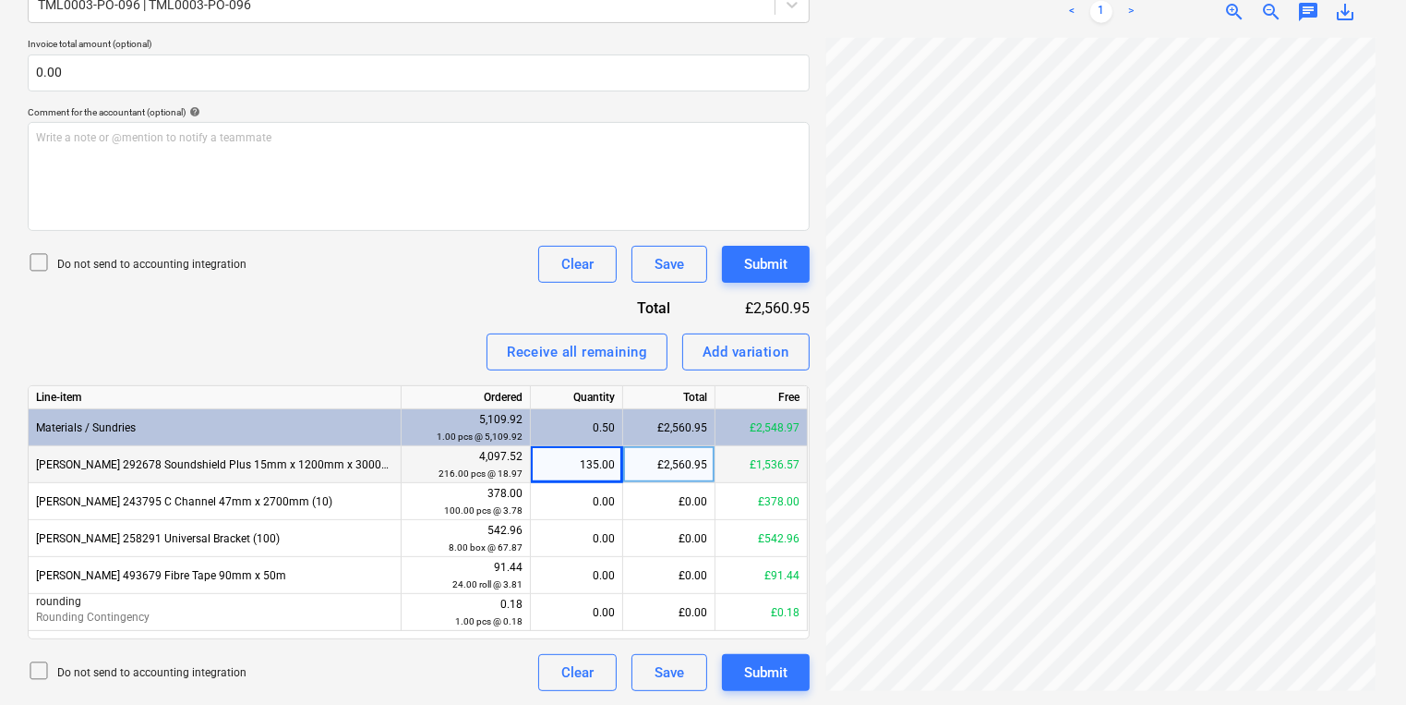
click at [524, 468] on div "4,097.52 216.00 pcs @ 18.97" at bounding box center [466, 464] width 129 height 37
click at [547, 465] on div "135.00" at bounding box center [576, 464] width 77 height 37
type input "215"
click at [694, 469] on div "£4,078.55" at bounding box center [669, 464] width 92 height 37
type input "2561.41"
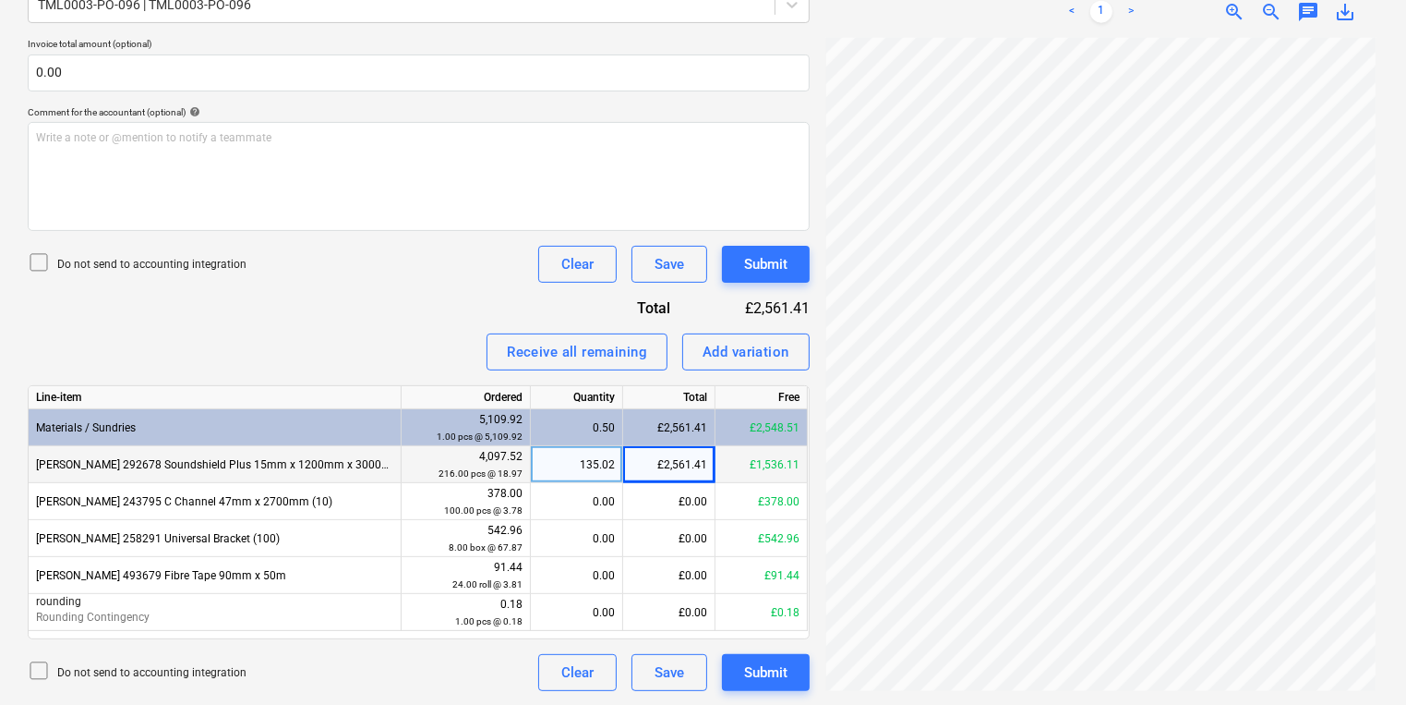
drag, startPoint x: 607, startPoint y: 462, endPoint x: 630, endPoint y: 458, distance: 23.4
click at [609, 462] on div "135.02" at bounding box center [576, 464] width 77 height 37
click at [686, 464] on div "£2,561.41" at bounding box center [669, 464] width 92 height 37
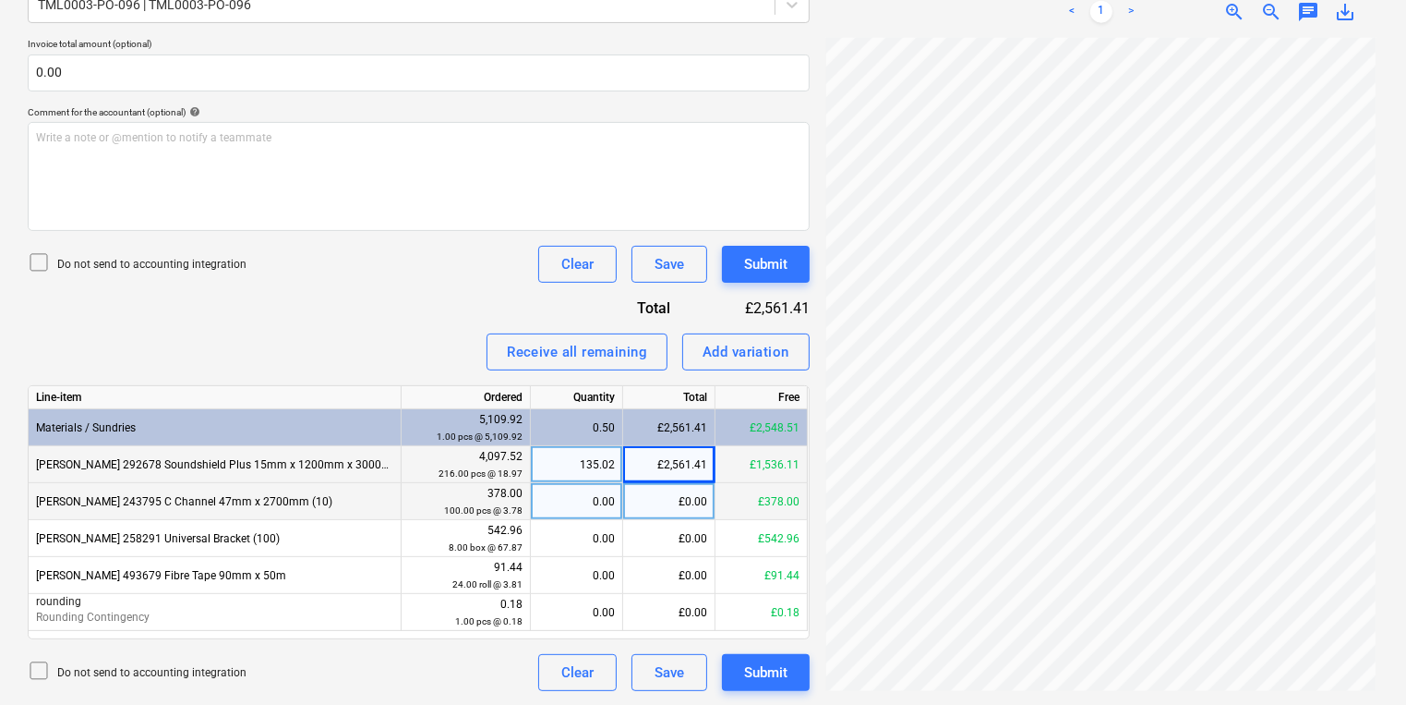
click at [595, 491] on div "0.00" at bounding box center [576, 501] width 77 height 37
type input "100"
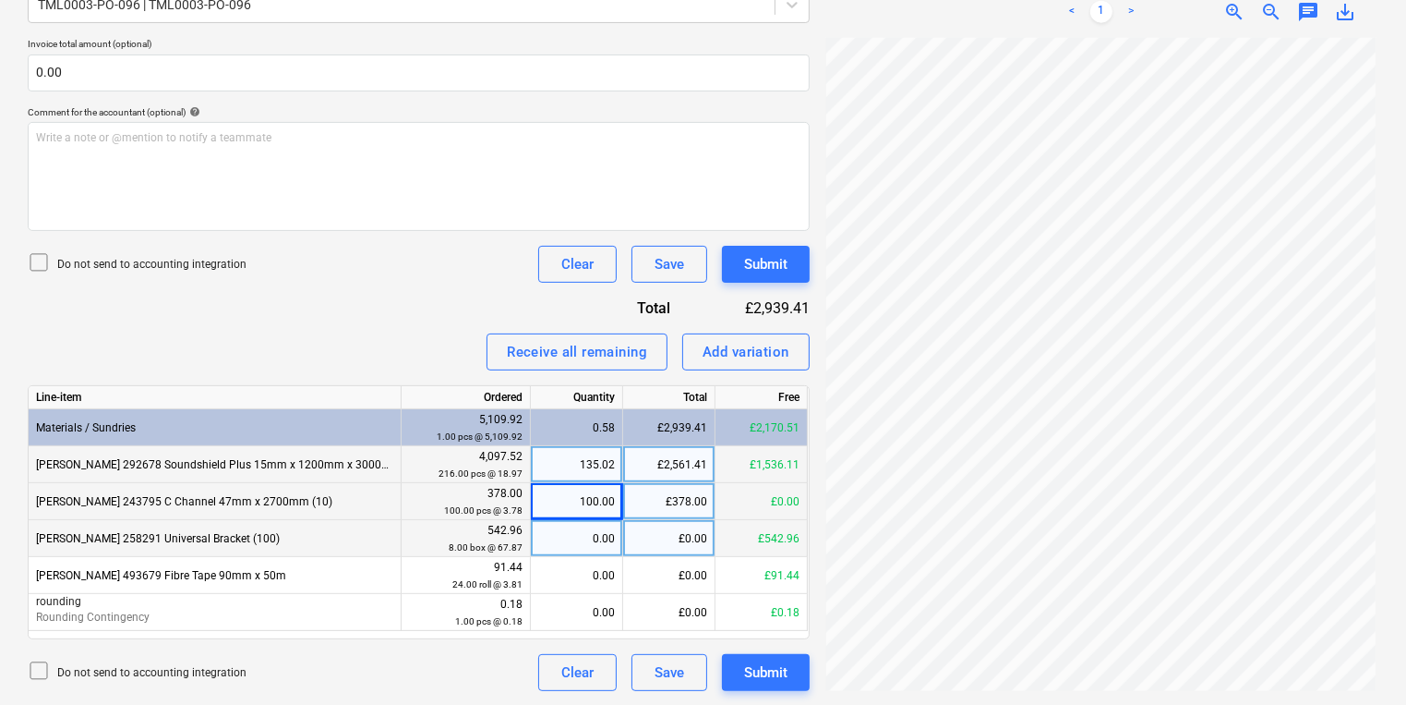
click at [580, 546] on div "0.00" at bounding box center [576, 538] width 77 height 37
type input "8"
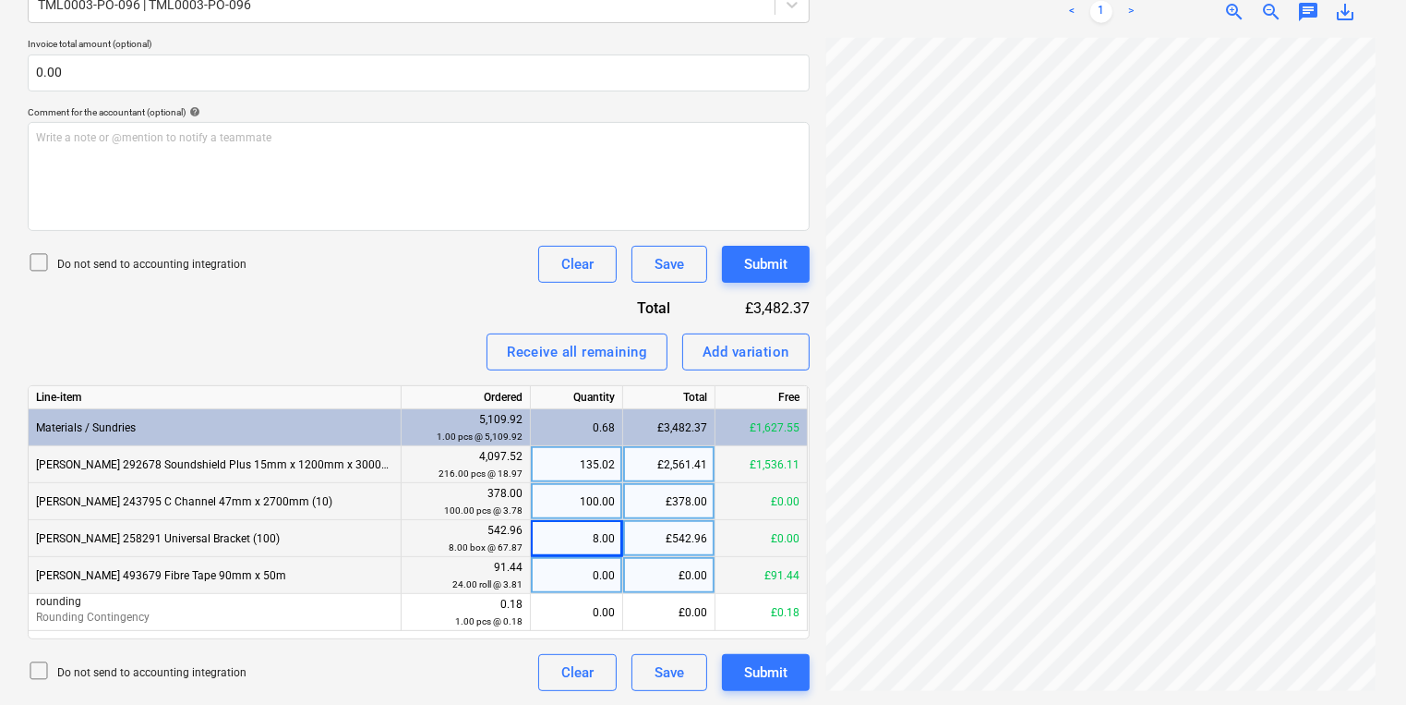
click at [591, 562] on div "0.00" at bounding box center [576, 575] width 77 height 37
type input "24"
click at [707, 465] on div "£2,561.41" at bounding box center [669, 464] width 92 height 37
type input "3244.45"
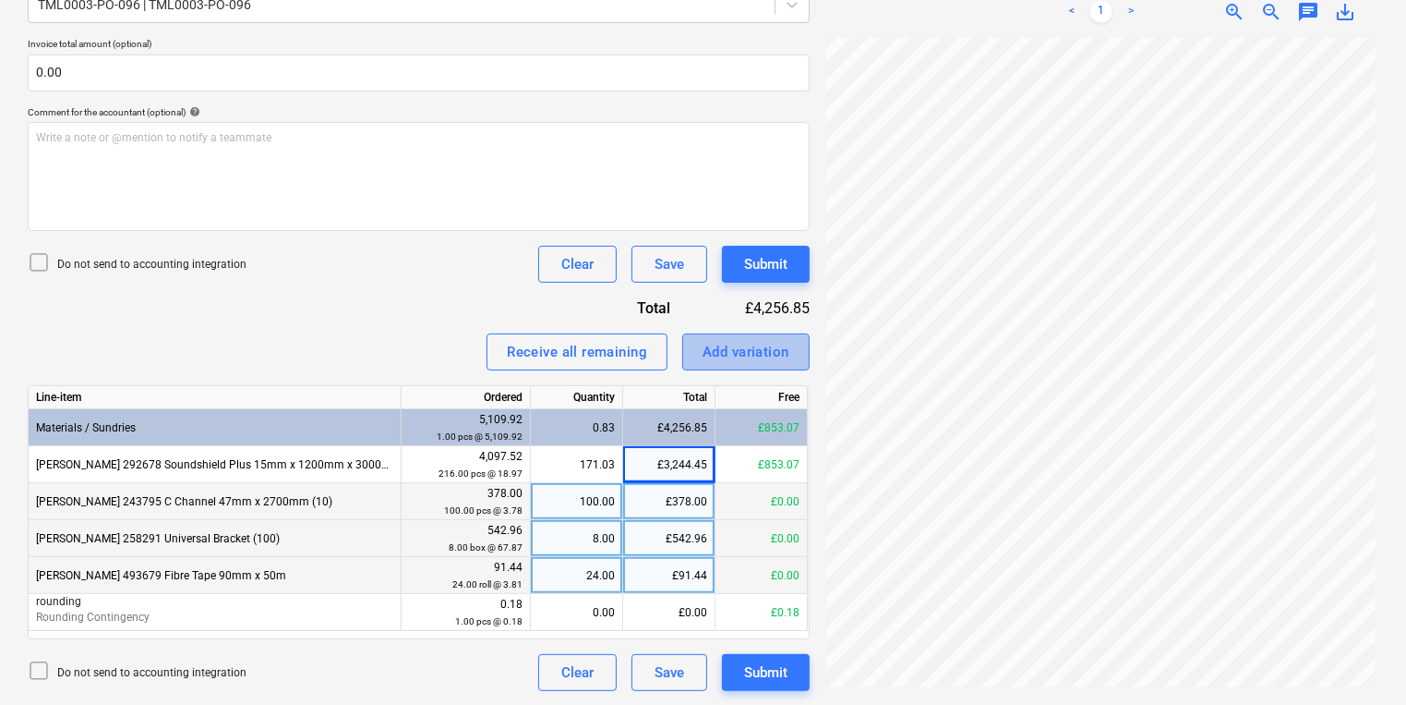
click at [707, 358] on div "Add variation" at bounding box center [746, 352] width 87 height 24
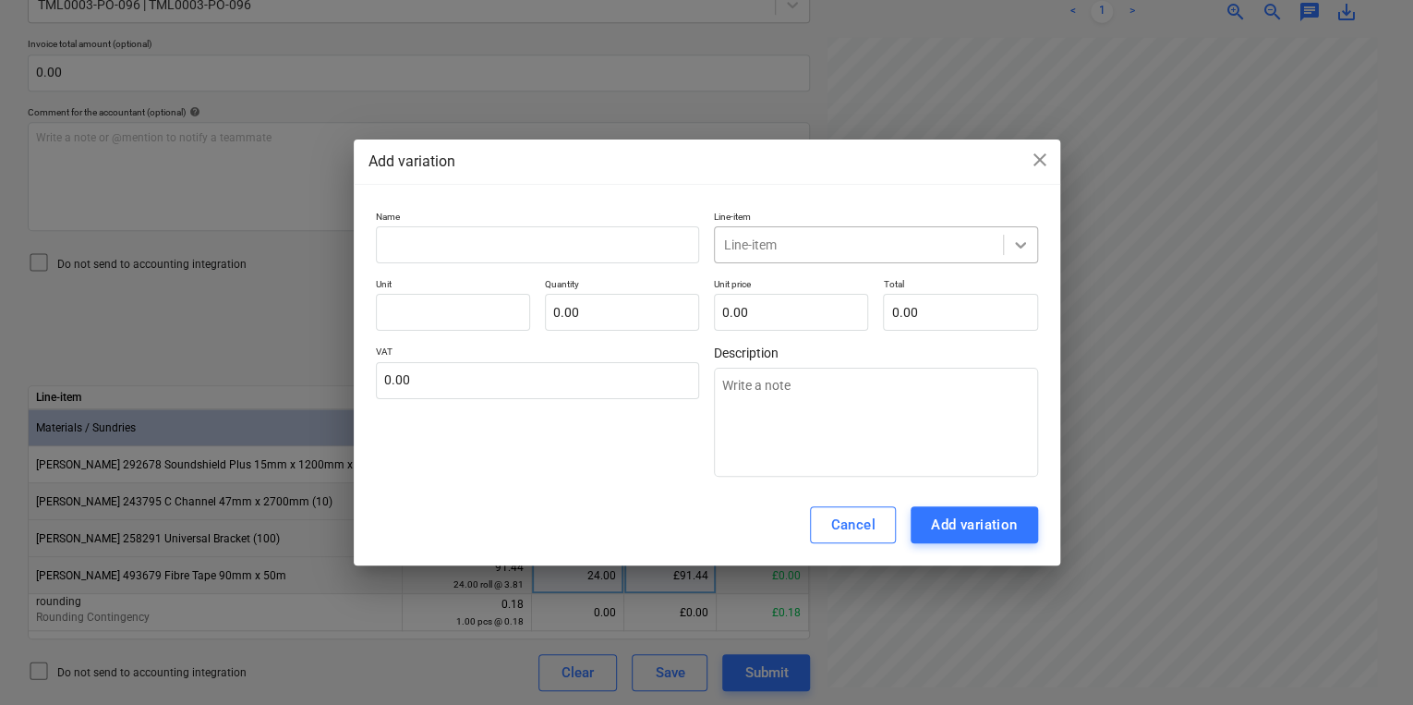
click at [1012, 236] on icon at bounding box center [1020, 244] width 18 height 18
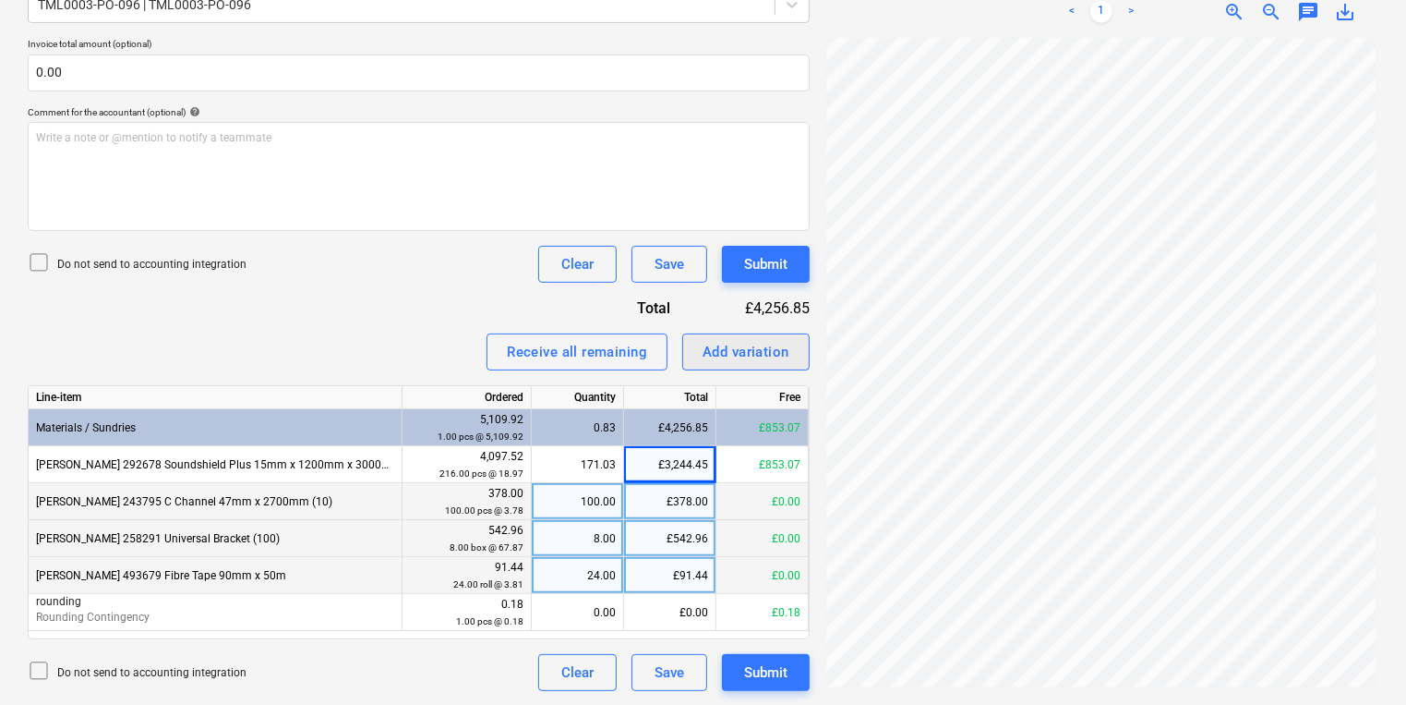
click at [741, 359] on div "Add variation" at bounding box center [746, 352] width 87 height 24
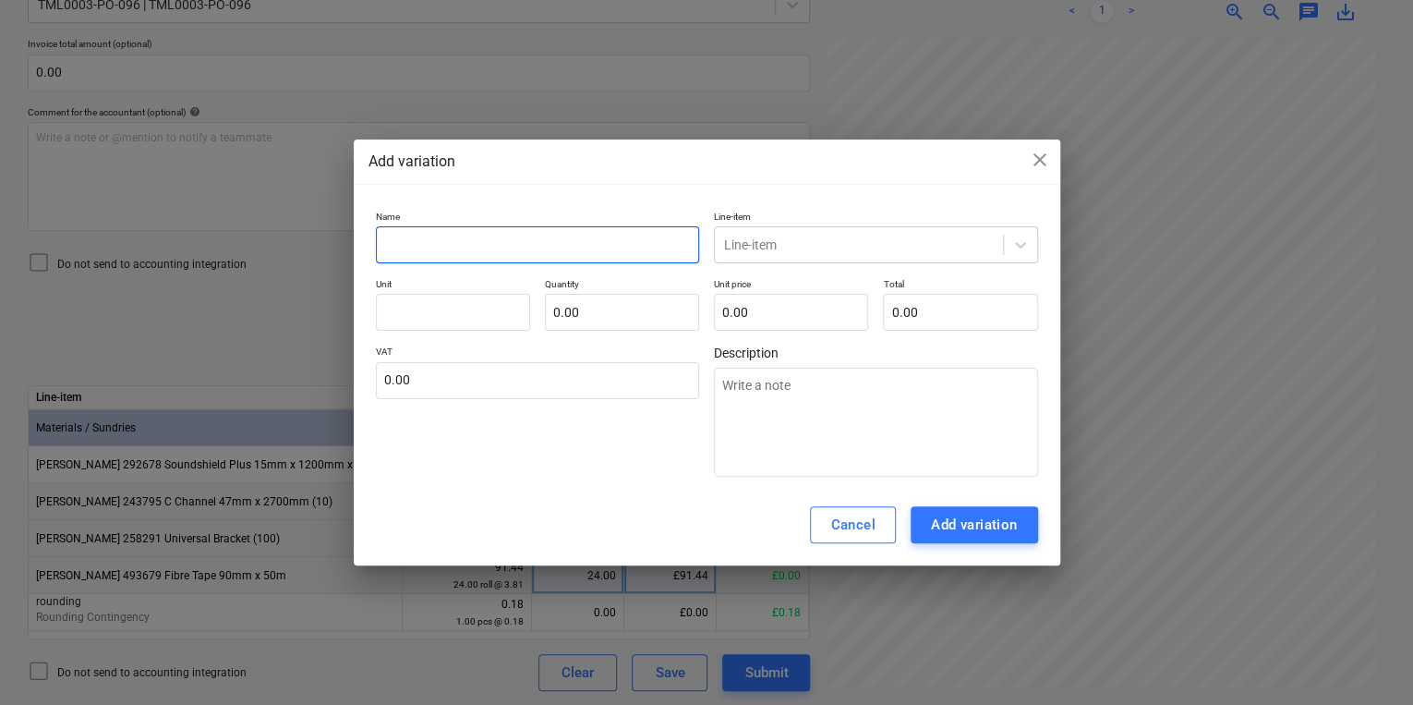
click at [469, 240] on input "text" at bounding box center [538, 244] width 324 height 37
type textarea "x"
type input "R"
type textarea "x"
type input "Ro"
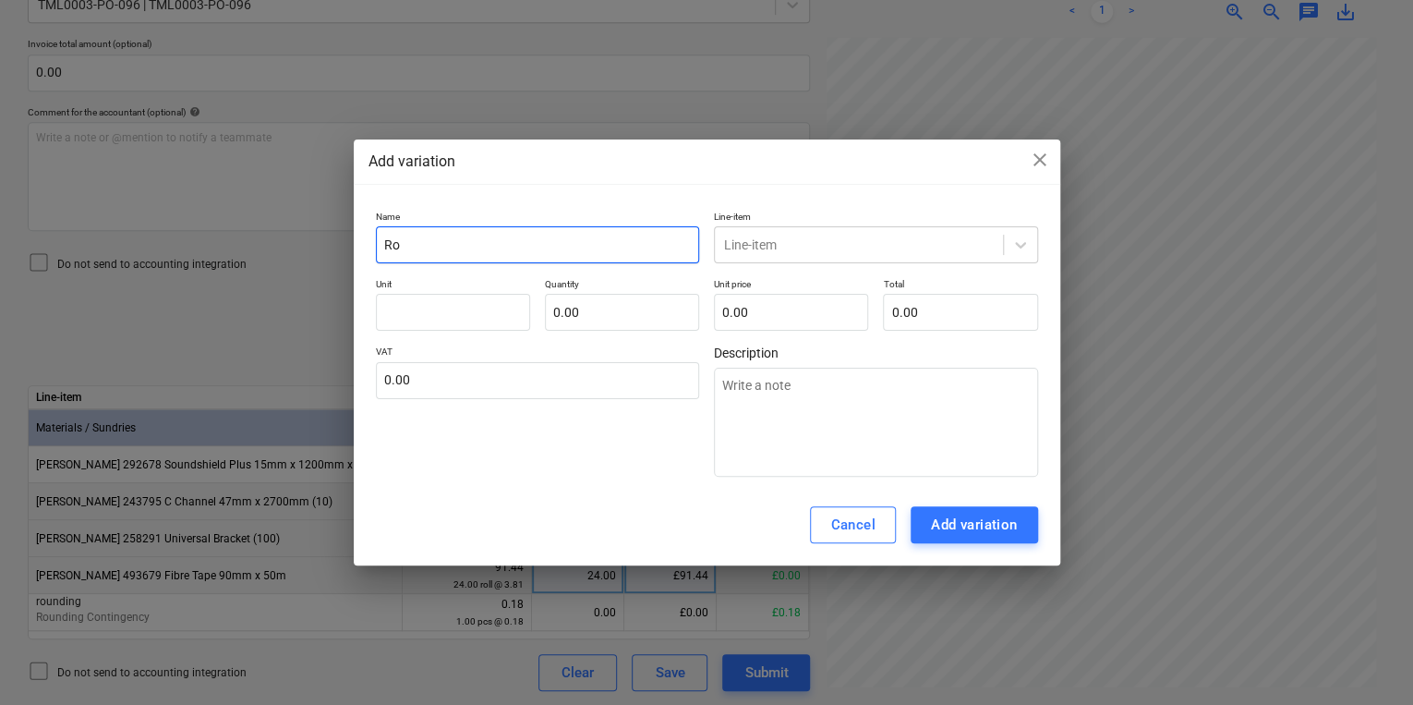
type textarea "x"
type input "Rou"
type textarea "x"
type input "Roun"
type textarea "x"
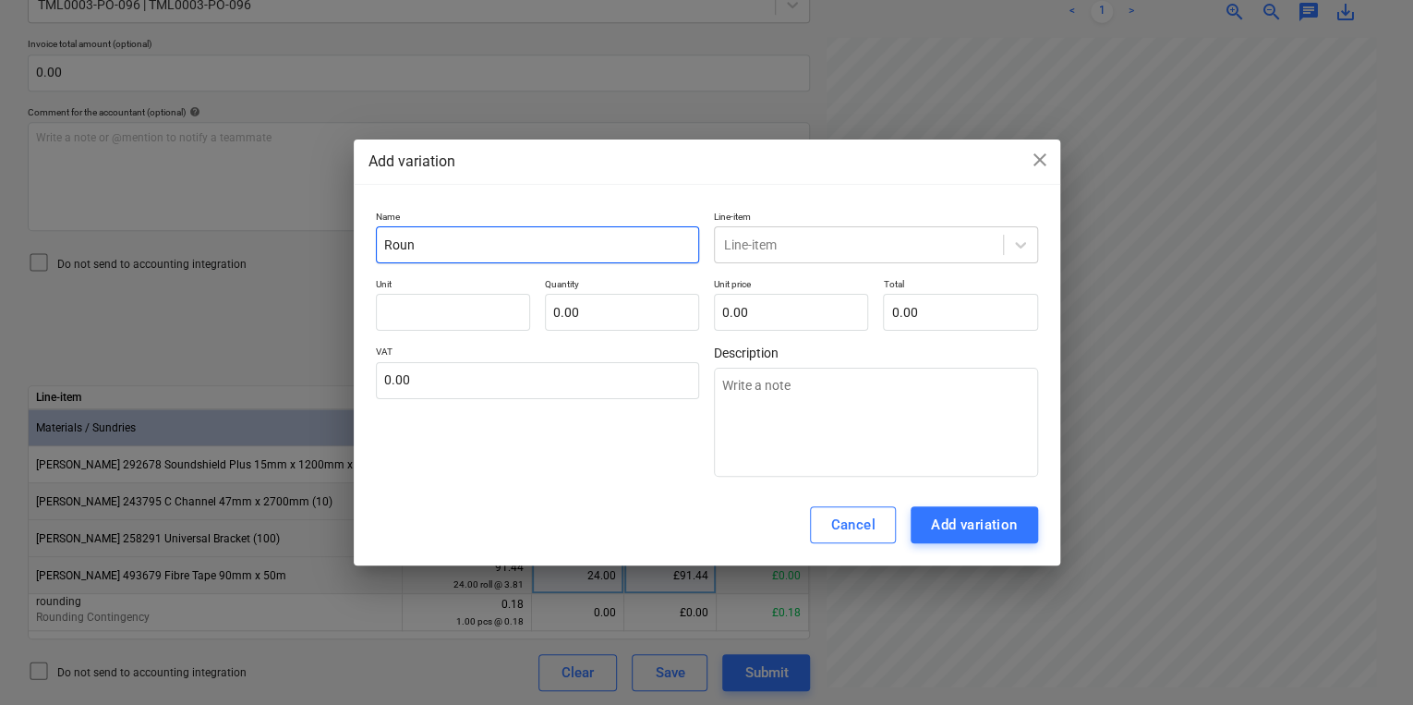
type input "Round"
type textarea "x"
type input "Roundi"
type textarea "x"
type input "Roundin"
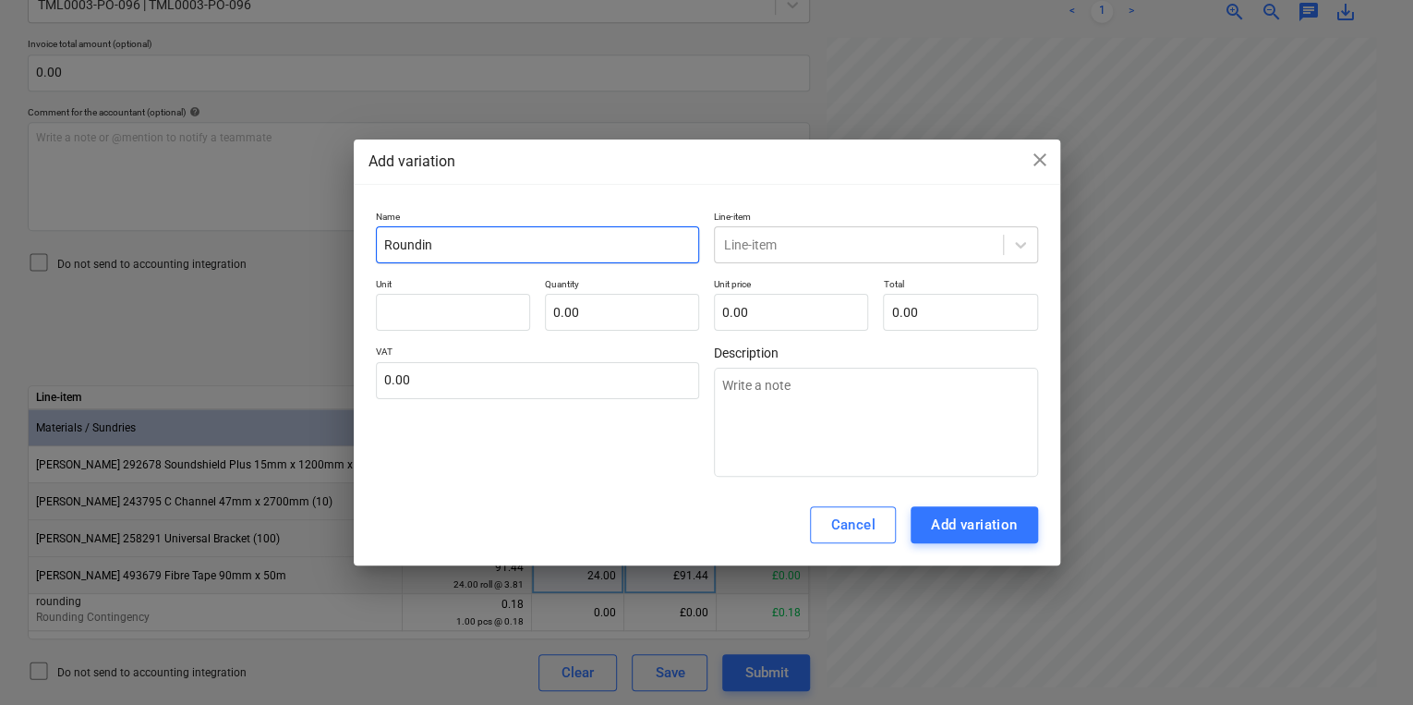
type textarea "x"
type input "Rounding"
type textarea "x"
type input "Rounding"
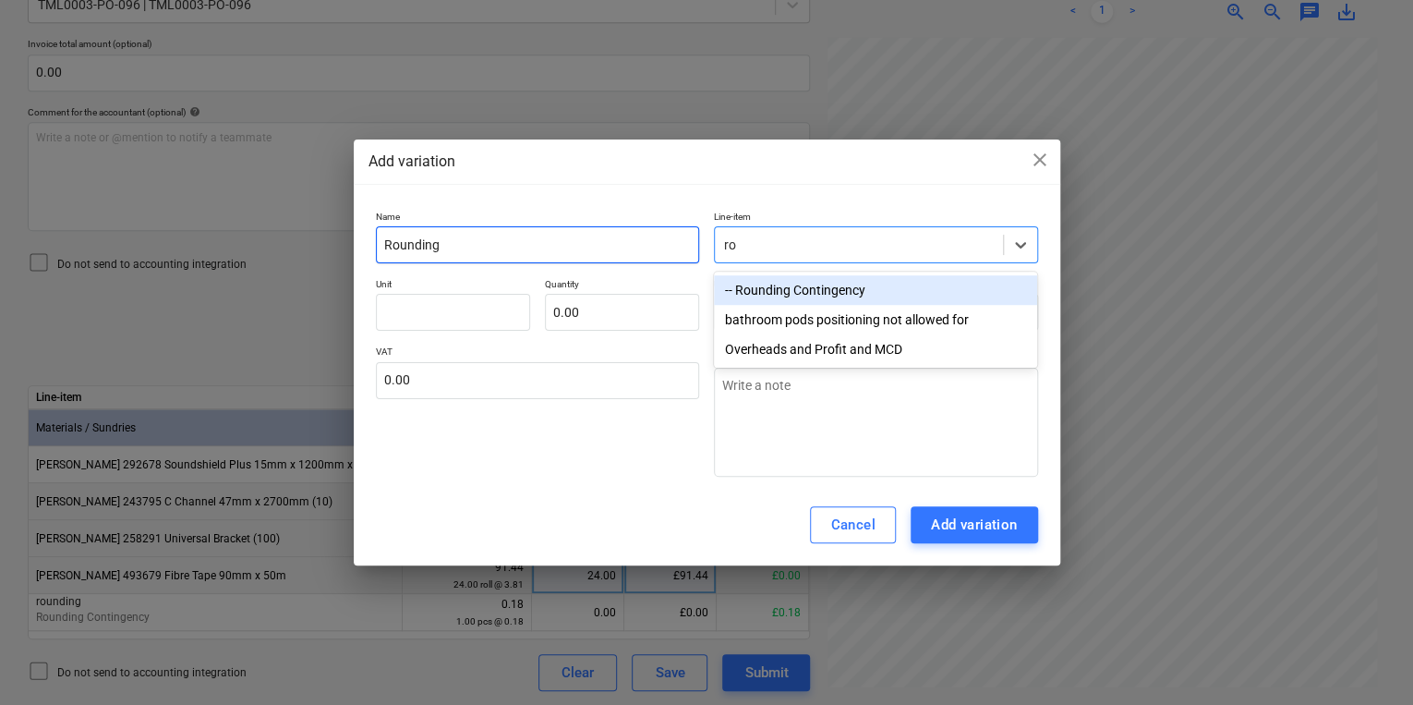
type input "r"
type input "mater"
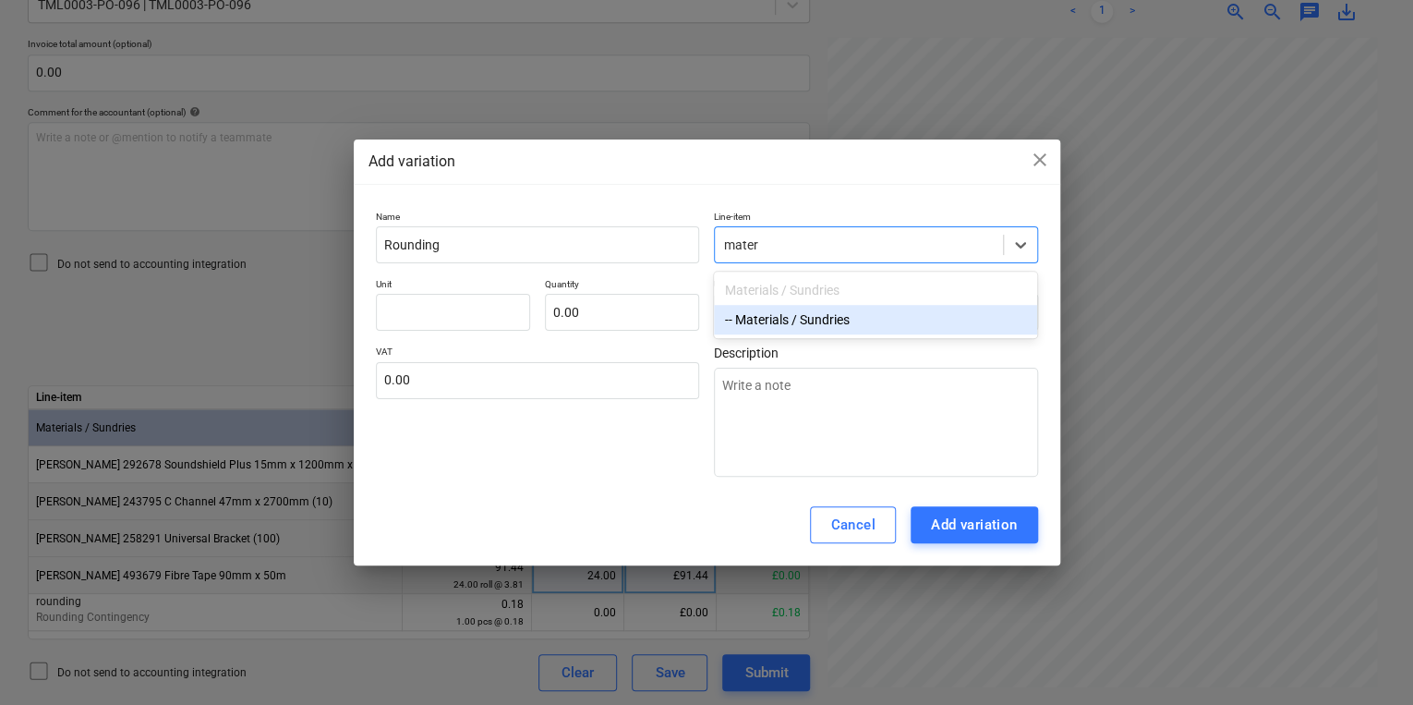
click at [731, 324] on div "-- Materials / Sundries" at bounding box center [875, 320] width 323 height 30
type textarea "x"
click at [394, 288] on p "Unit" at bounding box center [453, 286] width 154 height 16
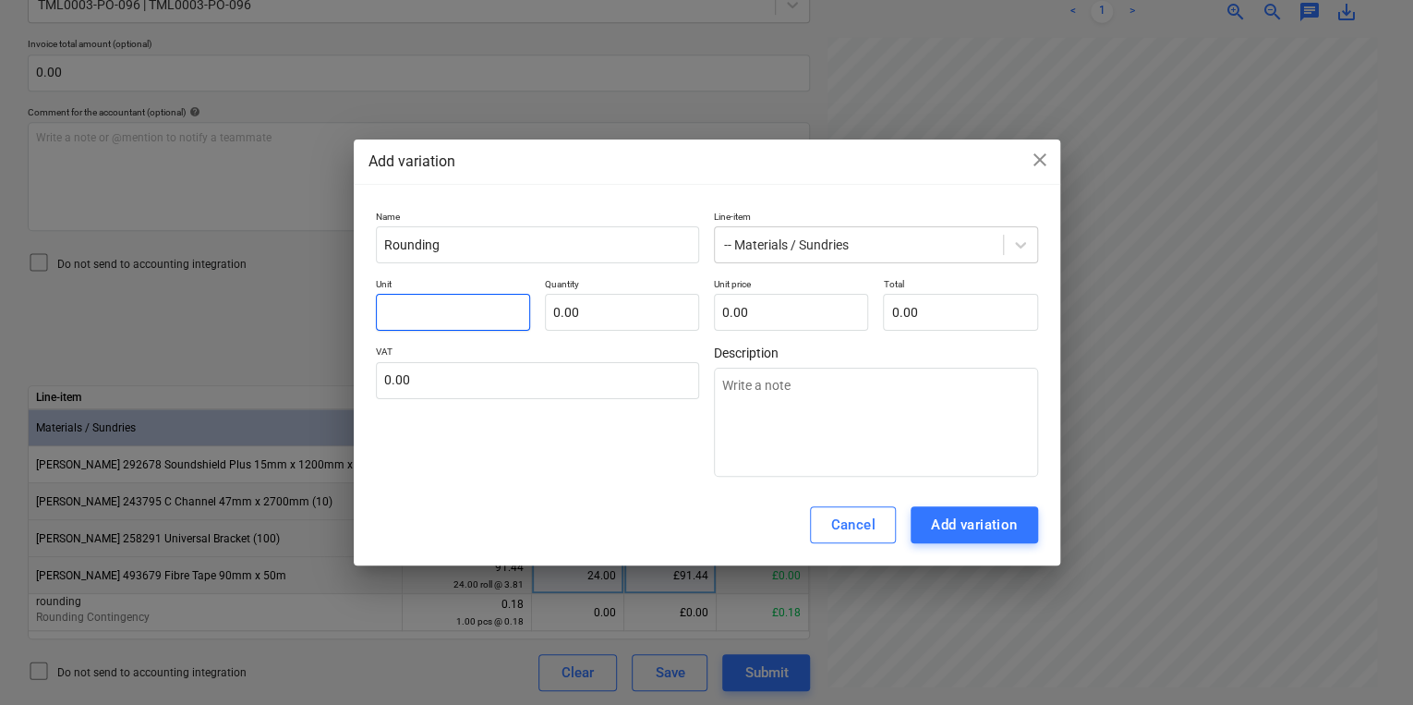
click at [400, 298] on input "text" at bounding box center [453, 312] width 154 height 37
type textarea "x"
type input "p"
type textarea "x"
type input "pc"
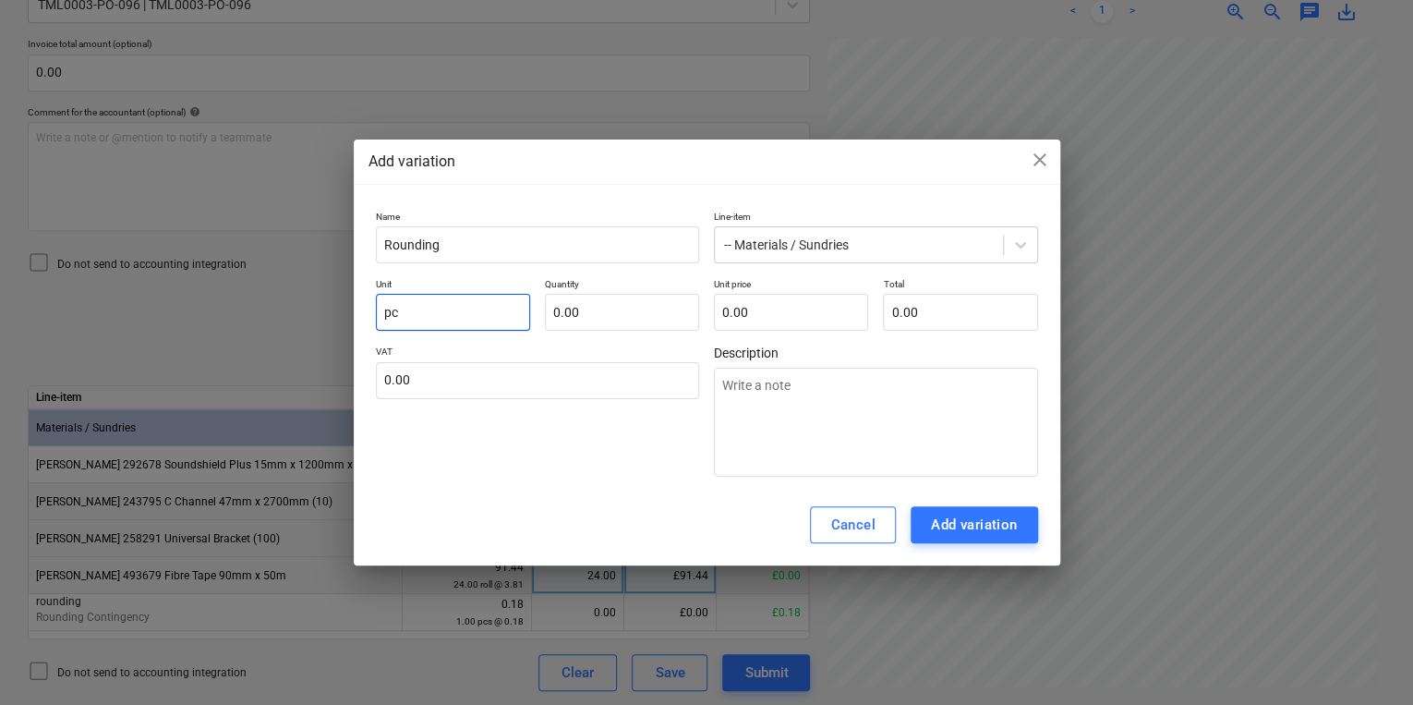
type textarea "x"
type input "pcs"
type textarea "x"
type input "1.00"
type textarea "x"
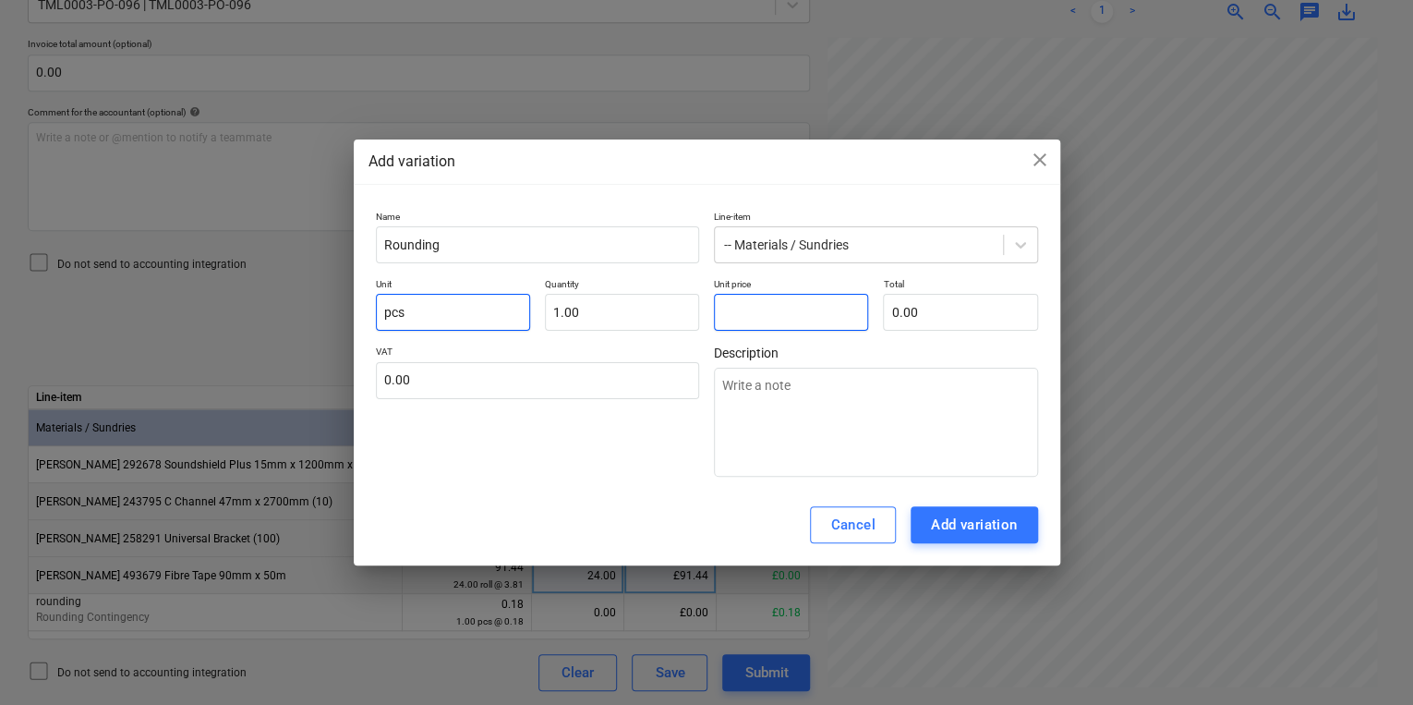
type input "0"
type textarea "x"
type input "0."
type textarea "x"
type input "0.0"
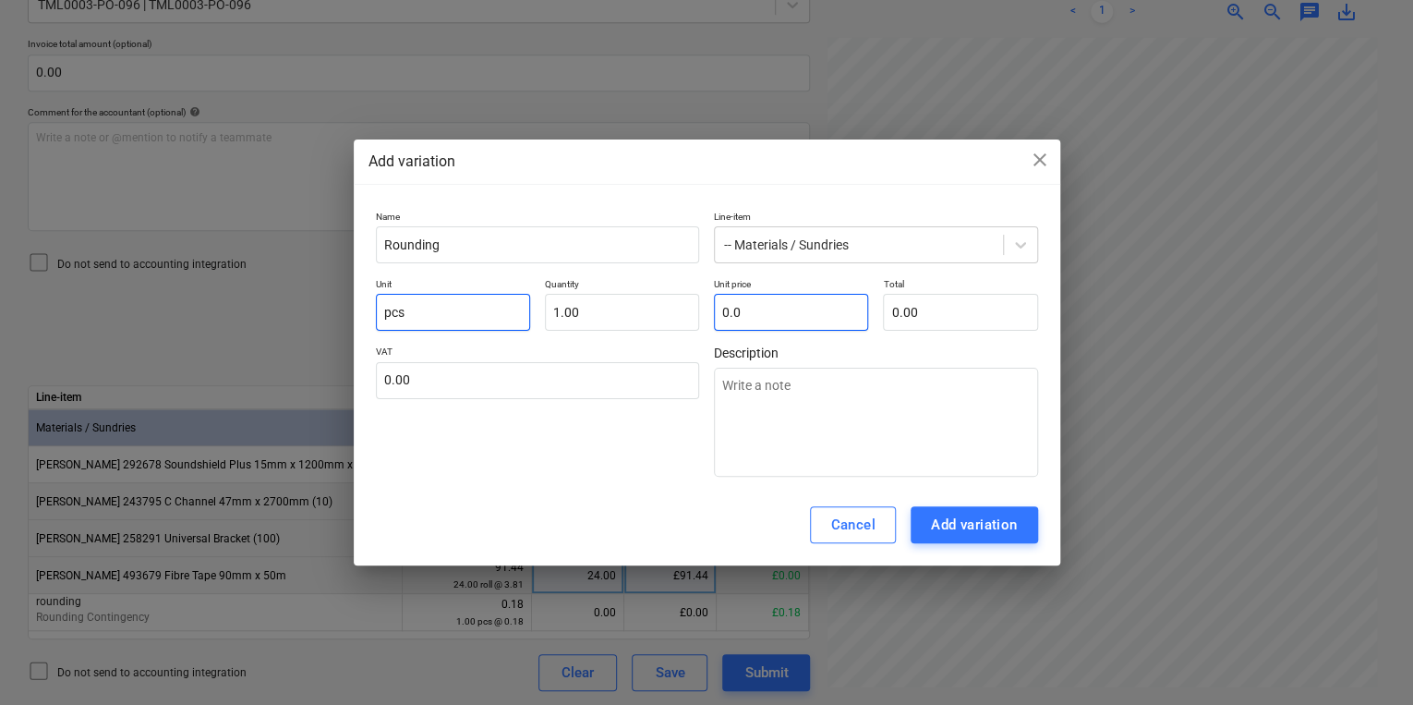
type textarea "x"
type input "0.02"
type textarea "x"
type input "0.023"
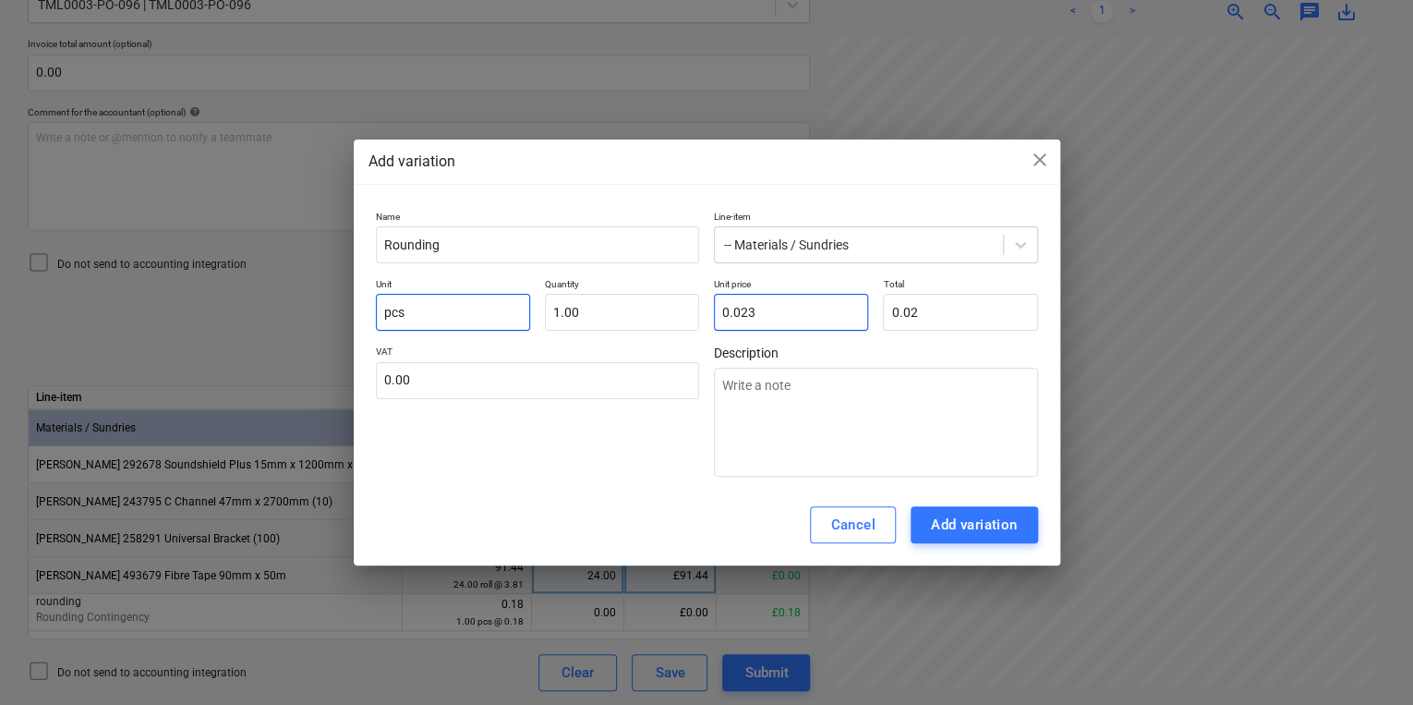
type textarea "x"
type input "0.02"
type textarea "x"
type input "0.0"
type input "0.00"
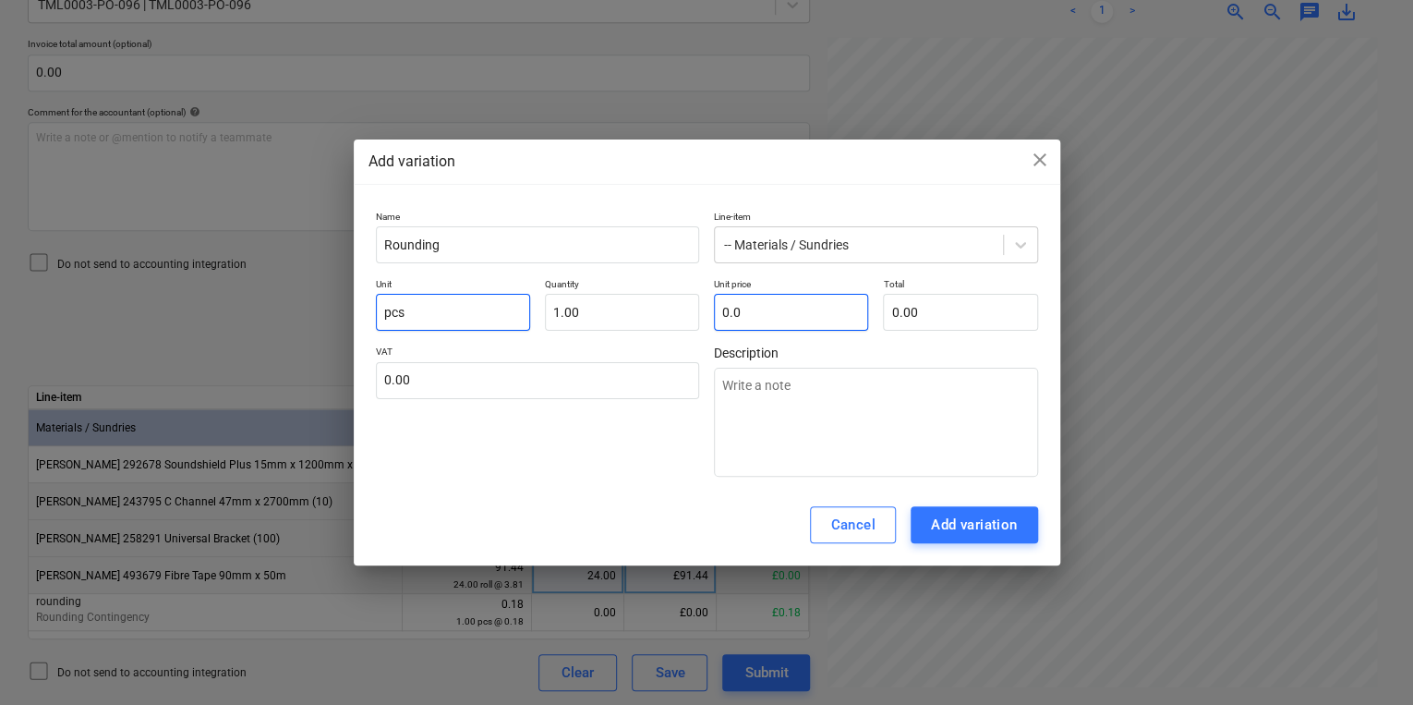
type textarea "x"
type input "0."
type textarea "x"
type input "0.2"
type input "0.20"
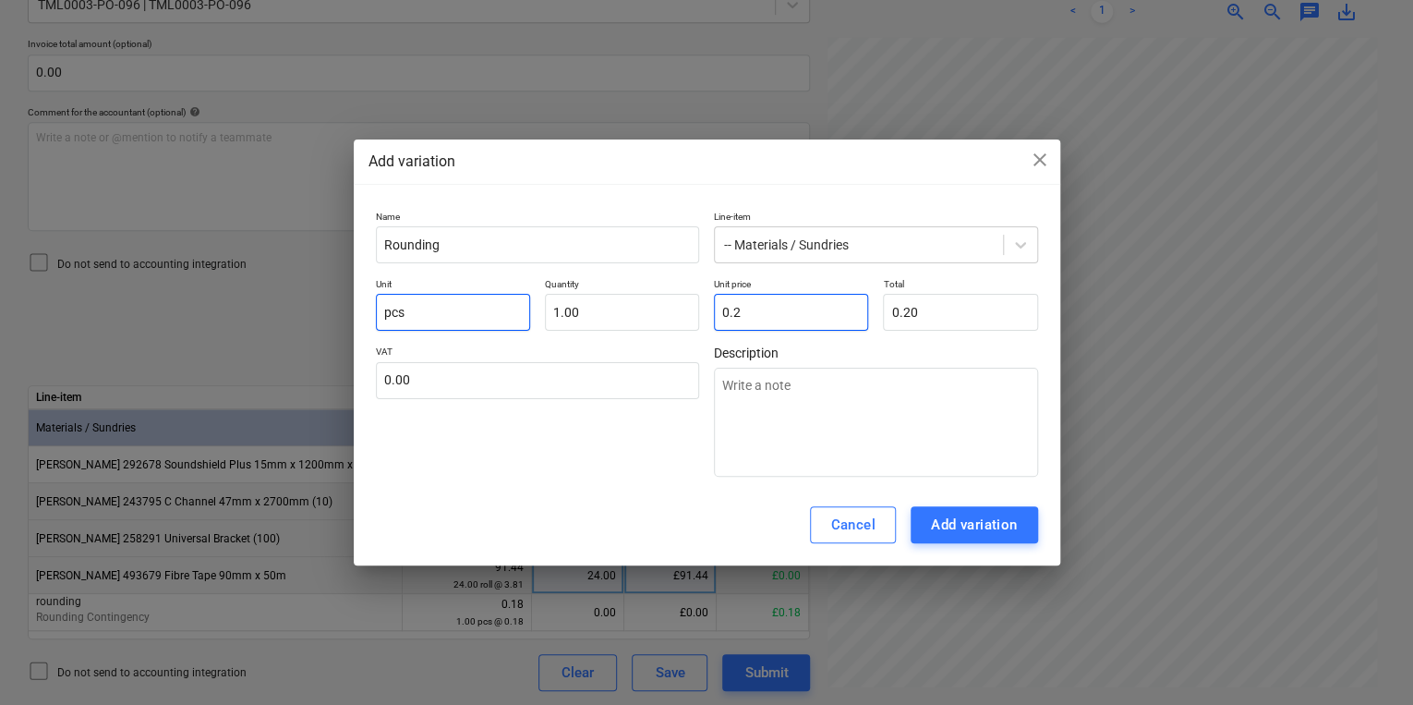
type textarea "x"
type input "0.23"
click at [1012, 519] on div "Add variation" at bounding box center [974, 524] width 87 height 24
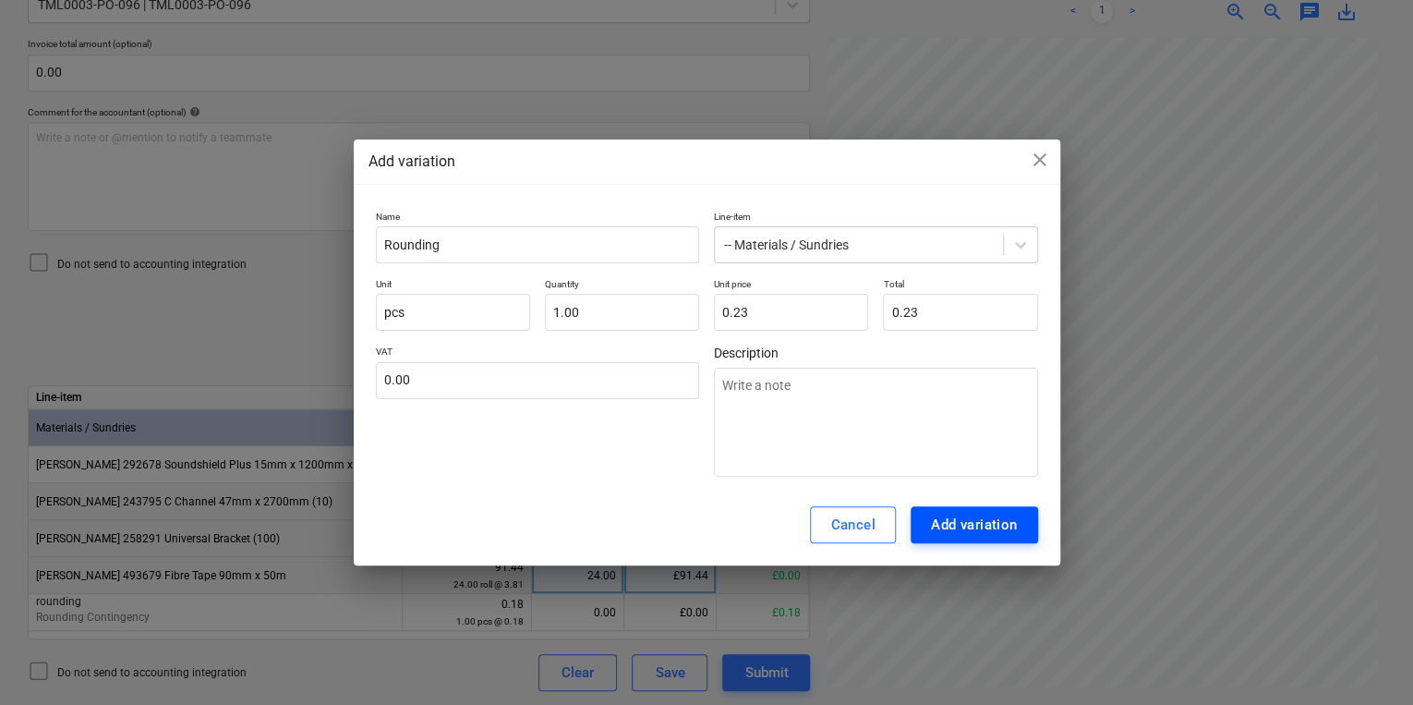
type textarea "x"
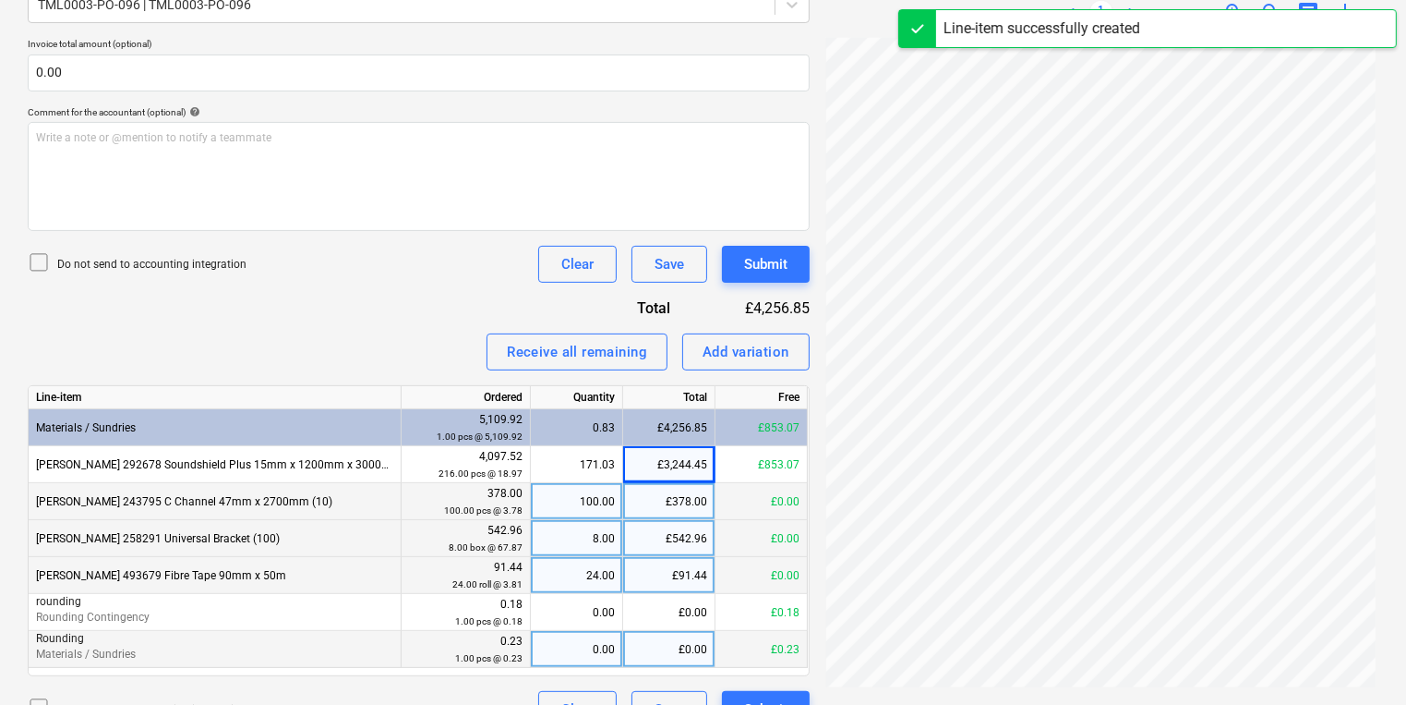
click at [538, 647] on div "0.00" at bounding box center [576, 649] width 77 height 37
type input "1"
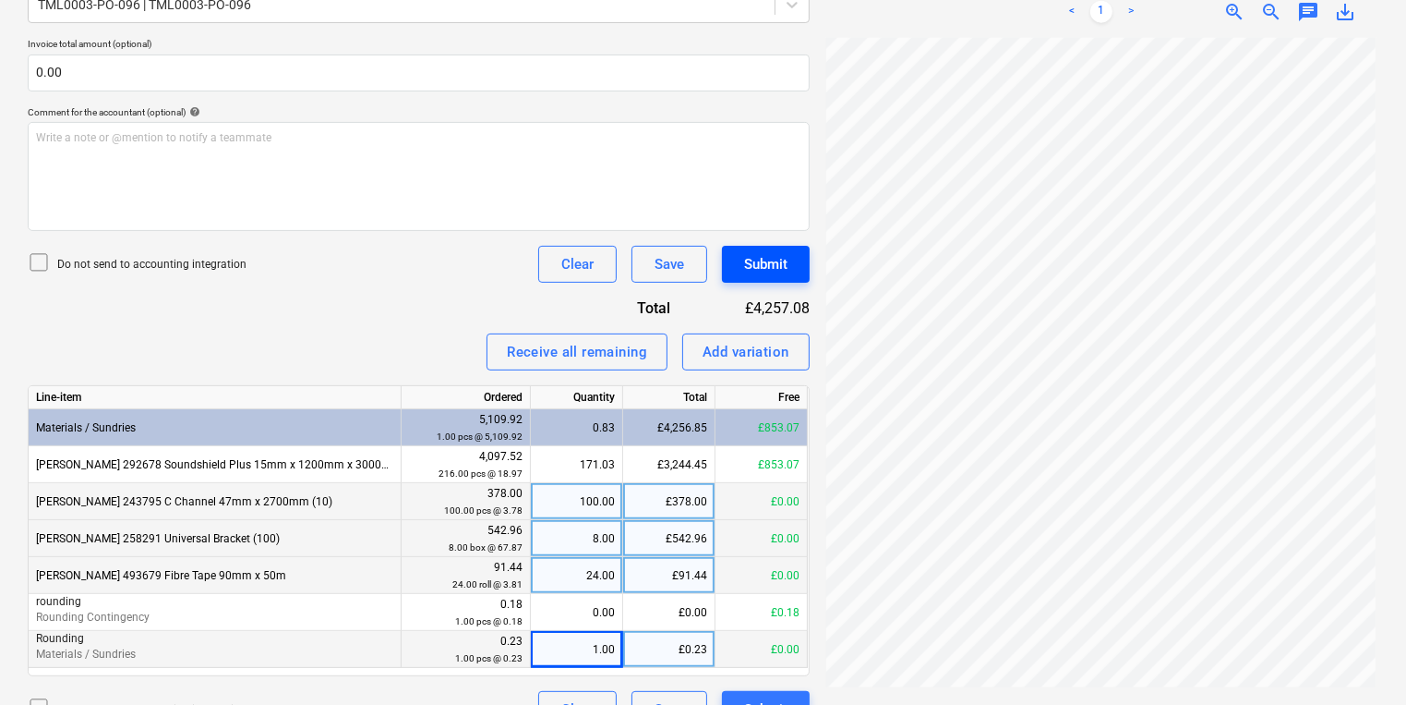
click at [772, 276] on button "Submit" at bounding box center [766, 264] width 88 height 37
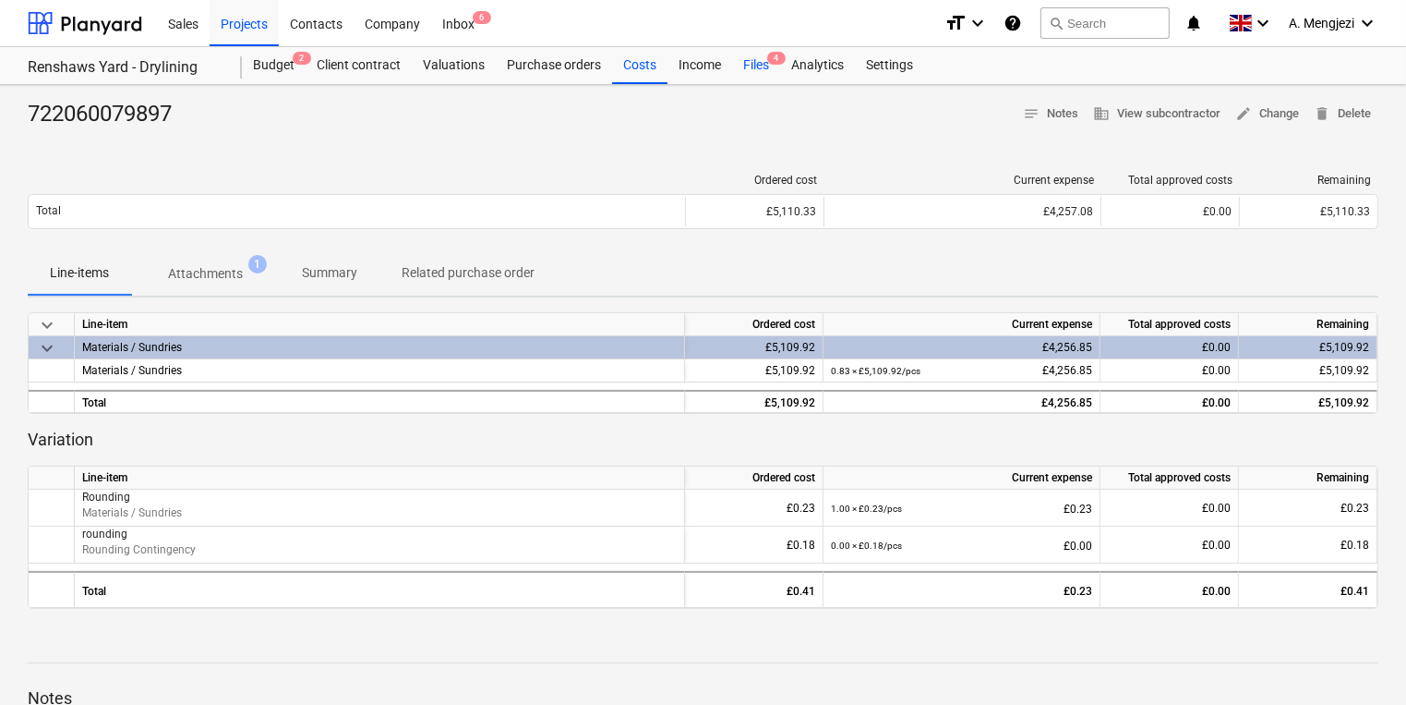
click at [738, 60] on div "Files 4" at bounding box center [756, 65] width 48 height 37
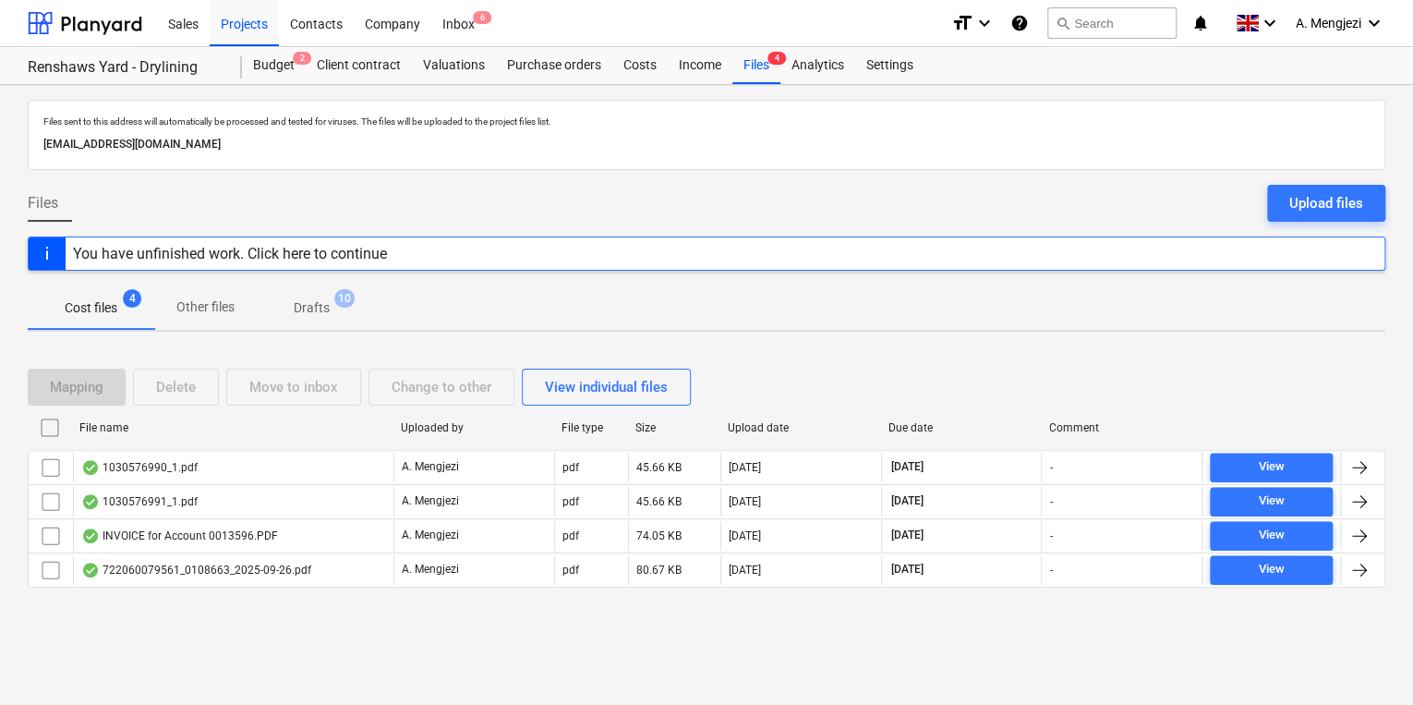
click at [288, 641] on div "Files sent to this address will automatically be processed and tested for virus…" at bounding box center [706, 395] width 1413 height 620
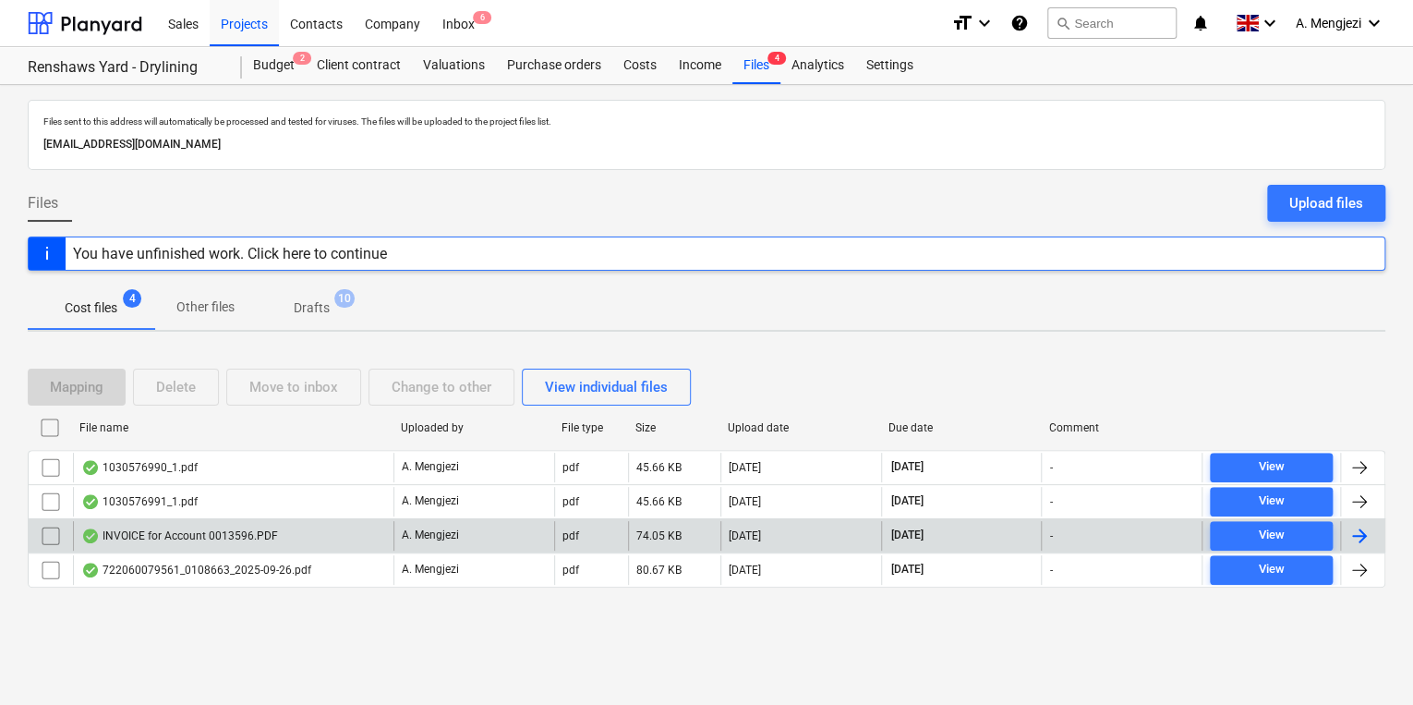
click at [266, 536] on div "INVOICE for Account 0013596.PDF" at bounding box center [179, 535] width 197 height 15
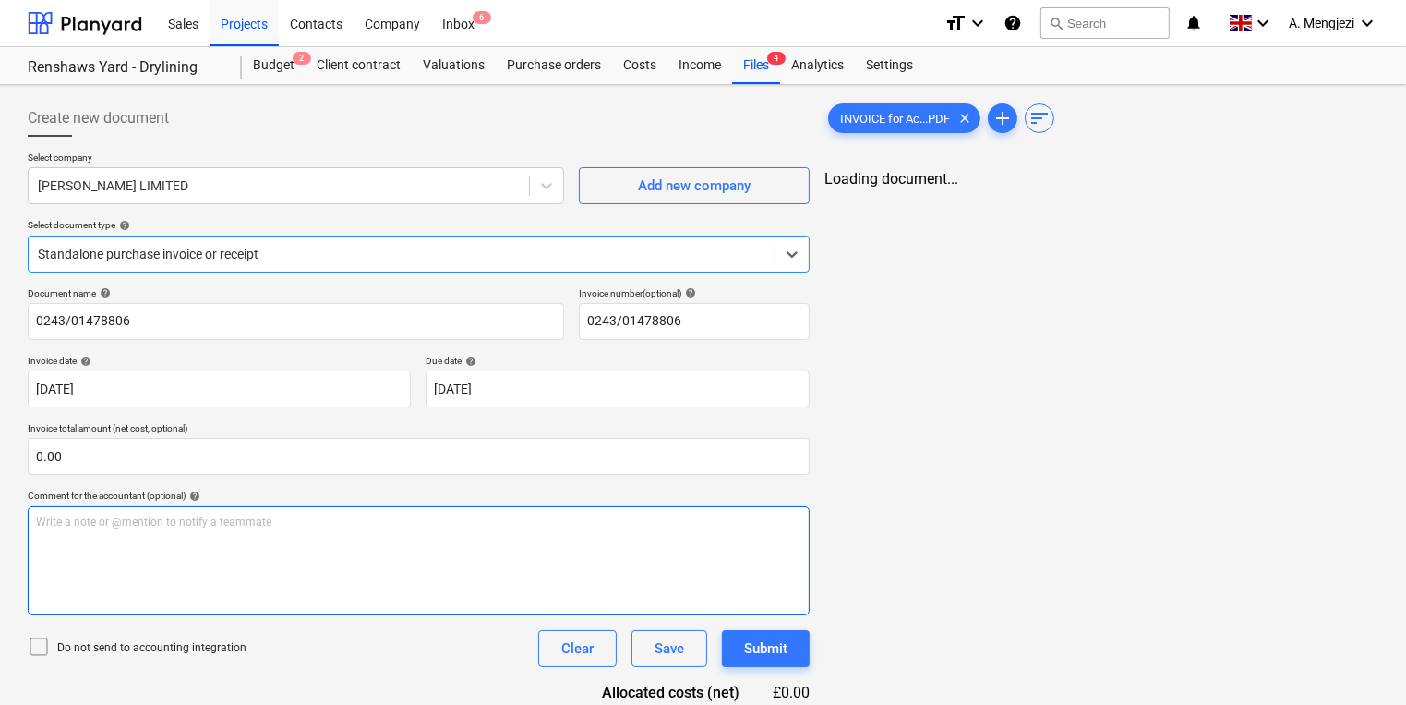
type input "0243/01478806"
type input "26 Sep 2025"
type input "[DATE]"
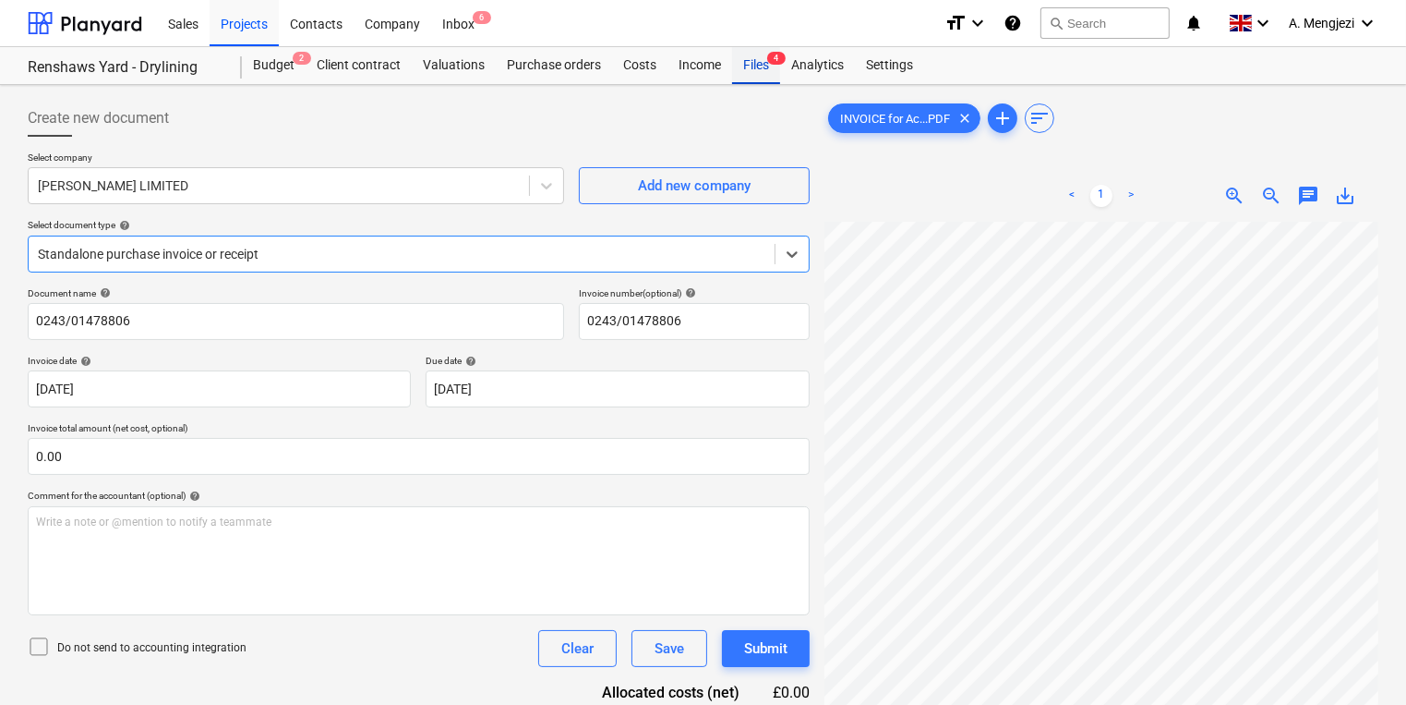
click at [761, 63] on div "Files 4" at bounding box center [756, 65] width 48 height 37
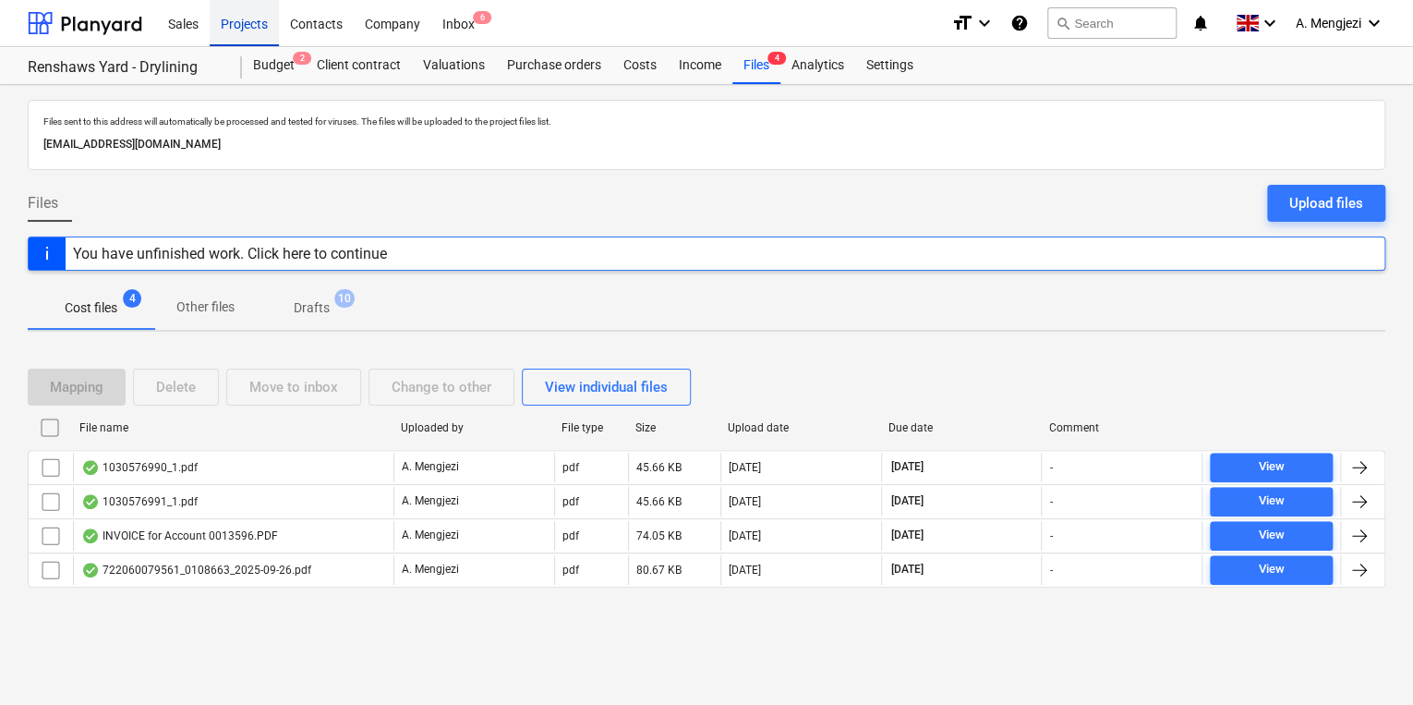
click at [259, 29] on div "Projects" at bounding box center [244, 22] width 69 height 47
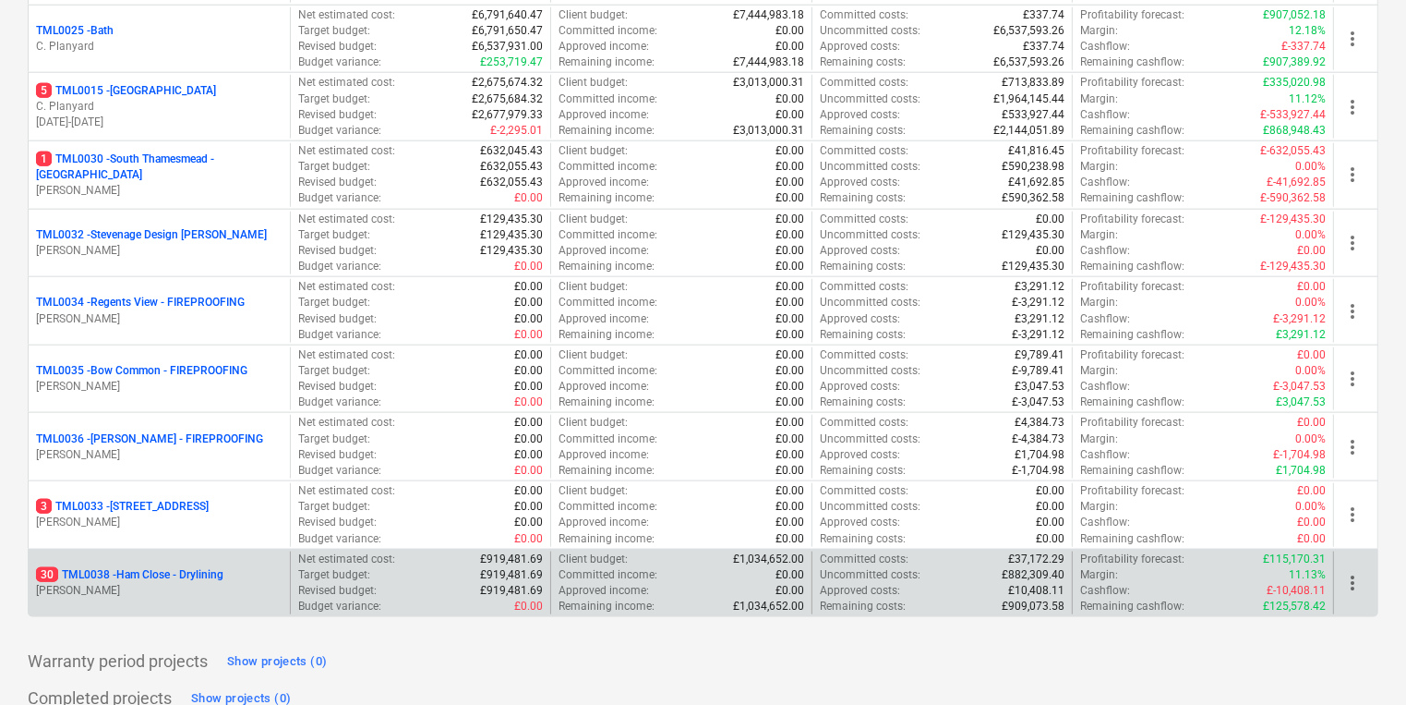
scroll to position [2046, 0]
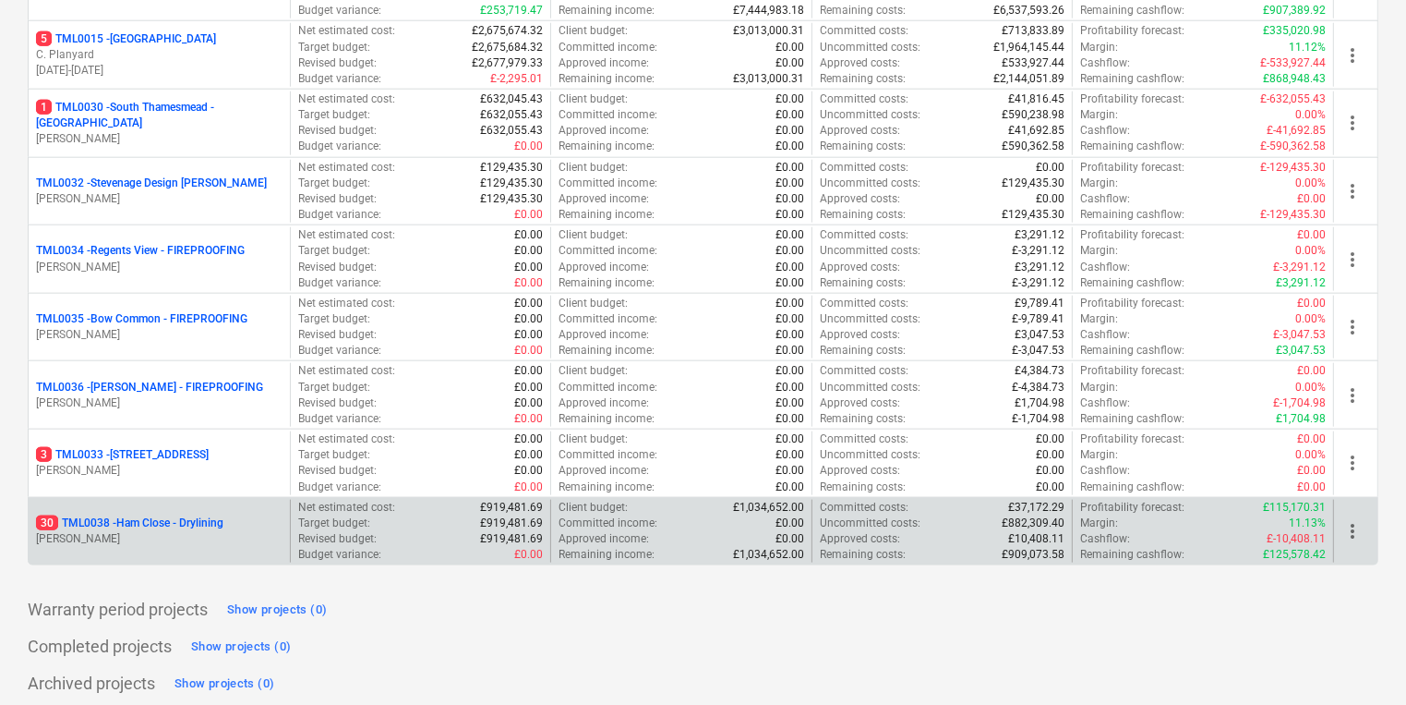
click at [114, 515] on p "30 TML0038 - Ham Close - Drylining" at bounding box center [129, 523] width 187 height 16
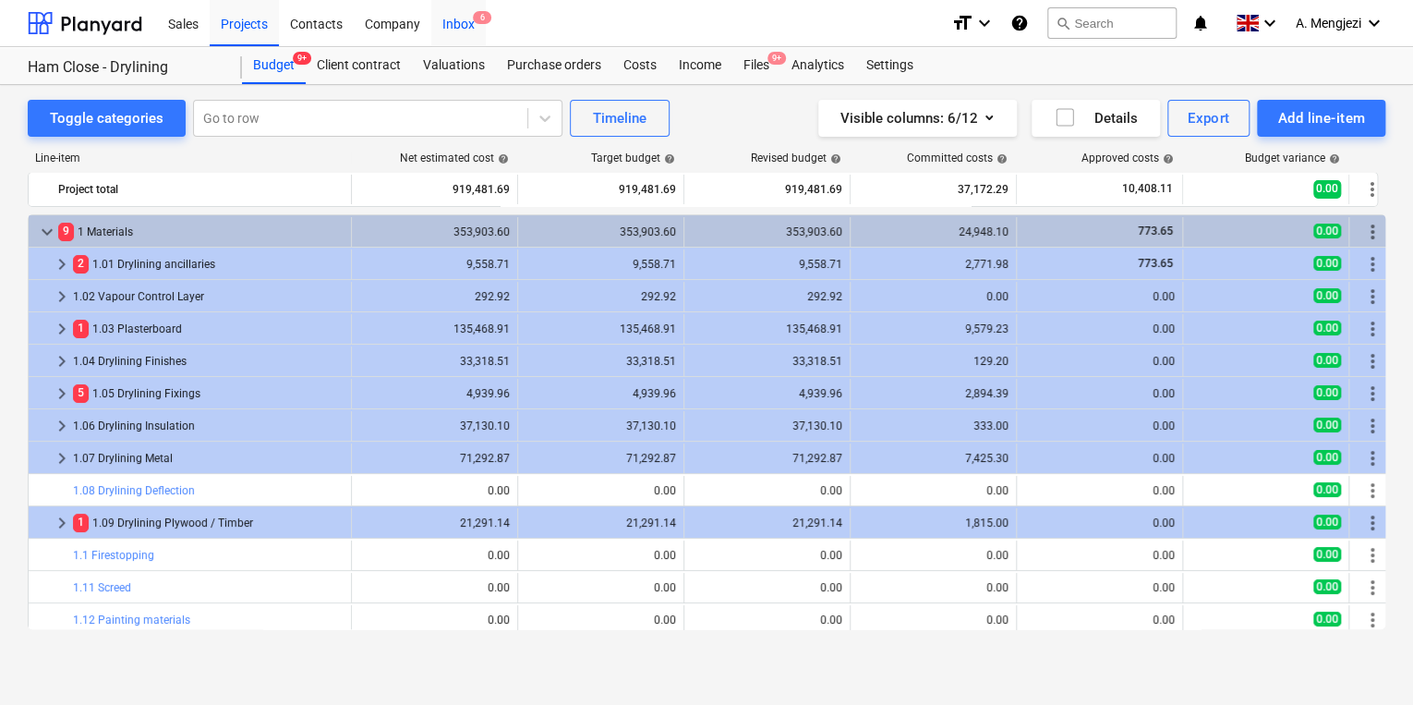
click at [448, 26] on div "Inbox 6" at bounding box center [458, 22] width 54 height 47
